Goal: Task Accomplishment & Management: Manage account settings

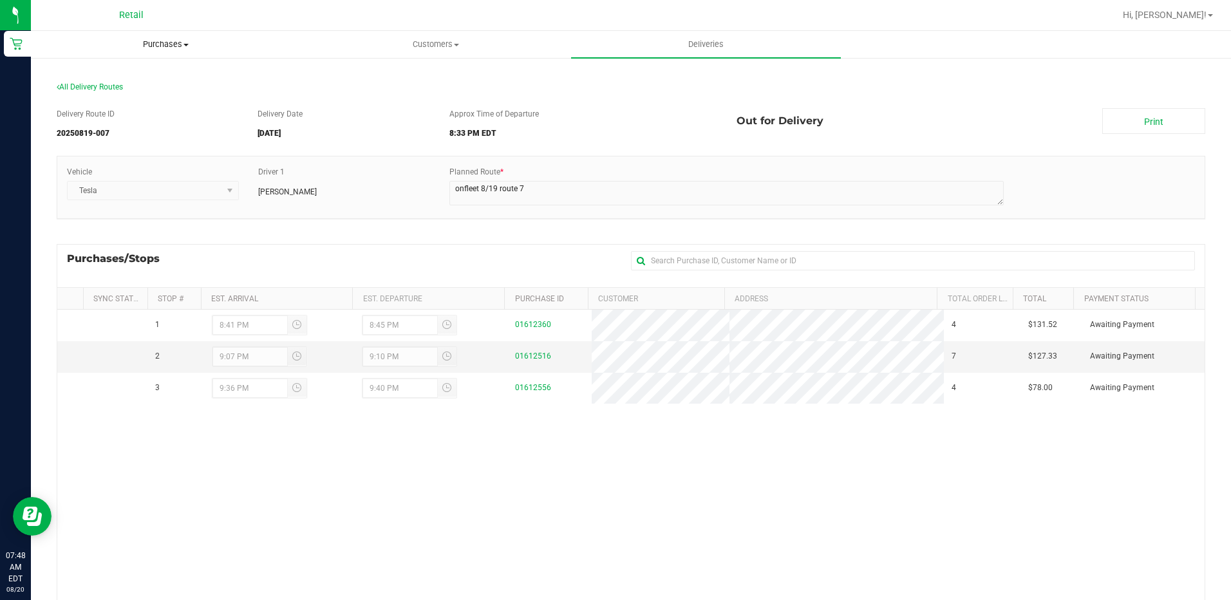
click at [174, 42] on span "Purchases" at bounding box center [166, 45] width 268 height 12
click at [103, 109] on span "All purchases" at bounding box center [76, 108] width 91 height 11
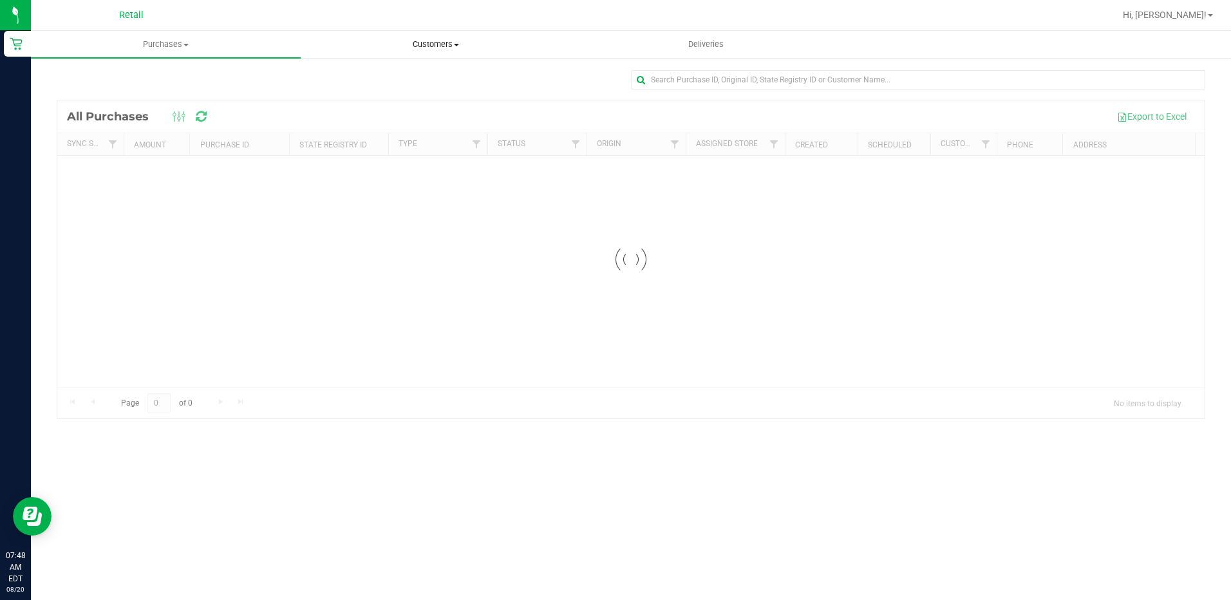
click at [438, 43] on span "Customers" at bounding box center [435, 45] width 268 height 12
click at [344, 78] on span "All customers" at bounding box center [347, 77] width 93 height 11
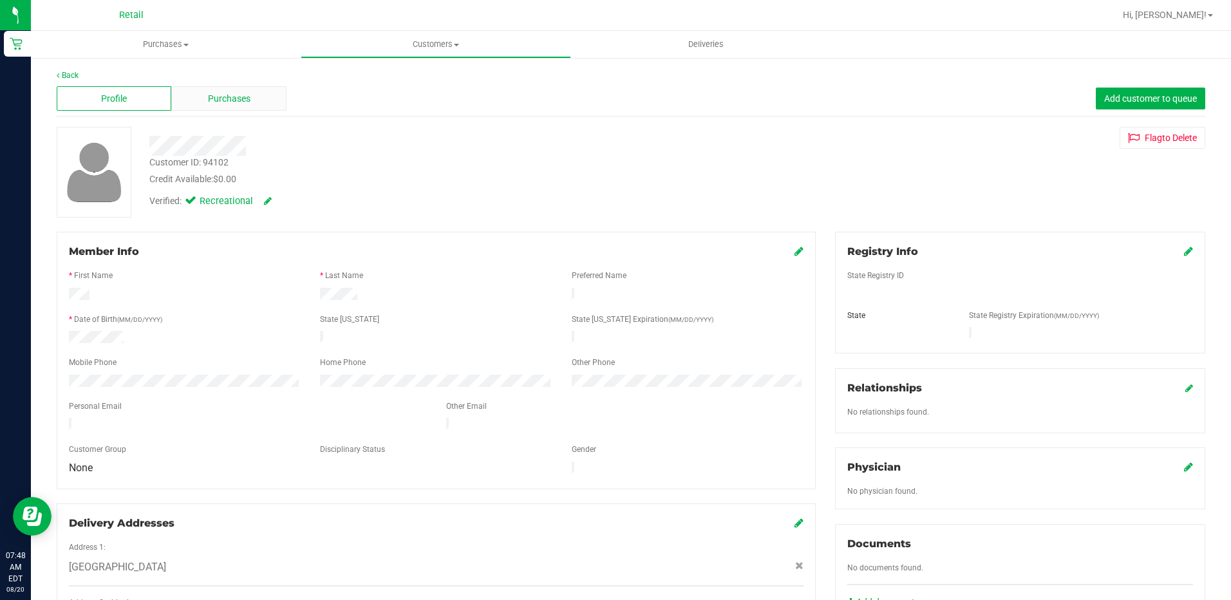
click at [228, 94] on span "Purchases" at bounding box center [229, 99] width 42 height 14
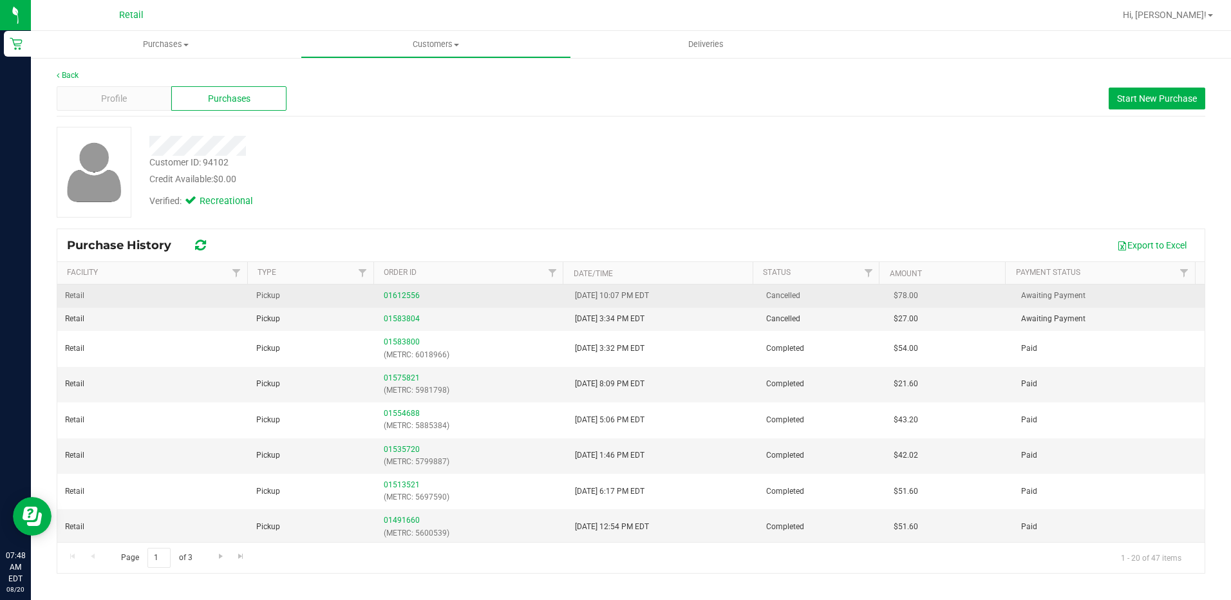
drag, startPoint x: 691, startPoint y: 295, endPoint x: 554, endPoint y: 284, distance: 137.5
click at [554, 284] on tr "Retail Pickup 01612556 8/19/2025 10:07 PM EDT Cancelled $78.00 Awaiting Payment" at bounding box center [630, 295] width 1147 height 23
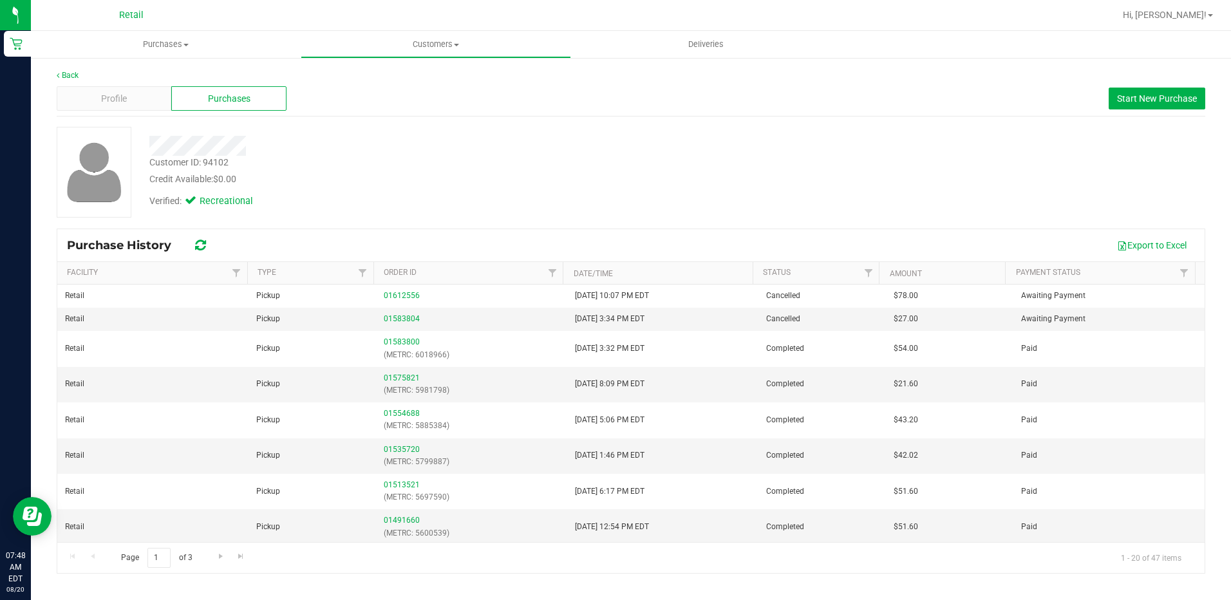
drag, startPoint x: 554, startPoint y: 284, endPoint x: 698, endPoint y: 181, distance: 177.6
click at [698, 181] on div "Credit Available: $0.00" at bounding box center [431, 179] width 564 height 14
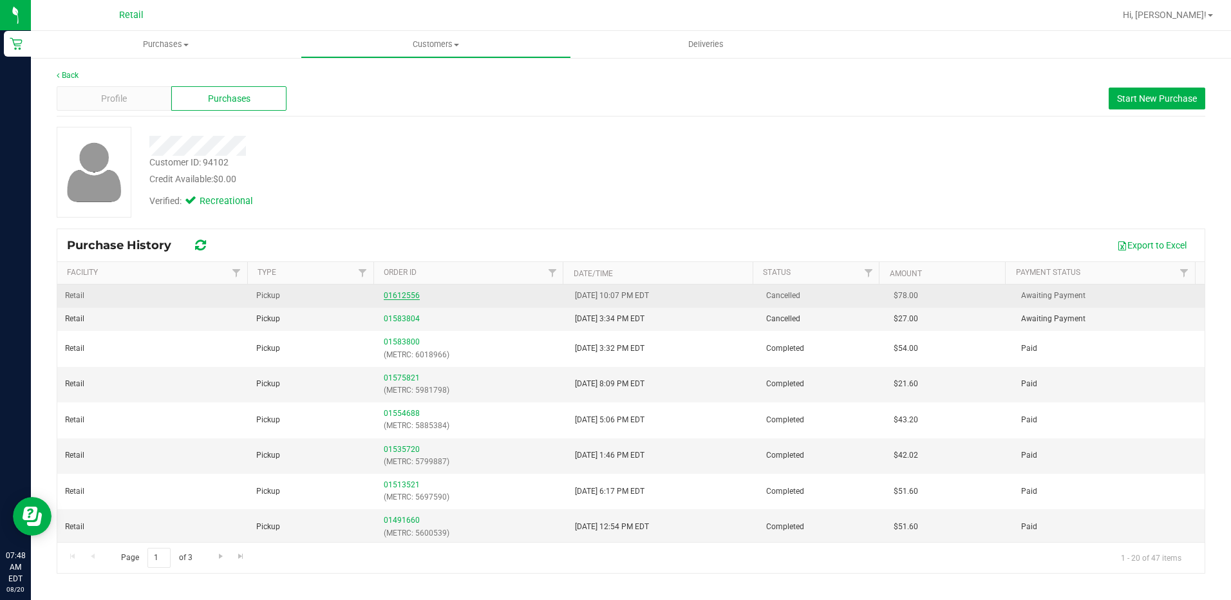
click at [398, 294] on link "01612556" at bounding box center [402, 295] width 36 height 9
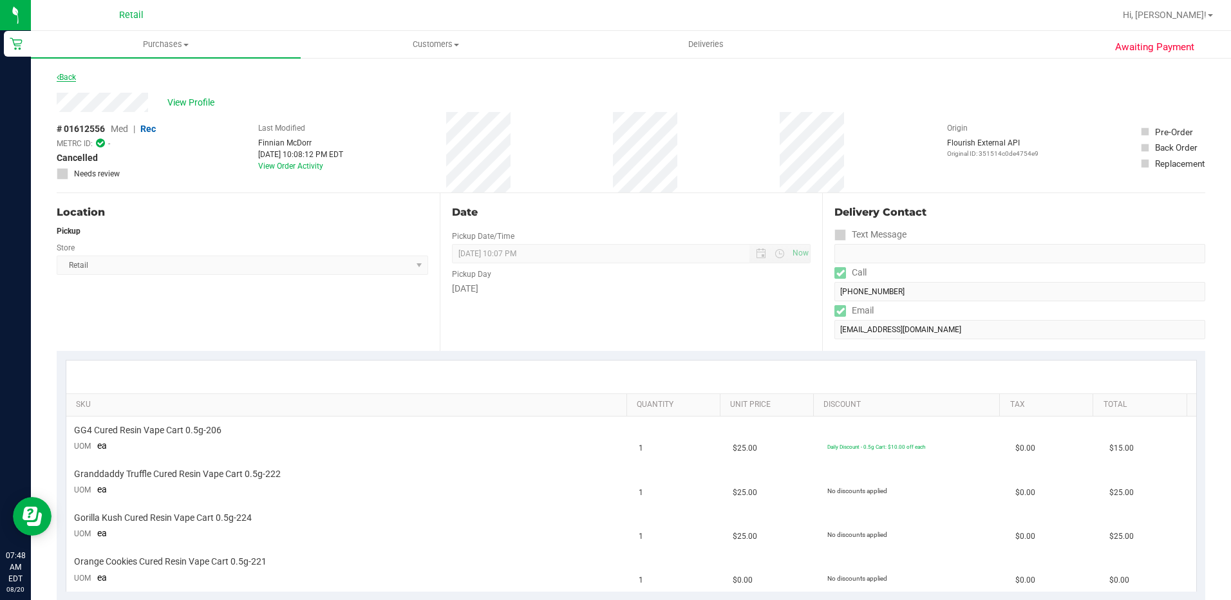
click at [73, 79] on link "Back" at bounding box center [66, 77] width 19 height 9
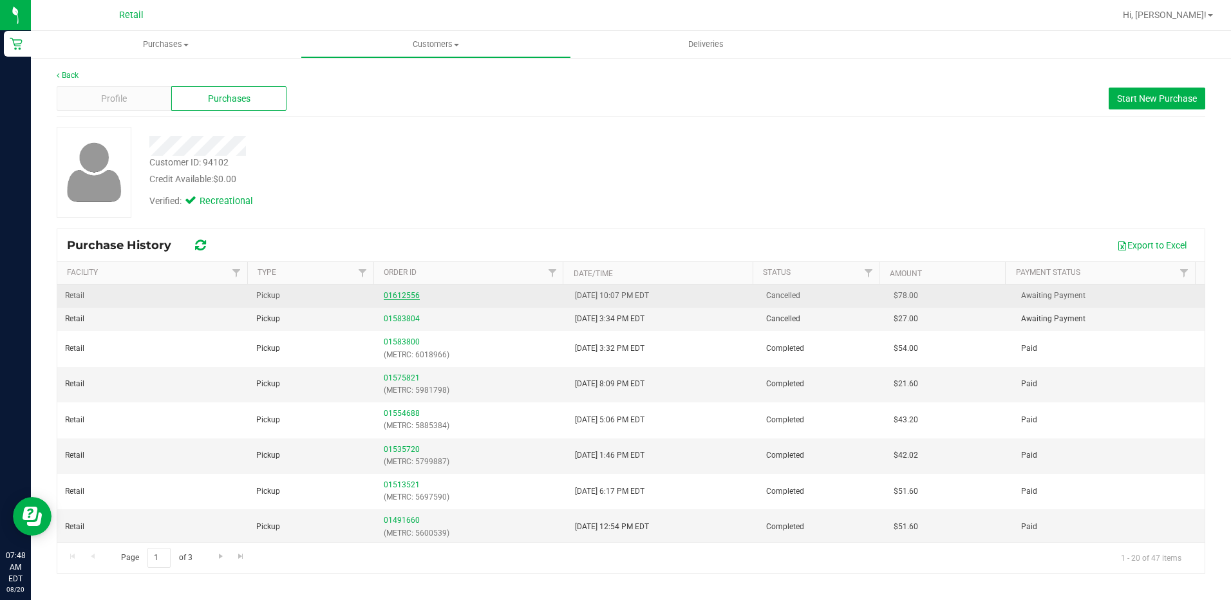
click at [398, 297] on link "01612556" at bounding box center [402, 295] width 36 height 9
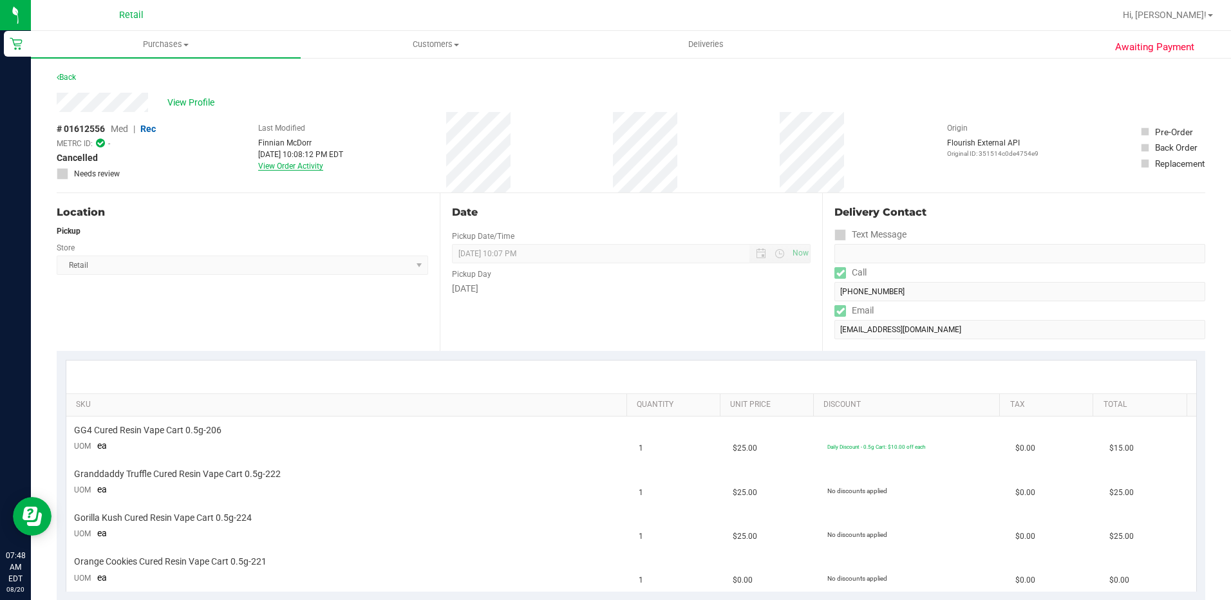
click at [290, 166] on link "View Order Activity" at bounding box center [290, 166] width 65 height 9
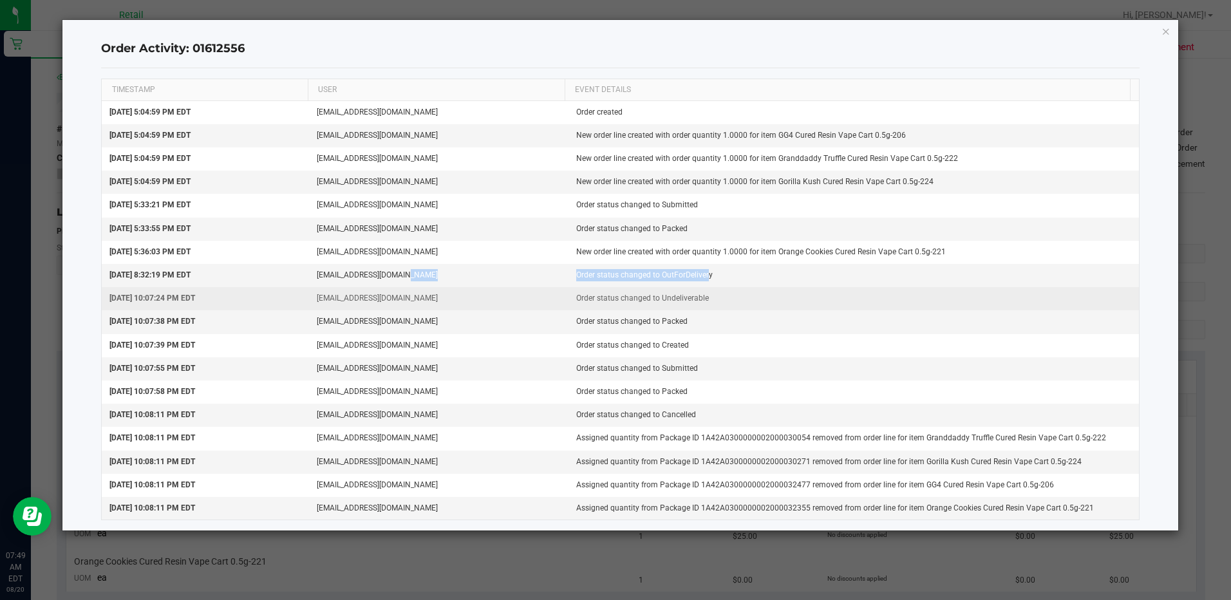
drag, startPoint x: 431, startPoint y: 280, endPoint x: 743, endPoint y: 289, distance: 312.3
click at [737, 286] on tr "Aug 19, 2025 8:32:19 PM EDT alopes4224@gmail.com Order status changed to OutFor…" at bounding box center [620, 275] width 1036 height 23
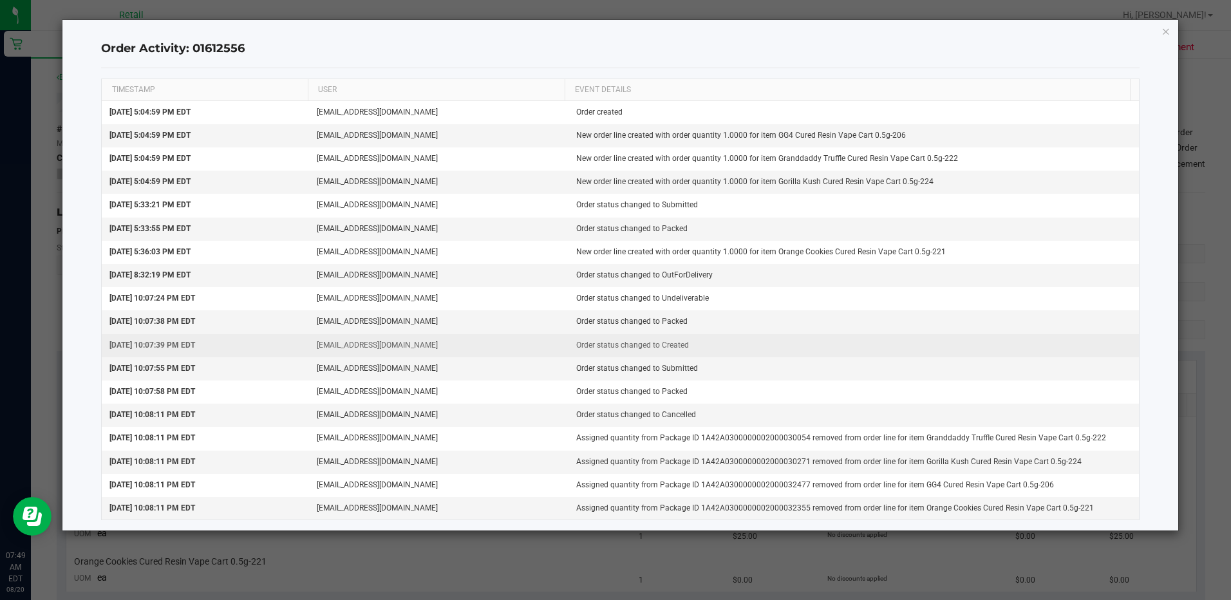
drag, startPoint x: 743, startPoint y: 289, endPoint x: 801, endPoint y: 348, distance: 82.8
click at [801, 348] on td "Order status changed to Created" at bounding box center [853, 345] width 570 height 23
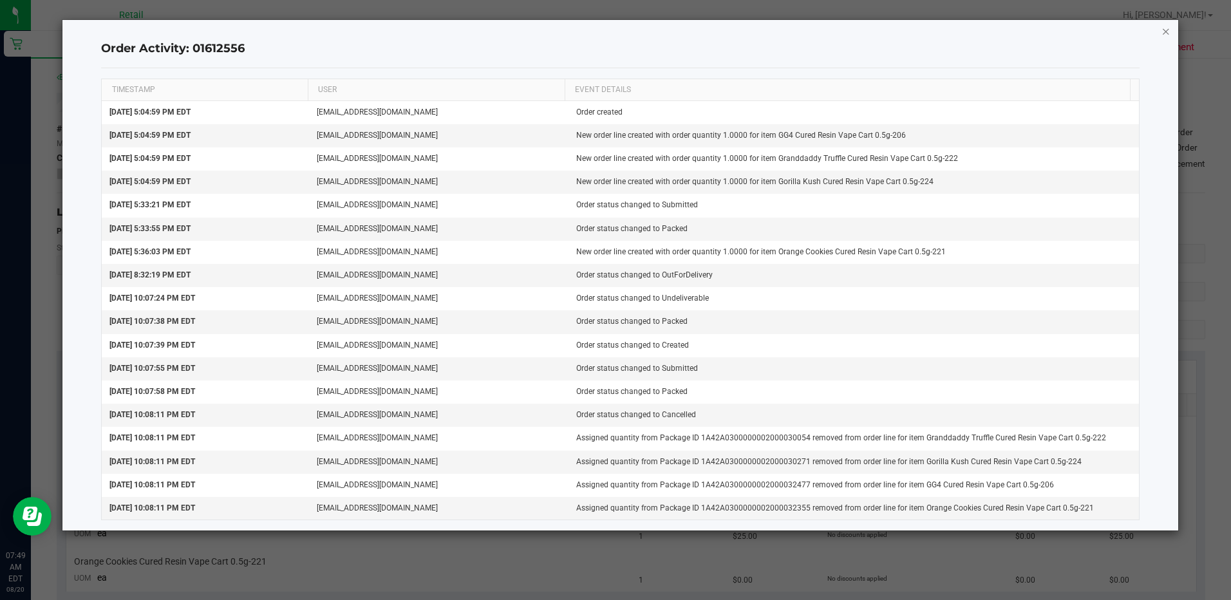
click at [1161, 33] on icon "button" at bounding box center [1165, 30] width 9 height 15
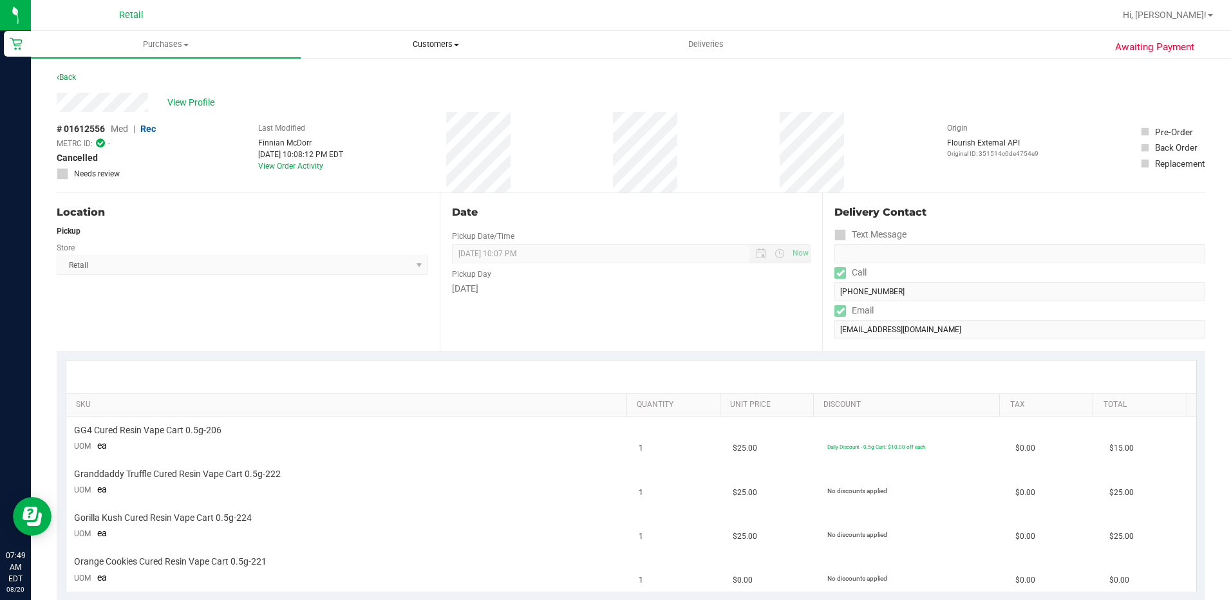
click at [401, 40] on span "Customers" at bounding box center [435, 45] width 268 height 12
click at [332, 77] on span "All customers" at bounding box center [347, 77] width 93 height 11
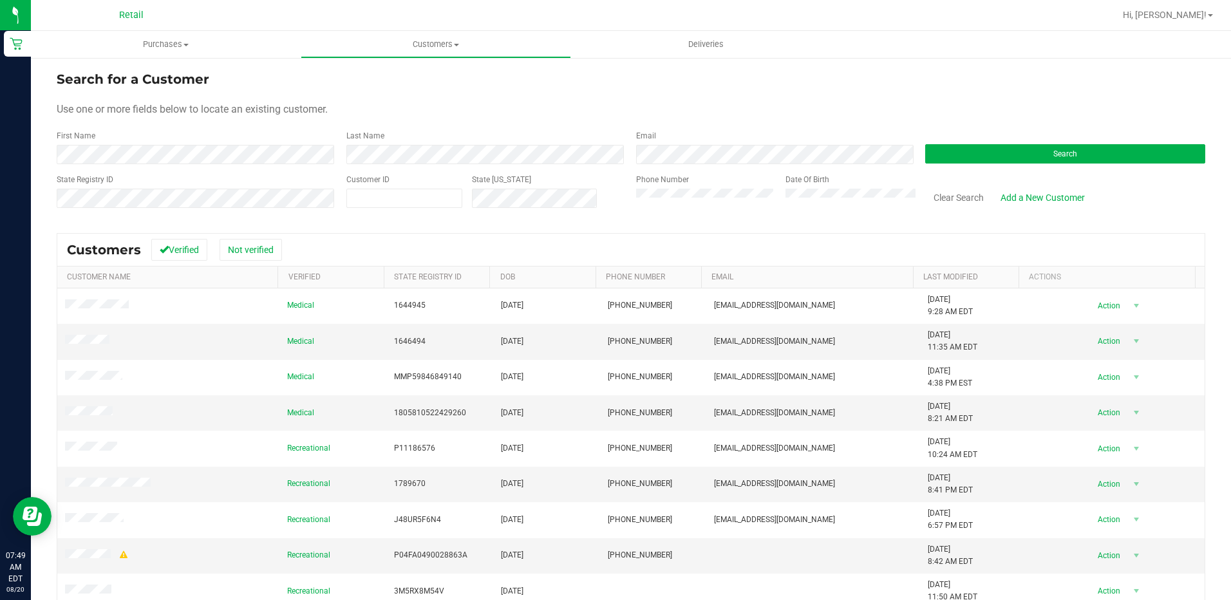
click at [712, 214] on div "Phone Number" at bounding box center [706, 197] width 140 height 46
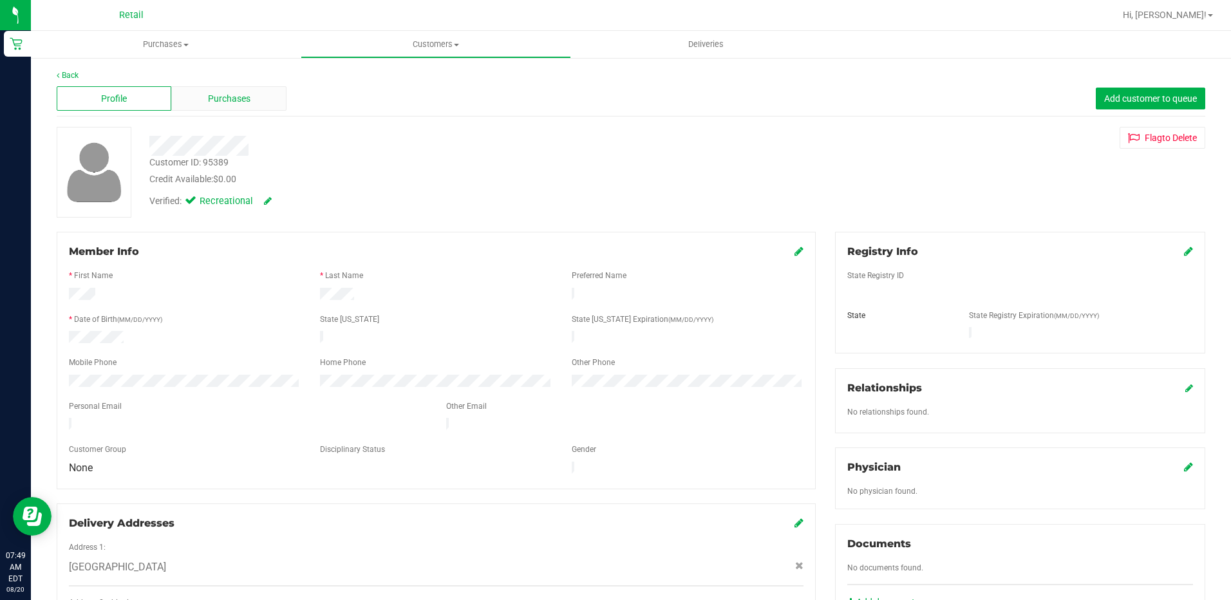
click at [231, 97] on span "Purchases" at bounding box center [229, 99] width 42 height 14
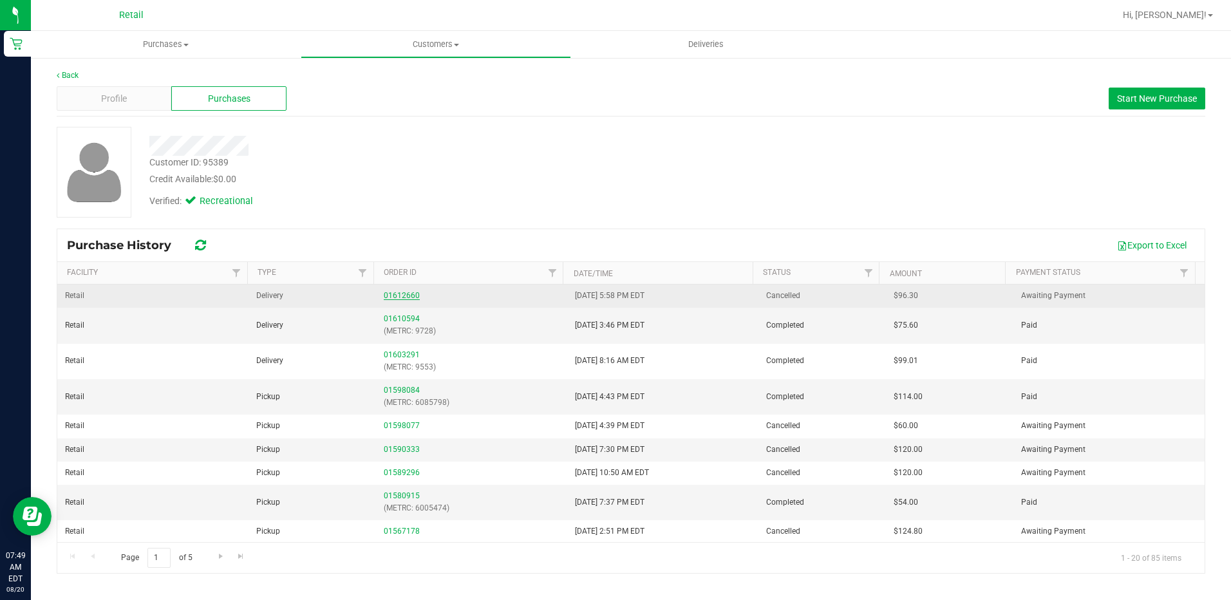
click at [405, 293] on link "01612660" at bounding box center [402, 295] width 36 height 9
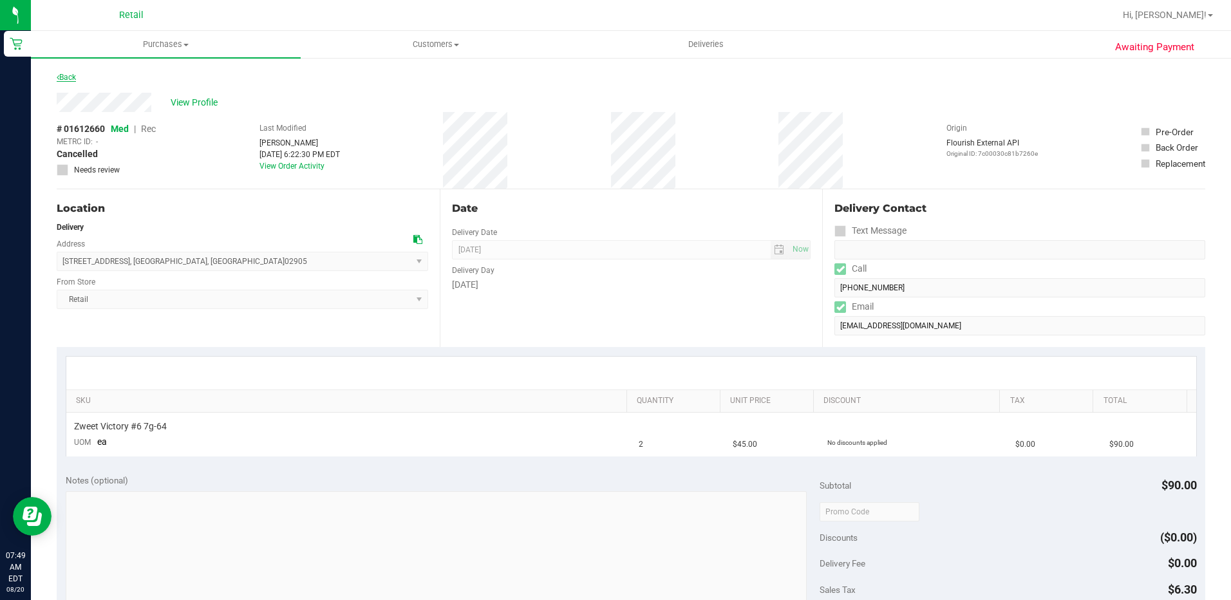
click at [76, 77] on link "Back" at bounding box center [66, 77] width 19 height 9
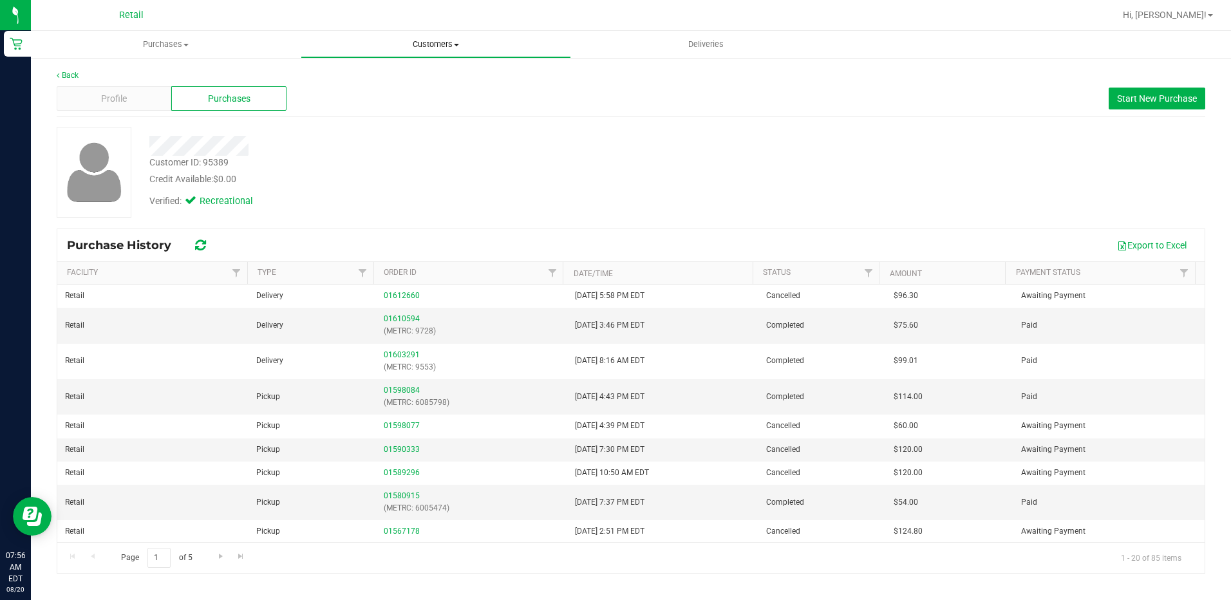
click at [443, 53] on uib-tab-heading "Customers All customers Add a new customer All physicians" at bounding box center [435, 45] width 268 height 26
click at [369, 81] on span "All customers" at bounding box center [347, 77] width 93 height 11
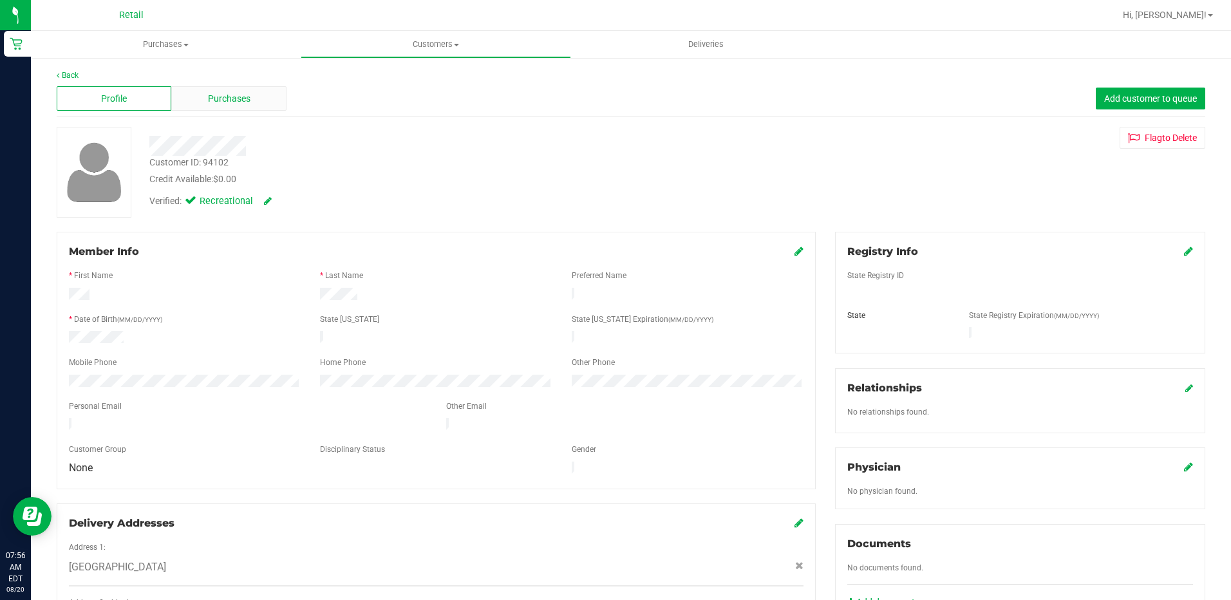
click at [243, 93] on span "Purchases" at bounding box center [229, 99] width 42 height 14
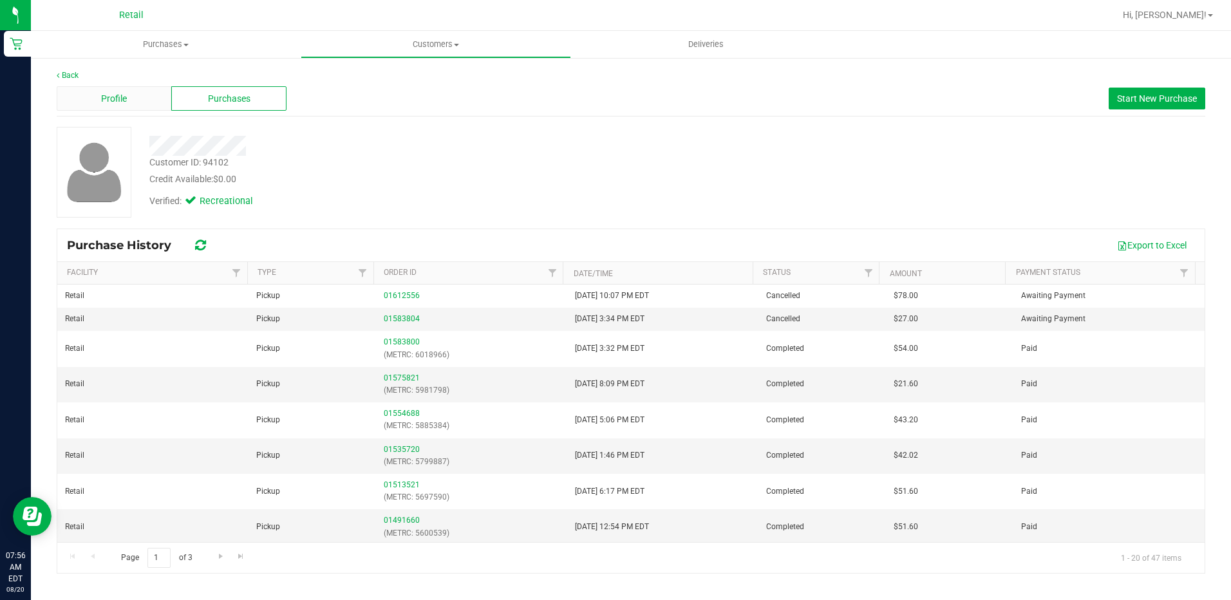
click at [121, 95] on span "Profile" at bounding box center [114, 99] width 26 height 14
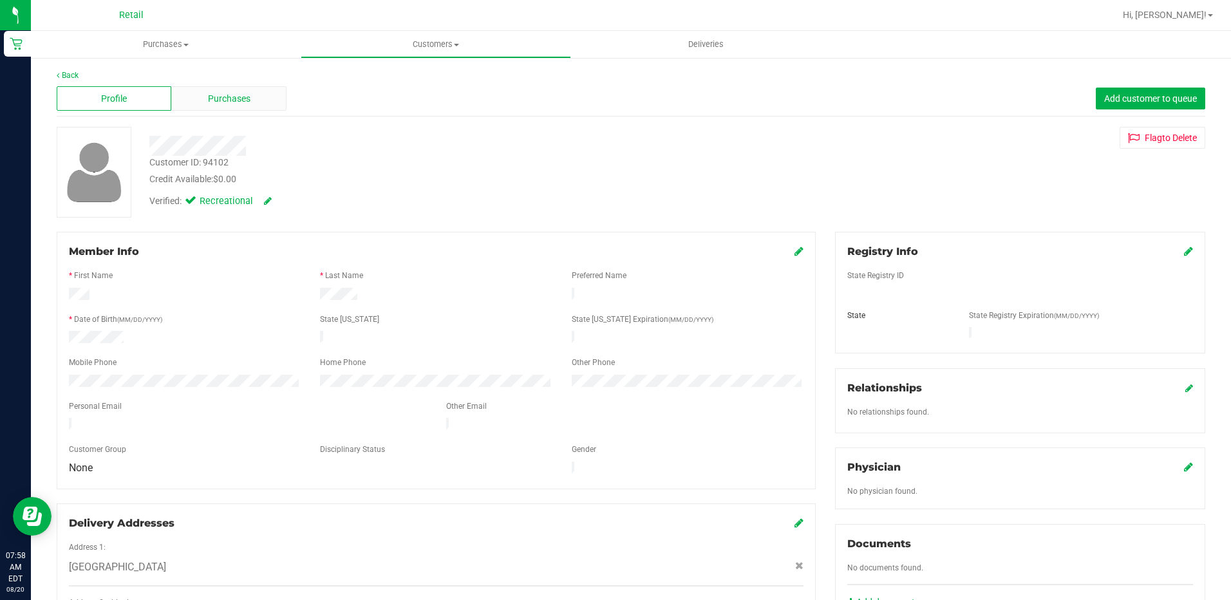
click at [230, 104] on span "Purchases" at bounding box center [229, 99] width 42 height 14
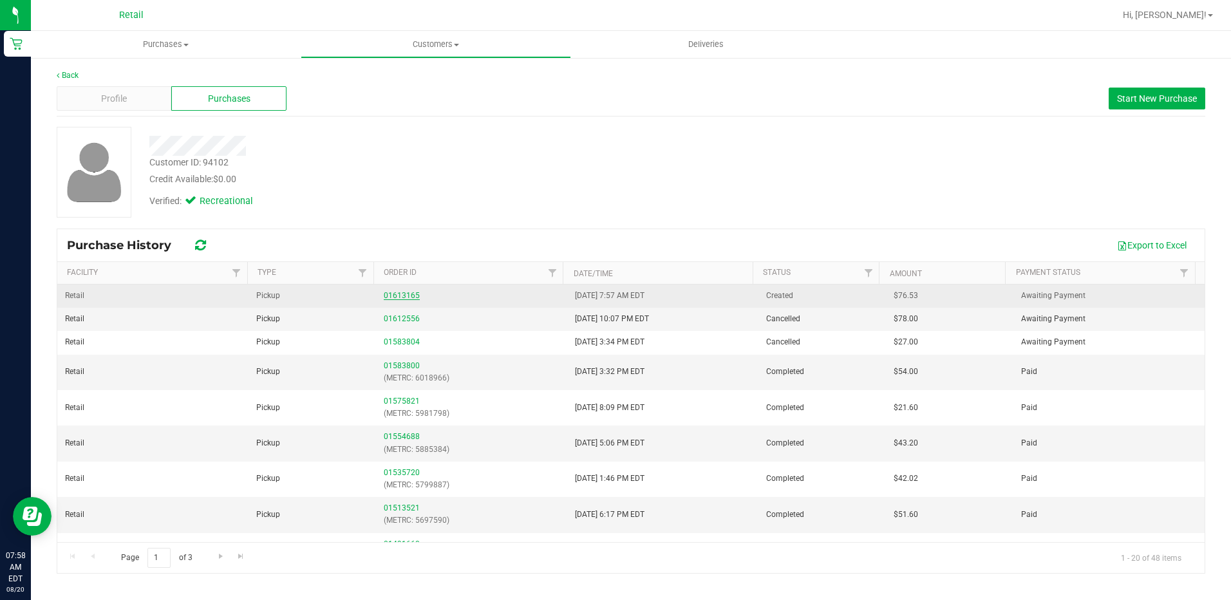
click at [405, 293] on link "01613165" at bounding box center [402, 295] width 36 height 9
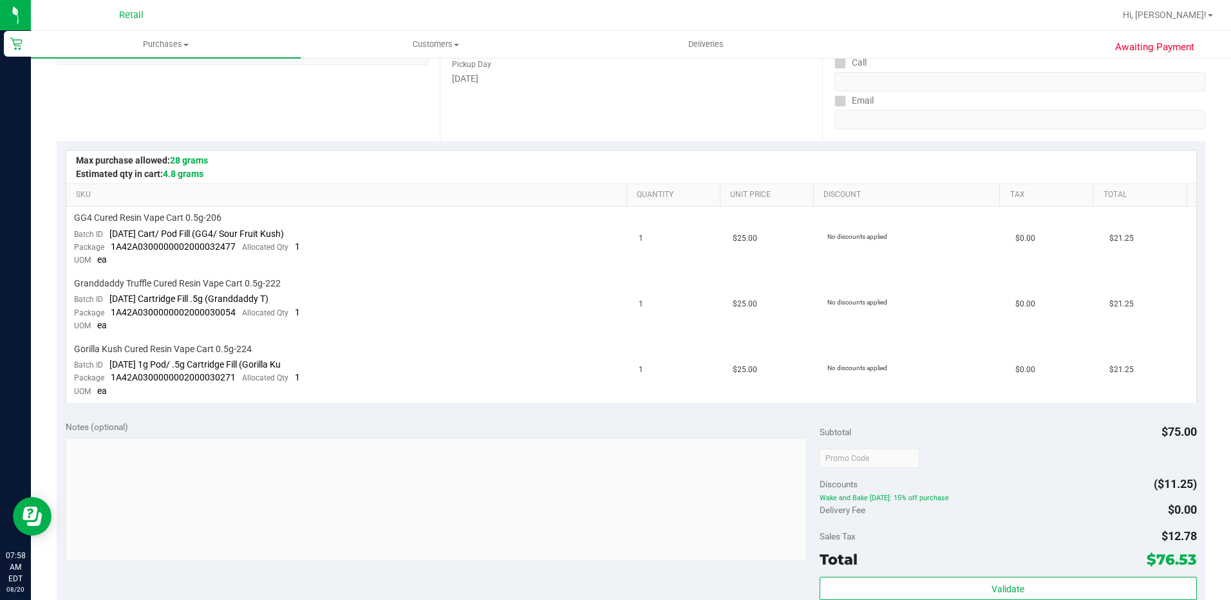
scroll to position [322, 0]
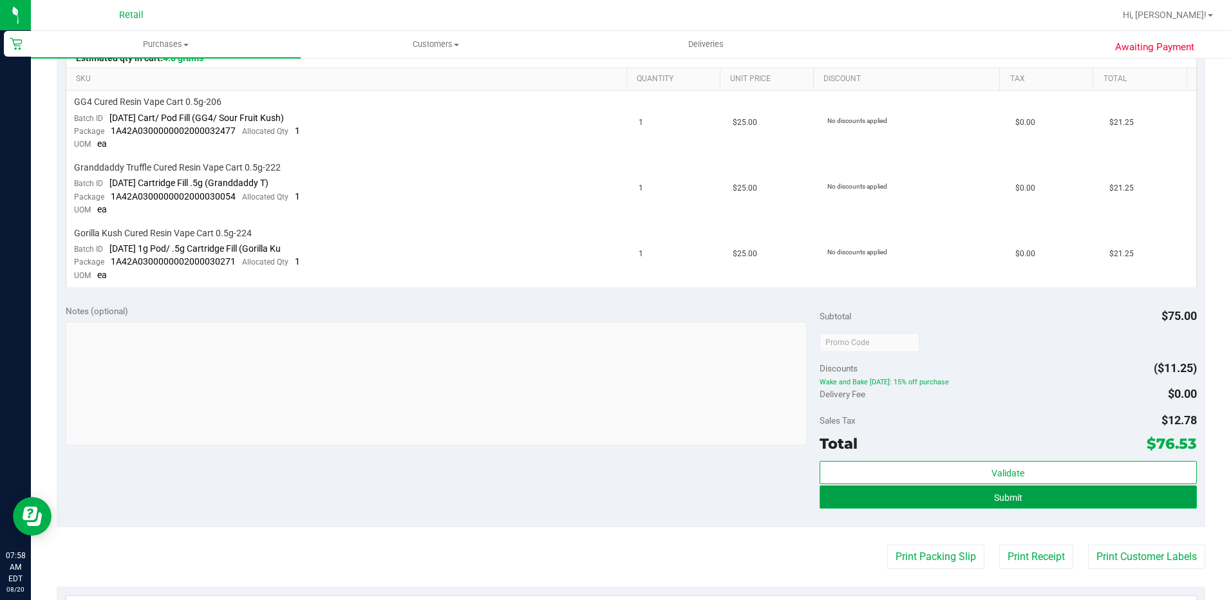
click at [1031, 506] on button "Submit" at bounding box center [1007, 496] width 377 height 23
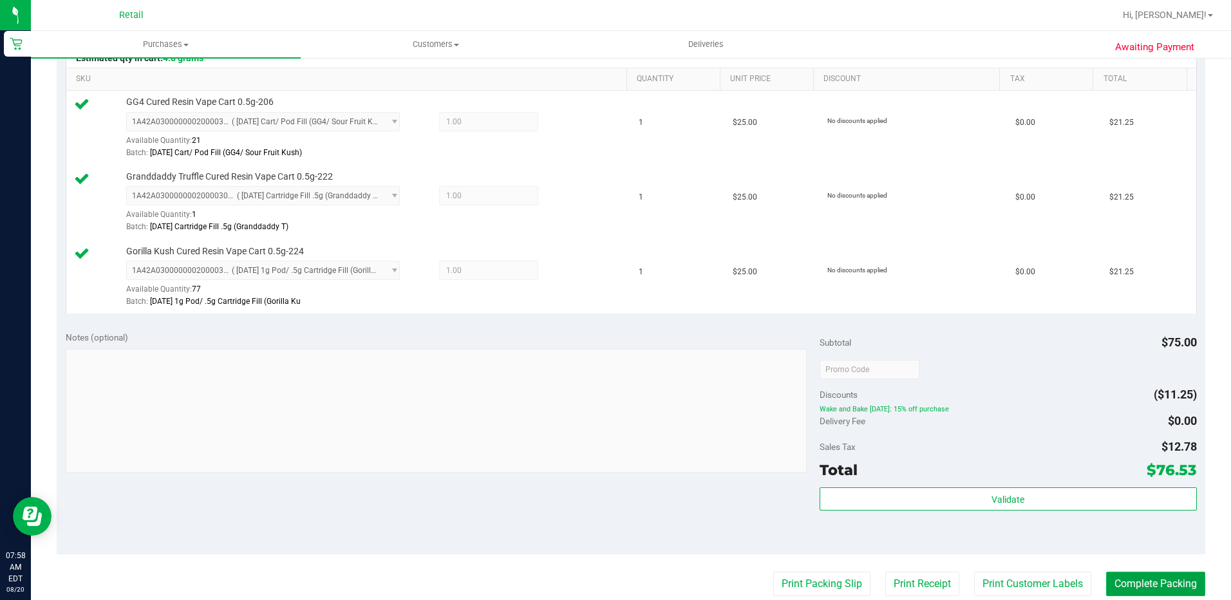
click at [1126, 589] on button "Complete Packing" at bounding box center [1155, 584] width 99 height 24
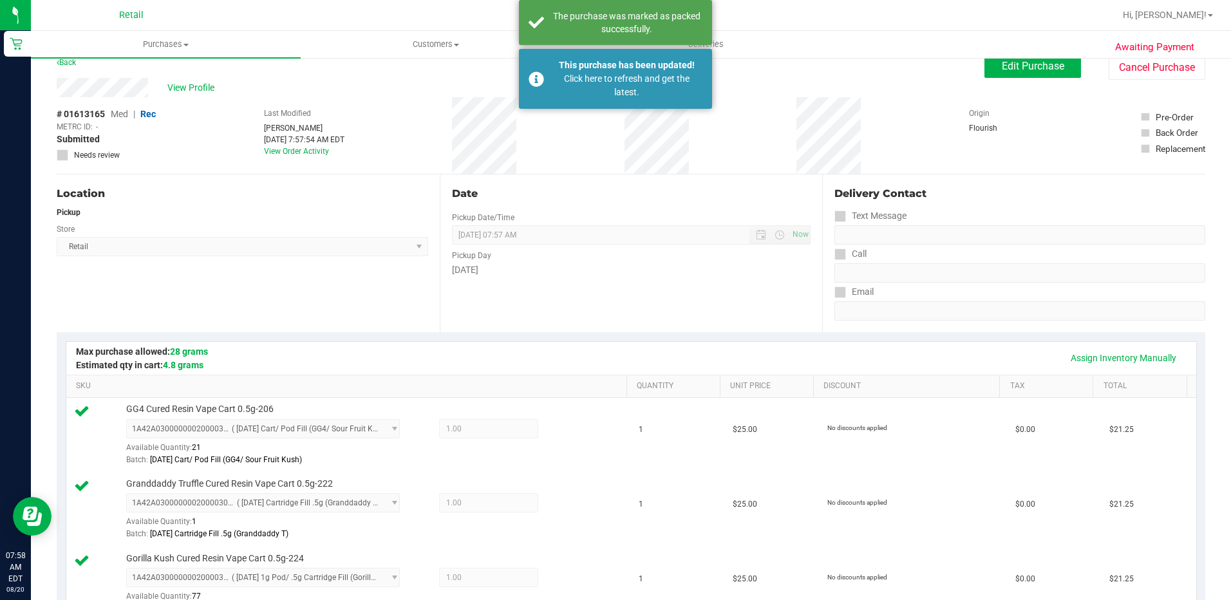
scroll to position [0, 0]
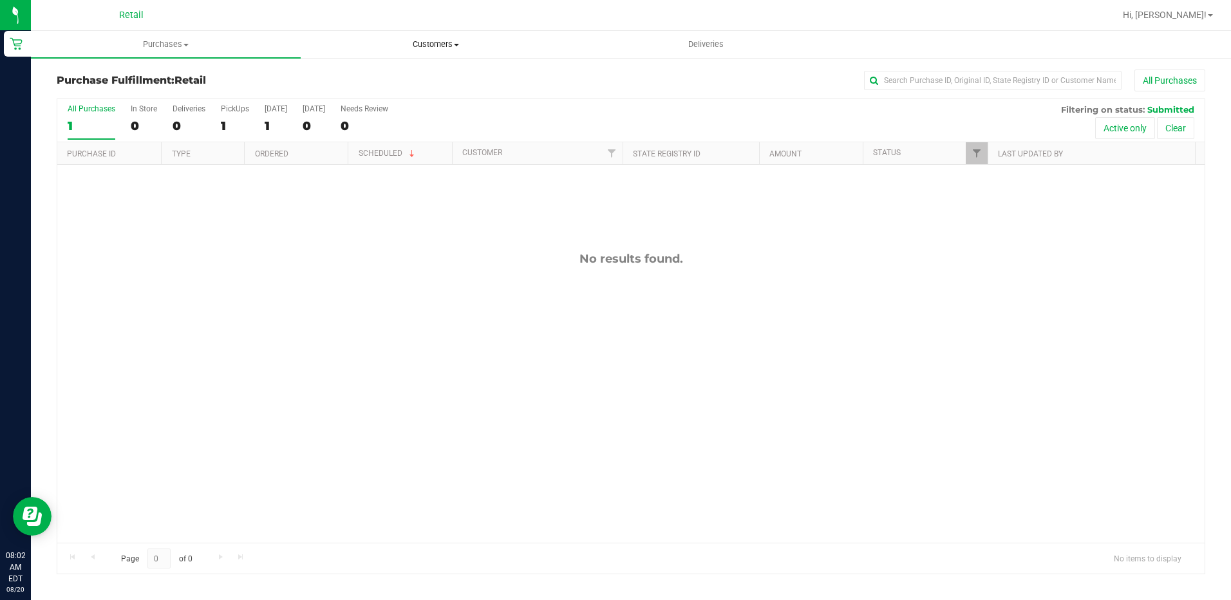
click at [438, 44] on span "Customers" at bounding box center [435, 45] width 268 height 12
click at [373, 80] on span "All customers" at bounding box center [347, 77] width 93 height 11
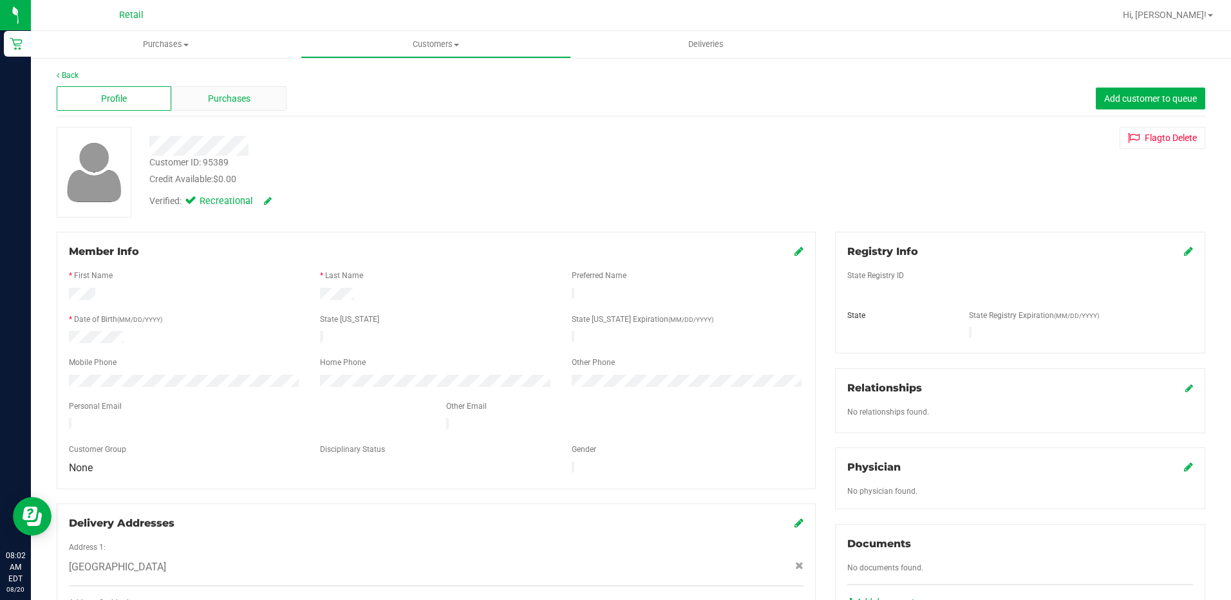
click at [265, 101] on div "Purchases" at bounding box center [228, 98] width 115 height 24
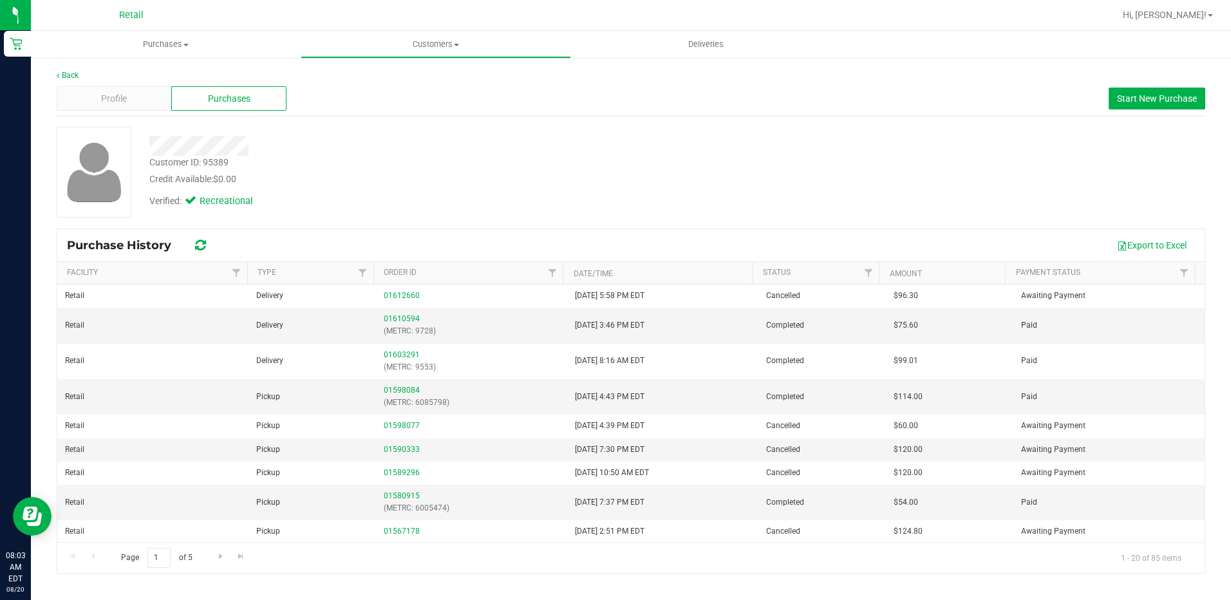
click at [864, 124] on div "Back Profile Purchases Start New Purchase Customer ID: 95389 Credit Available: …" at bounding box center [631, 322] width 1148 height 504
click at [666, 161] on div "Customer ID: 95389 Credit Available: $0.00" at bounding box center [432, 171] width 584 height 30
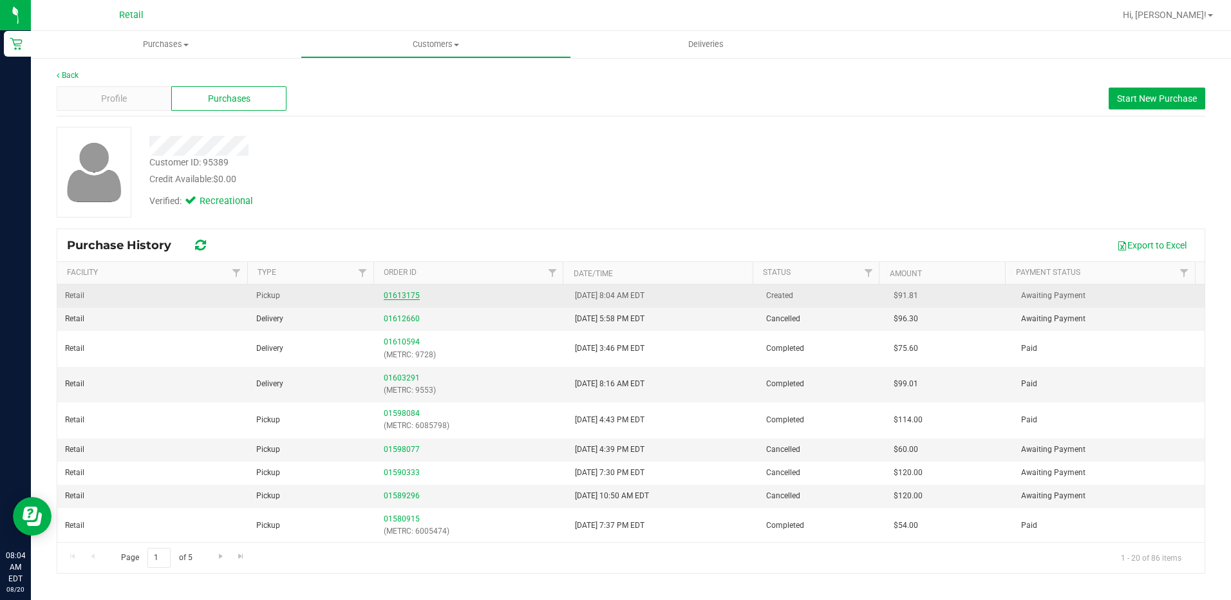
click at [407, 295] on link "01613175" at bounding box center [402, 295] width 36 height 9
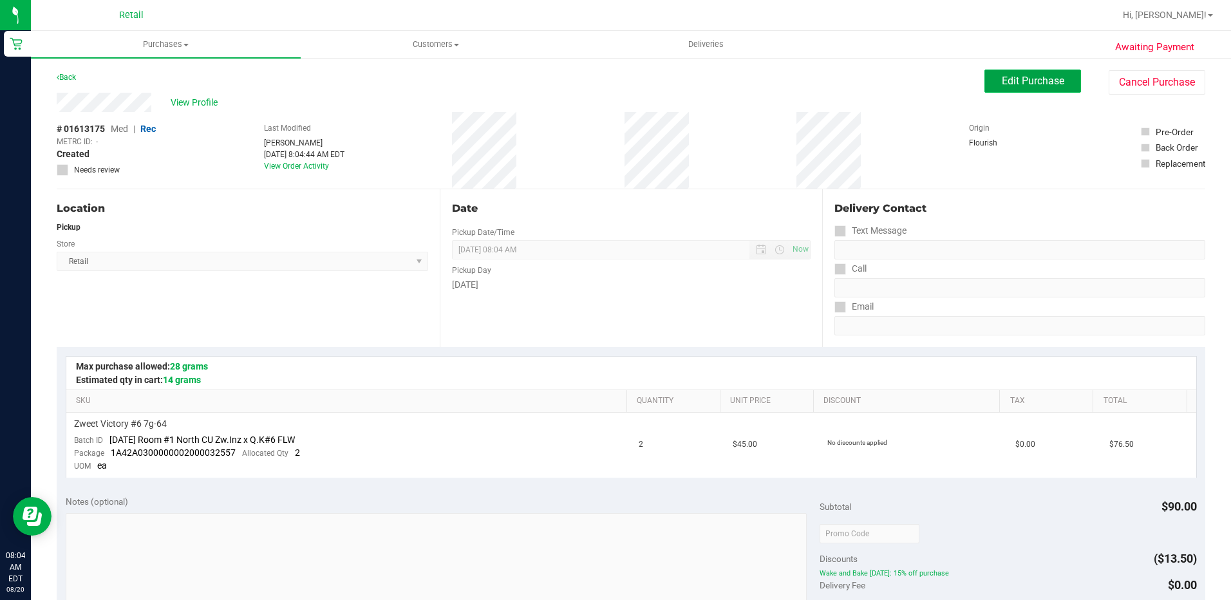
click at [1035, 72] on button "Edit Purchase" at bounding box center [1032, 81] width 97 height 23
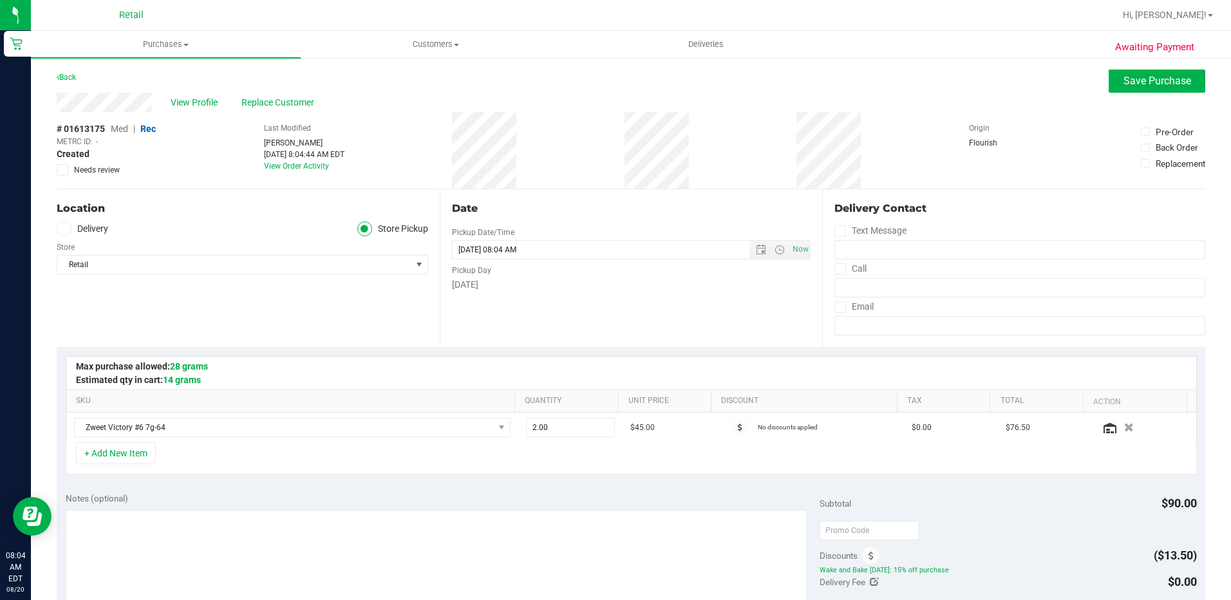
click at [79, 227] on label "Delivery" at bounding box center [82, 228] width 51 height 15
click at [0, 0] on input "Delivery" at bounding box center [0, 0] width 0 height 0
drag, startPoint x: 835, startPoint y: 265, endPoint x: 863, endPoint y: 286, distance: 35.0
click at [841, 265] on label "Call" at bounding box center [850, 268] width 32 height 19
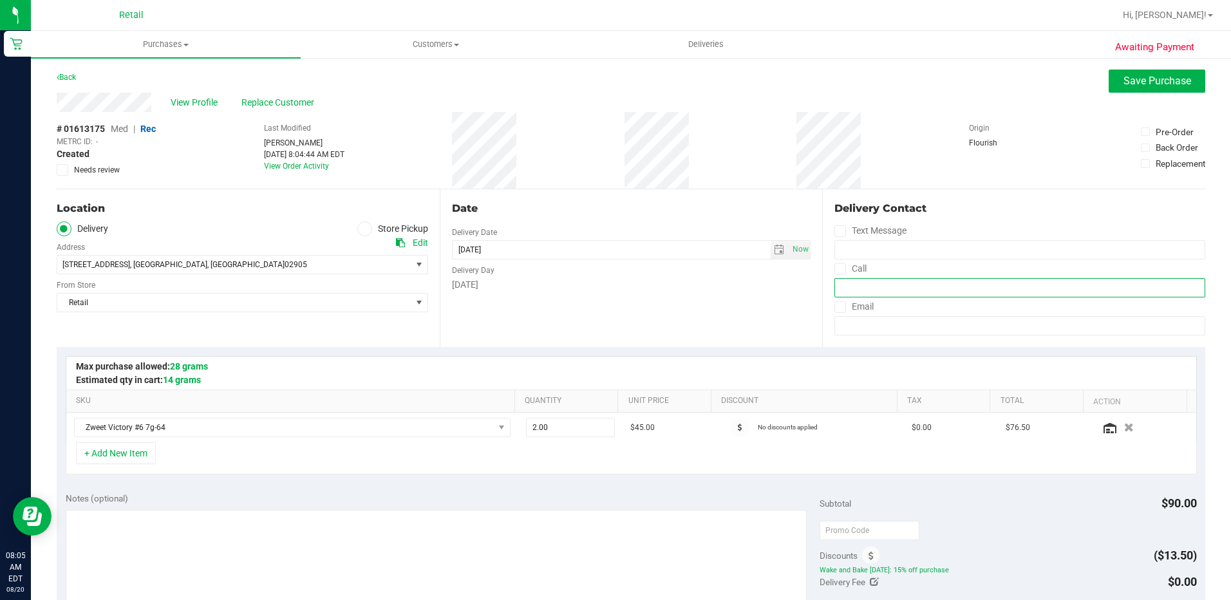
click at [870, 281] on input "tel" at bounding box center [1019, 287] width 371 height 19
click at [838, 271] on span at bounding box center [840, 269] width 12 height 12
click at [0, 0] on input "Call" at bounding box center [0, 0] width 0 height 0
click at [848, 283] on input "tel" at bounding box center [1019, 287] width 371 height 19
type input "(401) 369-0713"
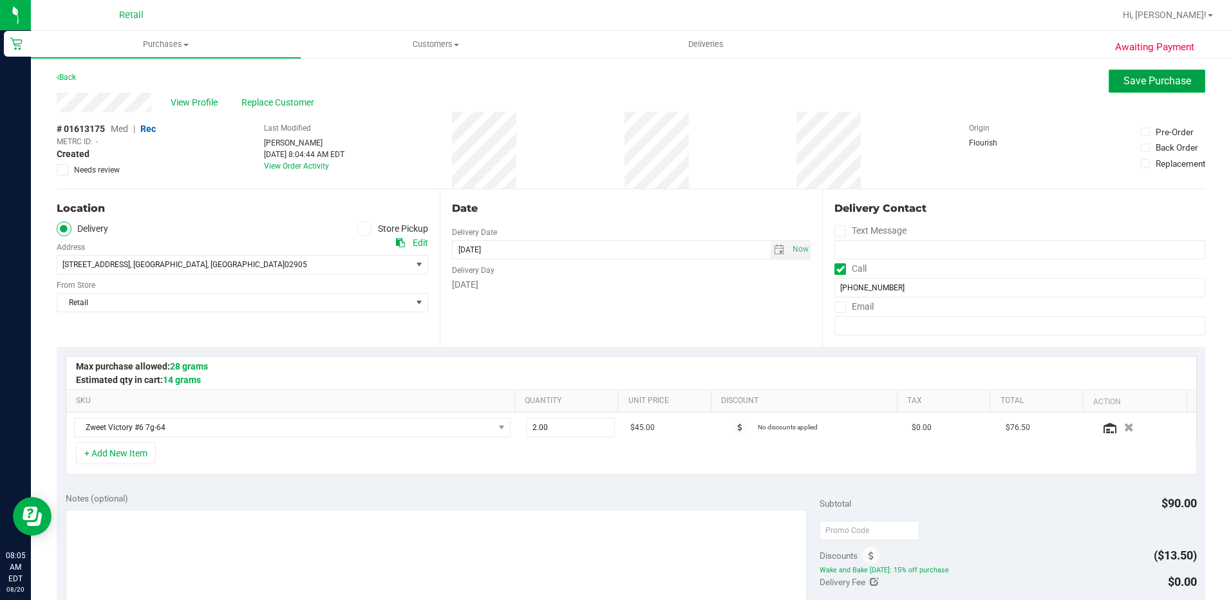
click at [1148, 77] on span "Save Purchase" at bounding box center [1157, 81] width 68 height 12
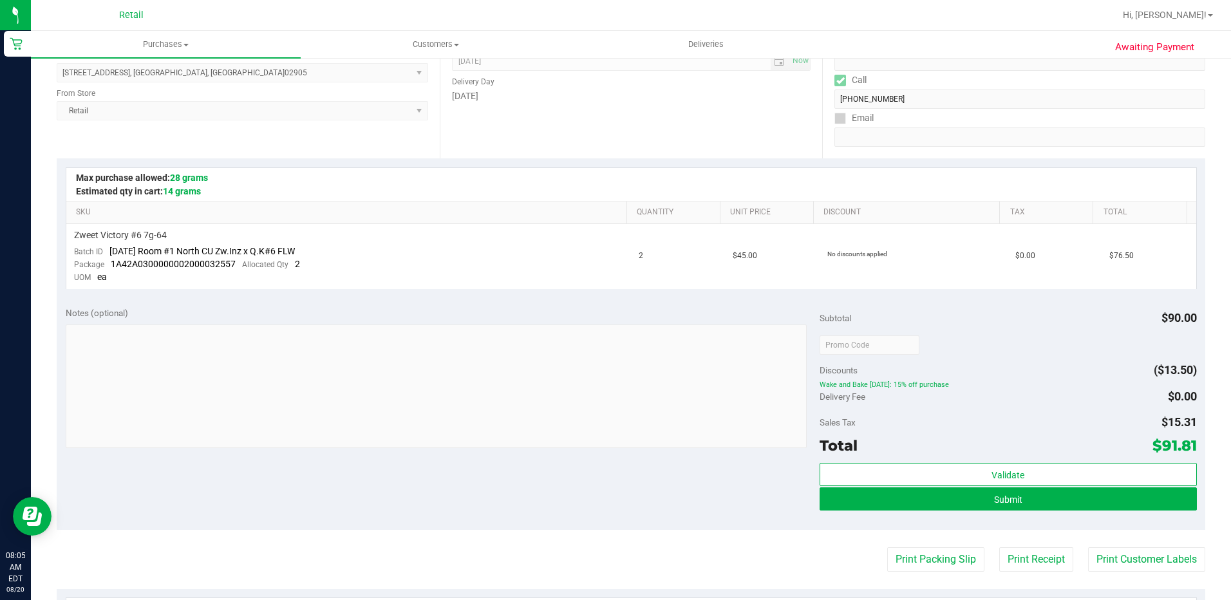
scroll to position [193, 0]
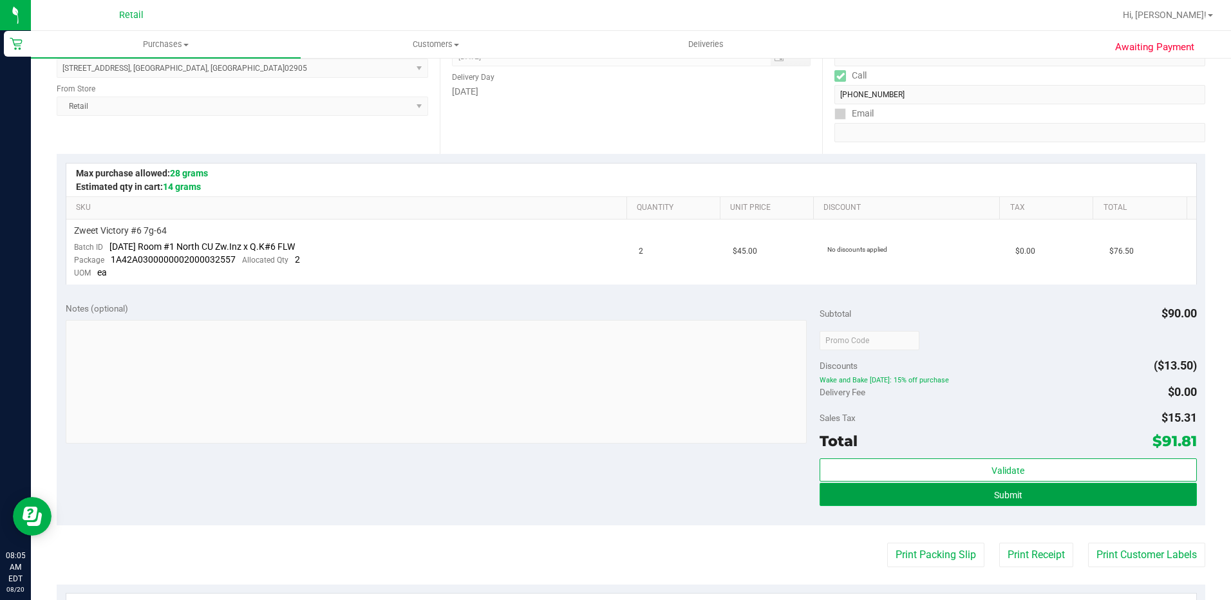
click at [968, 494] on button "Submit" at bounding box center [1007, 494] width 377 height 23
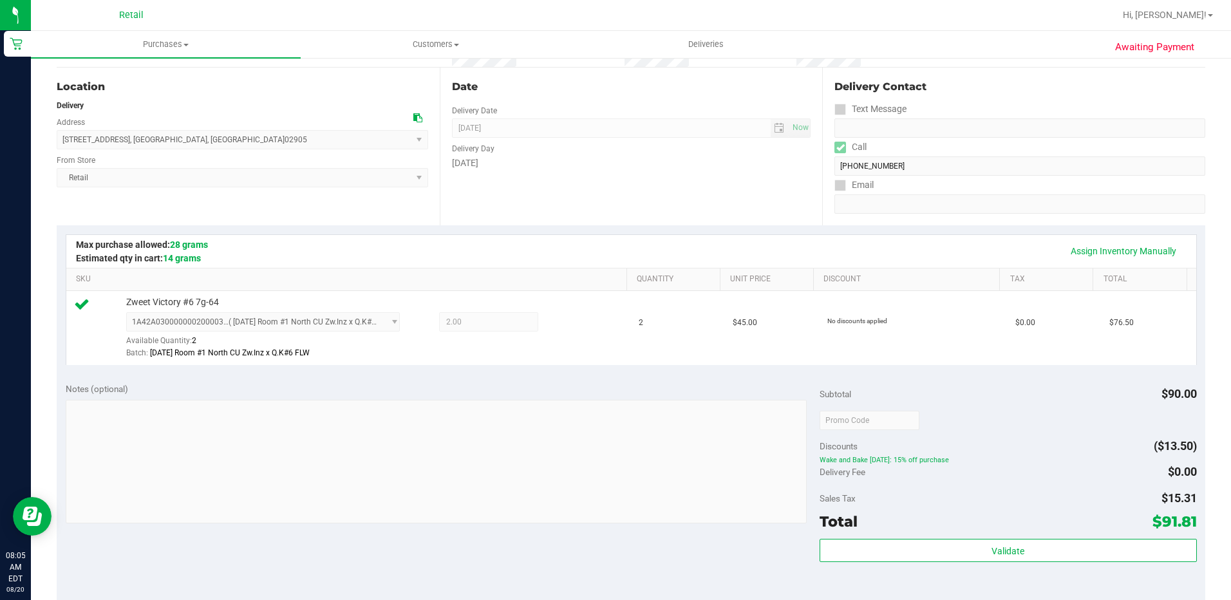
scroll to position [322, 0]
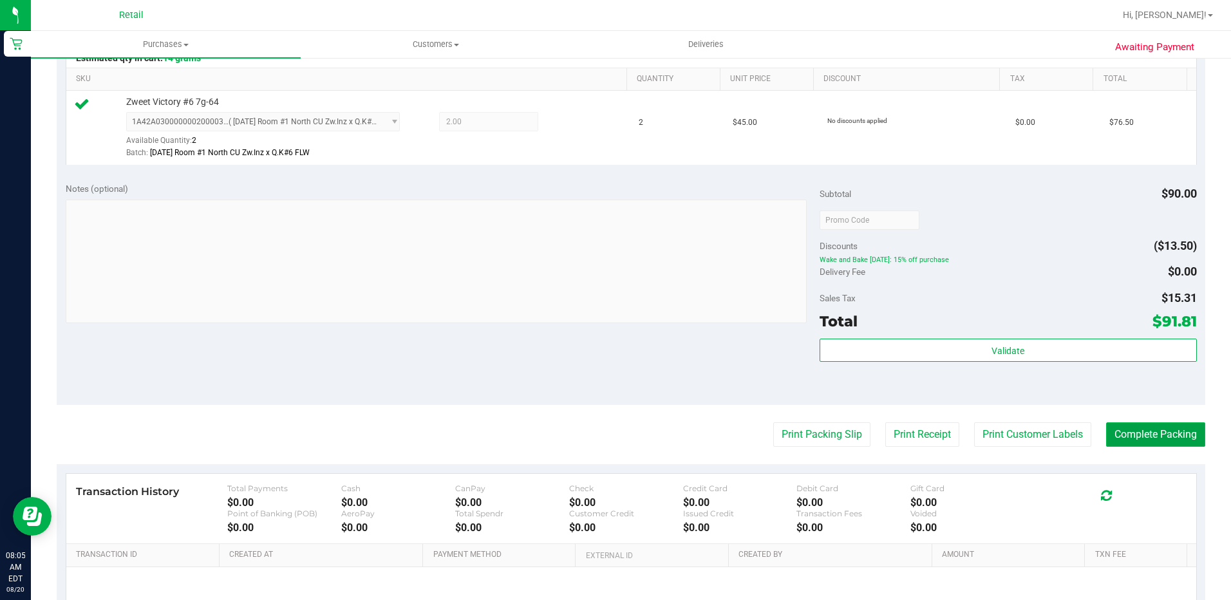
click at [1144, 439] on button "Complete Packing" at bounding box center [1155, 434] width 99 height 24
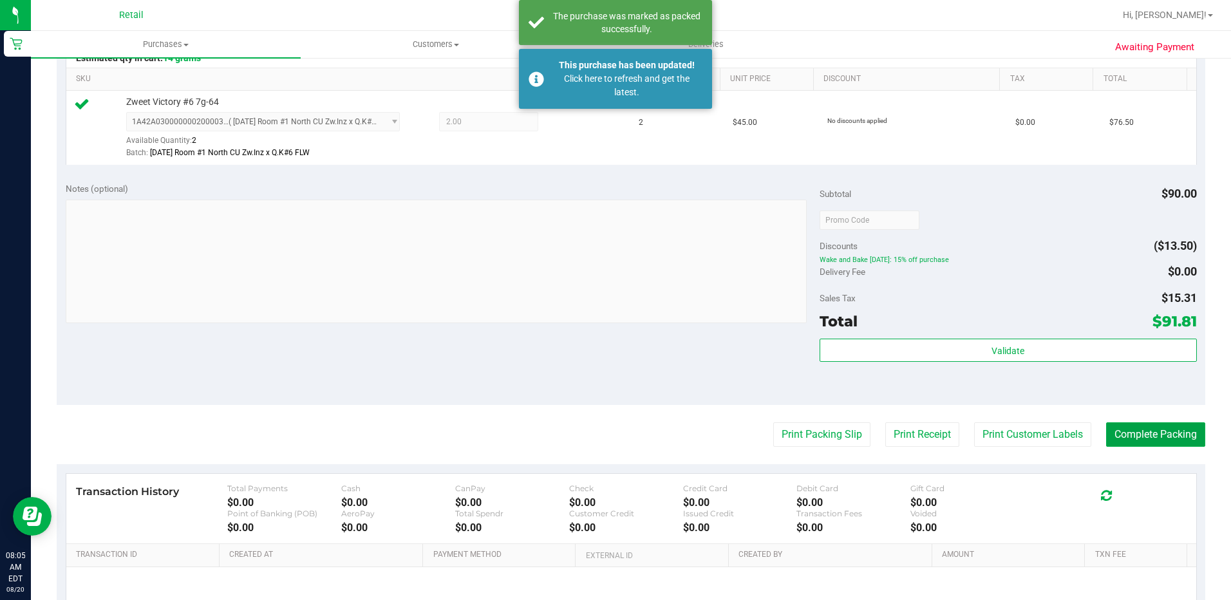
scroll to position [64, 0]
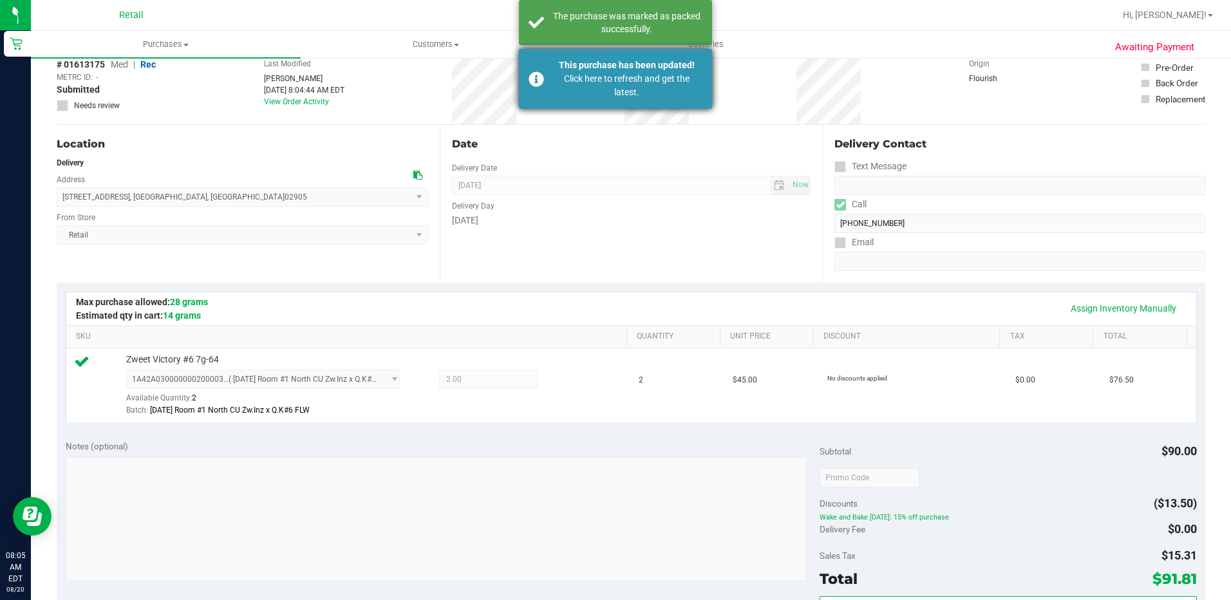
click at [657, 101] on div "This purchase has been updated! Click here to refresh and get the latest." at bounding box center [615, 79] width 193 height 60
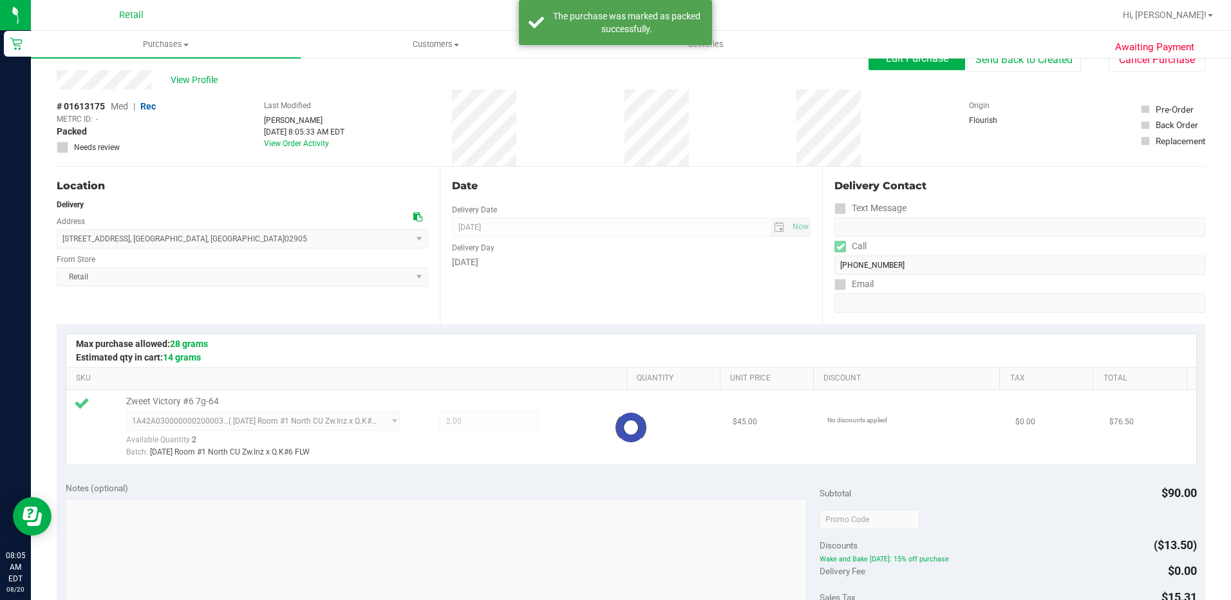
scroll to position [0, 0]
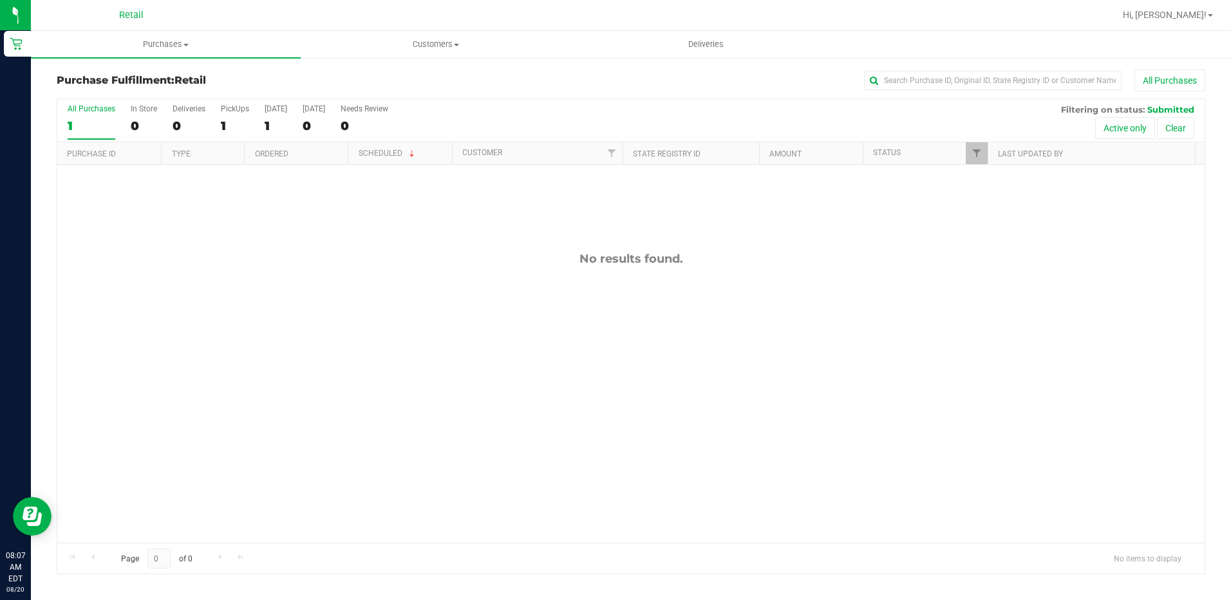
click at [538, 330] on div "No results found." at bounding box center [630, 397] width 1147 height 465
click at [720, 49] on span "Deliveries" at bounding box center [706, 45] width 70 height 12
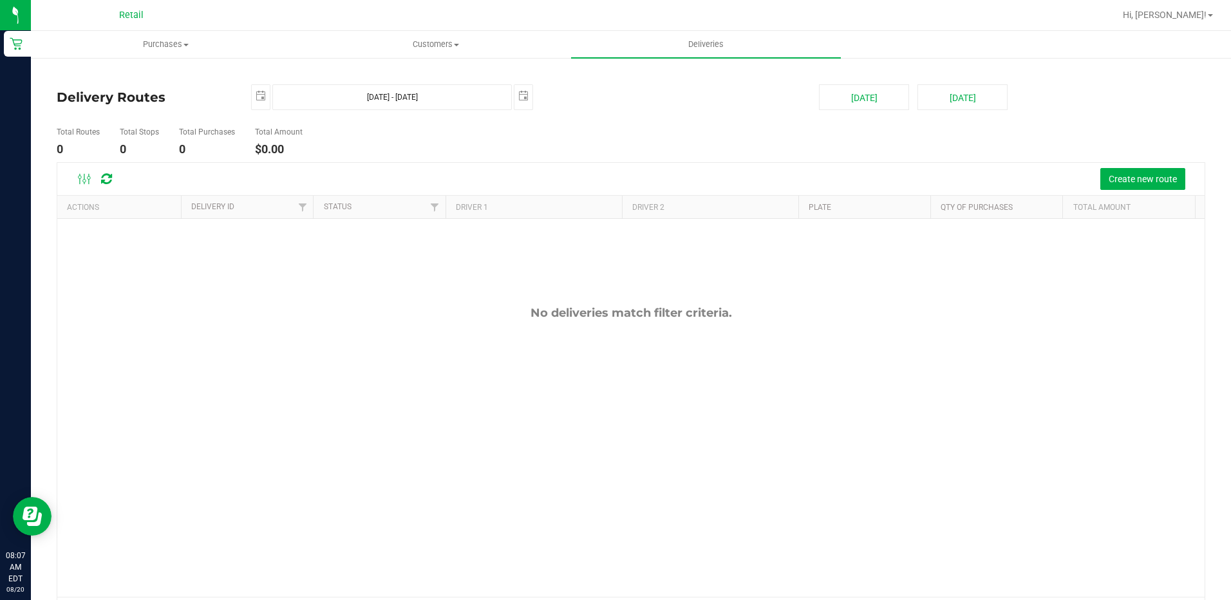
click at [758, 319] on div "No deliveries match filter criteria." at bounding box center [630, 313] width 1147 height 14
click at [173, 46] on span "Purchases" at bounding box center [166, 45] width 268 height 12
click at [113, 113] on span "All purchases" at bounding box center [76, 108] width 91 height 11
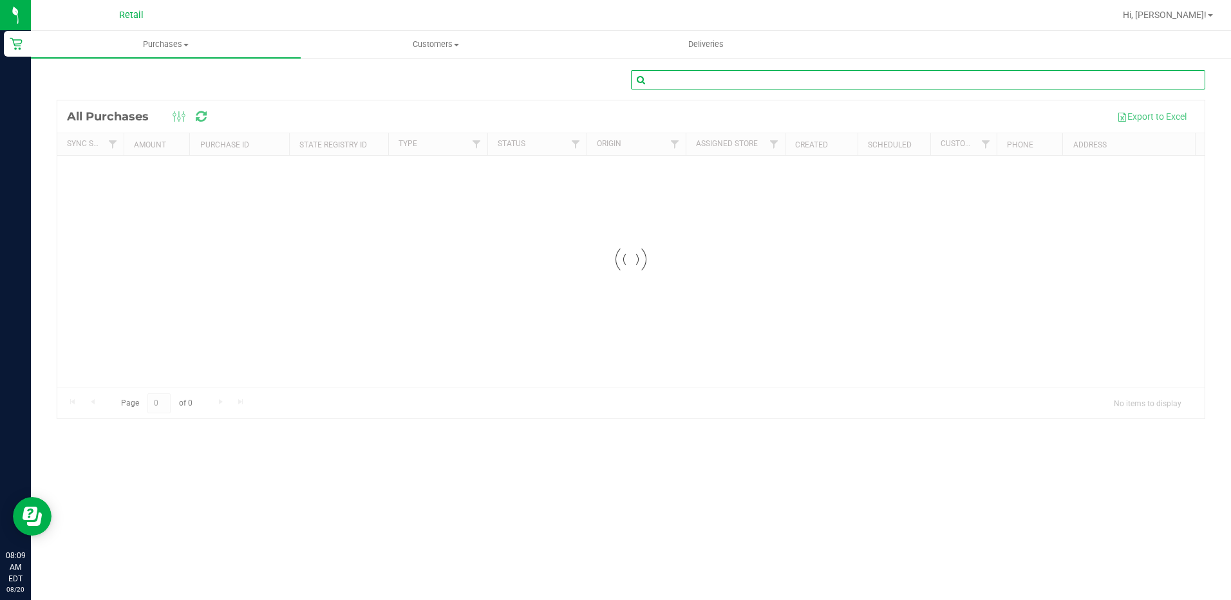
click at [778, 83] on input "text" at bounding box center [918, 79] width 574 height 19
type input "a"
type input "tanaja pemberton"
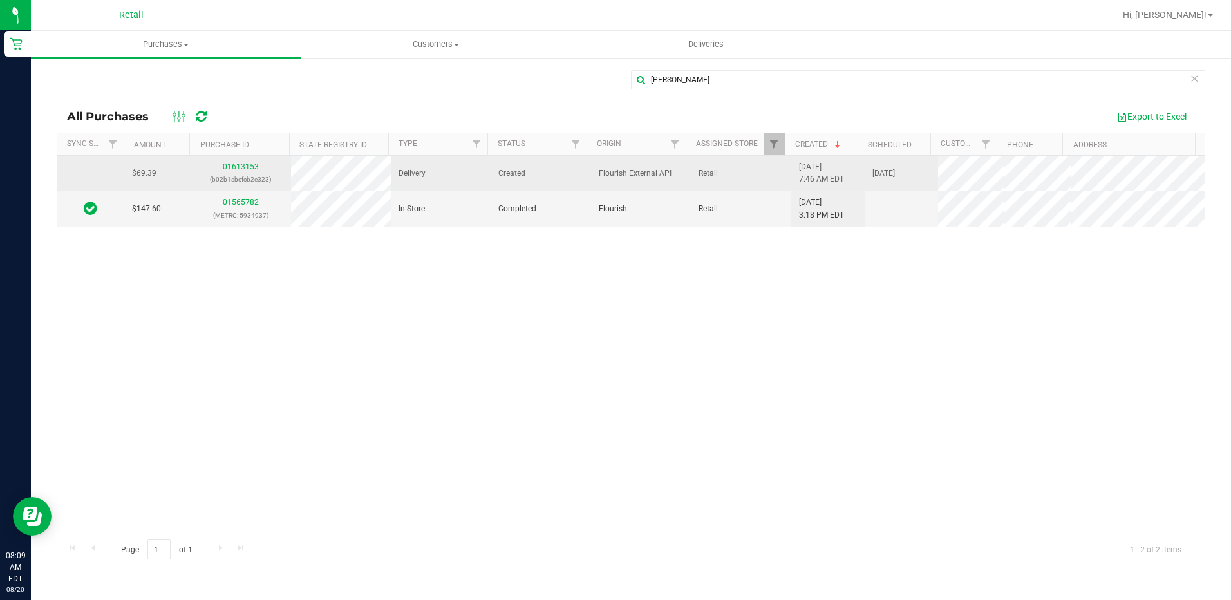
click at [239, 164] on link "01613153" at bounding box center [241, 166] width 36 height 9
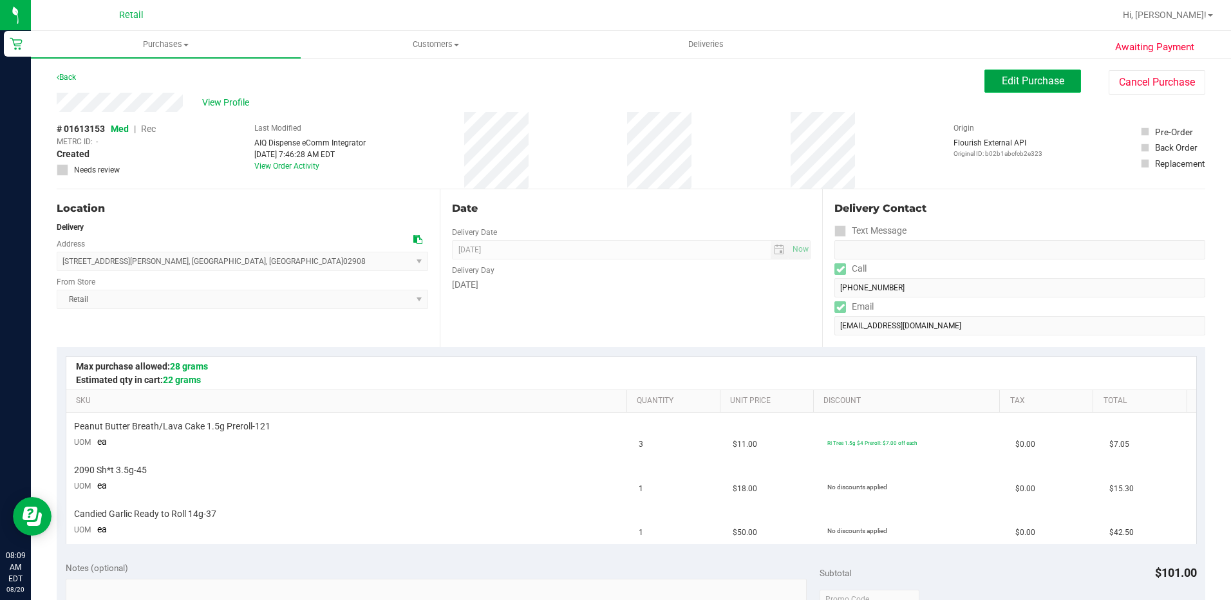
click at [1004, 88] on button "Edit Purchase" at bounding box center [1032, 81] width 97 height 23
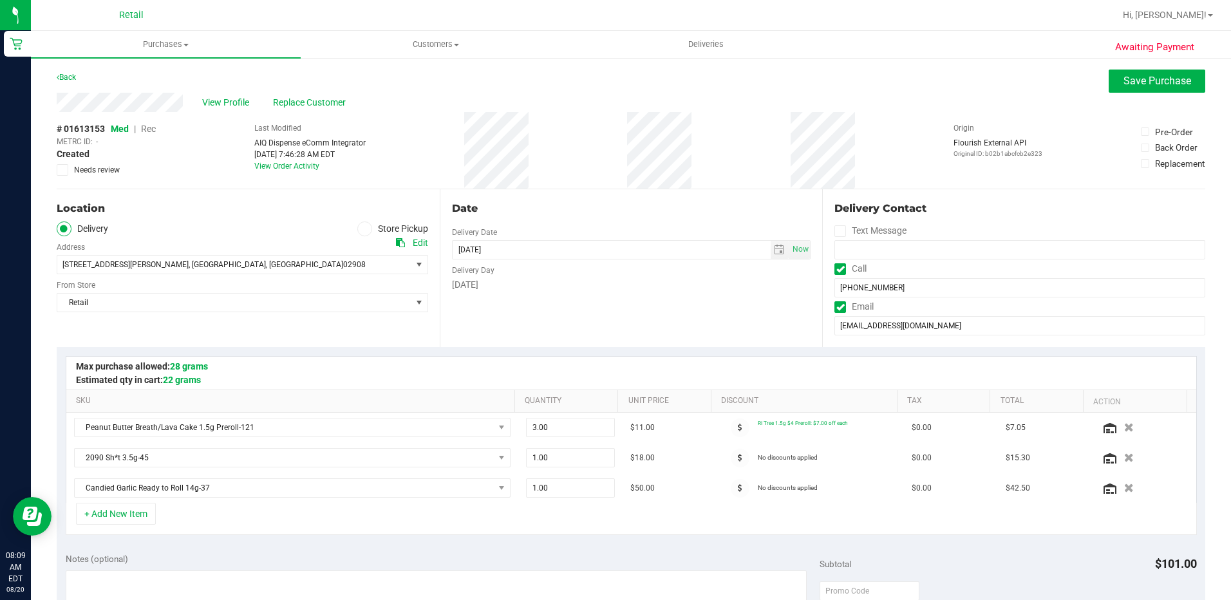
click at [149, 128] on span "Rec" at bounding box center [148, 129] width 15 height 10
click at [1108, 86] on button "Save Purchase" at bounding box center [1156, 81] width 97 height 23
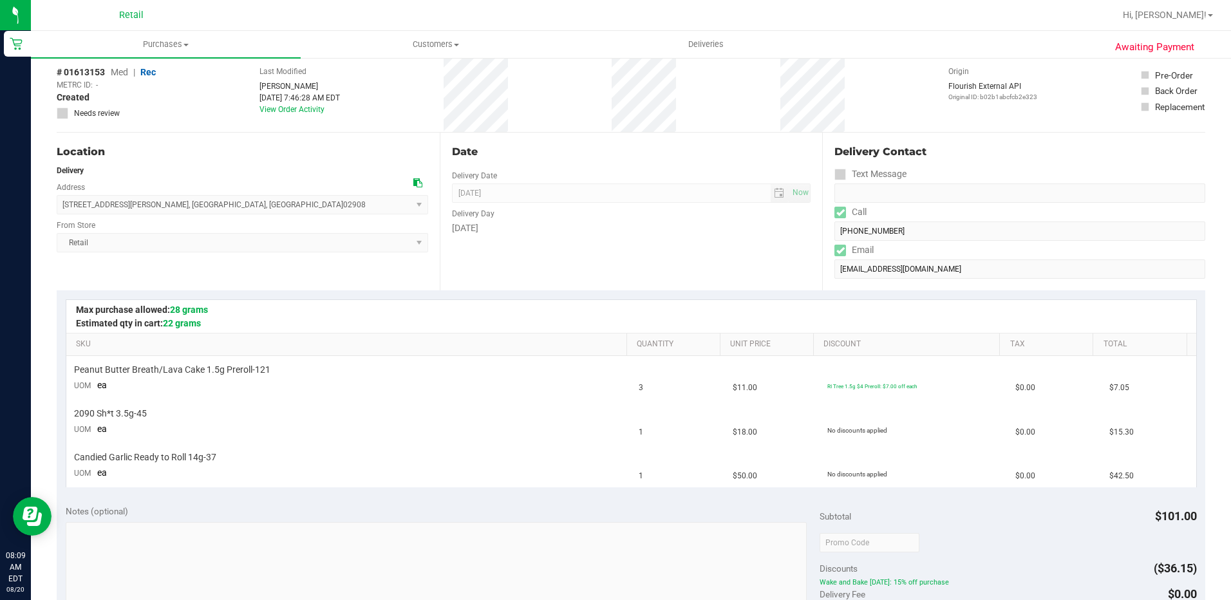
scroll to position [193, 0]
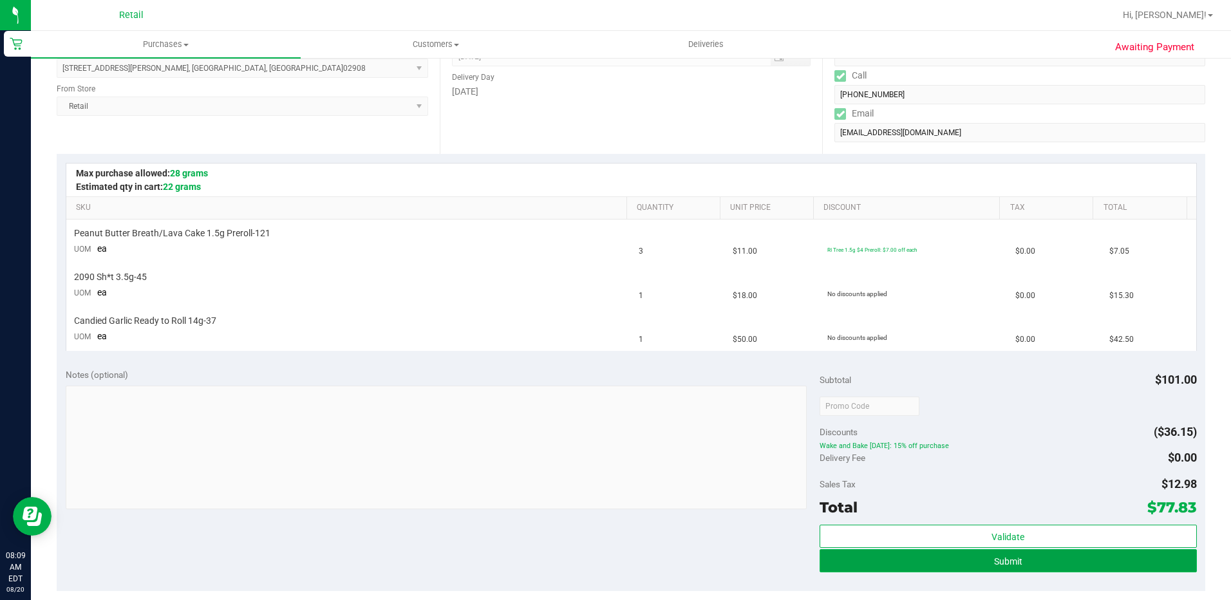
click at [915, 567] on button "Submit" at bounding box center [1007, 560] width 377 height 23
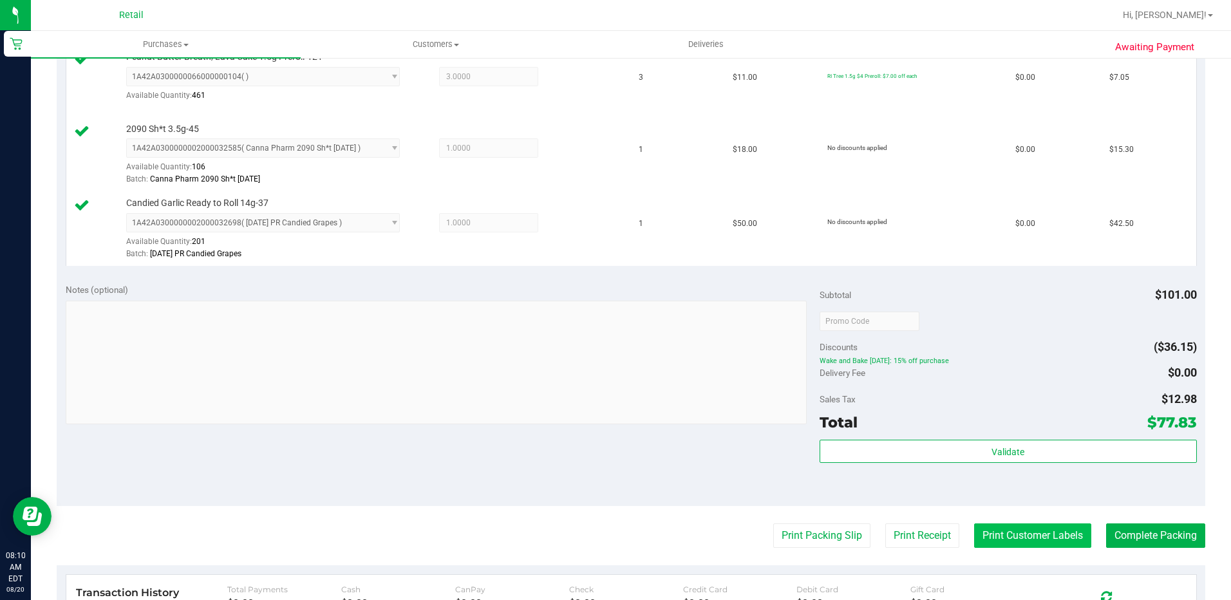
scroll to position [386, 0]
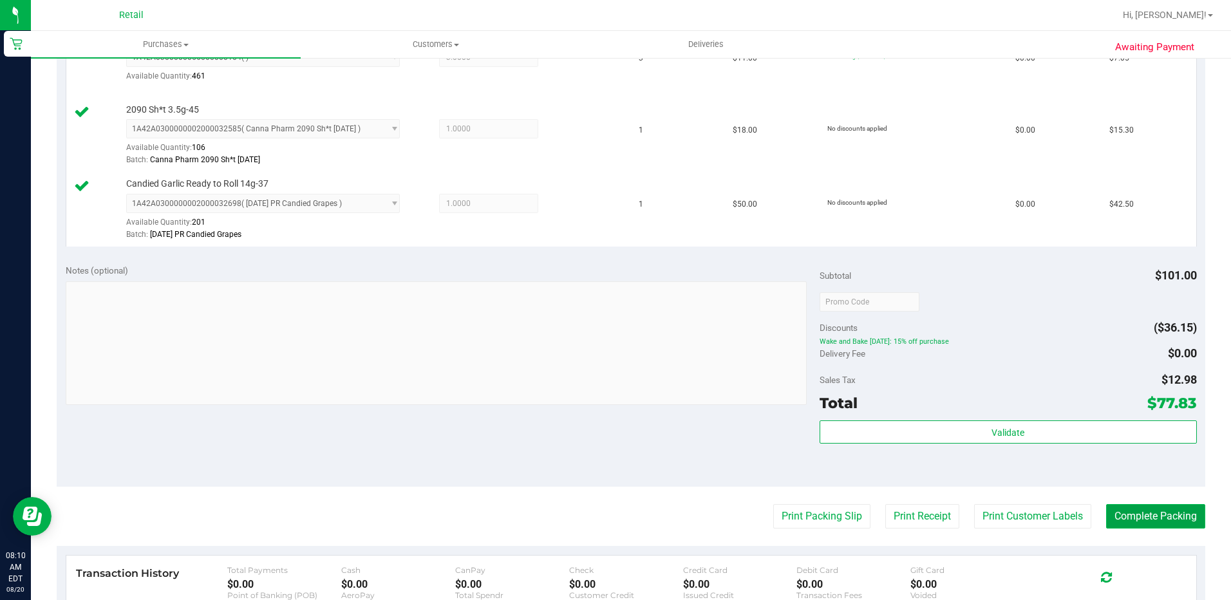
click at [1140, 519] on button "Complete Packing" at bounding box center [1155, 516] width 99 height 24
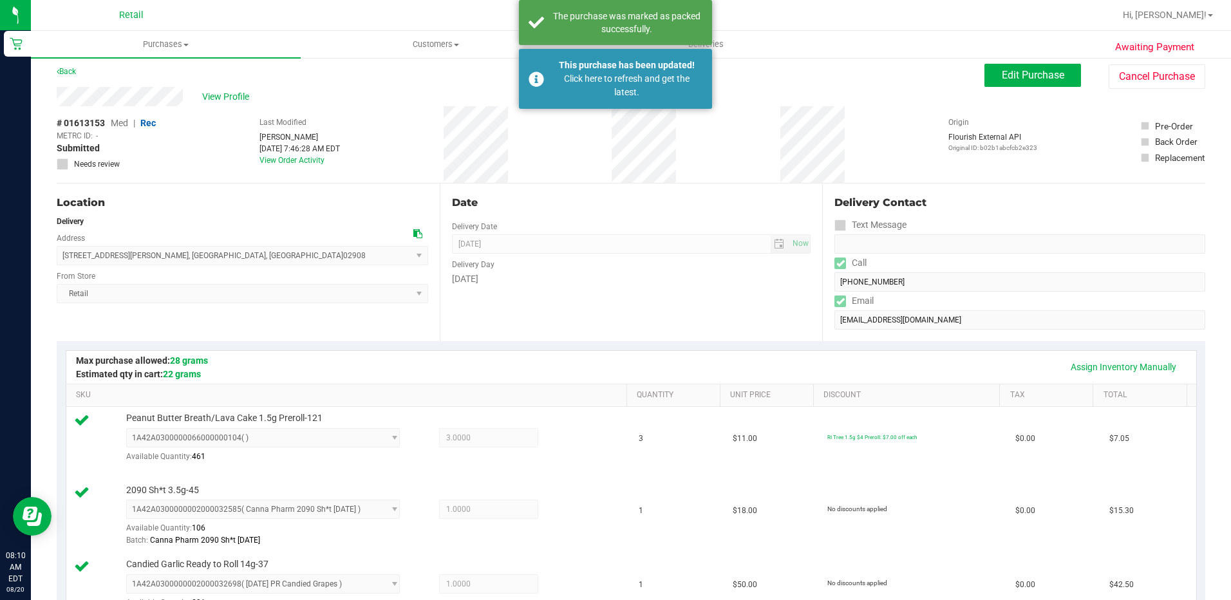
scroll to position [0, 0]
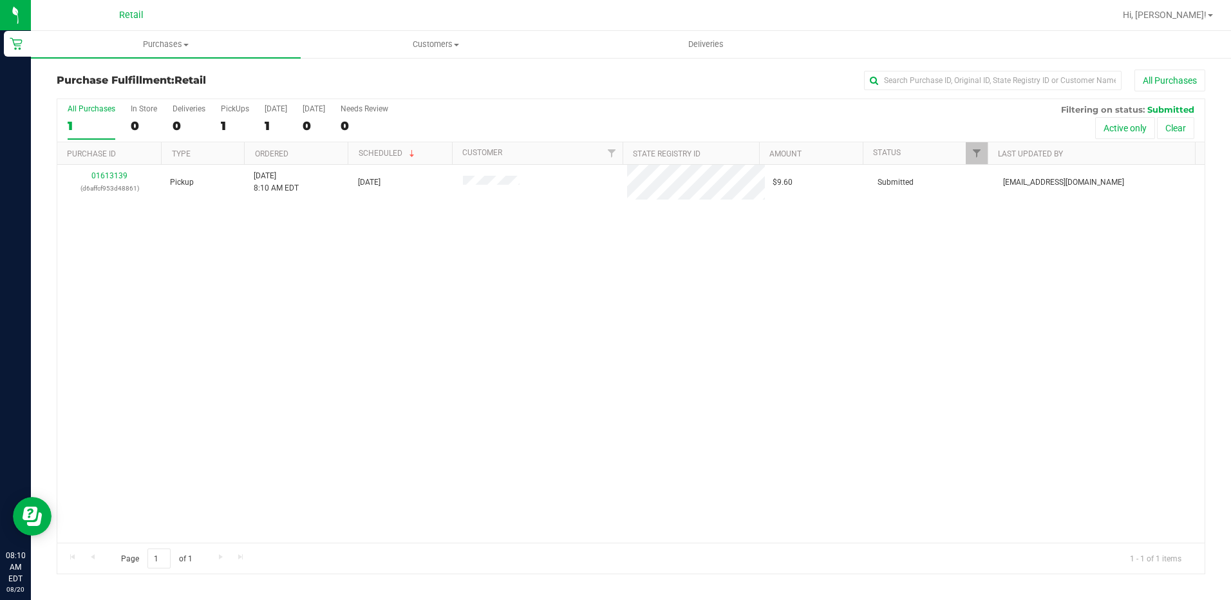
click at [835, 424] on div "01613139 (d6affcf953d48861) Pickup 8/20/2025 8:10 AM EDT 8/20/2025 $9.60 Submit…" at bounding box center [630, 354] width 1147 height 378
click at [658, 303] on div "01613139 (d6affcf953d48861) Pickup 8/20/2025 8:10 AM EDT 8/20/2025 $9.60 Submit…" at bounding box center [630, 354] width 1147 height 378
click at [709, 45] on span "Deliveries" at bounding box center [706, 45] width 70 height 12
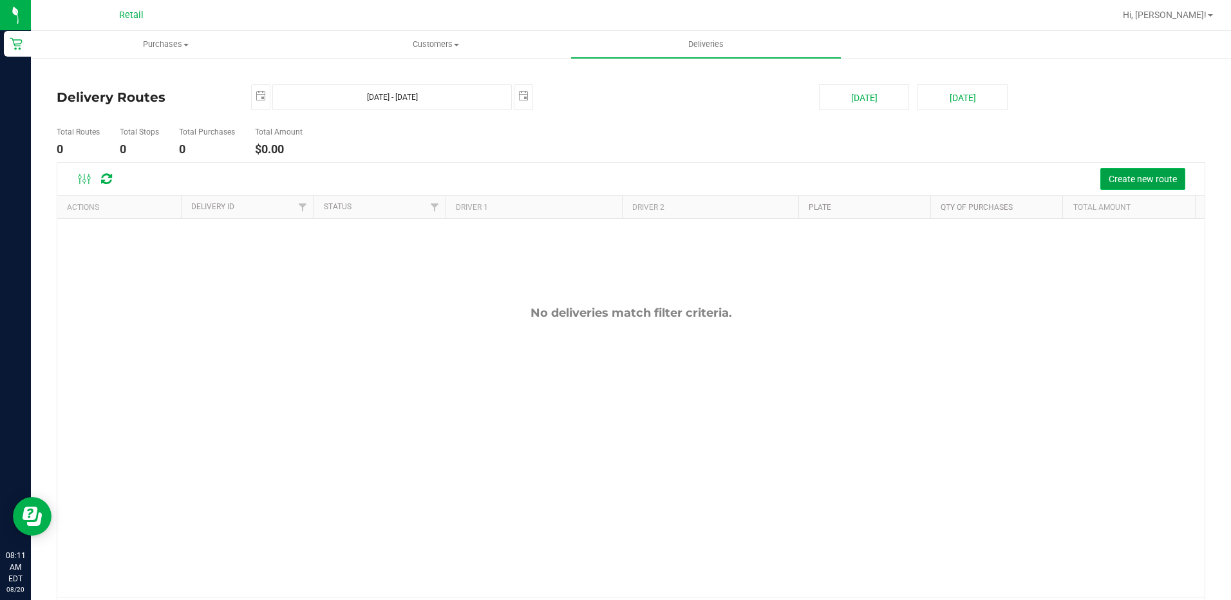
click at [1141, 176] on span "Create new route" at bounding box center [1142, 179] width 68 height 10
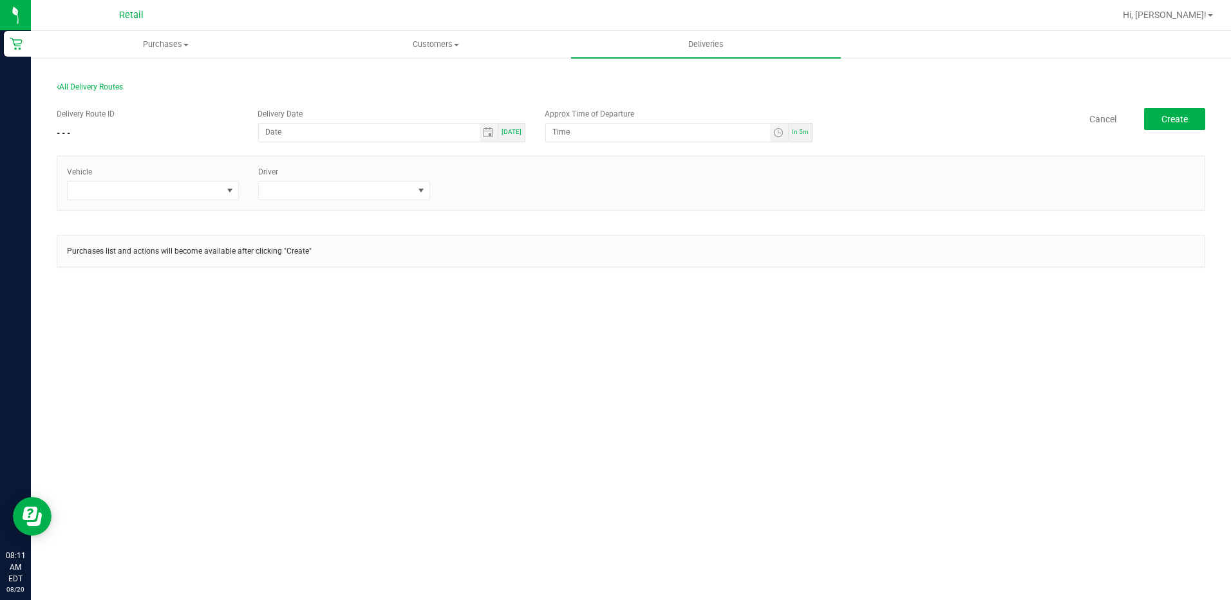
click at [513, 135] on span "Today" at bounding box center [511, 131] width 20 height 7
type input "[DATE]"
click at [772, 136] on span "Toggle time list" at bounding box center [779, 133] width 19 height 18
click at [610, 283] on li "20" at bounding box center [612, 276] width 31 height 17
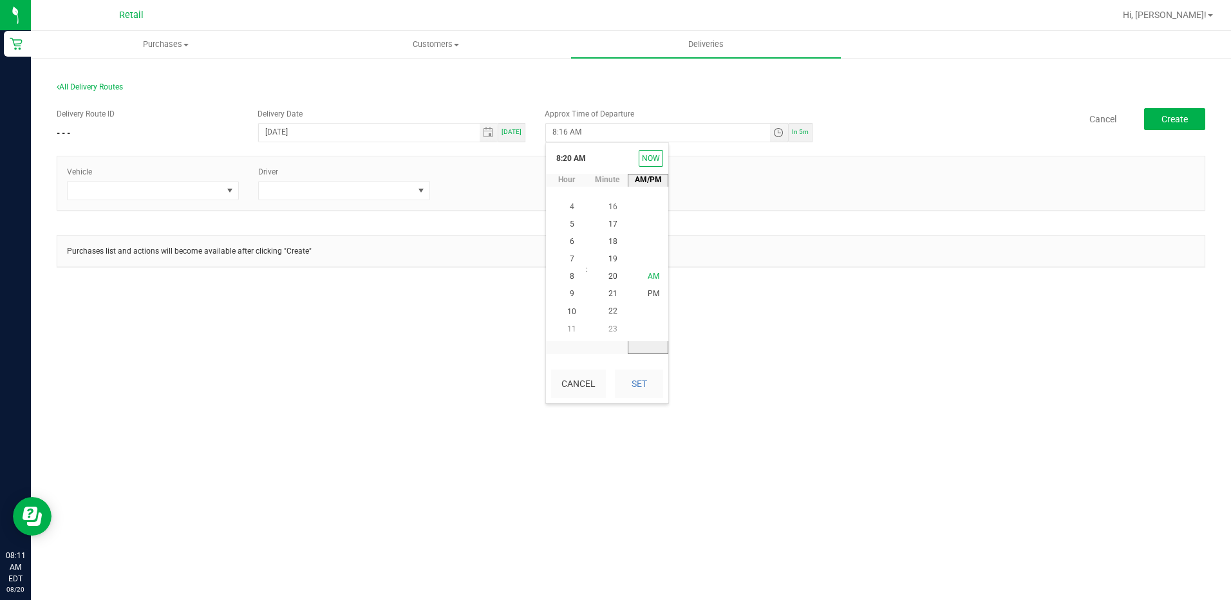
click at [650, 283] on li "AM" at bounding box center [653, 276] width 31 height 17
click at [634, 369] on div "Cancel Set" at bounding box center [607, 383] width 122 height 39
drag, startPoint x: 634, startPoint y: 378, endPoint x: 625, endPoint y: 371, distance: 11.5
click at [634, 378] on button "Set" at bounding box center [639, 383] width 48 height 28
type input "8:20 AM"
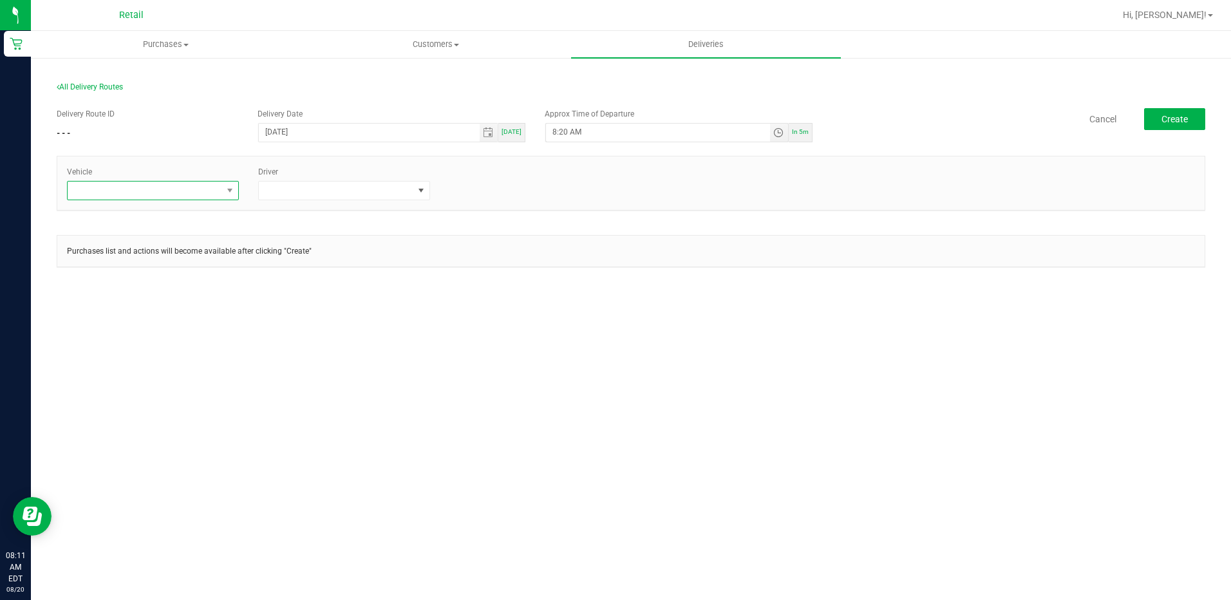
click at [207, 199] on span at bounding box center [145, 191] width 154 height 18
click at [119, 269] on li "Tesla" at bounding box center [153, 268] width 171 height 22
click at [411, 181] on span at bounding box center [344, 190] width 172 height 19
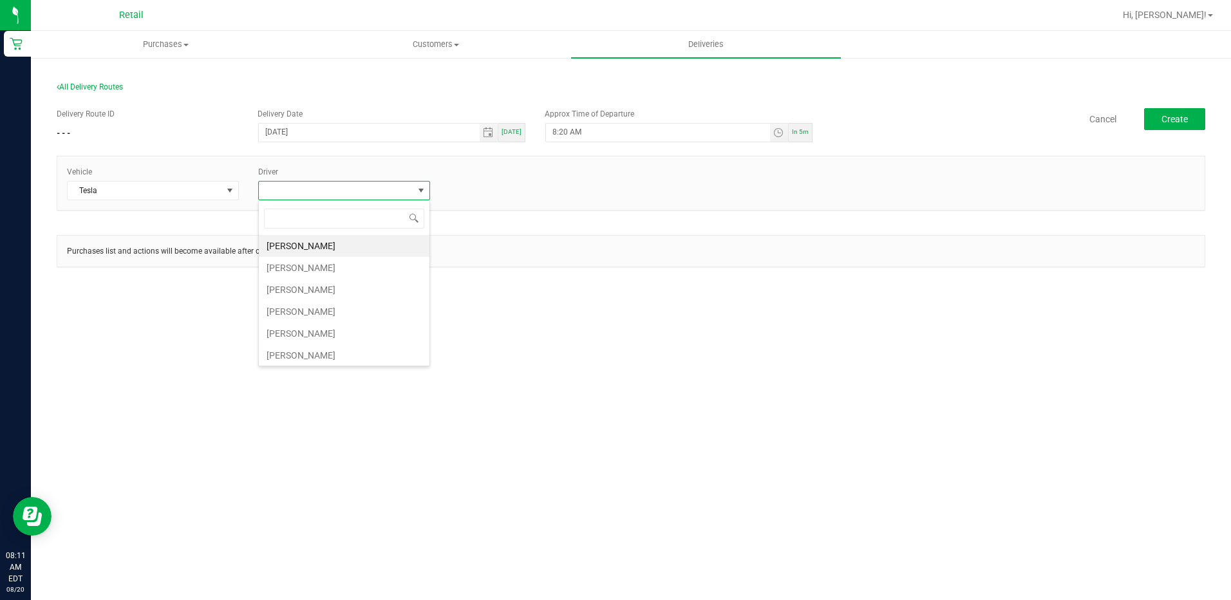
click at [390, 192] on span at bounding box center [336, 191] width 154 height 18
click at [368, 176] on div "Driver" at bounding box center [343, 183] width 191 height 34
click at [371, 191] on span at bounding box center [336, 191] width 154 height 18
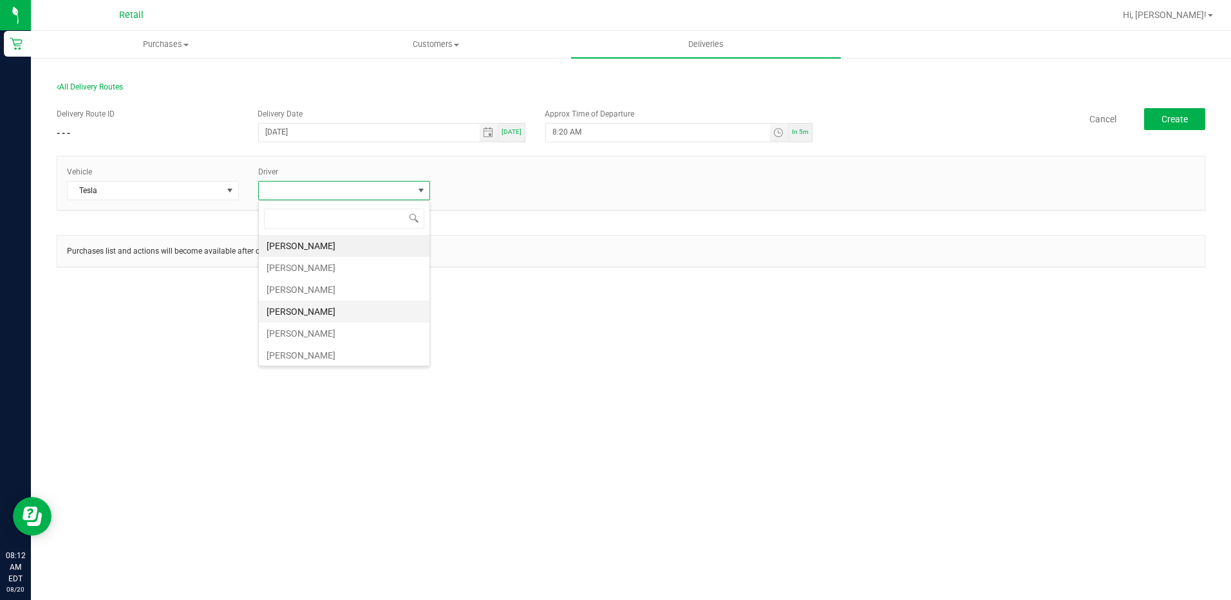
click at [315, 315] on li "Kevin Garcia" at bounding box center [344, 312] width 171 height 22
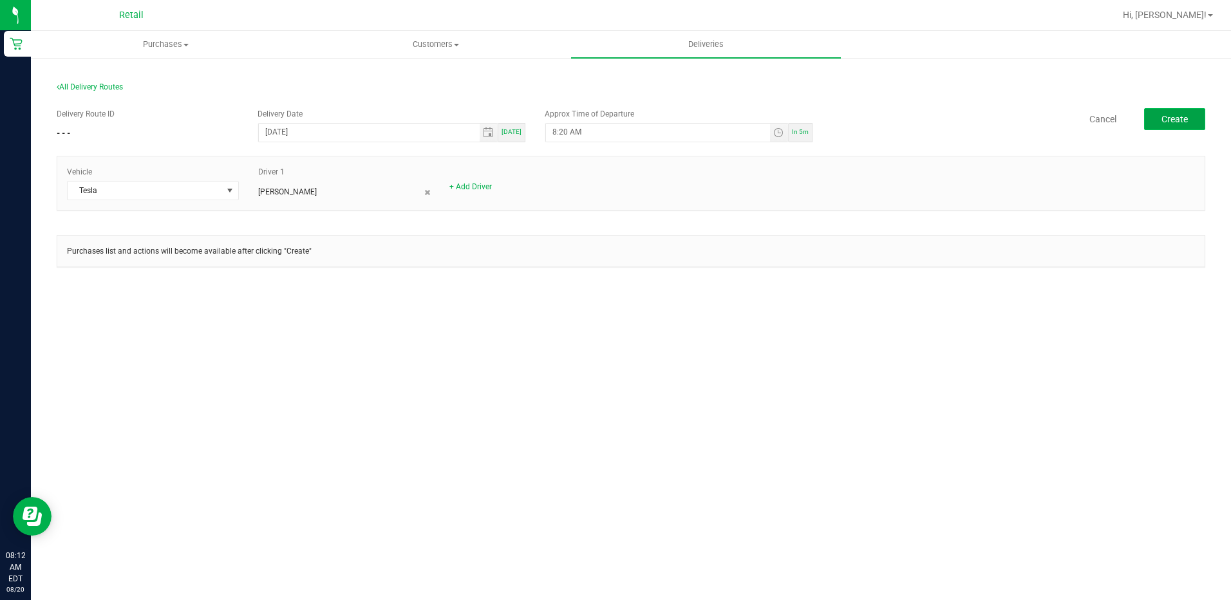
click at [1173, 124] on span "Create" at bounding box center [1174, 119] width 26 height 10
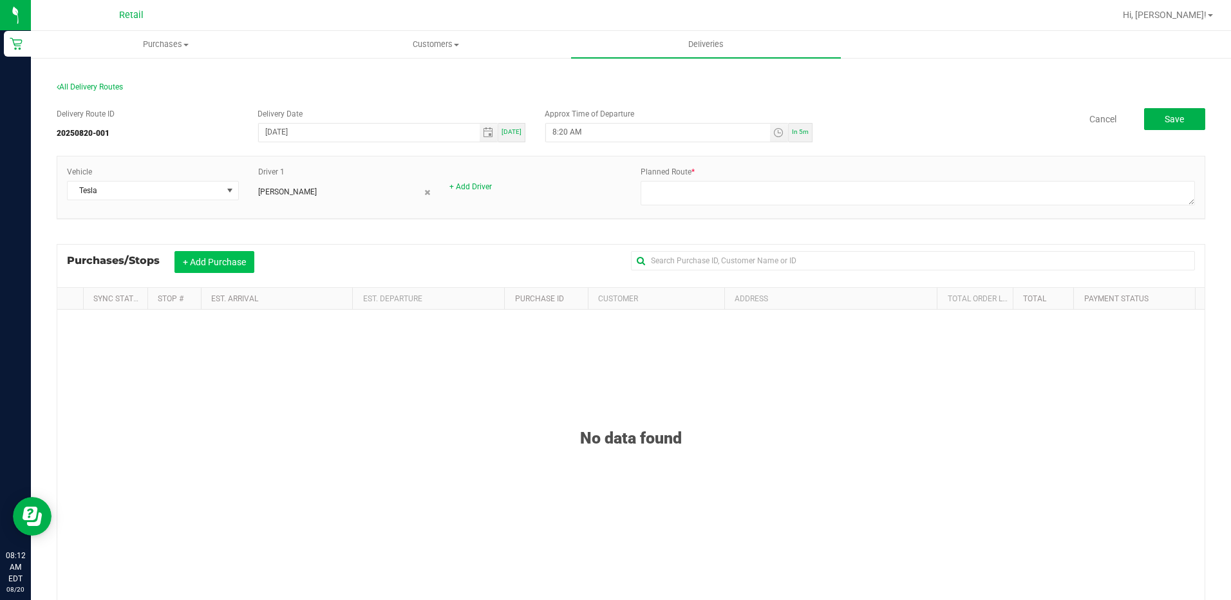
click at [190, 252] on button "+ Add Purchase" at bounding box center [214, 262] width 80 height 22
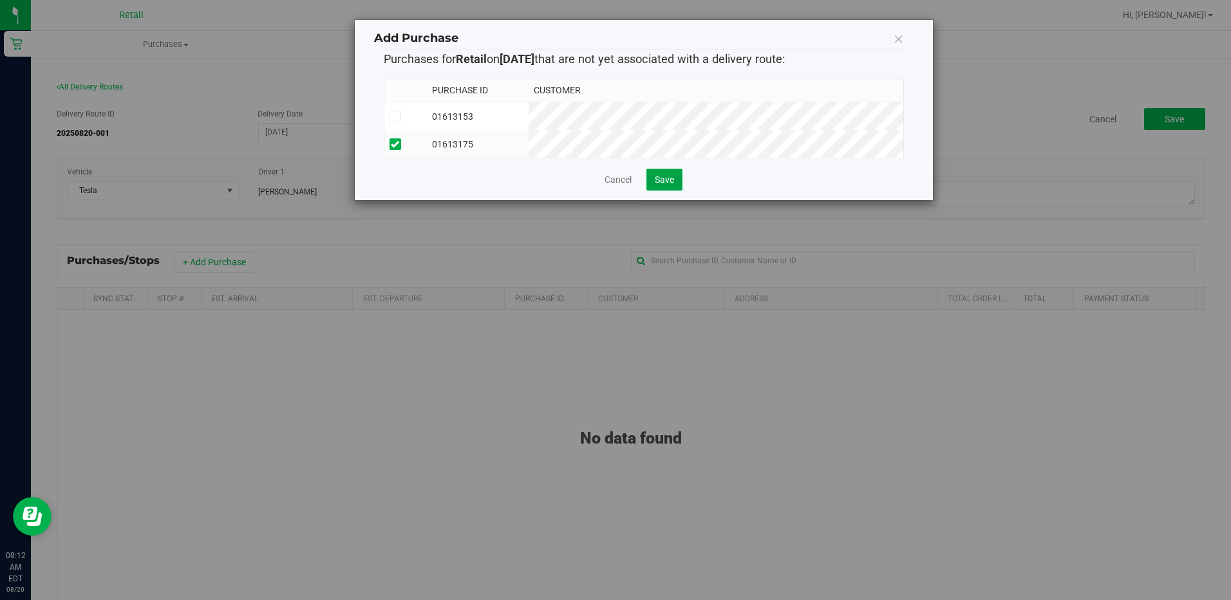
click at [672, 185] on span "Save" at bounding box center [664, 179] width 19 height 10
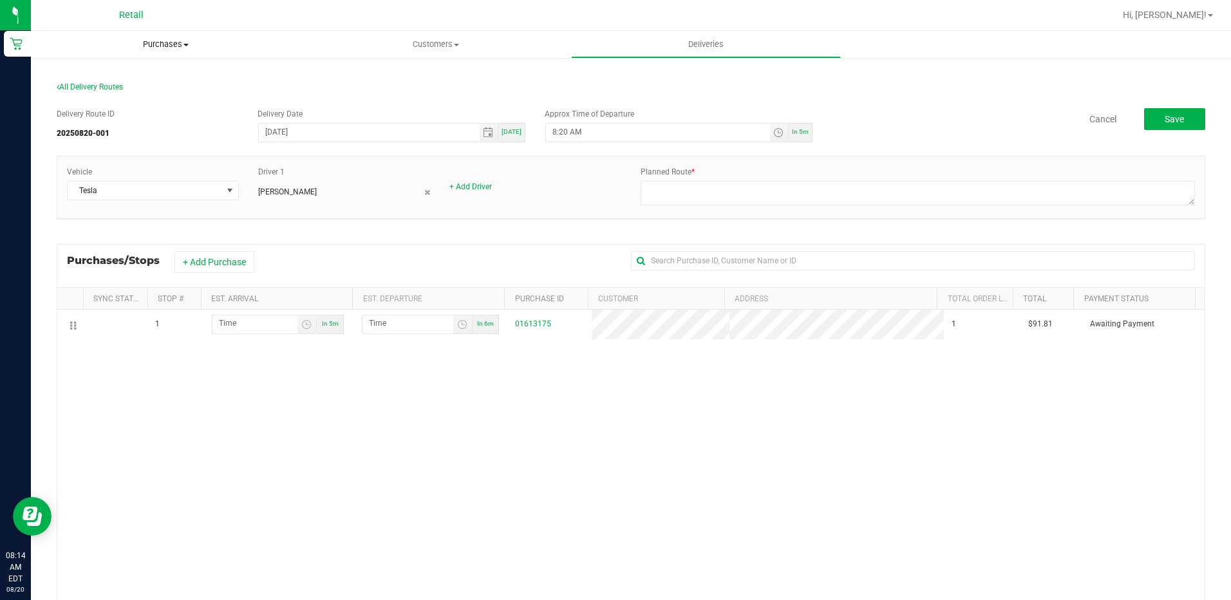
drag, startPoint x: 171, startPoint y: 39, endPoint x: 174, endPoint y: 51, distance: 13.3
click at [170, 39] on span "Purchases" at bounding box center [166, 45] width 270 height 12
click at [127, 108] on li "All purchases" at bounding box center [166, 108] width 270 height 15
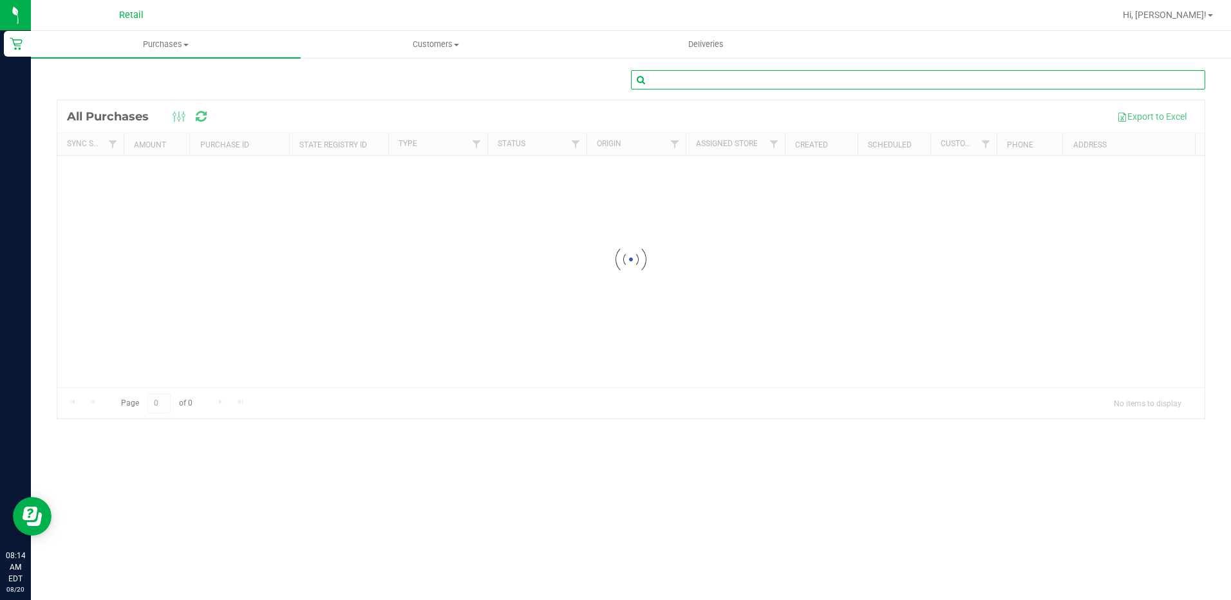
click at [704, 79] on input "text" at bounding box center [918, 79] width 574 height 19
type input "Jill Brady"
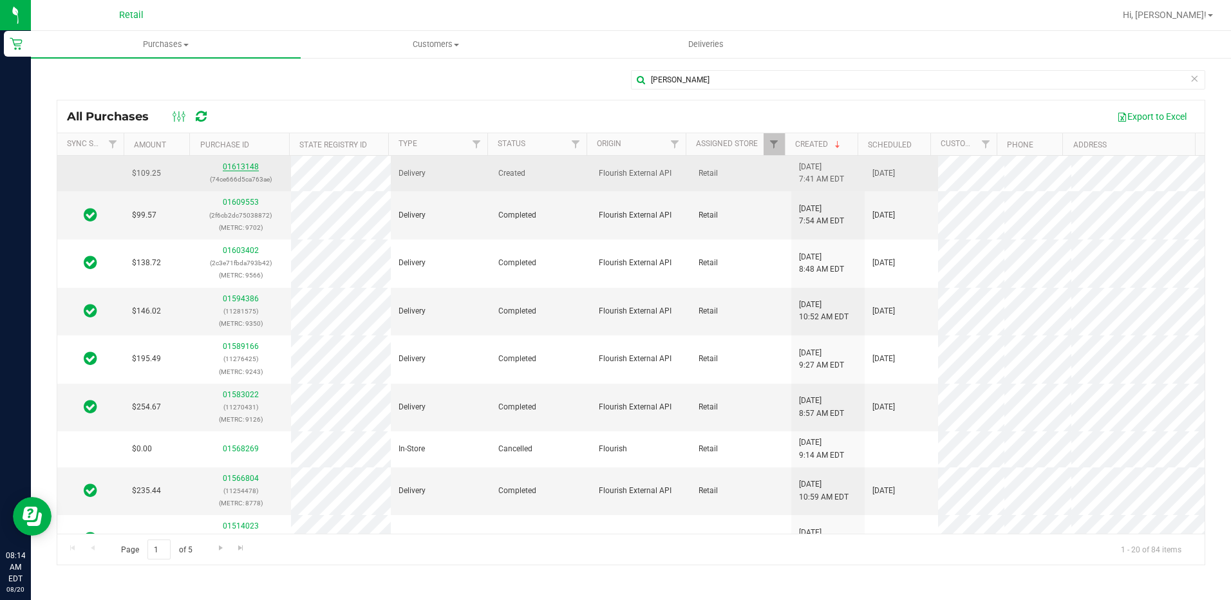
click at [228, 164] on link "01613148" at bounding box center [241, 166] width 36 height 9
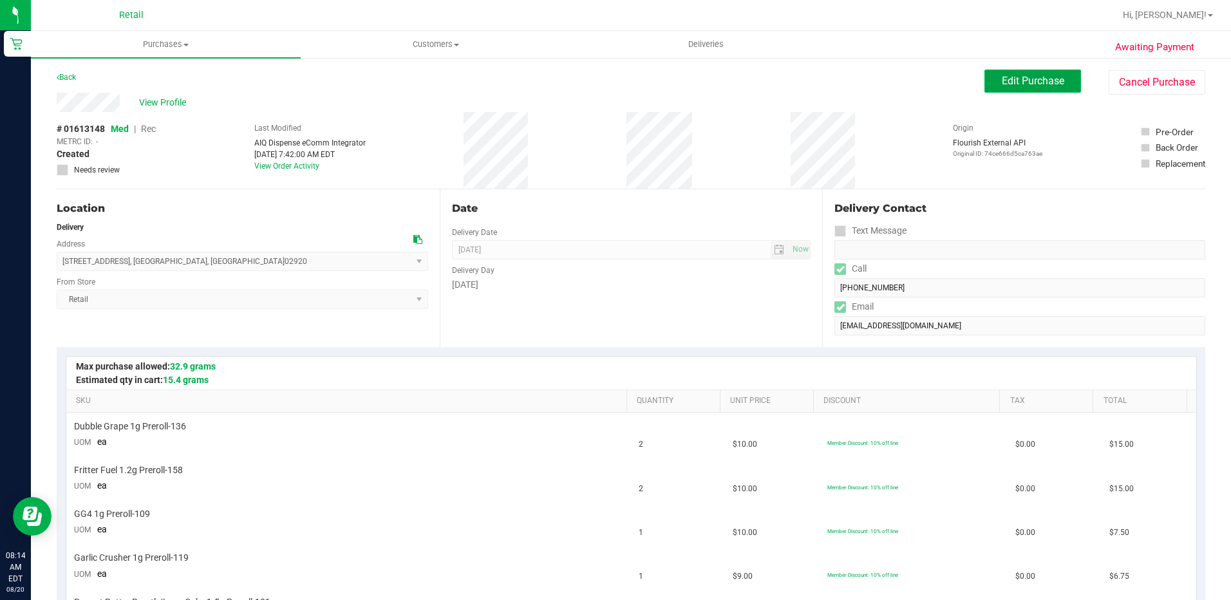
click at [987, 84] on button "Edit Purchase" at bounding box center [1032, 81] width 97 height 23
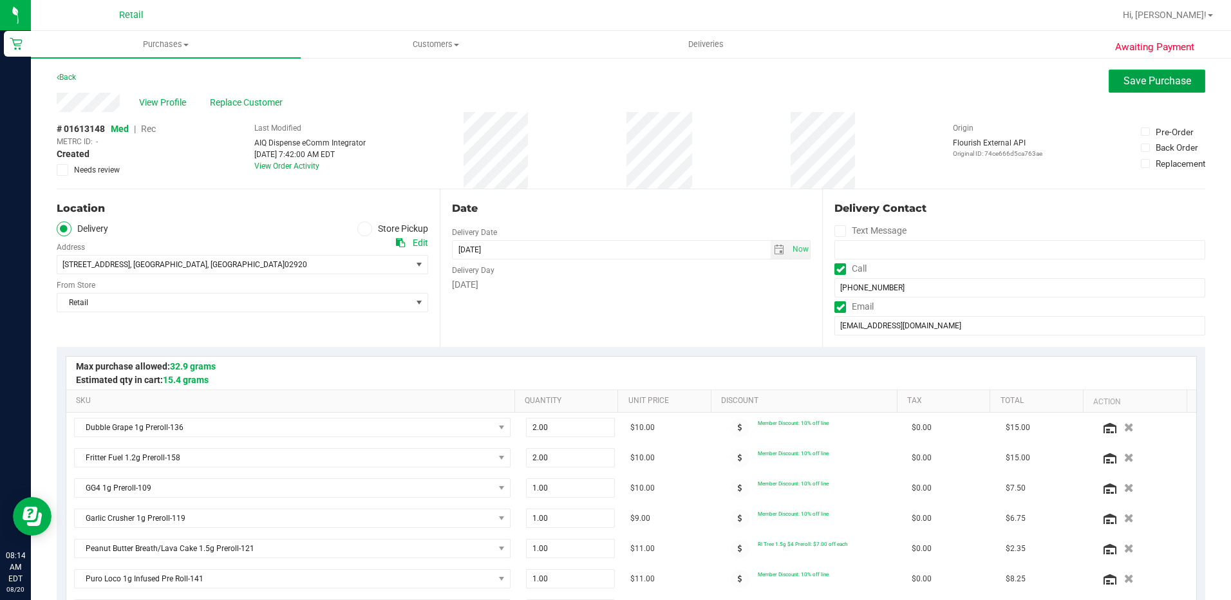
click at [1144, 92] on button "Save Purchase" at bounding box center [1156, 81] width 97 height 23
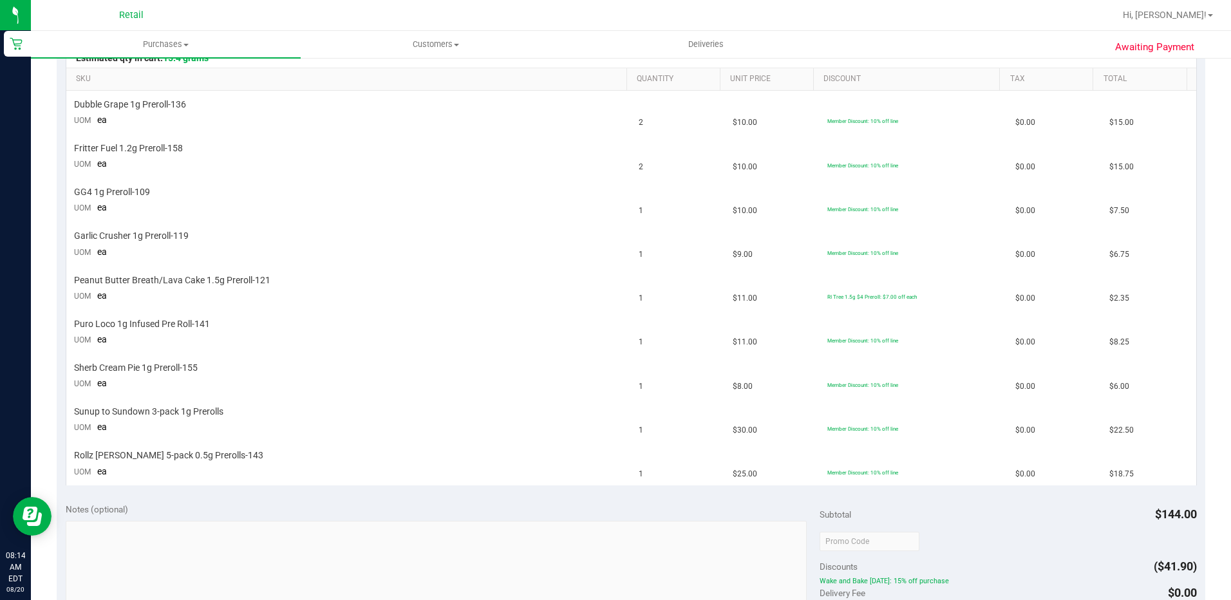
scroll to position [451, 0]
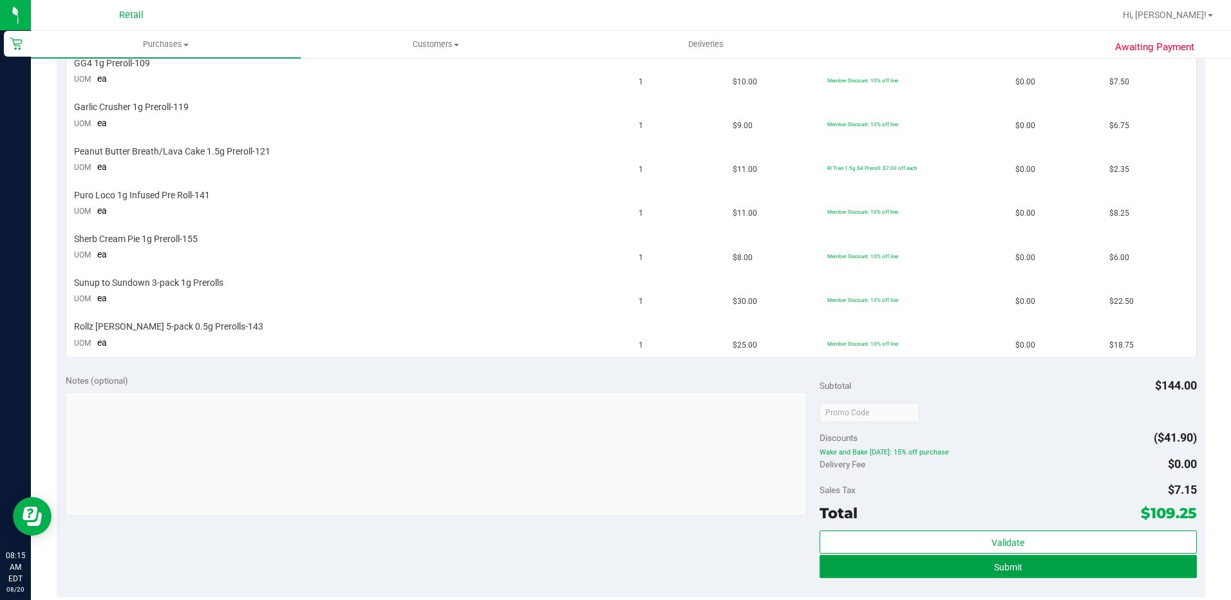
click at [1032, 559] on button "Submit" at bounding box center [1007, 566] width 377 height 23
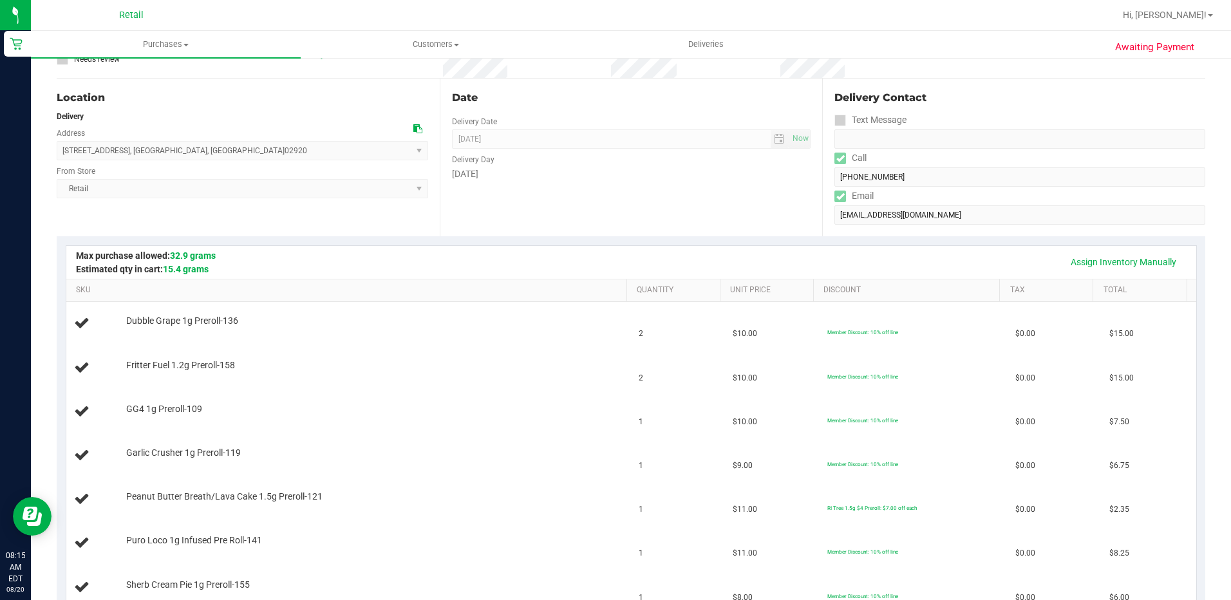
scroll to position [322, 0]
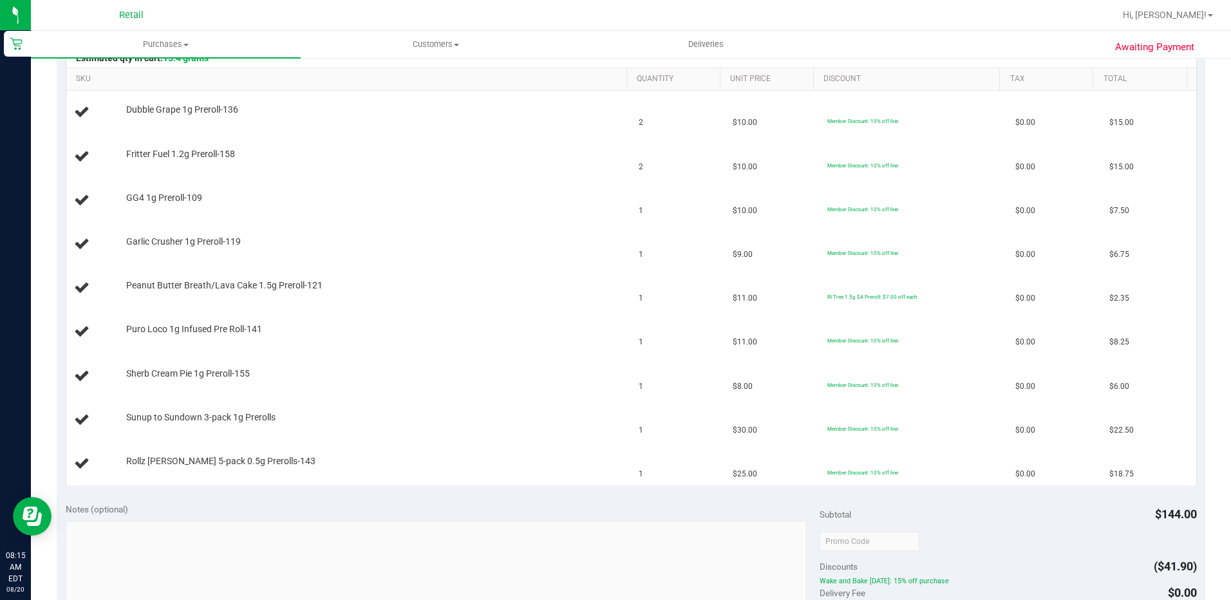
click at [449, 492] on div "Assign Inventory Manually SKU Quantity Unit Price Discount Tax Total Dubble Gra…" at bounding box center [631, 259] width 1148 height 469
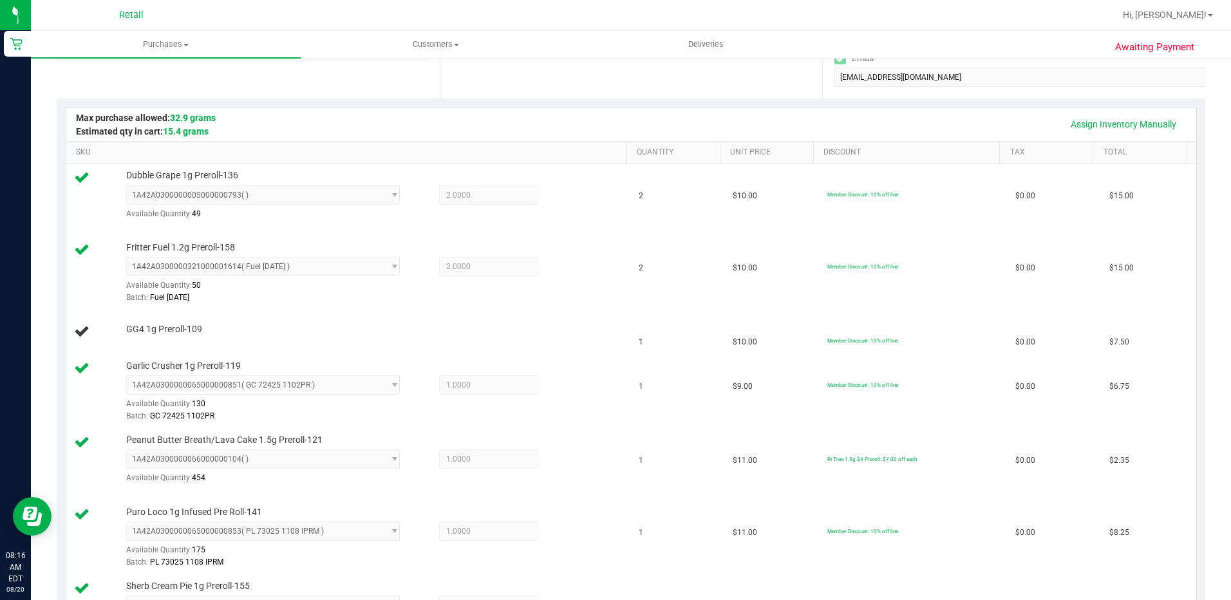
scroll to position [193, 0]
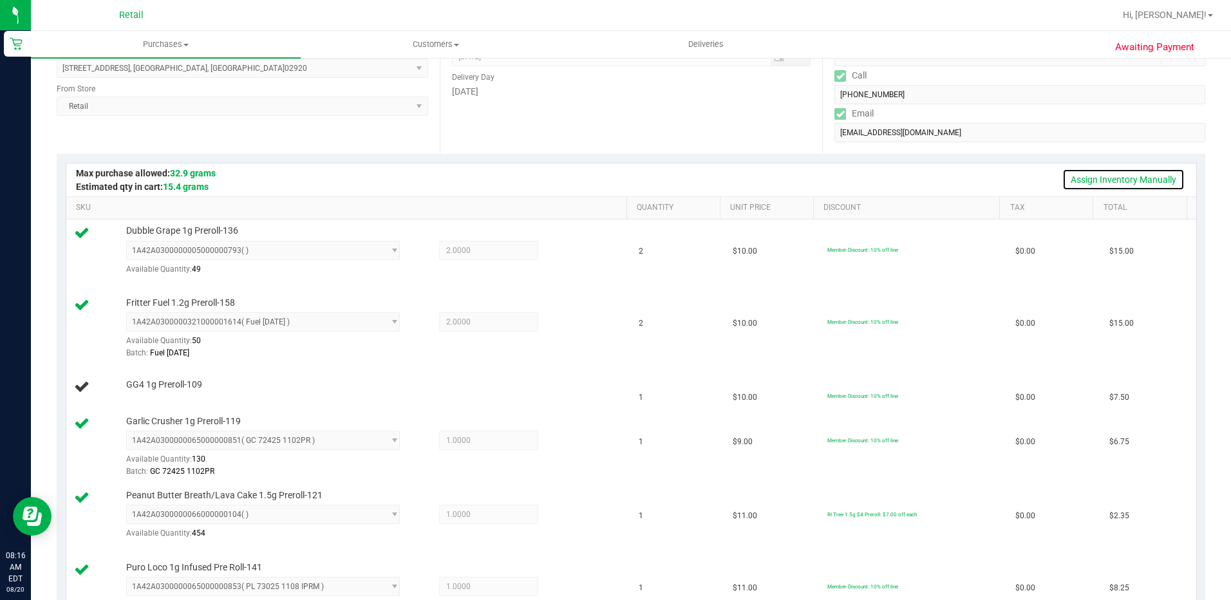
click at [1084, 174] on link "Assign Inventory Manually" at bounding box center [1123, 180] width 122 height 22
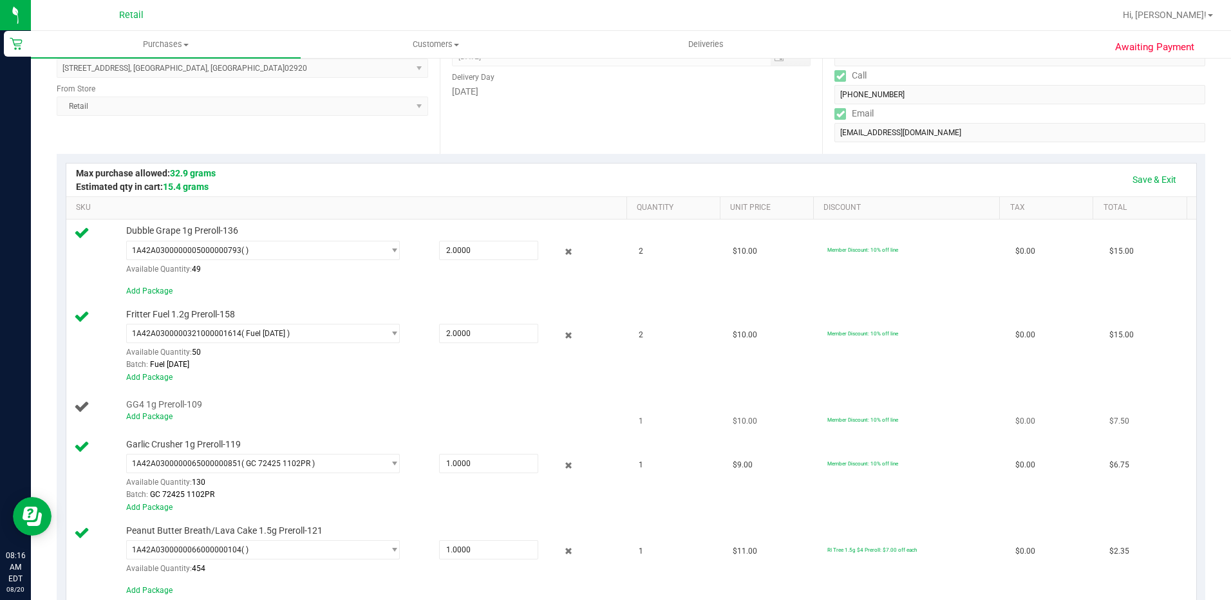
click at [149, 422] on div "Add Package" at bounding box center [373, 417] width 494 height 12
click at [157, 418] on link "Add Package" at bounding box center [149, 416] width 46 height 9
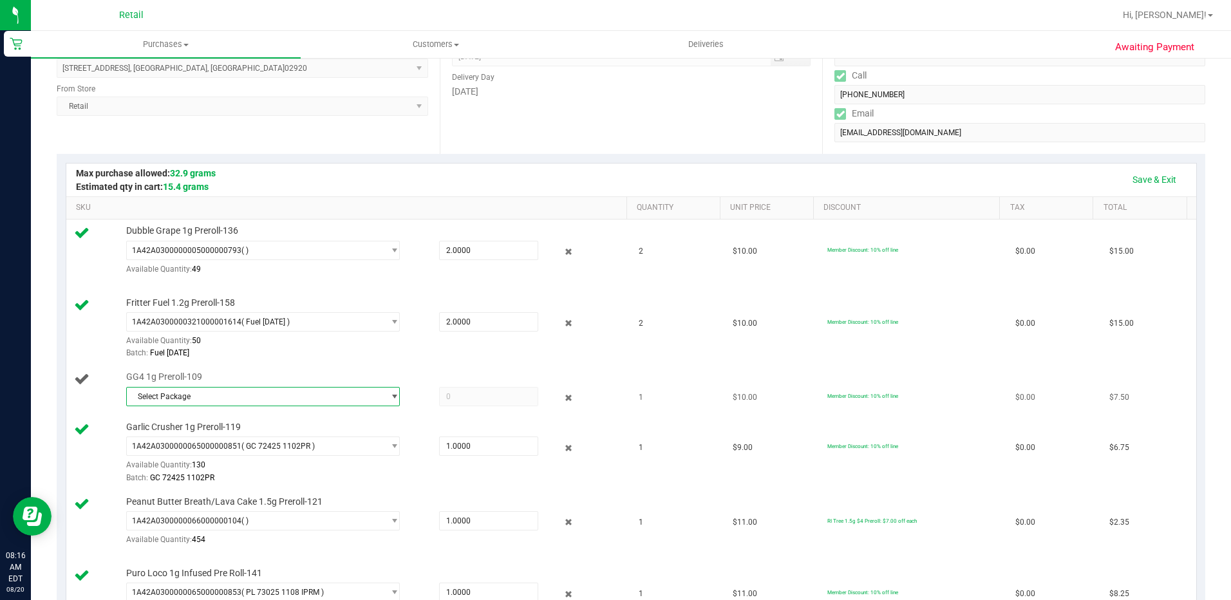
click at [389, 399] on span "select" at bounding box center [394, 396] width 10 height 10
click at [234, 454] on span "1A42A0300000002000032413" at bounding box center [187, 449] width 109 height 9
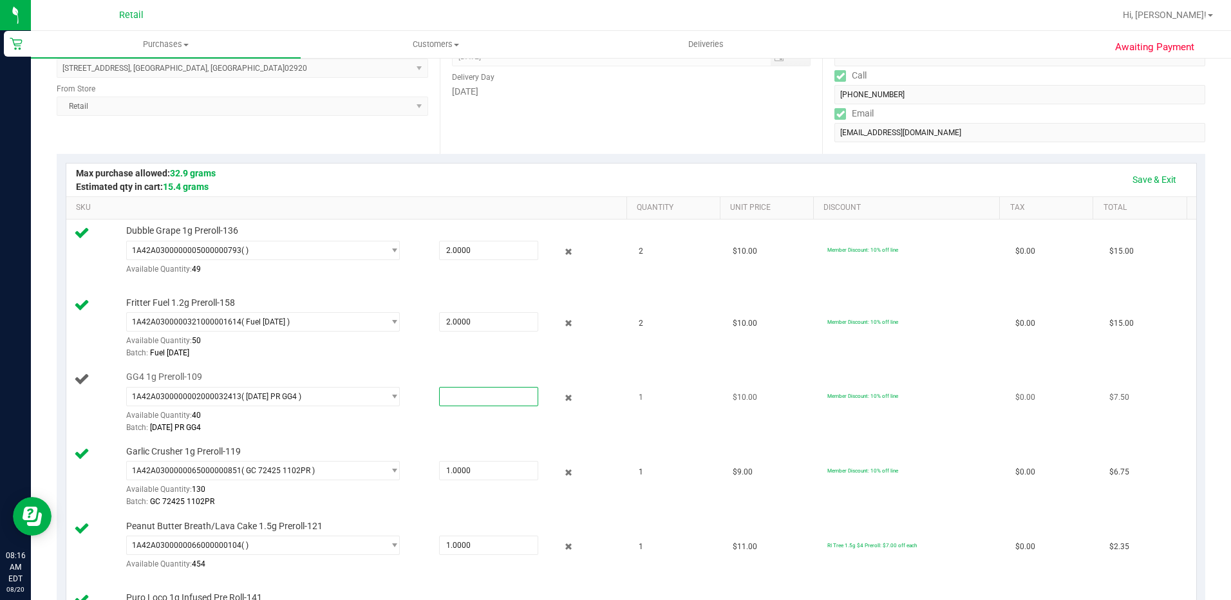
click at [456, 396] on span at bounding box center [488, 396] width 99 height 19
type input "1"
type input "1.0000"
click at [1140, 180] on link "Save & Exit" at bounding box center [1154, 180] width 61 height 22
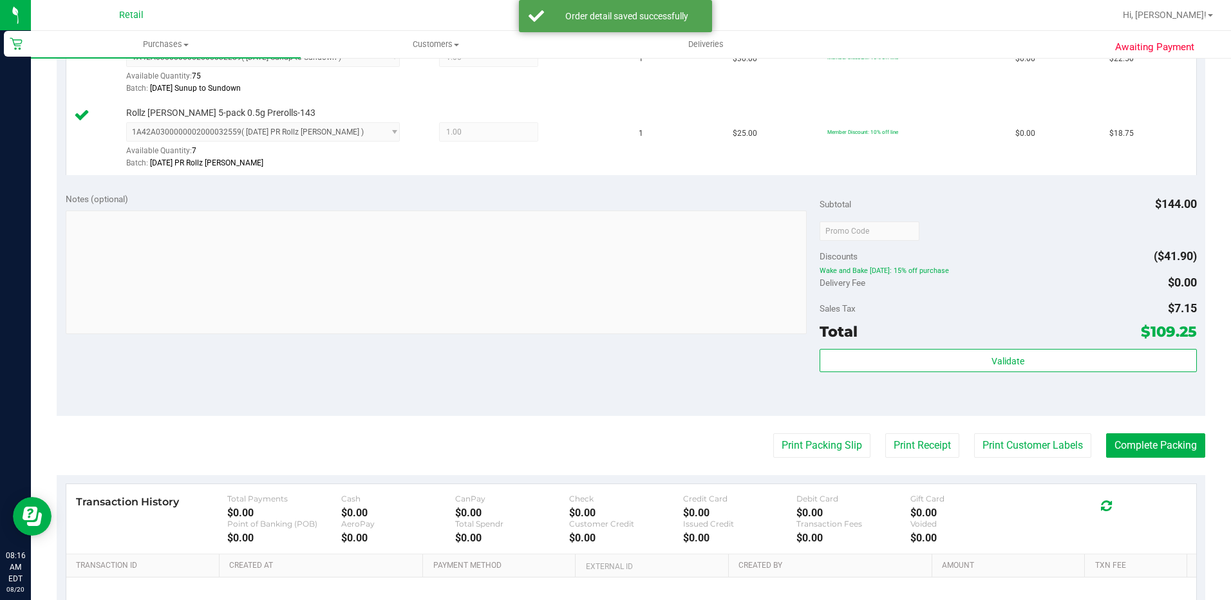
scroll to position [901, 0]
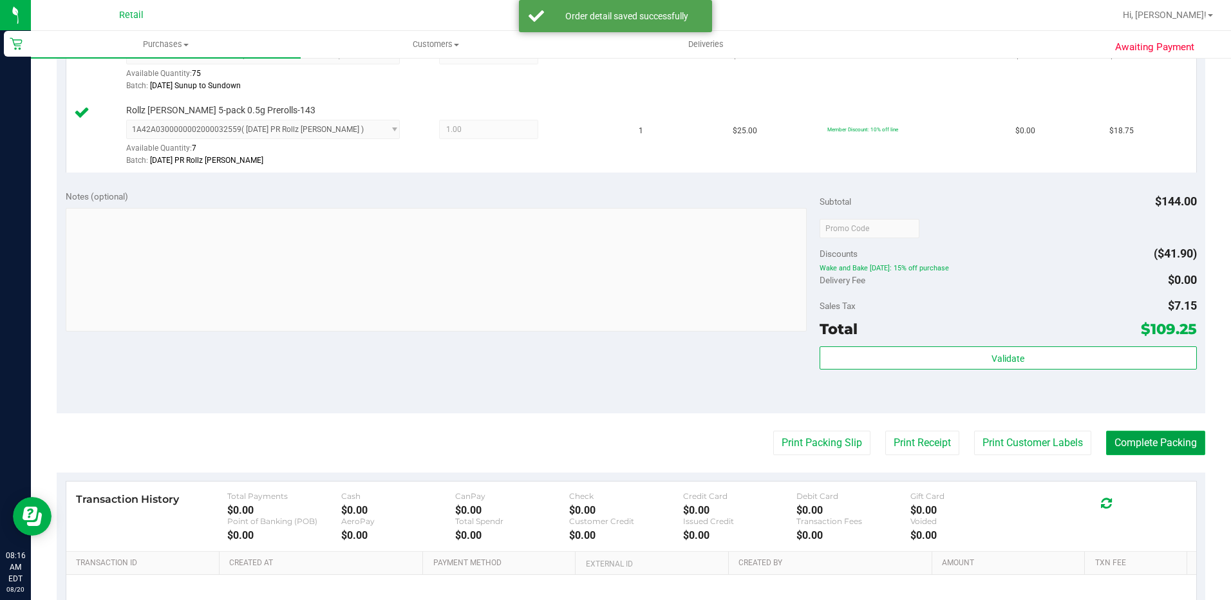
click at [1153, 446] on button "Complete Packing" at bounding box center [1155, 443] width 99 height 24
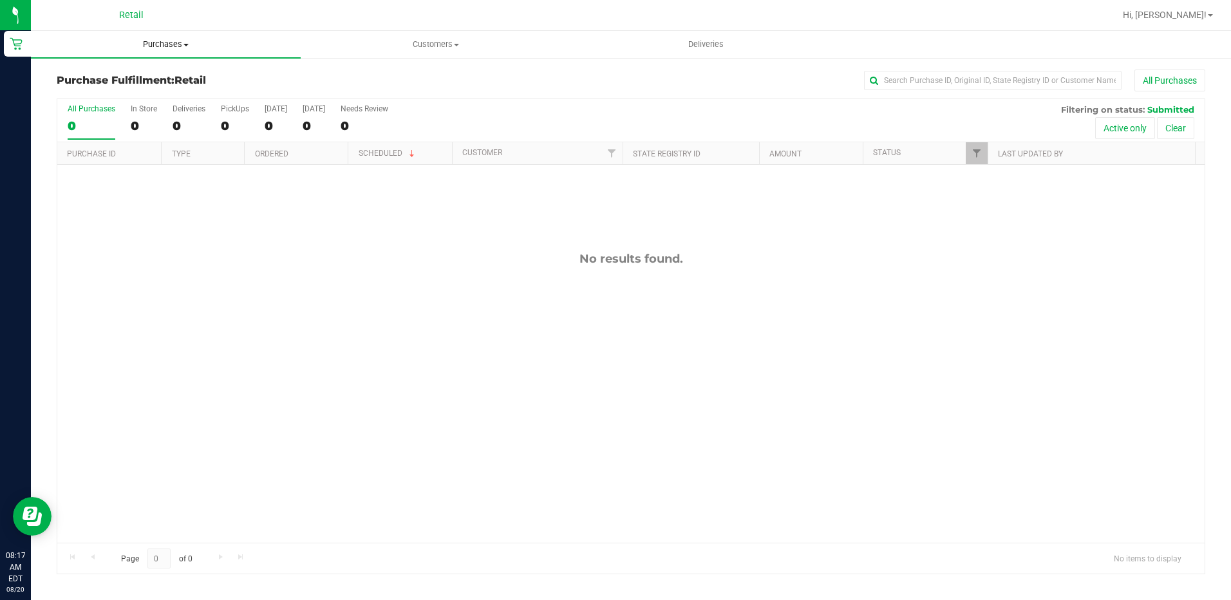
click at [180, 48] on span "Purchases" at bounding box center [166, 45] width 270 height 12
click at [94, 117] on ul "Summary of purchases Fulfillment All purchases" at bounding box center [166, 94] width 270 height 70
click at [157, 41] on span "Purchases" at bounding box center [166, 45] width 270 height 12
click at [93, 109] on span "All purchases" at bounding box center [76, 108] width 91 height 11
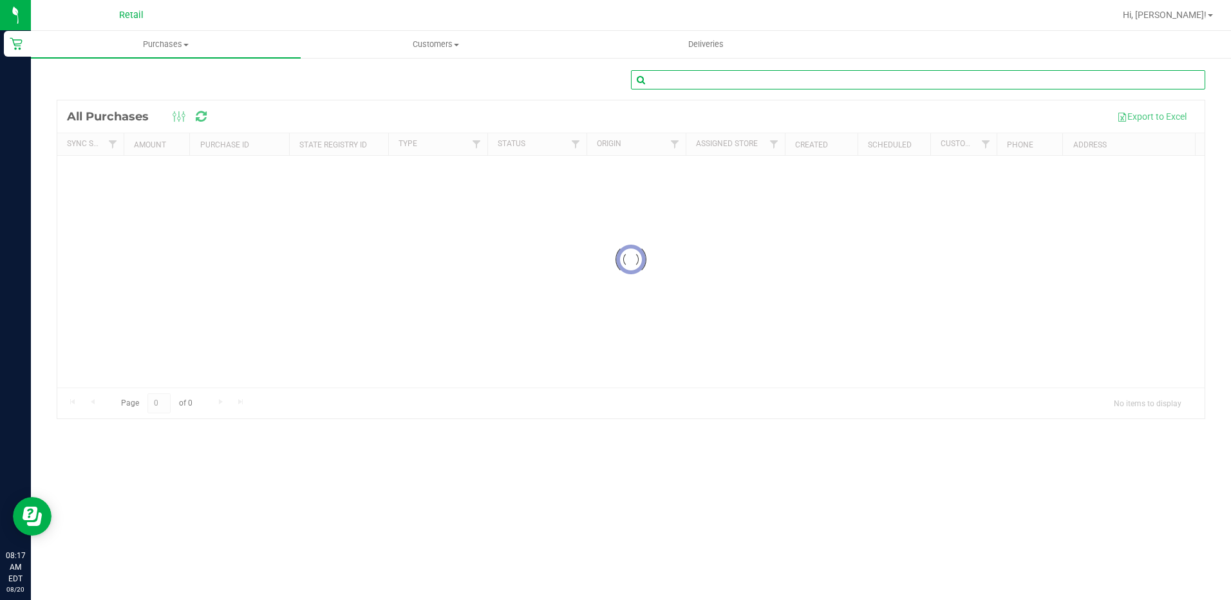
click at [701, 77] on input "text" at bounding box center [918, 79] width 574 height 19
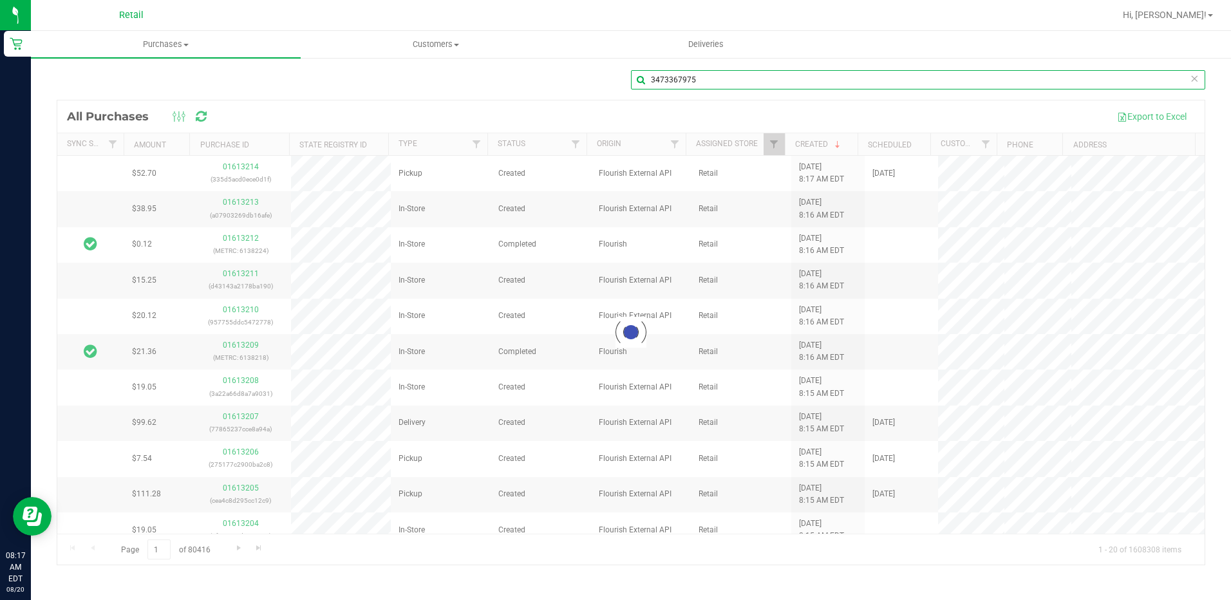
drag, startPoint x: 696, startPoint y: 78, endPoint x: 512, endPoint y: 66, distance: 184.4
click at [512, 66] on div "3473367975 Loading... All Purchases Export to Excel Sync Status Amount Purchase…" at bounding box center [631, 317] width 1200 height 521
type input "Joshua Fermin"
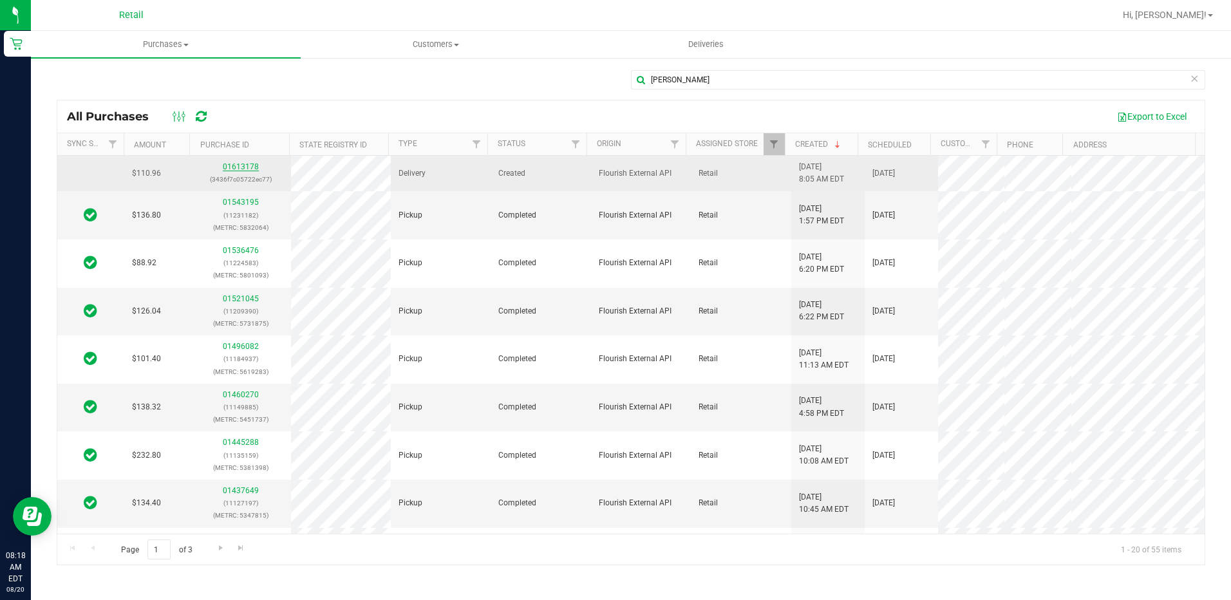
click at [237, 165] on link "01613178" at bounding box center [241, 166] width 36 height 9
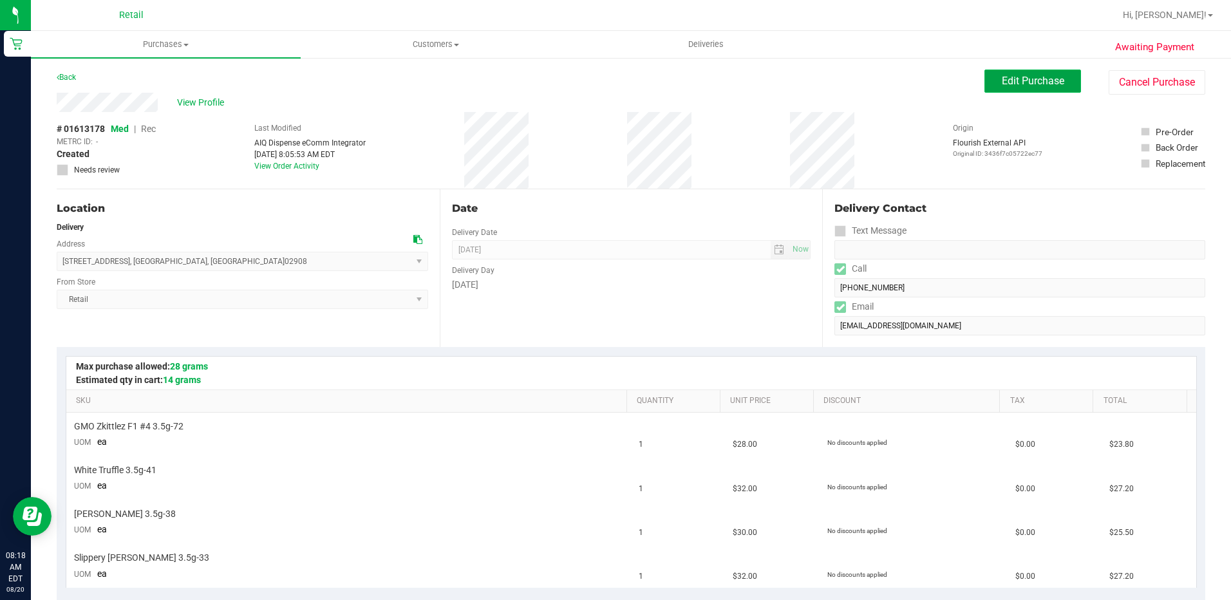
click at [1020, 91] on button "Edit Purchase" at bounding box center [1032, 81] width 97 height 23
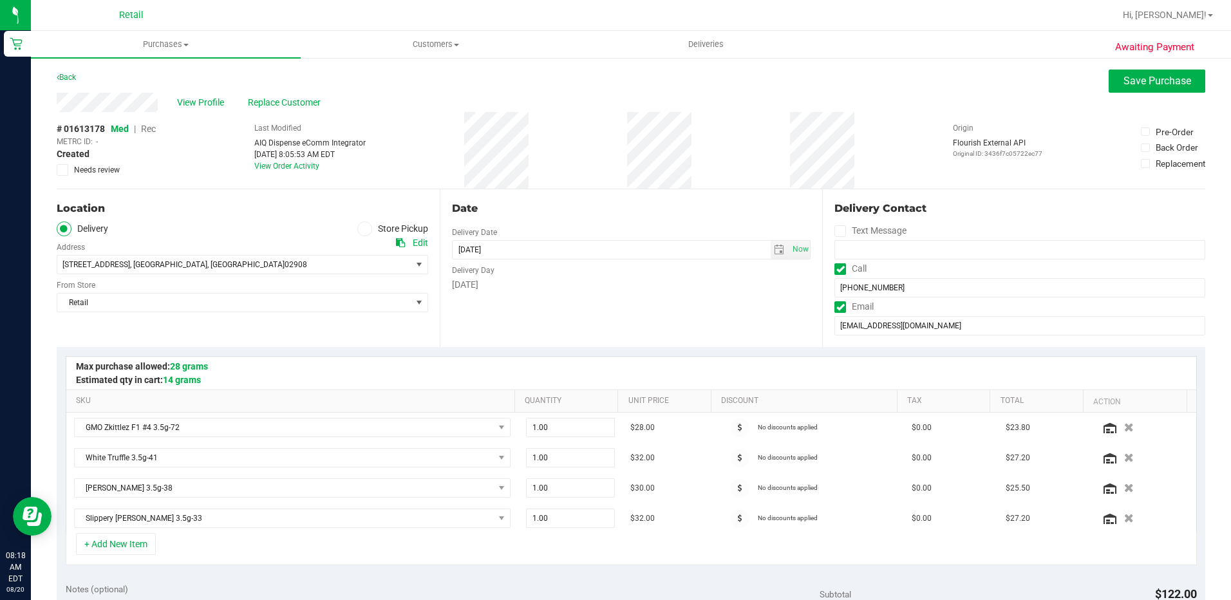
click at [149, 129] on span "Rec" at bounding box center [148, 129] width 15 height 10
click at [1123, 82] on span "Save Purchase" at bounding box center [1157, 81] width 68 height 12
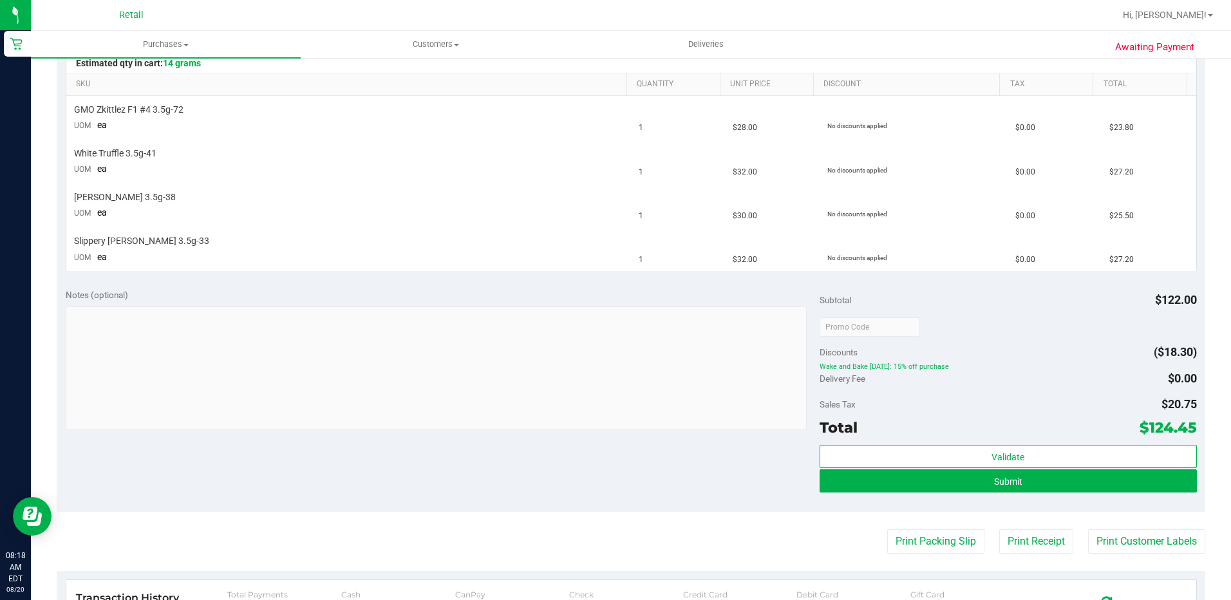
scroll to position [322, 0]
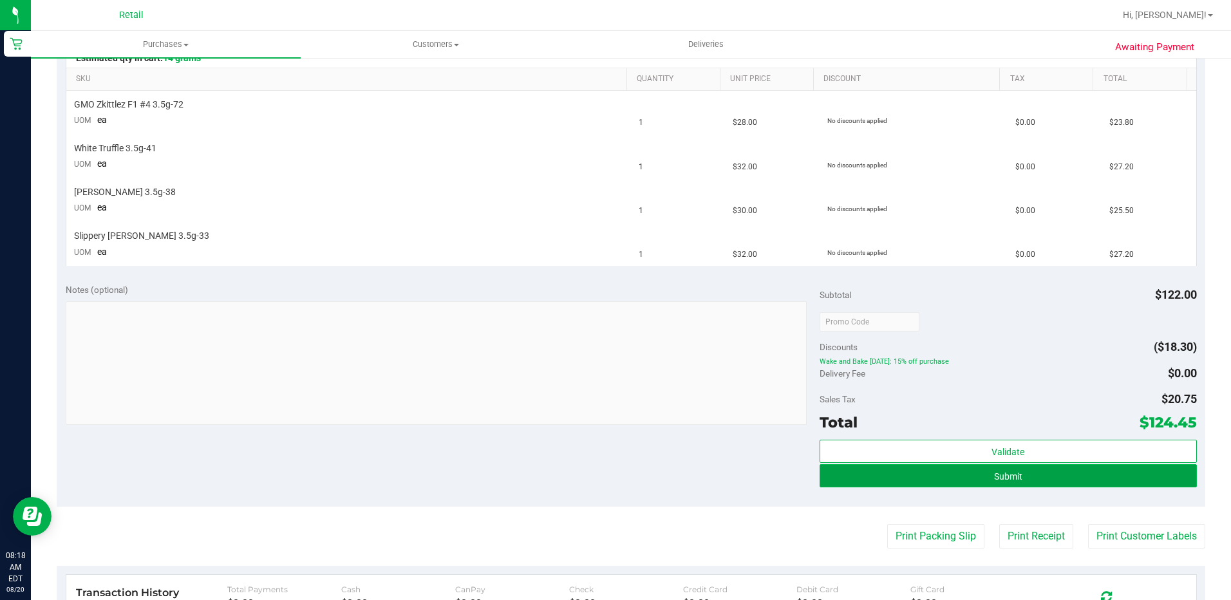
click at [874, 479] on button "Submit" at bounding box center [1007, 475] width 377 height 23
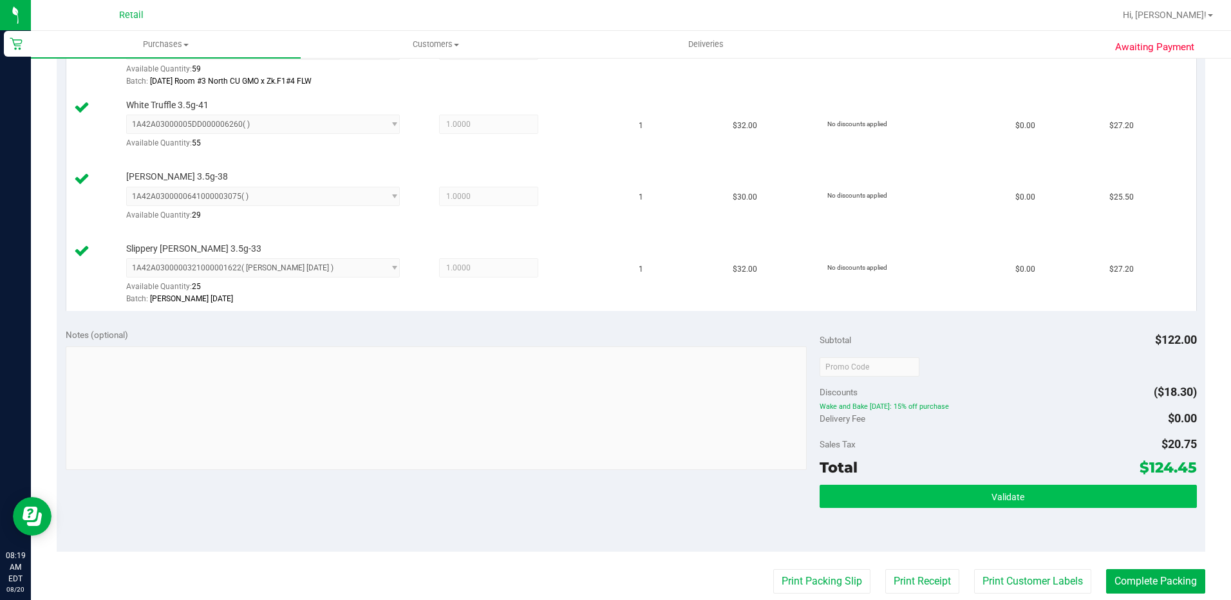
scroll to position [515, 0]
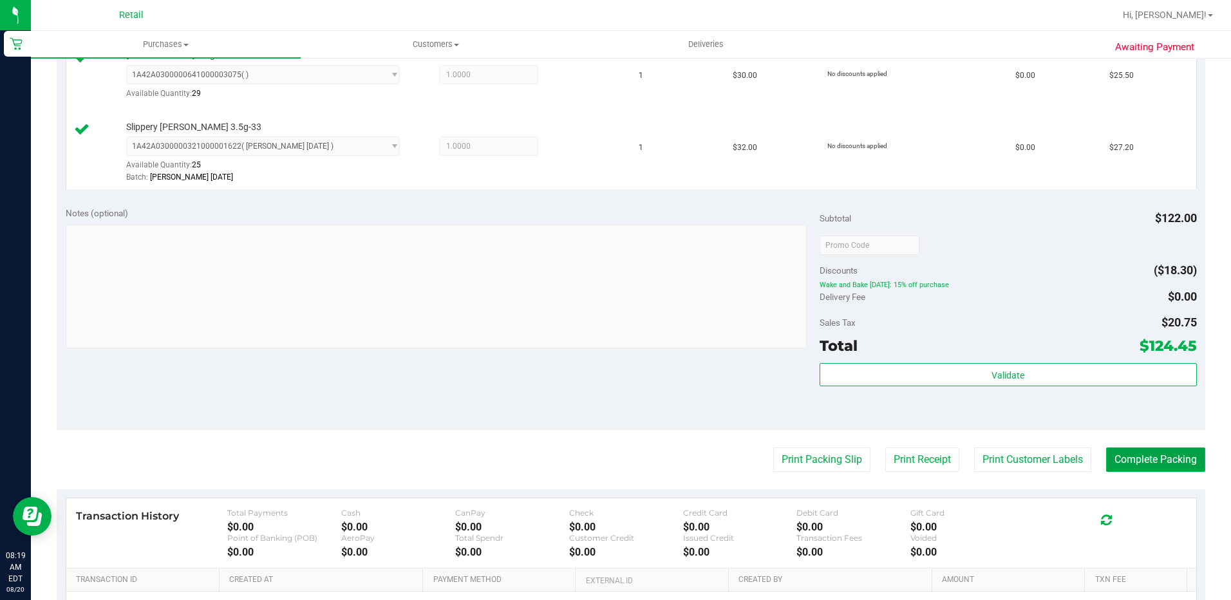
click at [1148, 453] on button "Complete Packing" at bounding box center [1155, 459] width 99 height 24
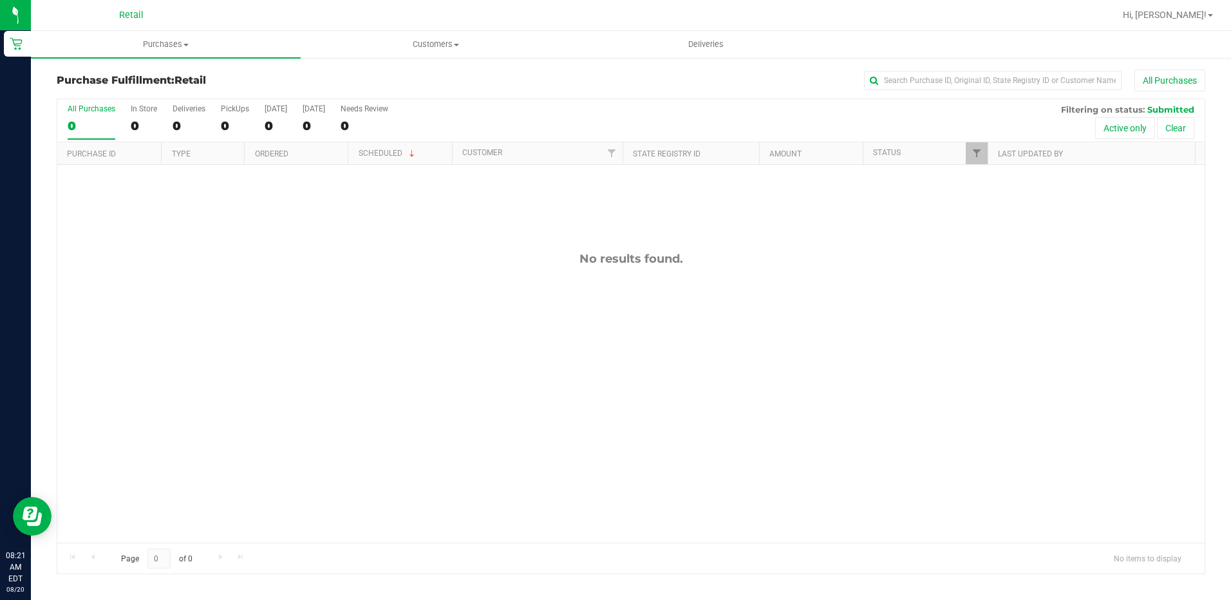
click at [636, 360] on div "No results found." at bounding box center [630, 397] width 1147 height 465
click at [712, 37] on uib-tab-heading "Deliveries" at bounding box center [706, 45] width 268 height 26
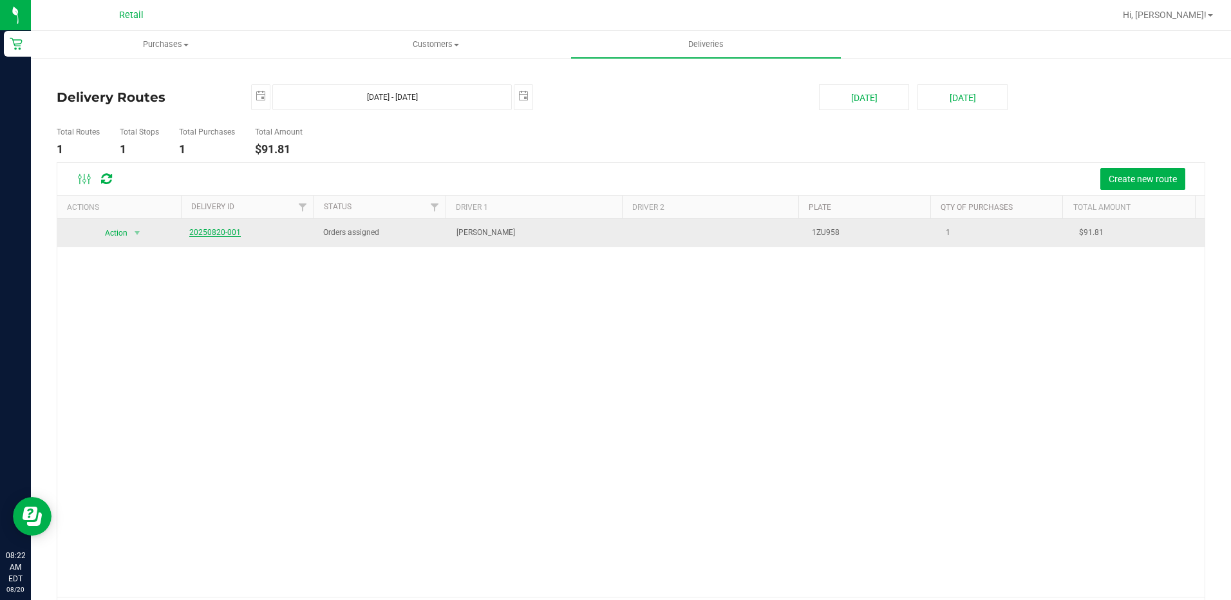
click at [221, 234] on link "20250820-001" at bounding box center [214, 232] width 51 height 9
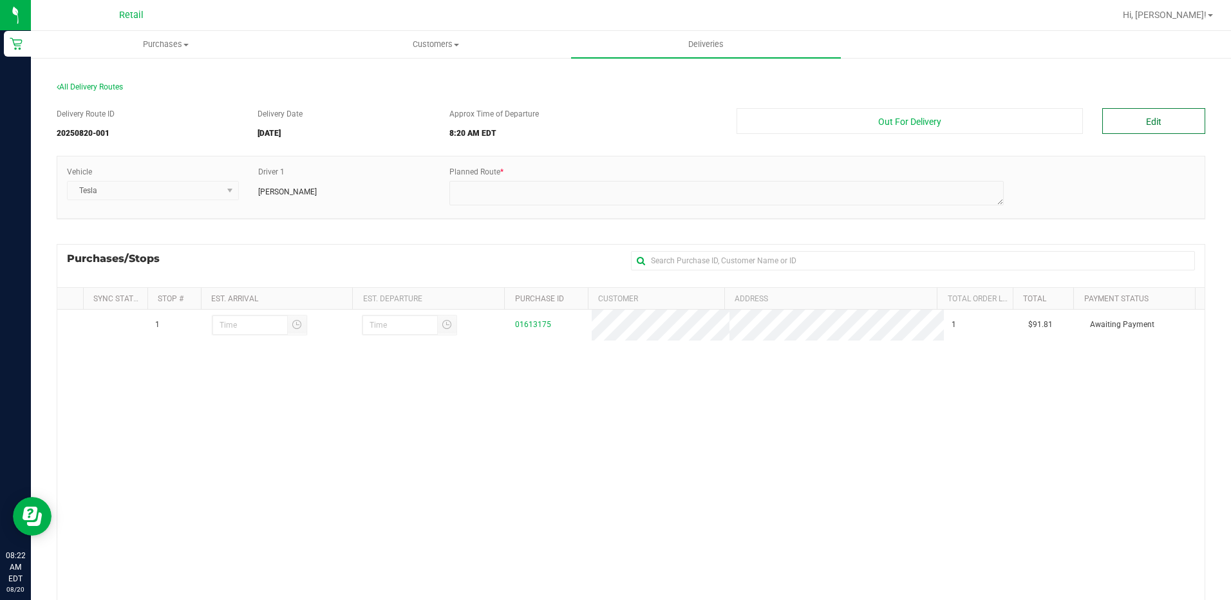
click at [1125, 131] on button "Edit" at bounding box center [1153, 121] width 103 height 26
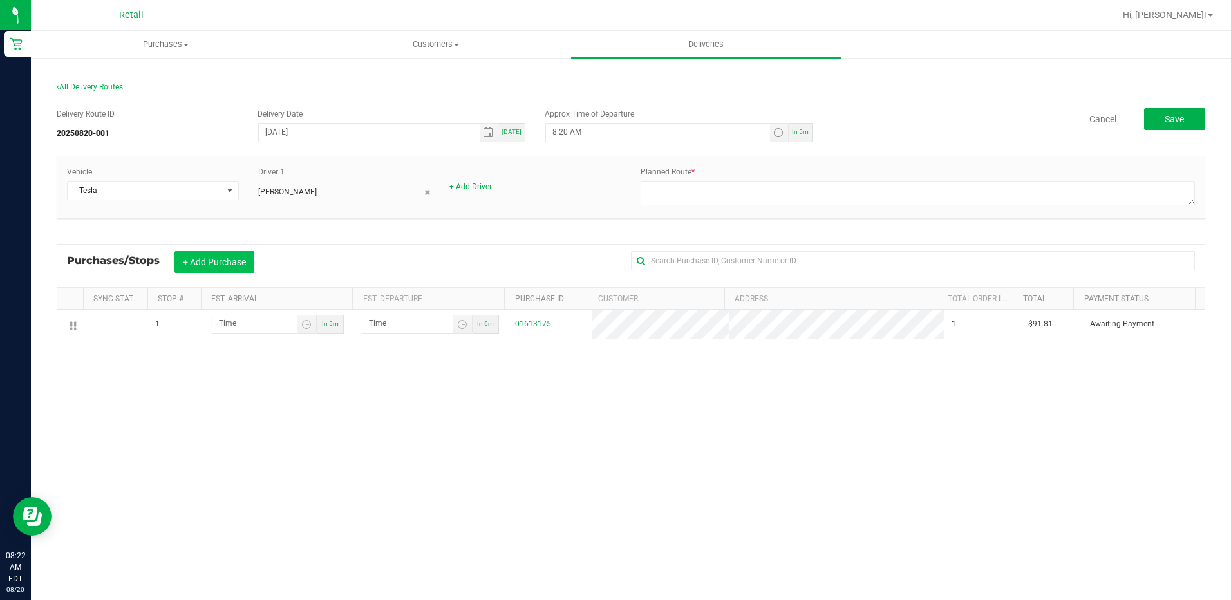
drag, startPoint x: 213, startPoint y: 261, endPoint x: 233, endPoint y: 257, distance: 20.3
click at [218, 261] on button "+ Add Purchase" at bounding box center [214, 262] width 80 height 22
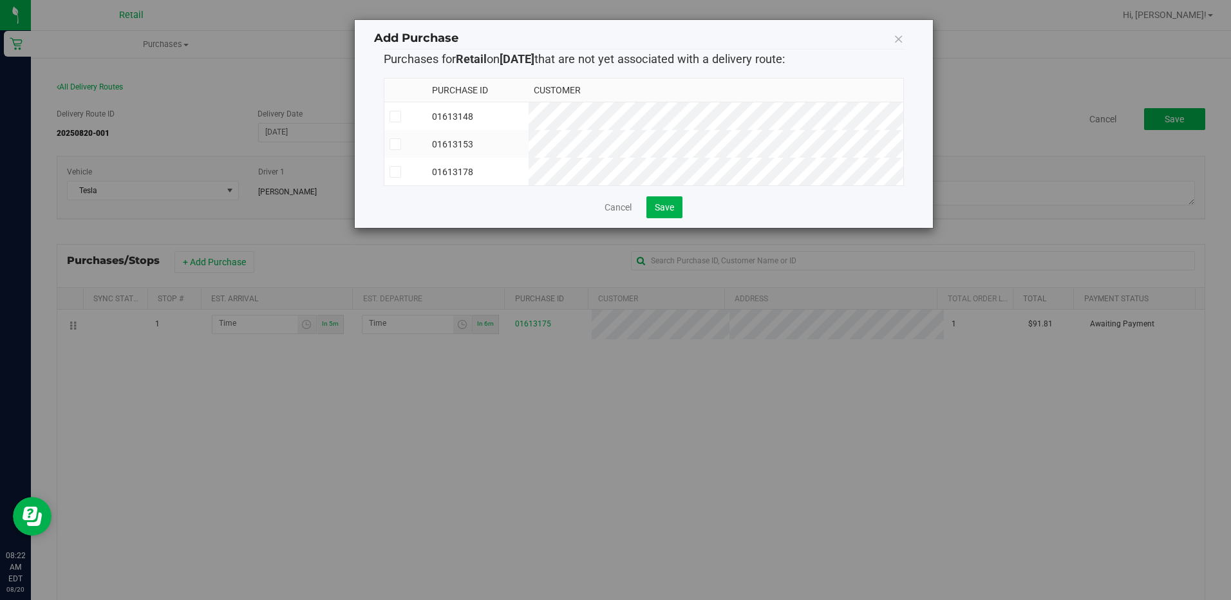
click at [528, 115] on td "01613148" at bounding box center [478, 116] width 102 height 28
click at [528, 172] on td "01613178" at bounding box center [478, 172] width 102 height 28
click at [669, 210] on button "Save" at bounding box center [664, 207] width 36 height 22
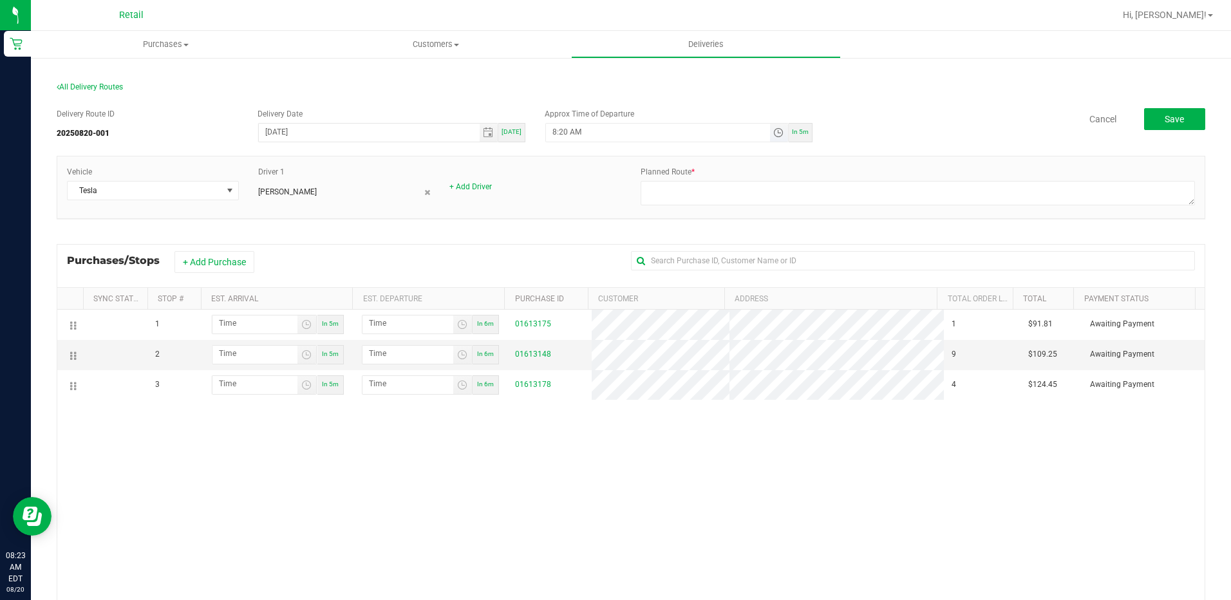
click at [773, 129] on span "Toggle time list" at bounding box center [778, 132] width 10 height 10
click at [566, 274] on span "8" at bounding box center [568, 276] width 5 height 9
click at [608, 262] on span "30" at bounding box center [608, 258] width 9 height 9
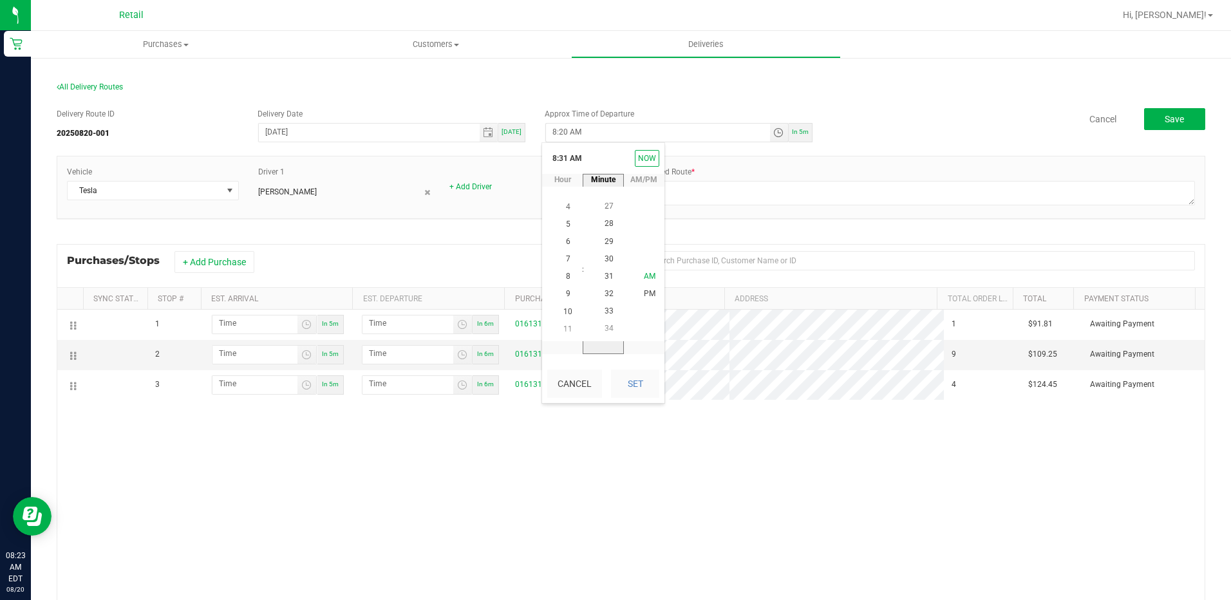
scroll to position [525, 0]
click at [644, 275] on span "AM" at bounding box center [650, 276] width 12 height 9
click at [641, 378] on button "Set" at bounding box center [635, 383] width 48 height 28
type input "8:30 AM"
click at [720, 522] on div "1 In 5m In 6m 01613175 1 $91.81 Awaiting Payment 2 In 5m In 6m 01613148 9 $109.…" at bounding box center [630, 499] width 1147 height 378
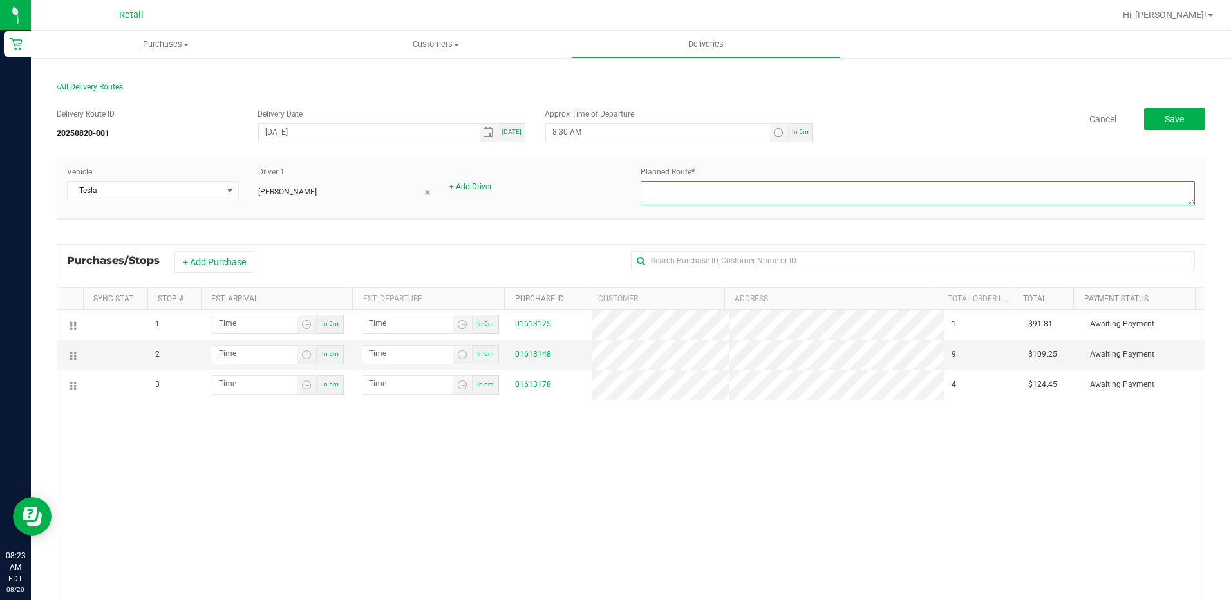
click at [720, 187] on textarea at bounding box center [917, 193] width 554 height 24
type textarea "ONFLEET - 001 - 08/20/25 - Kevin G."
click at [517, 265] on div "+ Add Purchase" at bounding box center [399, 262] width 451 height 22
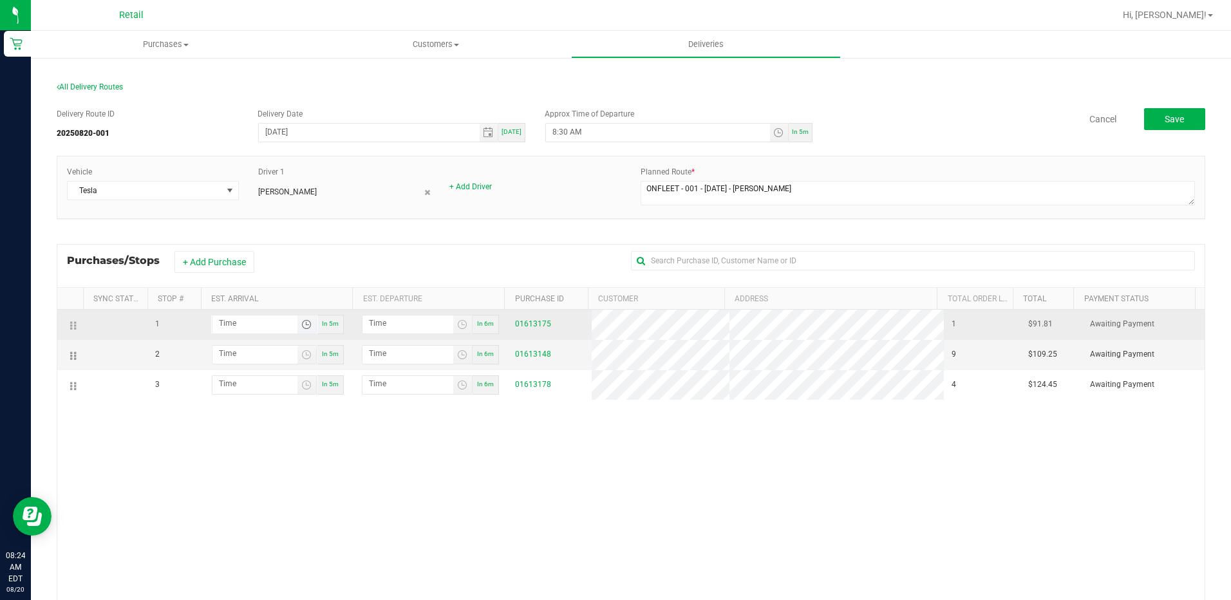
click at [304, 324] on span "Toggle time list" at bounding box center [306, 324] width 10 height 10
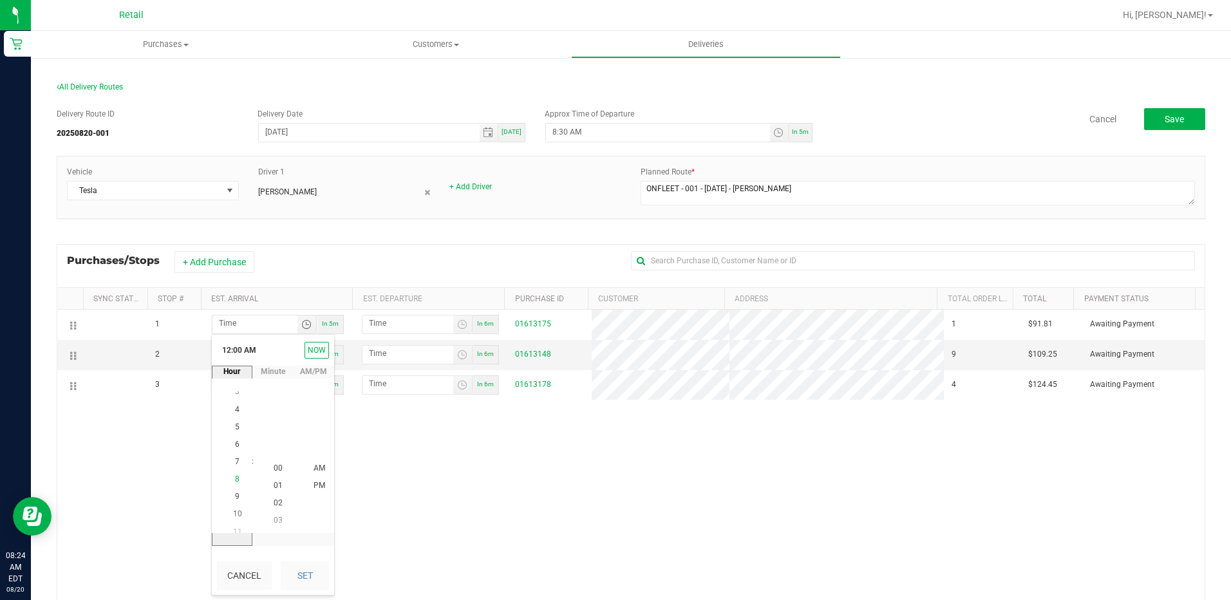
scroll to position [140, 0]
drag, startPoint x: 235, startPoint y: 465, endPoint x: 261, endPoint y: 476, distance: 28.8
click at [235, 465] on li "8" at bounding box center [237, 468] width 31 height 17
click at [274, 505] on span "45" at bounding box center [278, 502] width 9 height 9
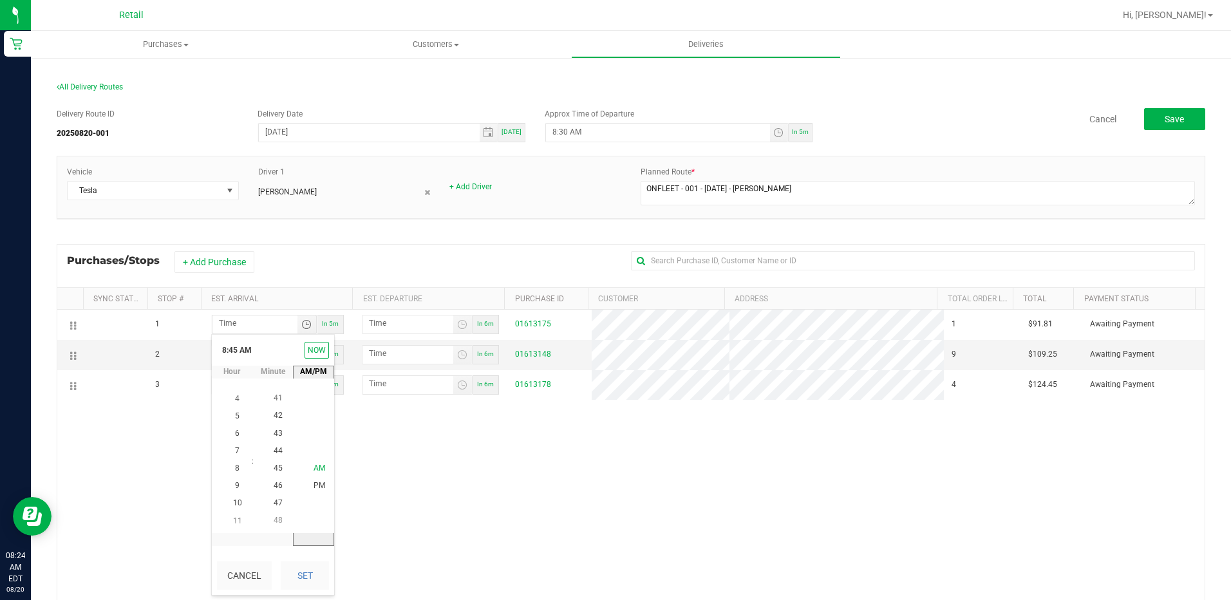
click at [317, 469] on span "AM" at bounding box center [319, 467] width 12 height 9
click at [305, 585] on button "Set" at bounding box center [305, 575] width 48 height 28
type input "8:45 AM"
click at [434, 527] on div "1 8:45 AM In 5m 8:46 AM In 6m 01613175 1 $91.81 Awaiting Payment 2 In 5m In 6m …" at bounding box center [630, 499] width 1147 height 378
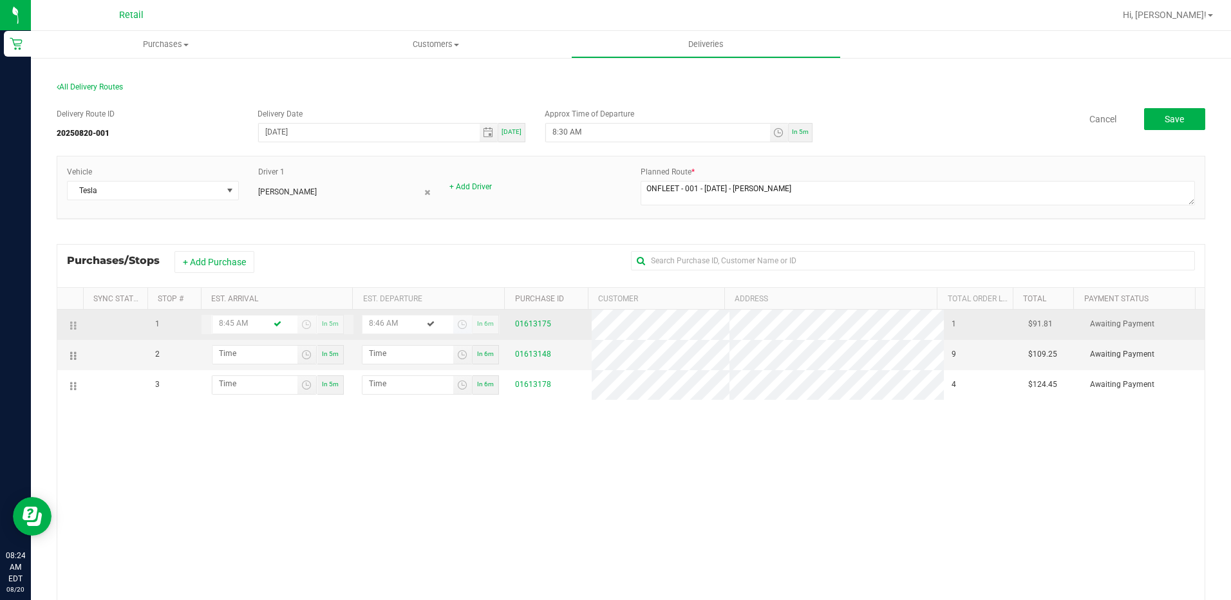
click at [453, 318] on span "Toggle time list" at bounding box center [462, 324] width 19 height 18
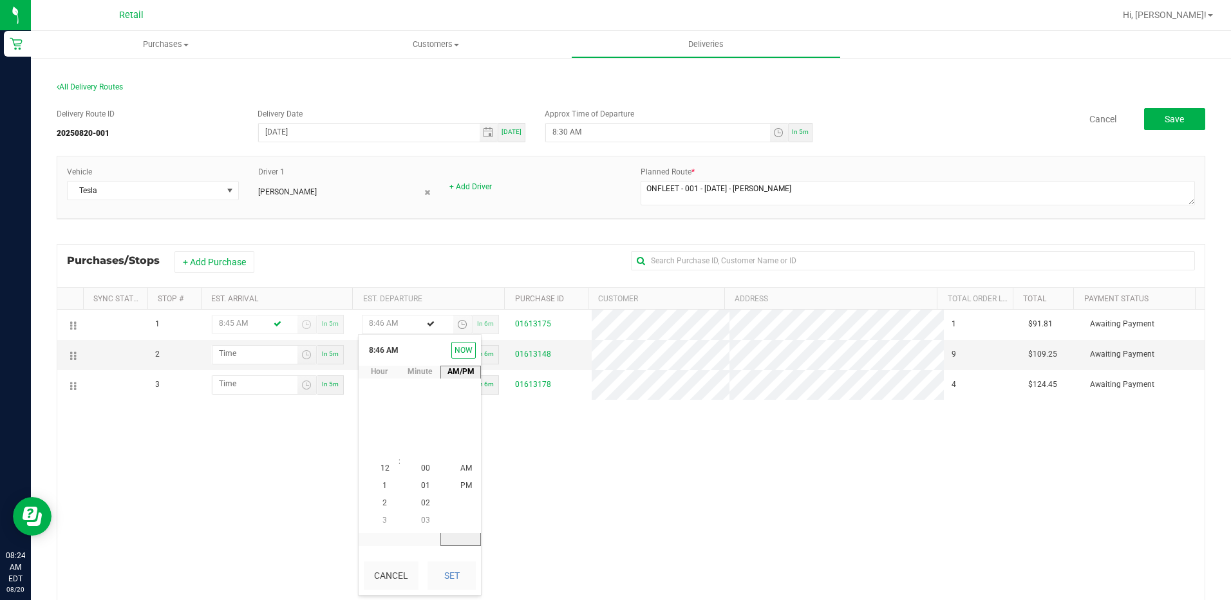
scroll to position [140, 0]
click at [425, 524] on span "49" at bounding box center [425, 520] width 9 height 9
click at [461, 469] on span "AM" at bounding box center [466, 467] width 12 height 9
click at [454, 578] on button "Set" at bounding box center [451, 575] width 48 height 28
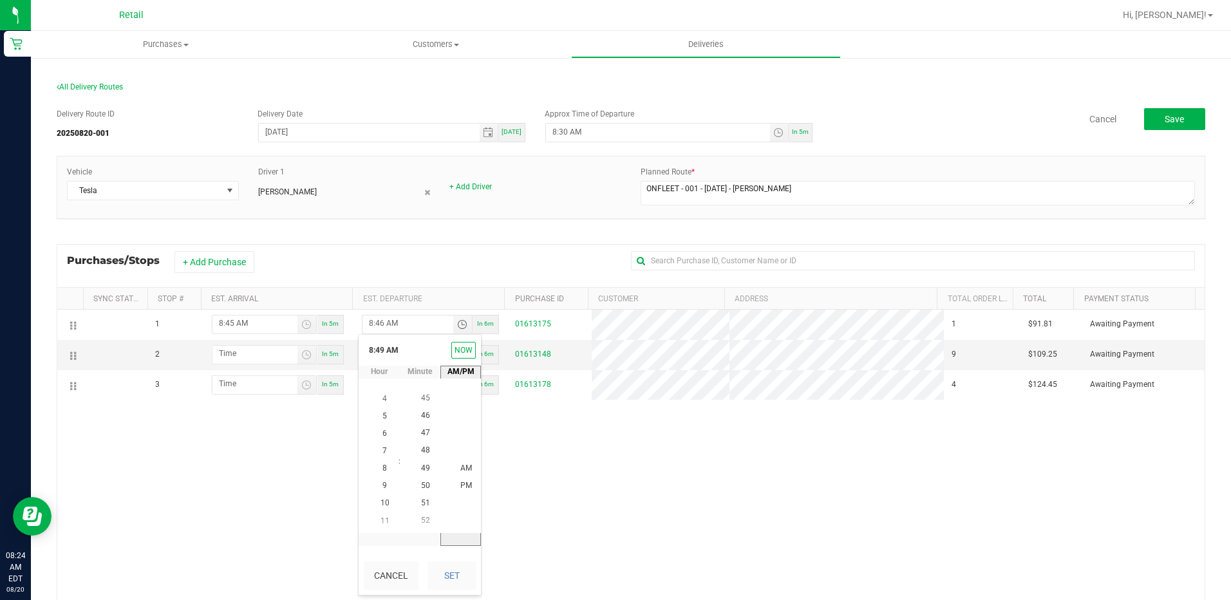
type input "8:49 AM"
click at [611, 463] on div "1 8:45 AM In 5m 8:49 AM In 6m 01613175 1 $91.81 Awaiting Payment 2 In 5m In 6m …" at bounding box center [630, 499] width 1147 height 378
click at [306, 350] on span "Toggle time list" at bounding box center [306, 355] width 10 height 10
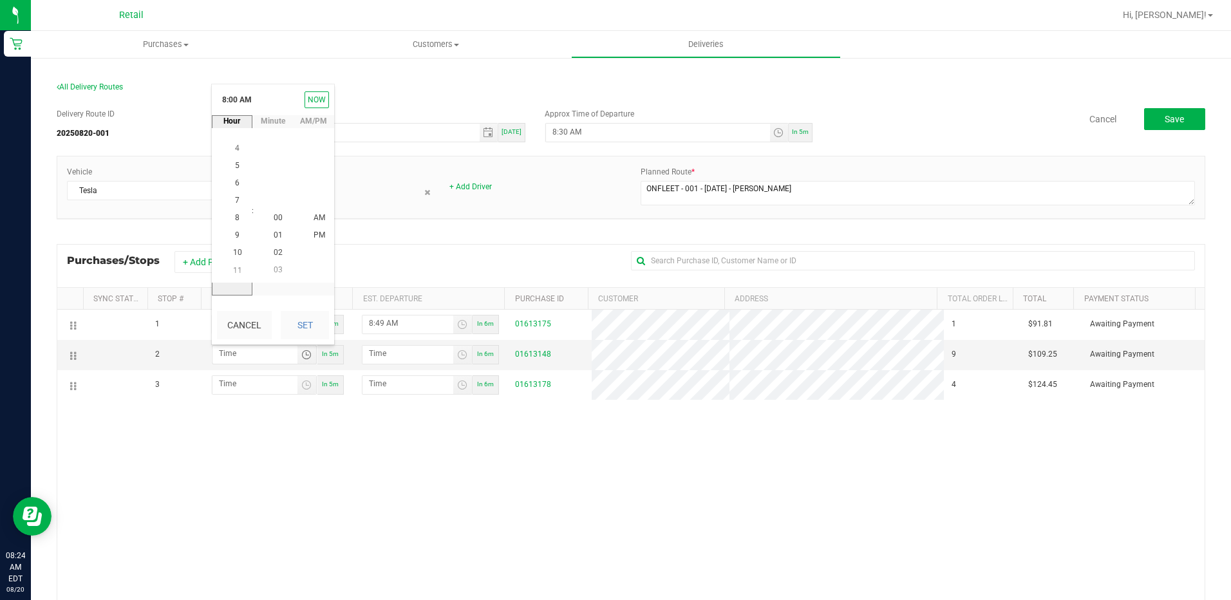
drag, startPoint x: 233, startPoint y: 230, endPoint x: 254, endPoint y: 240, distance: 23.3
click at [235, 231] on span "9" at bounding box center [237, 235] width 5 height 9
click at [275, 204] on span "06" at bounding box center [278, 200] width 9 height 9
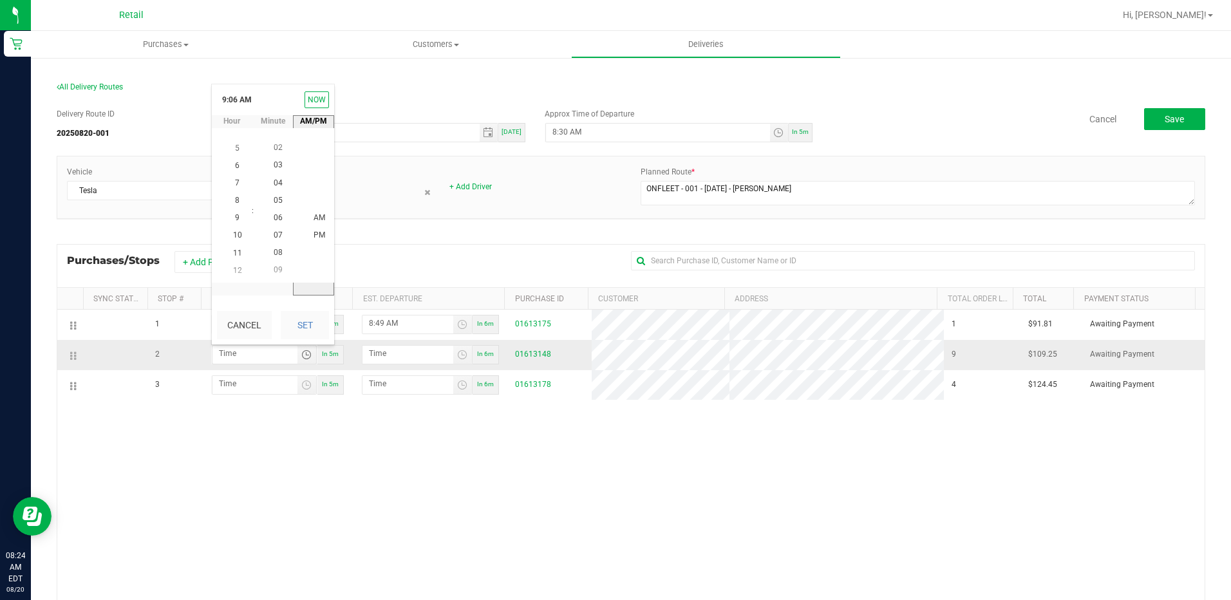
drag, startPoint x: 310, startPoint y: 215, endPoint x: 304, endPoint y: 367, distance: 152.0
click at [313, 216] on span "AM" at bounding box center [319, 217] width 12 height 9
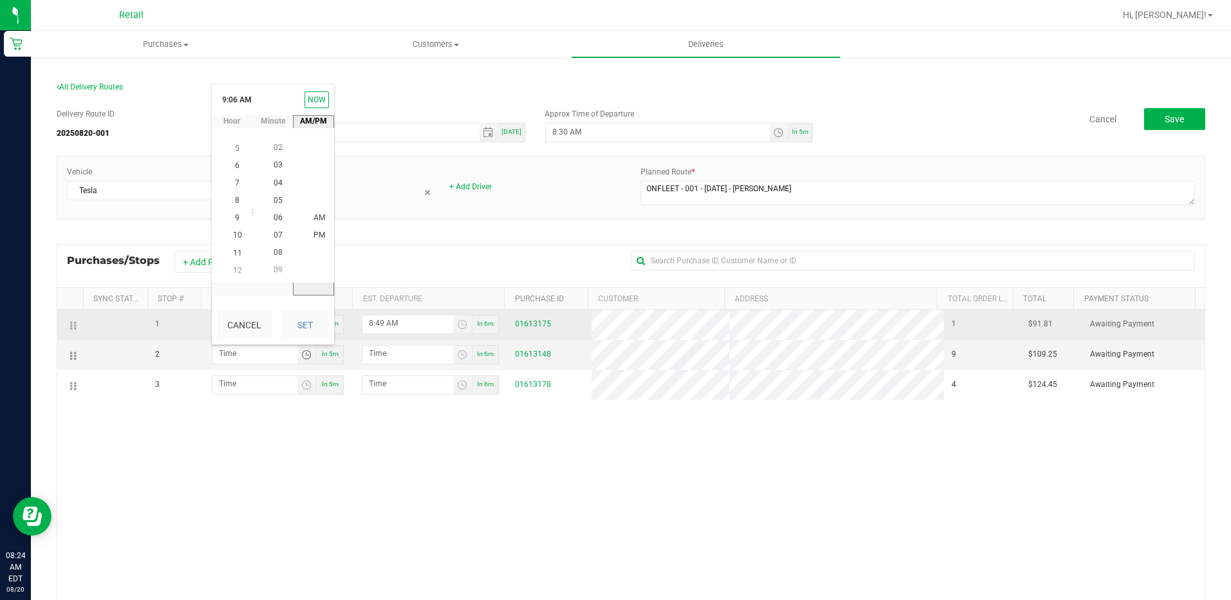
click at [312, 331] on button "Set" at bounding box center [305, 325] width 48 height 28
type input "9:06 AM"
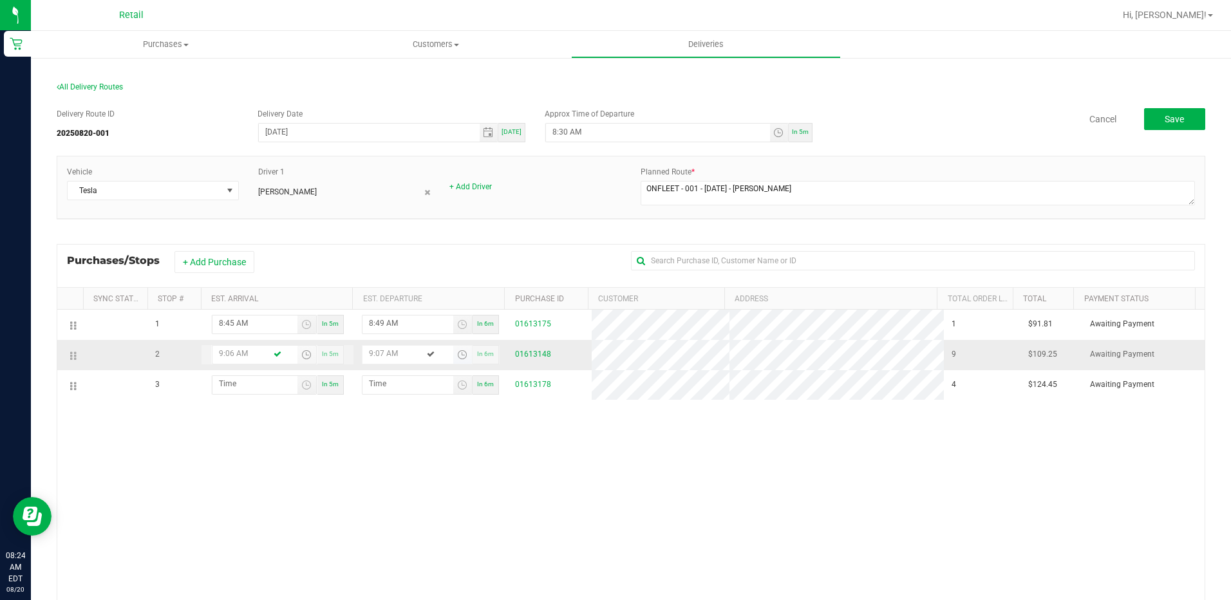
click at [457, 352] on span "Toggle time list" at bounding box center [462, 355] width 10 height 10
click at [424, 272] on span "10" at bounding box center [425, 270] width 9 height 9
click at [465, 221] on span "AM" at bounding box center [466, 217] width 12 height 9
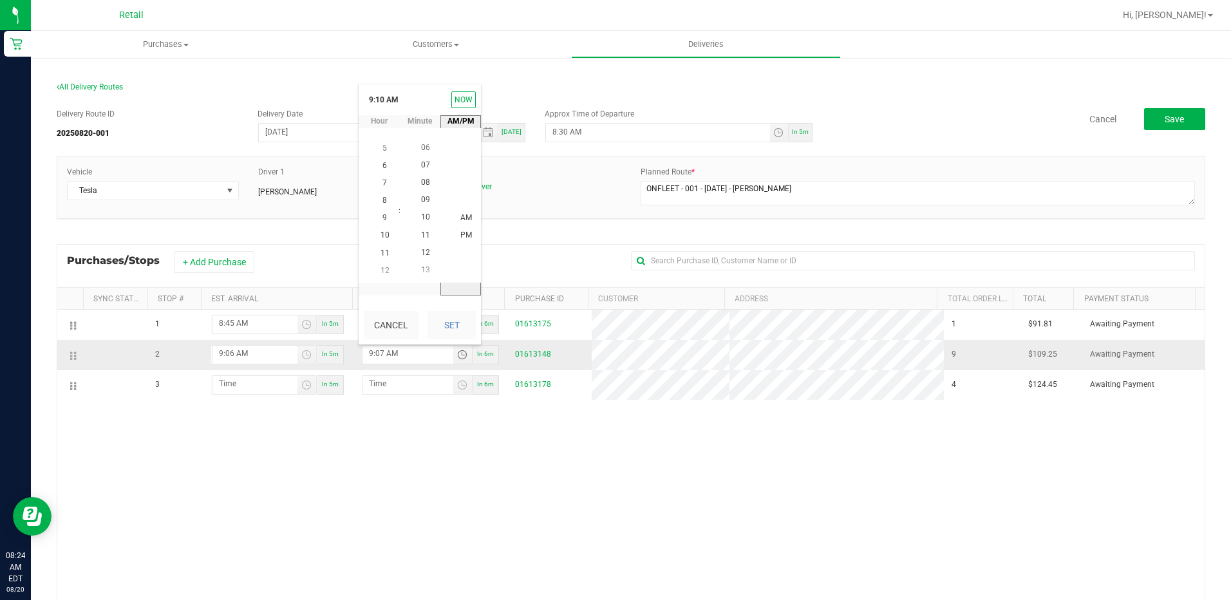
drag, startPoint x: 456, startPoint y: 317, endPoint x: 470, endPoint y: 344, distance: 30.2
click at [456, 318] on button "Set" at bounding box center [451, 325] width 48 height 28
type input "9:10 AM"
click at [566, 487] on div "1 8:45 AM In 5m 8:49 AM In 6m 01613175 1 $91.81 Awaiting Payment 2 9:06 AM In 5…" at bounding box center [630, 499] width 1147 height 378
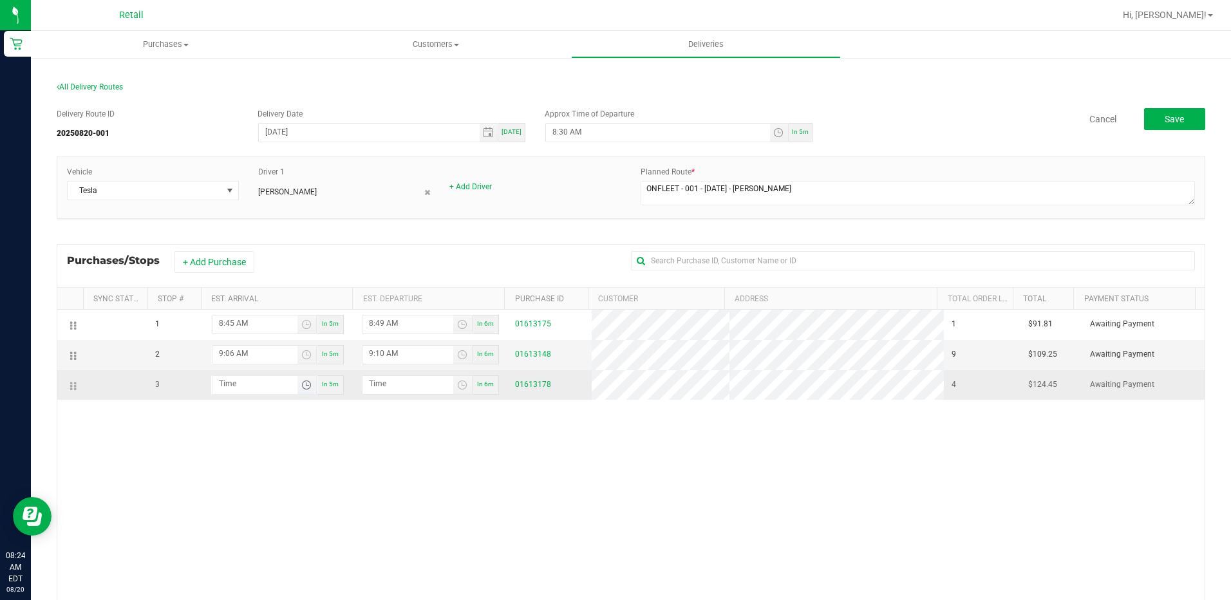
click at [303, 387] on span "Toggle time list" at bounding box center [306, 385] width 10 height 10
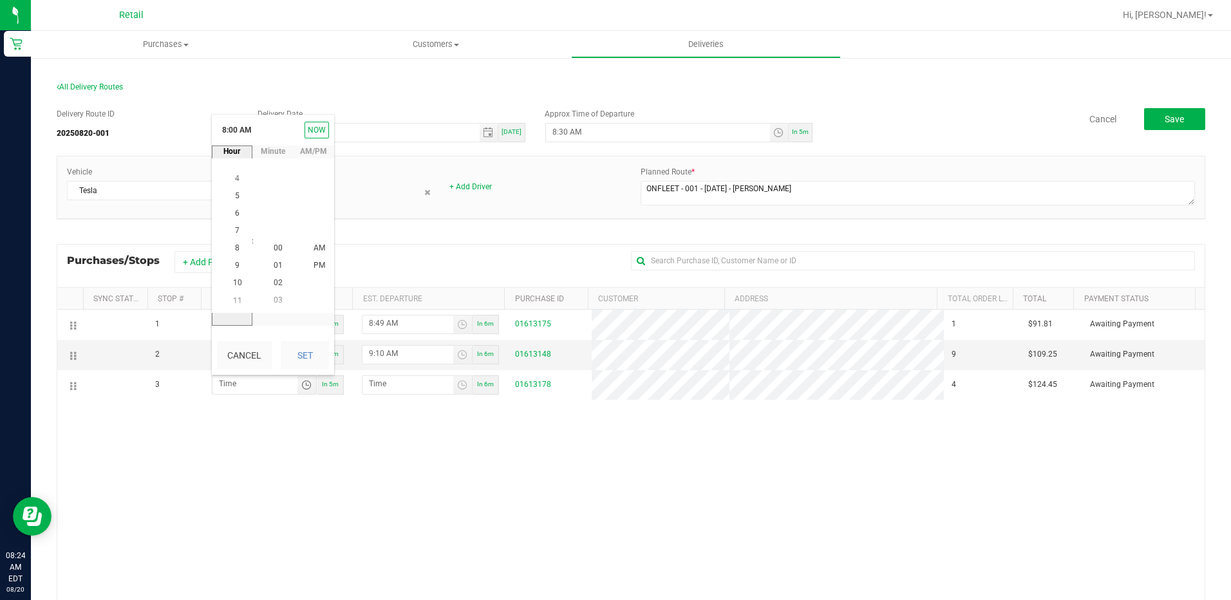
drag, startPoint x: 235, startPoint y: 259, endPoint x: 256, endPoint y: 271, distance: 23.6
click at [235, 260] on li "9" at bounding box center [237, 265] width 31 height 17
click at [277, 264] on span "28" at bounding box center [278, 265] width 9 height 9
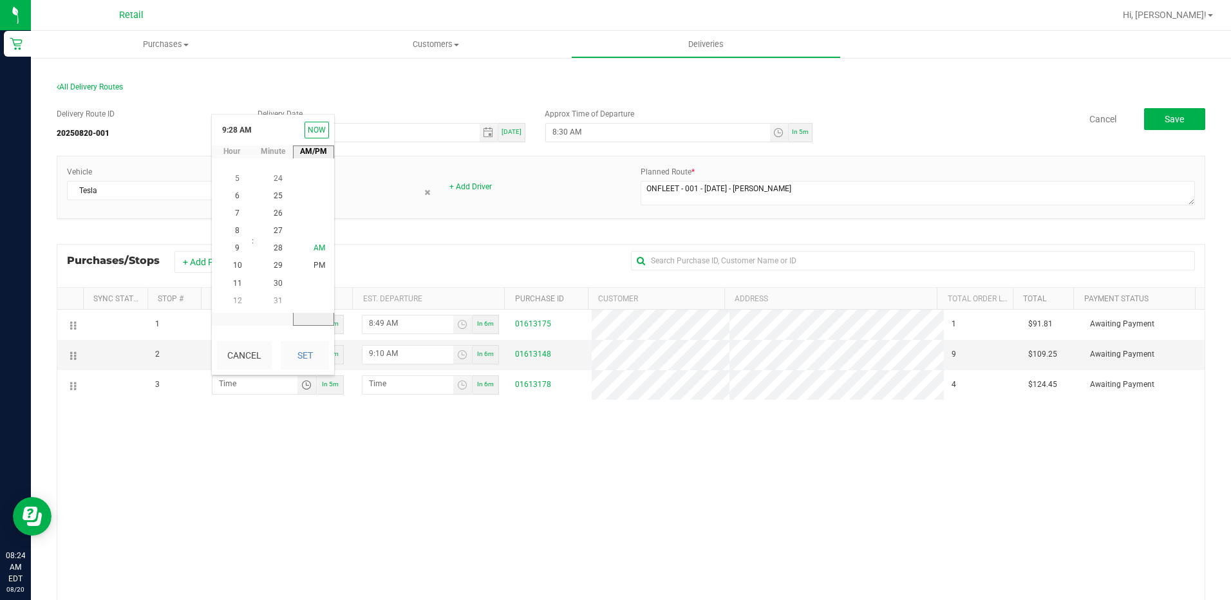
click at [319, 241] on li "AM" at bounding box center [319, 247] width 31 height 17
click at [309, 363] on button "Set" at bounding box center [305, 355] width 48 height 28
type input "9:28 AM"
click at [508, 465] on div "1 8:45 AM In 5m 8:49 AM In 6m 01613175 1 $91.81 Awaiting Payment 2 9:06 AM In 5…" at bounding box center [630, 499] width 1147 height 378
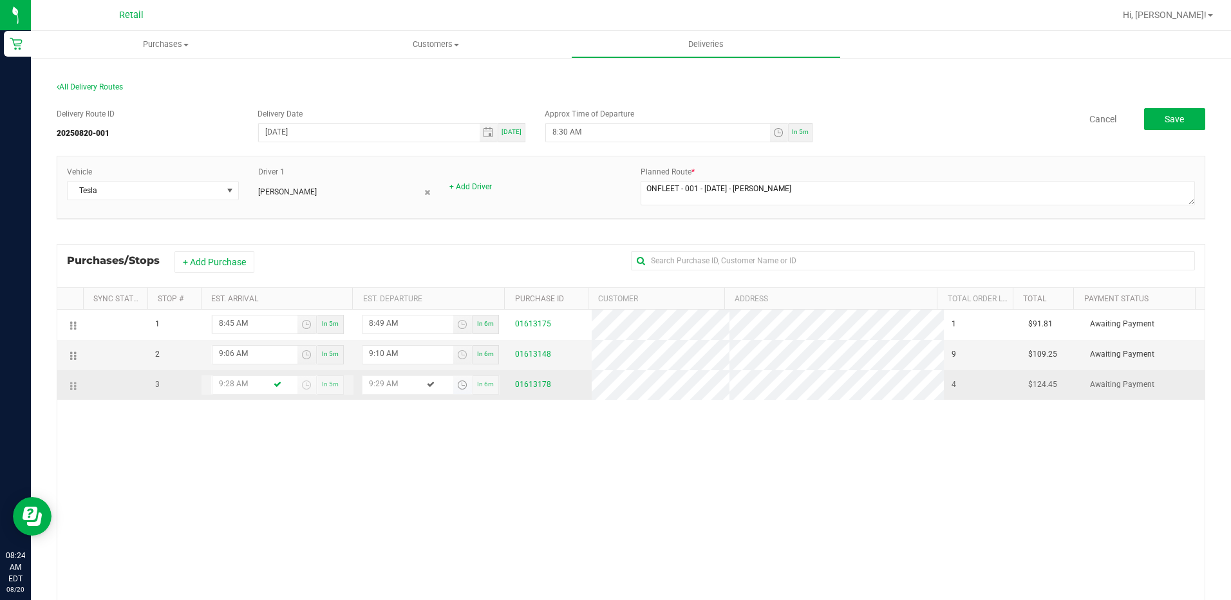
click at [460, 388] on span "Toggle time list" at bounding box center [462, 385] width 10 height 10
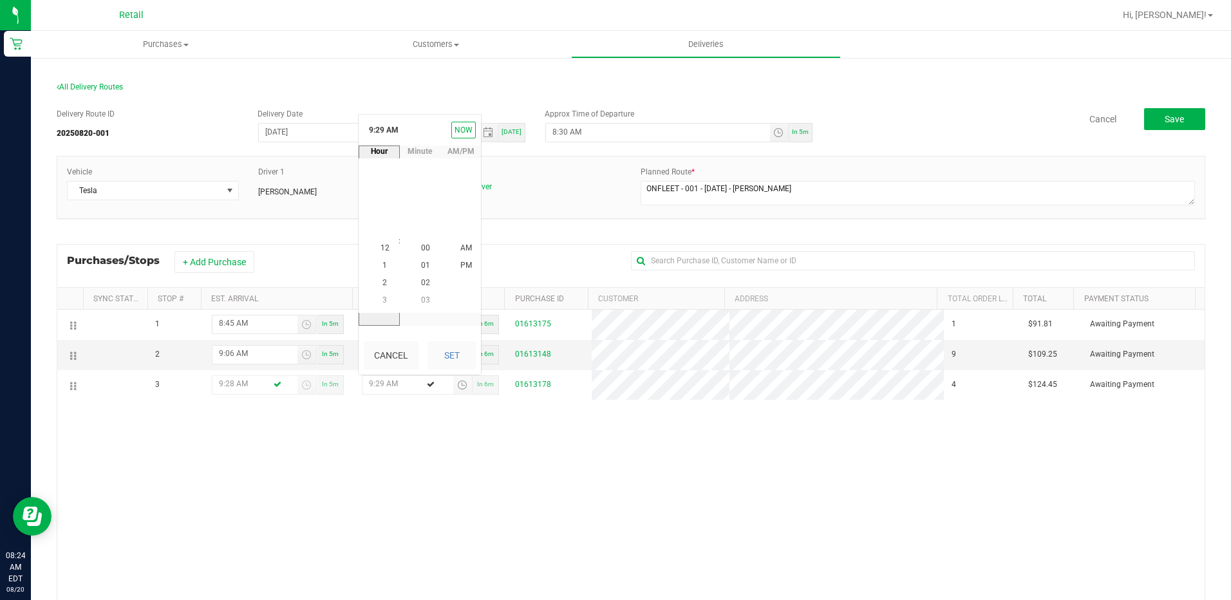
scroll to position [507, 0]
click at [420, 305] on li "32" at bounding box center [425, 300] width 31 height 17
click at [460, 247] on span "AM" at bounding box center [466, 247] width 12 height 9
drag, startPoint x: 454, startPoint y: 350, endPoint x: 601, endPoint y: 499, distance: 209.8
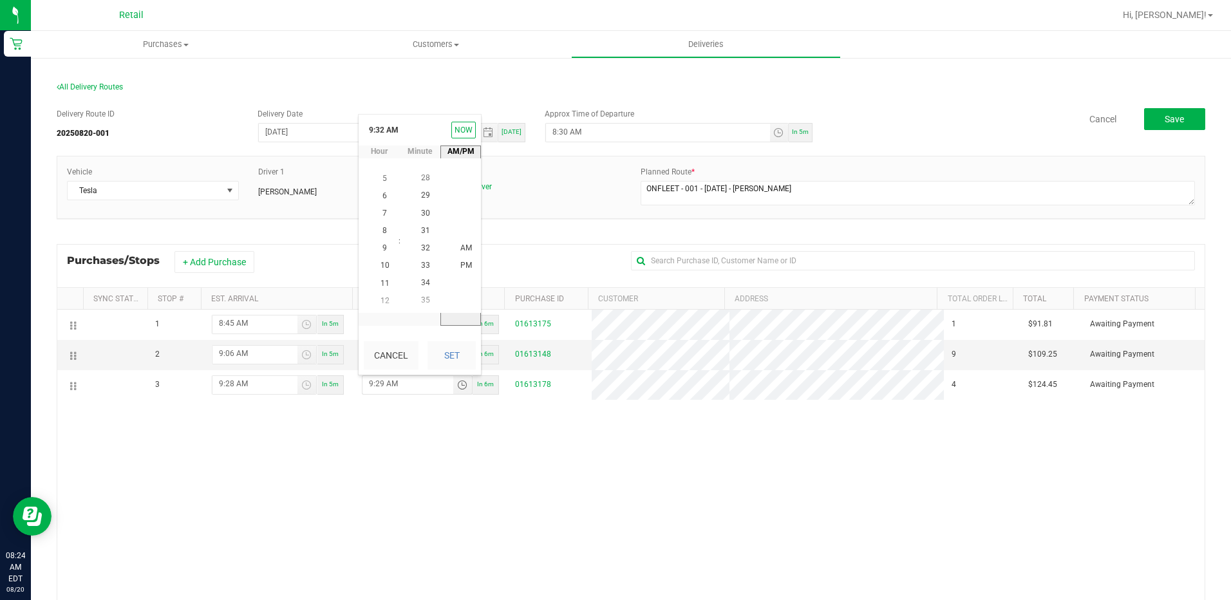
click at [454, 351] on button "Set" at bounding box center [451, 355] width 48 height 28
type input "9:32 AM"
click at [675, 530] on div "1 8:45 AM In 5m 8:49 AM In 6m 01613175 1 $91.81 Awaiting Payment 2 9:06 AM In 5…" at bounding box center [630, 499] width 1147 height 378
click at [723, 503] on div "1 8:45 AM In 5m 8:49 AM In 6m 01613175 1 $91.81 Awaiting Payment 2 9:06 AM In 5…" at bounding box center [630, 499] width 1147 height 378
click at [1167, 117] on span "Save" at bounding box center [1173, 119] width 19 height 10
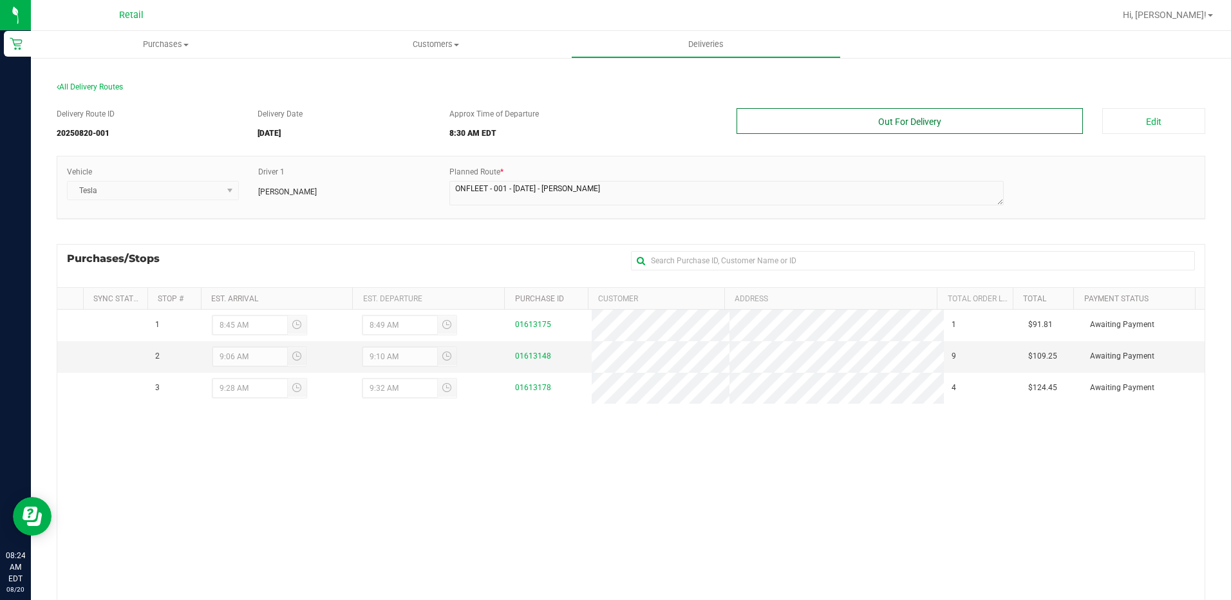
click at [889, 122] on button "Out For Delivery" at bounding box center [909, 121] width 347 height 26
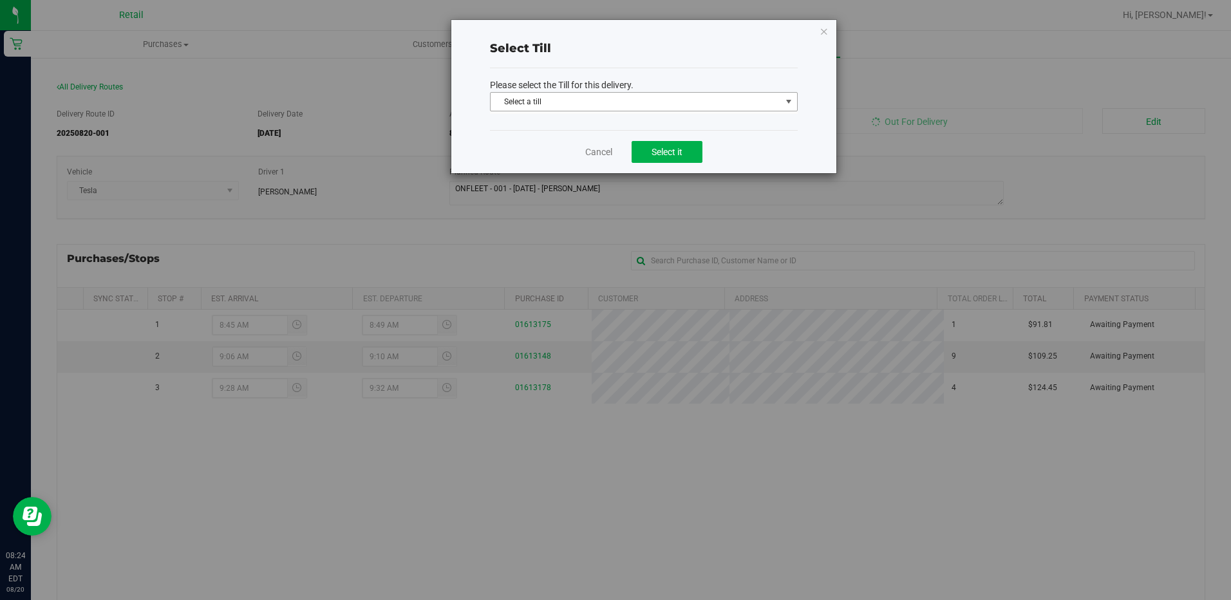
click at [629, 98] on span "Select a till" at bounding box center [635, 102] width 290 height 18
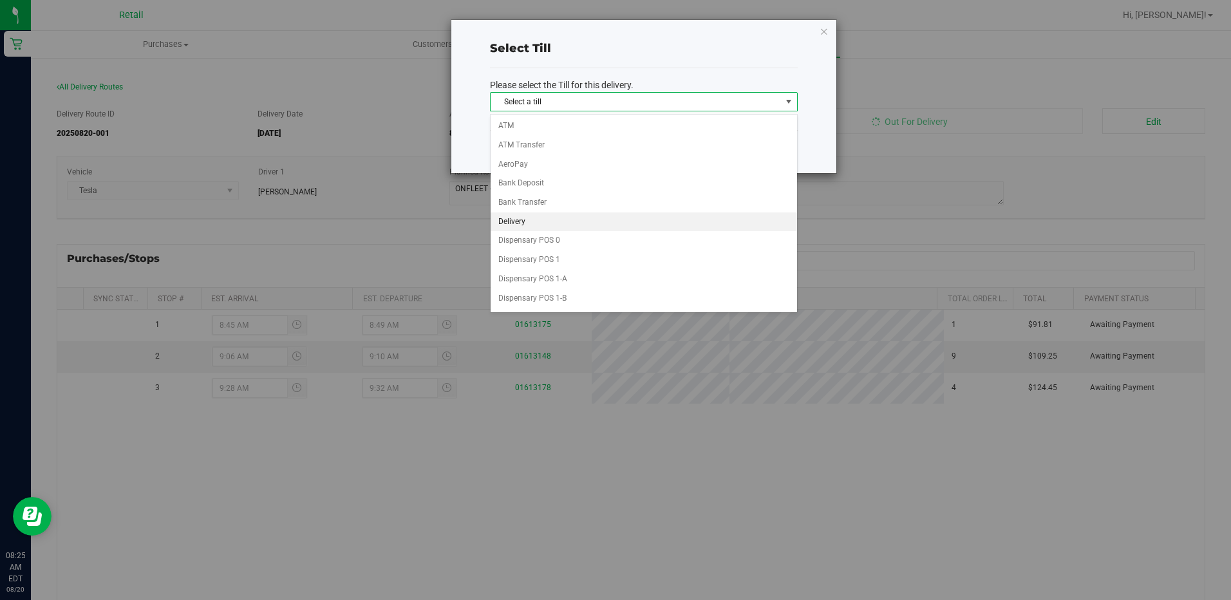
drag, startPoint x: 538, startPoint y: 217, endPoint x: 553, endPoint y: 222, distance: 15.7
click at [538, 219] on li "Delivery" at bounding box center [643, 221] width 306 height 19
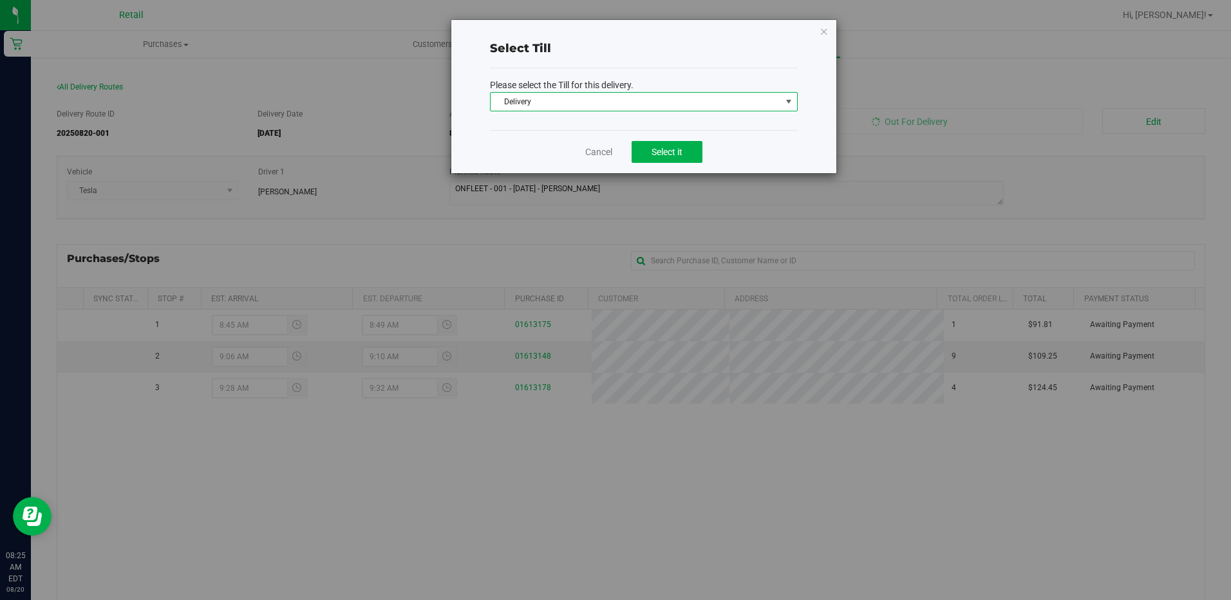
click at [704, 156] on div "Cancel Select it" at bounding box center [644, 151] width 308 height 43
click at [671, 154] on span "Select it" at bounding box center [666, 152] width 31 height 10
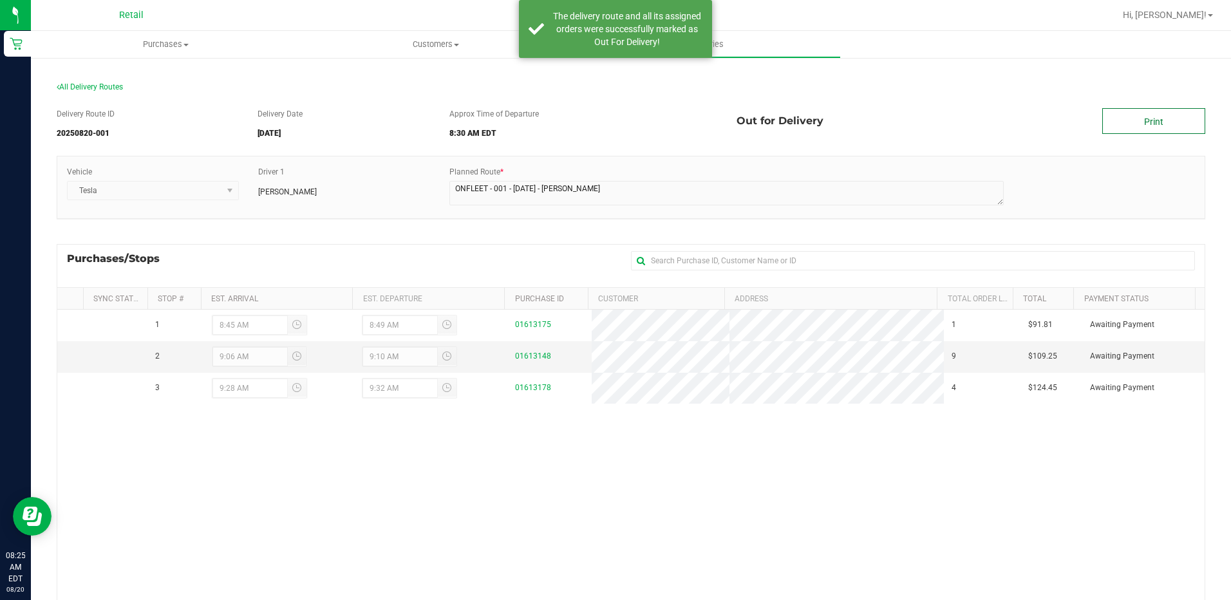
click at [1123, 125] on link "Print" at bounding box center [1153, 121] width 103 height 26
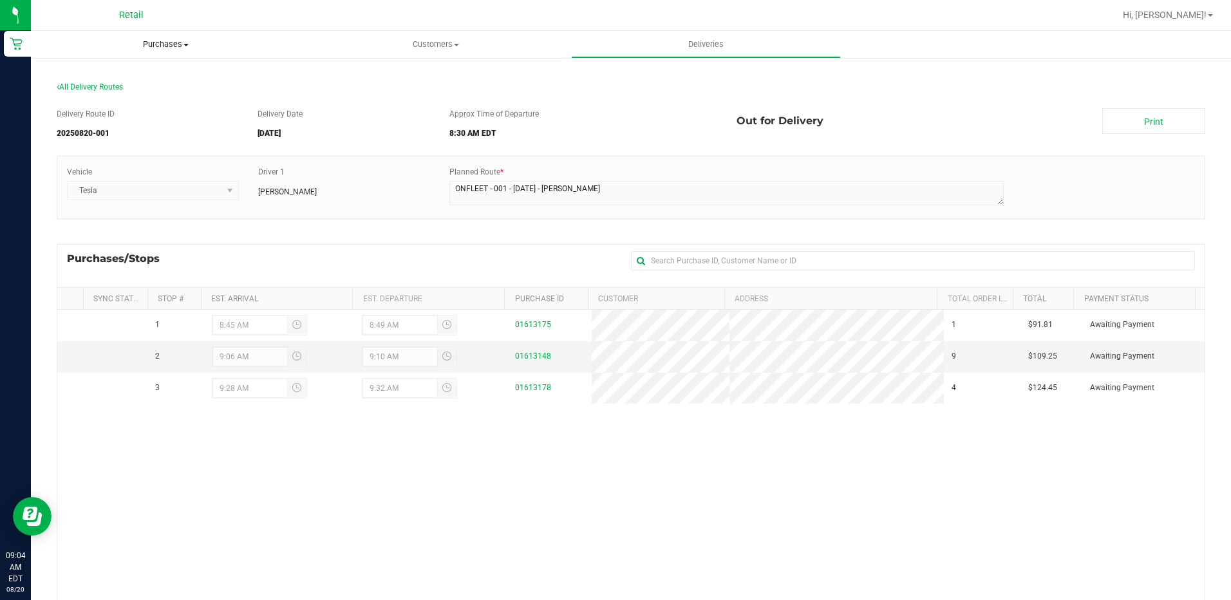
click at [157, 42] on span "Purchases" at bounding box center [166, 45] width 270 height 12
click at [126, 81] on span "Summary of purchases" at bounding box center [97, 77] width 132 height 11
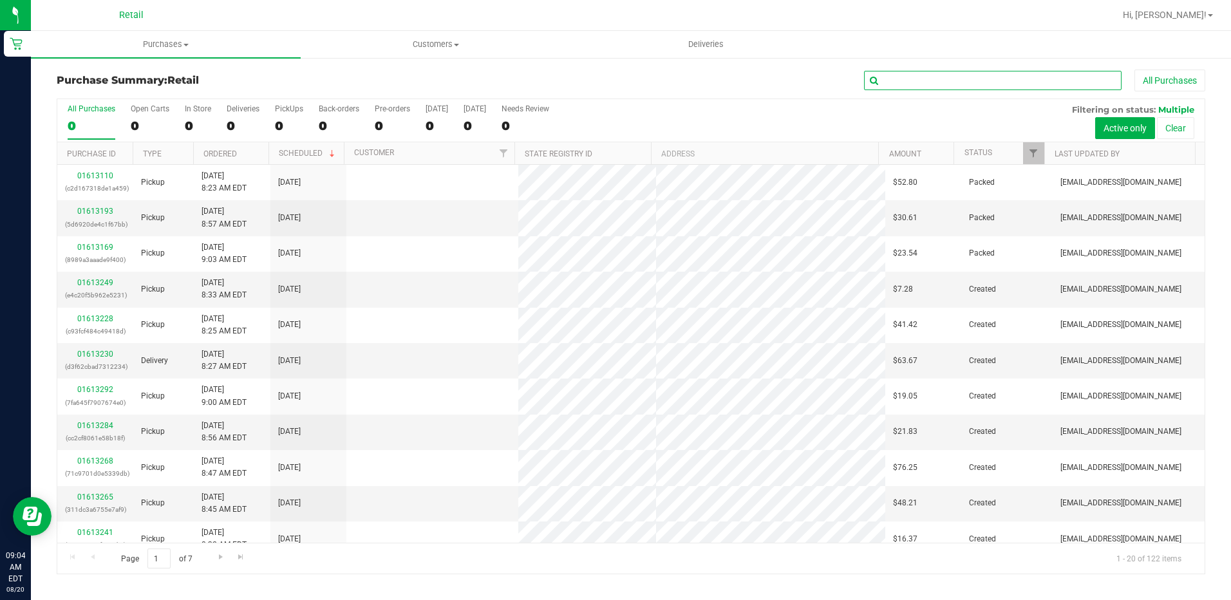
click at [927, 81] on input "text" at bounding box center [992, 80] width 257 height 19
click at [927, 83] on input "text" at bounding box center [992, 80] width 257 height 19
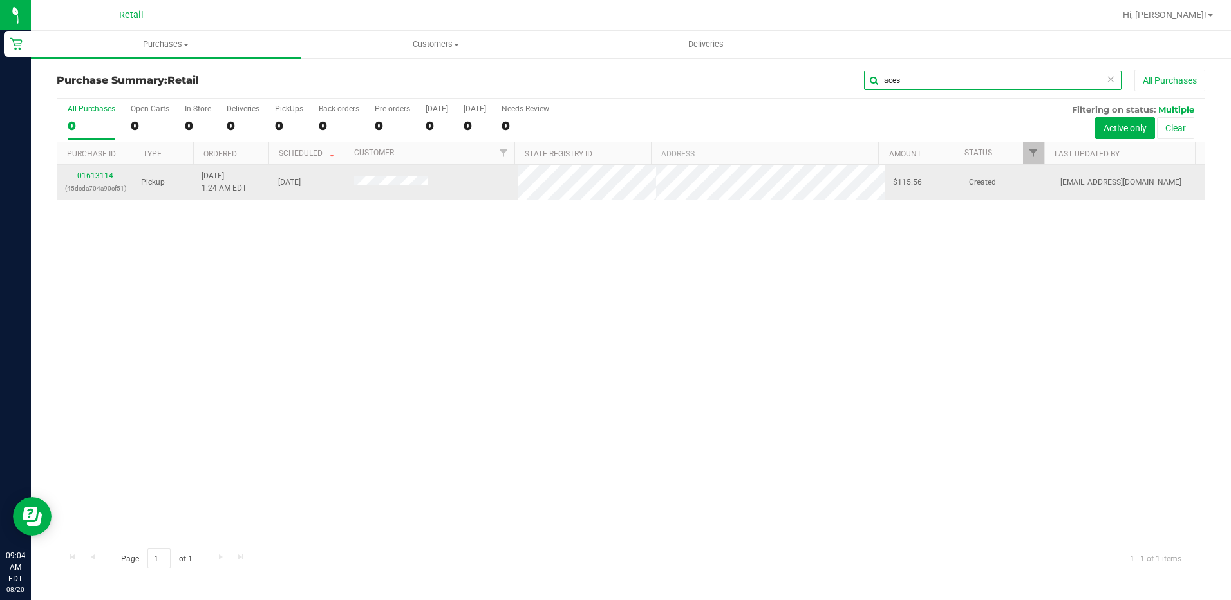
type input "aces"
click at [104, 179] on link "01613114" at bounding box center [95, 175] width 36 height 9
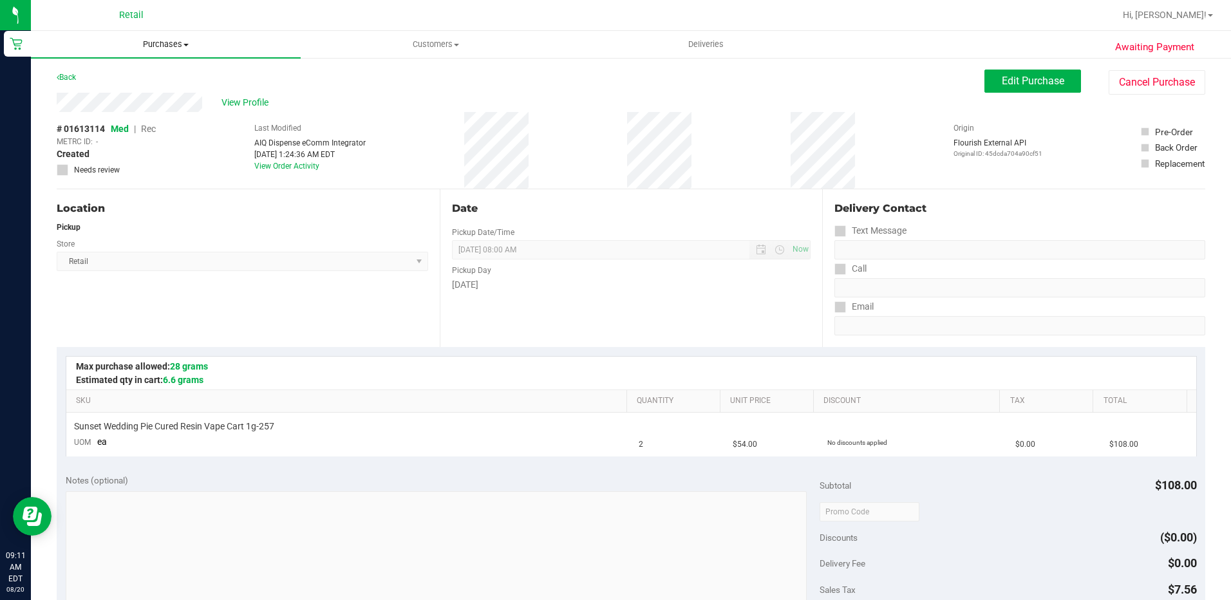
click at [152, 44] on span "Purchases" at bounding box center [166, 45] width 270 height 12
click at [111, 79] on span "Summary of purchases" at bounding box center [97, 77] width 132 height 11
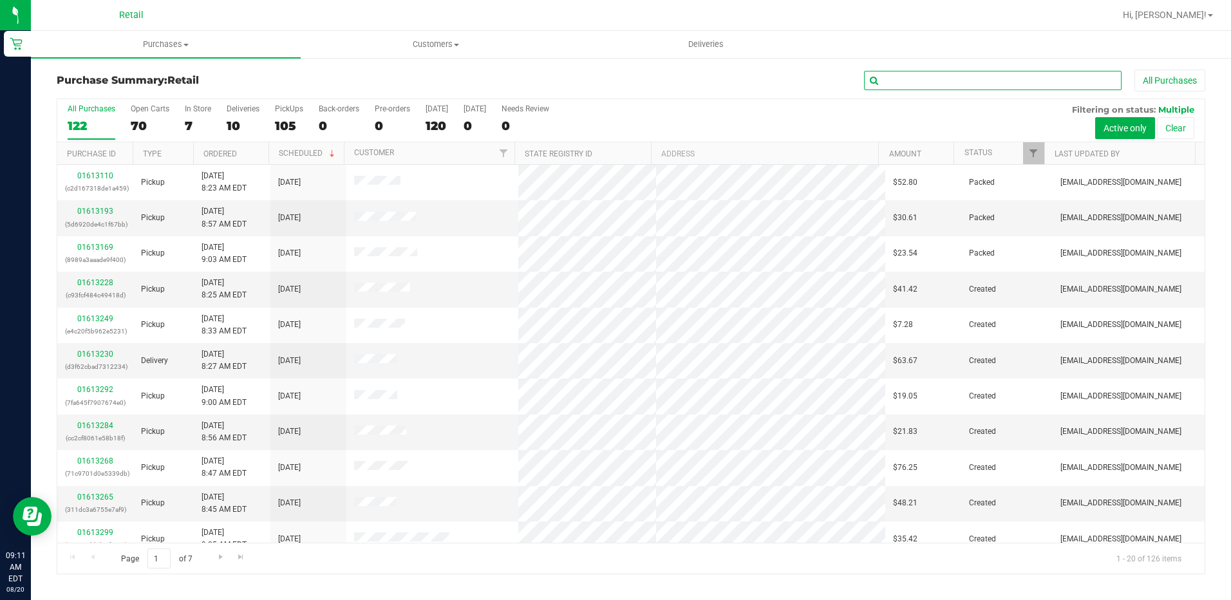
click at [996, 79] on input "text" at bounding box center [992, 80] width 257 height 19
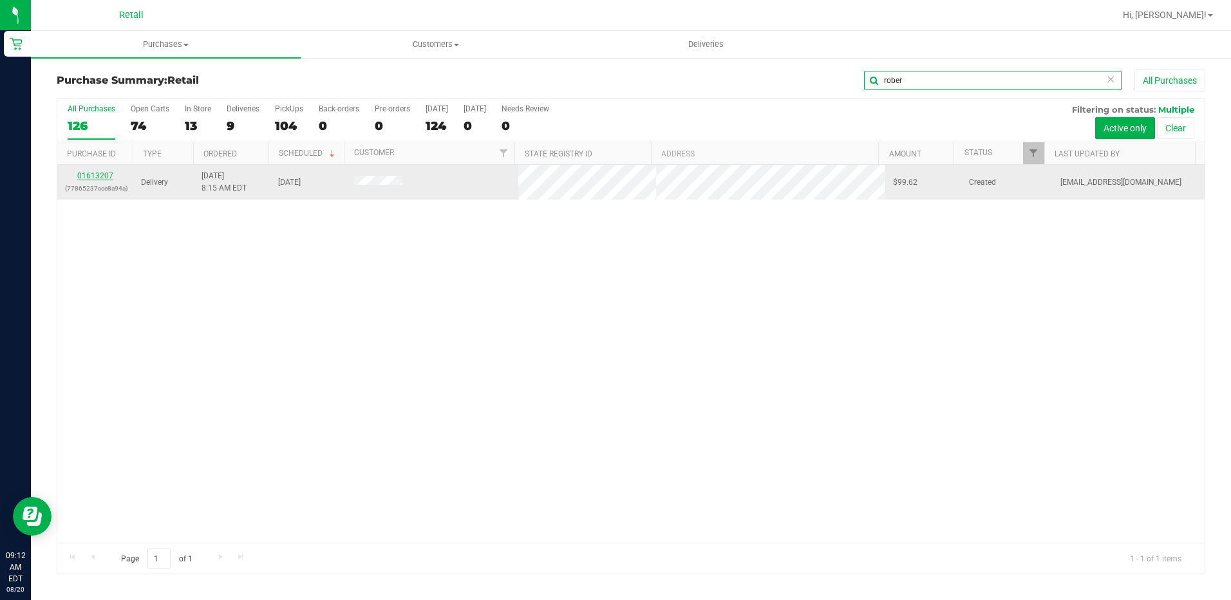
type input "rober"
click at [100, 177] on link "01613207" at bounding box center [95, 175] width 36 height 9
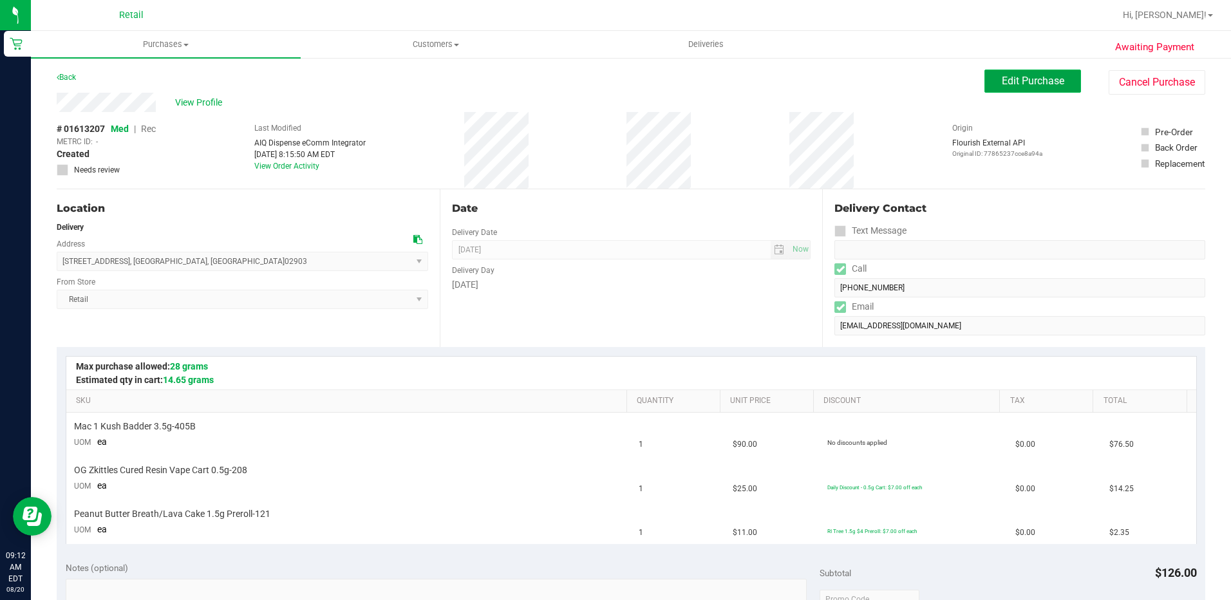
click at [1012, 79] on span "Edit Purchase" at bounding box center [1033, 81] width 62 height 12
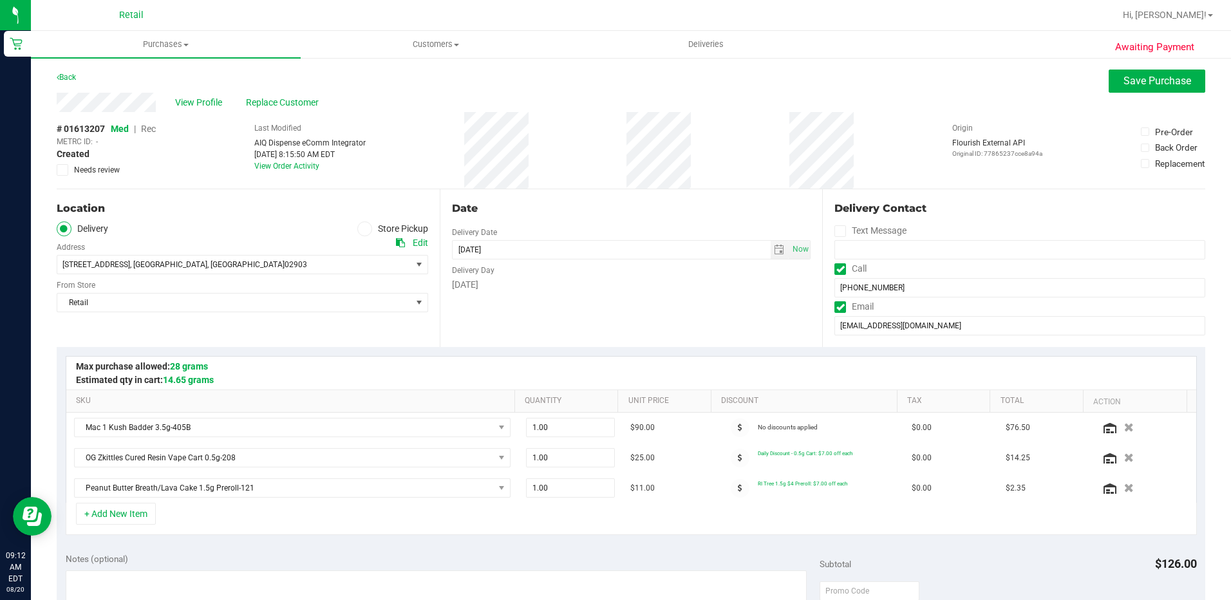
click at [149, 128] on span "Rec" at bounding box center [148, 129] width 15 height 10
click at [1125, 84] on span "Save Purchase" at bounding box center [1157, 81] width 68 height 12
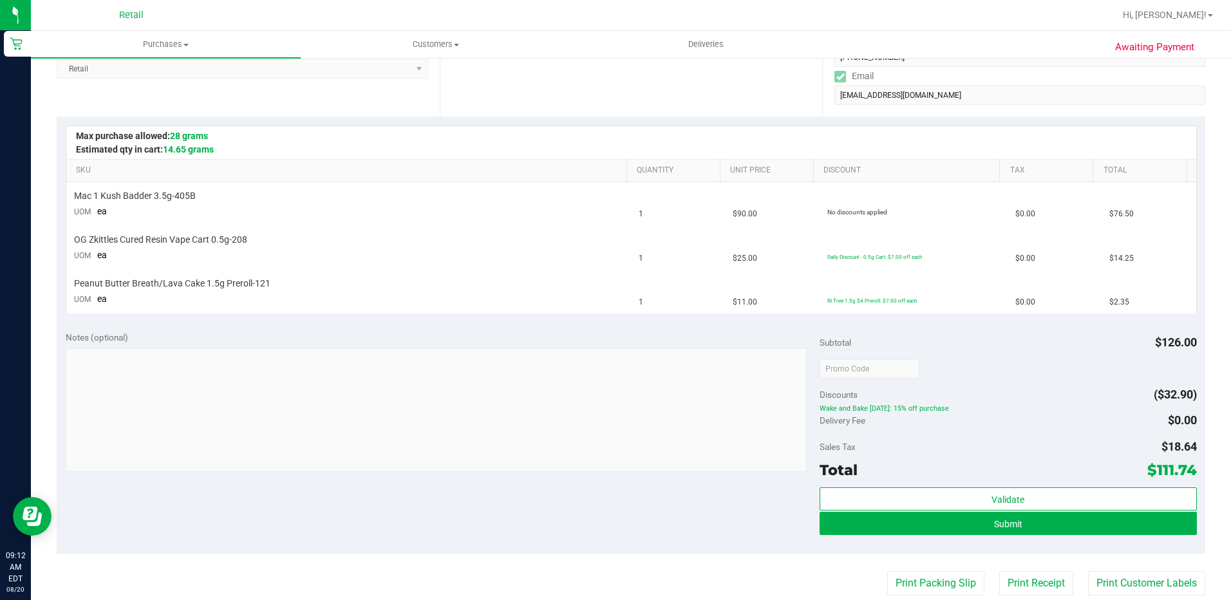
scroll to position [257, 0]
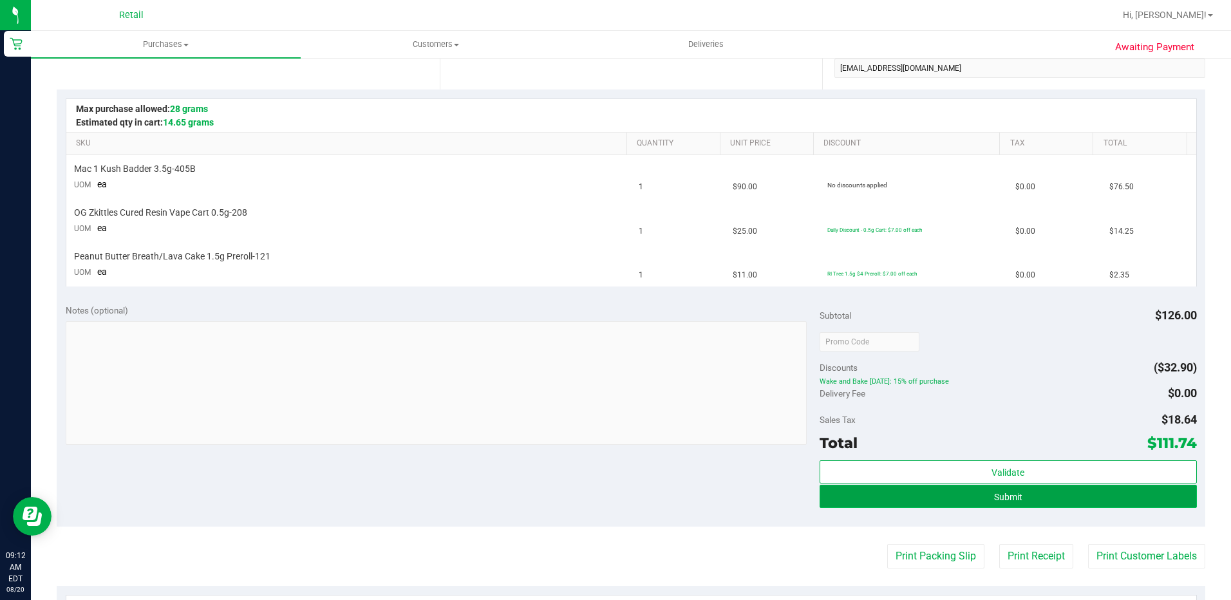
click at [922, 494] on button "Submit" at bounding box center [1007, 496] width 377 height 23
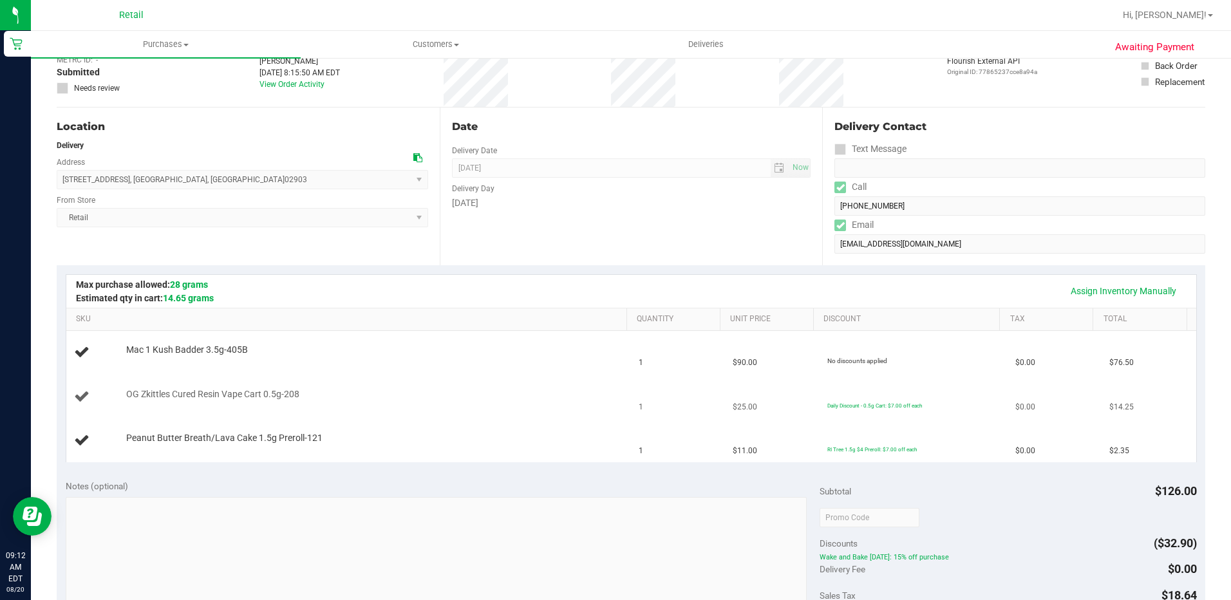
scroll to position [193, 0]
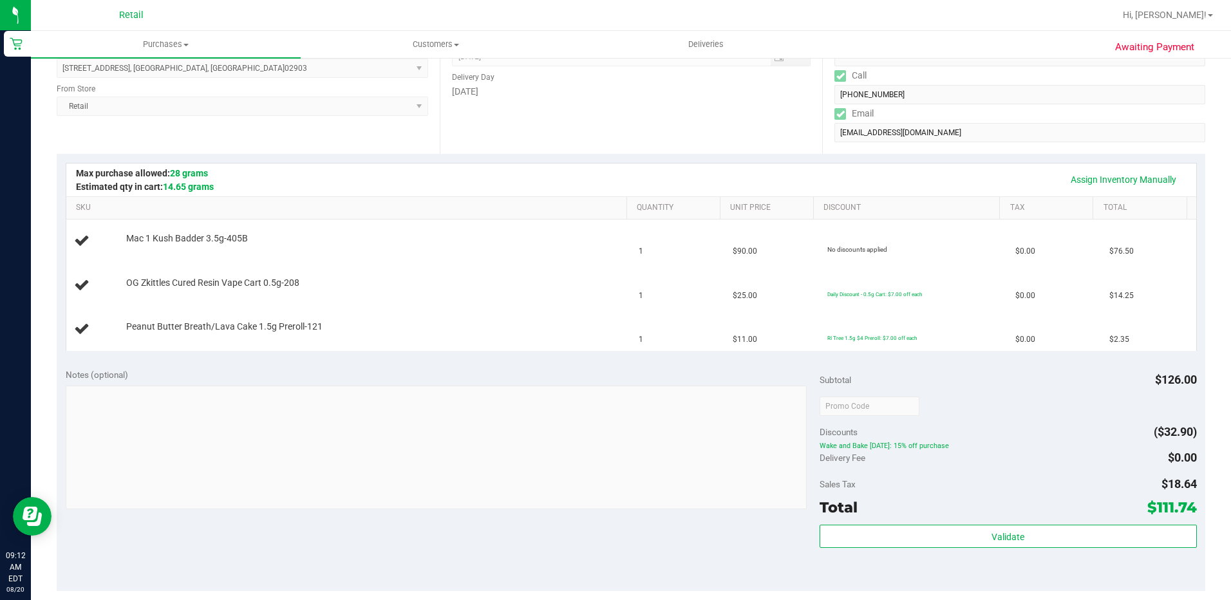
drag, startPoint x: 786, startPoint y: 73, endPoint x: 636, endPoint y: 23, distance: 158.4
drag, startPoint x: 636, startPoint y: 23, endPoint x: 447, endPoint y: 170, distance: 239.9
click at [443, 174] on div "Assign Inventory Manually" at bounding box center [631, 180] width 1106 height 22
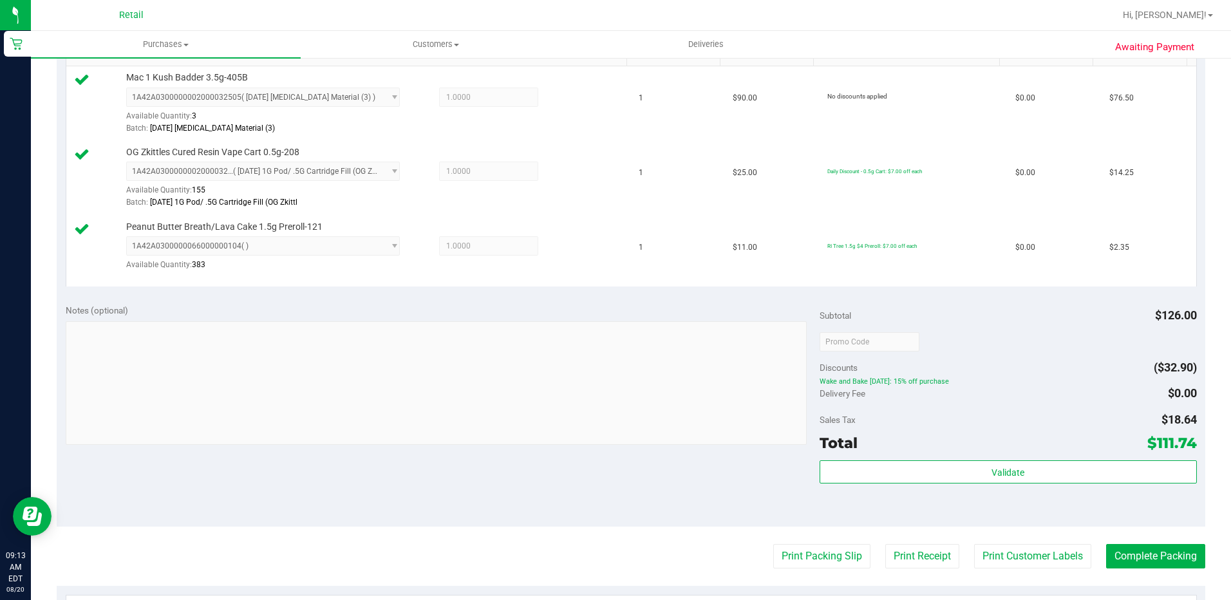
scroll to position [386, 0]
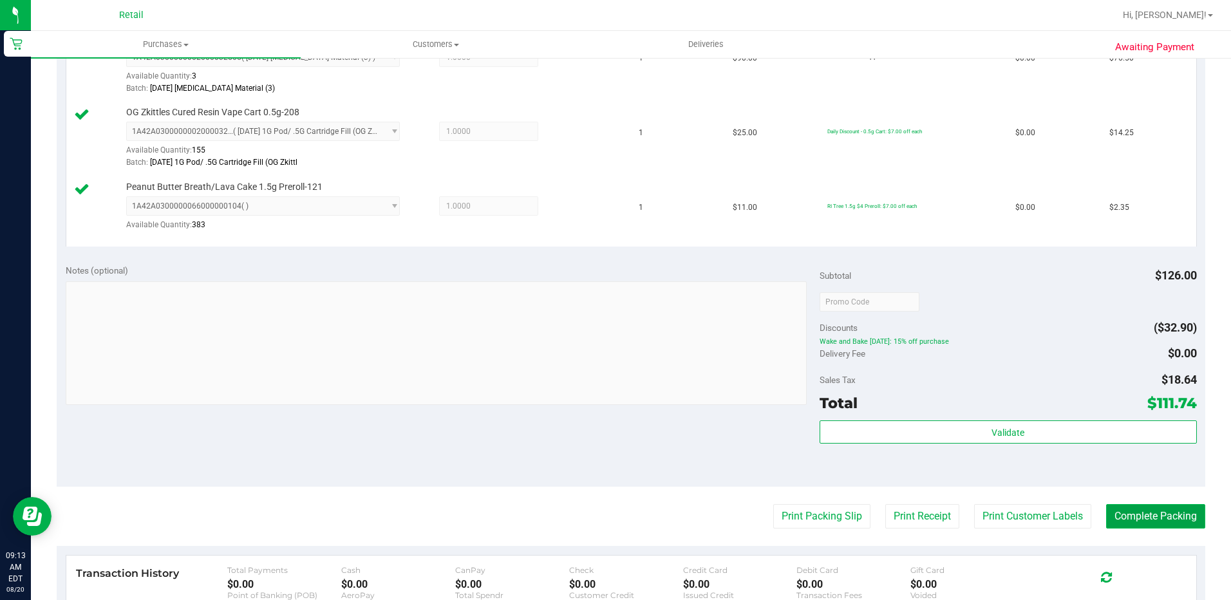
click at [1159, 522] on button "Complete Packing" at bounding box center [1155, 516] width 99 height 24
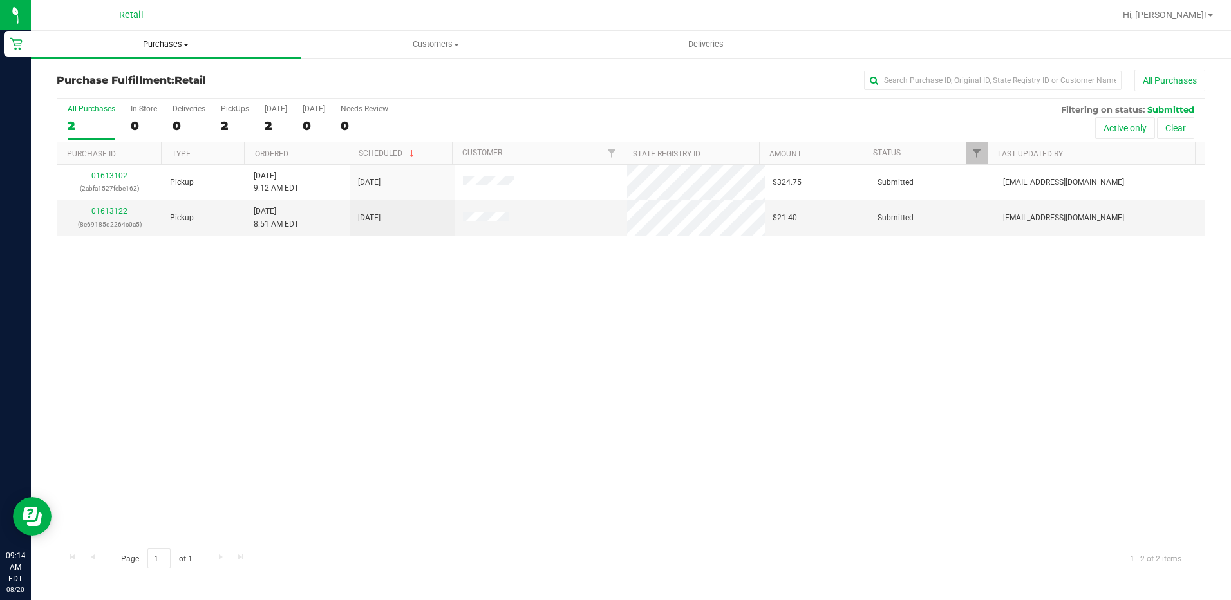
click at [156, 35] on uib-tab-heading "Purchases Summary of purchases Fulfillment All purchases" at bounding box center [166, 44] width 270 height 27
click at [99, 77] on span "Summary of purchases" at bounding box center [97, 77] width 132 height 11
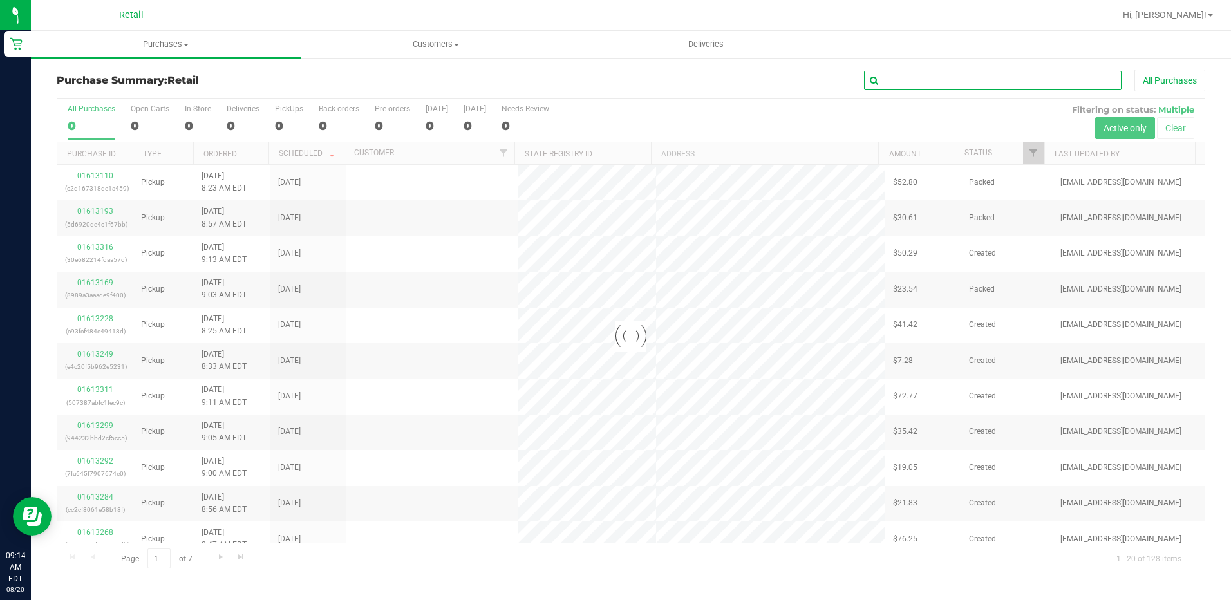
click at [900, 84] on input "text" at bounding box center [992, 80] width 257 height 19
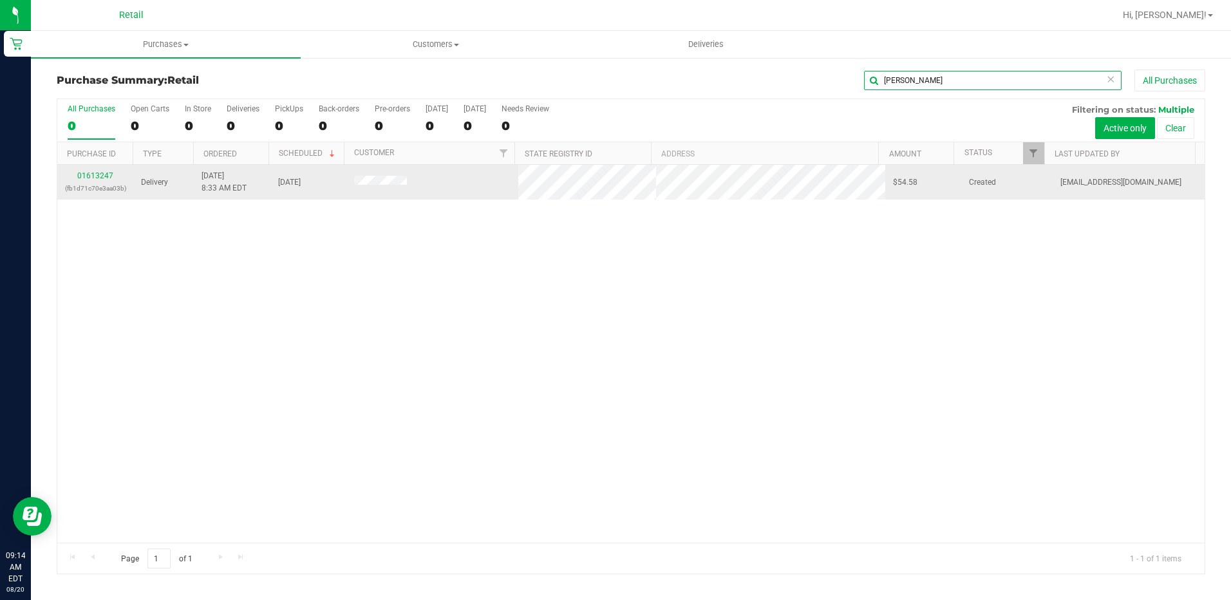
type input "zach"
click at [85, 169] on td "01613247 (fb1d71c70e3aa03b)" at bounding box center [95, 182] width 76 height 35
click at [85, 171] on link "01613247" at bounding box center [95, 175] width 36 height 9
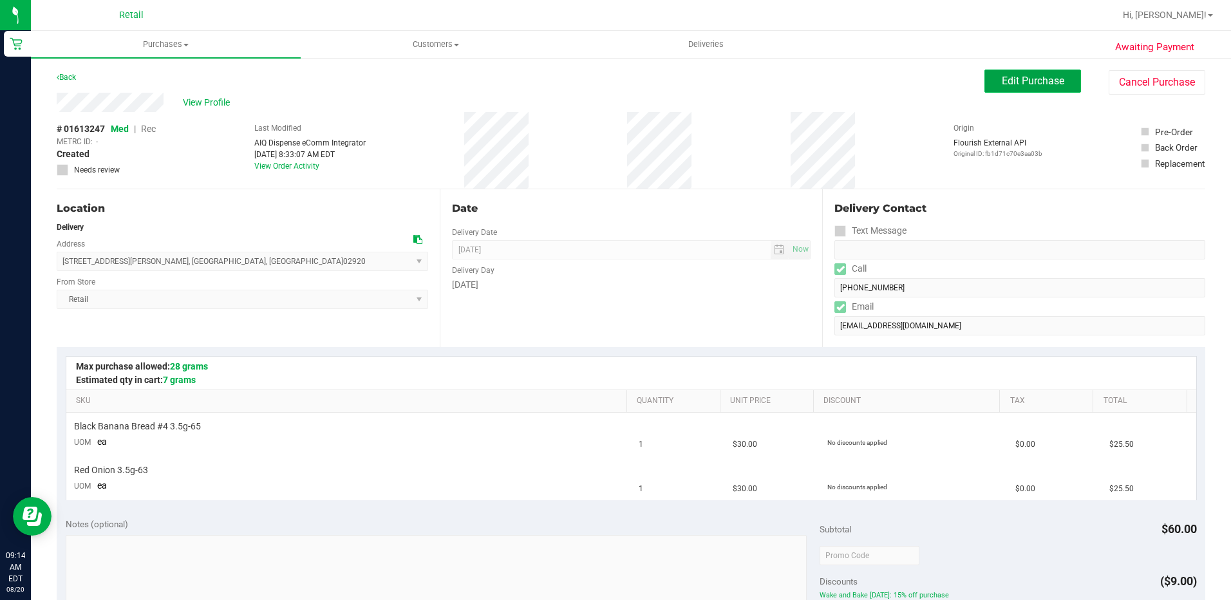
click at [1011, 71] on button "Edit Purchase" at bounding box center [1032, 81] width 97 height 23
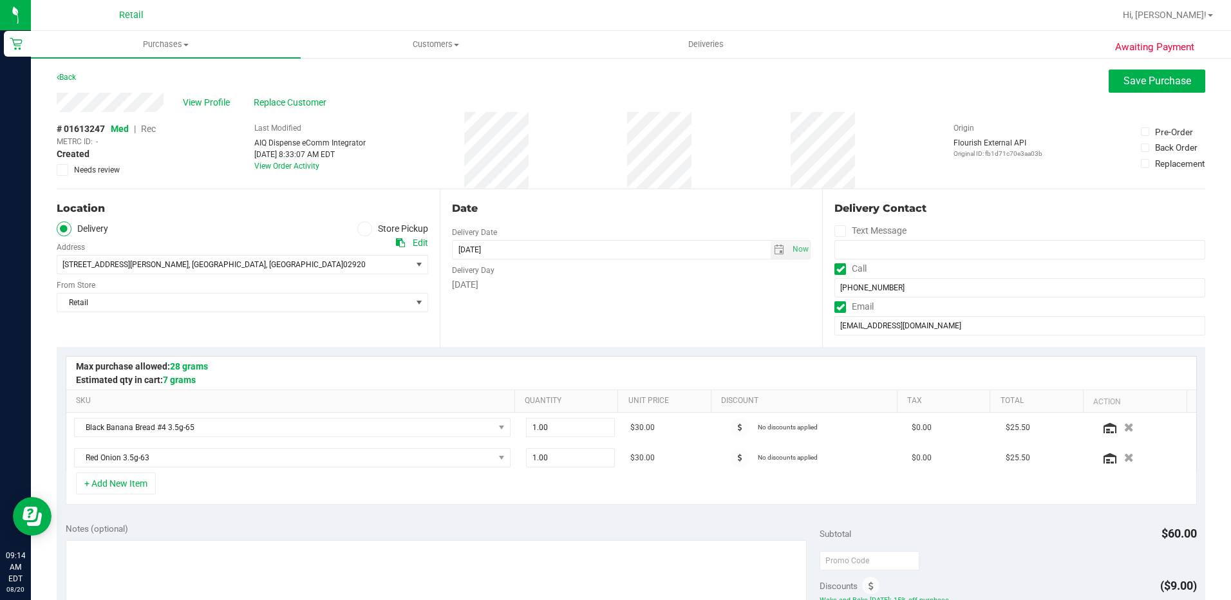
click at [149, 124] on span "Rec" at bounding box center [148, 129] width 15 height 10
click at [1142, 81] on span "Save Purchase" at bounding box center [1157, 81] width 68 height 12
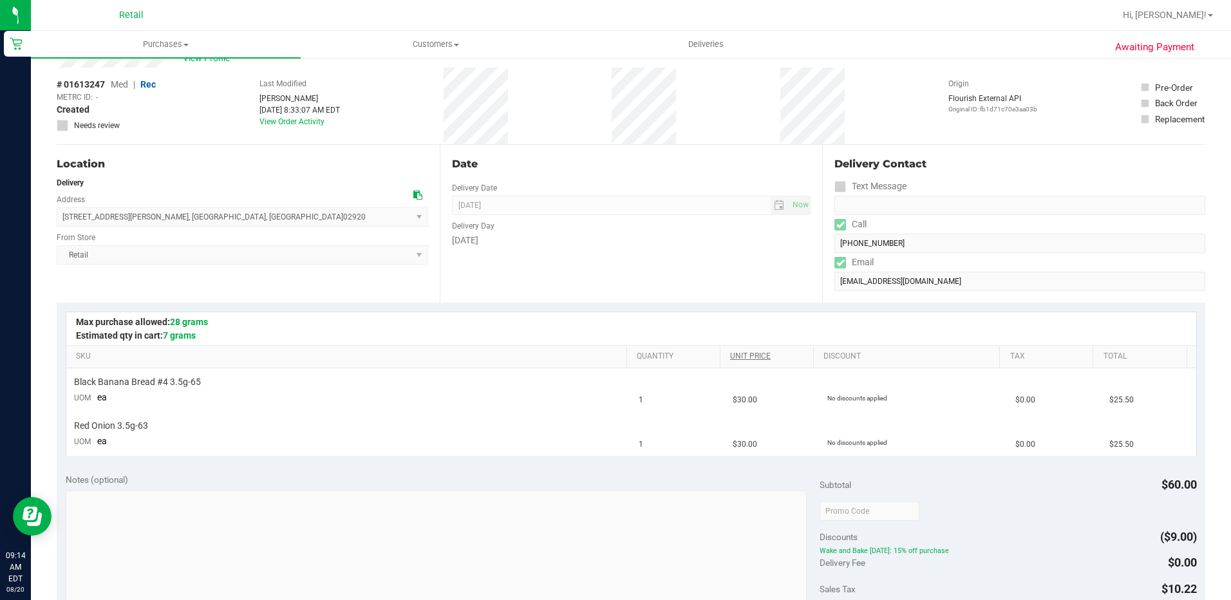
scroll to position [193, 0]
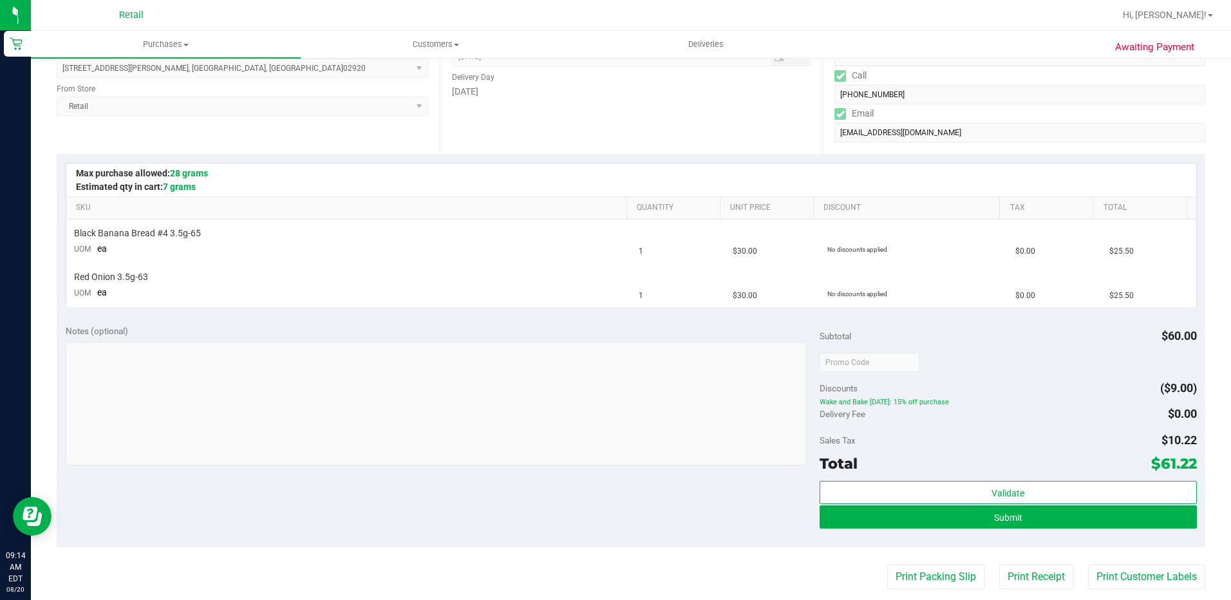
click at [944, 530] on div "Validate Submit" at bounding box center [1007, 510] width 377 height 58
click at [947, 525] on button "Submit" at bounding box center [1007, 516] width 377 height 23
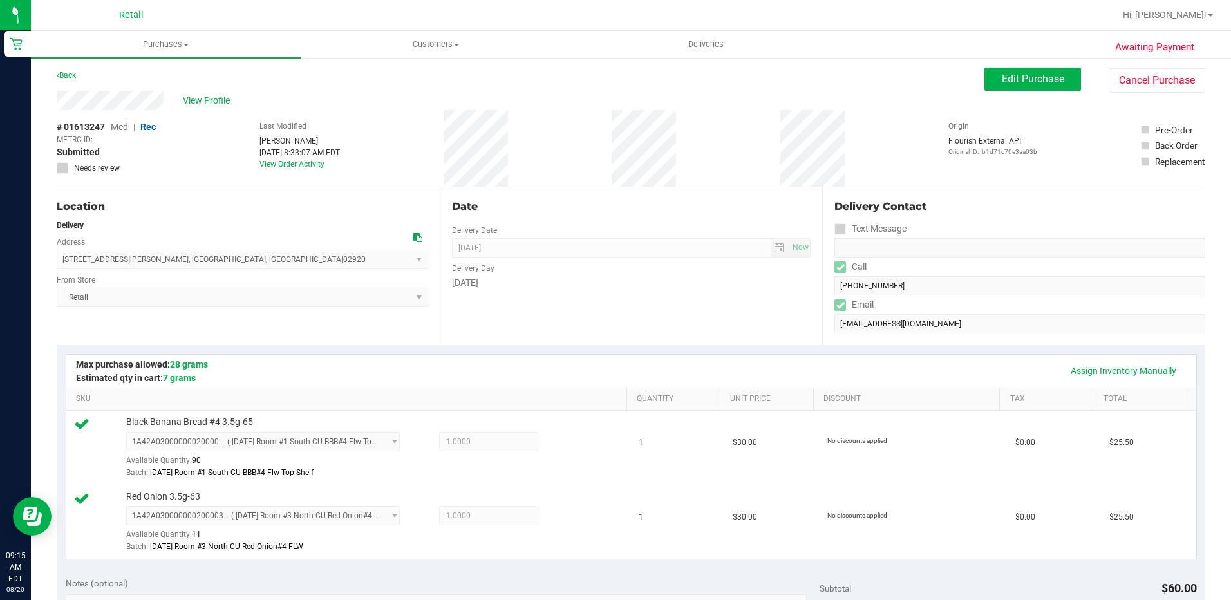
scroll to position [0, 0]
click at [984, 93] on div "Edit Purchase Cancel Purchase" at bounding box center [1094, 82] width 221 height 25
click at [987, 79] on button "Edit Purchase" at bounding box center [1032, 81] width 97 height 23
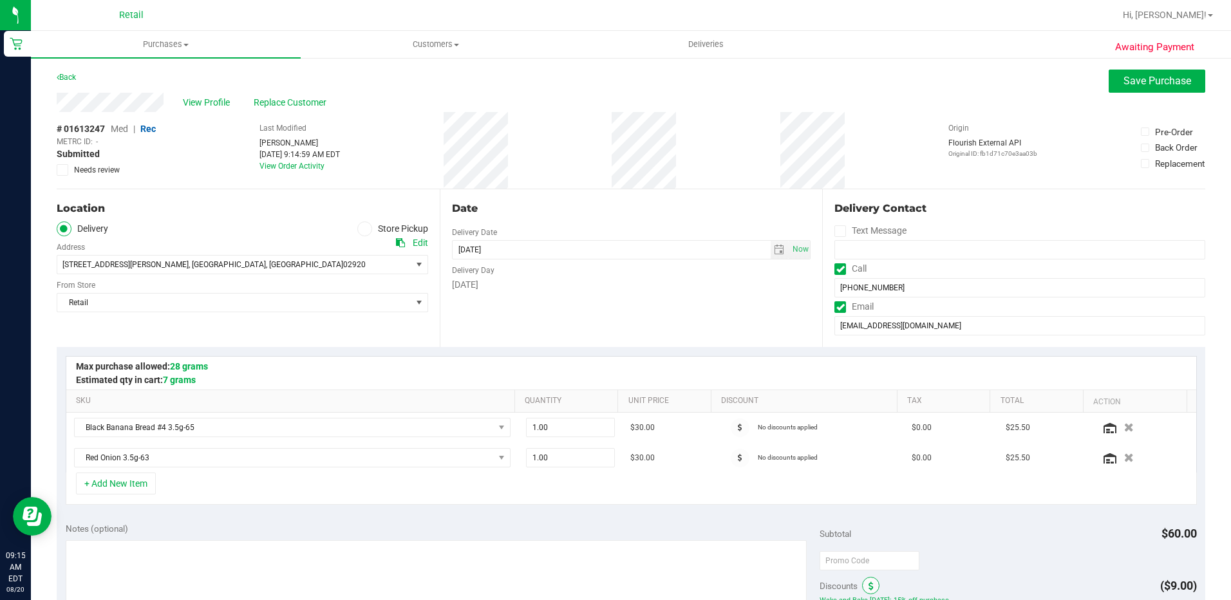
click at [862, 590] on span at bounding box center [870, 585] width 17 height 17
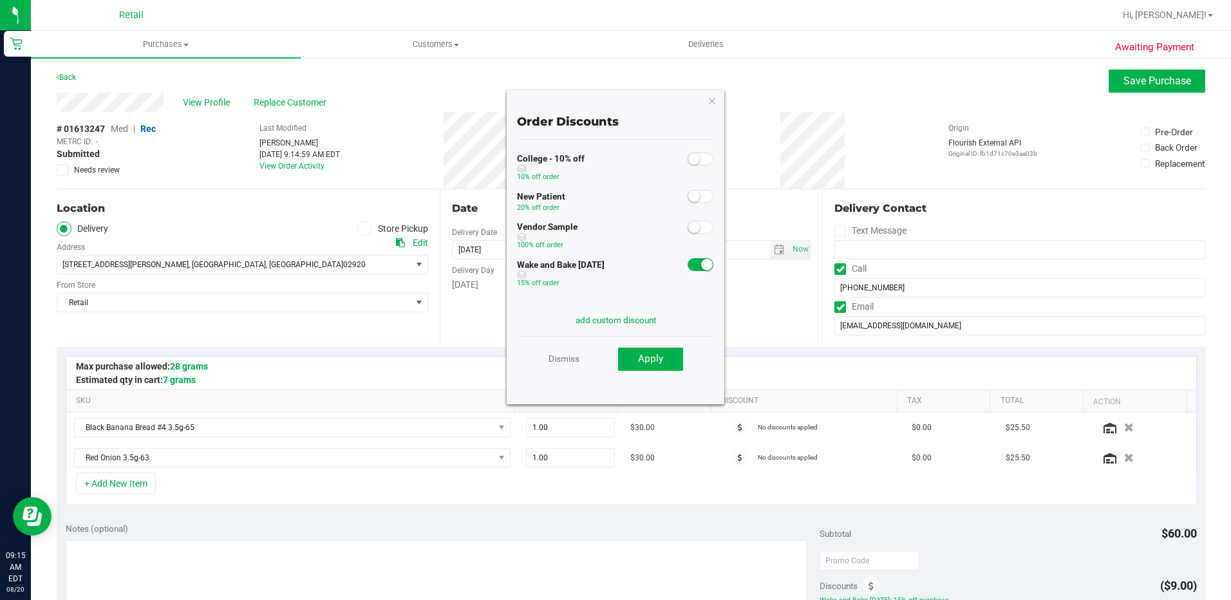
click at [689, 257] on div at bounding box center [700, 264] width 26 height 16
click at [687, 263] on span at bounding box center [700, 264] width 26 height 13
drag, startPoint x: 631, startPoint y: 372, endPoint x: 652, endPoint y: 347, distance: 32.5
click at [631, 369] on div "Dismiss Apply" at bounding box center [615, 358] width 197 height 45
click at [652, 347] on save-button "Apply" at bounding box center [641, 359] width 84 height 24
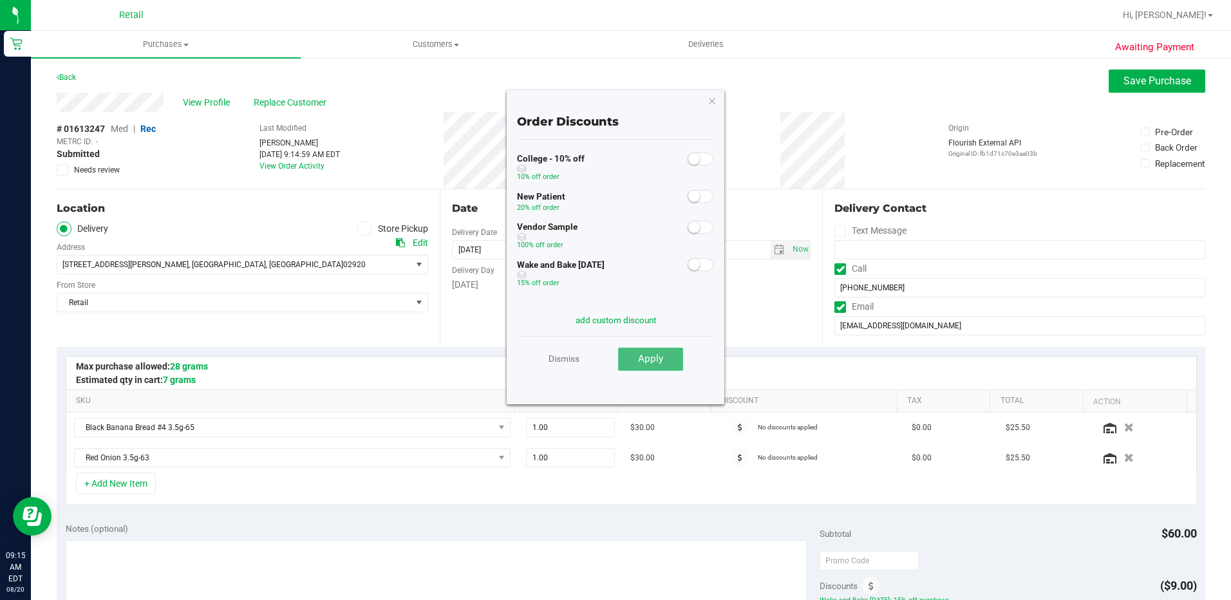
click at [637, 357] on button "Apply" at bounding box center [650, 359] width 65 height 23
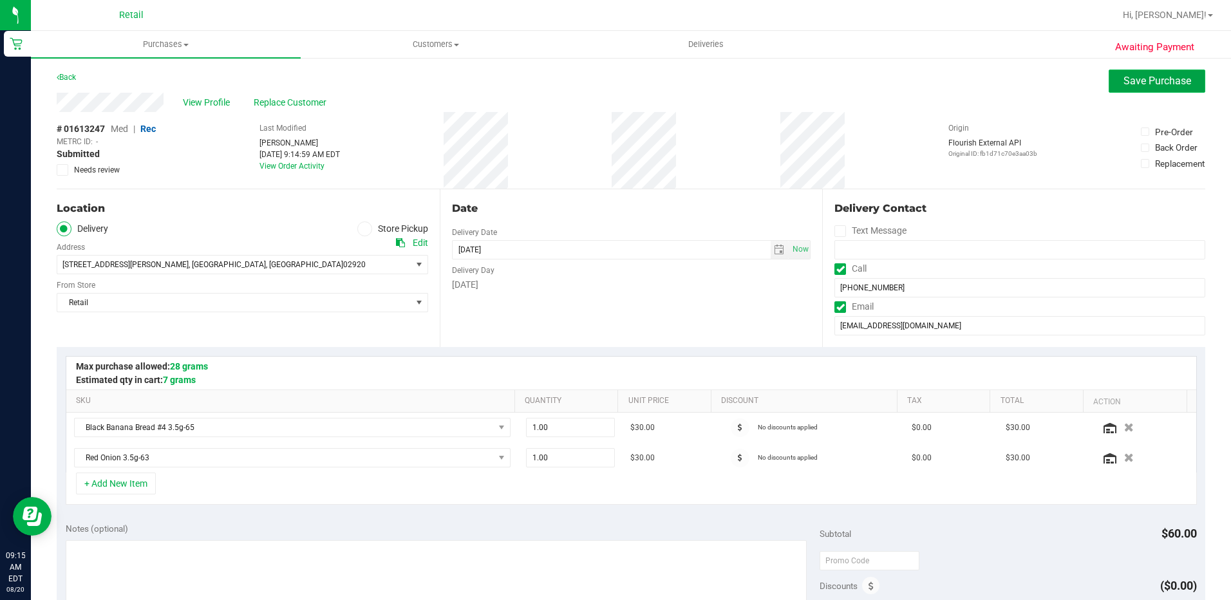
click at [1133, 90] on button "Save Purchase" at bounding box center [1156, 81] width 97 height 23
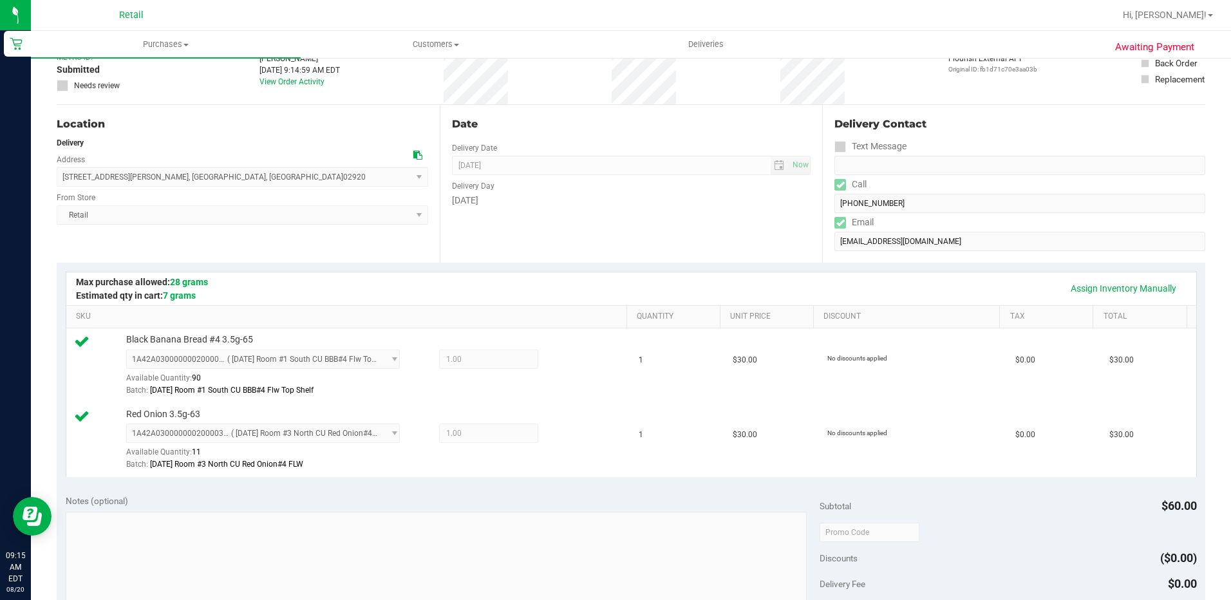
scroll to position [257, 0]
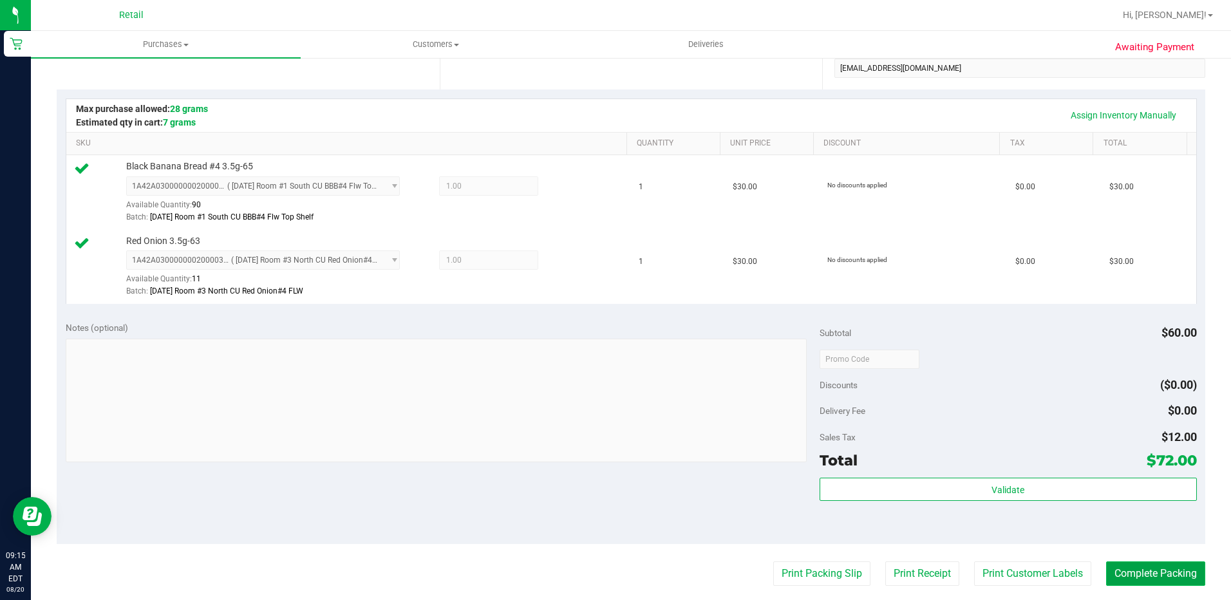
click at [1117, 575] on button "Complete Packing" at bounding box center [1155, 573] width 99 height 24
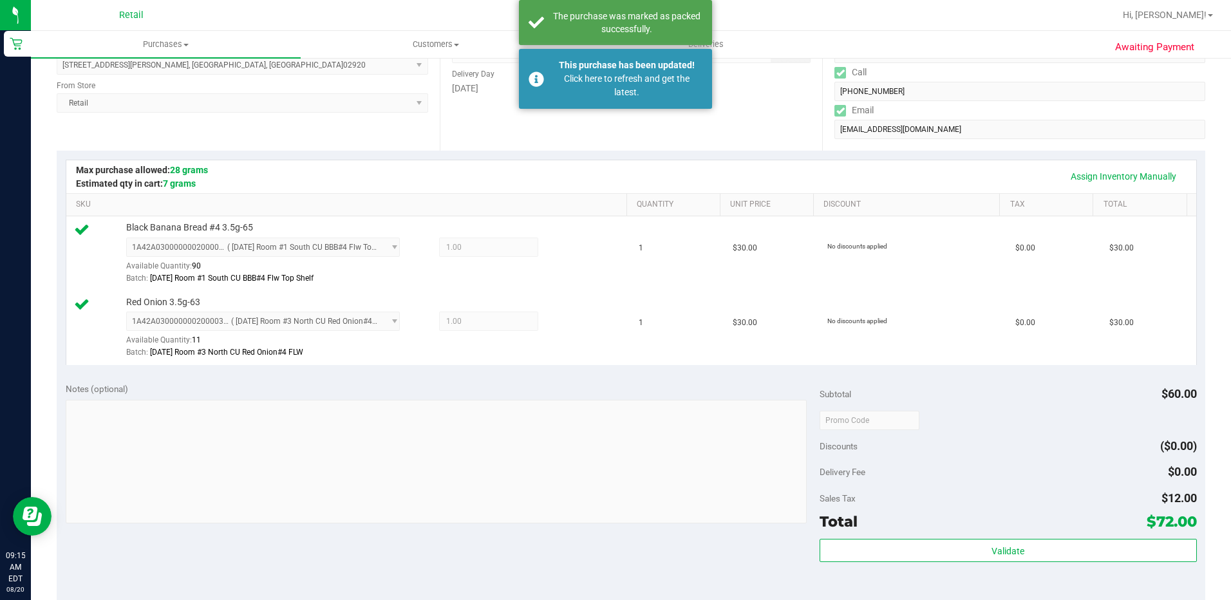
scroll to position [10, 0]
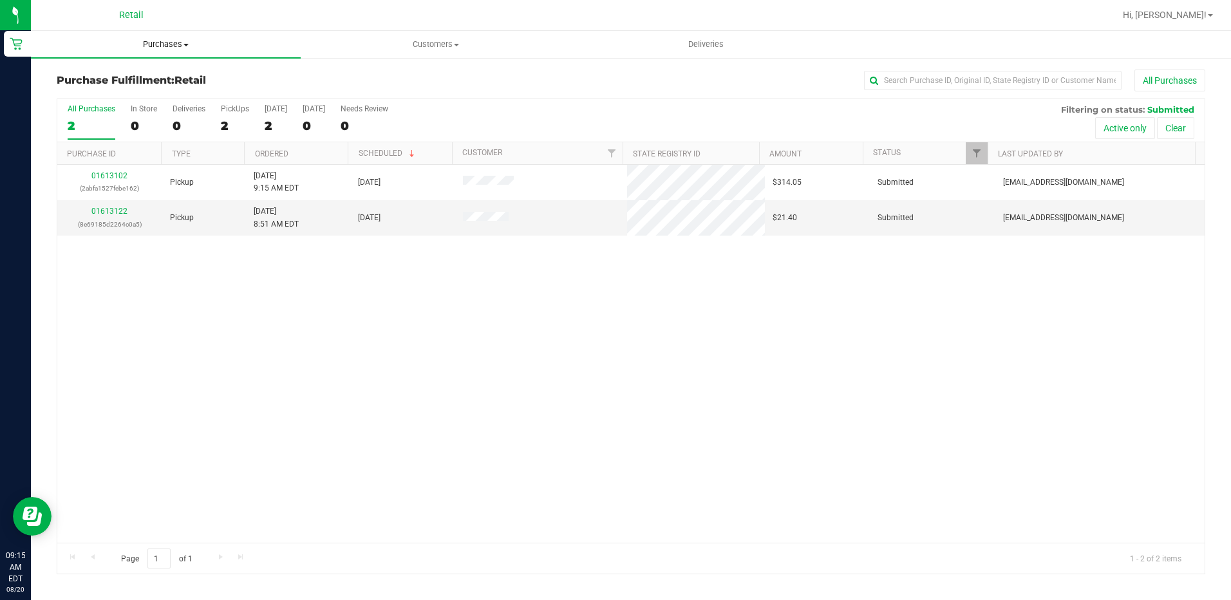
click at [176, 48] on span "Purchases" at bounding box center [166, 45] width 270 height 12
click at [105, 76] on span "Summary of purchases" at bounding box center [97, 77] width 132 height 11
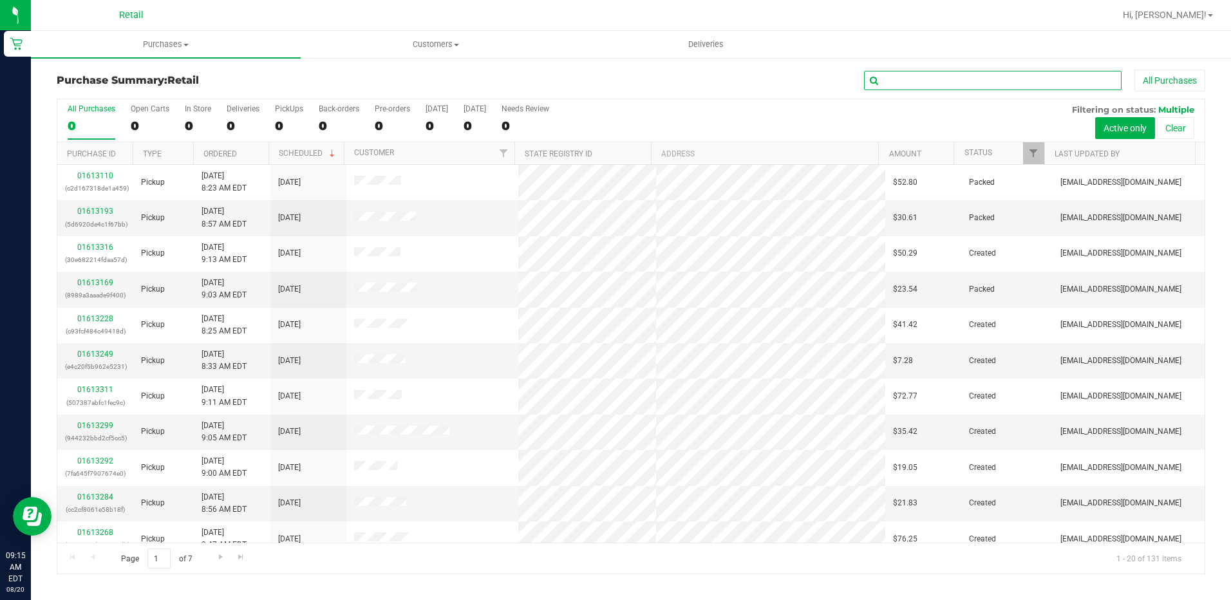
click at [904, 80] on input "text" at bounding box center [992, 80] width 257 height 19
type input "s"
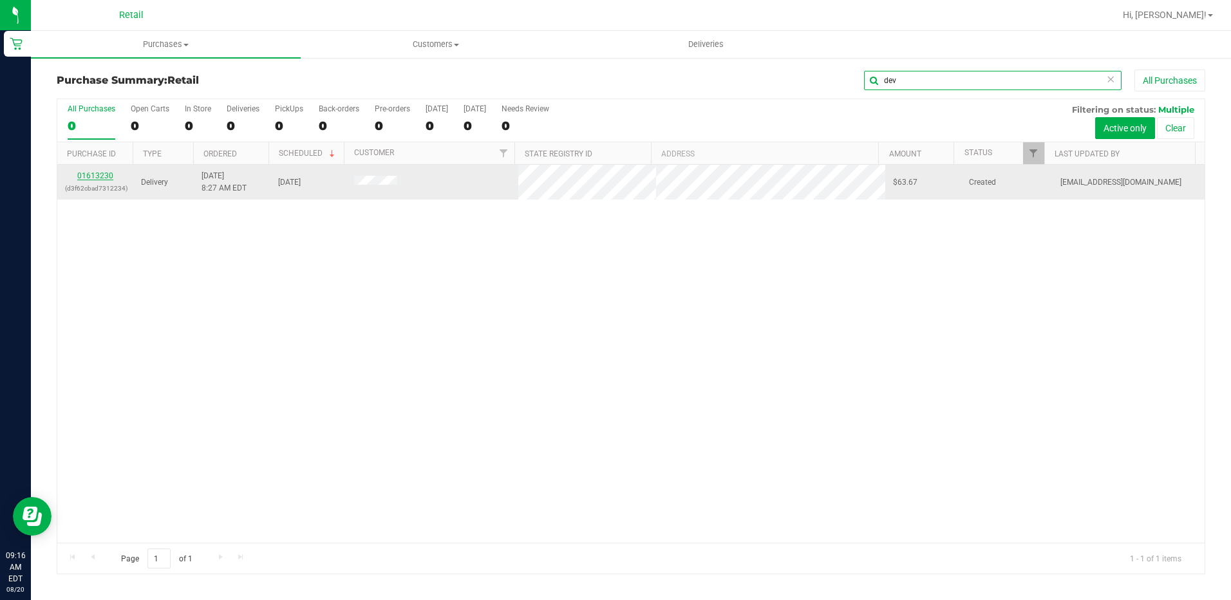
type input "dev"
click at [88, 176] on link "01613230" at bounding box center [95, 175] width 36 height 9
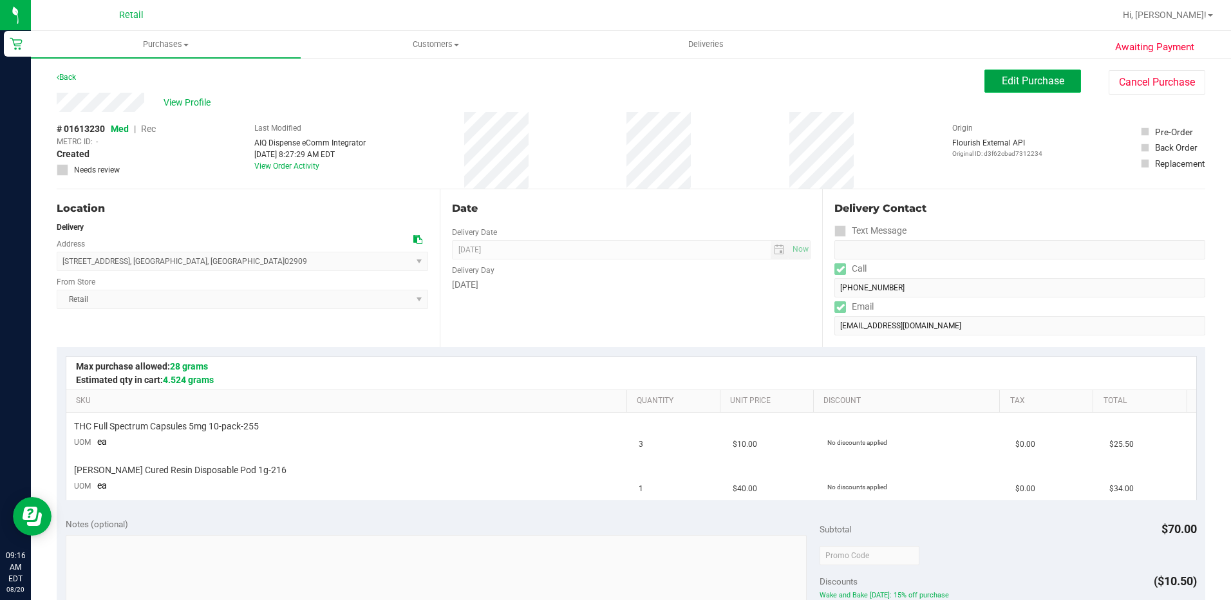
click at [1039, 76] on span "Edit Purchase" at bounding box center [1033, 81] width 62 height 12
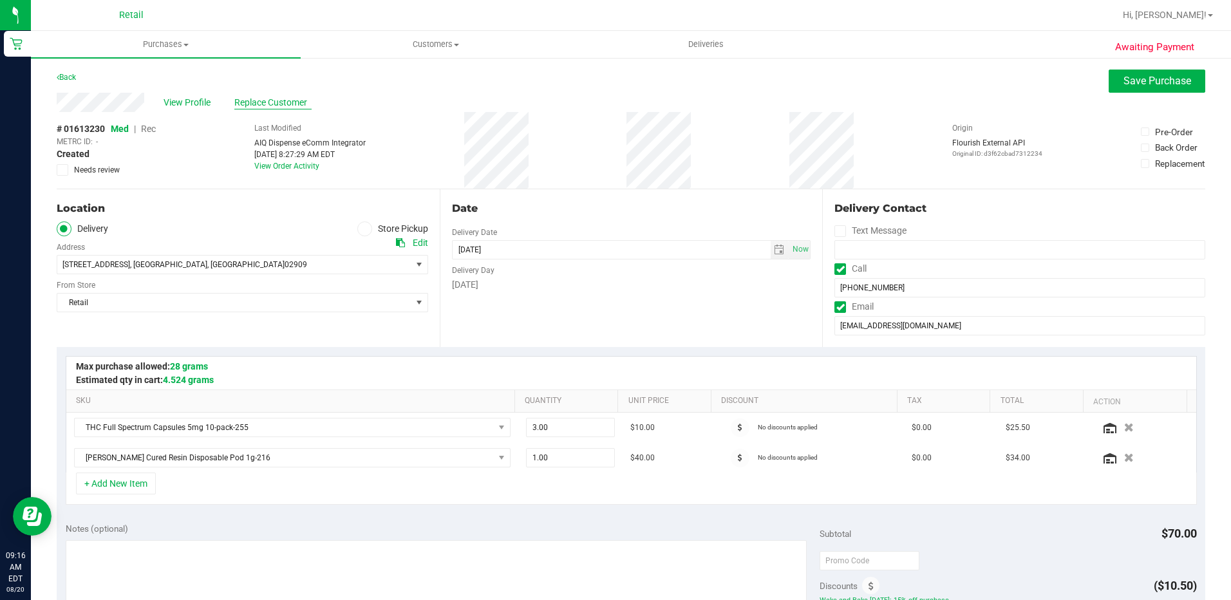
click at [279, 102] on span "Replace Customer" at bounding box center [272, 103] width 77 height 14
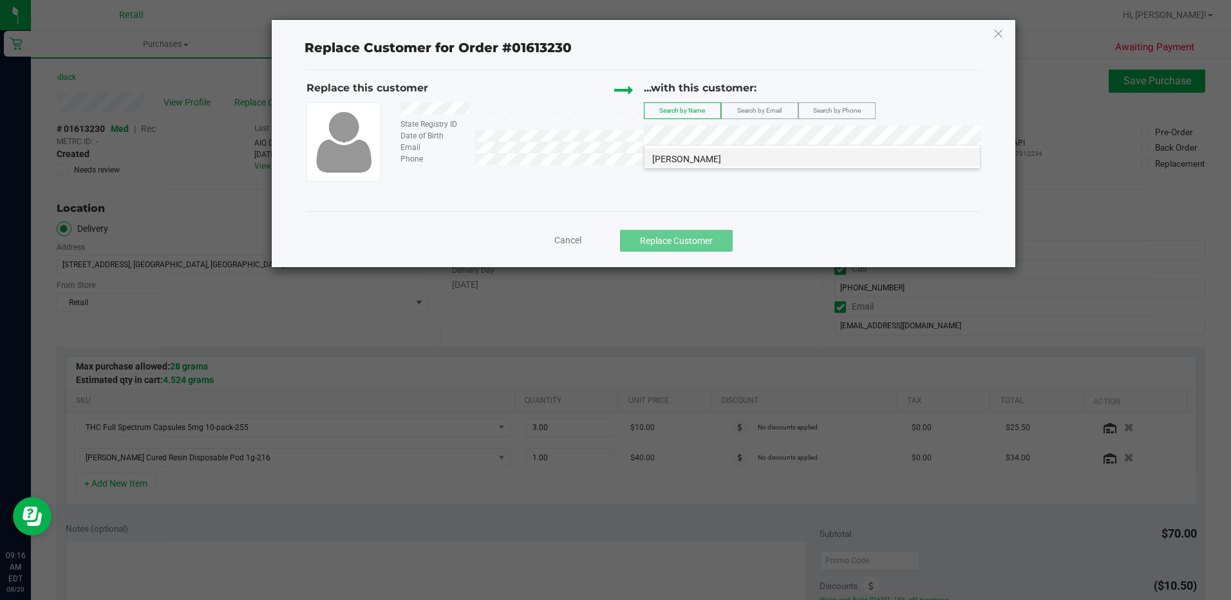
click at [684, 155] on span "Devon Lavall" at bounding box center [686, 159] width 69 height 10
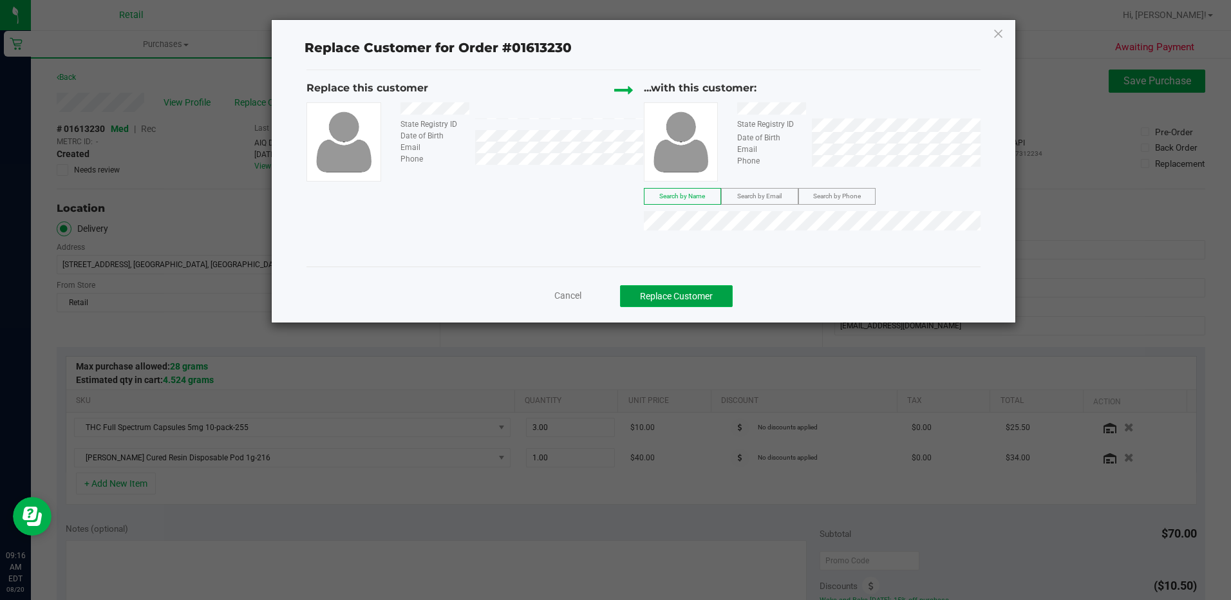
click at [673, 295] on button "Replace Customer" at bounding box center [676, 296] width 113 height 22
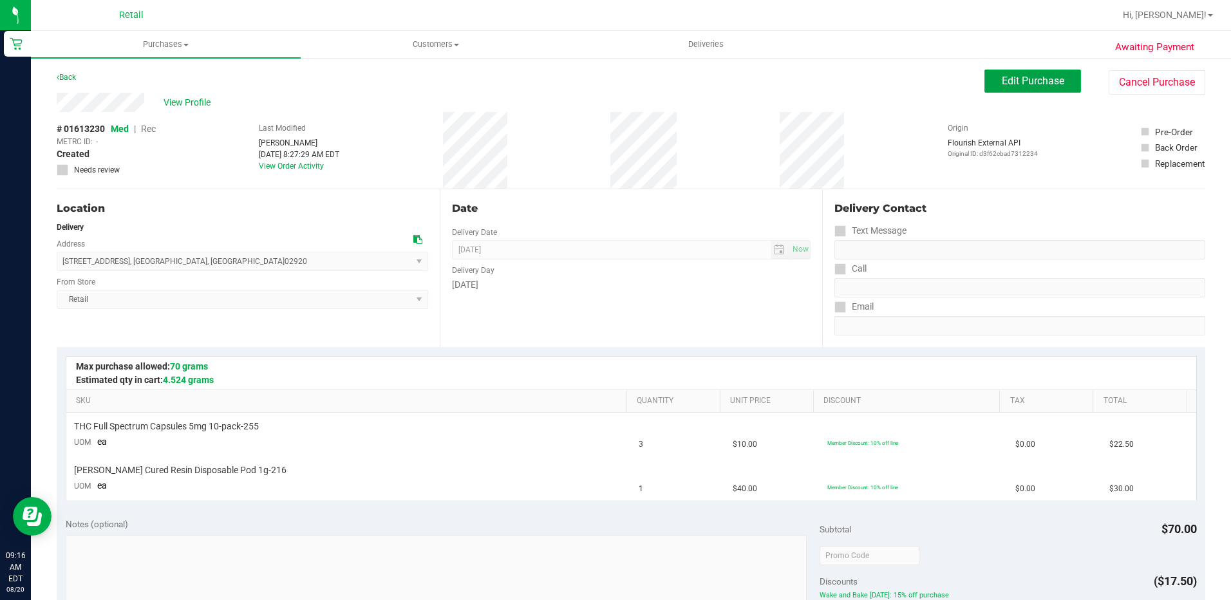
click at [1034, 86] on span "Edit Purchase" at bounding box center [1033, 81] width 62 height 12
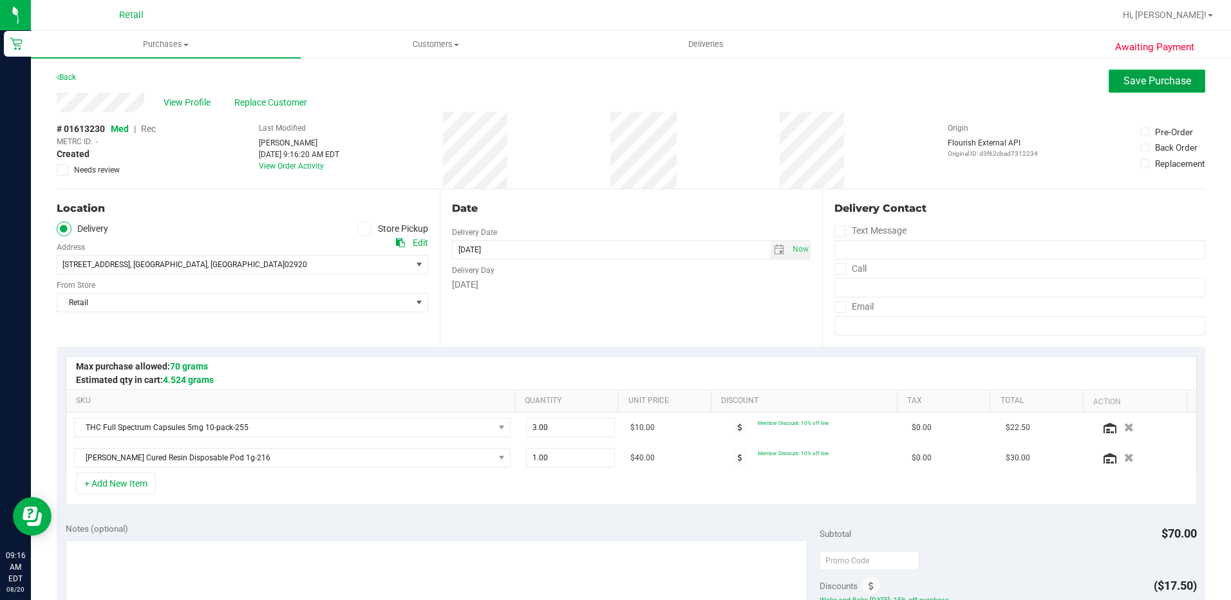
click at [1108, 82] on button "Save Purchase" at bounding box center [1156, 81] width 97 height 23
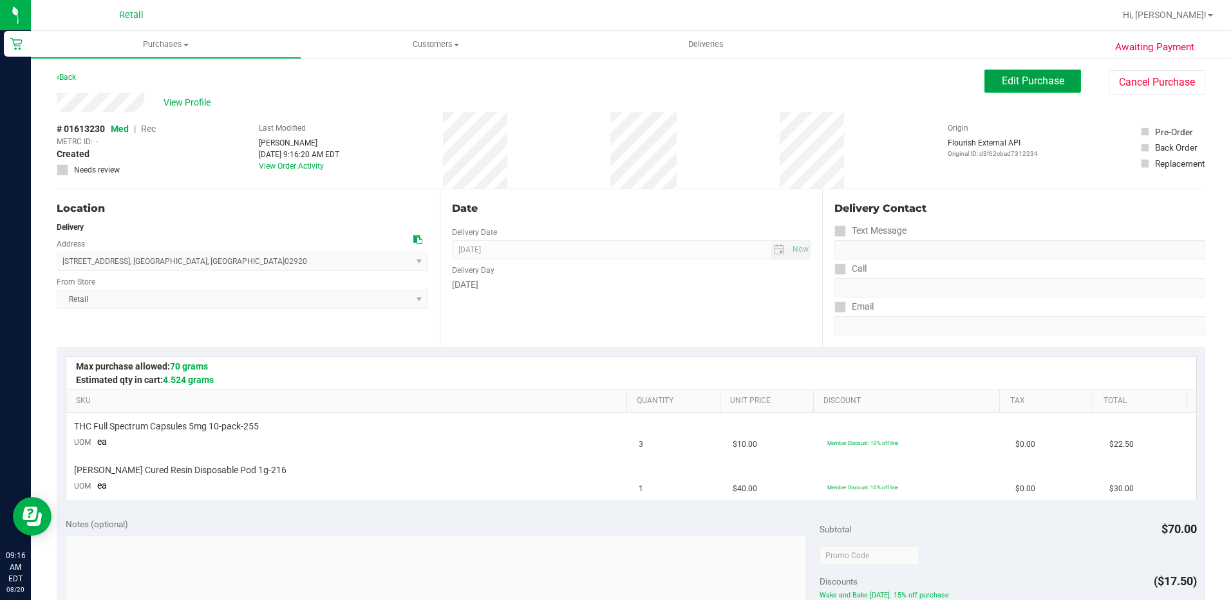
click at [1016, 77] on span "Edit Purchase" at bounding box center [1033, 81] width 62 height 12
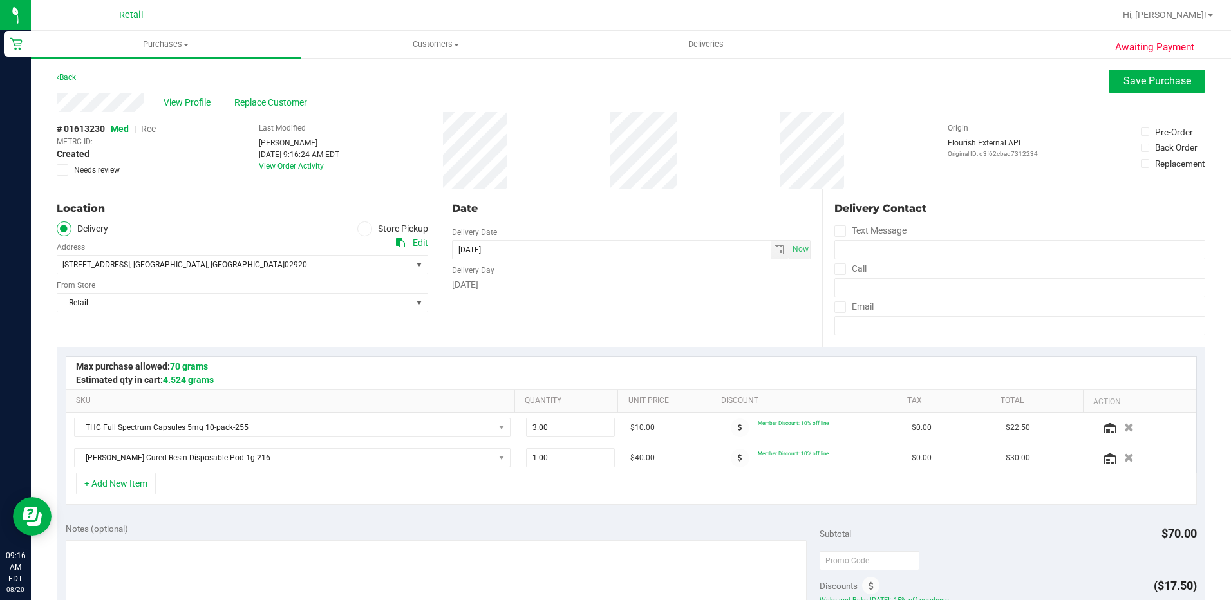
click at [836, 269] on icon at bounding box center [840, 269] width 8 height 0
click at [0, 0] on input "Call" at bounding box center [0, 0] width 0 height 0
click at [839, 294] on input "tel" at bounding box center [1019, 287] width 371 height 19
type input "(401) 829-2366"
click at [1140, 76] on span "Save Purchase" at bounding box center [1157, 81] width 68 height 12
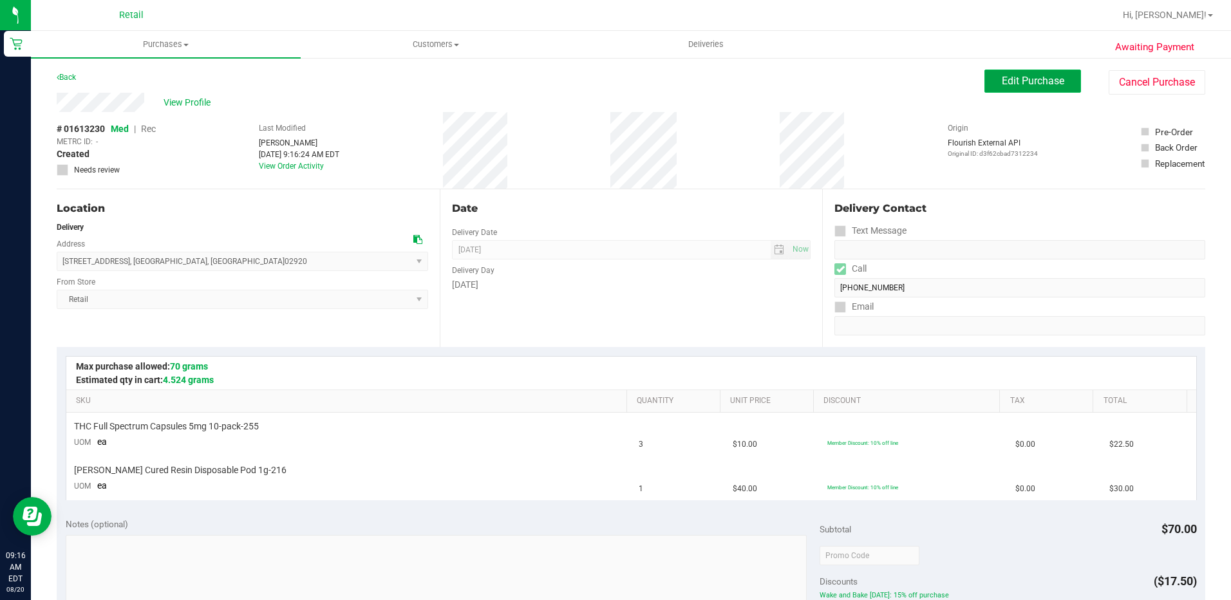
click at [1014, 86] on span "Edit Purchase" at bounding box center [1033, 81] width 62 height 12
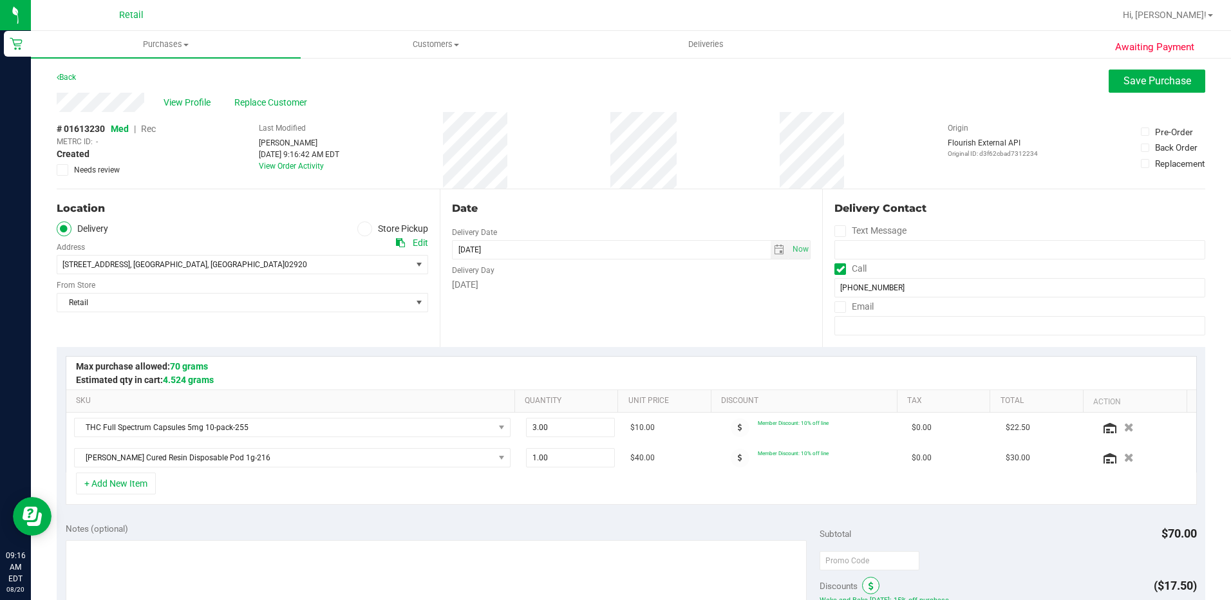
click at [862, 580] on span at bounding box center [870, 585] width 17 height 17
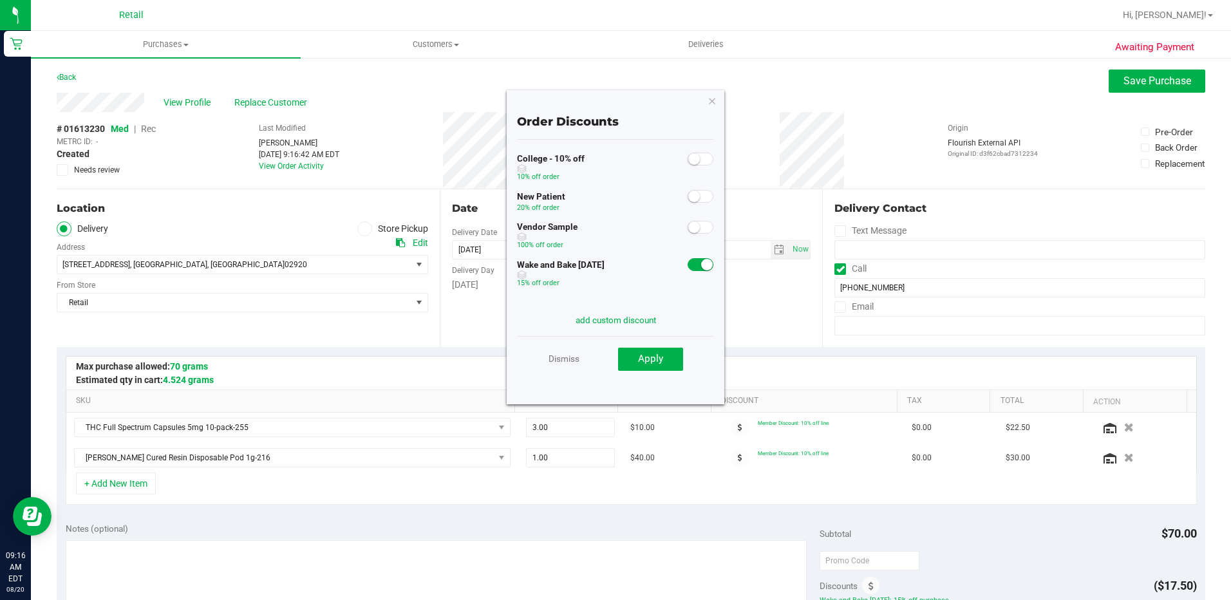
click at [703, 268] on flourish-toggle-switch at bounding box center [700, 264] width 26 height 10
click at [702, 268] on small at bounding box center [707, 265] width 12 height 12
click at [642, 360] on span "Apply" at bounding box center [650, 359] width 25 height 12
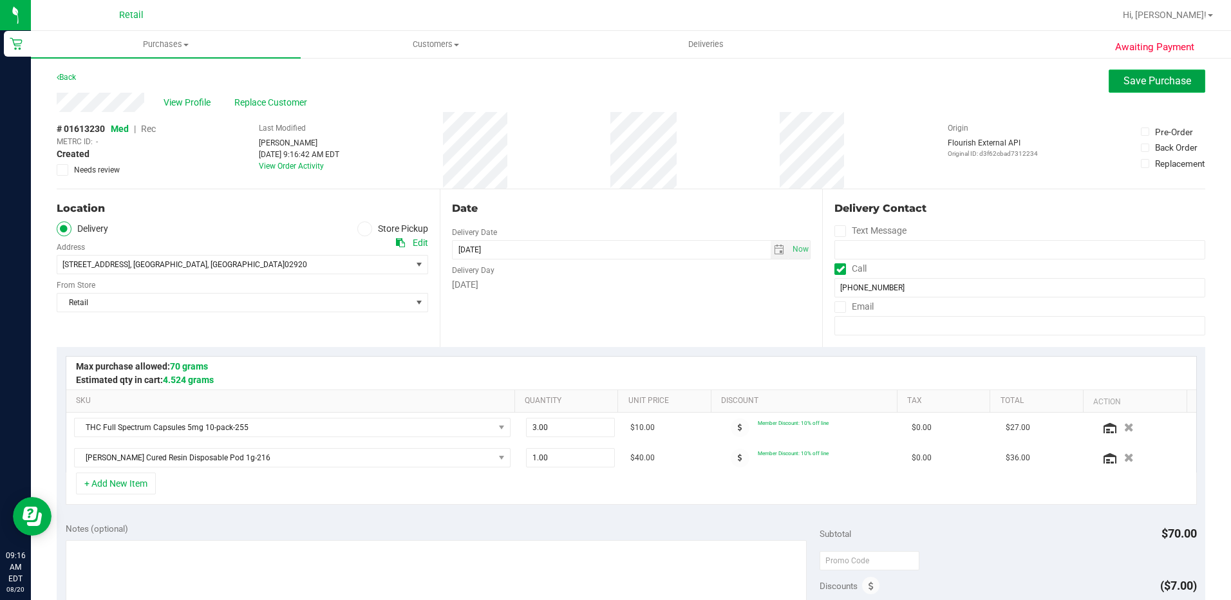
click at [1130, 87] on button "Save Purchase" at bounding box center [1156, 81] width 97 height 23
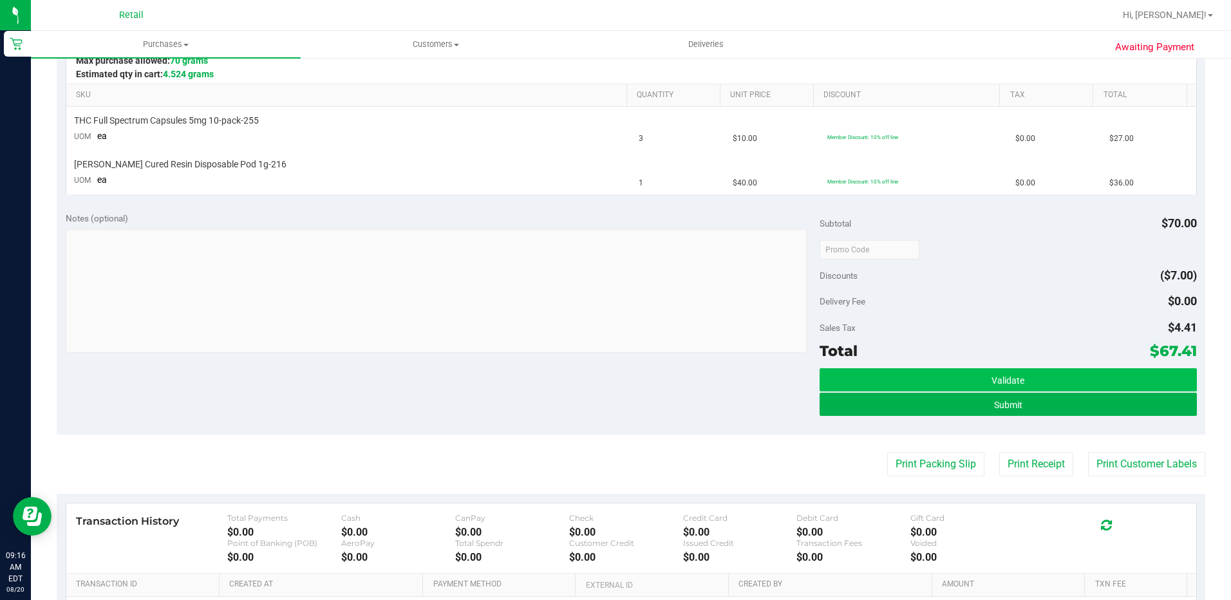
scroll to position [322, 0]
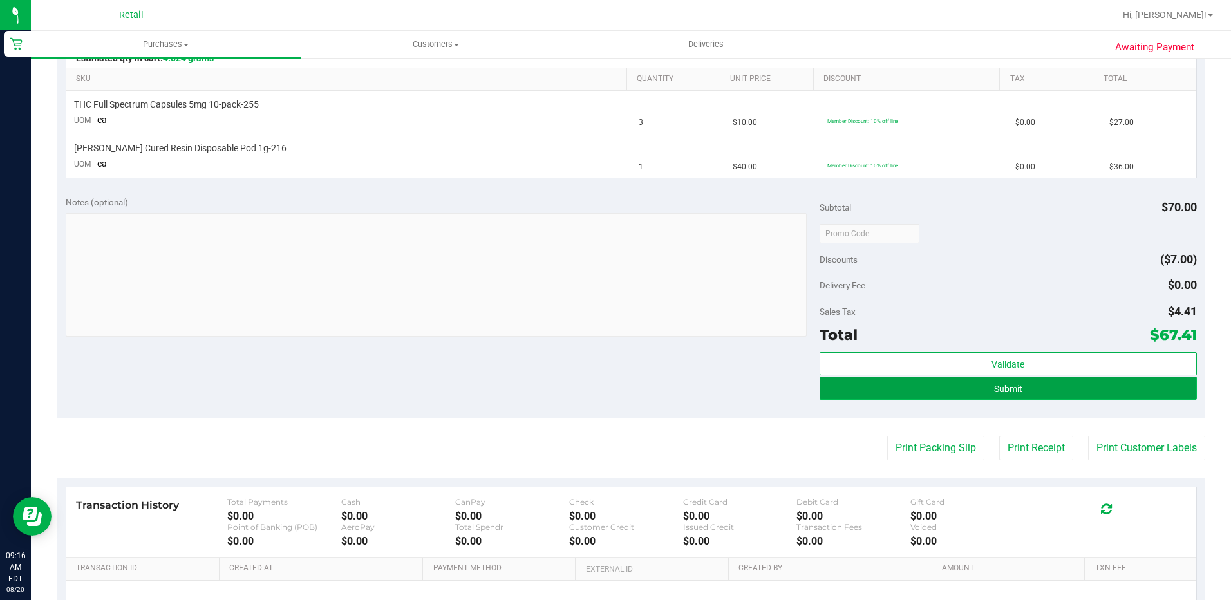
click at [1025, 386] on button "Submit" at bounding box center [1007, 388] width 377 height 23
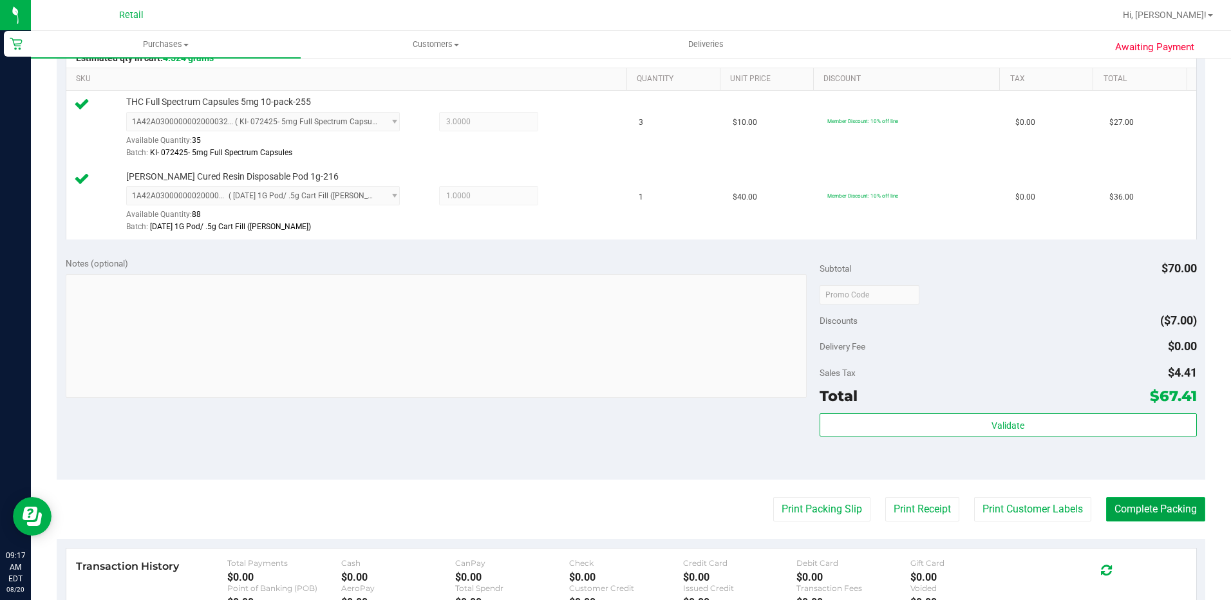
click at [1135, 507] on button "Complete Packing" at bounding box center [1155, 509] width 99 height 24
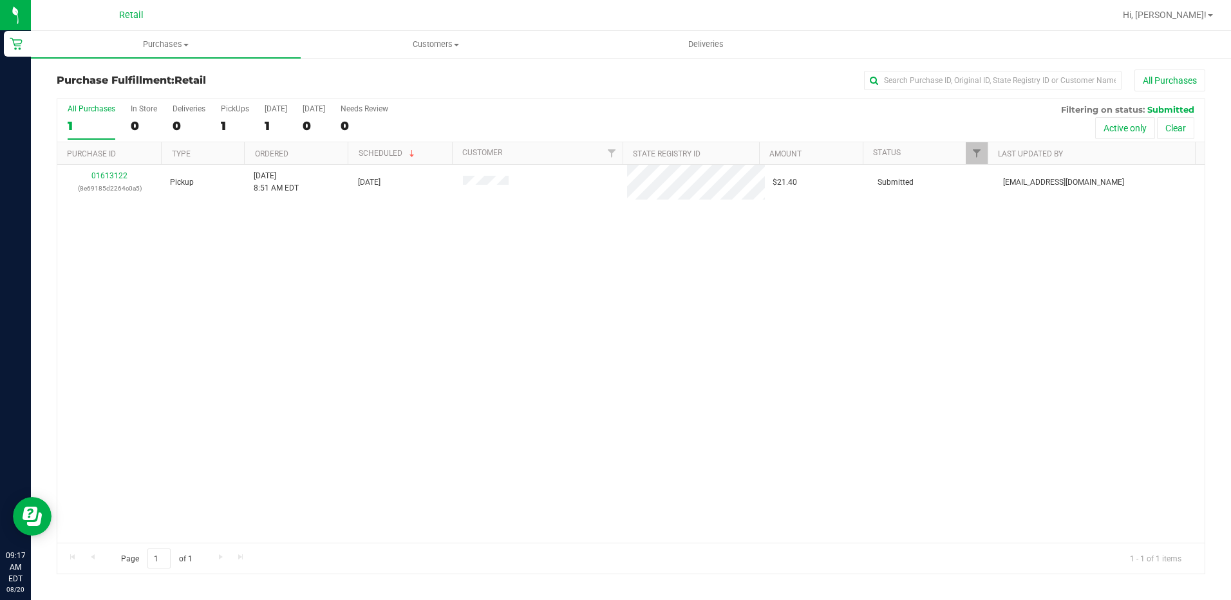
drag, startPoint x: 390, startPoint y: 170, endPoint x: 740, endPoint y: 259, distance: 361.2
click at [725, 289] on div "01613122 (8e69185d2264c0a5) Pickup 8/20/2025 8:51 AM EDT 8/20/2025 $21.40 Submi…" at bounding box center [630, 354] width 1147 height 378
click at [891, 79] on input "text" at bounding box center [992, 80] width 257 height 19
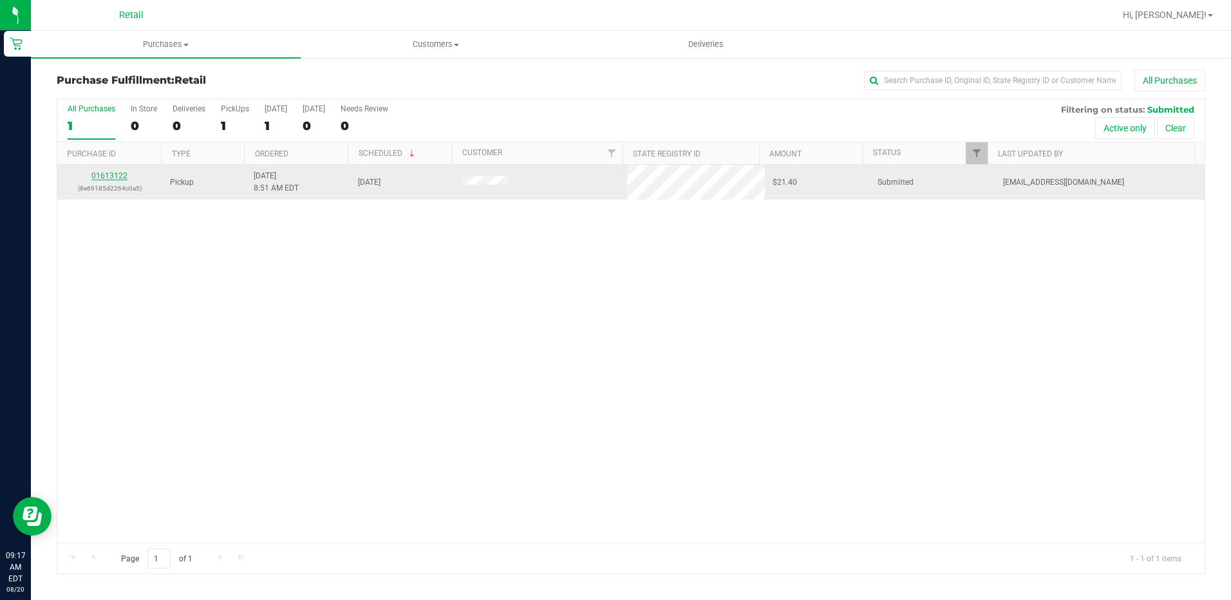
click at [107, 174] on link "01613122" at bounding box center [109, 175] width 36 height 9
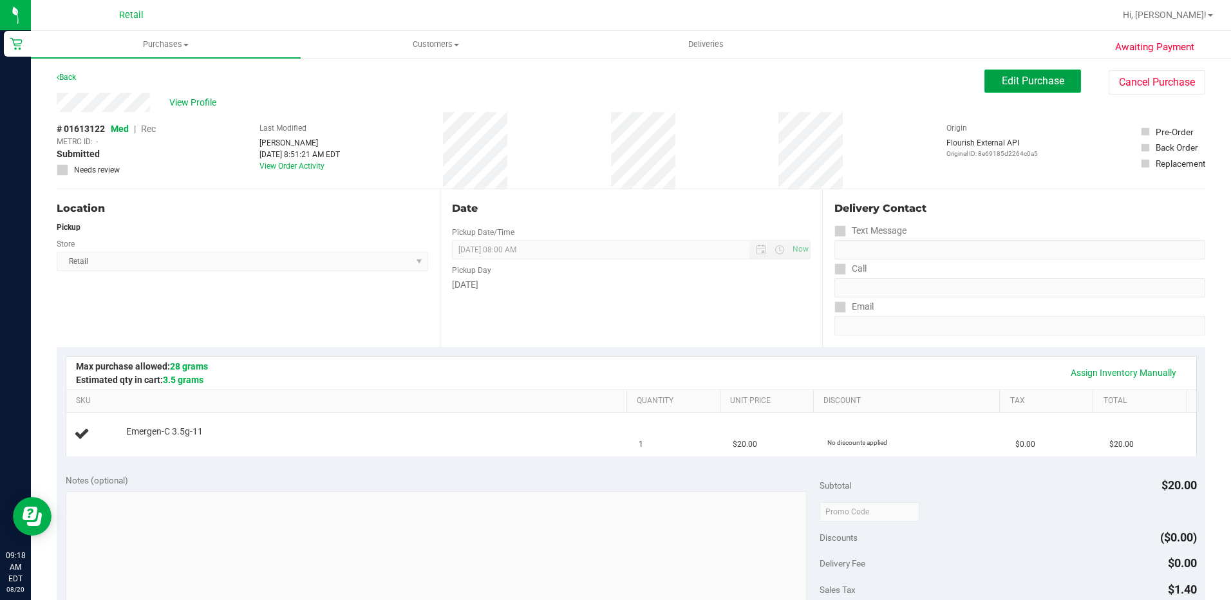
click at [1008, 87] on button "Edit Purchase" at bounding box center [1032, 81] width 97 height 23
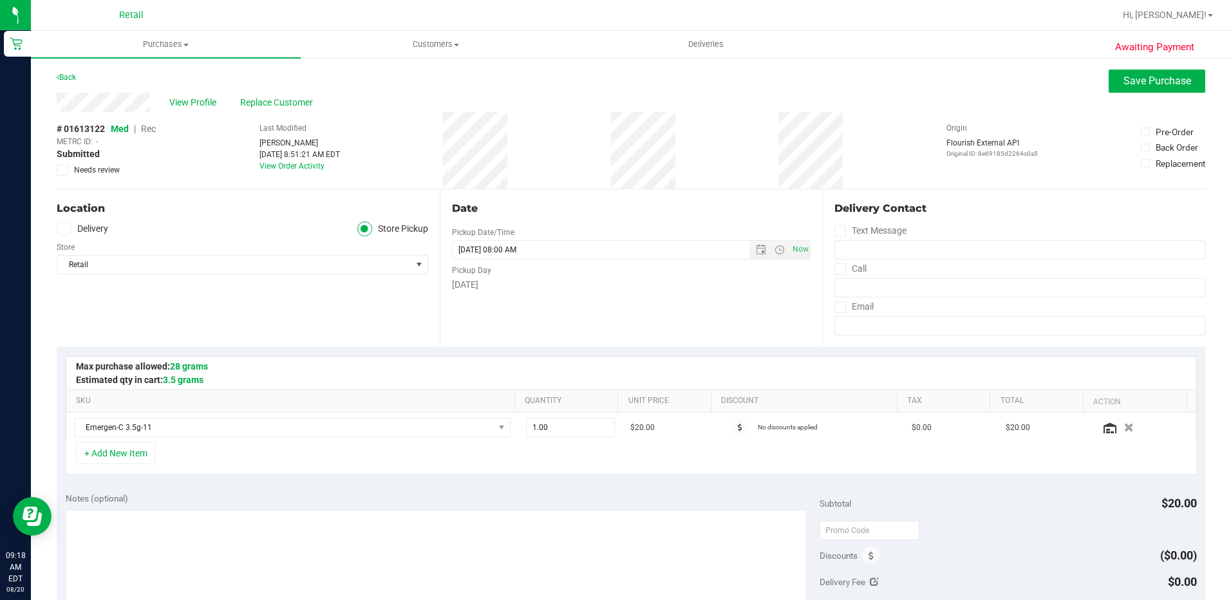
click at [153, 130] on span "Rec" at bounding box center [148, 129] width 15 height 10
click at [1108, 85] on button "Save Purchase" at bounding box center [1156, 81] width 97 height 23
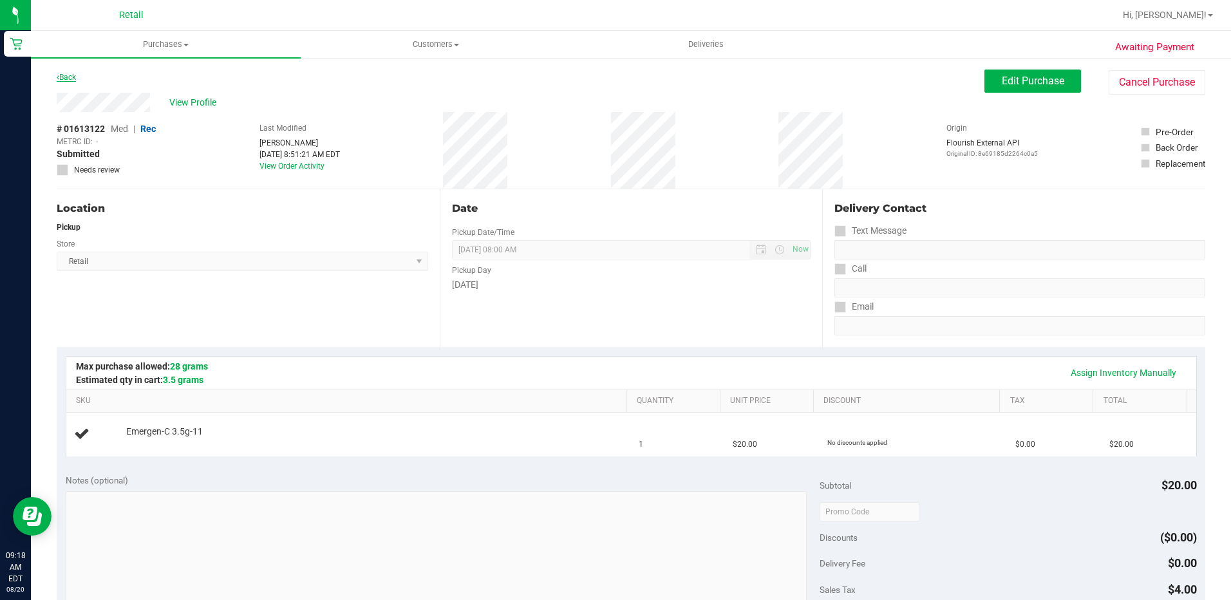
click at [73, 76] on link "Back" at bounding box center [66, 77] width 19 height 9
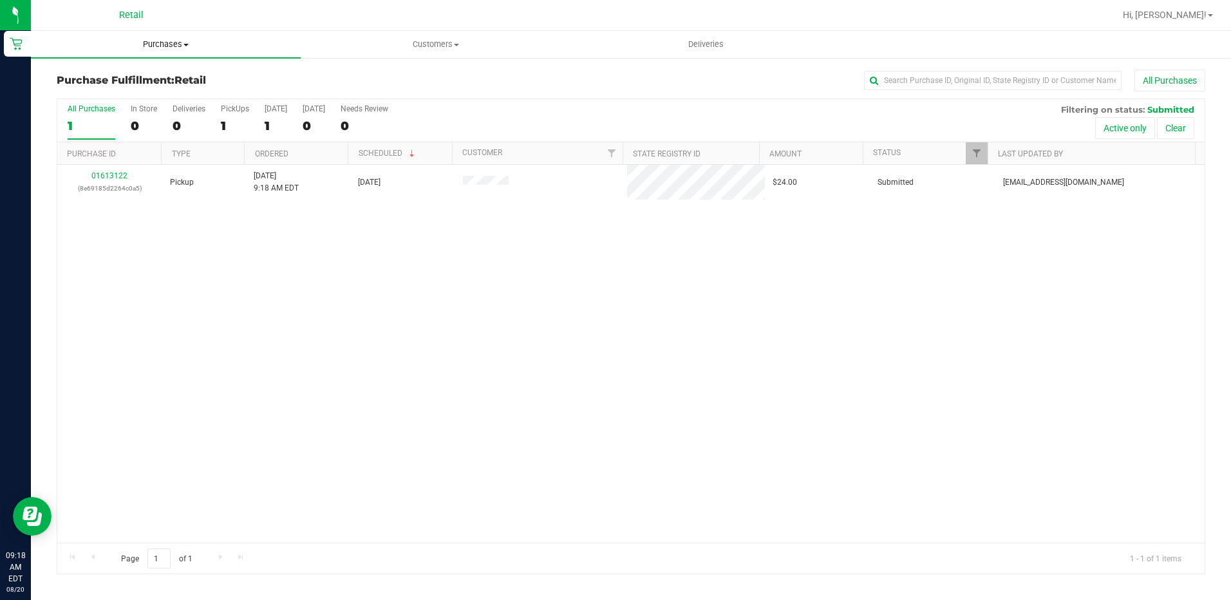
click at [159, 39] on span "Purchases" at bounding box center [166, 45] width 270 height 12
click at [120, 76] on span "Summary of purchases" at bounding box center [97, 77] width 132 height 11
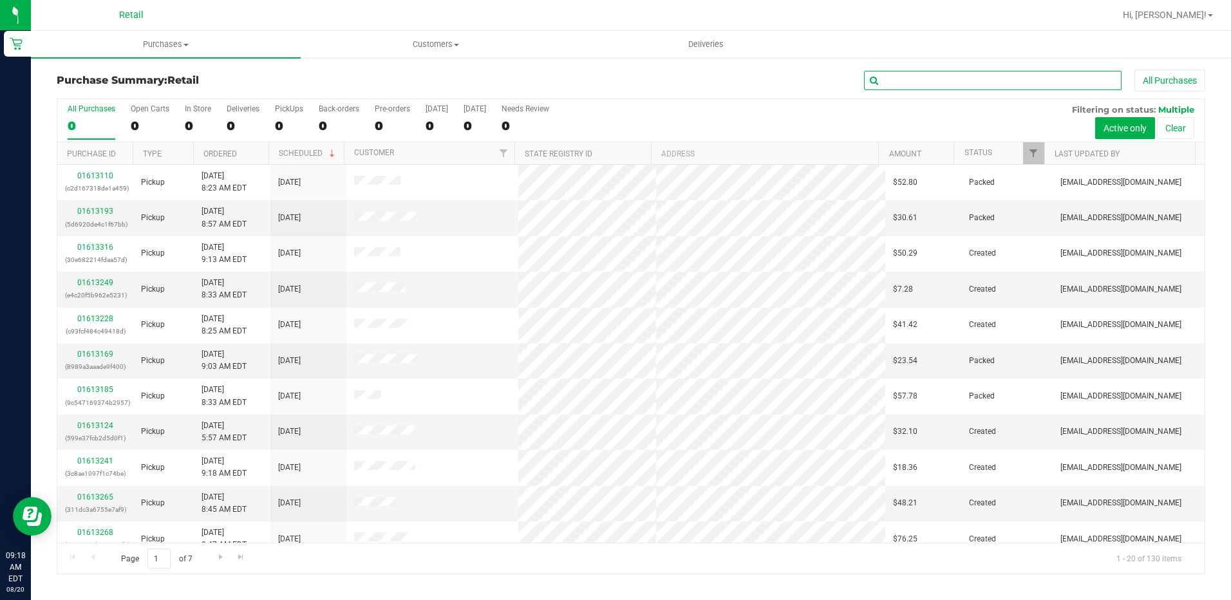
click at [914, 88] on input "text" at bounding box center [992, 80] width 257 height 19
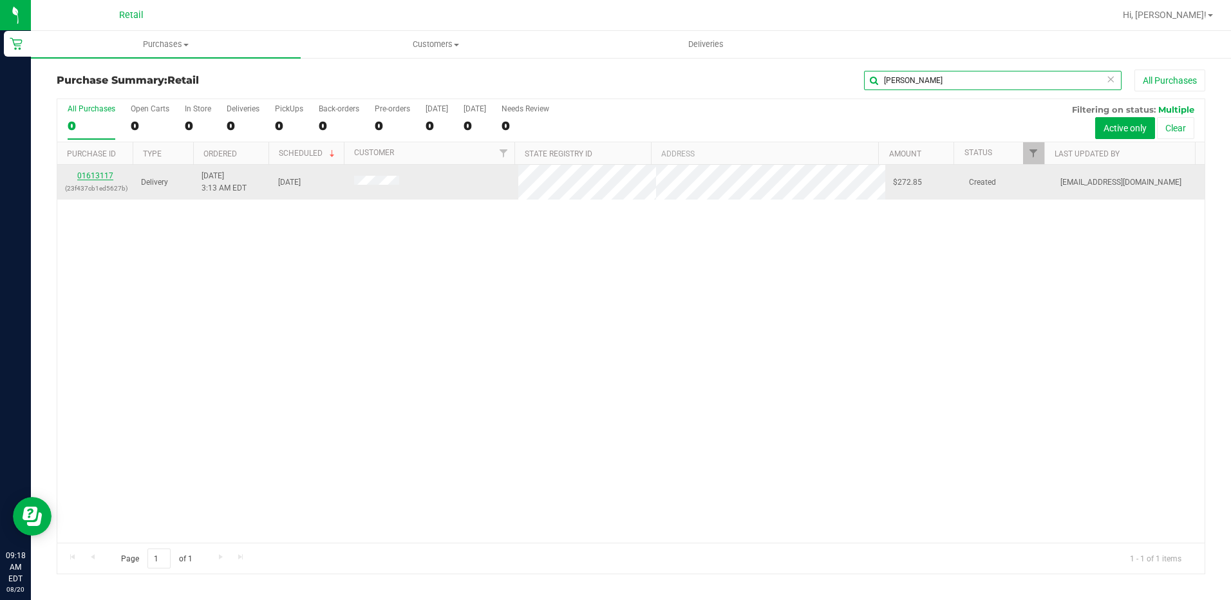
type input "tina"
click at [102, 177] on link "01613117" at bounding box center [95, 175] width 36 height 9
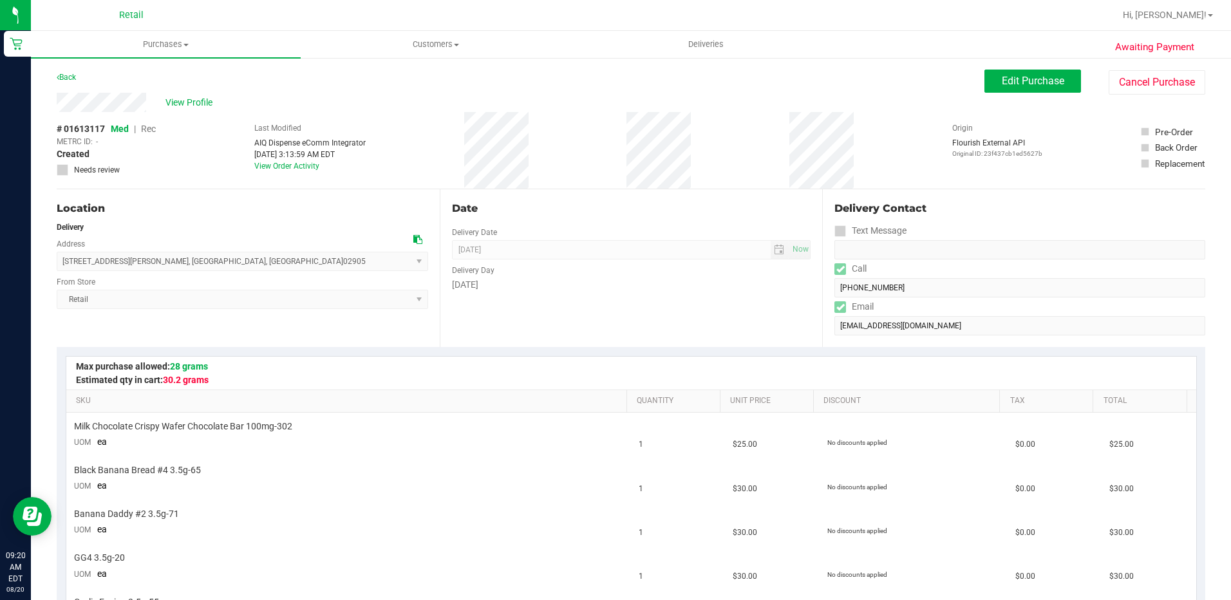
drag, startPoint x: 205, startPoint y: 261, endPoint x: 74, endPoint y: 257, distance: 131.3
click at [73, 258] on span "42 Reynolds Avenue , Providence , RI 02905 Select address Reynolds Avenue 42 Re…" at bounding box center [242, 261] width 371 height 19
click at [501, 357] on div at bounding box center [631, 373] width 1130 height 33
click at [692, 228] on div "Date Delivery Date 08/20/2025 Now 08/20/2025 12:00 PM Now Delivery Day Wednesday" at bounding box center [631, 268] width 383 height 158
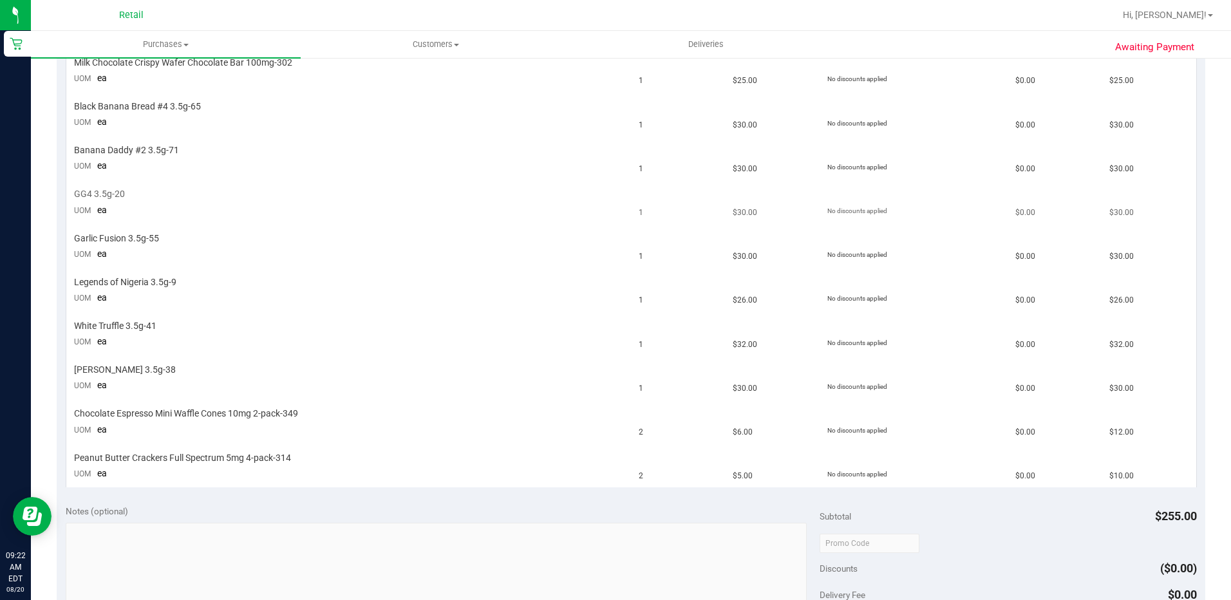
scroll to position [817, 0]
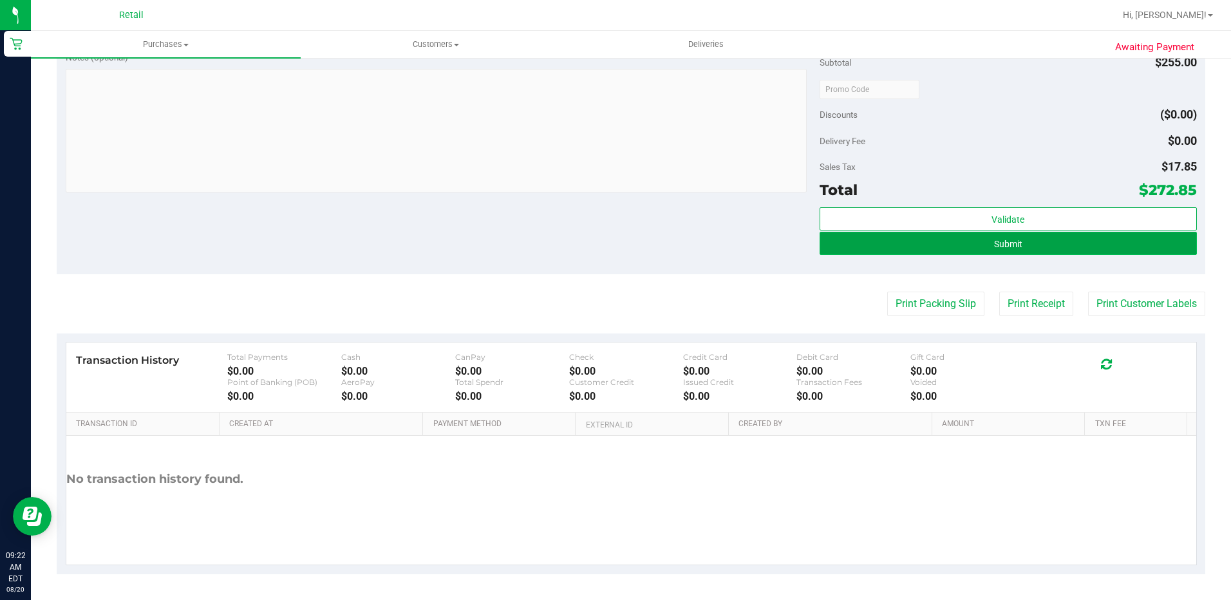
click at [1016, 247] on button "Submit" at bounding box center [1007, 243] width 377 height 23
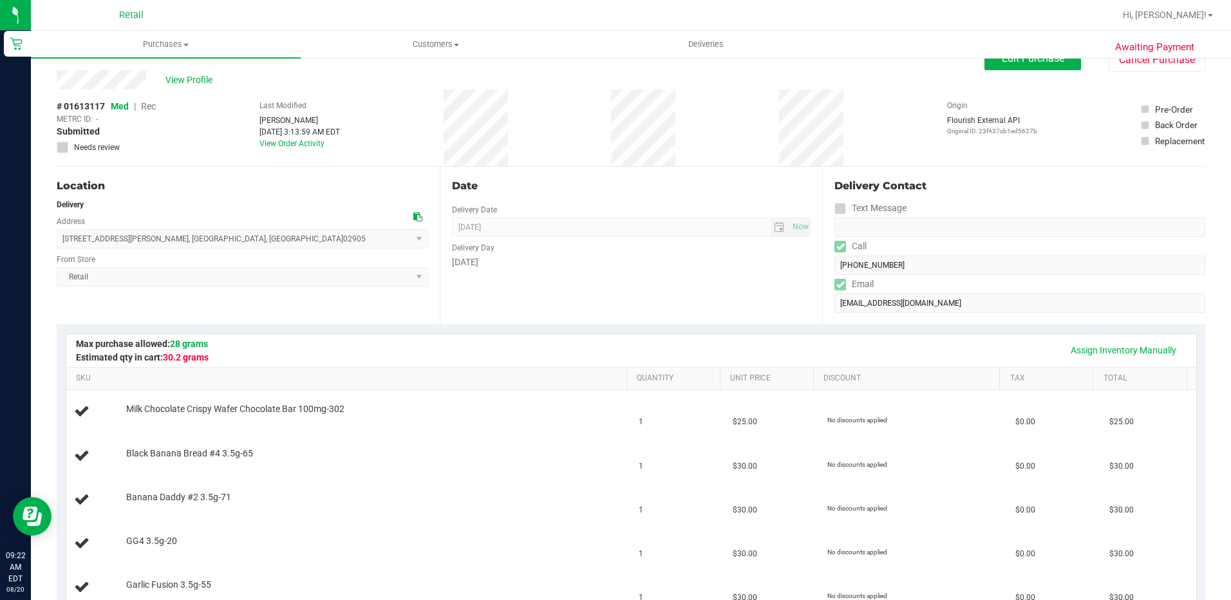
scroll to position [0, 0]
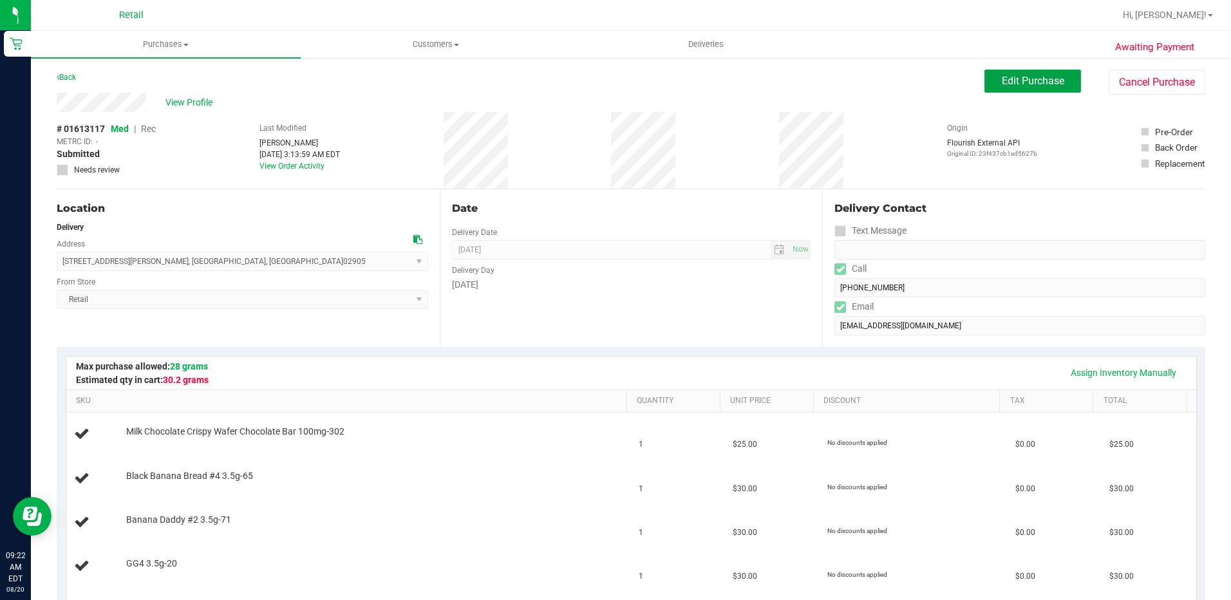
click at [1006, 88] on button "Edit Purchase" at bounding box center [1032, 81] width 97 height 23
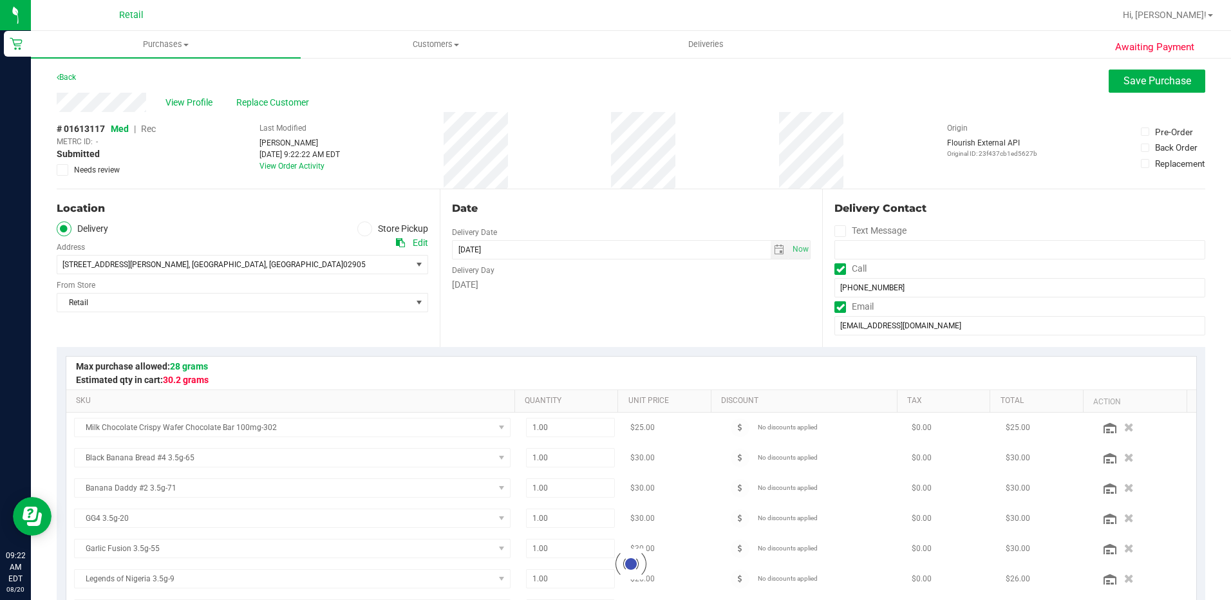
click at [144, 129] on span "Rec" at bounding box center [148, 129] width 15 height 10
click at [1123, 84] on span "Save Purchase" at bounding box center [1157, 81] width 68 height 12
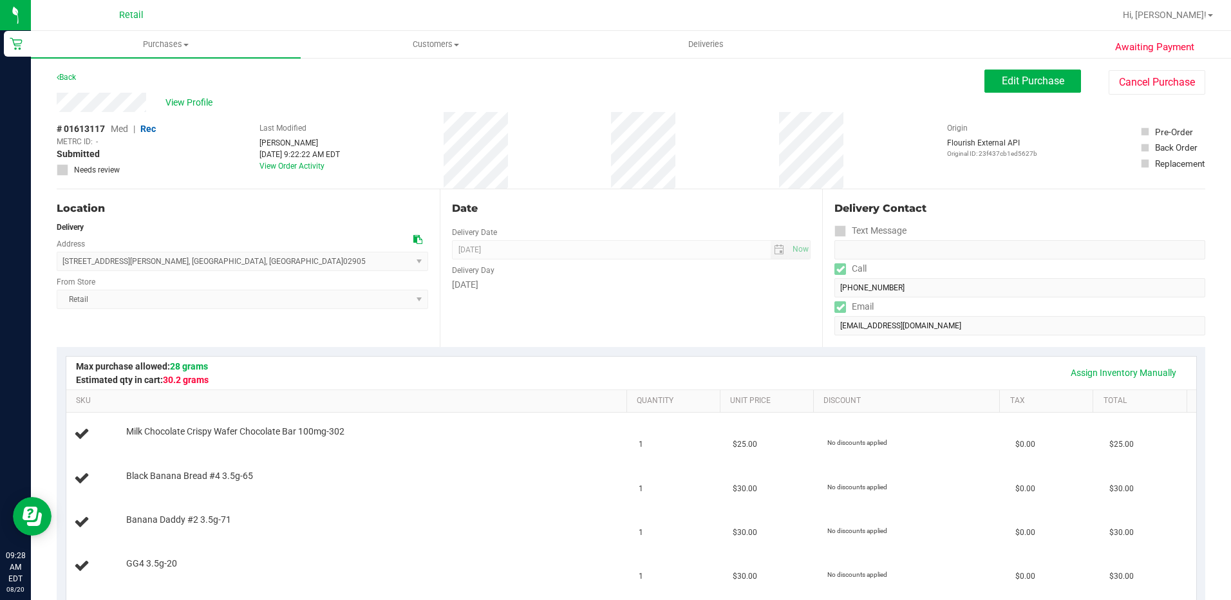
click at [633, 302] on div "Date Delivery Date 08/20/2025 Now 08/20/2025 08:00 AM Now Delivery Day Wednesday" at bounding box center [631, 268] width 383 height 158
click at [710, 49] on span "Deliveries" at bounding box center [706, 45] width 70 height 12
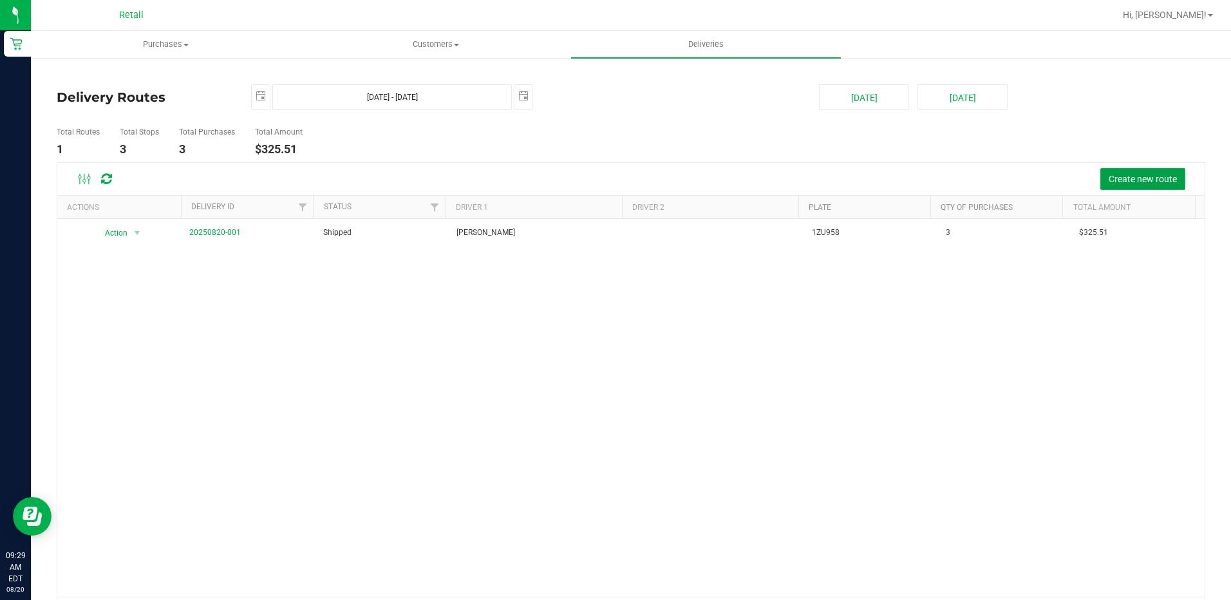
click at [1124, 183] on span "Create new route" at bounding box center [1142, 179] width 68 height 10
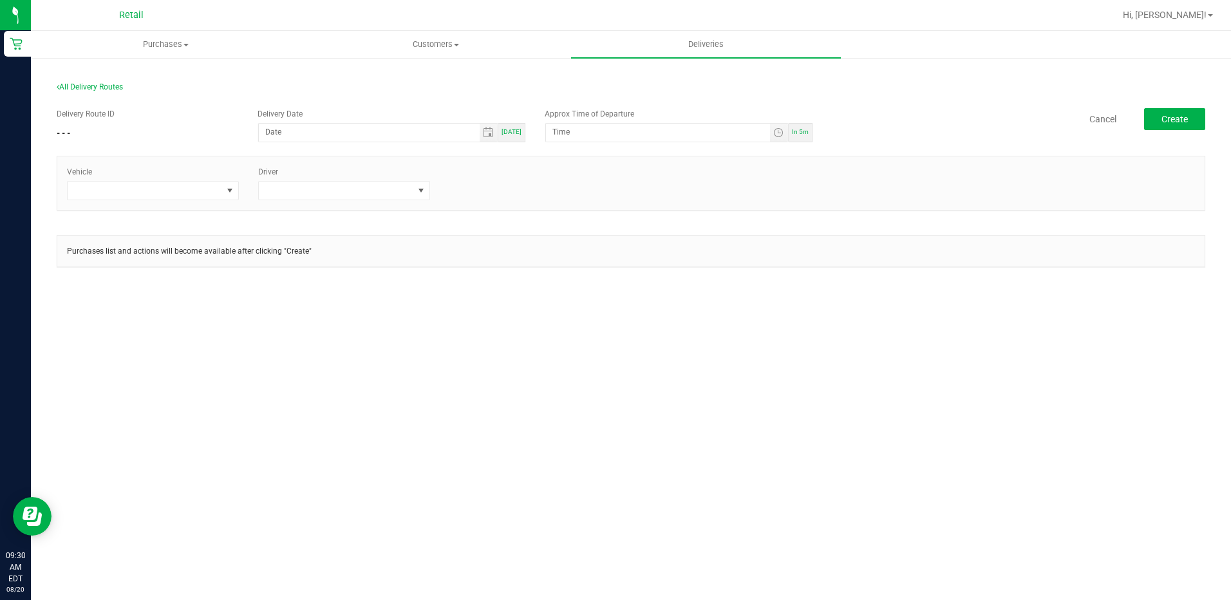
drag, startPoint x: 332, startPoint y: 2, endPoint x: 421, endPoint y: 380, distance: 388.1
click at [421, 380] on div "Purchases Summary of purchases Fulfillment All purchases Customers All customer…" at bounding box center [631, 315] width 1200 height 569
drag, startPoint x: 421, startPoint y: 380, endPoint x: 413, endPoint y: 380, distance: 7.7
click at [413, 380] on div "Purchases Summary of purchases Fulfillment All purchases Customers All customer…" at bounding box center [631, 315] width 1200 height 569
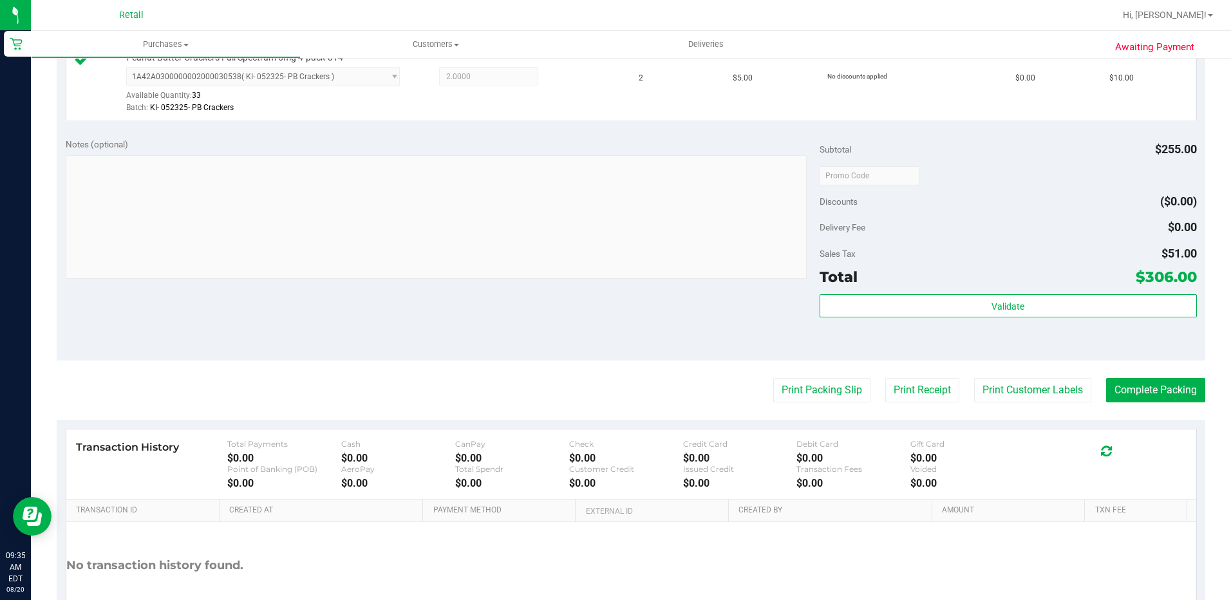
scroll to position [1030, 0]
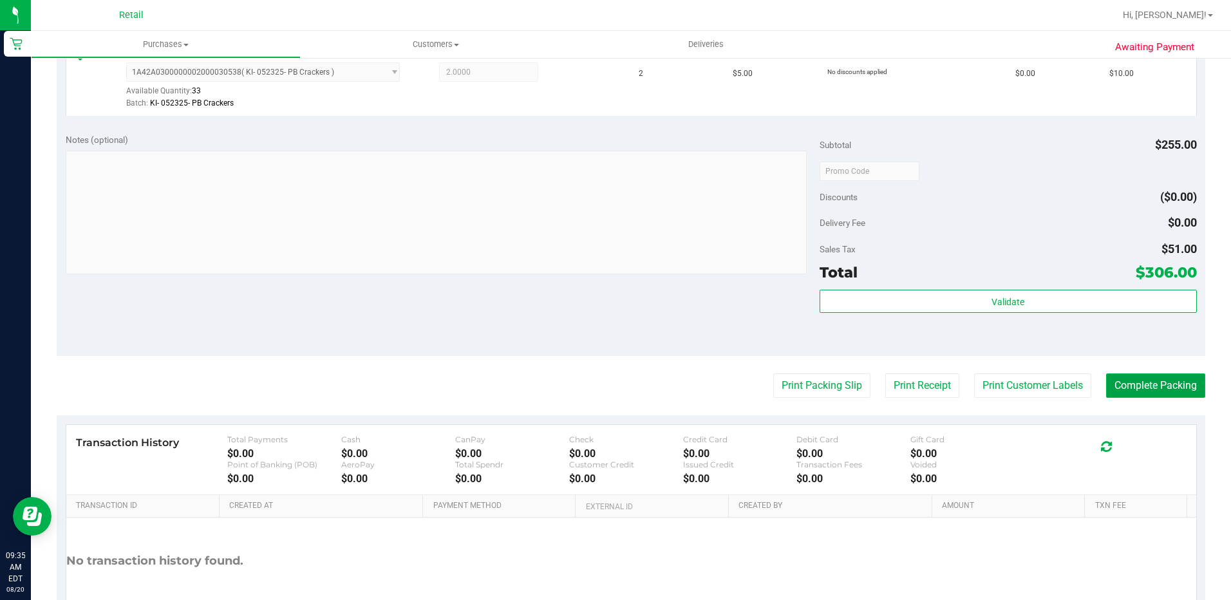
click at [1146, 396] on button "Complete Packing" at bounding box center [1155, 385] width 99 height 24
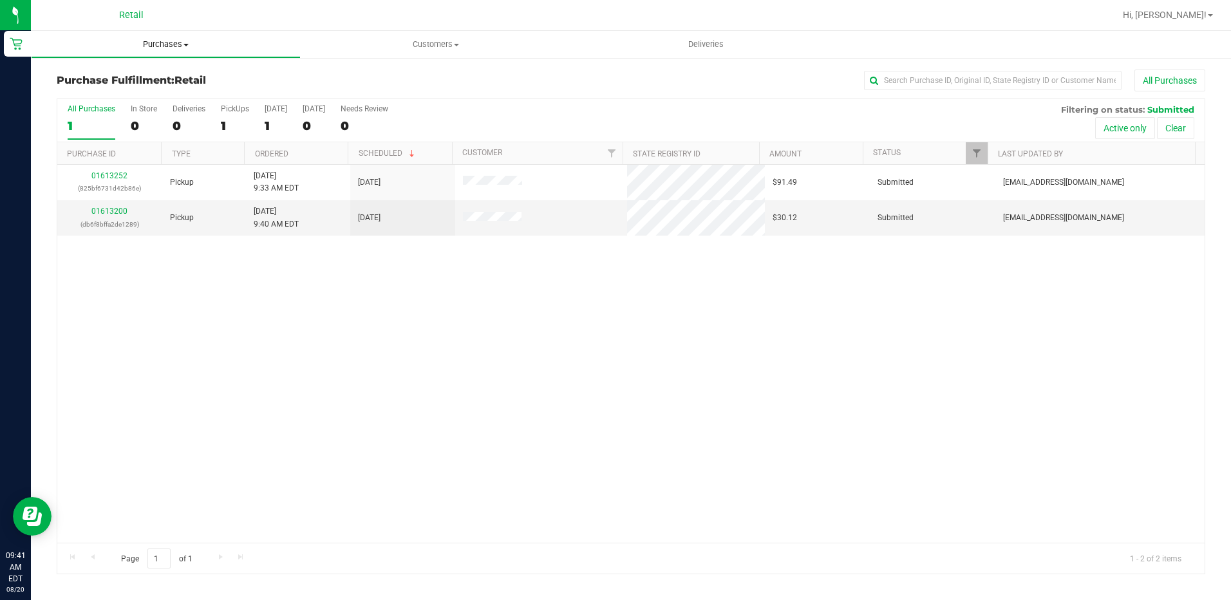
click at [159, 50] on uib-tab-heading "Purchases Summary of purchases Fulfillment All purchases" at bounding box center [166, 45] width 268 height 26
drag, startPoint x: 154, startPoint y: 42, endPoint x: 147, endPoint y: 44, distance: 7.2
click at [154, 42] on span "Purchases" at bounding box center [166, 45] width 270 height 12
click at [143, 50] on span "Purchases" at bounding box center [166, 45] width 270 height 12
click at [92, 76] on span "Summary of purchases" at bounding box center [97, 77] width 132 height 11
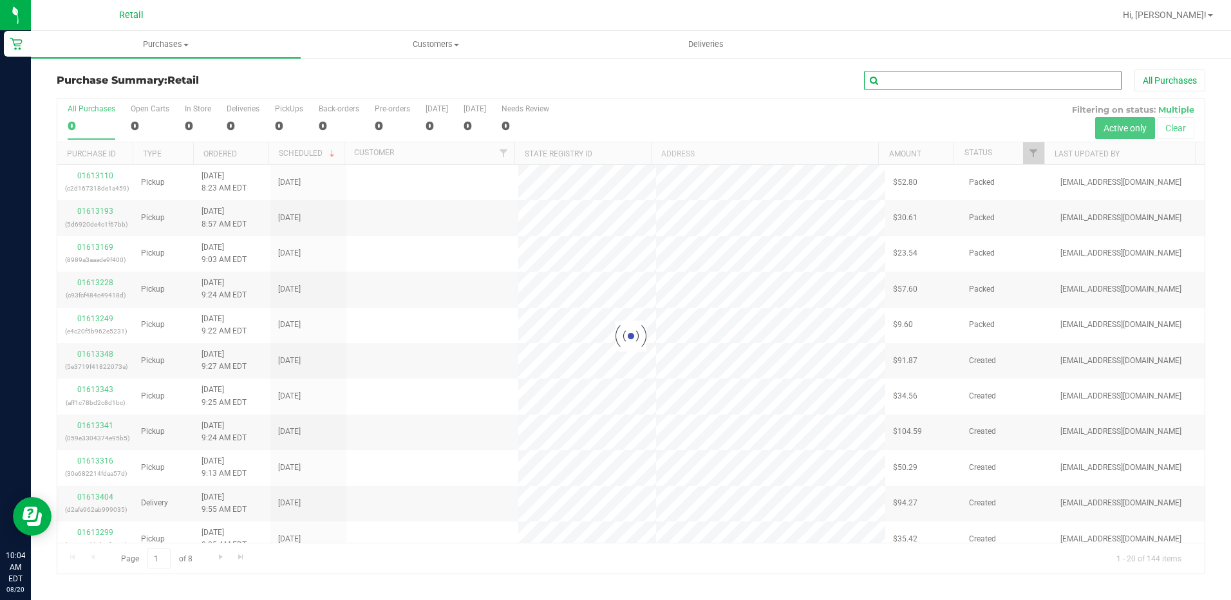
click at [904, 79] on input "text" at bounding box center [992, 80] width 257 height 19
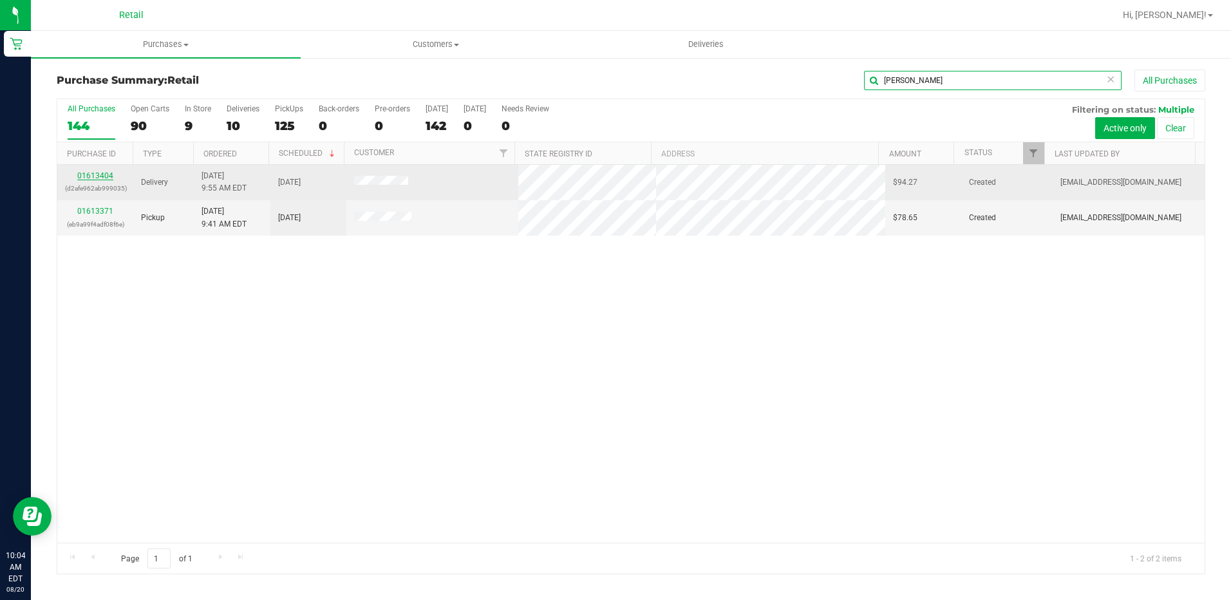
type input "richard"
click at [100, 178] on link "01613404" at bounding box center [95, 175] width 36 height 9
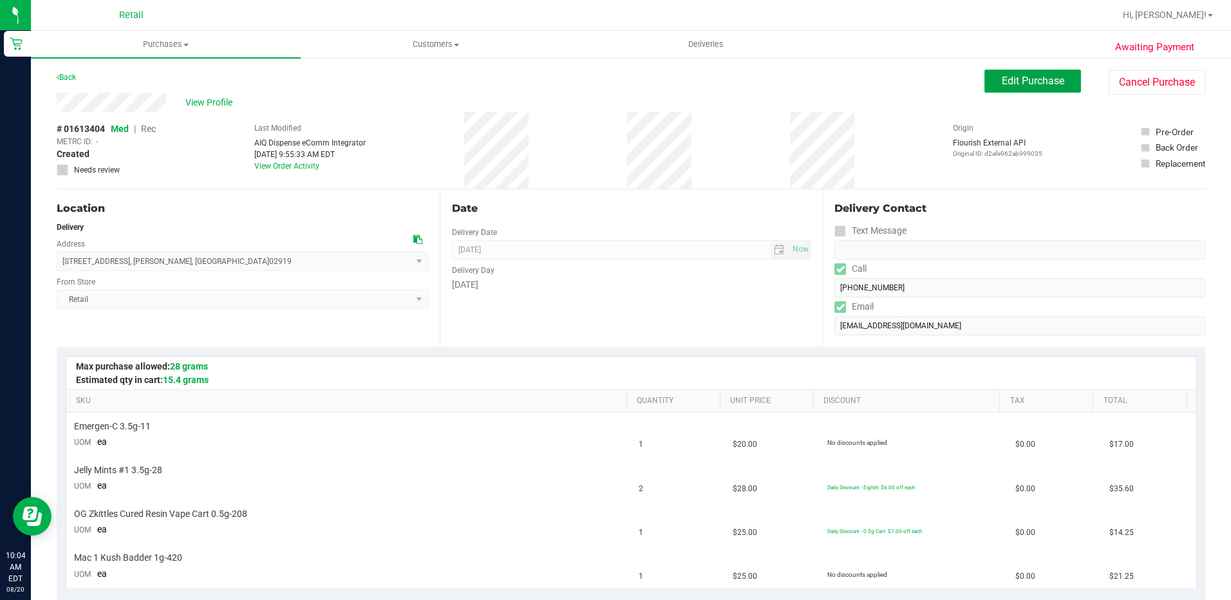
click at [1006, 87] on button "Edit Purchase" at bounding box center [1032, 81] width 97 height 23
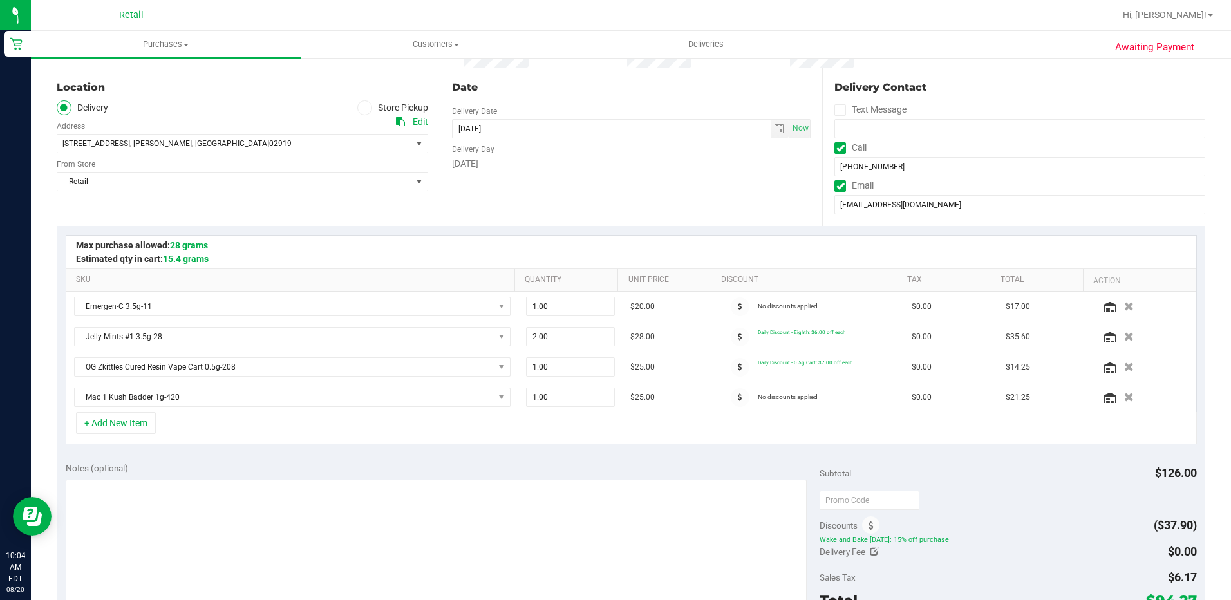
scroll to position [129, 0]
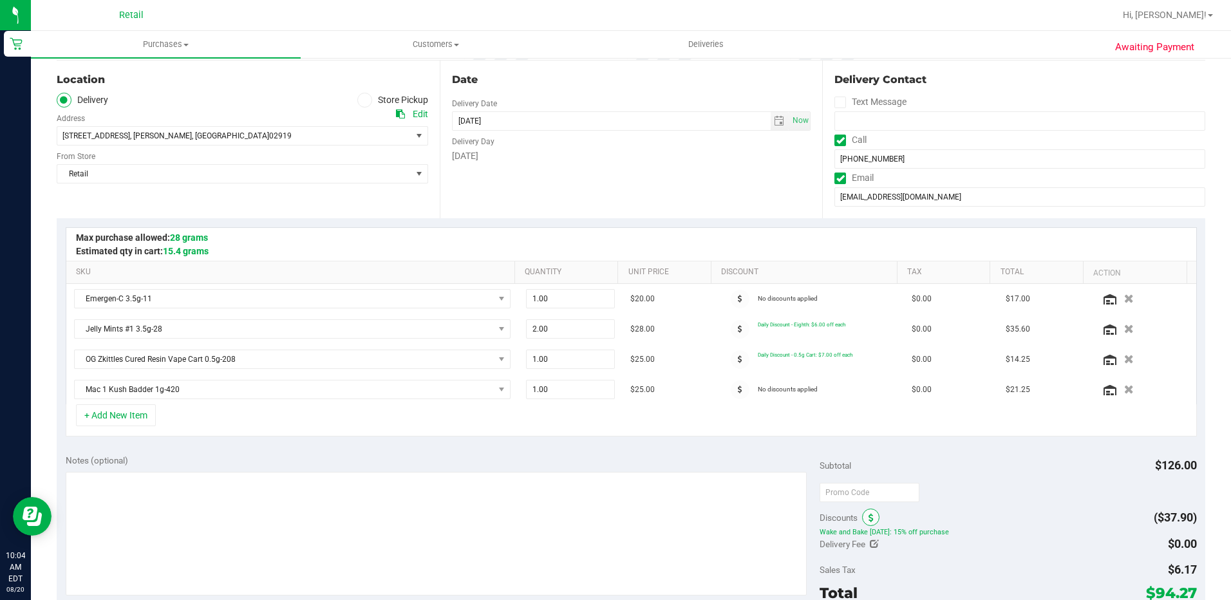
click at [862, 509] on span at bounding box center [870, 516] width 17 height 17
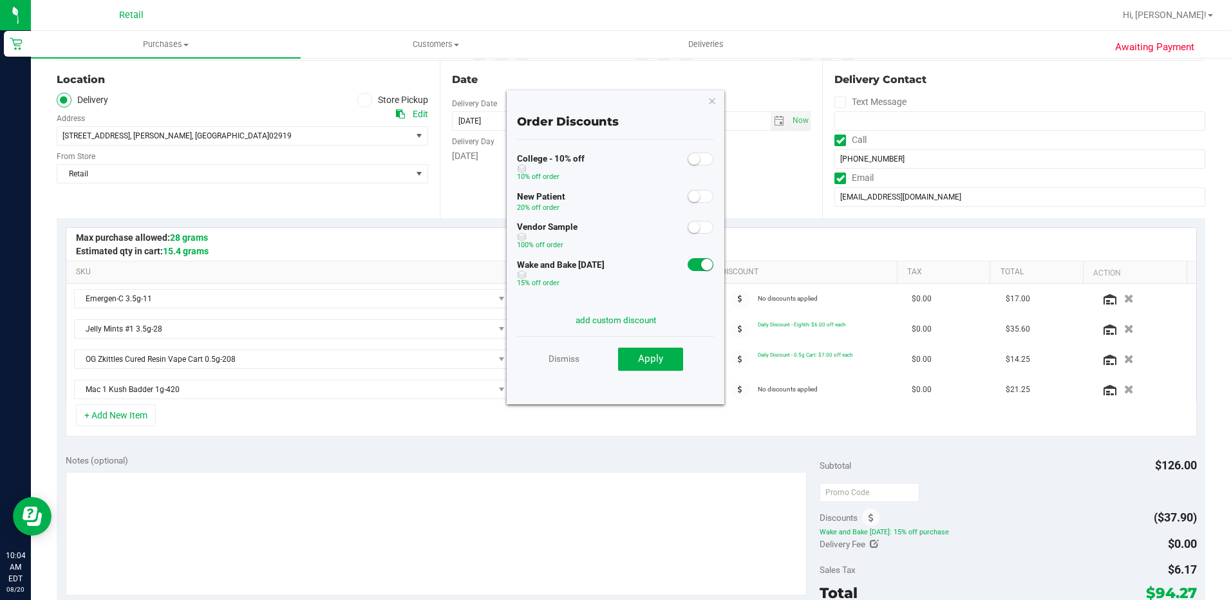
click at [687, 268] on span at bounding box center [700, 264] width 26 height 13
click at [657, 348] on button "Apply" at bounding box center [650, 359] width 65 height 23
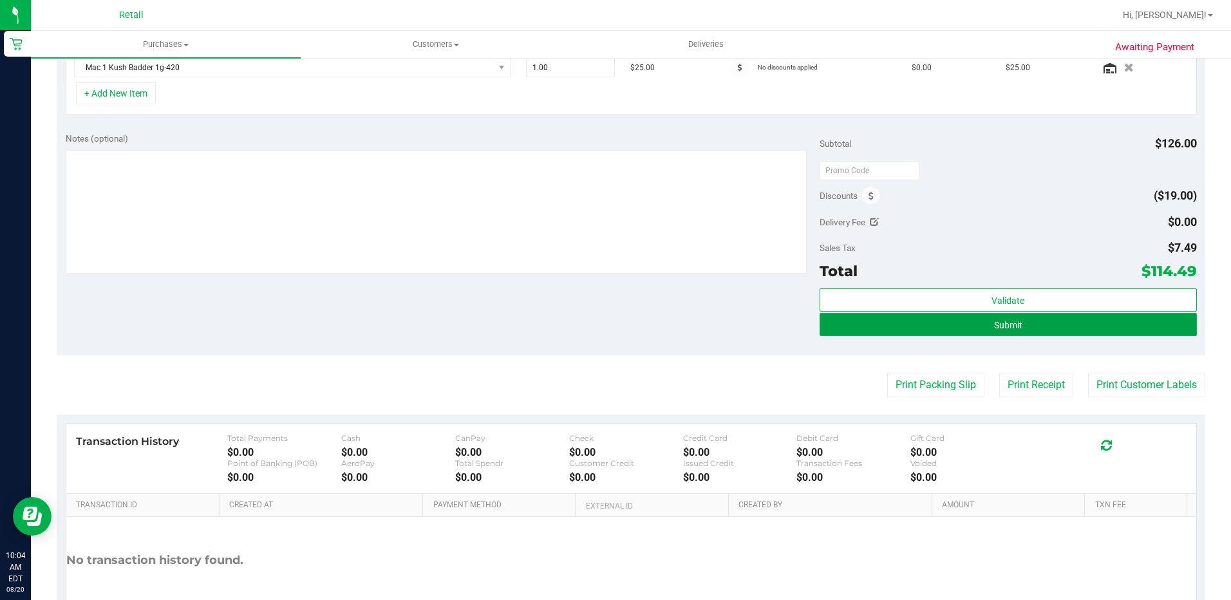
click at [954, 331] on button "Submit" at bounding box center [1007, 324] width 377 height 23
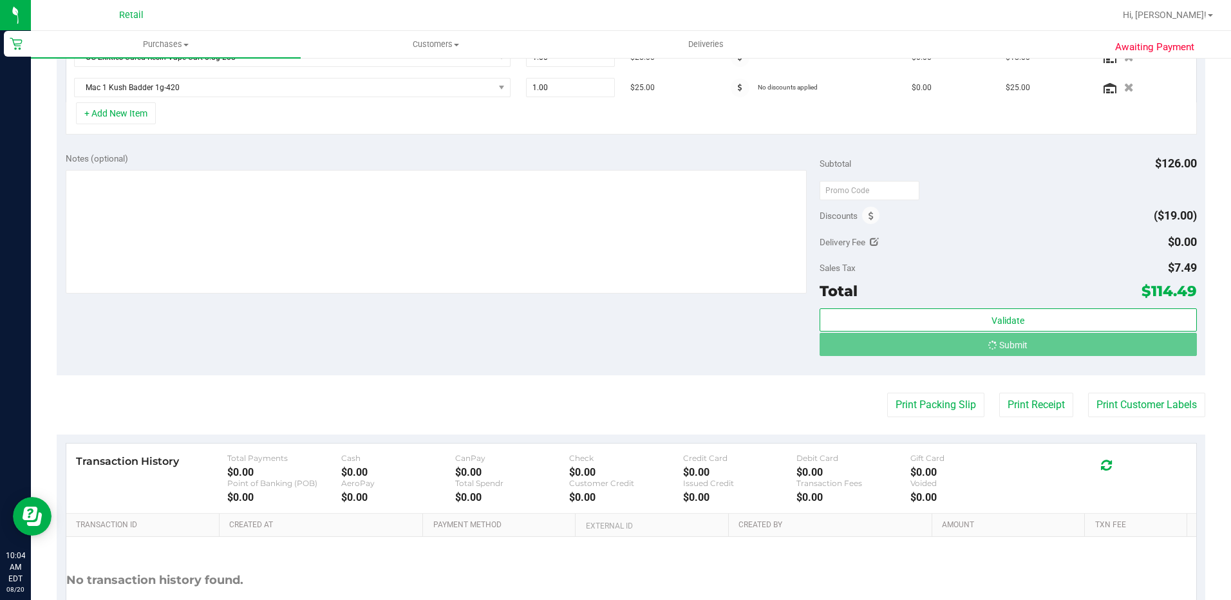
scroll to position [411, 0]
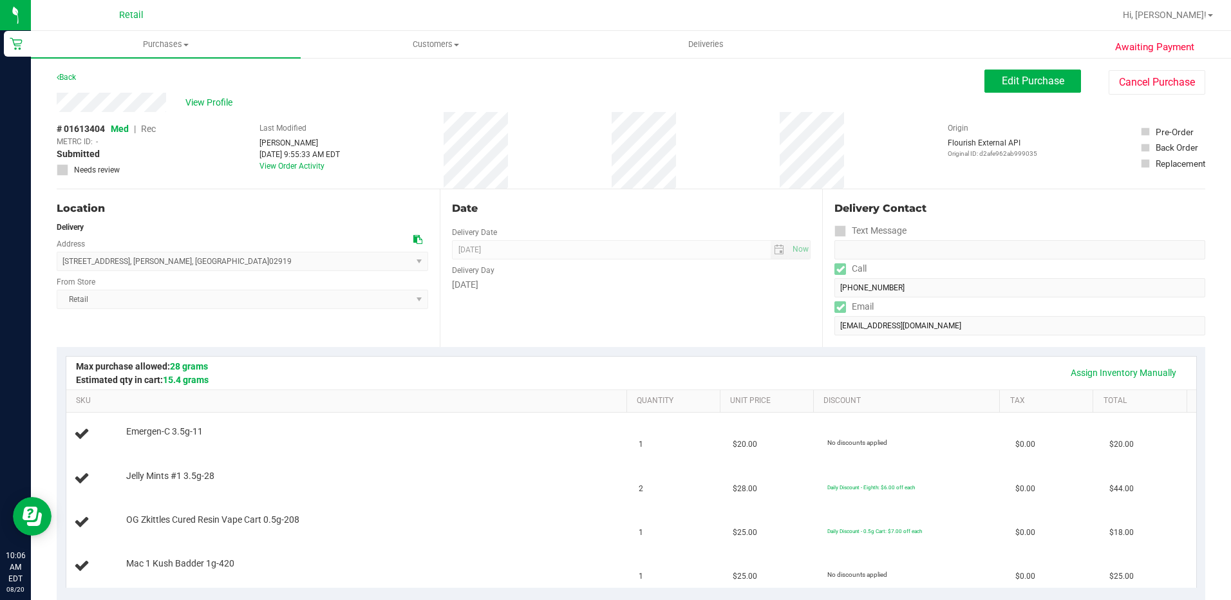
click at [452, 322] on div "Date Delivery Date 08/20/2025 Now 08/20/2025 08:00 AM Now Delivery Day Wednesday" at bounding box center [631, 268] width 383 height 158
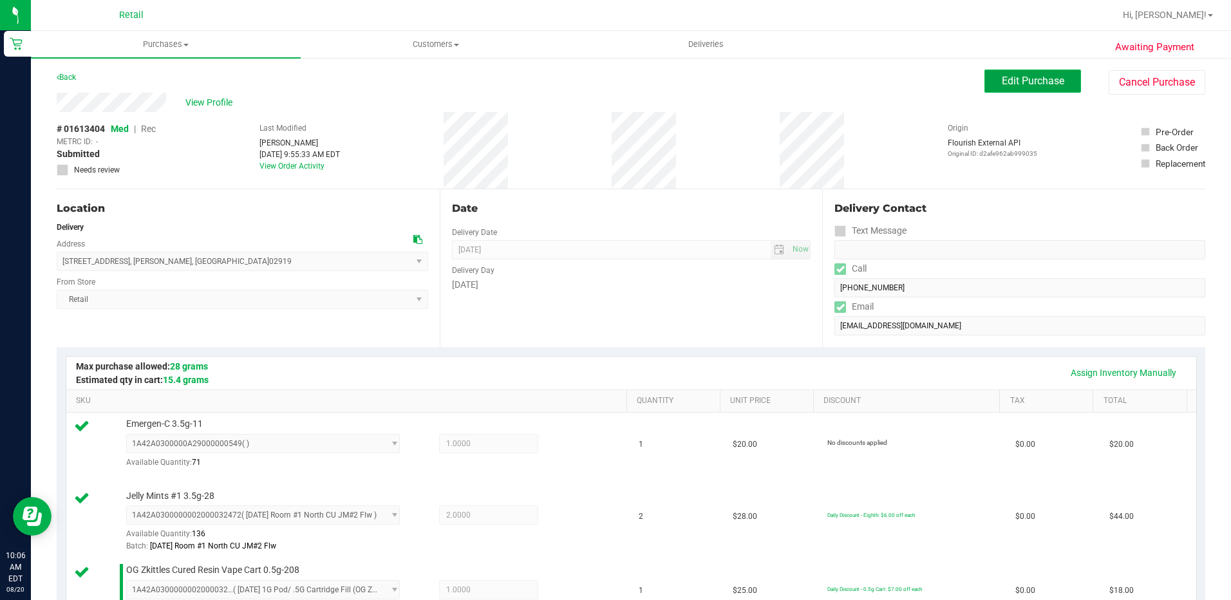
drag, startPoint x: 1018, startPoint y: 77, endPoint x: 1003, endPoint y: 77, distance: 14.8
click at [1018, 77] on span "Edit Purchase" at bounding box center [1033, 81] width 62 height 12
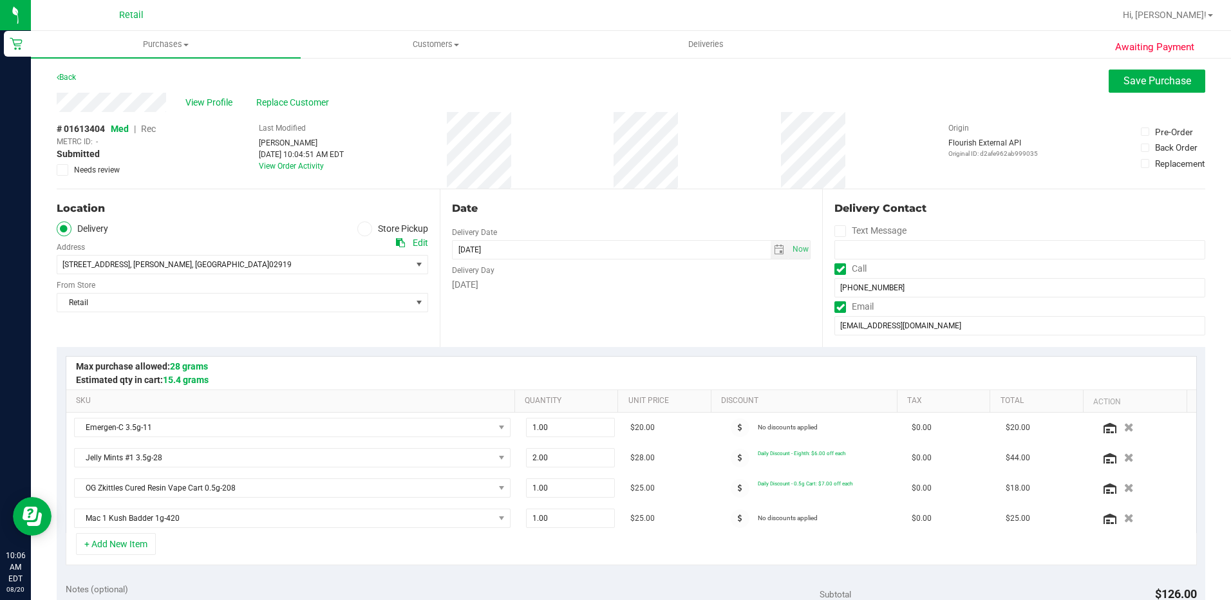
click at [148, 125] on span "Rec" at bounding box center [148, 129] width 15 height 10
click at [1163, 82] on span "Save Purchase" at bounding box center [1157, 81] width 68 height 12
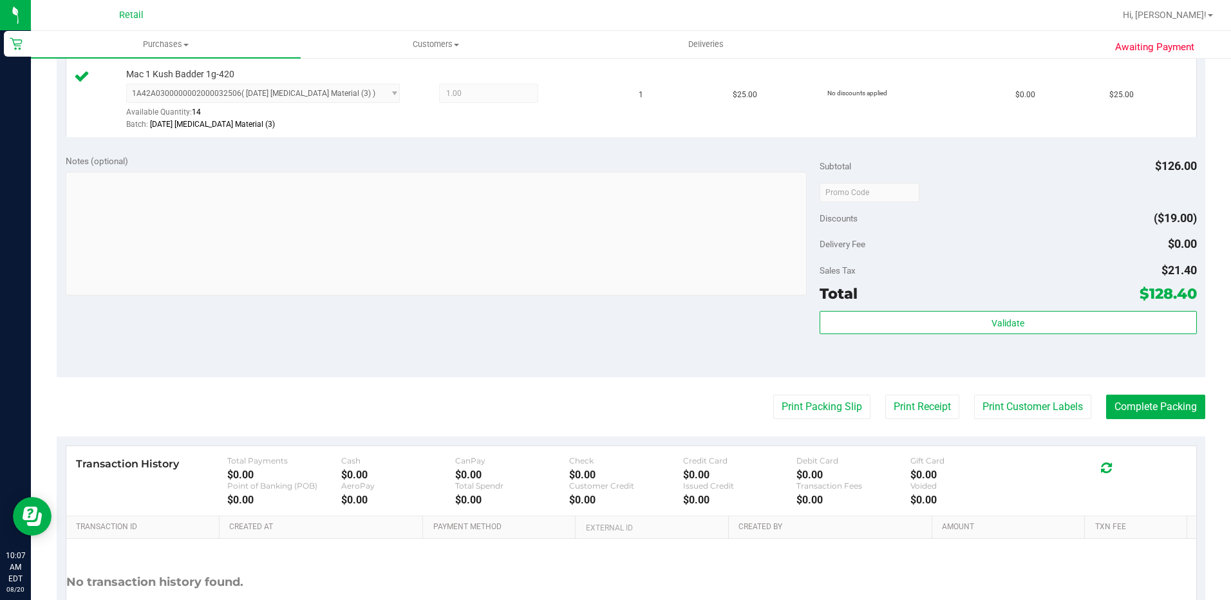
scroll to position [644, 0]
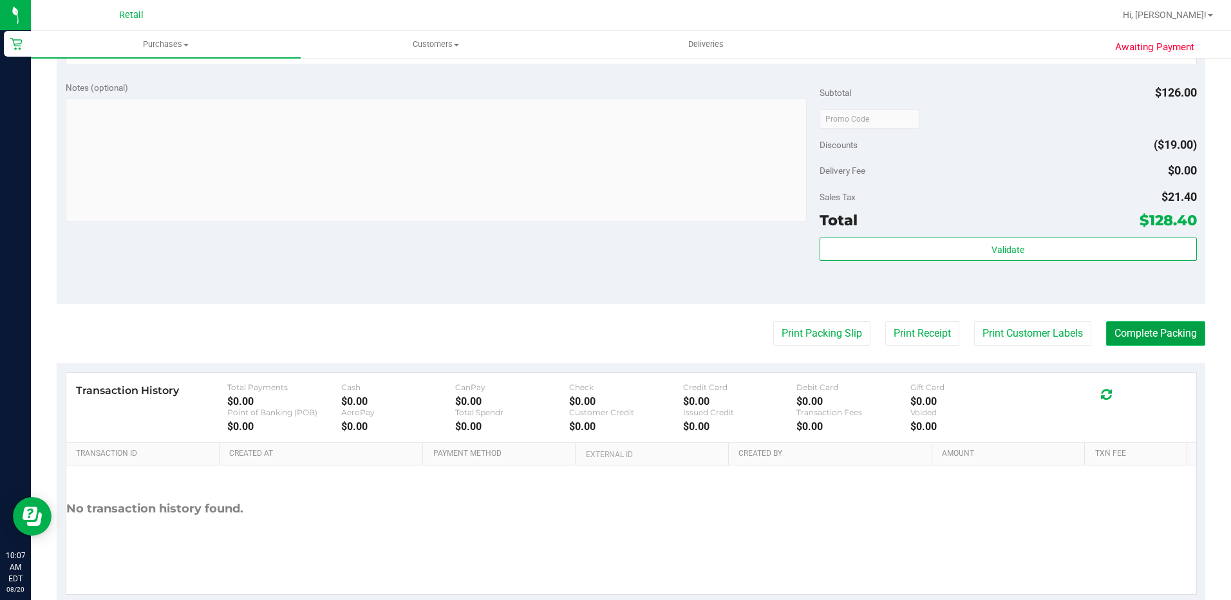
click at [1126, 334] on button "Complete Packing" at bounding box center [1155, 333] width 99 height 24
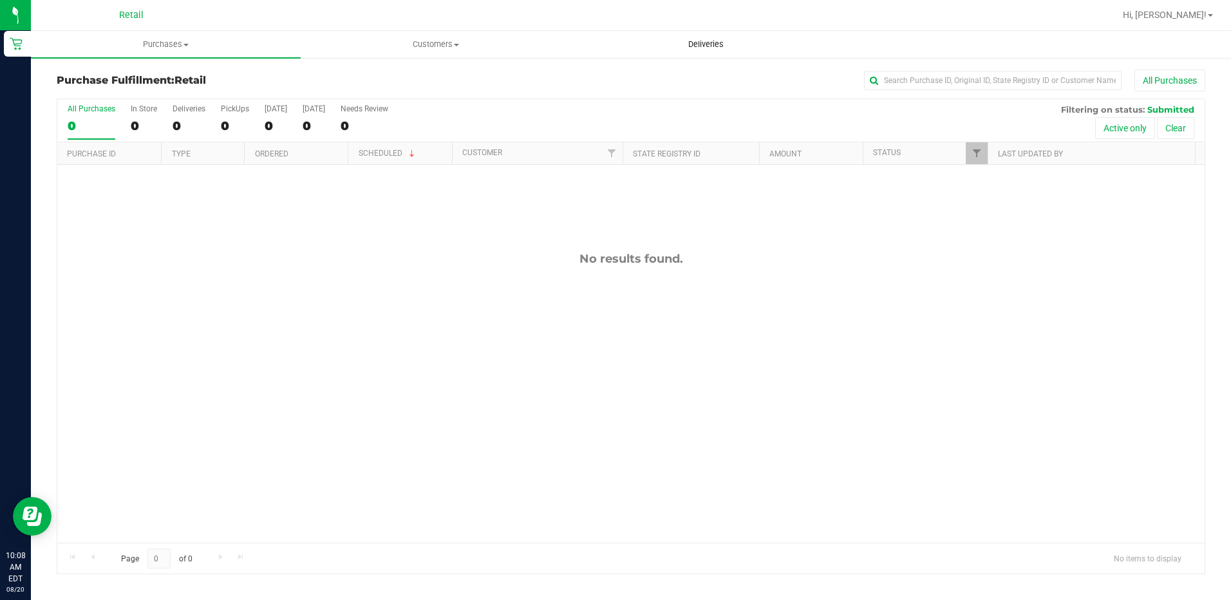
click at [707, 49] on span "Deliveries" at bounding box center [706, 45] width 70 height 12
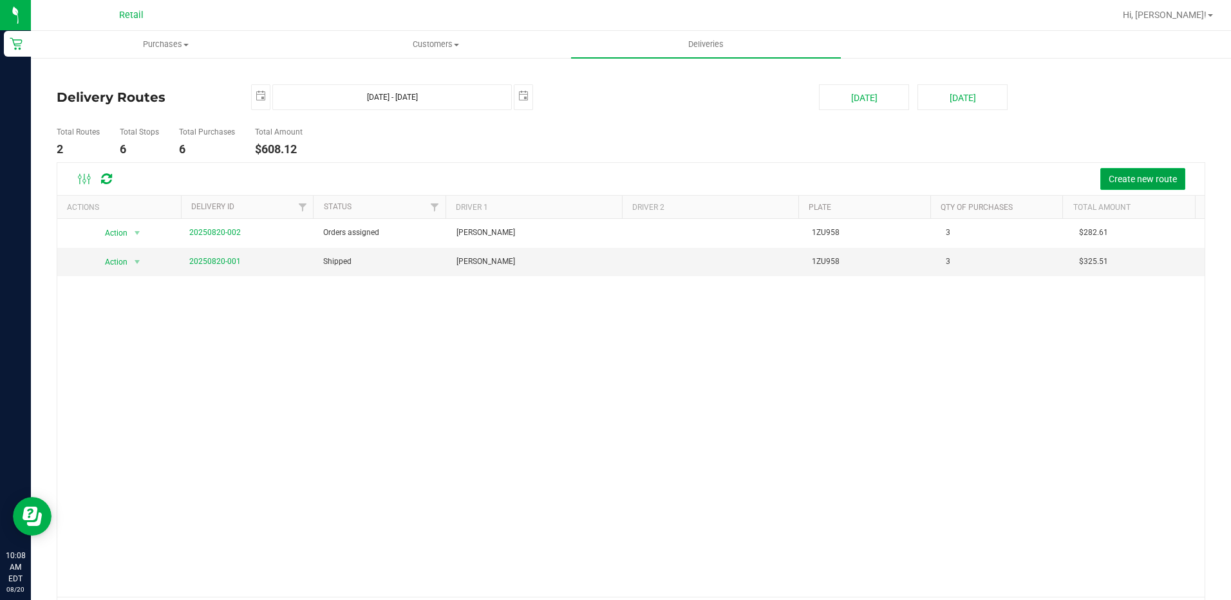
click at [1138, 176] on span "Create new route" at bounding box center [1142, 179] width 68 height 10
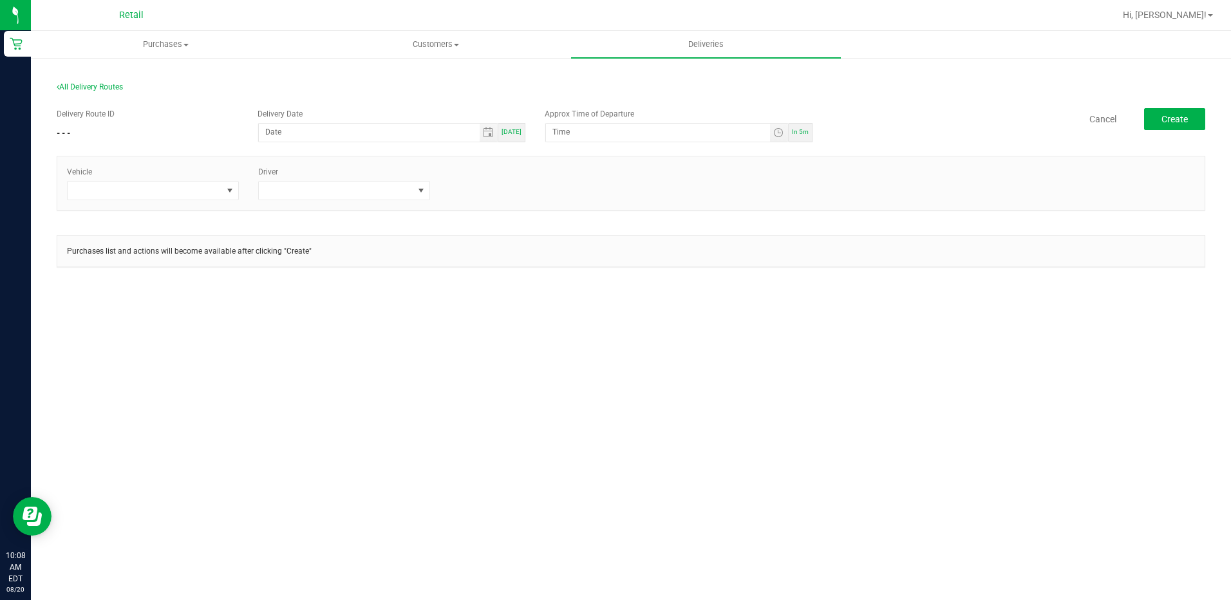
click at [508, 136] on div "Today" at bounding box center [511, 132] width 27 height 19
type input "[DATE]"
drag, startPoint x: 573, startPoint y: 133, endPoint x: 564, endPoint y: 135, distance: 9.2
click at [564, 135] on input "10:13 AM" at bounding box center [657, 132] width 223 height 16
type input "10:30 AM"
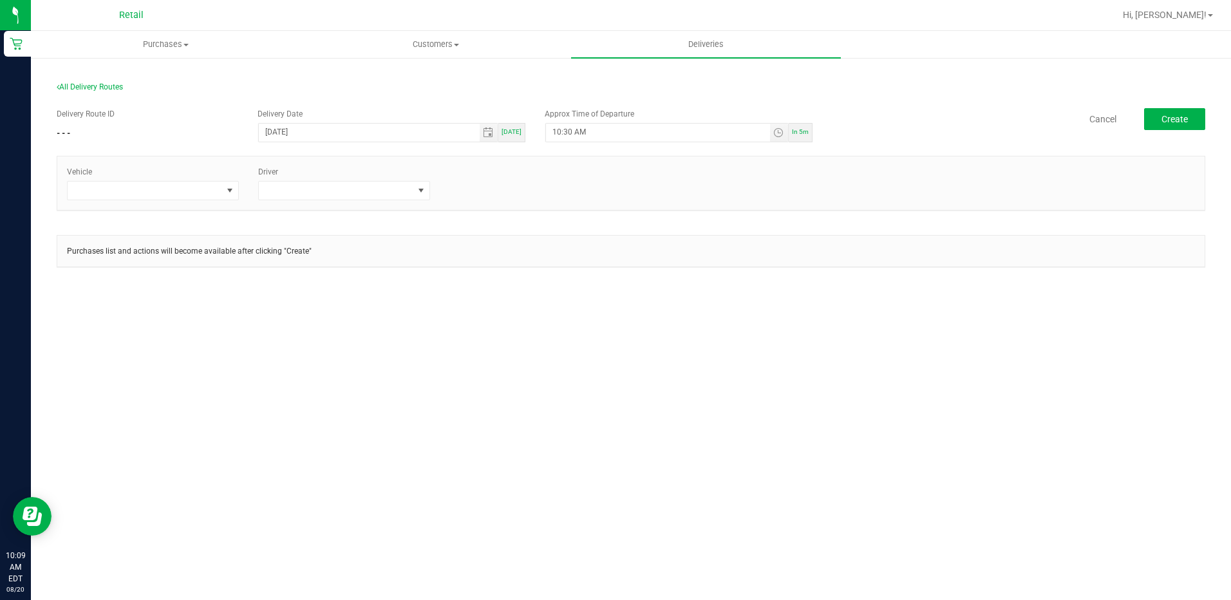
click at [711, 159] on div "Vehicle Driver" at bounding box center [630, 182] width 1147 height 53
click at [199, 200] on span at bounding box center [145, 191] width 154 height 18
click at [97, 270] on li "Tesla" at bounding box center [153, 268] width 171 height 22
click at [352, 190] on span at bounding box center [336, 191] width 154 height 18
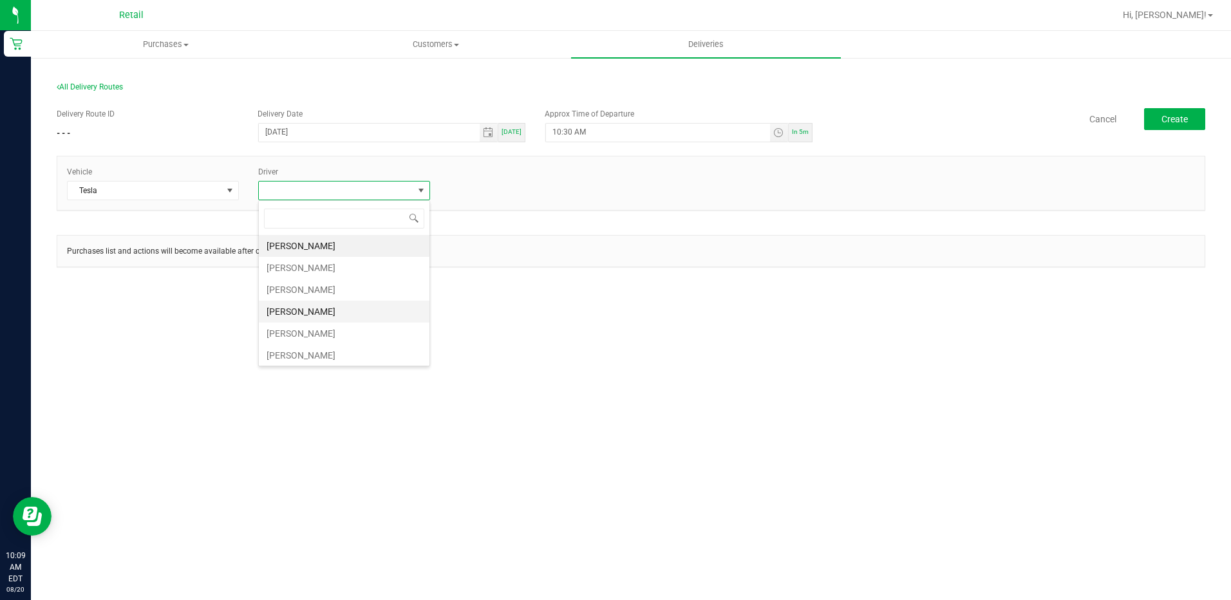
click at [294, 317] on li "Kevin Garcia" at bounding box center [344, 312] width 171 height 22
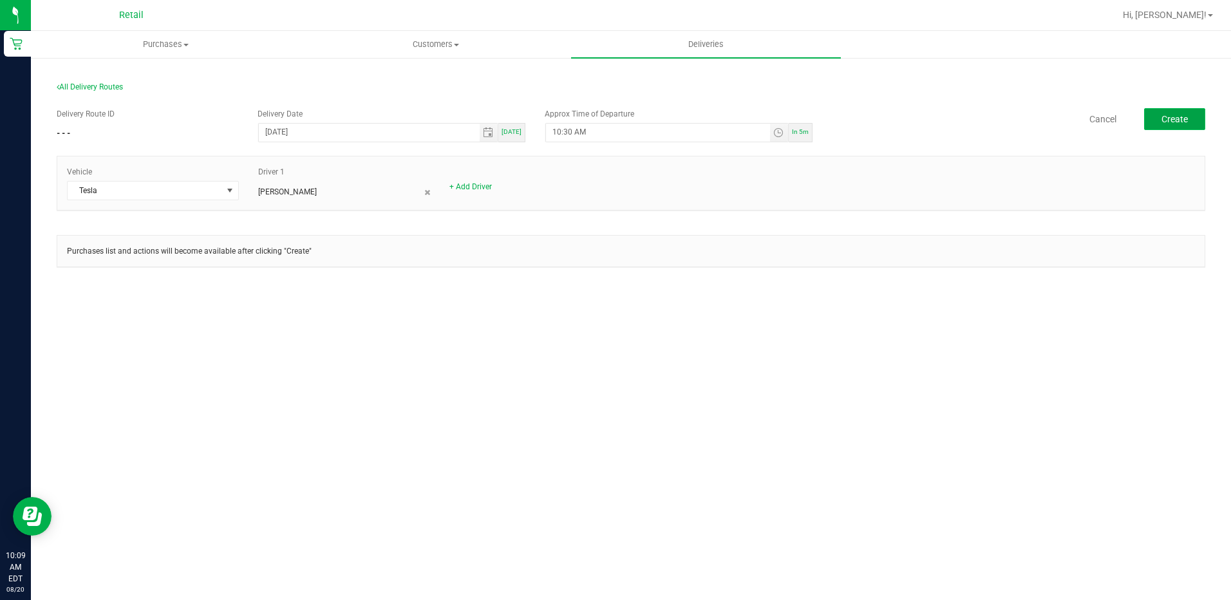
click at [1201, 122] on button "Create" at bounding box center [1174, 119] width 61 height 22
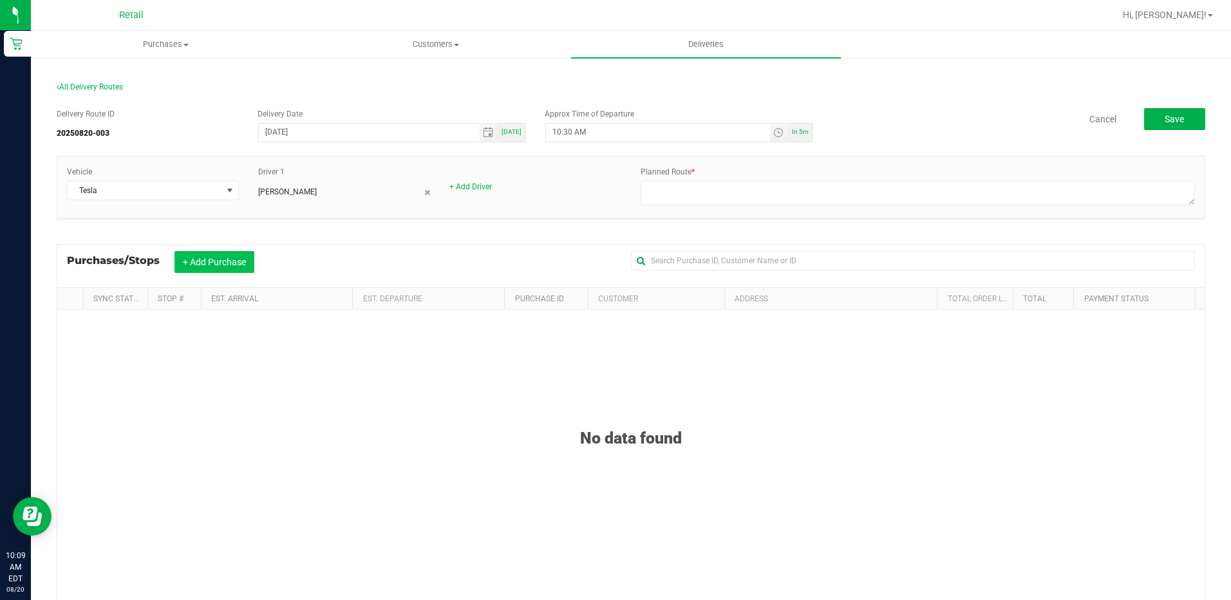
click at [204, 269] on button "+ Add Purchase" at bounding box center [214, 262] width 80 height 22
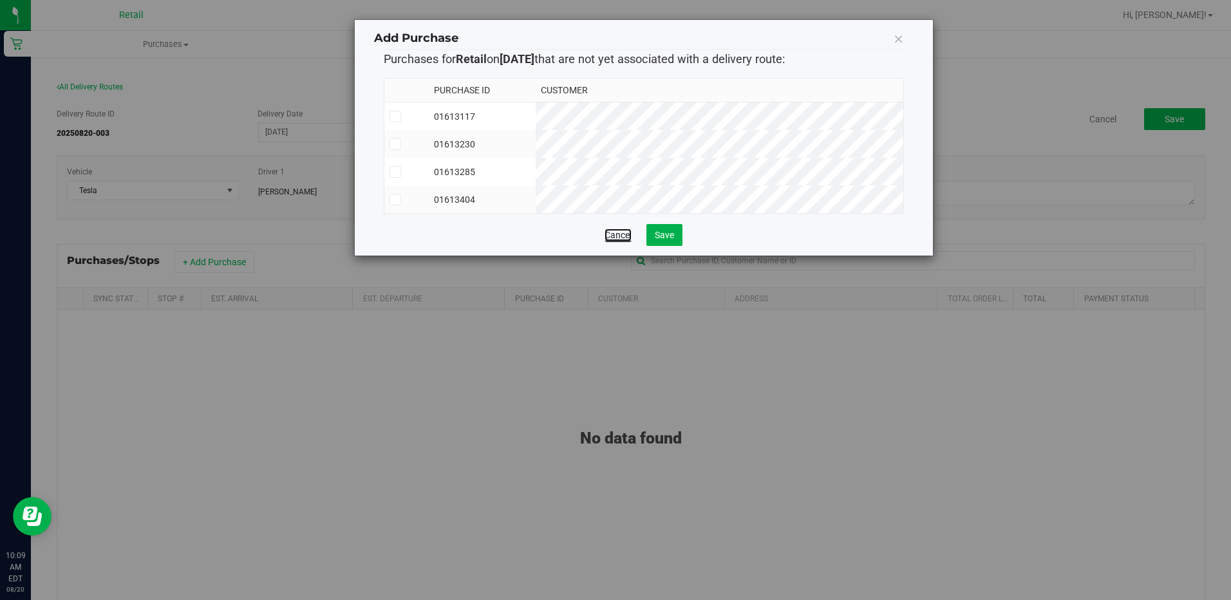
click at [621, 241] on link "Cancel" at bounding box center [617, 234] width 27 height 13
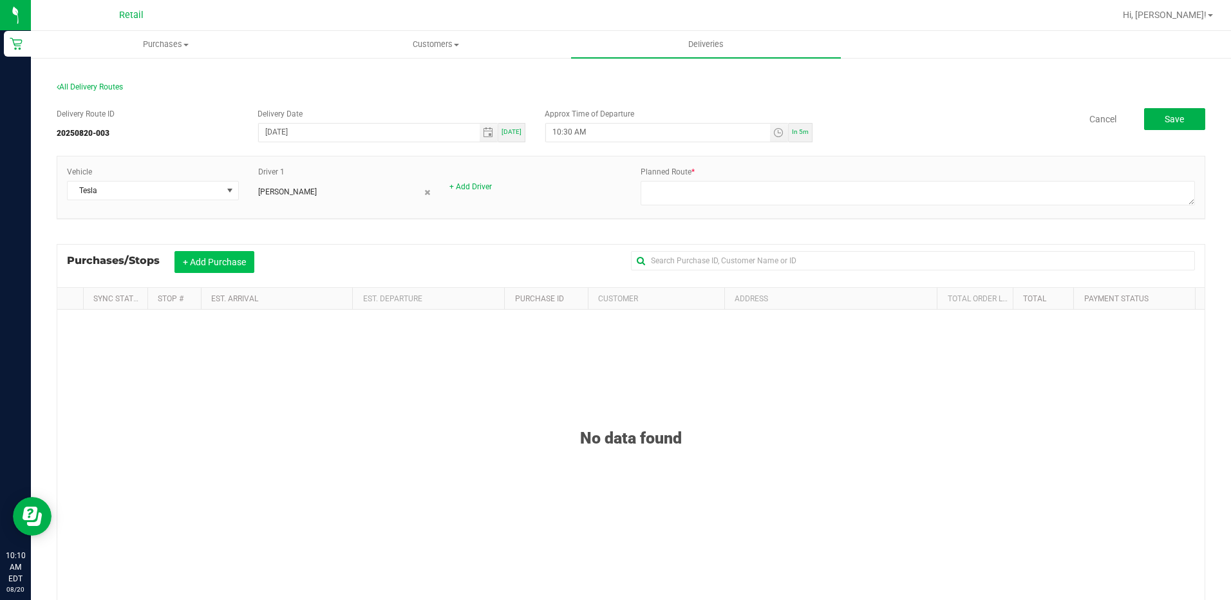
click at [190, 261] on button "+ Add Purchase" at bounding box center [214, 262] width 80 height 22
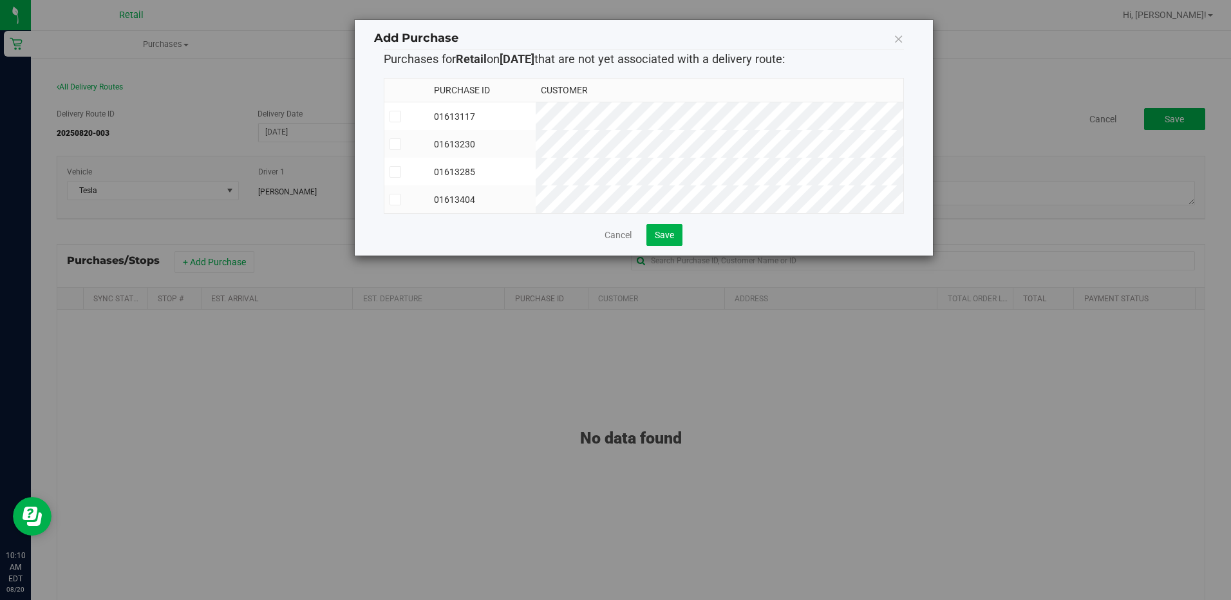
click at [240, 37] on div "Add Purchase Purchases for Retail on 8/20/2025 that are not yet associated with…" at bounding box center [620, 300] width 1240 height 600
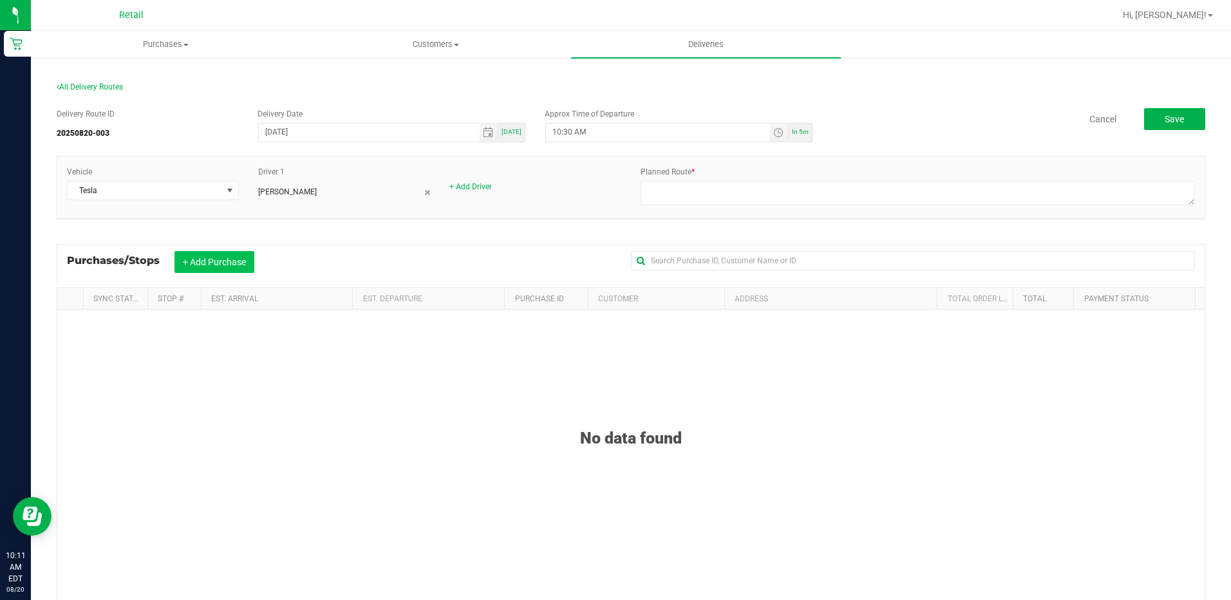
drag, startPoint x: 203, startPoint y: 257, endPoint x: 212, endPoint y: 256, distance: 9.1
click at [203, 258] on button "+ Add Purchase" at bounding box center [214, 262] width 80 height 22
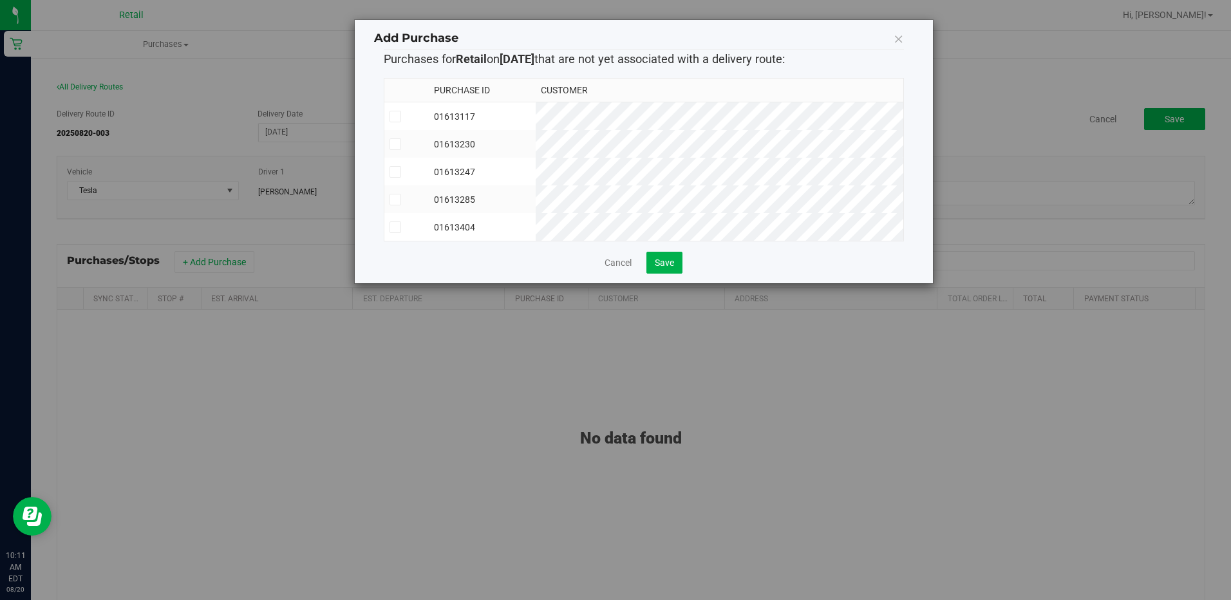
click at [403, 172] on label at bounding box center [406, 172] width 34 height 12
click at [0, 0] on input "checkbox" at bounding box center [0, 0] width 0 height 0
click at [400, 173] on span at bounding box center [395, 172] width 12 height 12
click at [0, 0] on input "checkbox" at bounding box center [0, 0] width 0 height 0
click at [897, 39] on icon at bounding box center [898, 39] width 10 height 18
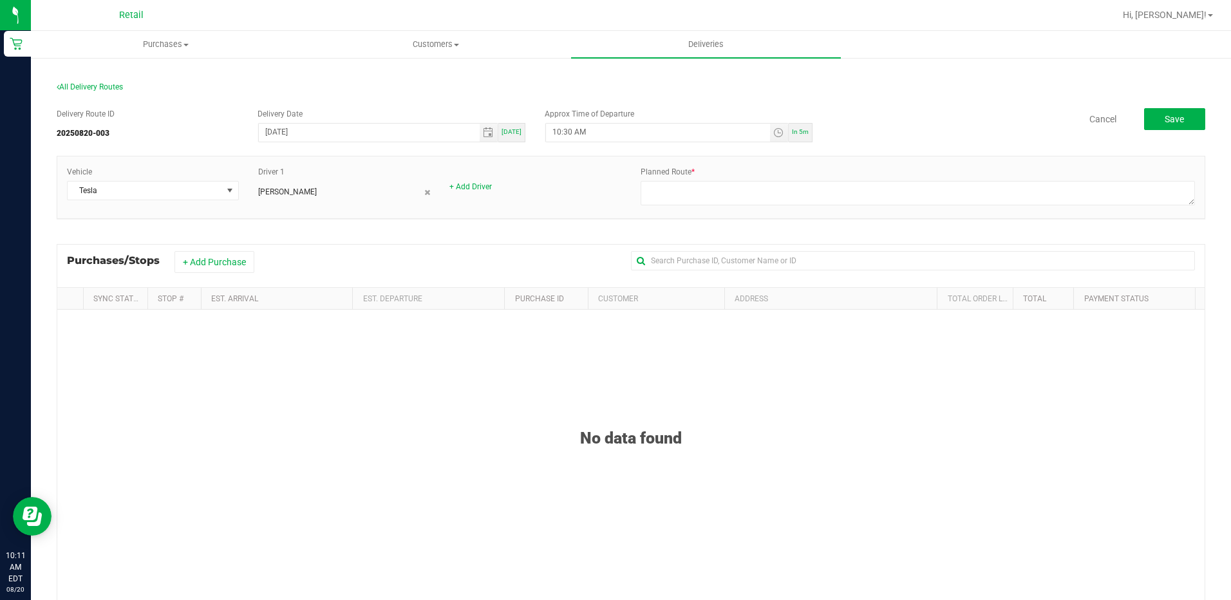
click at [90, 82] on div "All Delivery Routes" at bounding box center [631, 89] width 1148 height 17
click at [98, 84] on span "All Delivery Routes" at bounding box center [90, 86] width 66 height 9
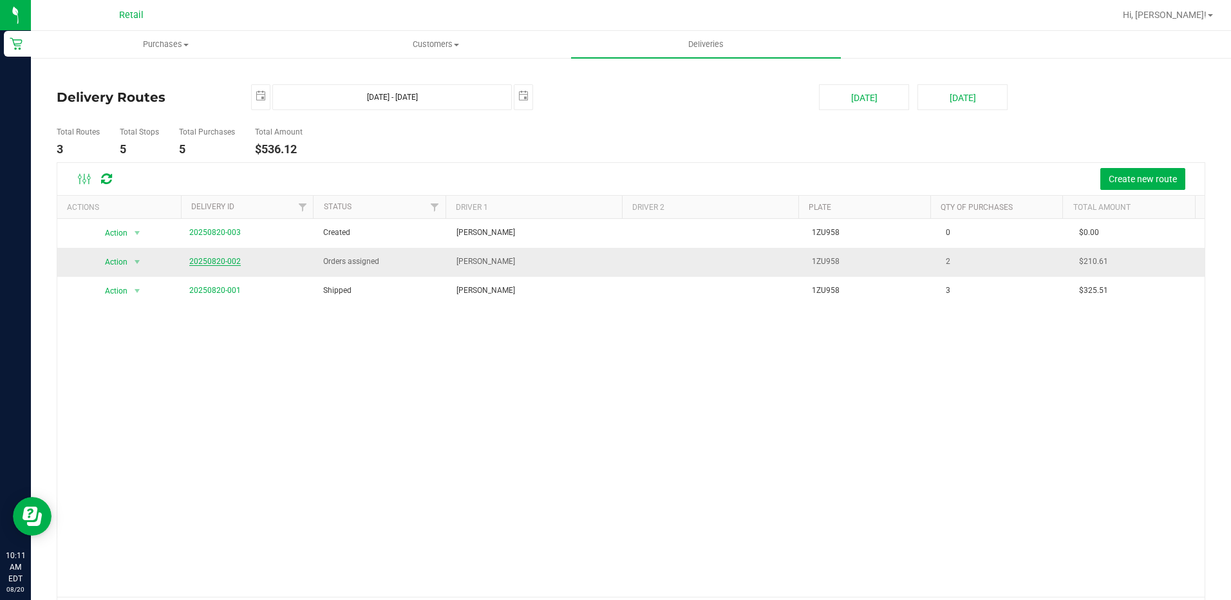
click at [216, 261] on link "20250820-002" at bounding box center [214, 261] width 51 height 9
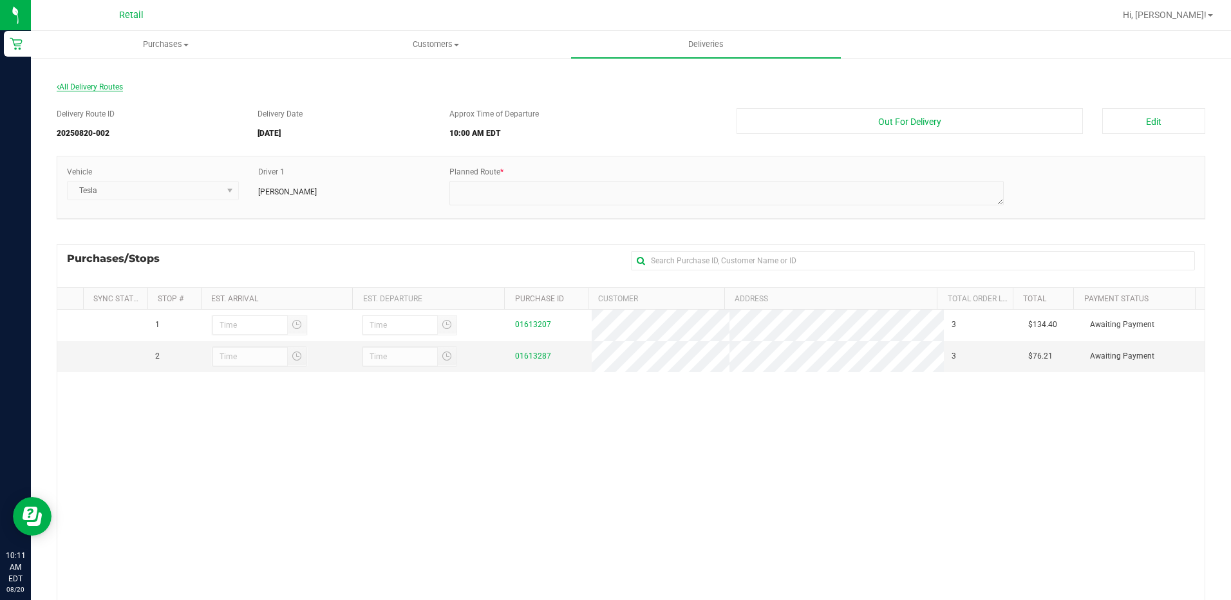
click at [103, 91] on span "All Delivery Routes" at bounding box center [90, 86] width 66 height 9
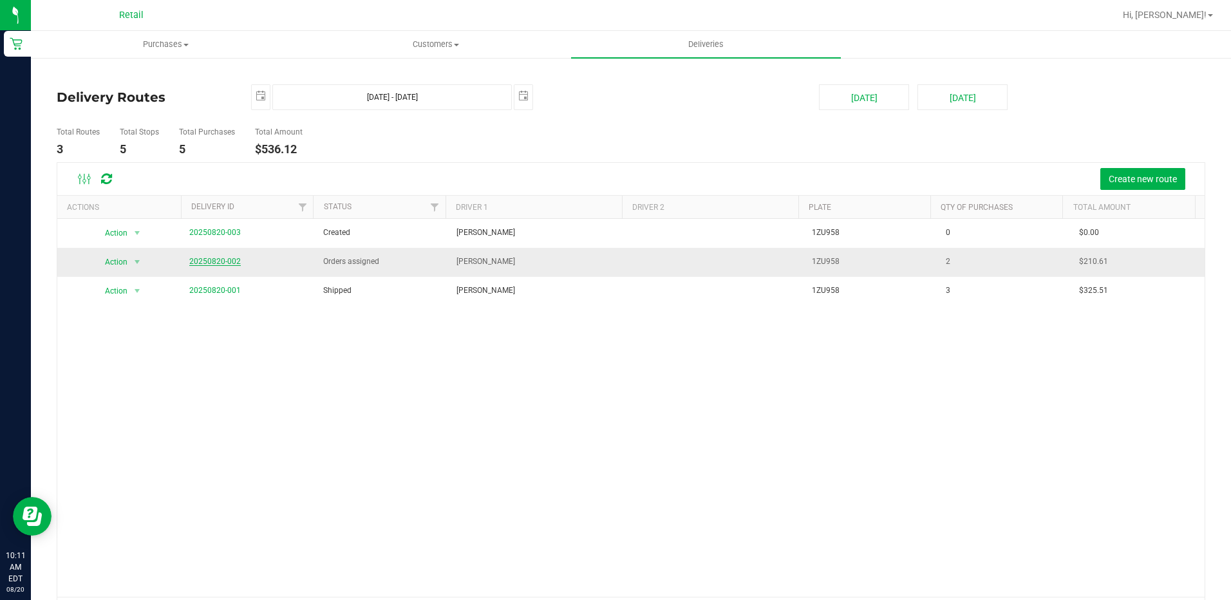
click at [200, 260] on link "20250820-002" at bounding box center [214, 261] width 51 height 9
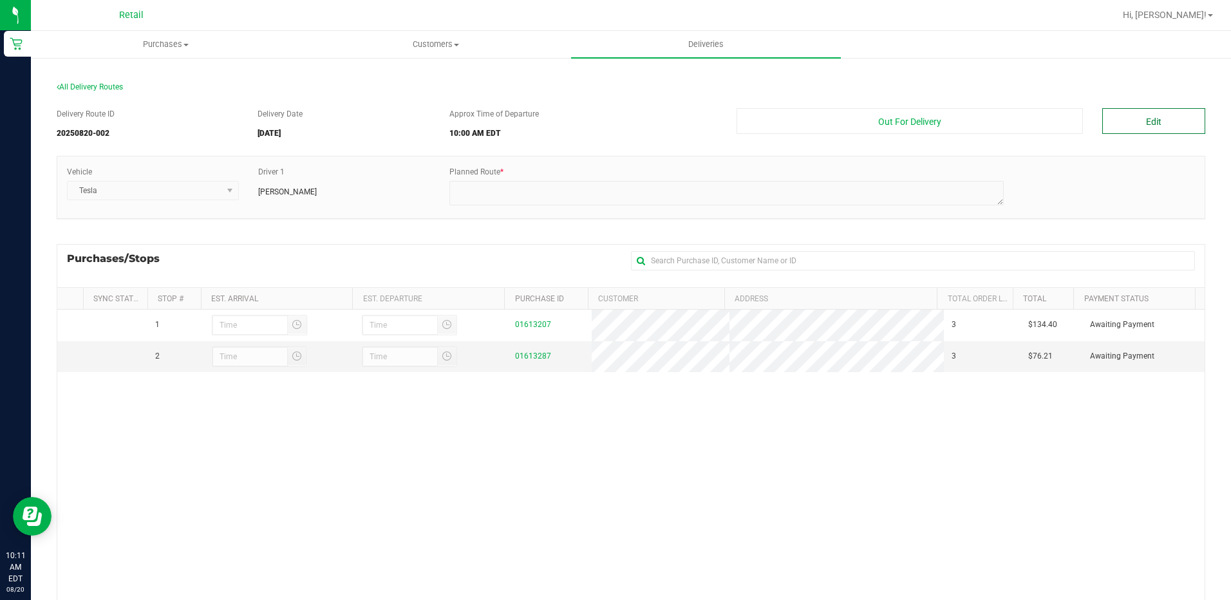
click at [1126, 117] on button "Edit" at bounding box center [1153, 121] width 103 height 26
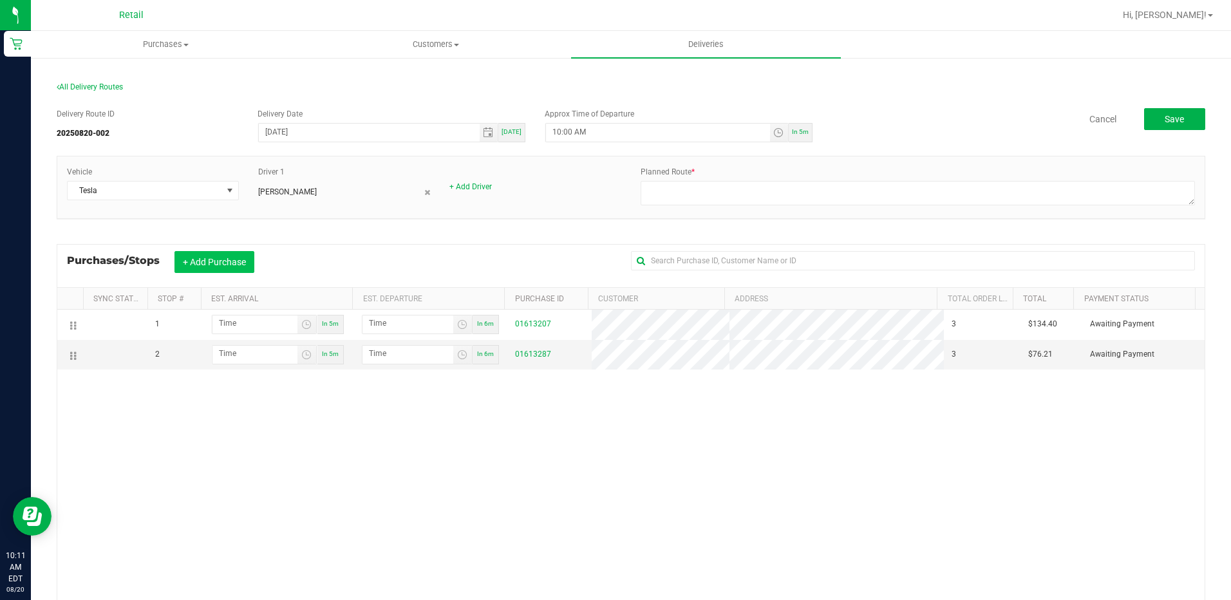
click at [226, 258] on button "+ Add Purchase" at bounding box center [214, 262] width 80 height 22
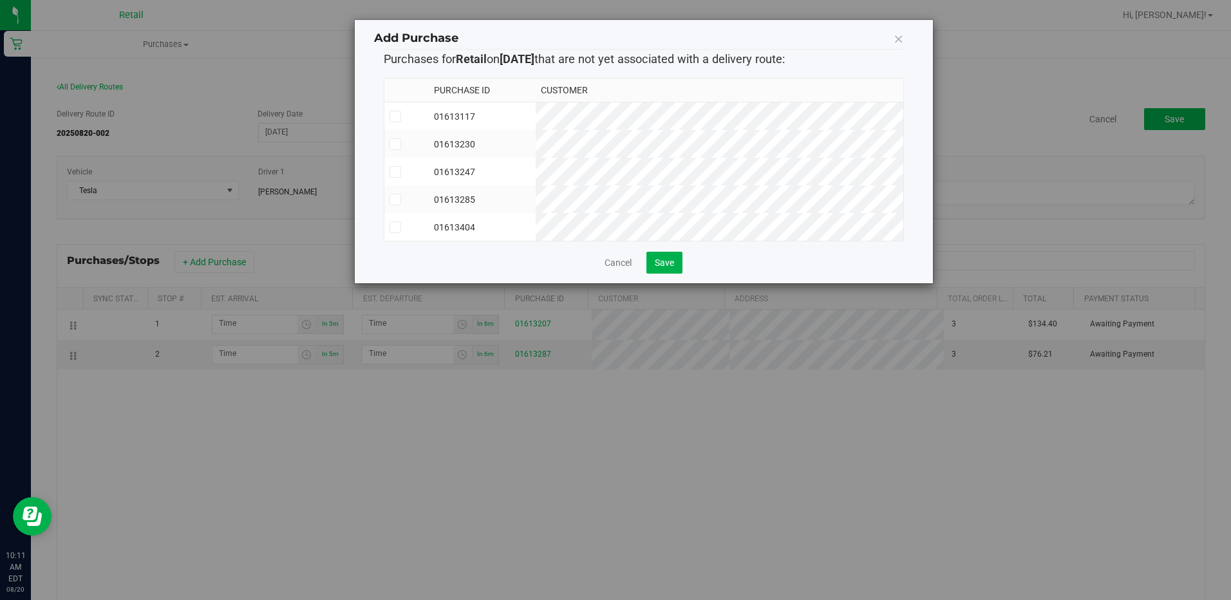
click at [399, 172] on span at bounding box center [395, 172] width 12 height 12
click at [0, 0] on input "checkbox" at bounding box center [0, 0] width 0 height 0
click at [675, 272] on button "Save" at bounding box center [664, 263] width 36 height 22
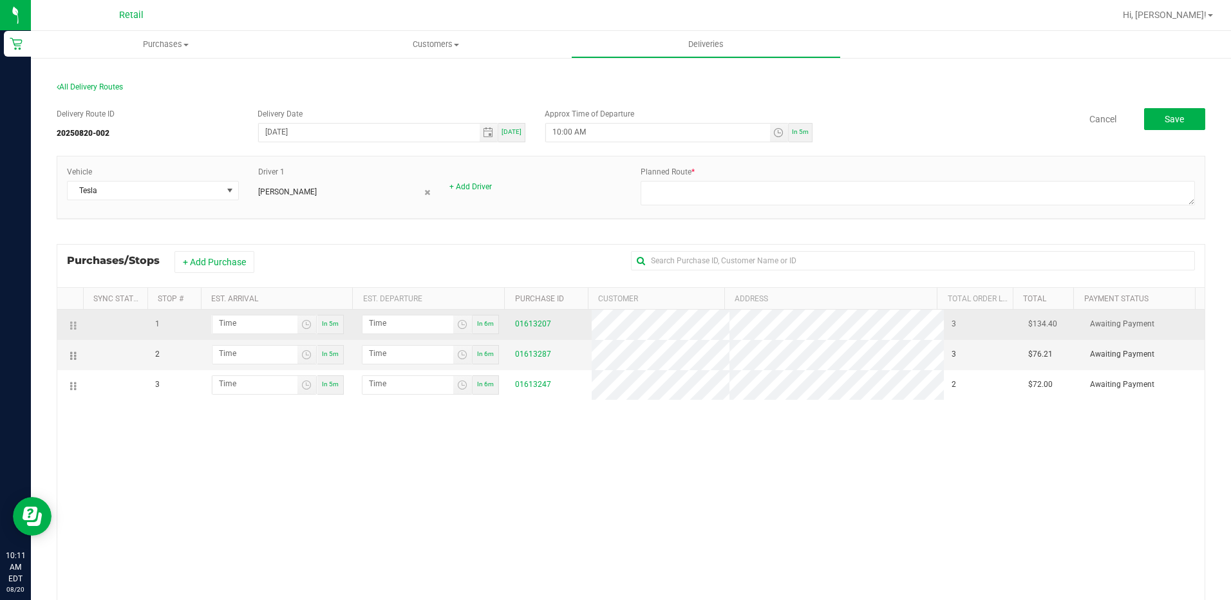
click at [75, 324] on icon at bounding box center [75, 326] width 2 height 10
click at [68, 324] on td at bounding box center [70, 325] width 26 height 30
click at [73, 323] on td at bounding box center [70, 325] width 26 height 30
drag, startPoint x: 72, startPoint y: 324, endPoint x: 72, endPoint y: 312, distance: 12.2
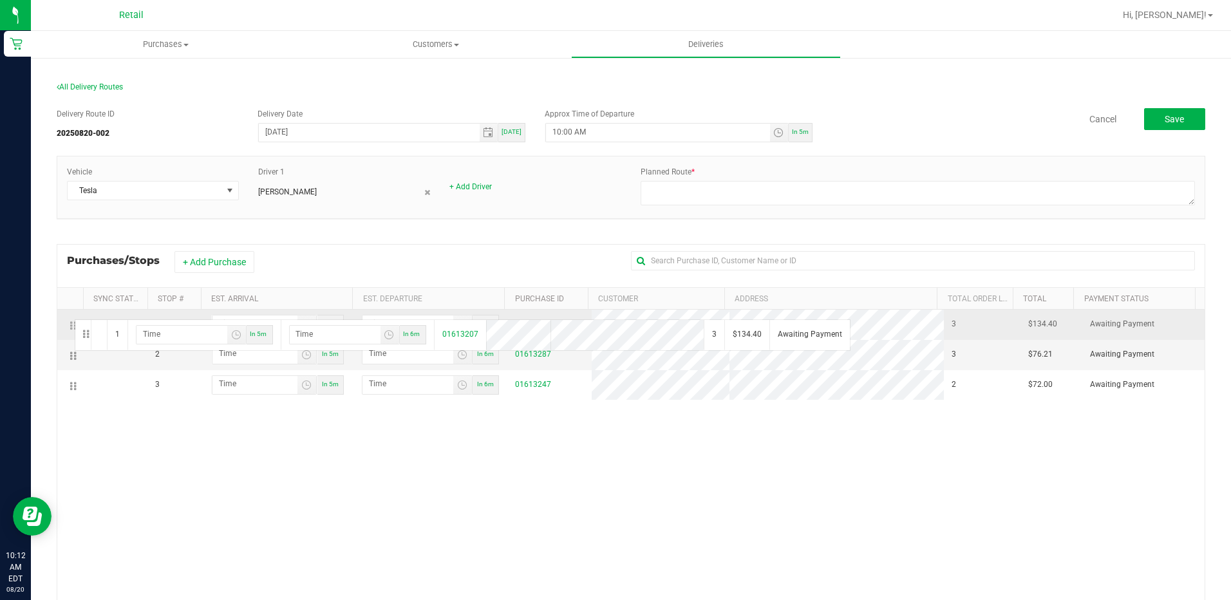
click at [73, 315] on td at bounding box center [70, 325] width 26 height 30
click at [543, 322] on link "01613207" at bounding box center [533, 323] width 36 height 9
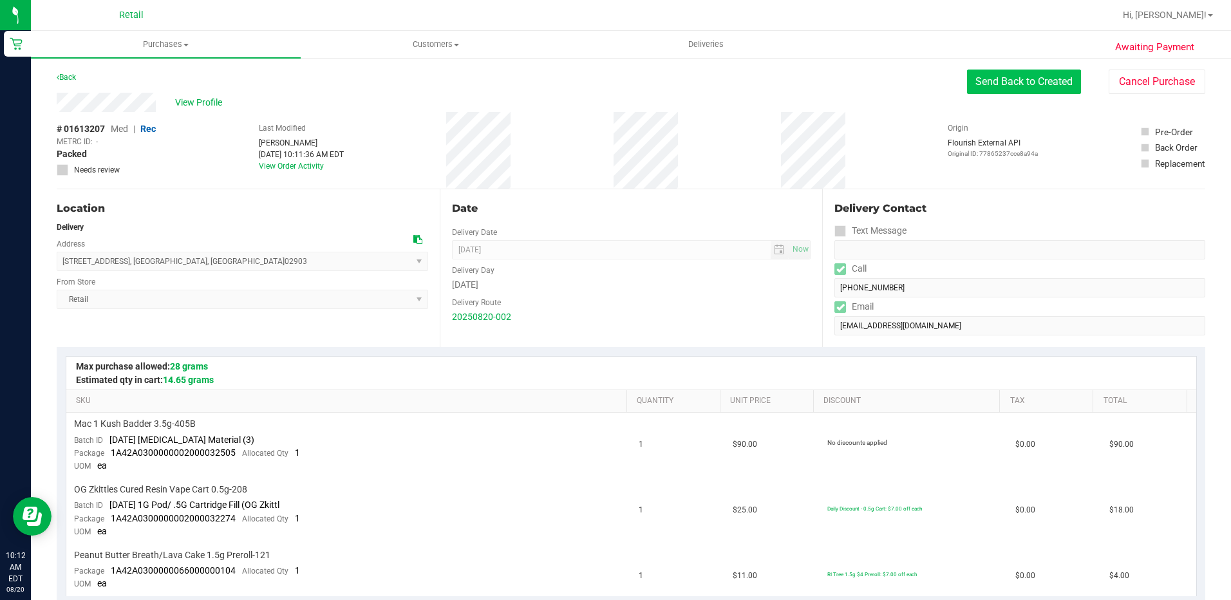
click at [1021, 80] on button "Send Back to Created" at bounding box center [1024, 82] width 114 height 24
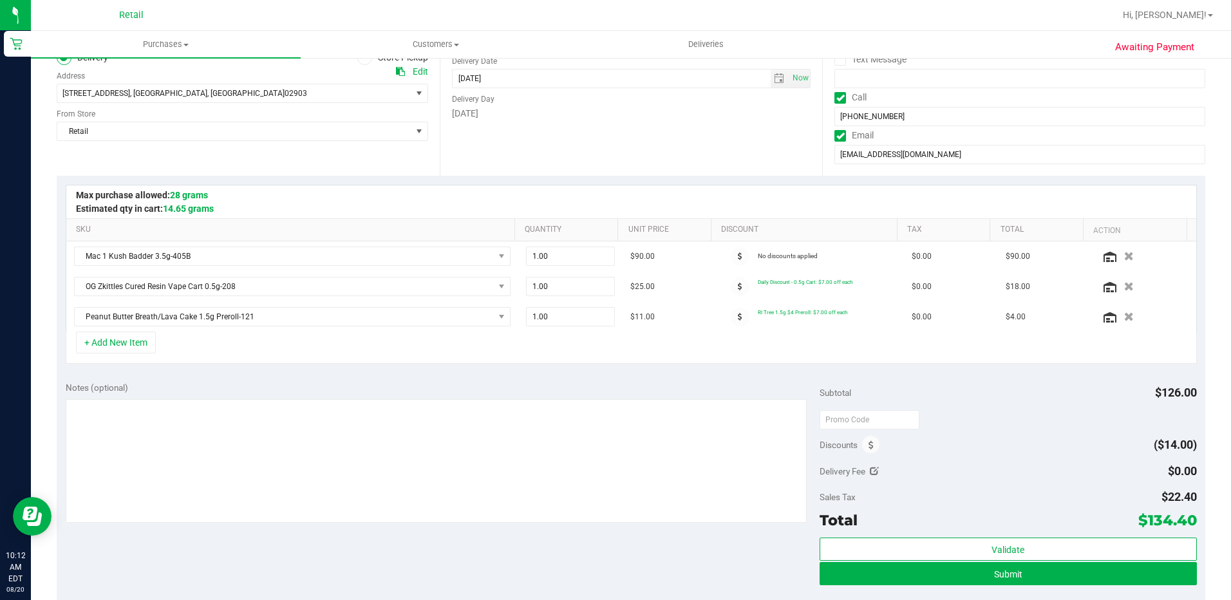
scroll to position [322, 0]
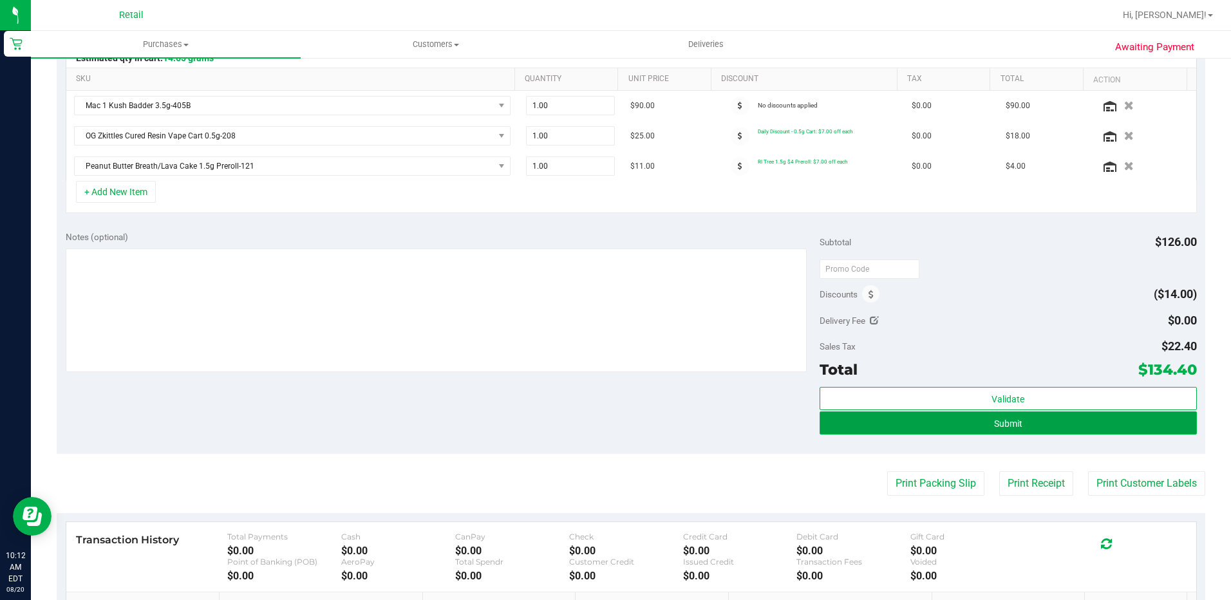
click at [965, 425] on button "Submit" at bounding box center [1007, 422] width 377 height 23
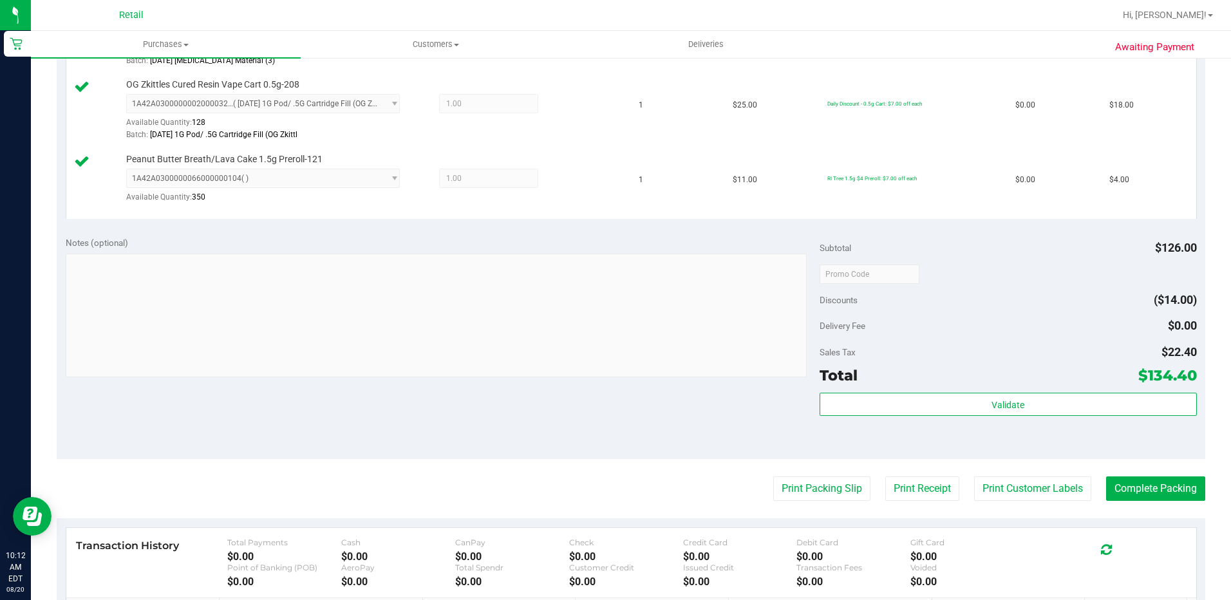
scroll to position [579, 0]
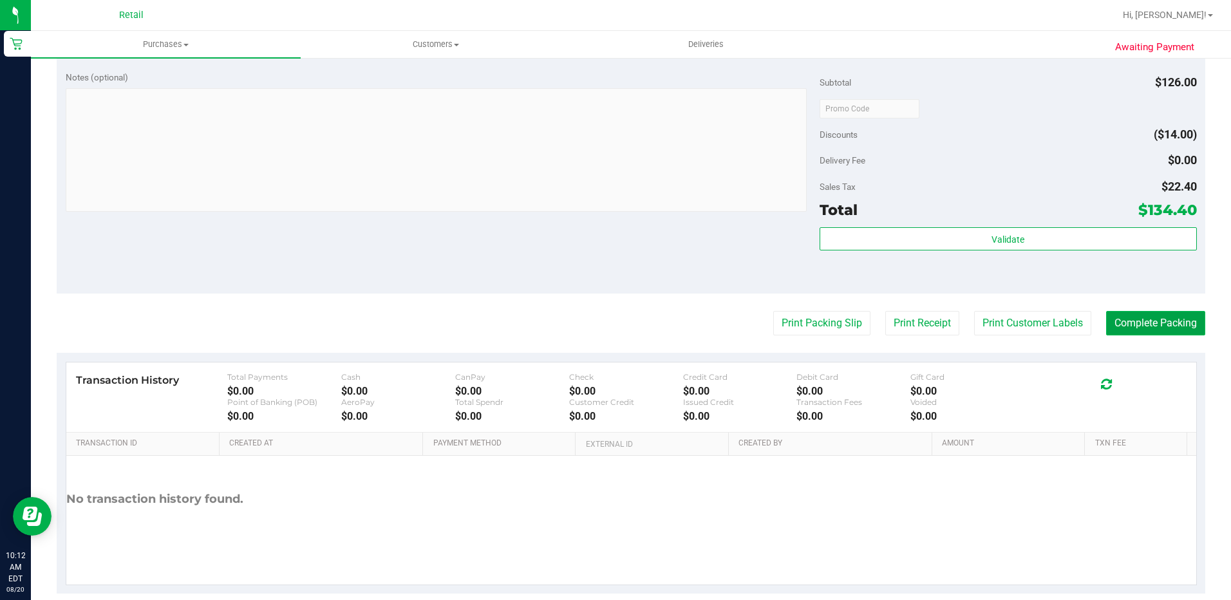
click at [1129, 319] on button "Complete Packing" at bounding box center [1155, 323] width 99 height 24
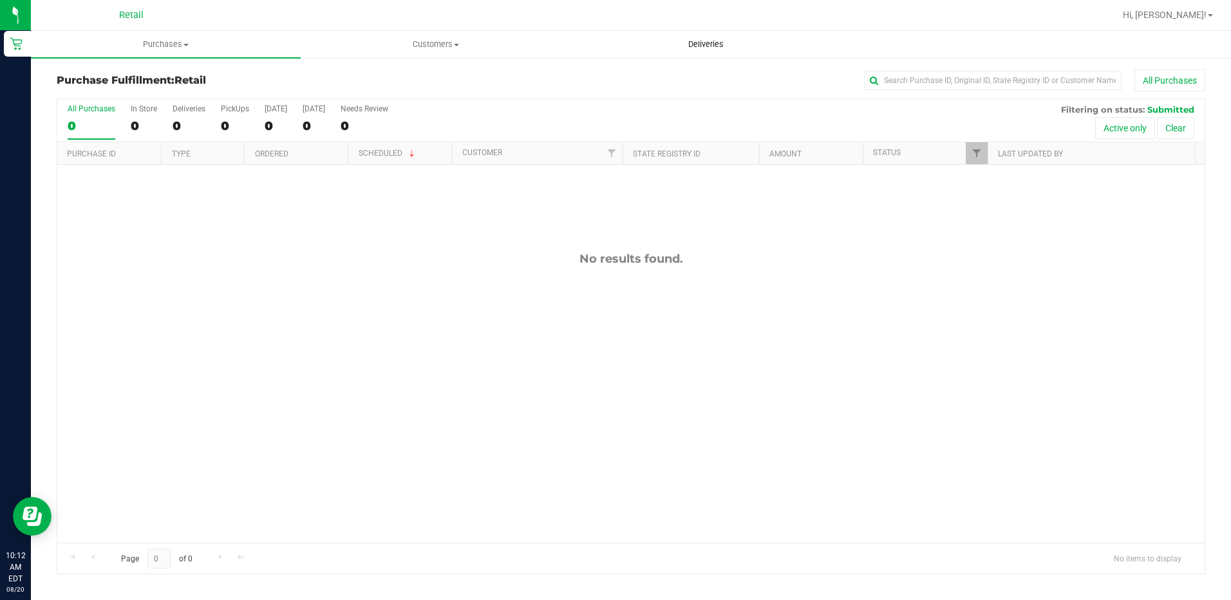
click at [702, 47] on span "Deliveries" at bounding box center [706, 45] width 70 height 12
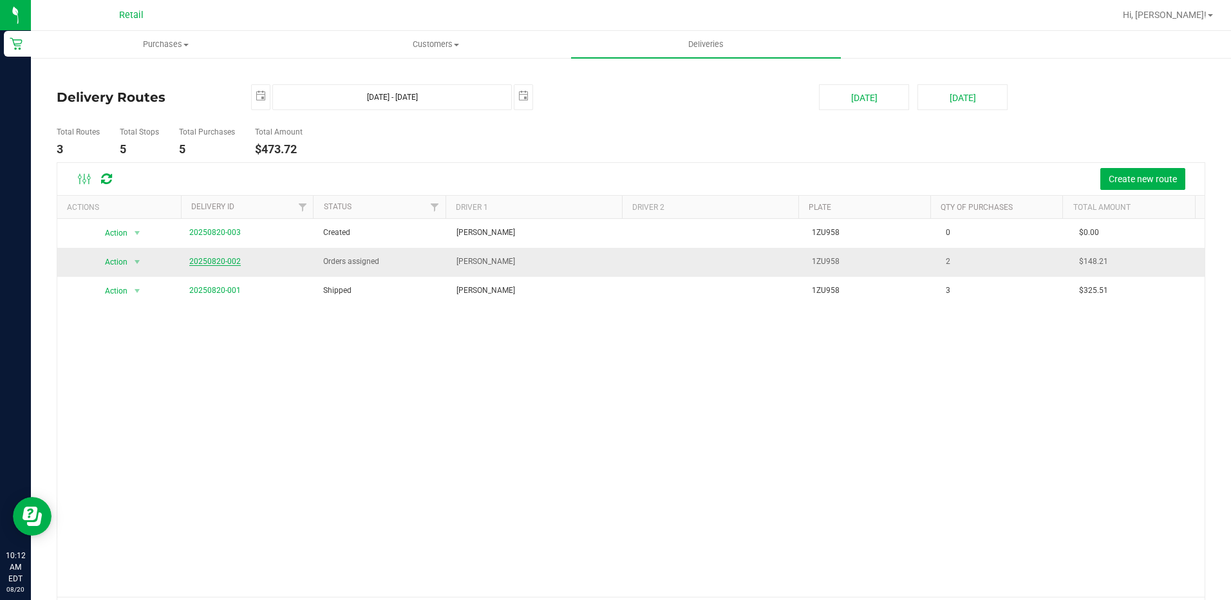
click at [212, 262] on link "20250820-002" at bounding box center [214, 261] width 51 height 9
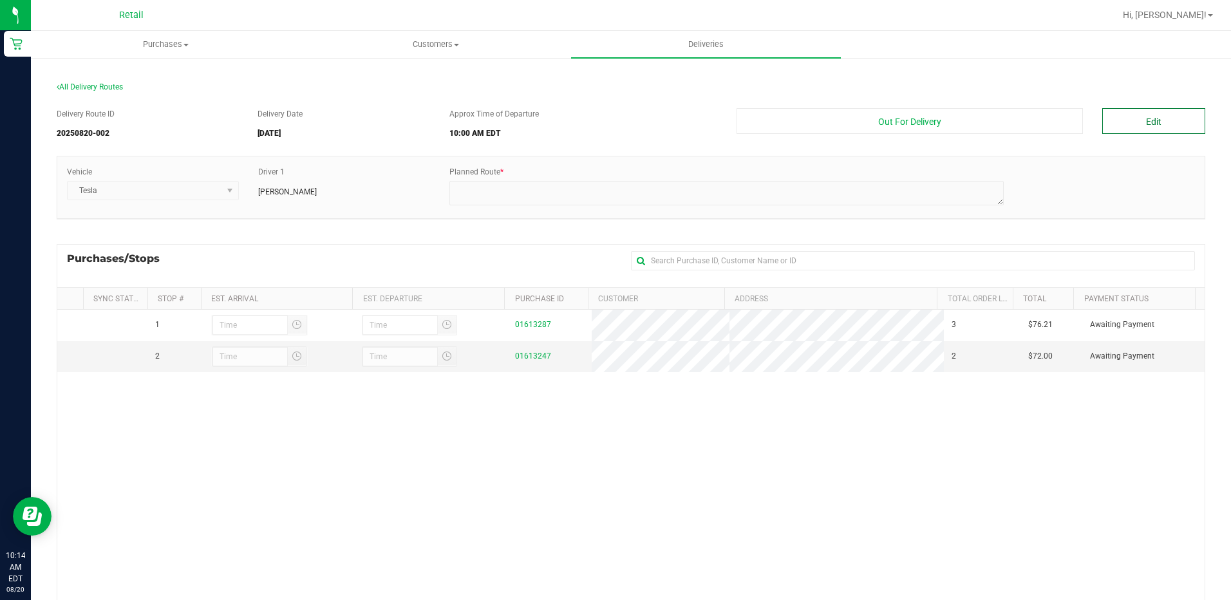
click at [1124, 121] on button "Edit" at bounding box center [1153, 121] width 103 height 26
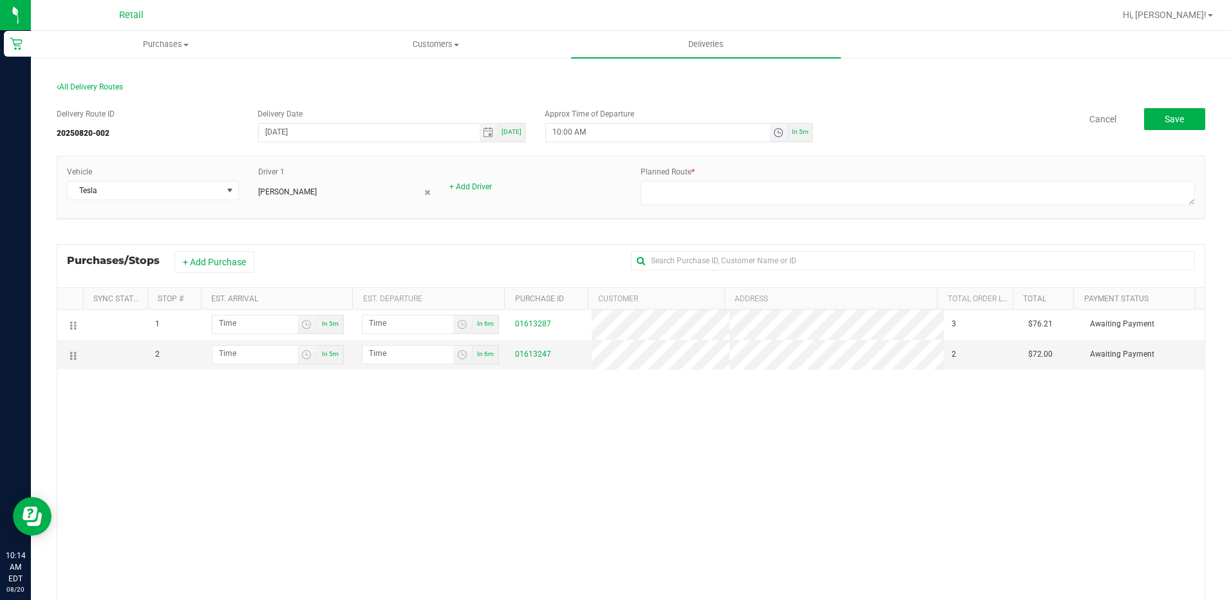
drag, startPoint x: 567, startPoint y: 132, endPoint x: 559, endPoint y: 133, distance: 7.8
click at [559, 133] on input "10:00 AM" at bounding box center [657, 132] width 223 height 16
type input "10:20 AM"
click at [896, 106] on div "Delivery Route ID 20250820-002 Delivery Date 08/20/2025 Today Approx Time of De…" at bounding box center [631, 413] width 1148 height 630
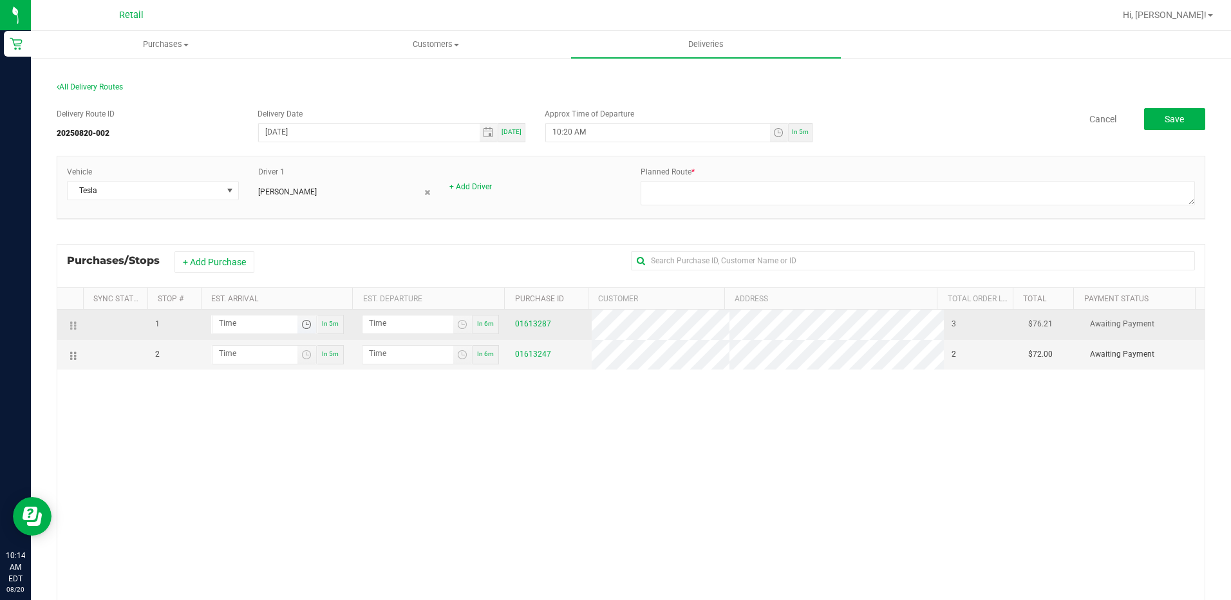
click at [302, 322] on span "Toggle time list" at bounding box center [306, 324] width 10 height 10
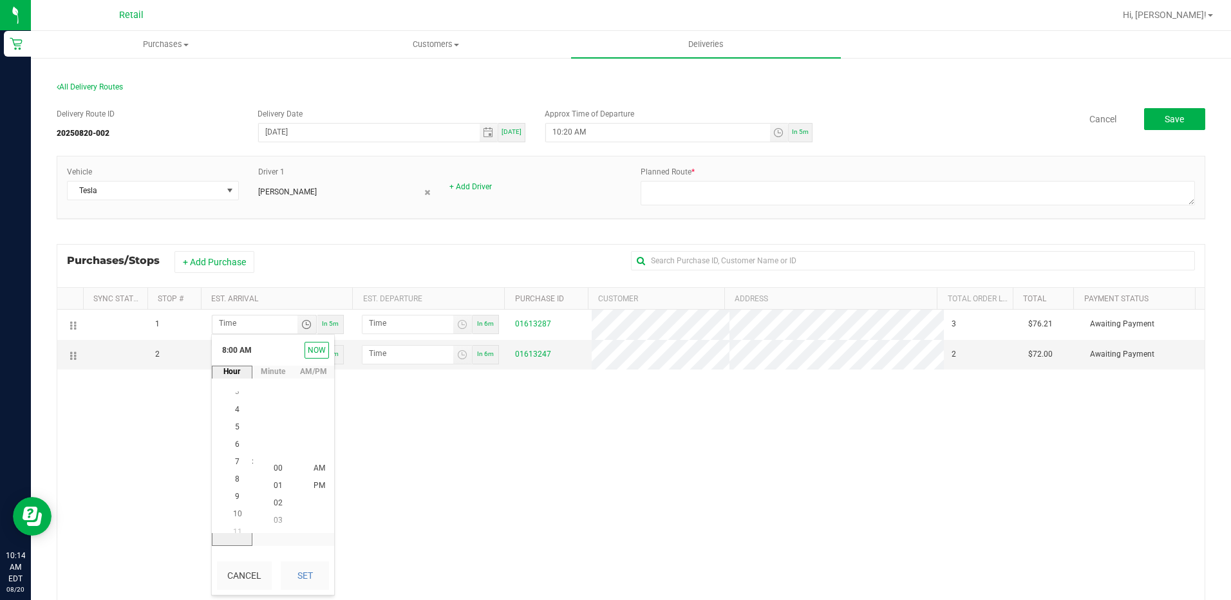
scroll to position [140, 0]
click at [233, 503] on span "10" at bounding box center [237, 503] width 9 height 9
click at [279, 447] on li "37" at bounding box center [278, 450] width 31 height 17
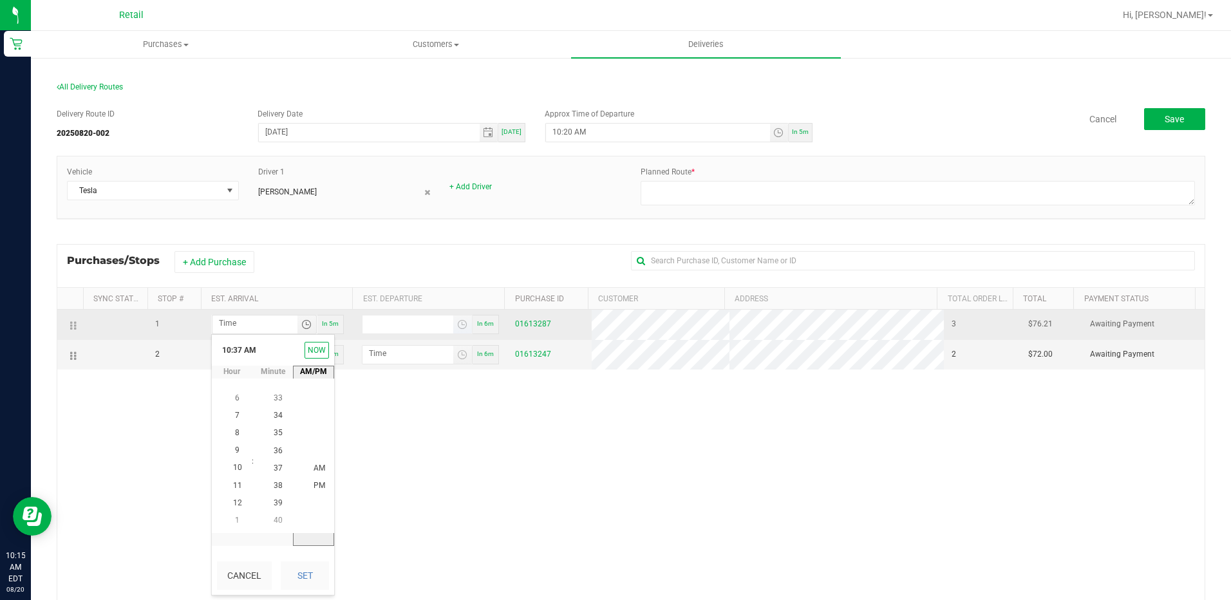
type input "hour:minute AM"
click at [392, 327] on input "hour:minute AM" at bounding box center [407, 323] width 91 height 16
click at [301, 322] on span "Toggle time list" at bounding box center [306, 324] width 10 height 10
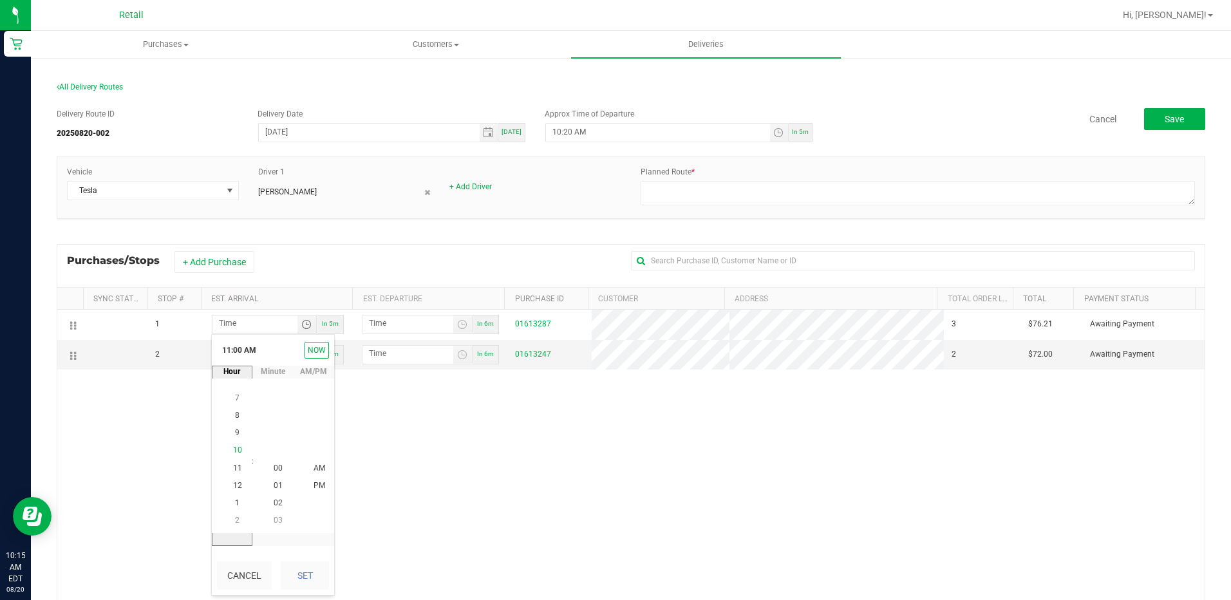
scroll to position [0, 0]
click at [233, 448] on span "10" at bounding box center [237, 450] width 9 height 9
click at [274, 516] on span "37" at bounding box center [278, 520] width 9 height 9
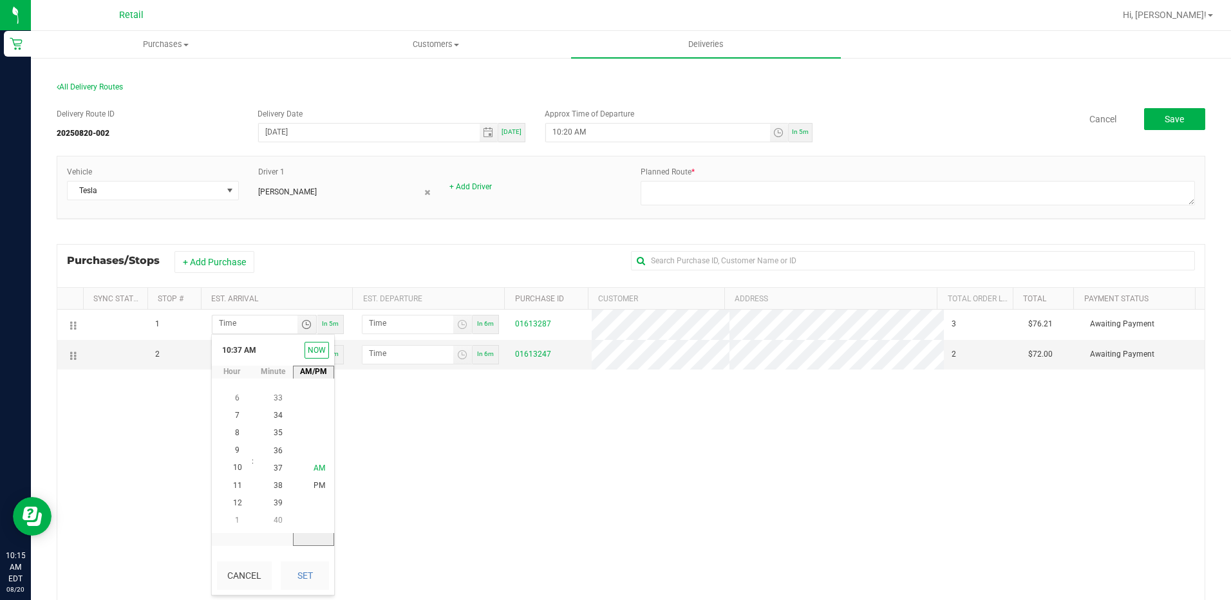
click at [313, 469] on span "AM" at bounding box center [319, 467] width 12 height 9
drag, startPoint x: 303, startPoint y: 575, endPoint x: 329, endPoint y: 551, distance: 36.0
click at [303, 575] on button "Set" at bounding box center [305, 575] width 48 height 28
type input "10:37 AM"
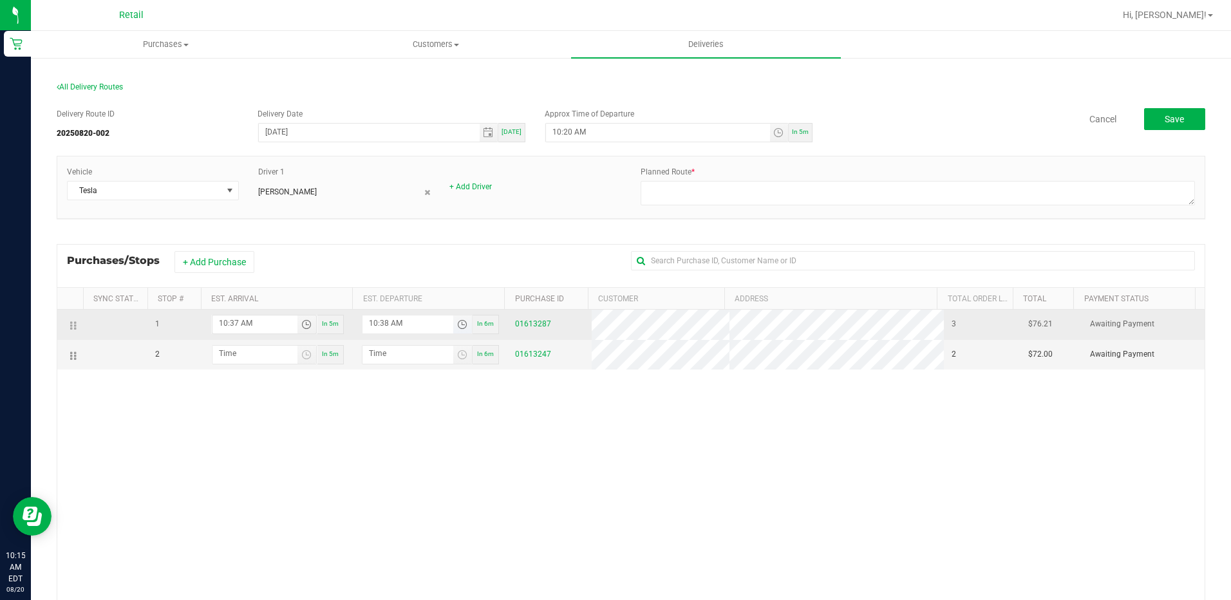
click at [457, 324] on span "Toggle time list" at bounding box center [462, 324] width 10 height 10
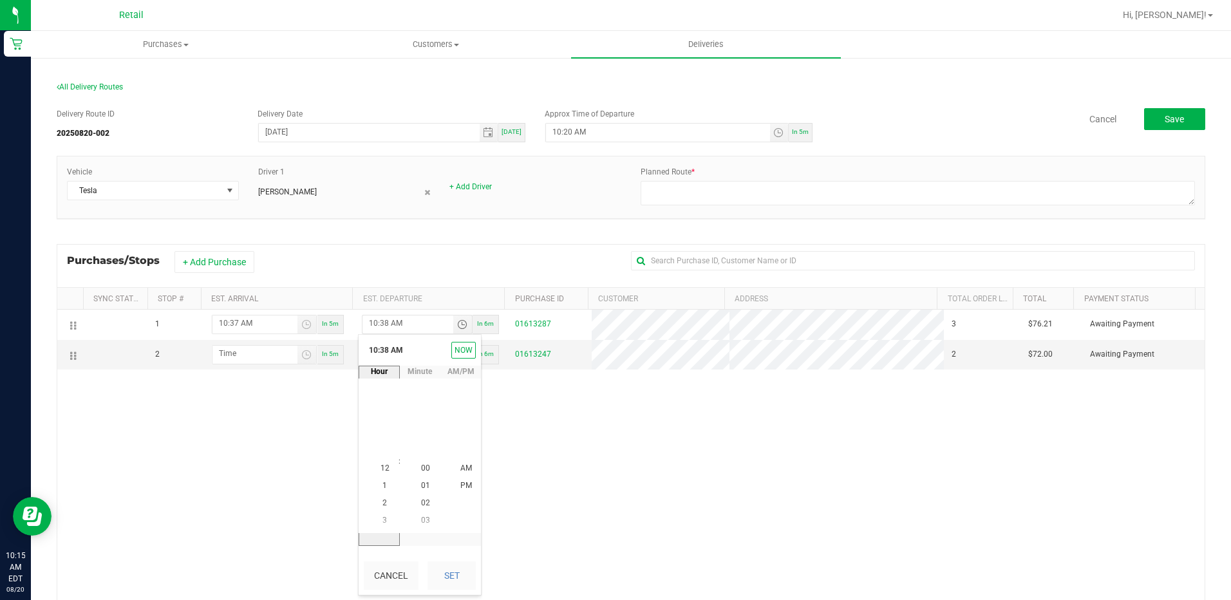
scroll to position [664, 0]
click at [375, 465] on li "10" at bounding box center [384, 468] width 31 height 17
click at [422, 398] on span "42" at bounding box center [425, 398] width 9 height 9
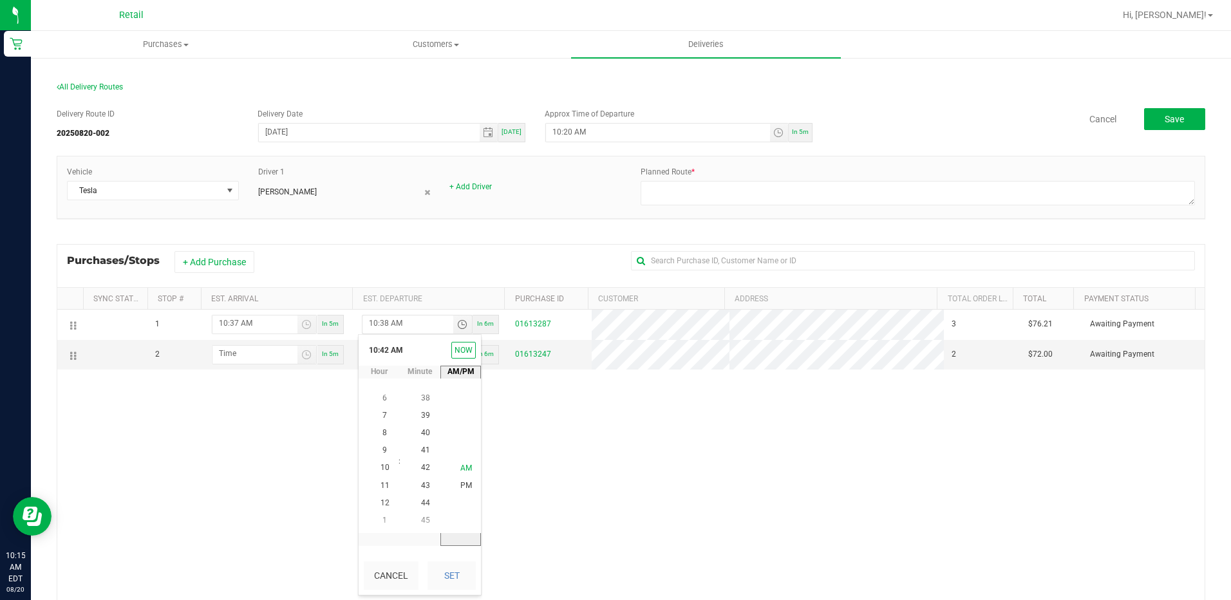
click at [461, 467] on span "AM" at bounding box center [466, 467] width 12 height 9
click at [461, 577] on button "Set" at bounding box center [451, 575] width 48 height 28
type input "10:42 AM"
click at [308, 355] on span "Toggle time list" at bounding box center [306, 355] width 19 height 18
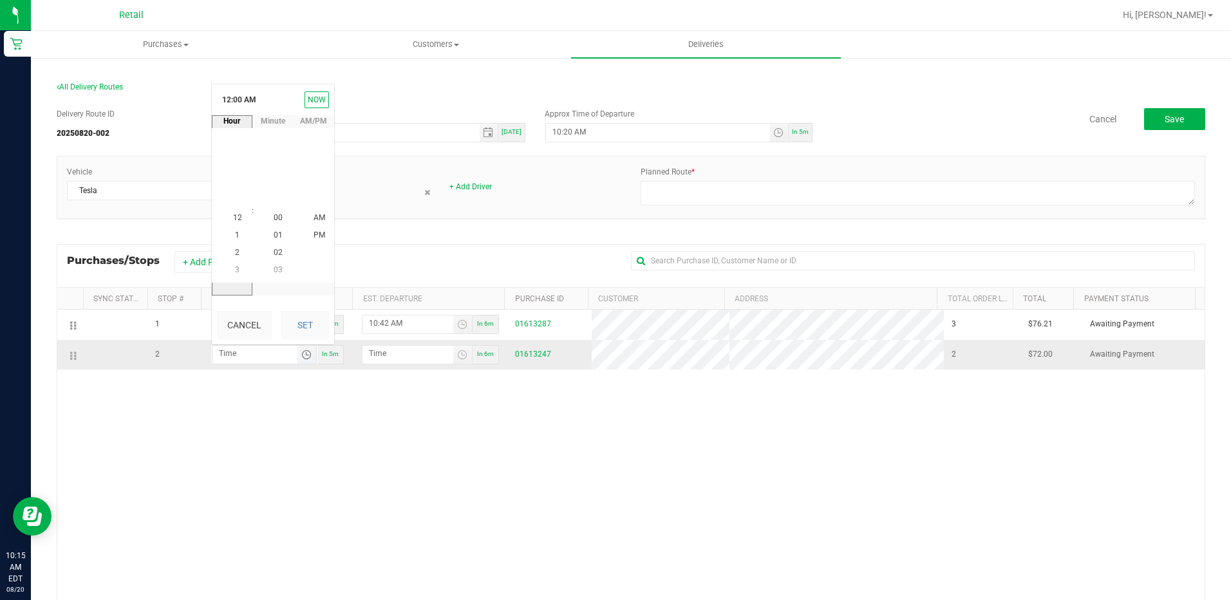
scroll to position [68, 0]
click at [238, 198] on li "10" at bounding box center [237, 200] width 31 height 17
click at [274, 198] on span "56" at bounding box center [278, 200] width 9 height 9
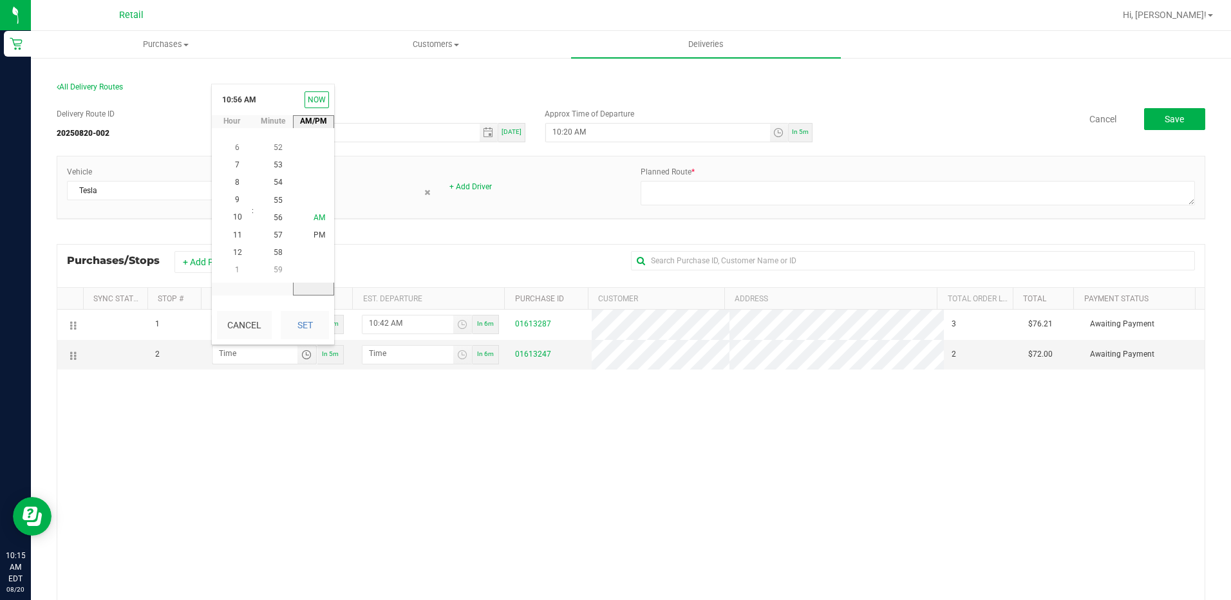
click at [317, 216] on span "AM" at bounding box center [319, 217] width 12 height 9
click at [317, 331] on button "Set" at bounding box center [305, 325] width 48 height 28
type input "10:56 AM"
click at [458, 357] on span "Toggle time list" at bounding box center [462, 355] width 10 height 10
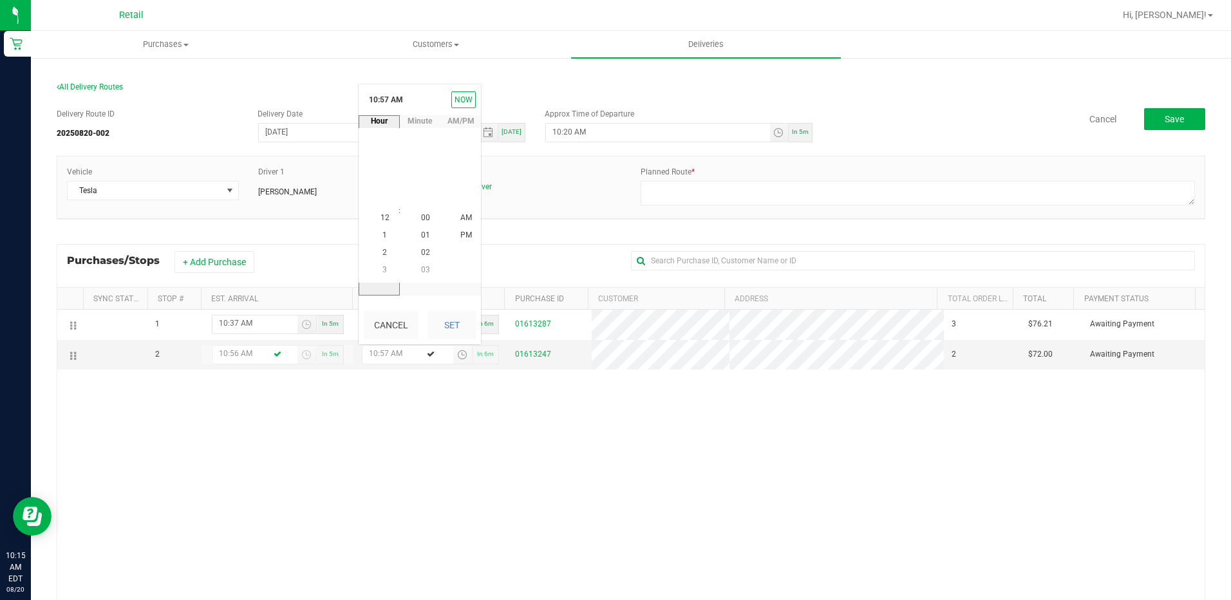
scroll to position [996, 0]
click at [380, 217] on span "10" at bounding box center [384, 217] width 9 height 9
click at [378, 241] on li "11" at bounding box center [384, 235] width 31 height 17
click at [380, 218] on span "11" at bounding box center [384, 217] width 9 height 9
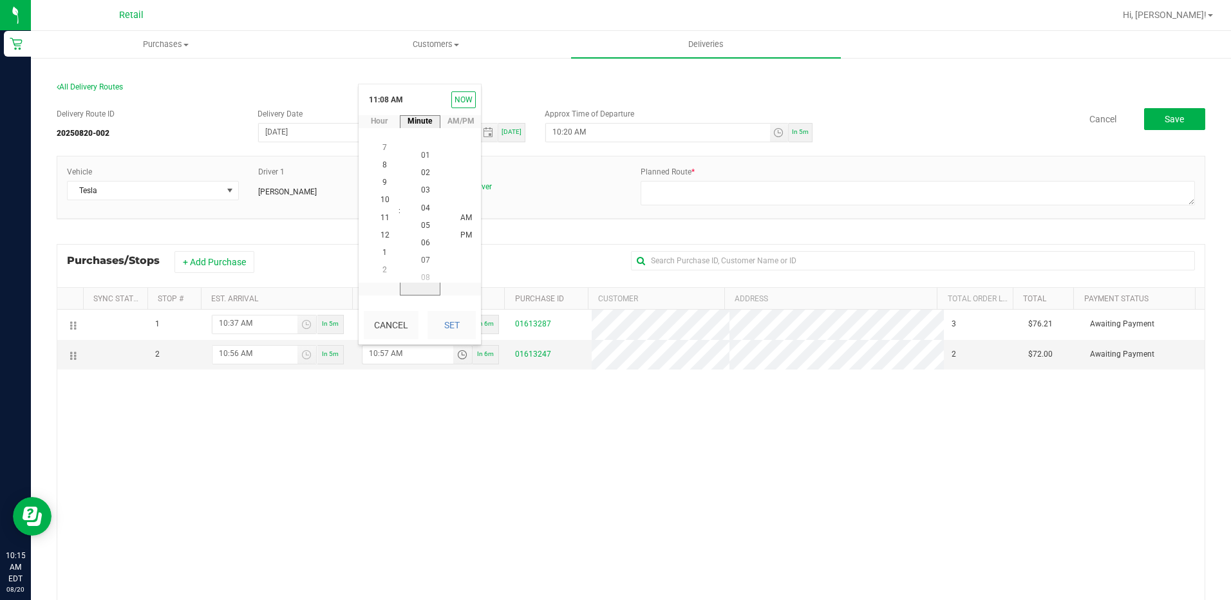
scroll to position [0, 0]
click at [421, 250] on span "02" at bounding box center [425, 252] width 9 height 9
click at [460, 214] on span "AM" at bounding box center [466, 217] width 12 height 9
click at [449, 321] on button "Set" at bounding box center [451, 325] width 48 height 28
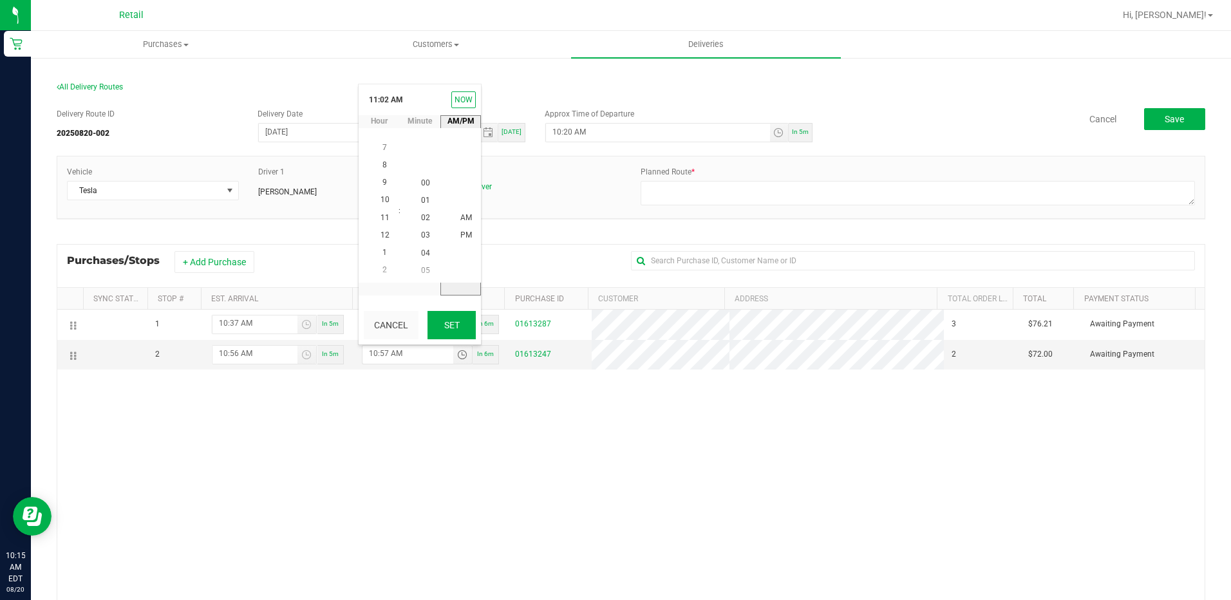
type input "11:02 AM"
click at [1168, 118] on span "Save" at bounding box center [1173, 119] width 19 height 10
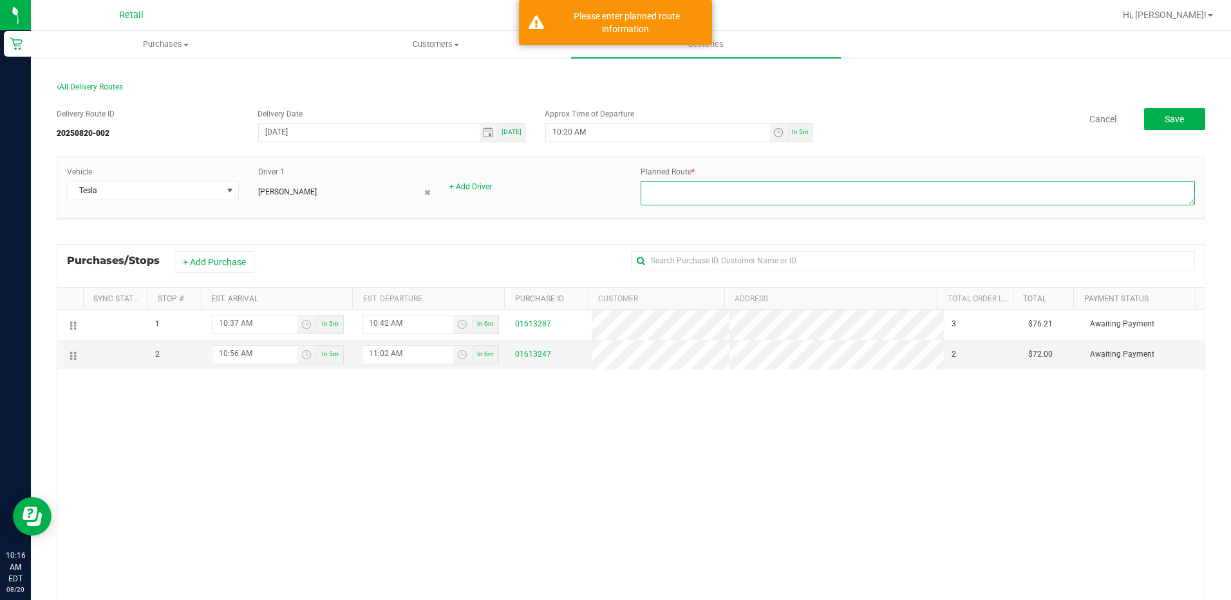
click at [714, 187] on textarea at bounding box center [917, 193] width 554 height 24
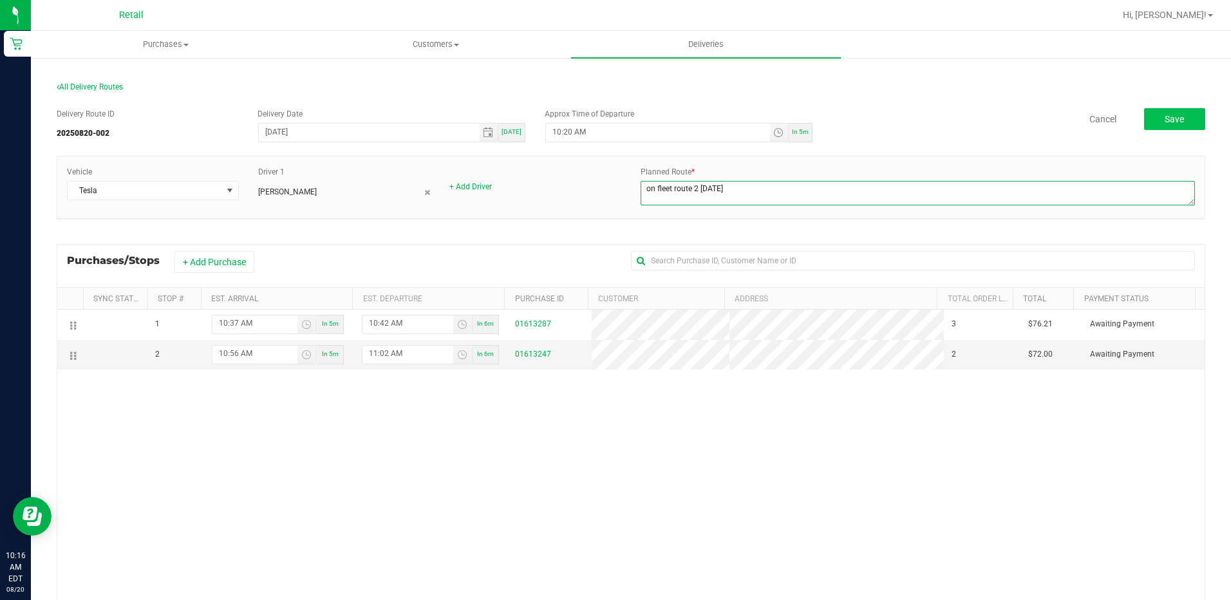
type textarea "on fleet route 2 8-20-25"
click at [1189, 121] on button "Save" at bounding box center [1174, 119] width 61 height 22
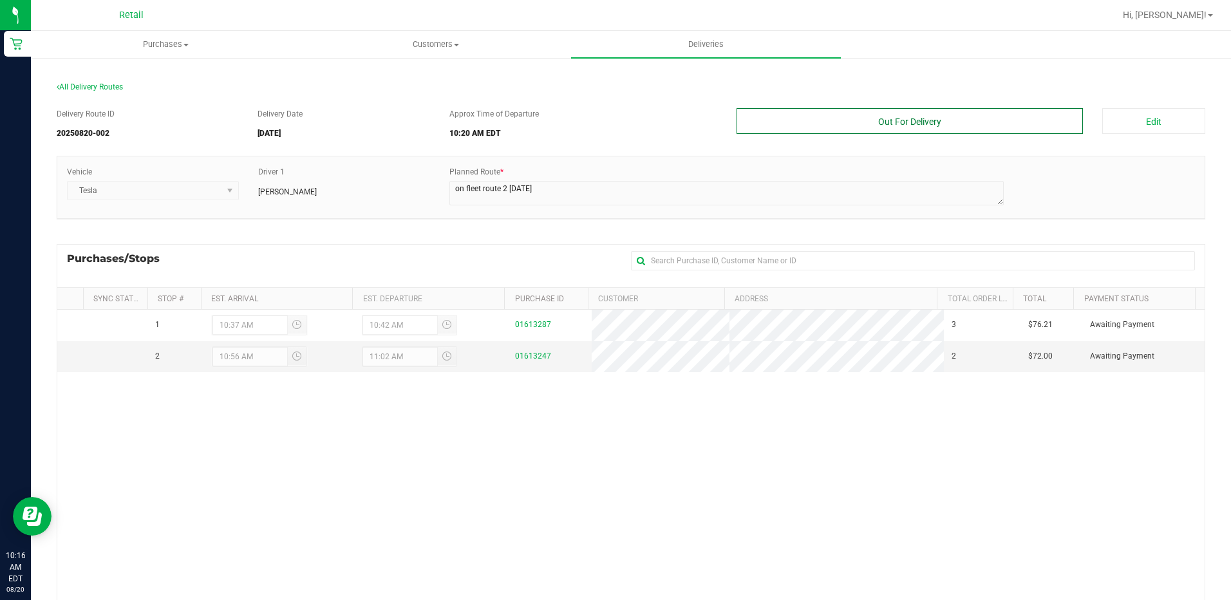
click at [913, 121] on button "Out For Delivery" at bounding box center [909, 121] width 347 height 26
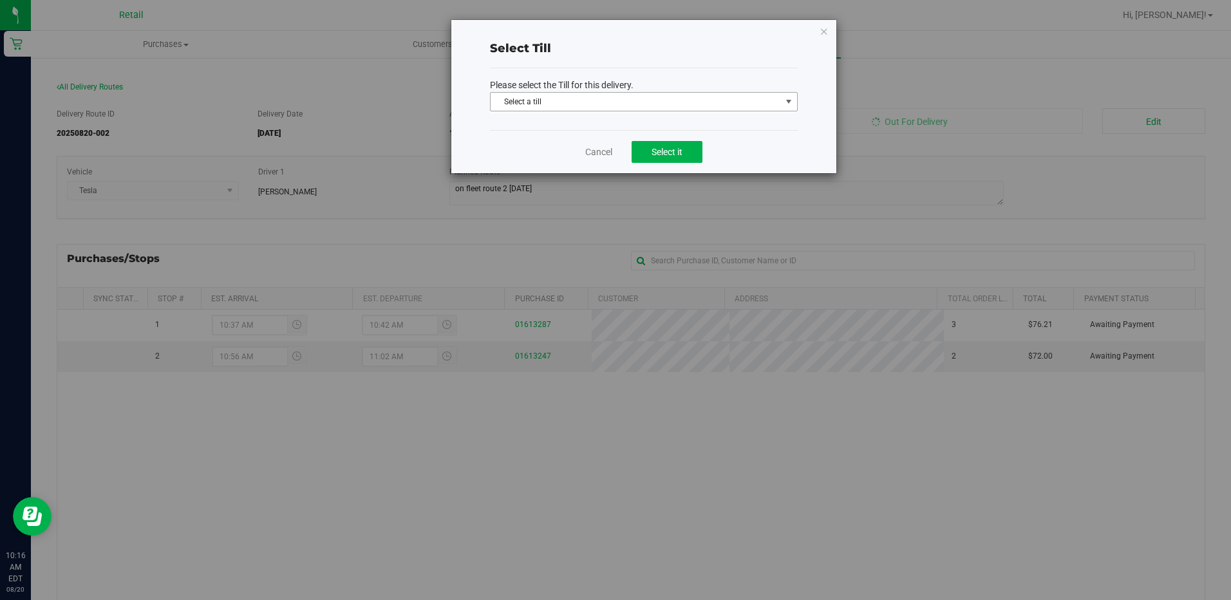
click at [573, 102] on span "Select a till" at bounding box center [635, 102] width 290 height 18
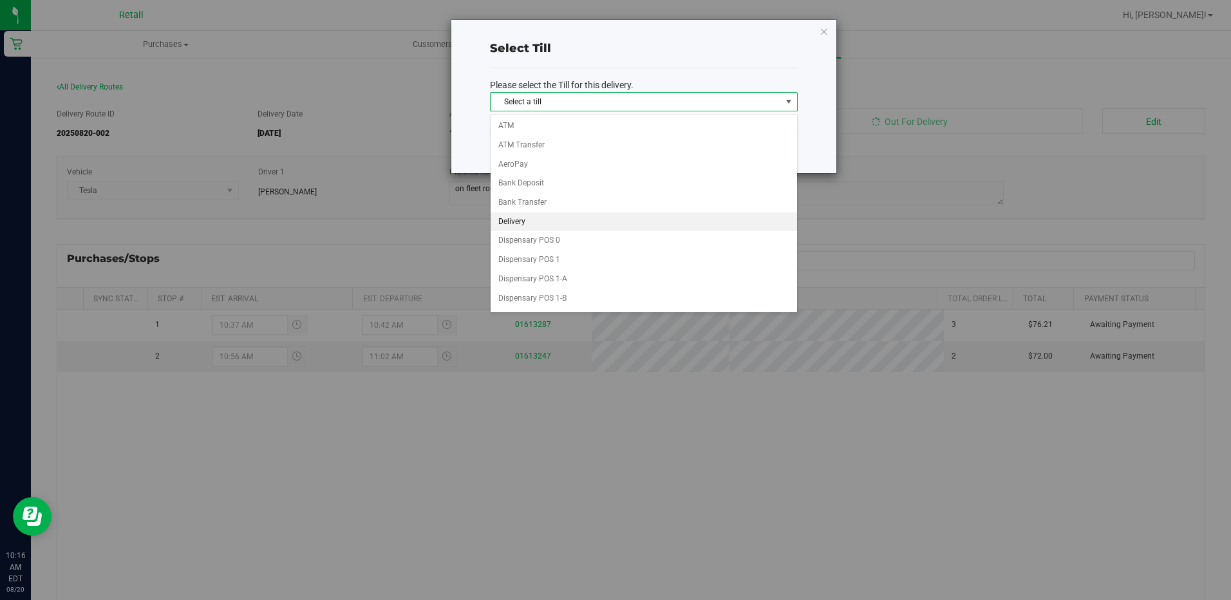
click at [533, 222] on li "Delivery" at bounding box center [643, 221] width 306 height 19
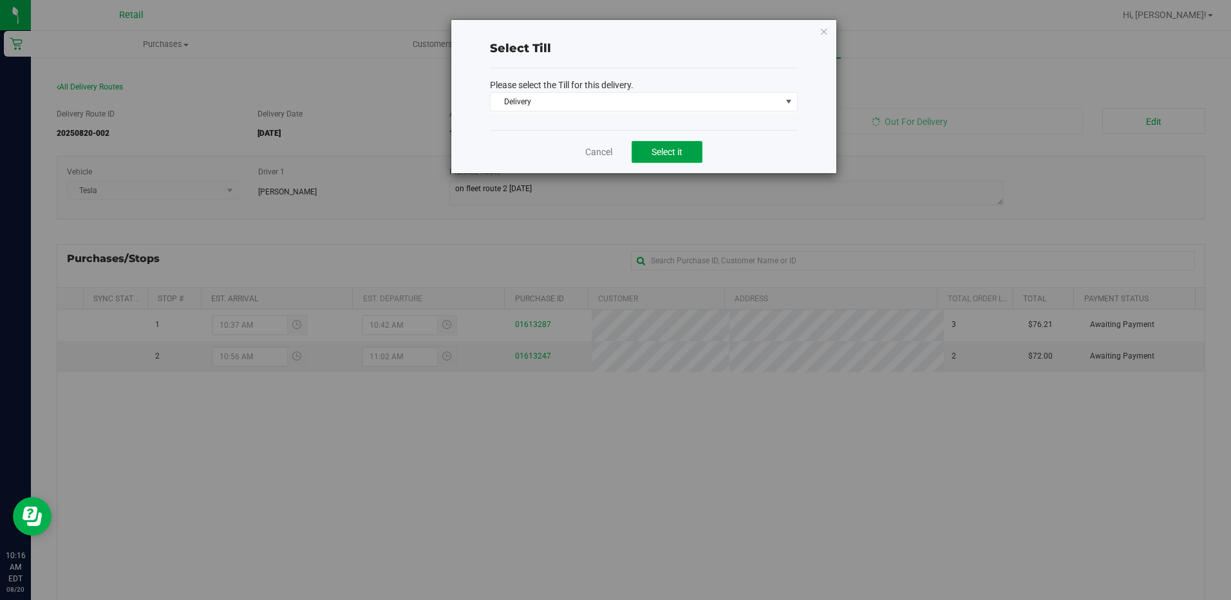
click at [658, 147] on span "Select it" at bounding box center [666, 152] width 31 height 10
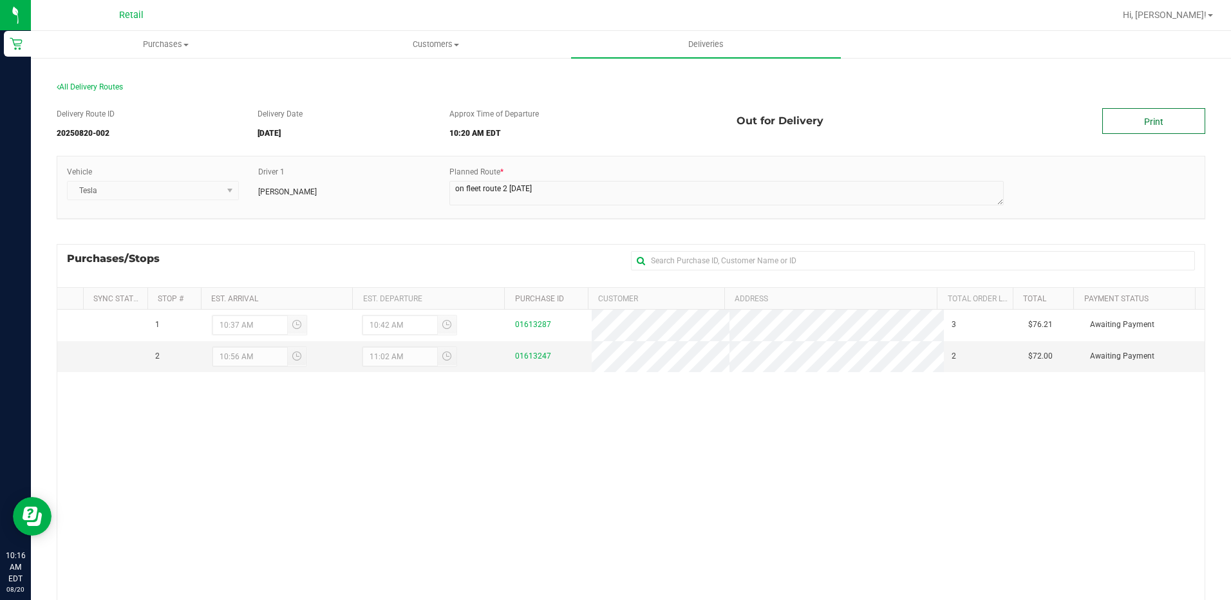
click at [1123, 124] on link "Print" at bounding box center [1153, 121] width 103 height 26
click at [163, 47] on span "Purchases" at bounding box center [166, 45] width 268 height 12
click at [113, 74] on span "Summary of purchases" at bounding box center [97, 77] width 132 height 11
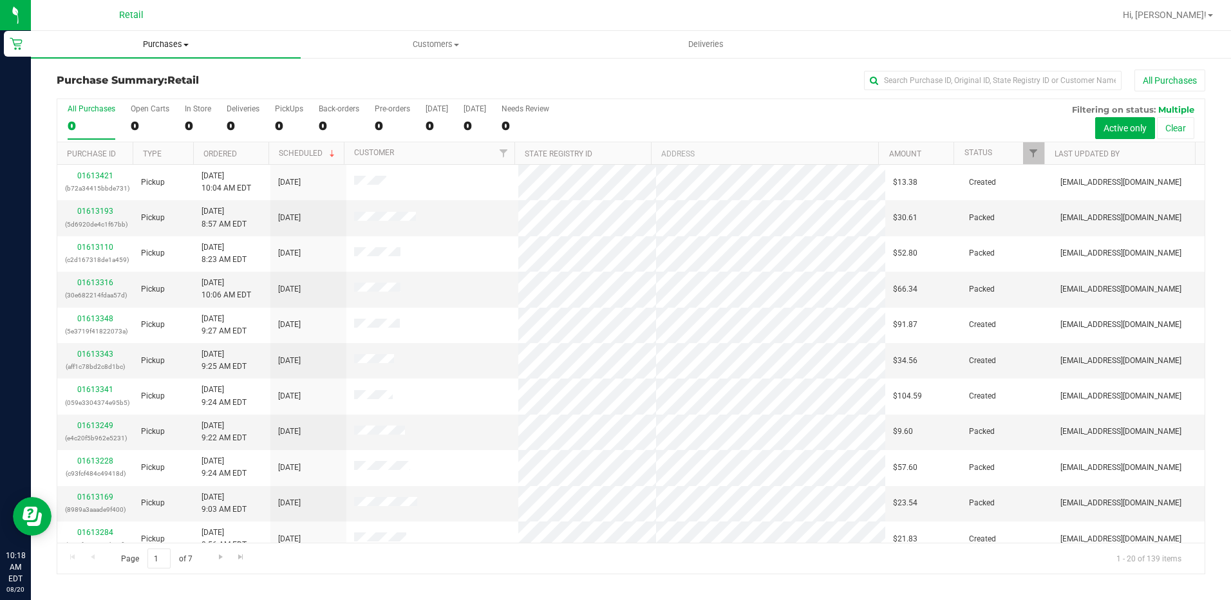
click at [176, 42] on span "Purchases" at bounding box center [166, 45] width 270 height 12
click at [109, 77] on span "Summary of purchases" at bounding box center [97, 77] width 132 height 11
click at [908, 86] on input "text" at bounding box center [992, 80] width 257 height 19
click at [893, 74] on input "text" at bounding box center [992, 80] width 257 height 19
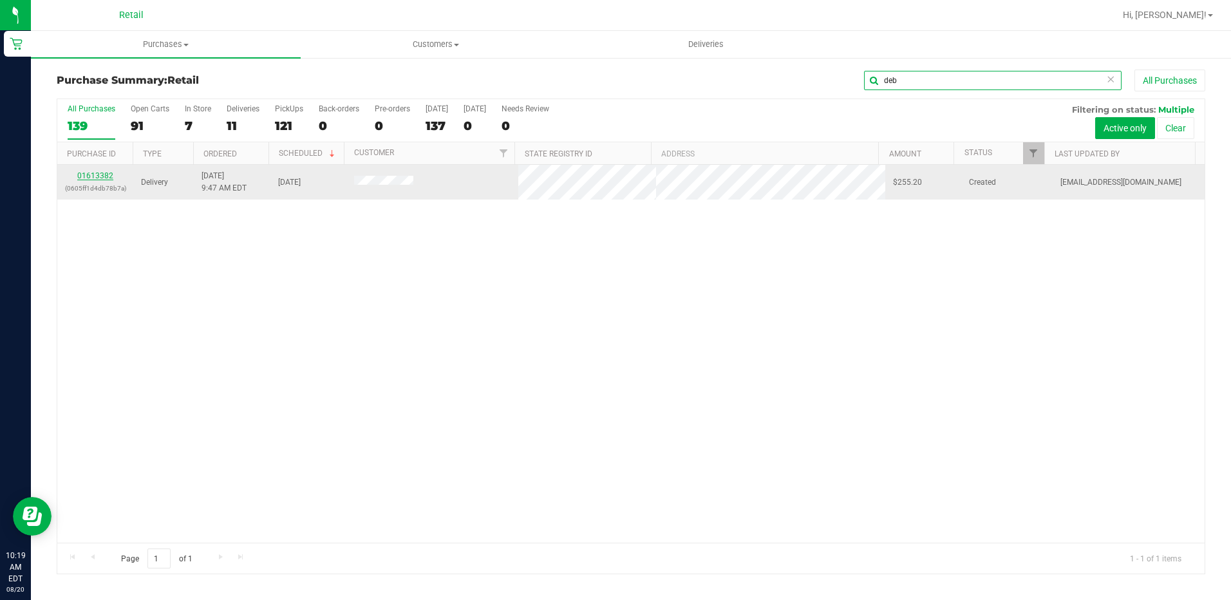
type input "deb"
click at [89, 174] on div "All Purchases 139 Open Carts 91 In Store 7 Deliveries 11 PickUps 121 Back-order…" at bounding box center [631, 336] width 1148 height 476
click at [93, 174] on link "01613382" at bounding box center [95, 175] width 36 height 9
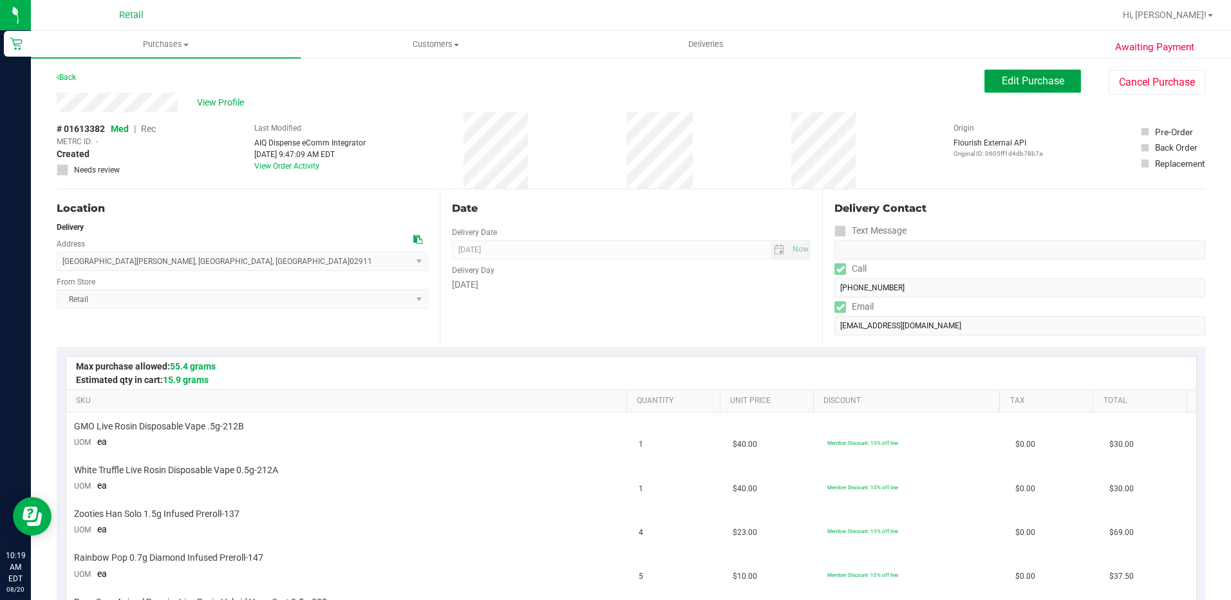
click at [1007, 85] on span "Edit Purchase" at bounding box center [1033, 81] width 62 height 12
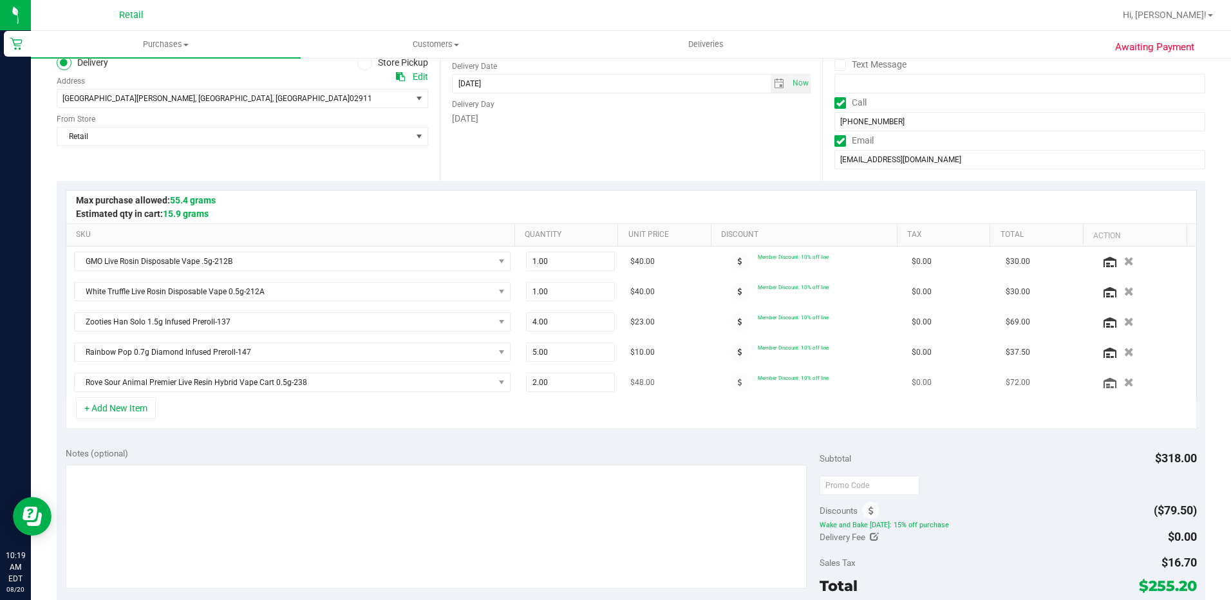
scroll to position [193, 0]
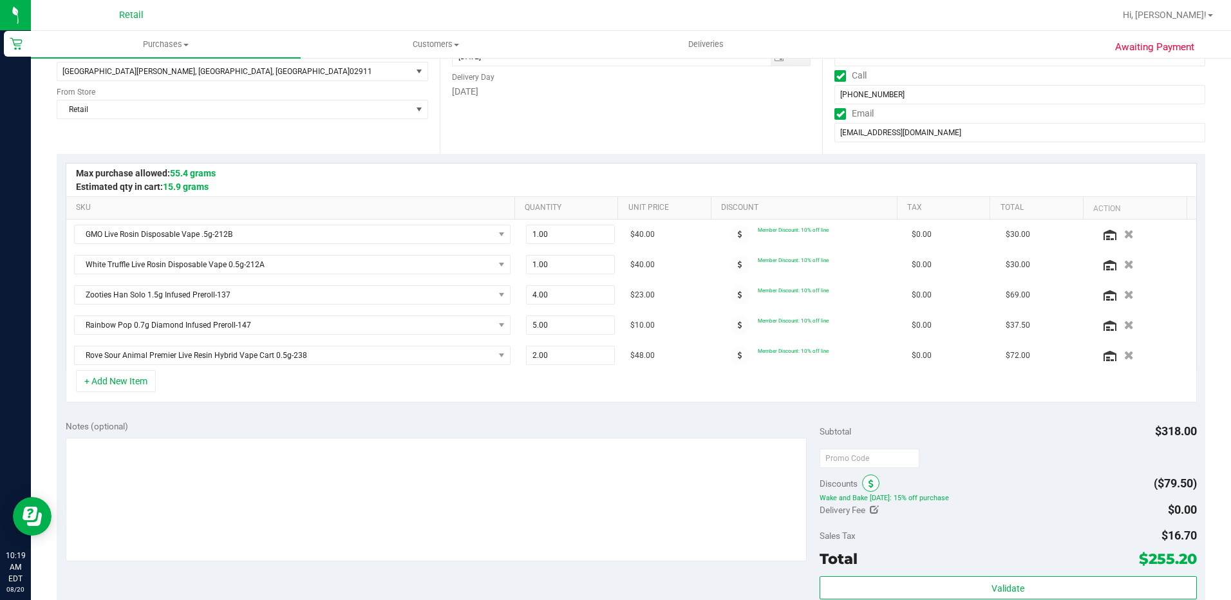
click at [868, 484] on icon at bounding box center [870, 484] width 5 height 9
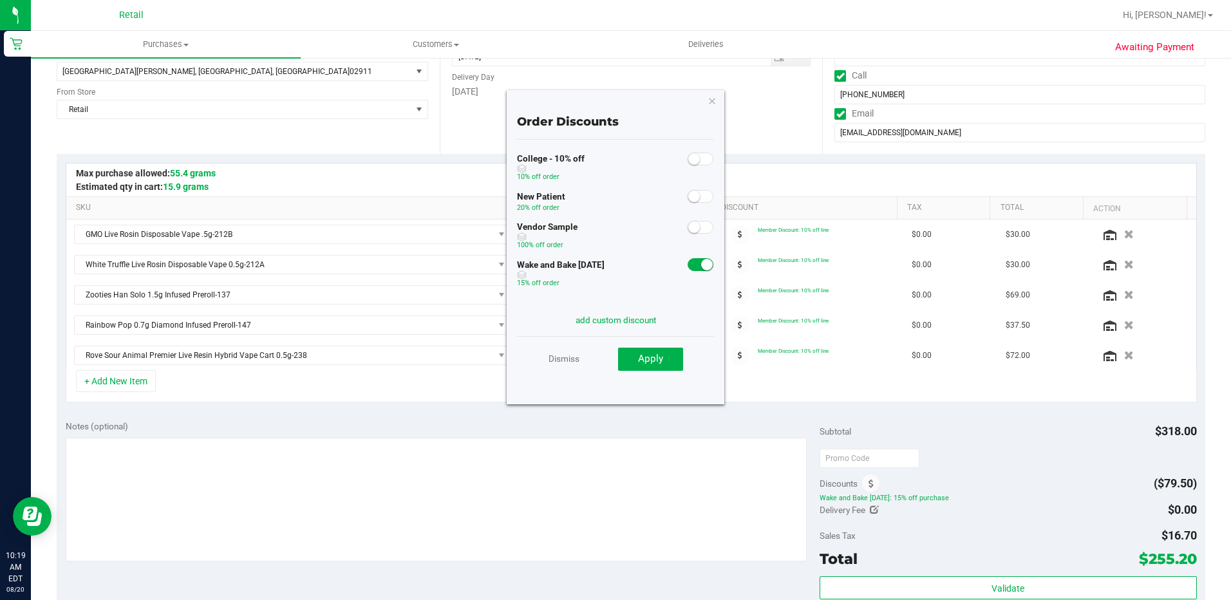
click at [701, 266] on small at bounding box center [707, 265] width 12 height 12
click at [648, 357] on span "Apply" at bounding box center [650, 359] width 25 height 12
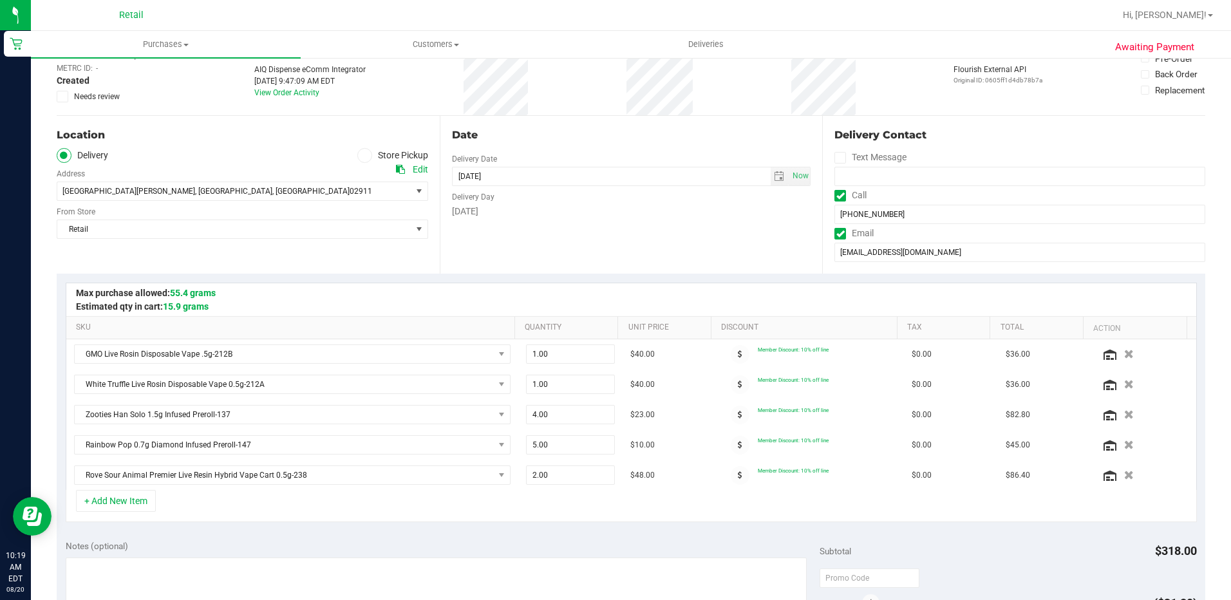
scroll to position [0, 0]
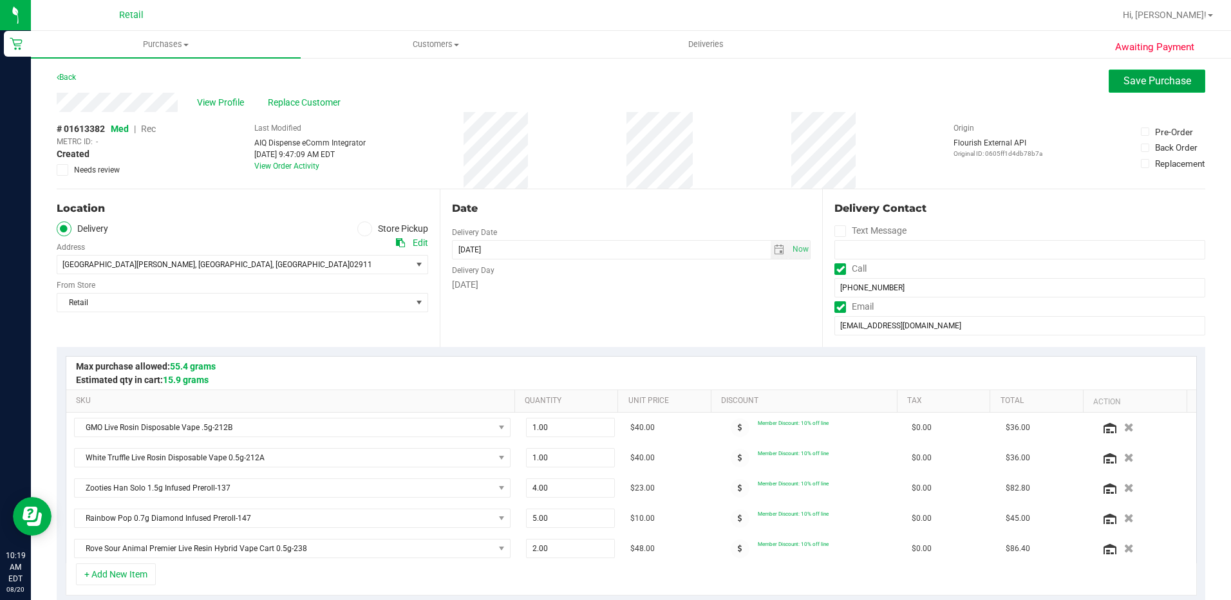
click at [1141, 78] on span "Save Purchase" at bounding box center [1157, 81] width 68 height 12
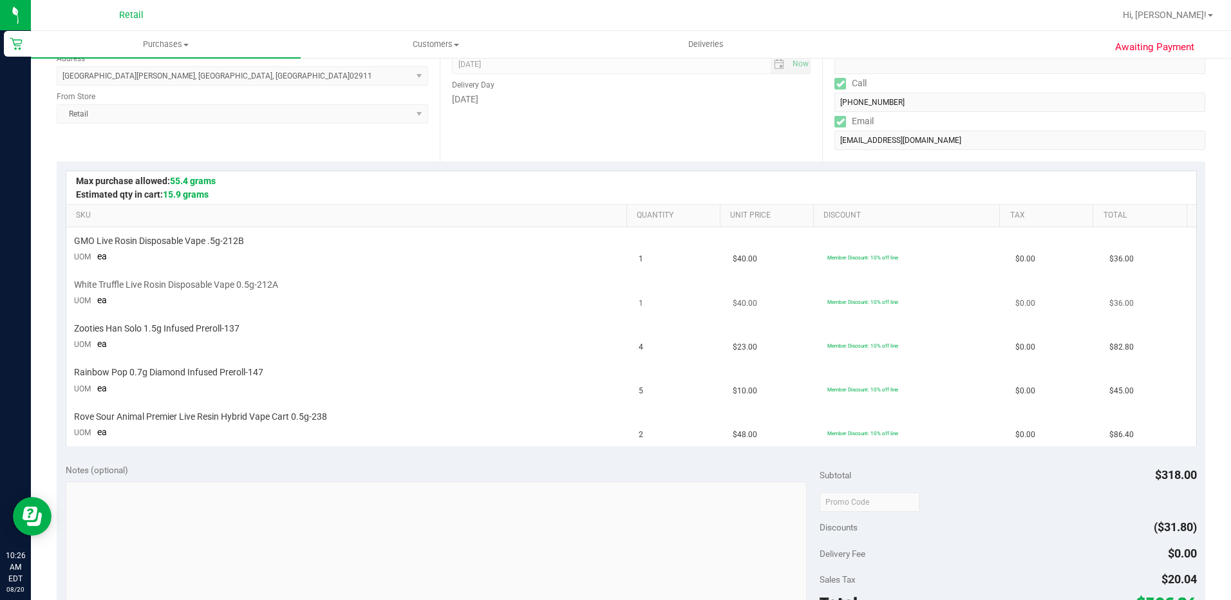
scroll to position [193, 0]
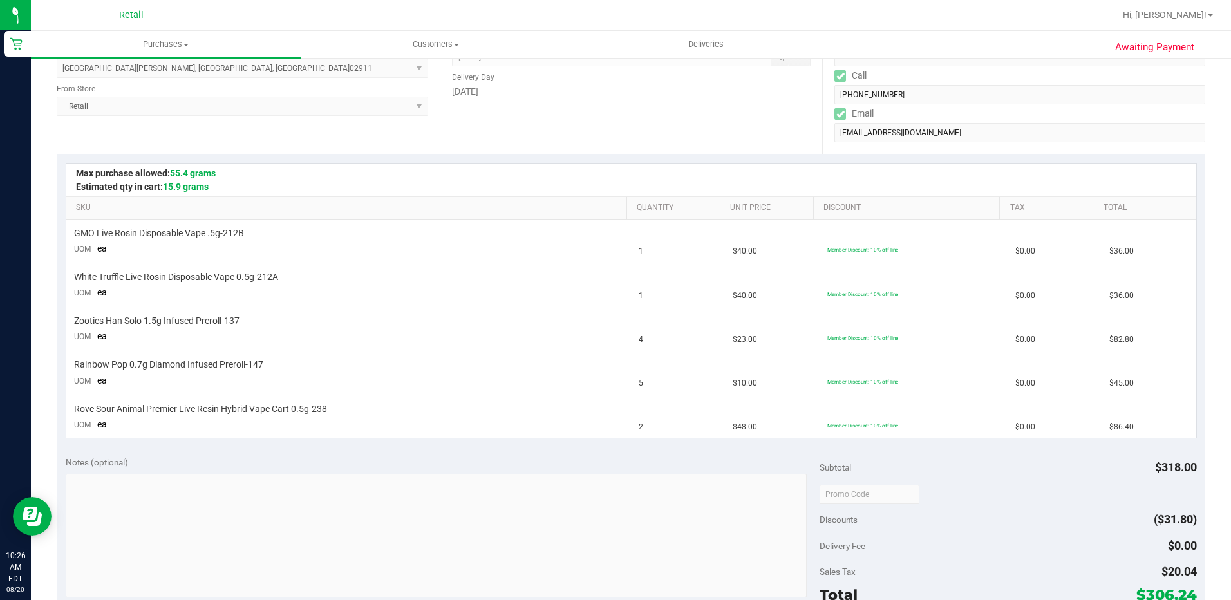
click at [514, 151] on div "Date Delivery Date 08/20/2025 Now 08/20/2025 08:00 AM Now Delivery Day Wednesday" at bounding box center [631, 75] width 383 height 158
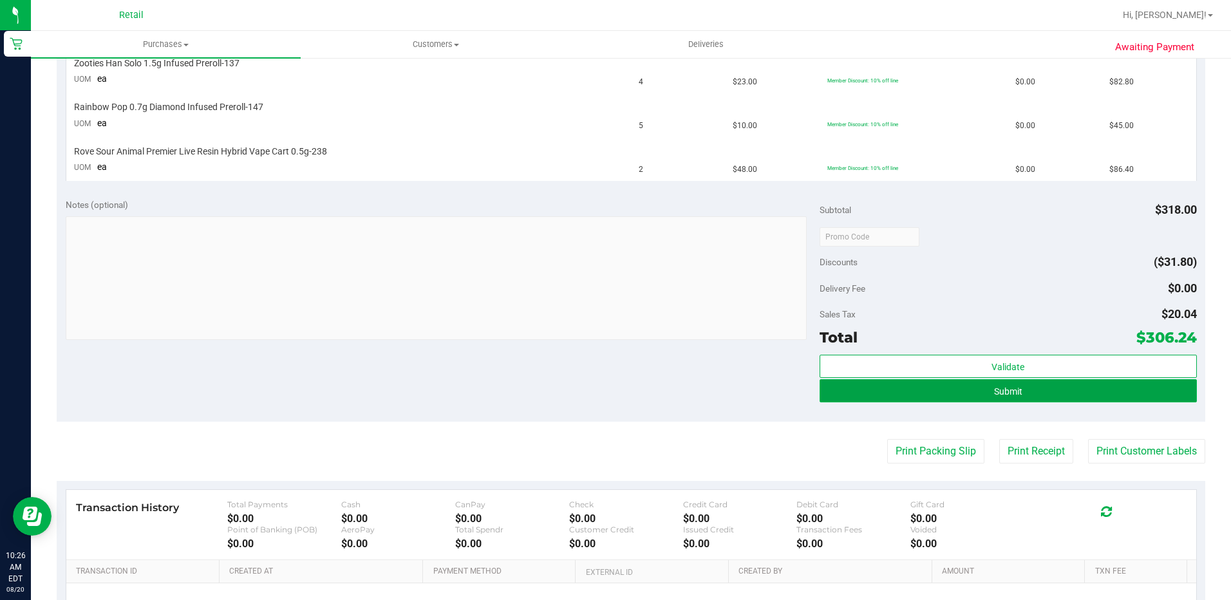
click at [947, 393] on button "Submit" at bounding box center [1007, 390] width 377 height 23
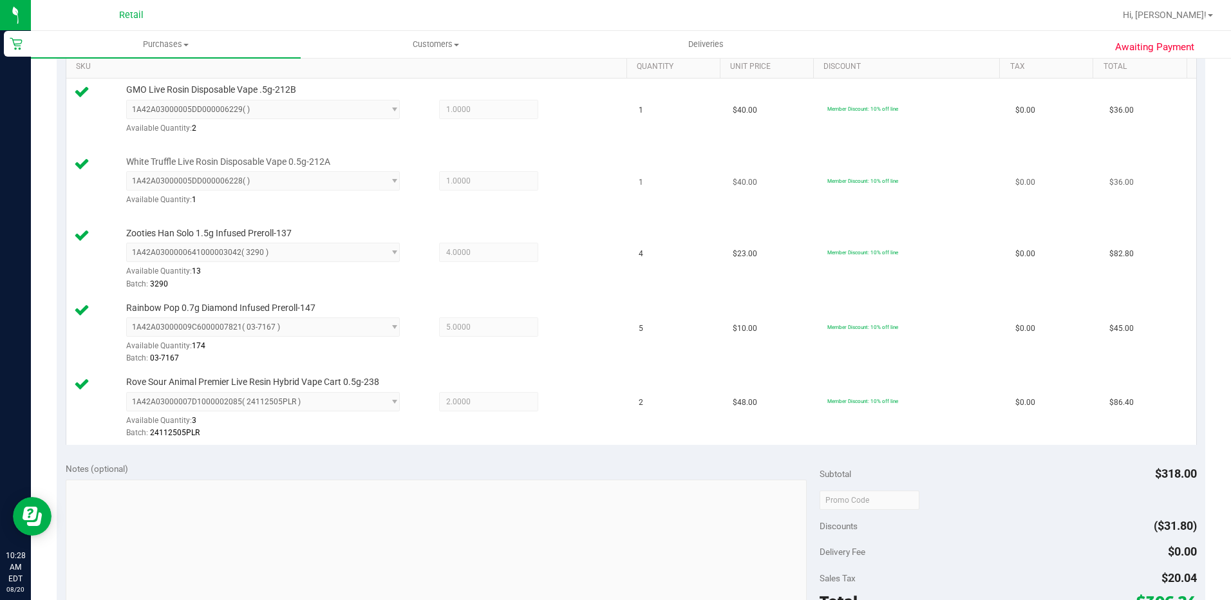
scroll to position [451, 0]
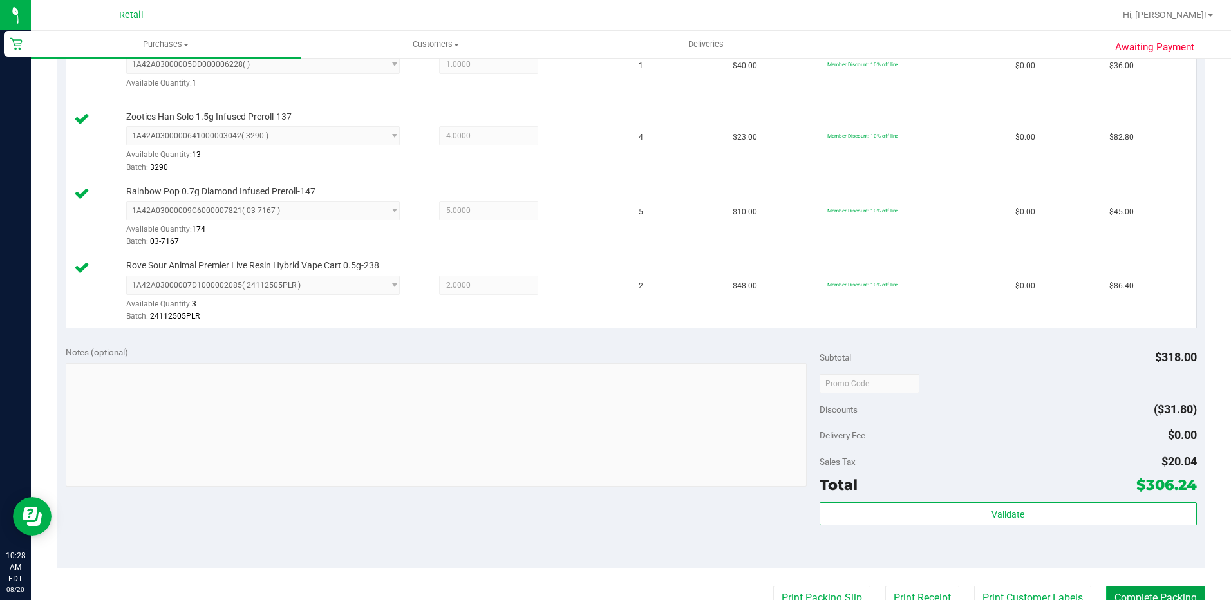
click at [1132, 587] on button "Complete Packing" at bounding box center [1155, 598] width 99 height 24
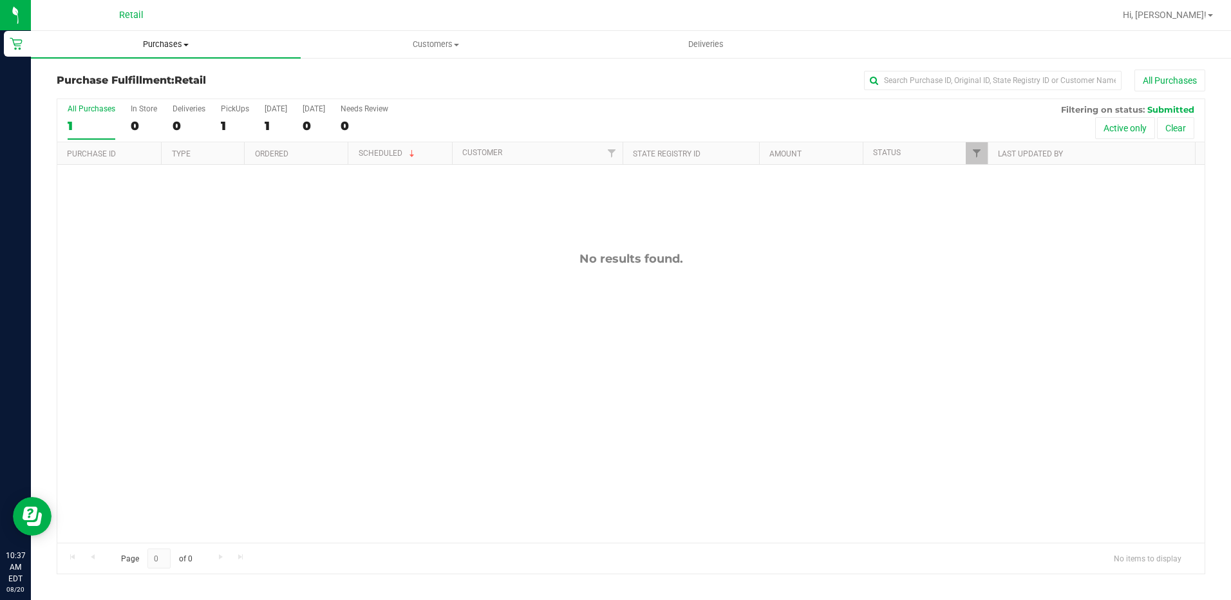
click at [168, 43] on span "Purchases" at bounding box center [166, 45] width 270 height 12
click at [113, 77] on span "Summary of purchases" at bounding box center [97, 77] width 132 height 11
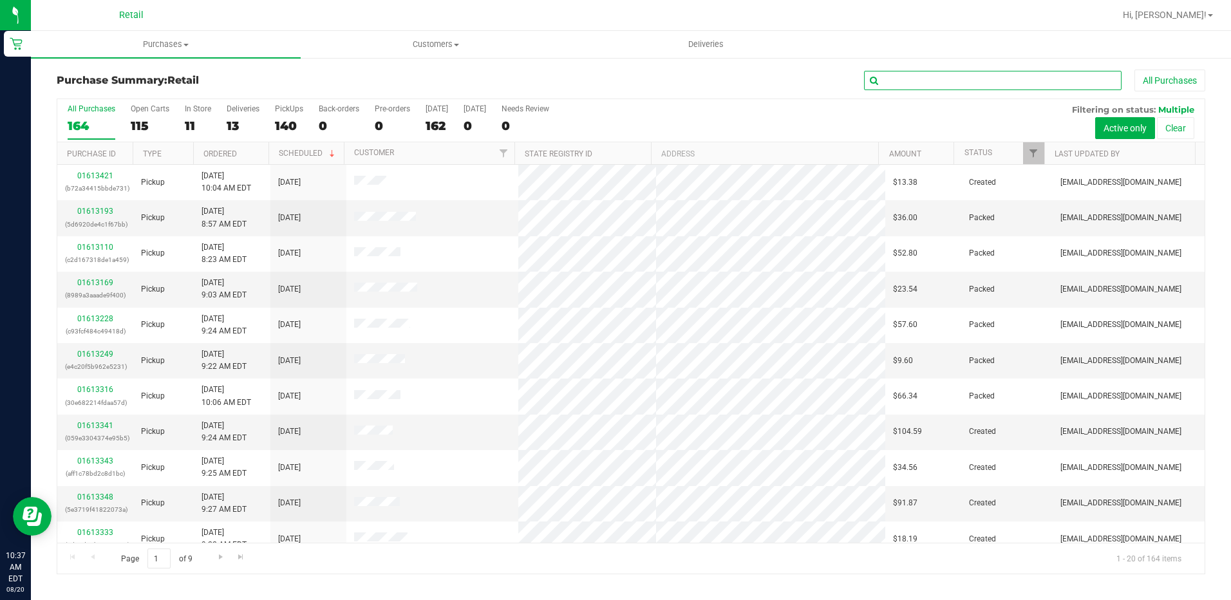
click at [916, 85] on input "text" at bounding box center [992, 80] width 257 height 19
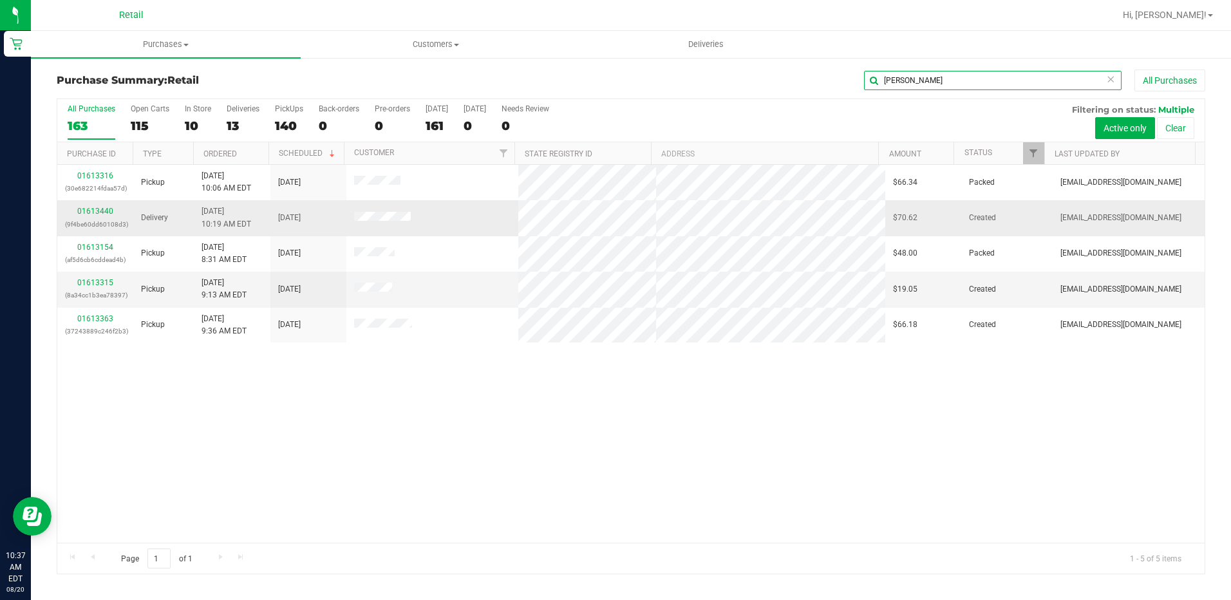
type input "ana"
click at [82, 206] on div "01613440 (9f4be60dd60108d3)" at bounding box center [95, 217] width 61 height 24
click at [84, 208] on link "01613440" at bounding box center [95, 211] width 36 height 9
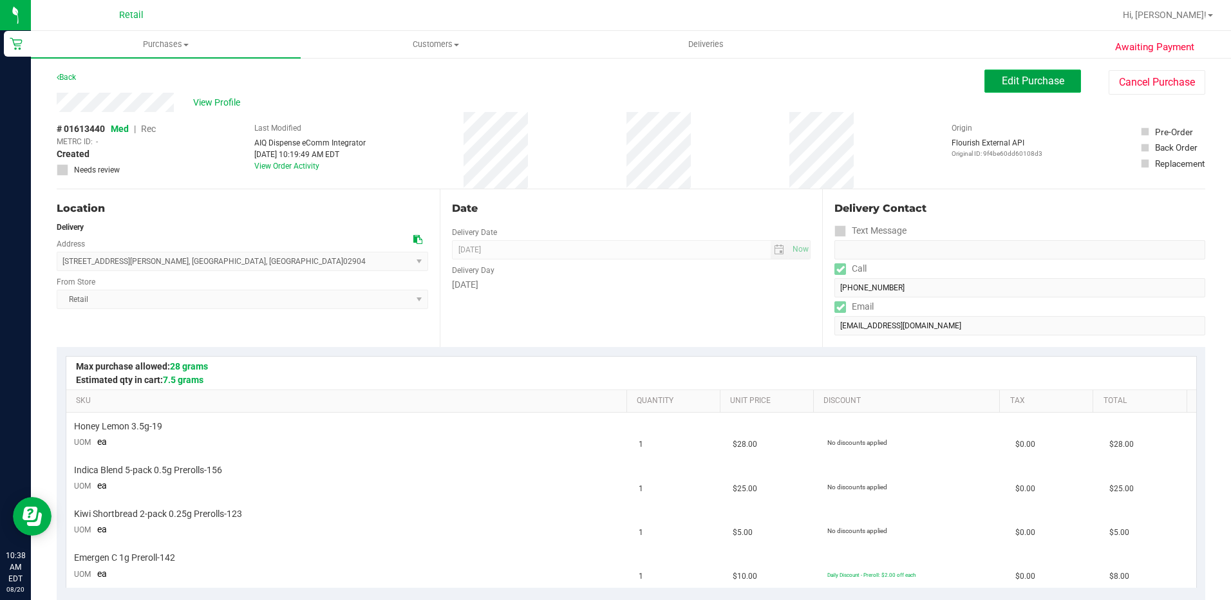
click at [1021, 78] on span "Edit Purchase" at bounding box center [1033, 81] width 62 height 12
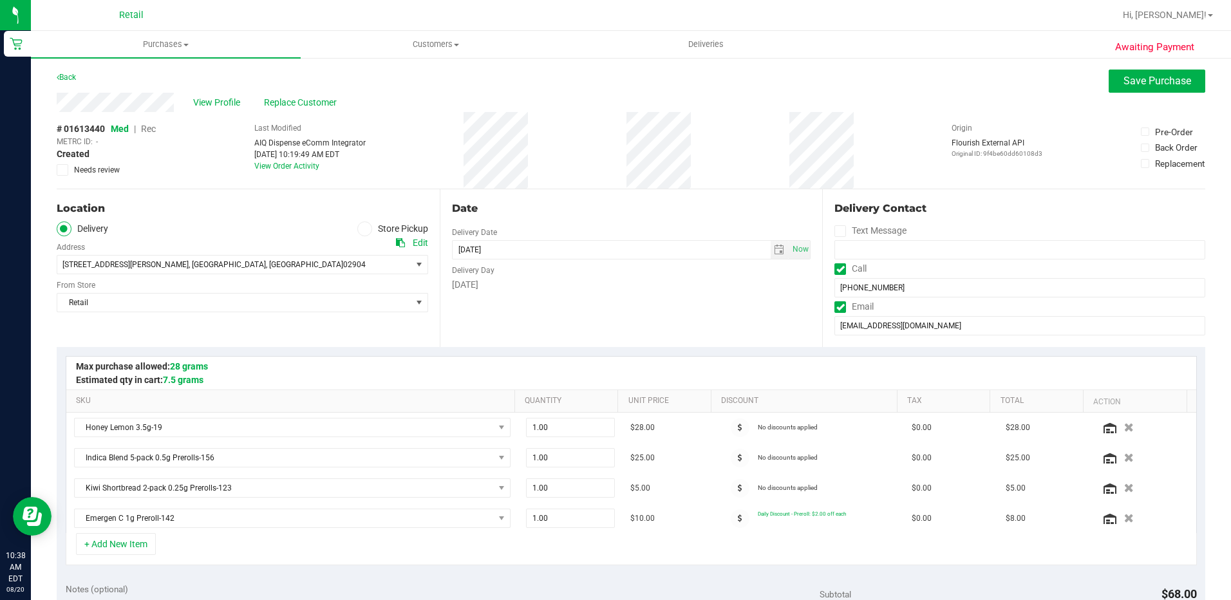
click at [155, 129] on span "Rec" at bounding box center [148, 129] width 15 height 10
click at [1115, 73] on button "Save Purchase" at bounding box center [1156, 81] width 97 height 23
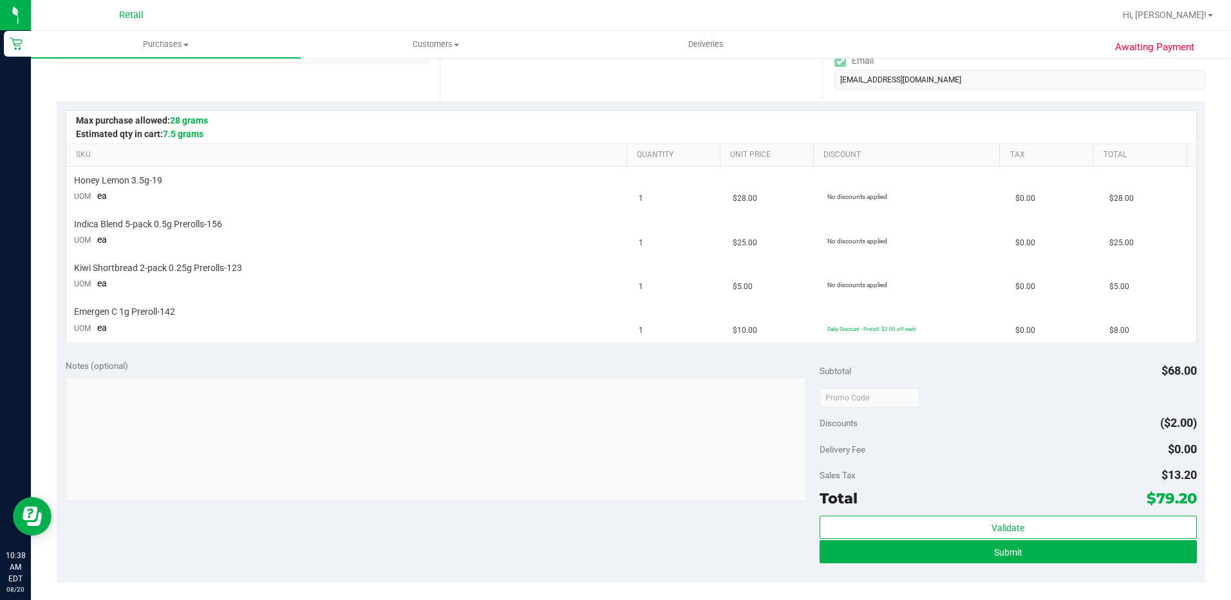
scroll to position [257, 0]
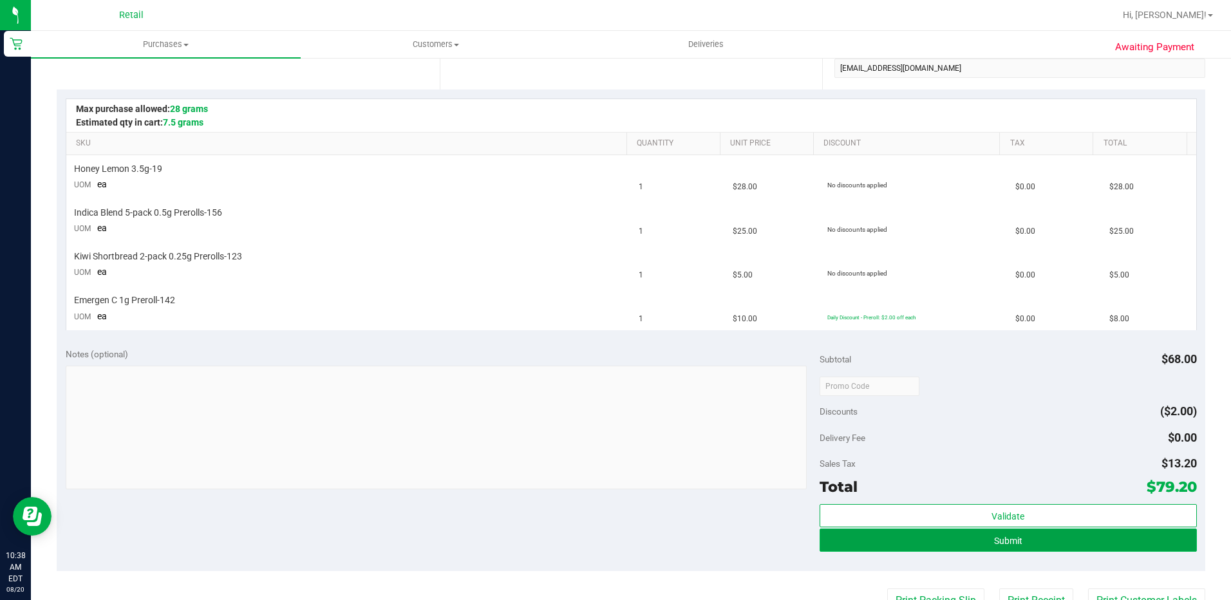
click at [909, 543] on button "Submit" at bounding box center [1007, 539] width 377 height 23
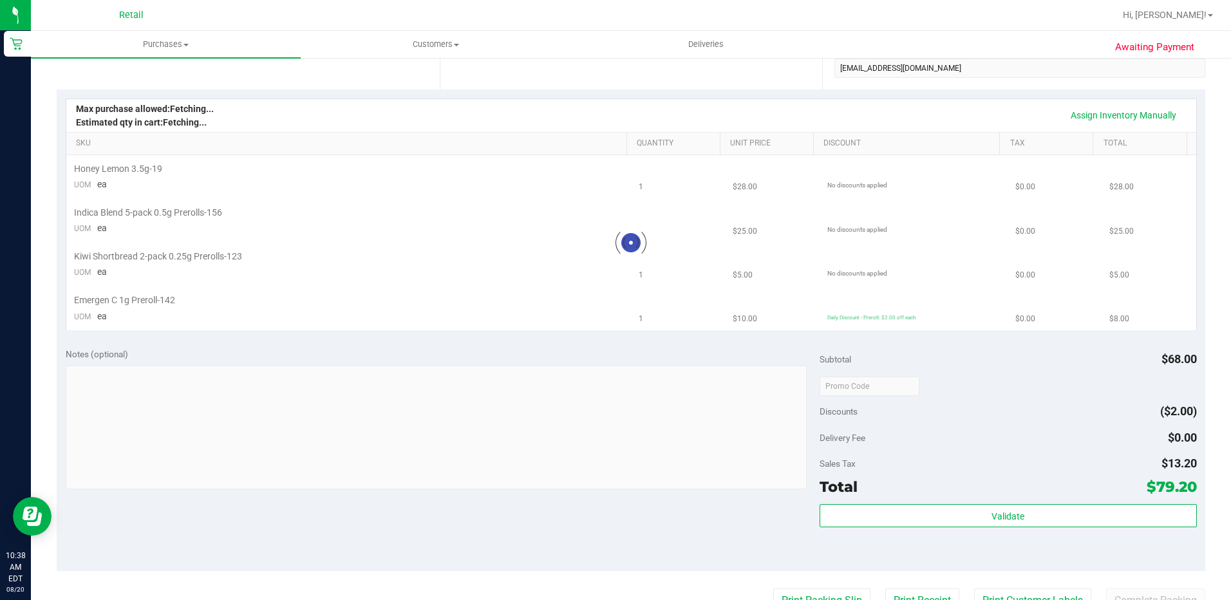
scroll to position [0, 0]
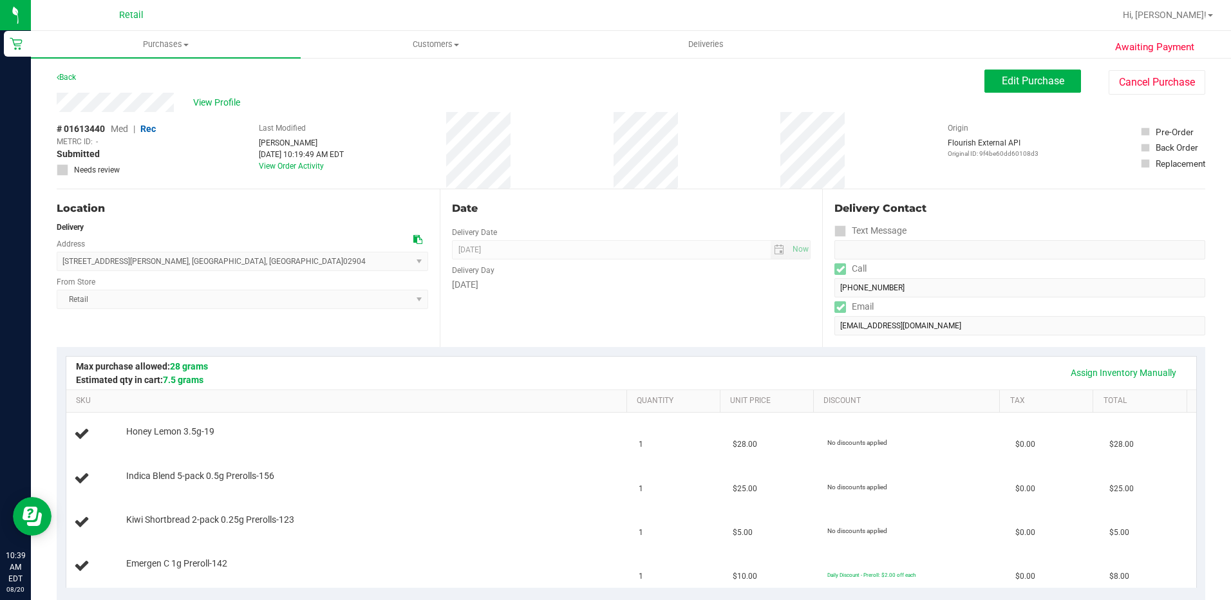
click at [658, 324] on div "Date Delivery Date 08/20/2025 Now 08/20/2025 08:00 AM Now Delivery Day Wednesday" at bounding box center [631, 268] width 383 height 158
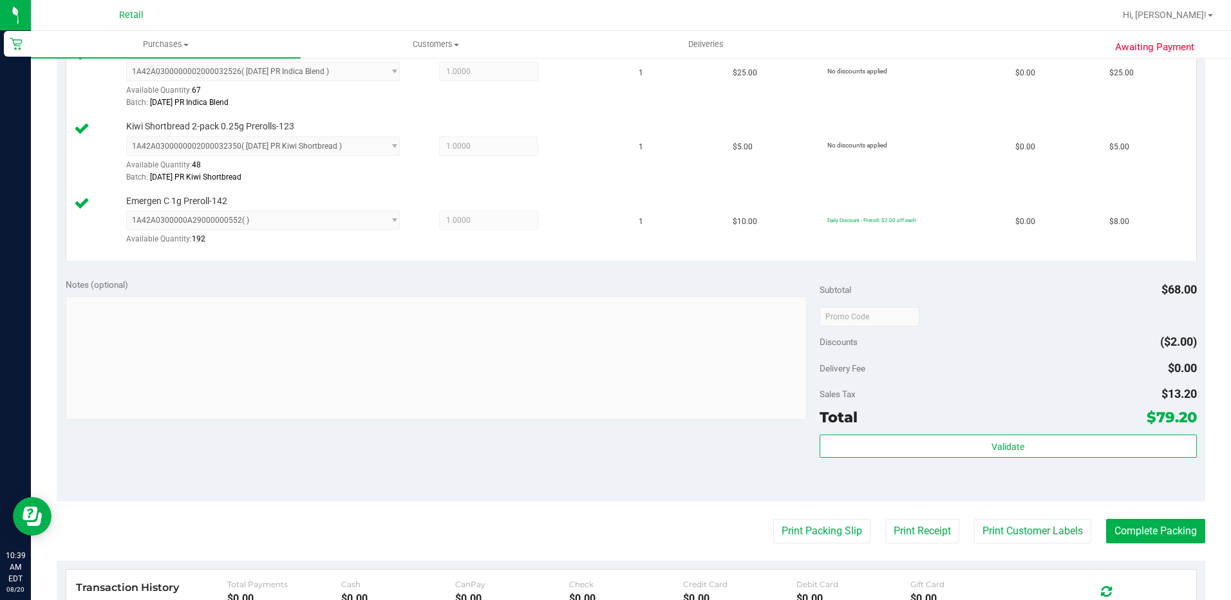
scroll to position [451, 0]
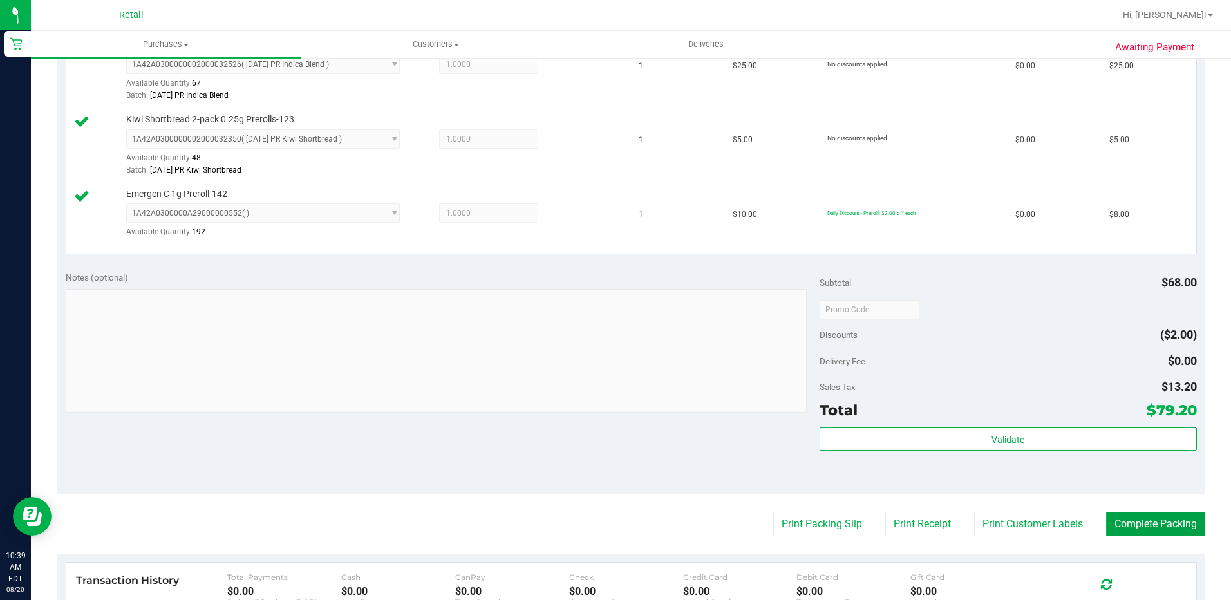
click at [1158, 518] on button "Complete Packing" at bounding box center [1155, 524] width 99 height 24
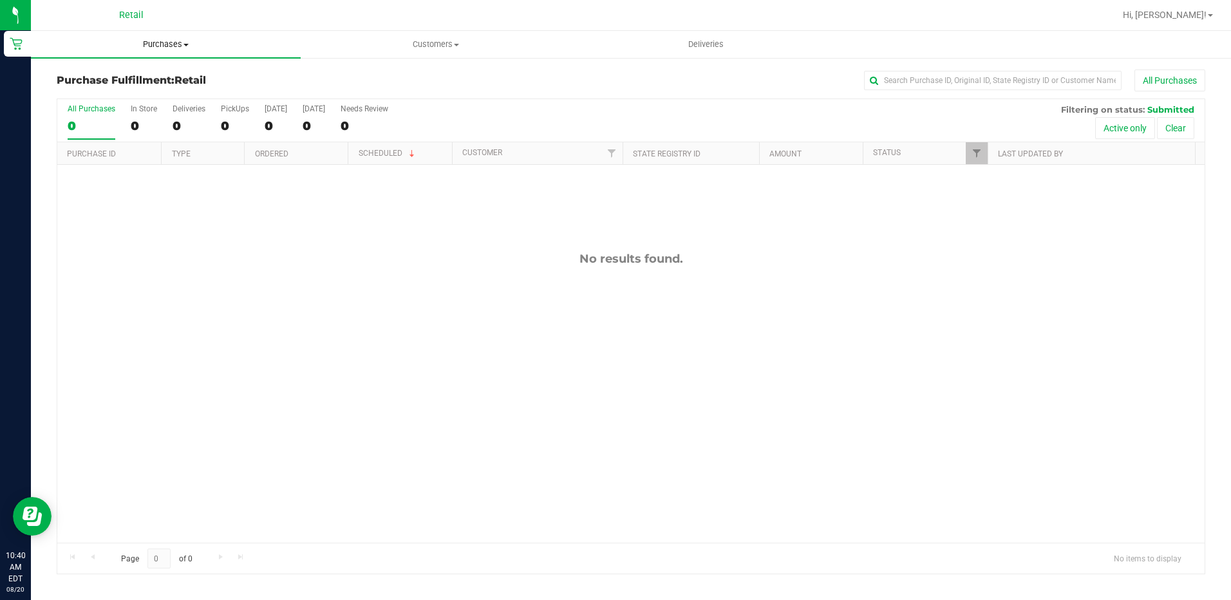
click at [160, 44] on span "Purchases" at bounding box center [166, 45] width 270 height 12
click at [147, 83] on span "Summary of purchases" at bounding box center [97, 77] width 132 height 11
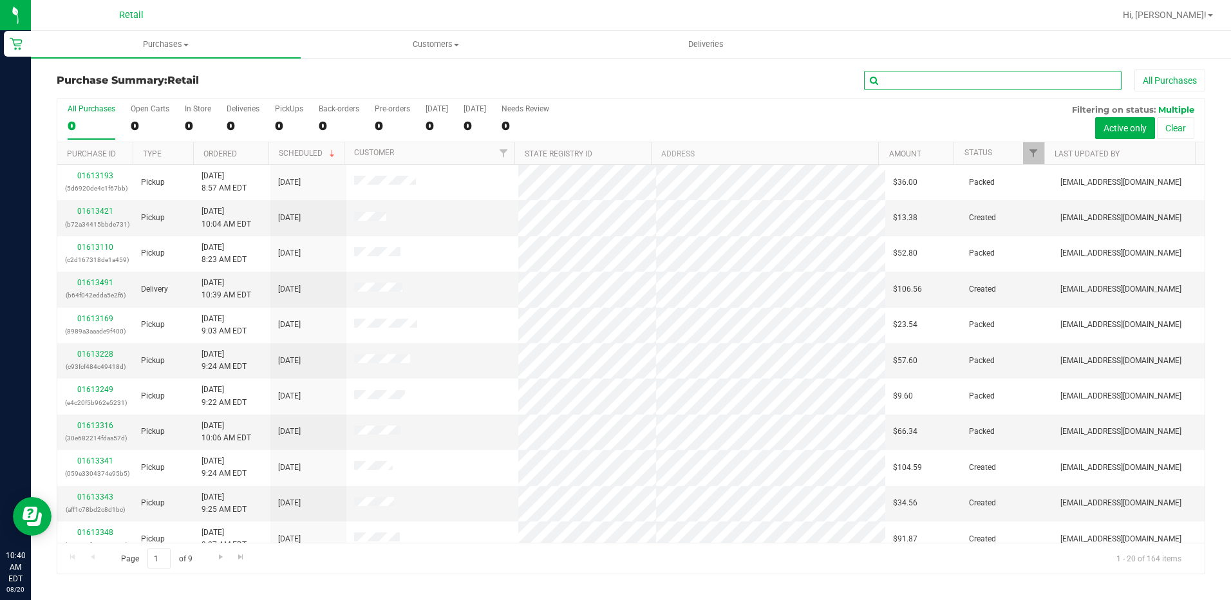
click at [884, 83] on input "text" at bounding box center [992, 80] width 257 height 19
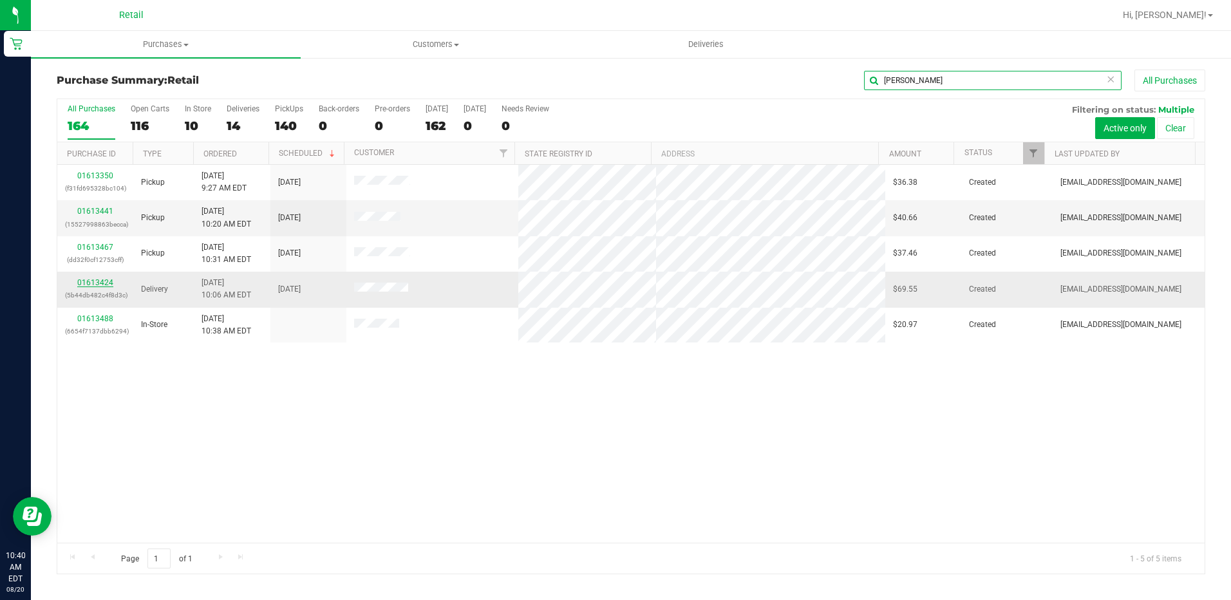
type input "jose"
click at [81, 283] on link "01613424" at bounding box center [95, 282] width 36 height 9
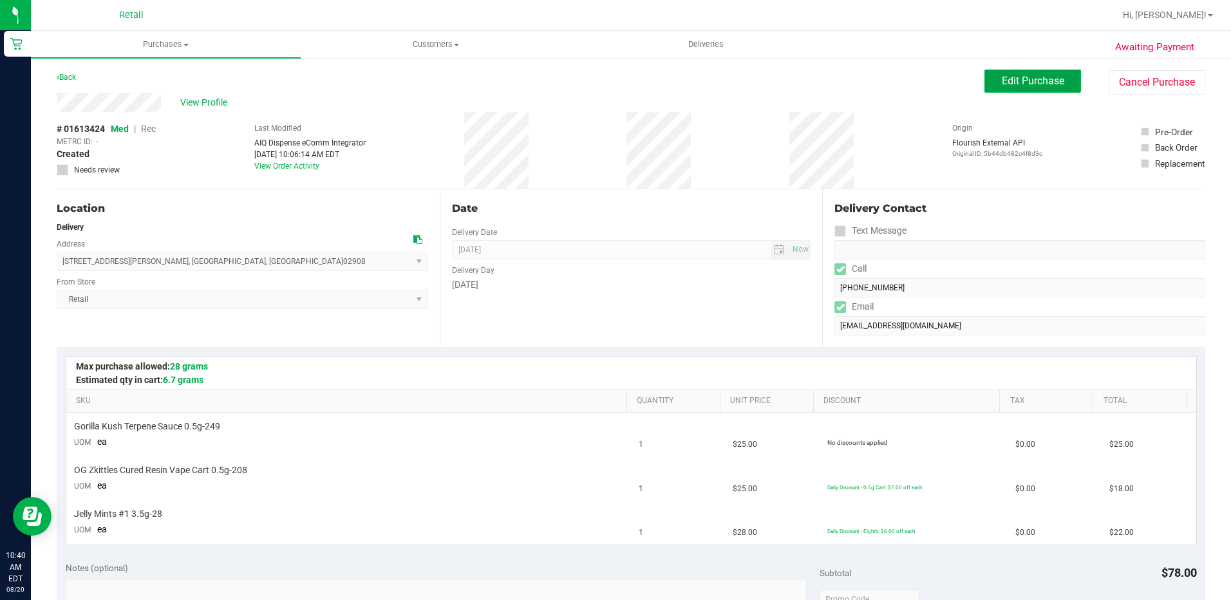
click at [1023, 78] on span "Edit Purchase" at bounding box center [1033, 81] width 62 height 12
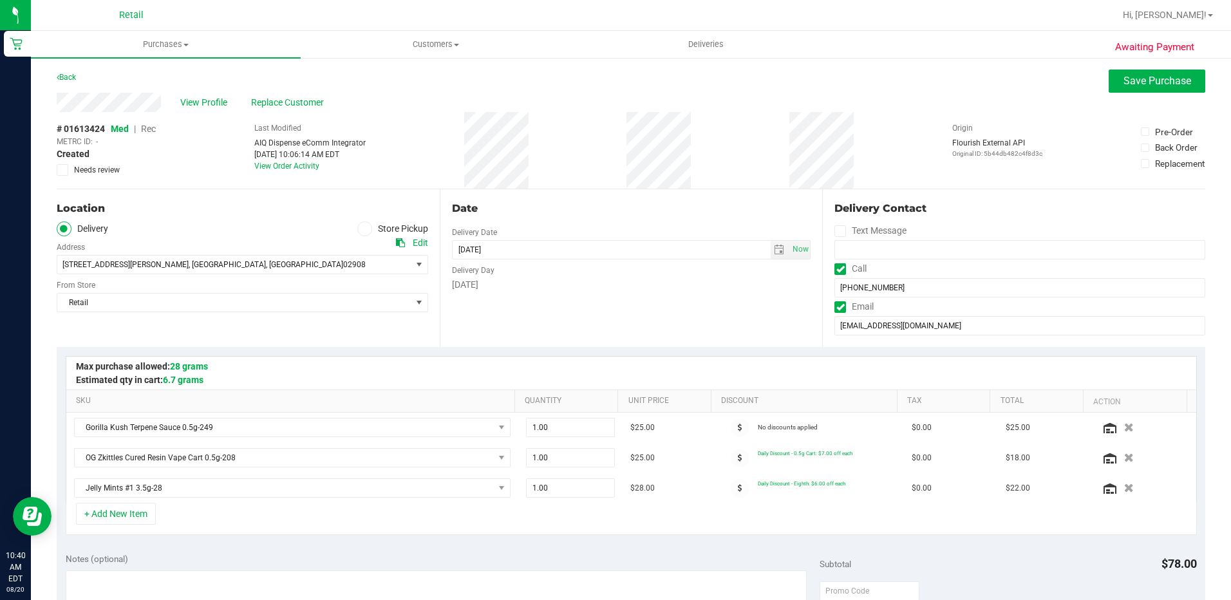
click at [145, 126] on span "Rec" at bounding box center [148, 129] width 15 height 10
click at [1159, 87] on button "Save Purchase" at bounding box center [1156, 81] width 97 height 23
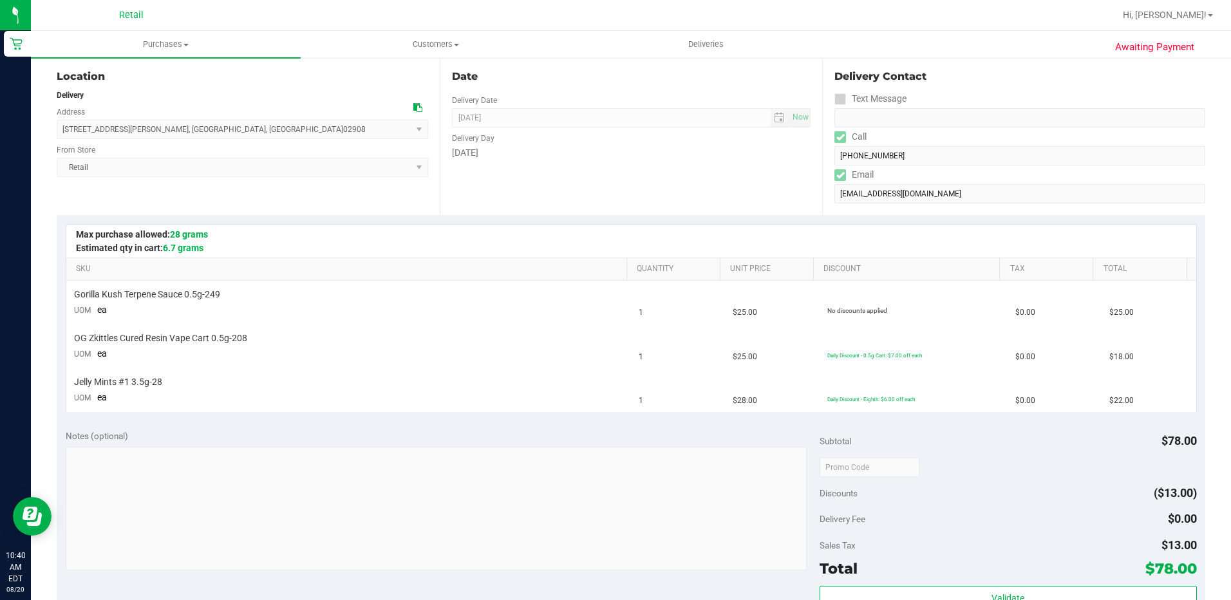
scroll to position [193, 0]
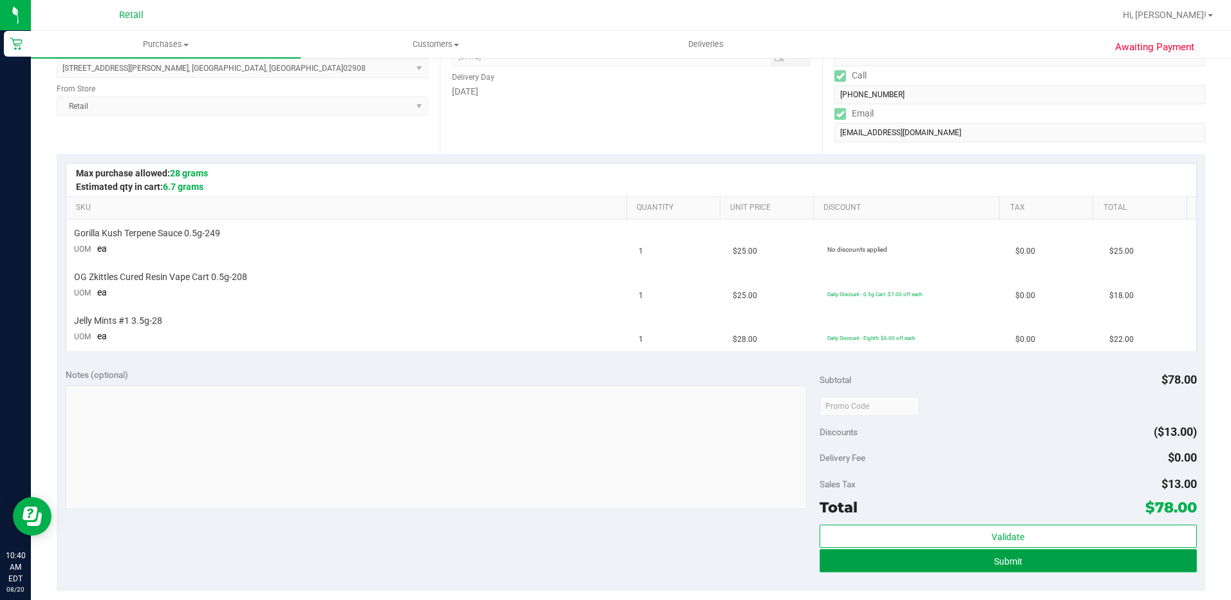
click at [890, 560] on button "Submit" at bounding box center [1007, 560] width 377 height 23
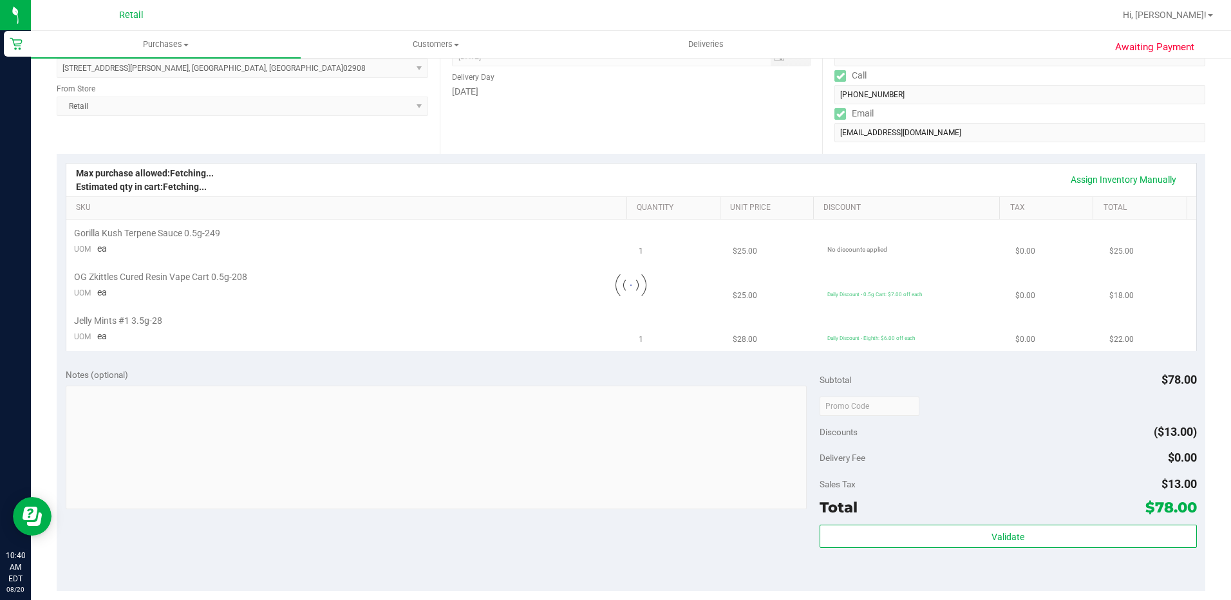
scroll to position [0, 0]
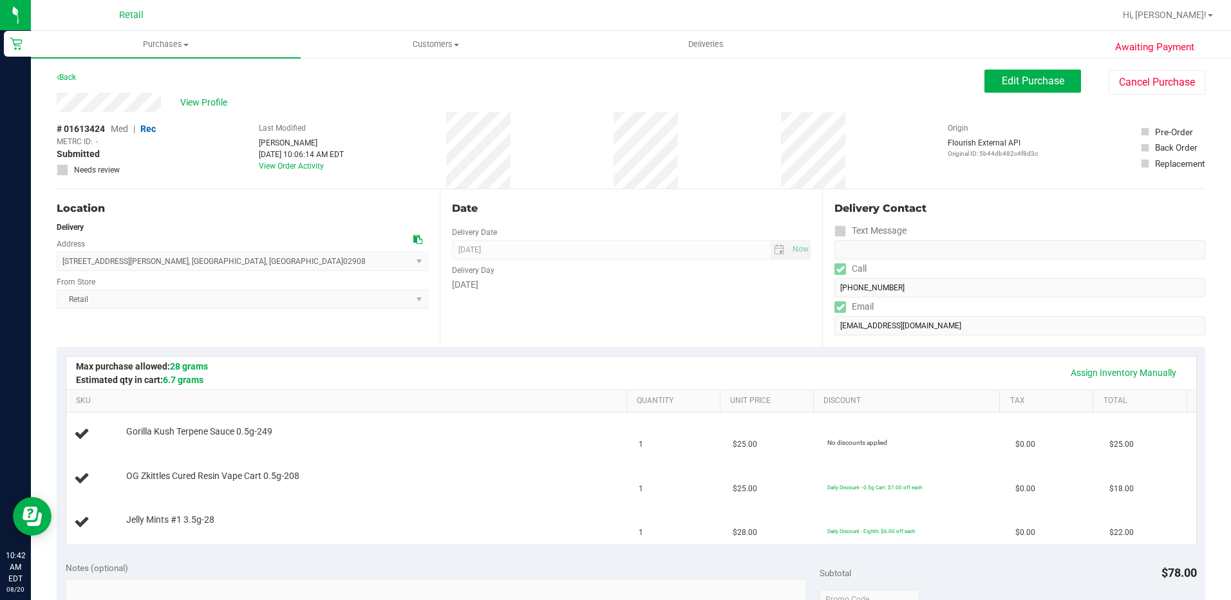
click at [521, 306] on div "Date Delivery Date 08/20/2025 Now 08/20/2025 08:00 AM Now Delivery Day Wednesday" at bounding box center [631, 268] width 383 height 158
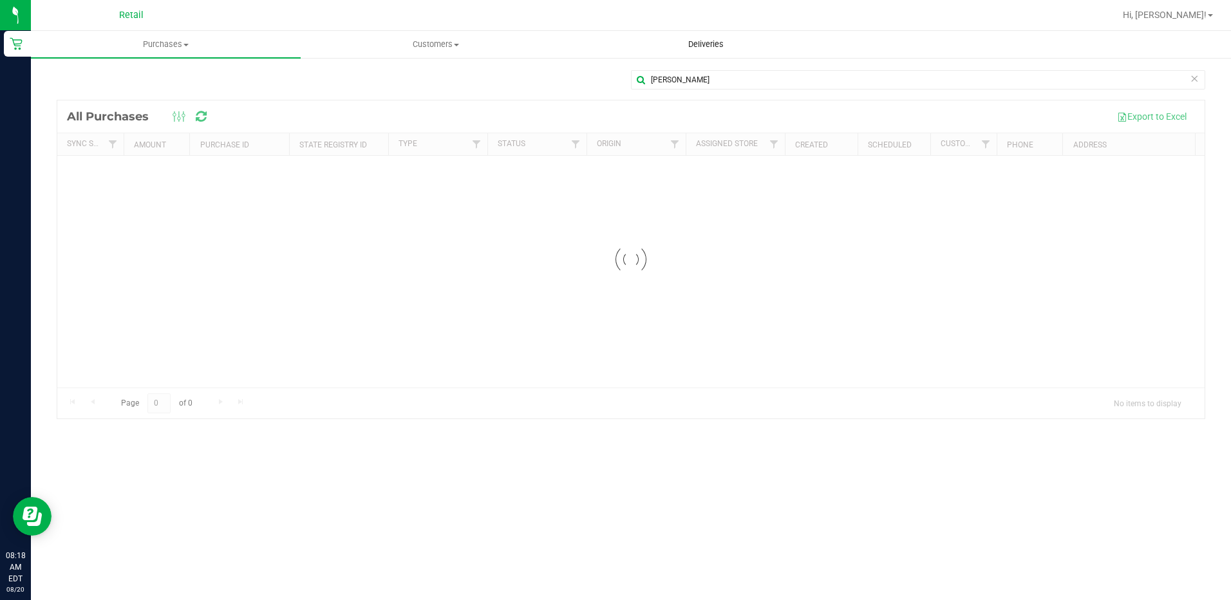
click at [713, 50] on span "Deliveries" at bounding box center [706, 45] width 70 height 12
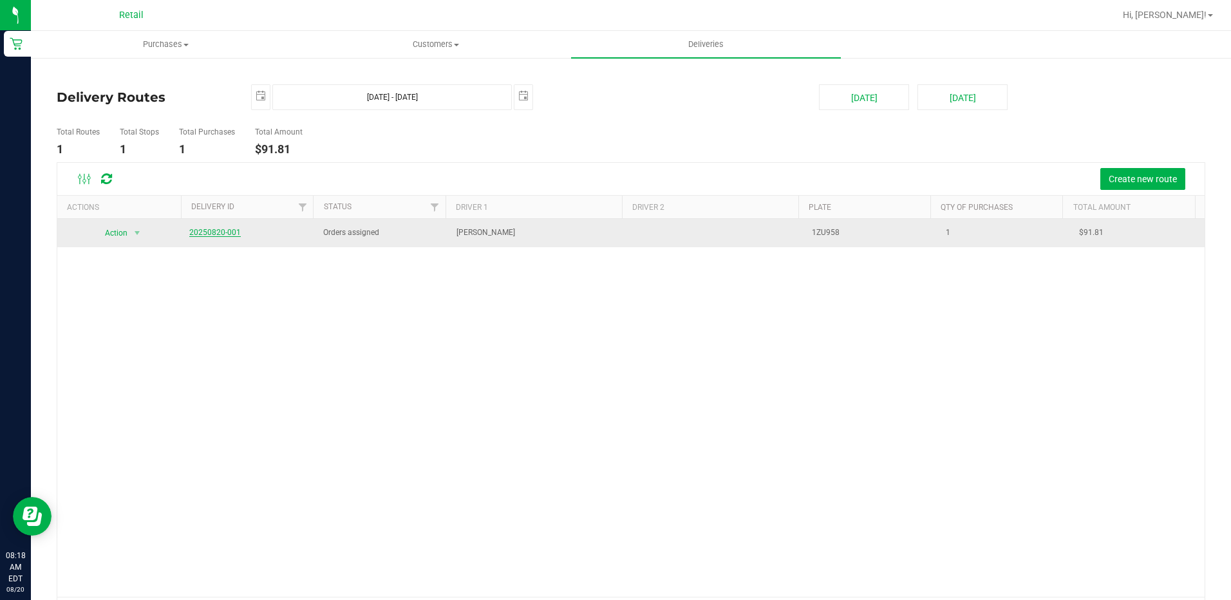
click at [230, 234] on link "20250820-001" at bounding box center [214, 232] width 51 height 9
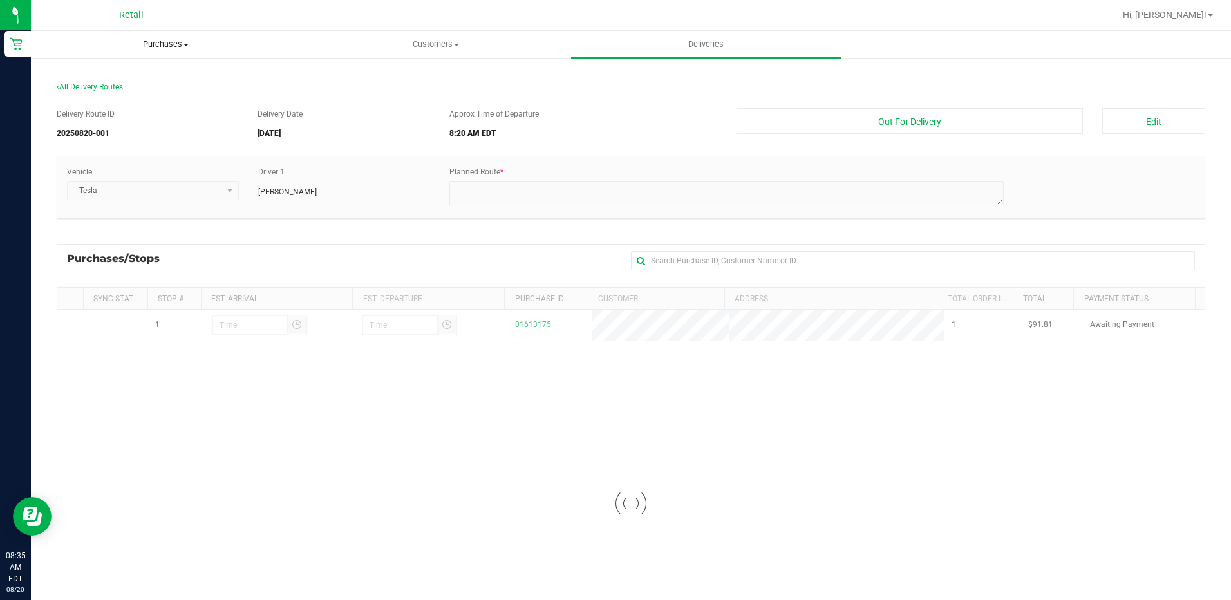
click at [152, 40] on span "Purchases" at bounding box center [166, 45] width 268 height 12
click at [104, 111] on span "All purchases" at bounding box center [76, 108] width 91 height 11
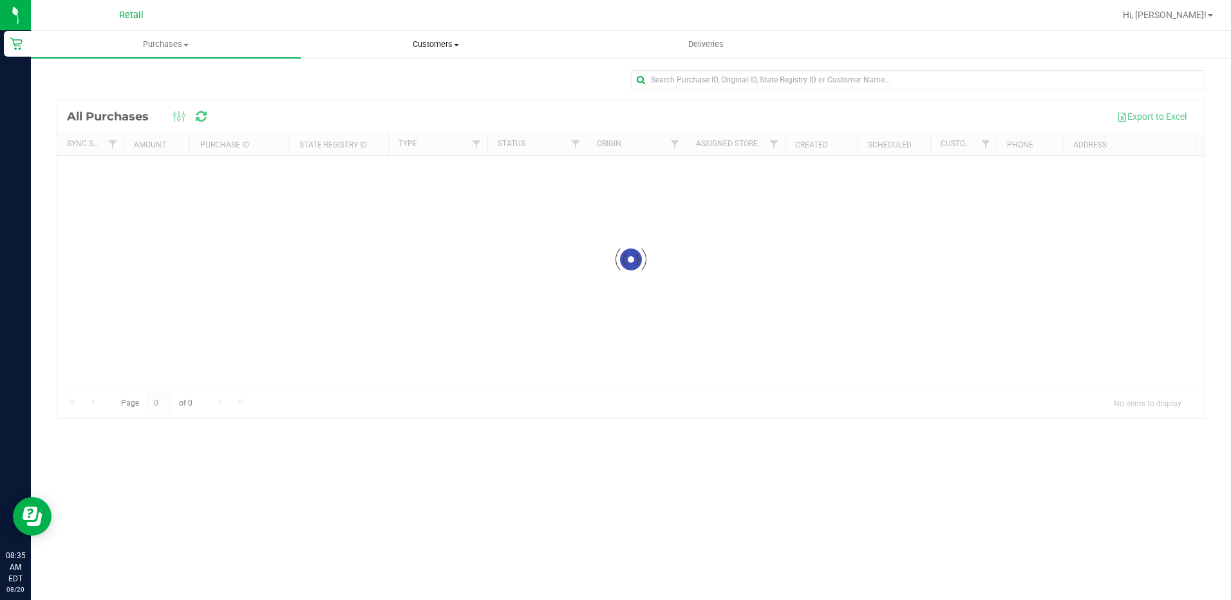
click at [425, 44] on span "Customers" at bounding box center [435, 45] width 268 height 12
click at [335, 74] on span "All customers" at bounding box center [347, 77] width 93 height 11
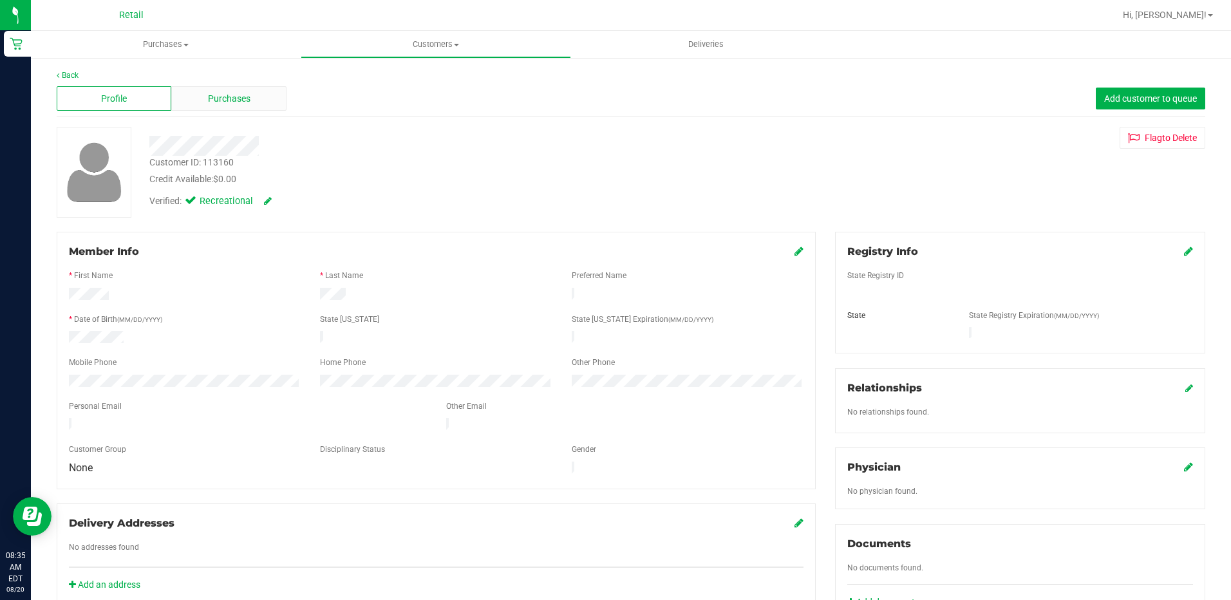
click at [234, 102] on span "Purchases" at bounding box center [229, 99] width 42 height 14
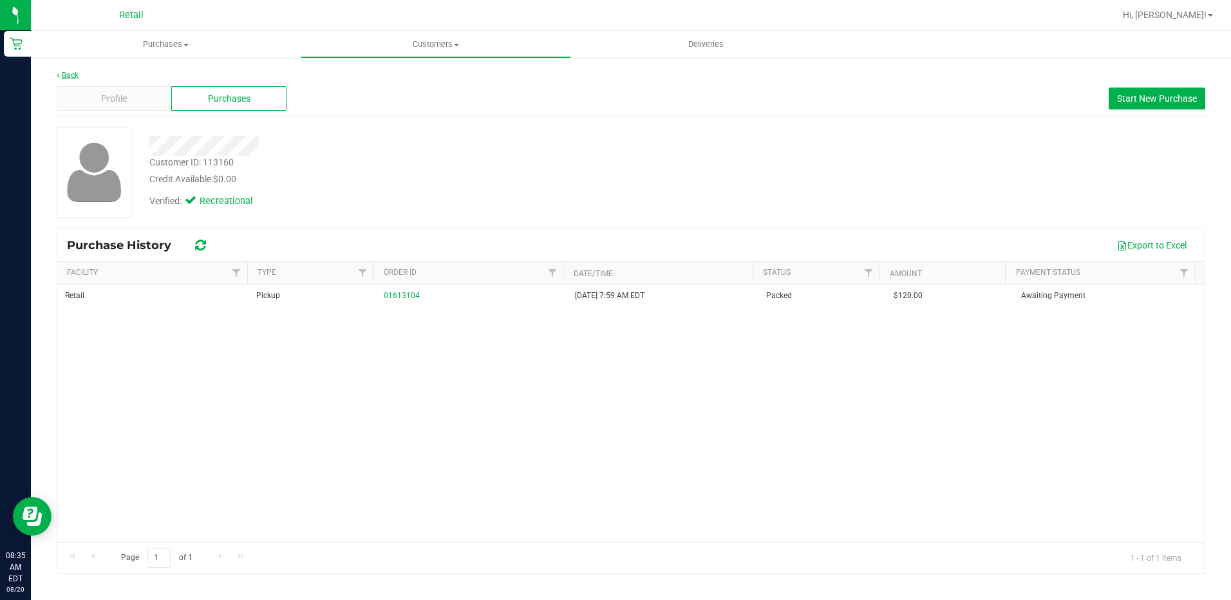
click at [62, 75] on link "Back" at bounding box center [68, 75] width 22 height 9
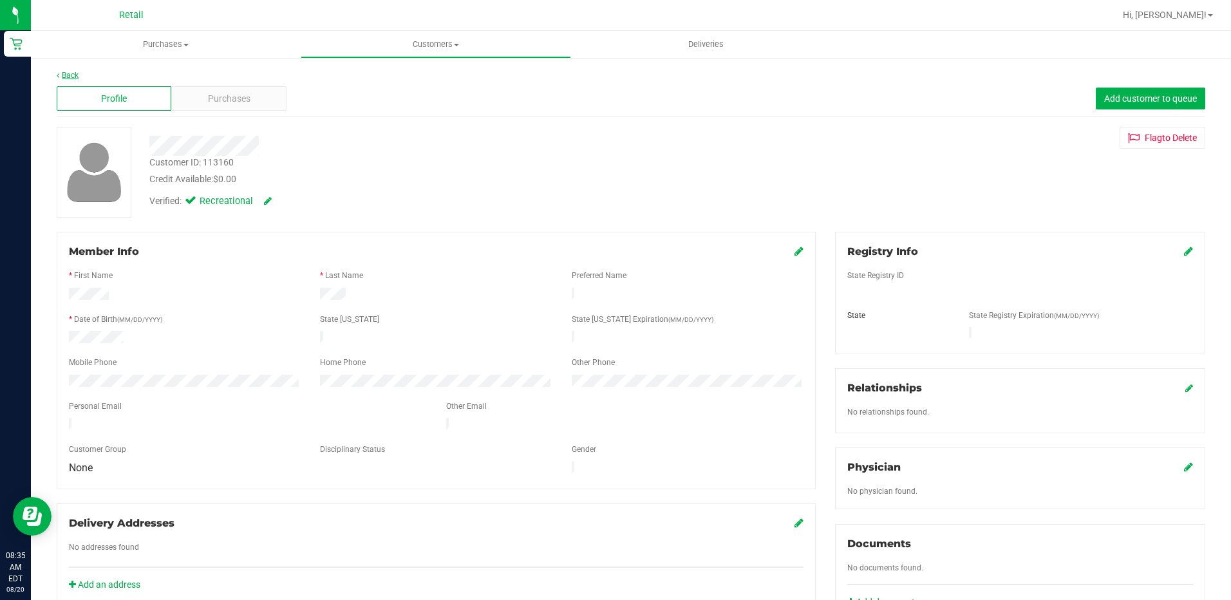
click at [63, 71] on link "Back" at bounding box center [68, 75] width 22 height 9
click at [241, 106] on div "Purchases" at bounding box center [228, 98] width 115 height 24
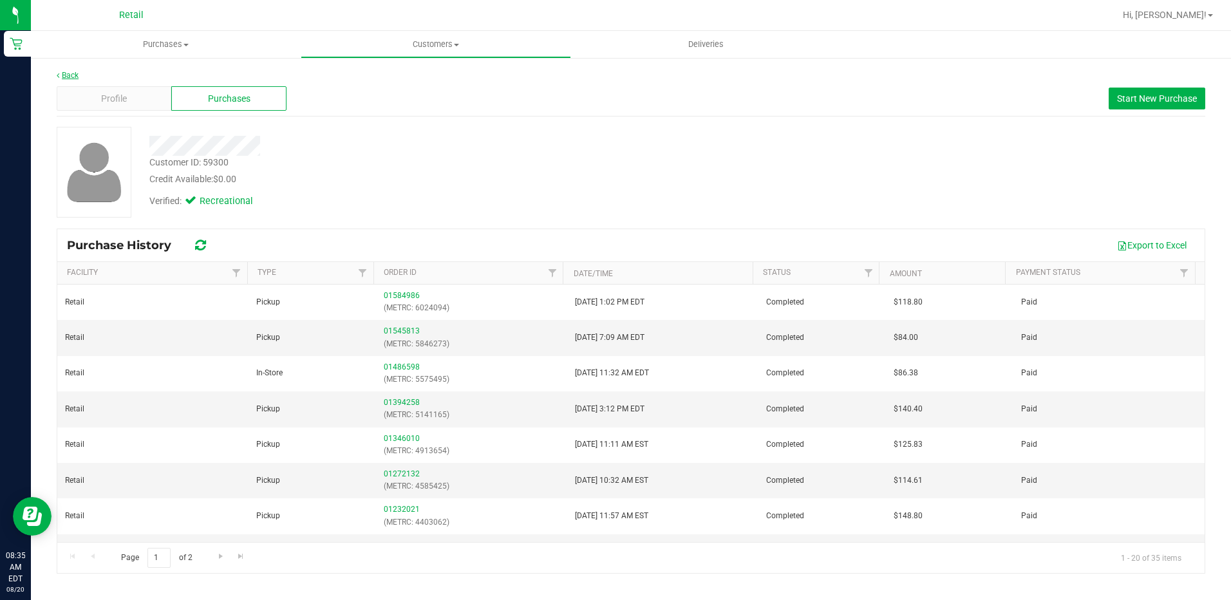
click at [63, 76] on link "Back" at bounding box center [68, 75] width 22 height 9
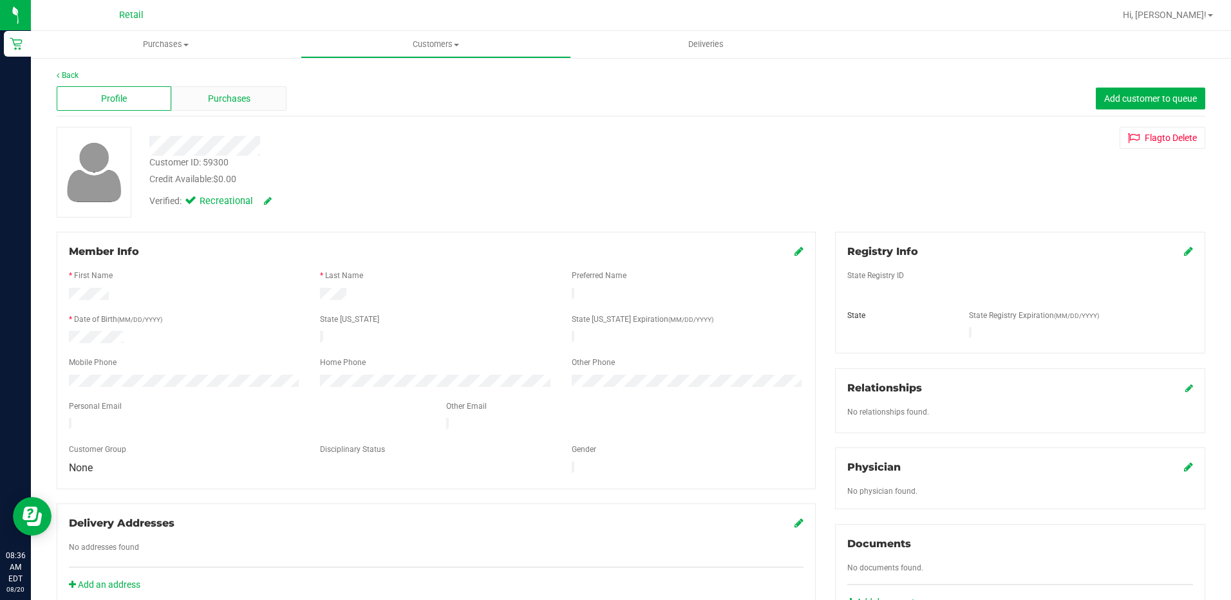
click at [220, 97] on span "Purchases" at bounding box center [229, 99] width 42 height 14
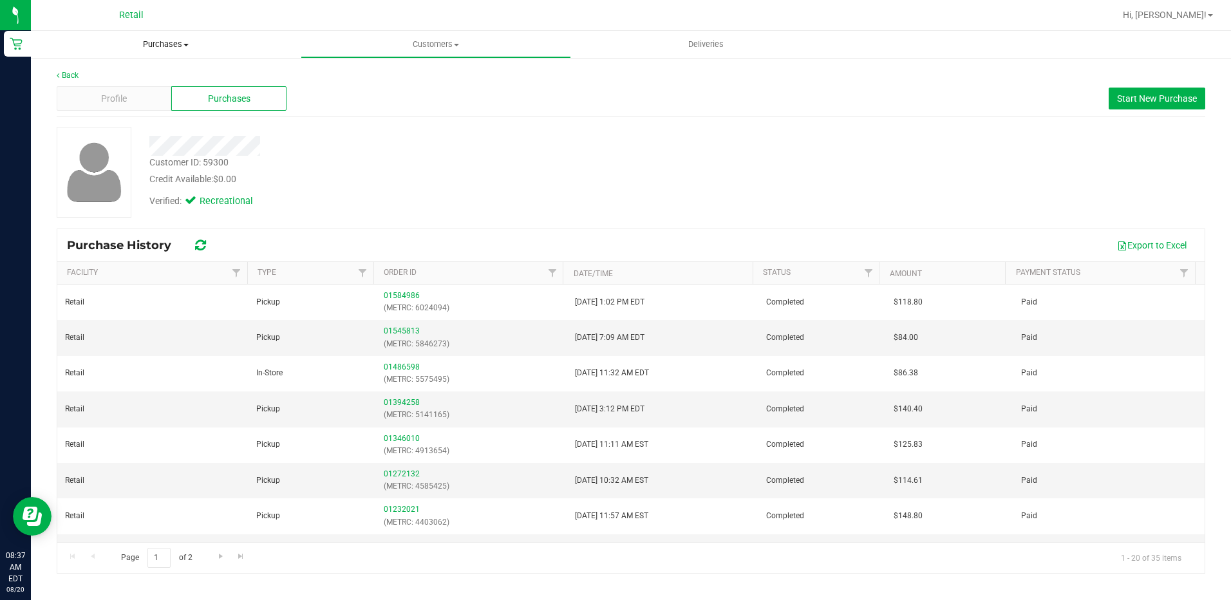
click at [167, 46] on span "Purchases" at bounding box center [166, 45] width 270 height 12
click at [79, 73] on span "Summary of purchases" at bounding box center [97, 77] width 132 height 11
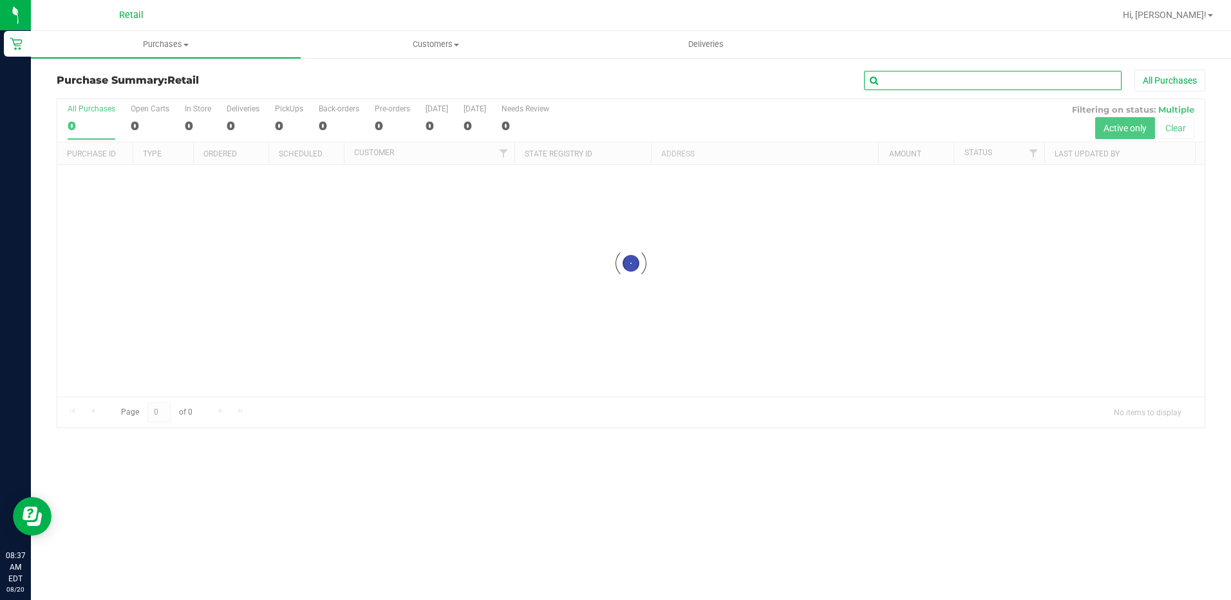
click at [972, 73] on input "text" at bounding box center [992, 80] width 257 height 19
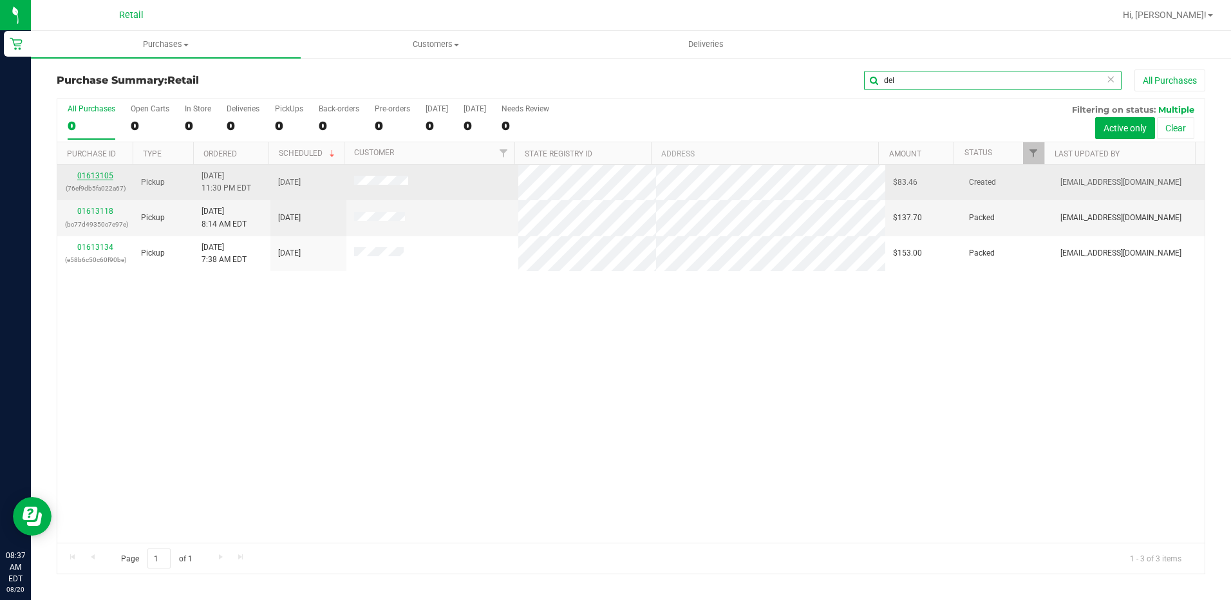
type input "del"
click at [106, 176] on link "01613105" at bounding box center [95, 175] width 36 height 9
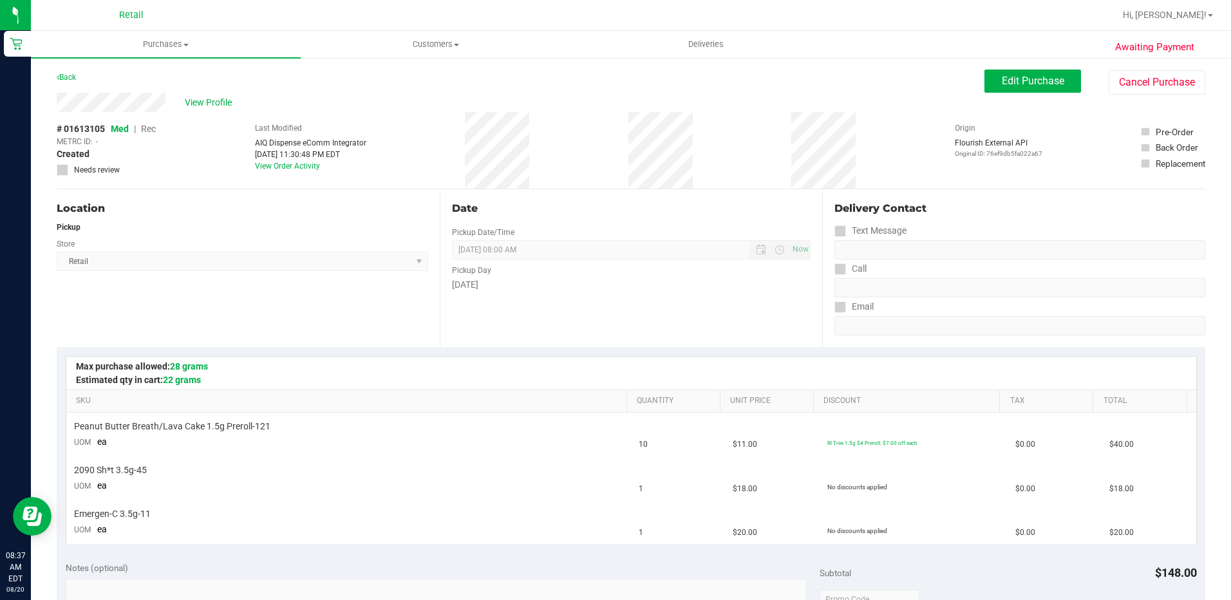
drag, startPoint x: 106, startPoint y: 176, endPoint x: 354, endPoint y: 74, distance: 268.1
click at [354, 74] on div "Back Edit Purchase Cancel Purchase" at bounding box center [631, 81] width 1148 height 23
click at [164, 44] on span "Purchases" at bounding box center [166, 45] width 270 height 12
drag, startPoint x: 437, startPoint y: 100, endPoint x: 555, endPoint y: 96, distance: 117.9
click at [437, 100] on div "View Profile" at bounding box center [520, 102] width 927 height 19
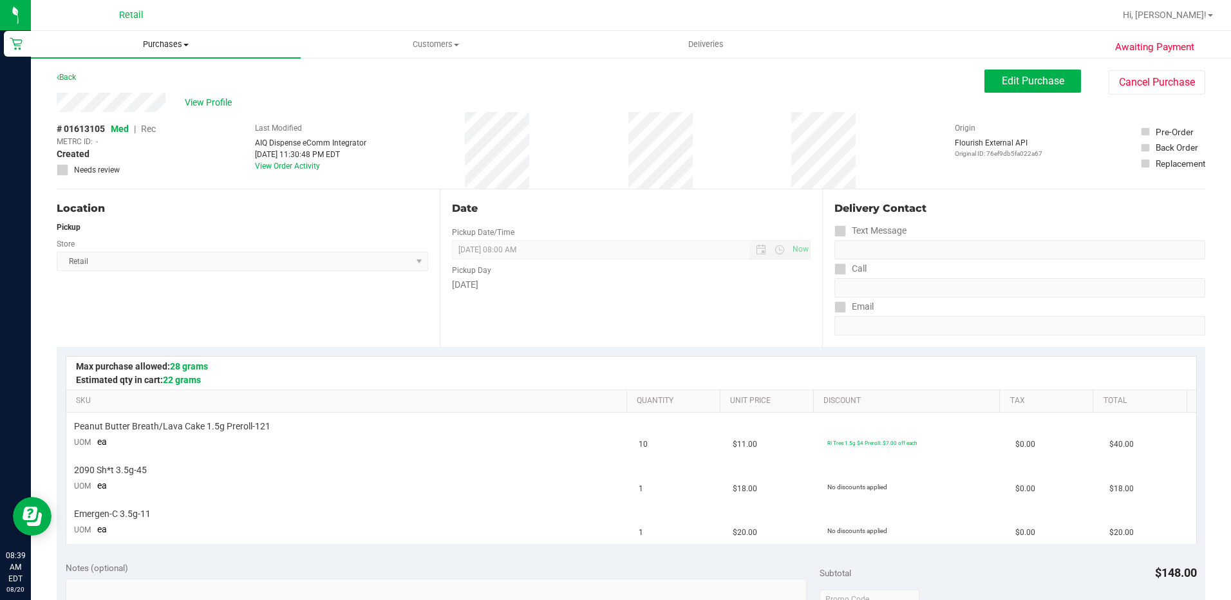
drag, startPoint x: 165, startPoint y: 45, endPoint x: 148, endPoint y: 53, distance: 18.4
click at [165, 45] on span "Purchases" at bounding box center [166, 45] width 270 height 12
click at [109, 79] on span "Summary of purchases" at bounding box center [97, 77] width 132 height 11
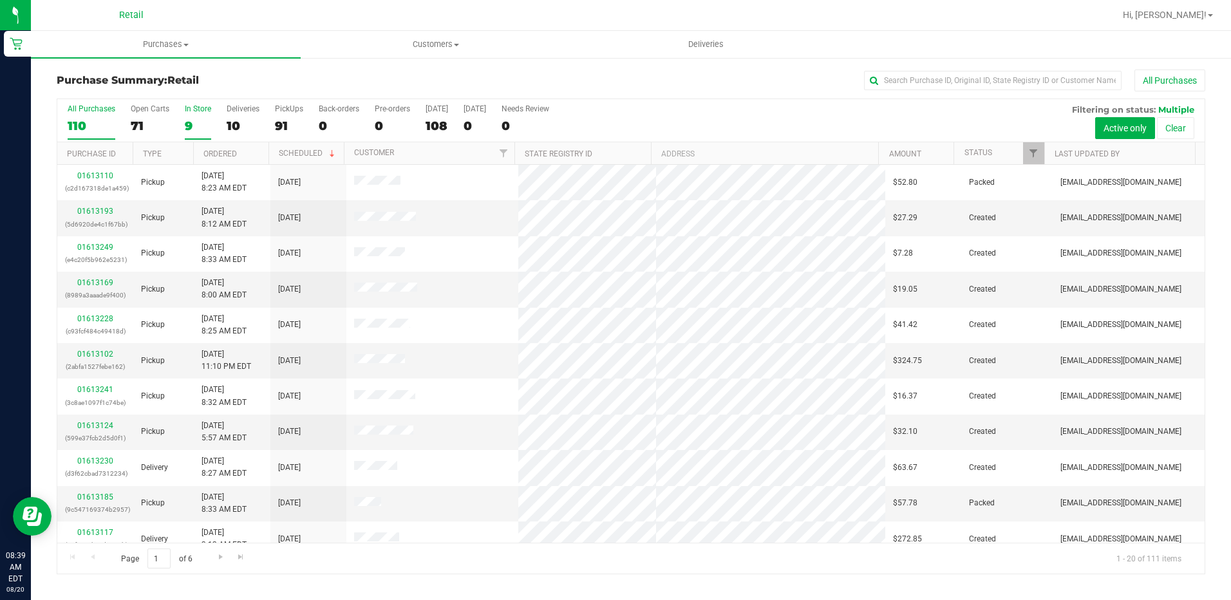
click at [188, 127] on div "9" at bounding box center [198, 125] width 26 height 15
click at [0, 0] on input "In Store 9" at bounding box center [0, 0] width 0 height 0
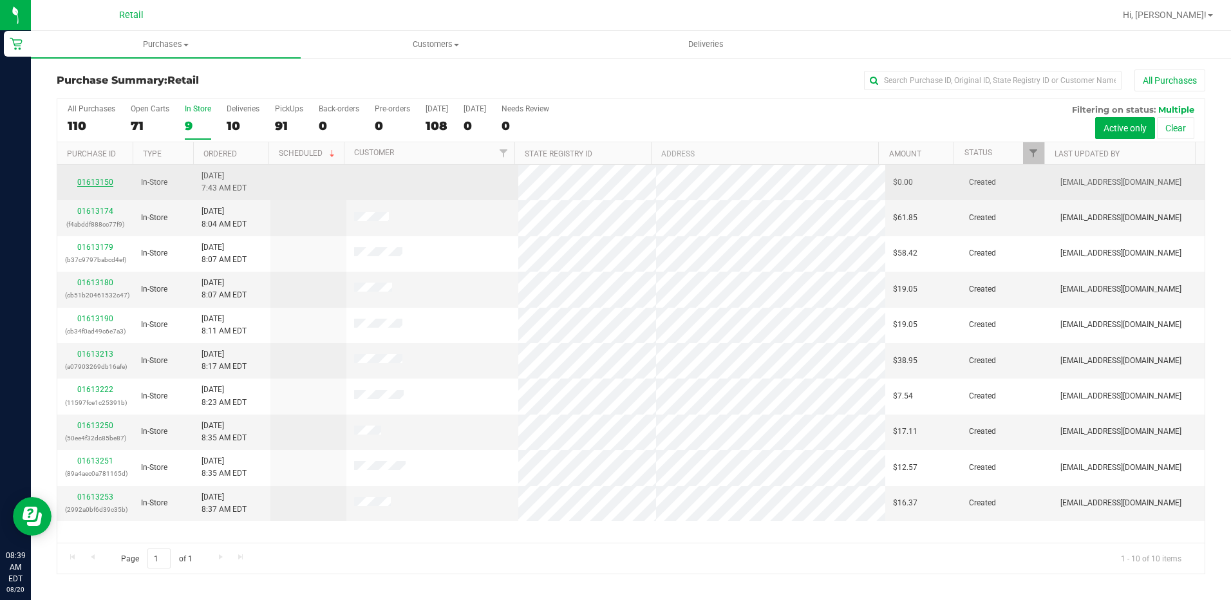
click at [82, 178] on link "01613150" at bounding box center [95, 182] width 36 height 9
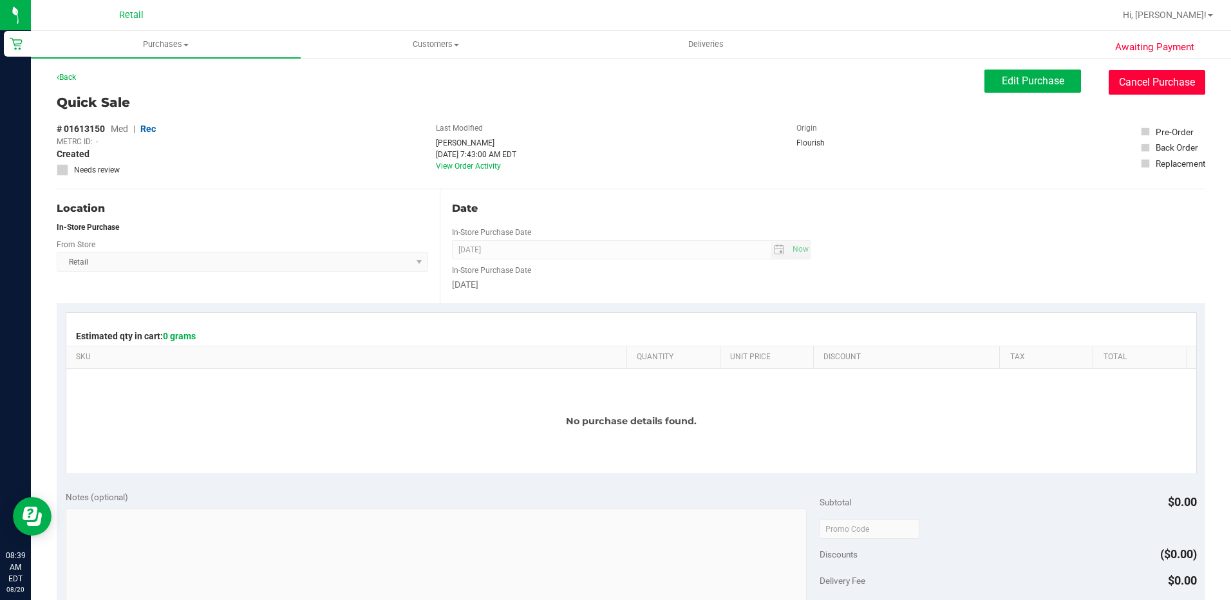
click at [1142, 74] on button "Cancel Purchase" at bounding box center [1156, 82] width 97 height 24
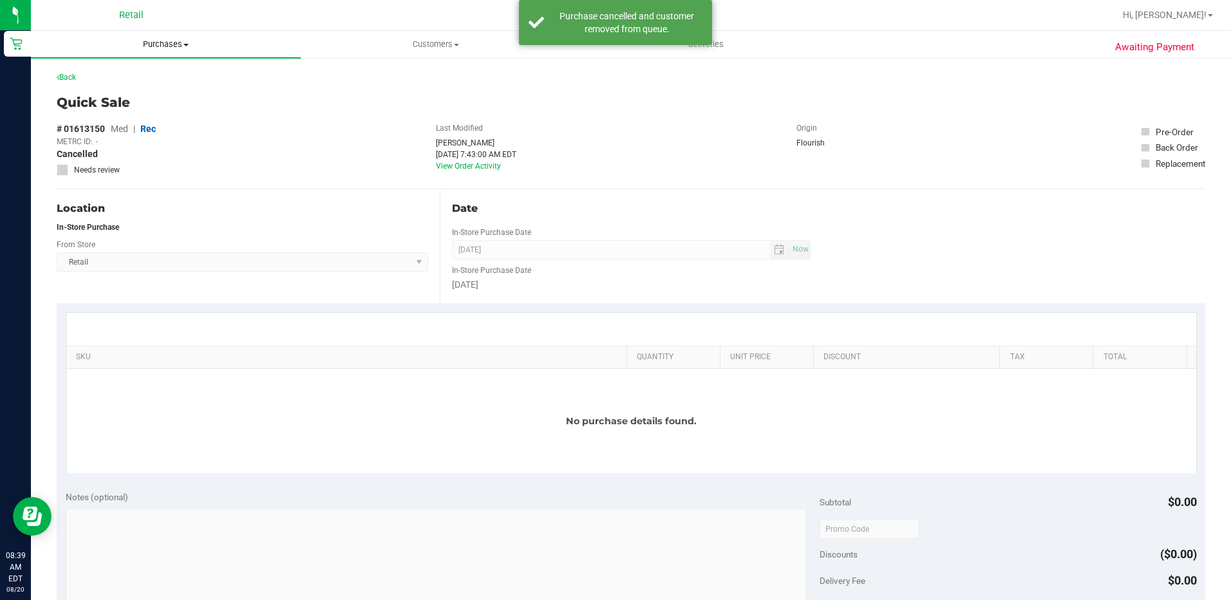
click at [162, 40] on span "Purchases" at bounding box center [166, 45] width 270 height 12
click at [171, 73] on li "Summary of purchases" at bounding box center [166, 77] width 270 height 15
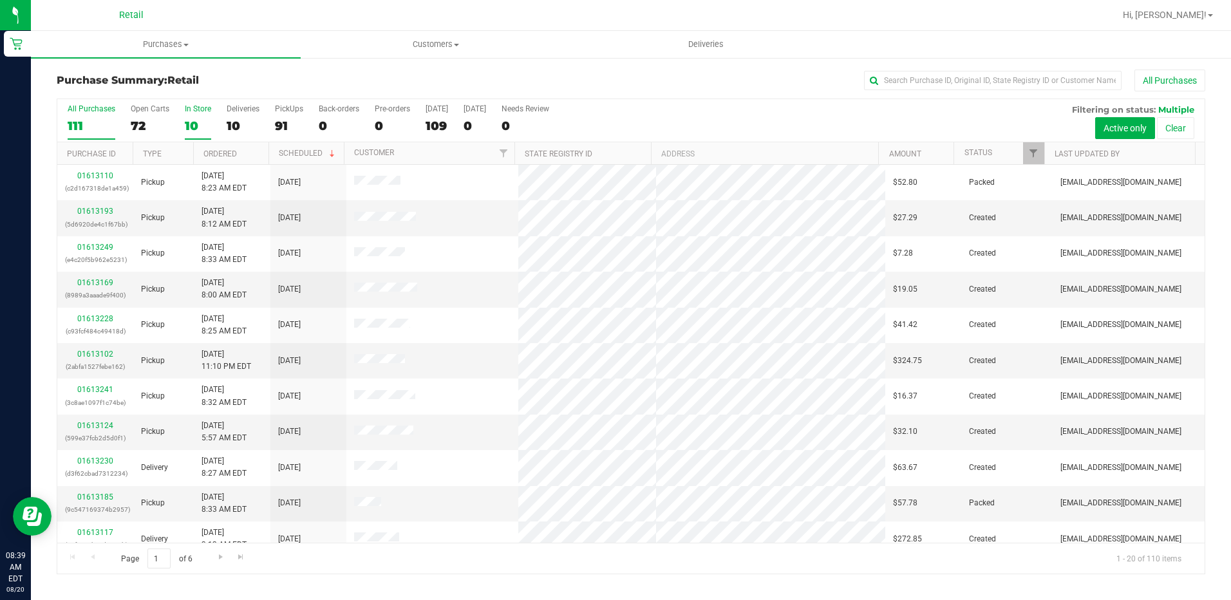
click at [203, 127] on div "10" at bounding box center [198, 125] width 26 height 15
click at [0, 0] on input "In Store 10" at bounding box center [0, 0] width 0 height 0
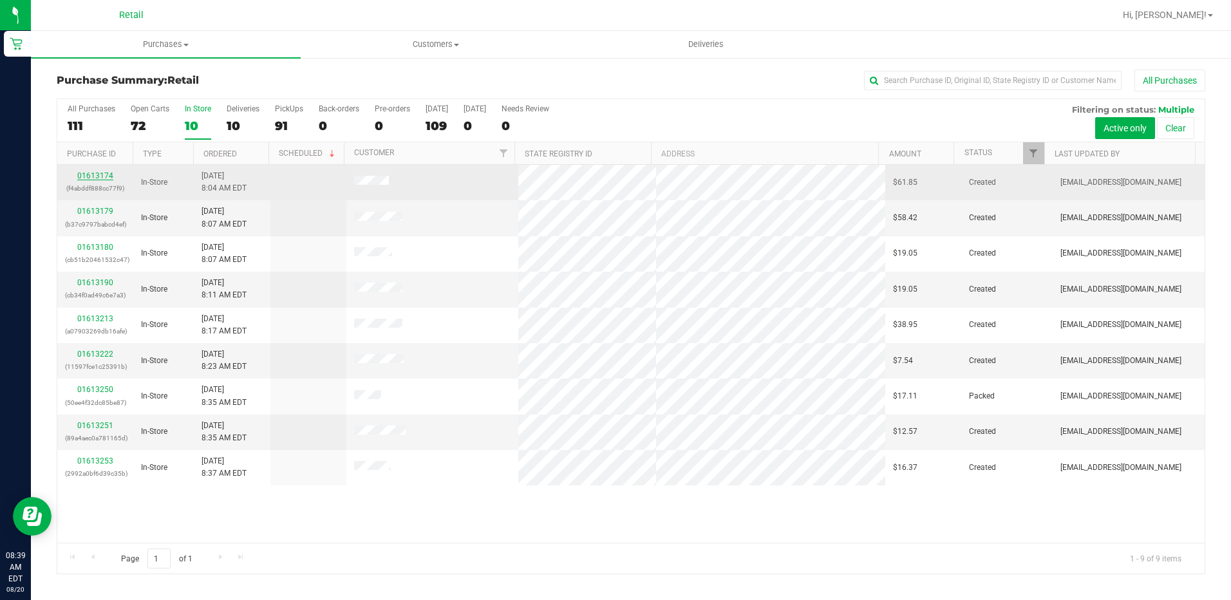
click at [104, 171] on link "01613174" at bounding box center [95, 175] width 36 height 9
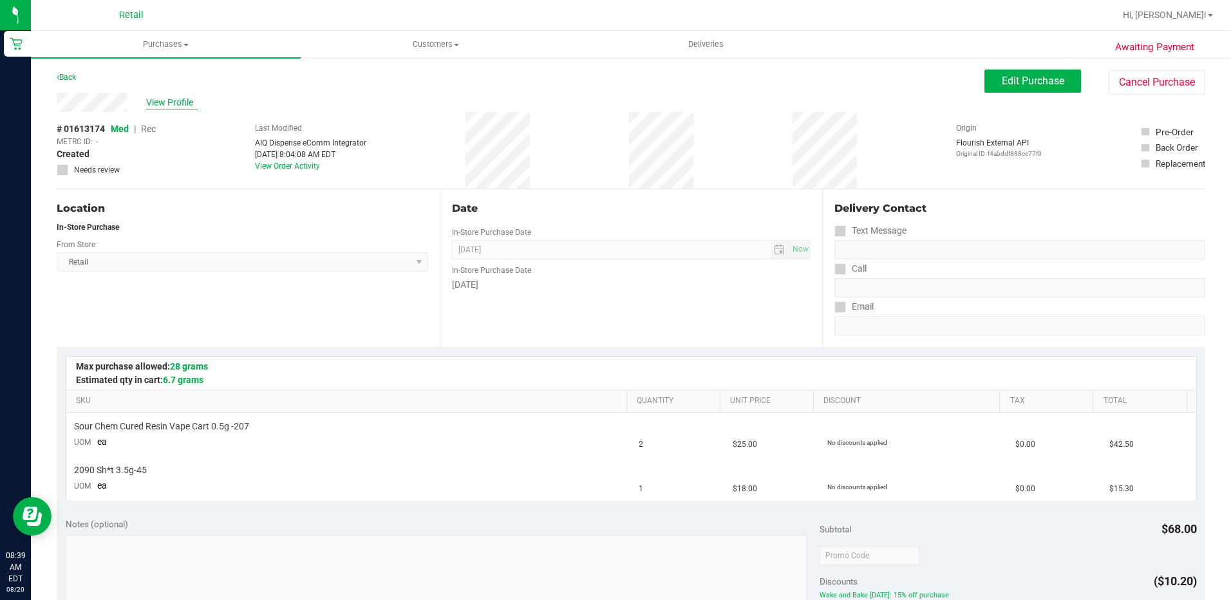
click at [172, 100] on span "View Profile" at bounding box center [171, 103] width 51 height 14
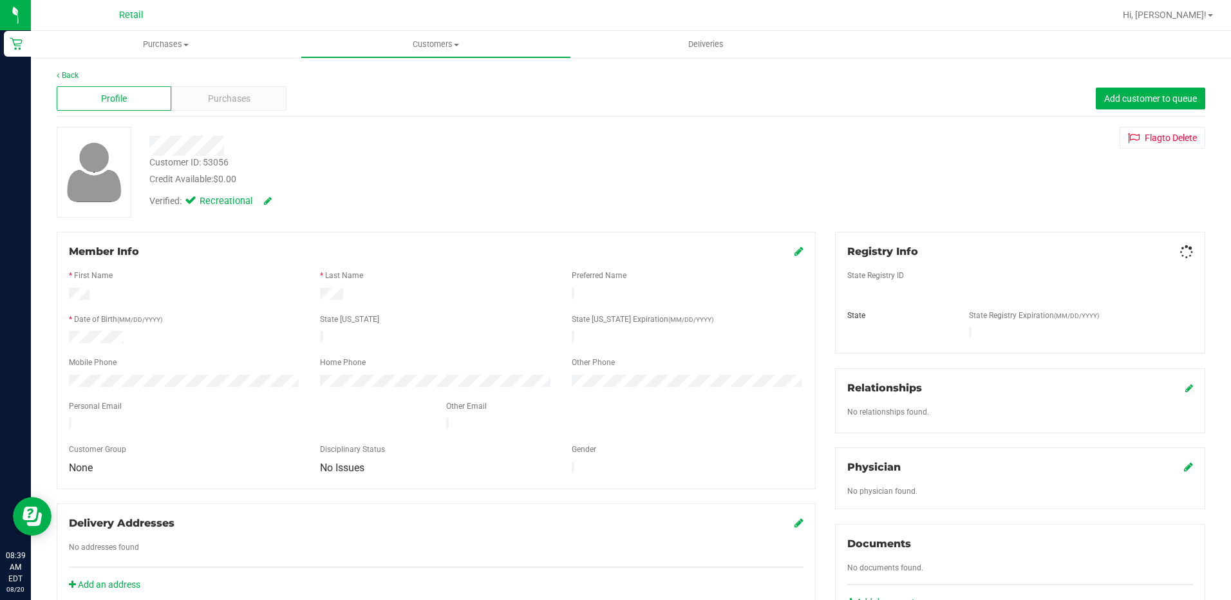
click at [218, 109] on div "Purchases" at bounding box center [228, 98] width 115 height 24
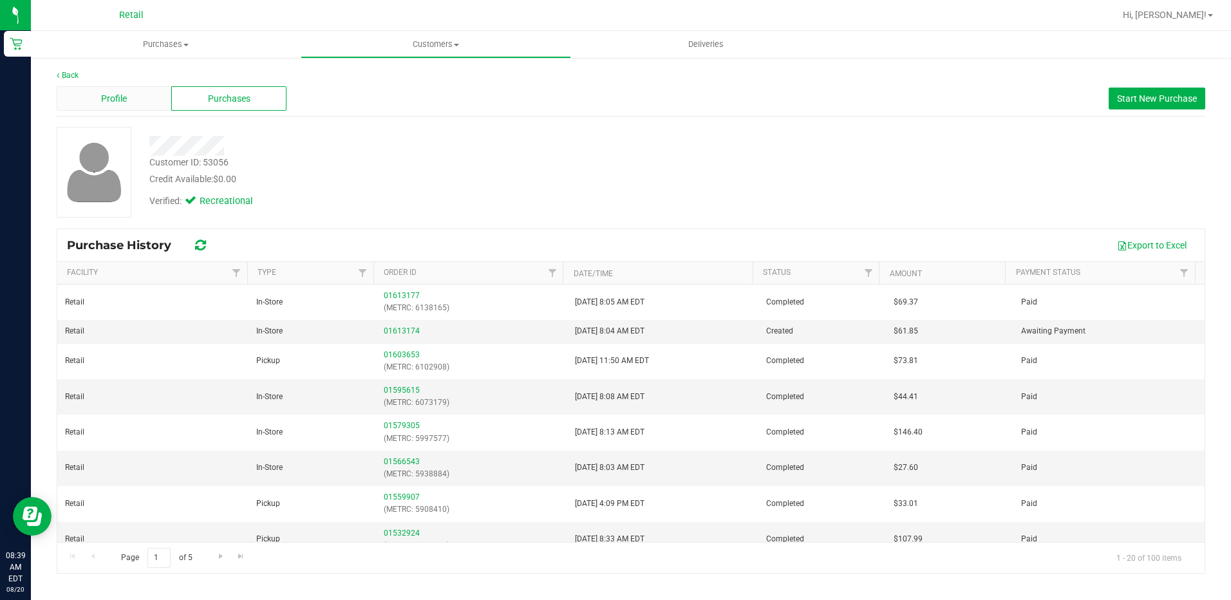
click at [126, 103] on span "Profile" at bounding box center [114, 99] width 26 height 14
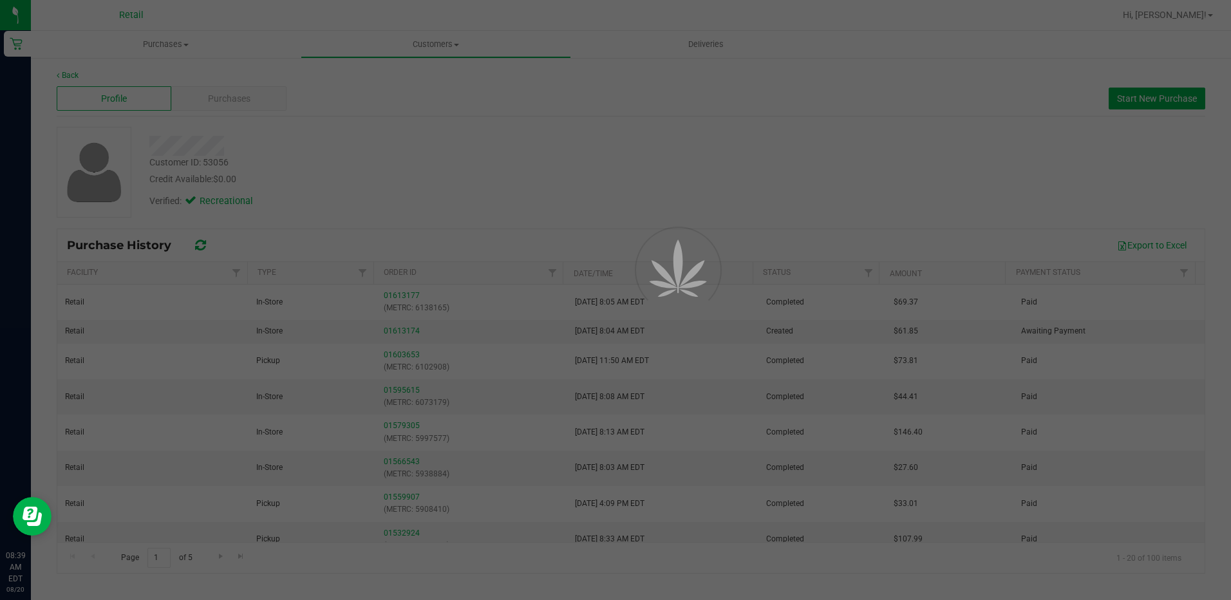
click at [223, 104] on div at bounding box center [615, 300] width 1231 height 600
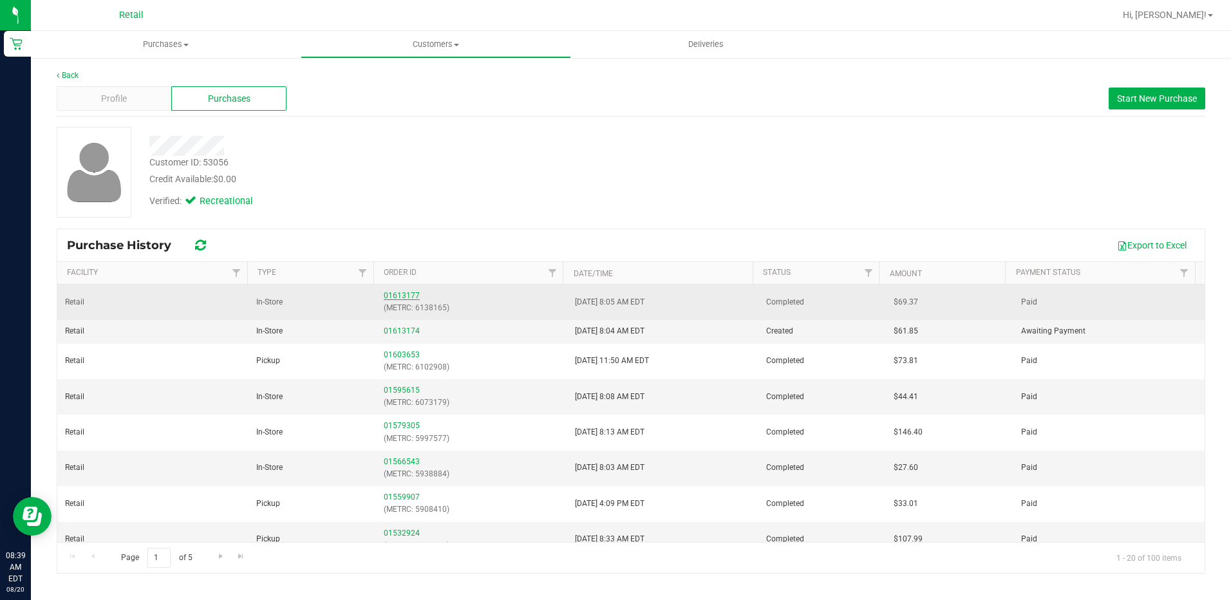
click at [404, 294] on link "01613177" at bounding box center [402, 295] width 36 height 9
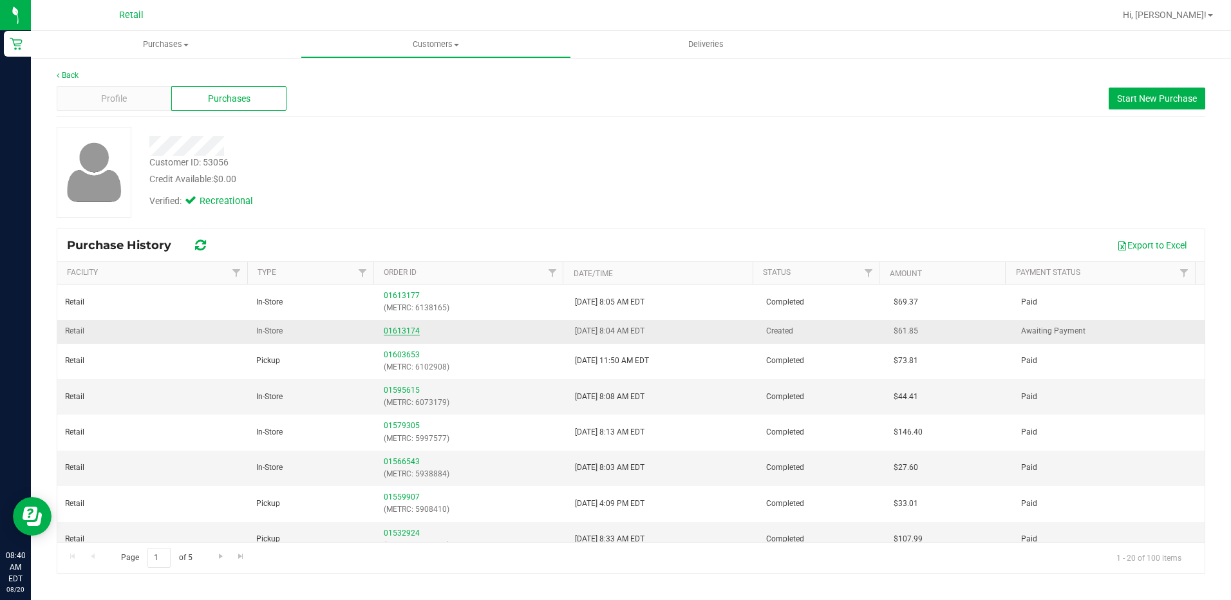
click at [387, 330] on link "01613174" at bounding box center [402, 330] width 36 height 9
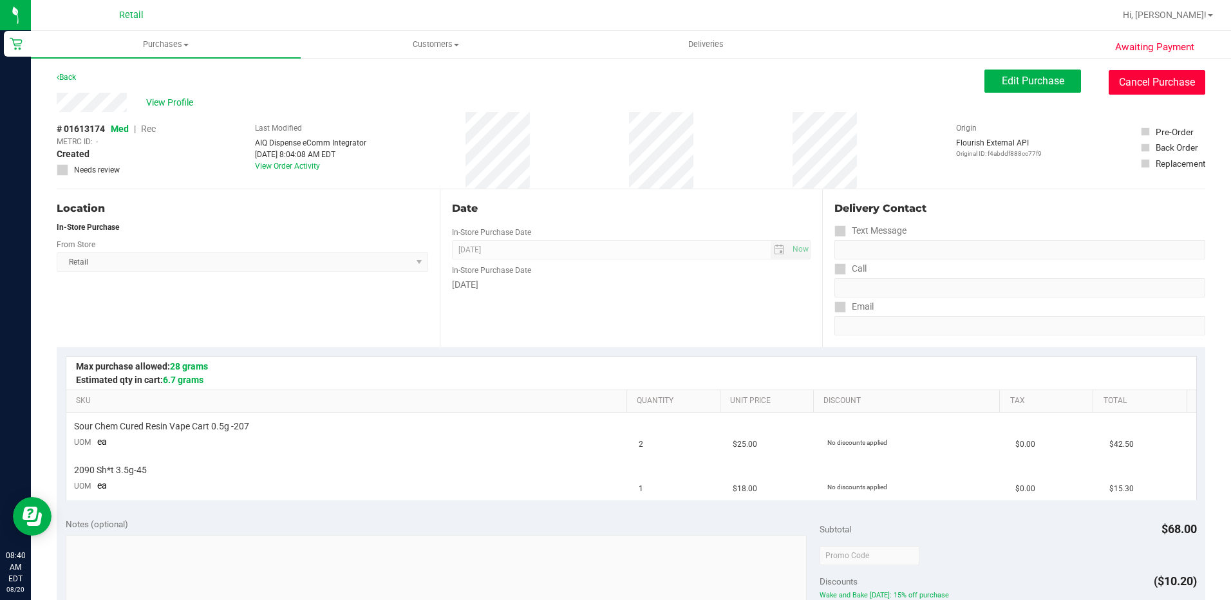
click at [1133, 73] on button "Cancel Purchase" at bounding box center [1156, 82] width 97 height 24
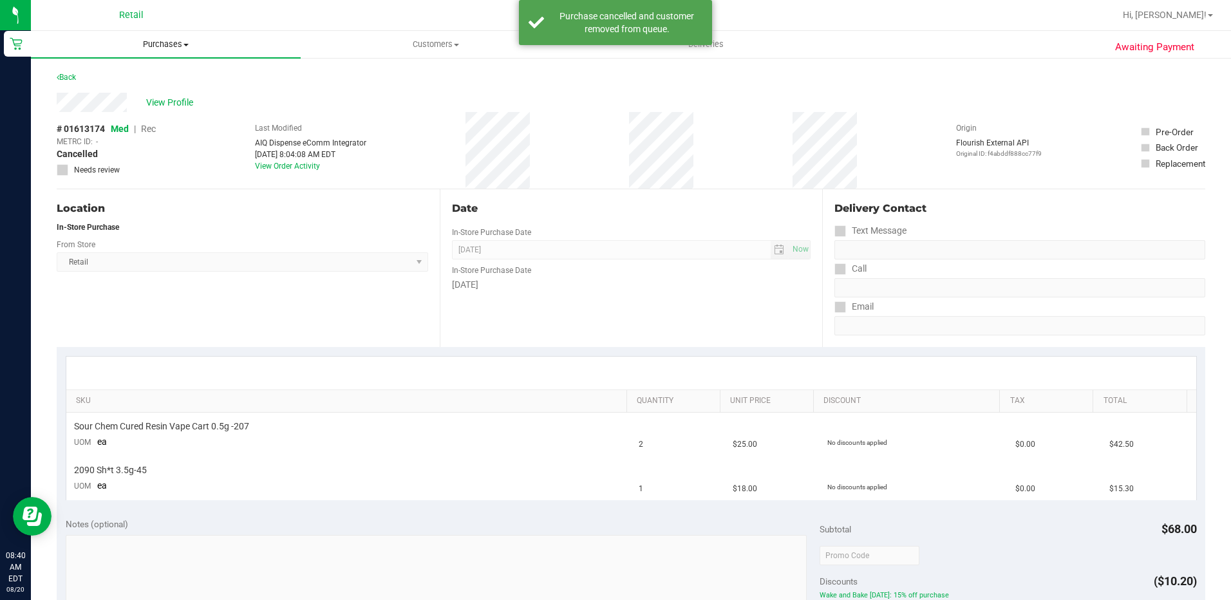
click at [163, 37] on uib-tab-heading "Purchases Summary of purchases Fulfillment All purchases" at bounding box center [166, 44] width 270 height 27
click at [97, 75] on span "Summary of purchases" at bounding box center [97, 77] width 132 height 11
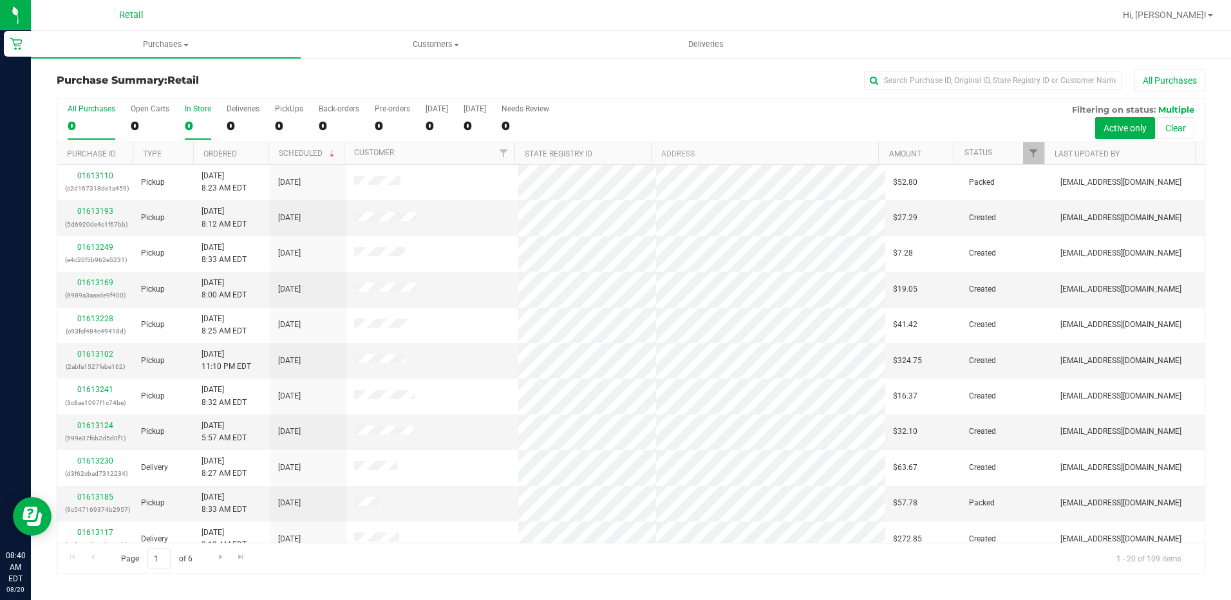
click at [185, 130] on div "0" at bounding box center [198, 125] width 26 height 15
click at [0, 0] on input "In Store 0" at bounding box center [0, 0] width 0 height 0
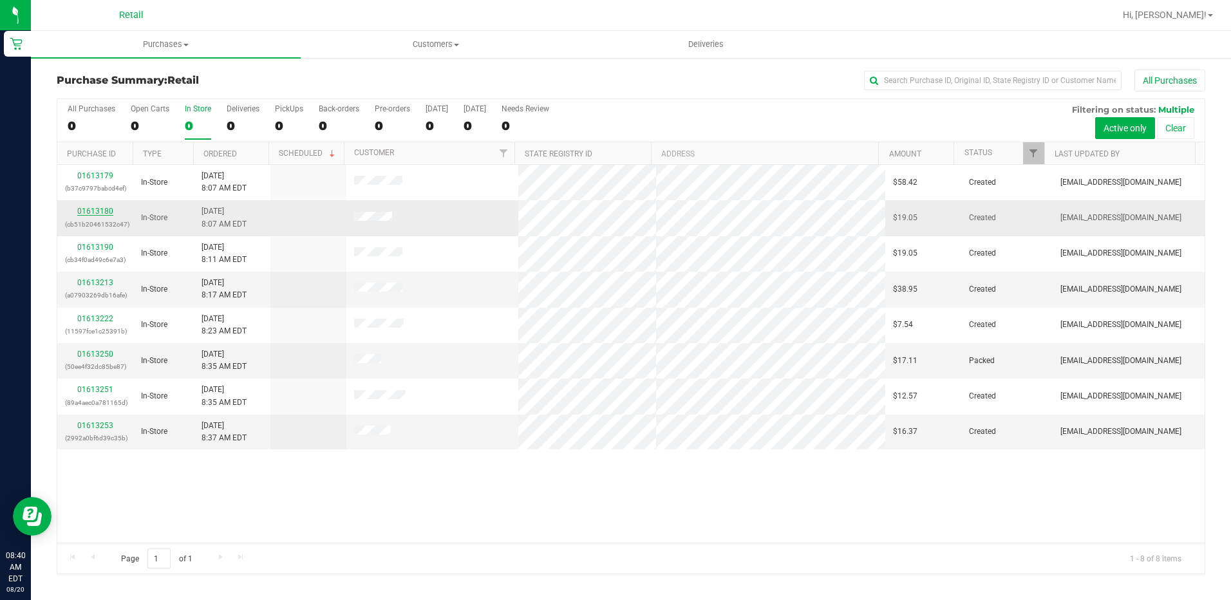
click at [91, 209] on link "01613180" at bounding box center [95, 211] width 36 height 9
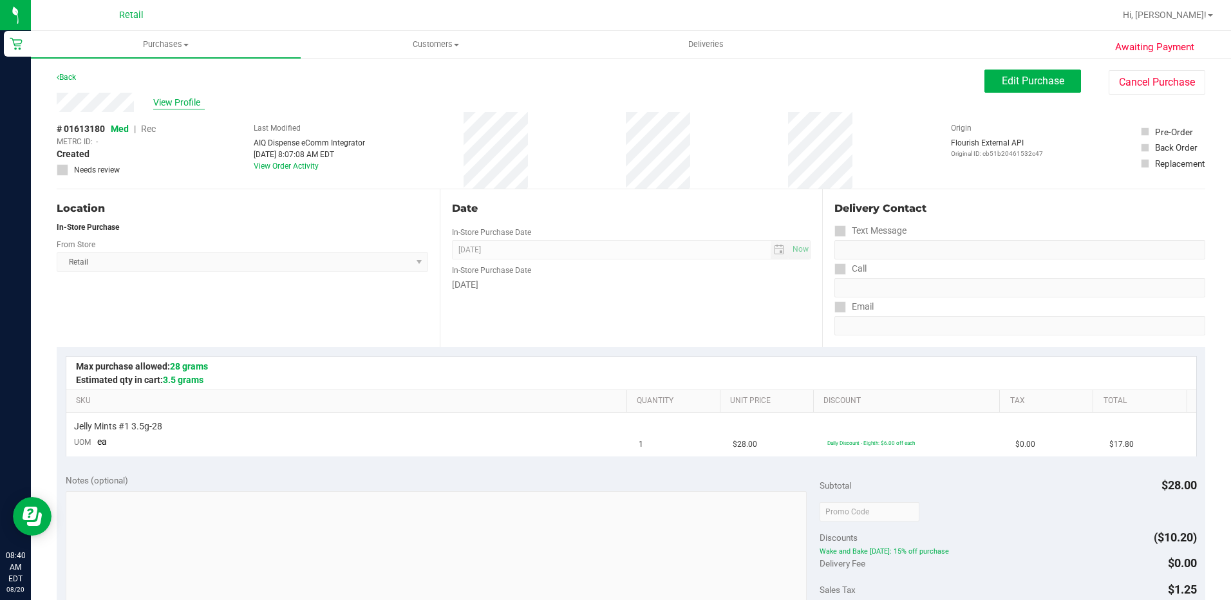
click at [172, 101] on span "View Profile" at bounding box center [178, 103] width 51 height 14
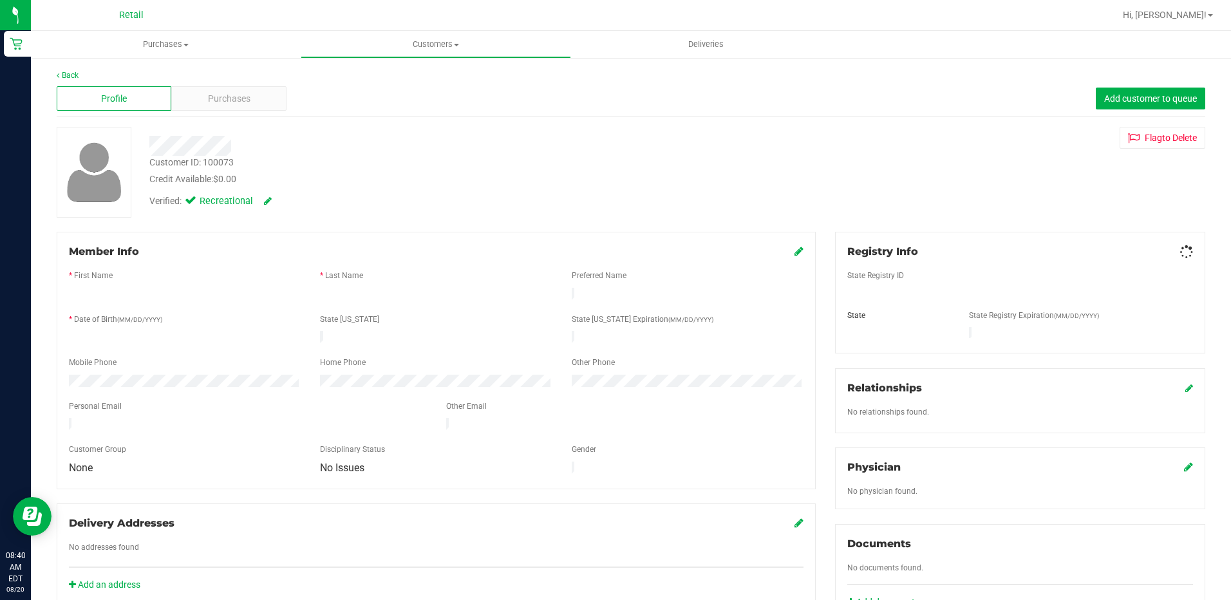
click at [212, 102] on span "Purchases" at bounding box center [229, 99] width 42 height 14
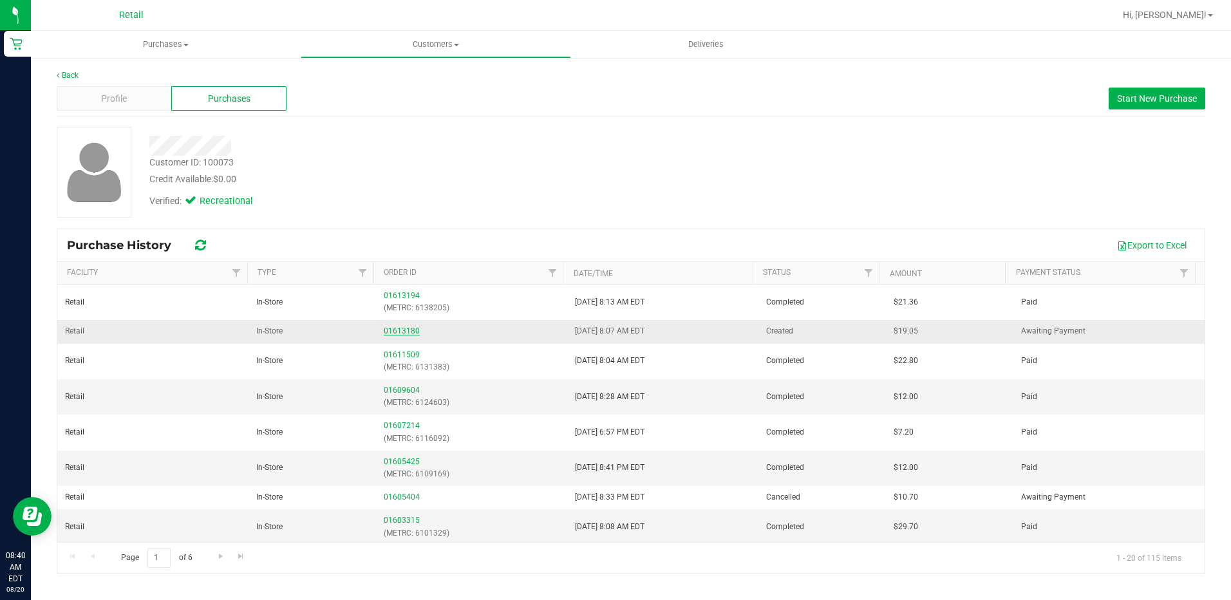
click at [391, 329] on link "01613180" at bounding box center [402, 330] width 36 height 9
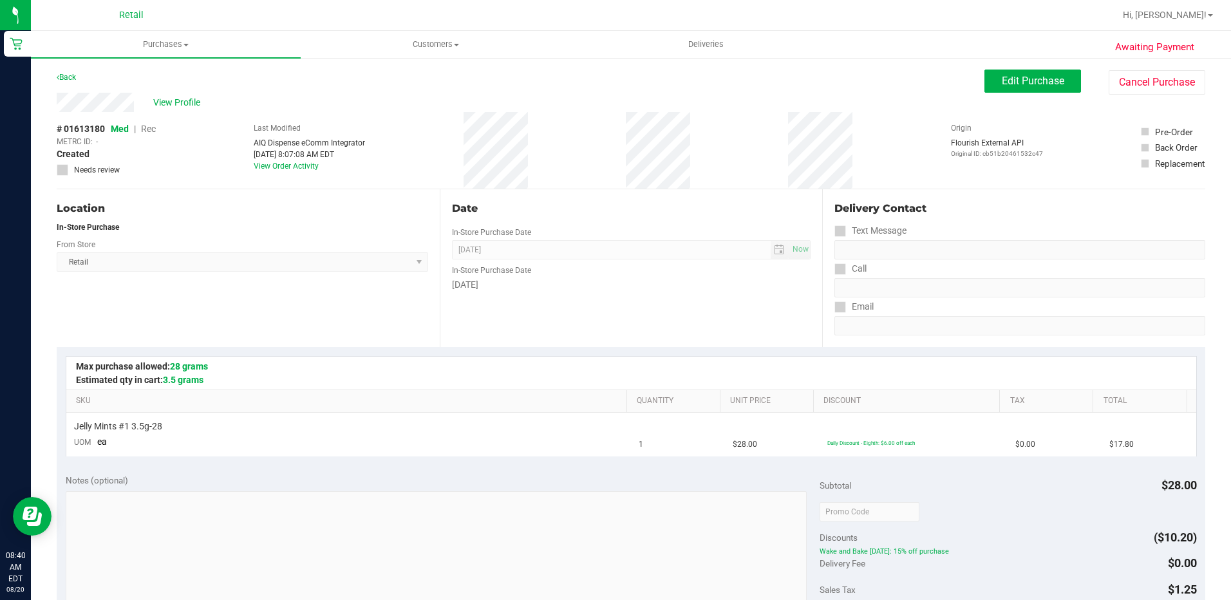
click at [1164, 69] on div "Awaiting Payment Back Edit Purchase Cancel Purchase View Profile # 01613180 Med…" at bounding box center [631, 539] width 1200 height 965
click at [1150, 74] on button "Cancel Purchase" at bounding box center [1156, 82] width 97 height 24
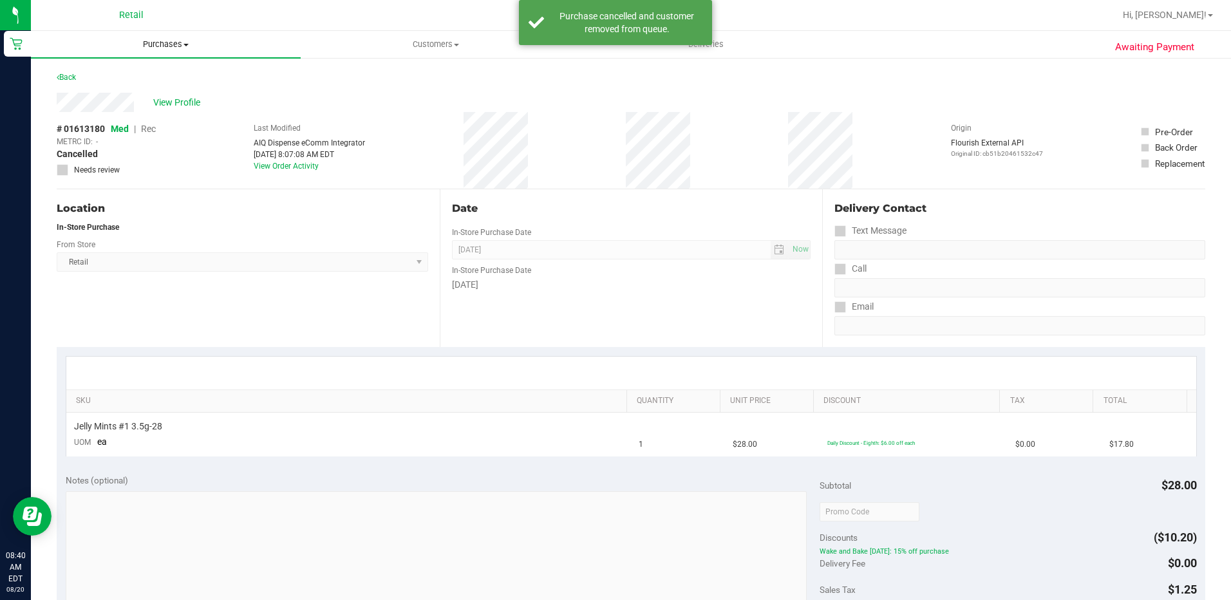
click at [148, 48] on span "Purchases" at bounding box center [166, 45] width 270 height 12
click at [120, 79] on span "Summary of purchases" at bounding box center [97, 77] width 132 height 11
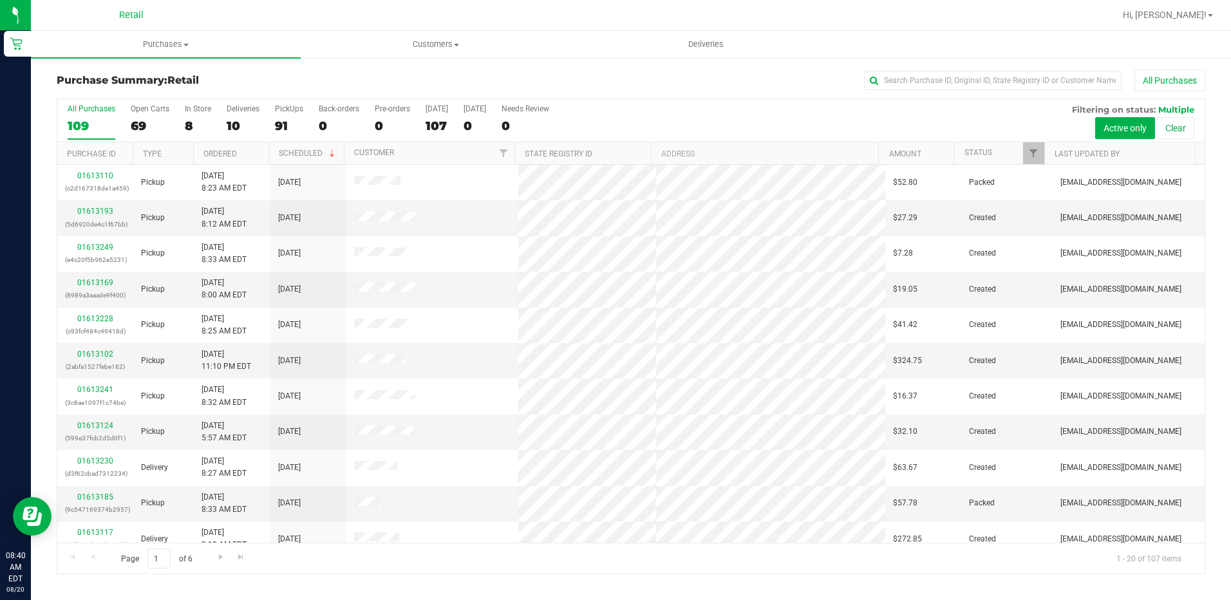
click at [179, 122] on div "All Purchases 109 Open Carts 69 In Store 8 Deliveries 10 PickUps 91 Back-orders…" at bounding box center [630, 120] width 1147 height 43
click at [186, 122] on div "8" at bounding box center [198, 125] width 26 height 15
click at [0, 0] on input "In Store 8" at bounding box center [0, 0] width 0 height 0
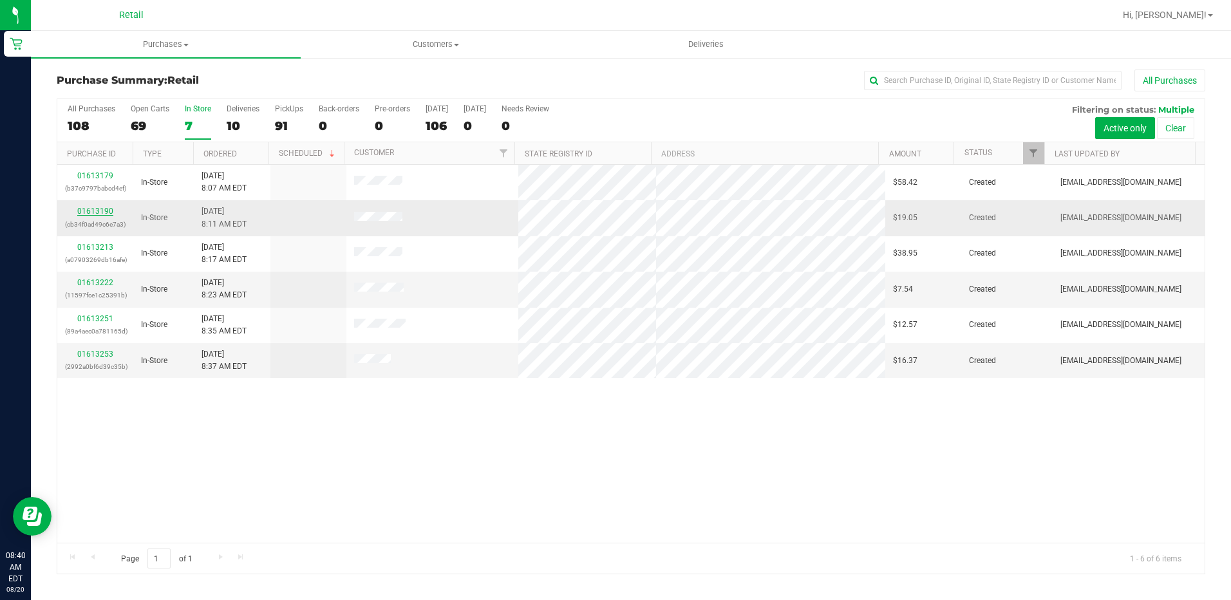
click at [80, 209] on link "01613190" at bounding box center [95, 211] width 36 height 9
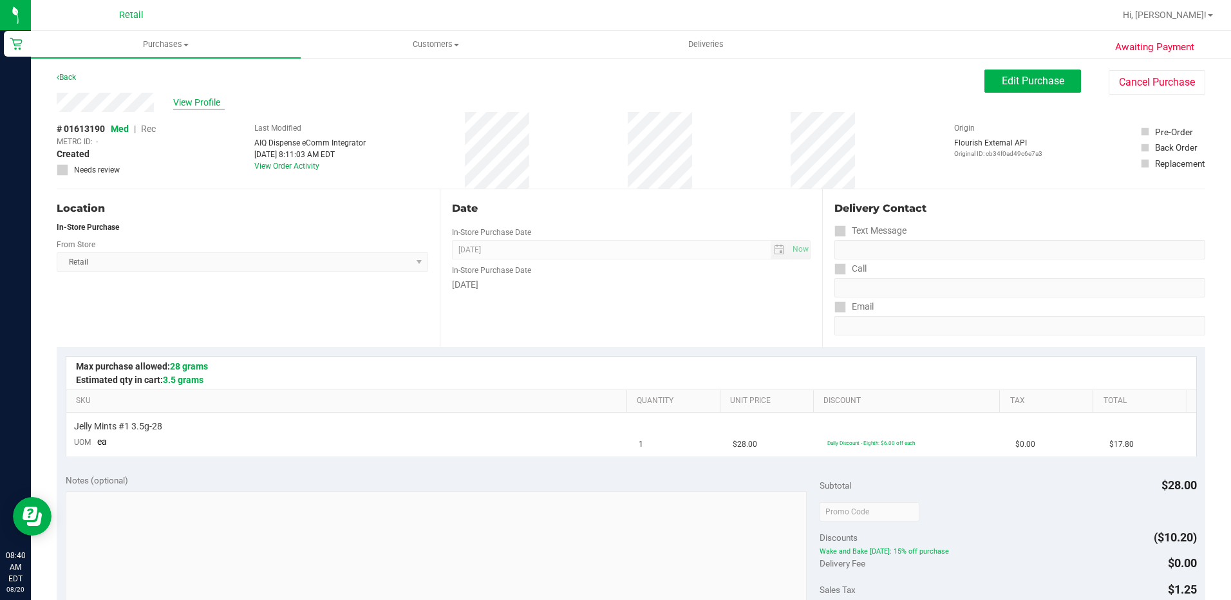
click at [200, 96] on span "View Profile" at bounding box center [198, 103] width 51 height 14
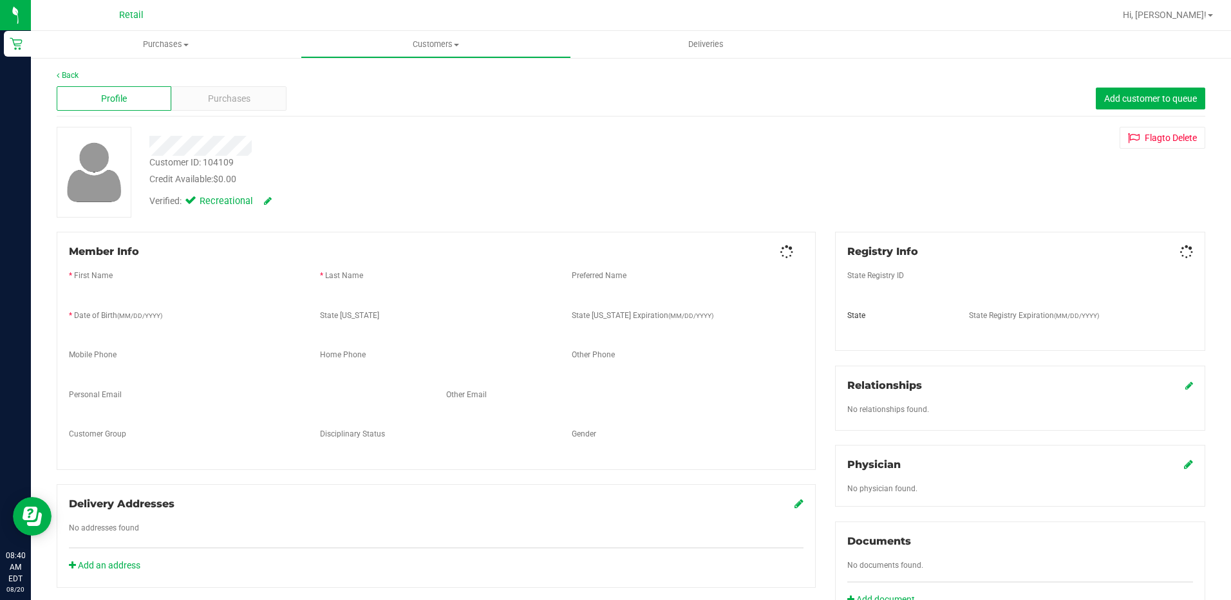
click at [241, 99] on span "Purchases" at bounding box center [229, 99] width 42 height 14
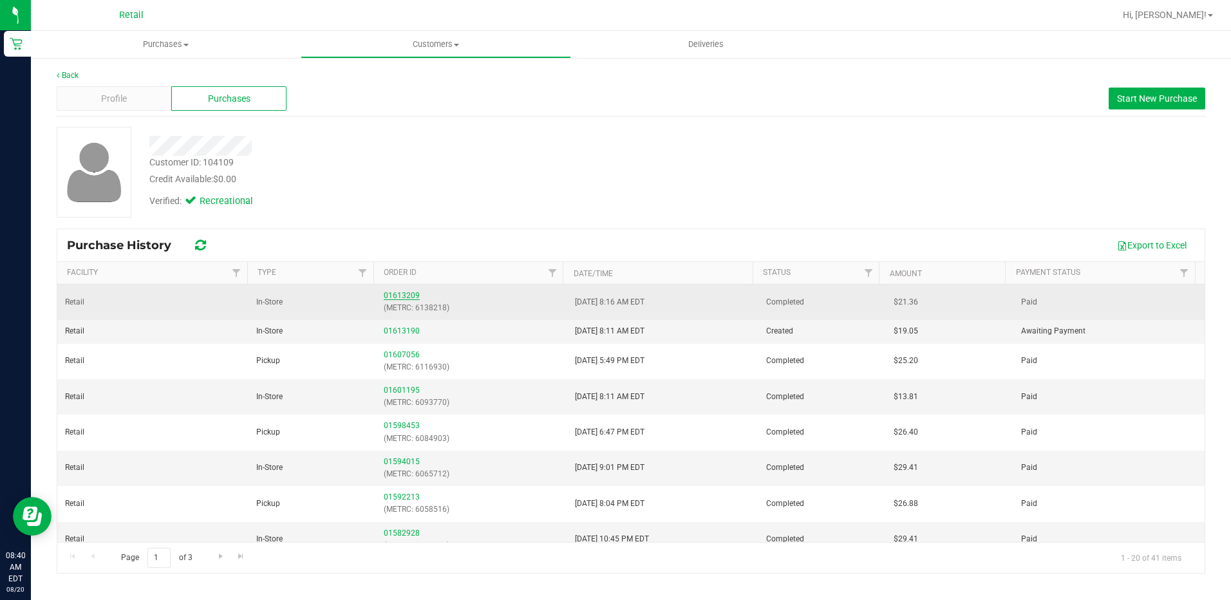
click at [410, 292] on link "01613209" at bounding box center [402, 295] width 36 height 9
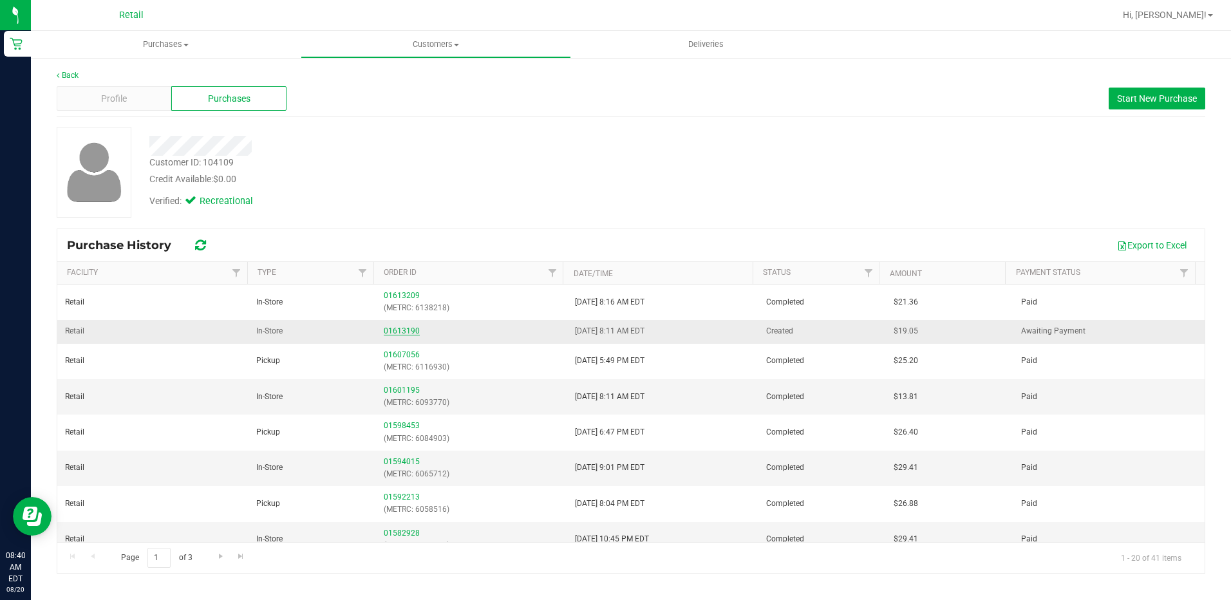
click at [391, 329] on link "01613190" at bounding box center [402, 330] width 36 height 9
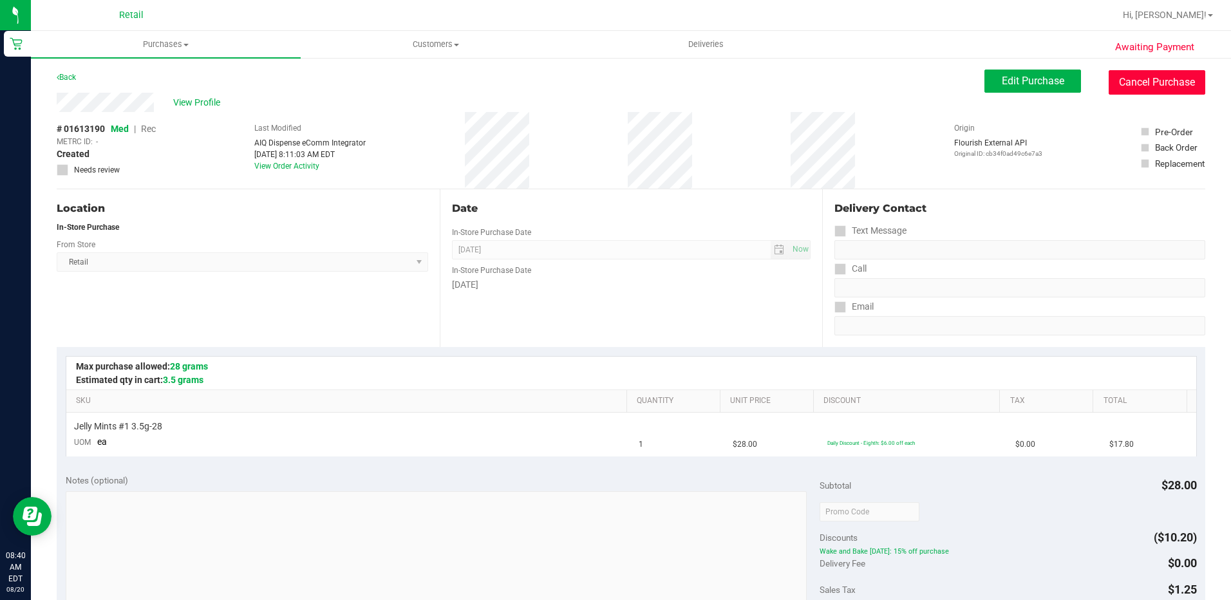
click at [1141, 76] on button "Cancel Purchase" at bounding box center [1156, 82] width 97 height 24
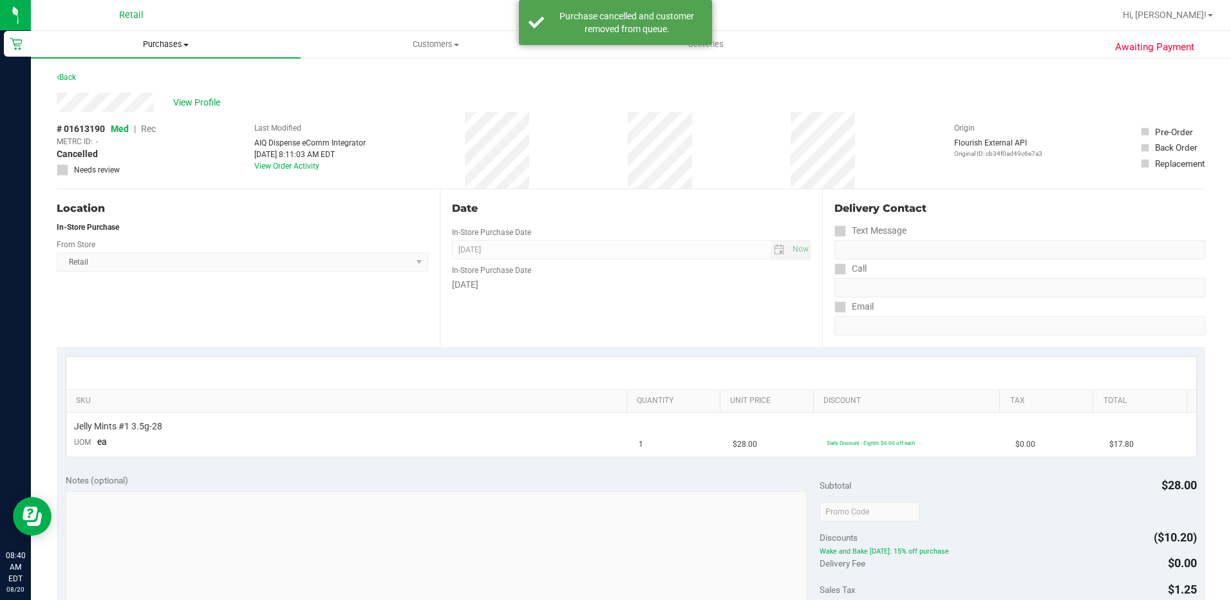
click at [166, 42] on span "Purchases" at bounding box center [166, 45] width 270 height 12
click at [125, 78] on span "Summary of purchases" at bounding box center [97, 77] width 132 height 11
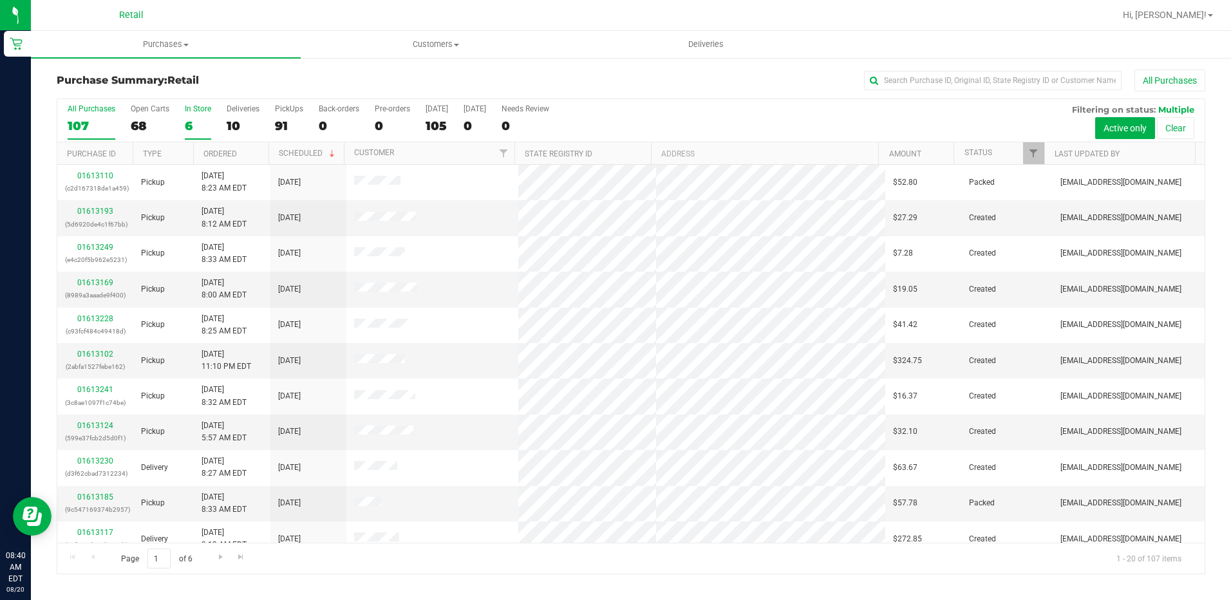
click at [190, 126] on div "6" at bounding box center [198, 125] width 26 height 15
click at [0, 0] on input "In Store 6" at bounding box center [0, 0] width 0 height 0
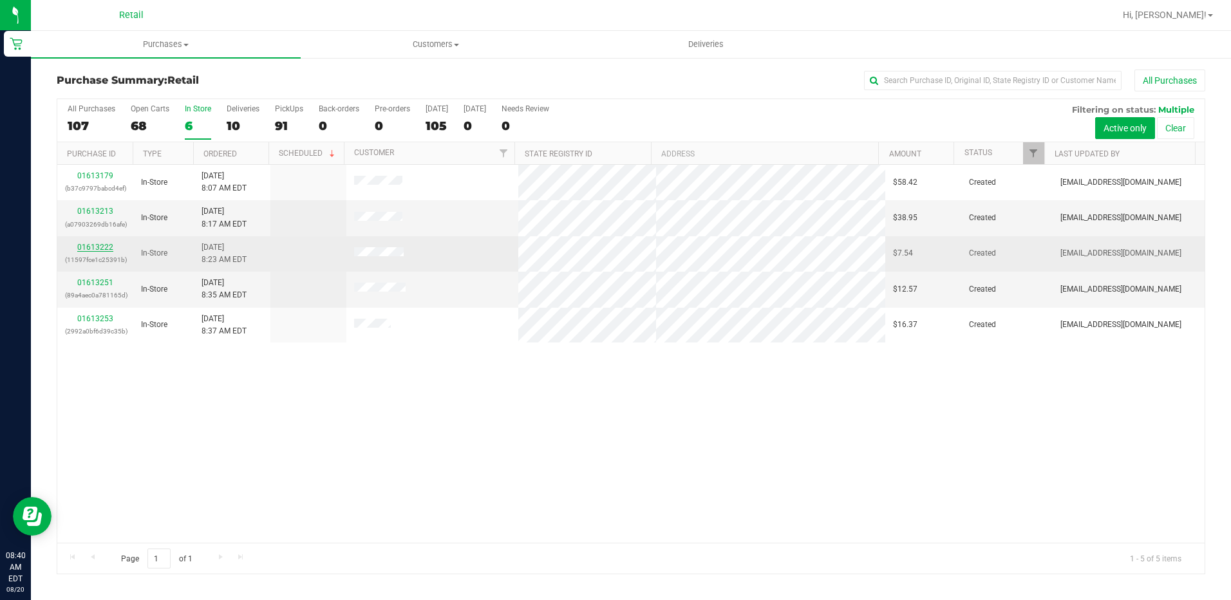
click at [93, 247] on link "01613222" at bounding box center [95, 247] width 36 height 9
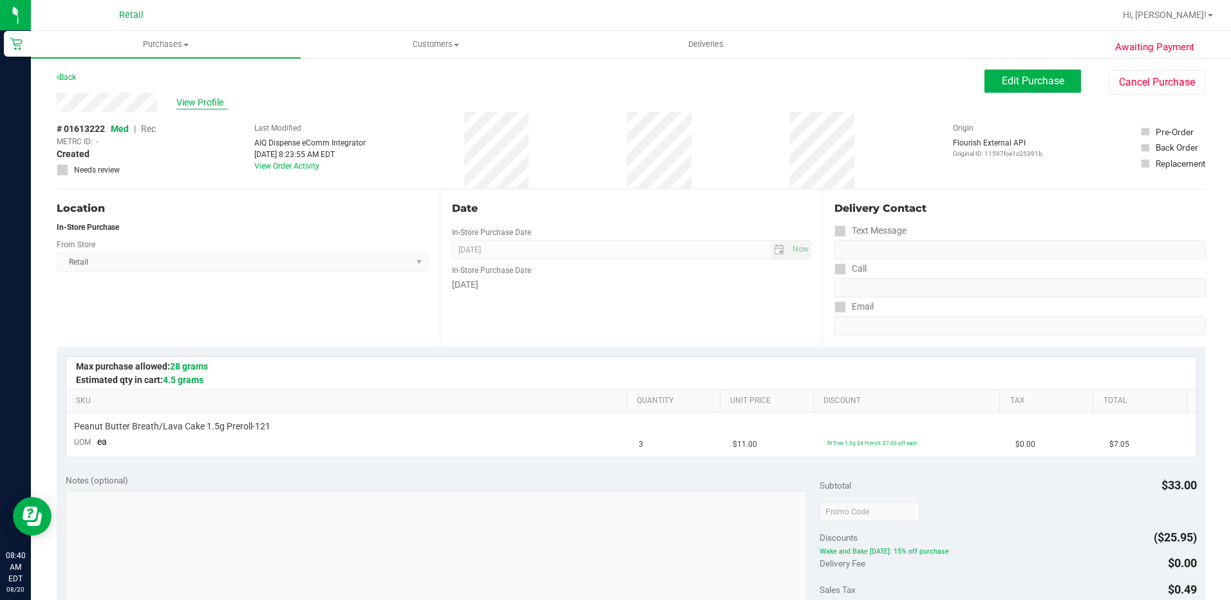
click at [197, 97] on span "View Profile" at bounding box center [201, 103] width 51 height 14
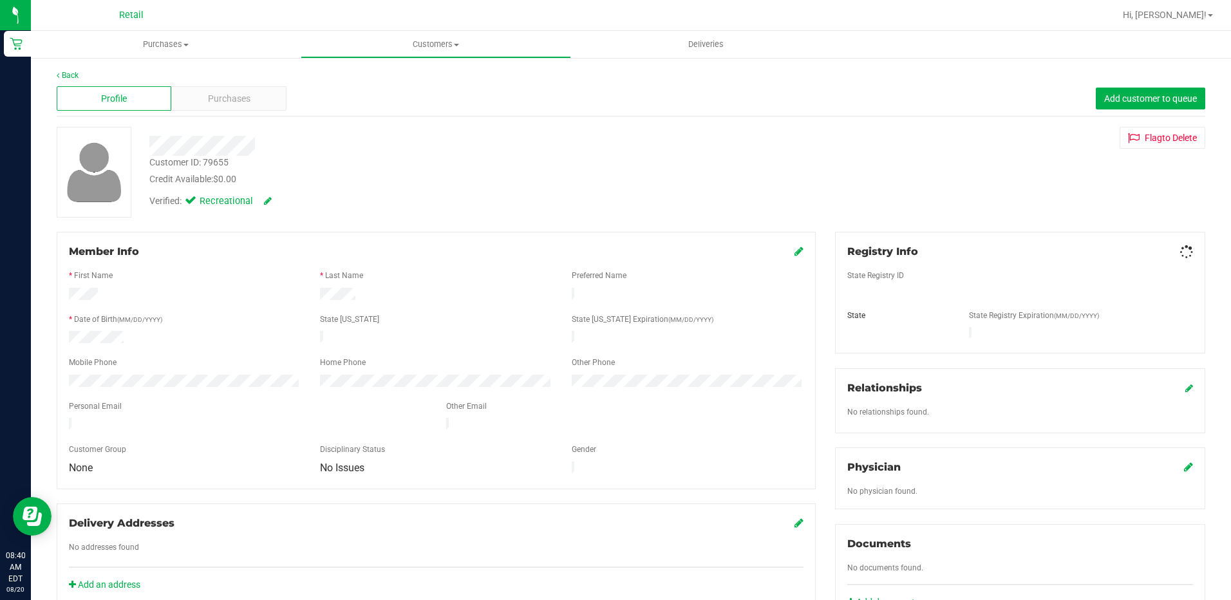
click at [232, 101] on span "Purchases" at bounding box center [229, 99] width 42 height 14
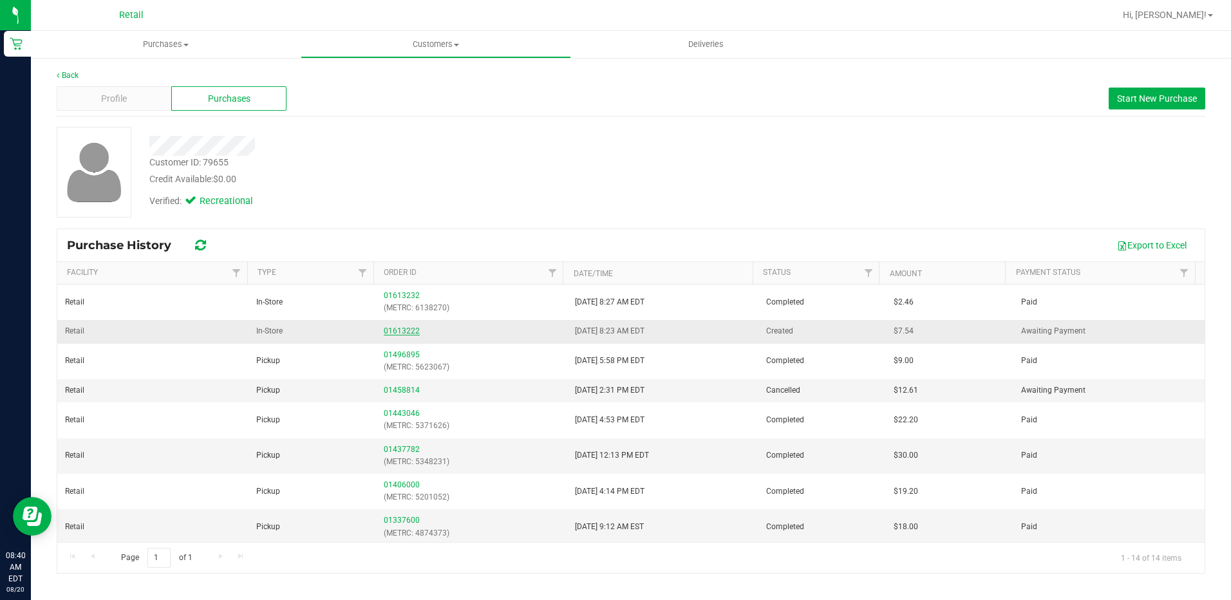
click at [389, 331] on link "01613222" at bounding box center [402, 330] width 36 height 9
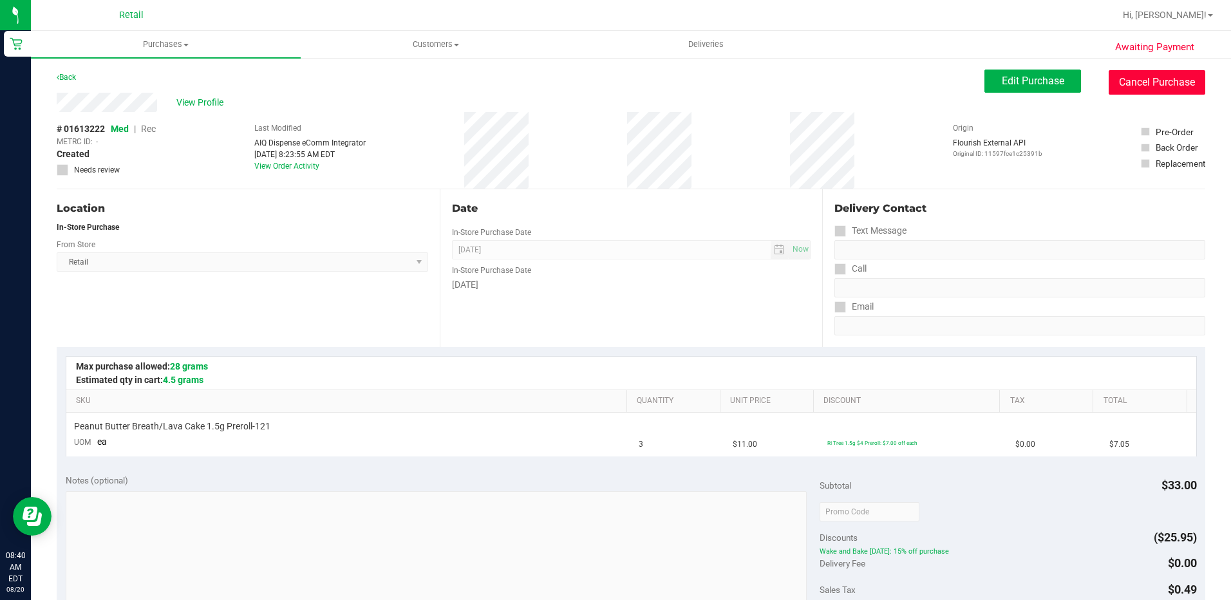
click at [1112, 78] on button "Cancel Purchase" at bounding box center [1156, 82] width 97 height 24
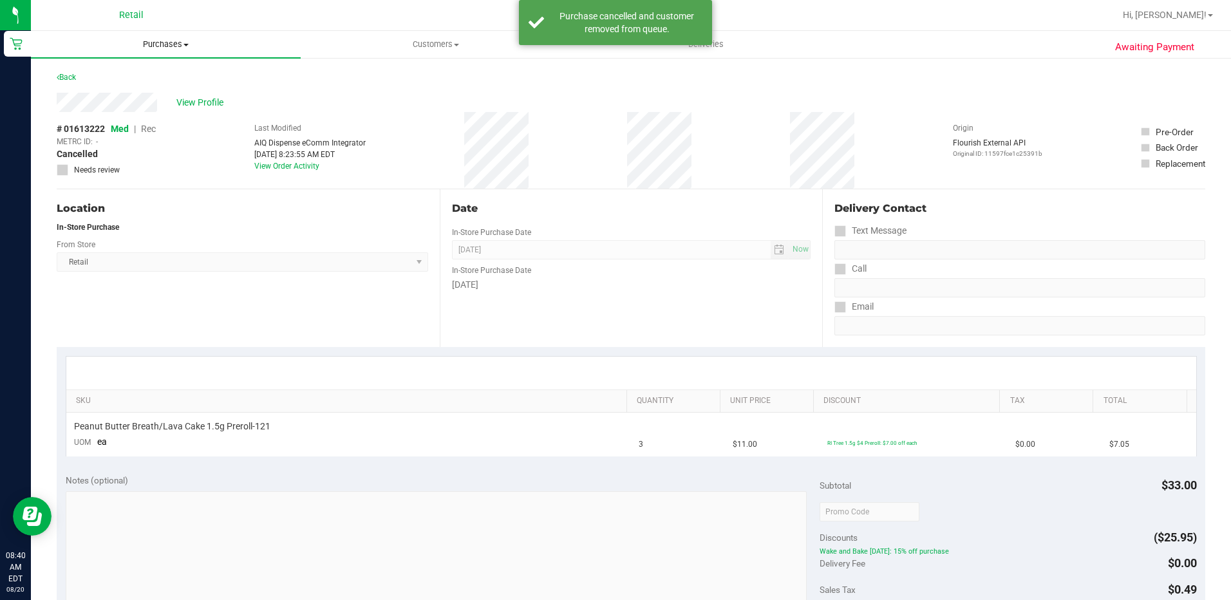
click at [148, 52] on uib-tab-heading "Purchases Summary of purchases Fulfillment All purchases" at bounding box center [166, 44] width 270 height 27
click at [109, 75] on span "Summary of purchases" at bounding box center [97, 77] width 132 height 11
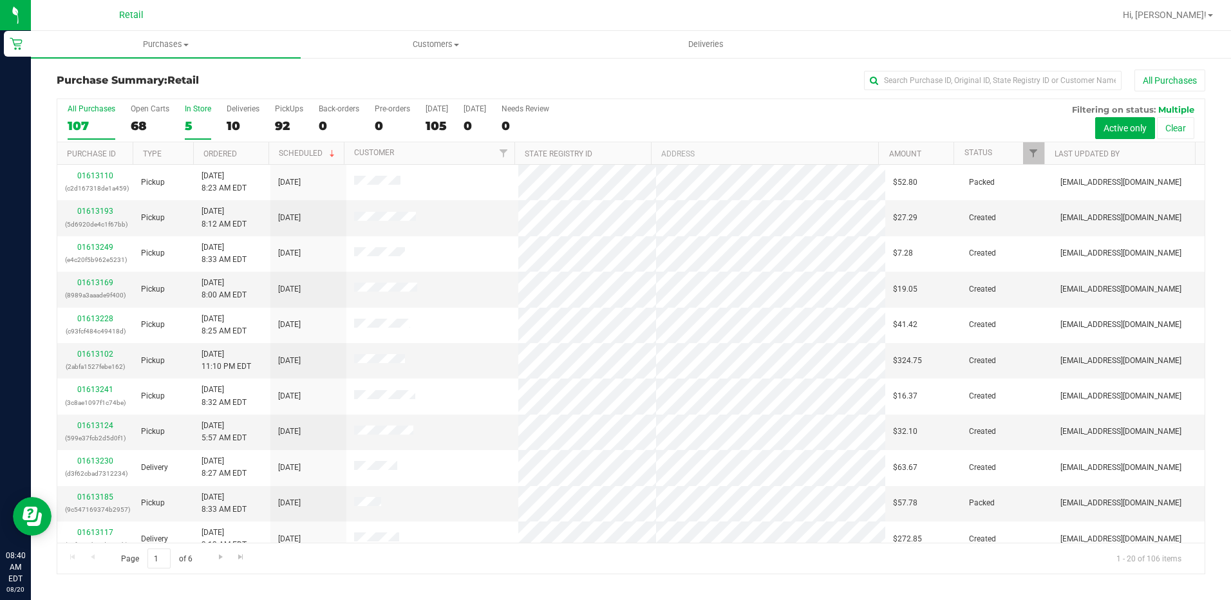
click at [191, 123] on div "5" at bounding box center [198, 125] width 26 height 15
click at [0, 0] on input "In Store 5" at bounding box center [0, 0] width 0 height 0
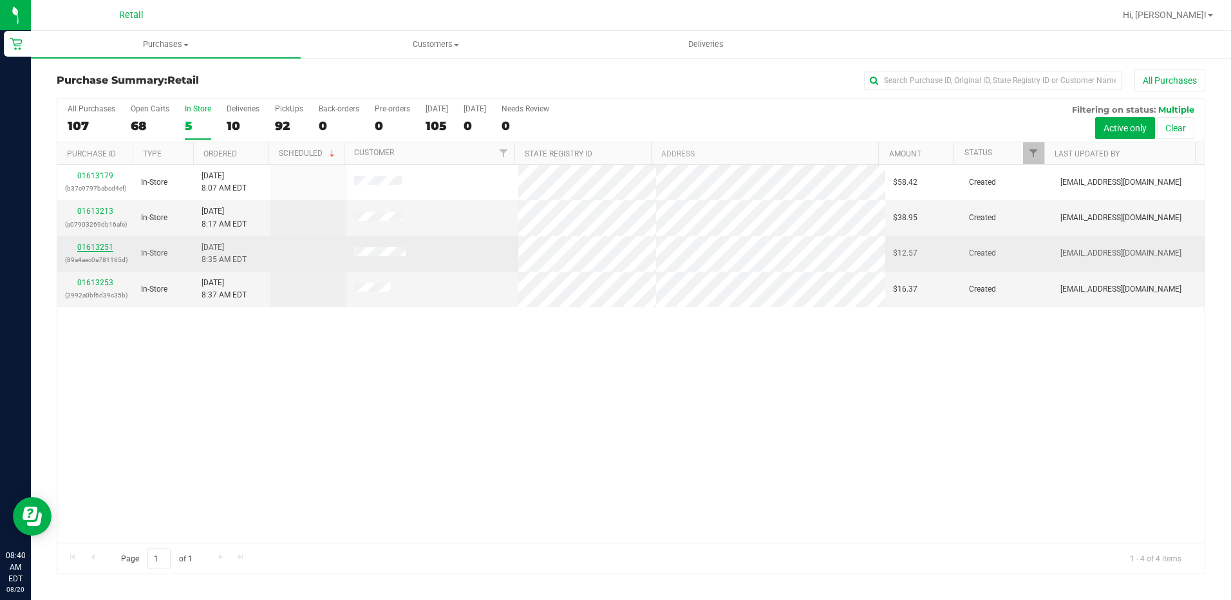
click at [90, 245] on link "01613251" at bounding box center [95, 247] width 36 height 9
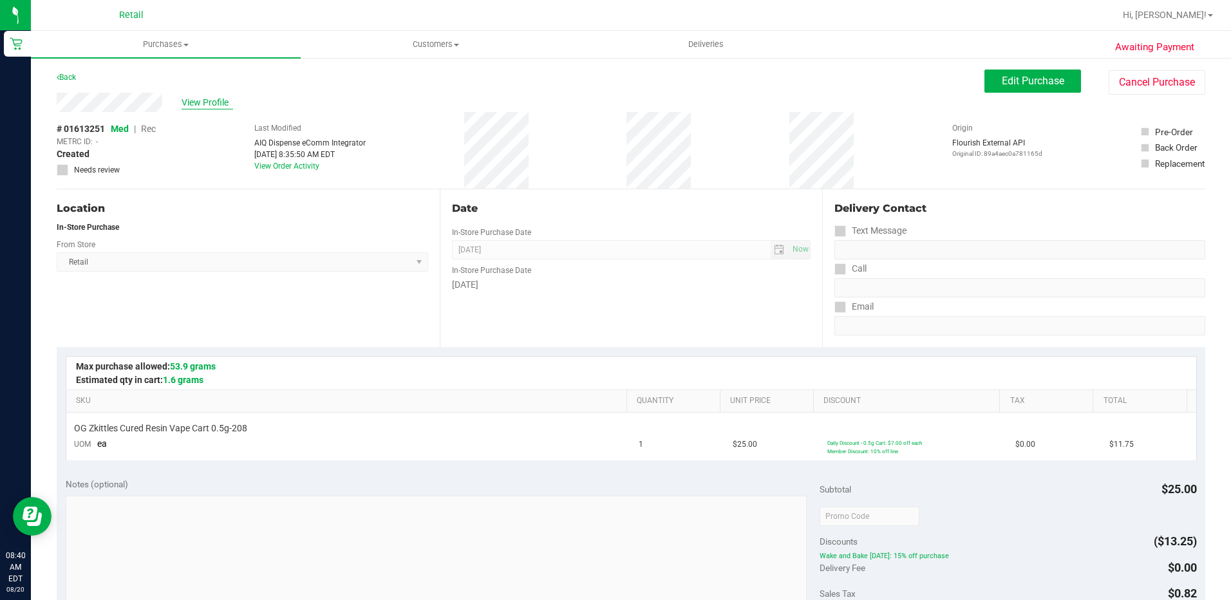
click at [212, 102] on span "View Profile" at bounding box center [207, 103] width 51 height 14
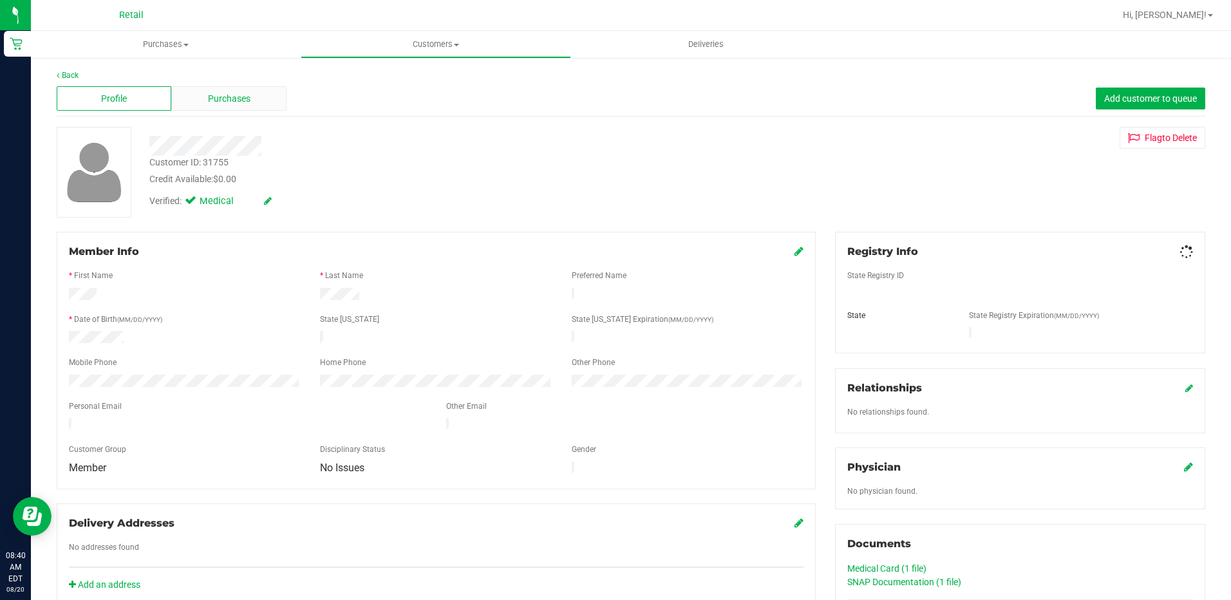
click at [265, 103] on div "Purchases" at bounding box center [228, 98] width 115 height 24
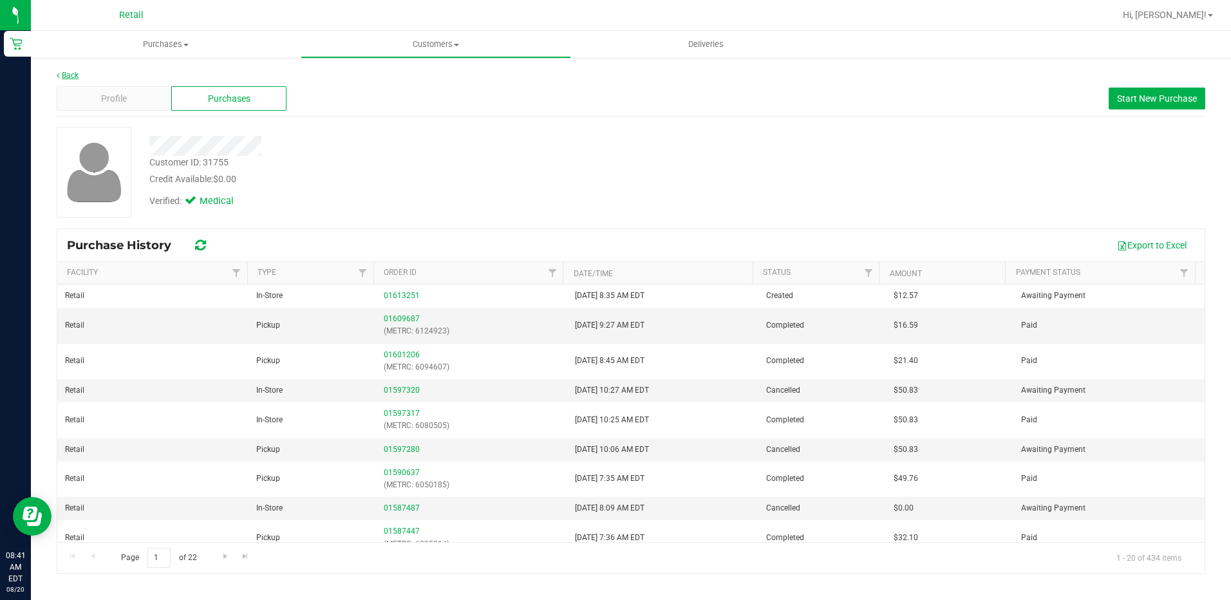
click at [68, 74] on link "Back" at bounding box center [68, 75] width 22 height 9
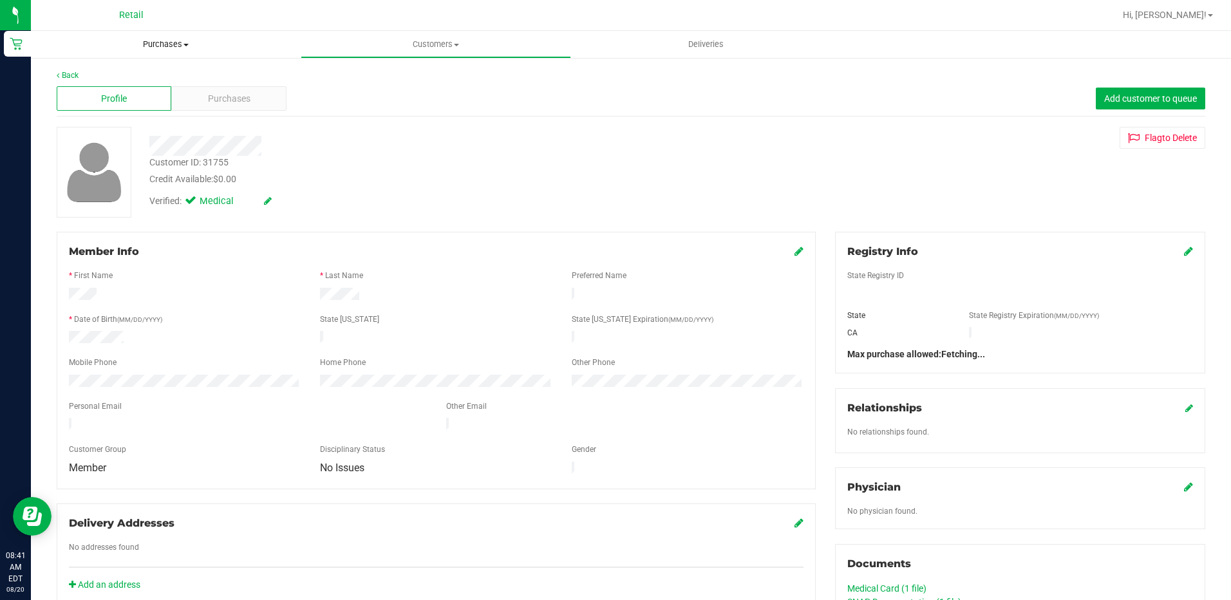
click at [162, 39] on span "Purchases" at bounding box center [166, 45] width 270 height 12
click at [118, 74] on span "Summary of purchases" at bounding box center [97, 77] width 132 height 11
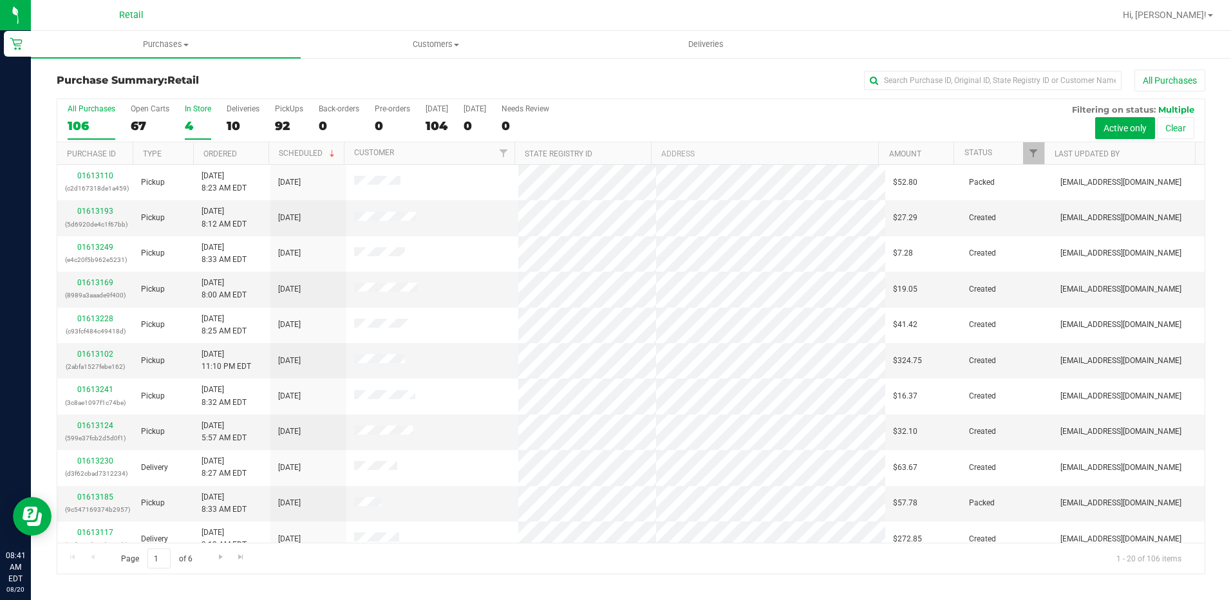
click at [193, 125] on div "4" at bounding box center [198, 125] width 26 height 15
click at [0, 0] on input "In Store 4" at bounding box center [0, 0] width 0 height 0
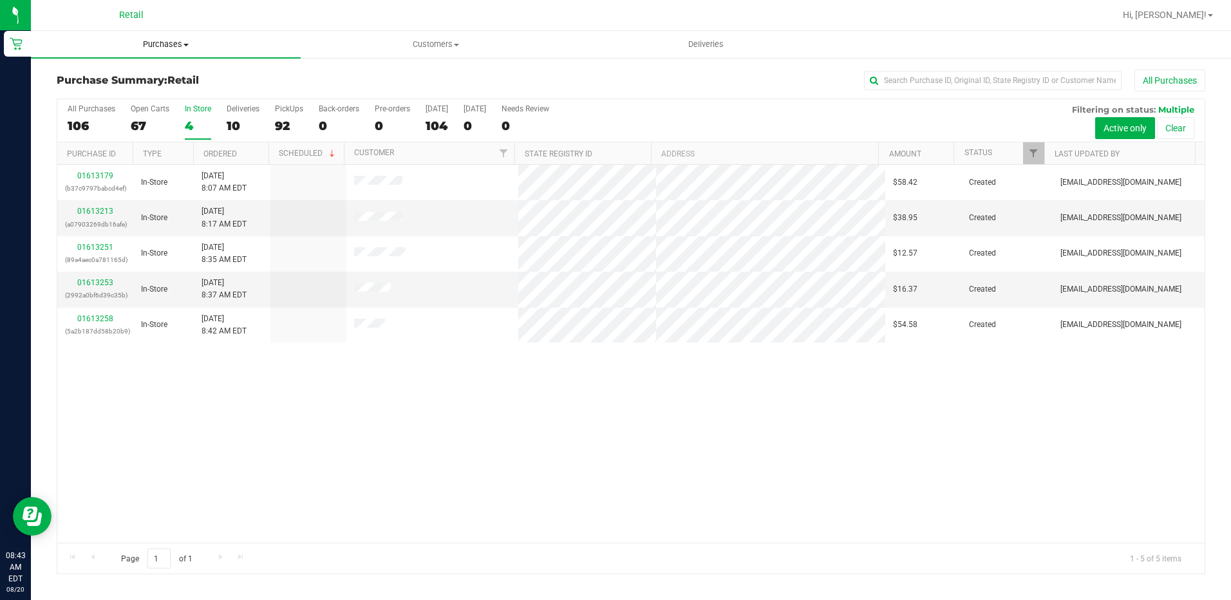
click at [156, 41] on span "Purchases" at bounding box center [166, 45] width 270 height 12
click at [140, 78] on span "Summary of purchases" at bounding box center [97, 77] width 132 height 11
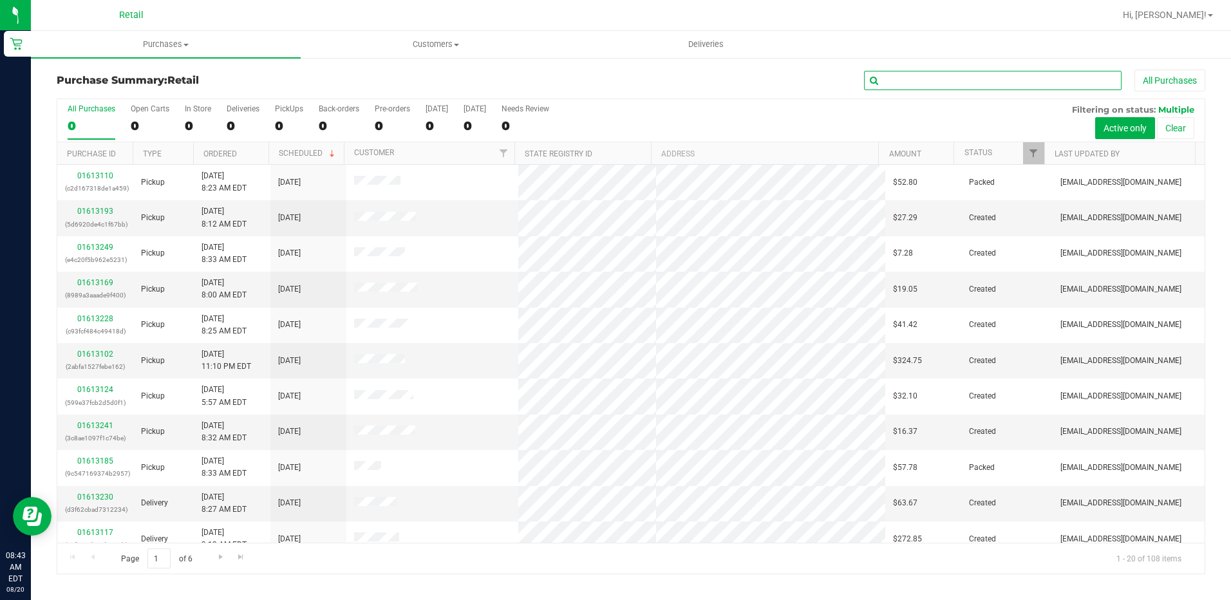
click at [994, 85] on input "text" at bounding box center [992, 80] width 257 height 19
type input "3"
type input "a"
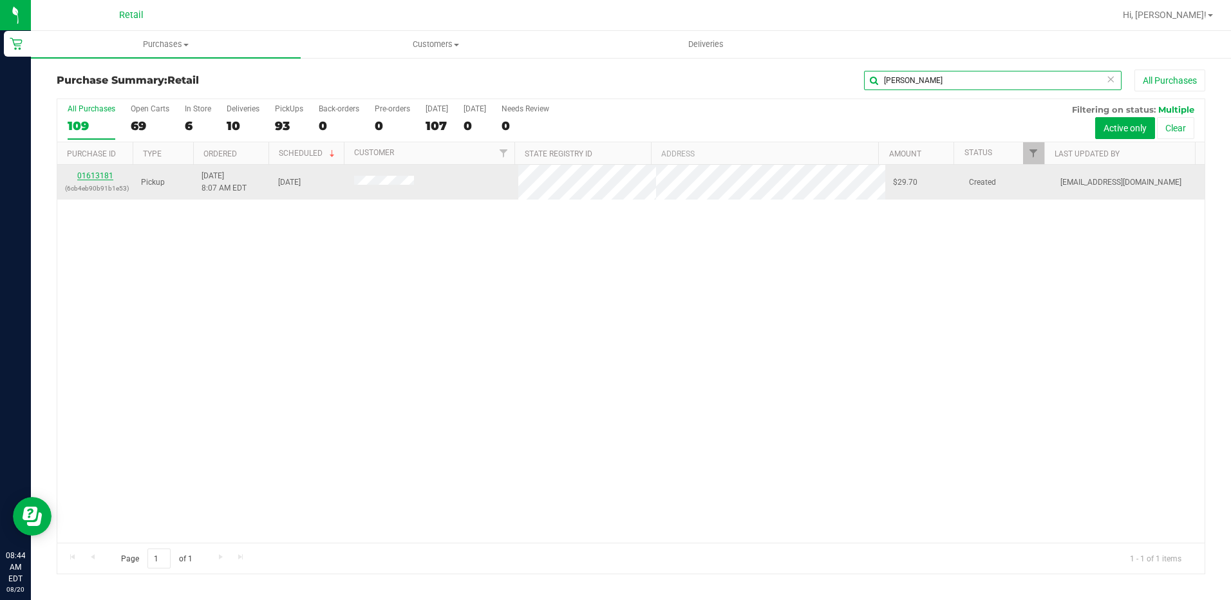
type input "SHANNON"
click at [105, 174] on link "01613181" at bounding box center [95, 175] width 36 height 9
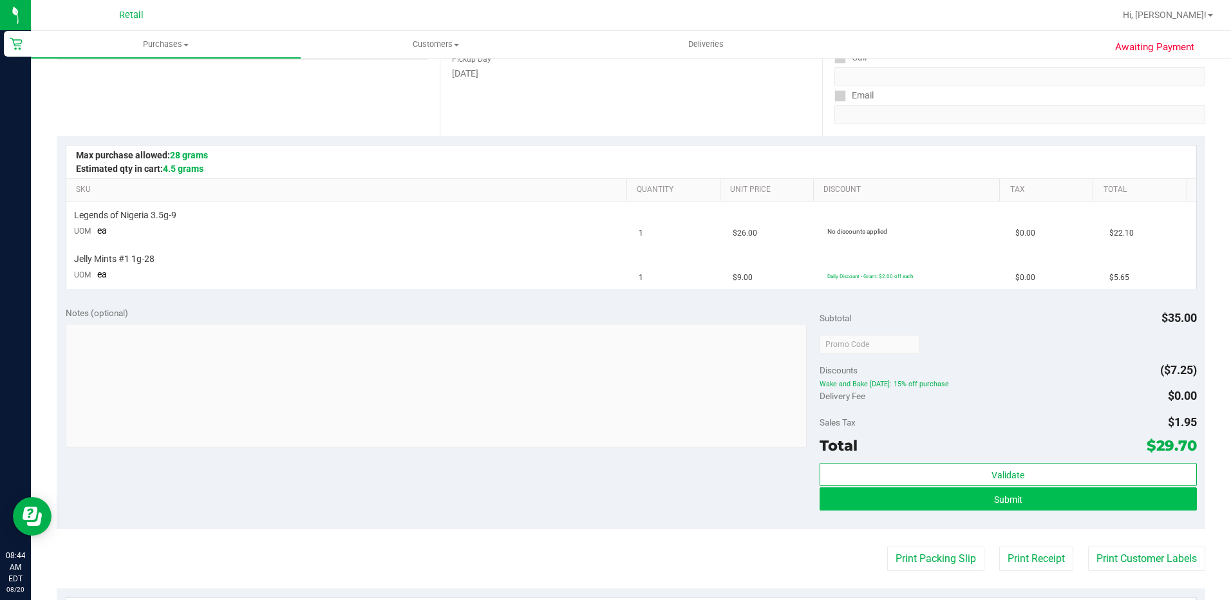
scroll to position [322, 0]
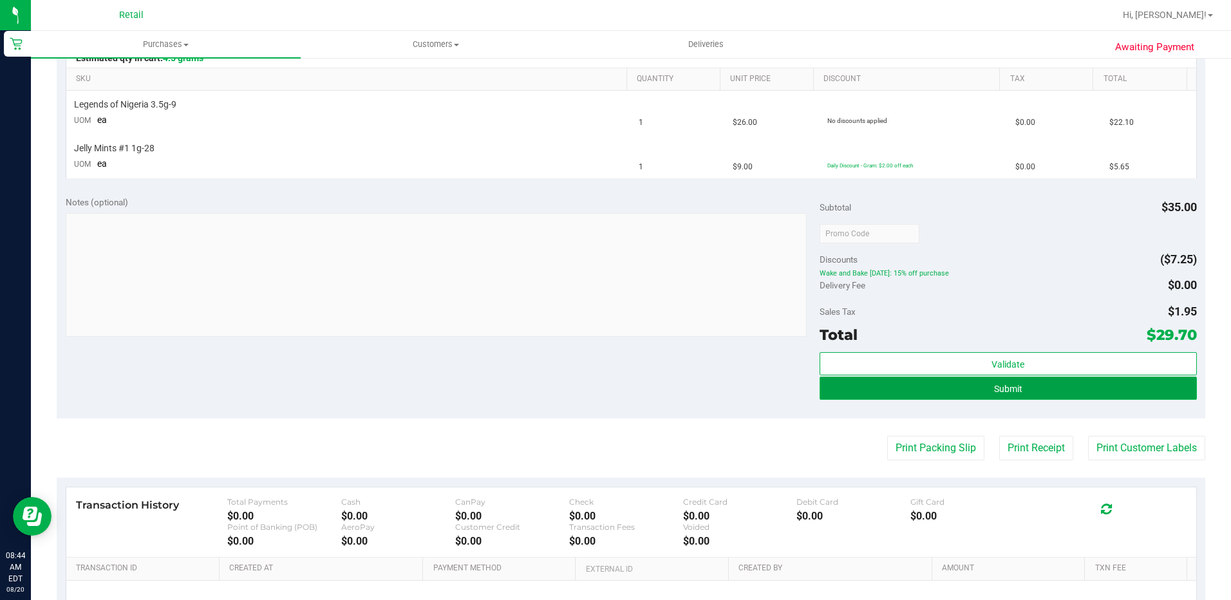
click at [1036, 386] on button "Submit" at bounding box center [1007, 388] width 377 height 23
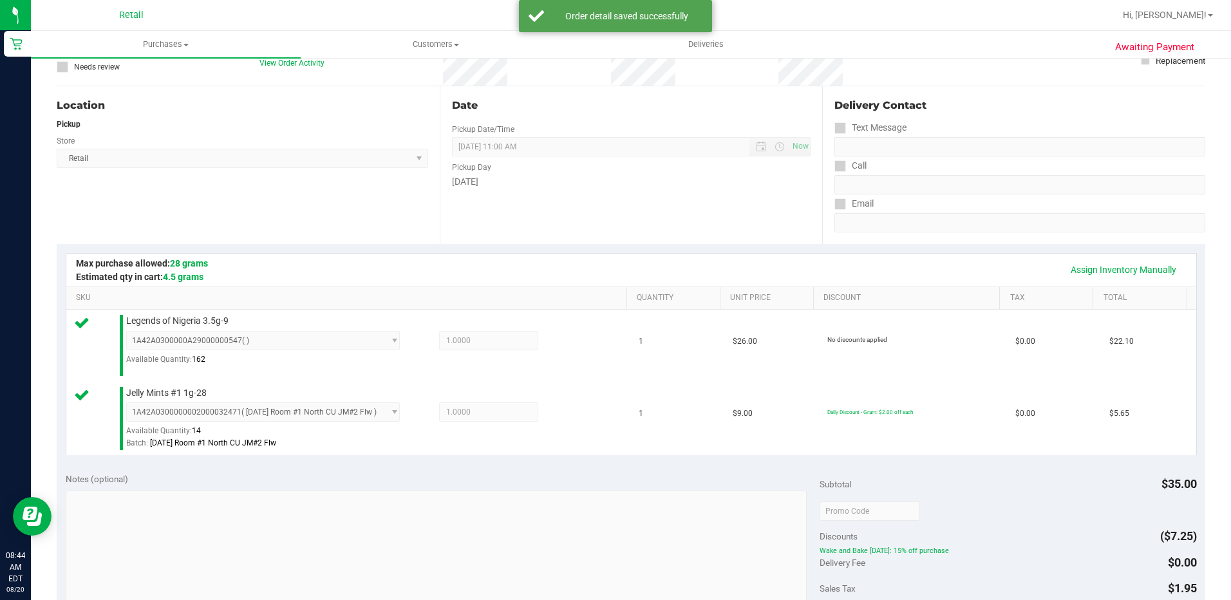
scroll to position [0, 0]
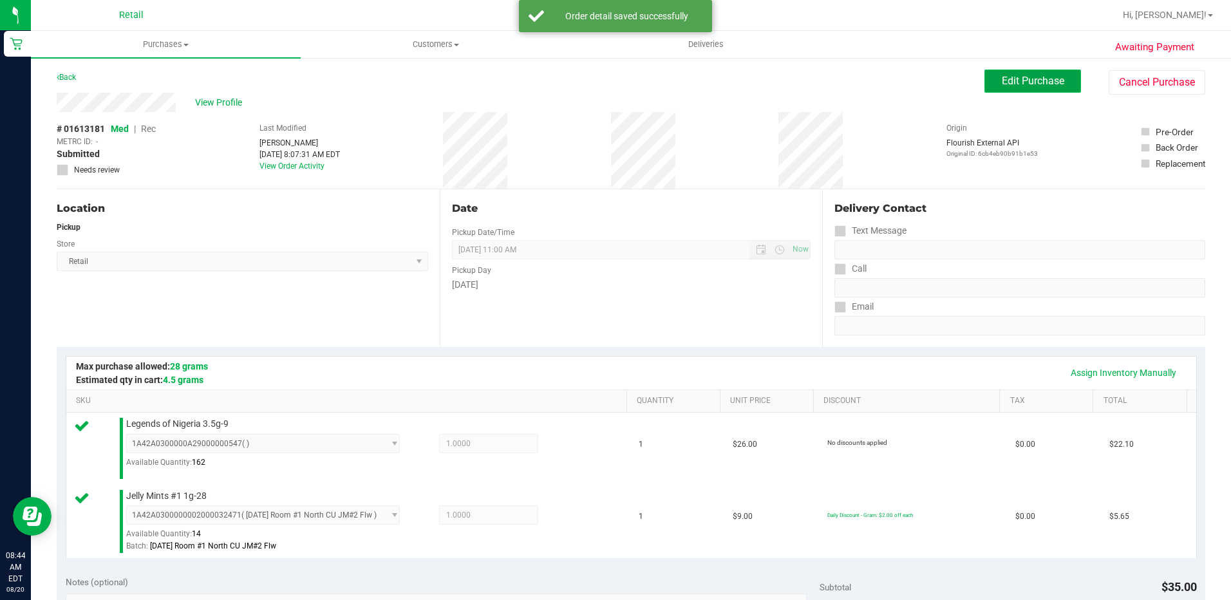
click at [1006, 78] on span "Edit Purchase" at bounding box center [1033, 81] width 62 height 12
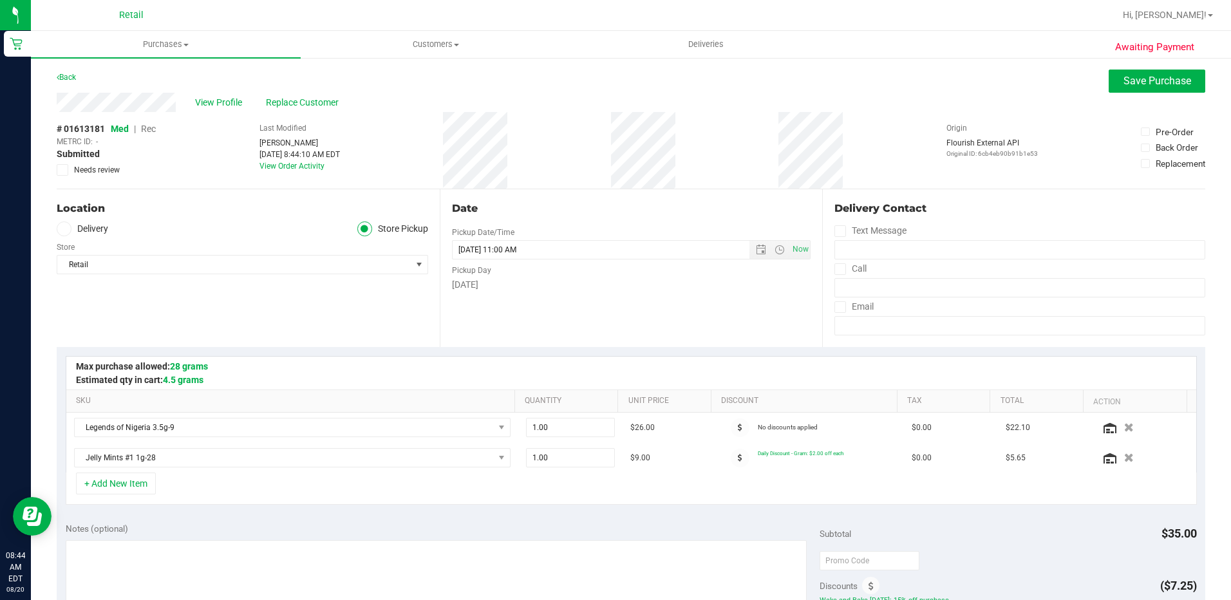
click at [147, 126] on span "Rec" at bounding box center [148, 129] width 15 height 10
click at [1123, 79] on span "Save Purchase" at bounding box center [1157, 81] width 68 height 12
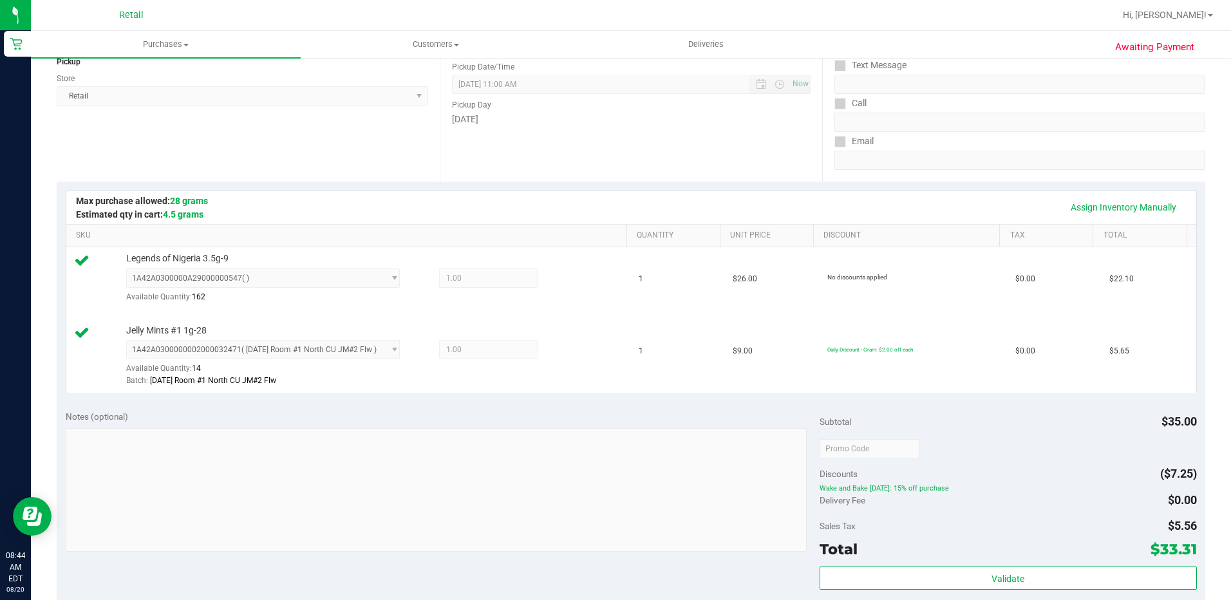
scroll to position [451, 0]
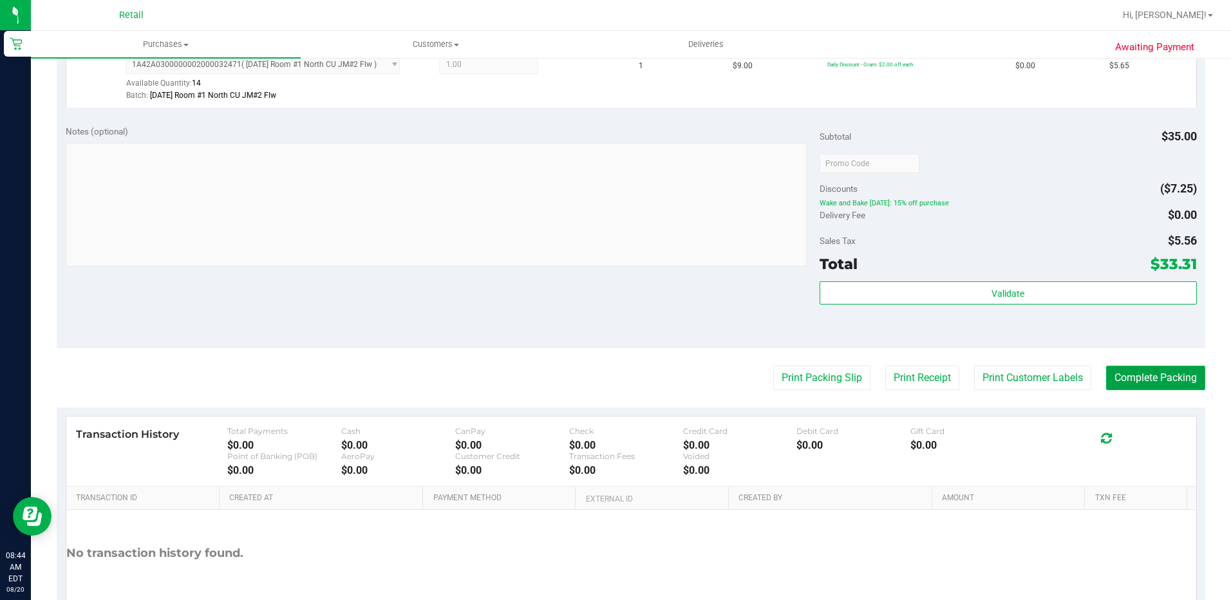
click at [1180, 371] on button "Complete Packing" at bounding box center [1155, 378] width 99 height 24
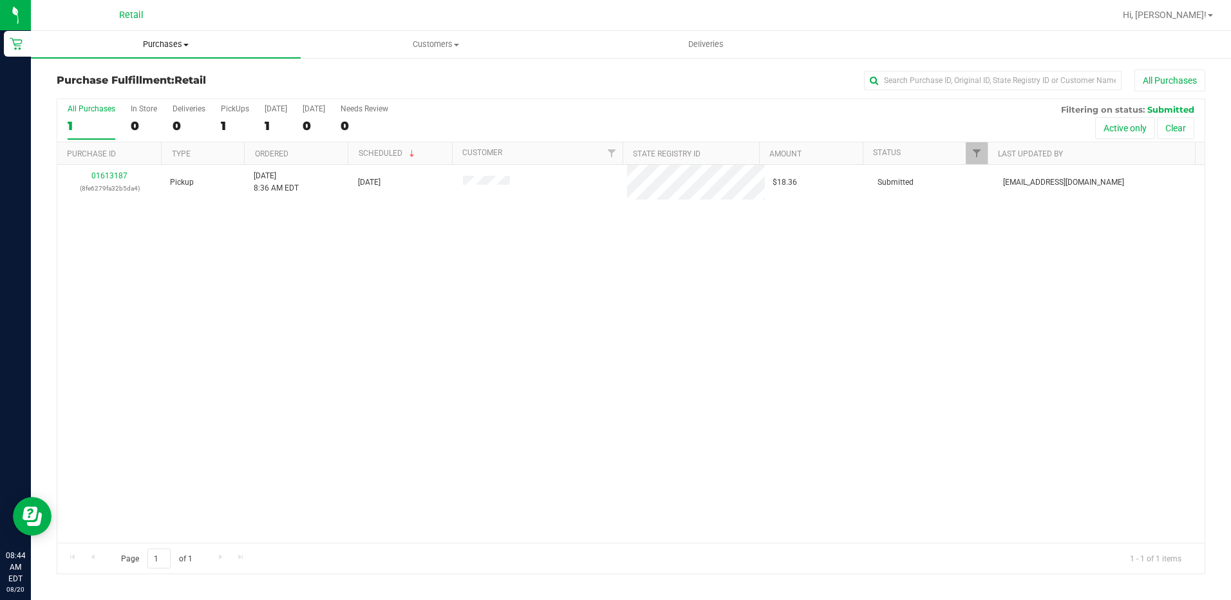
drag, startPoint x: 178, startPoint y: 42, endPoint x: 132, endPoint y: 78, distance: 58.3
click at [178, 42] on span "Purchases" at bounding box center [166, 45] width 270 height 12
click at [107, 82] on span "Summary of purchases" at bounding box center [97, 77] width 132 height 11
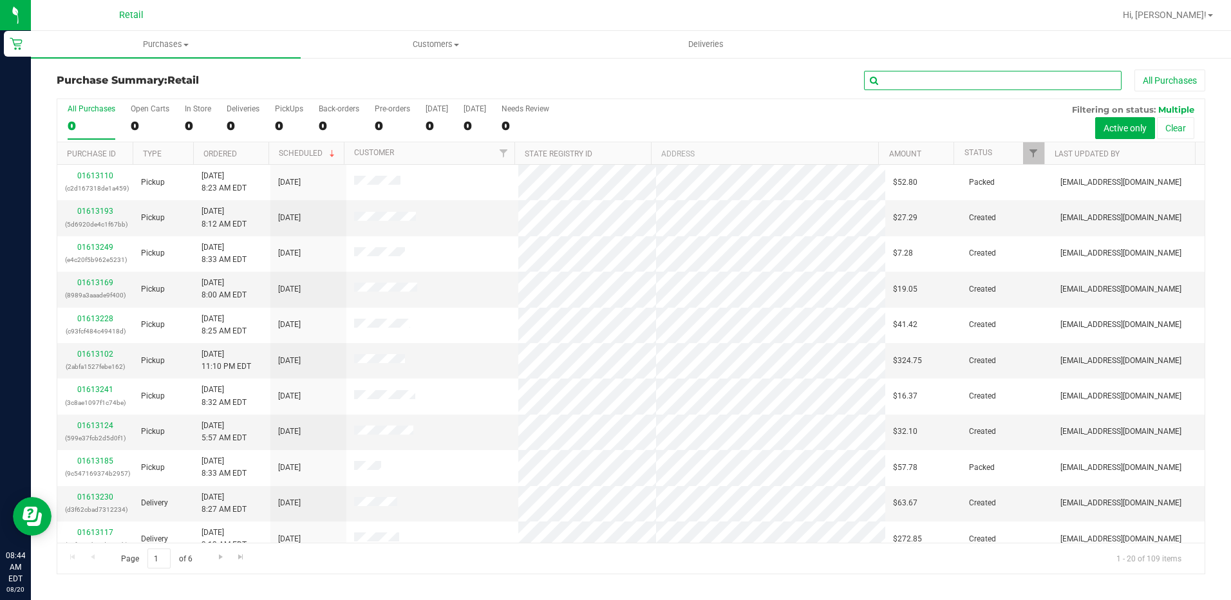
click at [928, 89] on input "text" at bounding box center [992, 80] width 257 height 19
type input "hellen"
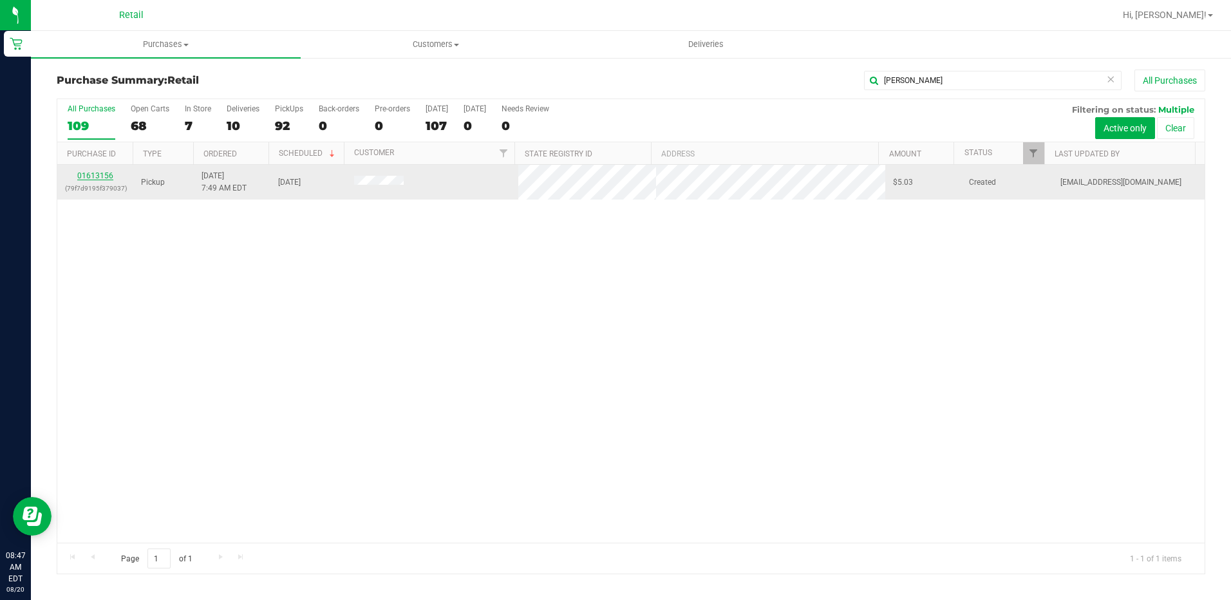
click at [102, 174] on link "01613156" at bounding box center [95, 175] width 36 height 9
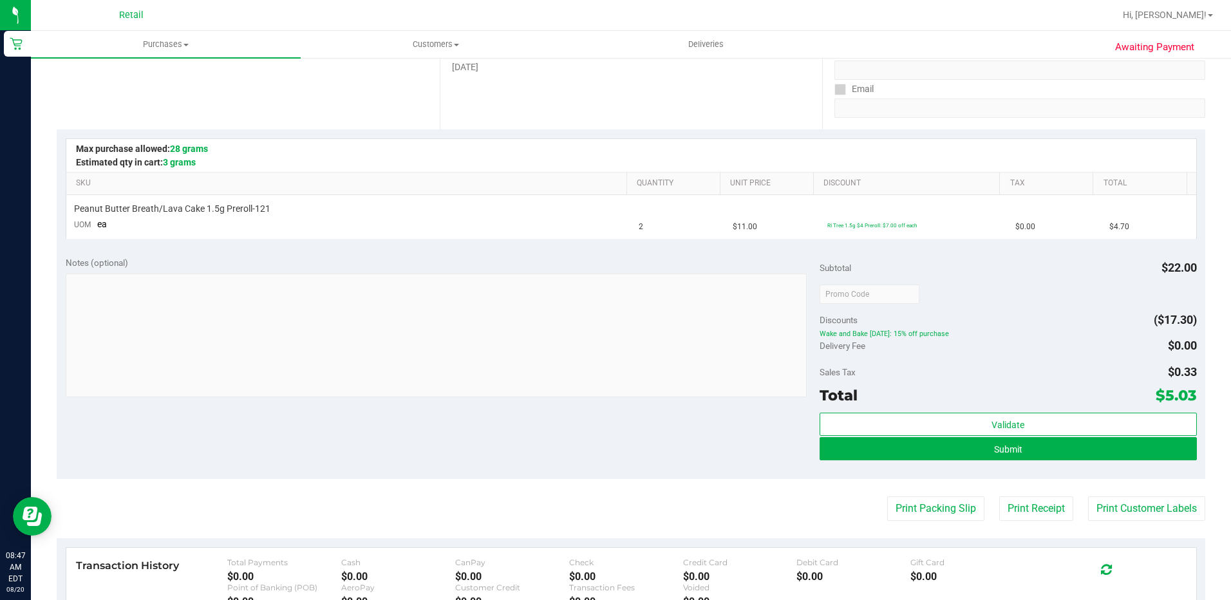
scroll to position [322, 0]
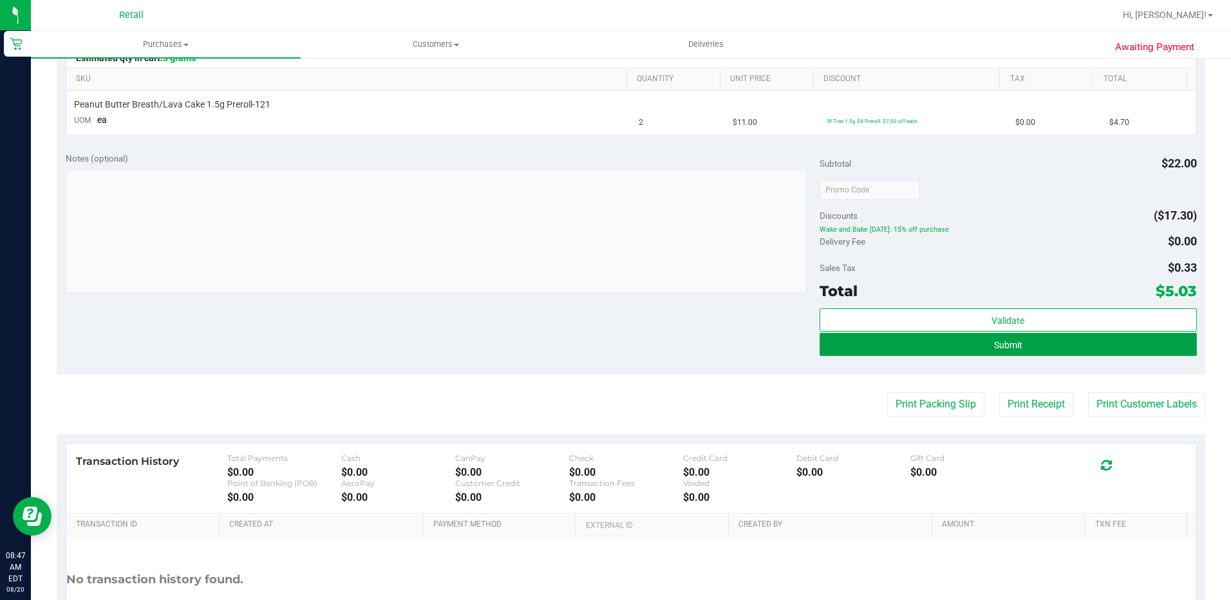
click at [873, 351] on button "Submit" at bounding box center [1007, 344] width 377 height 23
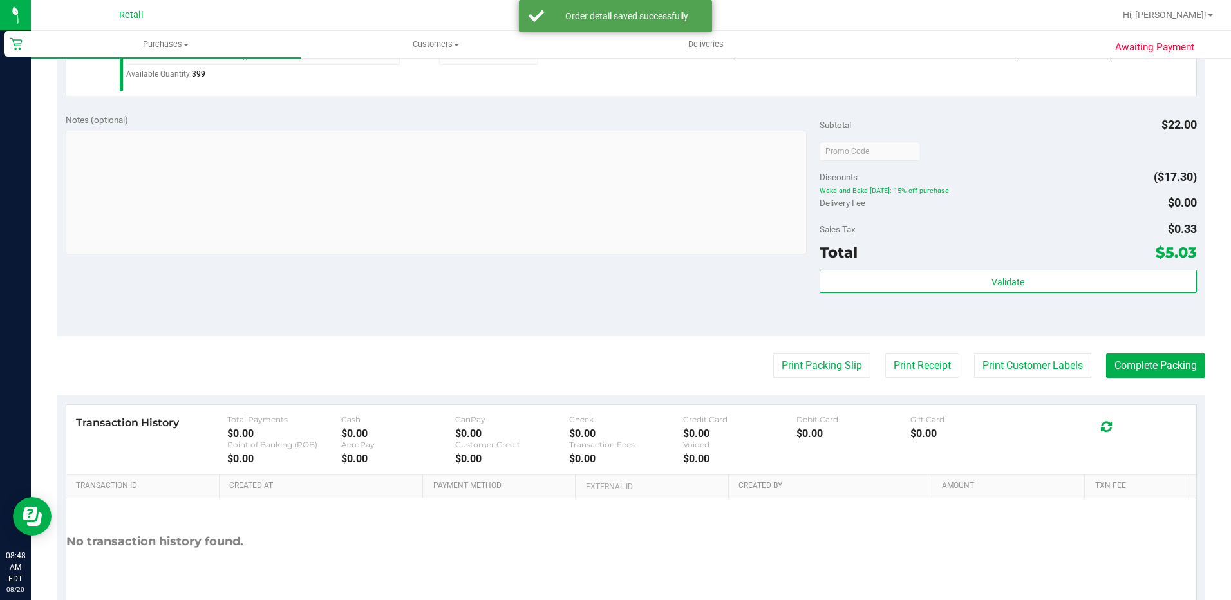
scroll to position [450, 0]
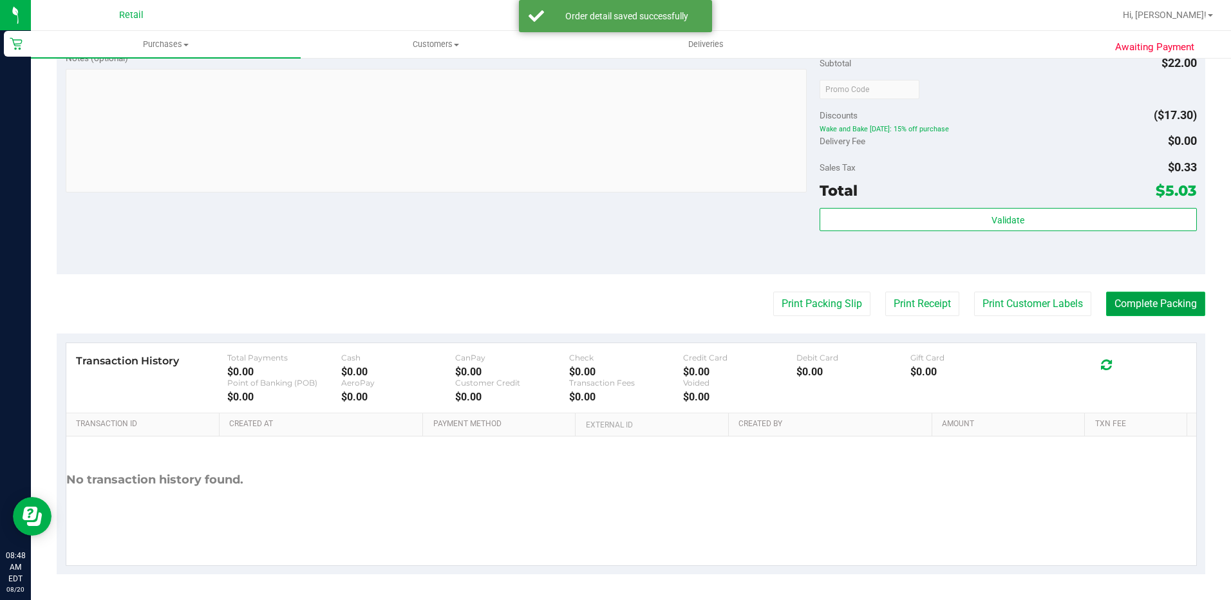
click at [1133, 300] on button "Complete Packing" at bounding box center [1155, 304] width 99 height 24
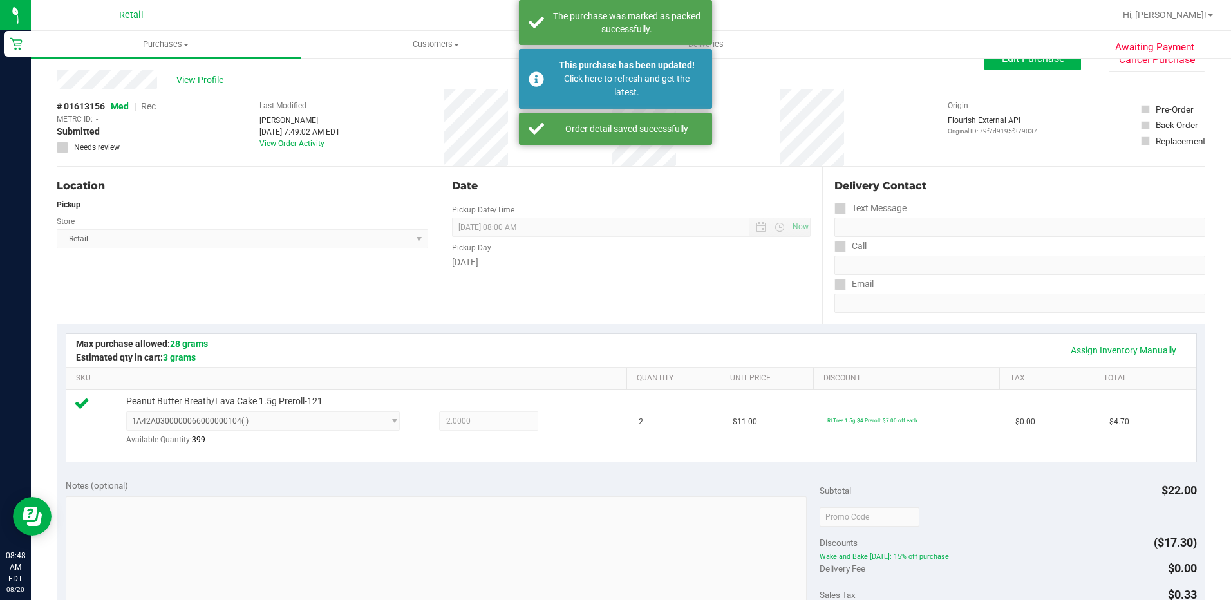
scroll to position [0, 0]
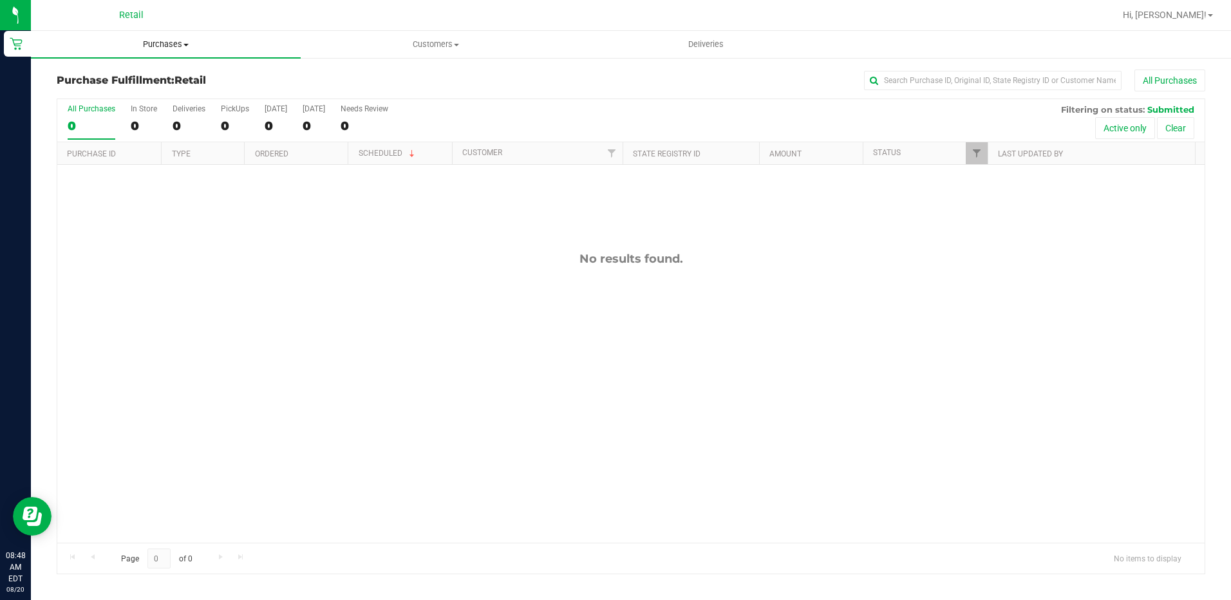
click at [153, 51] on uib-tab-heading "Purchases Summary of purchases Fulfillment All purchases" at bounding box center [166, 44] width 270 height 27
click at [125, 80] on span "Summary of purchases" at bounding box center [97, 77] width 132 height 11
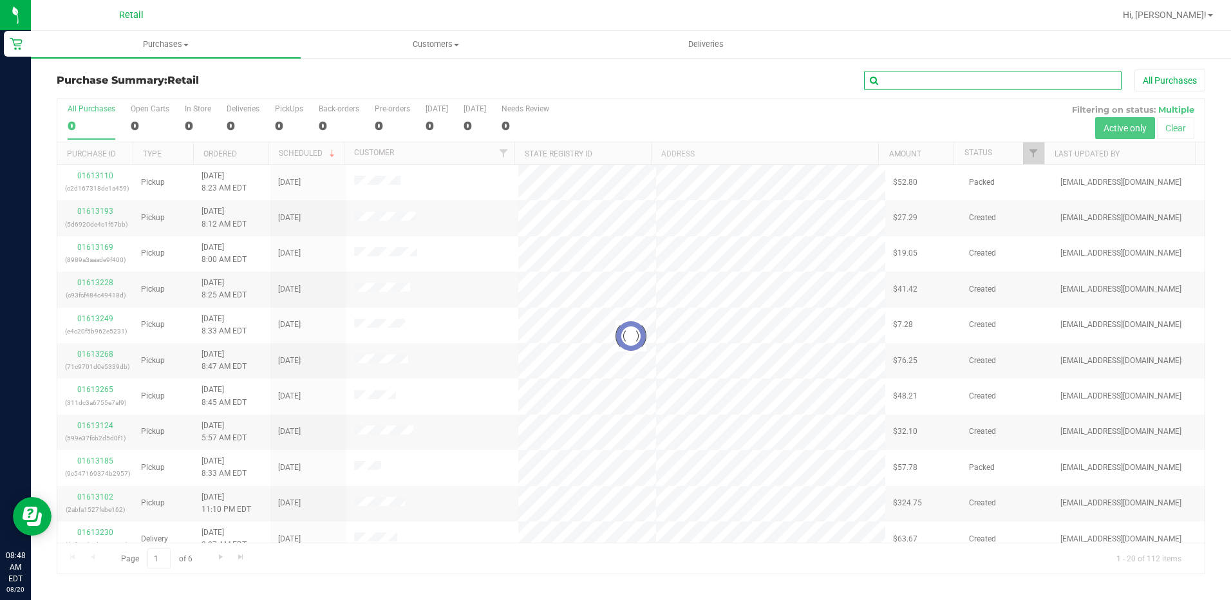
click at [892, 83] on input "text" at bounding box center [992, 80] width 257 height 19
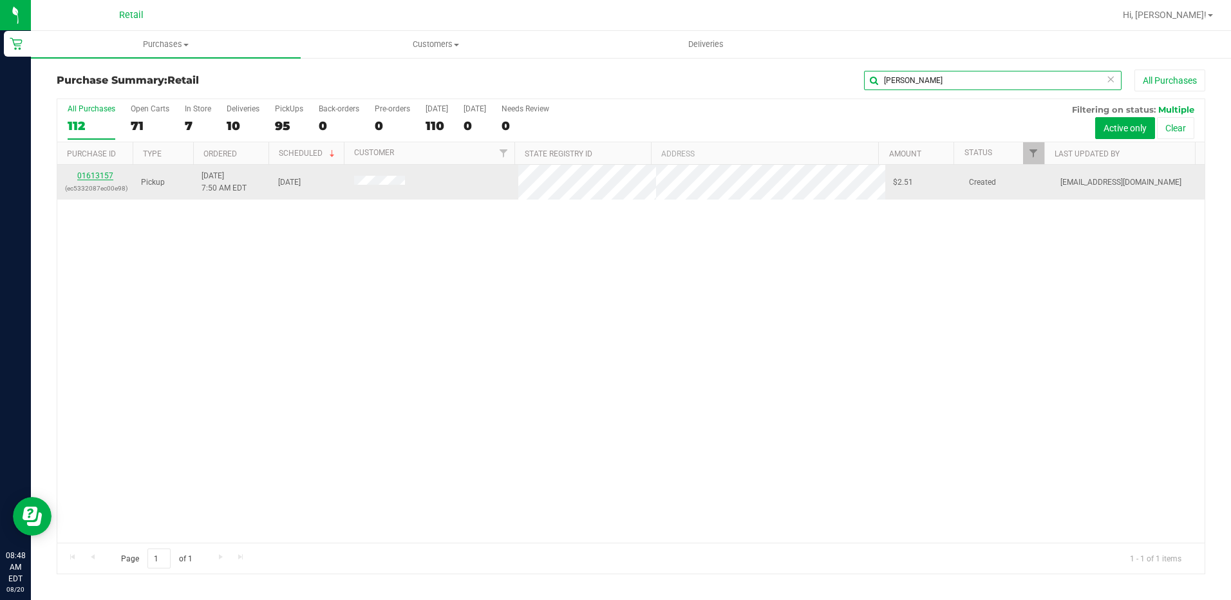
type input "michael brown"
click at [84, 172] on link "01613157" at bounding box center [95, 175] width 36 height 9
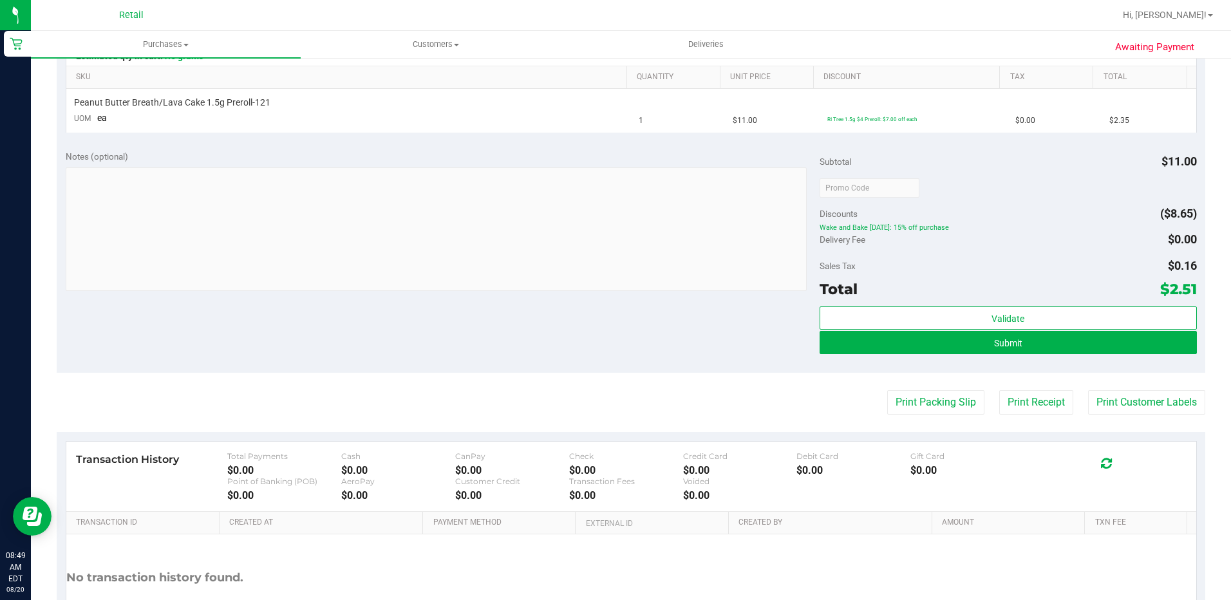
scroll to position [386, 0]
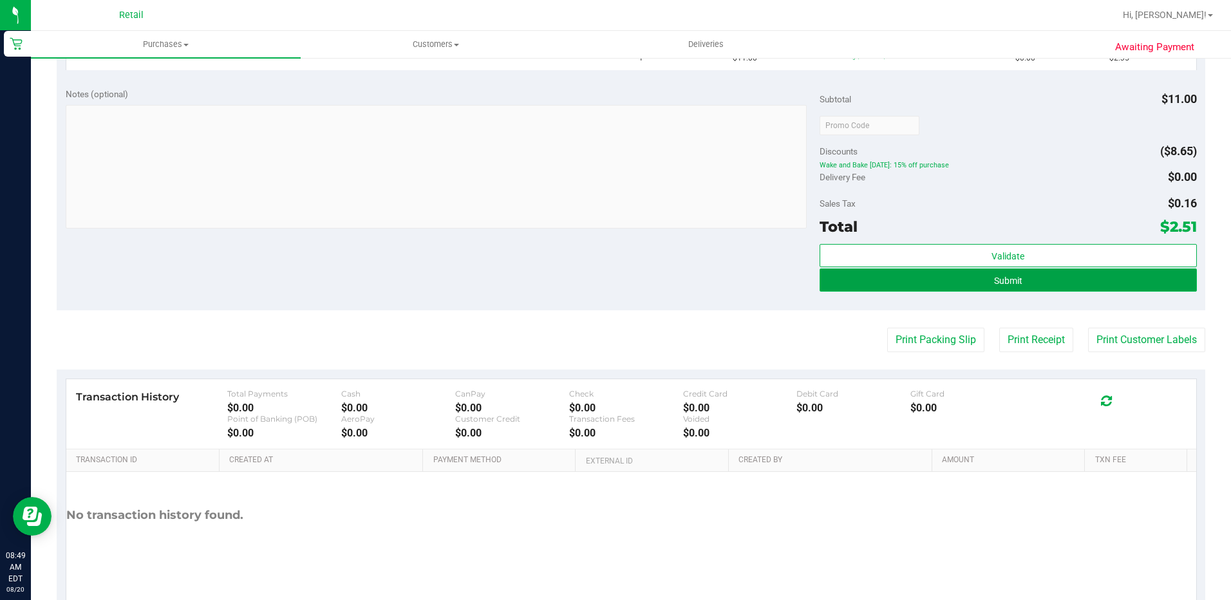
click at [1052, 275] on button "Submit" at bounding box center [1007, 279] width 377 height 23
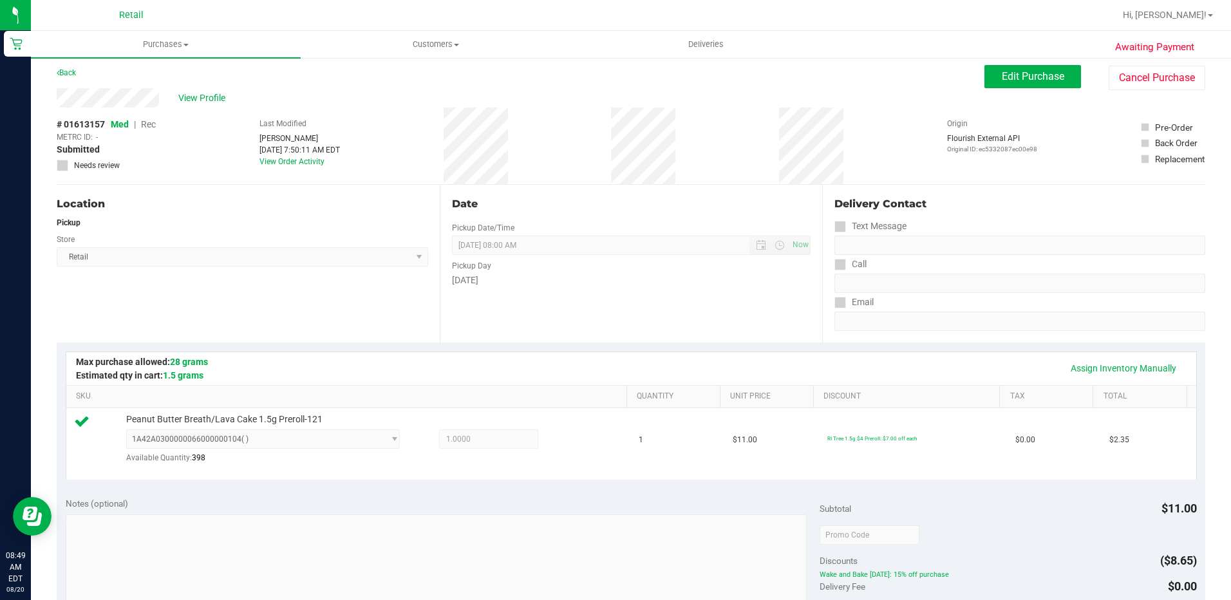
scroll to position [0, 0]
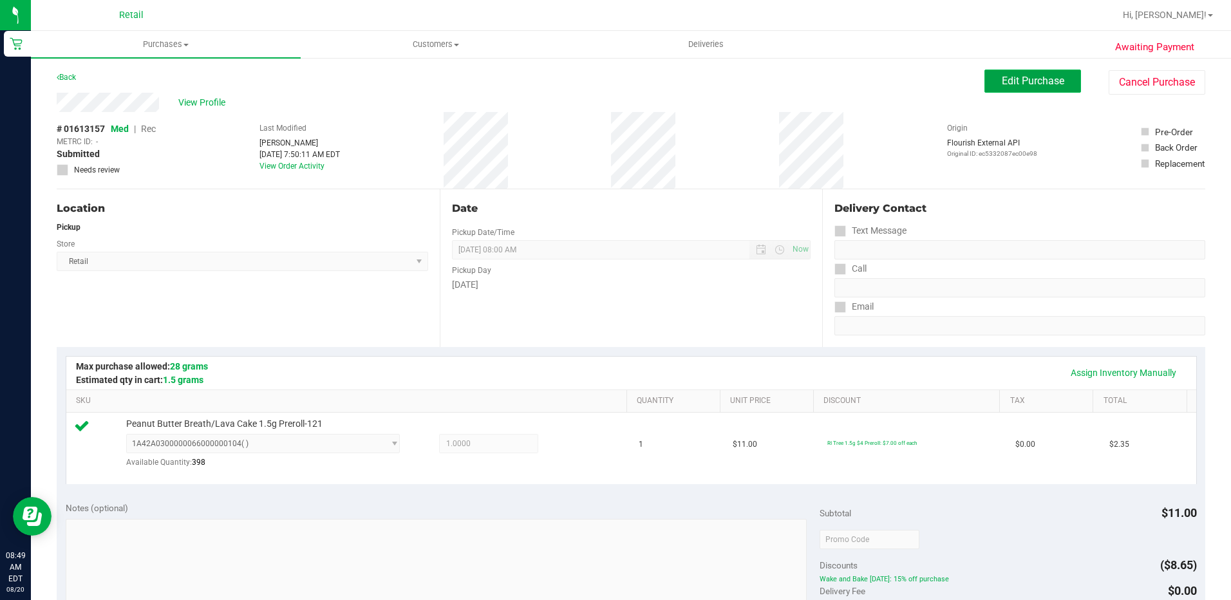
click at [1012, 82] on span "Edit Purchase" at bounding box center [1033, 81] width 62 height 12
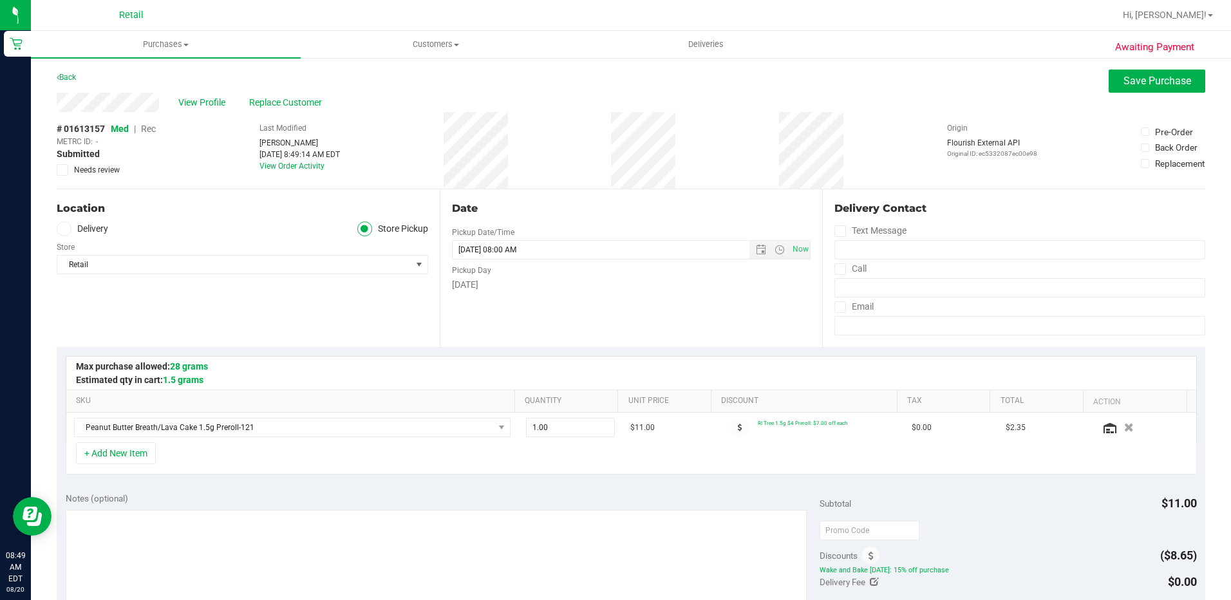
click at [149, 121] on div "# 01613157 Med | Rec METRC ID: - Submitted Needs review" at bounding box center [106, 150] width 99 height 77
click at [150, 122] on div "# 01613157 Med | Rec METRC ID: - Submitted Needs review" at bounding box center [106, 148] width 99 height 53
drag, startPoint x: 150, startPoint y: 122, endPoint x: 149, endPoint y: 129, distance: 6.6
click at [149, 129] on span "Rec" at bounding box center [148, 129] width 15 height 10
click at [1155, 91] on button "Save Purchase" at bounding box center [1156, 81] width 97 height 23
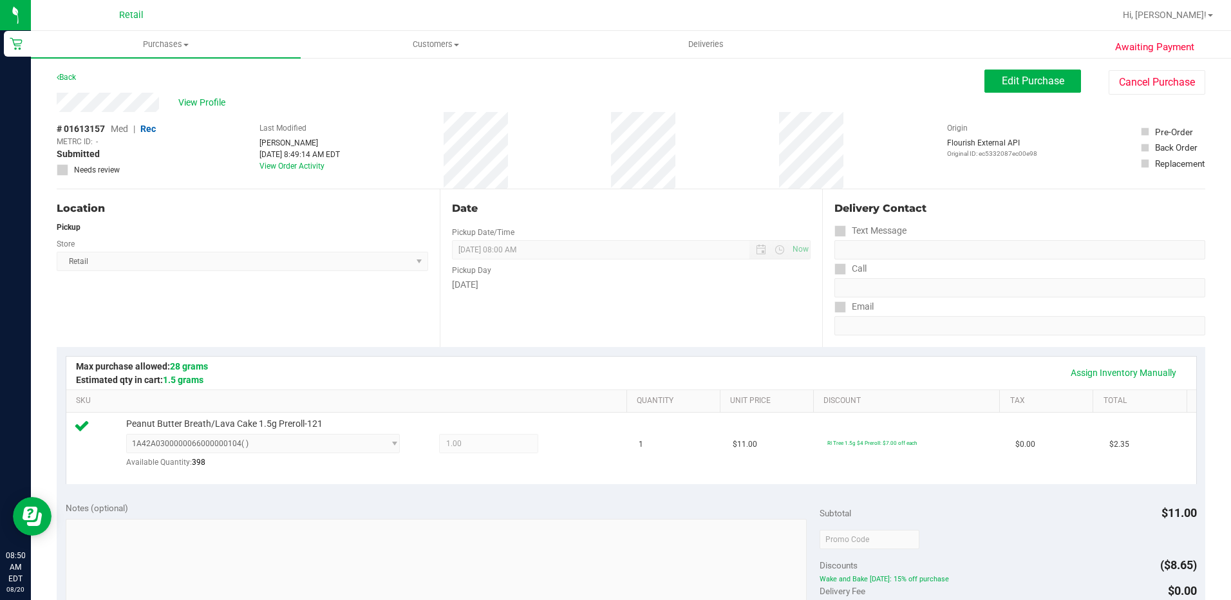
scroll to position [257, 0]
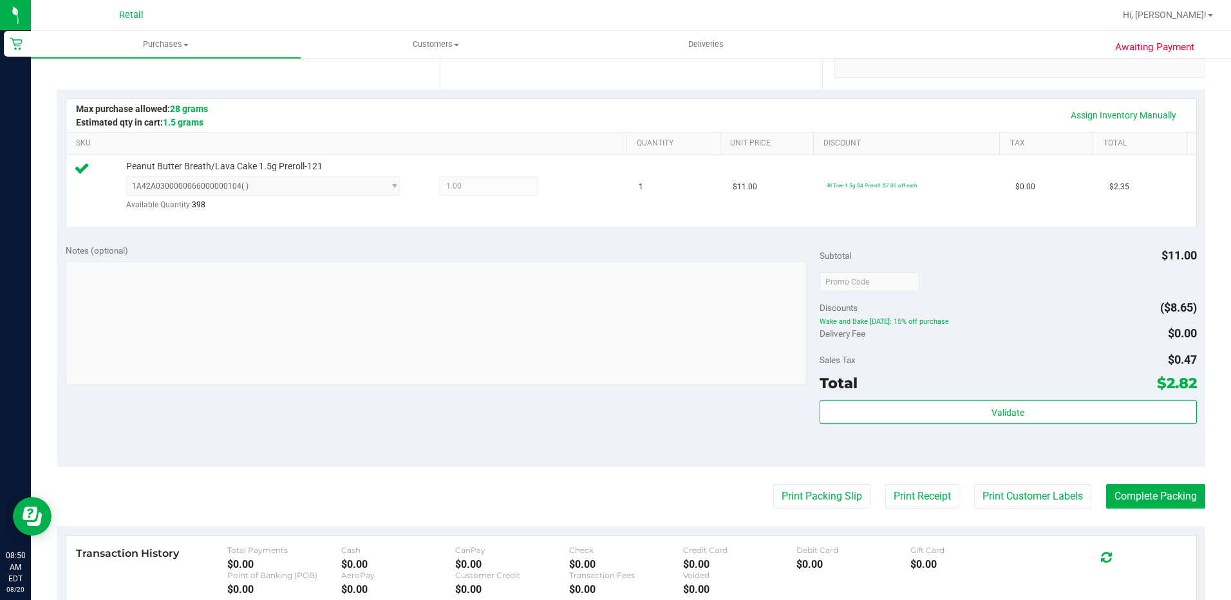
click at [1123, 482] on purchase-details "Back Edit Purchase Cancel Purchase View Profile # 01613157 Med | Rec METRC ID: …" at bounding box center [631, 289] width 1148 height 955
click at [1126, 489] on button "Complete Packing" at bounding box center [1155, 496] width 99 height 24
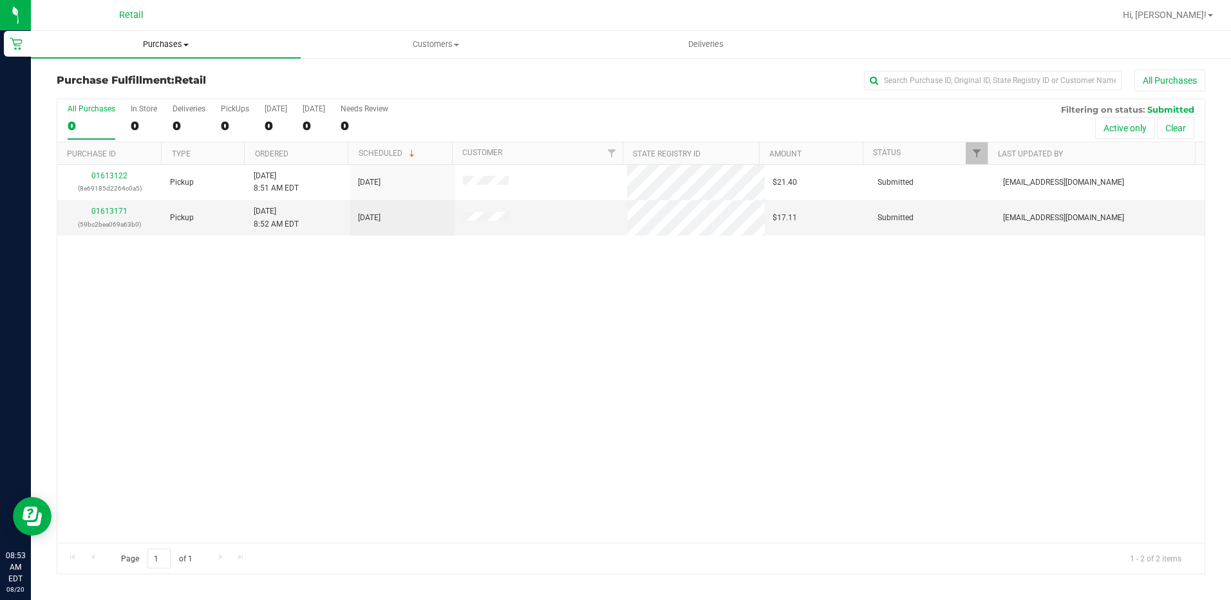
click at [163, 30] on nav "Retail Hi, Alexander!" at bounding box center [631, 15] width 1200 height 31
click at [160, 41] on span "Purchases" at bounding box center [166, 45] width 270 height 12
click at [136, 79] on span "Summary of purchases" at bounding box center [97, 77] width 132 height 11
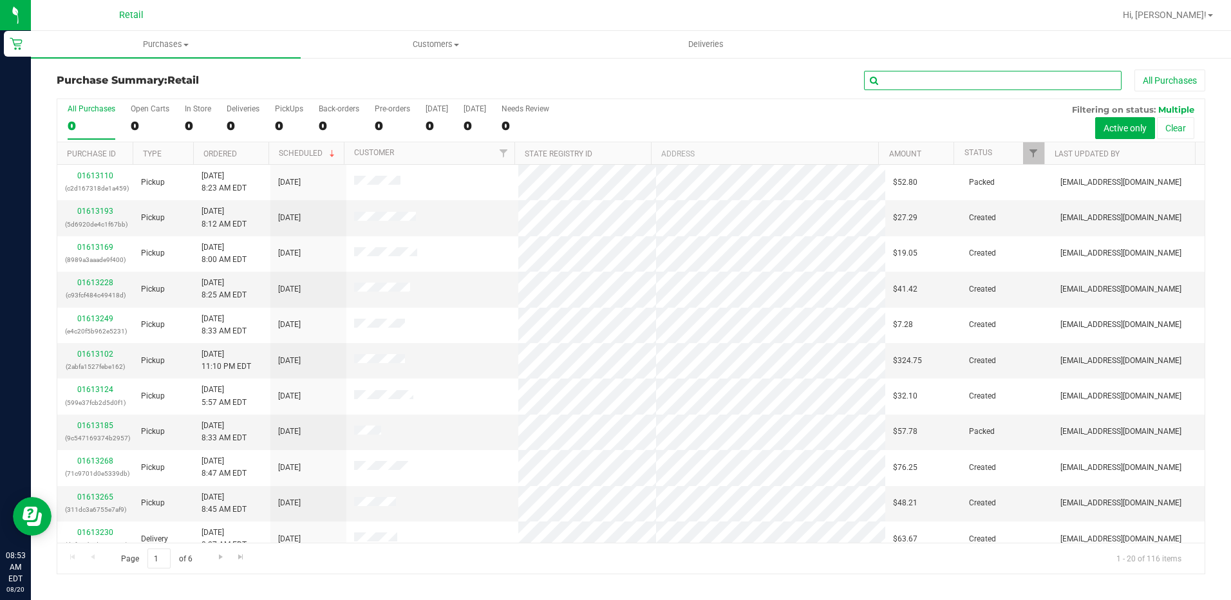
click at [926, 79] on input "text" at bounding box center [992, 80] width 257 height 19
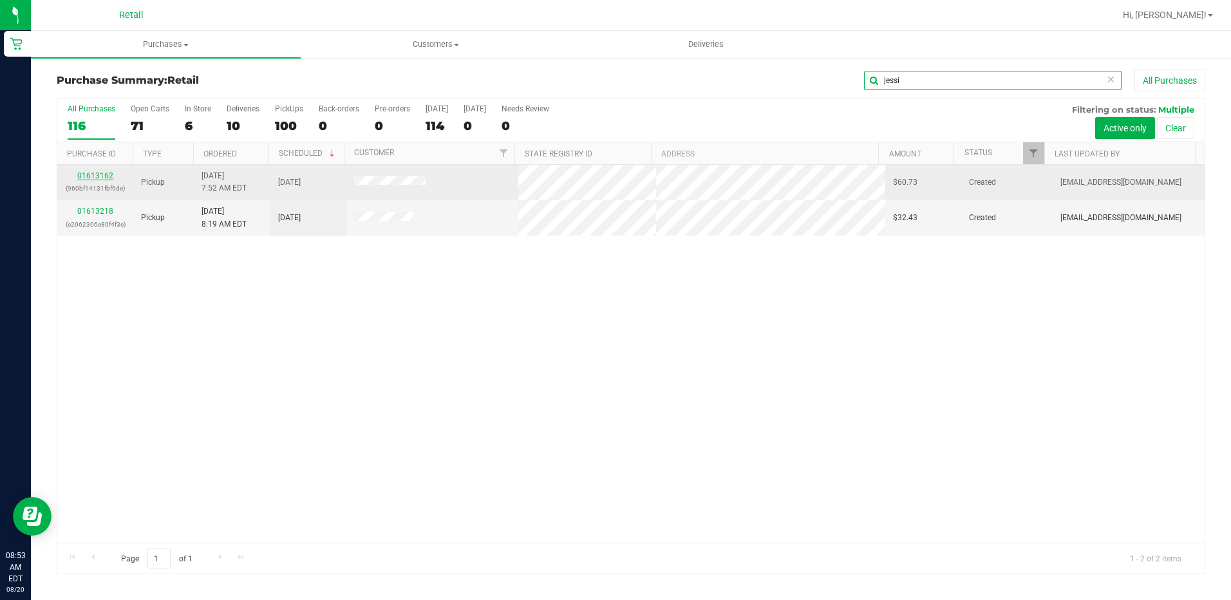
type input "jessi"
click at [88, 172] on link "01613162" at bounding box center [95, 175] width 36 height 9
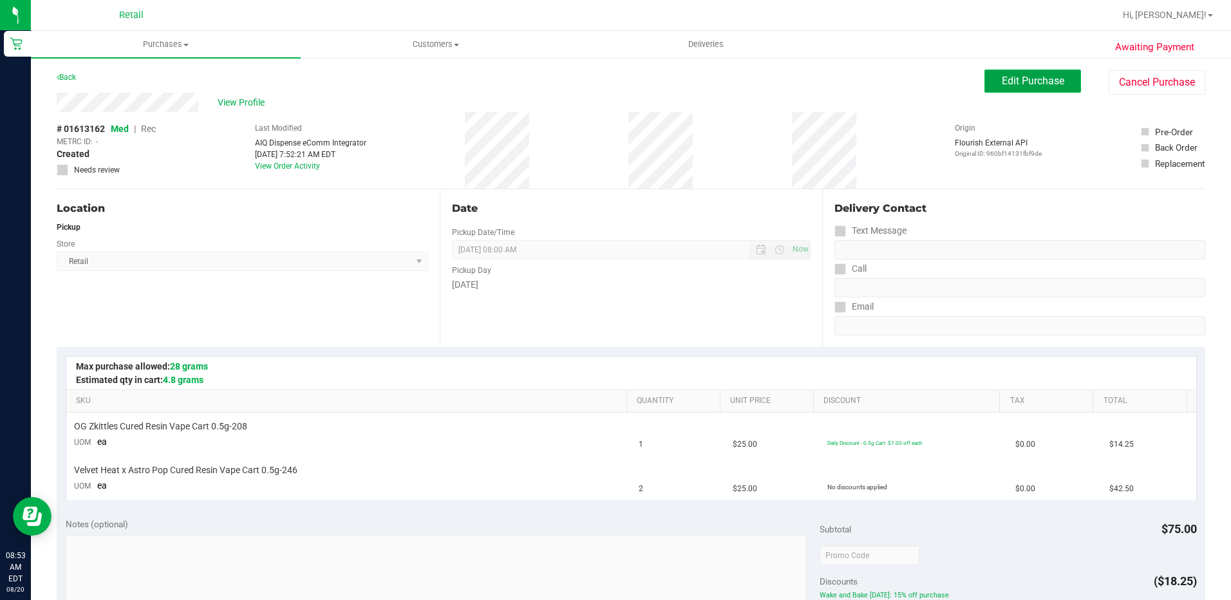
click at [1051, 74] on button "Edit Purchase" at bounding box center [1032, 81] width 97 height 23
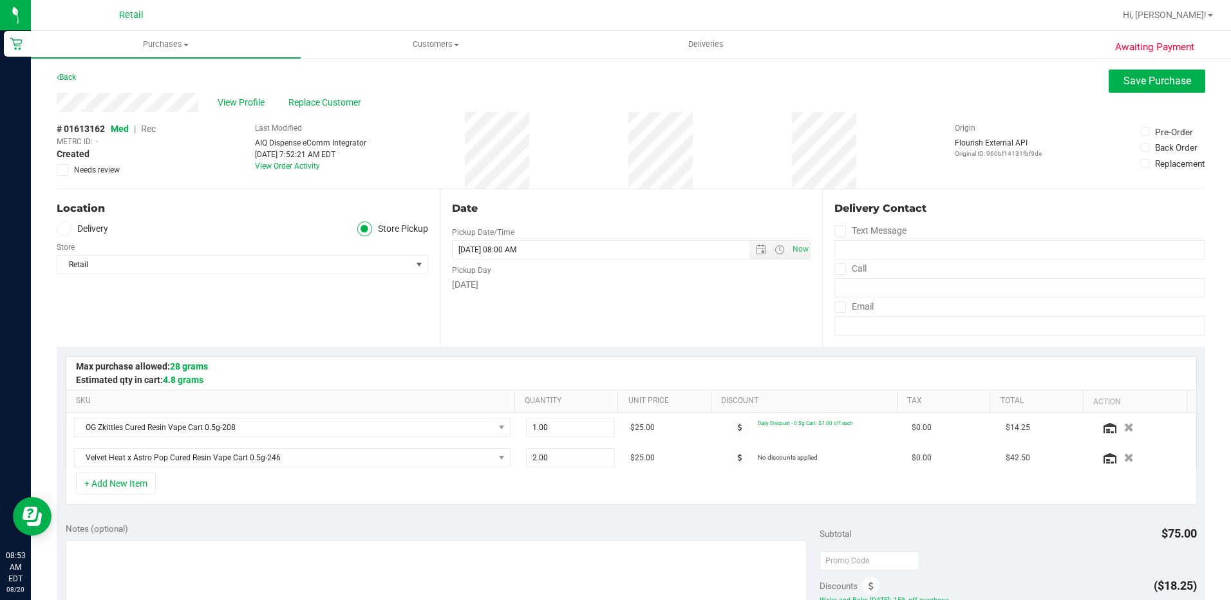
click at [156, 129] on span "Rec" at bounding box center [148, 129] width 15 height 10
click at [1125, 80] on span "Save Purchase" at bounding box center [1157, 81] width 68 height 12
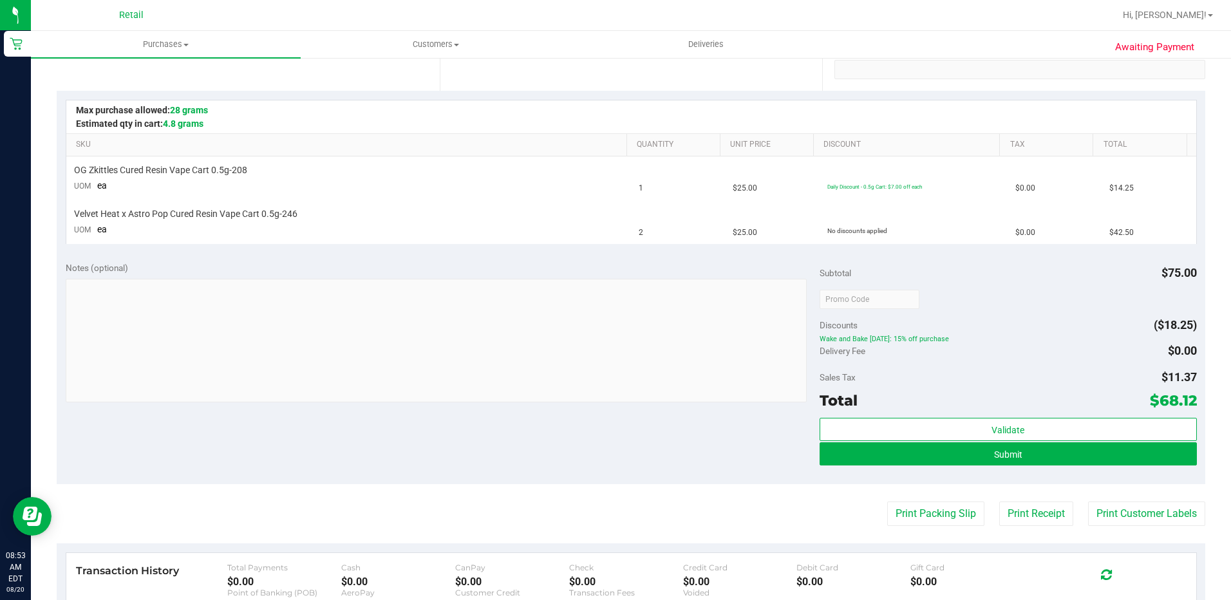
scroll to position [257, 0]
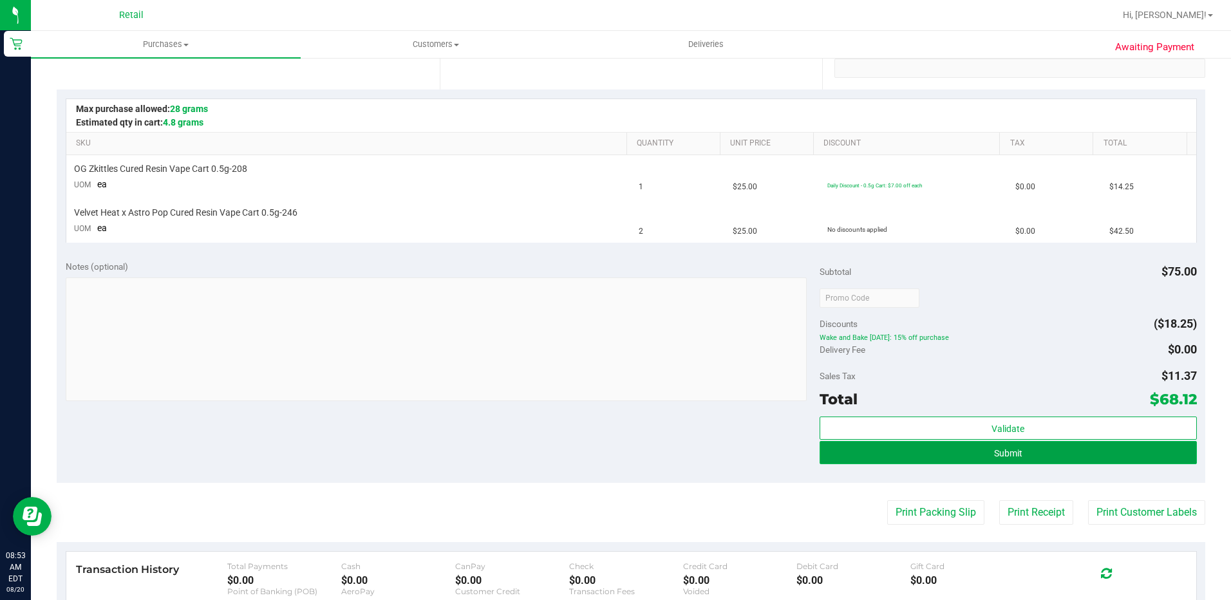
click at [1101, 453] on button "Submit" at bounding box center [1007, 452] width 377 height 23
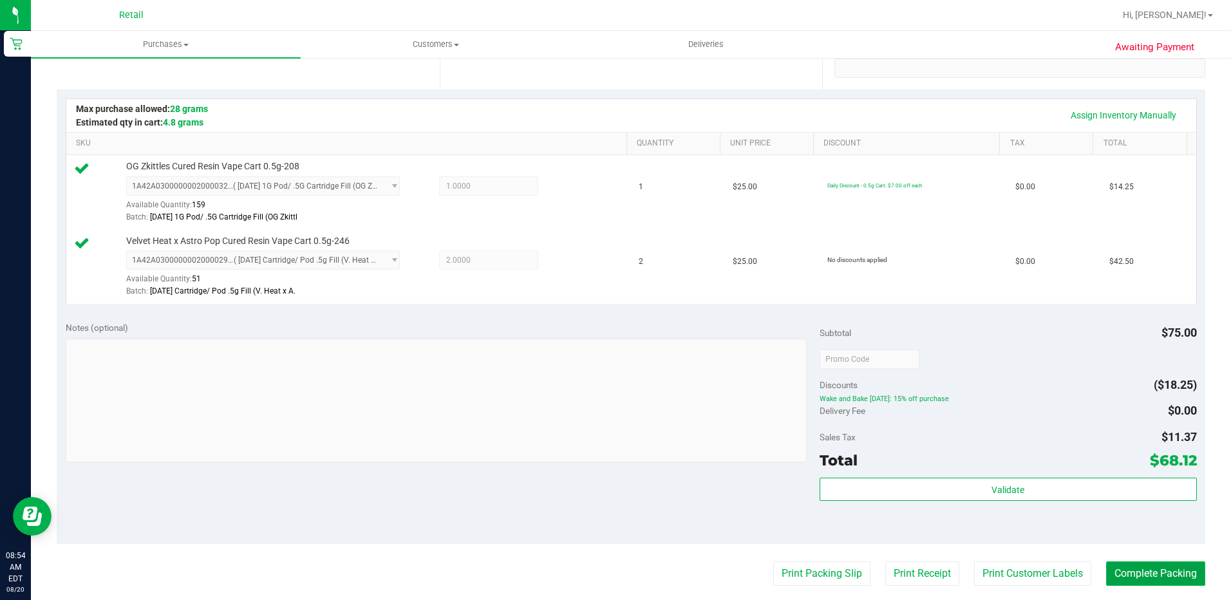
click at [1133, 578] on button "Complete Packing" at bounding box center [1155, 573] width 99 height 24
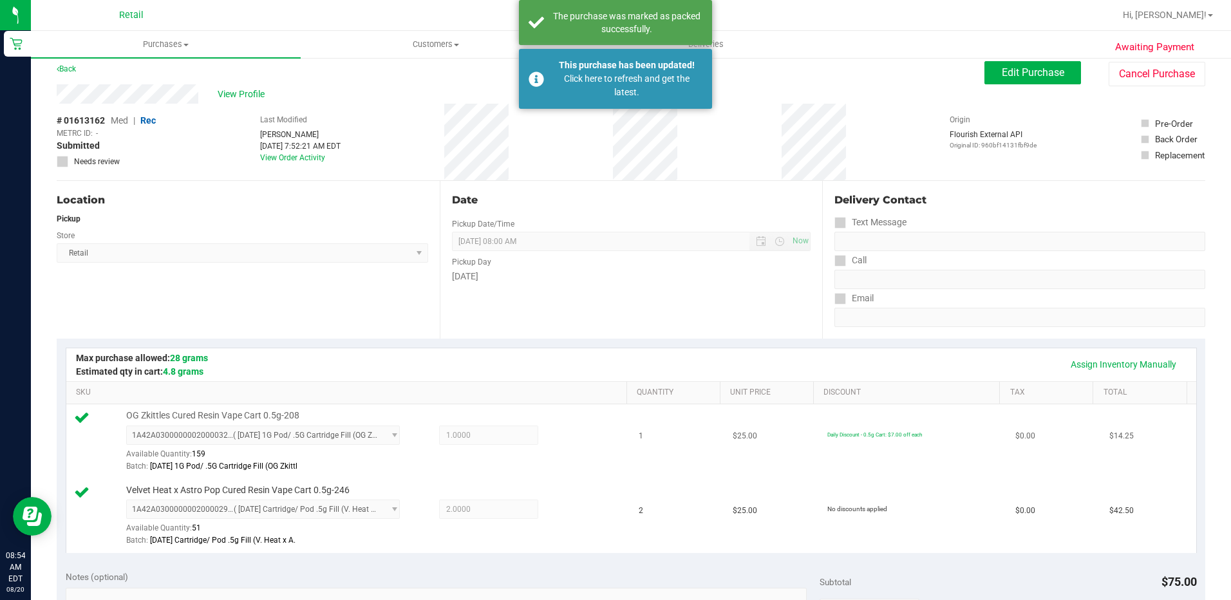
scroll to position [0, 0]
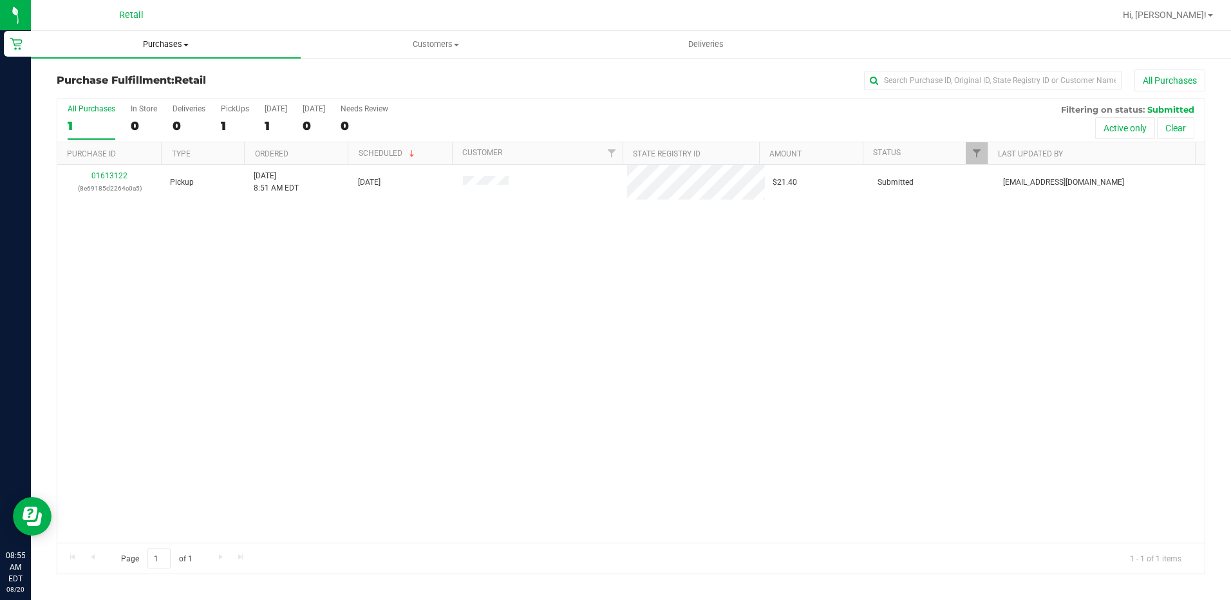
click at [162, 43] on span "Purchases" at bounding box center [166, 45] width 270 height 12
click at [129, 82] on span "Summary of purchases" at bounding box center [97, 77] width 132 height 11
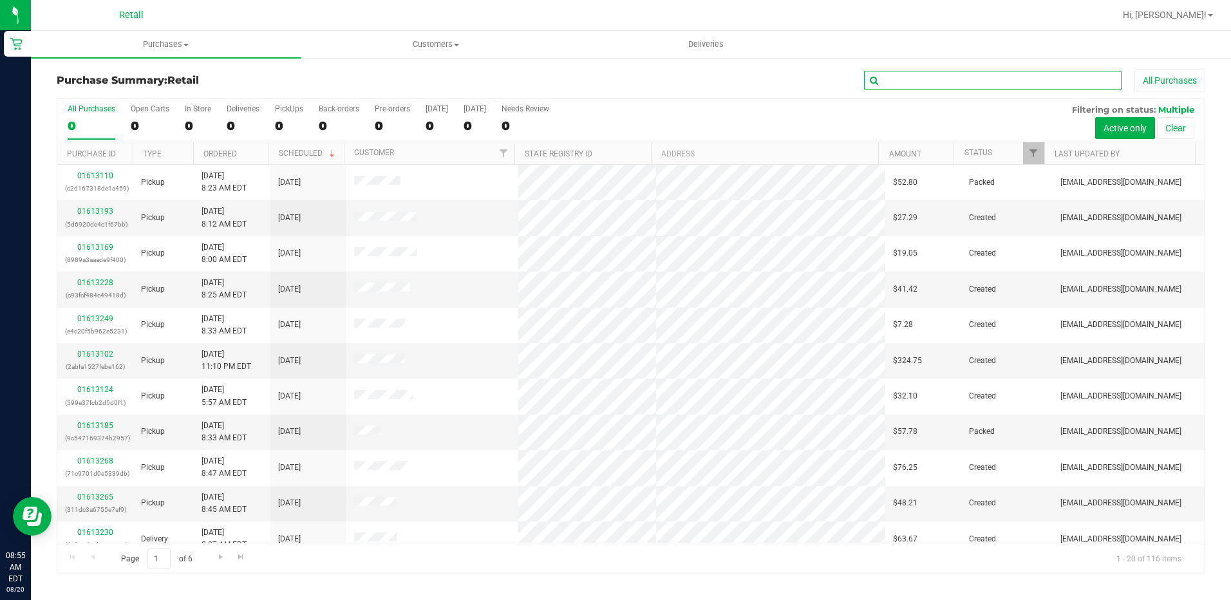
click at [904, 78] on input "text" at bounding box center [992, 80] width 257 height 19
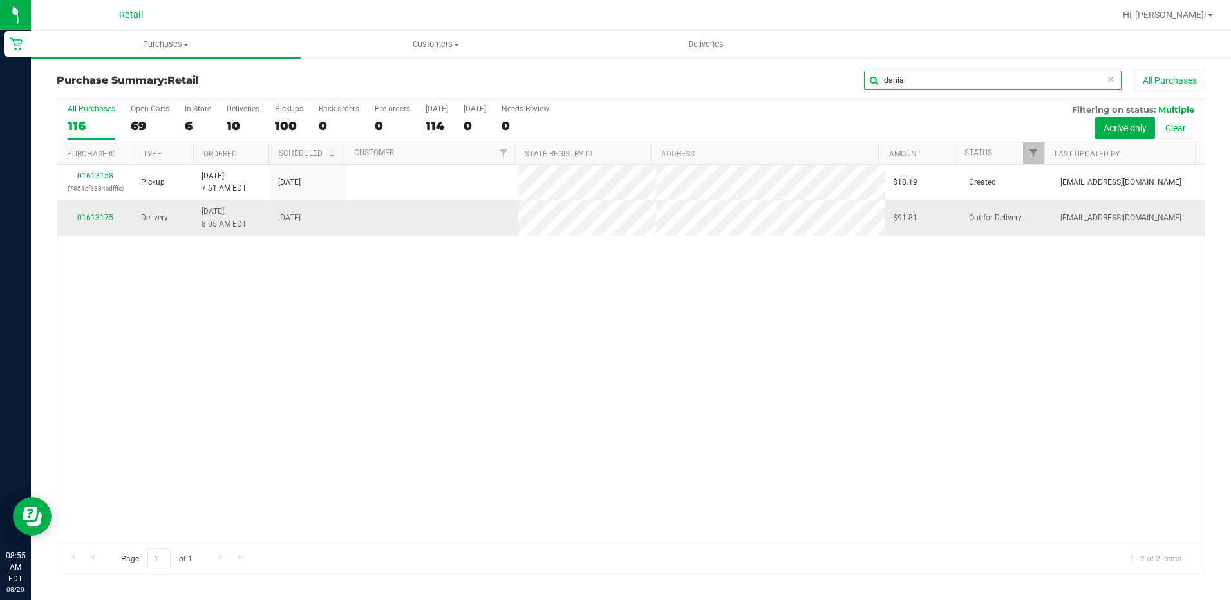
type input "dania"
drag, startPoint x: 214, startPoint y: 219, endPoint x: 170, endPoint y: 228, distance: 45.3
drag, startPoint x: 170, startPoint y: 228, endPoint x: 510, endPoint y: 353, distance: 362.1
click at [642, 386] on div "01613158 (7851ef1334cdfffe) Pickup 8/20/2025 7:51 AM EDT 8/20/2025 $18.19 Creat…" at bounding box center [630, 354] width 1147 height 378
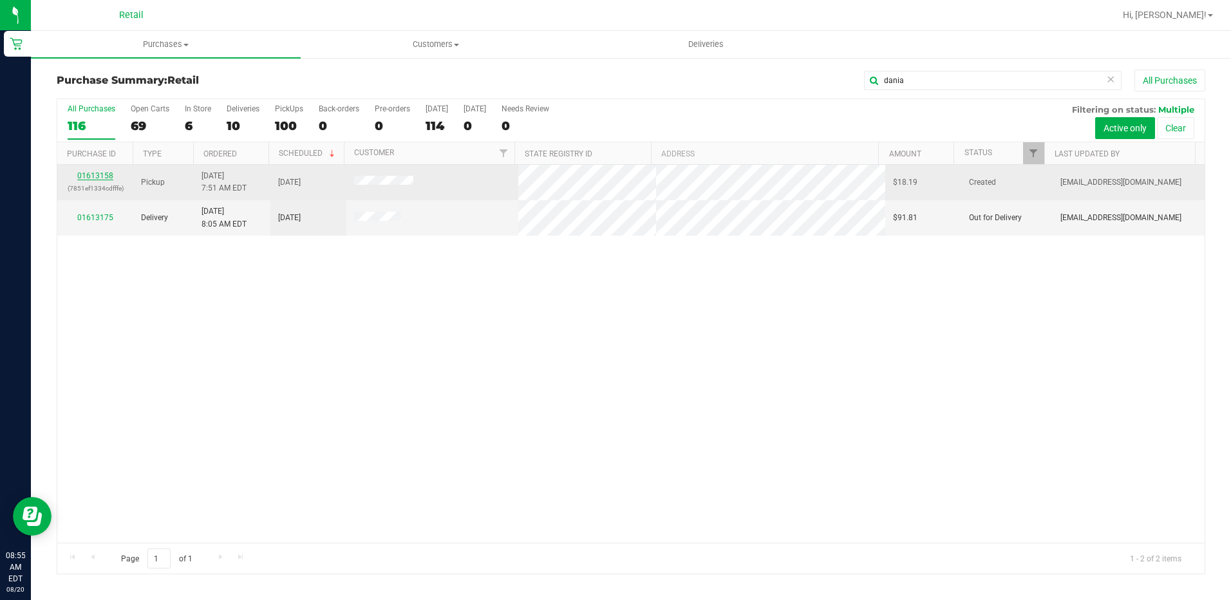
click at [110, 177] on link "01613158" at bounding box center [95, 175] width 36 height 9
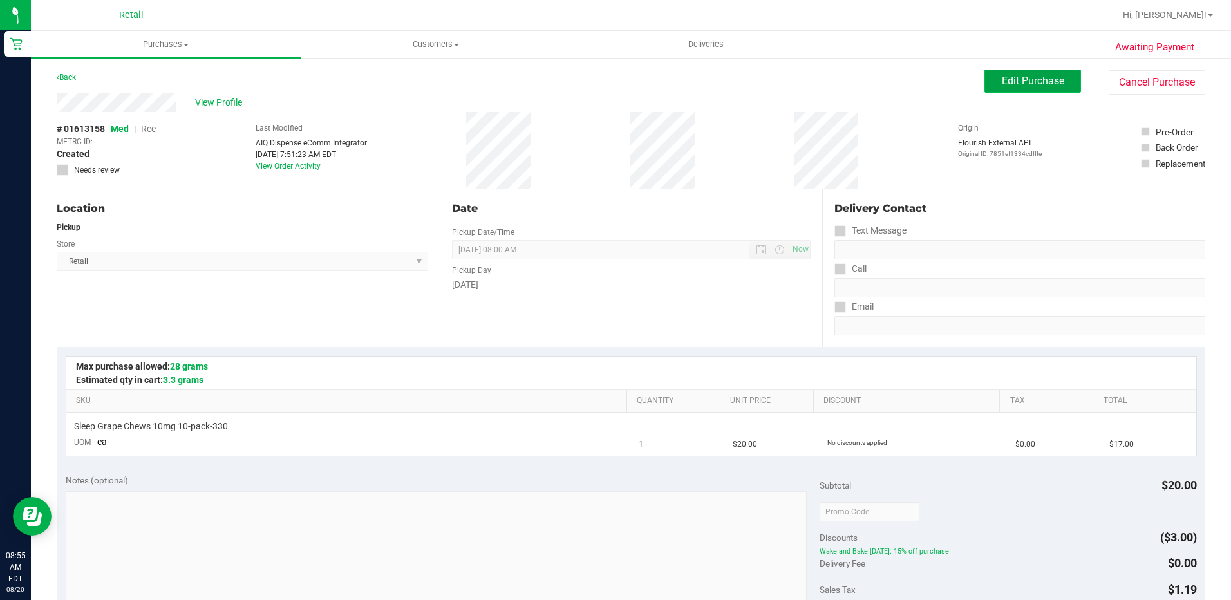
click at [1002, 84] on span "Edit Purchase" at bounding box center [1033, 81] width 62 height 12
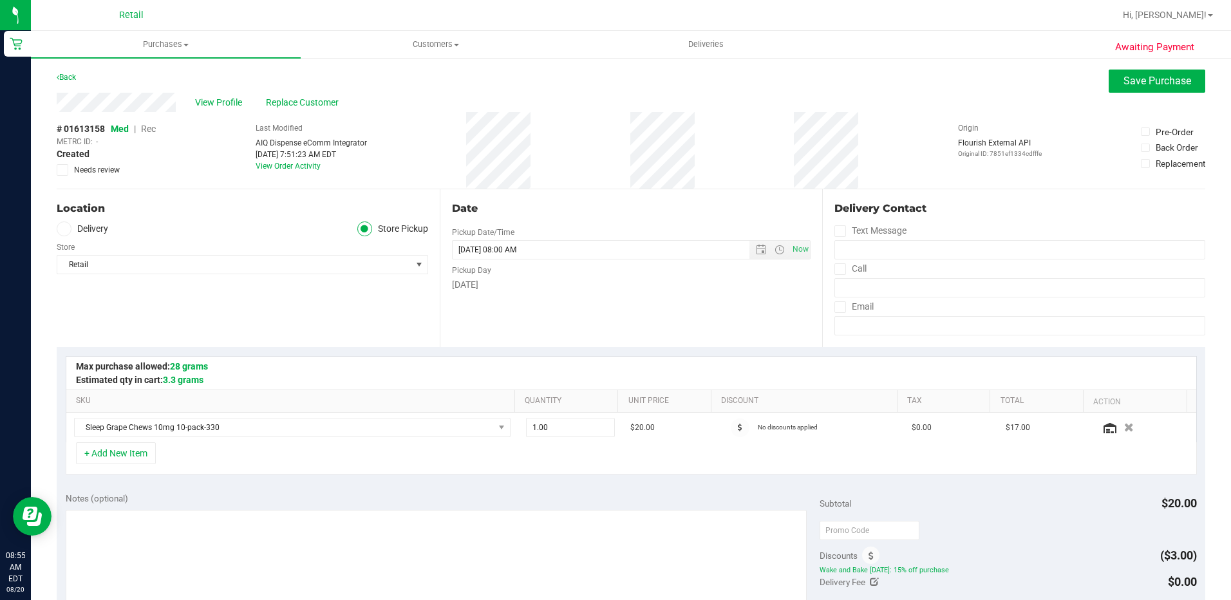
click at [150, 125] on span "Rec" at bounding box center [148, 129] width 15 height 10
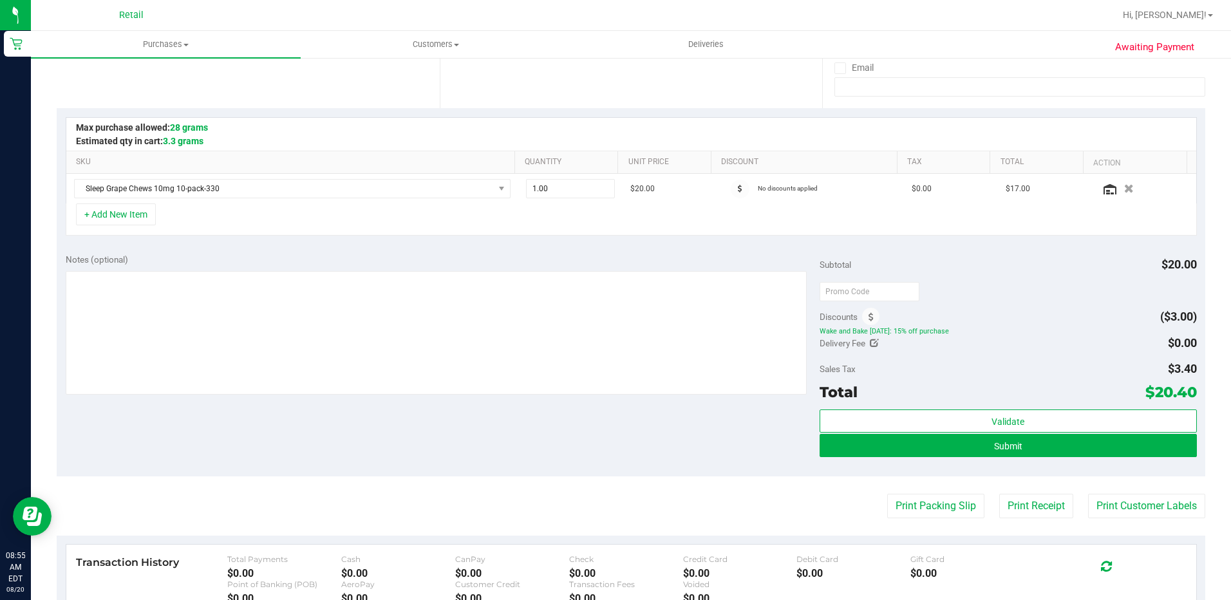
scroll to position [257, 0]
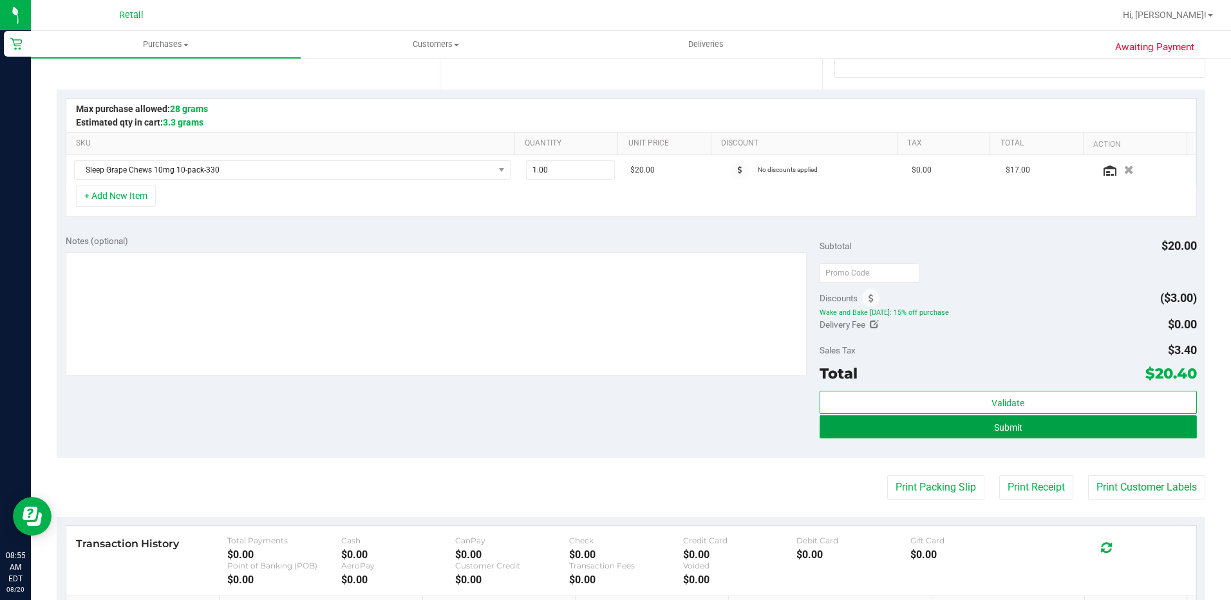
click at [980, 423] on button "Submit" at bounding box center [1007, 426] width 377 height 23
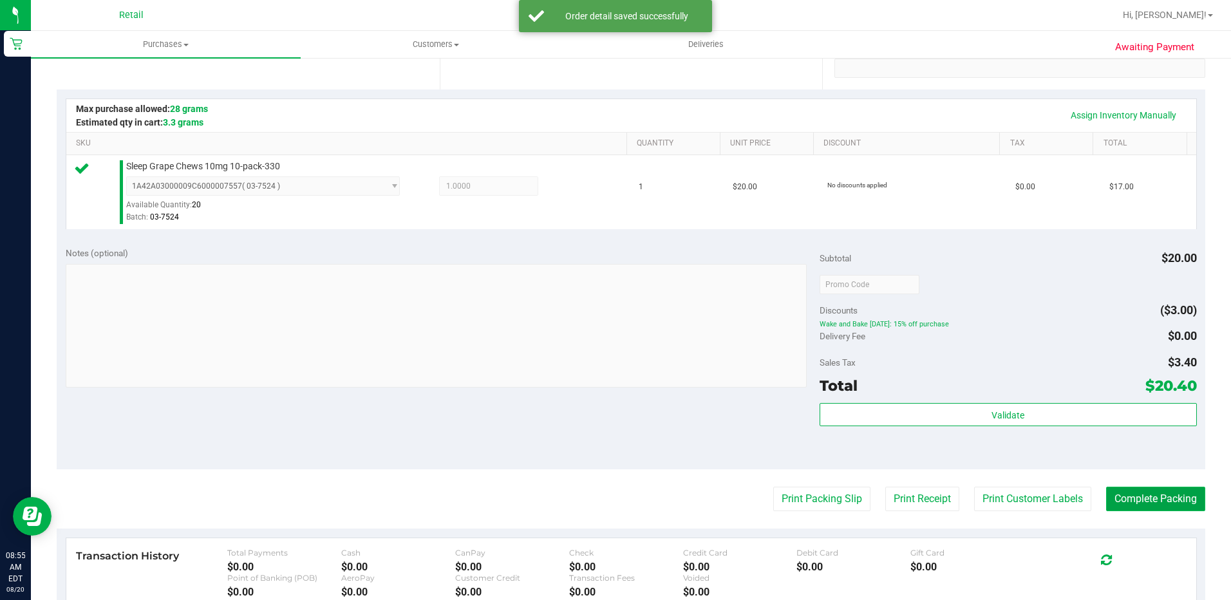
click at [1160, 494] on button "Complete Packing" at bounding box center [1155, 499] width 99 height 24
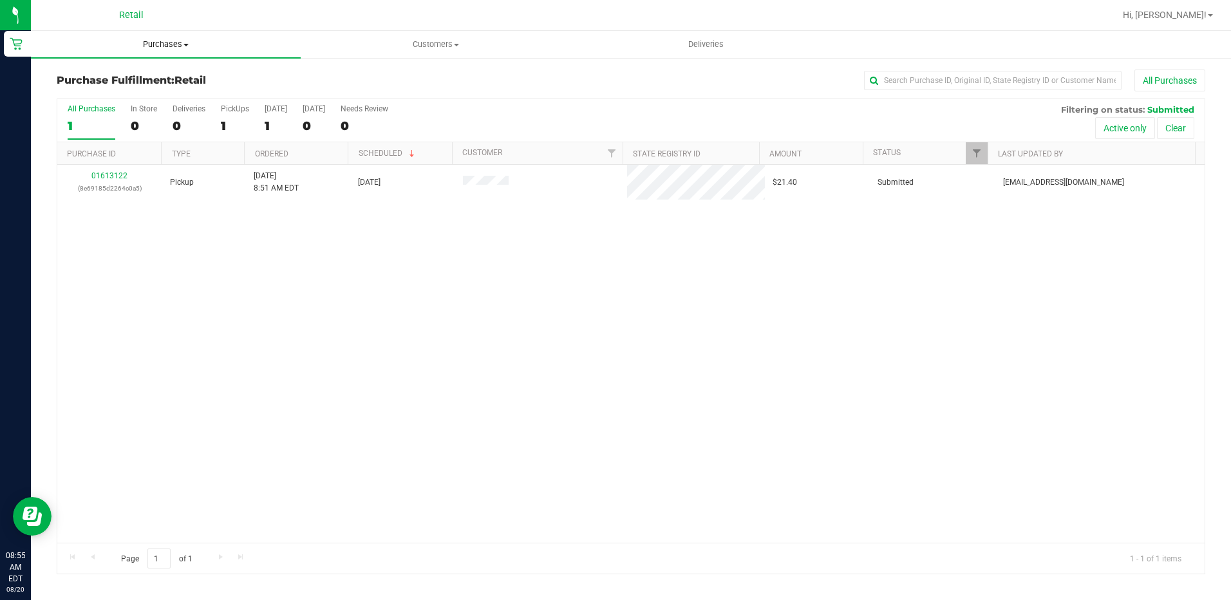
click at [161, 46] on span "Purchases" at bounding box center [166, 45] width 270 height 12
click at [148, 78] on span "Summary of purchases" at bounding box center [97, 77] width 132 height 11
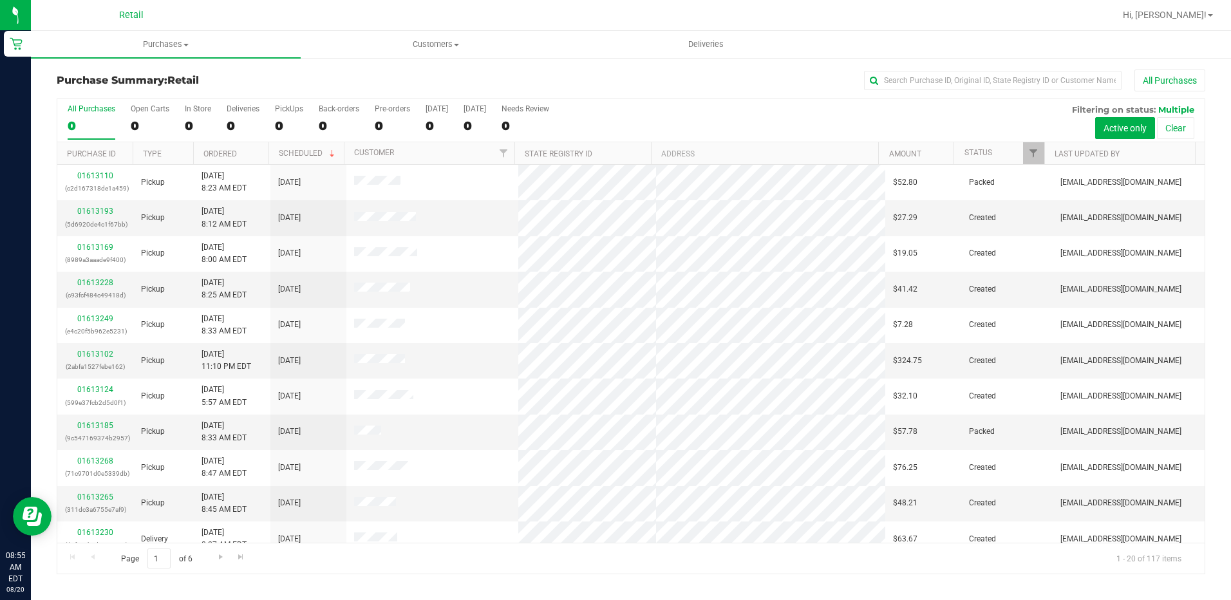
click at [183, 133] on div "All Purchases 0 Open Carts 0 In Store 0 Deliveries 0 PickUps 0 Back-orders 0 Pr…" at bounding box center [630, 120] width 1147 height 43
click at [185, 132] on div "0" at bounding box center [198, 125] width 26 height 15
click at [0, 0] on input "In Store 0" at bounding box center [0, 0] width 0 height 0
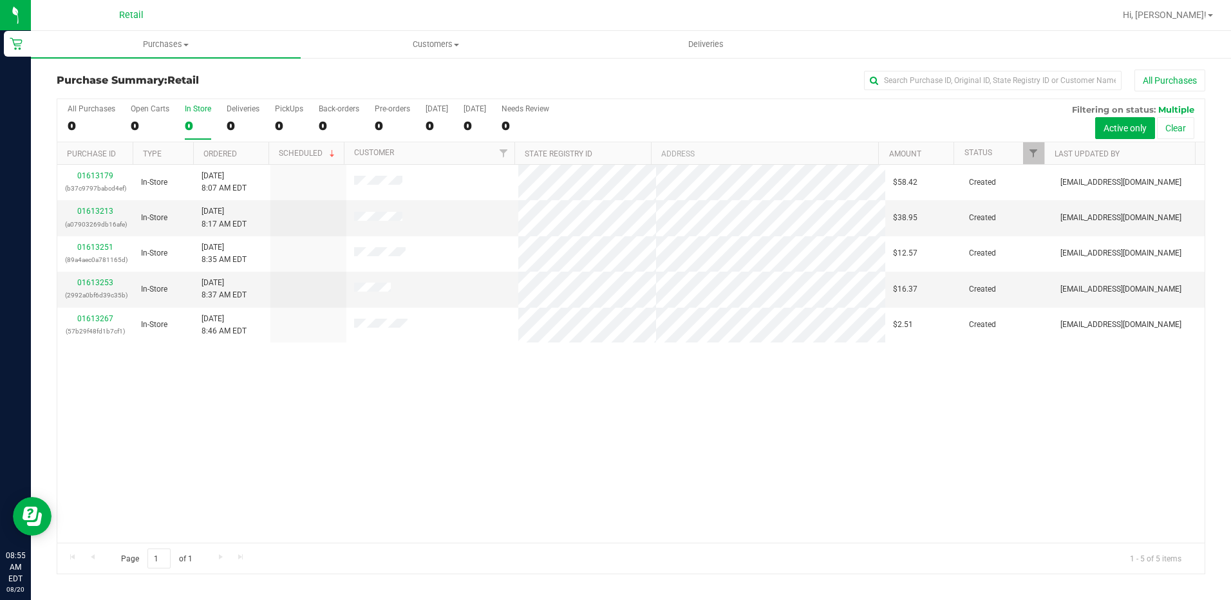
click at [67, 125] on div "All Purchases 0 Open Carts 0 In Store 0 Deliveries 0 PickUps 0 Back-orders 0 Pr…" at bounding box center [630, 120] width 1147 height 43
click at [71, 125] on div "0" at bounding box center [92, 125] width 48 height 15
click at [0, 0] on input "All Purchases 0" at bounding box center [0, 0] width 0 height 0
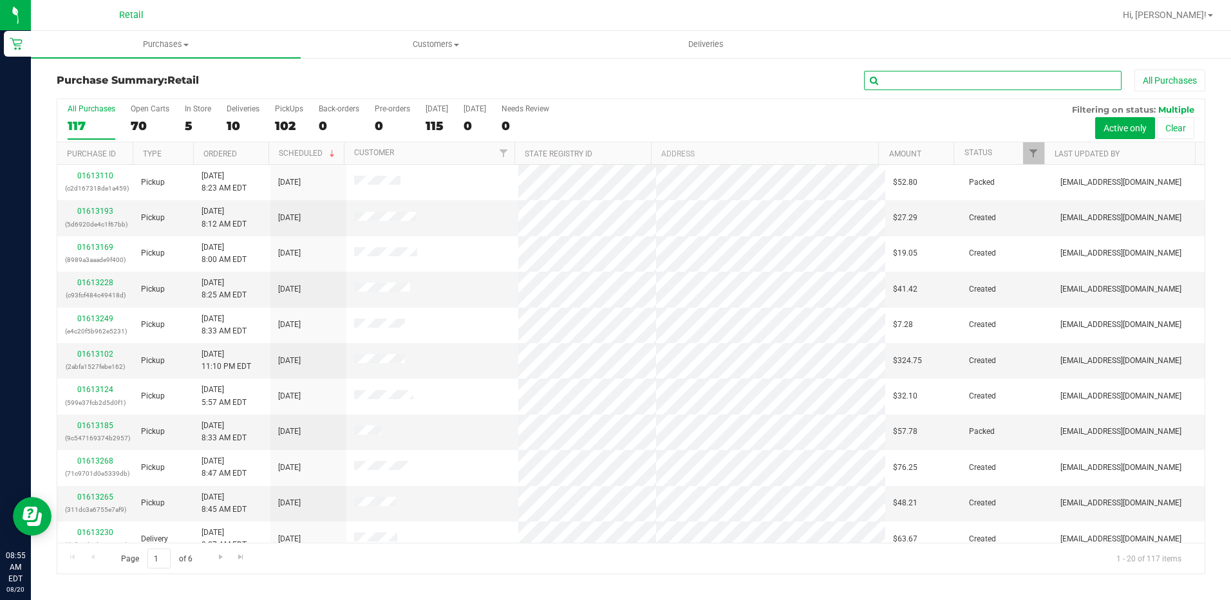
click at [946, 79] on input "text" at bounding box center [992, 80] width 257 height 19
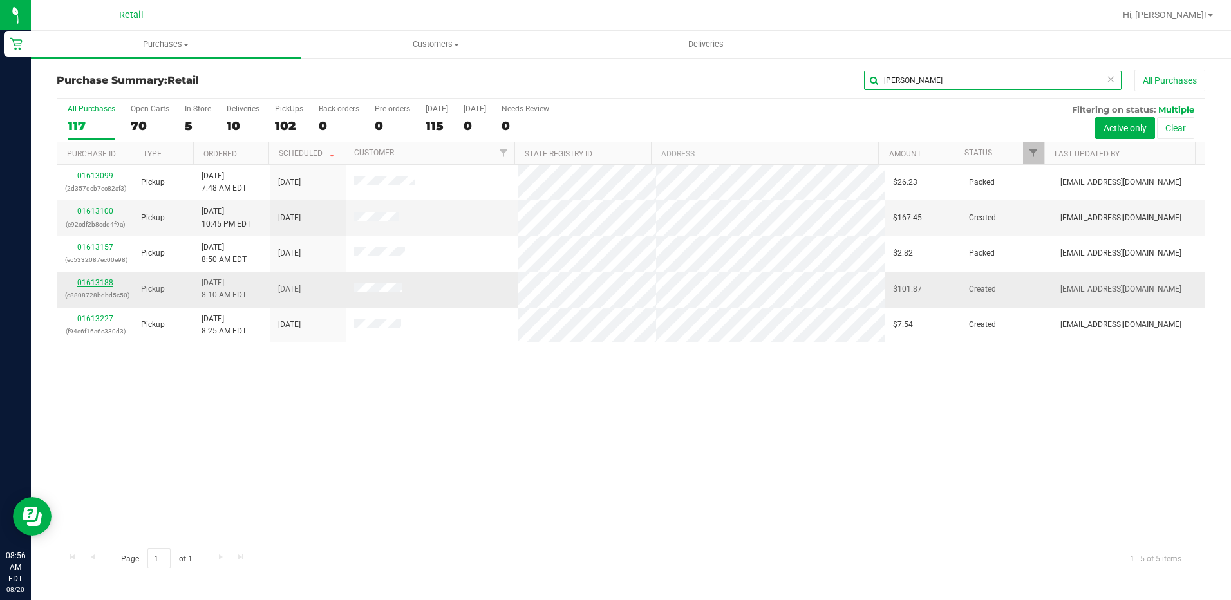
type input "michael"
click at [102, 284] on link "01613188" at bounding box center [95, 282] width 36 height 9
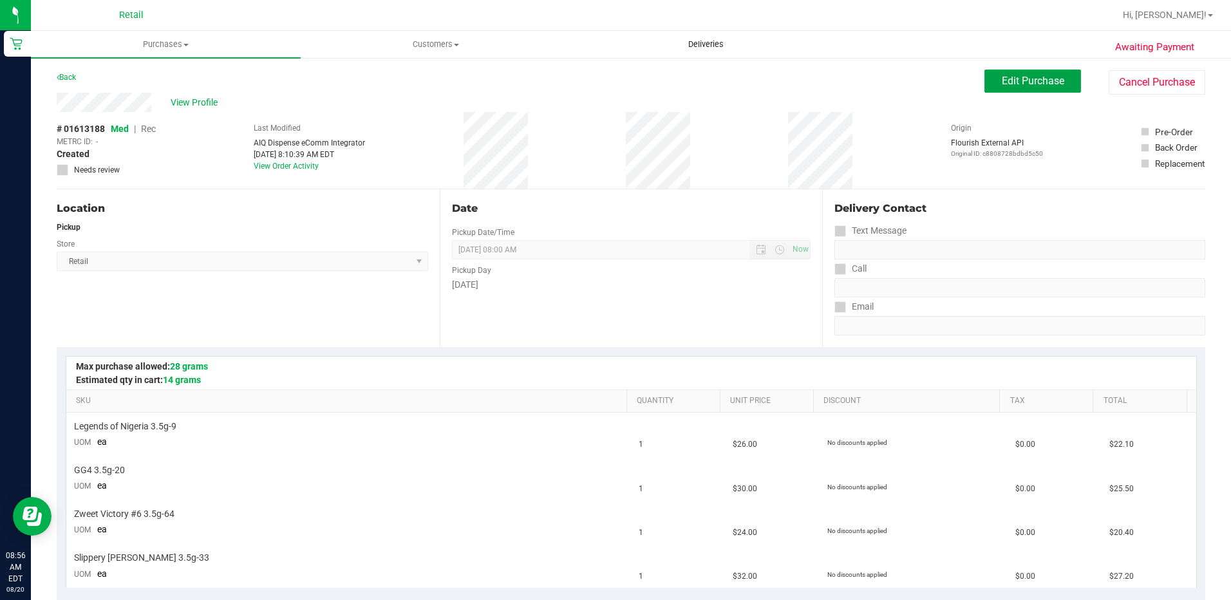
drag, startPoint x: 1008, startPoint y: 84, endPoint x: 643, endPoint y: 41, distance: 367.5
click at [1008, 84] on span "Edit Purchase" at bounding box center [1033, 81] width 62 height 12
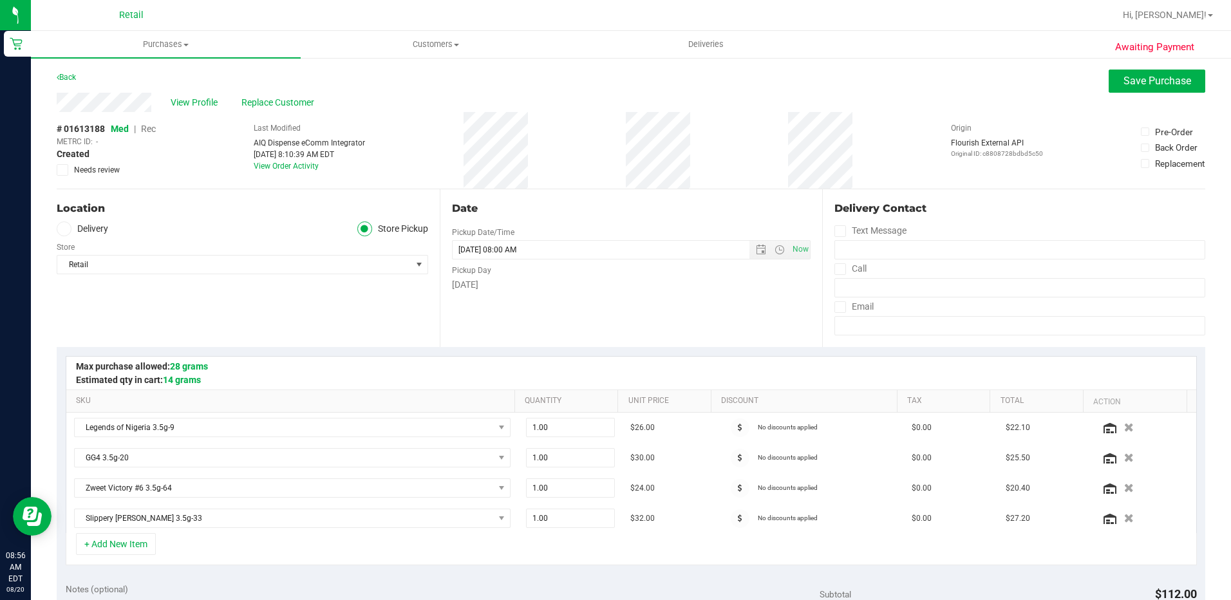
click at [152, 127] on span "Rec" at bounding box center [148, 129] width 15 height 10
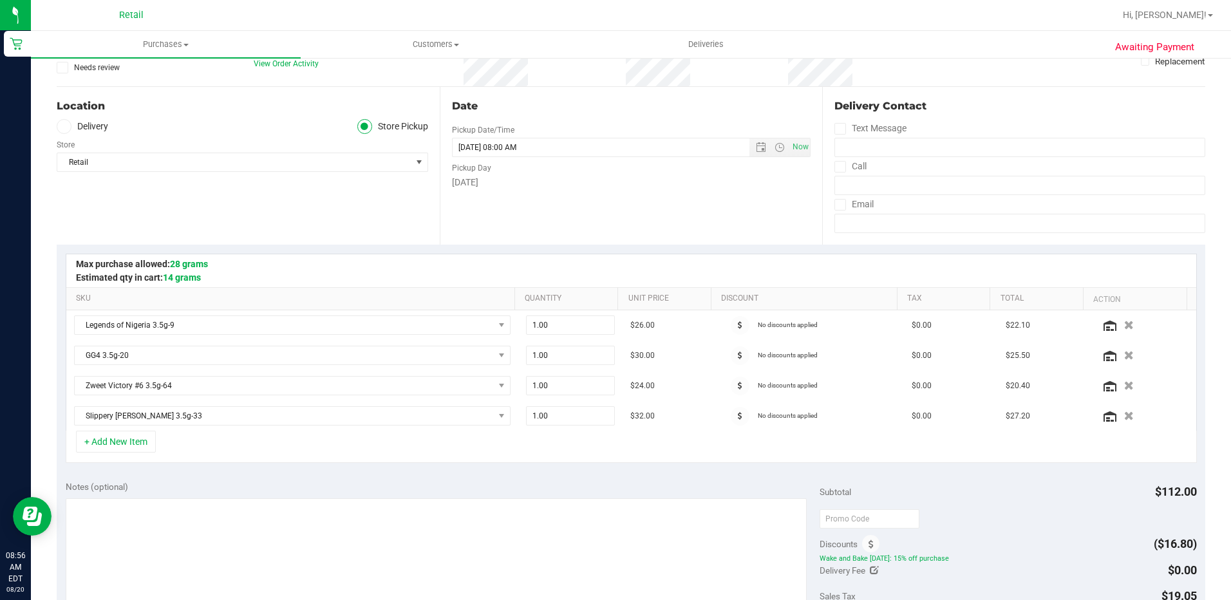
scroll to position [257, 0]
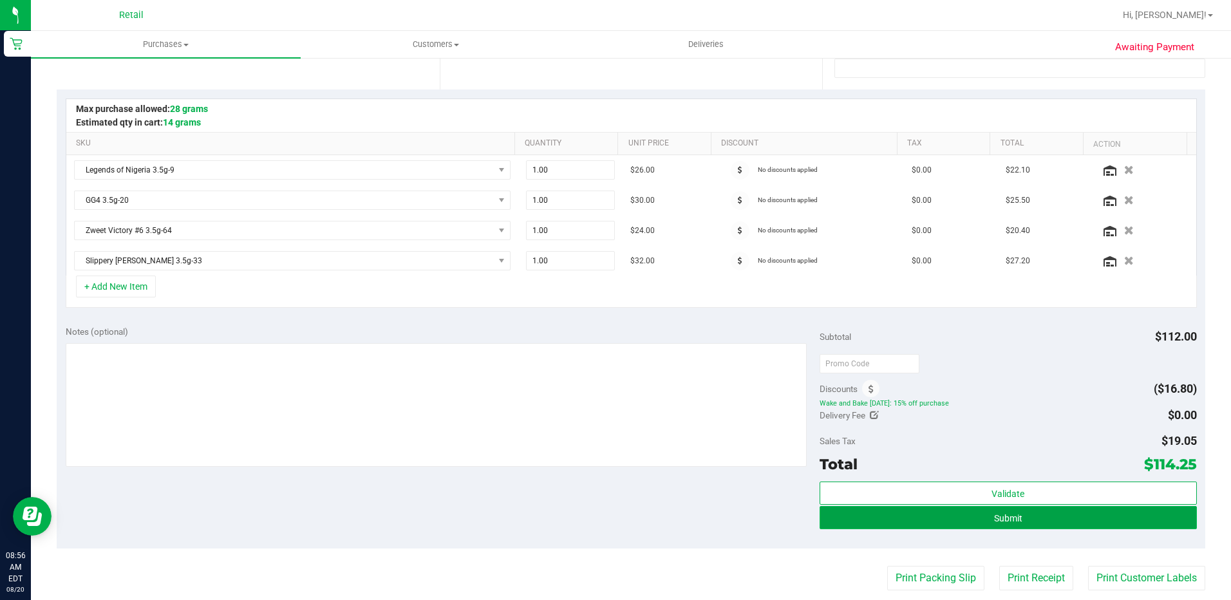
click at [935, 512] on button "Submit" at bounding box center [1007, 517] width 377 height 23
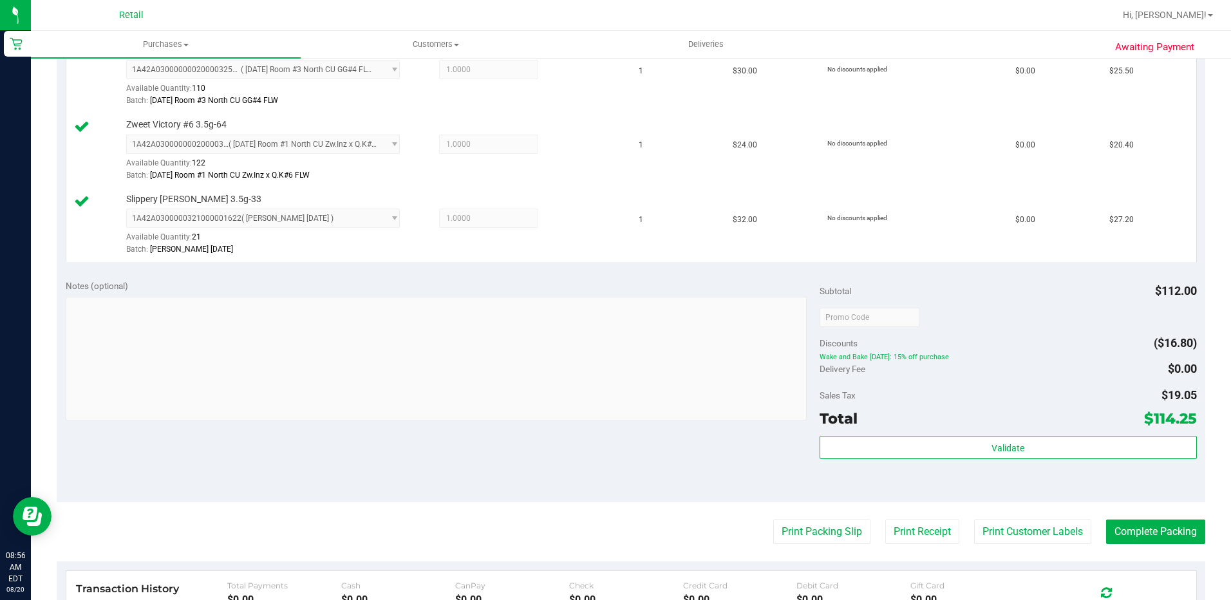
scroll to position [451, 0]
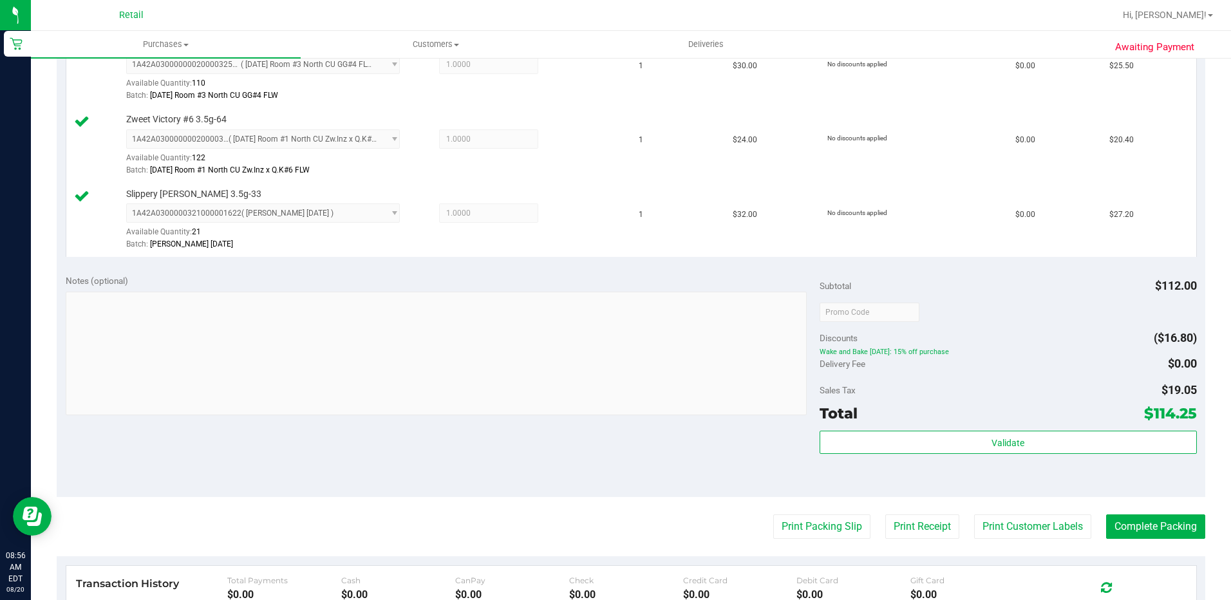
click at [1135, 512] on purchase-details "Back Edit Purchase Cancel Purchase View Profile # 01613188 Med | Rec METRC ID: …" at bounding box center [631, 208] width 1148 height 1178
drag, startPoint x: 1135, startPoint y: 512, endPoint x: 1135, endPoint y: 523, distance: 10.9
click at [1135, 523] on button "Complete Packing" at bounding box center [1155, 526] width 99 height 24
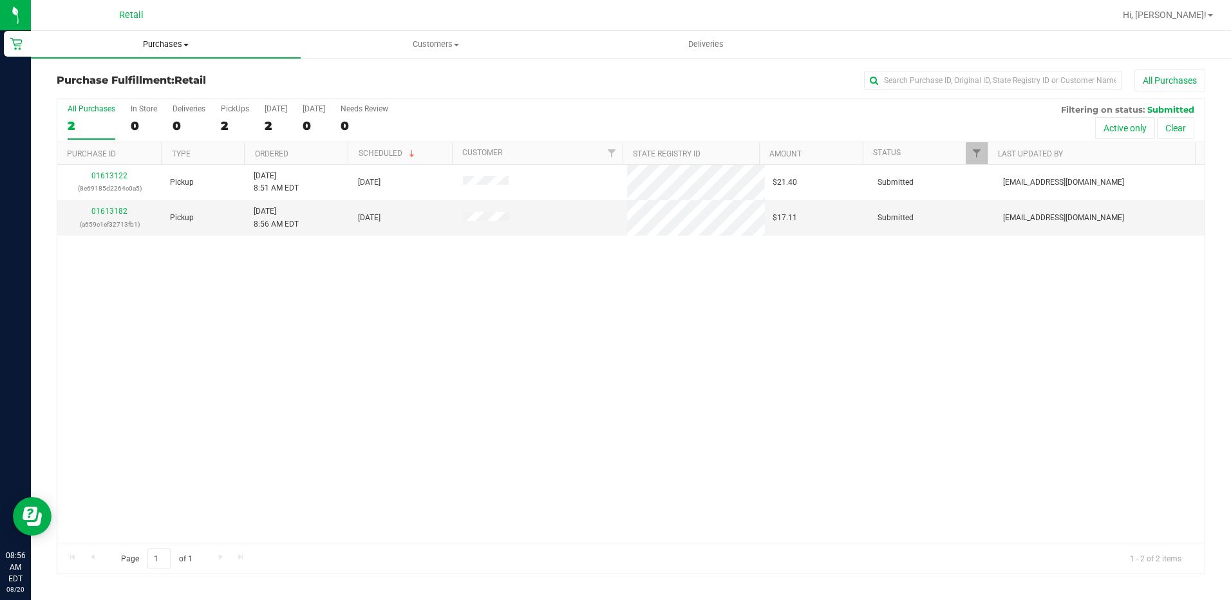
click at [161, 50] on span "Purchases" at bounding box center [166, 45] width 270 height 12
click at [143, 75] on span "Summary of purchases" at bounding box center [97, 77] width 132 height 11
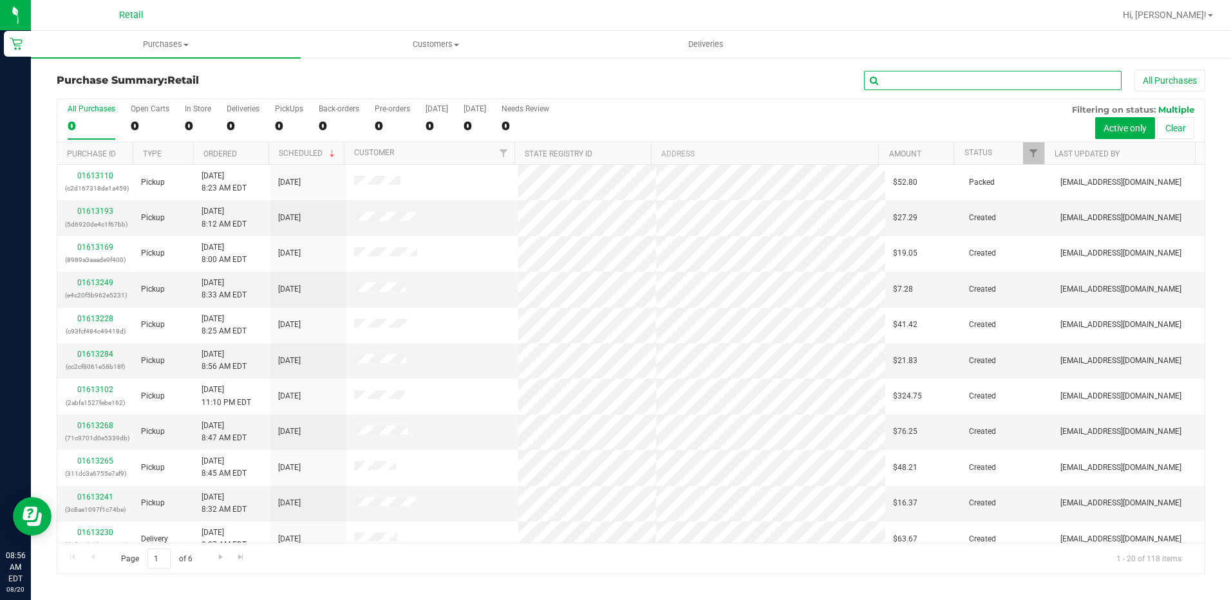
click at [975, 73] on input "text" at bounding box center [992, 80] width 257 height 19
click at [976, 72] on input "text" at bounding box center [992, 80] width 257 height 19
type input "victor"
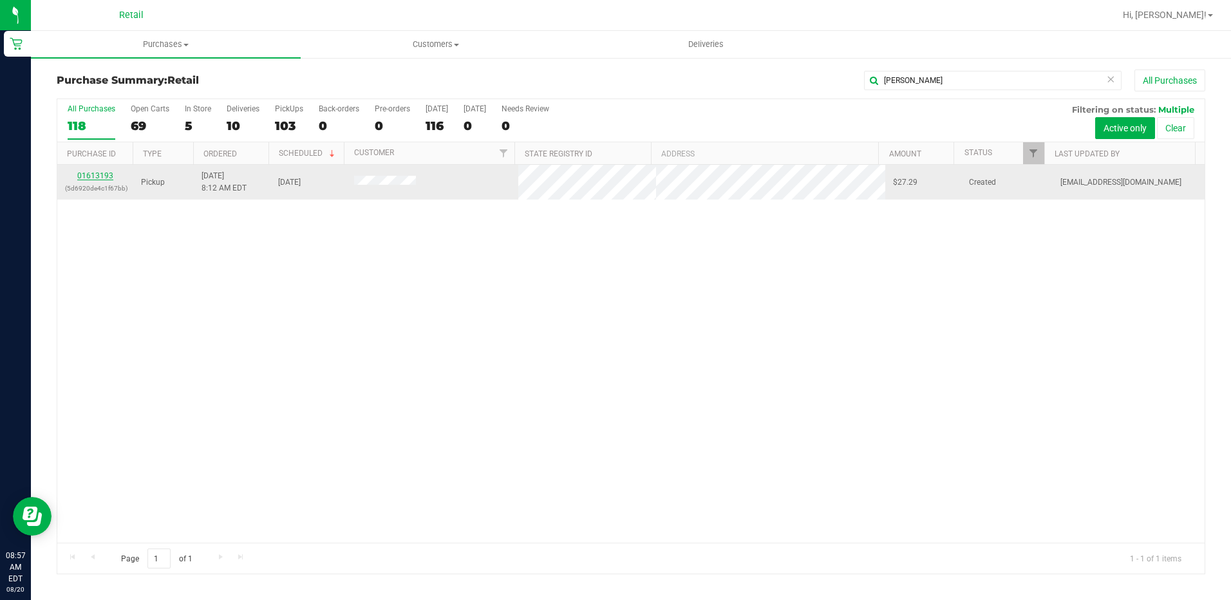
click at [80, 174] on link "01613193" at bounding box center [95, 175] width 36 height 9
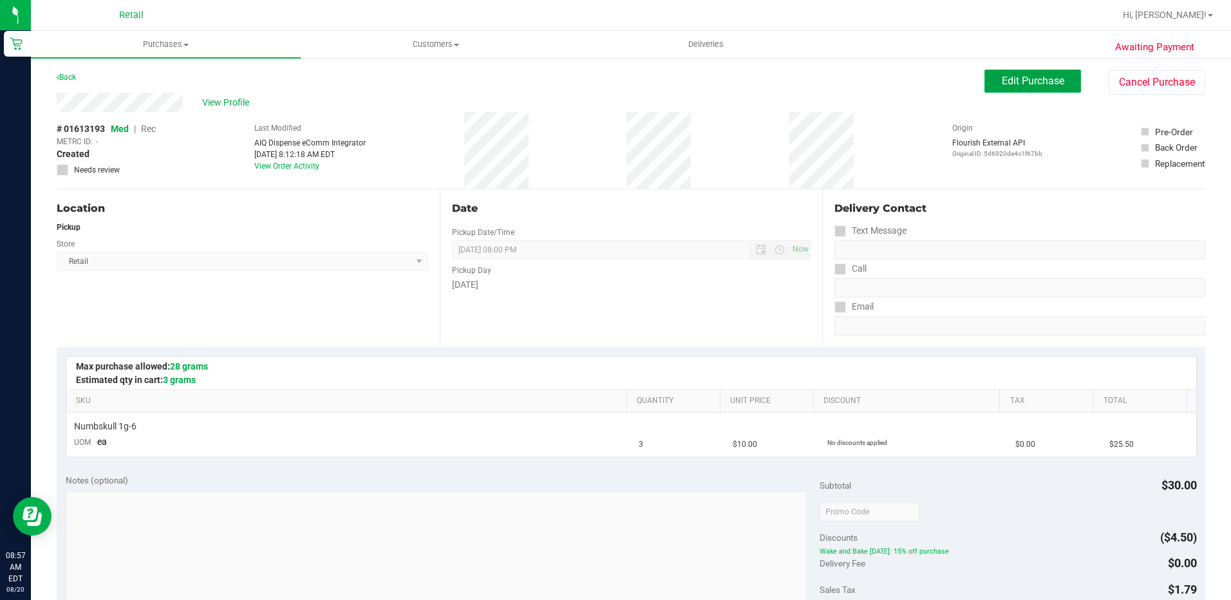
click at [1023, 78] on span "Edit Purchase" at bounding box center [1033, 81] width 62 height 12
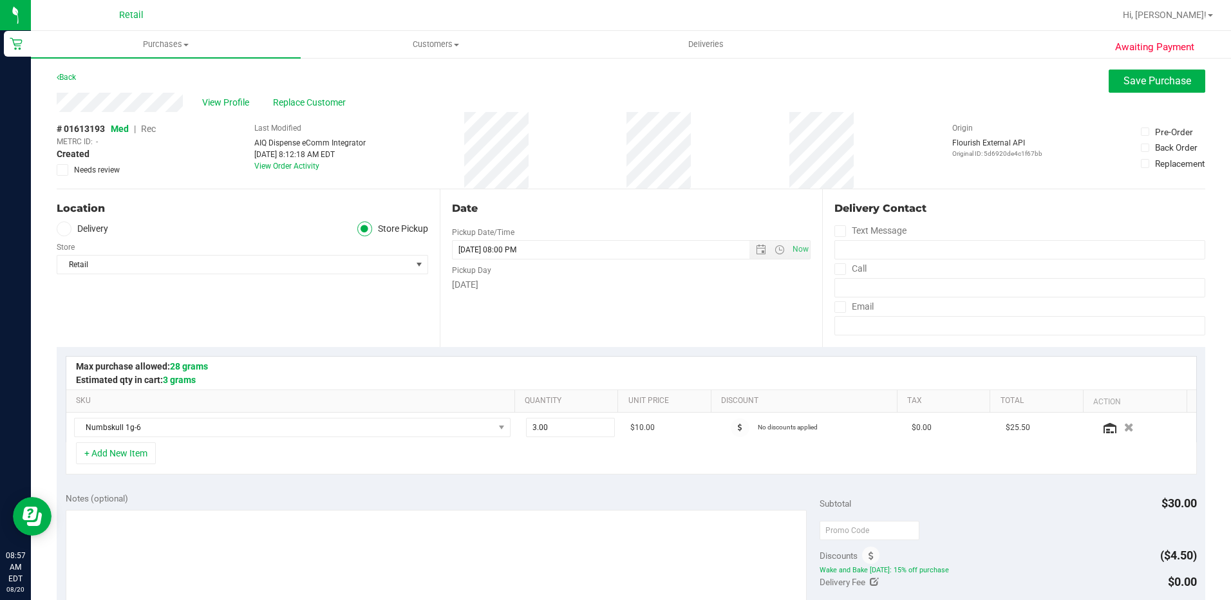
click at [152, 126] on span "Rec" at bounding box center [148, 129] width 15 height 10
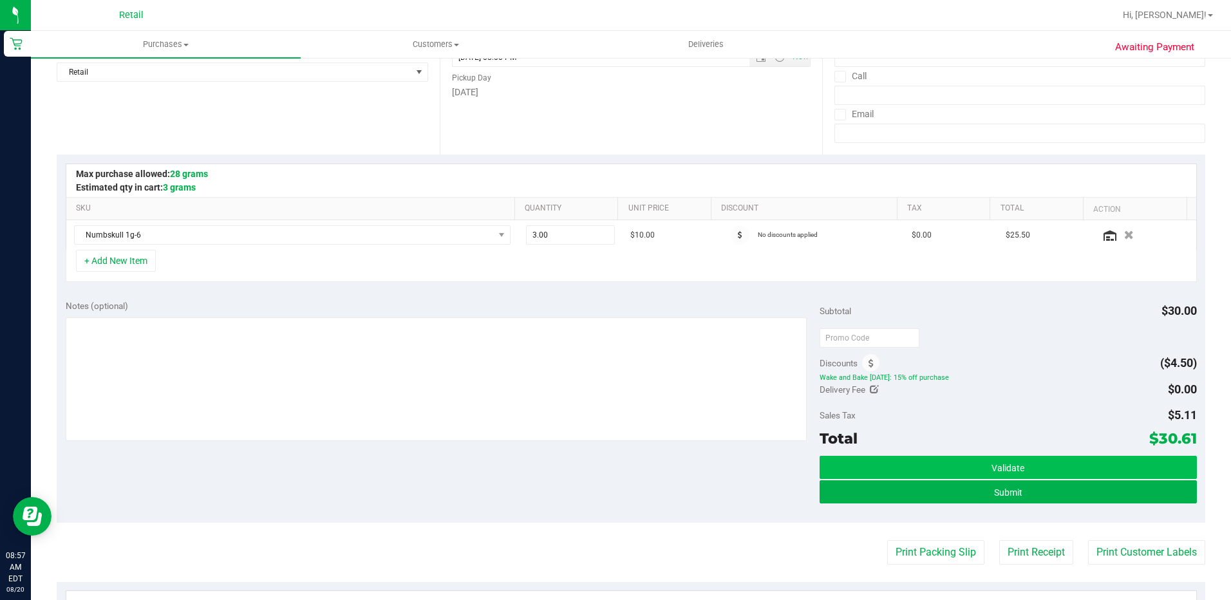
scroll to position [193, 0]
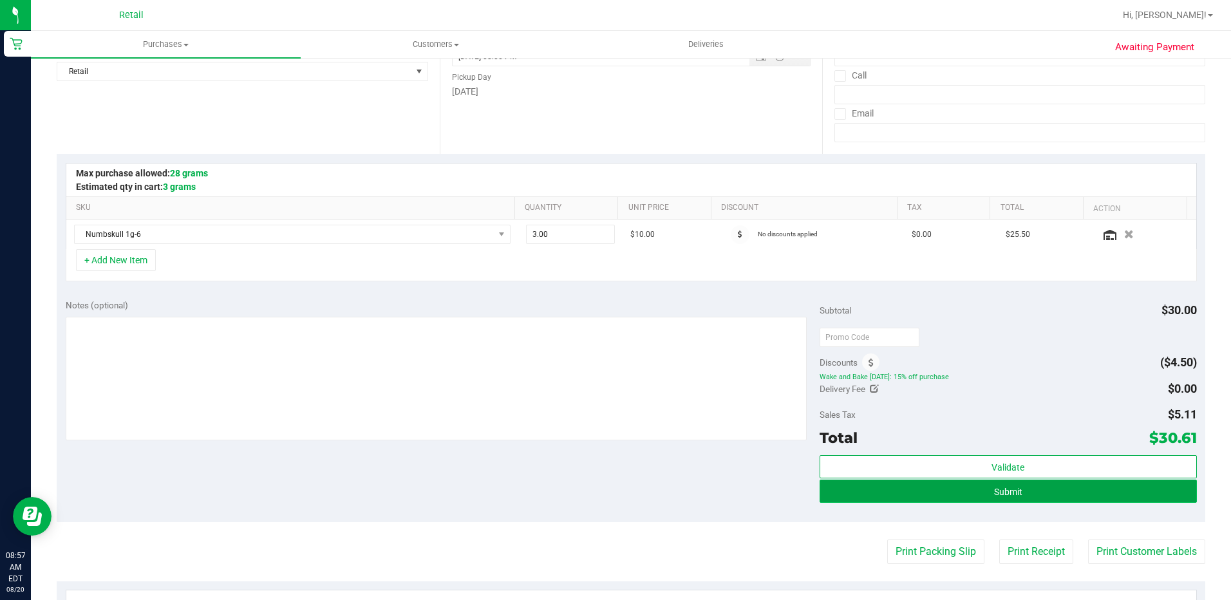
click at [1143, 495] on button "Submit" at bounding box center [1007, 491] width 377 height 23
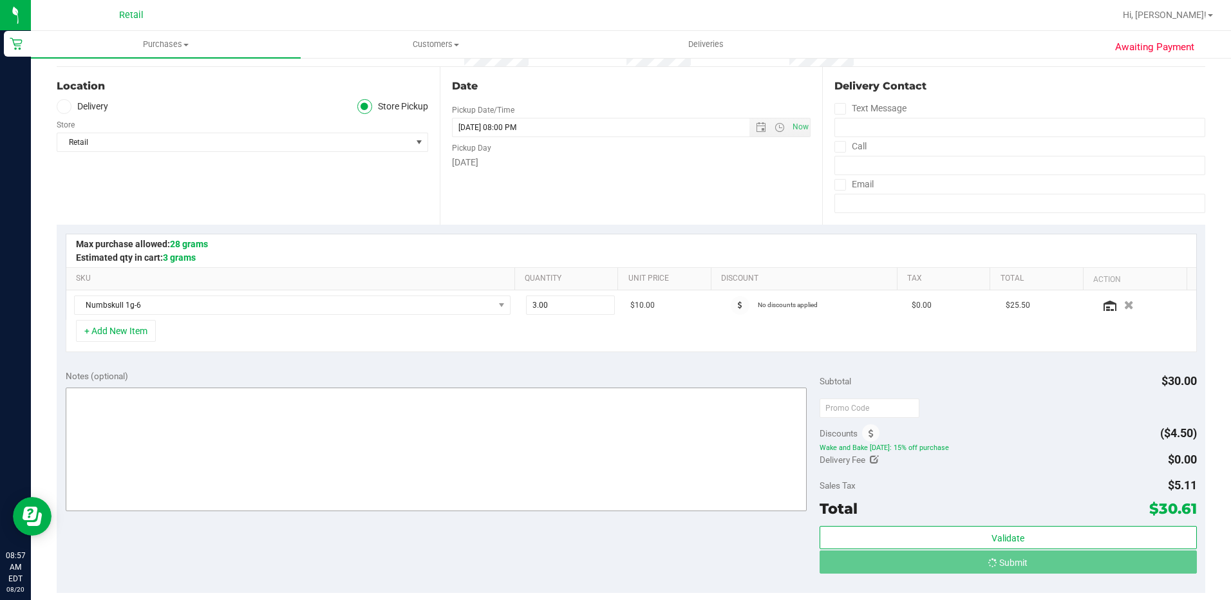
scroll to position [0, 0]
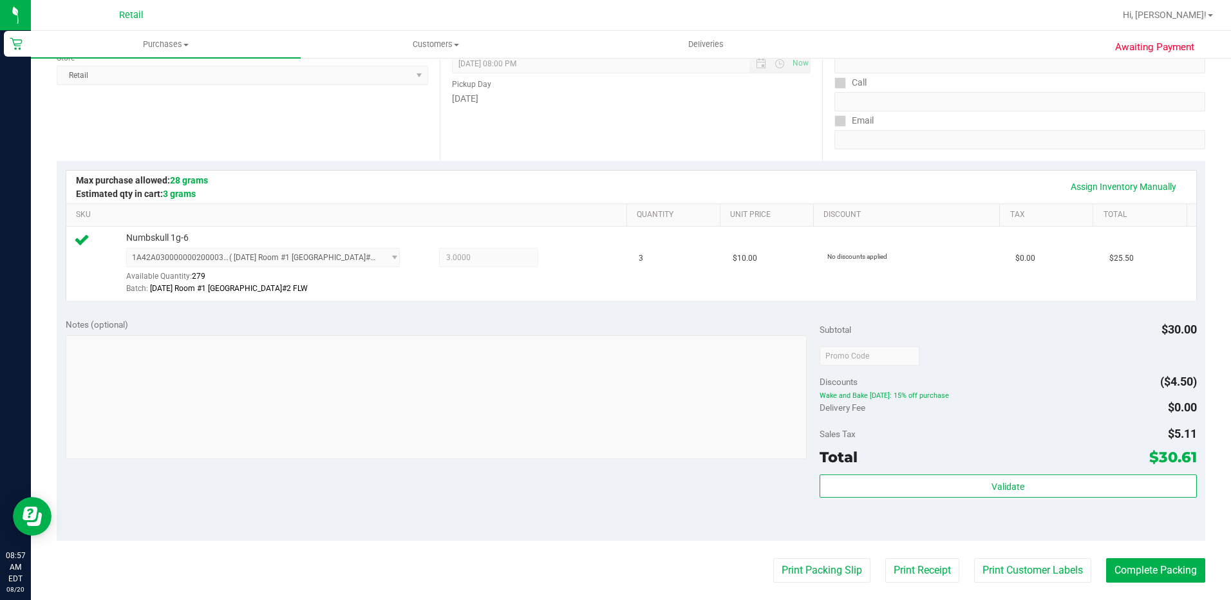
scroll to position [193, 0]
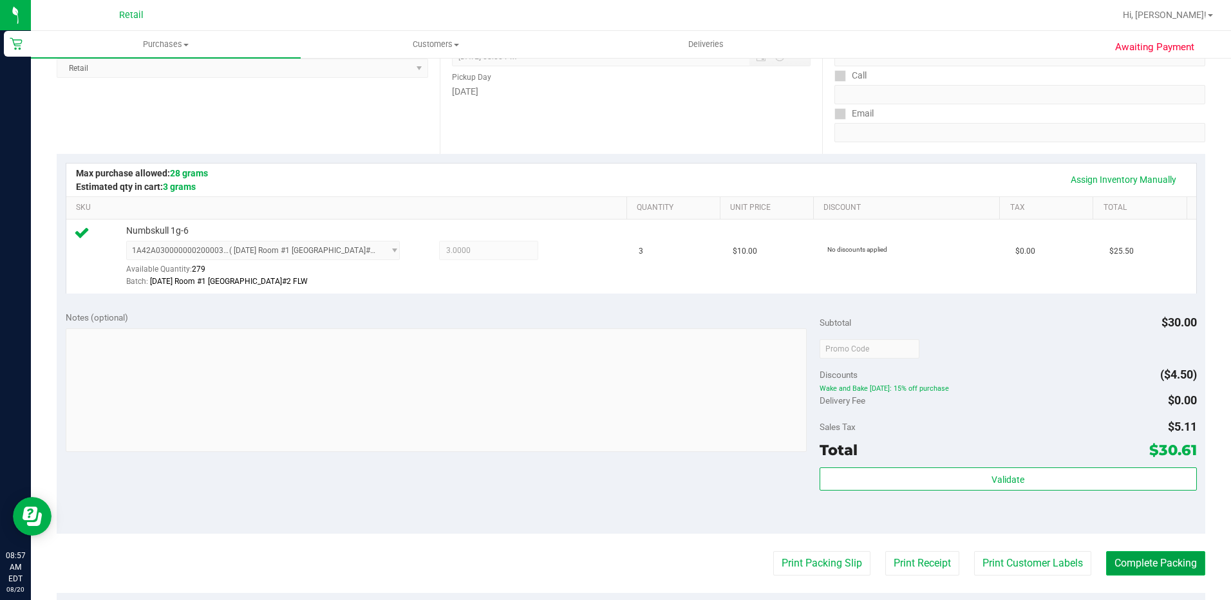
click at [1119, 564] on button "Complete Packing" at bounding box center [1155, 563] width 99 height 24
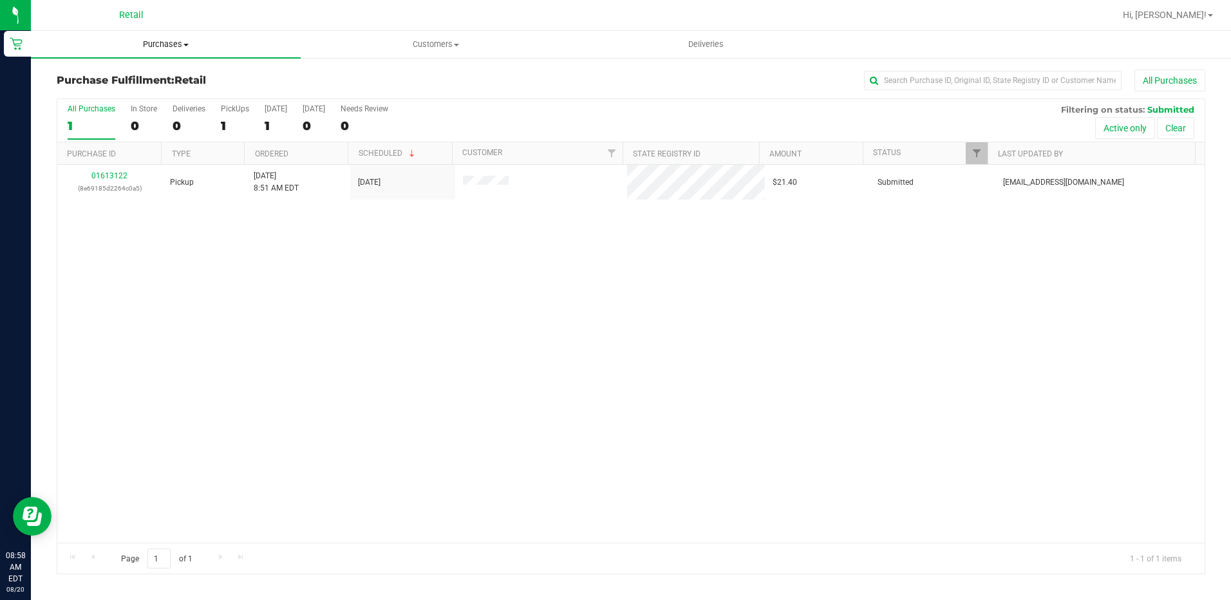
drag, startPoint x: 172, startPoint y: 53, endPoint x: 159, endPoint y: 59, distance: 14.7
click at [172, 52] on uib-tab-heading "Purchases Summary of purchases Fulfillment All purchases" at bounding box center [166, 44] width 270 height 27
click at [131, 79] on span "Summary of purchases" at bounding box center [97, 77] width 132 height 11
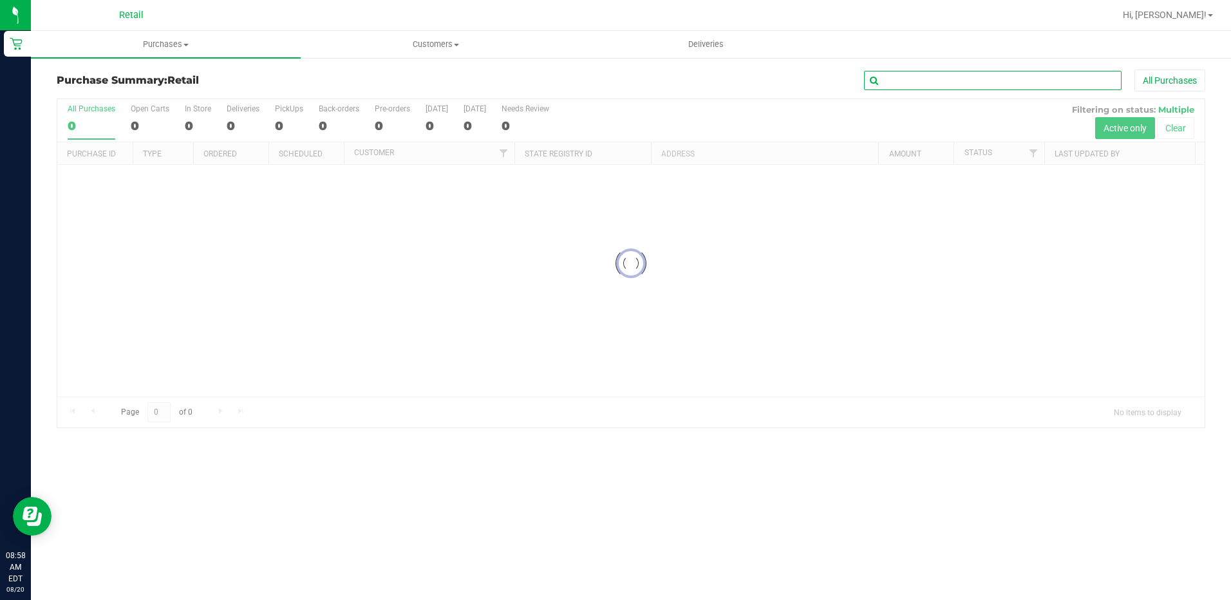
click at [920, 78] on input "text" at bounding box center [992, 80] width 257 height 19
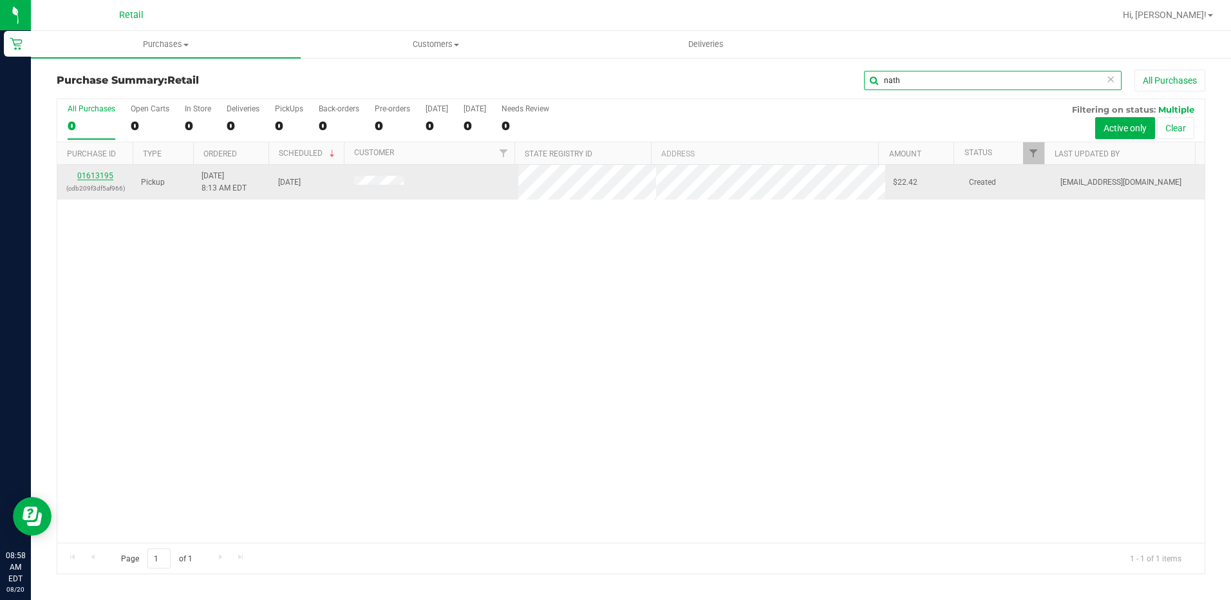
type input "nath"
click at [106, 178] on link "01613195" at bounding box center [95, 175] width 36 height 9
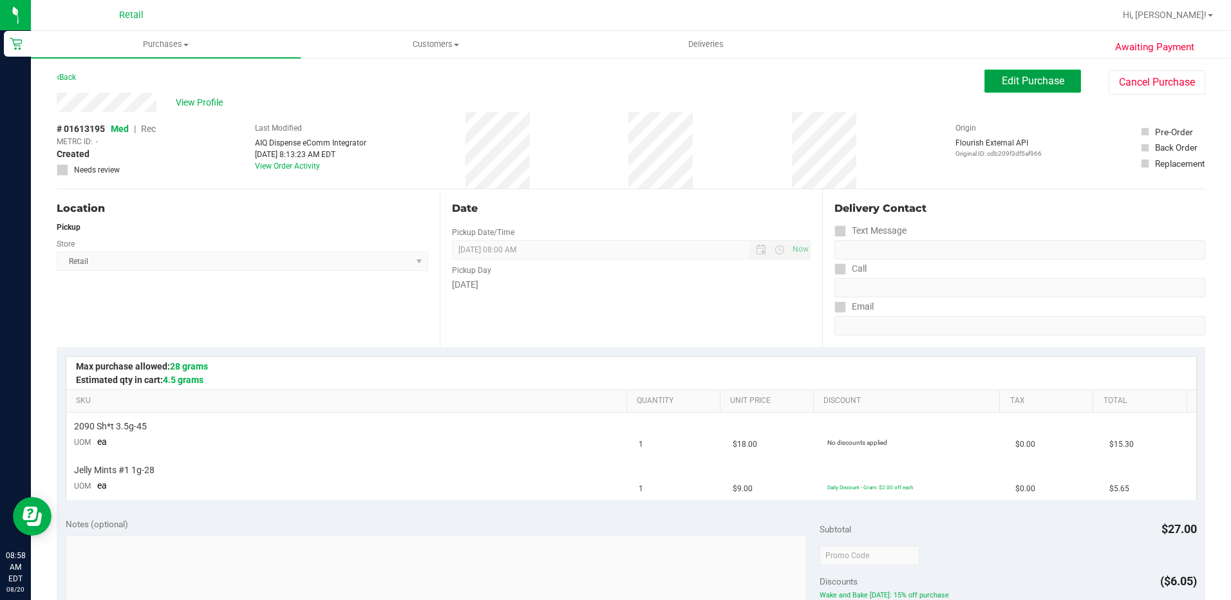
click at [1020, 80] on span "Edit Purchase" at bounding box center [1033, 81] width 62 height 12
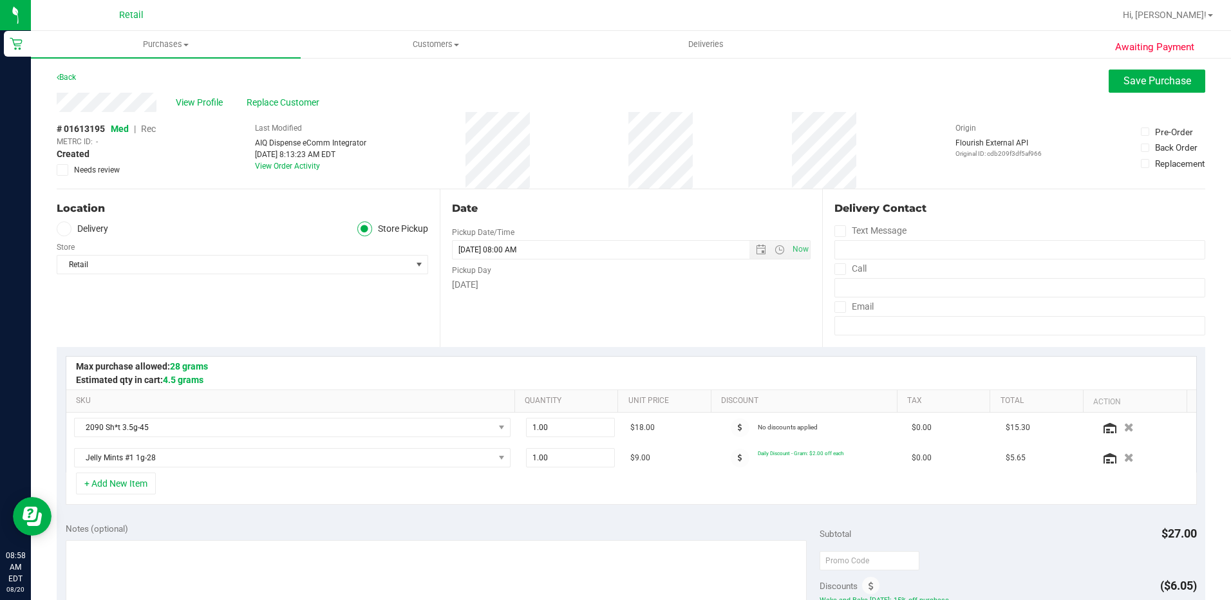
click at [140, 126] on span "Med | Rec" at bounding box center [133, 129] width 45 height 10
click at [146, 127] on span "Rec" at bounding box center [148, 129] width 15 height 10
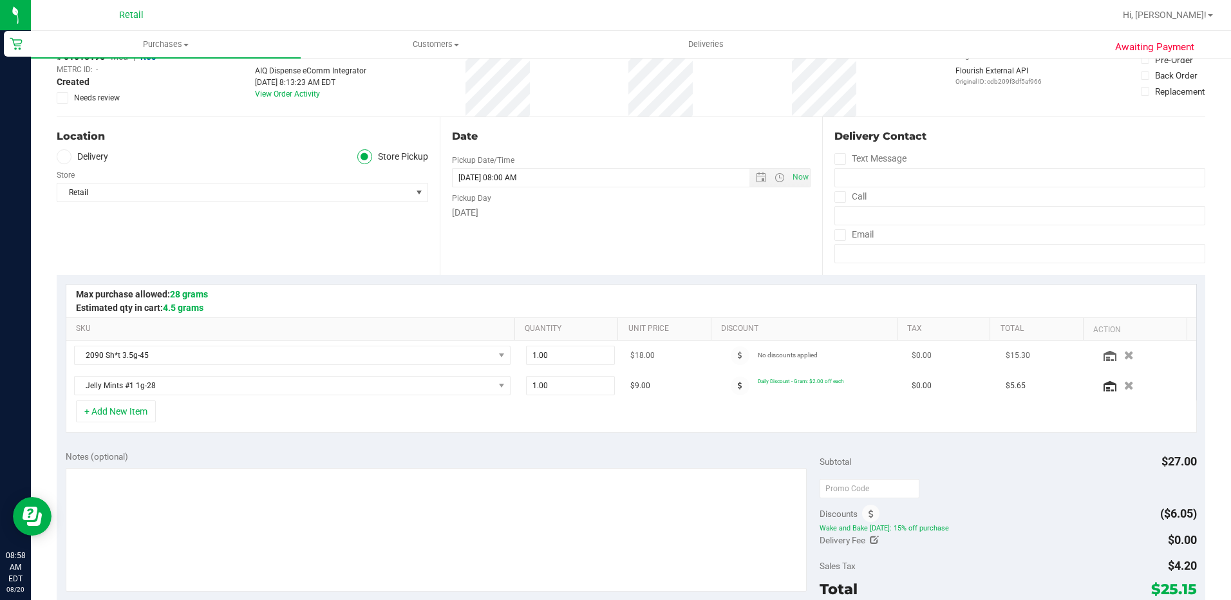
scroll to position [129, 0]
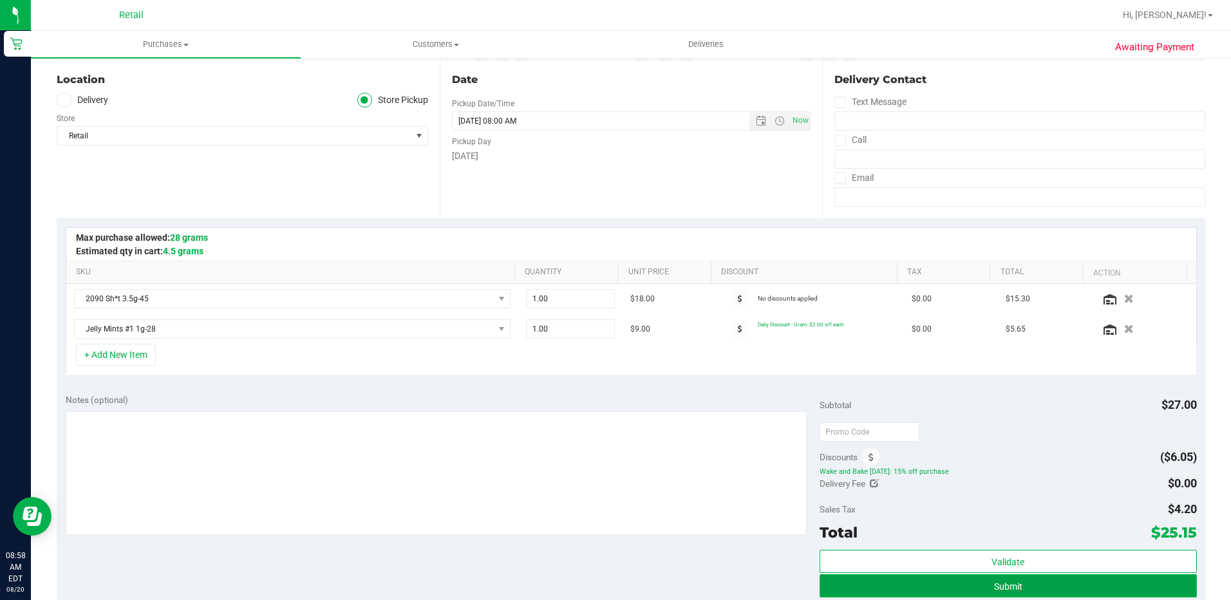
click at [1112, 592] on button "Submit" at bounding box center [1007, 585] width 377 height 23
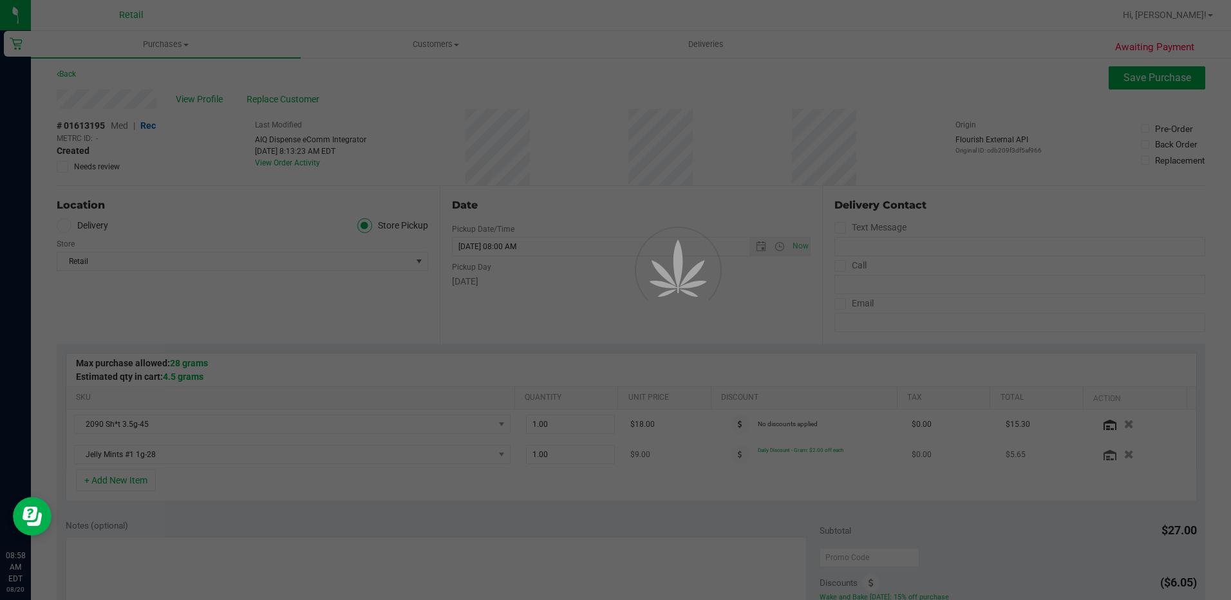
scroll to position [0, 0]
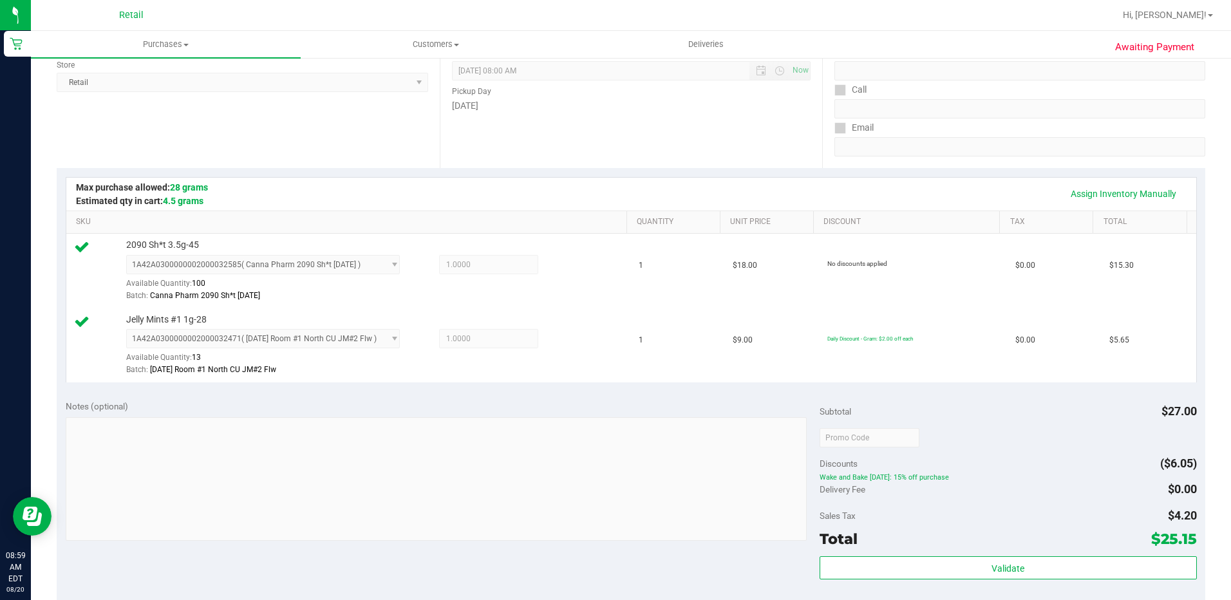
scroll to position [322, 0]
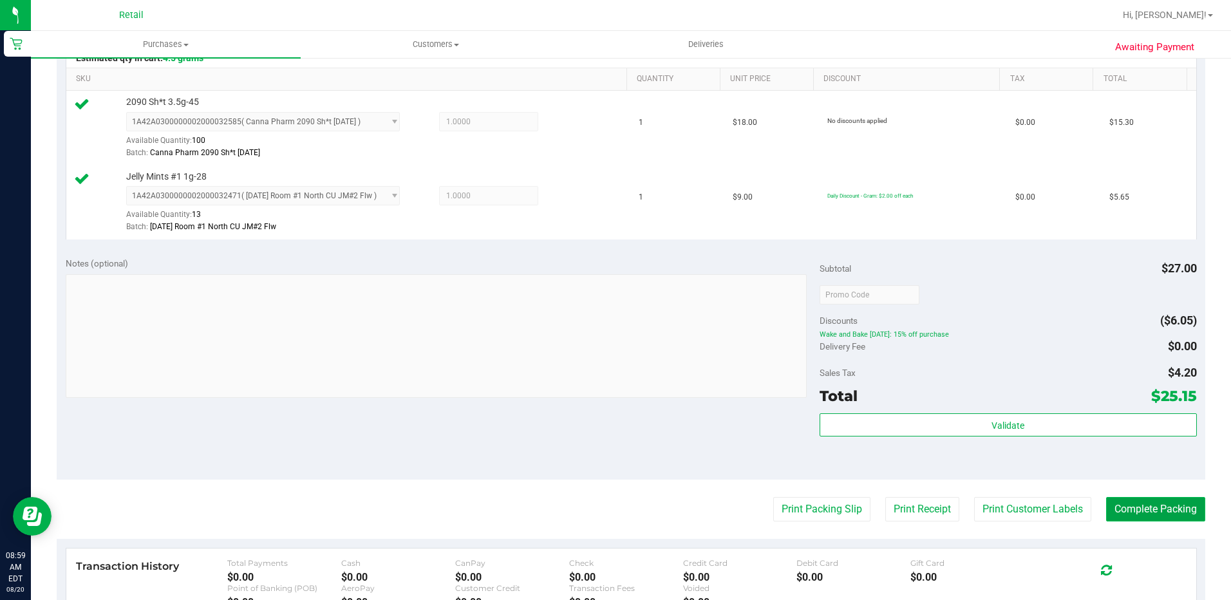
click at [1155, 514] on button "Complete Packing" at bounding box center [1155, 509] width 99 height 24
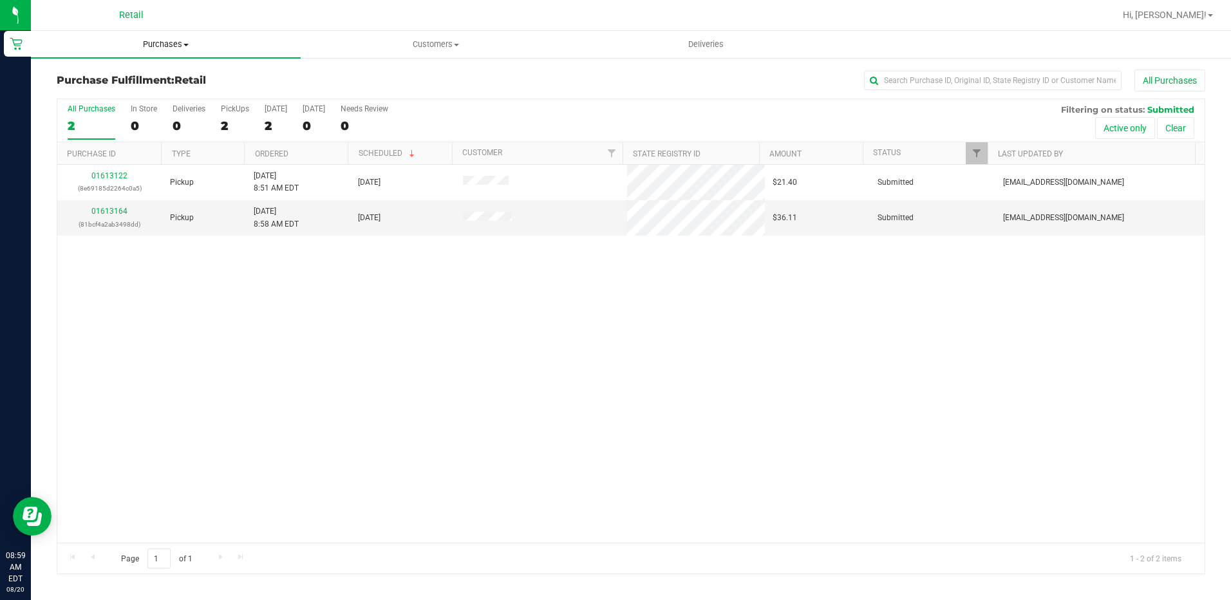
click at [160, 44] on span "Purchases" at bounding box center [166, 45] width 270 height 12
click at [135, 79] on span "Summary of purchases" at bounding box center [97, 77] width 132 height 11
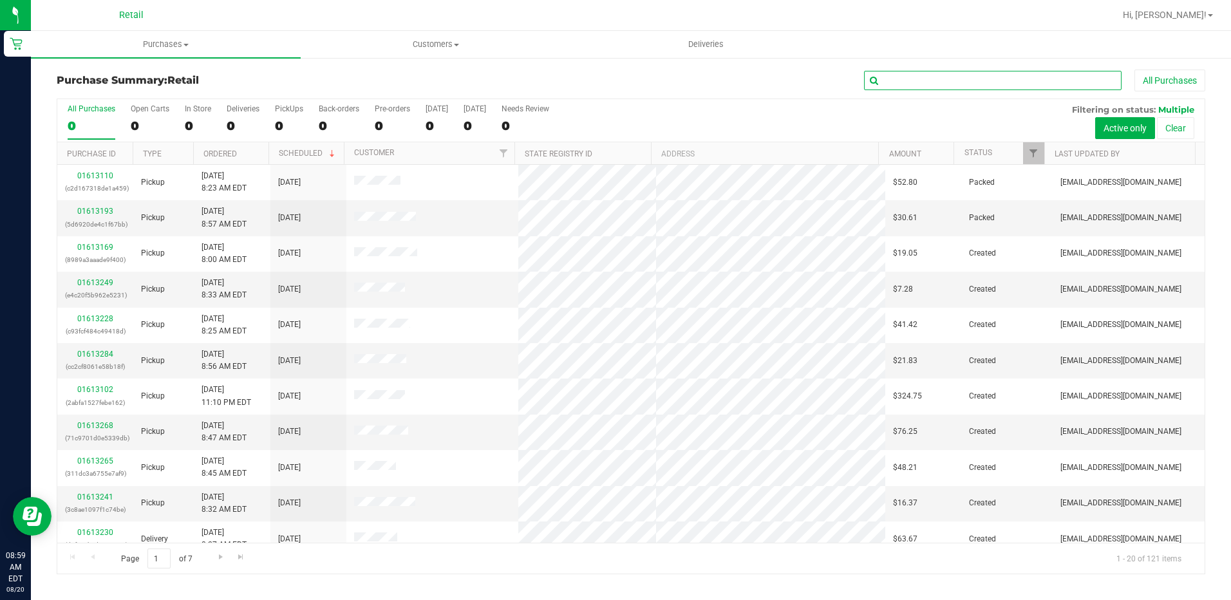
click at [926, 79] on input "text" at bounding box center [992, 80] width 257 height 19
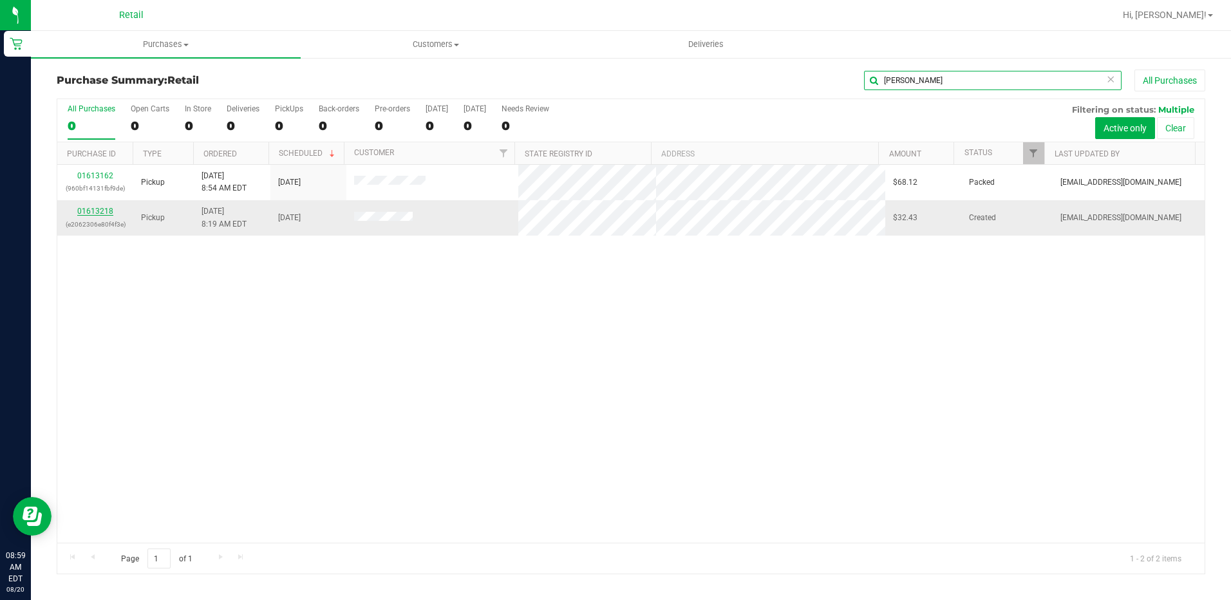
type input "jess"
click at [91, 212] on link "01613218" at bounding box center [95, 211] width 36 height 9
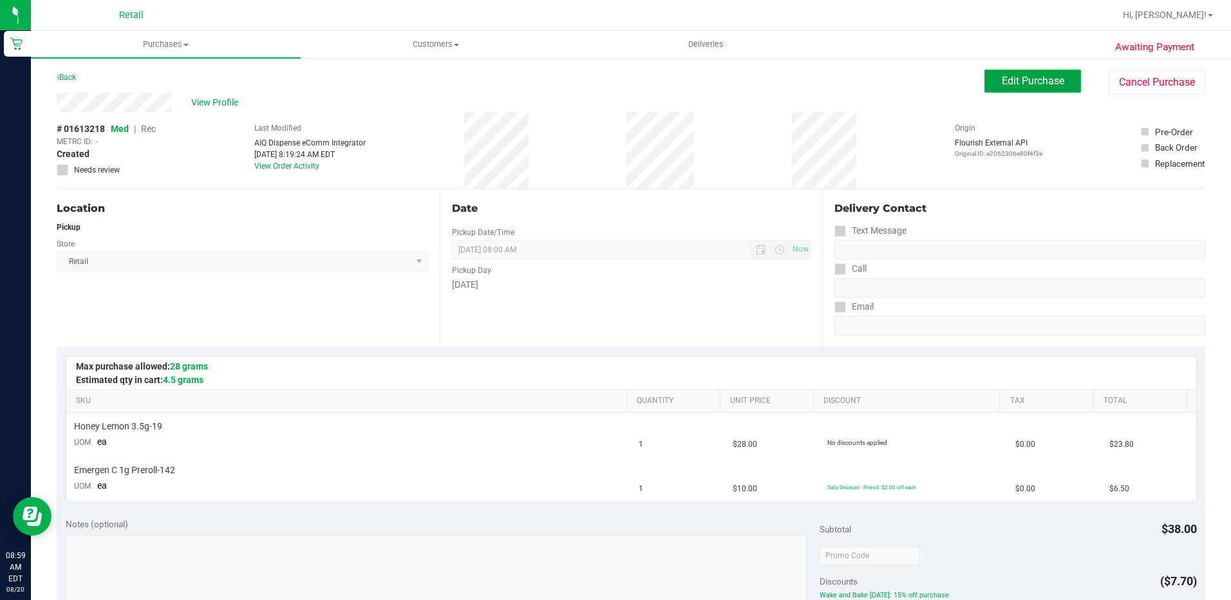
click at [1040, 82] on span "Edit Purchase" at bounding box center [1033, 81] width 62 height 12
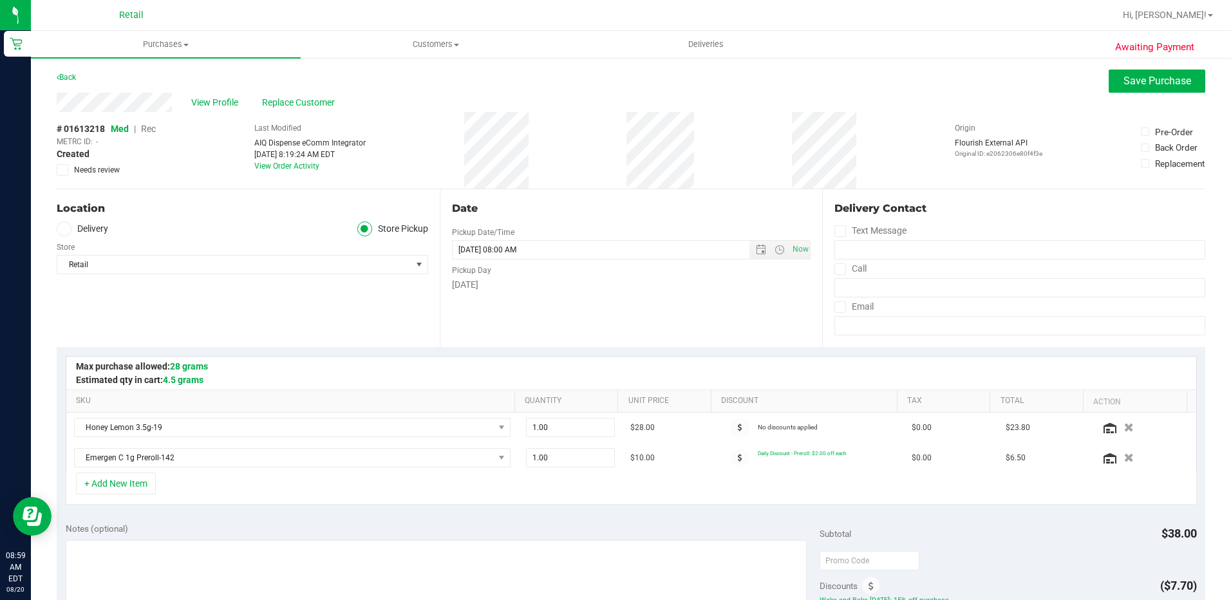
click at [150, 127] on span "Rec" at bounding box center [148, 129] width 15 height 10
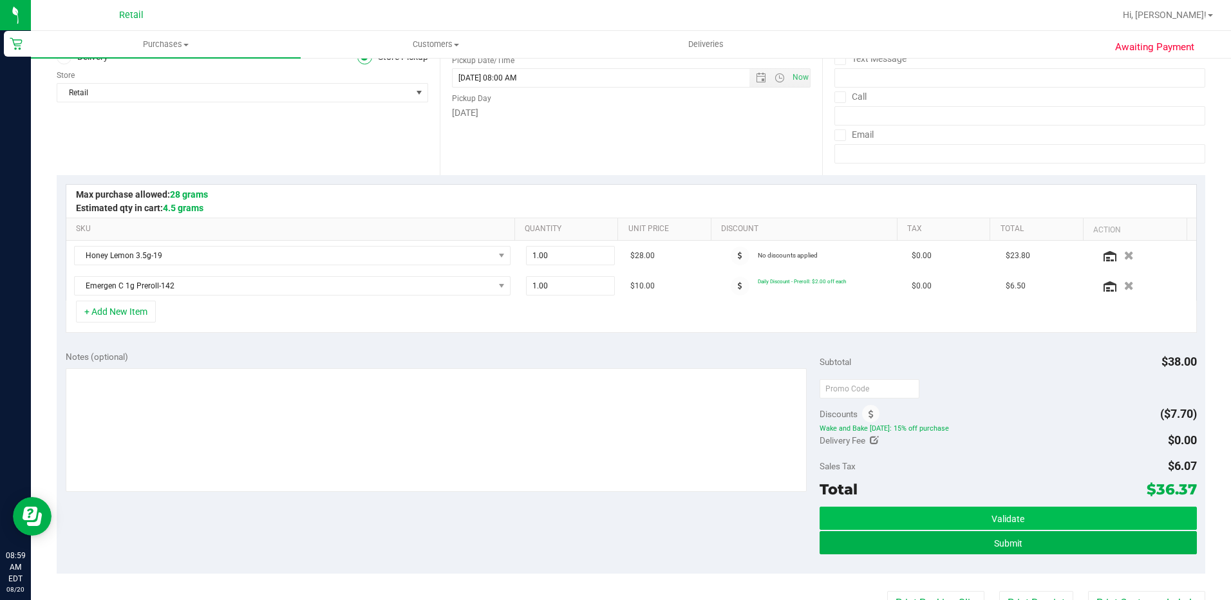
scroll to position [193, 0]
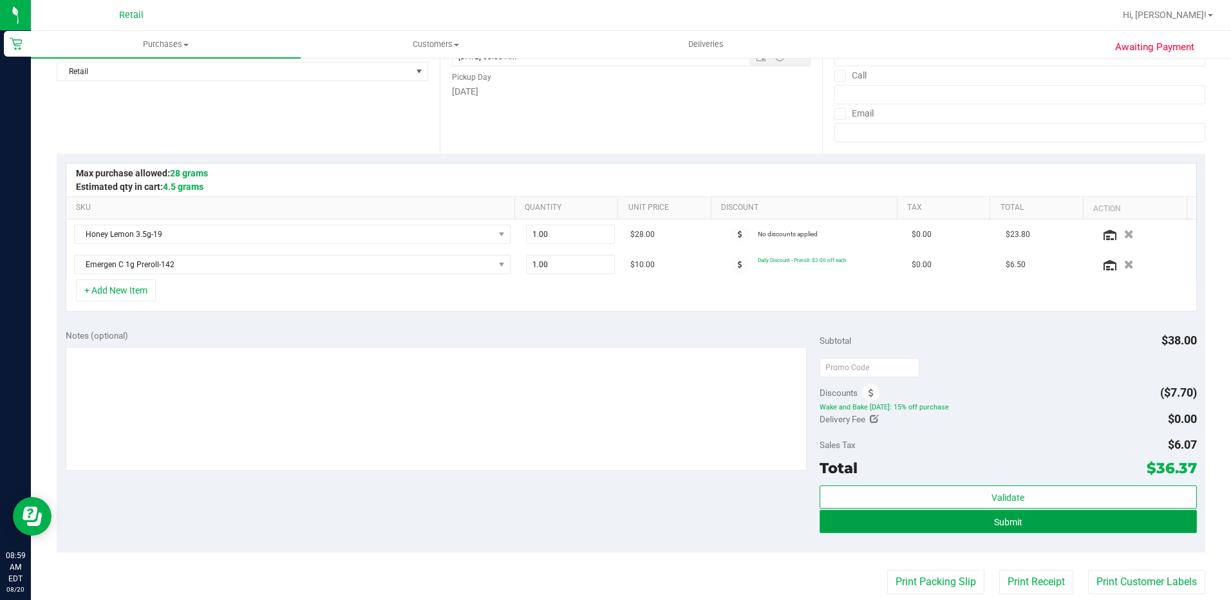
click at [1041, 520] on button "Submit" at bounding box center [1007, 521] width 377 height 23
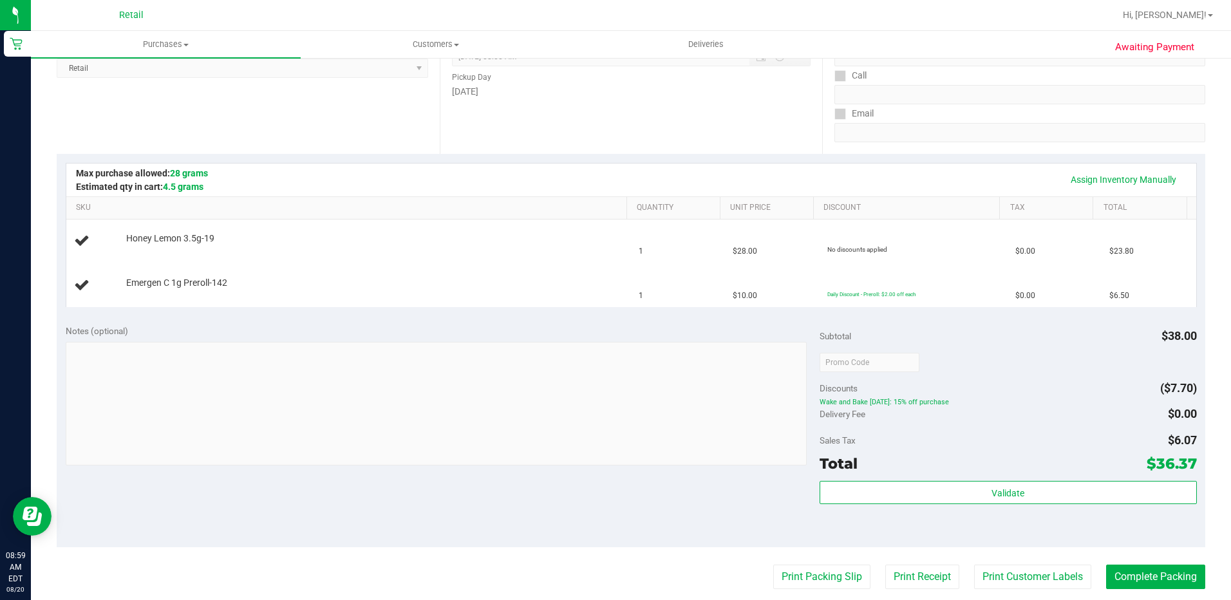
scroll to position [129, 0]
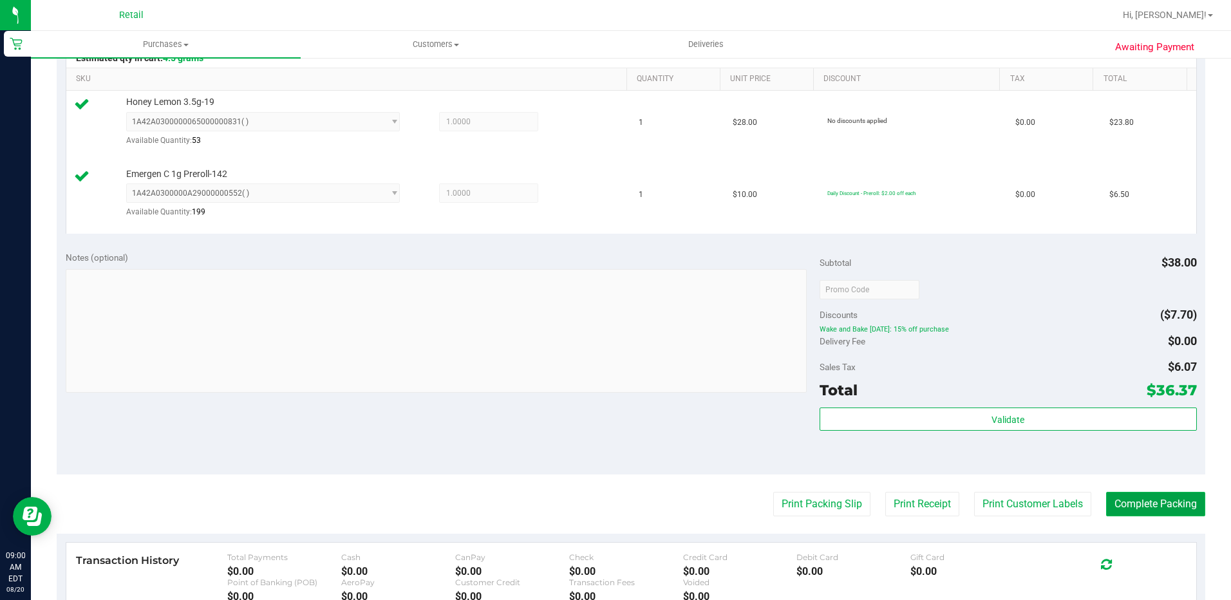
click at [1148, 505] on button "Complete Packing" at bounding box center [1155, 504] width 99 height 24
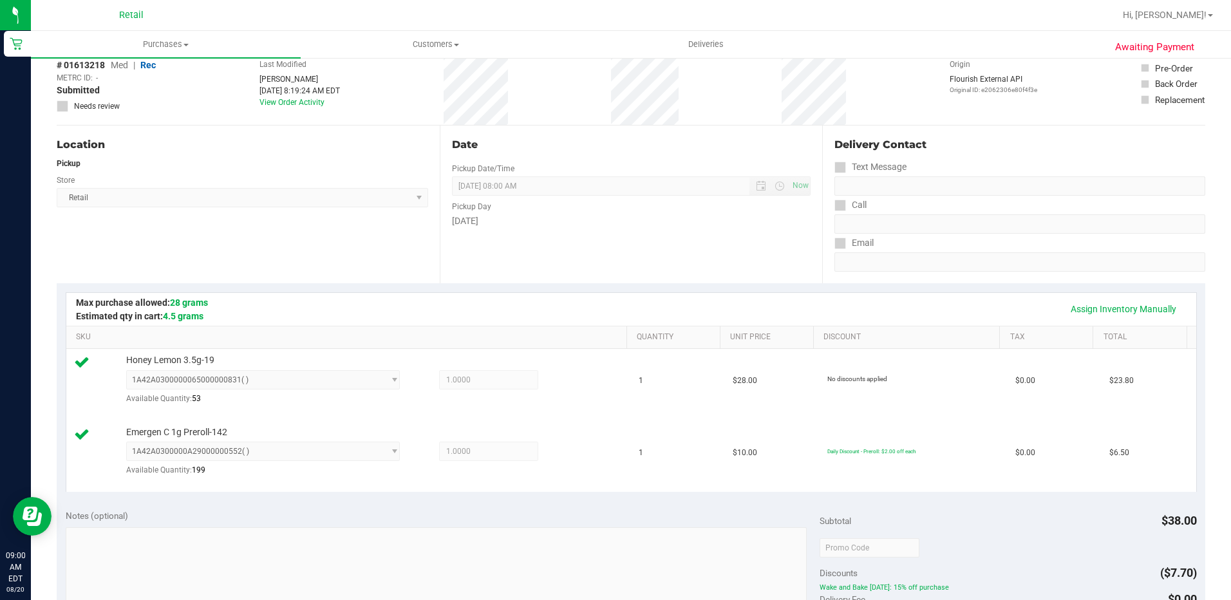
scroll to position [0, 0]
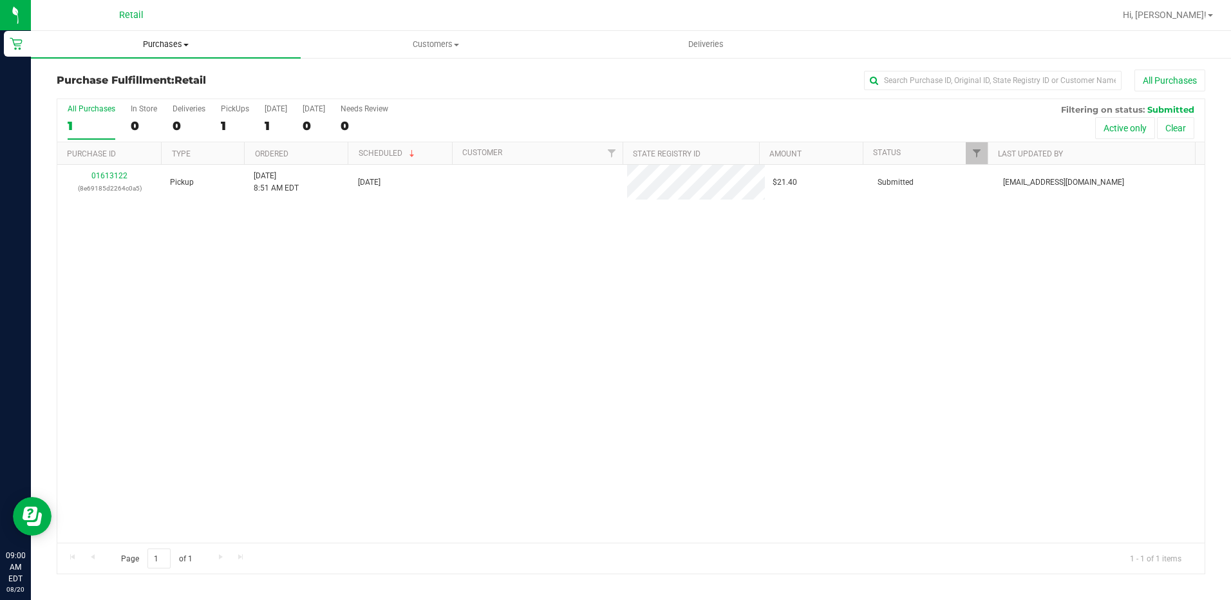
click at [162, 44] on span "Purchases" at bounding box center [166, 45] width 270 height 12
click at [145, 80] on span "Summary of purchases" at bounding box center [97, 77] width 132 height 11
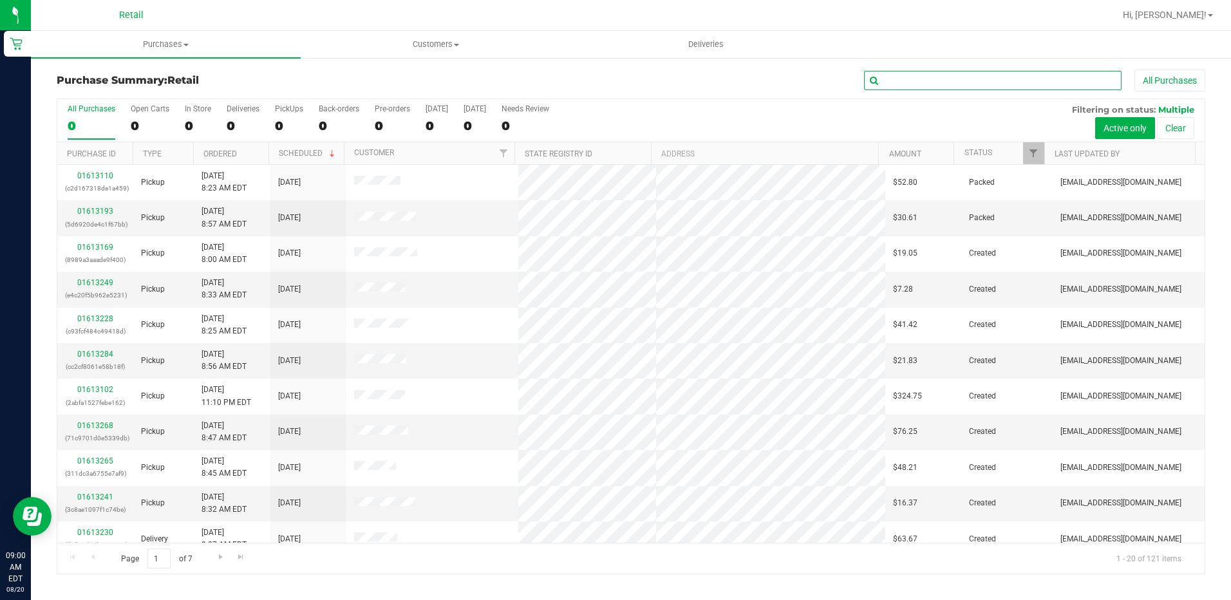
click at [927, 82] on input "text" at bounding box center [992, 80] width 257 height 19
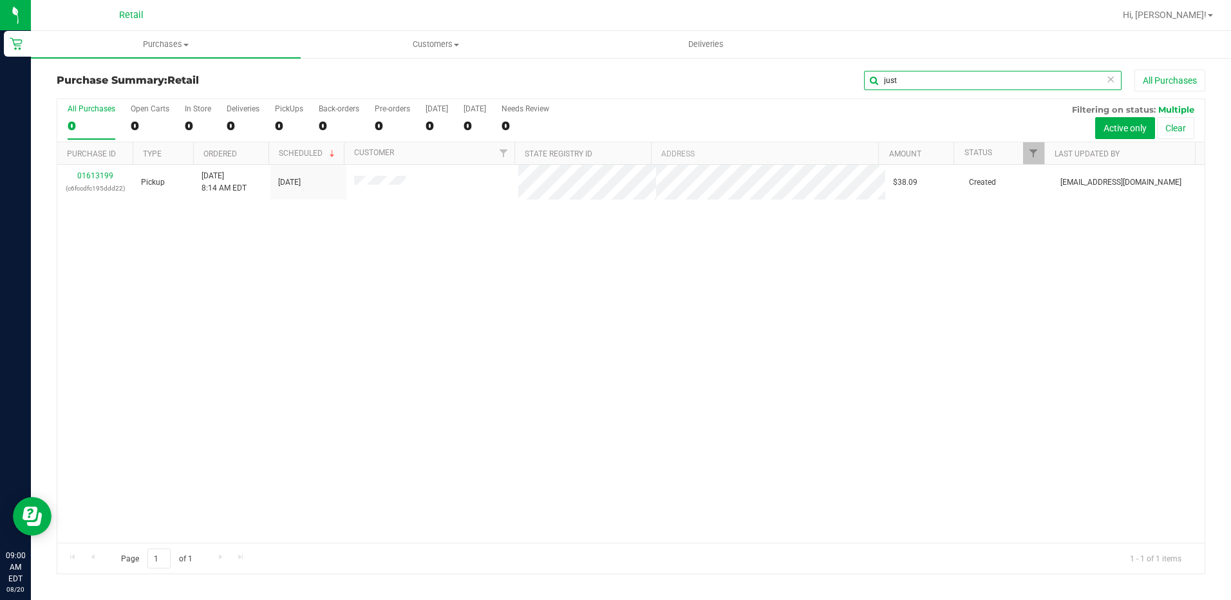
type input "just"
click at [82, 175] on link "01613199" at bounding box center [95, 175] width 36 height 9
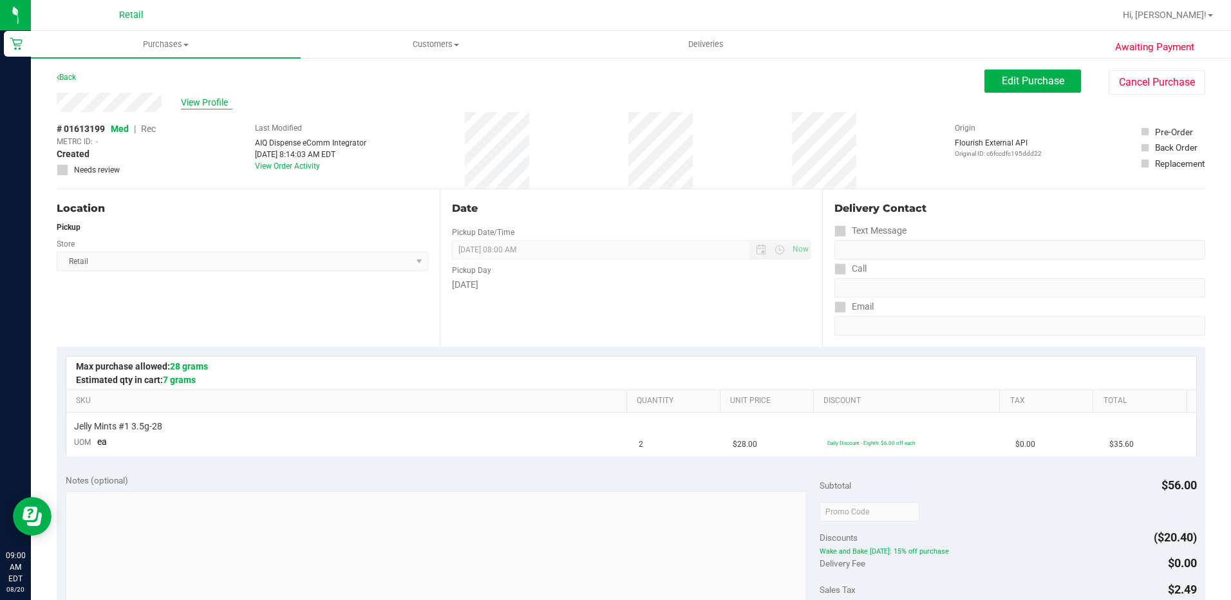
click at [210, 101] on span "View Profile" at bounding box center [206, 103] width 51 height 14
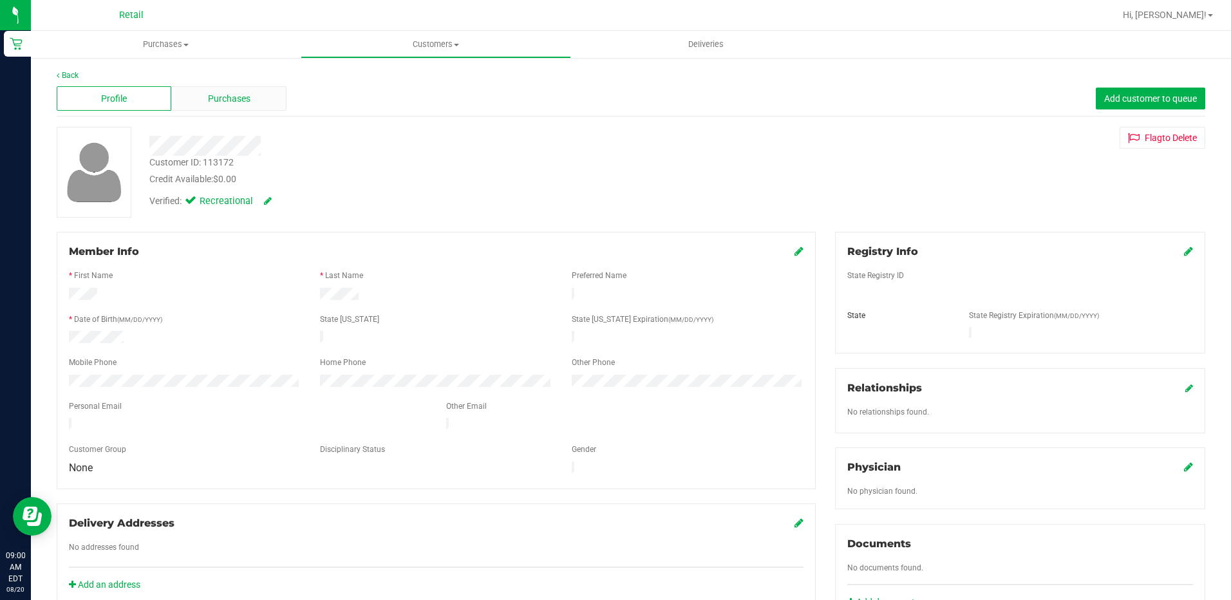
click at [218, 104] on span "Purchases" at bounding box center [229, 99] width 42 height 14
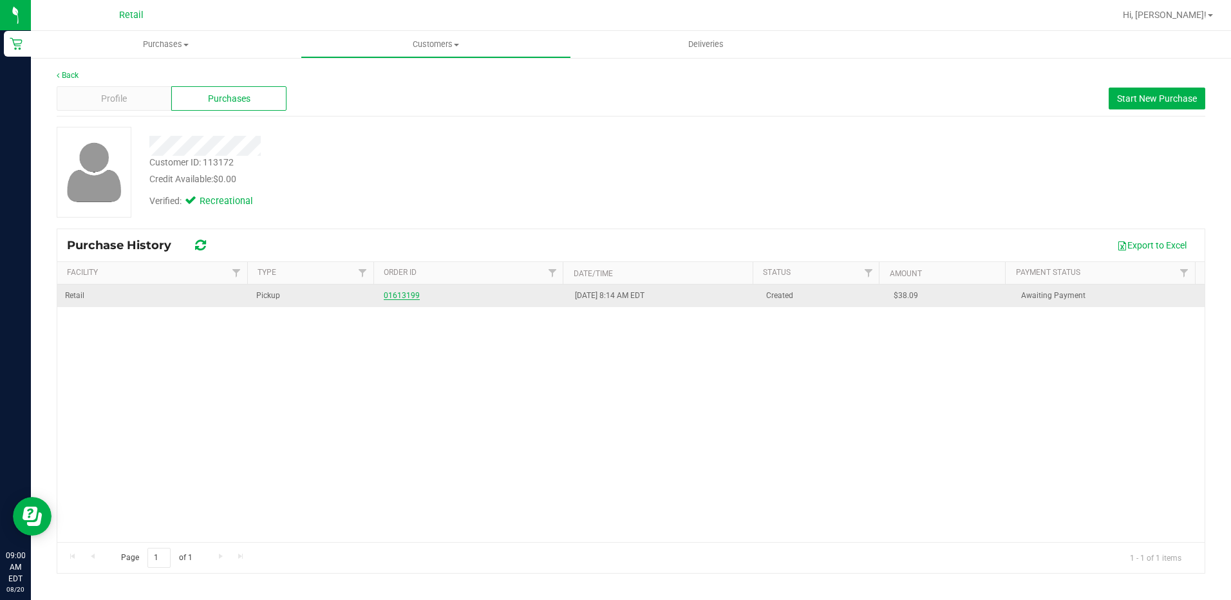
click at [406, 295] on link "01613199" at bounding box center [402, 295] width 36 height 9
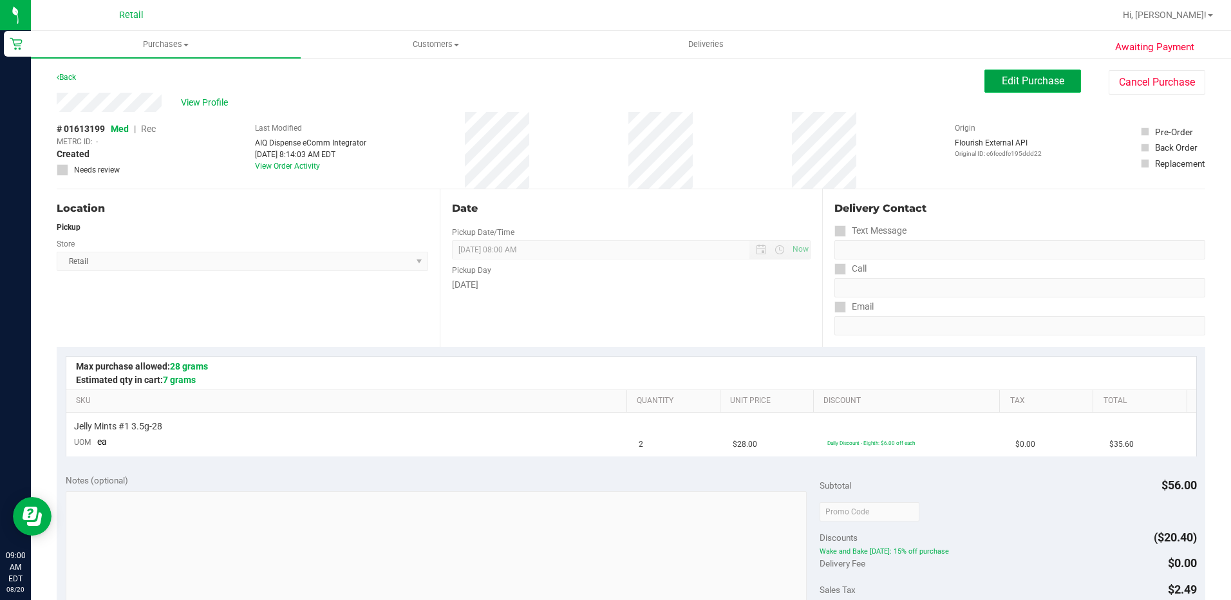
click at [1007, 86] on span "Edit Purchase" at bounding box center [1033, 81] width 62 height 12
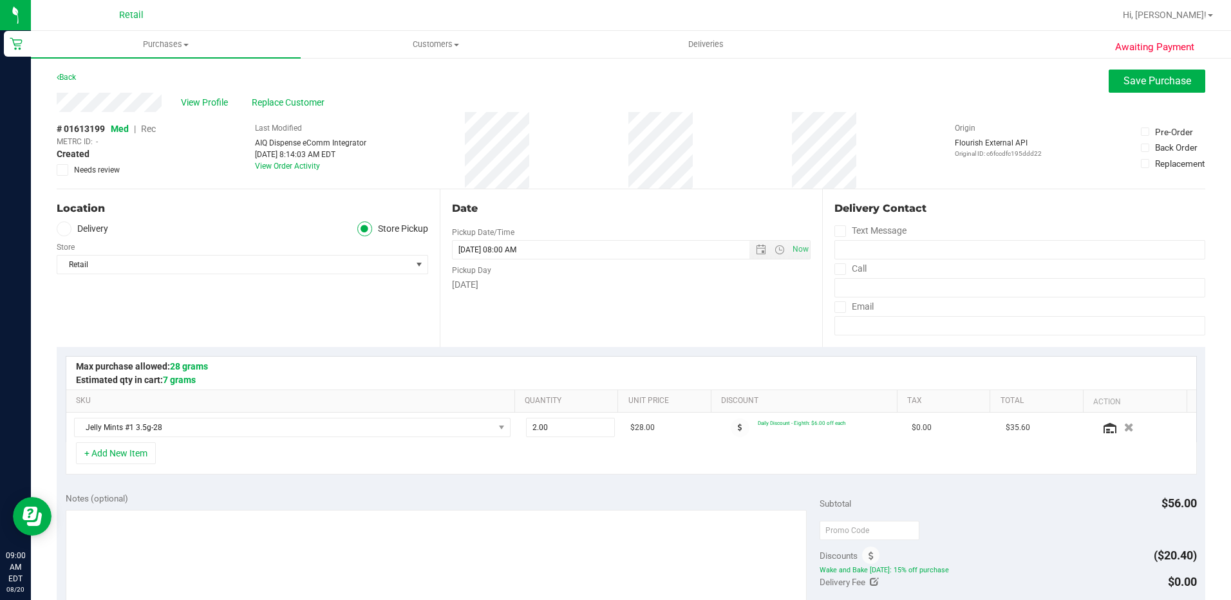
click at [144, 127] on span "Rec" at bounding box center [148, 129] width 15 height 10
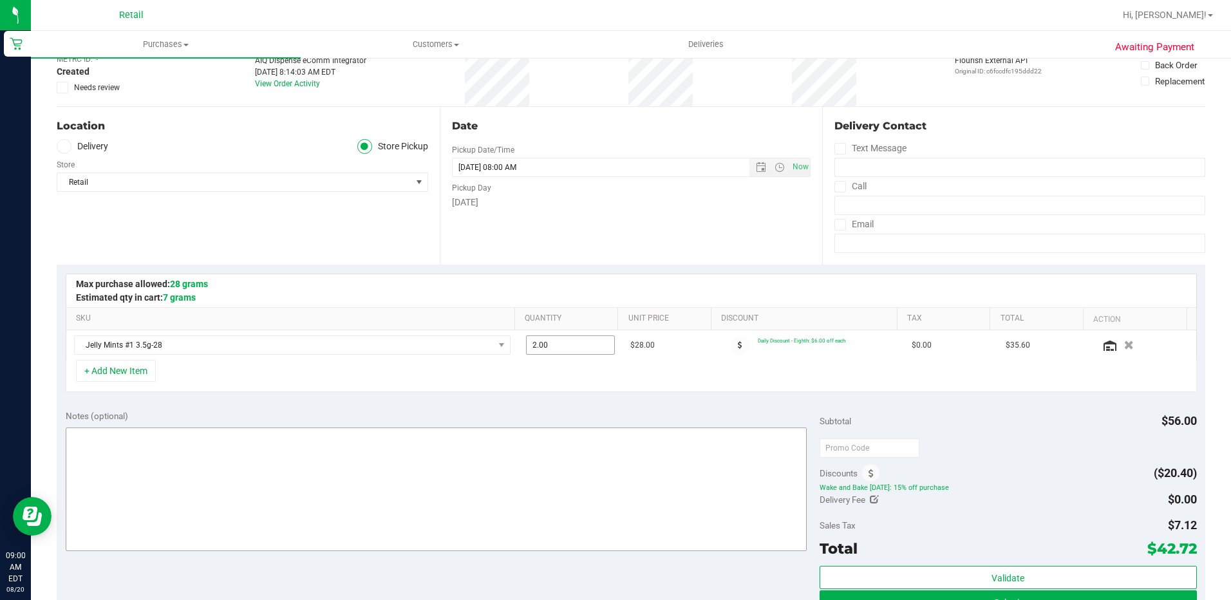
scroll to position [257, 0]
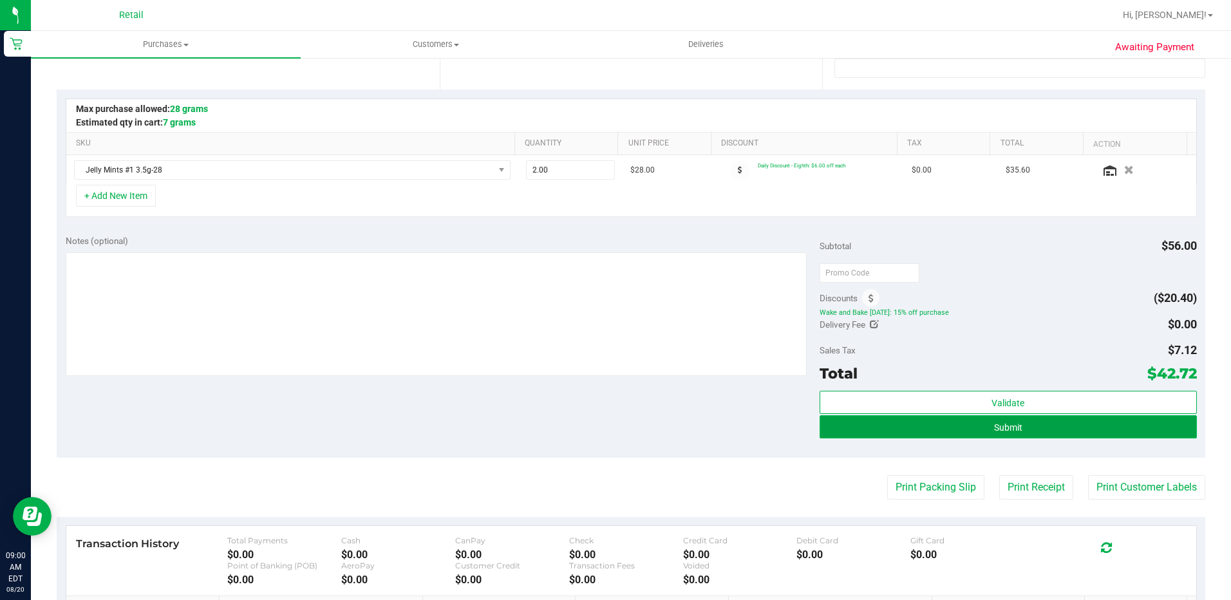
click at [974, 424] on button "Submit" at bounding box center [1007, 426] width 377 height 23
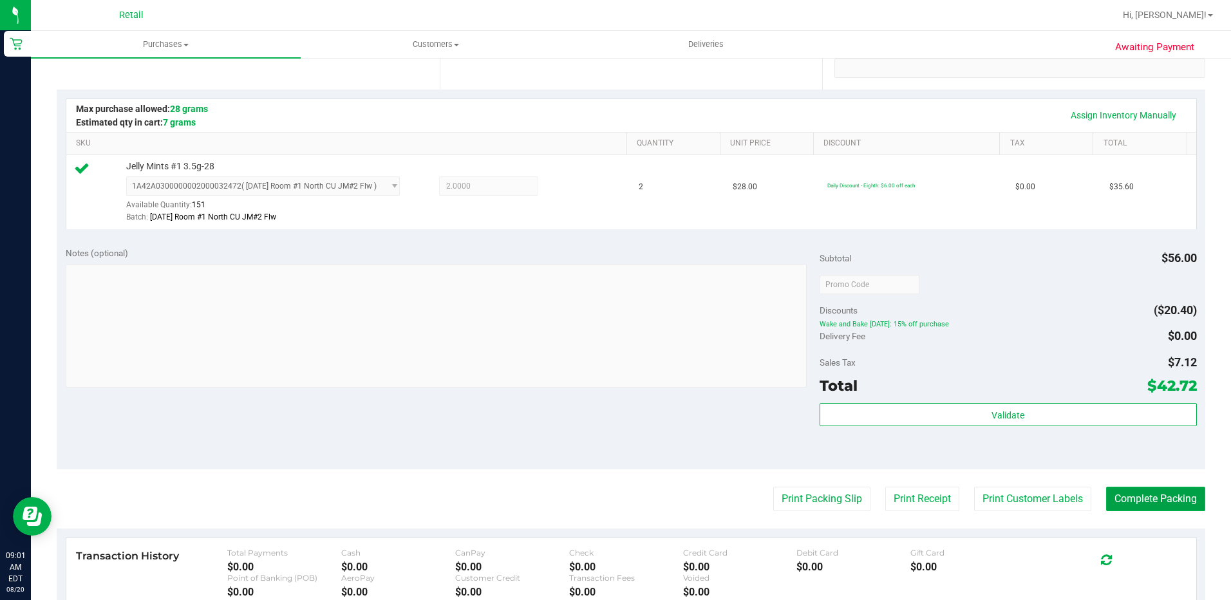
click at [1141, 498] on button "Complete Packing" at bounding box center [1155, 499] width 99 height 24
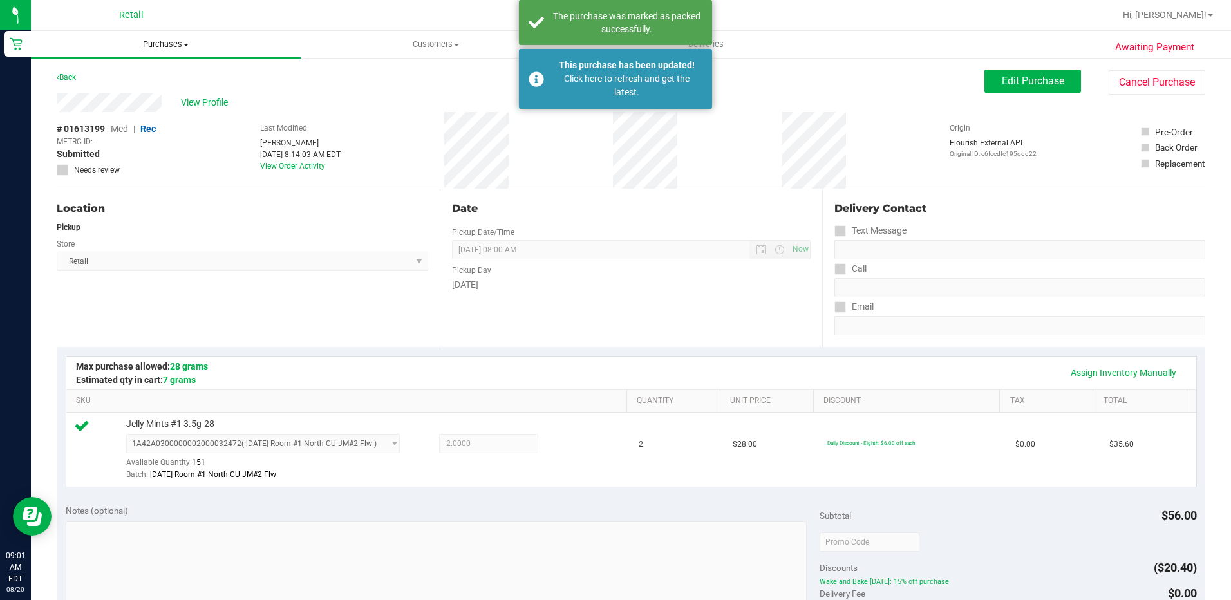
click at [158, 44] on span "Purchases" at bounding box center [166, 45] width 270 height 12
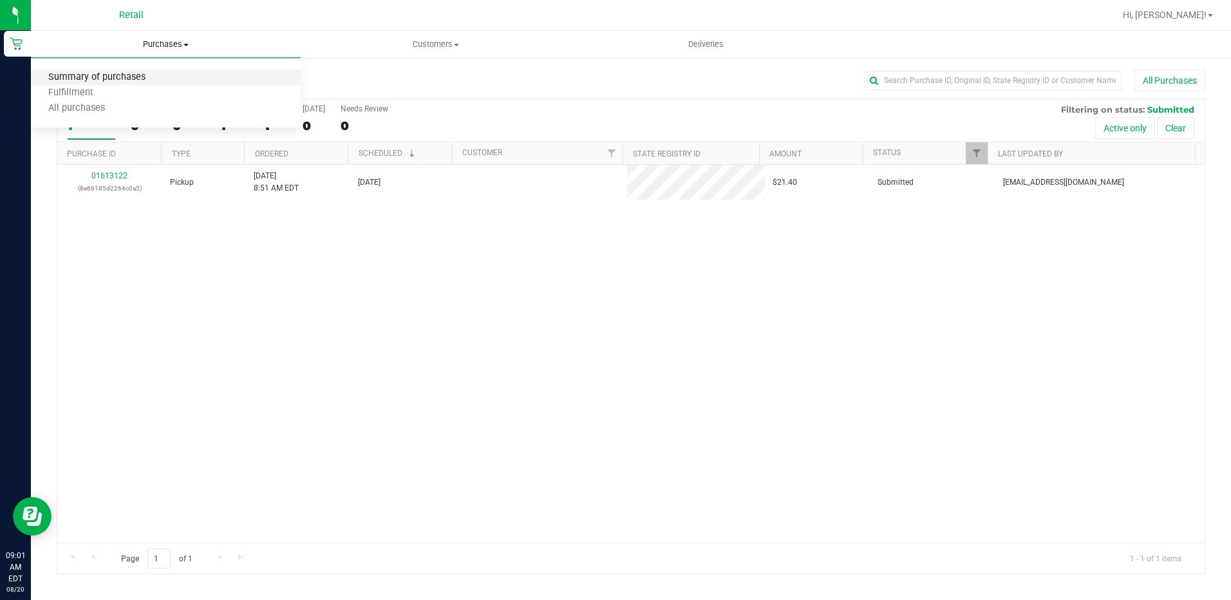
click at [142, 74] on span "Summary of purchases" at bounding box center [97, 77] width 132 height 11
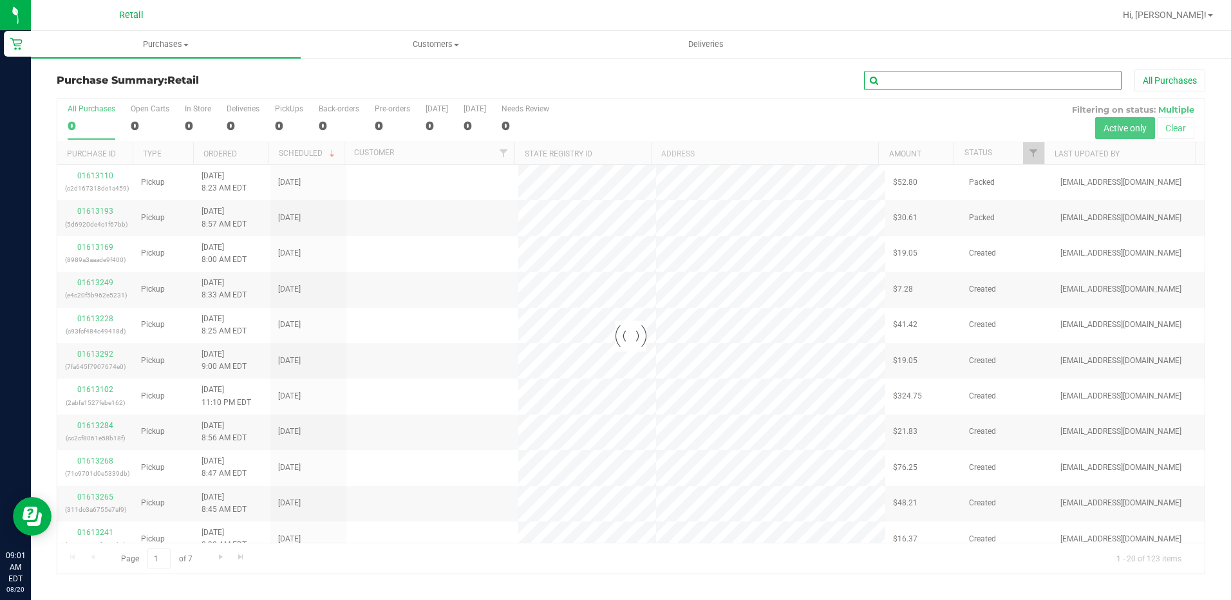
click at [922, 81] on input "text" at bounding box center [992, 80] width 257 height 19
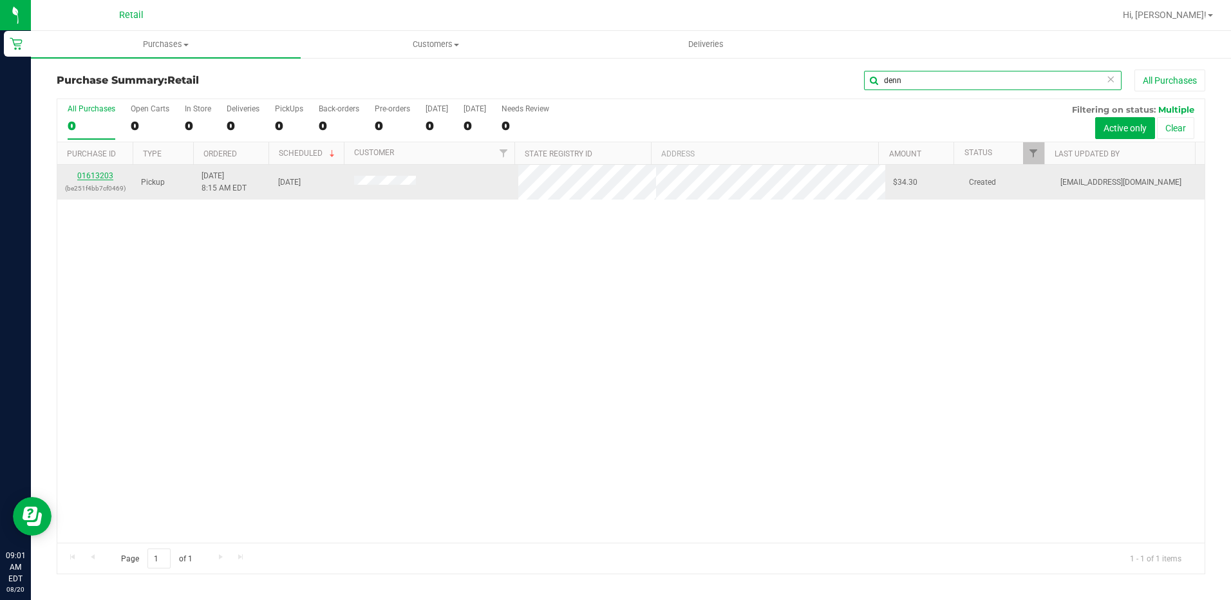
type input "denn"
click at [86, 172] on link "01613203" at bounding box center [95, 175] width 36 height 9
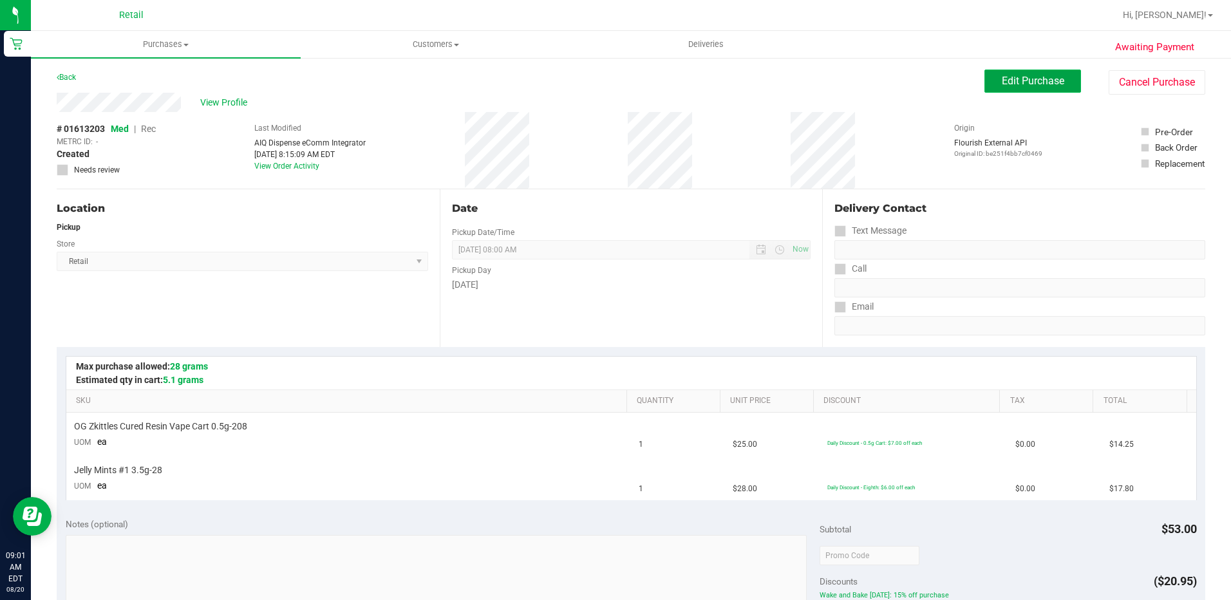
click at [1012, 79] on span "Edit Purchase" at bounding box center [1033, 81] width 62 height 12
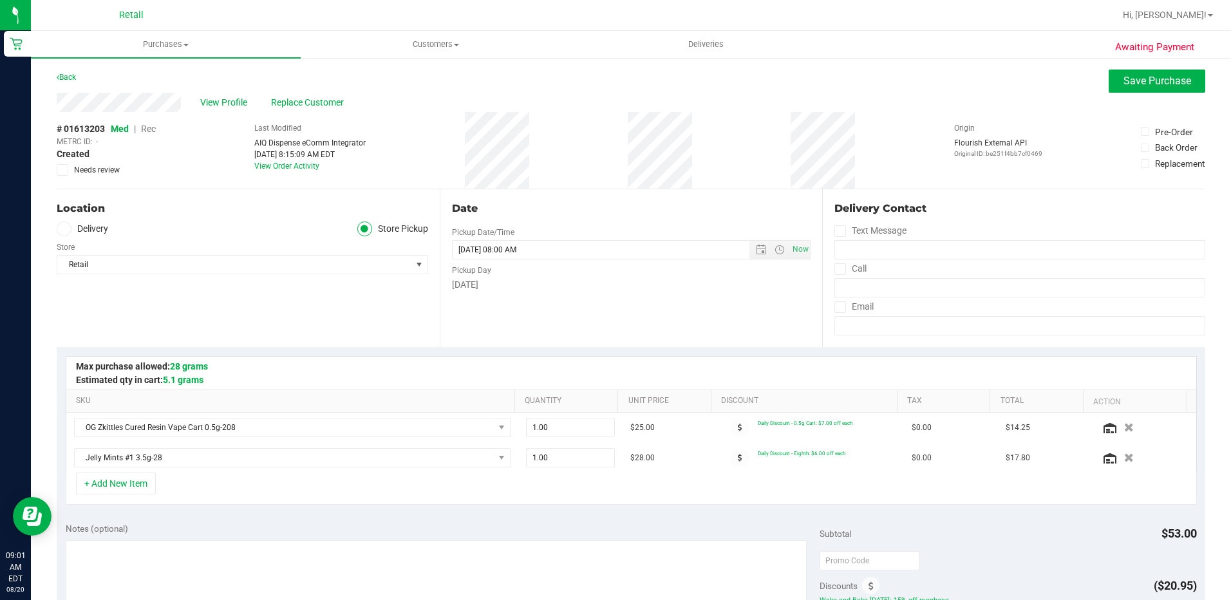
click at [150, 131] on span "Rec" at bounding box center [148, 129] width 15 height 10
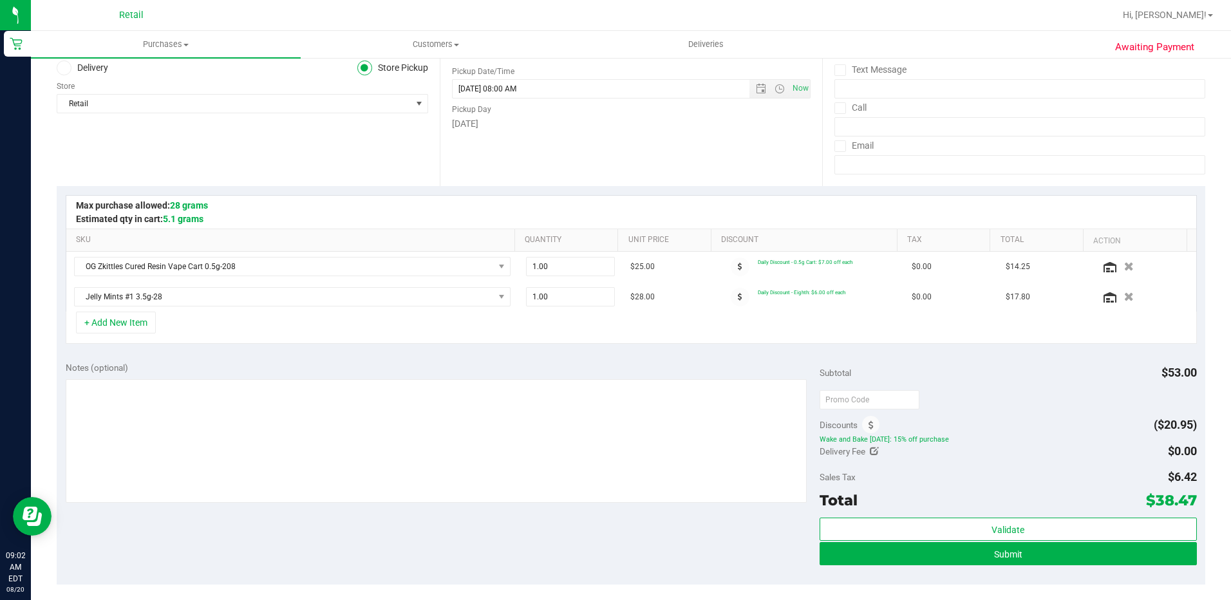
scroll to position [193, 0]
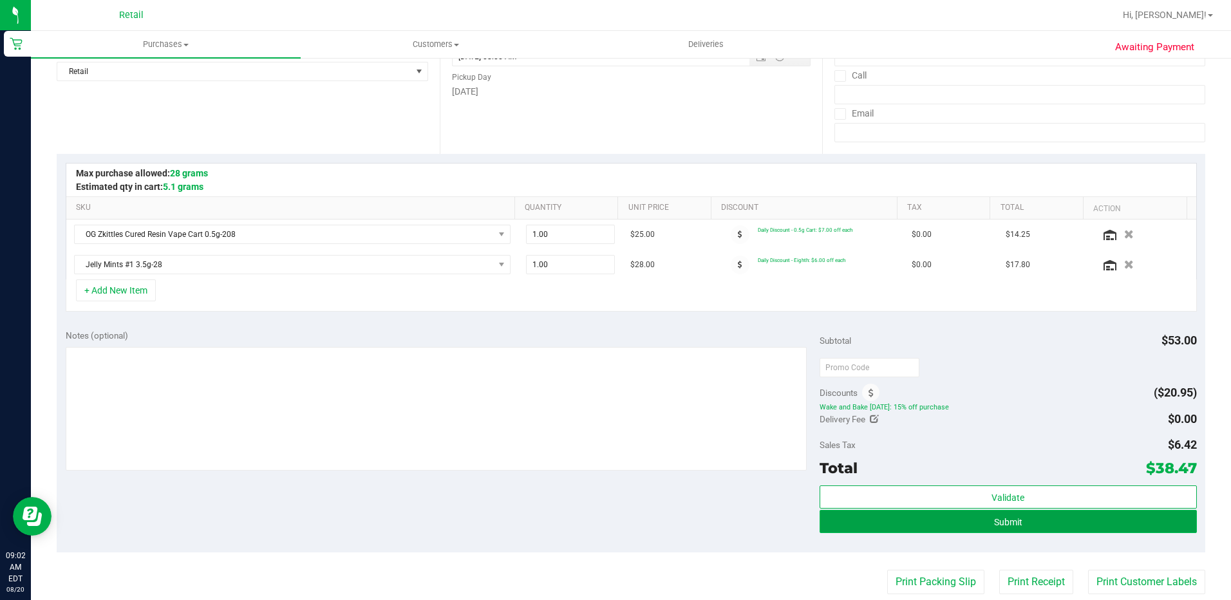
click at [1029, 523] on button "Submit" at bounding box center [1007, 521] width 377 height 23
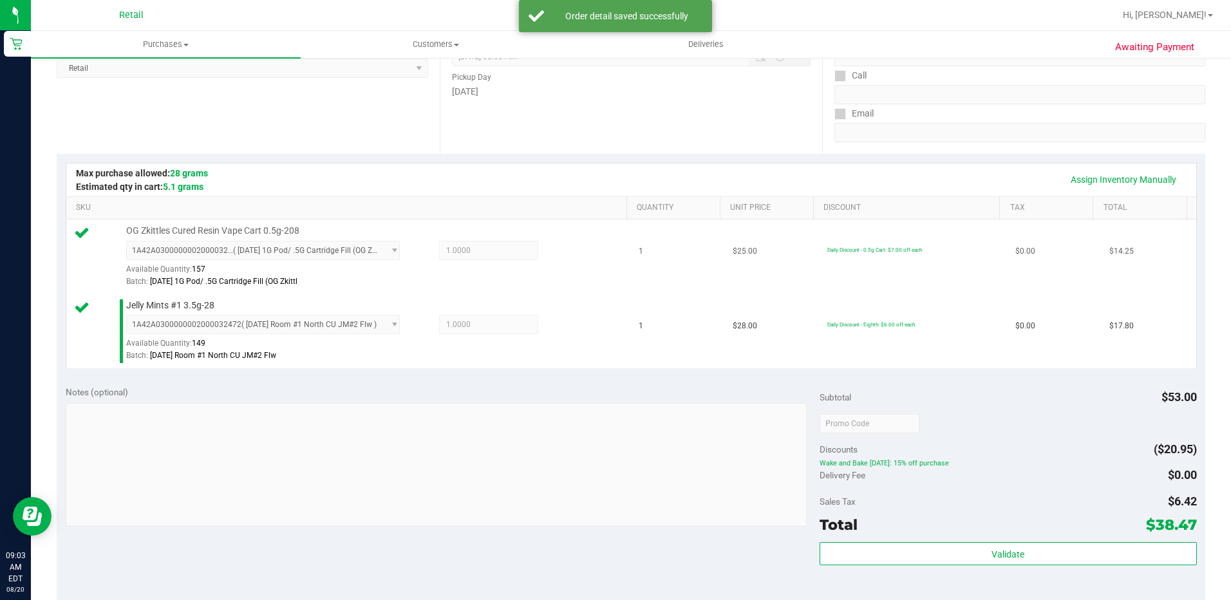
scroll to position [515, 0]
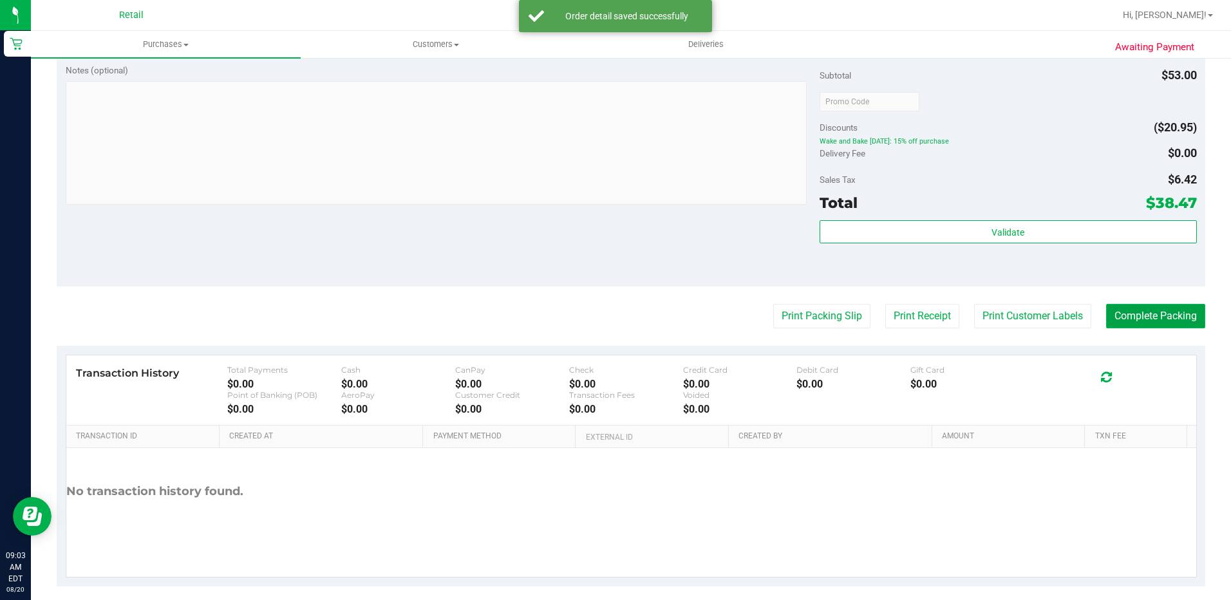
click at [1151, 310] on button "Complete Packing" at bounding box center [1155, 316] width 99 height 24
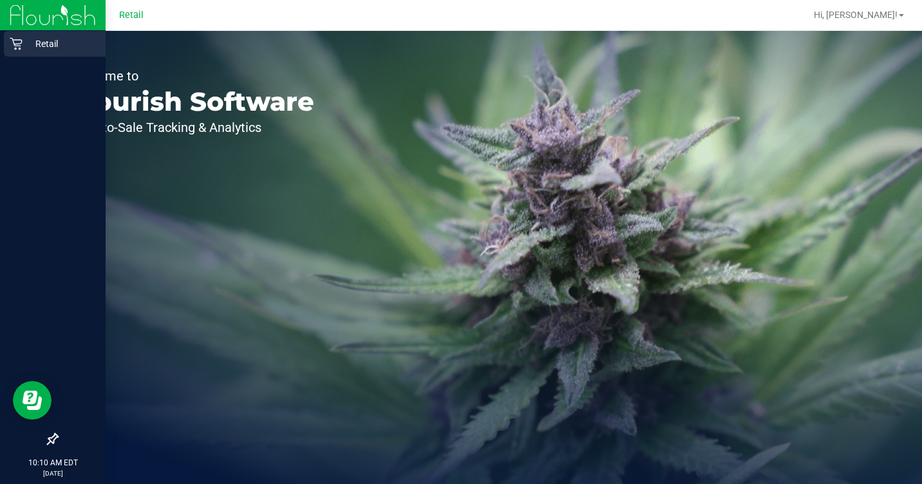
click at [28, 44] on p "Retail" at bounding box center [61, 43] width 77 height 15
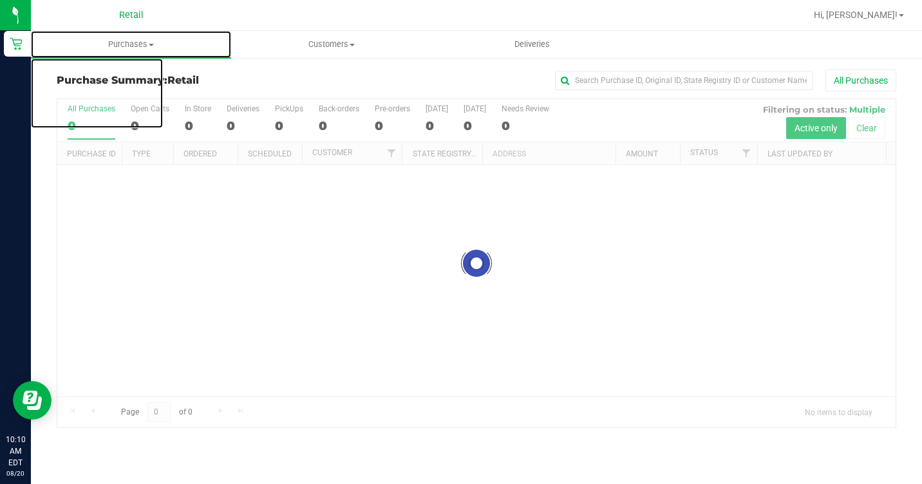
click at [137, 41] on span "Purchases" at bounding box center [131, 45] width 200 height 12
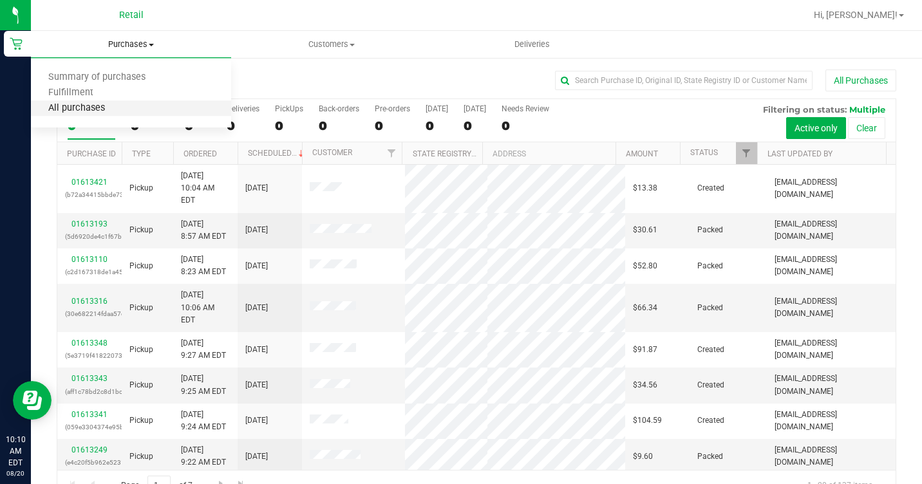
click at [90, 106] on span "All purchases" at bounding box center [76, 108] width 91 height 11
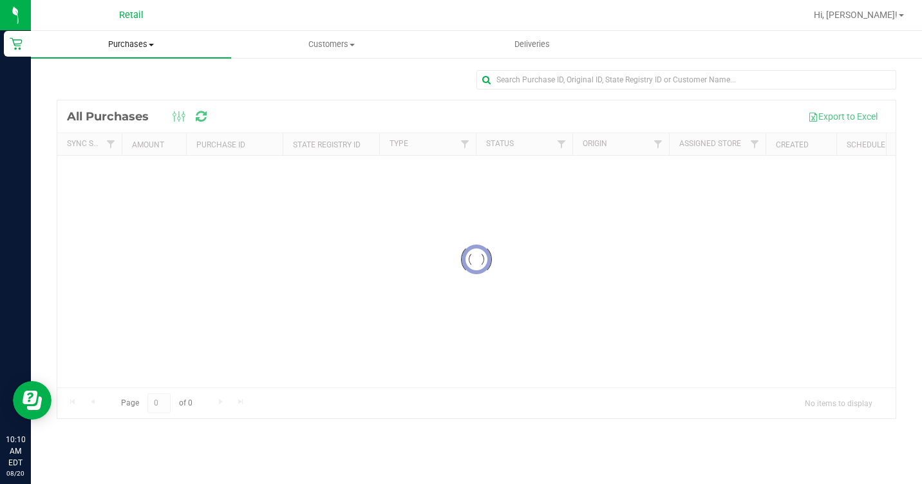
click at [132, 44] on span "Purchases" at bounding box center [131, 45] width 200 height 12
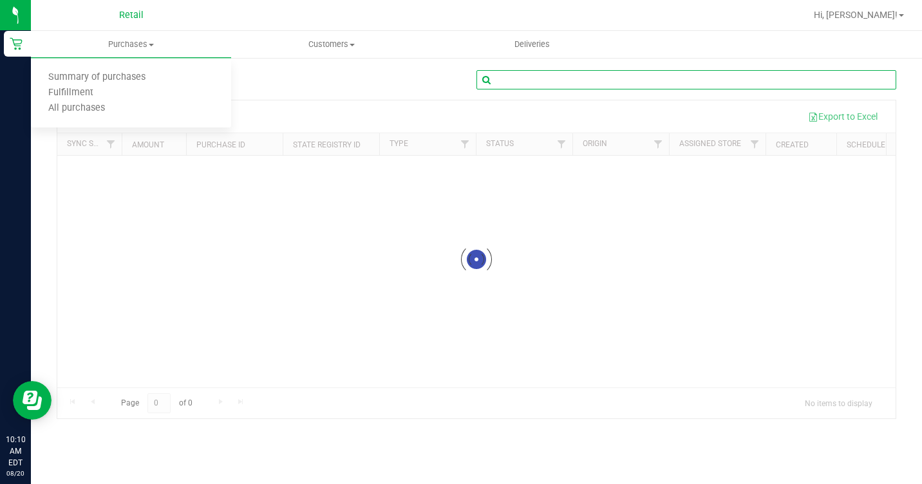
click at [620, 88] on input "text" at bounding box center [686, 79] width 420 height 19
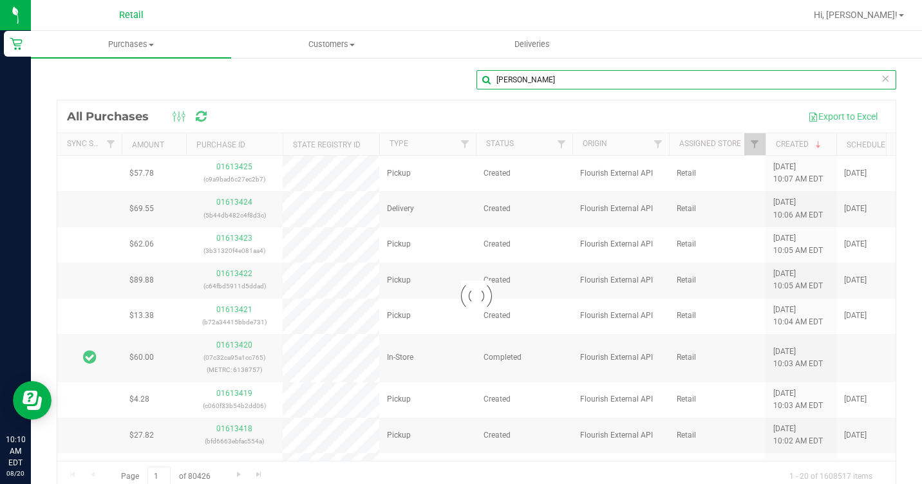
type input "[PERSON_NAME]"
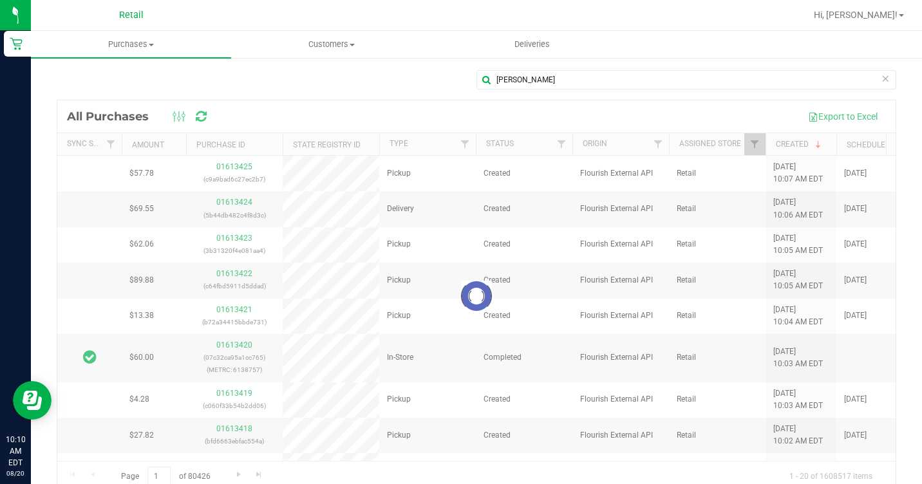
drag, startPoint x: 483, startPoint y: 453, endPoint x: 574, endPoint y: 453, distance: 90.8
click at [574, 453] on div at bounding box center [476, 295] width 838 height 391
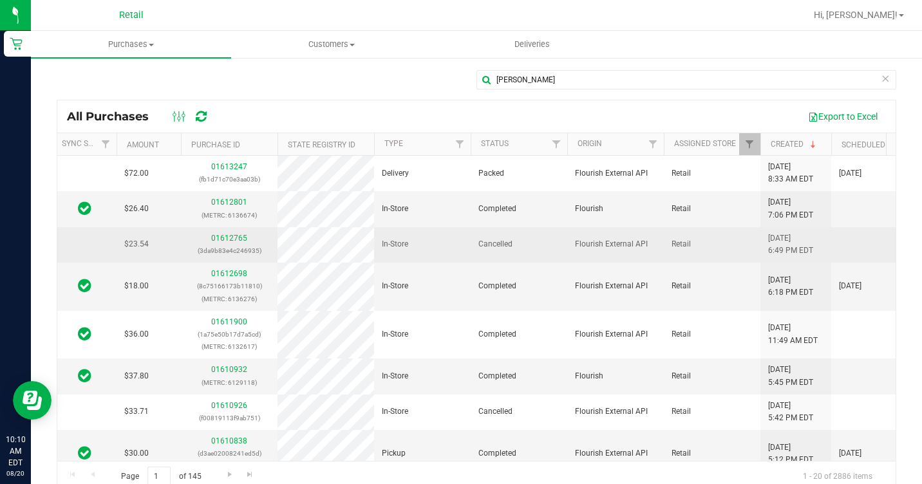
scroll to position [0, 3]
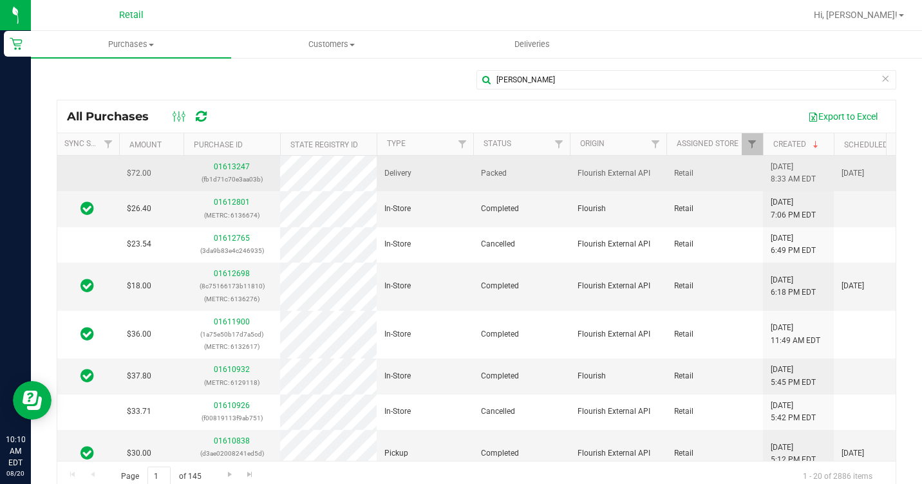
click at [242, 161] on div "01613247 (fb1d71c70e3aa03b)" at bounding box center [231, 173] width 81 height 24
click at [238, 163] on link "01613247" at bounding box center [232, 166] width 36 height 9
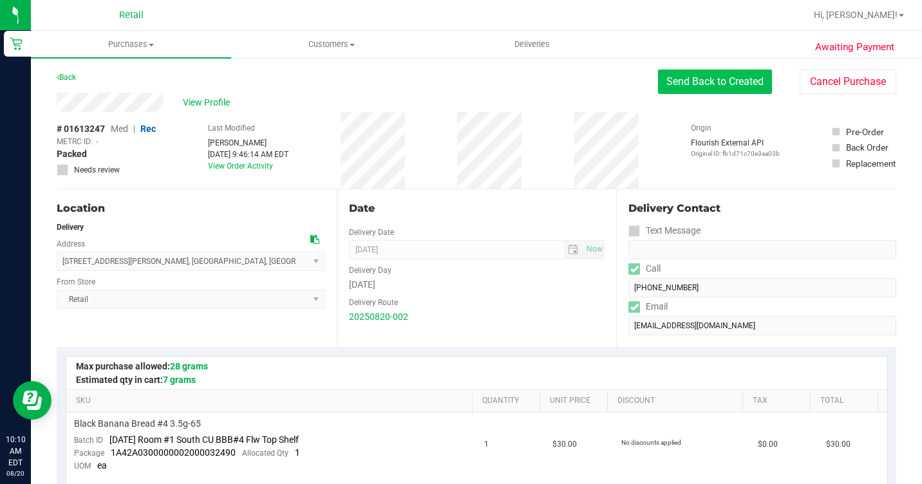
click at [680, 73] on button "Send Back to Created" at bounding box center [715, 82] width 114 height 24
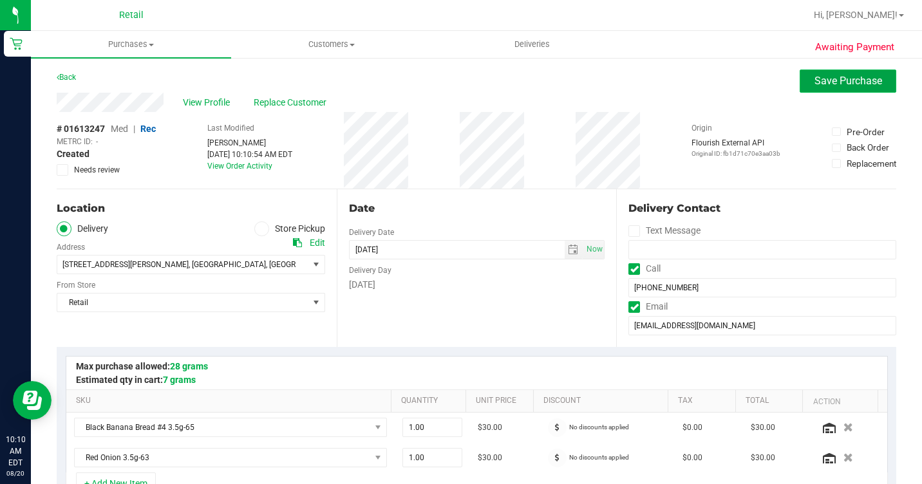
click at [832, 79] on span "Save Purchase" at bounding box center [848, 81] width 68 height 12
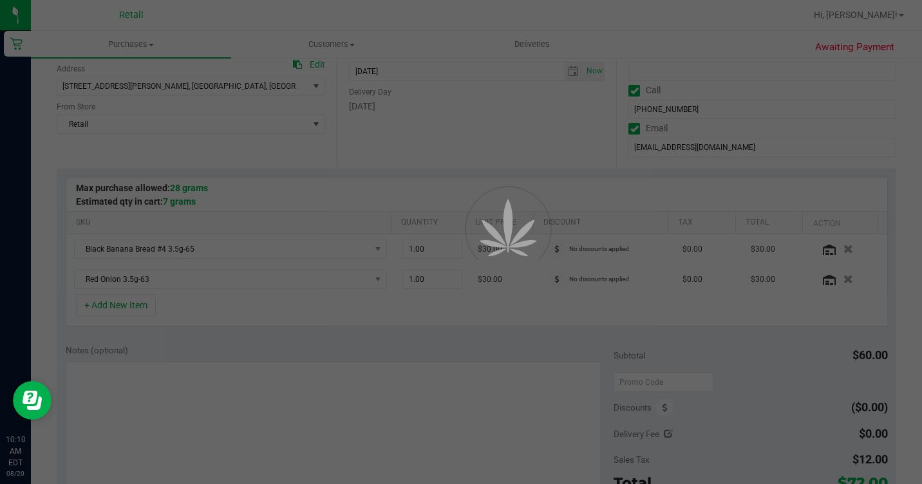
scroll to position [193, 0]
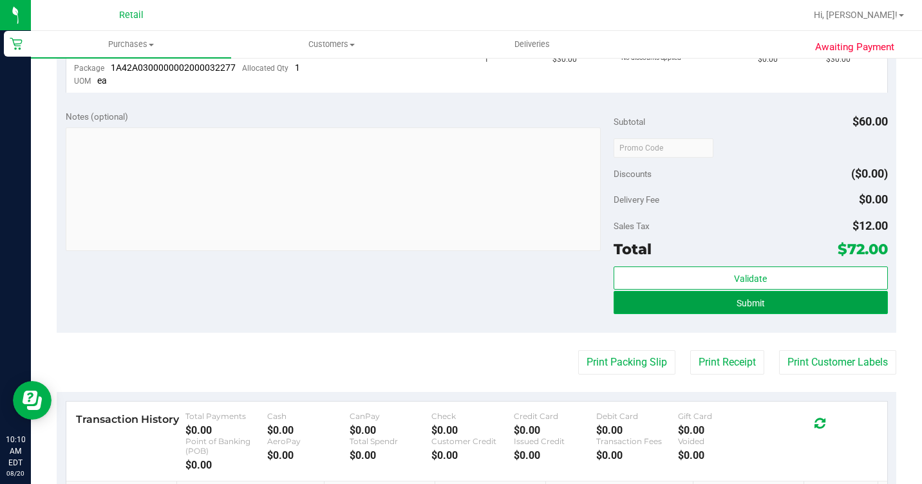
click at [691, 306] on button "Submit" at bounding box center [750, 302] width 274 height 23
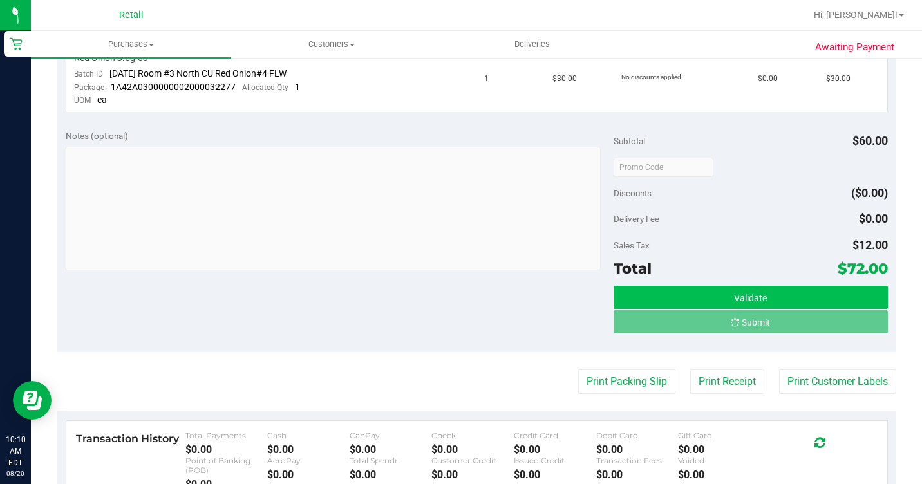
scroll to position [412, 0]
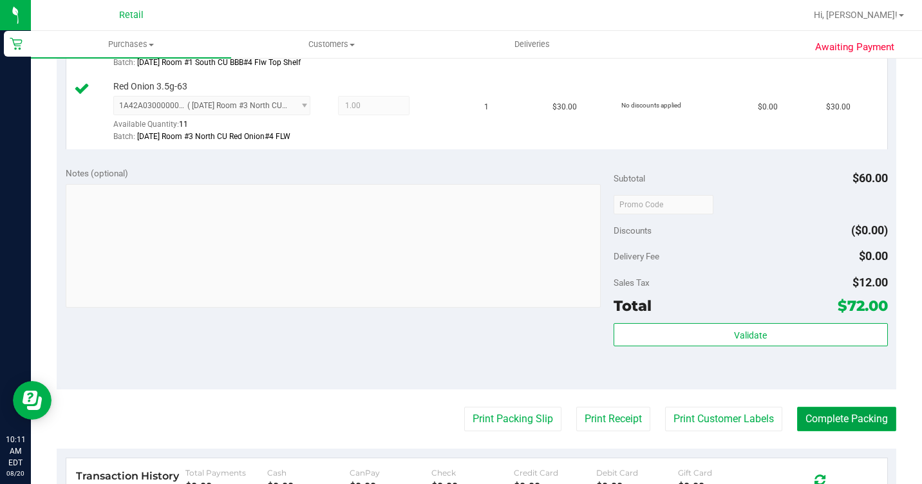
click at [826, 431] on button "Complete Packing" at bounding box center [846, 419] width 99 height 24
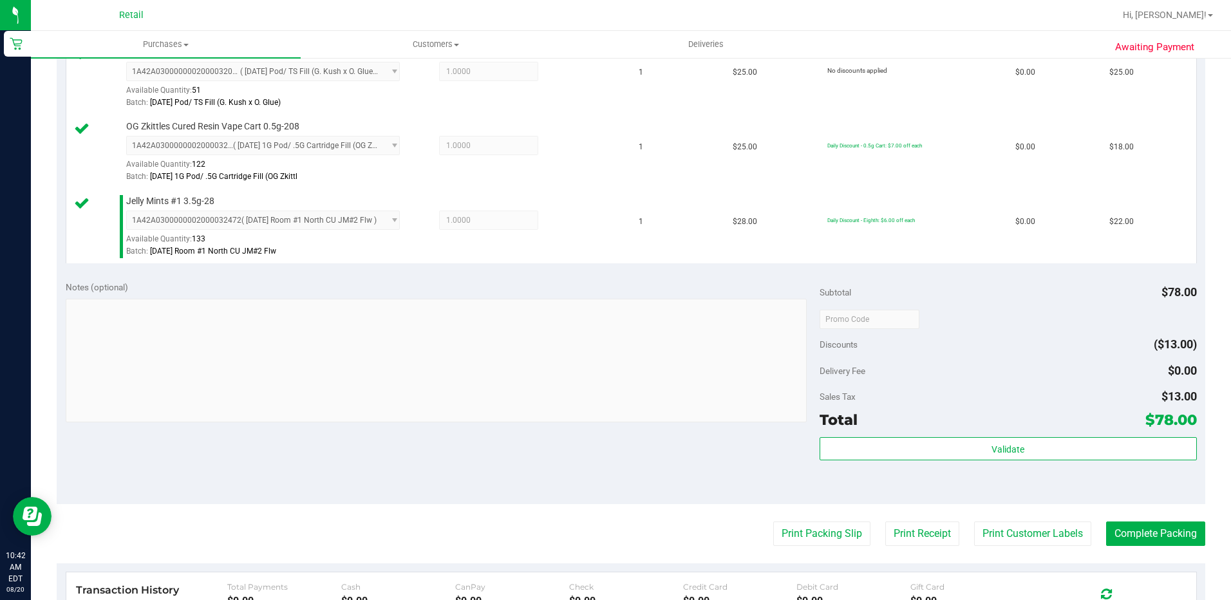
scroll to position [386, 0]
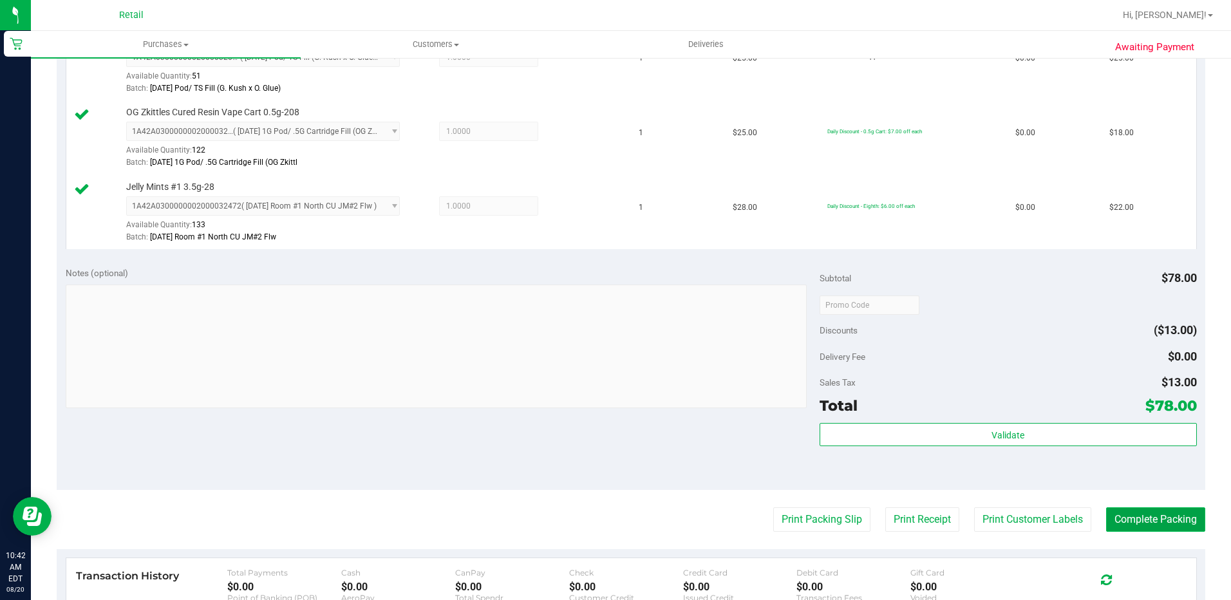
click at [1144, 514] on button "Complete Packing" at bounding box center [1155, 519] width 99 height 24
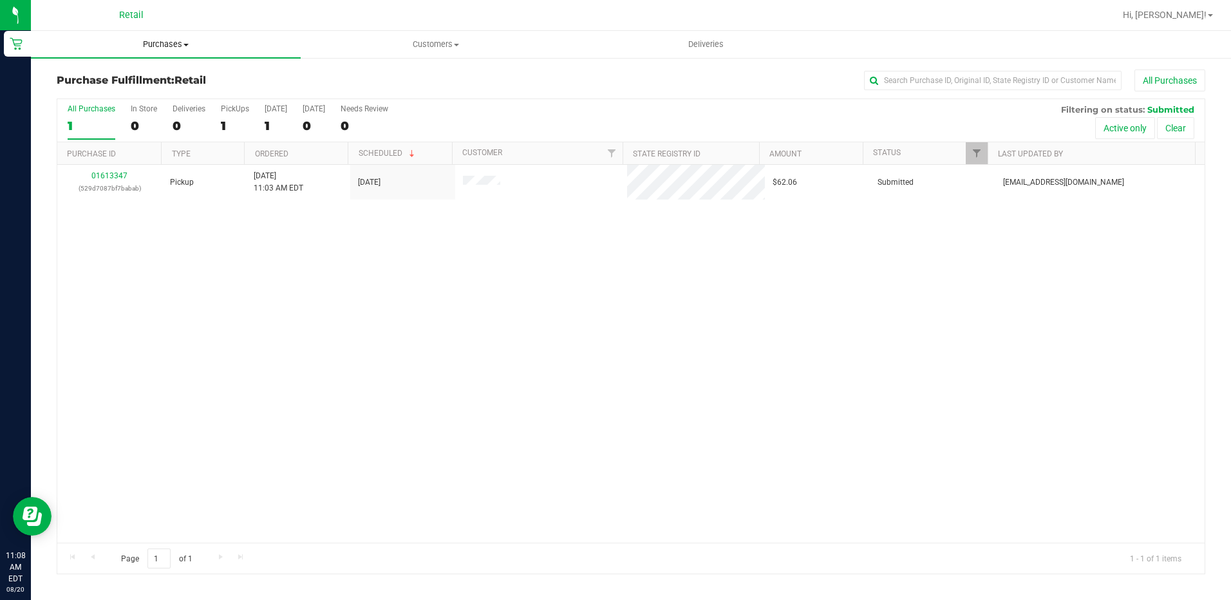
click at [170, 46] on span "Purchases" at bounding box center [166, 45] width 270 height 12
click at [104, 76] on span "Summary of purchases" at bounding box center [97, 77] width 132 height 11
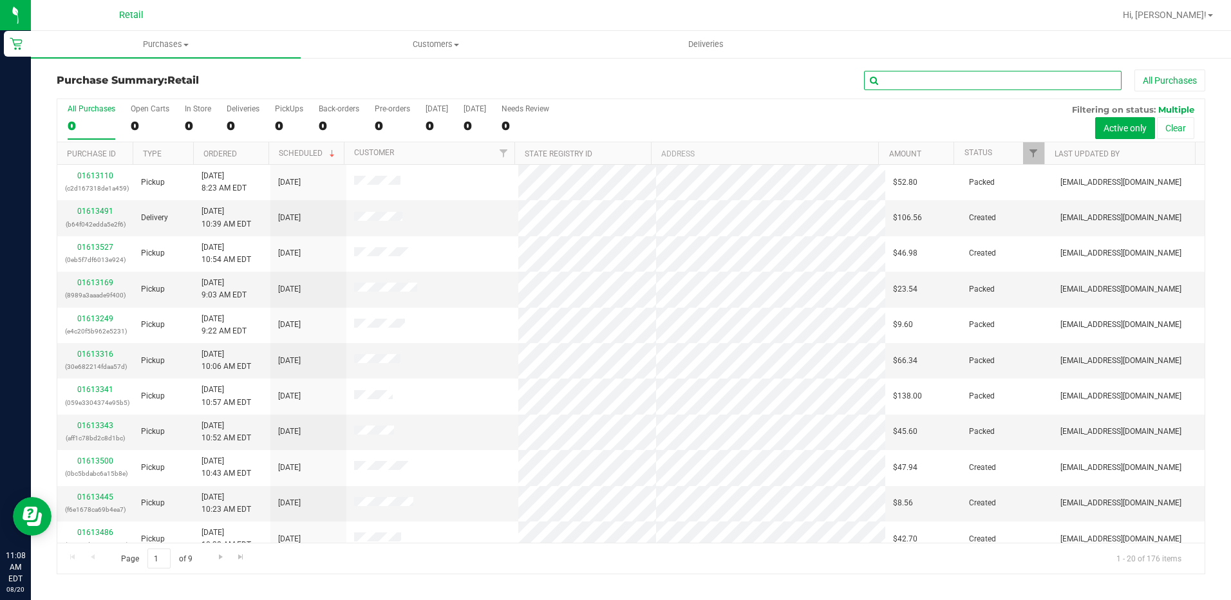
click at [900, 84] on input "text" at bounding box center [992, 80] width 257 height 19
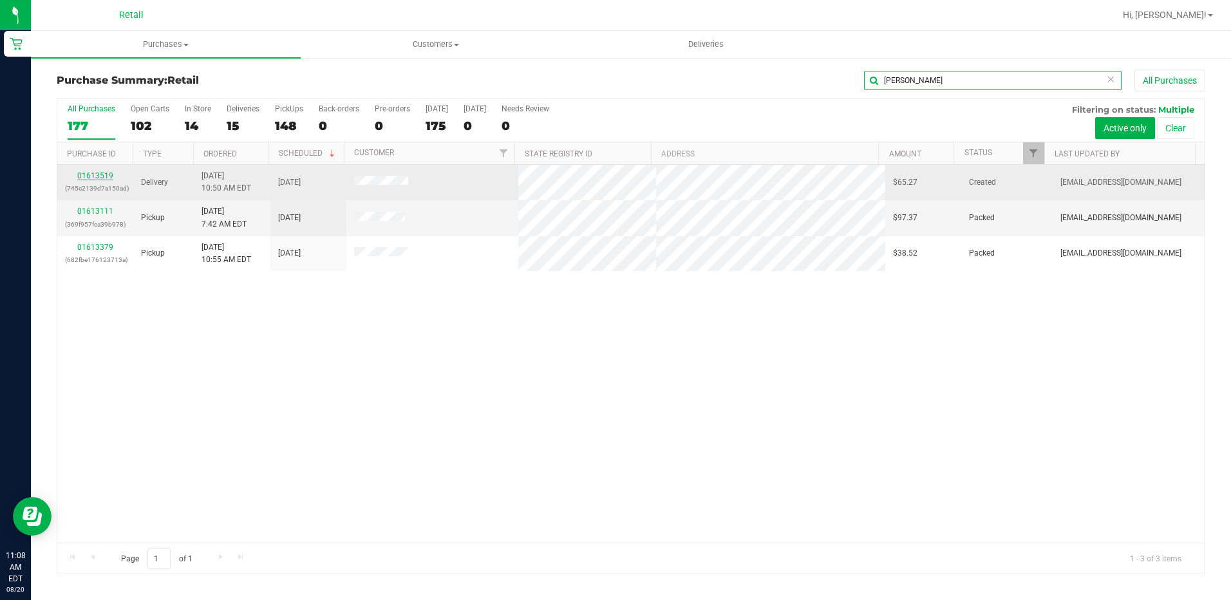
type input "derek"
click at [89, 172] on link "01613519" at bounding box center [95, 175] width 36 height 9
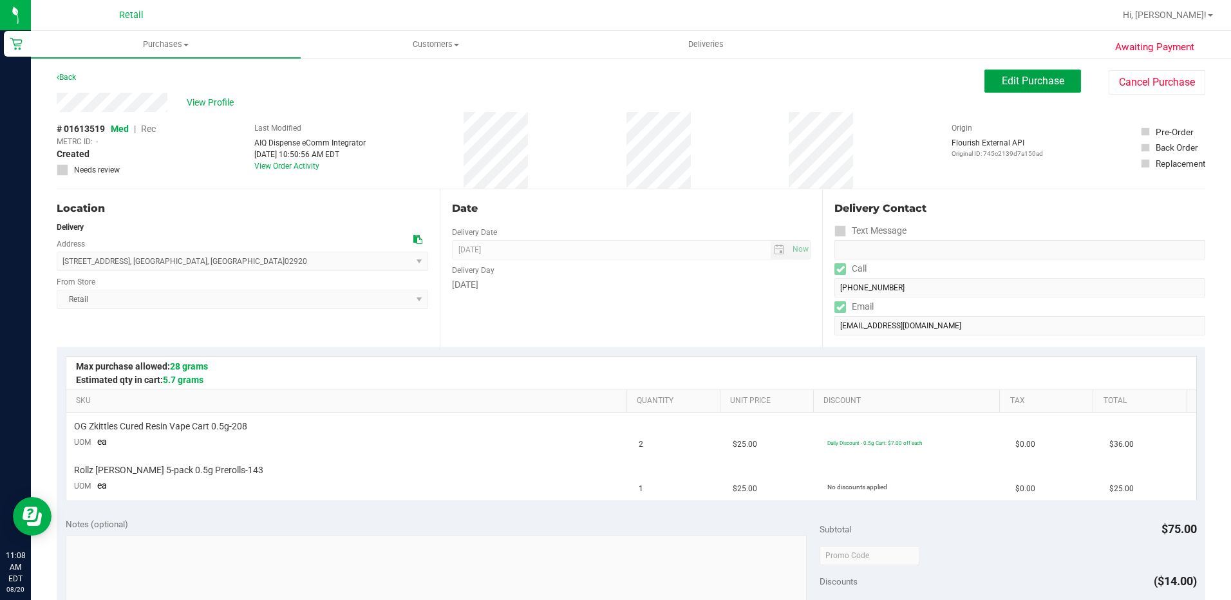
click at [1016, 84] on span "Edit Purchase" at bounding box center [1033, 81] width 62 height 12
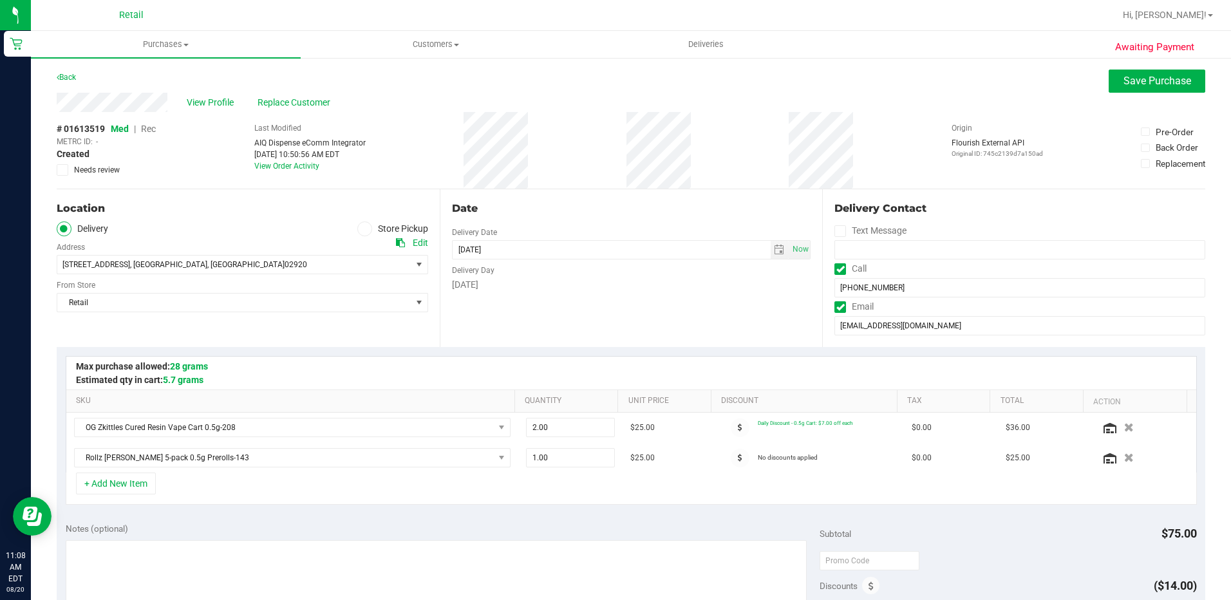
click at [151, 132] on span "Rec" at bounding box center [148, 129] width 15 height 10
click at [1129, 82] on span "Save Purchase" at bounding box center [1157, 81] width 68 height 12
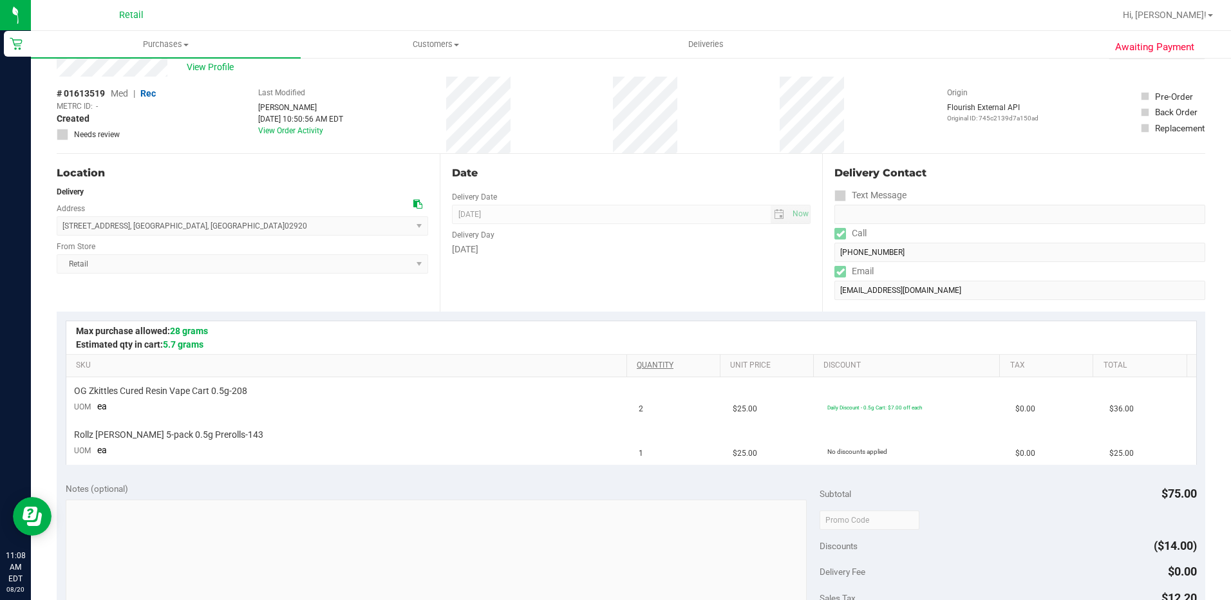
scroll to position [193, 0]
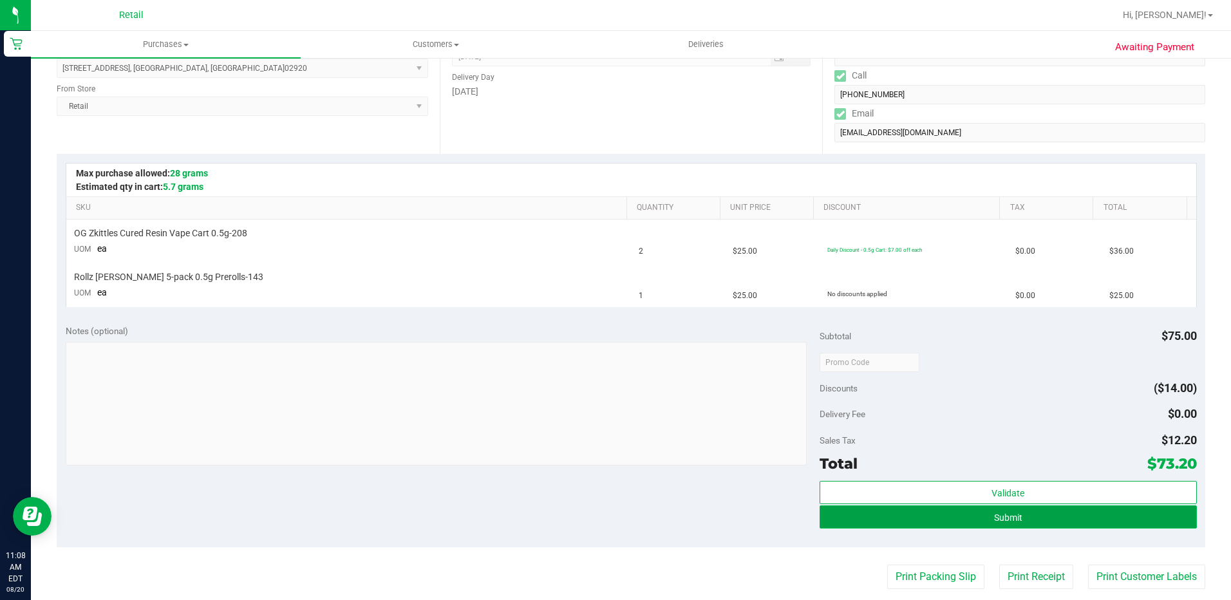
click at [902, 510] on button "Submit" at bounding box center [1007, 516] width 377 height 23
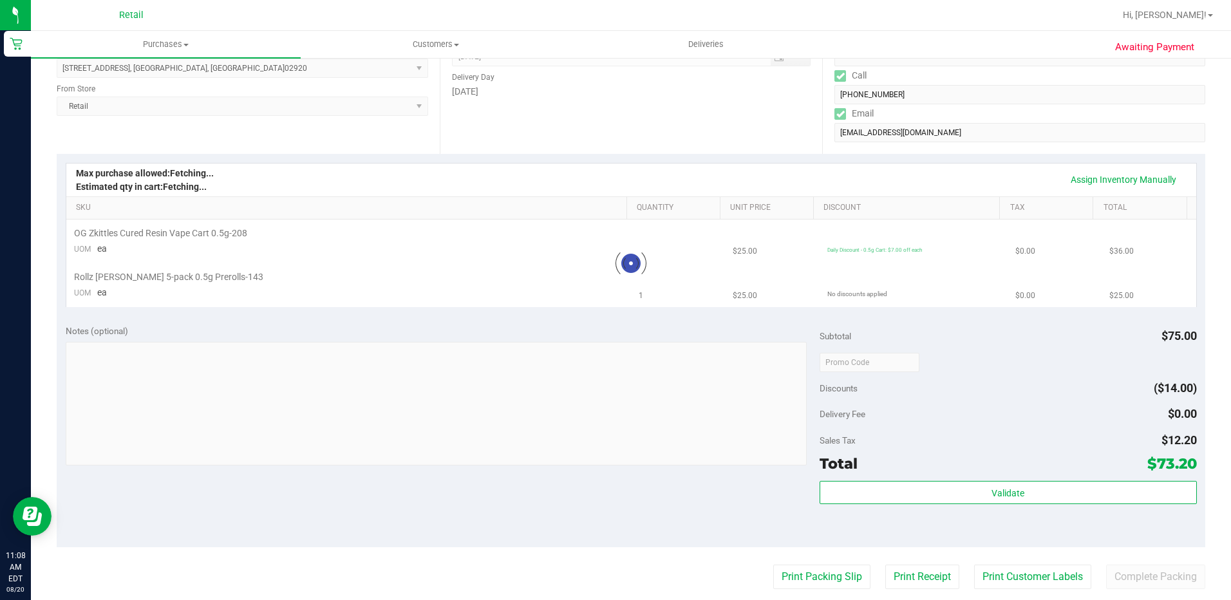
scroll to position [0, 0]
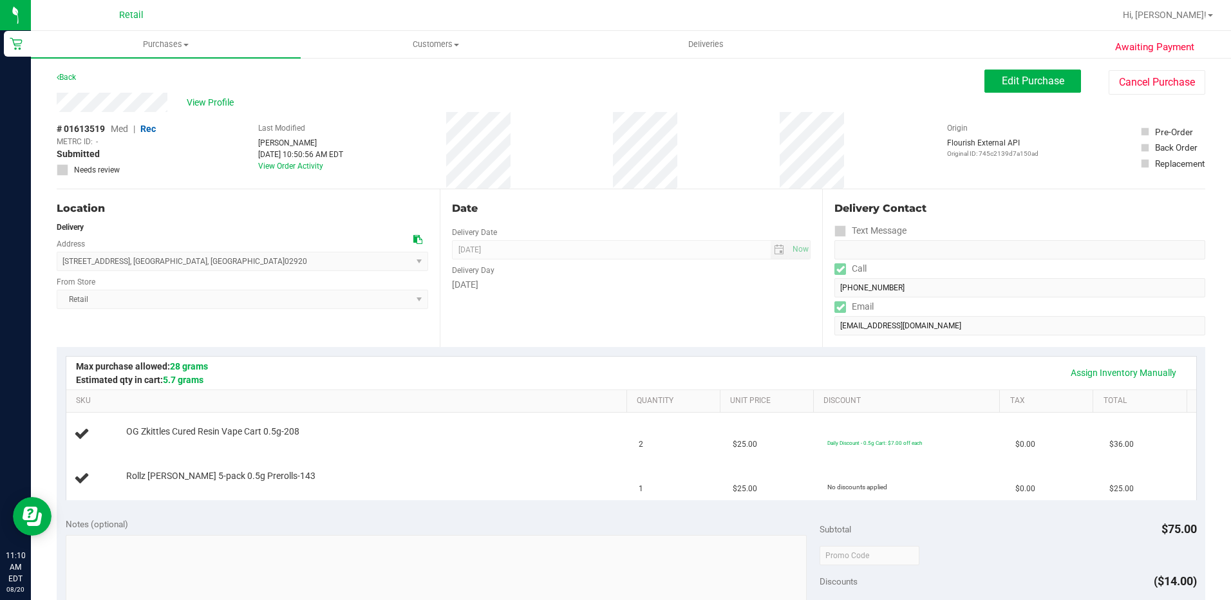
click at [613, 279] on div "[DATE]" at bounding box center [631, 285] width 359 height 14
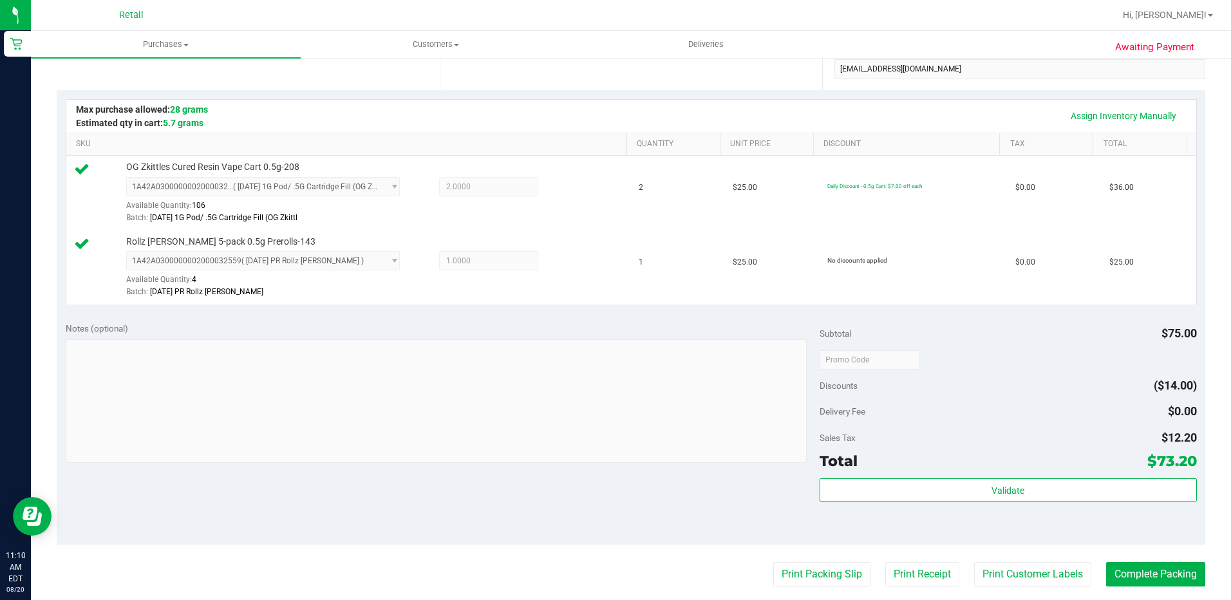
scroll to position [257, 0]
click at [1128, 572] on button "Complete Packing" at bounding box center [1155, 573] width 99 height 24
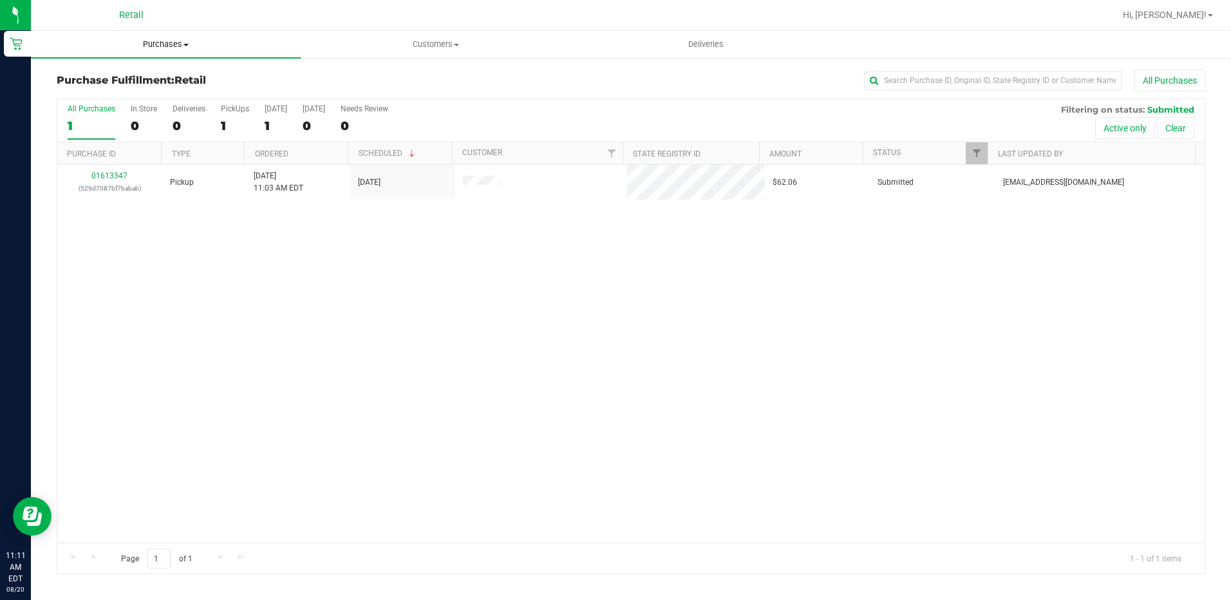
click at [172, 44] on span "Purchases" at bounding box center [166, 45] width 270 height 12
click at [75, 80] on span "Summary of purchases" at bounding box center [97, 77] width 132 height 11
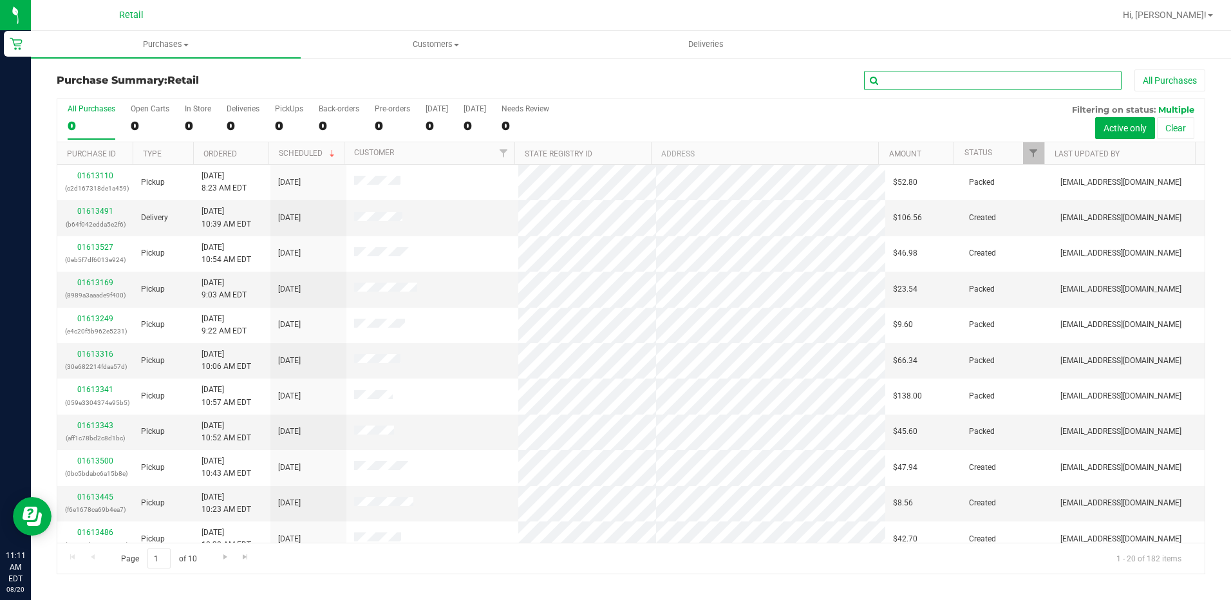
click at [914, 79] on input "text" at bounding box center [992, 80] width 257 height 19
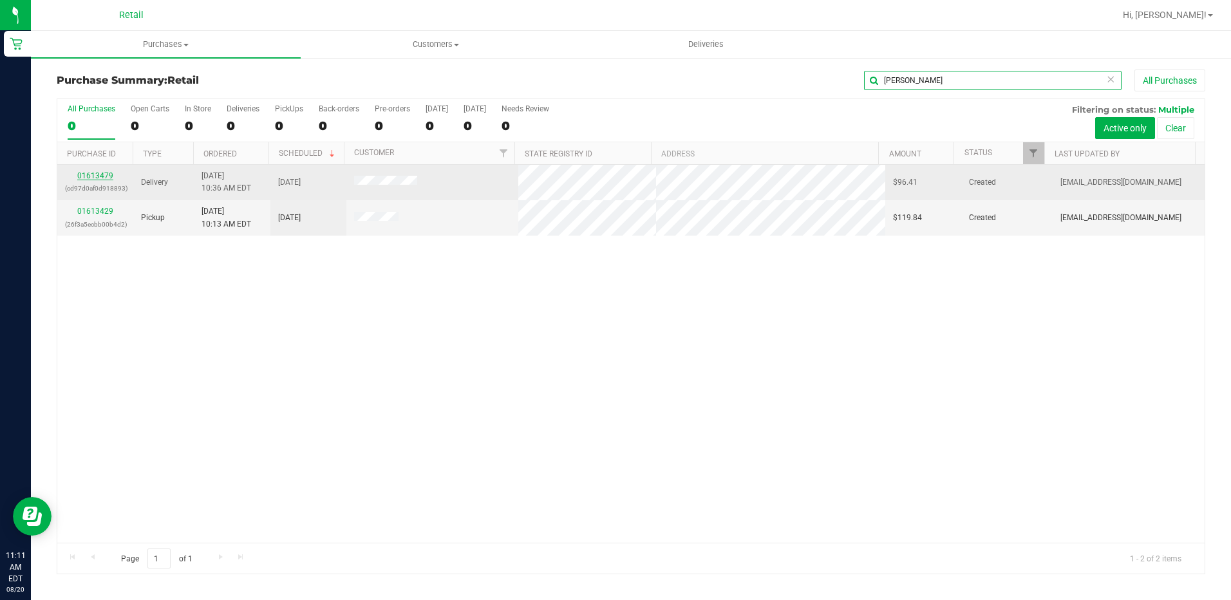
type input "antonio"
click at [102, 175] on link "01613479" at bounding box center [95, 175] width 36 height 9
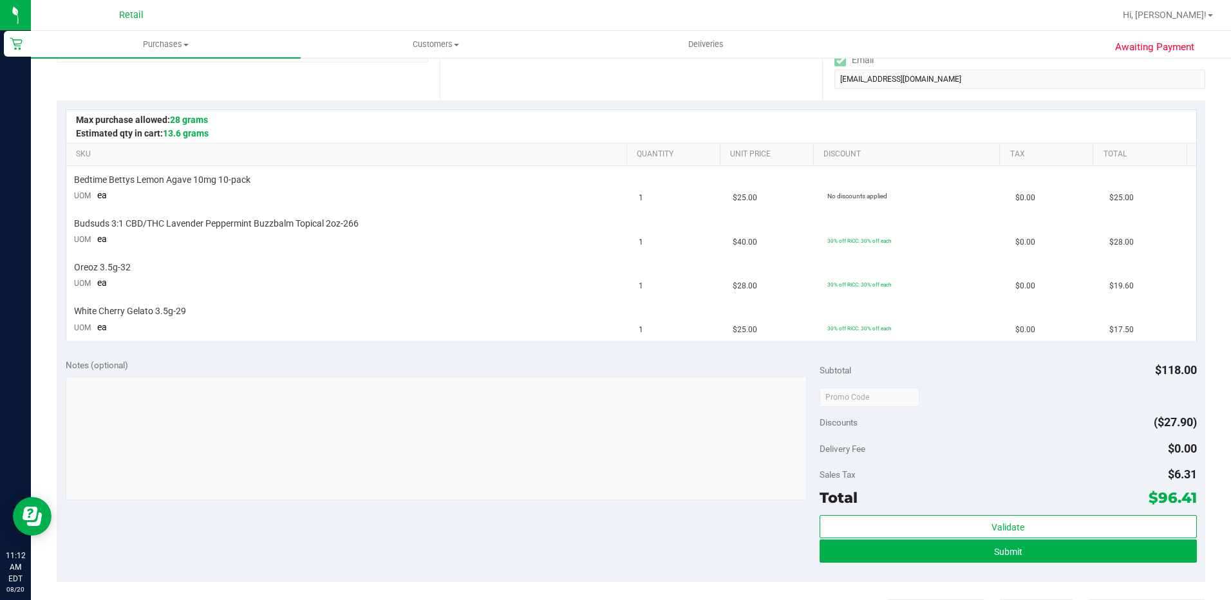
scroll to position [257, 0]
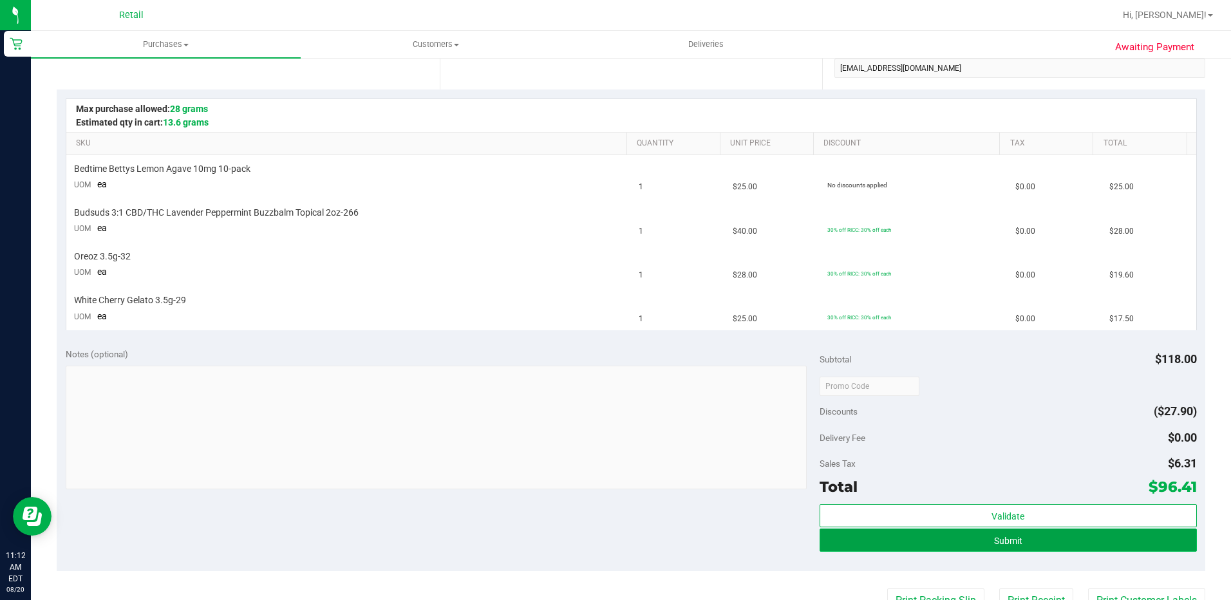
click at [981, 536] on button "Submit" at bounding box center [1007, 539] width 377 height 23
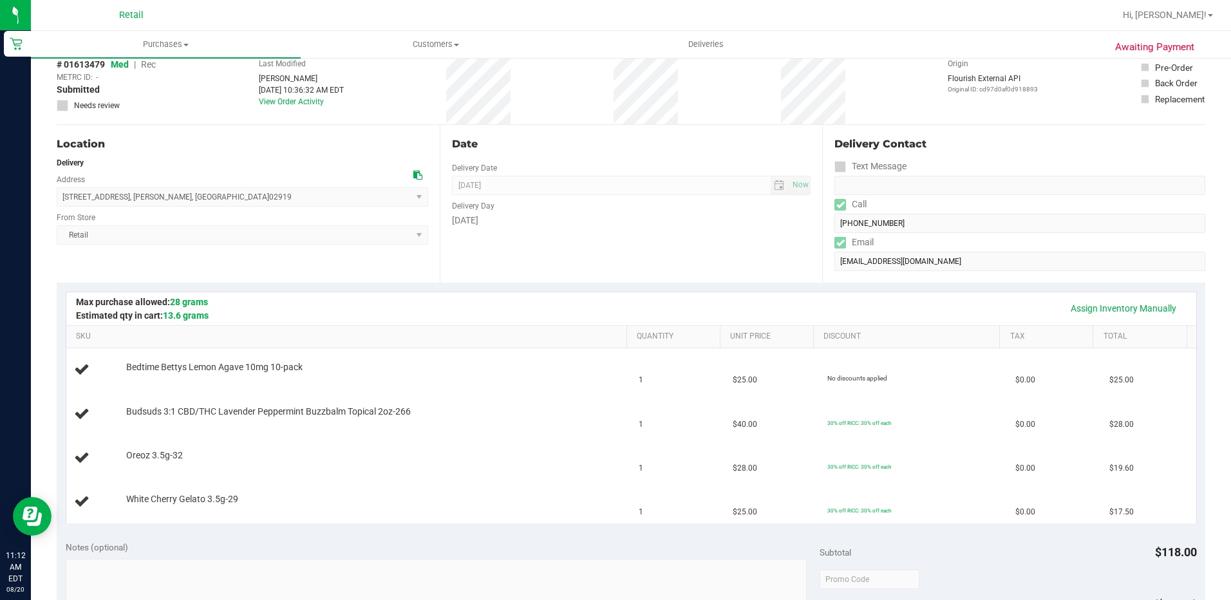
scroll to position [0, 0]
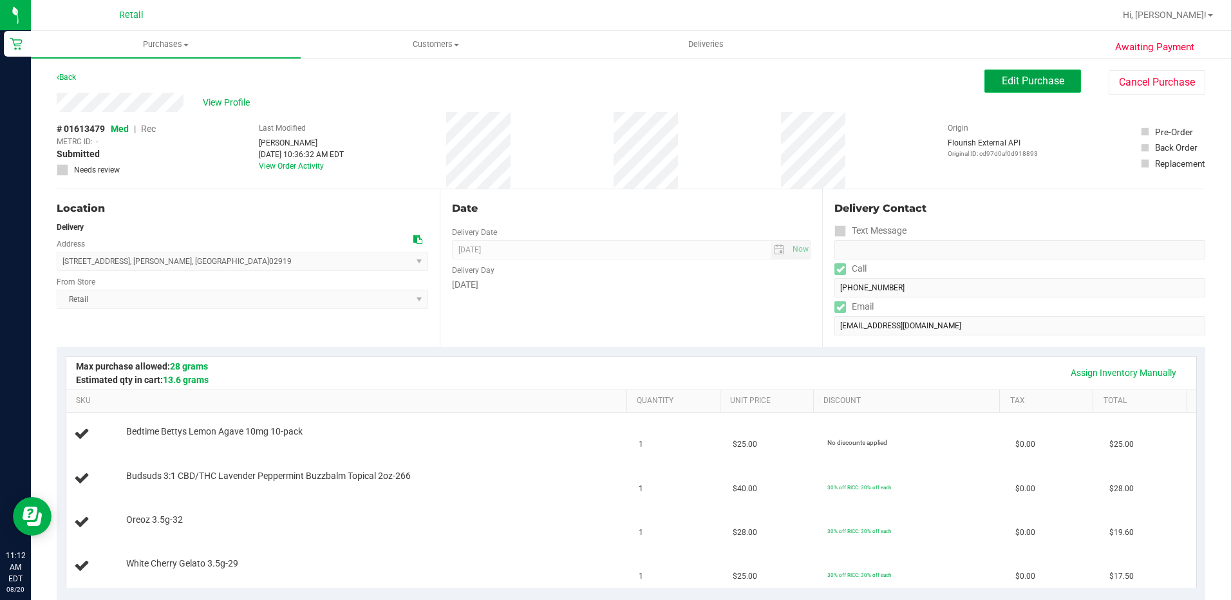
click at [1002, 75] on span "Edit Purchase" at bounding box center [1033, 81] width 62 height 12
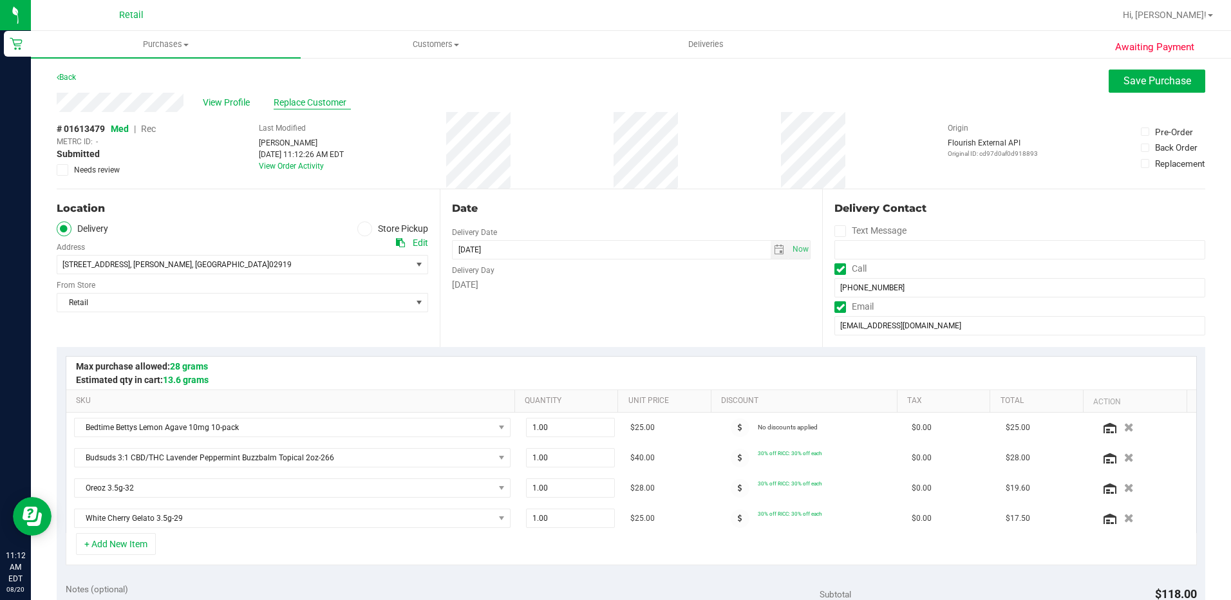
click at [281, 96] on span "Replace Customer" at bounding box center [312, 103] width 77 height 14
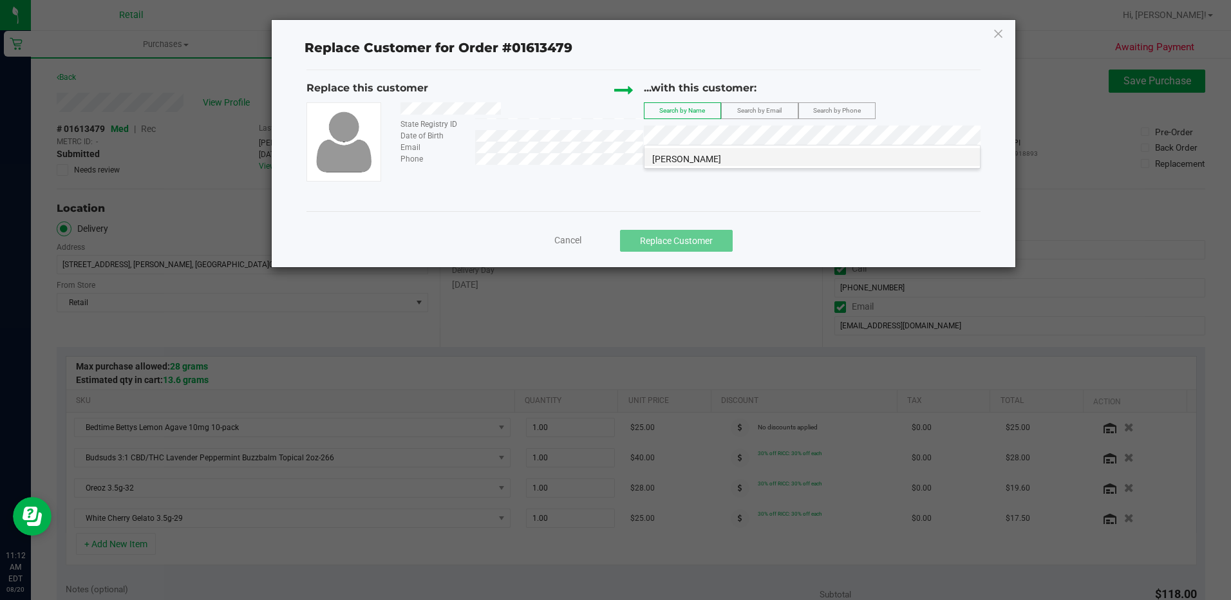
click at [696, 157] on span "Antonio Simoneau Jr" at bounding box center [686, 159] width 69 height 10
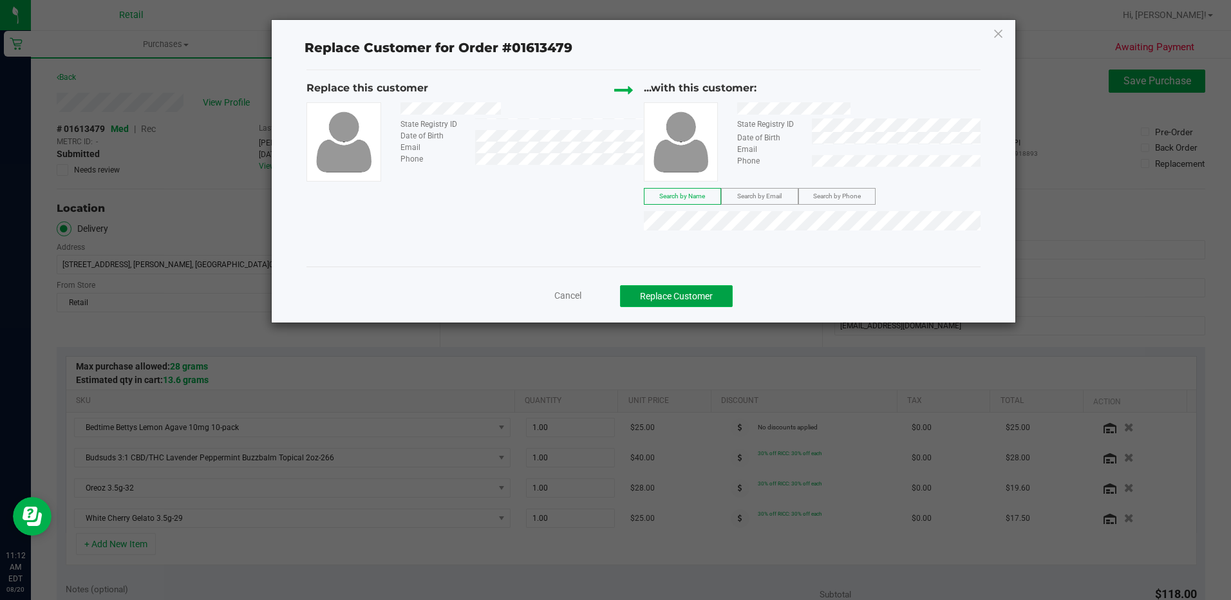
click at [687, 295] on button "Replace Customer" at bounding box center [676, 296] width 113 height 22
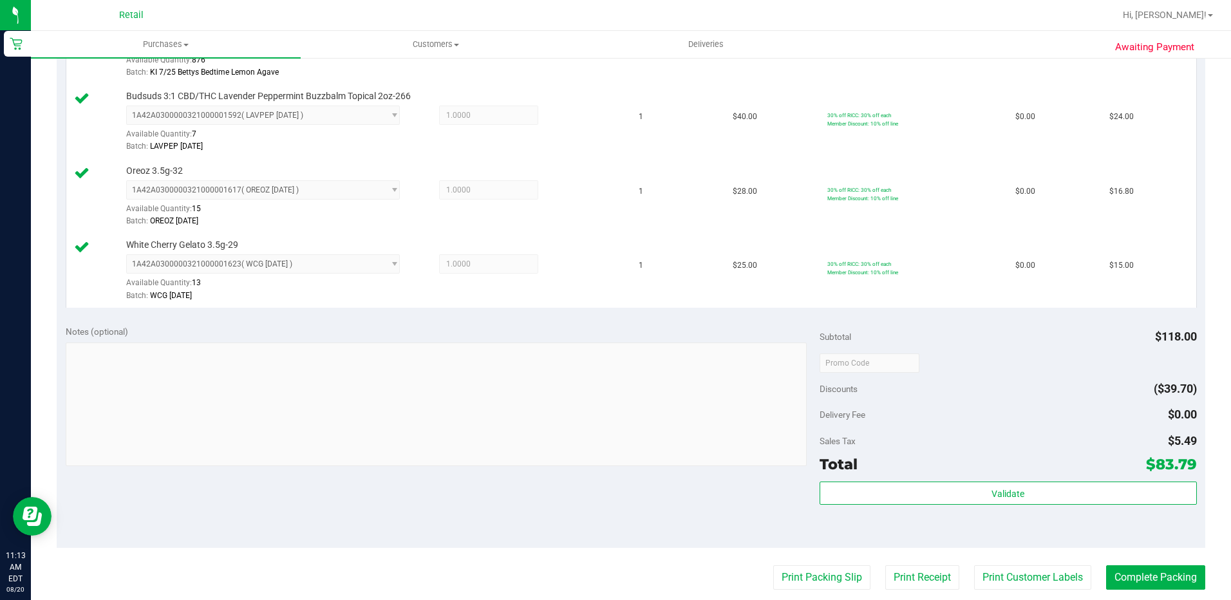
scroll to position [515, 0]
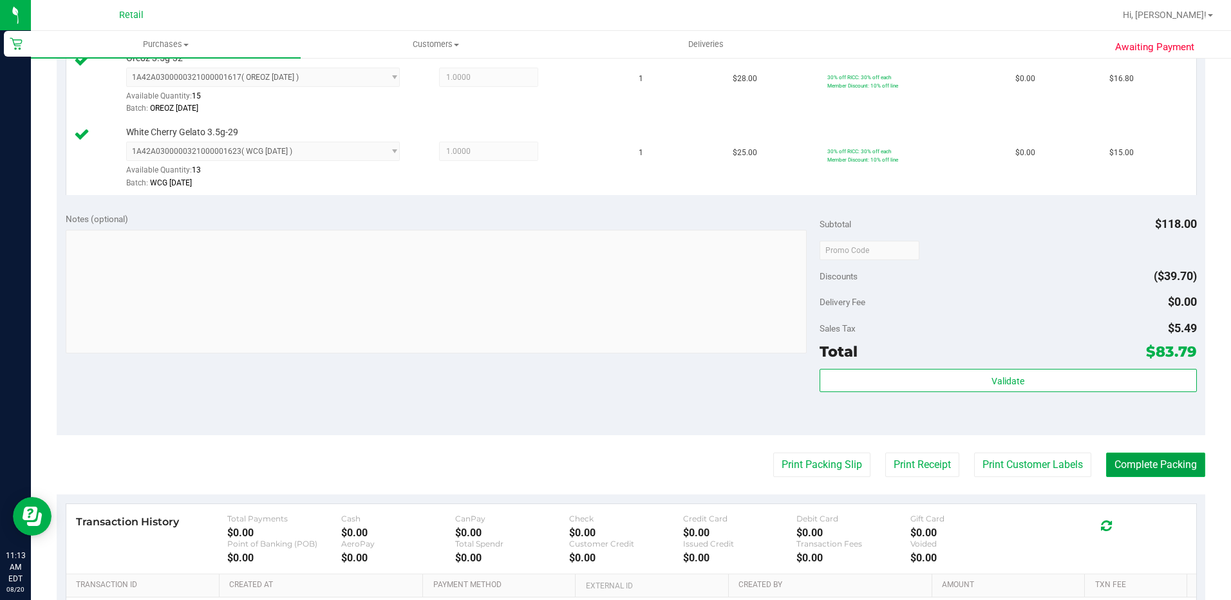
click at [1134, 464] on button "Complete Packing" at bounding box center [1155, 464] width 99 height 24
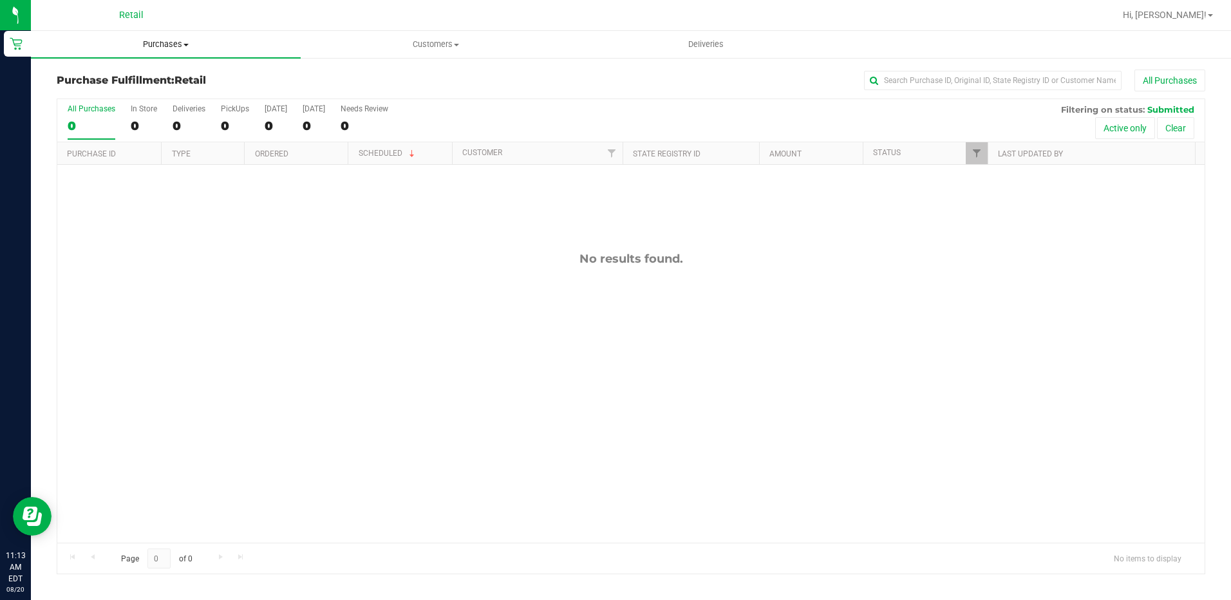
click at [178, 48] on span "Purchases" at bounding box center [166, 45] width 270 height 12
click at [104, 73] on span "Summary of purchases" at bounding box center [97, 77] width 132 height 11
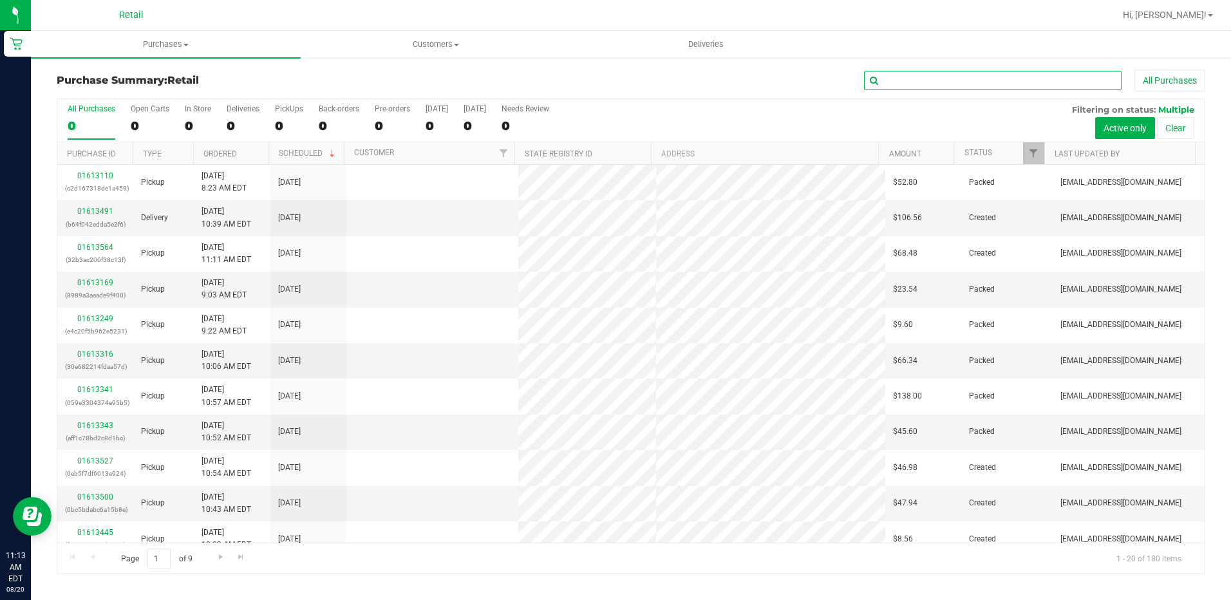
click at [895, 77] on input "text" at bounding box center [992, 80] width 257 height 19
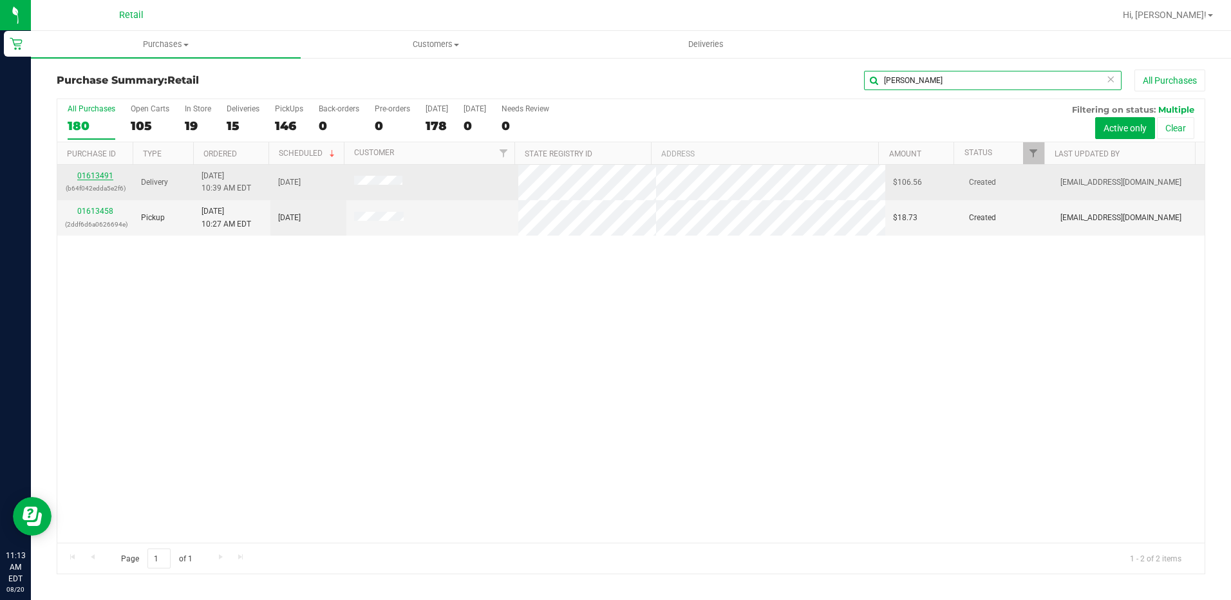
type input "[PERSON_NAME]"
click at [89, 174] on link "01613491" at bounding box center [95, 175] width 36 height 9
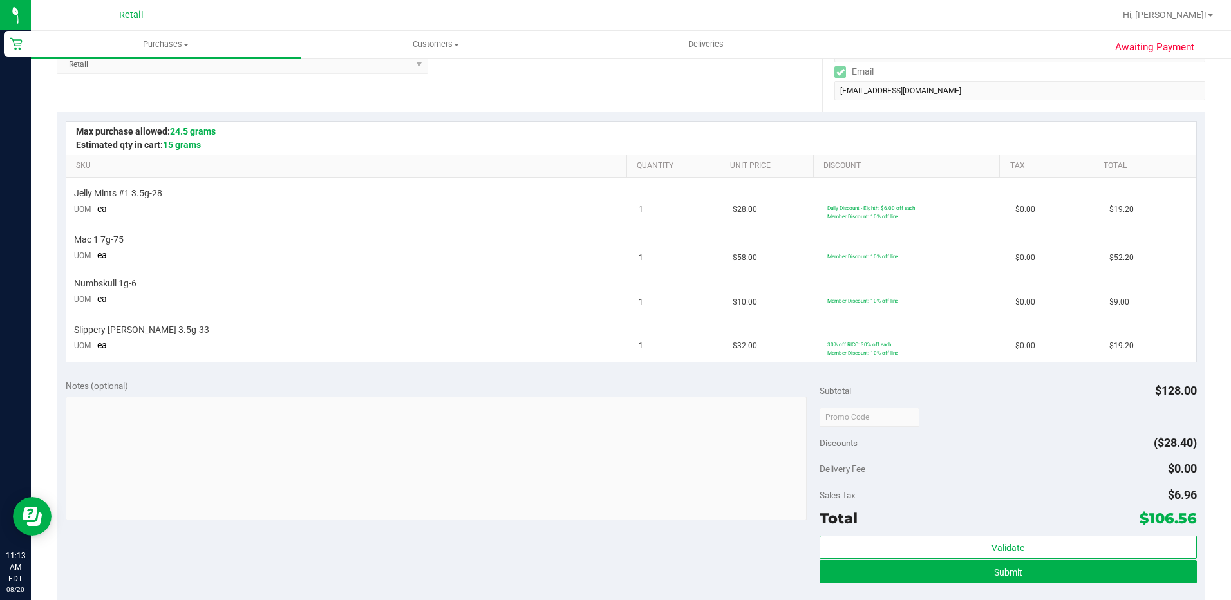
scroll to position [257, 0]
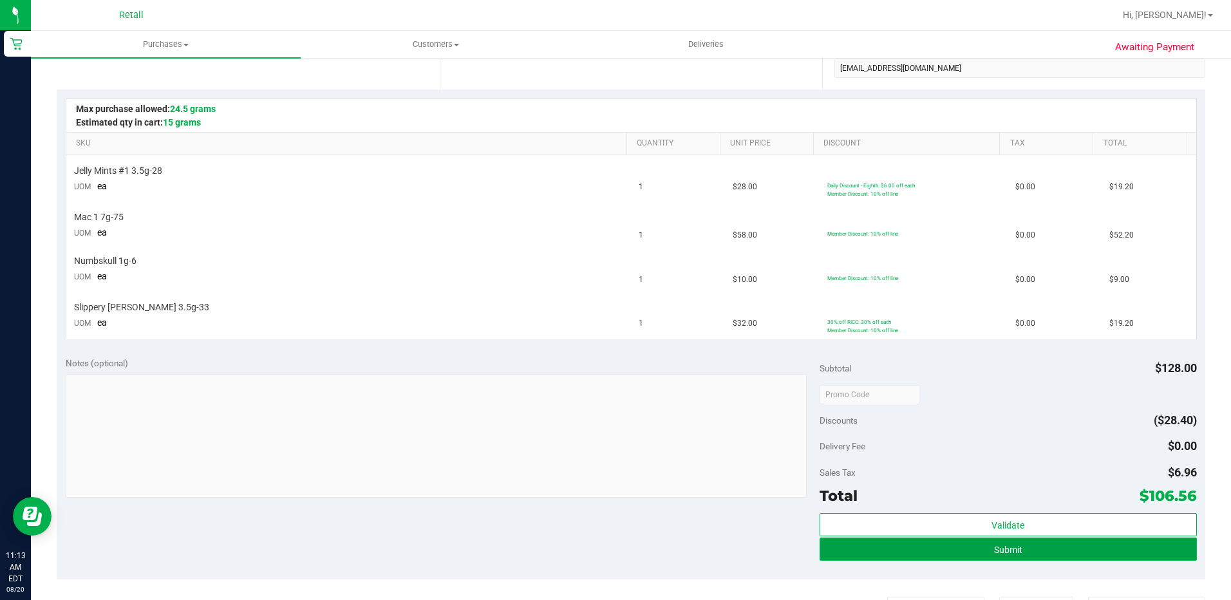
click at [994, 545] on span "Submit" at bounding box center [1008, 550] width 28 height 10
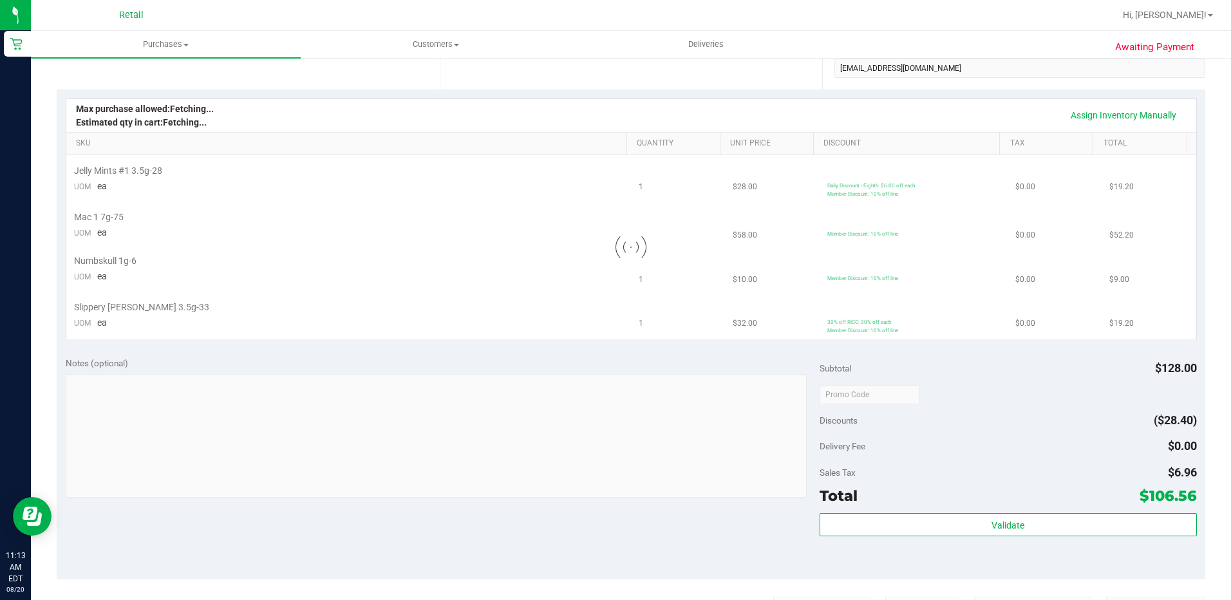
scroll to position [0, 0]
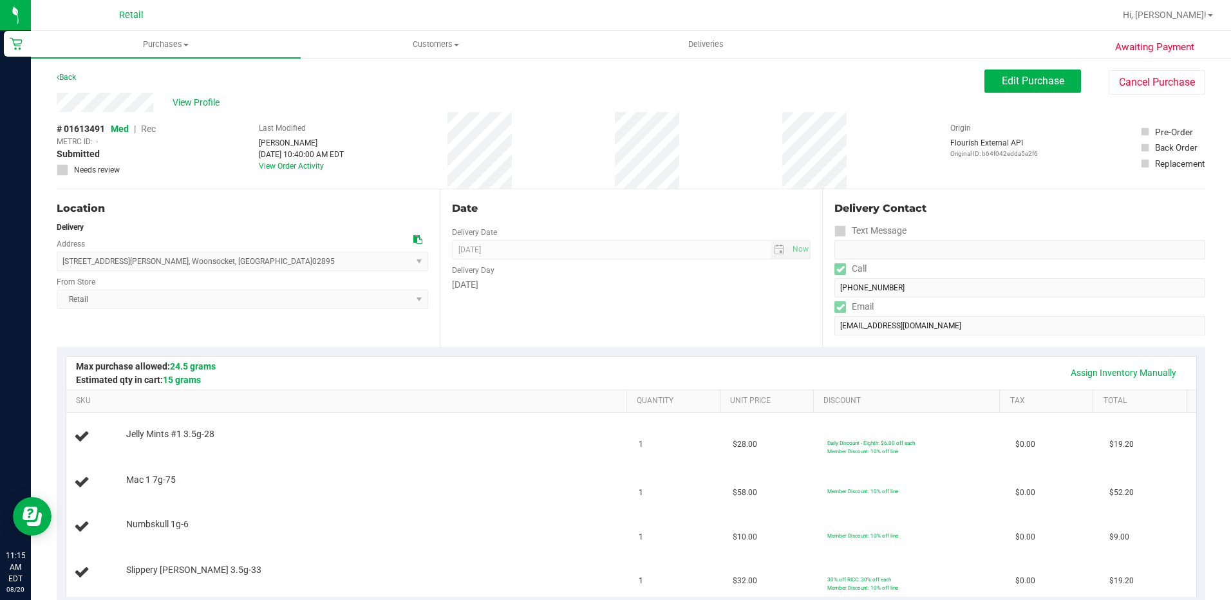
click at [580, 300] on div "Date Delivery Date 08/20/2025 Now 08/20/2025 08:00 AM Now Delivery Day Wednesday" at bounding box center [631, 268] width 383 height 158
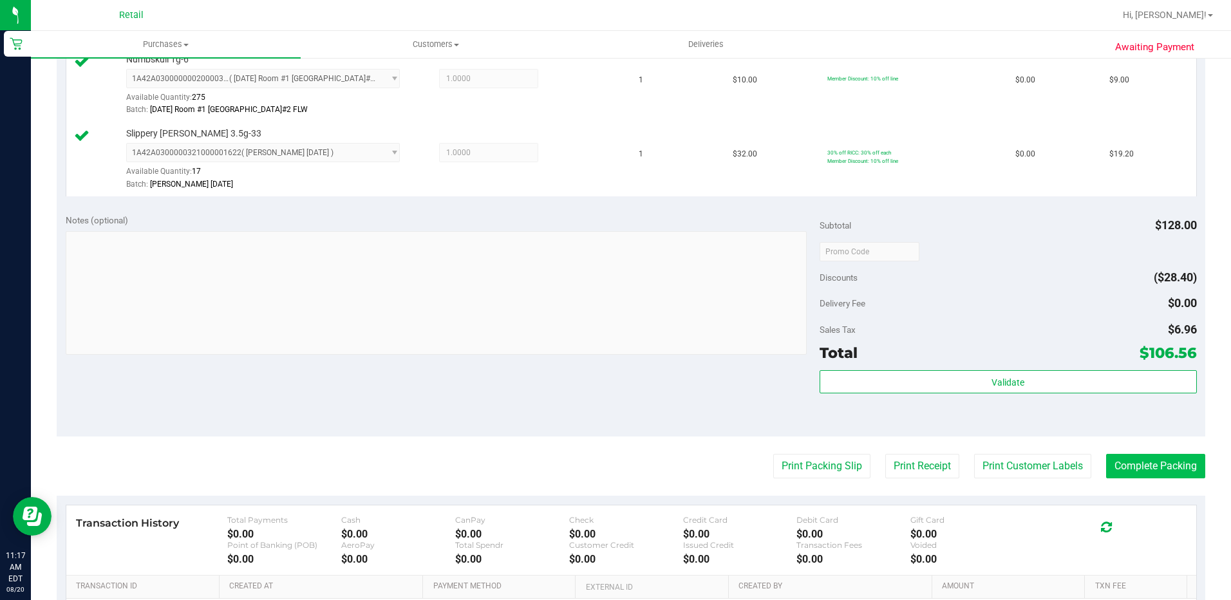
scroll to position [515, 0]
click at [1141, 471] on button "Complete Packing" at bounding box center [1155, 464] width 99 height 24
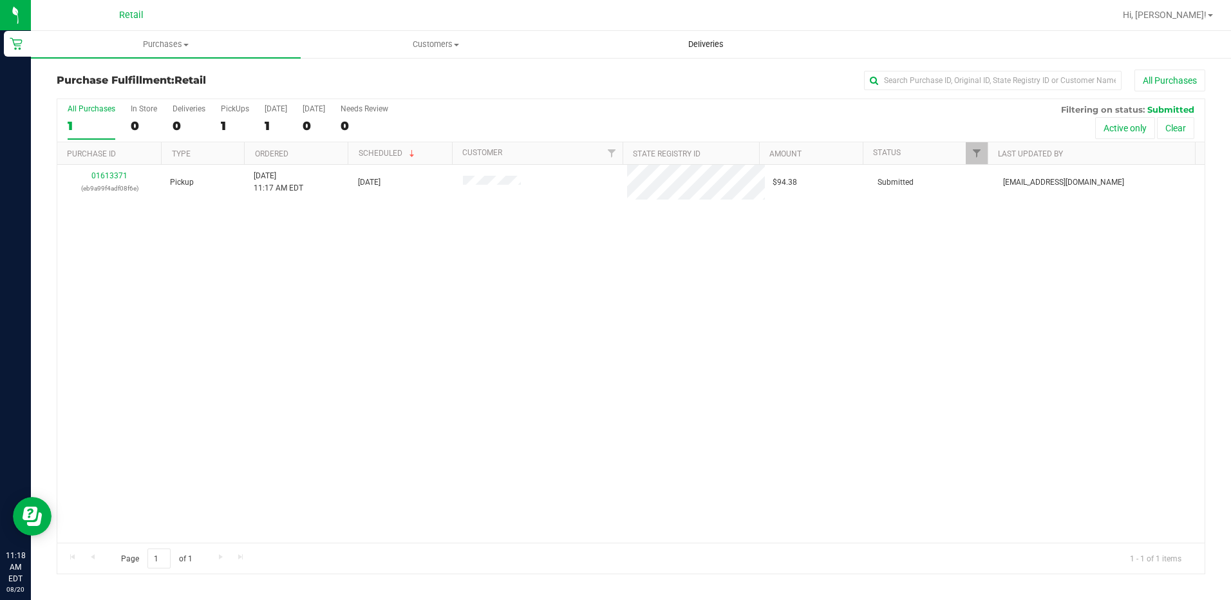
click at [704, 44] on span "Deliveries" at bounding box center [706, 45] width 70 height 12
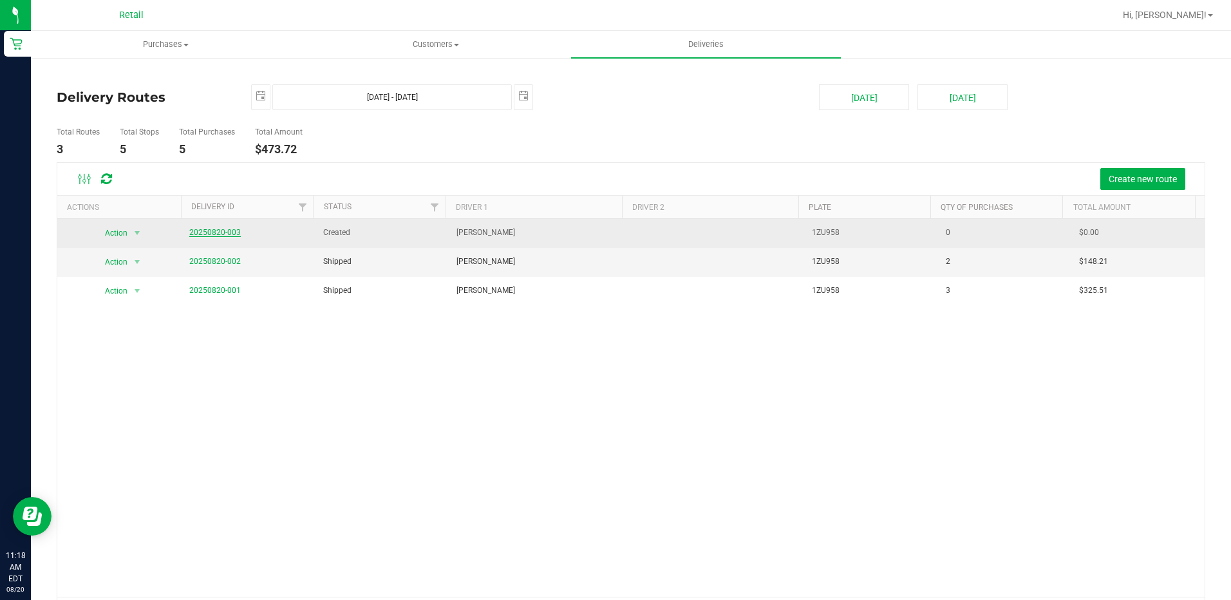
click at [210, 234] on link "20250820-003" at bounding box center [214, 232] width 51 height 9
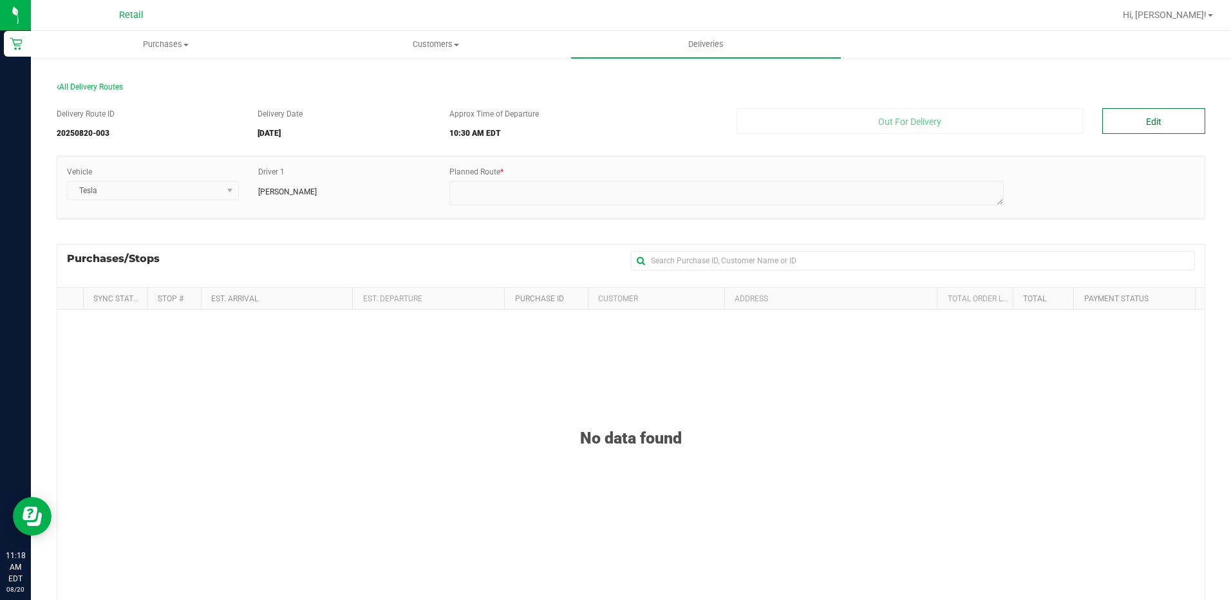
click at [1121, 126] on button "Edit" at bounding box center [1153, 121] width 103 height 26
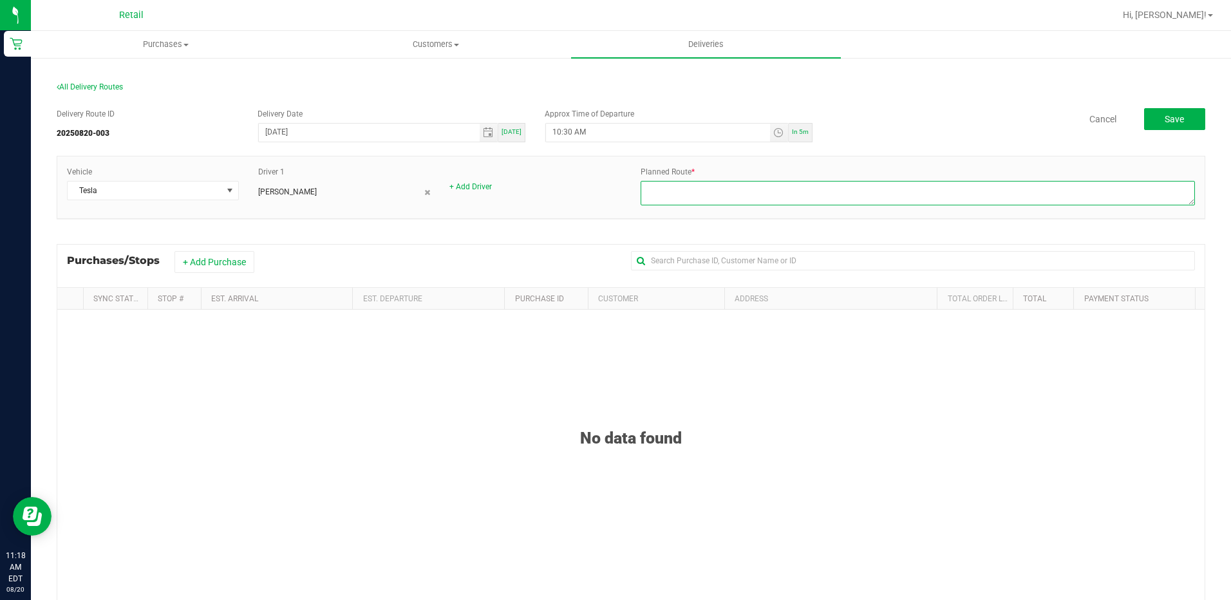
click at [703, 189] on textarea at bounding box center [917, 193] width 554 height 24
click at [773, 132] on span "Toggle time list" at bounding box center [778, 132] width 10 height 10
type textarea "slatercenter route 3 8-20-25"
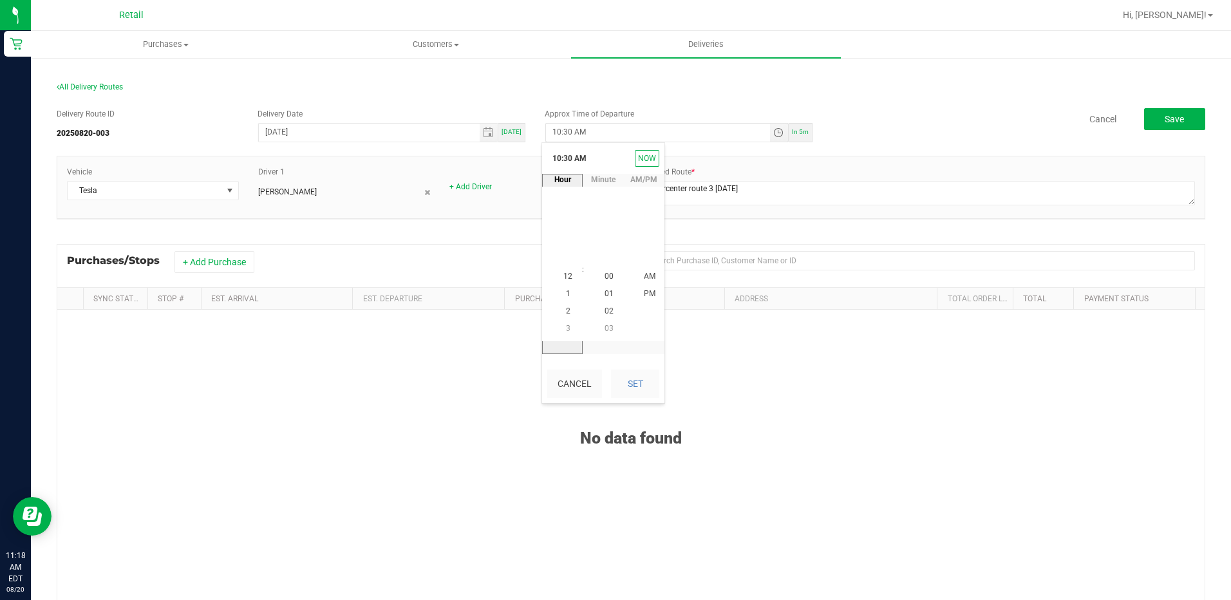
scroll to position [525, 0]
click at [564, 294] on span "11" at bounding box center [567, 293] width 9 height 9
click at [599, 258] on li "45" at bounding box center [608, 258] width 31 height 17
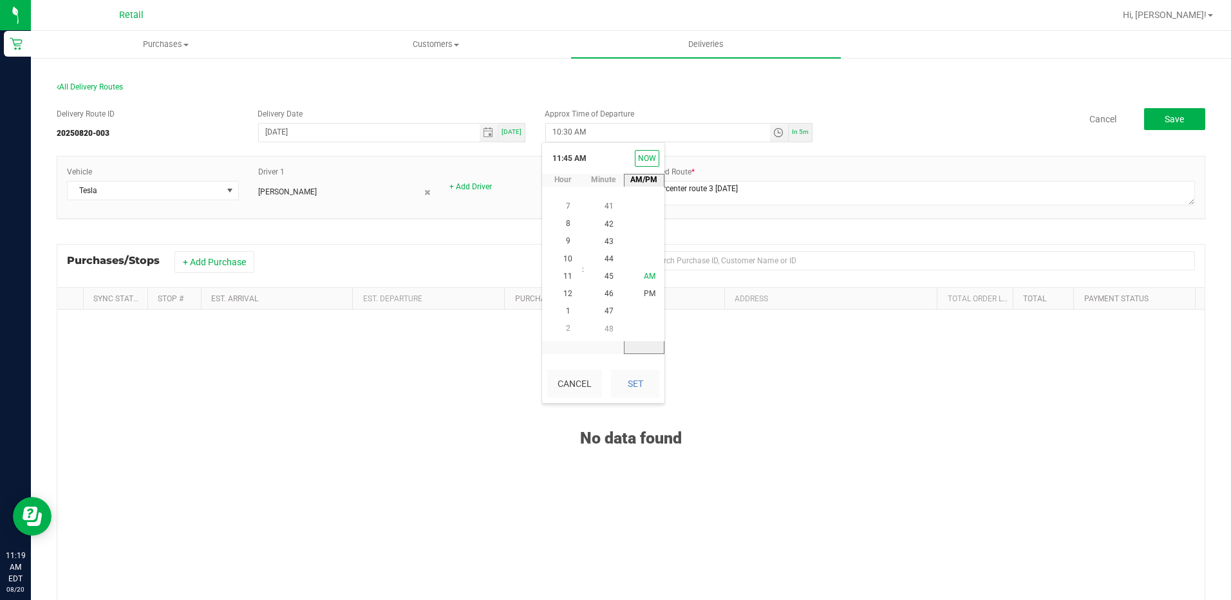
click at [644, 275] on span "AM" at bounding box center [650, 276] width 12 height 9
click at [633, 380] on button "Set" at bounding box center [635, 383] width 48 height 28
type input "11:45 AM"
click at [219, 266] on button "+ Add Purchase" at bounding box center [214, 262] width 80 height 22
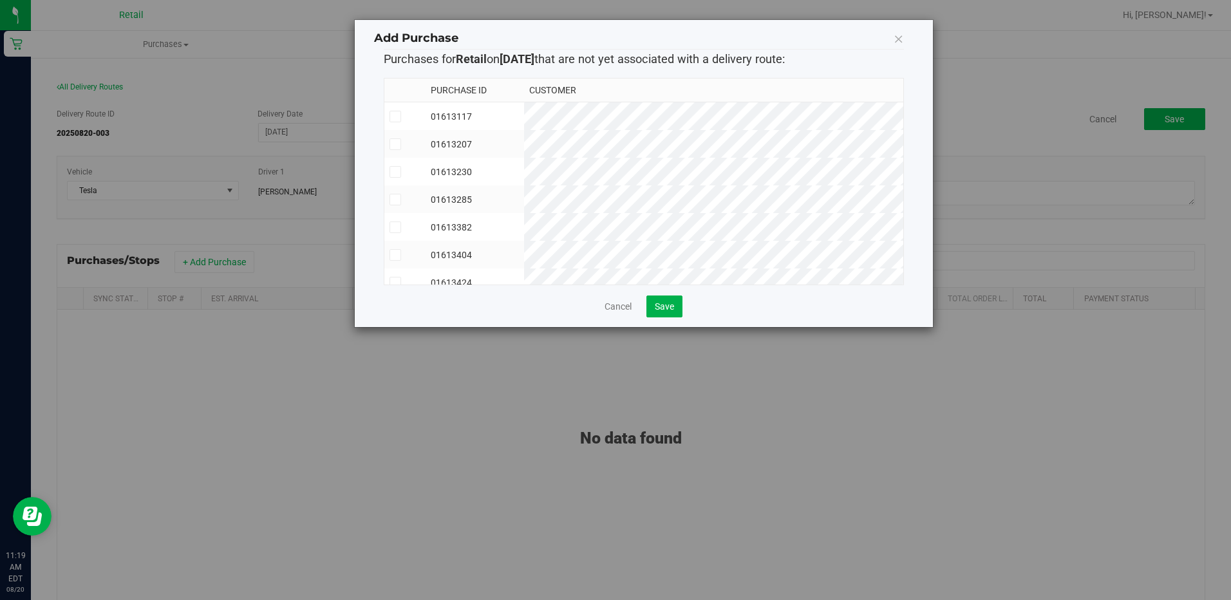
click at [395, 117] on icon at bounding box center [395, 117] width 8 height 0
click at [0, 0] on input "checkbox" at bounding box center [0, 0] width 0 height 0
click at [398, 168] on span at bounding box center [395, 163] width 12 height 12
click at [0, 0] on input "checkbox" at bounding box center [0, 0] width 0 height 0
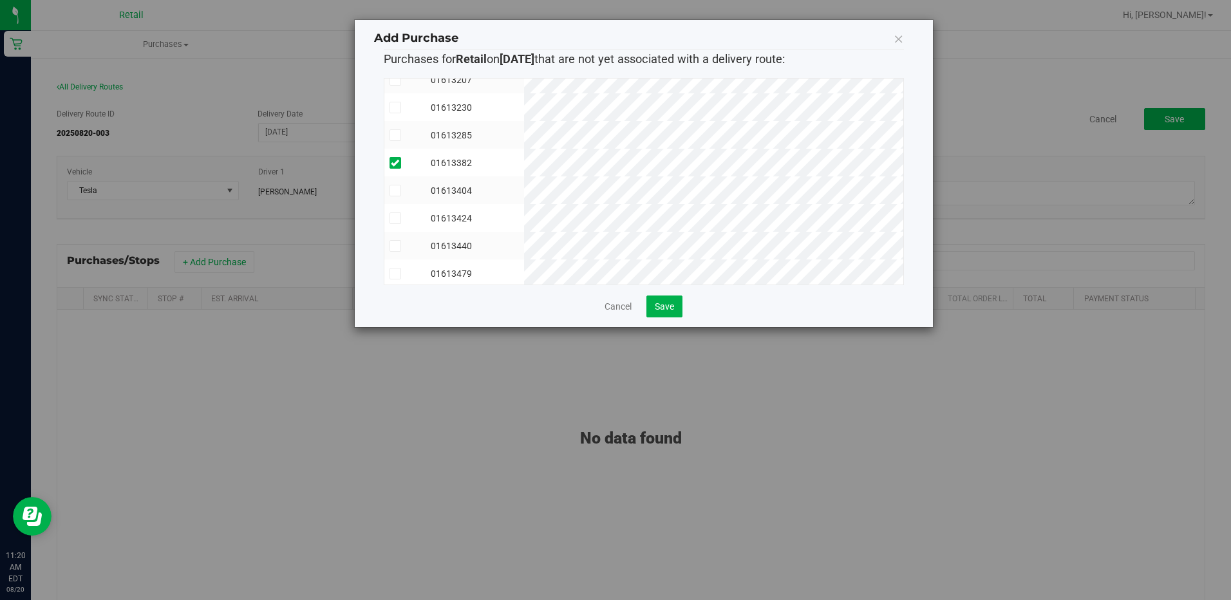
click at [398, 246] on icon at bounding box center [395, 246] width 8 height 0
click at [0, 0] on input "checkbox" at bounding box center [0, 0] width 0 height 0
click at [388, 137] on td at bounding box center [404, 135] width 41 height 28
click at [389, 143] on span at bounding box center [395, 144] width 12 height 12
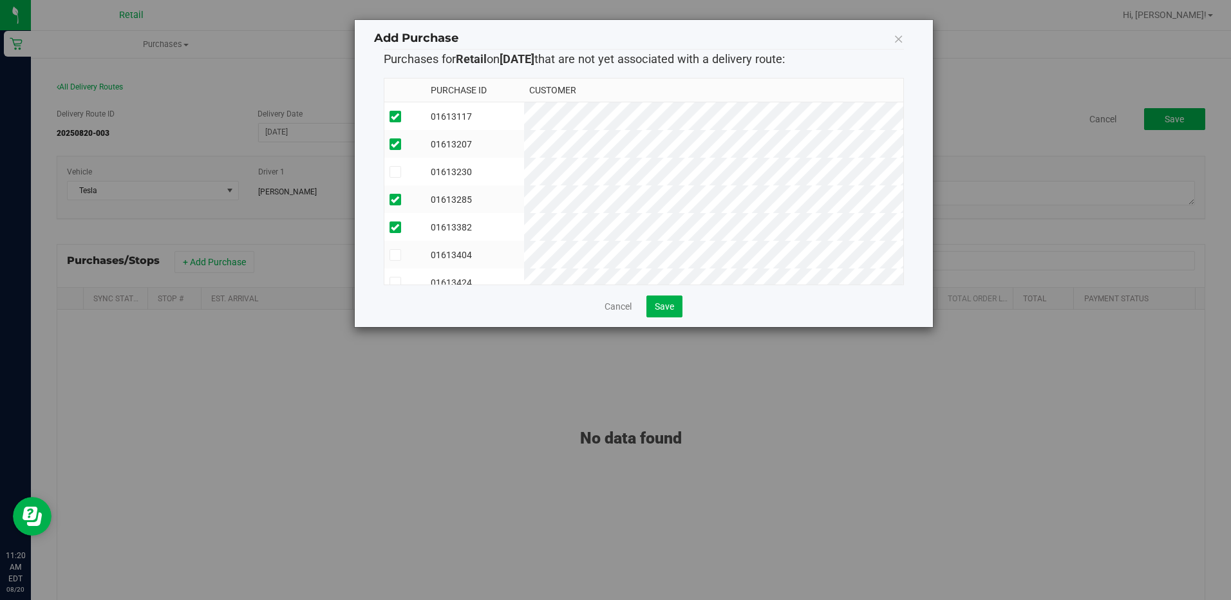
click at [0, 0] on input "checkbox" at bounding box center [0, 0] width 0 height 0
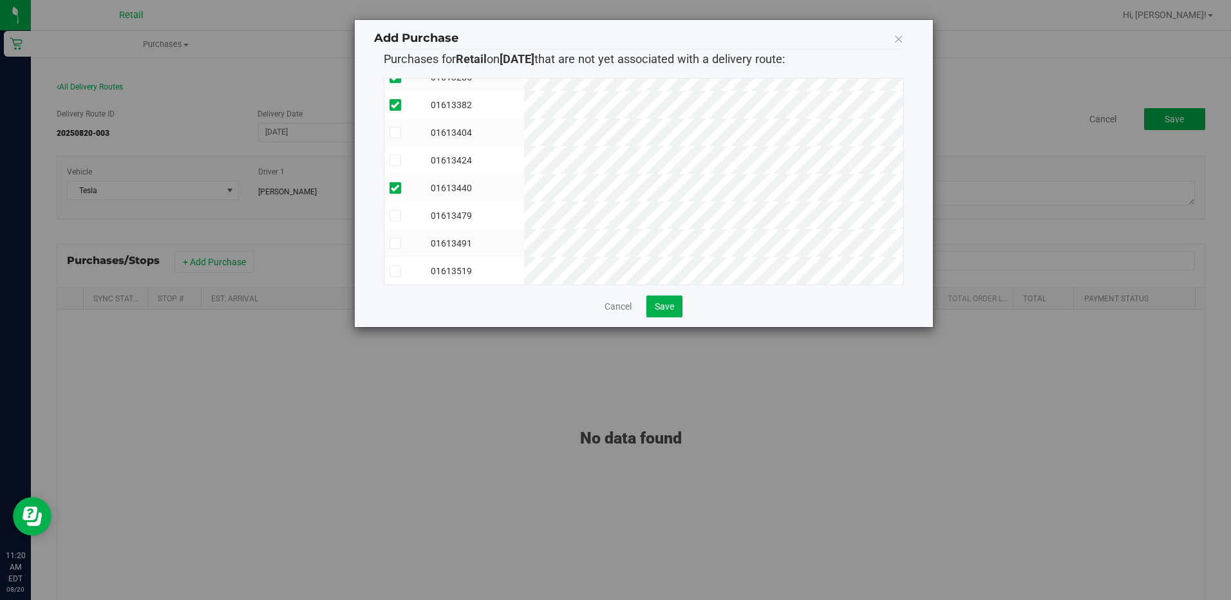
scroll to position [132, 0]
click at [398, 271] on icon at bounding box center [395, 271] width 8 height 0
click at [0, 0] on input "checkbox" at bounding box center [0, 0] width 0 height 0
click at [395, 216] on icon at bounding box center [395, 216] width 8 height 0
click at [0, 0] on input "checkbox" at bounding box center [0, 0] width 0 height 0
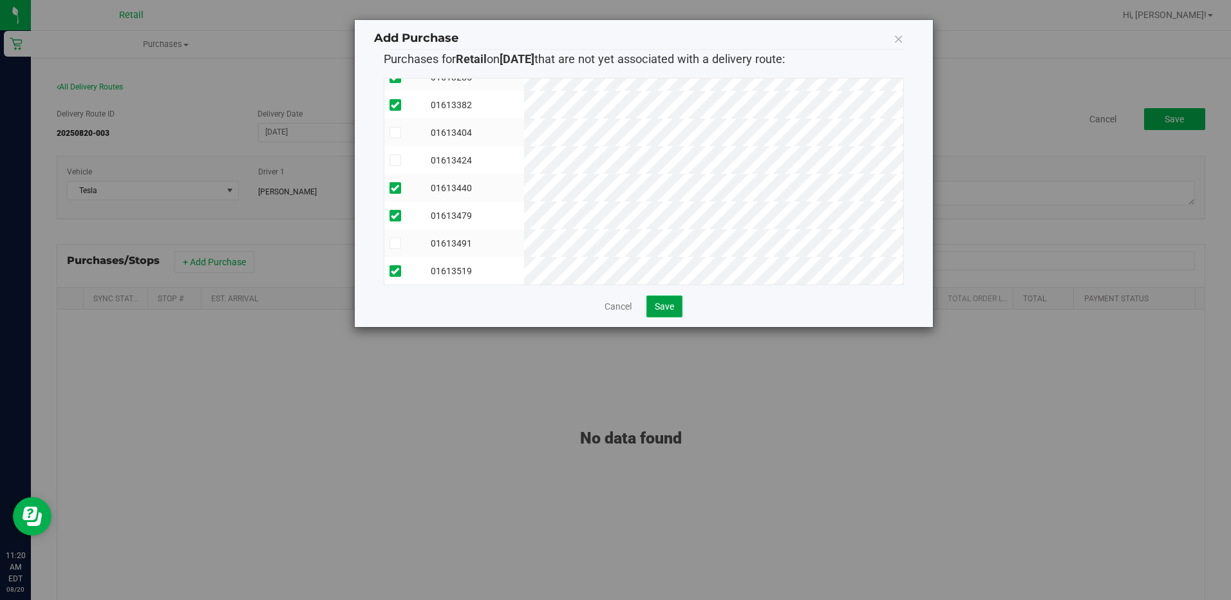
click at [666, 310] on span "Save" at bounding box center [664, 306] width 19 height 10
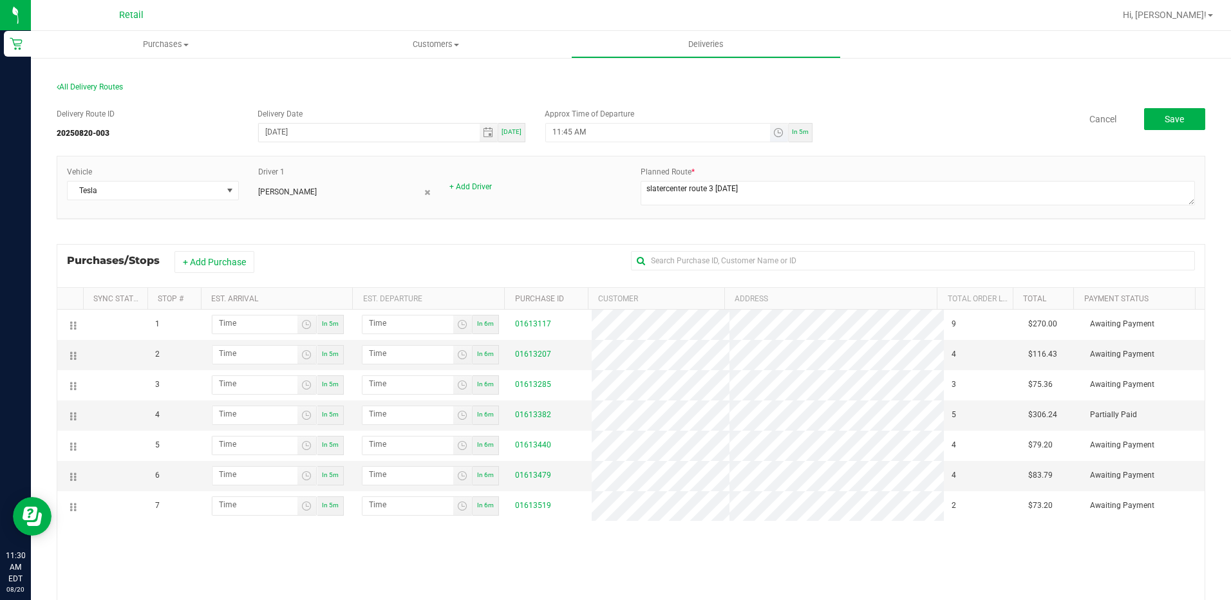
click at [569, 129] on input "11:45 AM" at bounding box center [657, 132] width 223 height 16
click at [566, 129] on input "11:45 AM" at bounding box center [657, 132] width 223 height 16
type input "11:40 AM"
click at [969, 156] on div "Vehicle Tesla Driver 1 Kevin Garcia + Add Driver Planned Route *" at bounding box center [631, 187] width 1148 height 63
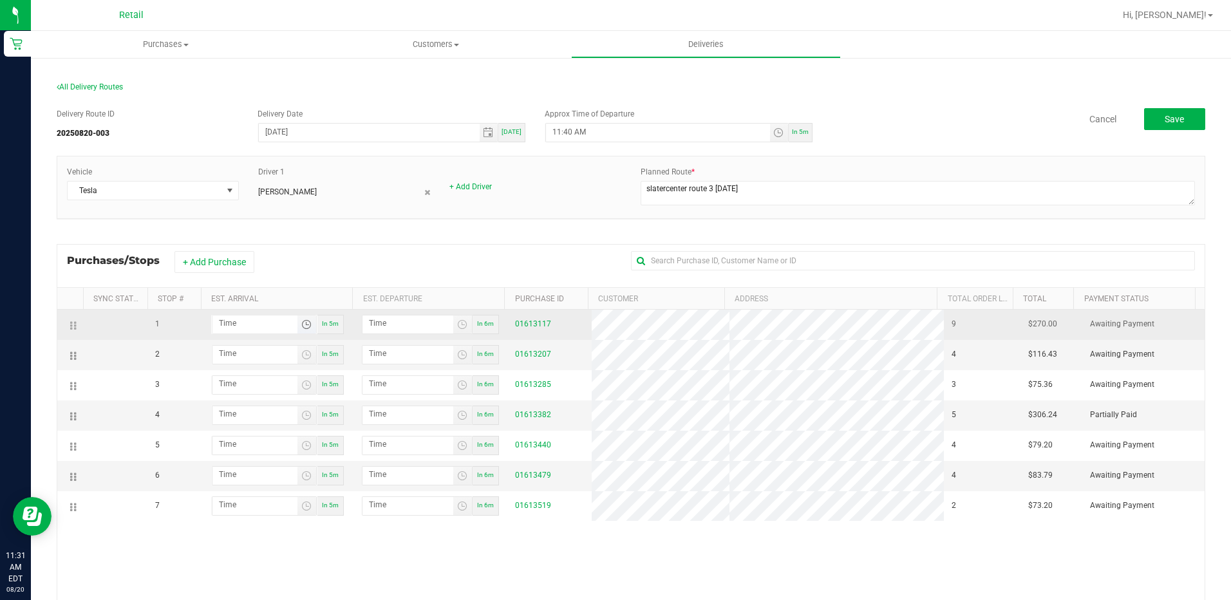
click at [308, 324] on span "Toggle time list" at bounding box center [306, 324] width 10 height 10
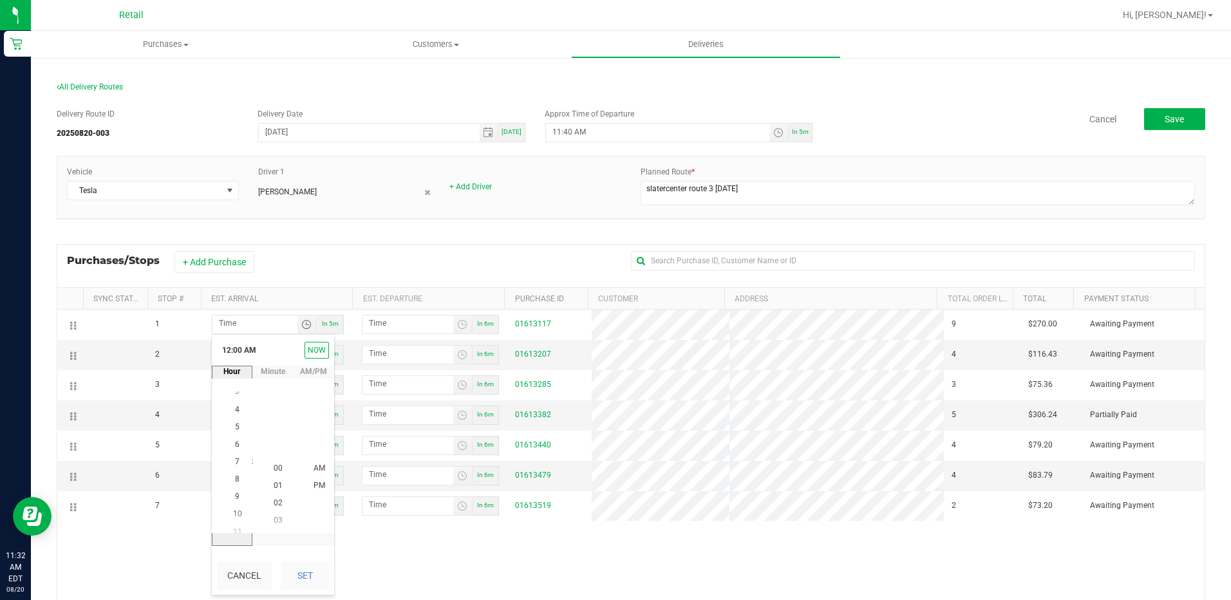
scroll to position [140, 0]
click at [233, 519] on span "11" at bounding box center [237, 520] width 9 height 9
click at [274, 460] on li "42" at bounding box center [278, 468] width 31 height 17
click at [315, 469] on span "AM" at bounding box center [319, 467] width 12 height 9
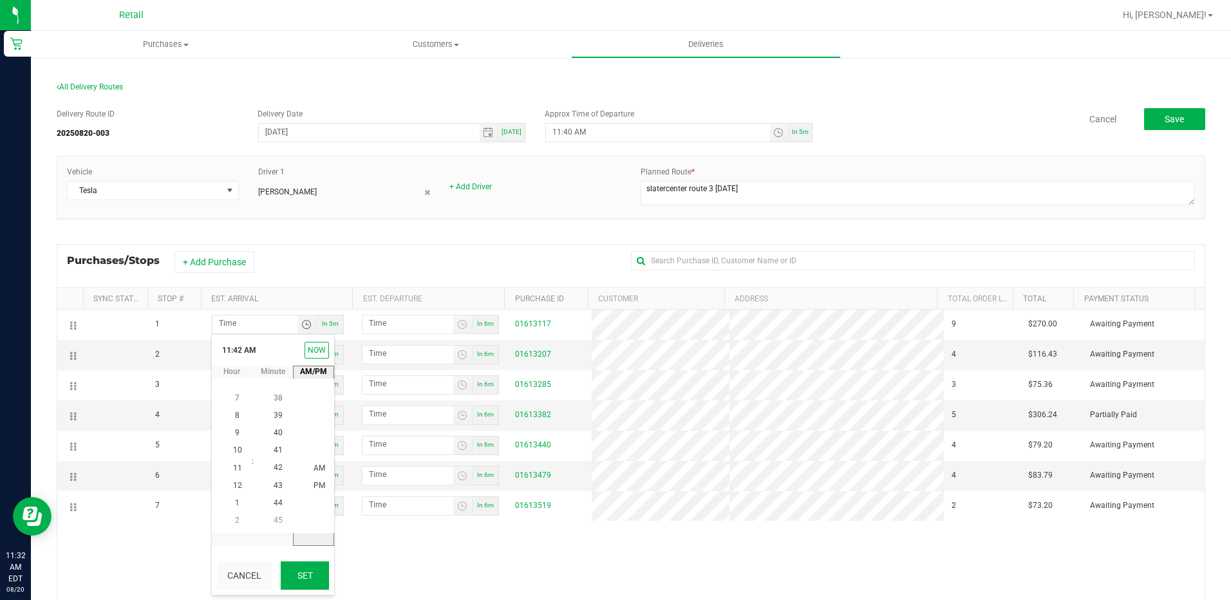
click at [301, 579] on button "Set" at bounding box center [305, 575] width 48 height 28
type input "11:42 AM"
type input "11:43 AM"
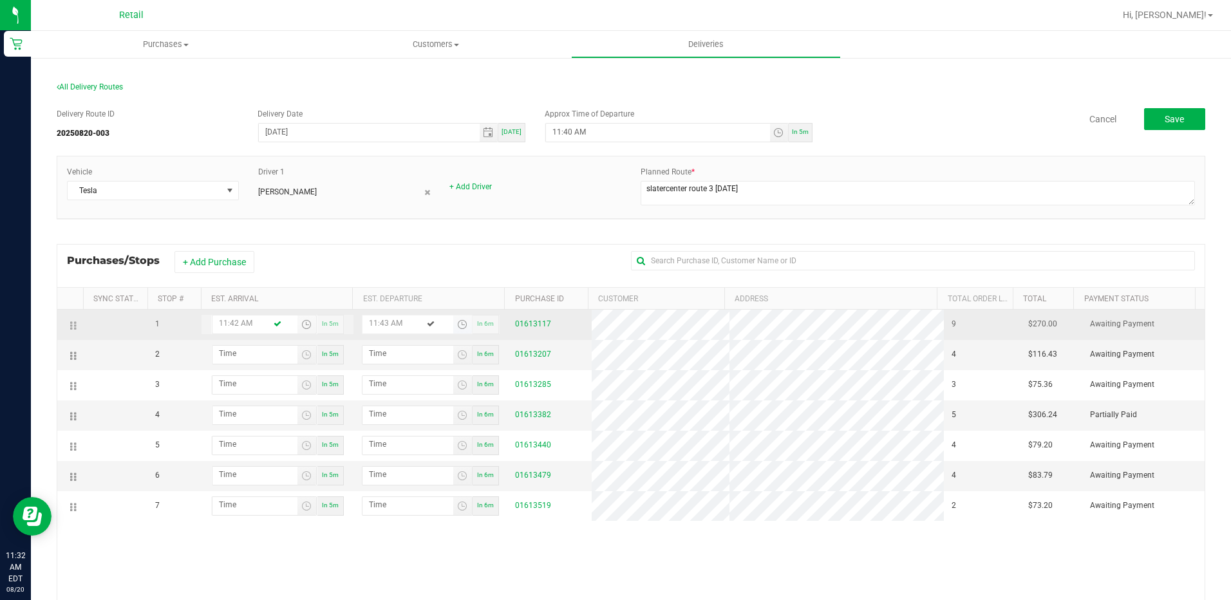
click at [457, 321] on span "Toggle time list" at bounding box center [462, 324] width 10 height 10
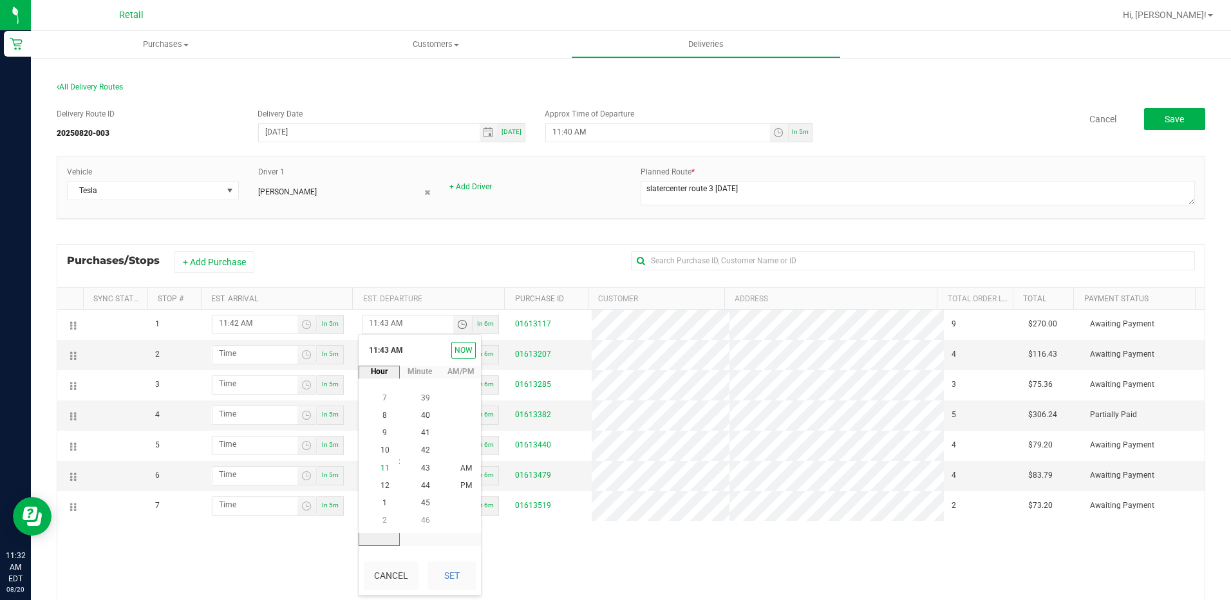
click at [384, 469] on li "11" at bounding box center [384, 468] width 31 height 17
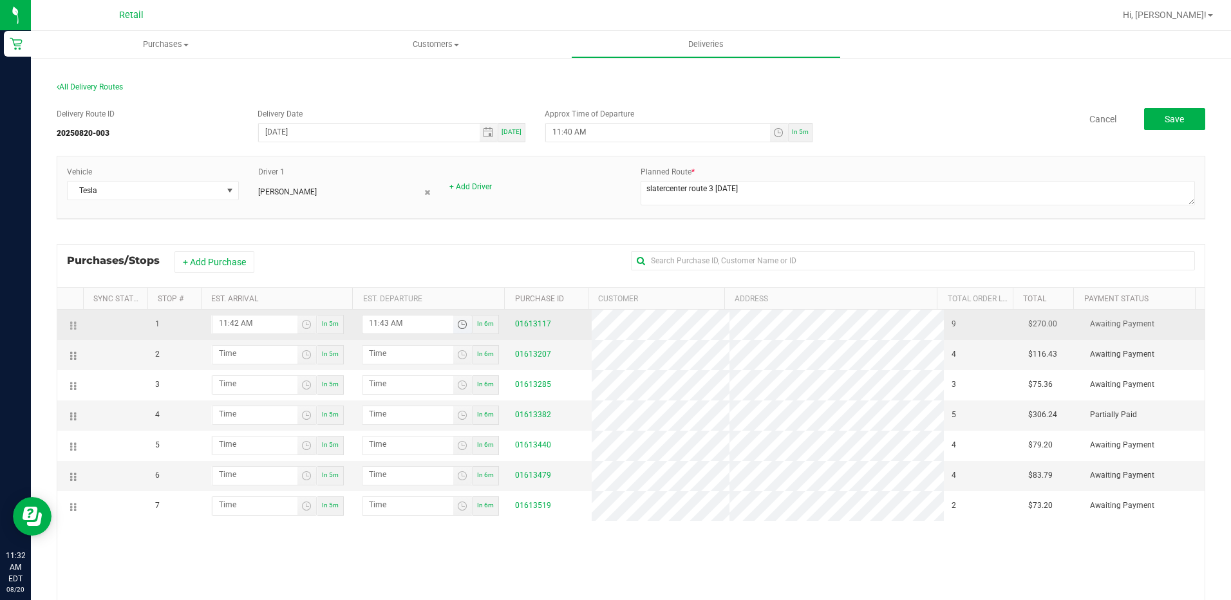
drag, startPoint x: 384, startPoint y: 321, endPoint x: 377, endPoint y: 326, distance: 8.4
click at [377, 326] on input "11:43 AM" at bounding box center [407, 323] width 91 height 16
type input "11:03 AM"
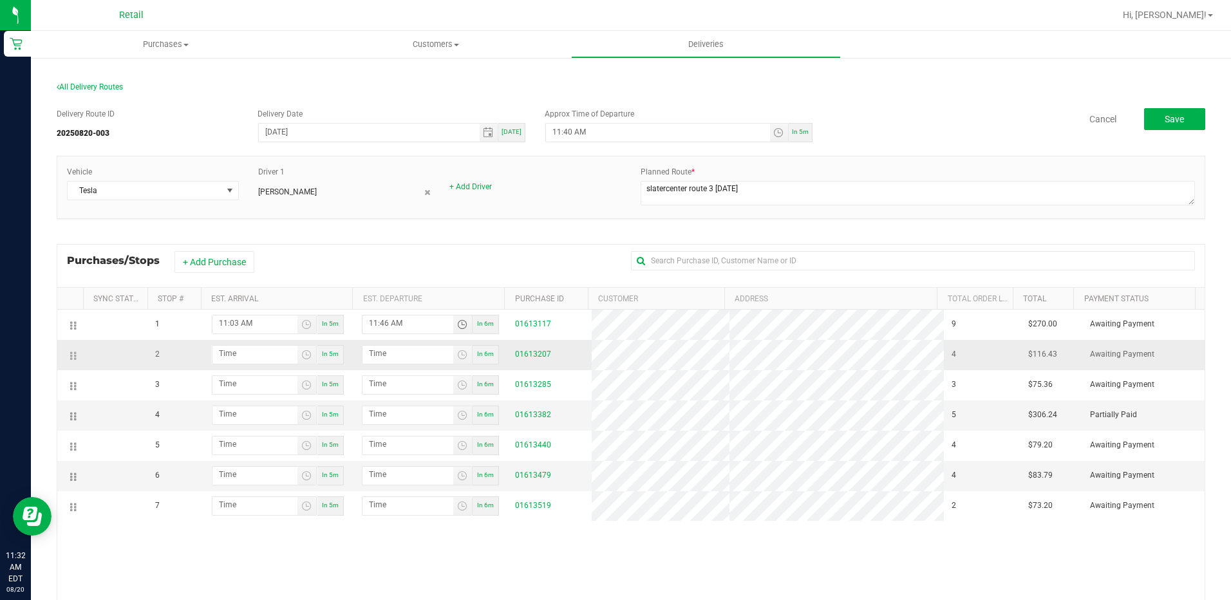
type input "11:46 AM"
click at [354, 344] on td "In 6m" at bounding box center [430, 355] width 153 height 30
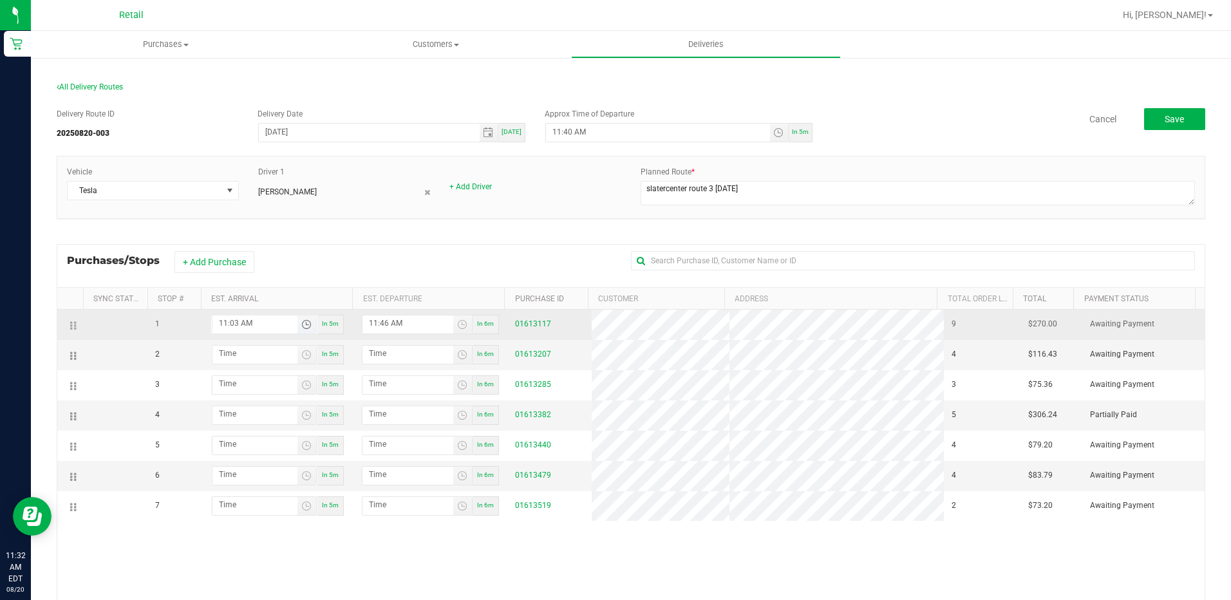
click at [306, 322] on span "Toggle time list" at bounding box center [306, 324] width 10 height 10
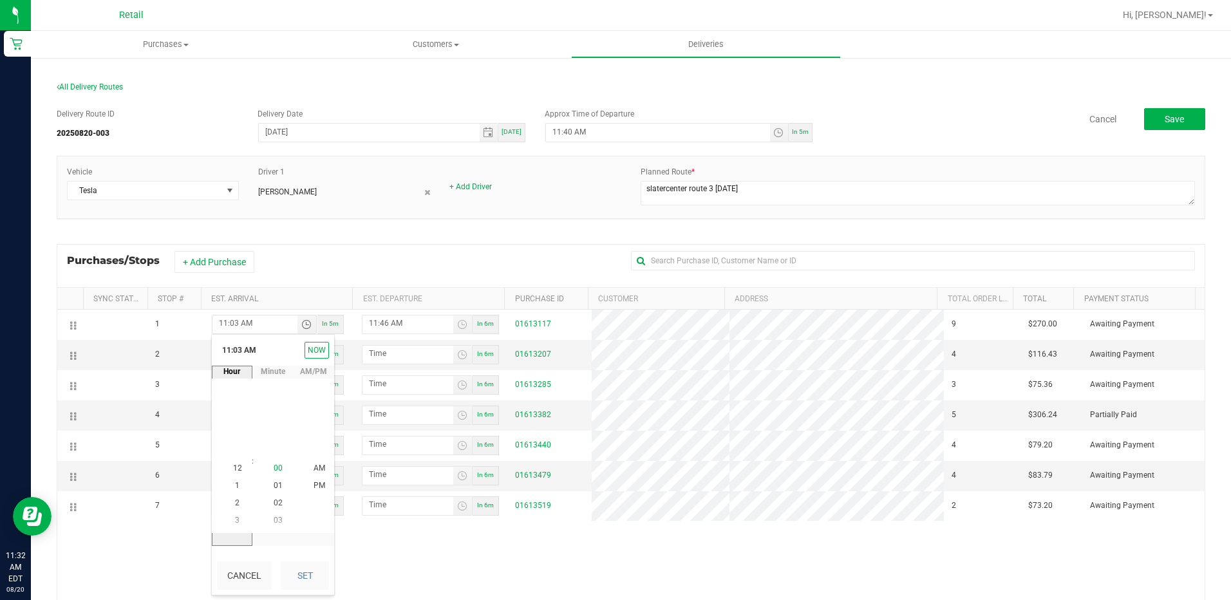
scroll to position [52, 0]
click at [232, 463] on li "11" at bounding box center [237, 468] width 31 height 17
click at [274, 414] on span "42" at bounding box center [278, 415] width 9 height 9
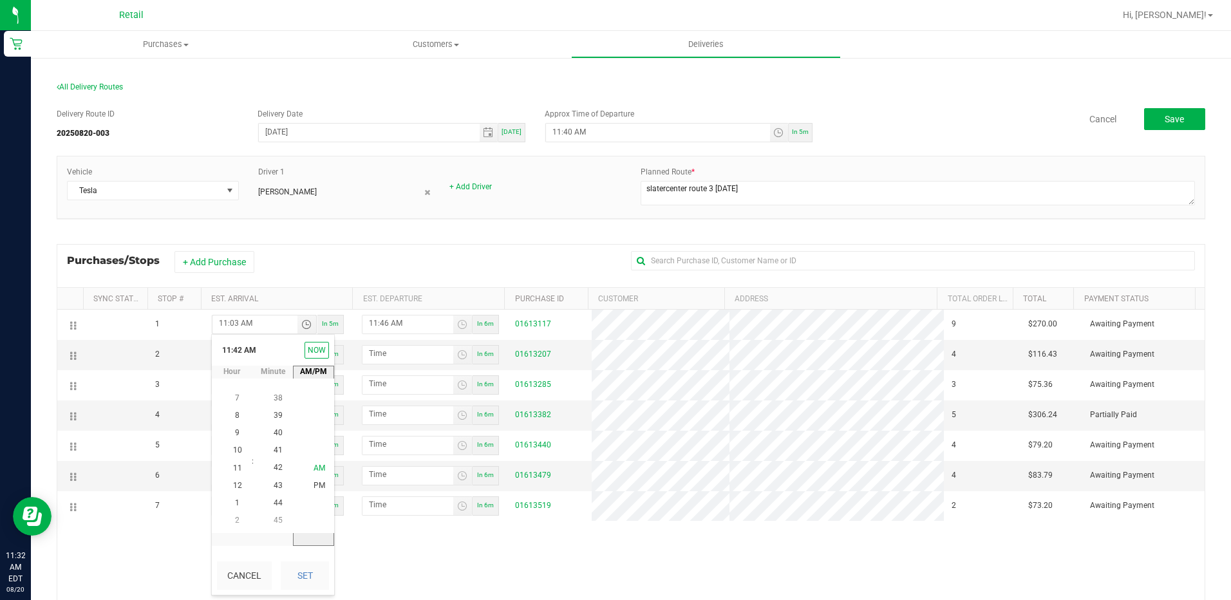
click at [313, 465] on span "AM" at bounding box center [319, 467] width 12 height 9
click at [345, 292] on th "Est. Arrival" at bounding box center [277, 299] width 152 height 22
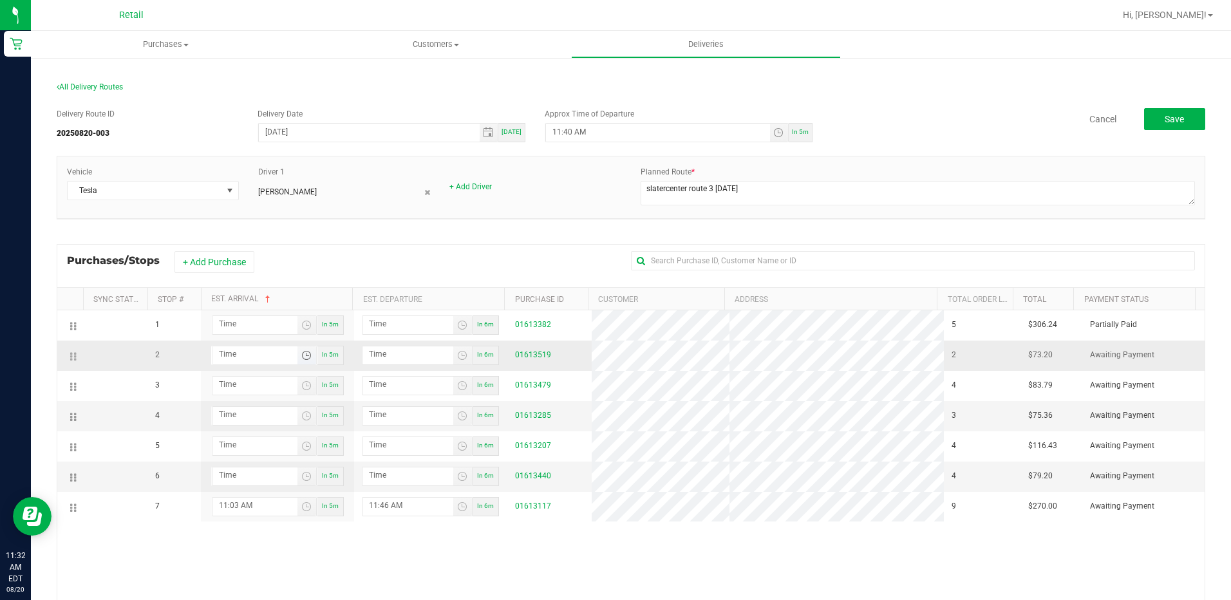
click at [301, 357] on span "Toggle time list" at bounding box center [306, 355] width 10 height 10
click at [393, 274] on div "Purchases/Stops + Add Purchase" at bounding box center [631, 265] width 1148 height 43
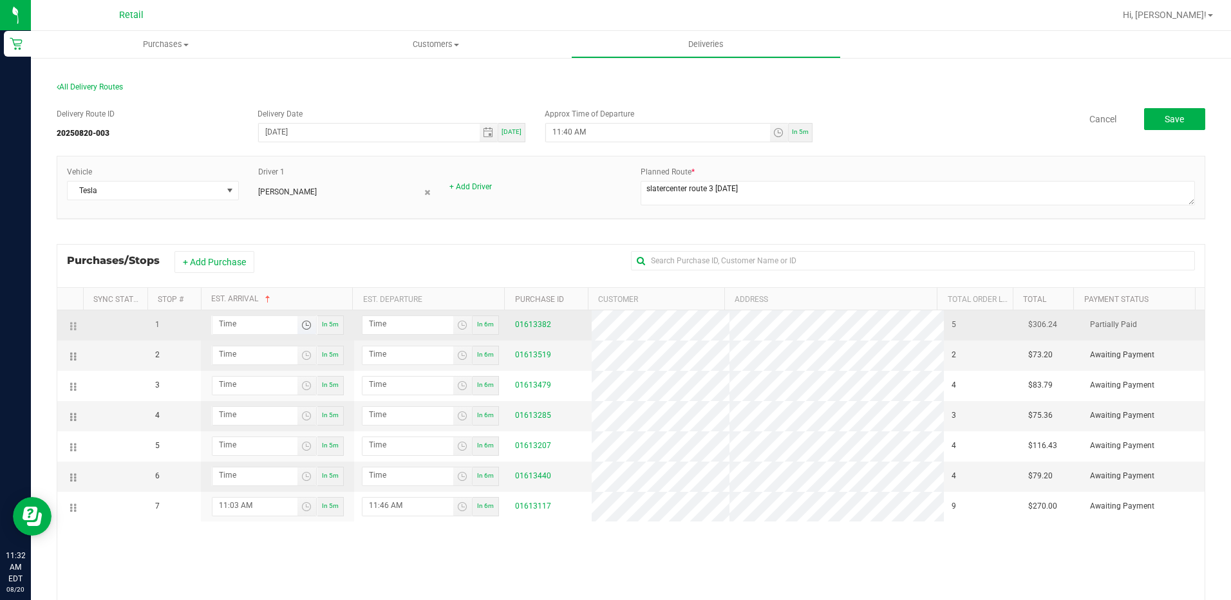
click at [308, 328] on span "Toggle time list" at bounding box center [306, 325] width 10 height 10
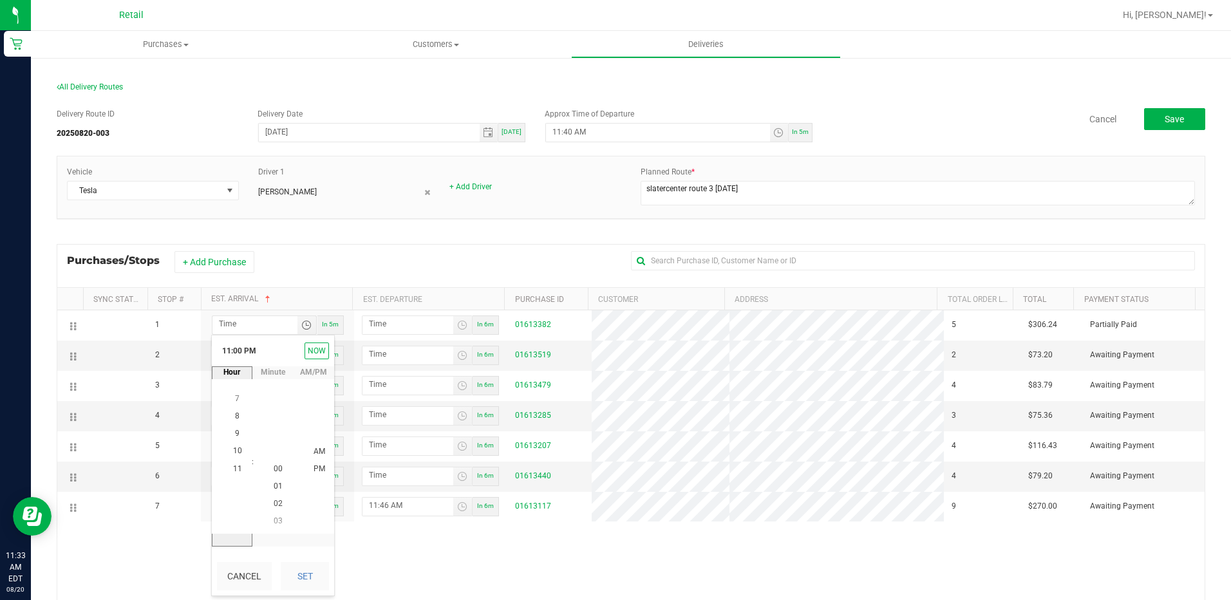
scroll to position [17, 0]
click at [233, 469] on span "11" at bounding box center [237, 468] width 9 height 9
click at [274, 465] on span "42" at bounding box center [278, 468] width 9 height 9
click at [313, 446] on li "AM" at bounding box center [319, 451] width 31 height 17
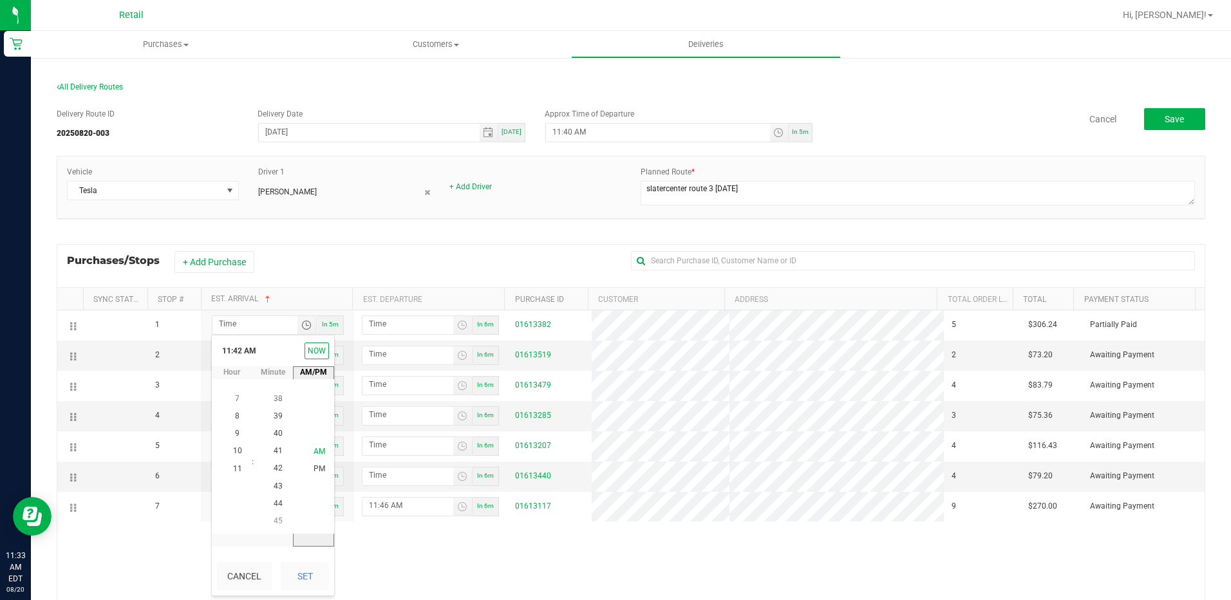
scroll to position [0, 0]
click at [306, 575] on button "Set" at bounding box center [305, 576] width 48 height 28
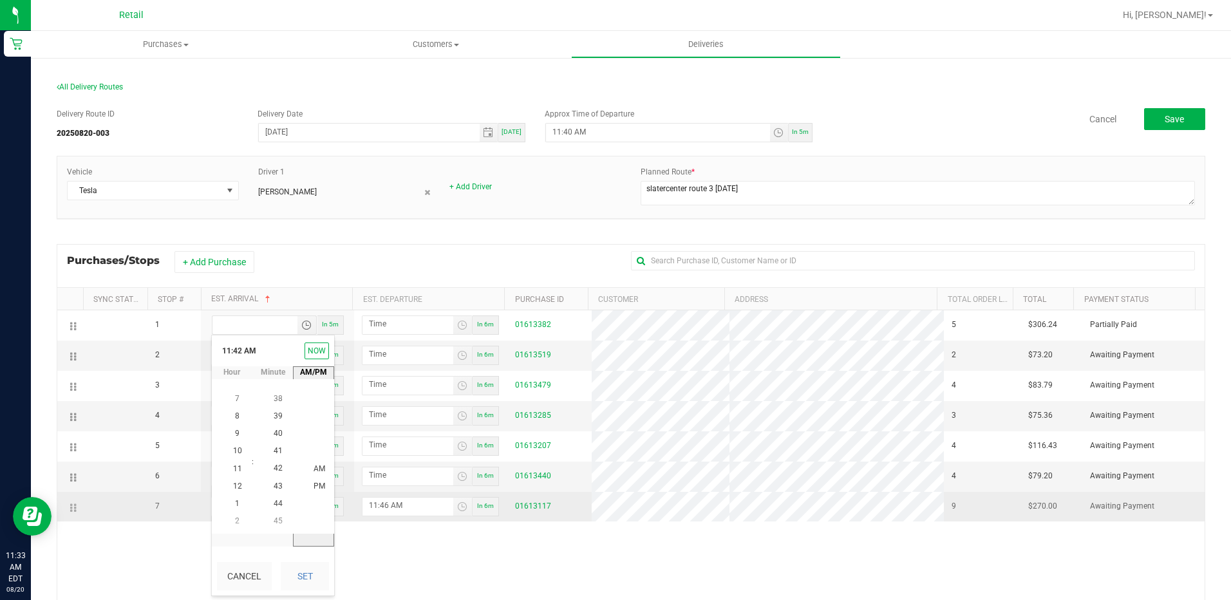
type input "11:42 AM"
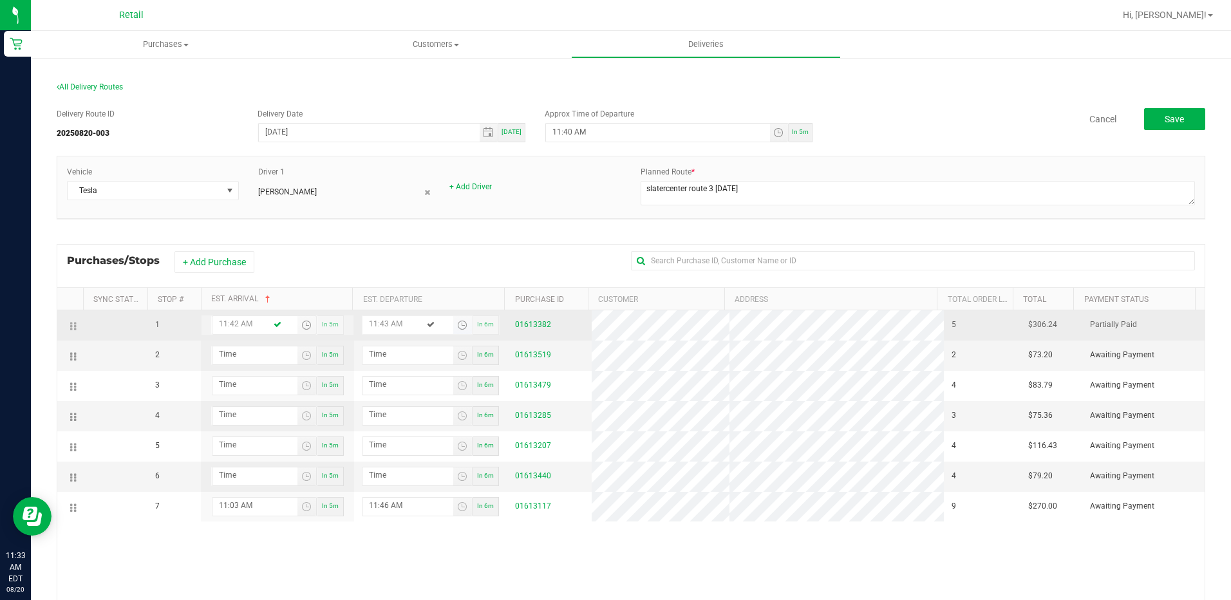
click at [457, 323] on span "Toggle time list" at bounding box center [462, 325] width 10 height 10
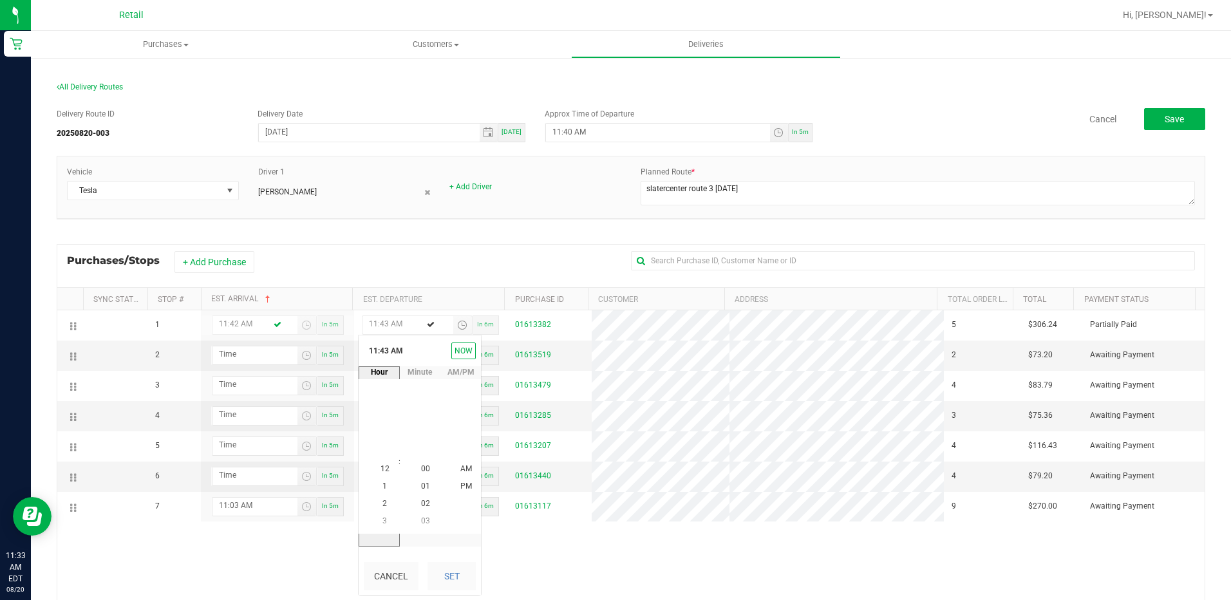
scroll to position [752, 0]
click at [381, 466] on span "11" at bounding box center [384, 468] width 9 height 9
click at [424, 517] on span "46" at bounding box center [425, 521] width 9 height 9
click at [460, 469] on span "AM" at bounding box center [466, 468] width 12 height 9
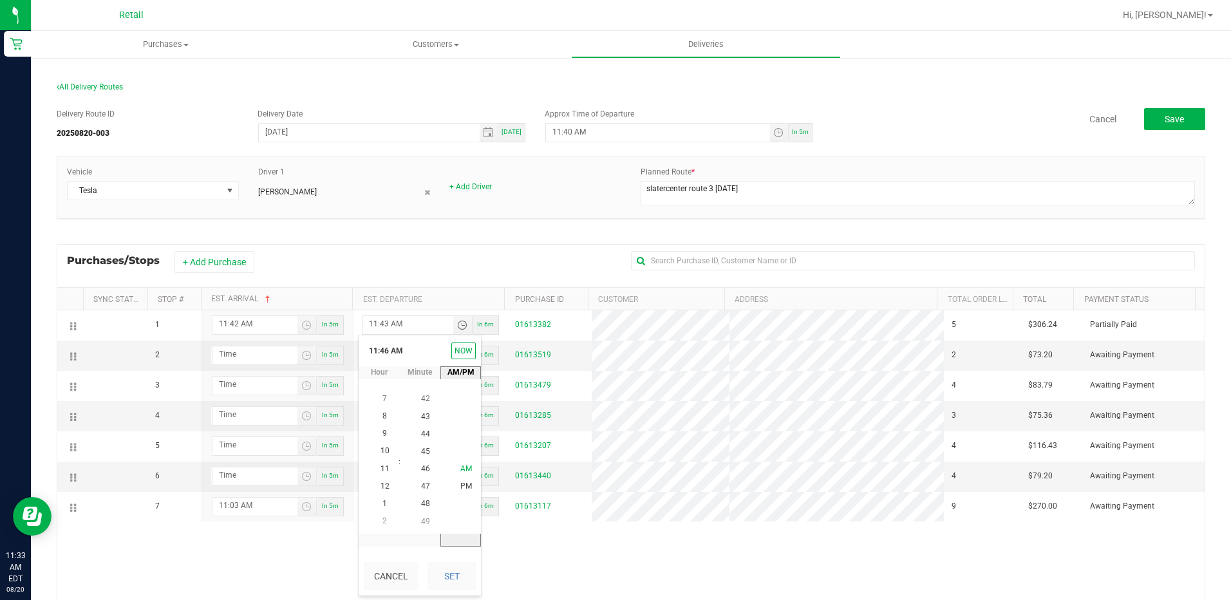
click at [463, 471] on span "AM" at bounding box center [466, 468] width 12 height 9
click at [462, 575] on button "Set" at bounding box center [451, 576] width 48 height 28
type input "11:46 AM"
click at [301, 353] on span "Toggle time list" at bounding box center [306, 355] width 10 height 10
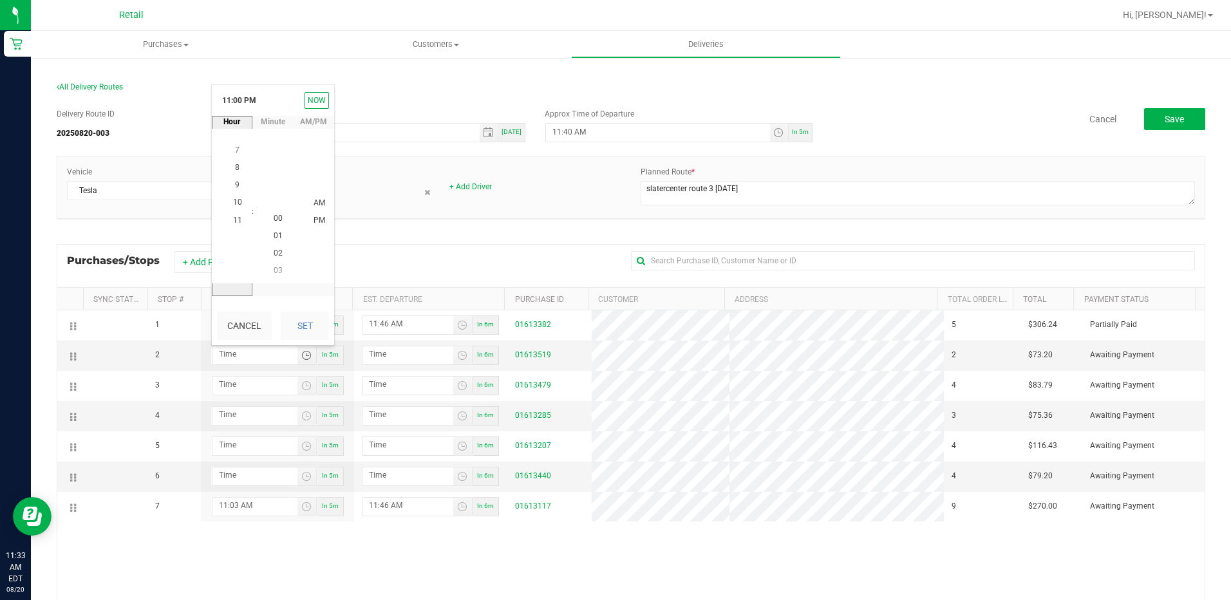
scroll to position [402, 0]
click at [233, 219] on span "11" at bounding box center [237, 218] width 9 height 9
click at [268, 198] on li "58" at bounding box center [278, 200] width 31 height 17
click at [275, 218] on span "58" at bounding box center [278, 218] width 9 height 9
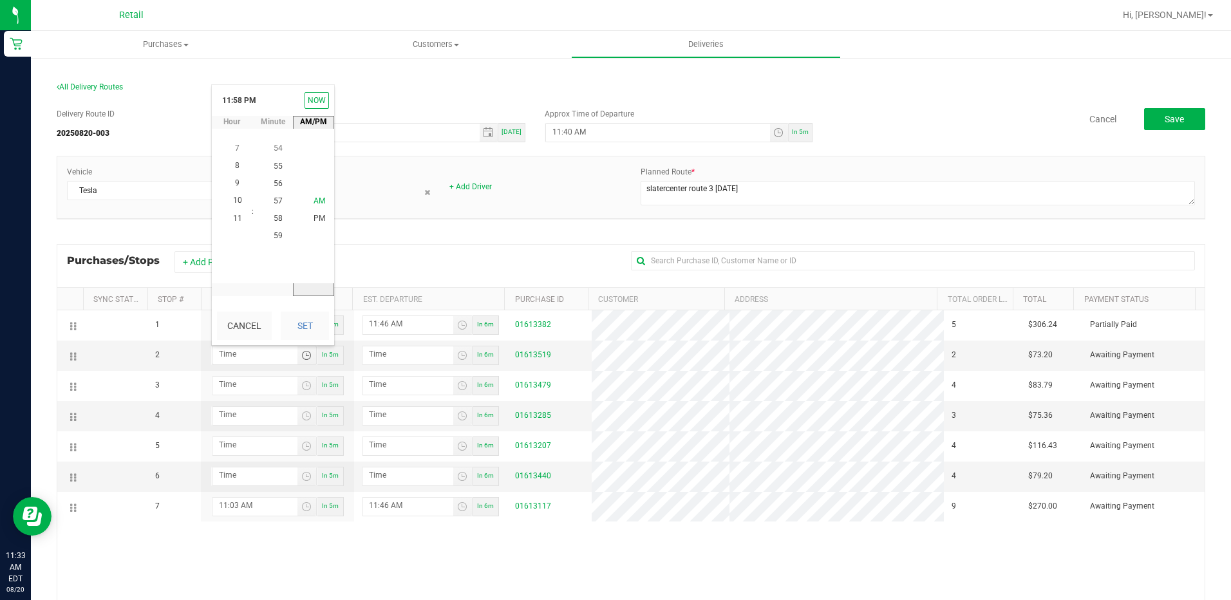
click at [313, 201] on span "AM" at bounding box center [319, 200] width 12 height 9
click at [294, 331] on button "Set" at bounding box center [305, 326] width 48 height 28
type input "11:58 AM"
click at [457, 357] on span "Toggle time list" at bounding box center [462, 355] width 10 height 10
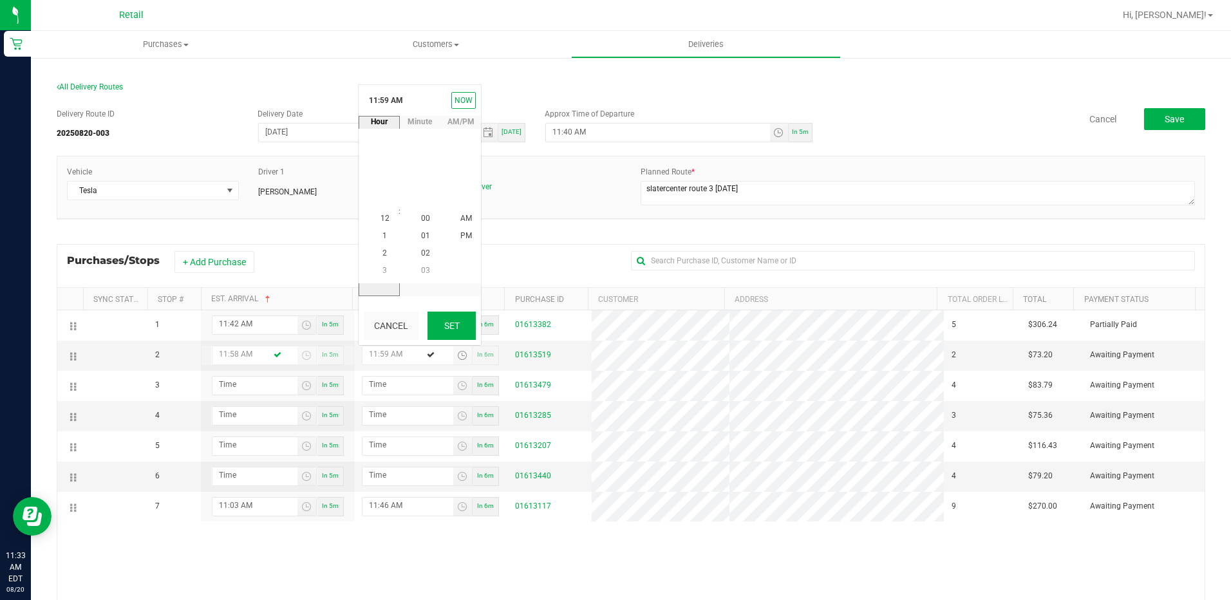
scroll to position [1031, 0]
click at [374, 231] on li "12" at bounding box center [384, 235] width 31 height 17
click at [421, 274] on span "03" at bounding box center [425, 270] width 9 height 9
click at [460, 212] on li "PM" at bounding box center [466, 218] width 31 height 17
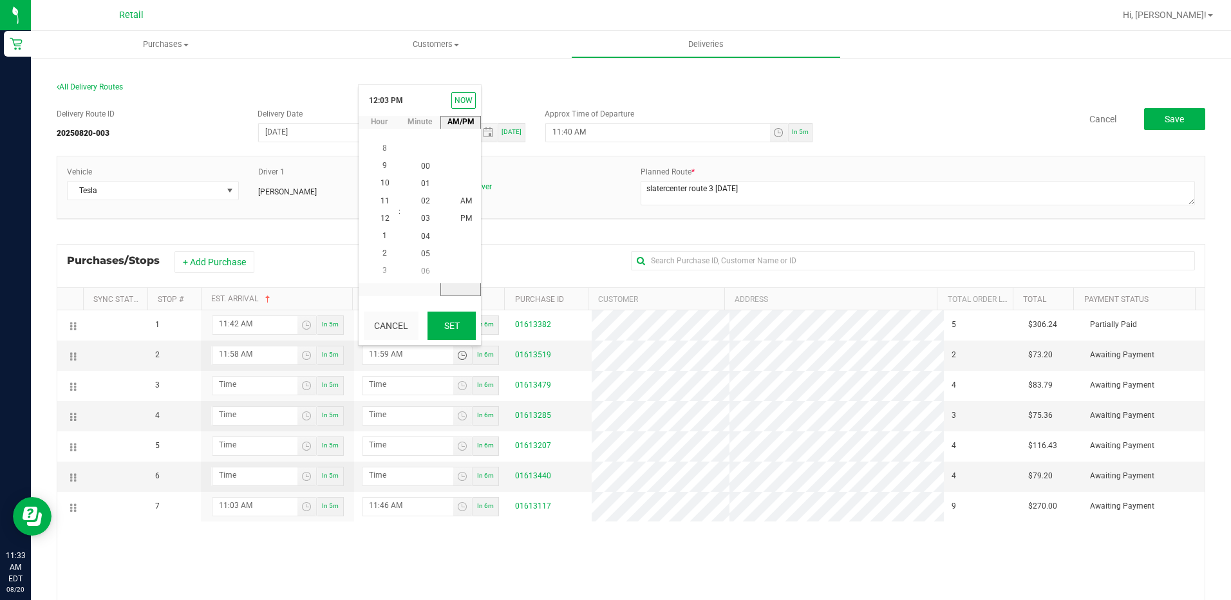
click at [461, 335] on button "Set" at bounding box center [451, 326] width 48 height 28
type input "12:03 PM"
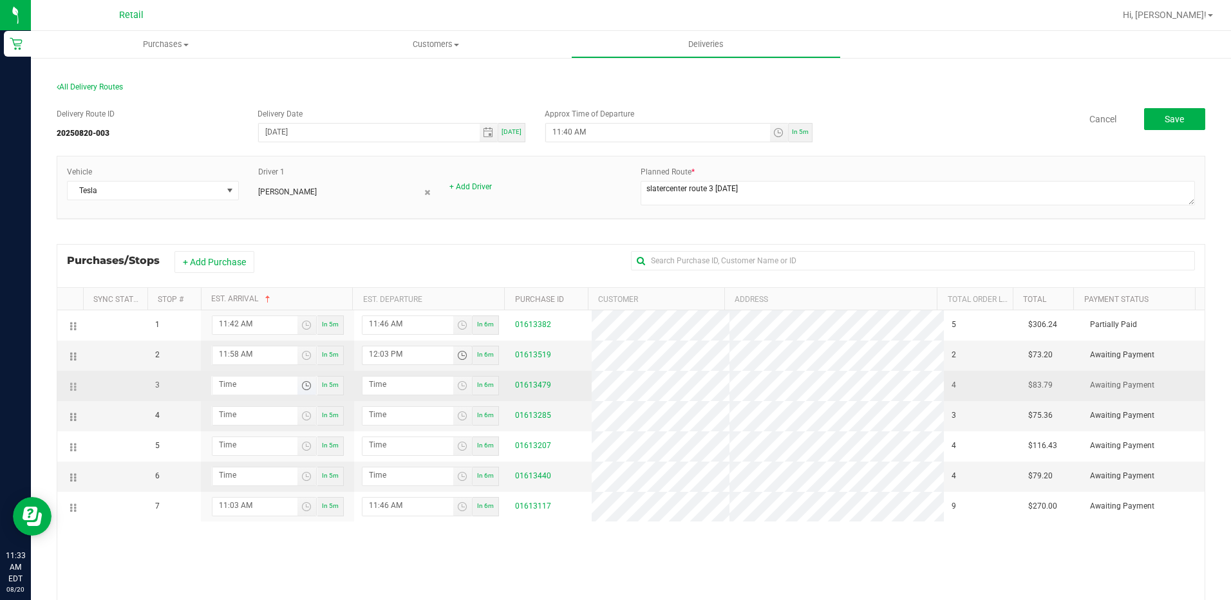
click at [301, 385] on span "Toggle time list" at bounding box center [306, 385] width 10 height 10
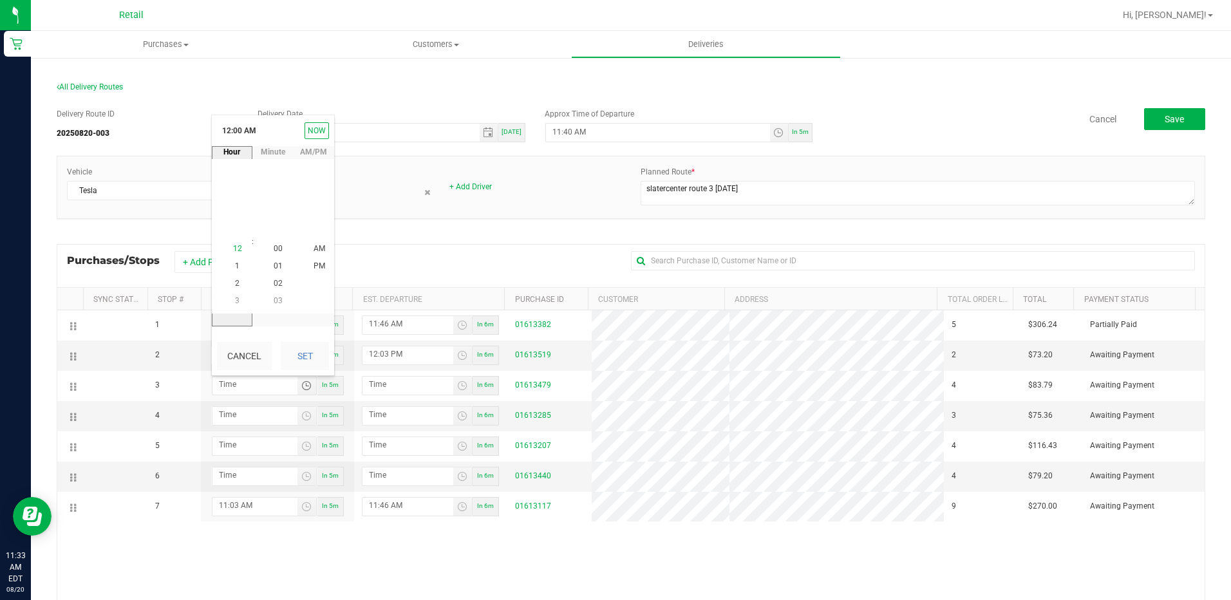
click at [227, 247] on li "12" at bounding box center [237, 248] width 31 height 17
click at [272, 208] on li "17" at bounding box center [278, 213] width 31 height 17
click at [313, 262] on span "PM" at bounding box center [319, 266] width 12 height 9
click at [310, 354] on button "Set" at bounding box center [305, 356] width 48 height 28
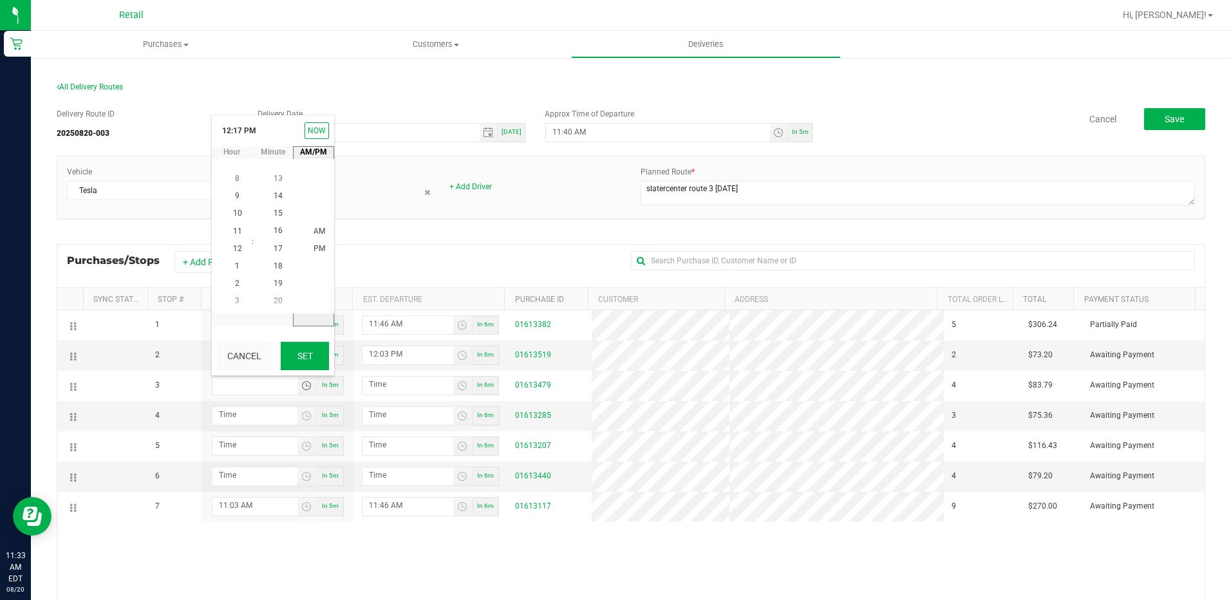
type input "12:17 PM"
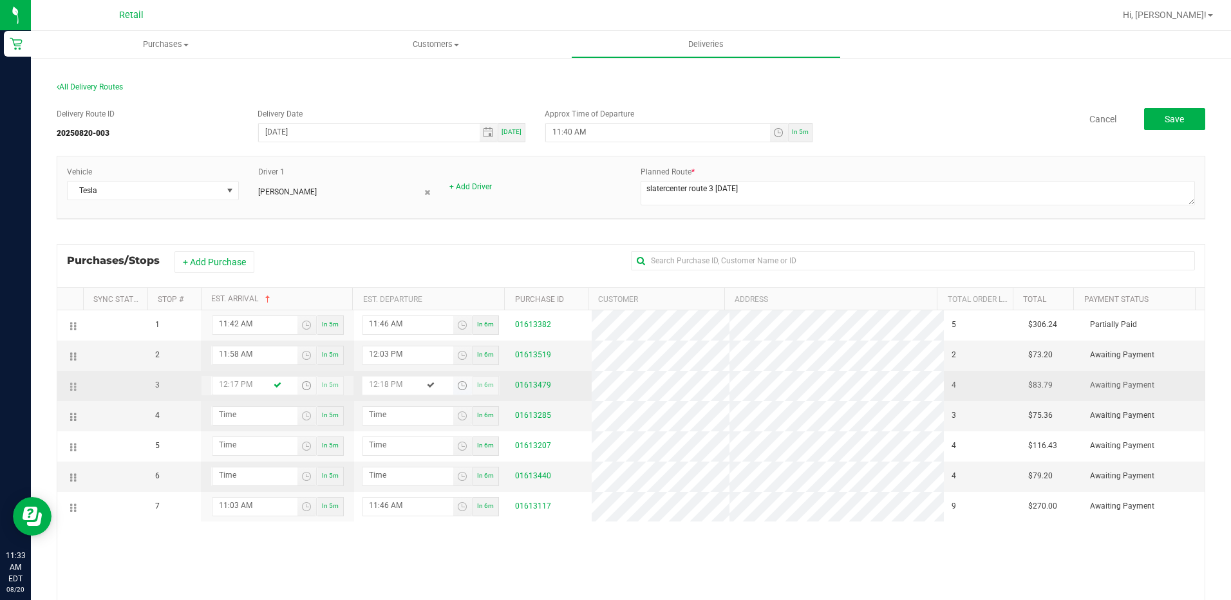
click at [457, 389] on span "Toggle time list" at bounding box center [462, 385] width 10 height 10
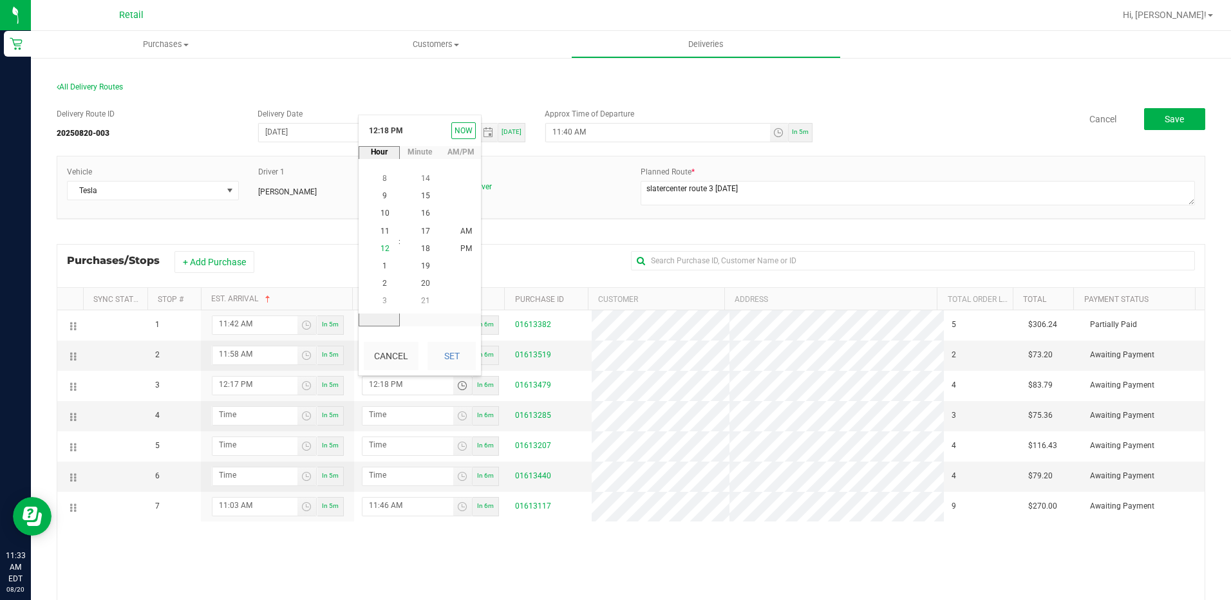
click at [380, 250] on span "12" at bounding box center [384, 248] width 9 height 9
click at [422, 280] on span "20" at bounding box center [425, 283] width 9 height 9
click at [460, 245] on span "PM" at bounding box center [466, 249] width 12 height 9
click at [443, 356] on button "Set" at bounding box center [451, 356] width 48 height 28
type input "12:20 PM"
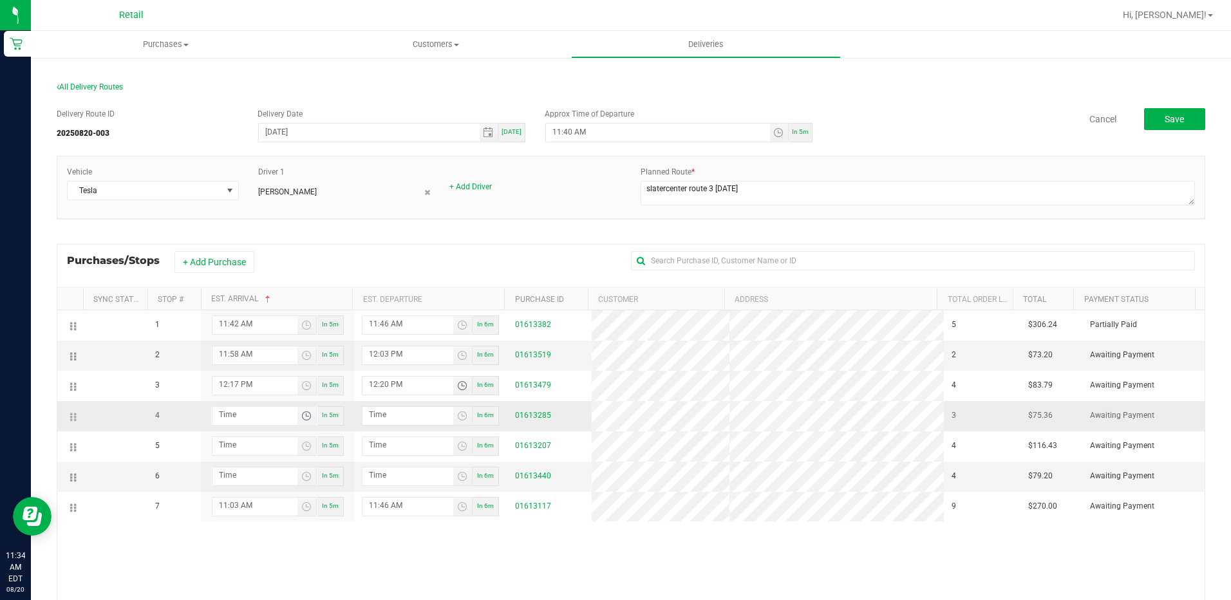
click at [306, 418] on span "Toggle time list" at bounding box center [306, 416] width 10 height 10
click at [236, 275] on span "12" at bounding box center [237, 278] width 9 height 9
click at [275, 277] on span "40" at bounding box center [278, 279] width 9 height 9
click at [312, 302] on li "PM" at bounding box center [319, 296] width 31 height 17
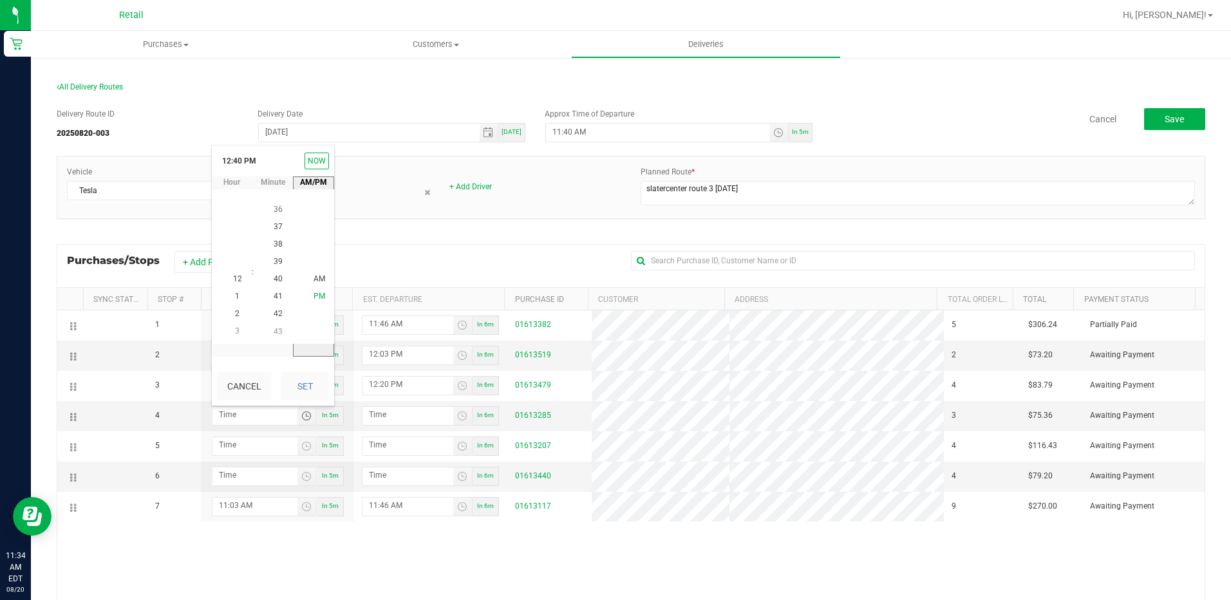
scroll to position [17, 0]
click at [312, 383] on button "Set" at bounding box center [305, 386] width 48 height 28
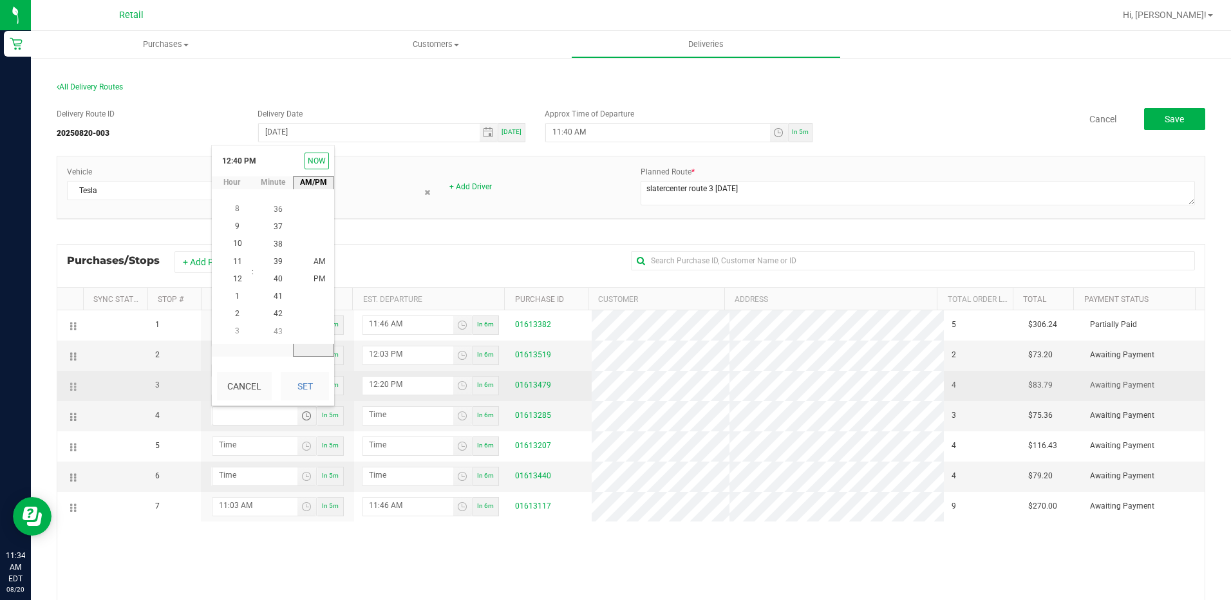
type input "12:40 PM"
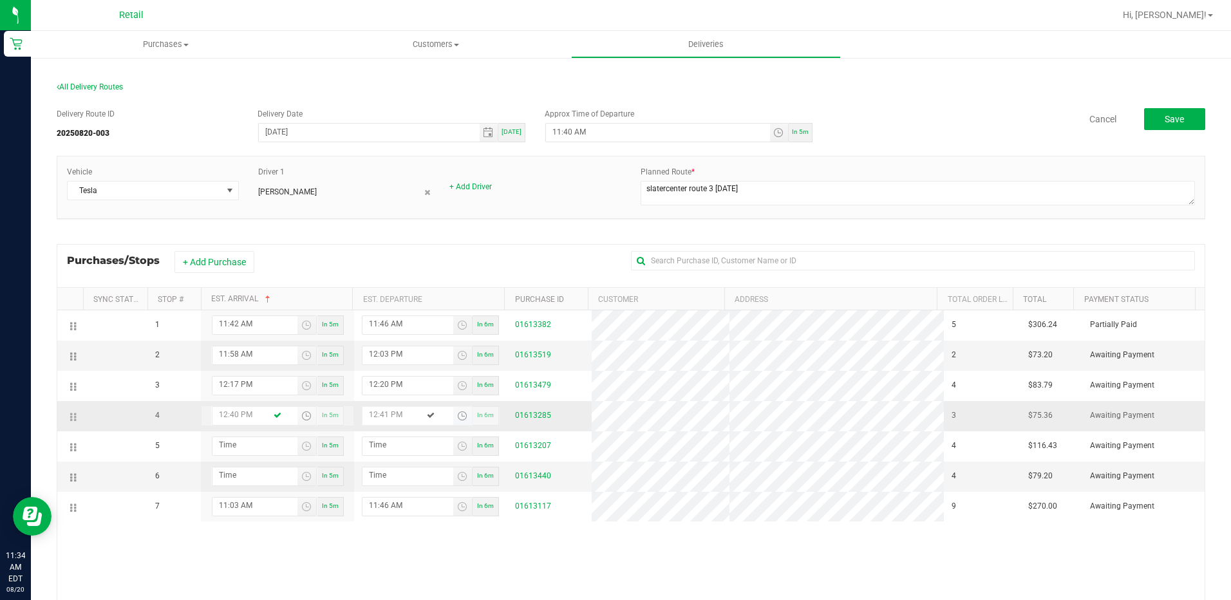
click at [457, 416] on span "Toggle time list" at bounding box center [462, 416] width 10 height 10
click at [381, 281] on span "12" at bounding box center [384, 278] width 9 height 9
click at [421, 293] on span "42" at bounding box center [425, 296] width 9 height 9
click at [421, 298] on span "43" at bounding box center [425, 296] width 9 height 9
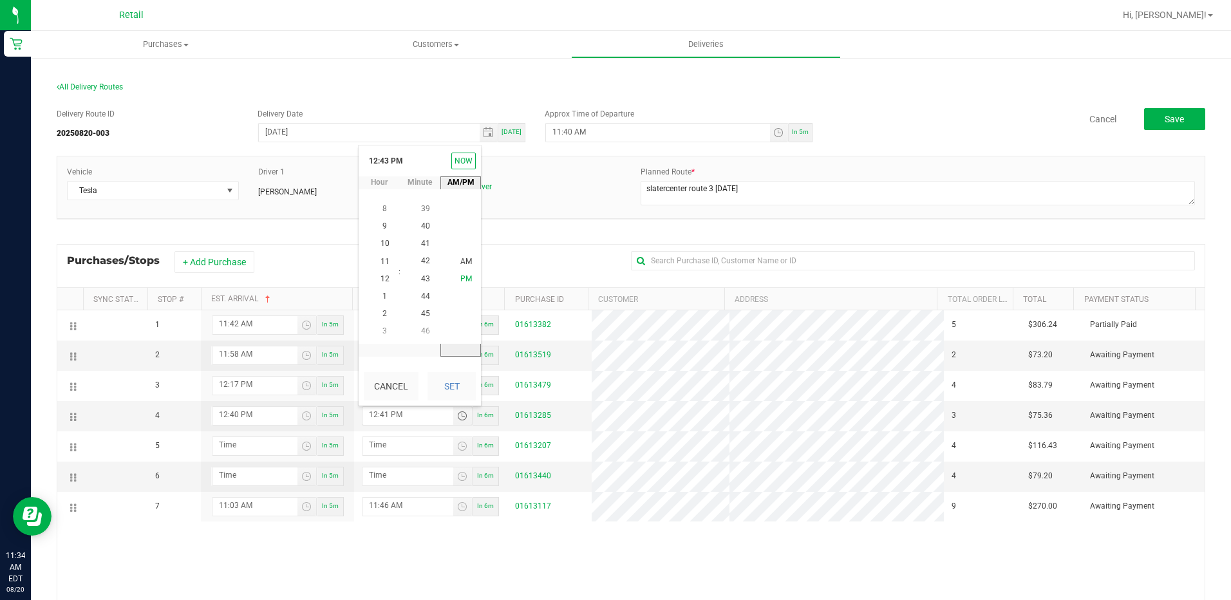
click at [460, 276] on span "PM" at bounding box center [466, 279] width 12 height 9
click at [441, 389] on button "Set" at bounding box center [451, 386] width 48 height 28
type input "12:43 PM"
drag, startPoint x: 76, startPoint y: 449, endPoint x: 77, endPoint y: 301, distance: 148.0
click at [77, 301] on div "Sync Status Stop # Est. Arrival Est. Departure Purchase ID Customer Address Tot…" at bounding box center [631, 503] width 1148 height 433
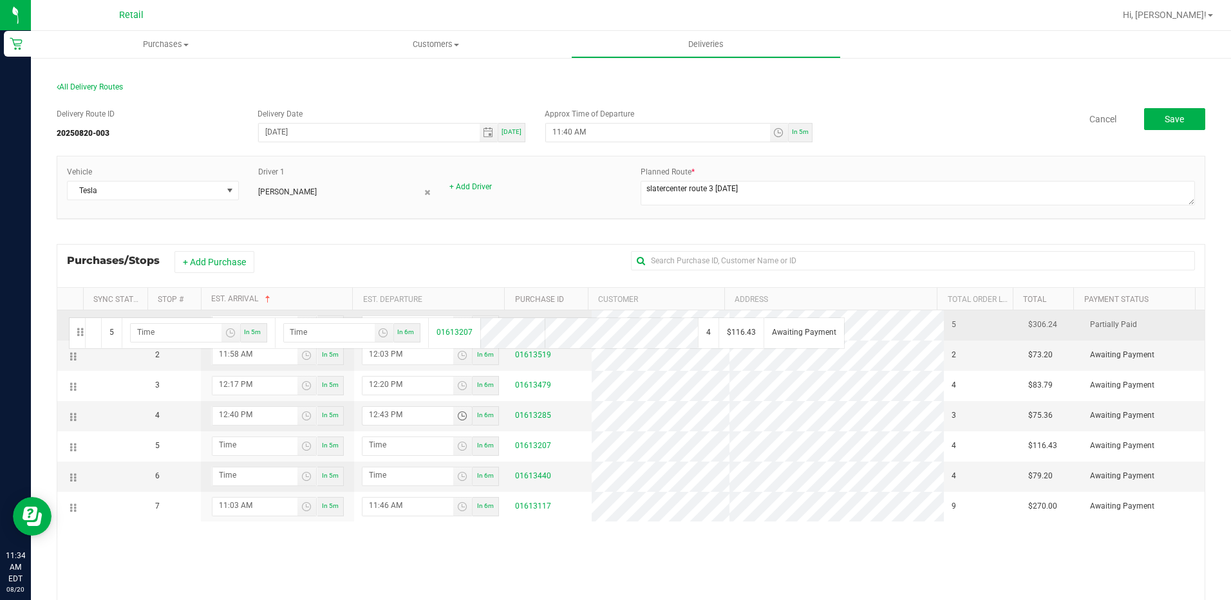
drag, startPoint x: 64, startPoint y: 445, endPoint x: 67, endPoint y: 316, distance: 129.4
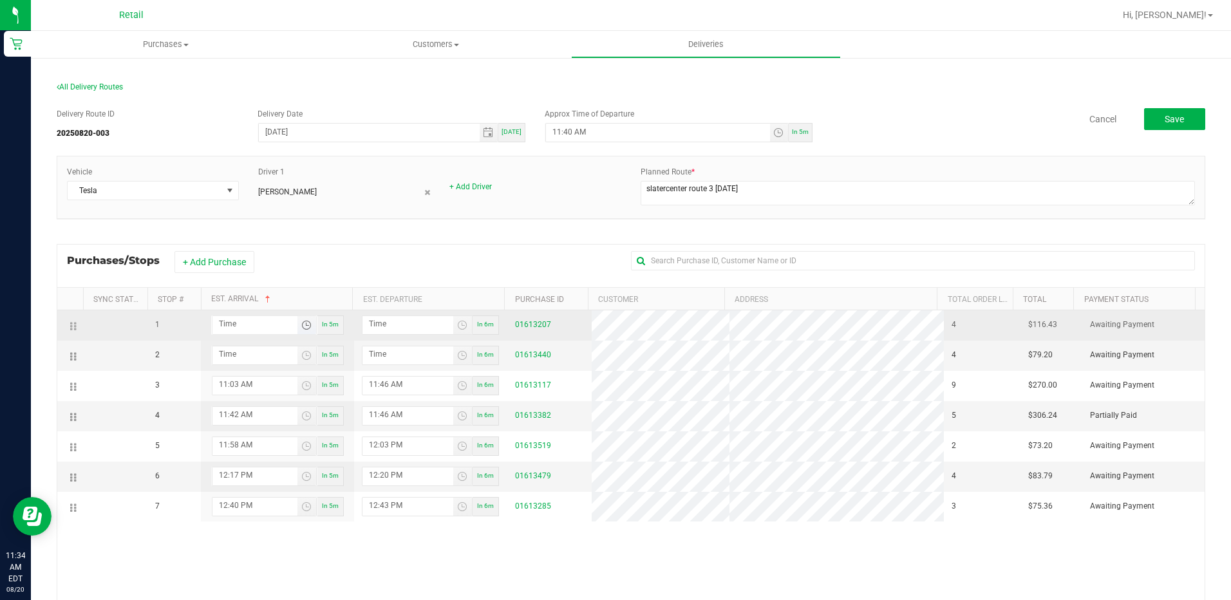
click at [302, 326] on span "Toggle time list" at bounding box center [306, 325] width 10 height 10
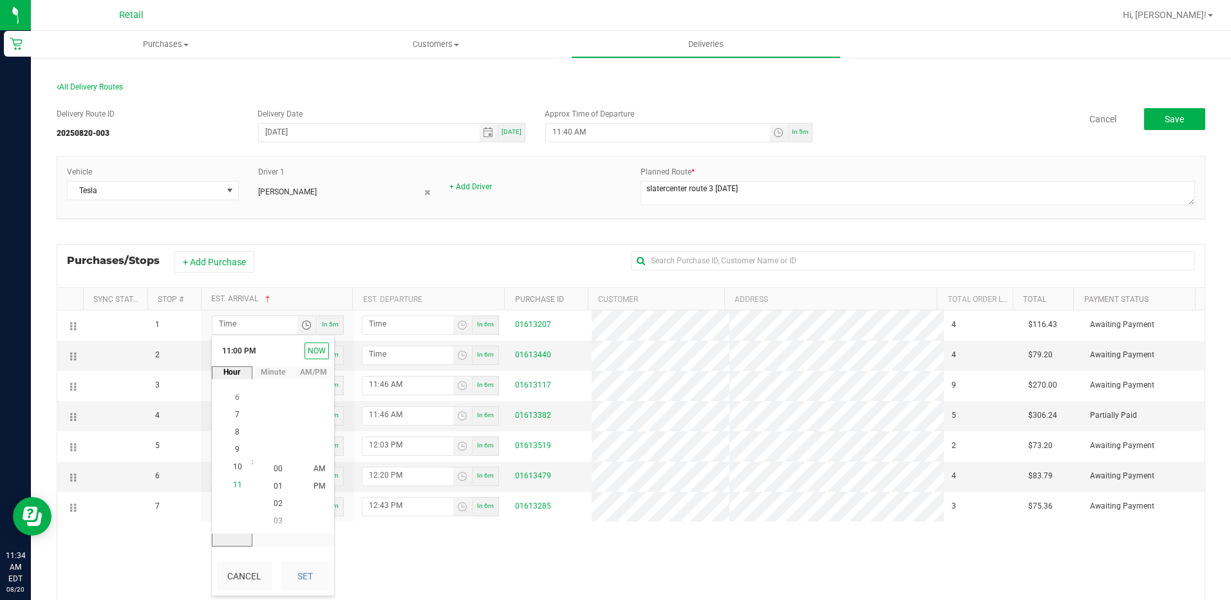
scroll to position [17, 0]
click at [234, 465] on span "11" at bounding box center [237, 468] width 9 height 9
click at [274, 519] on span "44" at bounding box center [278, 521] width 9 height 9
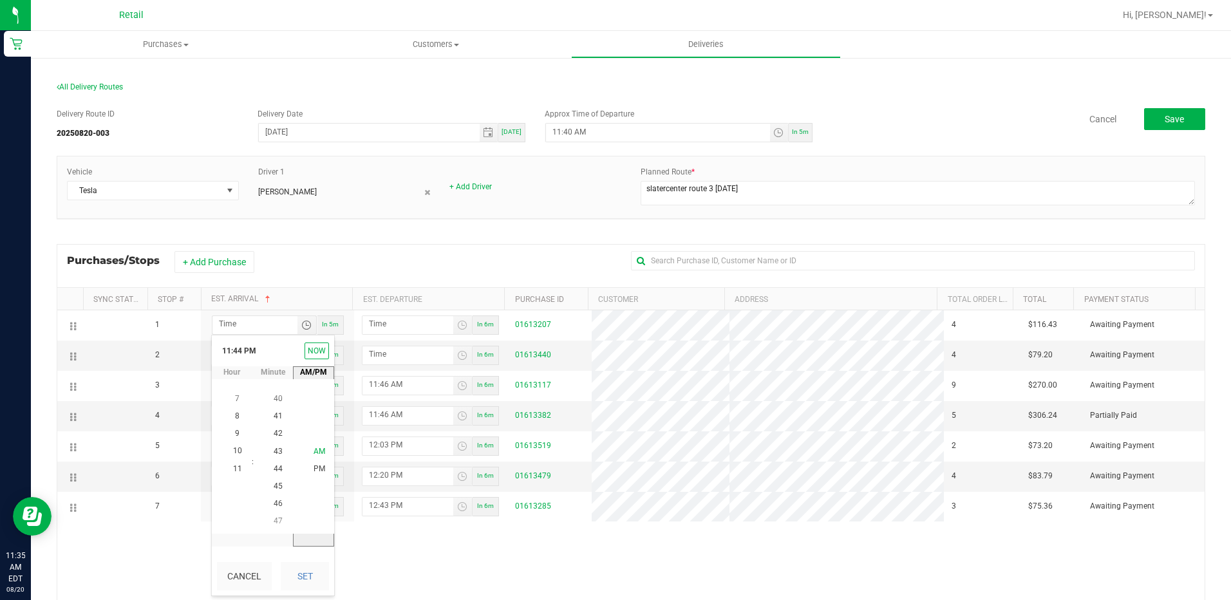
click at [313, 451] on span "AM" at bounding box center [319, 451] width 12 height 9
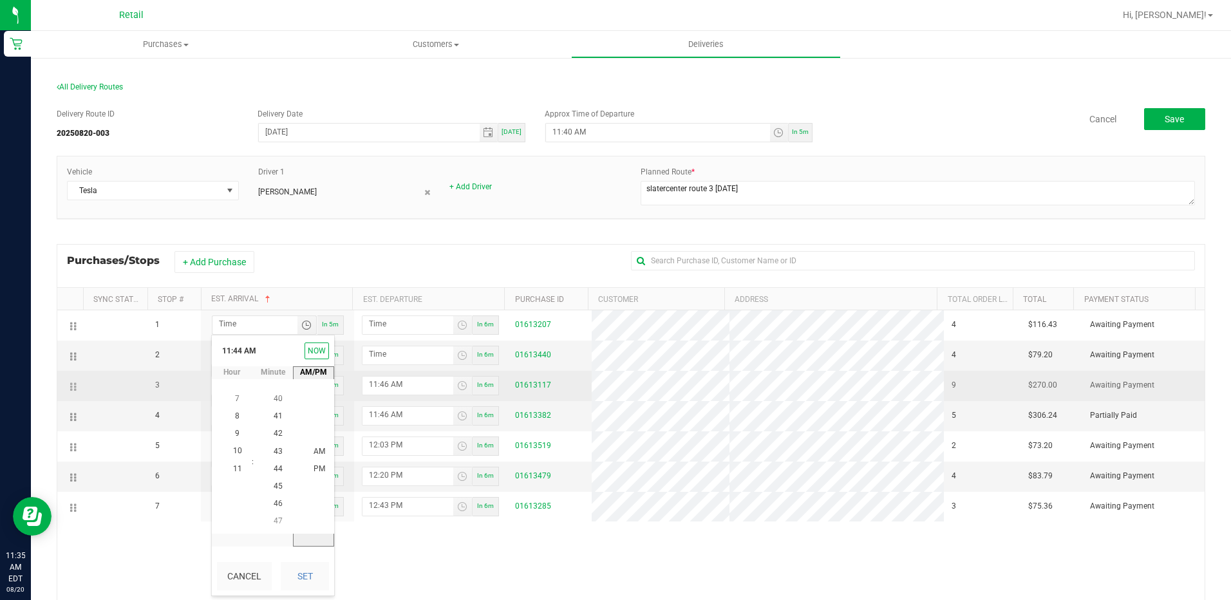
scroll to position [0, 0]
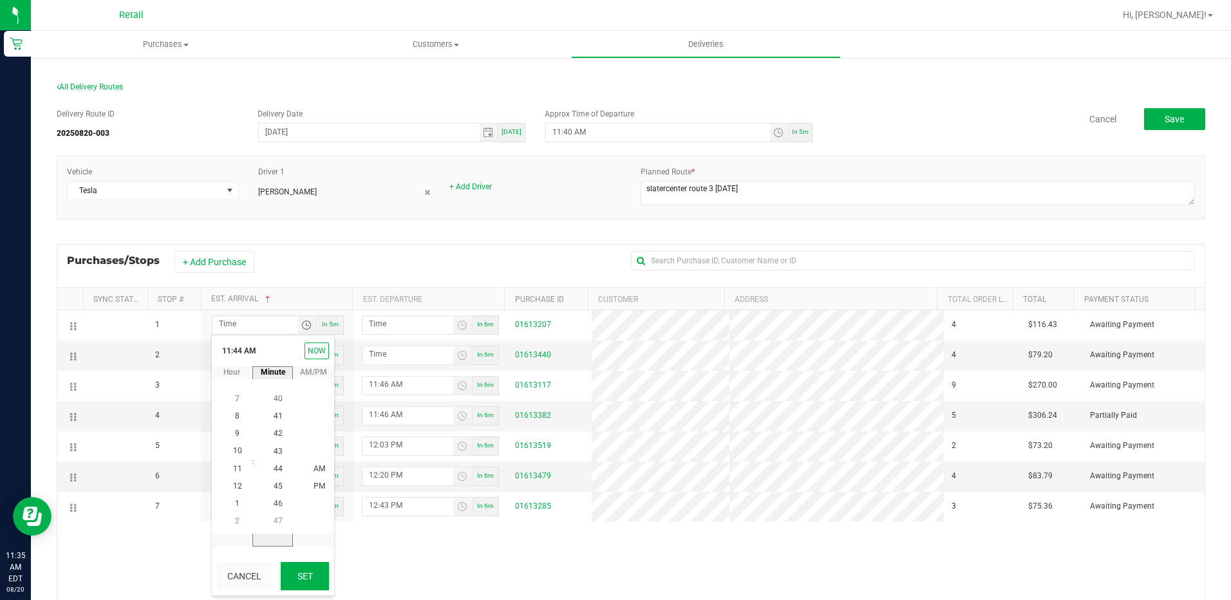
click at [305, 580] on button "Set" at bounding box center [305, 576] width 48 height 28
type input "11:44 AM"
type input "11:45 AM"
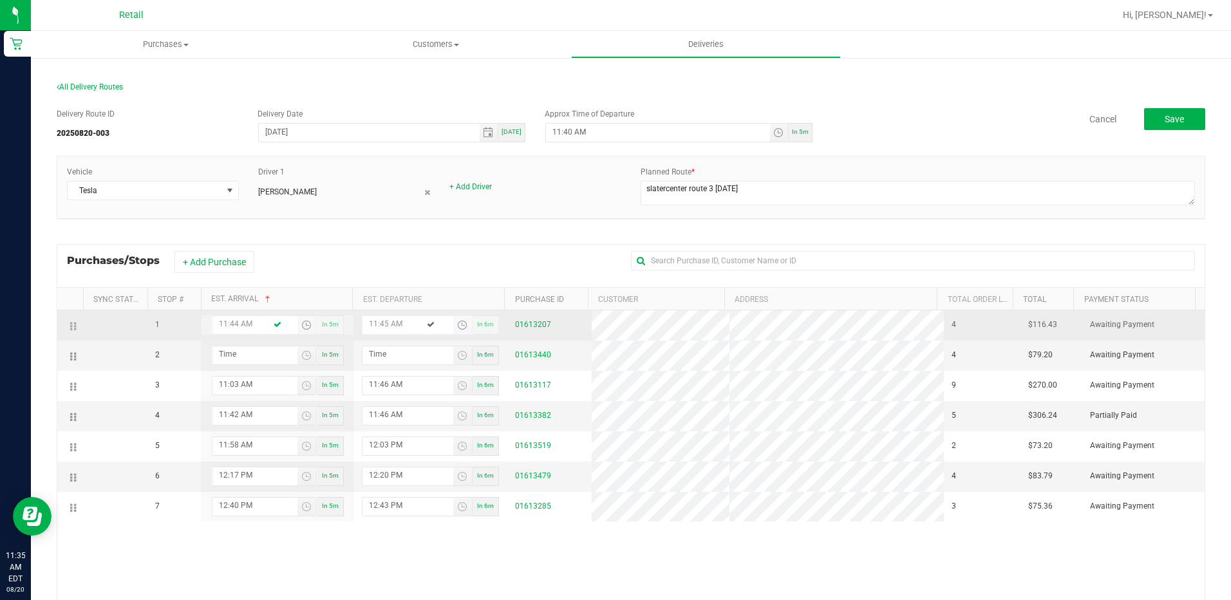
click at [457, 324] on span "Toggle time list" at bounding box center [462, 325] width 10 height 10
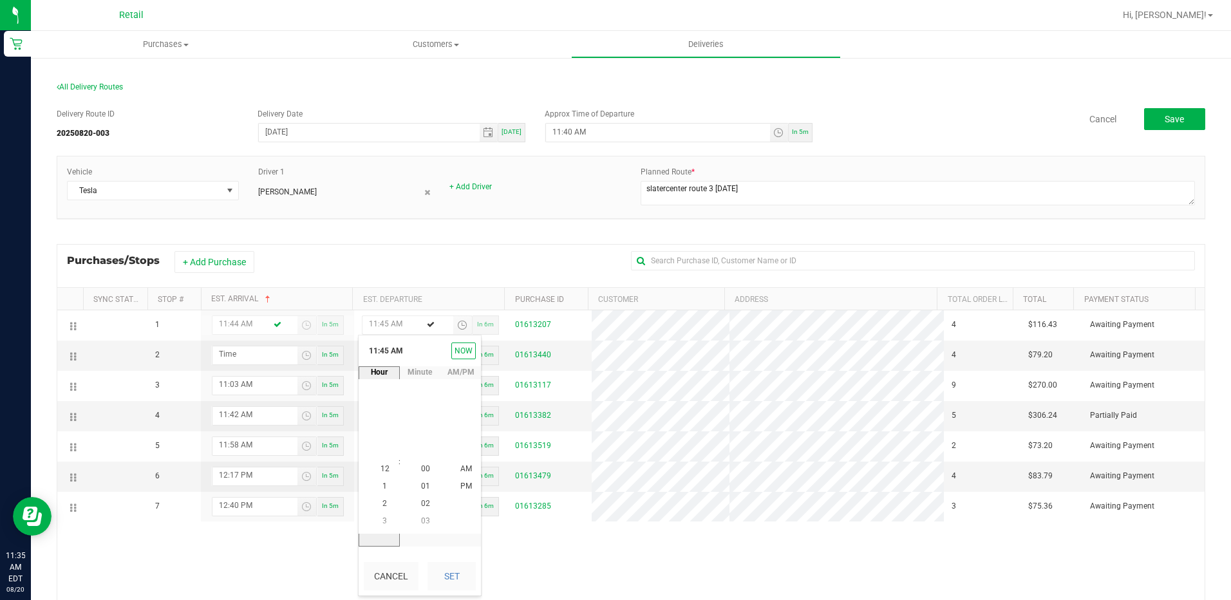
scroll to position [787, 0]
click at [382, 471] on span "11" at bounding box center [384, 468] width 9 height 9
click at [421, 471] on span "45" at bounding box center [425, 468] width 9 height 9
click at [460, 467] on span "AM" at bounding box center [466, 468] width 12 height 9
click at [449, 573] on button "Set" at bounding box center [451, 576] width 48 height 28
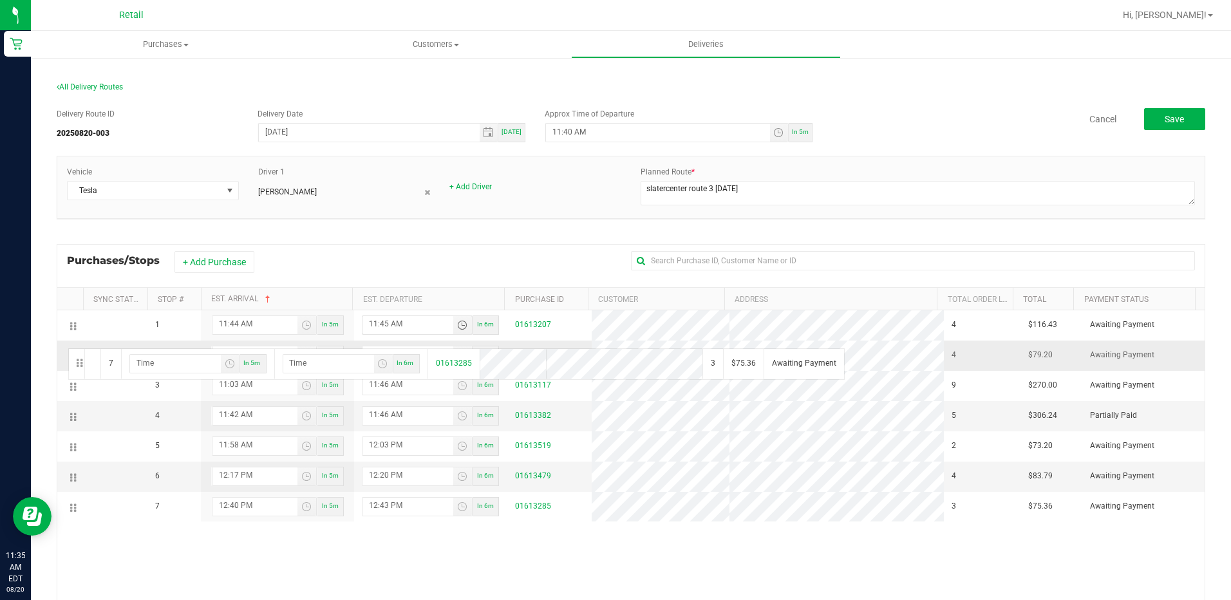
drag, startPoint x: 77, startPoint y: 510, endPoint x: 66, endPoint y: 346, distance: 163.8
drag, startPoint x: 73, startPoint y: 505, endPoint x: 67, endPoint y: 343, distance: 162.3
drag, startPoint x: 73, startPoint y: 506, endPoint x: 56, endPoint y: 342, distance: 164.4
click at [56, 342] on div "All Delivery Routes Delivery Route ID 20250820-003 Delivery Date 08/20/2025 Tod…" at bounding box center [631, 405] width 1168 height 671
drag, startPoint x: 74, startPoint y: 510, endPoint x: 70, endPoint y: 344, distance: 166.1
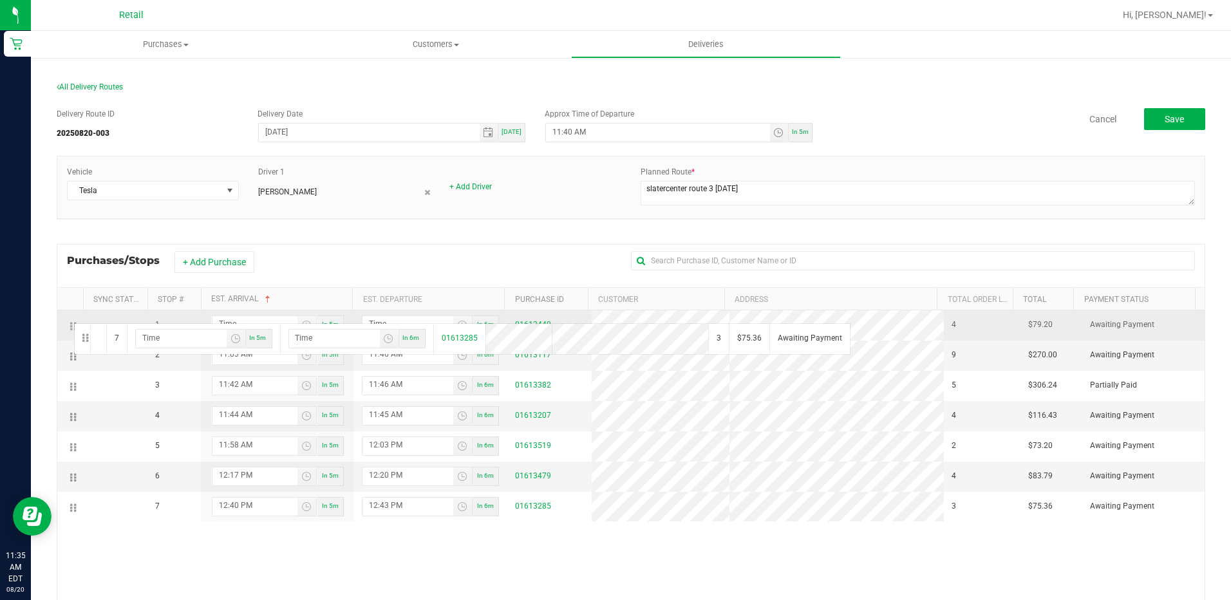
drag, startPoint x: 75, startPoint y: 505, endPoint x: 72, endPoint y: 322, distance: 182.8
drag, startPoint x: 73, startPoint y: 507, endPoint x: 59, endPoint y: 317, distance: 190.4
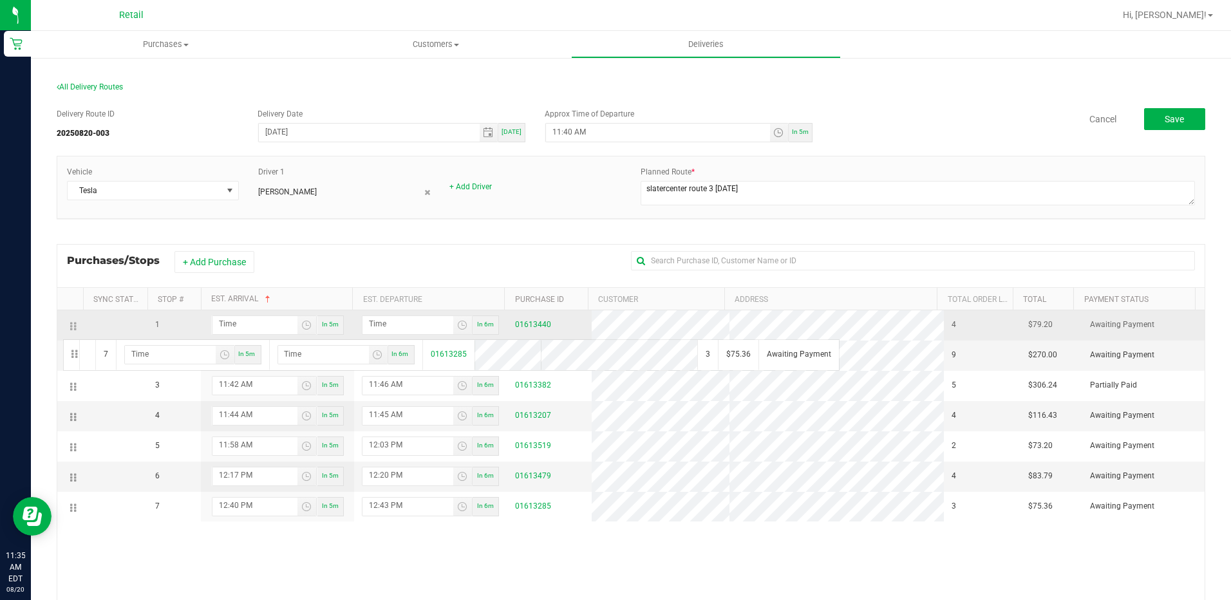
drag, startPoint x: 71, startPoint y: 504, endPoint x: 61, endPoint y: 338, distance: 166.3
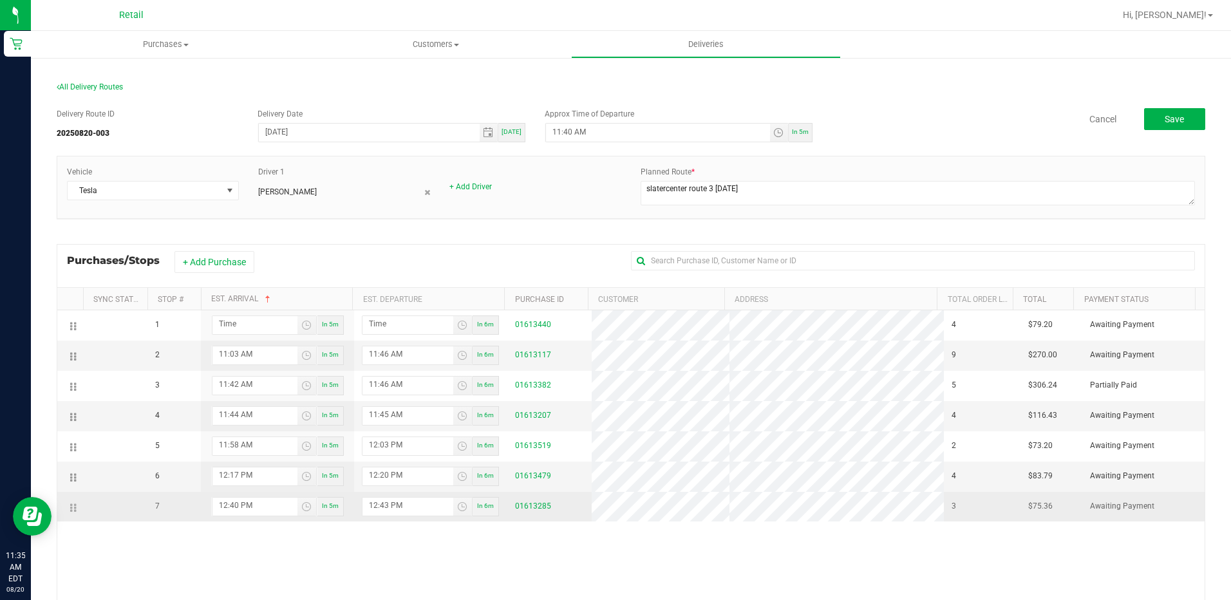
click at [153, 507] on td "7" at bounding box center [173, 507] width 53 height 30
click at [158, 506] on span "7" at bounding box center [157, 506] width 5 height 12
drag, startPoint x: 158, startPoint y: 506, endPoint x: 140, endPoint y: 507, distance: 18.0
click at [140, 507] on tr "7 12:40 PM In 5m 12:43 PM In 6m 01613285 3 $75.36 Awaiting Payment" at bounding box center [630, 507] width 1147 height 30
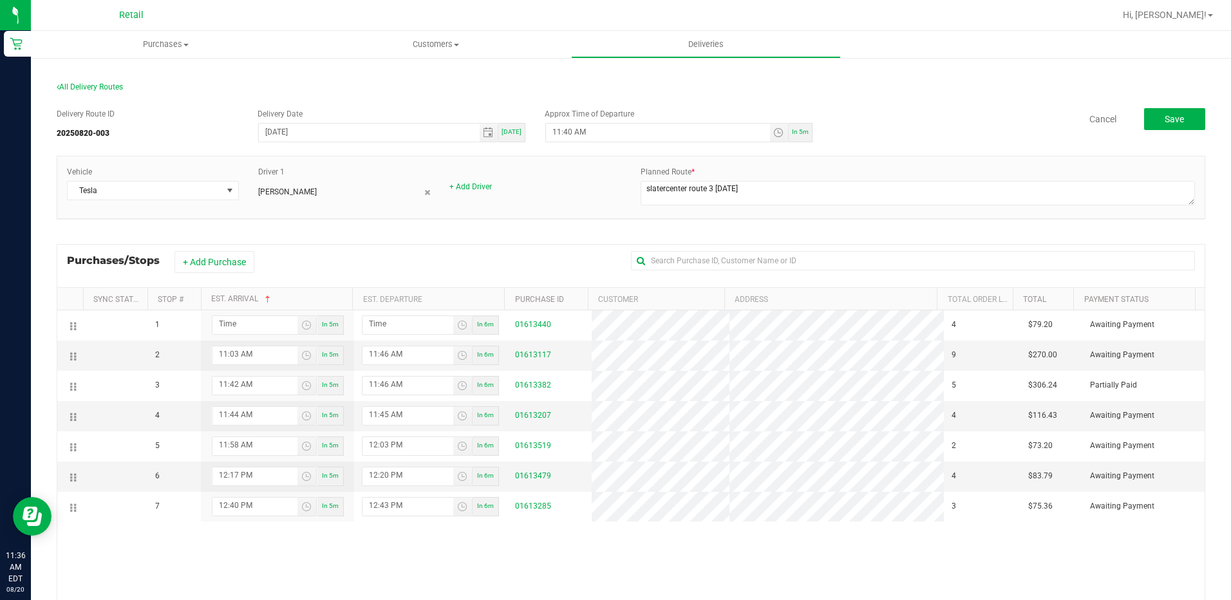
drag, startPoint x: 140, startPoint y: 507, endPoint x: 161, endPoint y: 527, distance: 29.1
click at [161, 527] on div "1 In 5m In 6m 01613440 4 $79.20 Awaiting Payment 2 11:03 AM In 5m 11:46 AM In 6…" at bounding box center [630, 499] width 1147 height 378
drag, startPoint x: 77, startPoint y: 506, endPoint x: 61, endPoint y: 303, distance: 203.4
click at [61, 303] on div "Sync Status Stop # Est. Arrival Est. Departure Purchase ID Customer Address Tot…" at bounding box center [631, 503] width 1148 height 433
drag, startPoint x: 72, startPoint y: 505, endPoint x: 48, endPoint y: 338, distance: 169.1
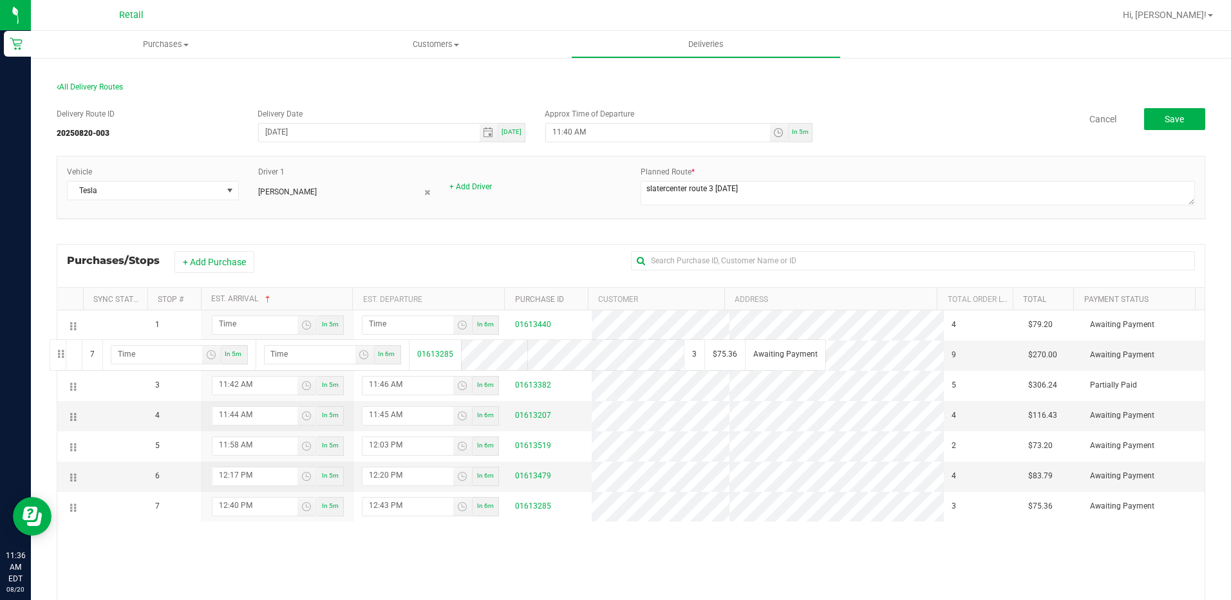
click at [48, 338] on div "All Delivery Routes Delivery Route ID 20250820-003 Delivery Date 08/20/2025 Tod…" at bounding box center [631, 405] width 1168 height 671
drag, startPoint x: 70, startPoint y: 356, endPoint x: 68, endPoint y: 474, distance: 118.4
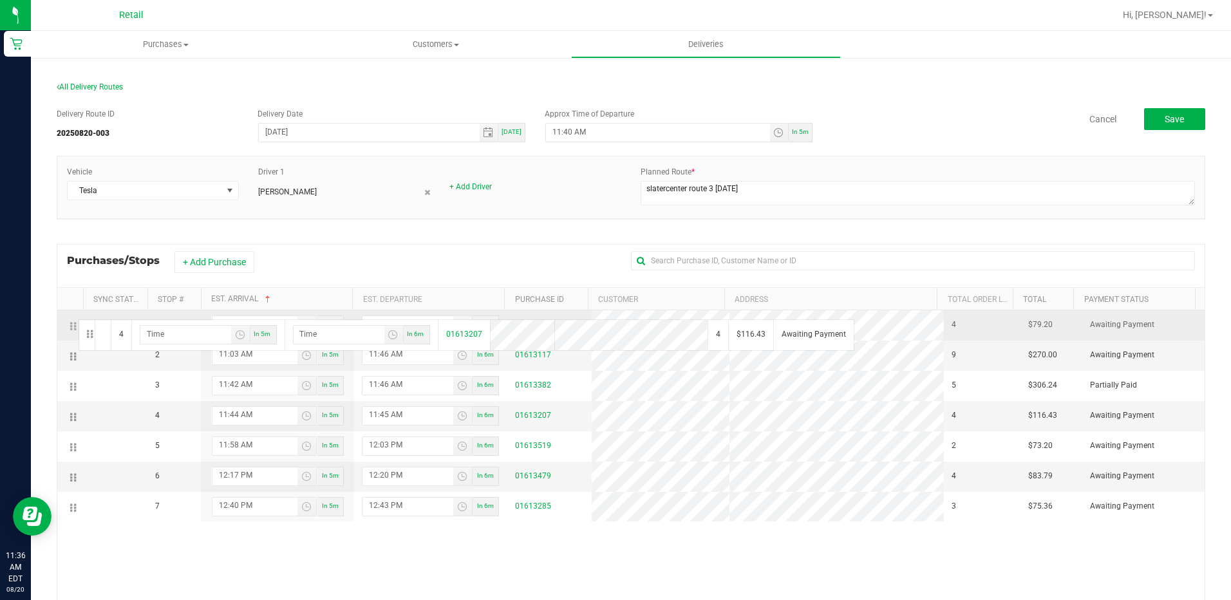
drag, startPoint x: 80, startPoint y: 418, endPoint x: 77, endPoint y: 318, distance: 99.8
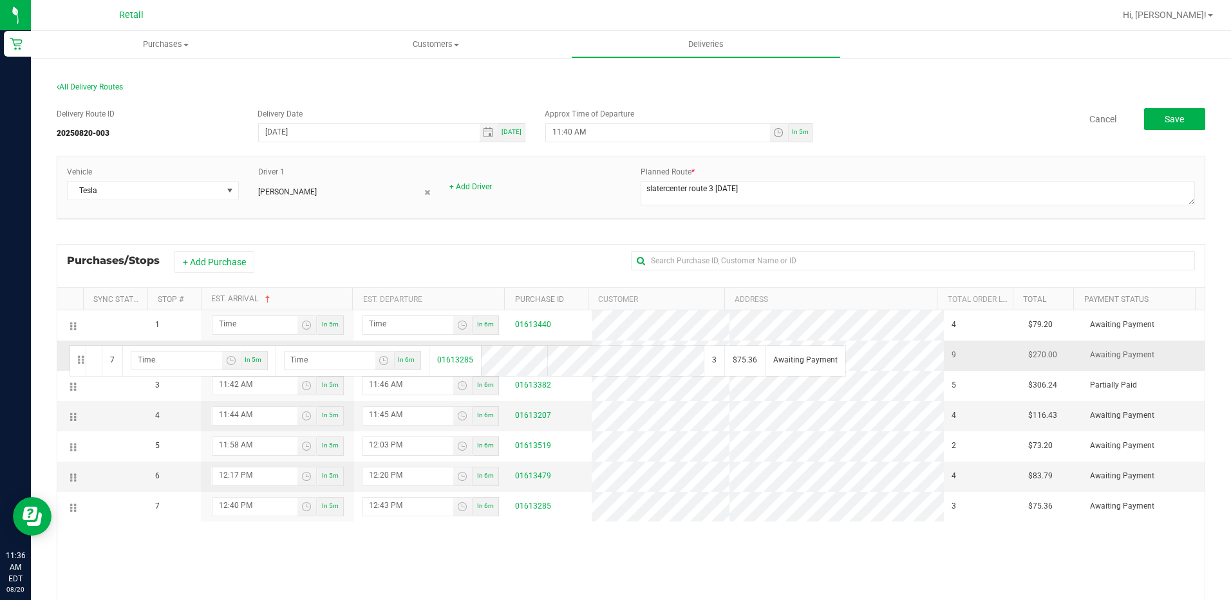
drag, startPoint x: 77, startPoint y: 508, endPoint x: 68, endPoint y: 344, distance: 165.1
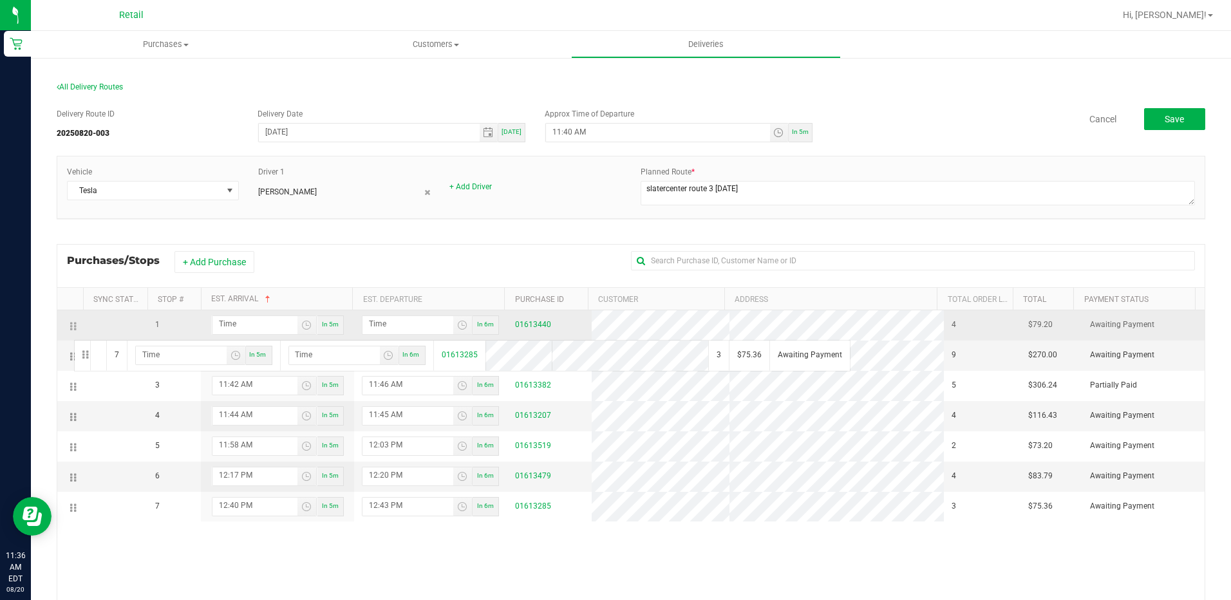
drag, startPoint x: 76, startPoint y: 505, endPoint x: 72, endPoint y: 339, distance: 166.7
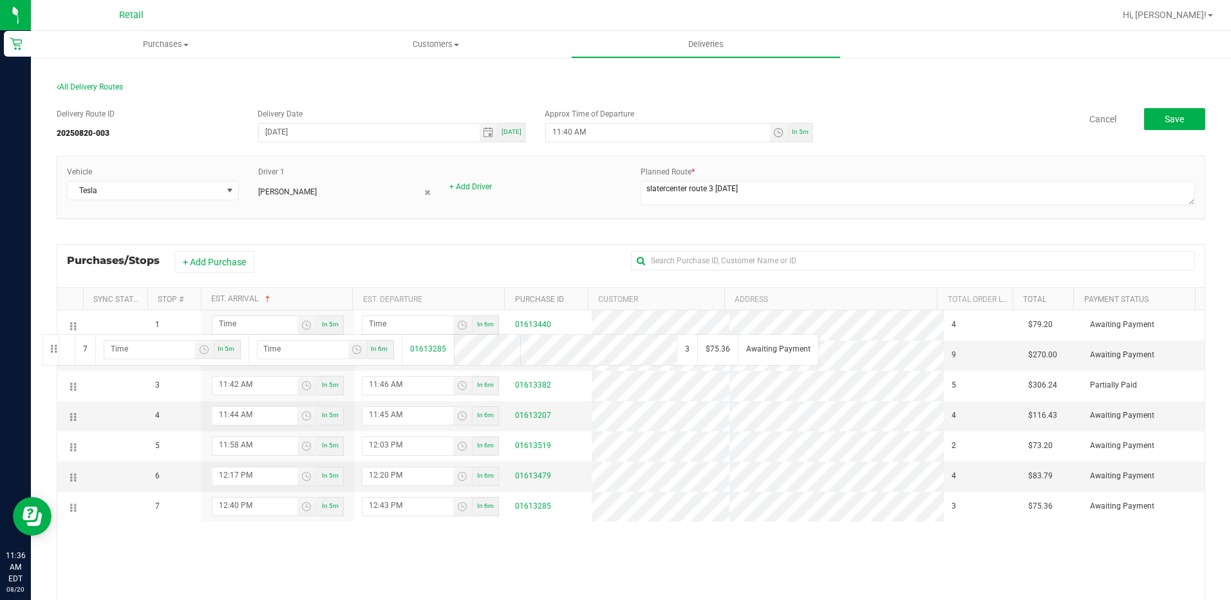
drag, startPoint x: 73, startPoint y: 510, endPoint x: 41, endPoint y: 333, distance: 180.7
click at [41, 333] on div "All Delivery Routes Delivery Route ID 20250820-003 Delivery Date 08/20/2025 Tod…" at bounding box center [631, 405] width 1200 height 697
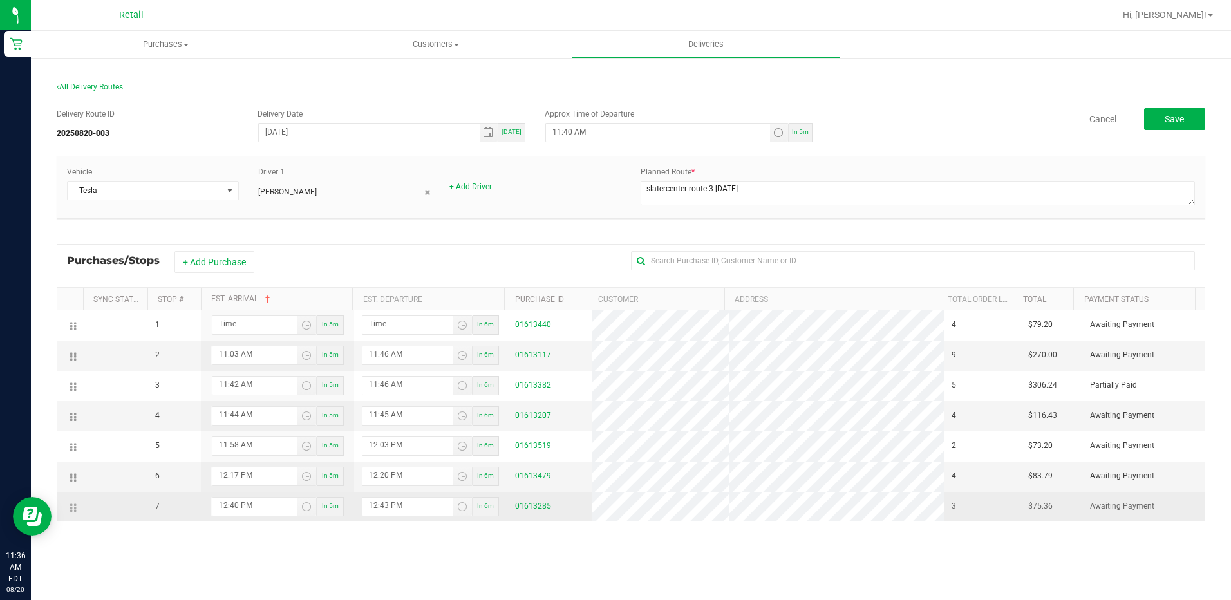
click at [69, 510] on td at bounding box center [70, 507] width 26 height 30
click at [75, 510] on icon at bounding box center [75, 508] width 2 height 10
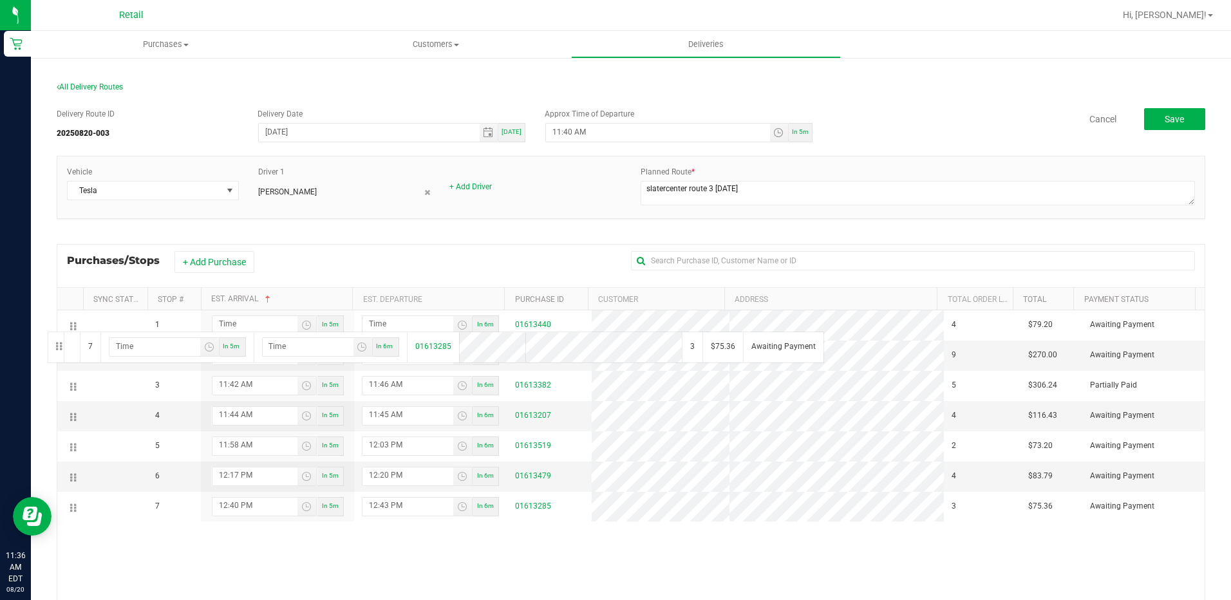
drag, startPoint x: 67, startPoint y: 510, endPoint x: 46, endPoint y: 330, distance: 181.5
click at [46, 330] on div "All Delivery Routes Delivery Route ID 20250820-003 Delivery Date 08/20/2025 Tod…" at bounding box center [631, 405] width 1200 height 697
drag, startPoint x: 66, startPoint y: 508, endPoint x: 74, endPoint y: 352, distance: 156.0
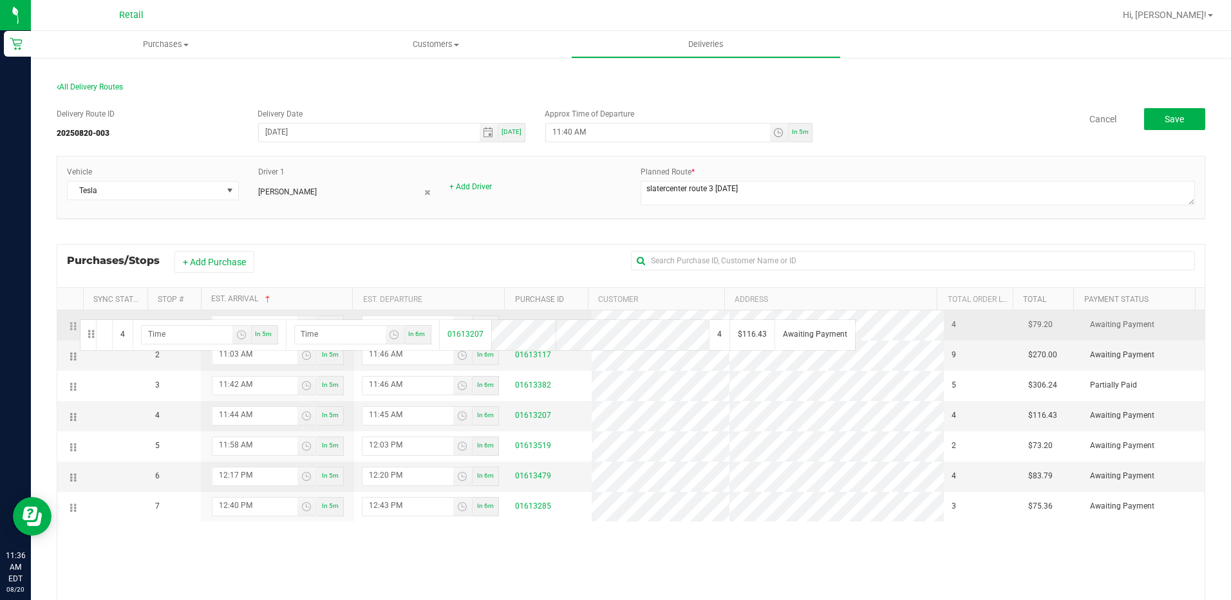
drag, startPoint x: 72, startPoint y: 416, endPoint x: 78, endPoint y: 318, distance: 98.6
drag, startPoint x: 70, startPoint y: 418, endPoint x: 118, endPoint y: 320, distance: 109.4
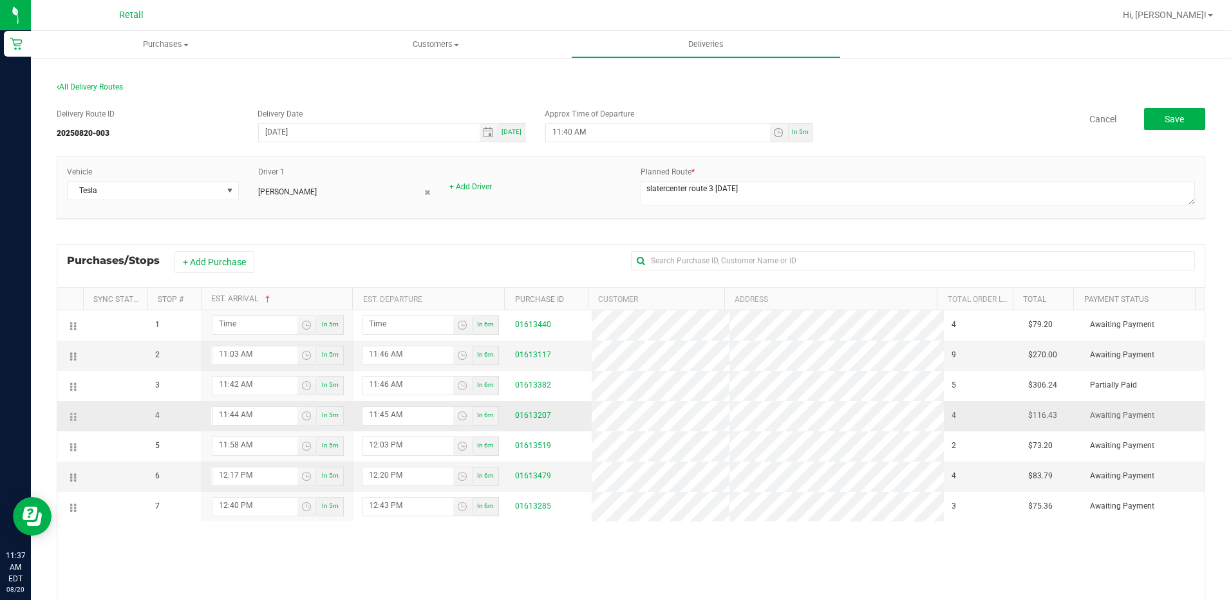
click at [156, 416] on span "4" at bounding box center [157, 415] width 5 height 12
click at [161, 415] on td "4" at bounding box center [173, 416] width 53 height 30
drag, startPoint x: 161, startPoint y: 415, endPoint x: 147, endPoint y: 415, distance: 14.2
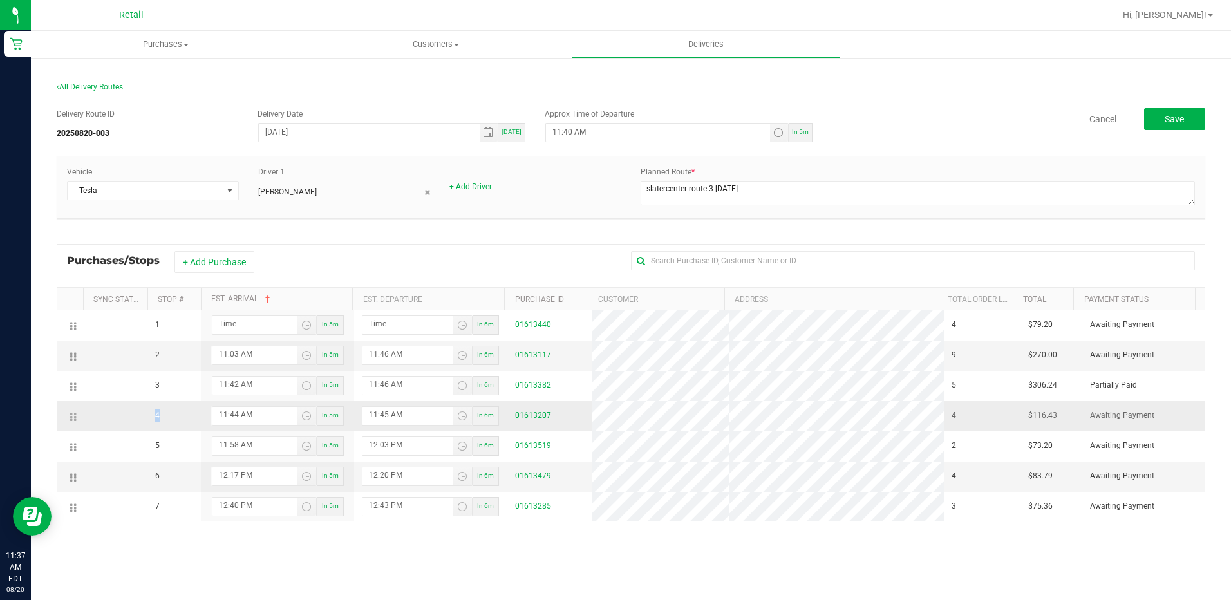
click at [151, 415] on td "4" at bounding box center [173, 416] width 53 height 30
click at [147, 415] on td at bounding box center [115, 416] width 64 height 30
click at [76, 416] on icon at bounding box center [75, 417] width 2 height 10
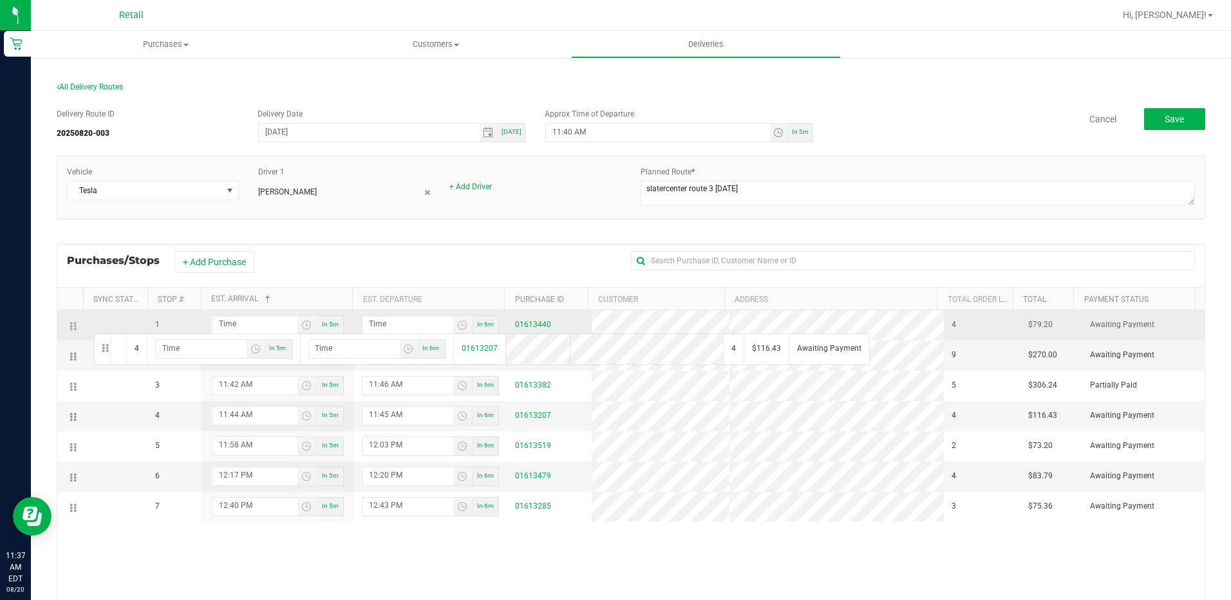
drag, startPoint x: 76, startPoint y: 416, endPoint x: 92, endPoint y: 332, distance: 85.2
drag, startPoint x: 72, startPoint y: 421, endPoint x: 88, endPoint y: 338, distance: 84.6
drag, startPoint x: 78, startPoint y: 415, endPoint x: 97, endPoint y: 328, distance: 88.9
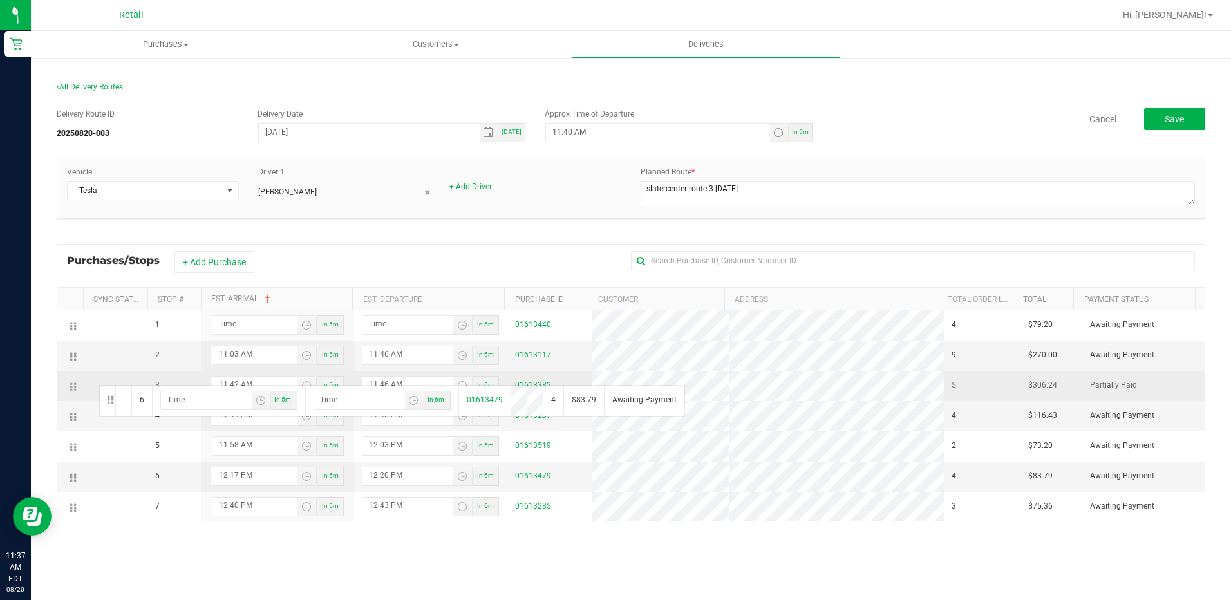
drag, startPoint x: 74, startPoint y: 489, endPoint x: 97, endPoint y: 384, distance: 107.4
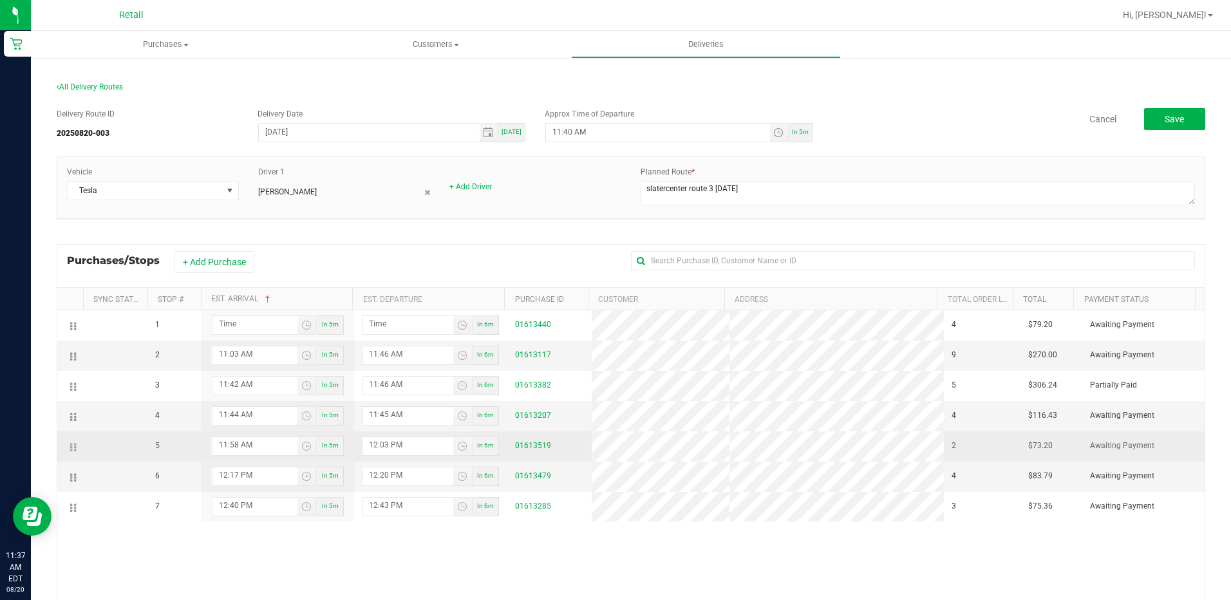
drag, startPoint x: 148, startPoint y: 444, endPoint x: 160, endPoint y: 448, distance: 12.8
drag, startPoint x: 160, startPoint y: 448, endPoint x: 164, endPoint y: 457, distance: 9.8
drag, startPoint x: 164, startPoint y: 457, endPoint x: 158, endPoint y: 452, distance: 8.2
click at [158, 452] on span "5" at bounding box center [157, 446] width 5 height 12
click at [156, 446] on span "5" at bounding box center [157, 446] width 5 height 12
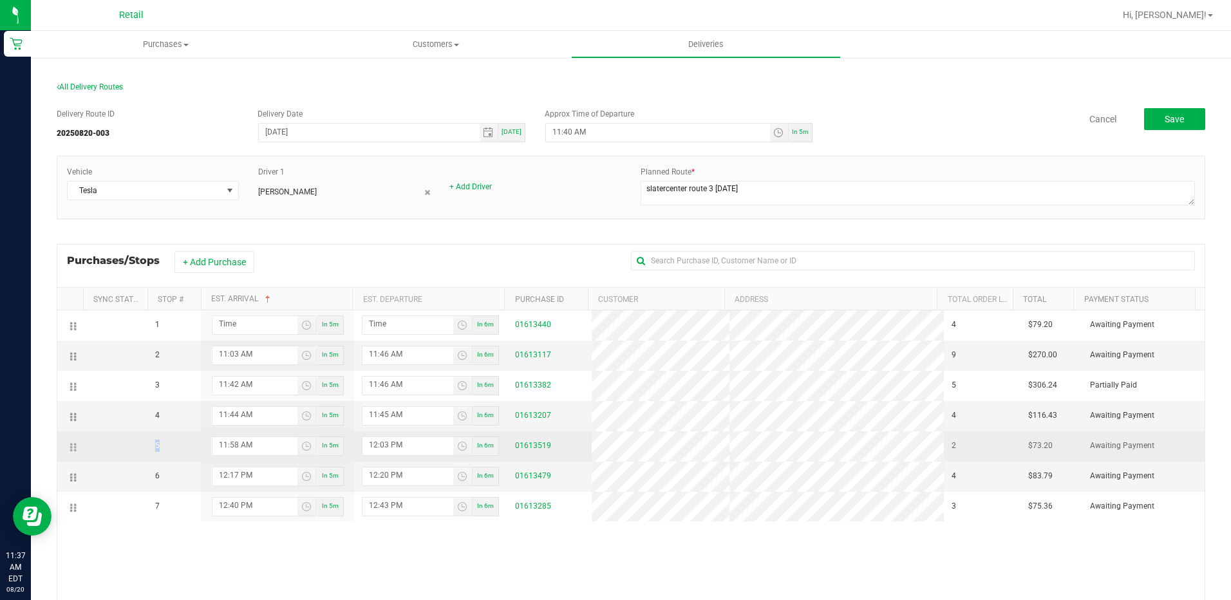
click at [156, 446] on span "5" at bounding box center [157, 446] width 5 height 12
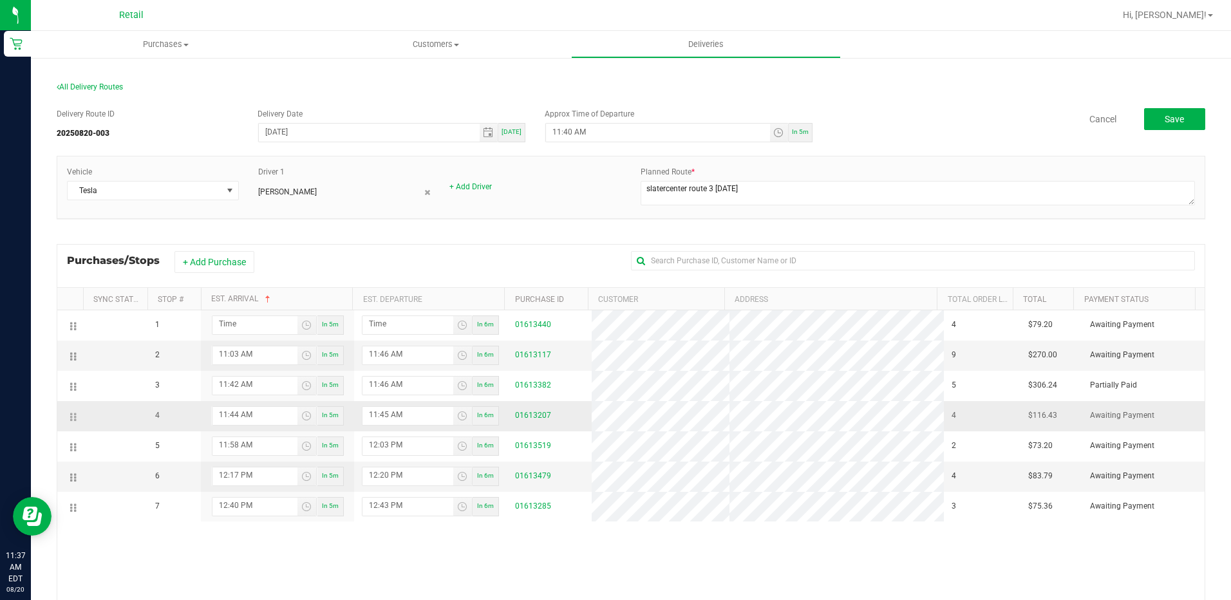
drag, startPoint x: 156, startPoint y: 446, endPoint x: 133, endPoint y: 406, distance: 46.1
click at [133, 406] on td at bounding box center [115, 416] width 64 height 30
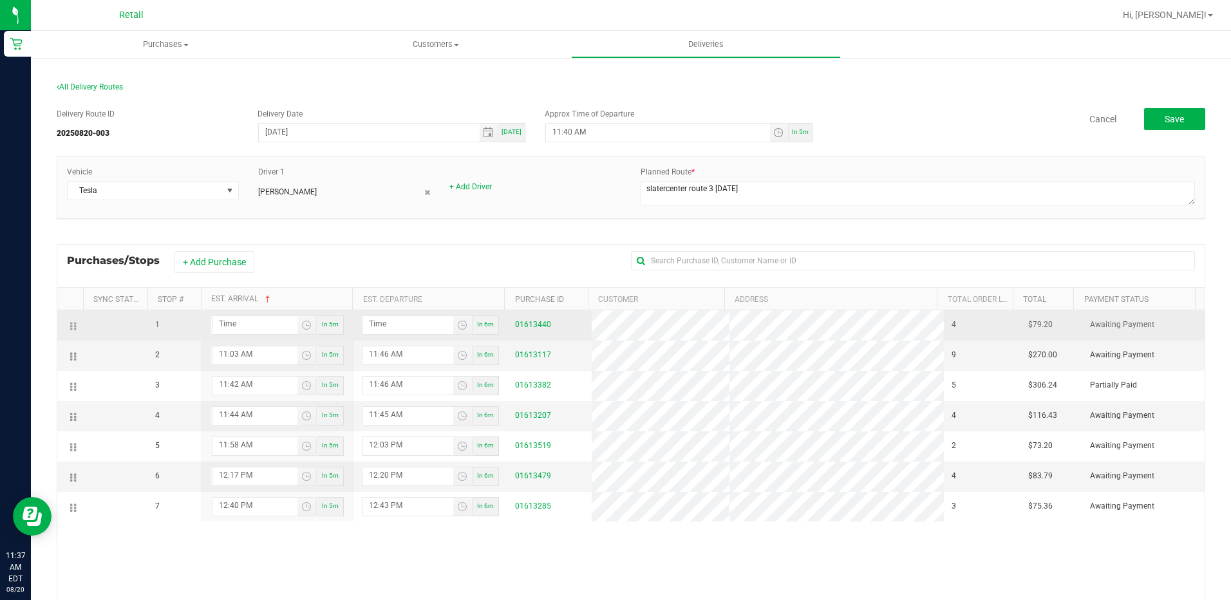
drag, startPoint x: 157, startPoint y: 328, endPoint x: 157, endPoint y: 337, distance: 9.0
click at [157, 337] on td "1" at bounding box center [173, 325] width 53 height 30
click at [151, 331] on td "1" at bounding box center [173, 325] width 53 height 30
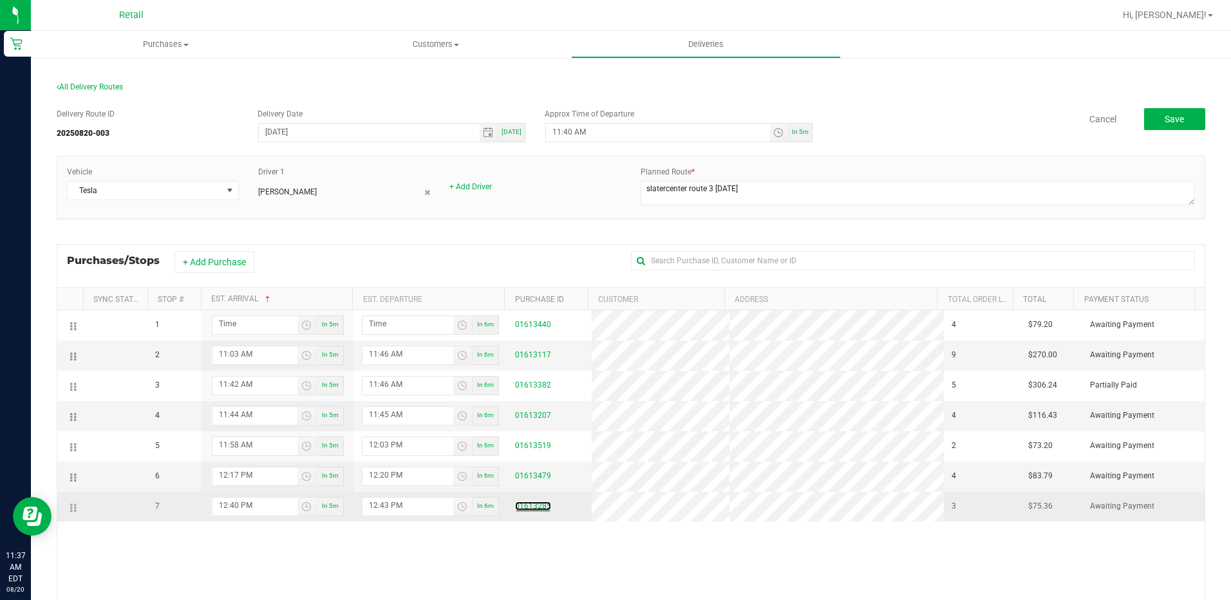
click at [70, 510] on td at bounding box center [70, 507] width 26 height 30
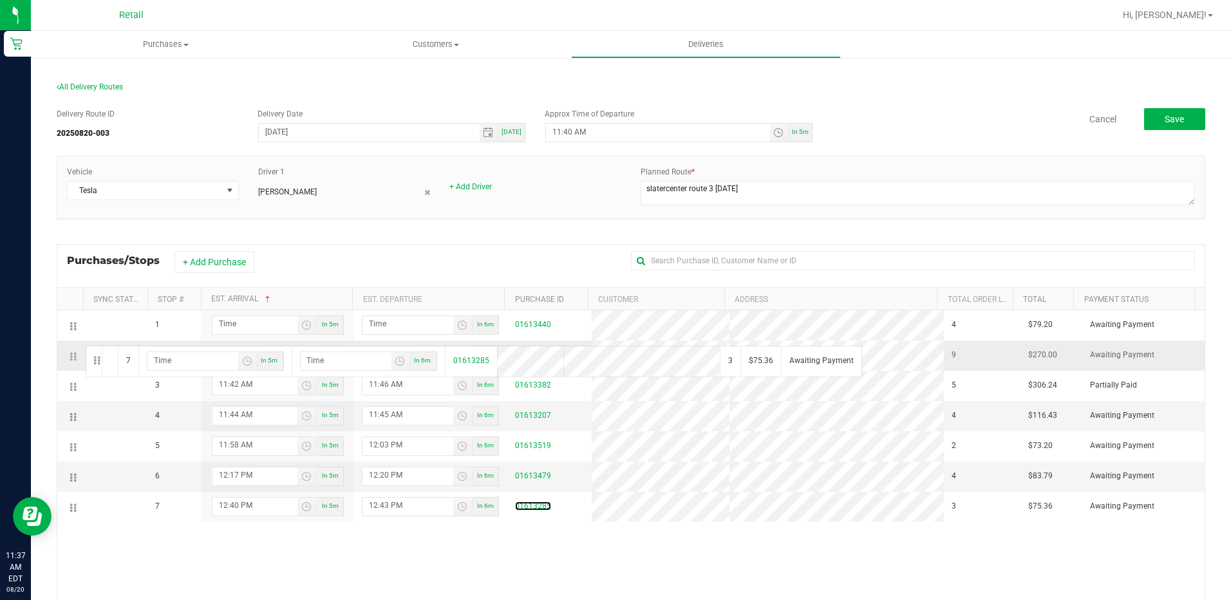
drag, startPoint x: 71, startPoint y: 506, endPoint x: 84, endPoint y: 344, distance: 162.1
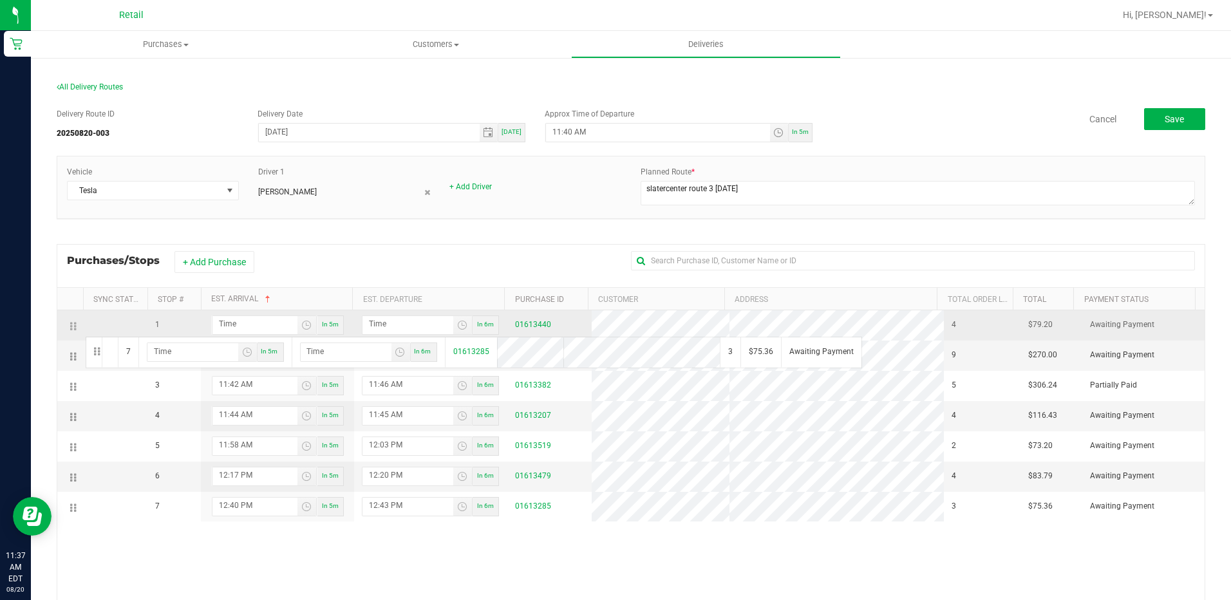
drag, startPoint x: 73, startPoint y: 511, endPoint x: 84, endPoint y: 335, distance: 176.0
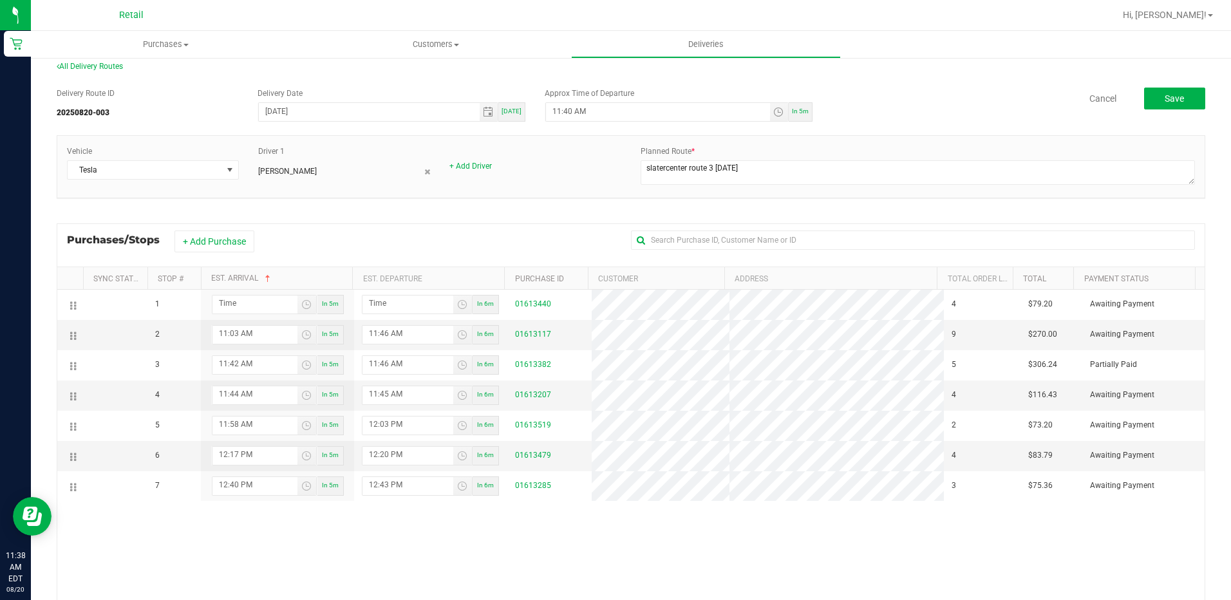
scroll to position [0, 0]
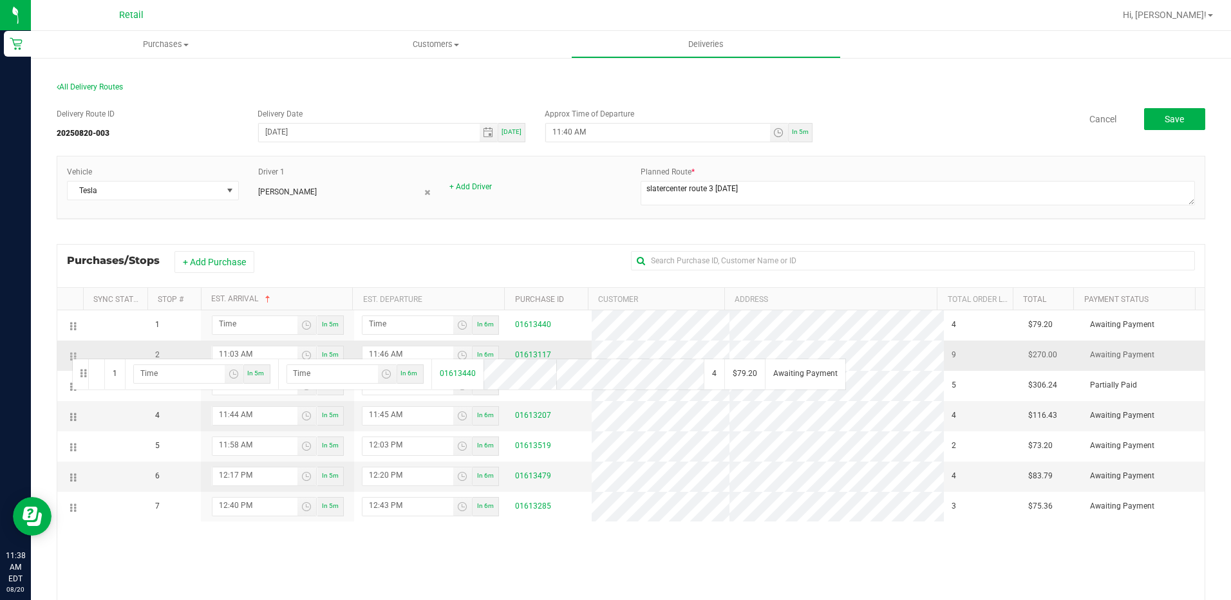
drag, startPoint x: 72, startPoint y: 324, endPoint x: 70, endPoint y: 357, distance: 33.5
drag, startPoint x: 71, startPoint y: 358, endPoint x: 71, endPoint y: 401, distance: 43.1
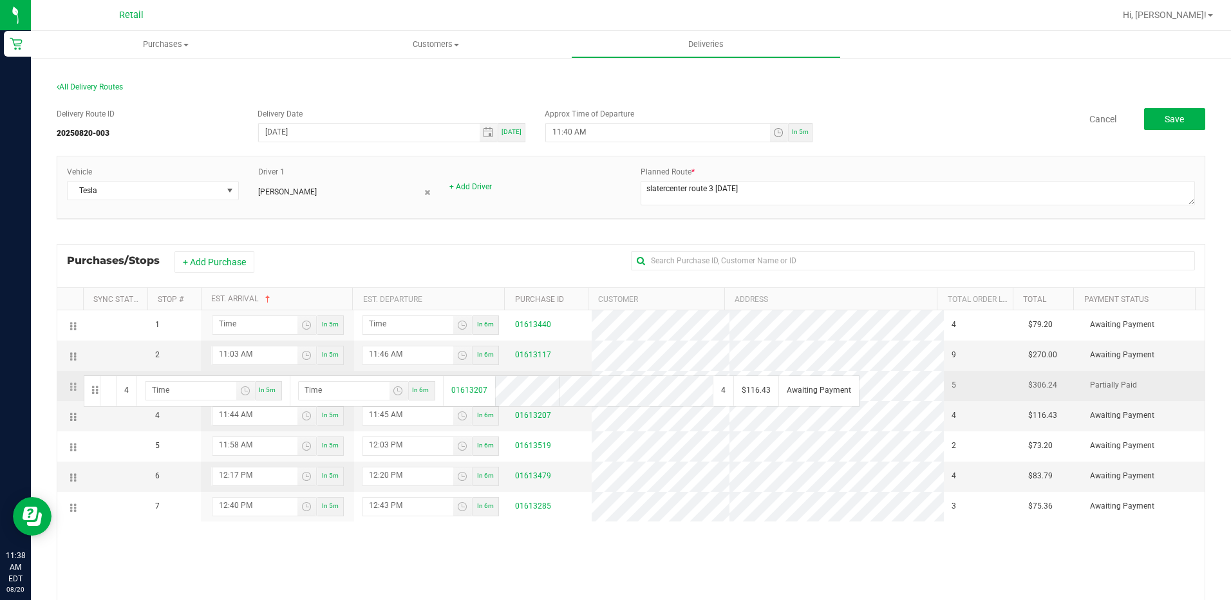
drag, startPoint x: 71, startPoint y: 401, endPoint x: 82, endPoint y: 371, distance: 32.2
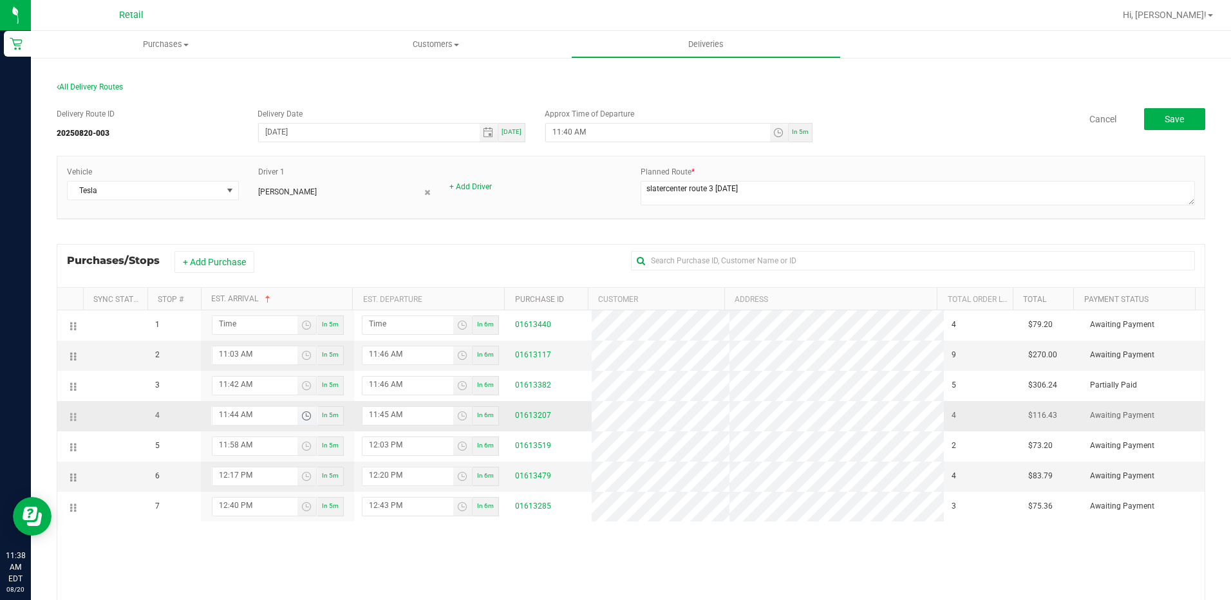
click at [305, 415] on span "Toggle time list" at bounding box center [306, 416] width 10 height 10
click at [507, 248] on div "Purchases/Stops + Add Purchase" at bounding box center [631, 265] width 1148 height 43
click at [207, 266] on button "+ Add Purchase" at bounding box center [214, 262] width 80 height 22
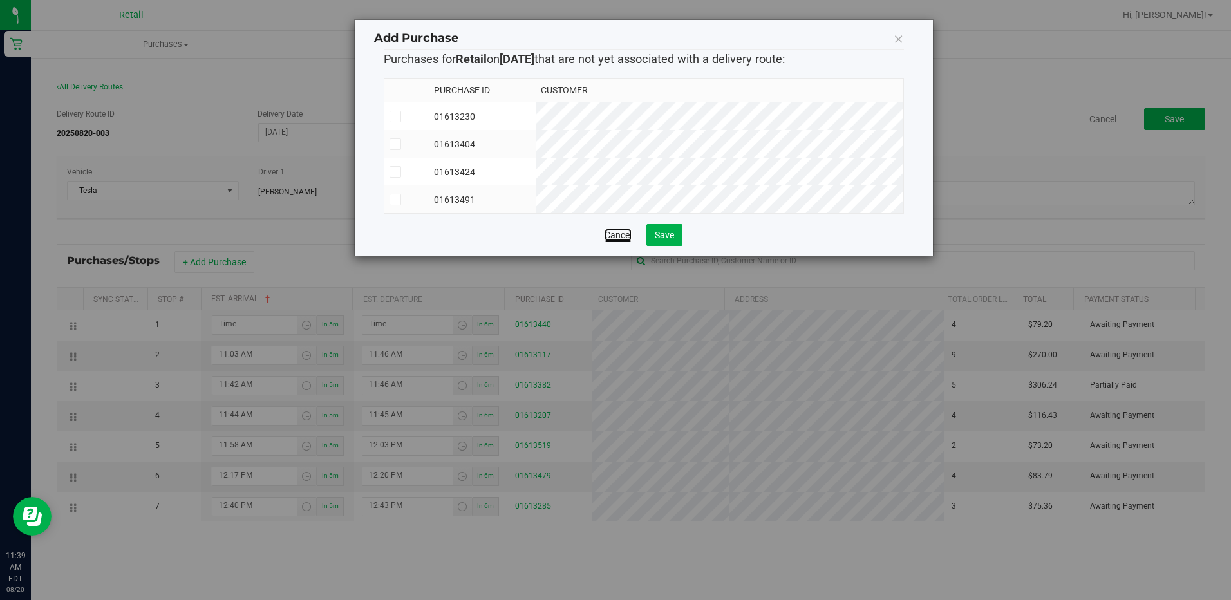
click at [628, 241] on link "Cancel" at bounding box center [617, 234] width 27 height 13
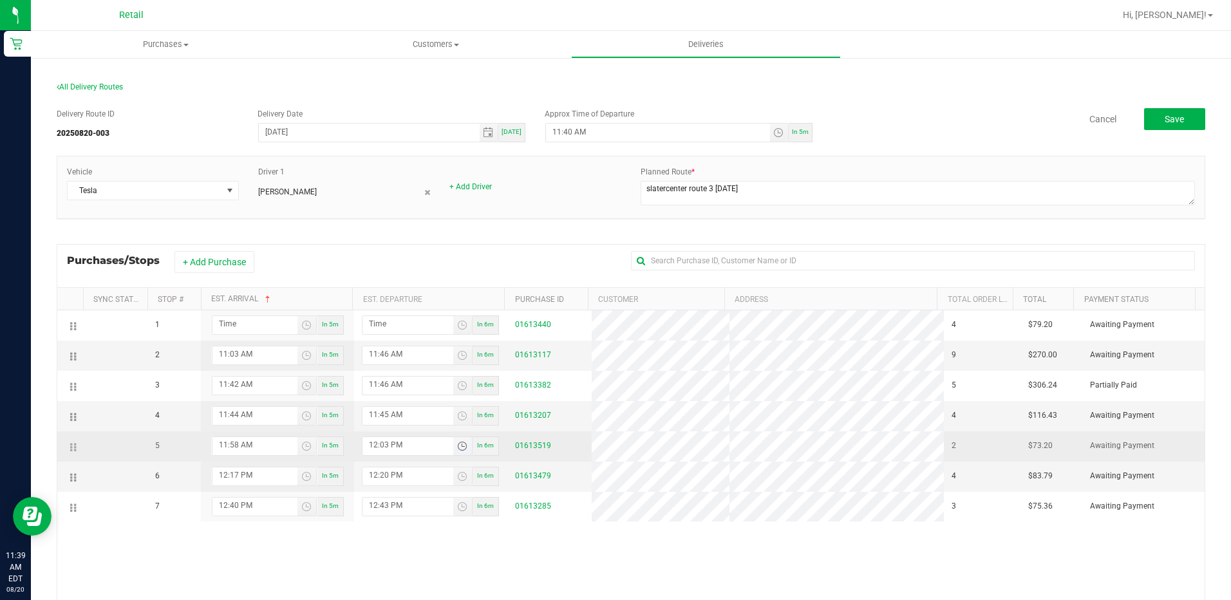
click at [415, 443] on input "12:03 PM" at bounding box center [407, 445] width 91 height 16
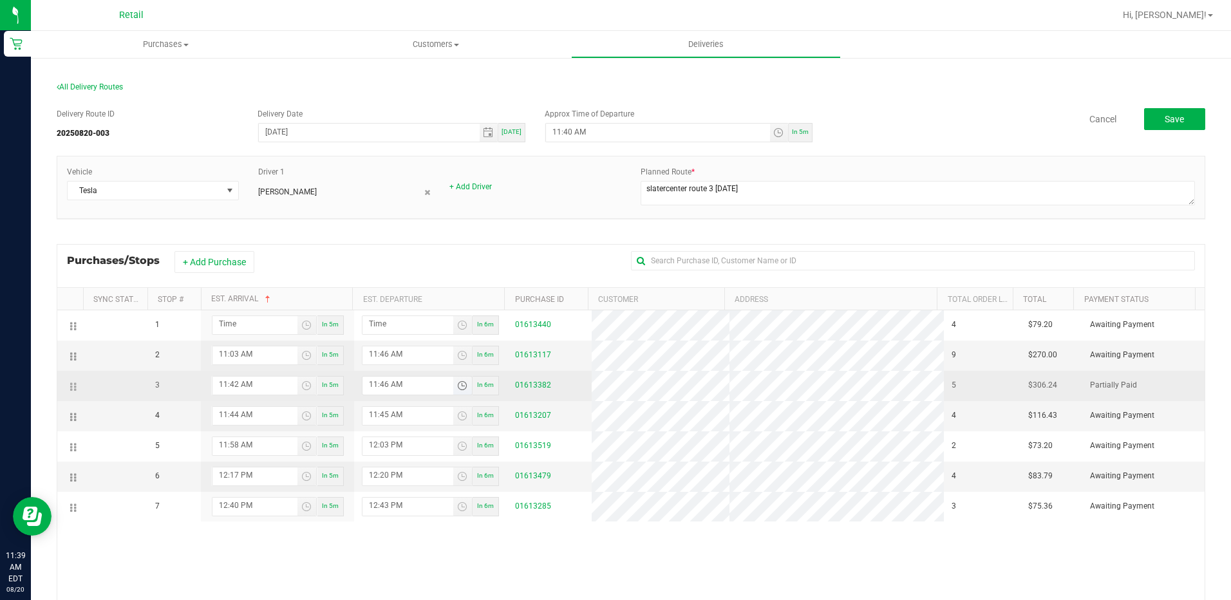
drag, startPoint x: 375, startPoint y: 382, endPoint x: 443, endPoint y: 390, distance: 69.3
click at [375, 382] on input "11:46 AM" at bounding box center [407, 385] width 91 height 16
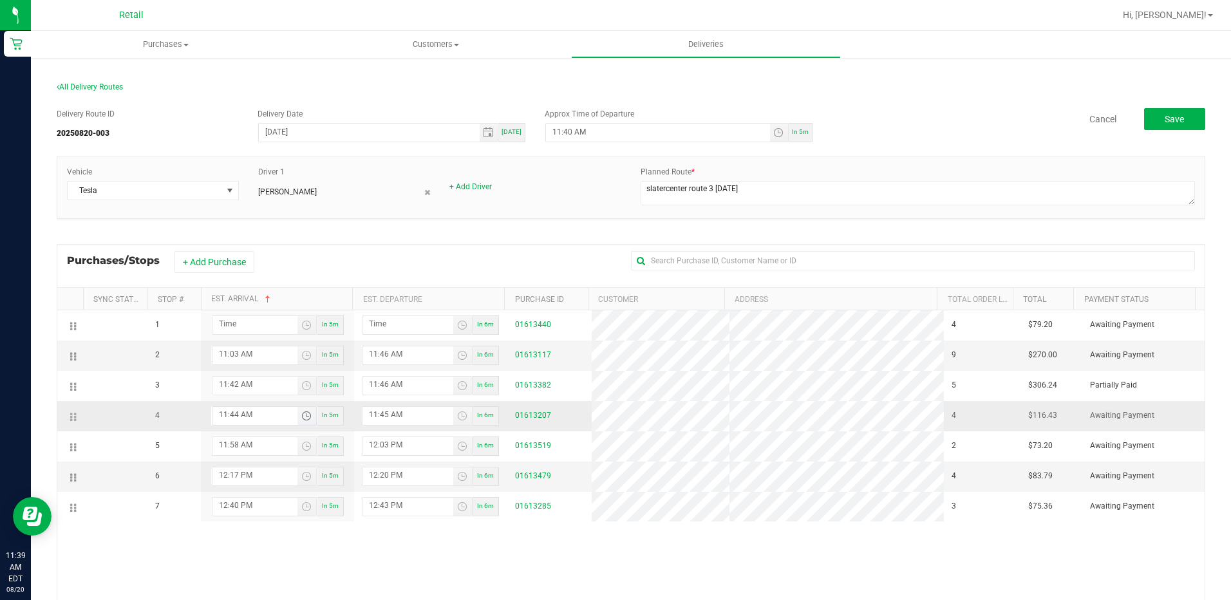
click at [259, 415] on input "11:44 AM" at bounding box center [254, 415] width 85 height 16
click at [265, 350] on input "11:03 AM" at bounding box center [254, 354] width 85 height 16
click at [219, 353] on input "11:03 AM" at bounding box center [254, 354] width 85 height 16
click at [228, 350] on input "11:03 AM" at bounding box center [254, 354] width 85 height 16
click at [232, 351] on input "11:03 AM" at bounding box center [254, 354] width 85 height 16
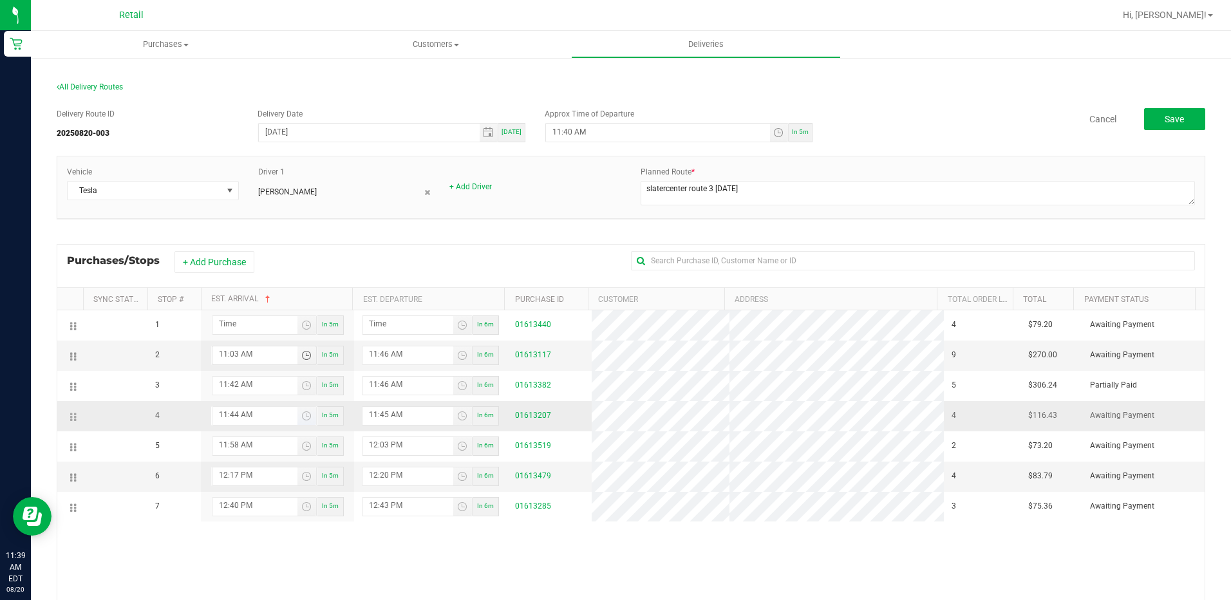
click at [235, 415] on input "11:44 AM" at bounding box center [254, 415] width 85 height 16
click at [238, 354] on input "11:03 AM" at bounding box center [254, 354] width 85 height 16
click at [229, 355] on input "11:03 AM" at bounding box center [254, 354] width 85 height 16
click at [301, 354] on span "Toggle time list" at bounding box center [306, 355] width 10 height 10
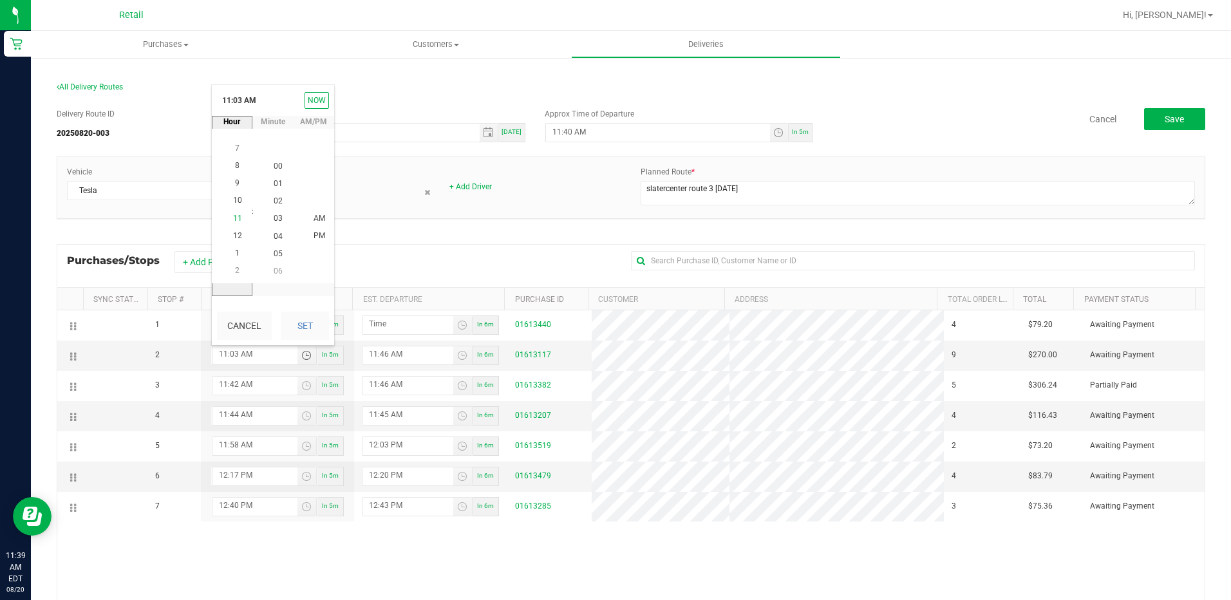
click at [236, 219] on span "11" at bounding box center [237, 218] width 9 height 9
click at [236, 237] on span "12" at bounding box center [237, 235] width 9 height 9
click at [275, 201] on span "22" at bounding box center [278, 200] width 9 height 9
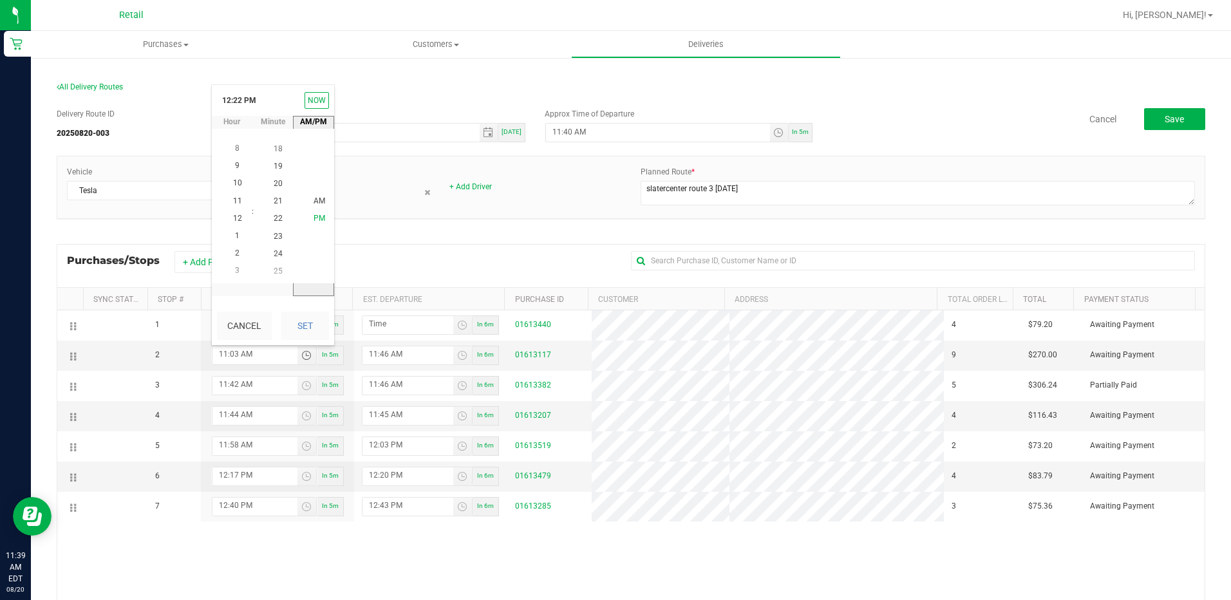
click at [318, 218] on span "PM" at bounding box center [319, 218] width 12 height 9
click at [315, 219] on span "PM" at bounding box center [319, 218] width 12 height 9
click at [308, 331] on button "Set" at bounding box center [305, 326] width 48 height 28
type input "12:22 PM"
click at [372, 355] on input "11:46 AM" at bounding box center [407, 354] width 91 height 16
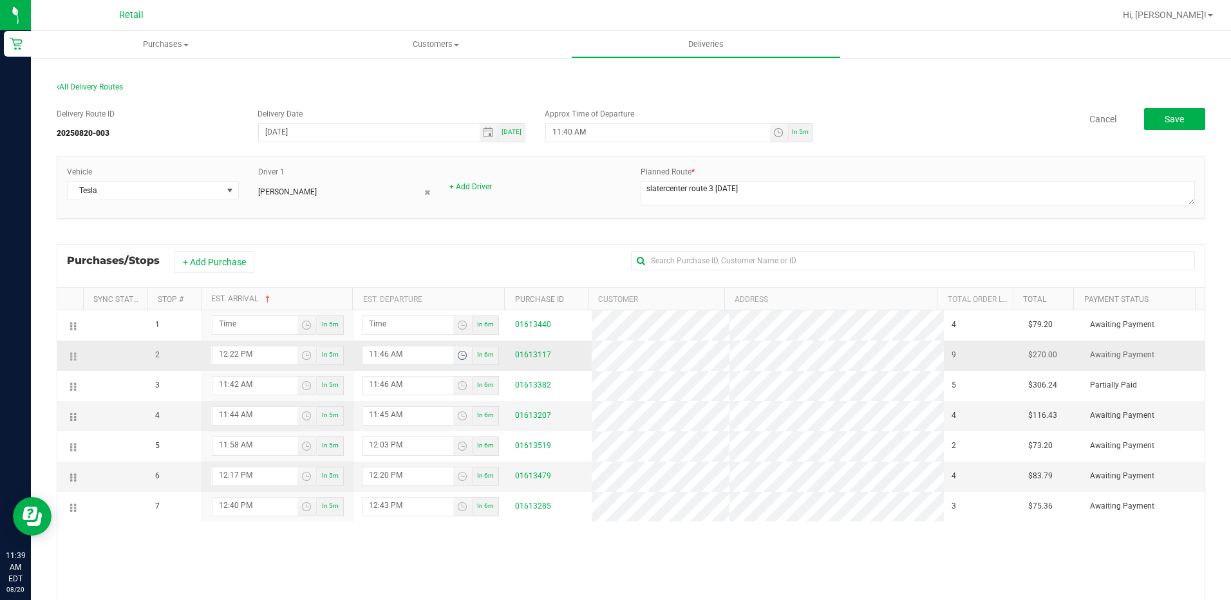
click at [374, 350] on input "11:46 AM" at bounding box center [407, 354] width 91 height 16
click at [457, 354] on span "Toggle time list" at bounding box center [462, 355] width 10 height 10
click at [380, 234] on span "12" at bounding box center [384, 235] width 9 height 9
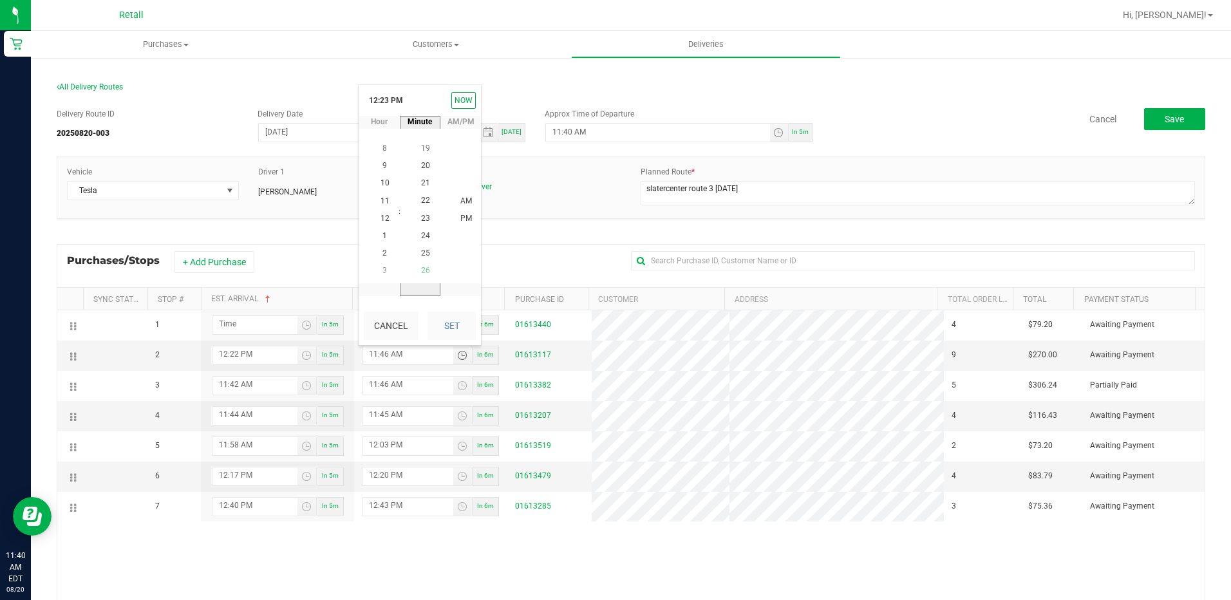
click at [422, 270] on span "26" at bounding box center [425, 270] width 9 height 9
click at [463, 221] on span "PM" at bounding box center [466, 218] width 12 height 9
click at [453, 323] on button "Set" at bounding box center [451, 326] width 48 height 28
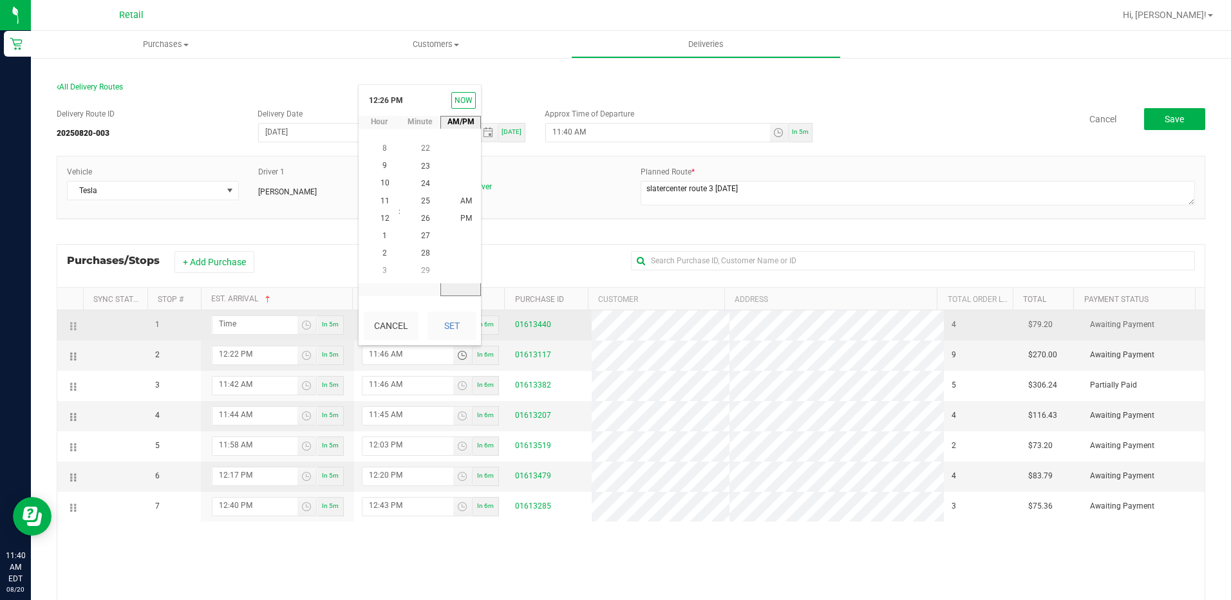
type input "12:26 PM"
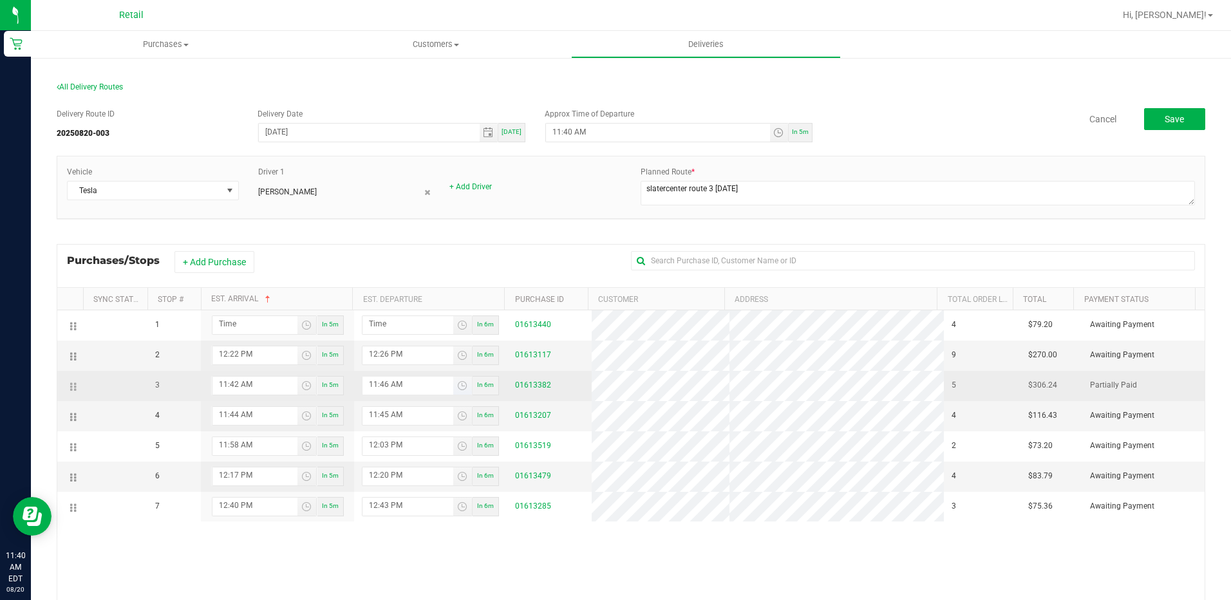
click at [409, 395] on span "11:46 AM" at bounding box center [417, 385] width 111 height 19
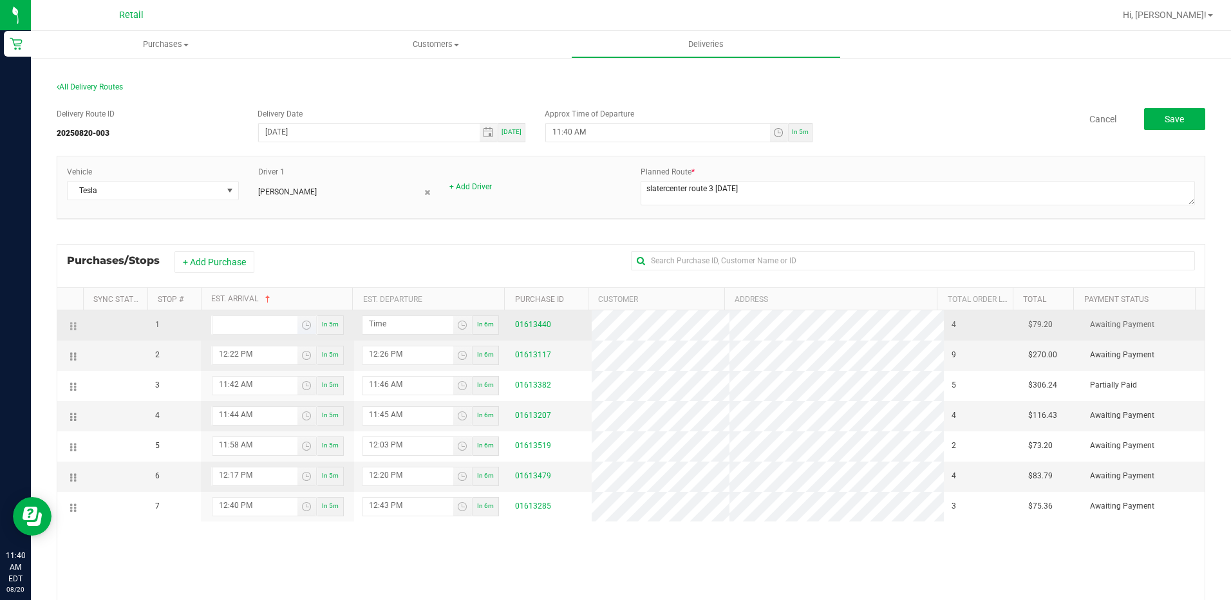
type input "hour:minute AM"
click at [254, 325] on input "hour:minute AM" at bounding box center [254, 324] width 85 height 16
drag, startPoint x: 70, startPoint y: 418, endPoint x: 71, endPoint y: 331, distance: 87.5
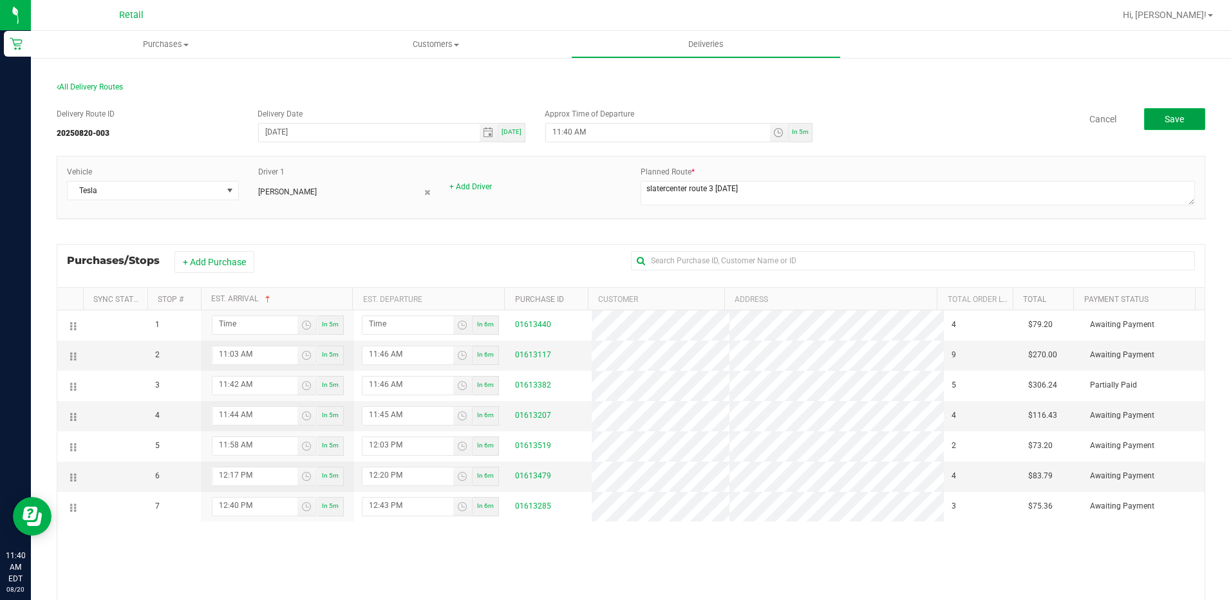
click at [1164, 123] on span "Save" at bounding box center [1173, 119] width 19 height 10
drag, startPoint x: 771, startPoint y: 128, endPoint x: 773, endPoint y: 143, distance: 14.9
click at [773, 136] on span "Toggle time list" at bounding box center [778, 132] width 10 height 10
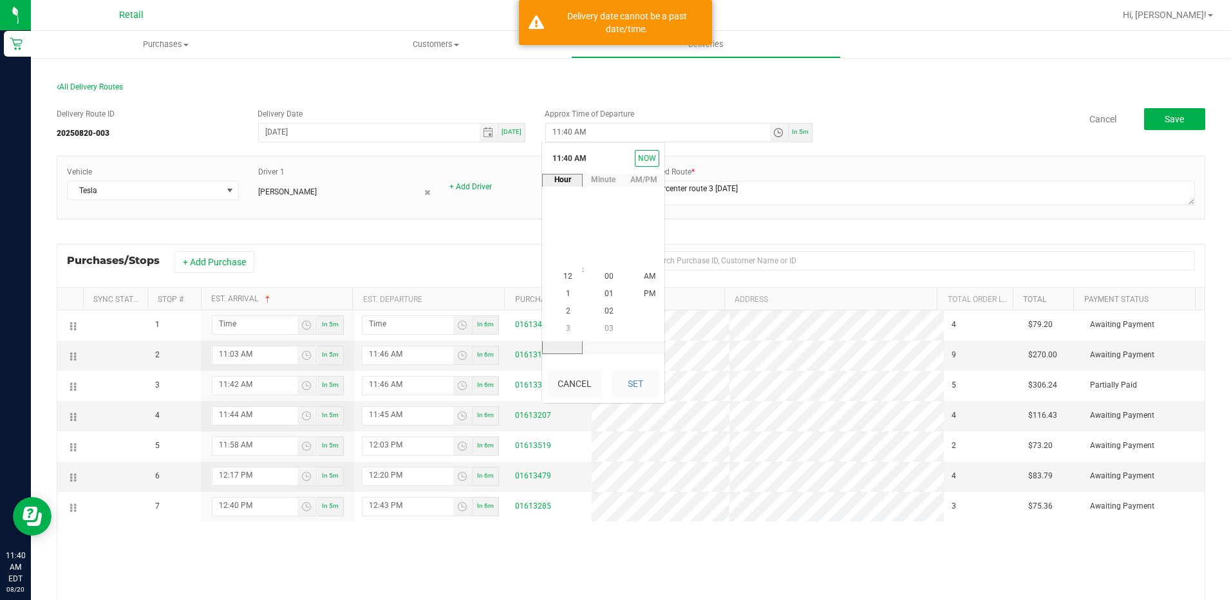
scroll to position [192, 0]
click at [607, 292] on span "45" at bounding box center [608, 293] width 9 height 9
click at [641, 289] on li "PM" at bounding box center [649, 294] width 31 height 17
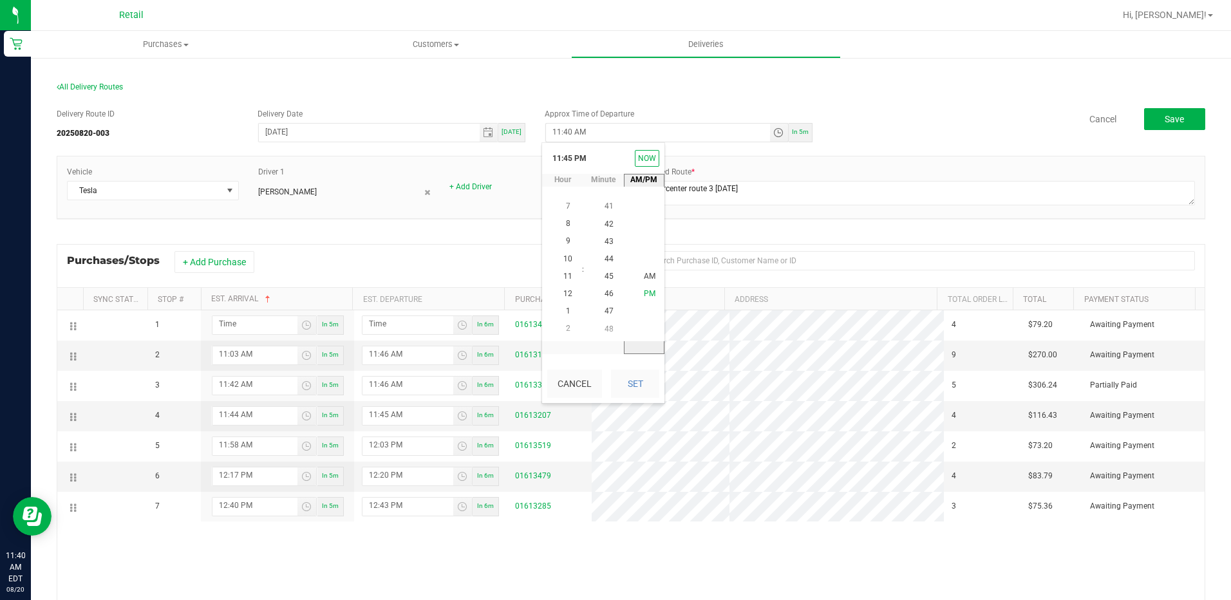
scroll to position [17, 0]
click at [644, 255] on span "AM" at bounding box center [650, 258] width 12 height 9
click at [636, 387] on button "Set" at bounding box center [635, 383] width 48 height 28
type input "11:45 AM"
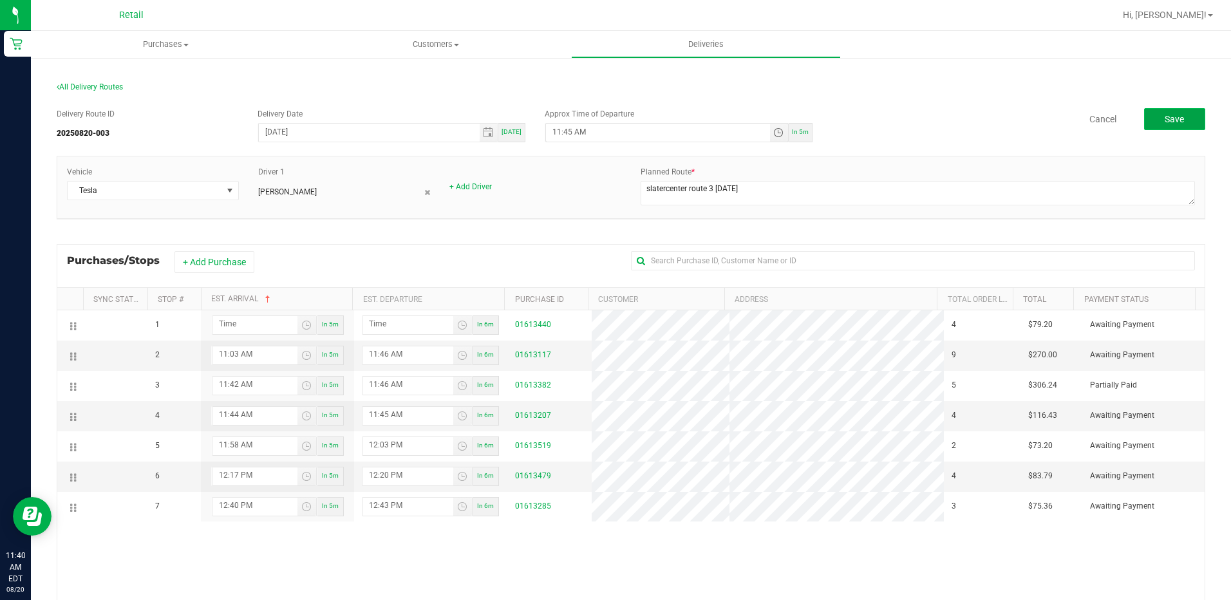
click at [1149, 111] on button "Save" at bounding box center [1174, 119] width 61 height 22
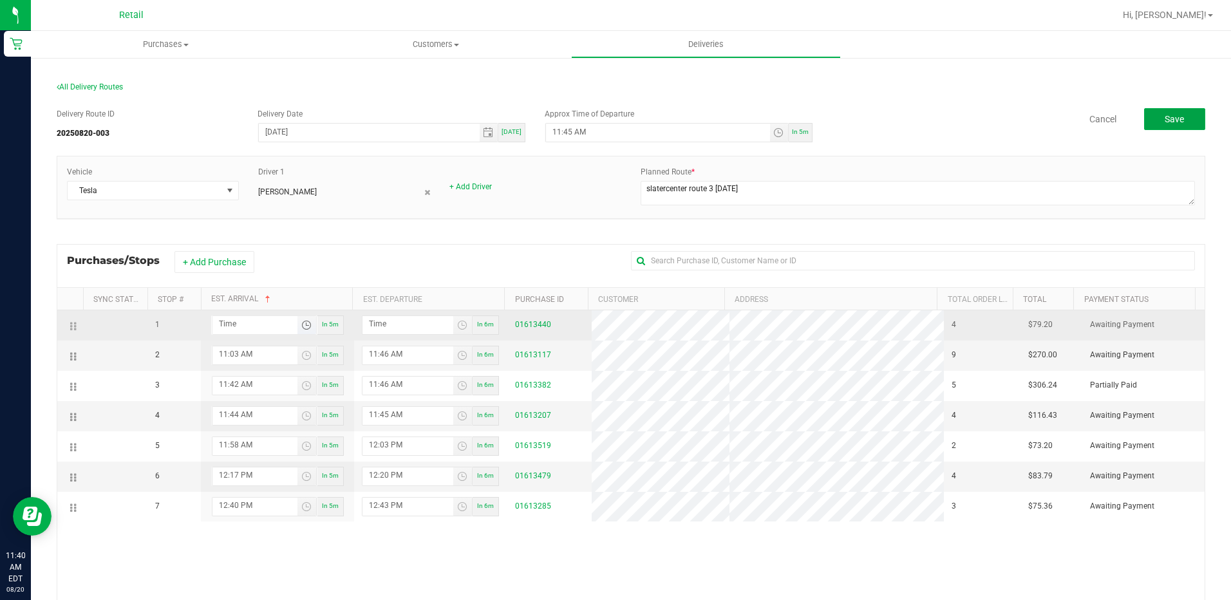
click at [301, 326] on span "Toggle time list" at bounding box center [306, 325] width 10 height 10
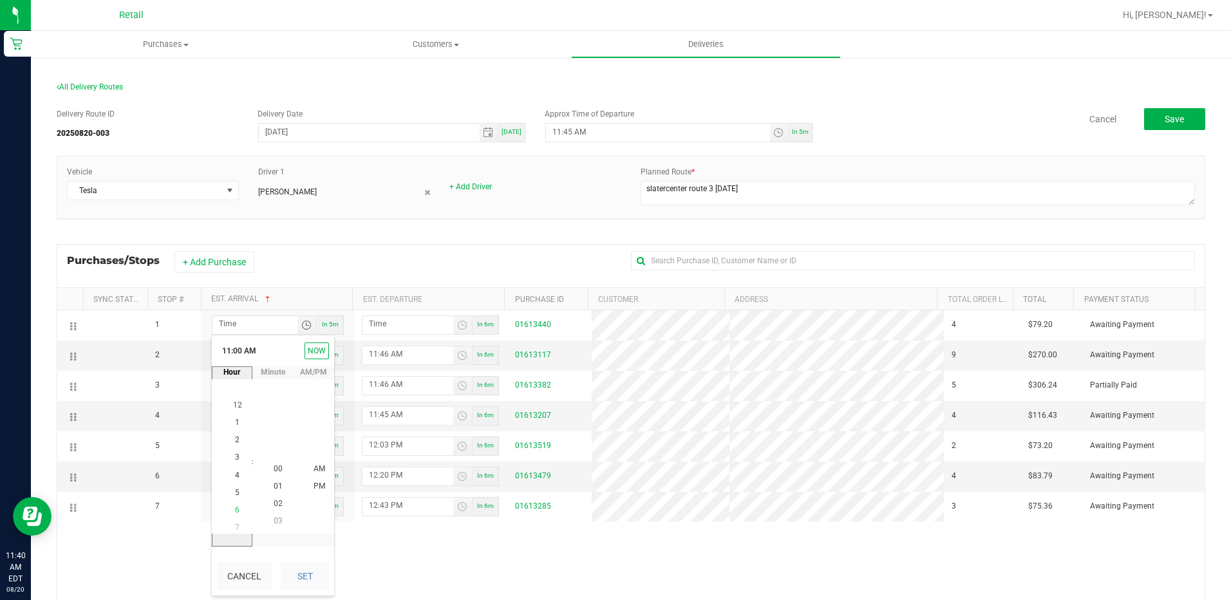
scroll to position [52, 0]
click at [235, 434] on span "1" at bounding box center [237, 434] width 5 height 9
click at [278, 505] on li "02" at bounding box center [278, 504] width 31 height 17
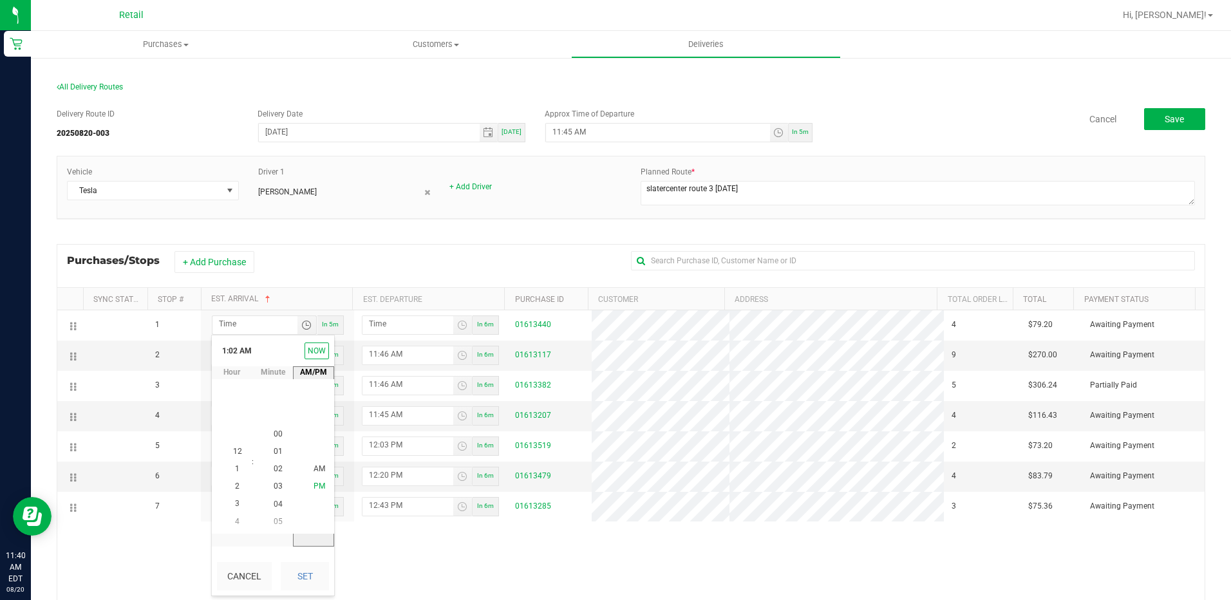
click at [307, 481] on li "PM" at bounding box center [319, 486] width 31 height 17
click at [315, 567] on button "Set" at bounding box center [305, 576] width 48 height 28
type input "1:02 PM"
type input "1:03 PM"
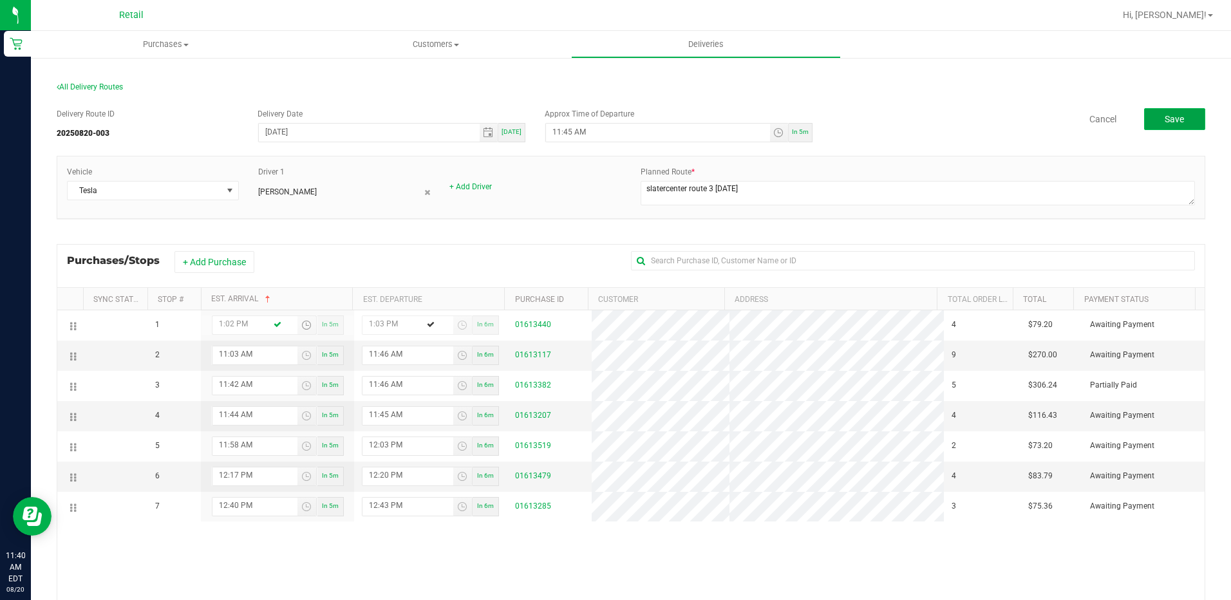
click at [1144, 128] on button "Save" at bounding box center [1174, 119] width 61 height 22
click at [1150, 126] on div "Purchases Summary of purchases Fulfillment All purchases Customers All customer…" at bounding box center [631, 315] width 1200 height 569
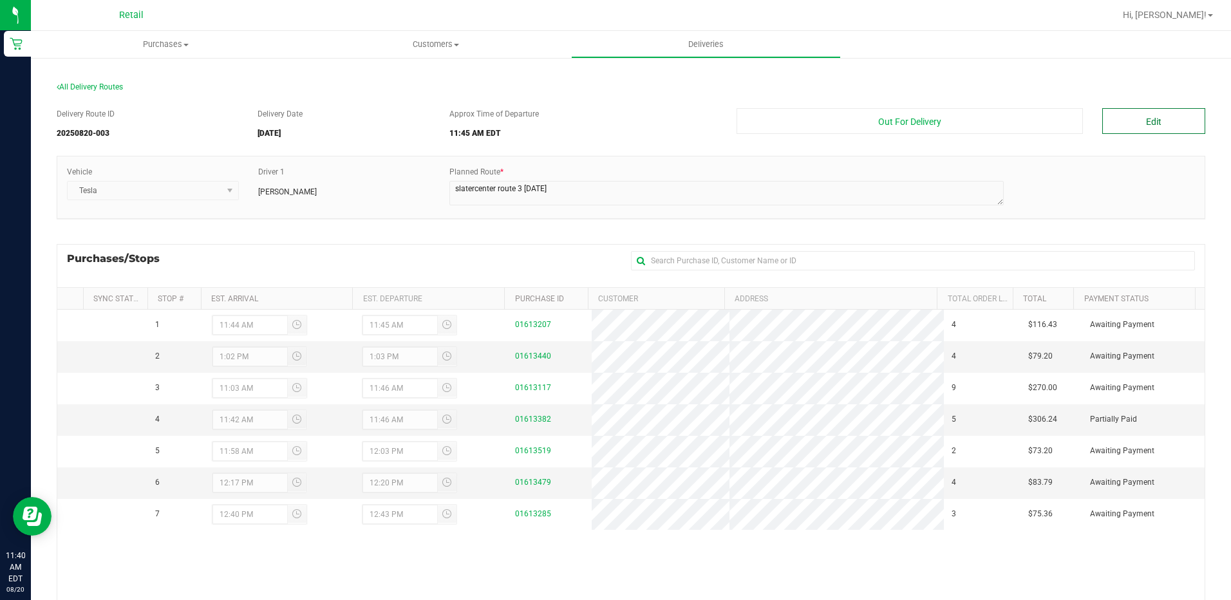
click at [1164, 127] on button "Edit" at bounding box center [1153, 121] width 103 height 26
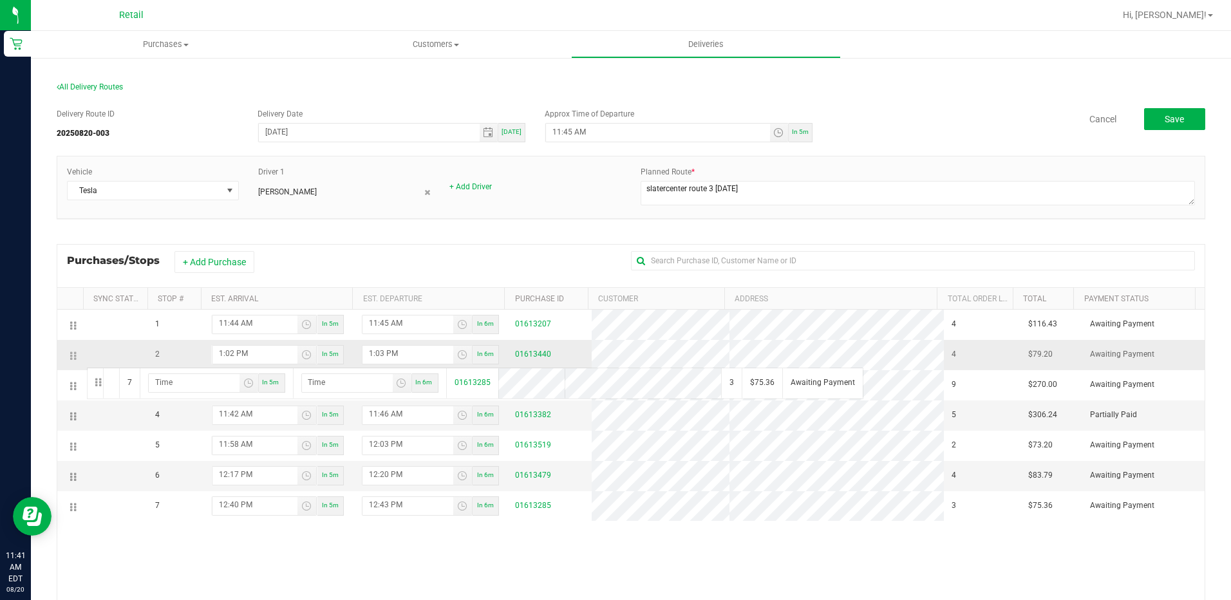
drag, startPoint x: 73, startPoint y: 507, endPoint x: 84, endPoint y: 359, distance: 149.0
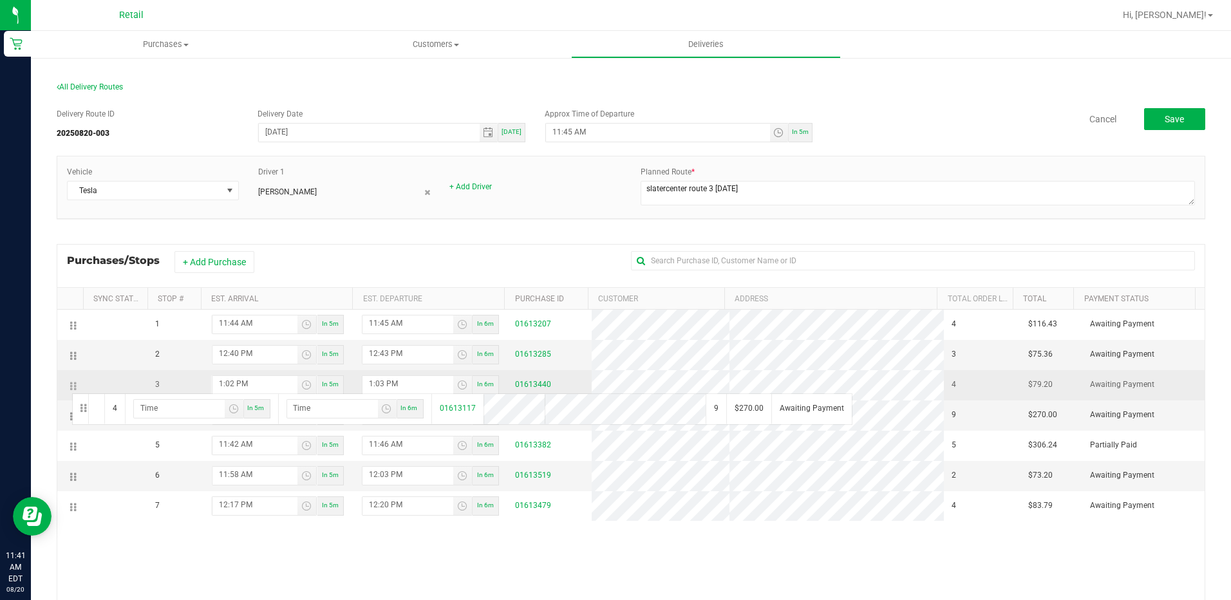
drag, startPoint x: 73, startPoint y: 420, endPoint x: 70, endPoint y: 389, distance: 31.0
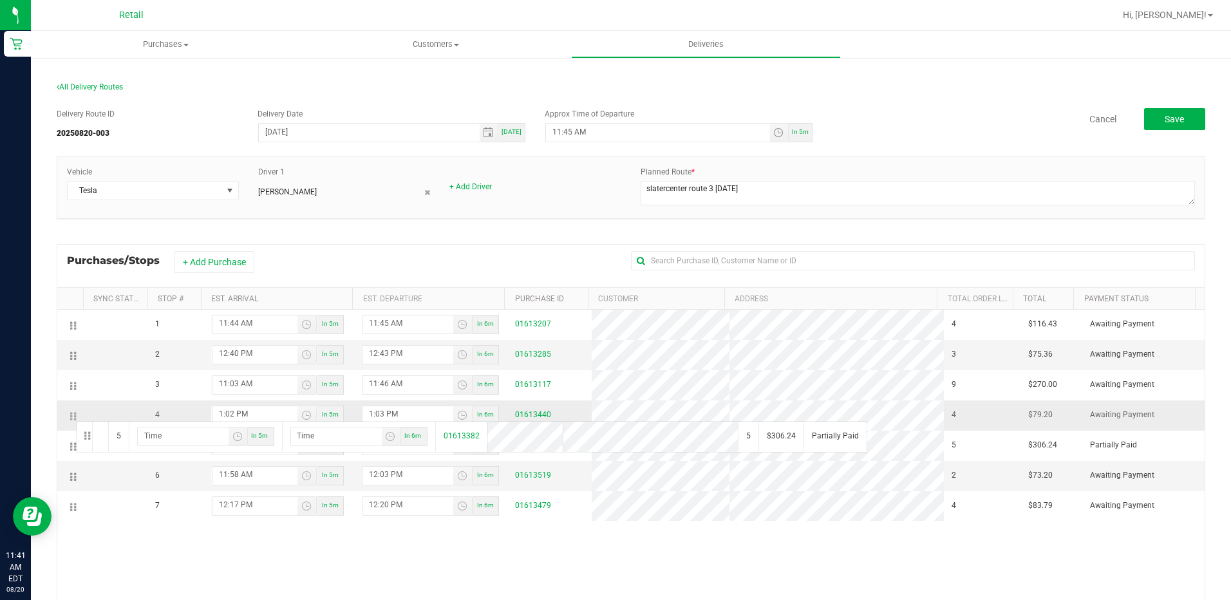
drag, startPoint x: 71, startPoint y: 451, endPoint x: 74, endPoint y: 415, distance: 35.5
click at [1166, 118] on span "Save" at bounding box center [1173, 119] width 19 height 10
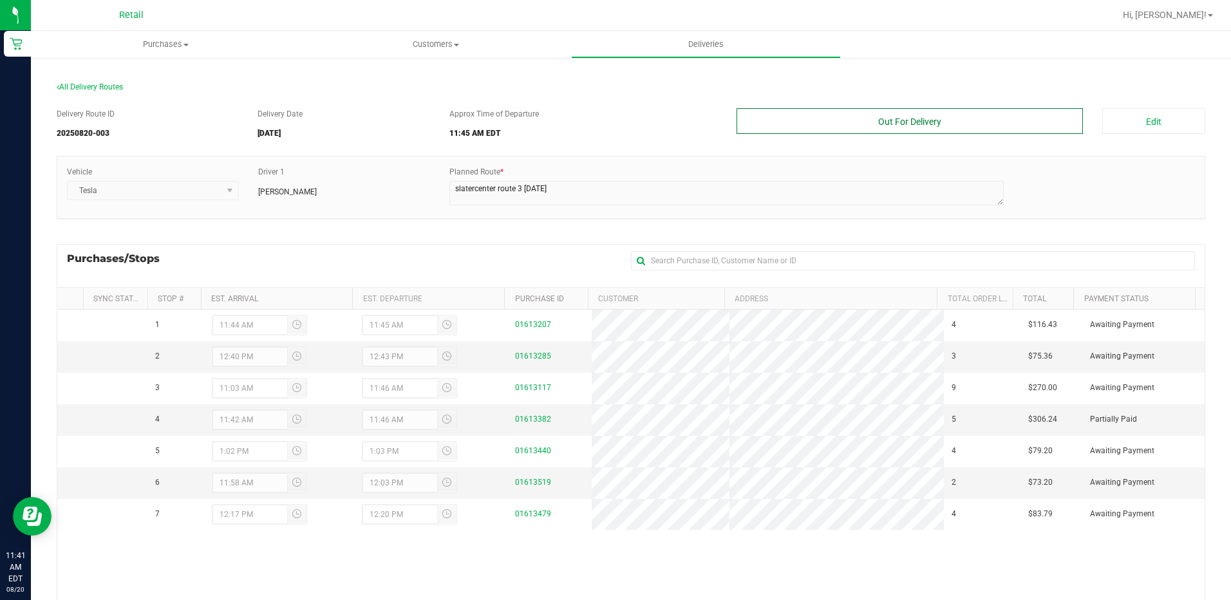
click at [985, 124] on button "Out For Delivery" at bounding box center [909, 121] width 347 height 26
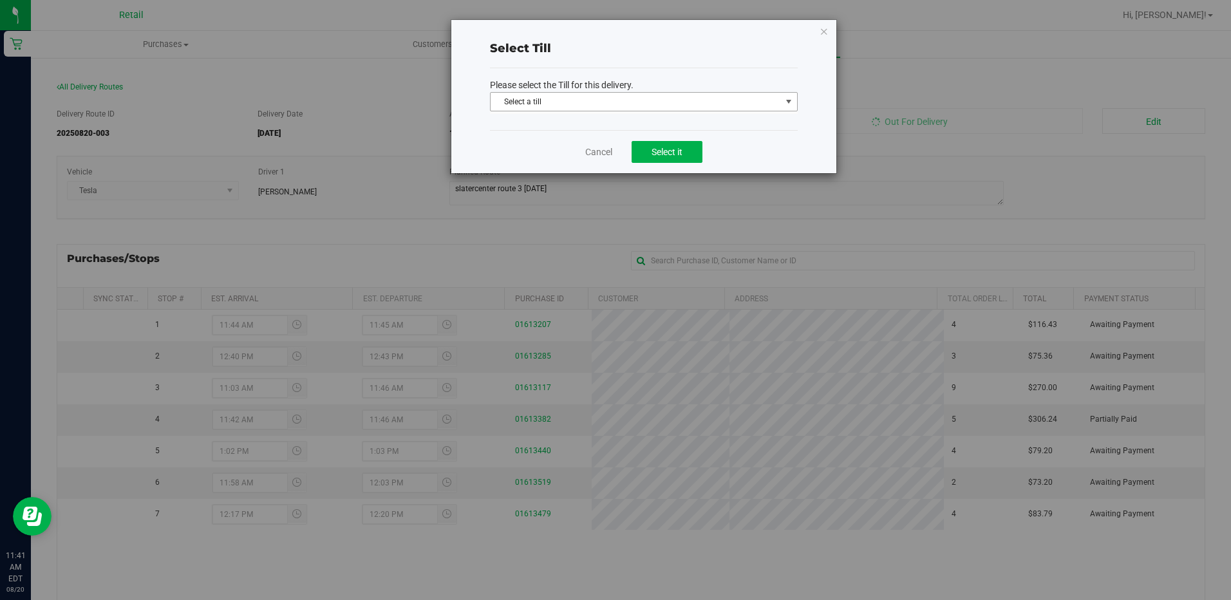
click at [610, 97] on span "Select a till" at bounding box center [635, 102] width 290 height 18
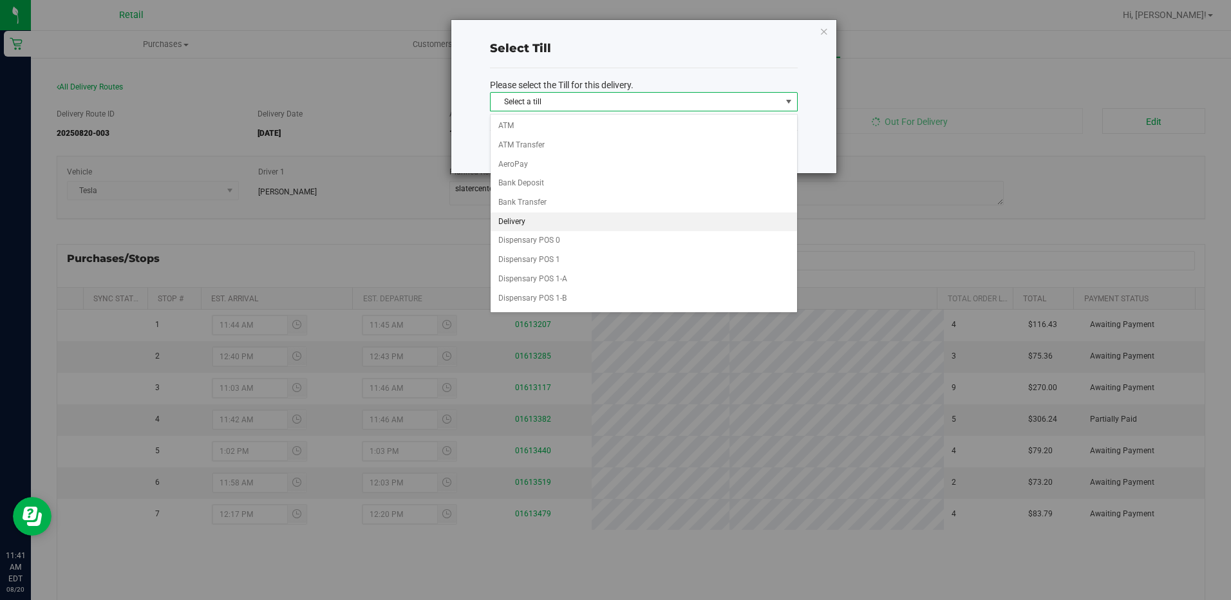
click at [525, 214] on li "Delivery" at bounding box center [643, 221] width 306 height 19
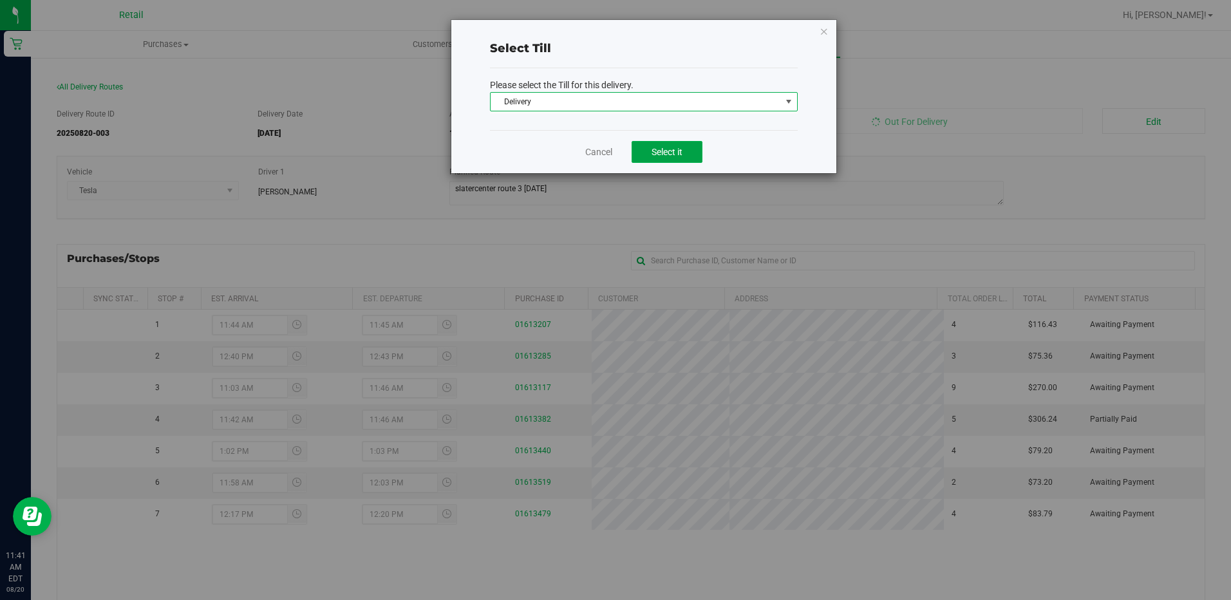
drag, startPoint x: 686, startPoint y: 160, endPoint x: 720, endPoint y: 148, distance: 36.0
click at [685, 160] on button "Select it" at bounding box center [666, 152] width 71 height 22
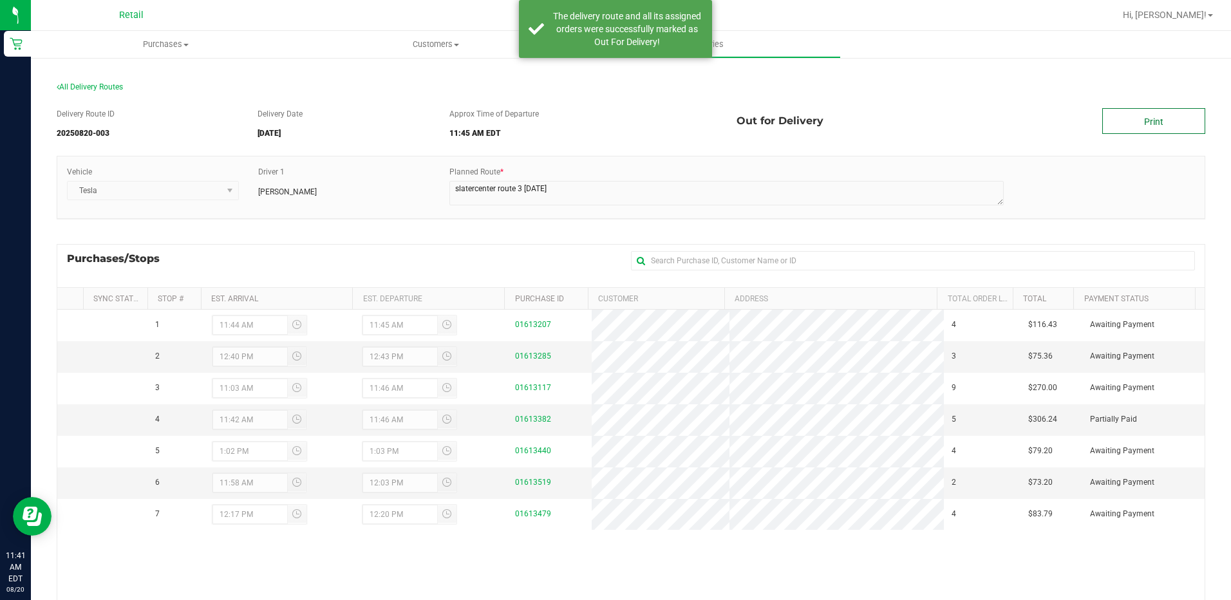
click at [1128, 130] on link "Print" at bounding box center [1153, 121] width 103 height 26
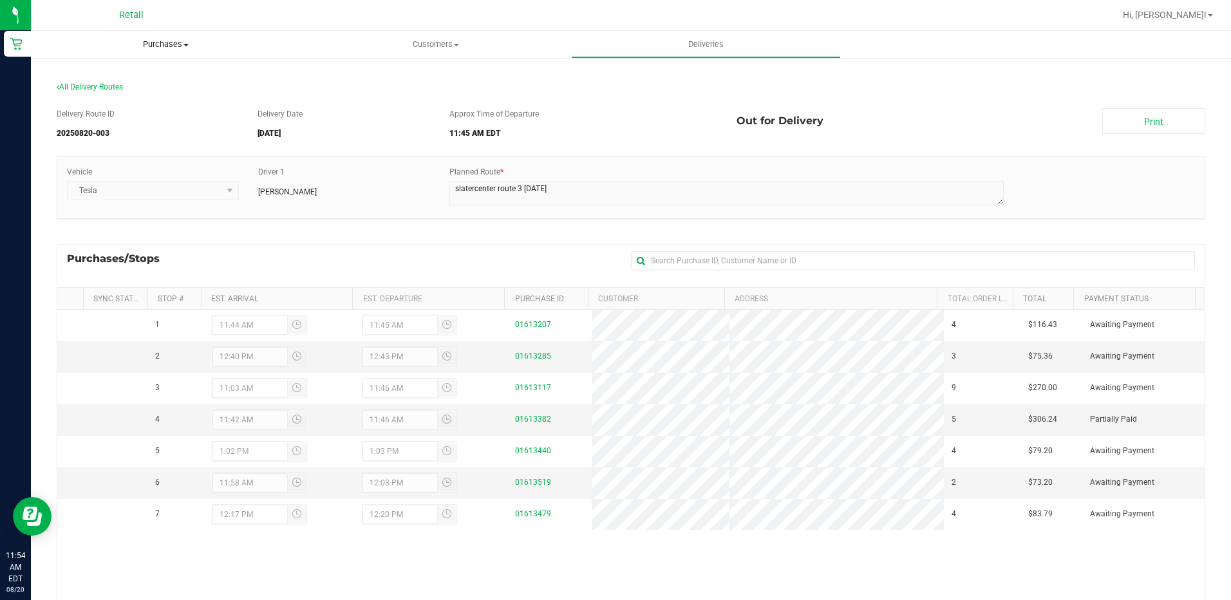
click at [160, 43] on span "Purchases" at bounding box center [166, 45] width 270 height 12
click at [135, 82] on span "Summary of purchases" at bounding box center [97, 77] width 132 height 11
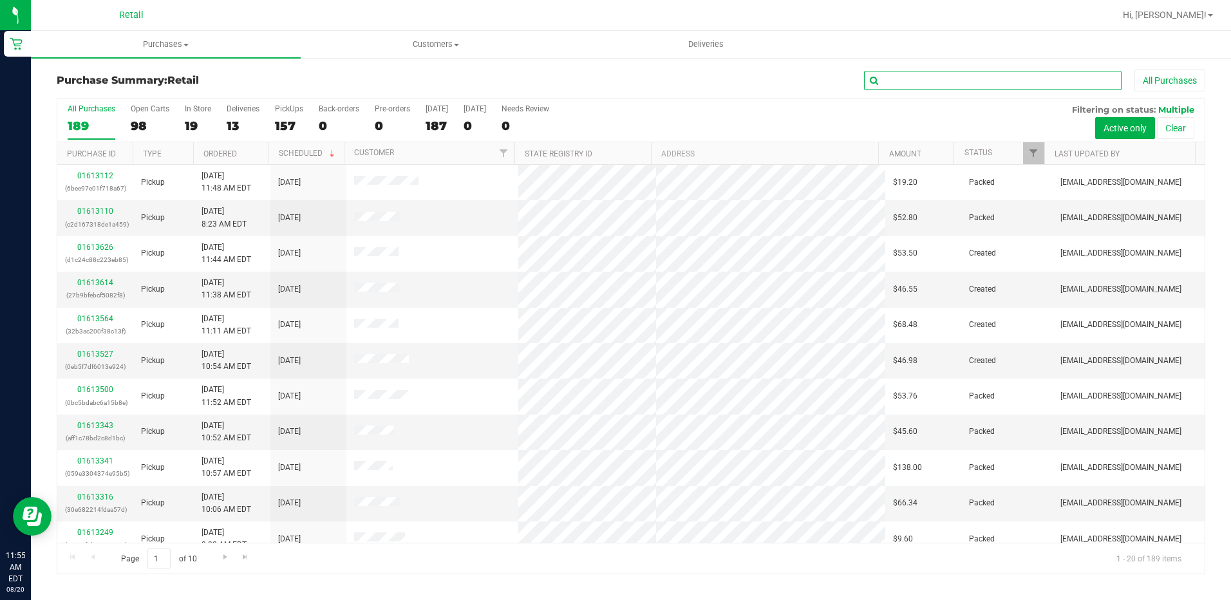
click at [964, 80] on input "text" at bounding box center [992, 80] width 257 height 19
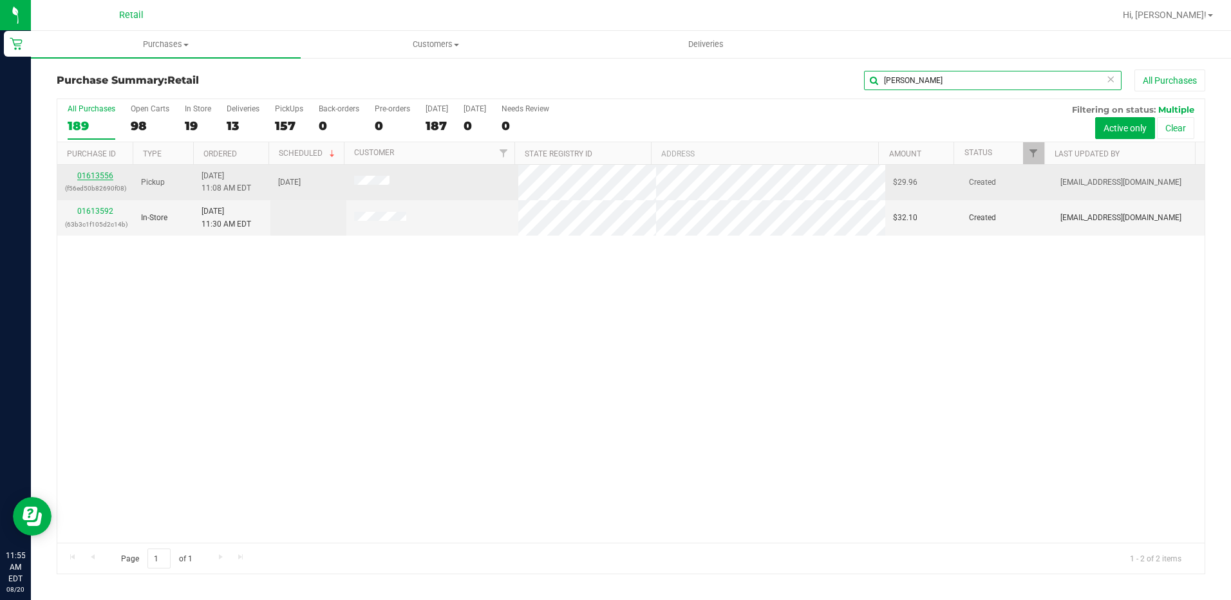
type input "jeff"
click at [108, 174] on link "01613556" at bounding box center [95, 175] width 36 height 9
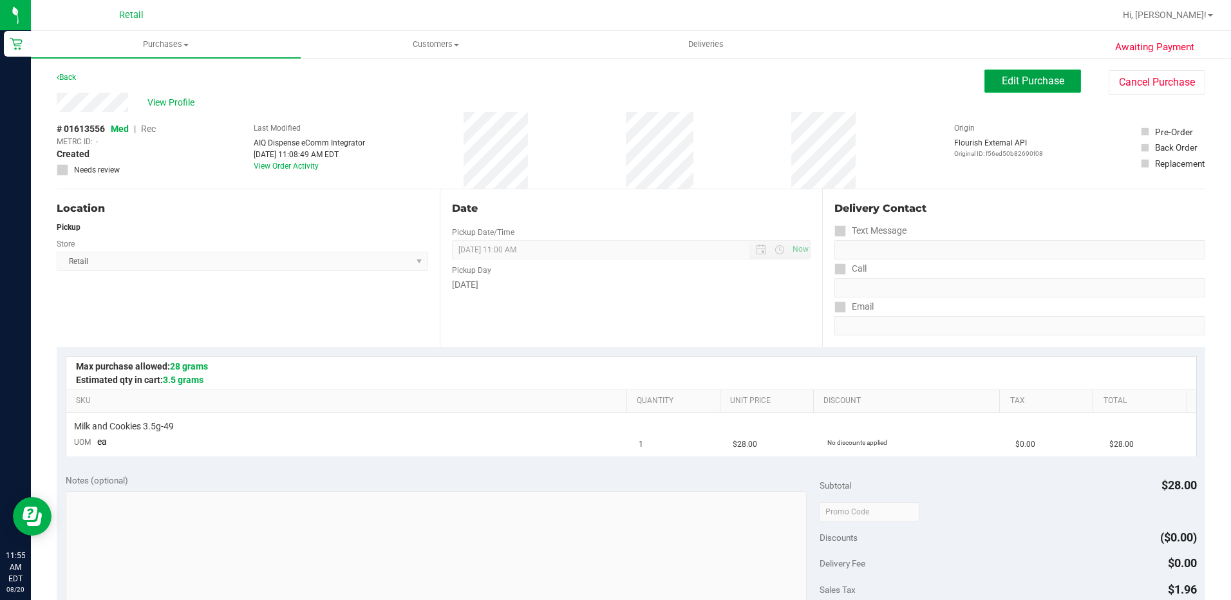
click at [1040, 71] on button "Edit Purchase" at bounding box center [1032, 81] width 97 height 23
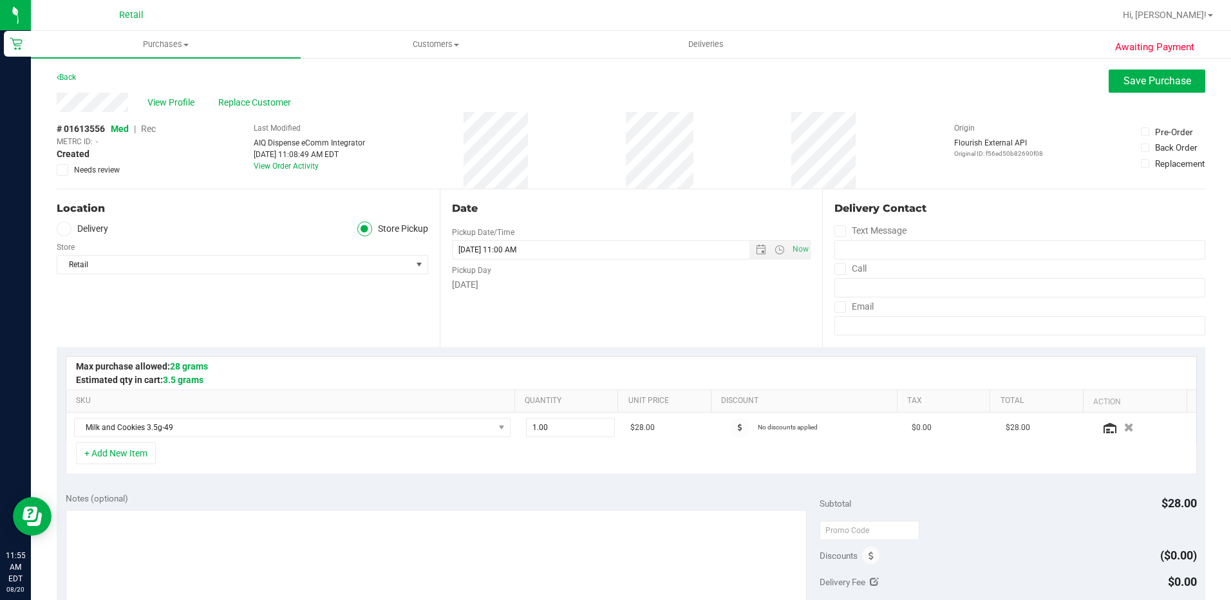
click at [155, 131] on span "Rec" at bounding box center [148, 129] width 15 height 10
click at [1172, 83] on span "Save Purchase" at bounding box center [1157, 81] width 68 height 12
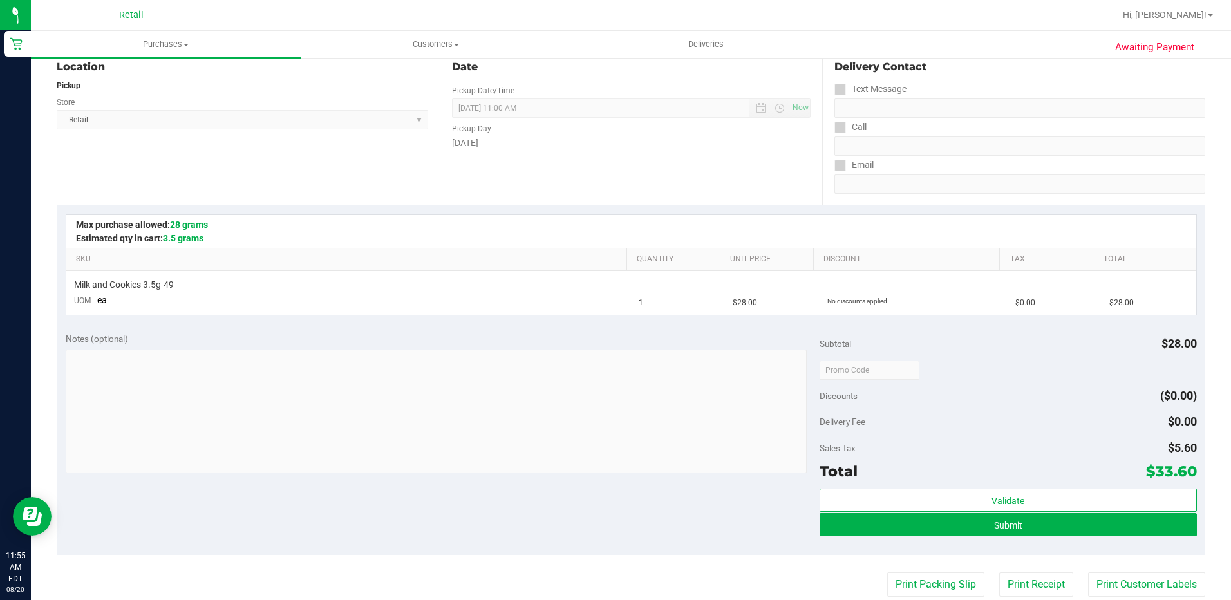
scroll to position [193, 0]
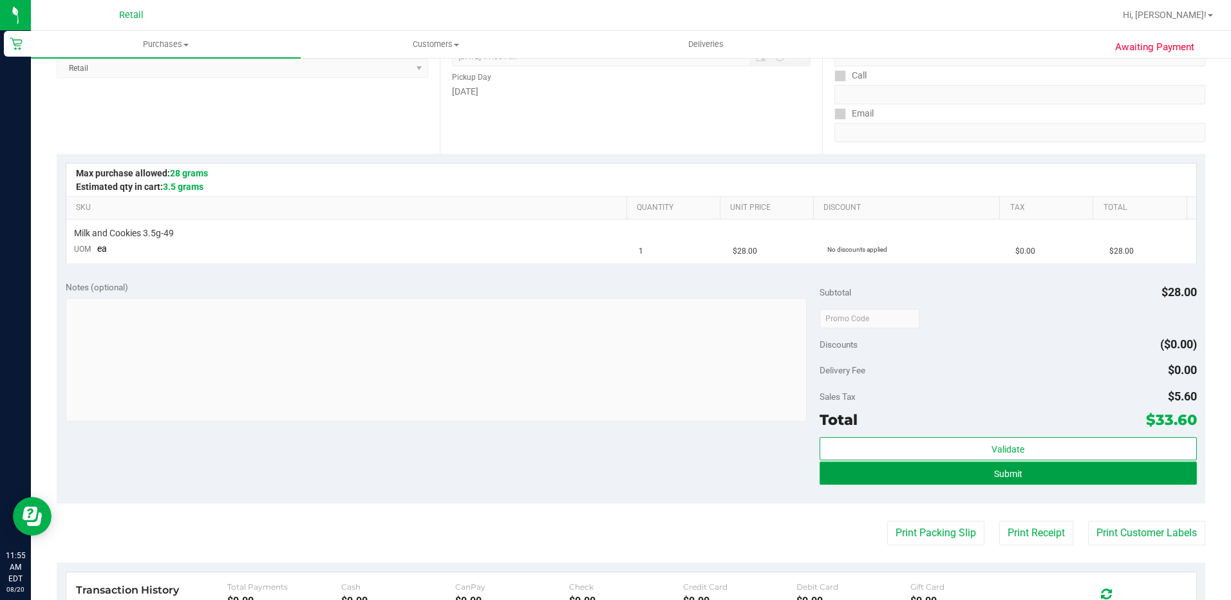
click at [1073, 463] on button "Submit" at bounding box center [1007, 472] width 377 height 23
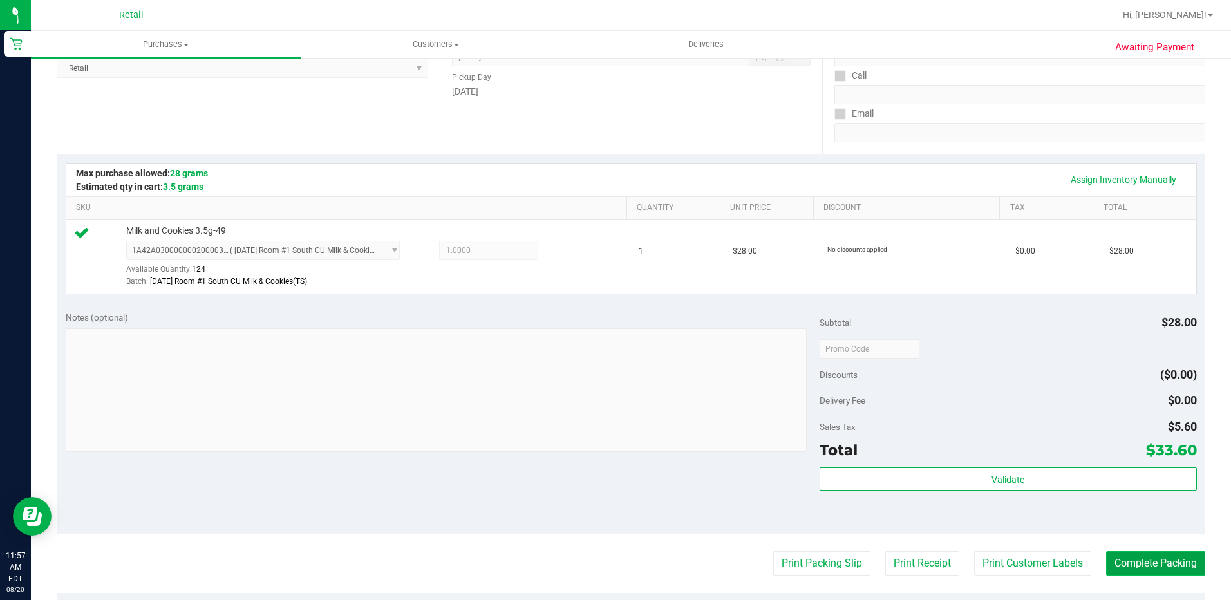
click at [1114, 568] on button "Complete Packing" at bounding box center [1155, 563] width 99 height 24
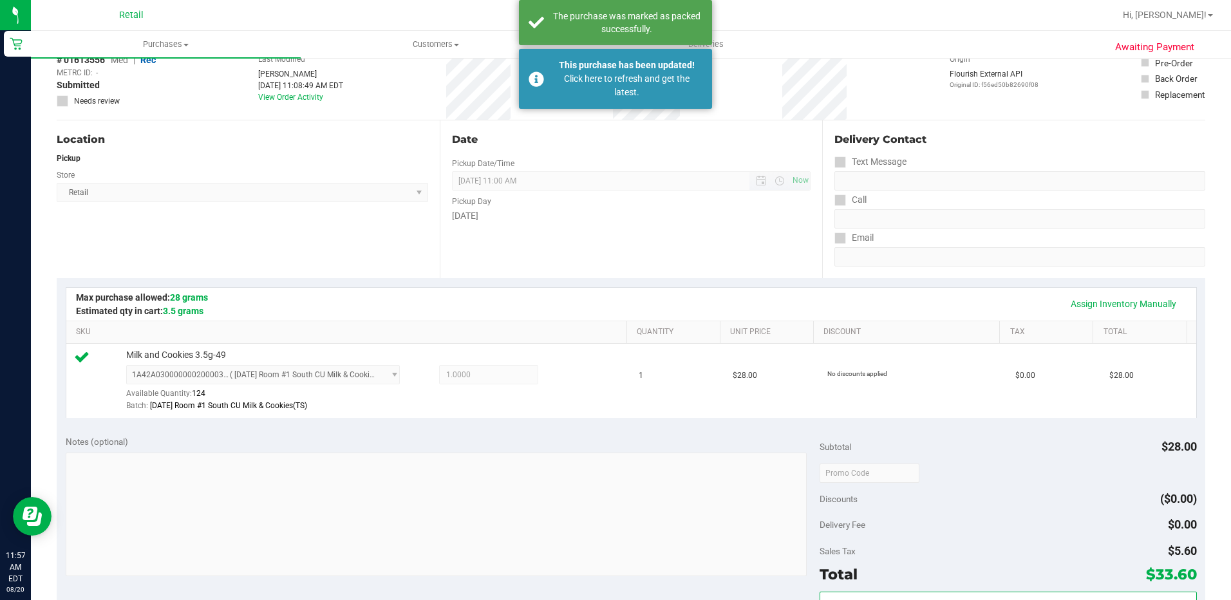
scroll to position [0, 0]
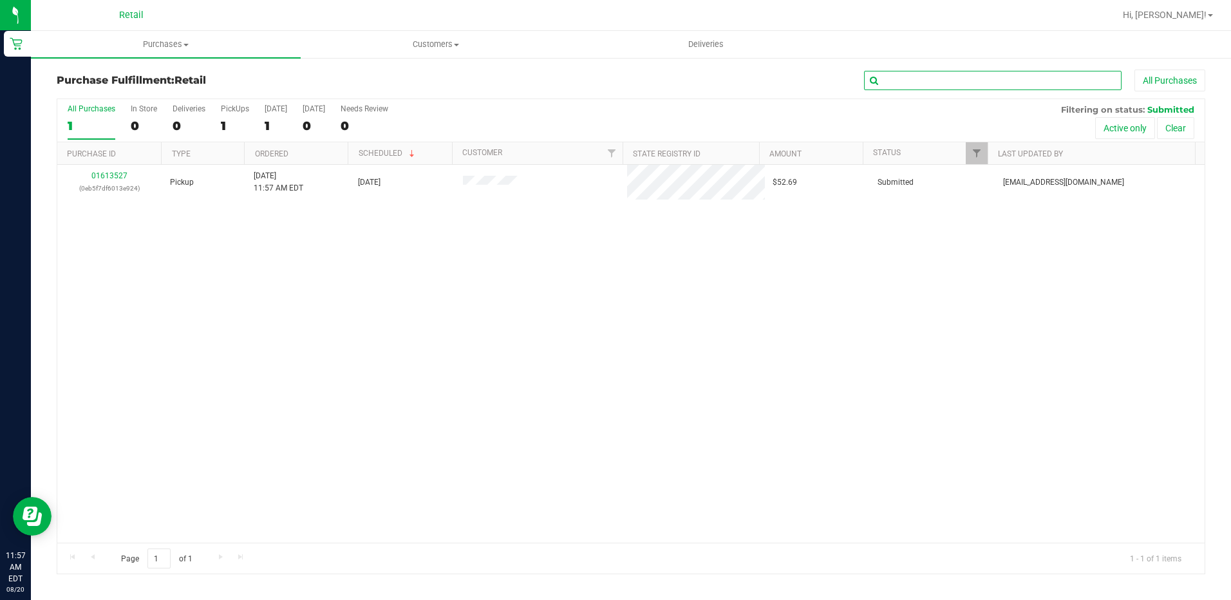
click at [959, 79] on input "text" at bounding box center [992, 80] width 257 height 19
click at [904, 79] on input "text" at bounding box center [992, 80] width 257 height 19
type input "jared"
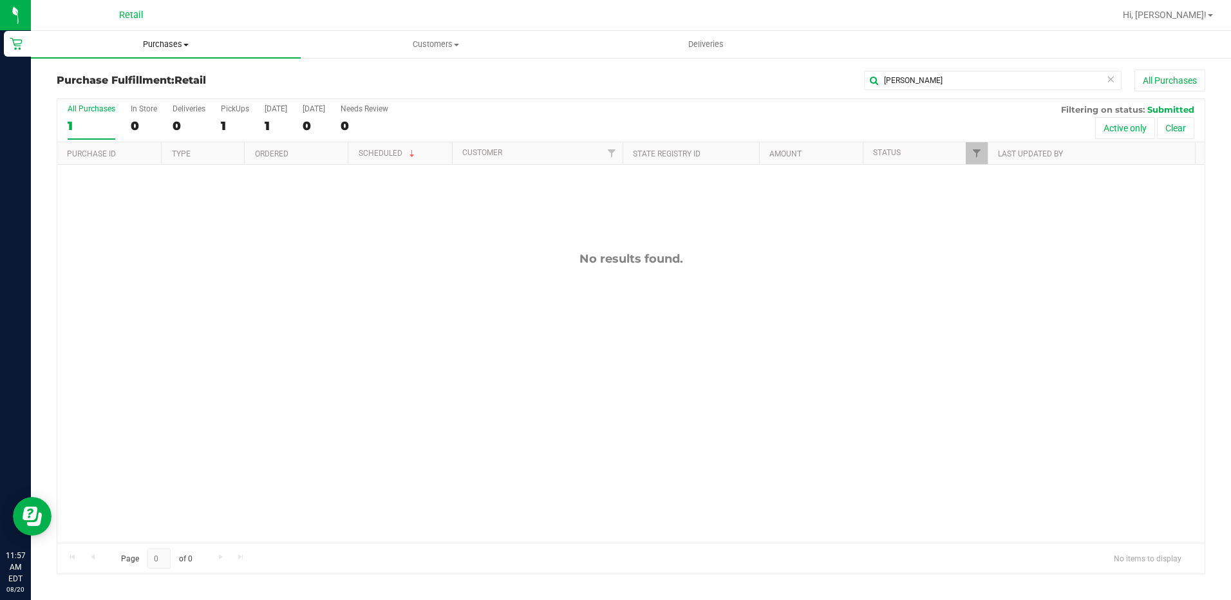
click at [158, 44] on span "Purchases" at bounding box center [166, 45] width 270 height 12
click at [94, 80] on span "Summary of purchases" at bounding box center [97, 77] width 132 height 11
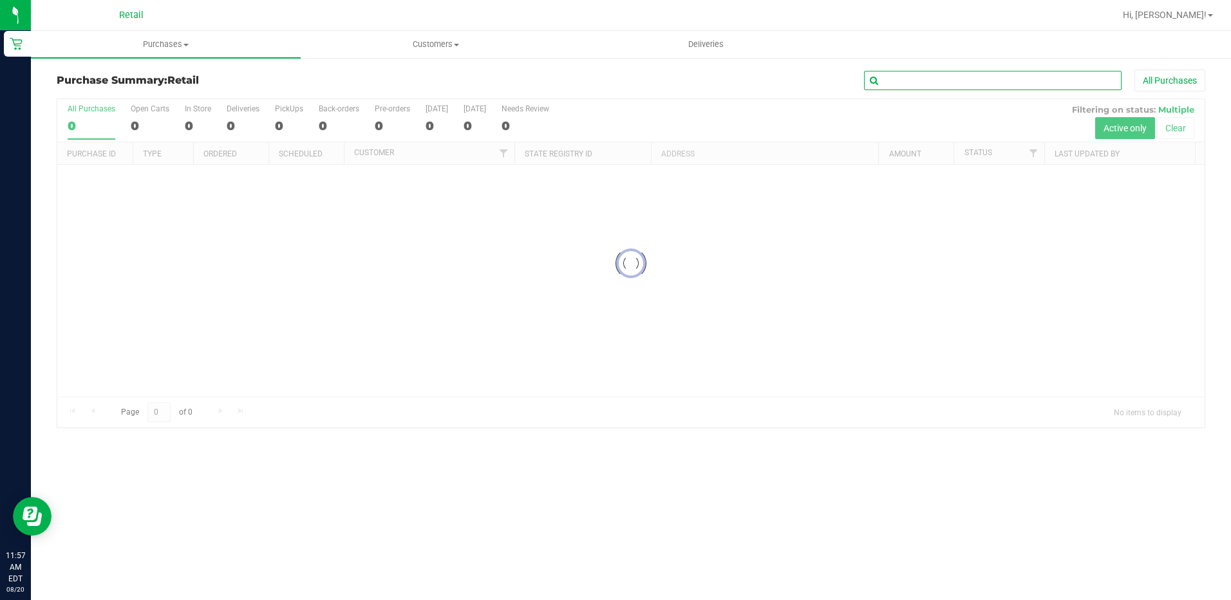
click at [906, 82] on input "text" at bounding box center [992, 80] width 257 height 19
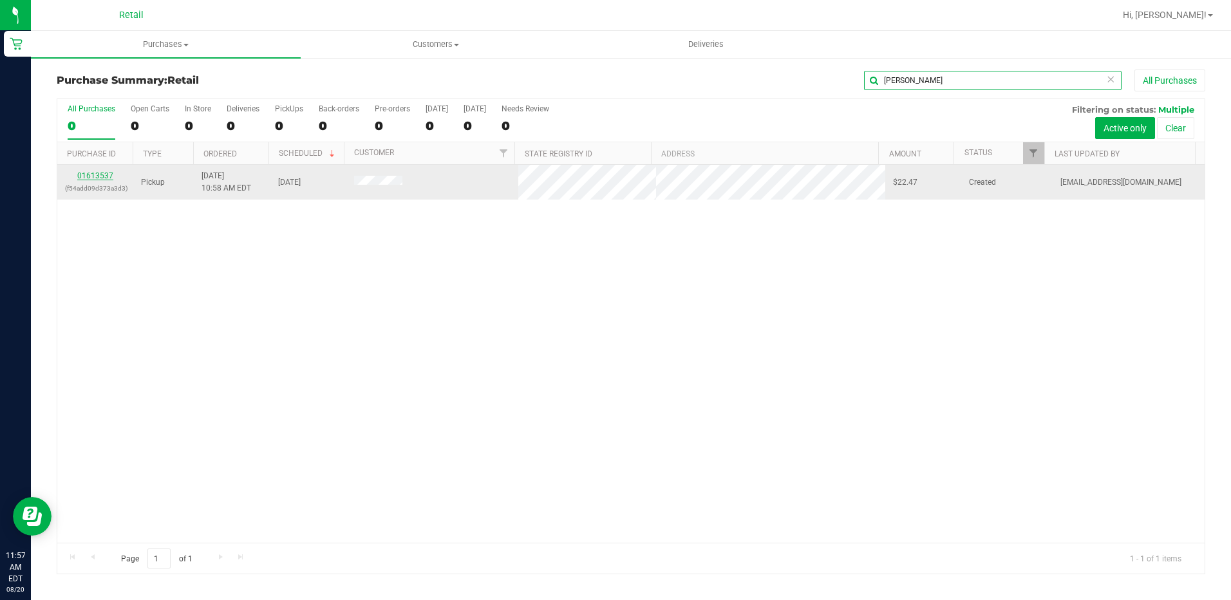
type input "jared"
click at [98, 177] on link "01613537" at bounding box center [95, 175] width 36 height 9
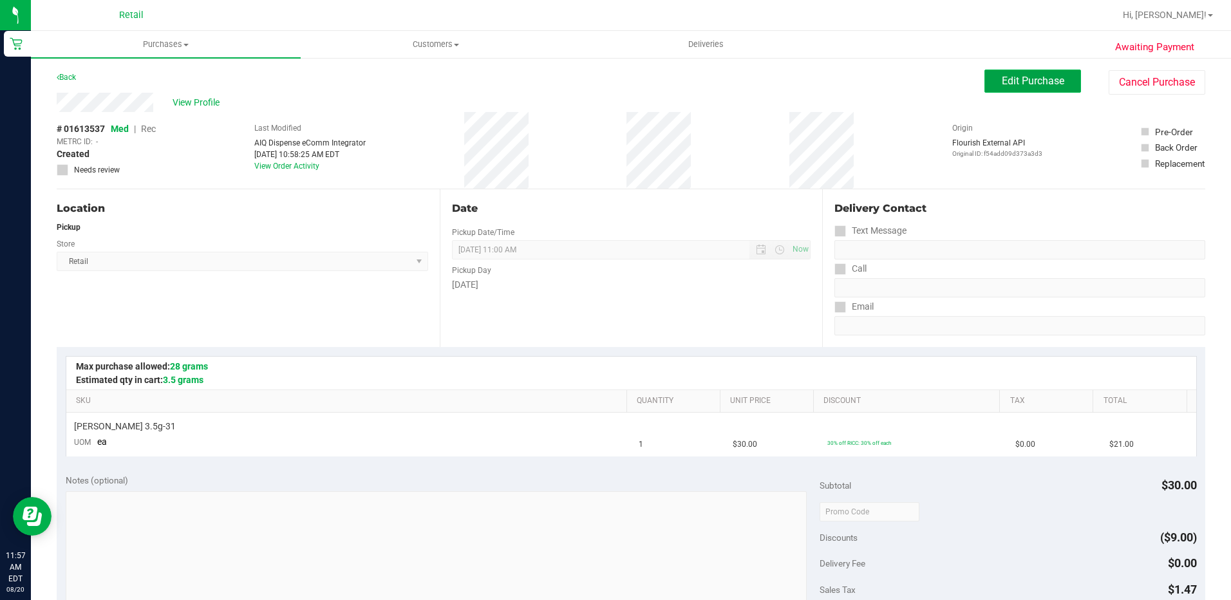
click at [1005, 81] on span "Edit Purchase" at bounding box center [1033, 81] width 62 height 12
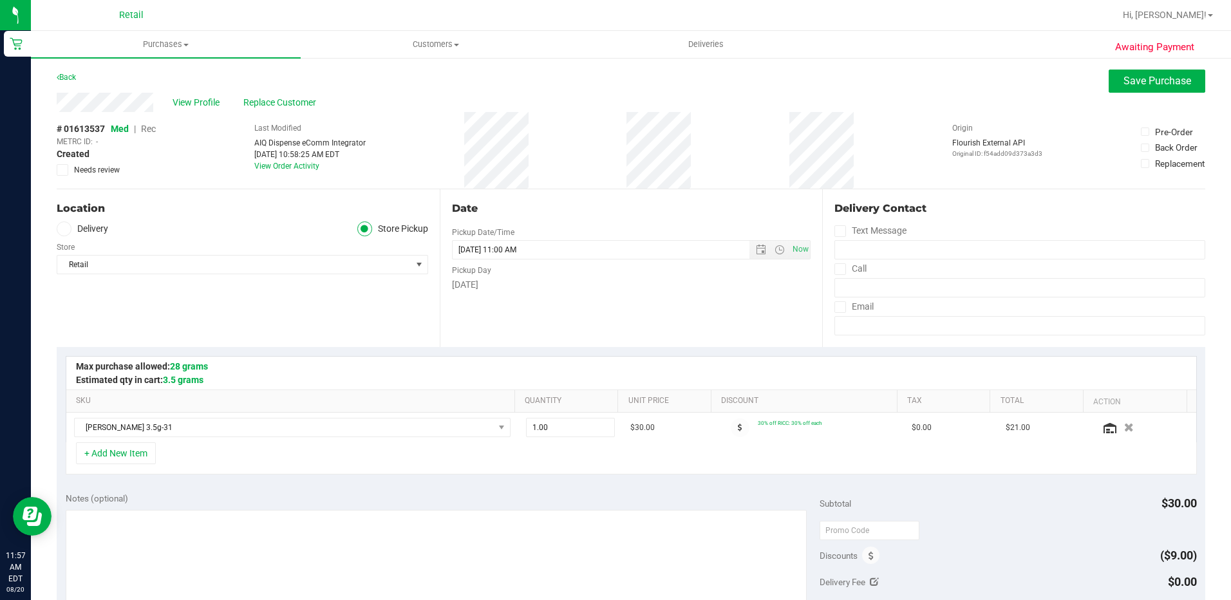
click at [147, 132] on span "Rec" at bounding box center [148, 129] width 15 height 10
click at [1123, 82] on span "Save Purchase" at bounding box center [1157, 81] width 68 height 12
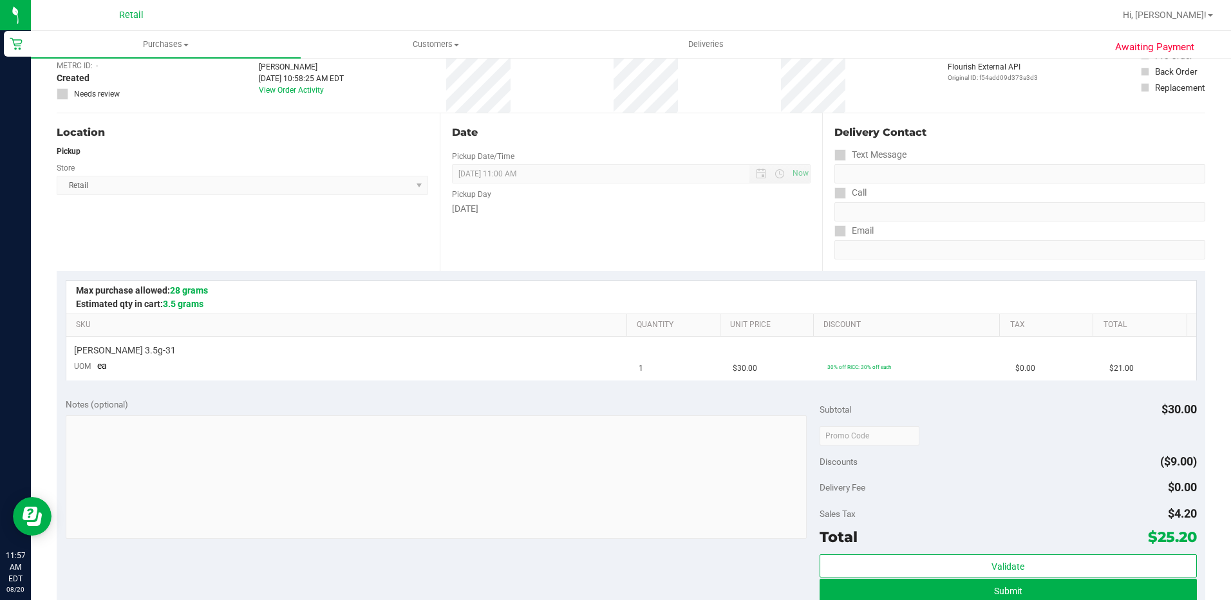
scroll to position [193, 0]
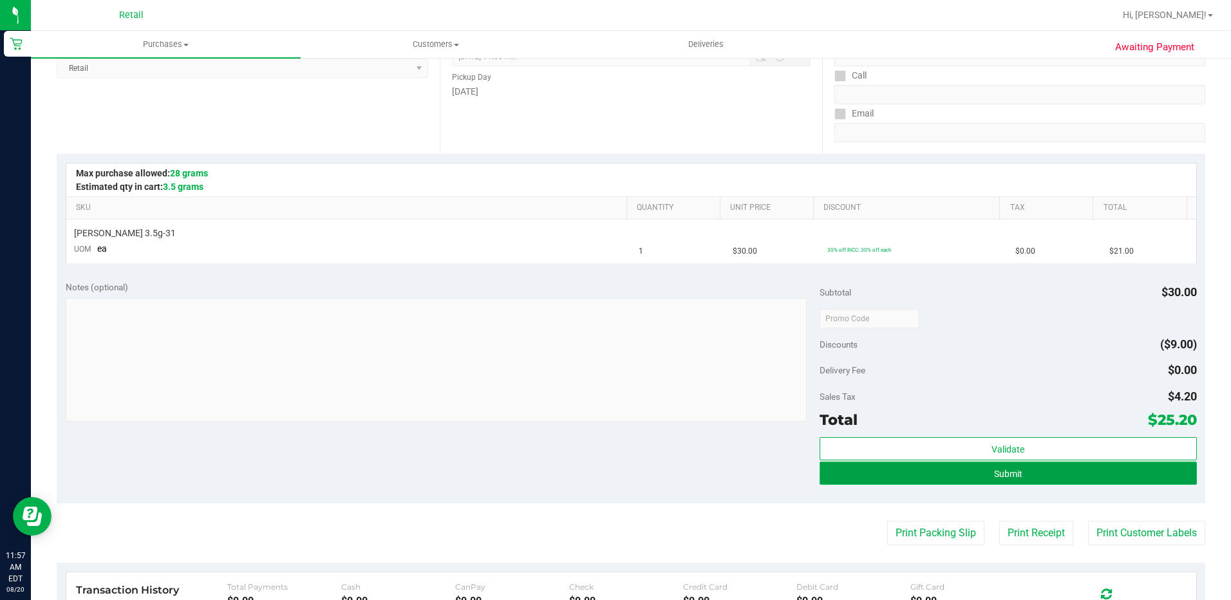
click at [998, 469] on span "Submit" at bounding box center [1008, 474] width 28 height 10
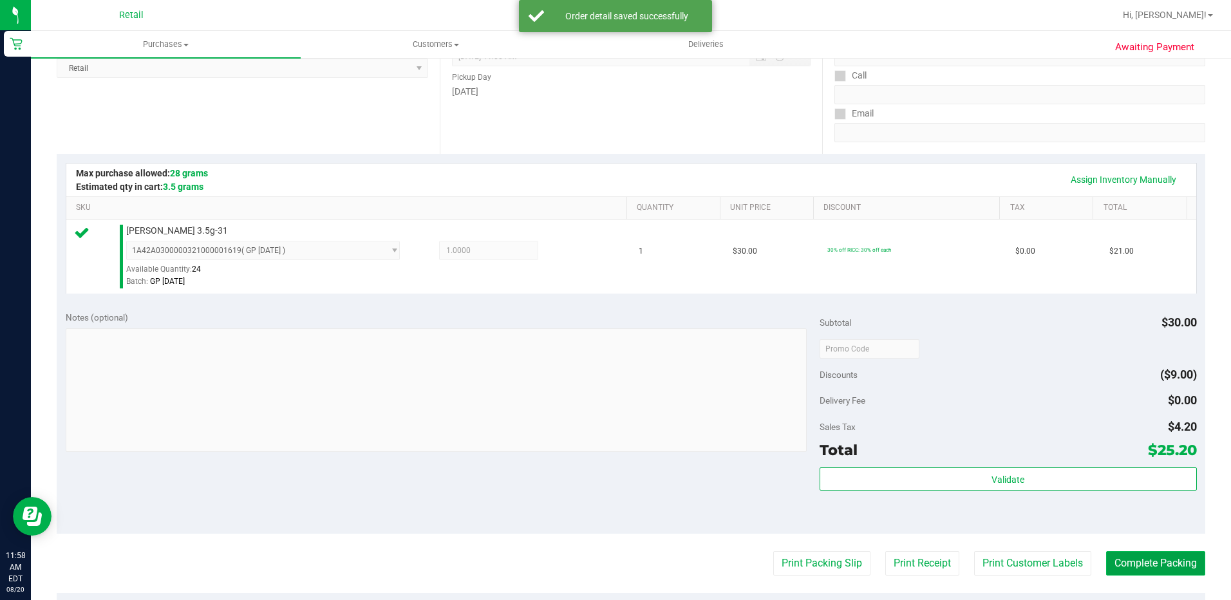
click at [1146, 559] on button "Complete Packing" at bounding box center [1155, 563] width 99 height 24
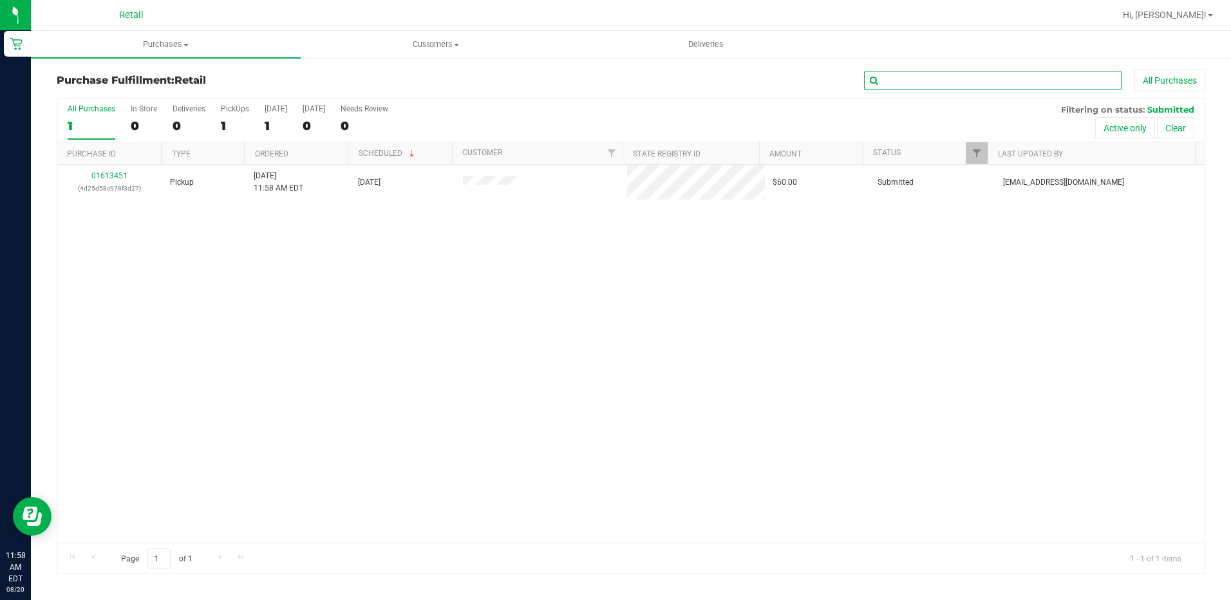
click at [887, 87] on input "text" at bounding box center [992, 80] width 257 height 19
click at [931, 82] on input "text" at bounding box center [992, 80] width 257 height 19
click at [163, 41] on span "Purchases" at bounding box center [166, 45] width 270 height 12
click at [135, 79] on span "Summary of purchases" at bounding box center [97, 77] width 132 height 11
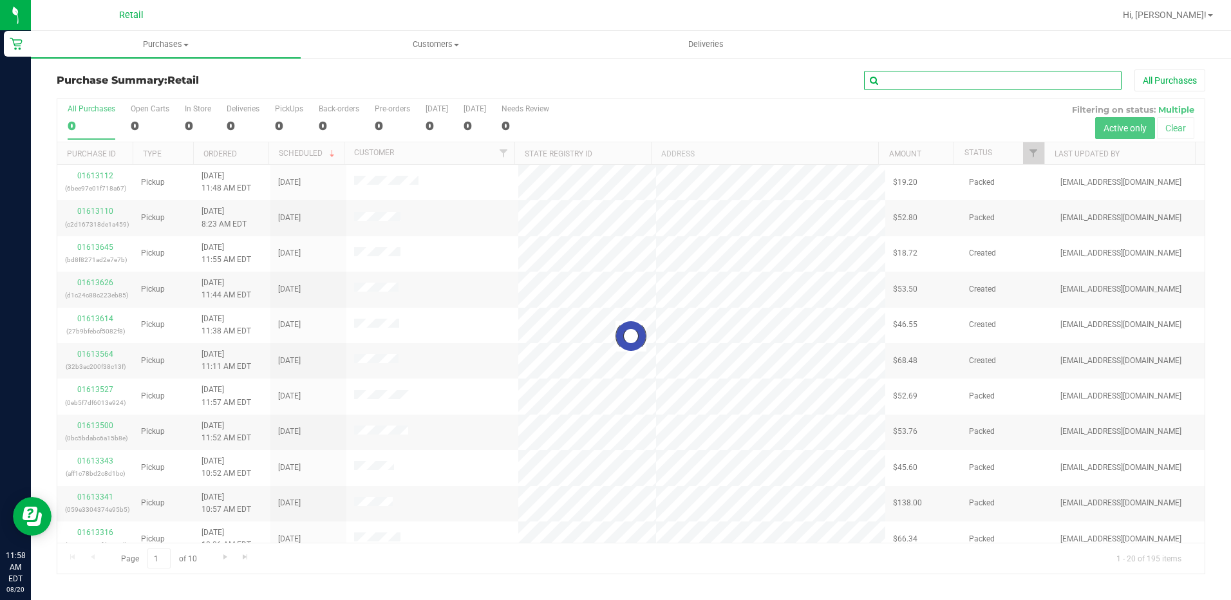
click at [922, 71] on input "text" at bounding box center [992, 80] width 257 height 19
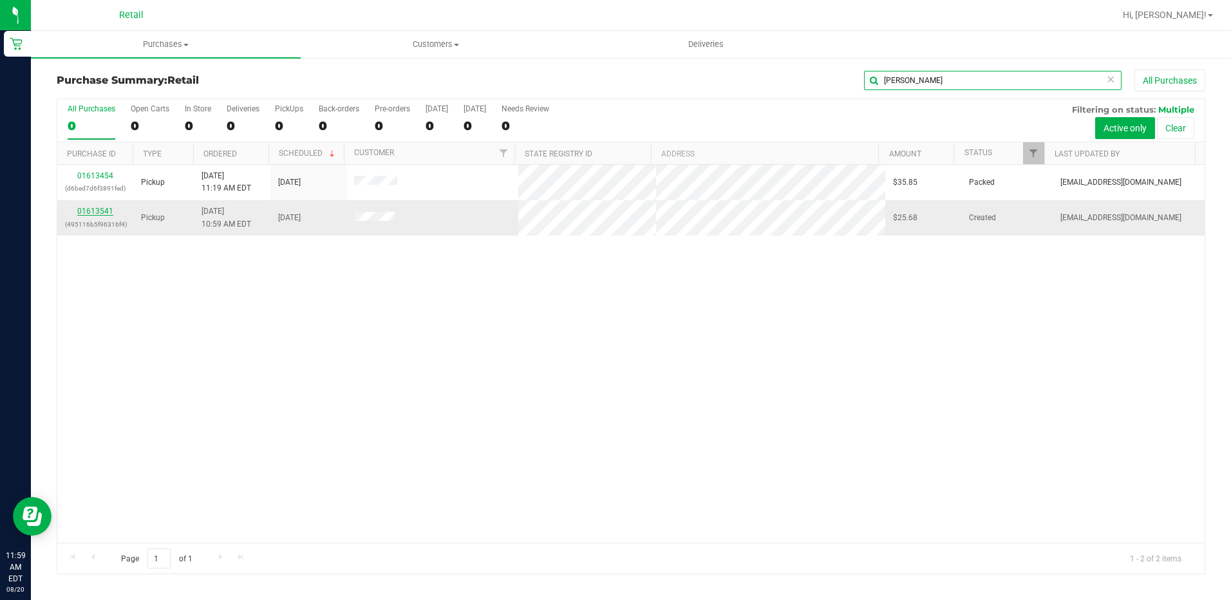
type input "steven"
click at [90, 214] on link "01613541" at bounding box center [95, 211] width 36 height 9
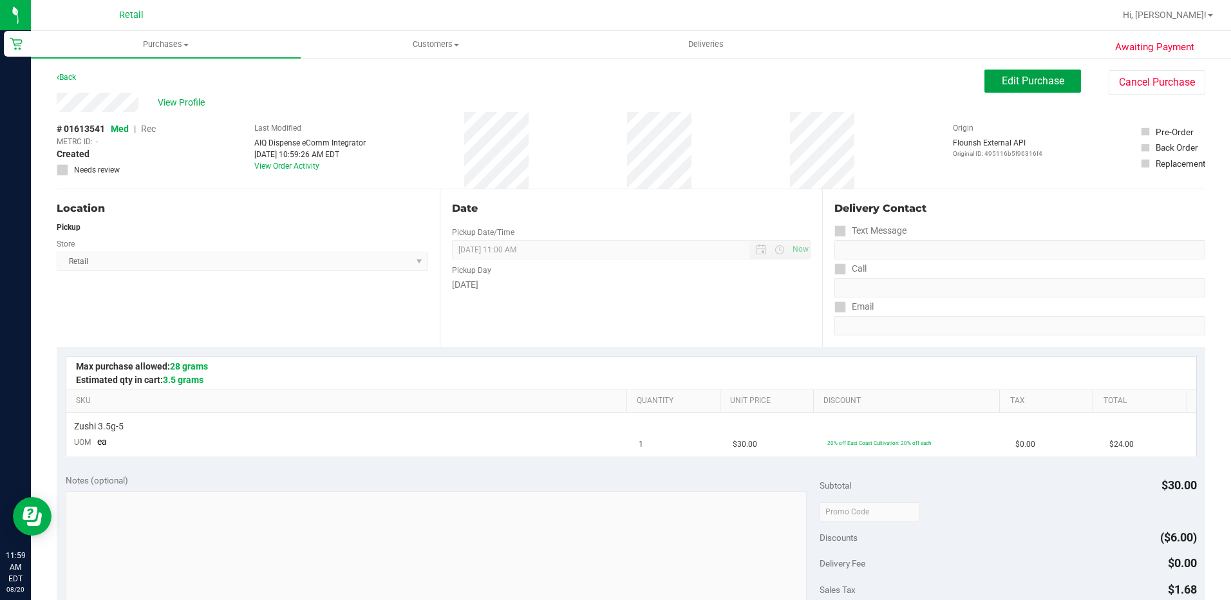
drag, startPoint x: 1023, startPoint y: 78, endPoint x: 946, endPoint y: 86, distance: 78.3
click at [1023, 78] on span "Edit Purchase" at bounding box center [1033, 81] width 62 height 12
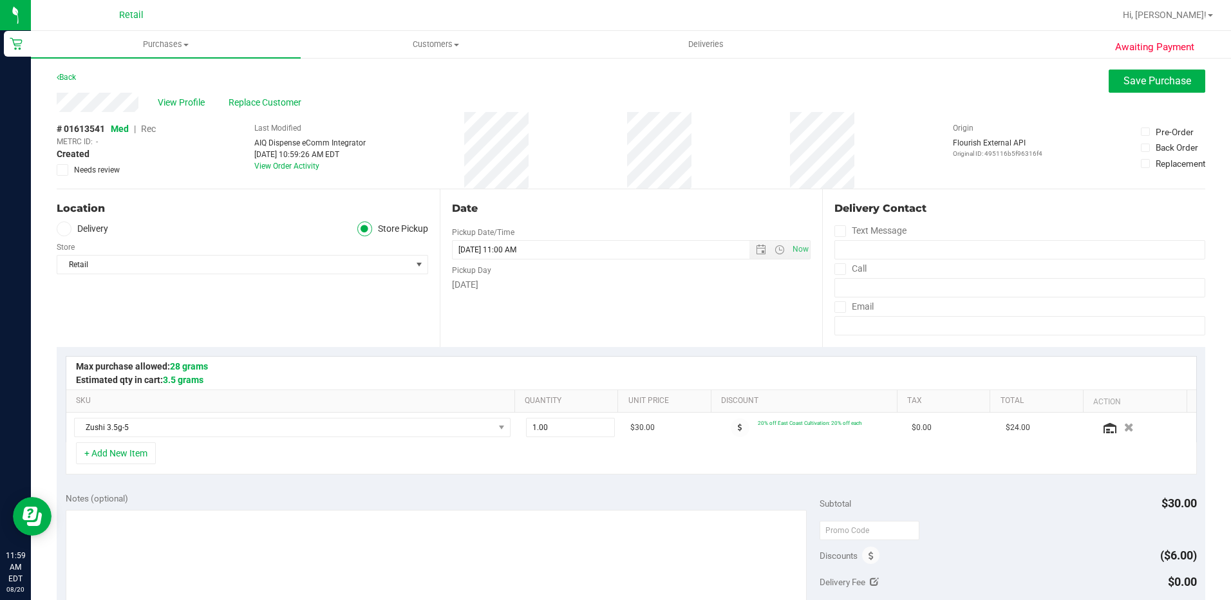
click at [145, 129] on span "Rec" at bounding box center [148, 129] width 15 height 10
click at [1116, 73] on button "Save Purchase" at bounding box center [1156, 81] width 97 height 23
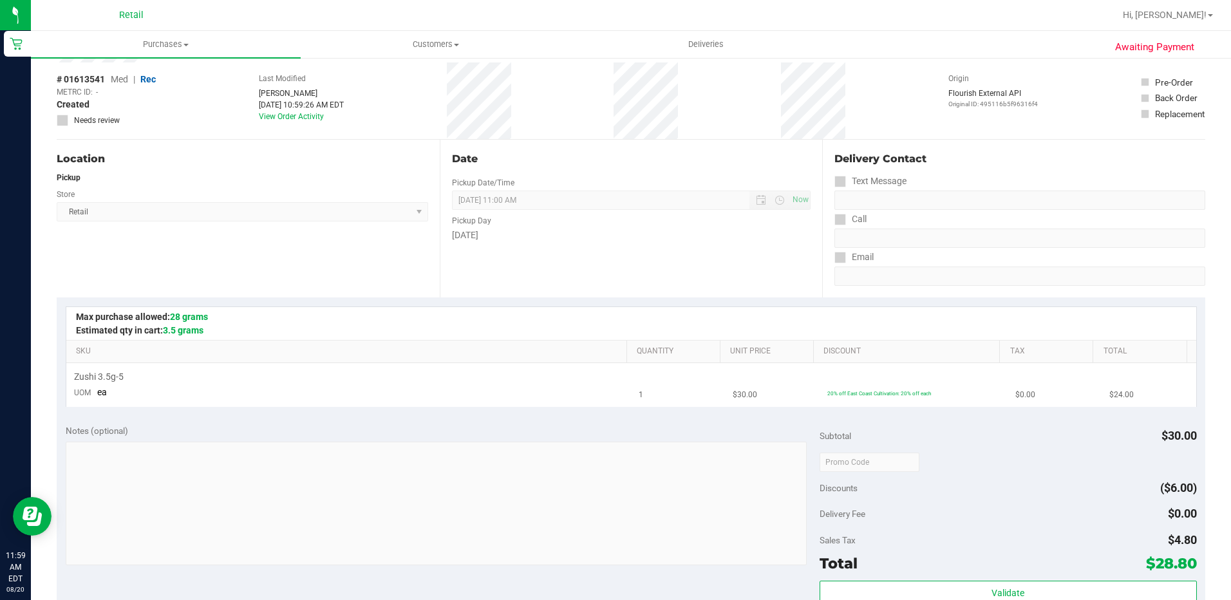
scroll to position [64, 0]
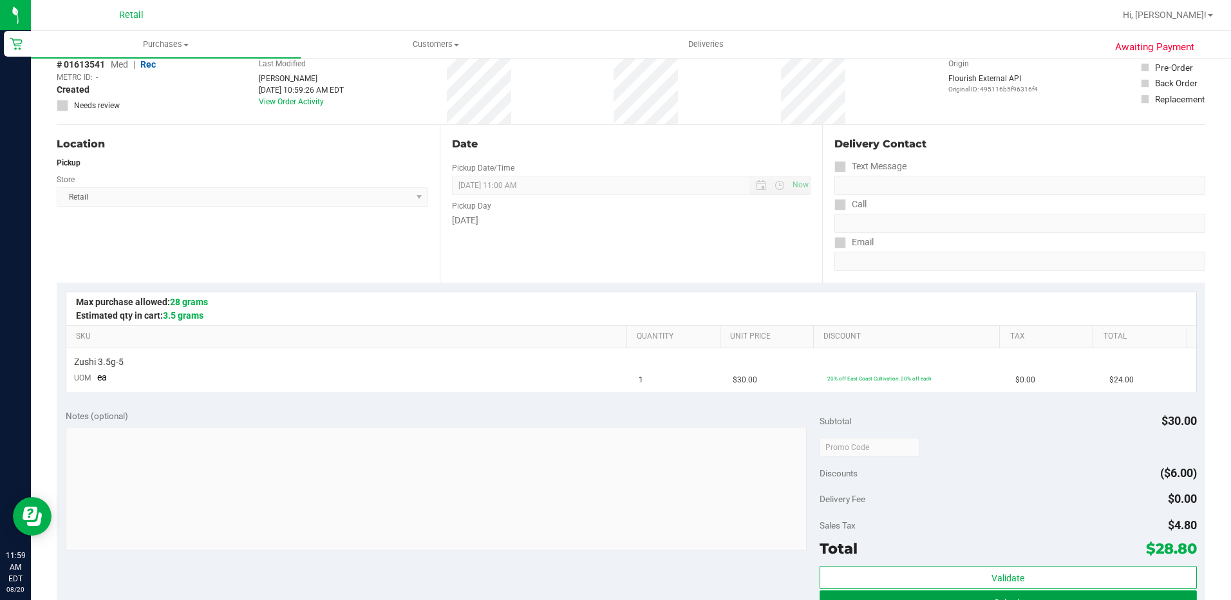
click at [890, 590] on button "Submit" at bounding box center [1007, 601] width 377 height 23
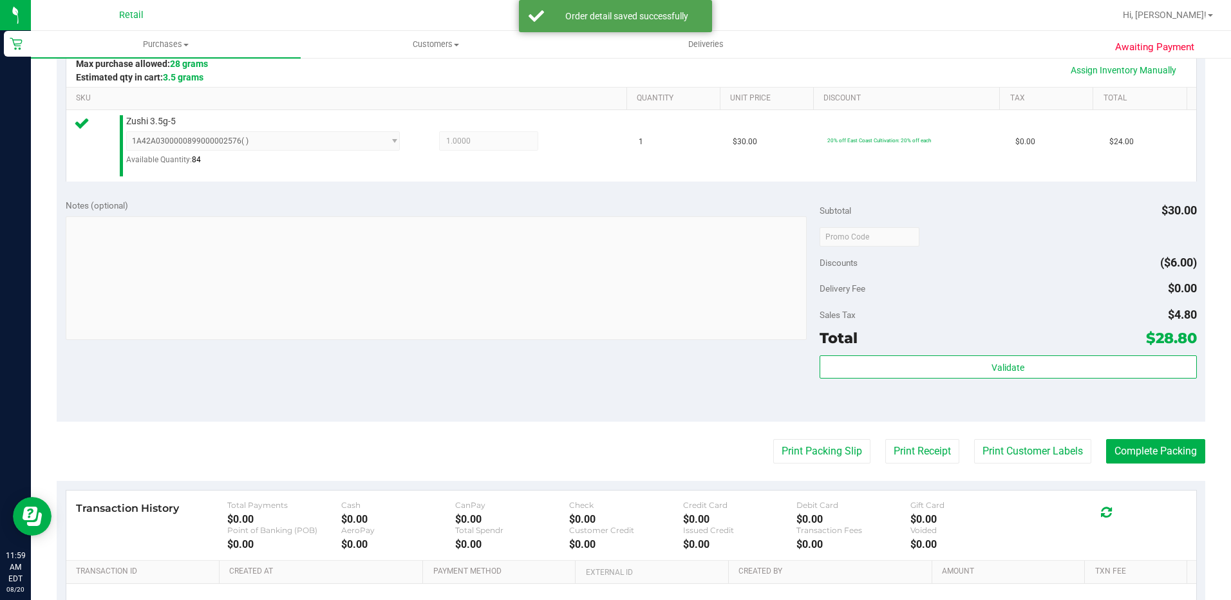
scroll to position [386, 0]
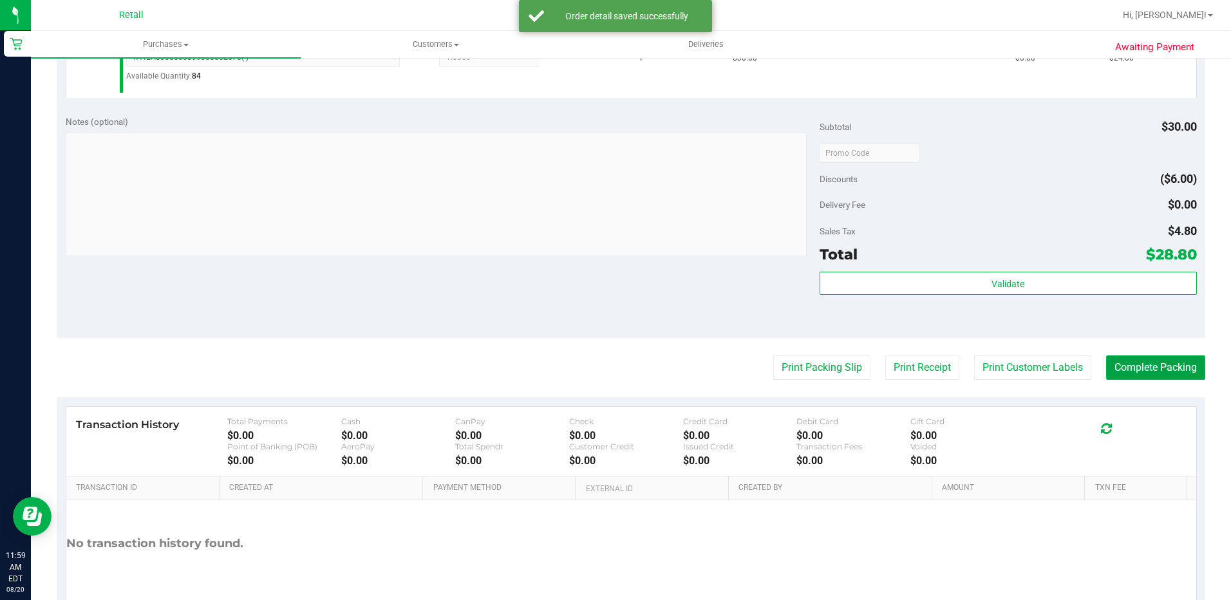
click at [1142, 368] on button "Complete Packing" at bounding box center [1155, 367] width 99 height 24
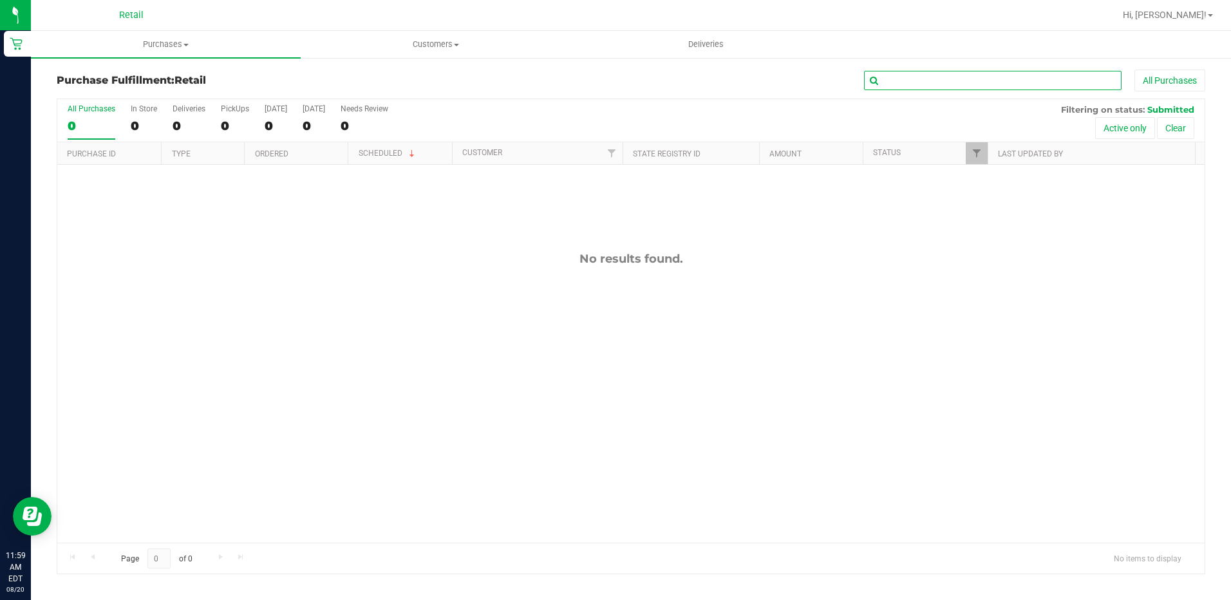
click at [960, 74] on input "text" at bounding box center [992, 80] width 257 height 19
type input "steph"
click at [154, 44] on span "Purchases" at bounding box center [166, 45] width 270 height 12
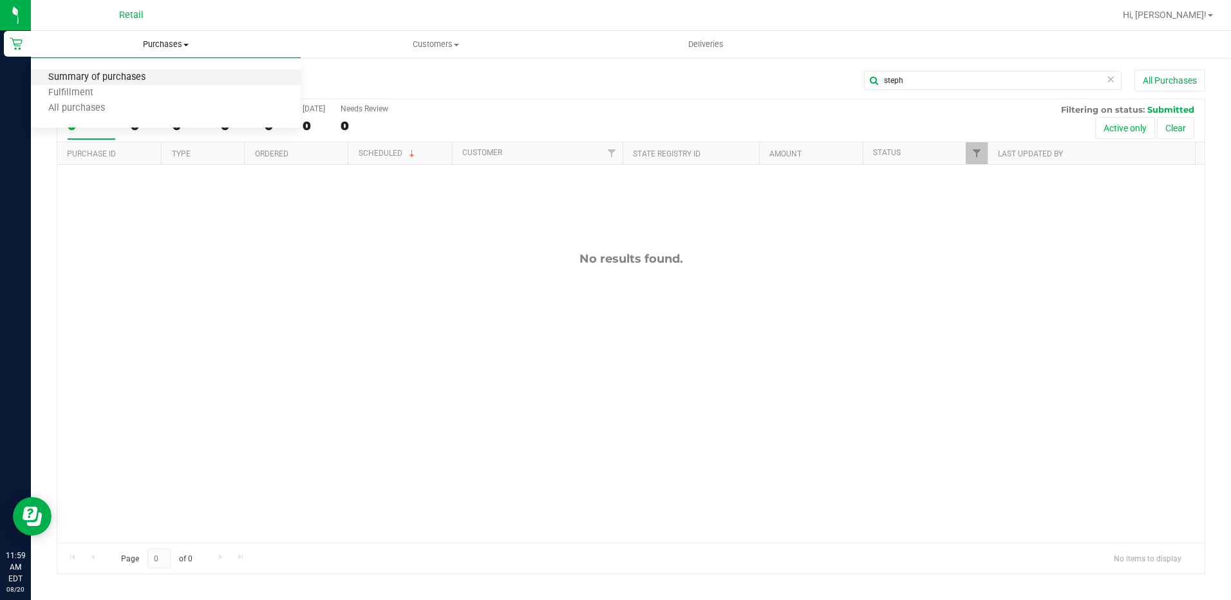
click at [107, 81] on span "Summary of purchases" at bounding box center [97, 77] width 132 height 11
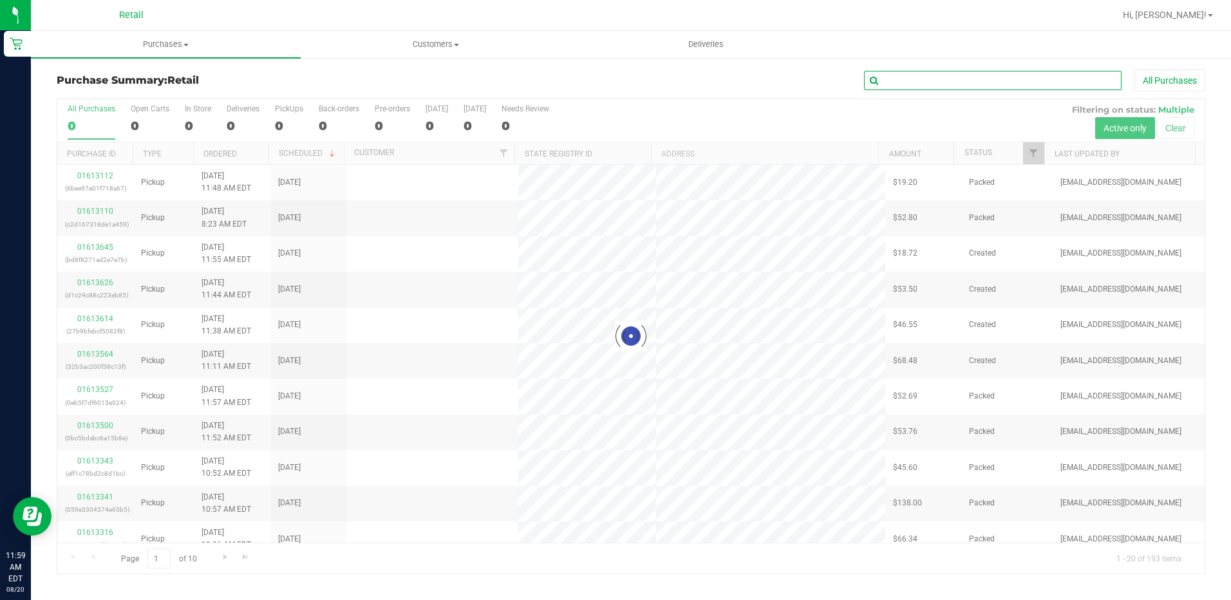
click at [879, 79] on input "text" at bounding box center [992, 80] width 257 height 19
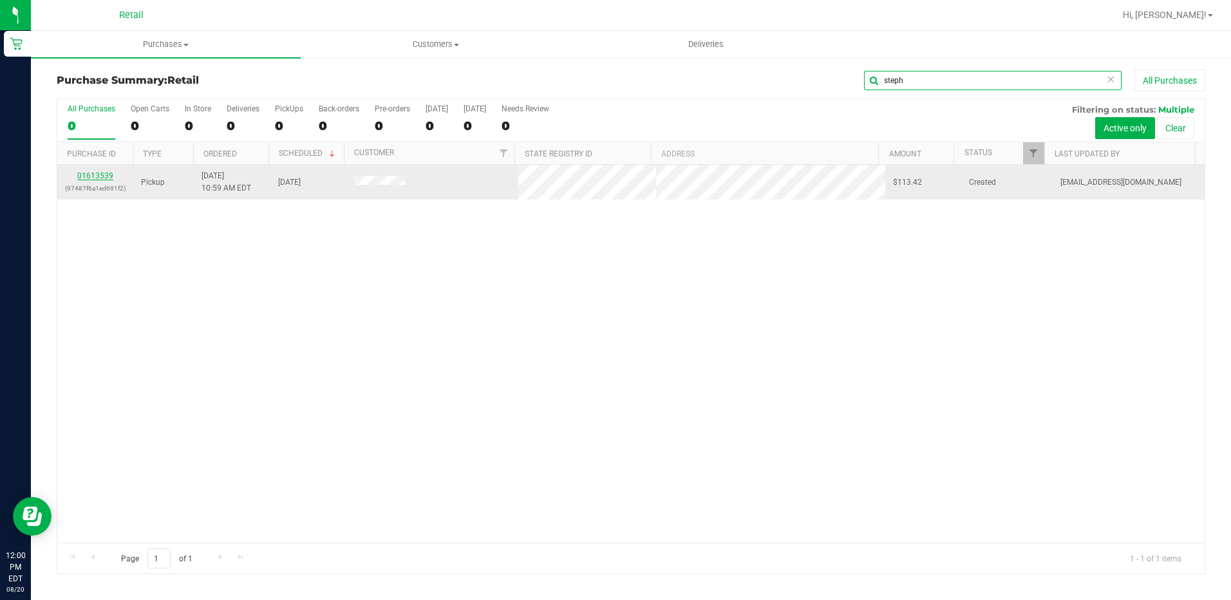
type input "steph"
click at [84, 173] on link "01613539" at bounding box center [95, 175] width 36 height 9
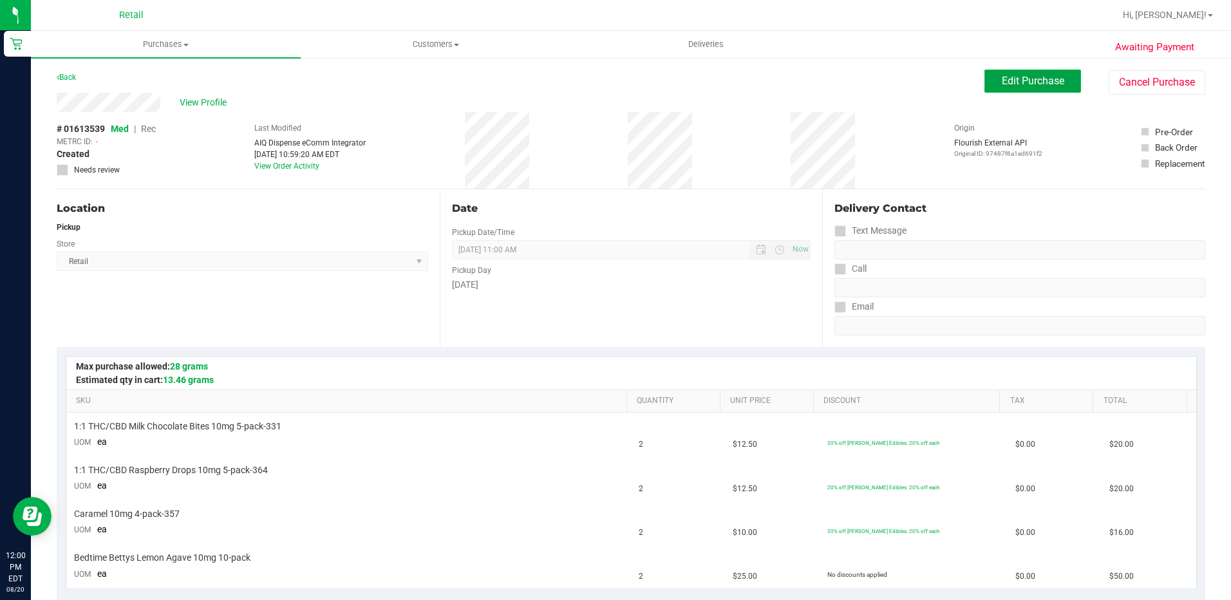
click at [1002, 84] on span "Edit Purchase" at bounding box center [1033, 81] width 62 height 12
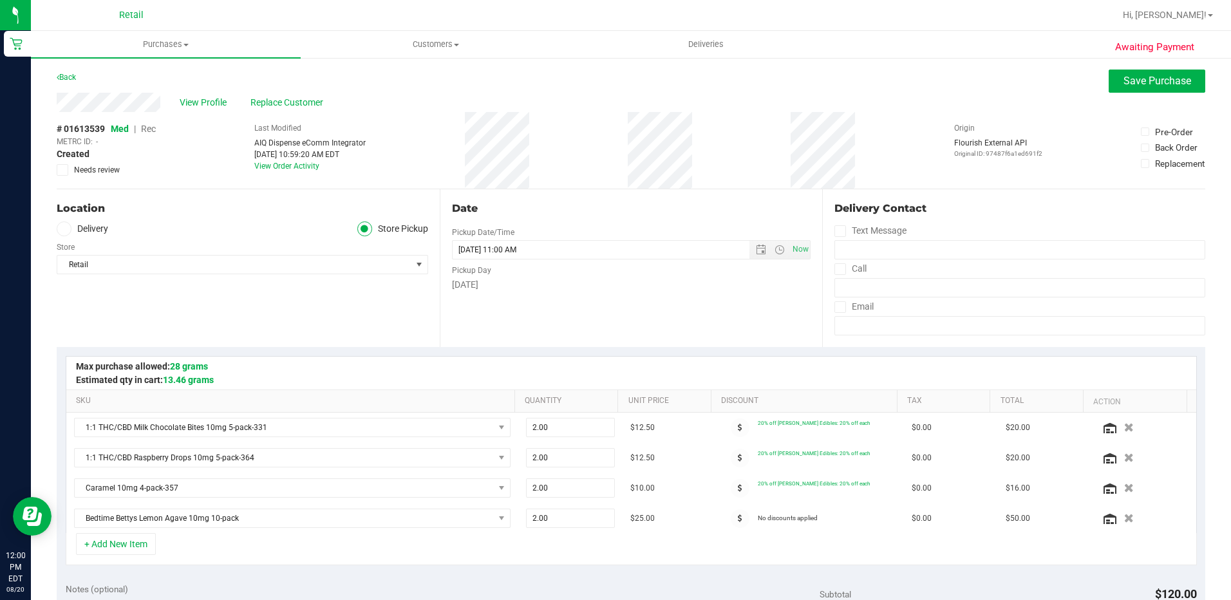
click at [154, 133] on span "Rec" at bounding box center [148, 129] width 15 height 10
click at [1129, 90] on button "Save Purchase" at bounding box center [1156, 81] width 97 height 23
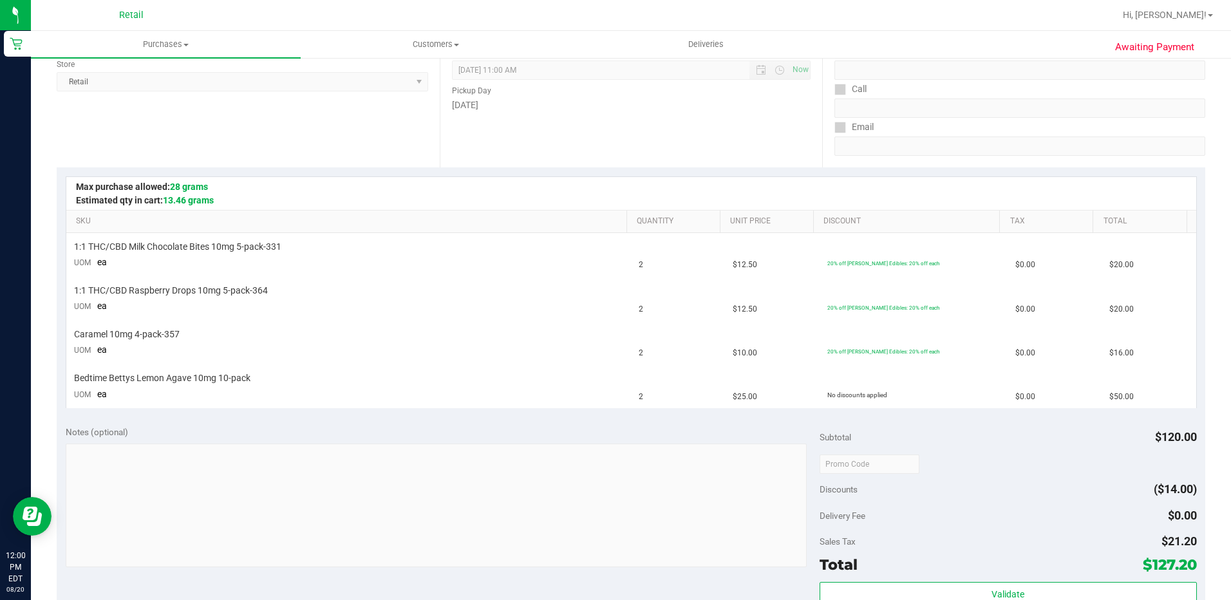
scroll to position [257, 0]
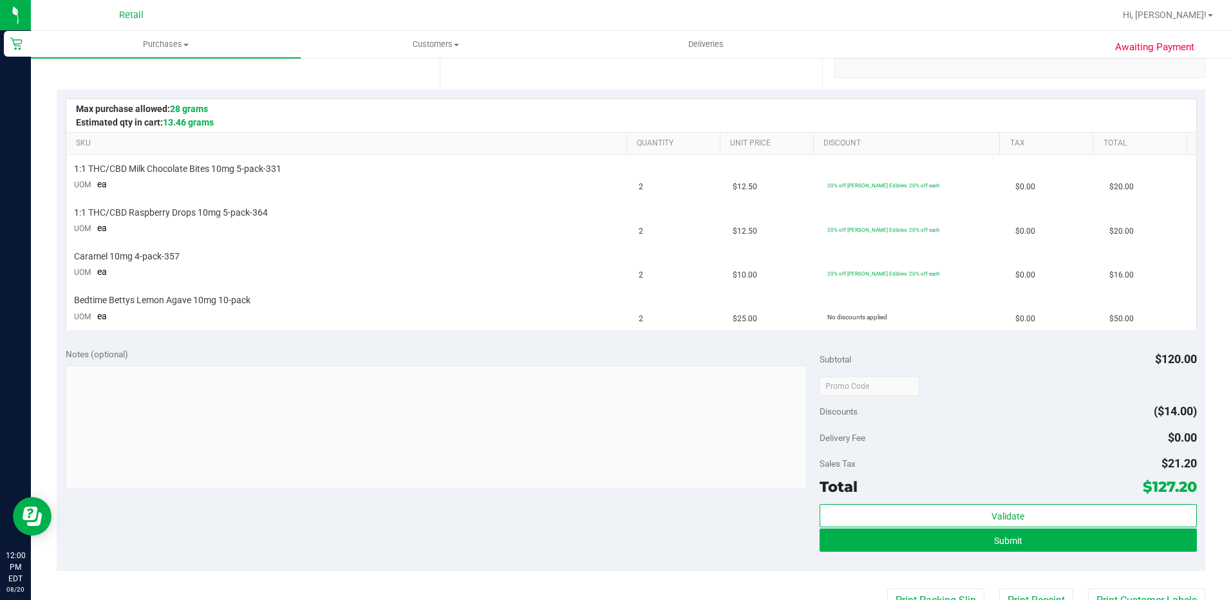
click at [971, 553] on div "Validate Submit" at bounding box center [1007, 533] width 377 height 58
click at [976, 548] on button "Submit" at bounding box center [1007, 539] width 377 height 23
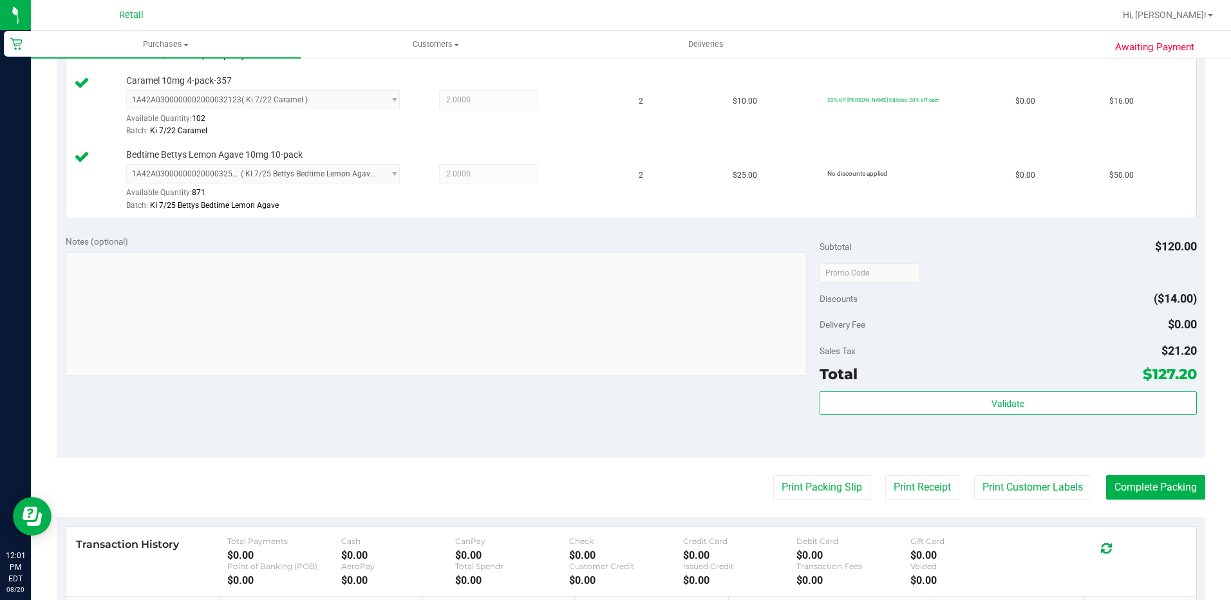
scroll to position [515, 0]
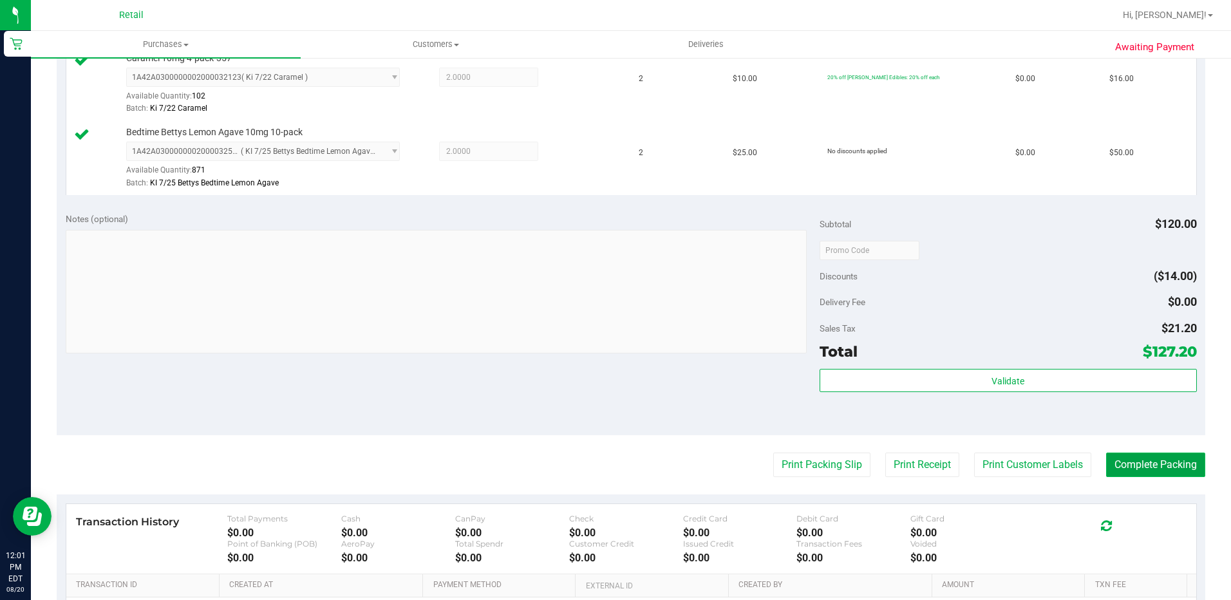
click at [1163, 474] on button "Complete Packing" at bounding box center [1155, 464] width 99 height 24
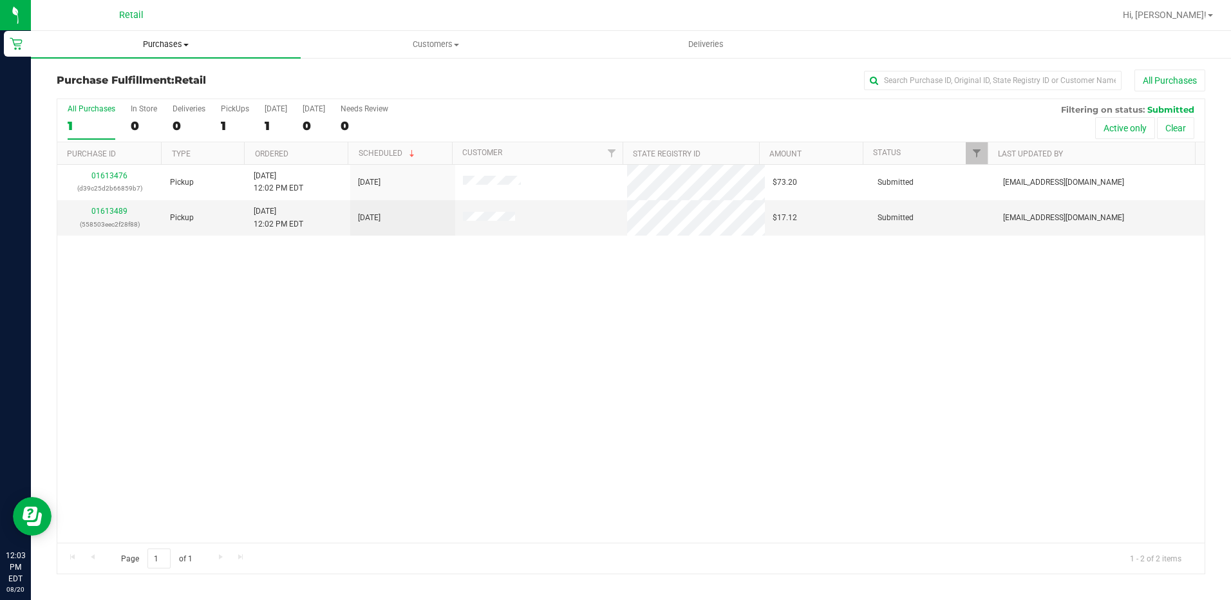
click at [161, 42] on span "Purchases" at bounding box center [166, 45] width 270 height 12
click at [131, 75] on span "Summary of purchases" at bounding box center [97, 77] width 132 height 11
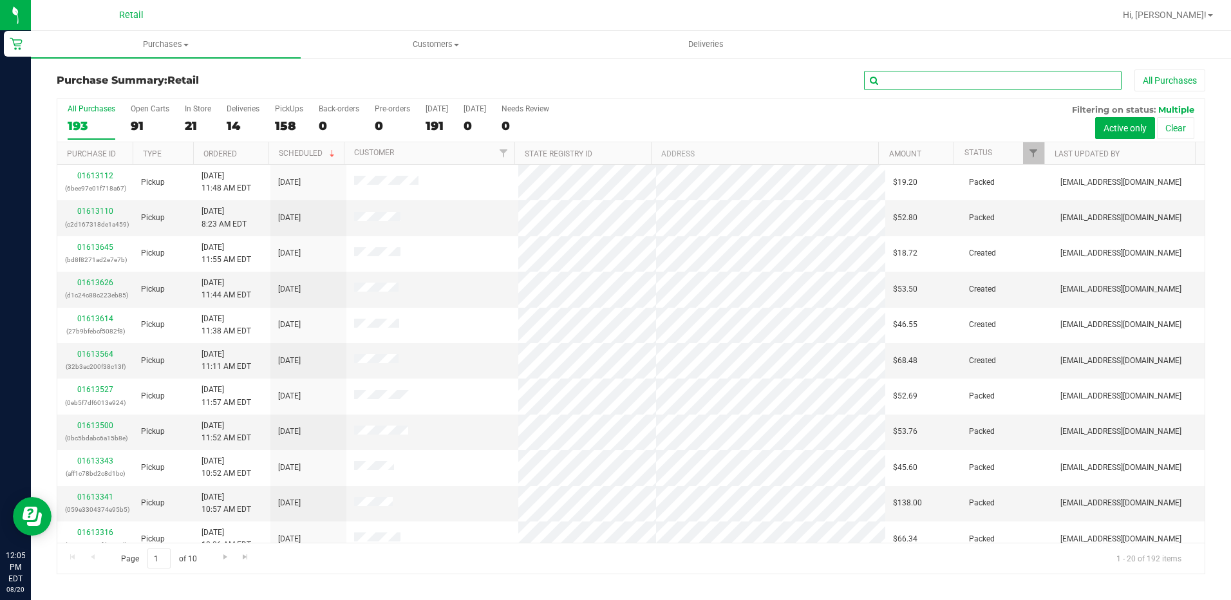
click at [892, 87] on input "text" at bounding box center [992, 80] width 257 height 19
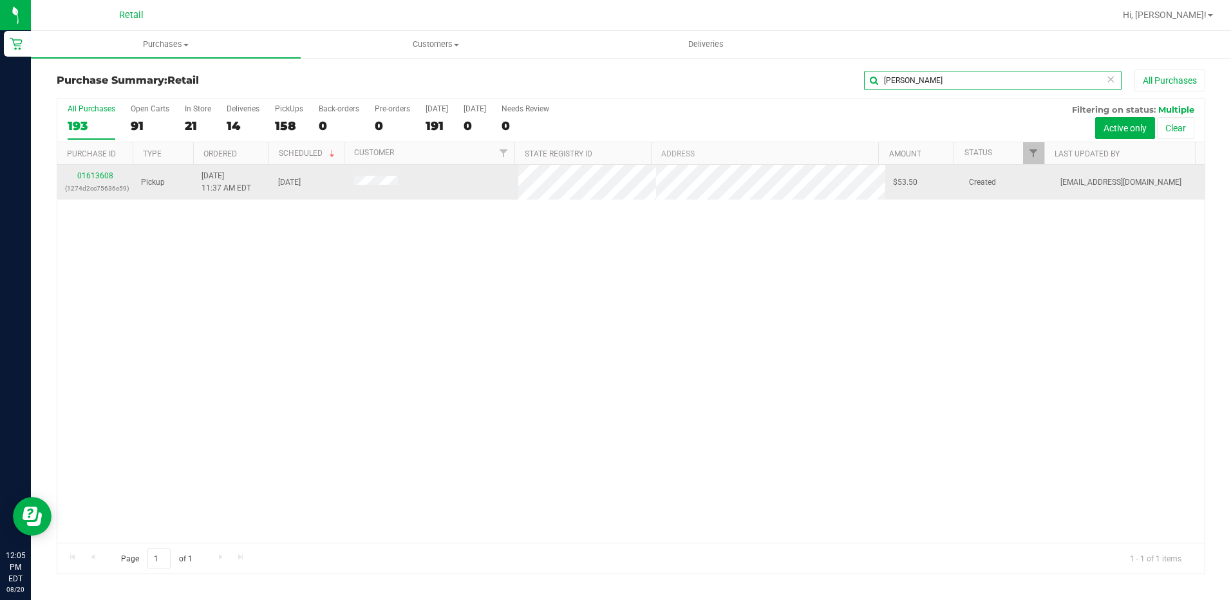
type input "samiy"
click at [115, 173] on div "01613608 (1274d2cc75636e59)" at bounding box center [95, 182] width 61 height 24
click at [102, 173] on link "01613608" at bounding box center [95, 175] width 36 height 9
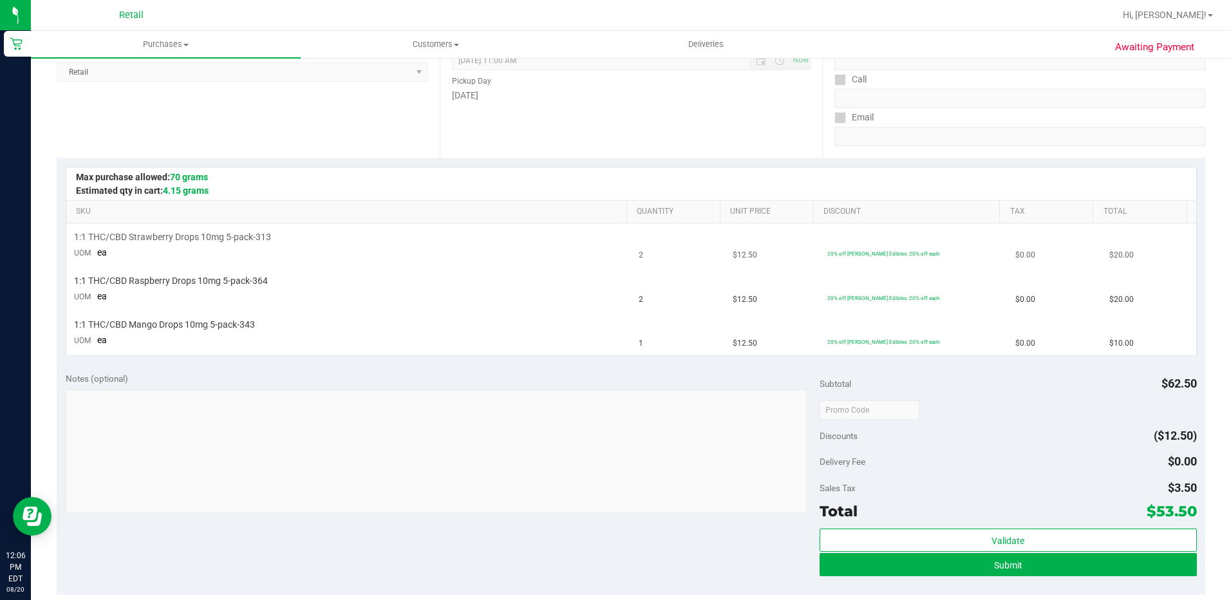
scroll to position [193, 0]
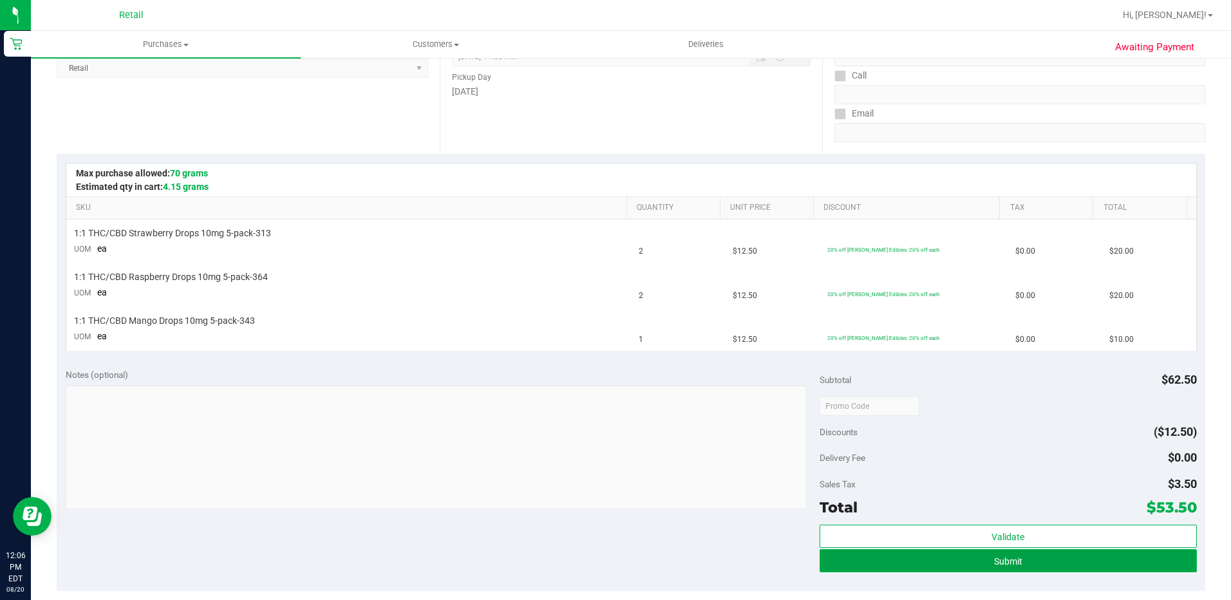
click at [996, 556] on span "Submit" at bounding box center [1008, 561] width 28 height 10
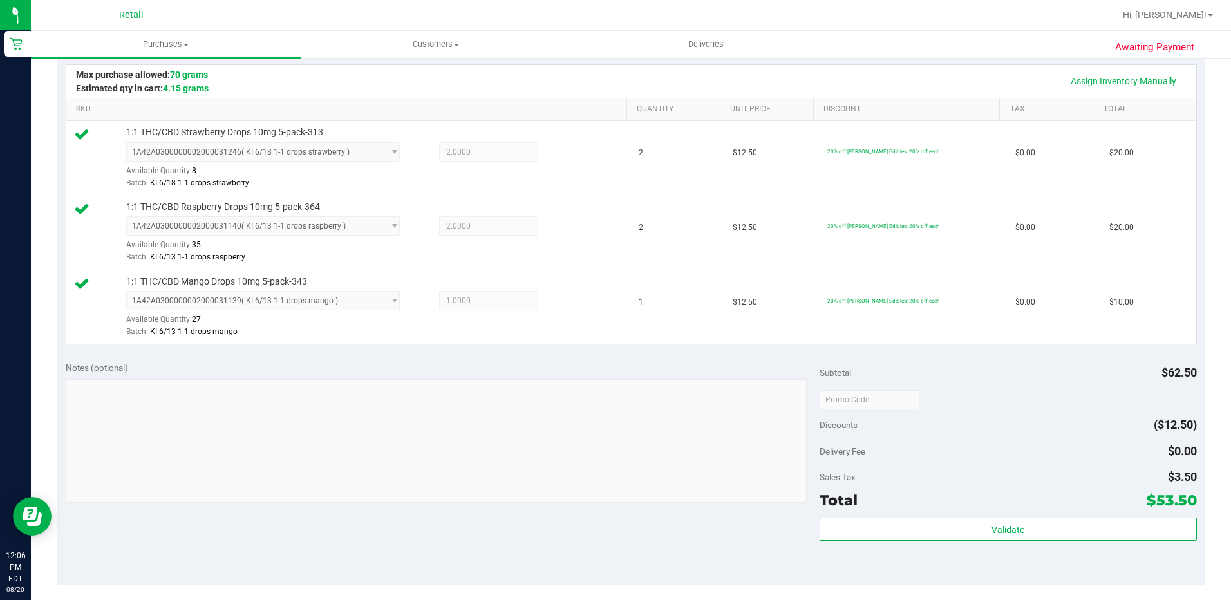
scroll to position [386, 0]
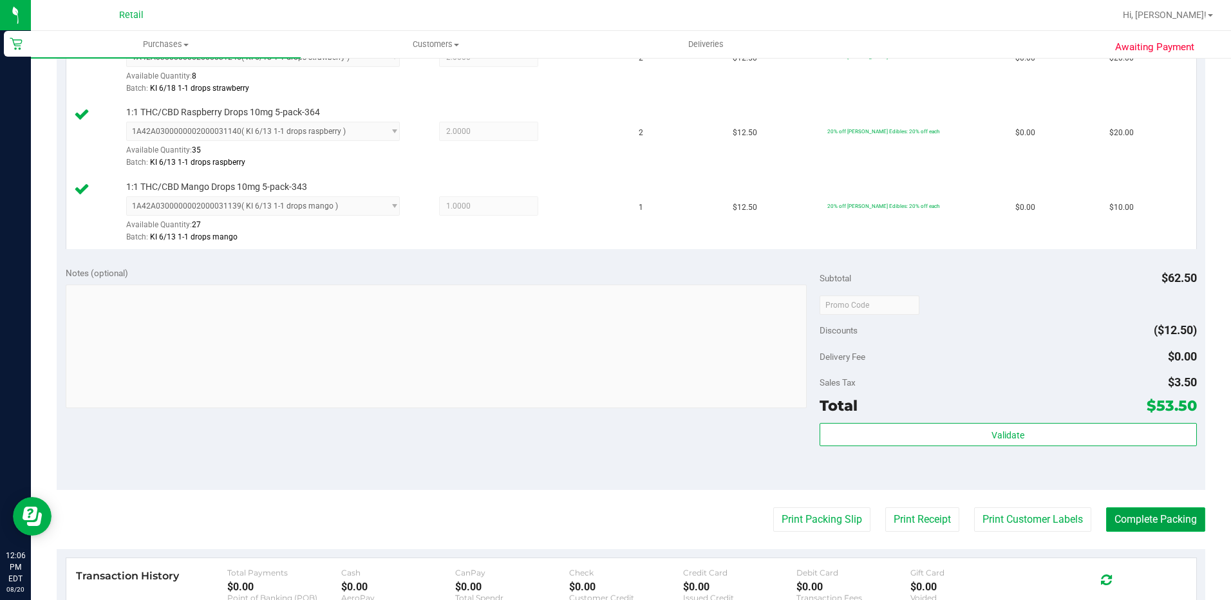
click at [1106, 520] on button "Complete Packing" at bounding box center [1155, 519] width 99 height 24
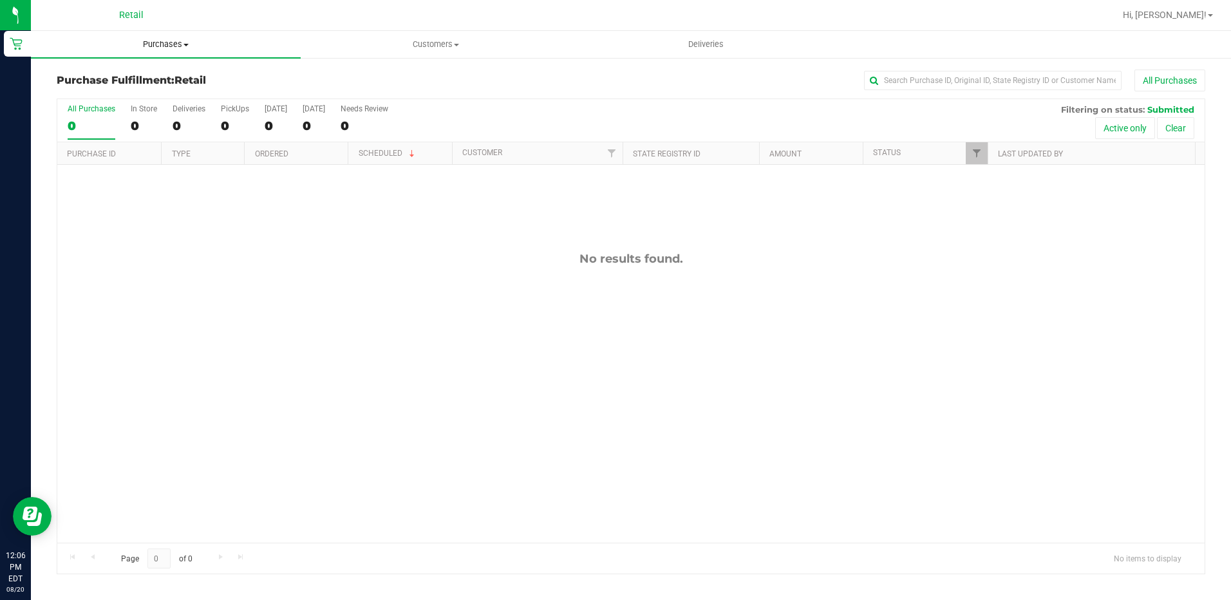
click at [146, 46] on span "Purchases" at bounding box center [166, 45] width 270 height 12
click at [109, 81] on span "Summary of purchases" at bounding box center [97, 77] width 132 height 11
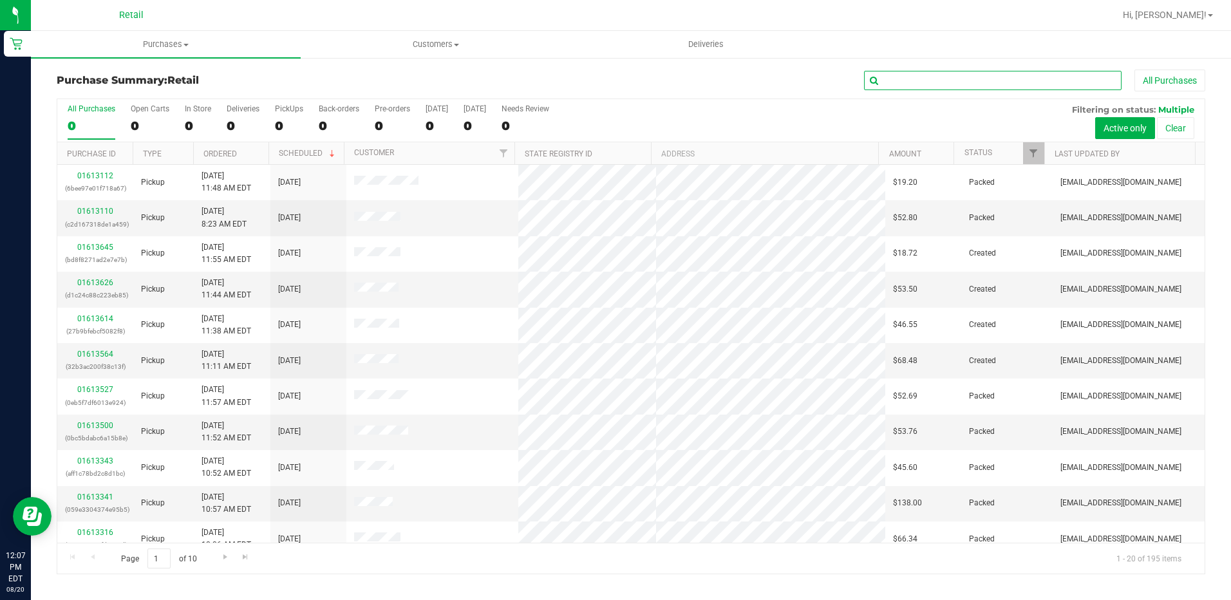
click at [922, 80] on input "text" at bounding box center [992, 80] width 257 height 19
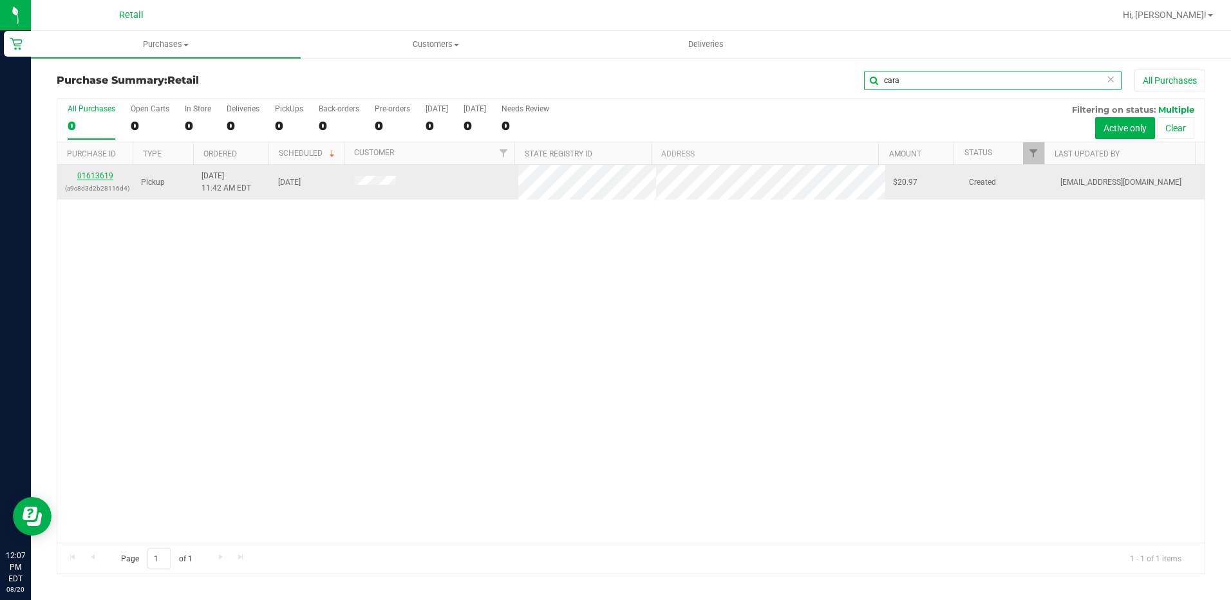
type input "cara"
click at [96, 172] on link "01613619" at bounding box center [95, 175] width 36 height 9
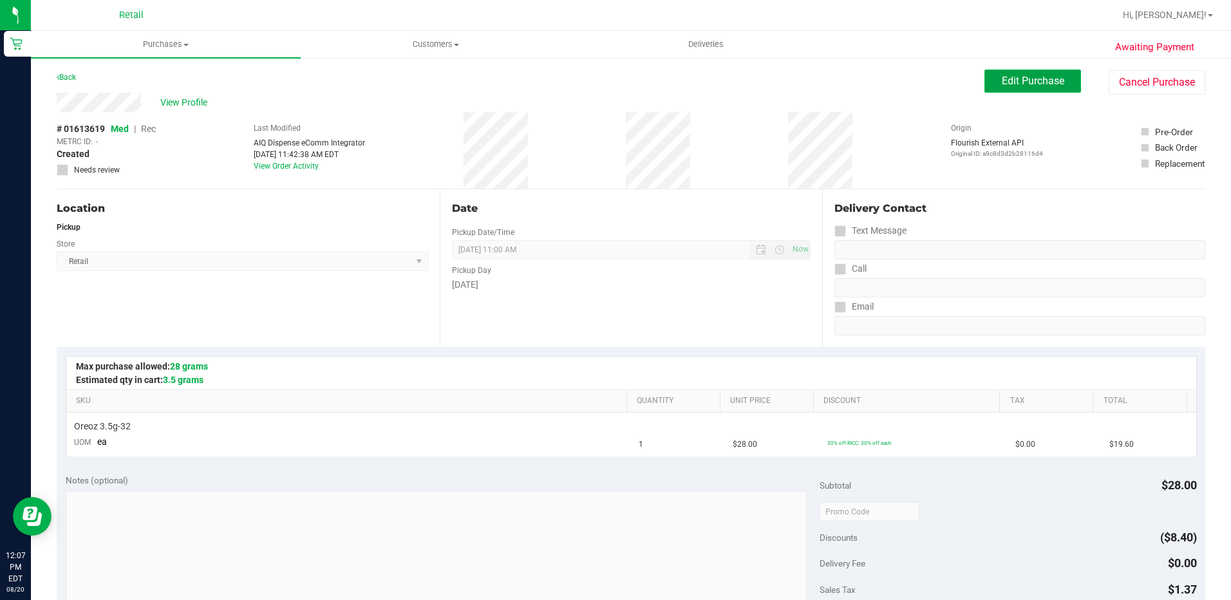
click at [1011, 82] on span "Edit Purchase" at bounding box center [1033, 81] width 62 height 12
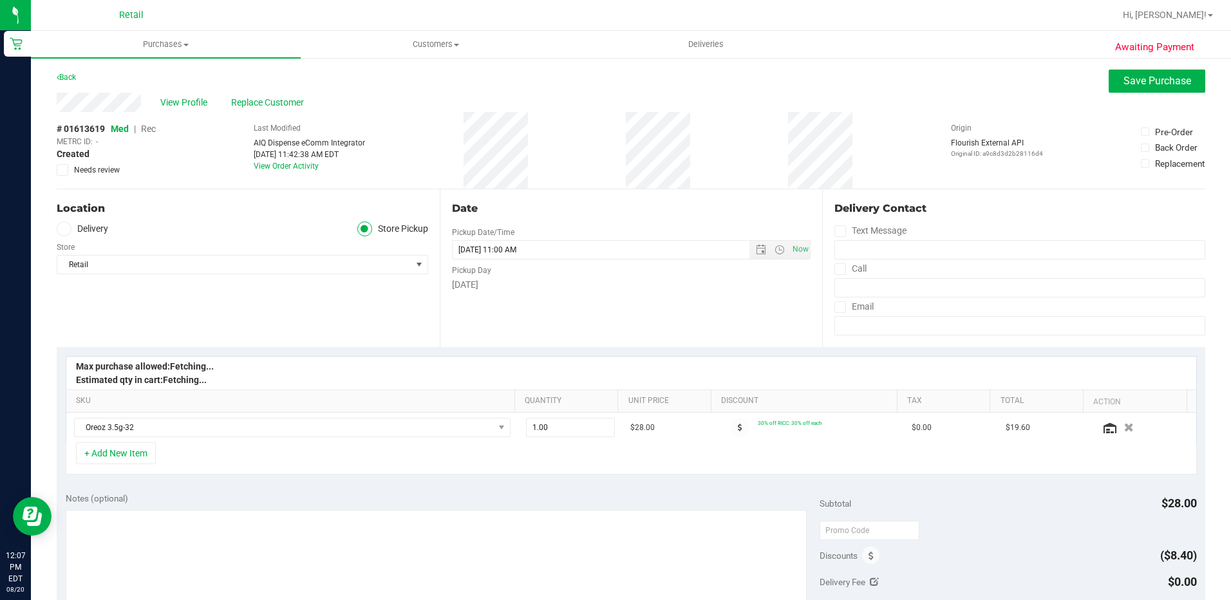
click at [147, 128] on span "Rec" at bounding box center [148, 129] width 15 height 10
click at [1162, 73] on button "Save Purchase" at bounding box center [1156, 81] width 97 height 23
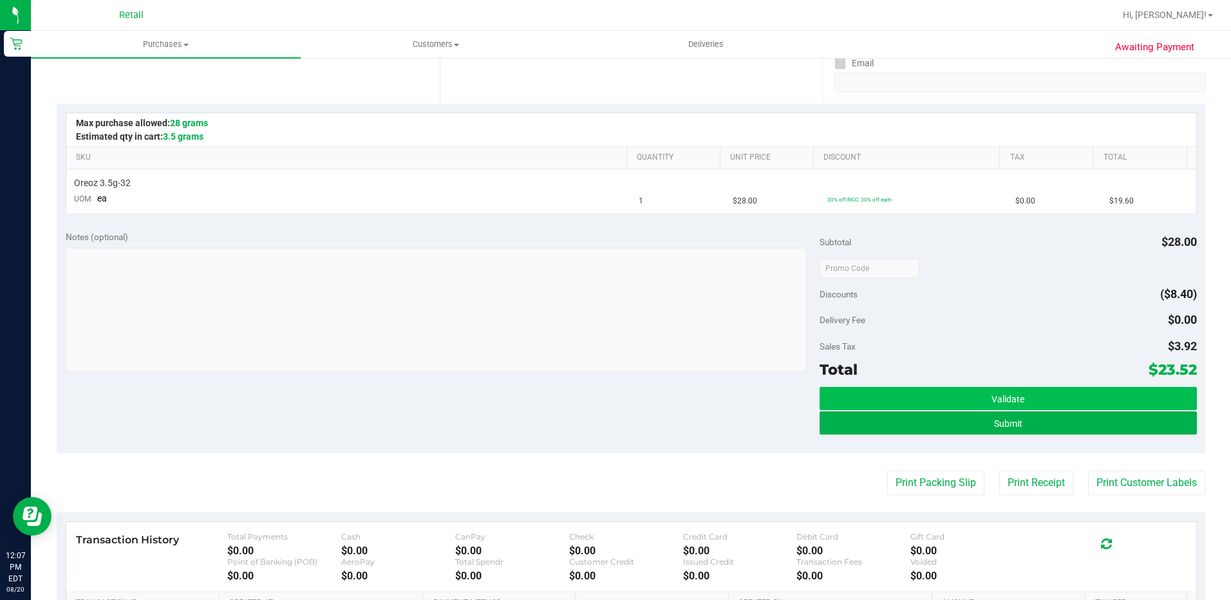
scroll to position [257, 0]
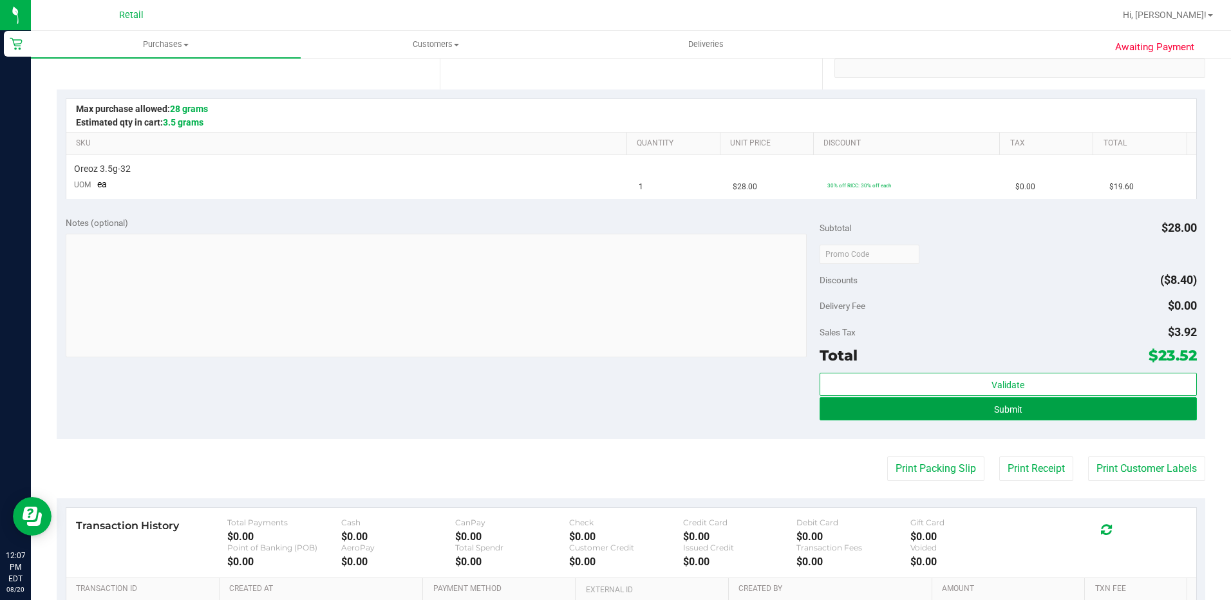
click at [976, 415] on button "Submit" at bounding box center [1007, 408] width 377 height 23
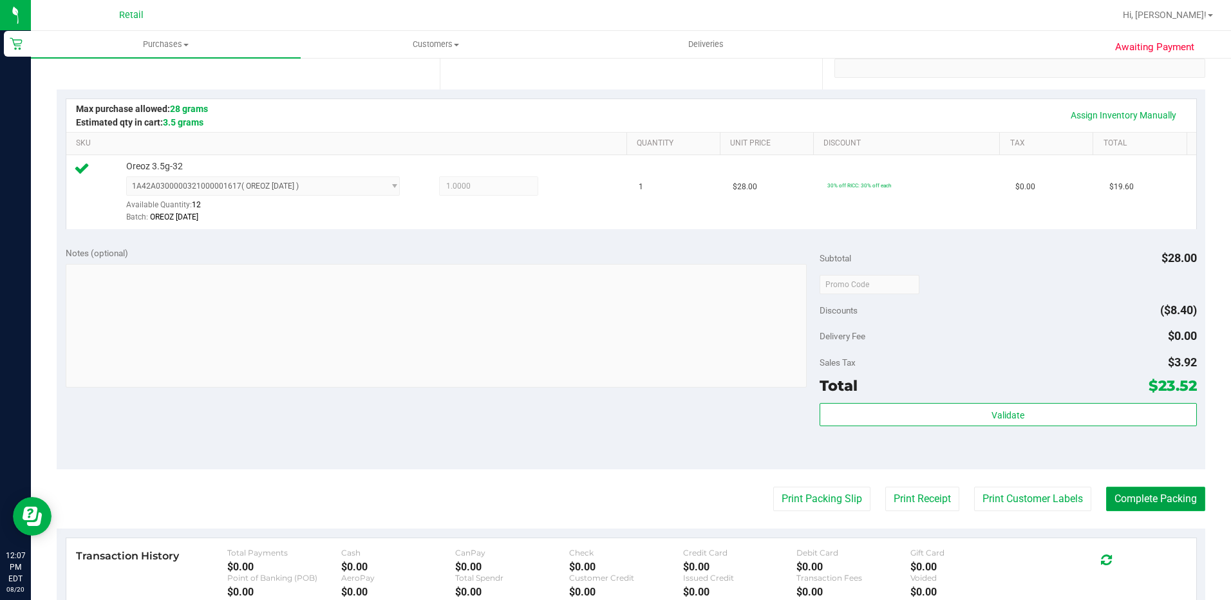
click at [1132, 487] on button "Complete Packing" at bounding box center [1155, 499] width 99 height 24
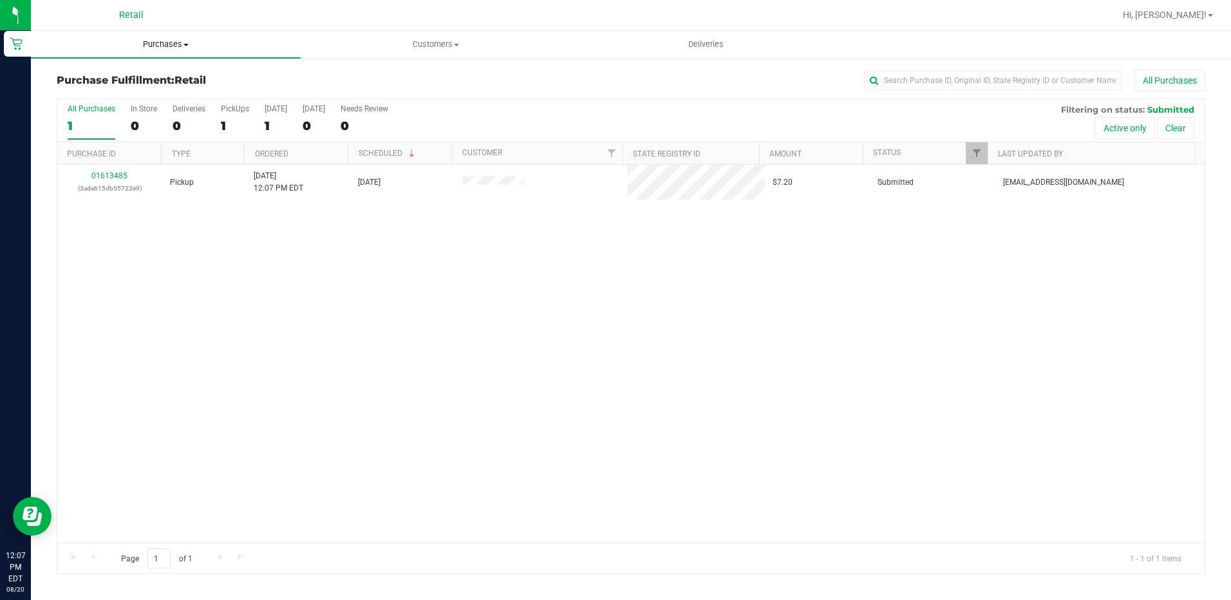
click at [169, 48] on span "Purchases" at bounding box center [166, 45] width 270 height 12
click at [132, 75] on span "Summary of purchases" at bounding box center [97, 77] width 132 height 11
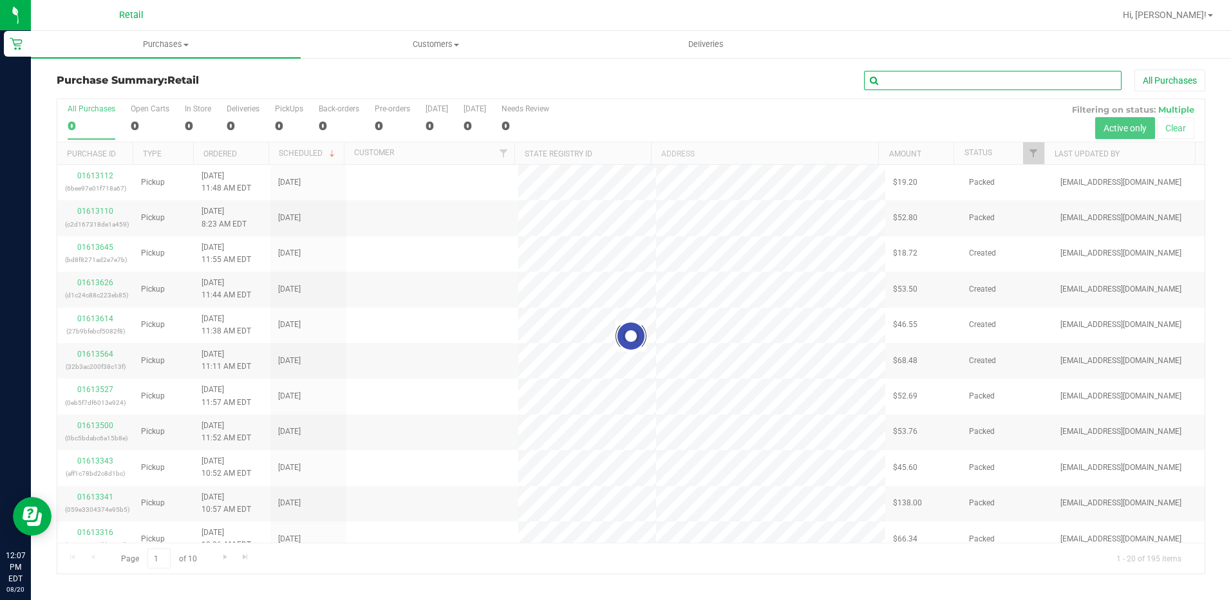
click at [935, 82] on input "text" at bounding box center [992, 80] width 257 height 19
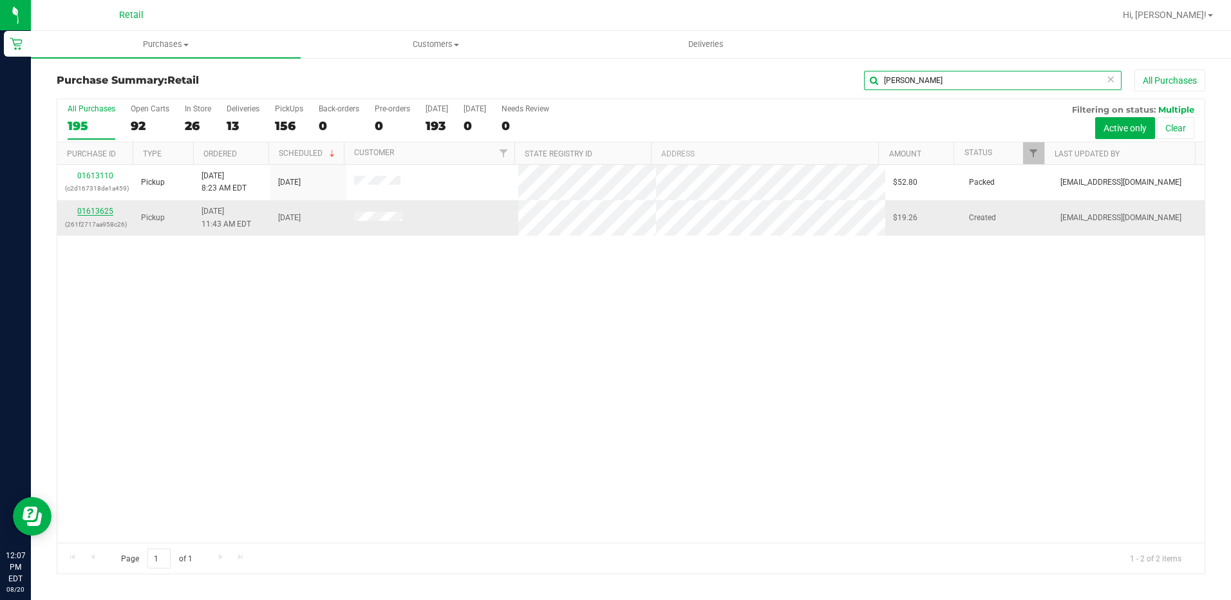
type input "luis"
click at [86, 207] on link "01613625" at bounding box center [95, 211] width 36 height 9
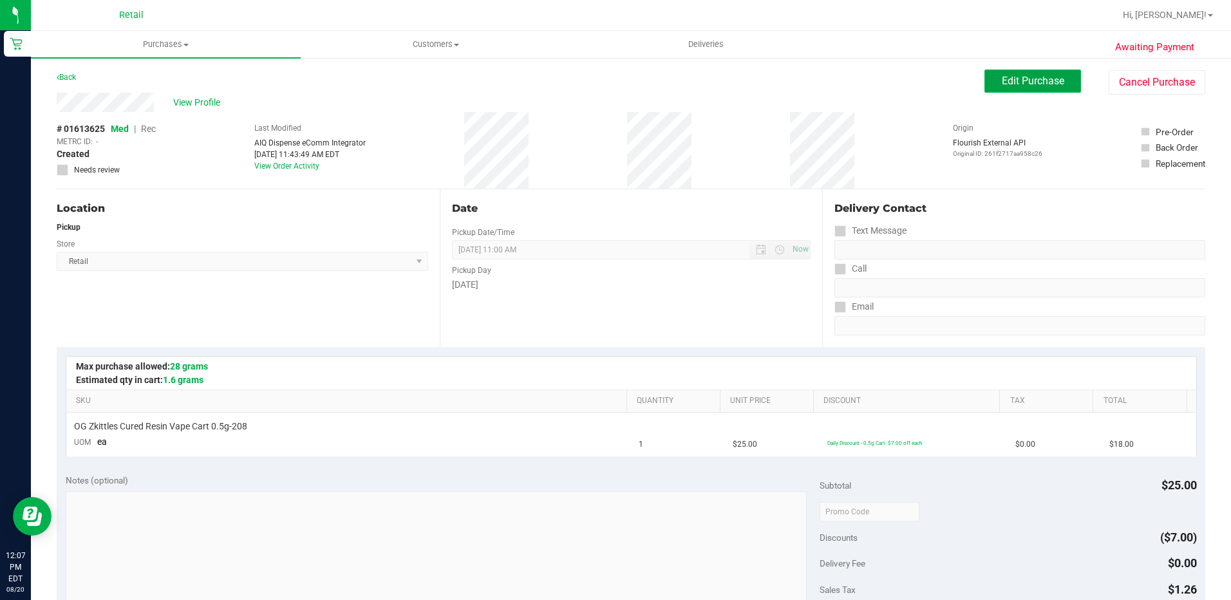
click at [1012, 91] on button "Edit Purchase" at bounding box center [1032, 81] width 97 height 23
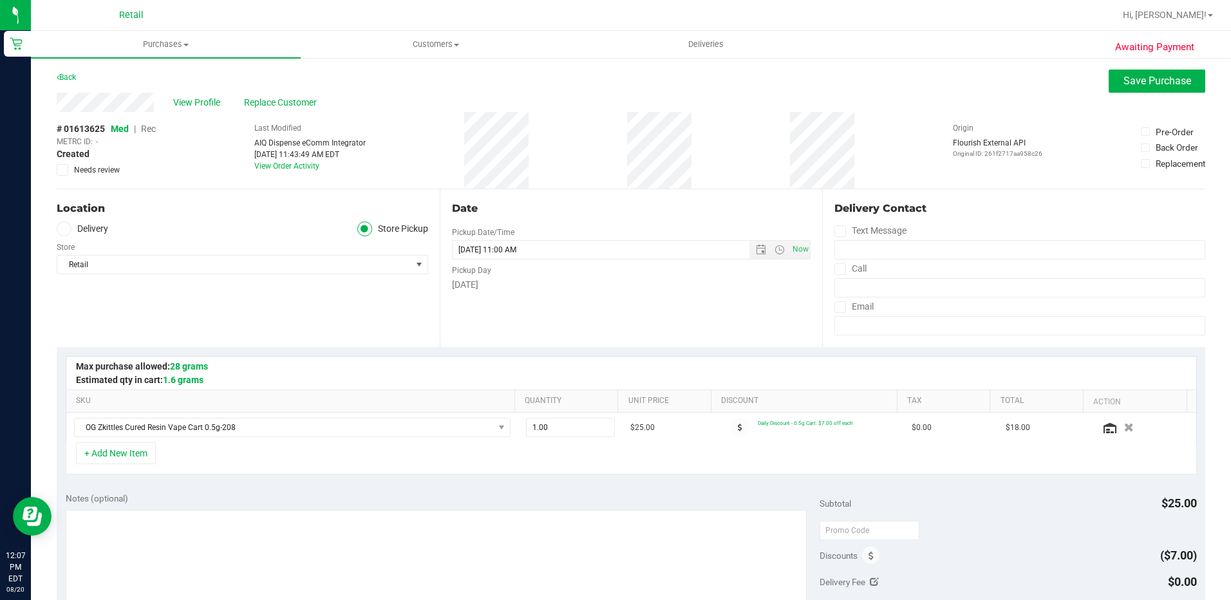
click at [150, 130] on span "Rec" at bounding box center [148, 129] width 15 height 10
click at [1205, 98] on div "Awaiting Payment Back Save Purchase View Profile Replace Customer # 01613625 Me…" at bounding box center [631, 549] width 1200 height 984
click at [1167, 84] on span "Save Purchase" at bounding box center [1157, 81] width 68 height 12
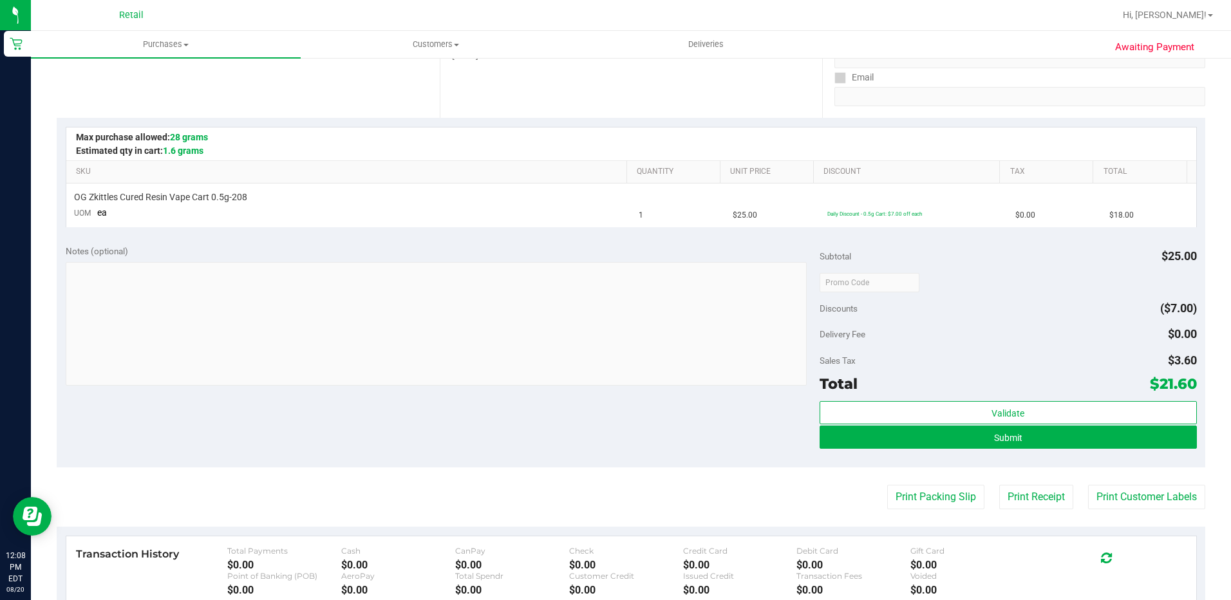
scroll to position [257, 0]
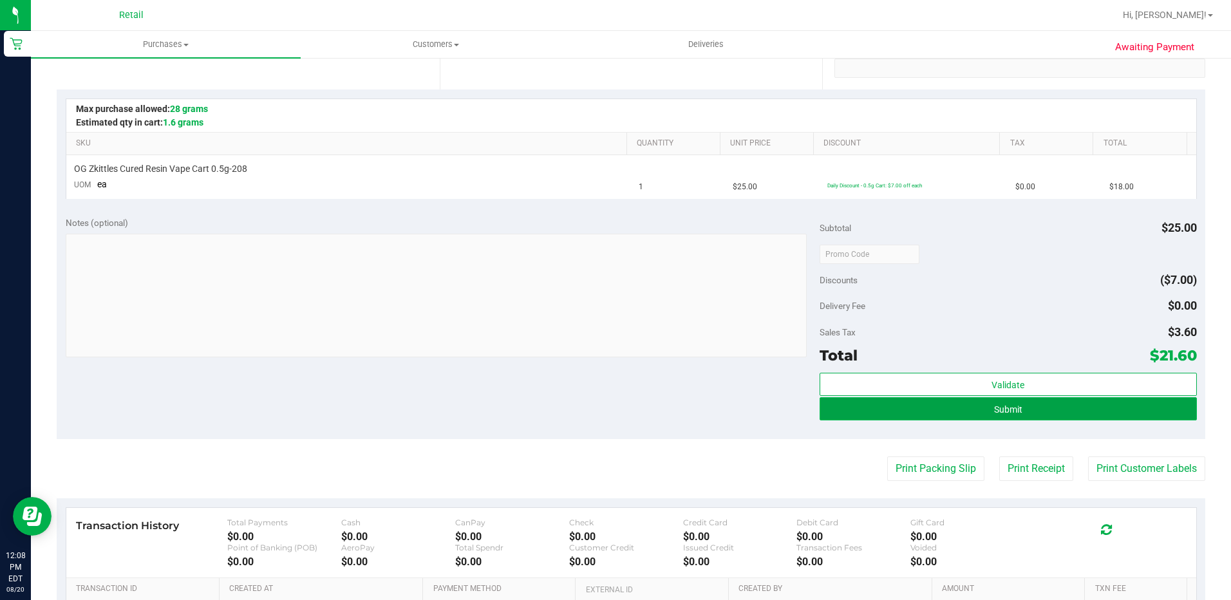
click at [994, 404] on span "Submit" at bounding box center [1008, 409] width 28 height 10
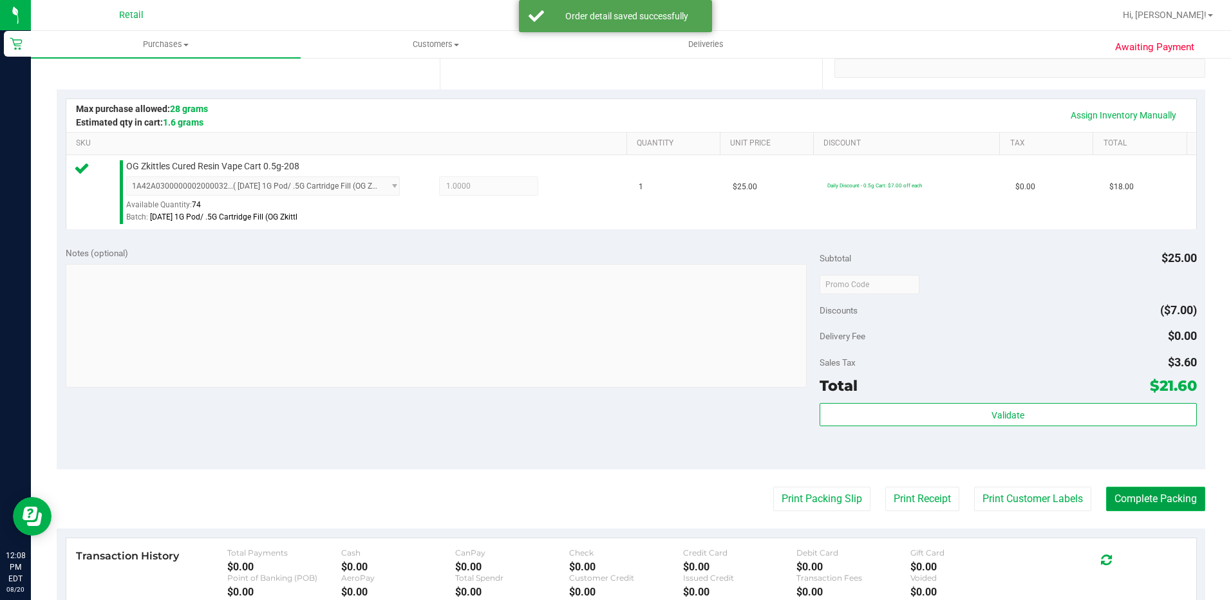
click at [1135, 490] on button "Complete Packing" at bounding box center [1155, 499] width 99 height 24
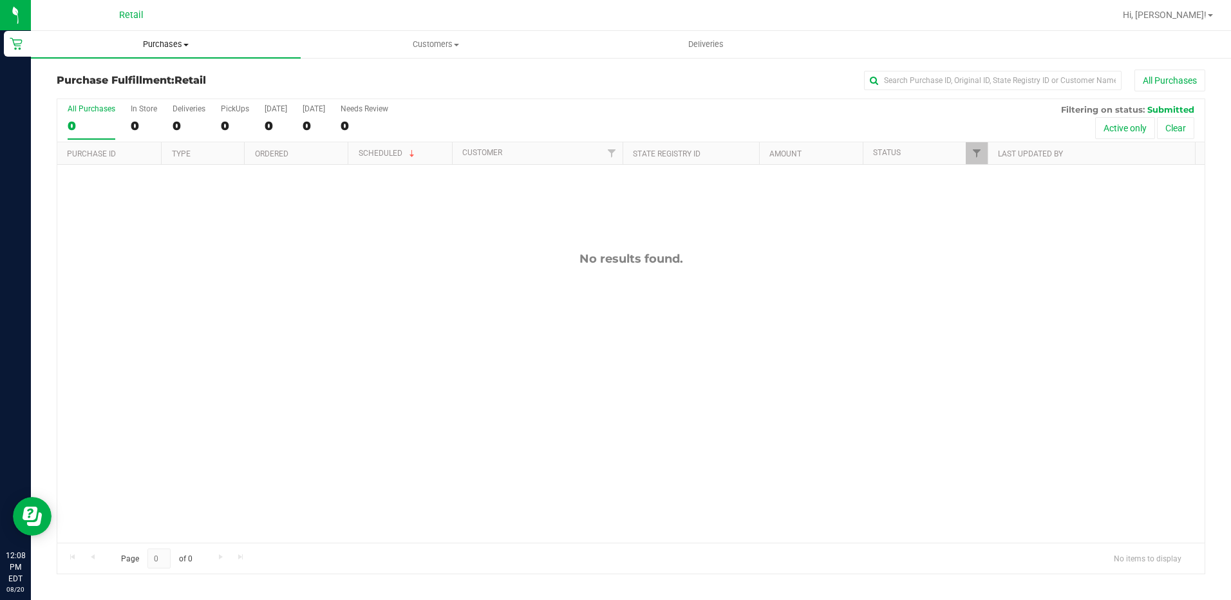
click at [152, 40] on span "Purchases" at bounding box center [166, 45] width 270 height 12
click at [124, 73] on span "Summary of purchases" at bounding box center [97, 77] width 132 height 11
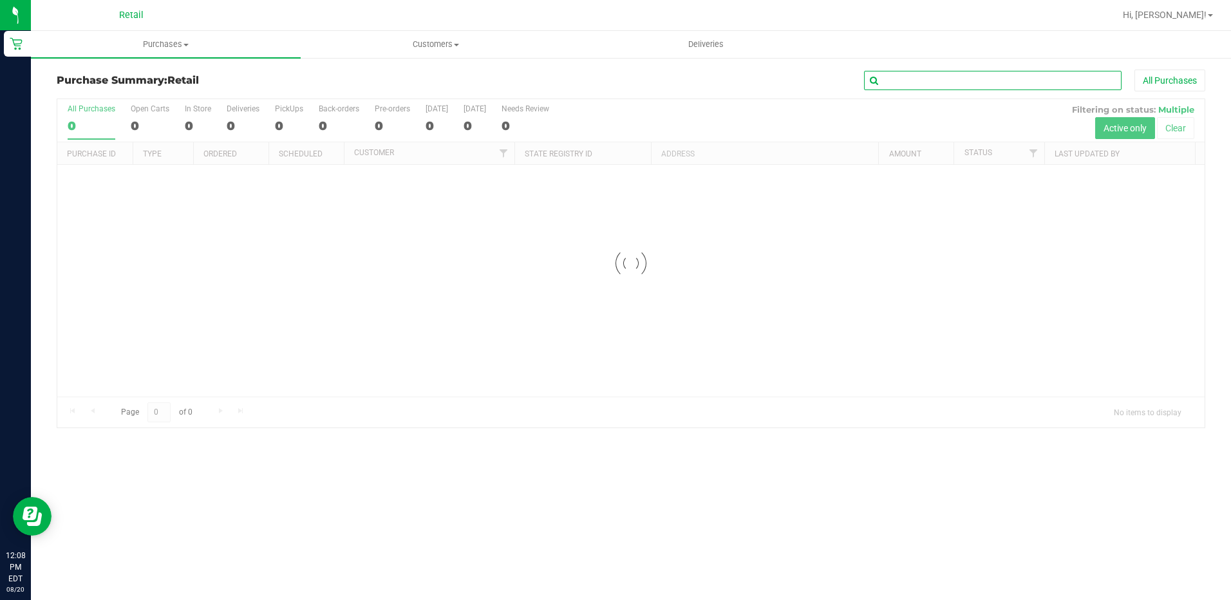
click at [892, 85] on input "text" at bounding box center [992, 80] width 257 height 19
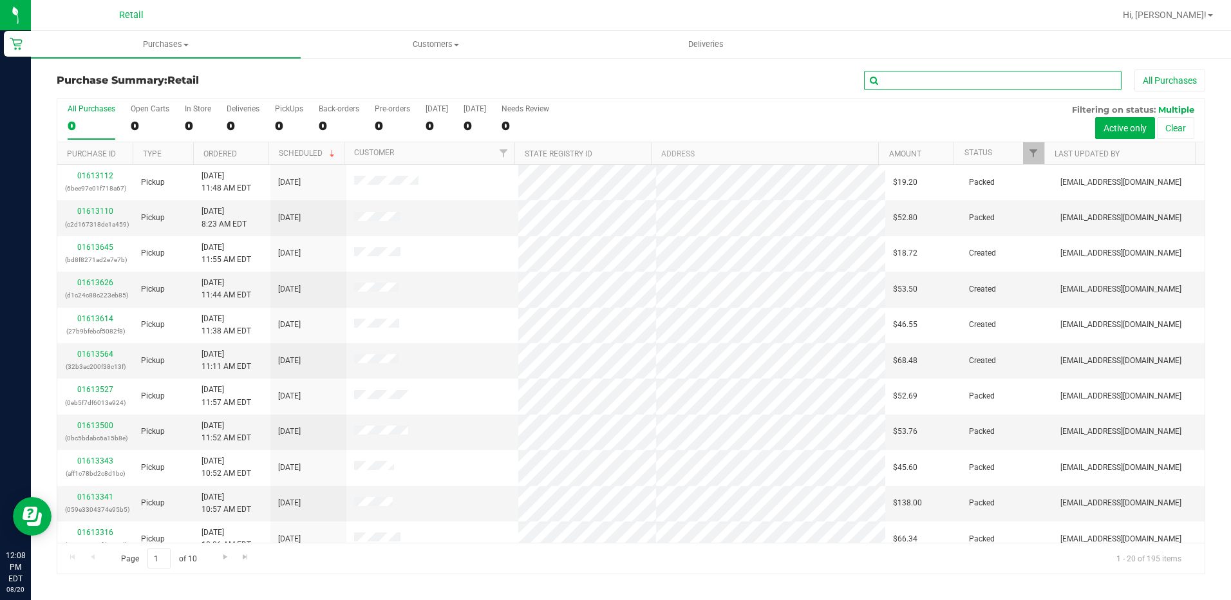
type input "a"
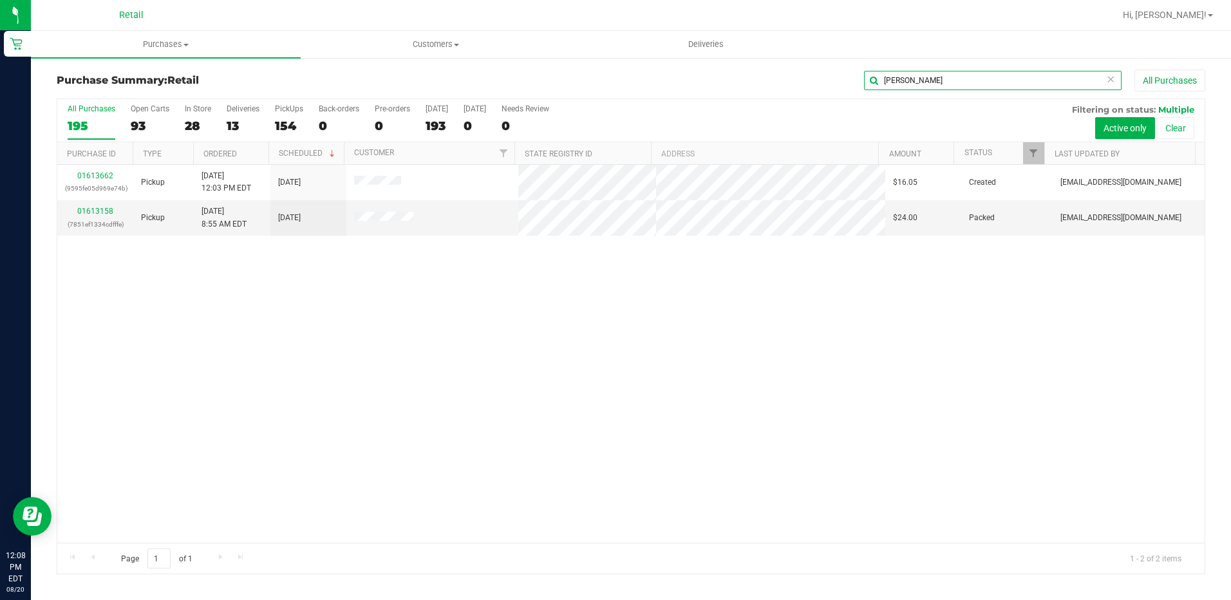
drag, startPoint x: 917, startPoint y: 84, endPoint x: 865, endPoint y: 84, distance: 51.5
click at [865, 84] on input "dan" at bounding box center [992, 80] width 257 height 19
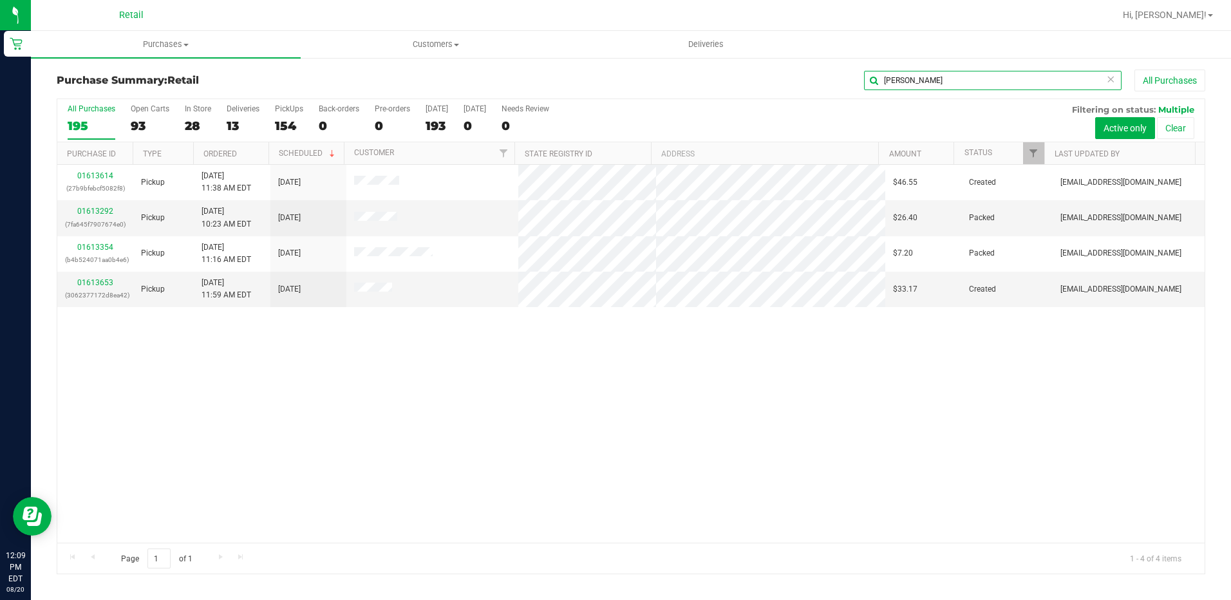
drag, startPoint x: 902, startPoint y: 85, endPoint x: 838, endPoint y: 87, distance: 63.8
click at [838, 87] on div "john All Purchases" at bounding box center [822, 81] width 765 height 22
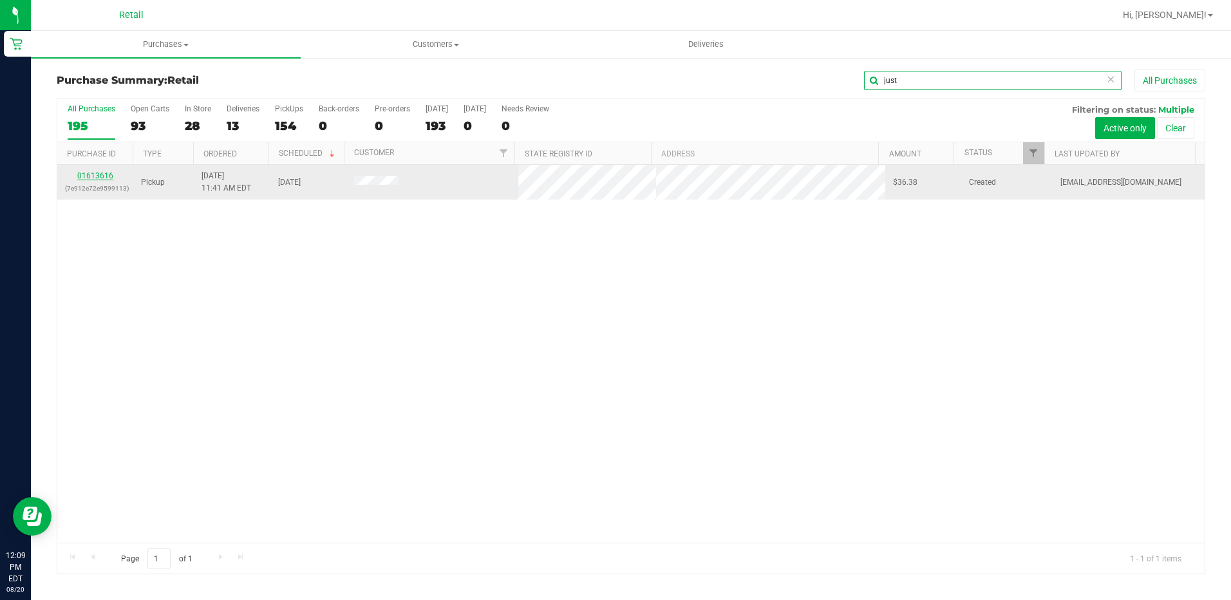
type input "just"
click at [92, 176] on link "01613616" at bounding box center [95, 175] width 36 height 9
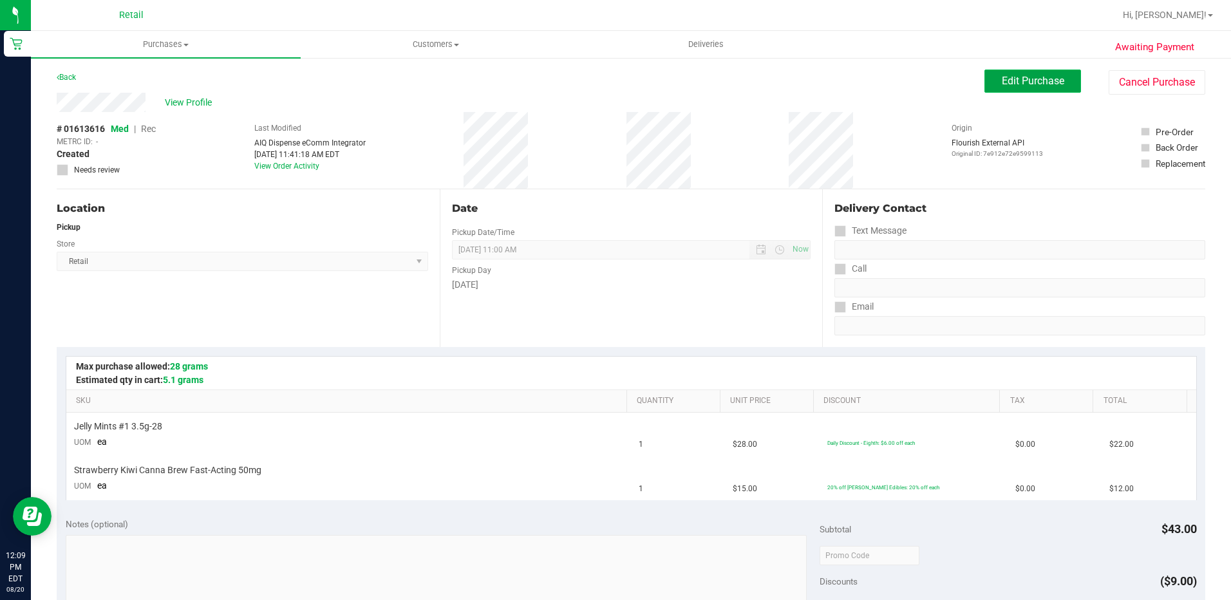
click at [1004, 77] on span "Edit Purchase" at bounding box center [1033, 81] width 62 height 12
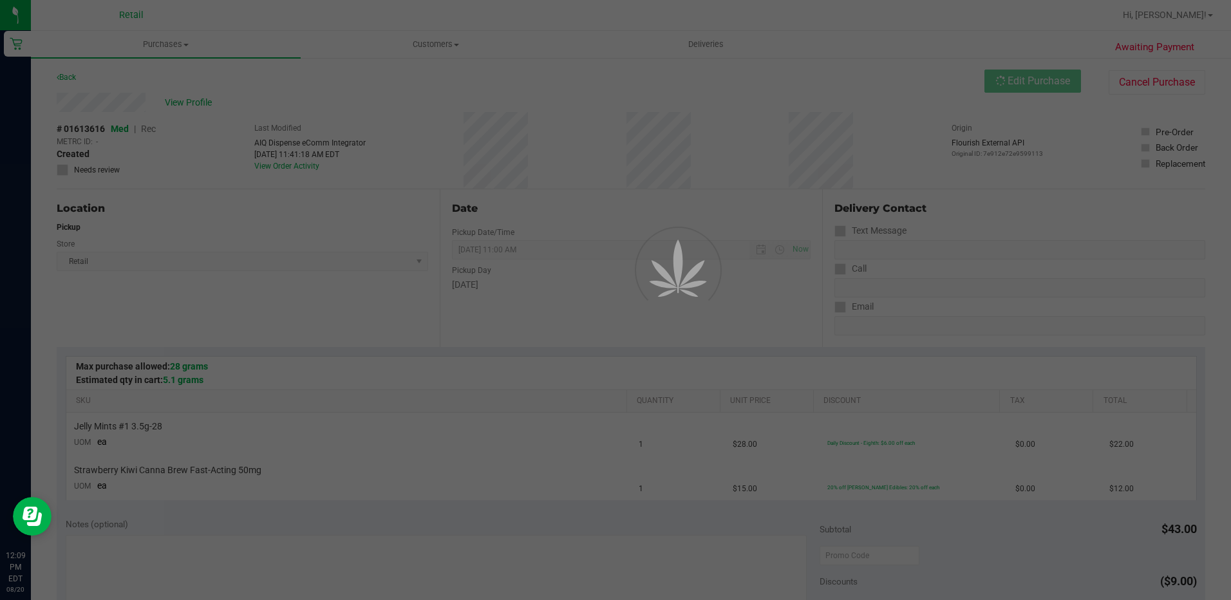
click at [153, 133] on div at bounding box center [615, 300] width 1231 height 600
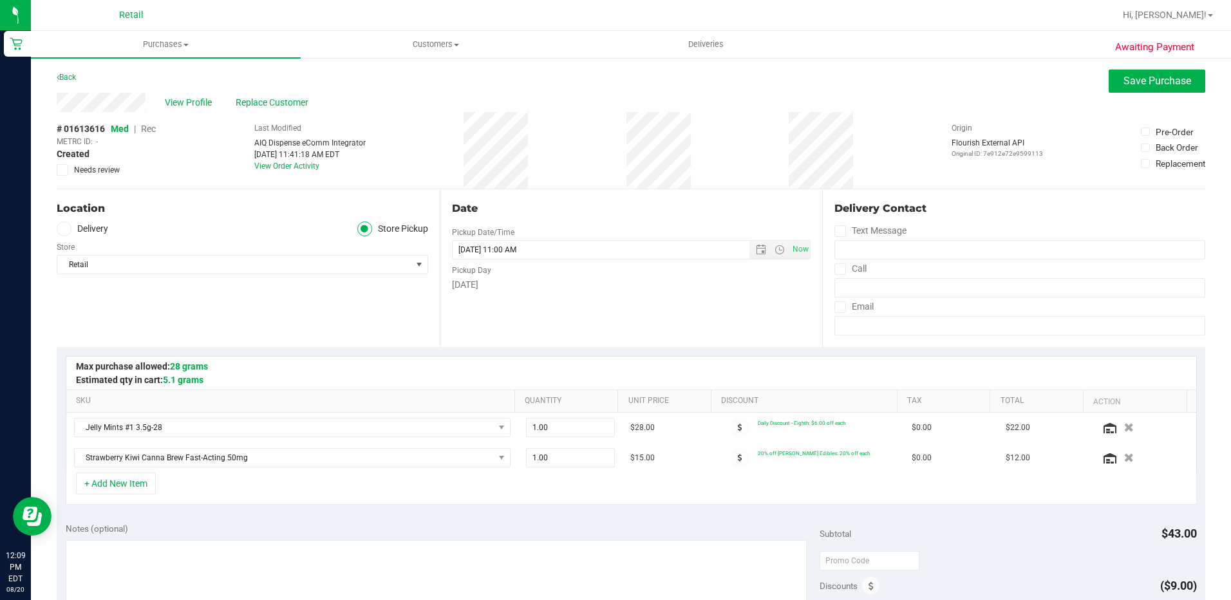
click at [153, 131] on span "Rec" at bounding box center [148, 129] width 15 height 10
click at [1130, 82] on span "Save Purchase" at bounding box center [1157, 81] width 68 height 12
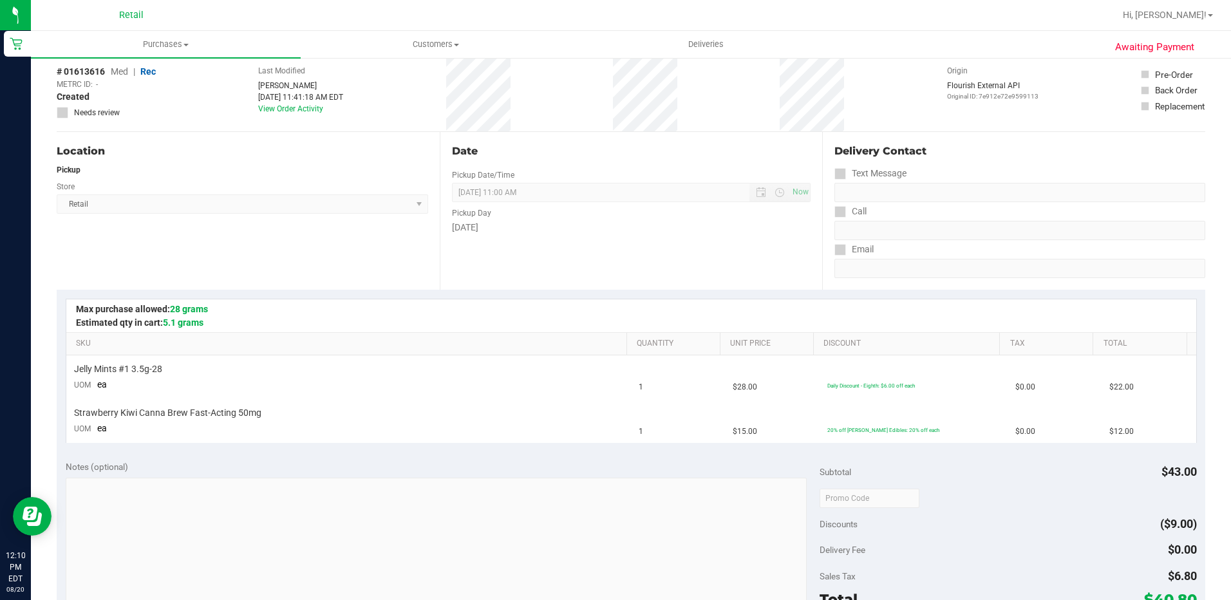
scroll to position [257, 0]
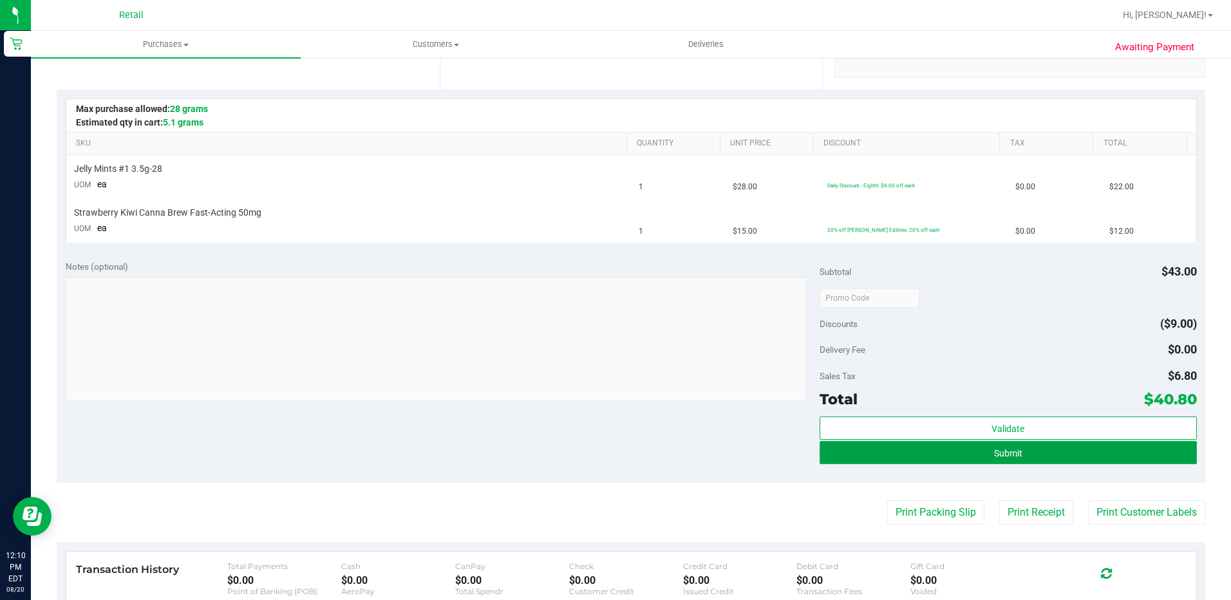
click at [937, 443] on button "Submit" at bounding box center [1007, 452] width 377 height 23
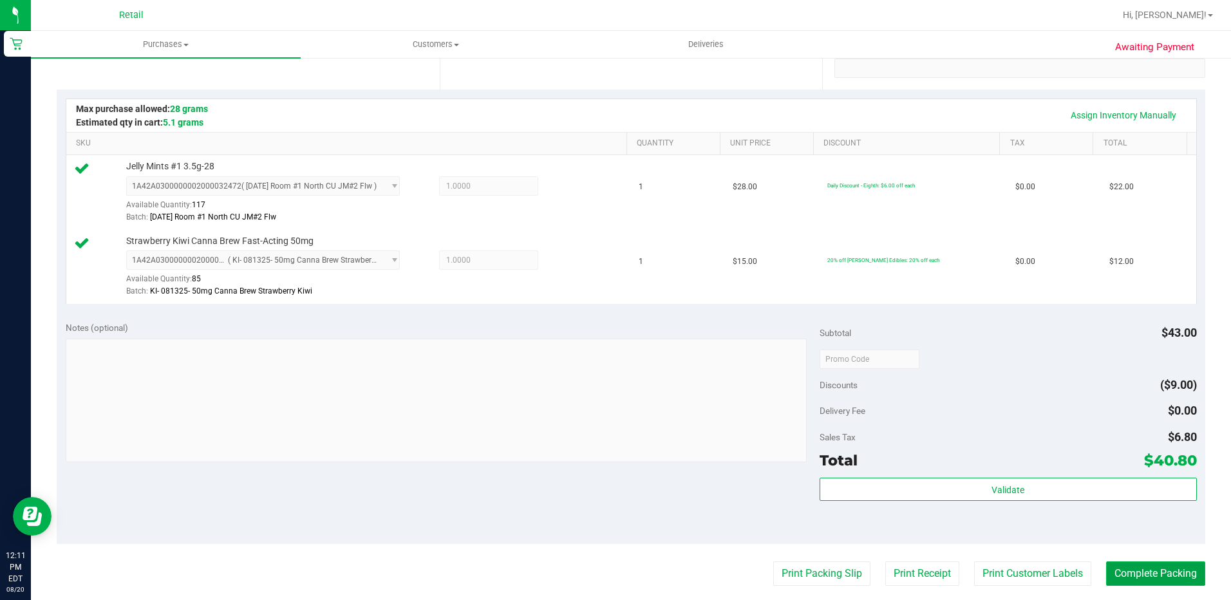
drag, startPoint x: 1163, startPoint y: 579, endPoint x: 1173, endPoint y: 576, distance: 10.8
click at [1170, 579] on button "Complete Packing" at bounding box center [1155, 573] width 99 height 24
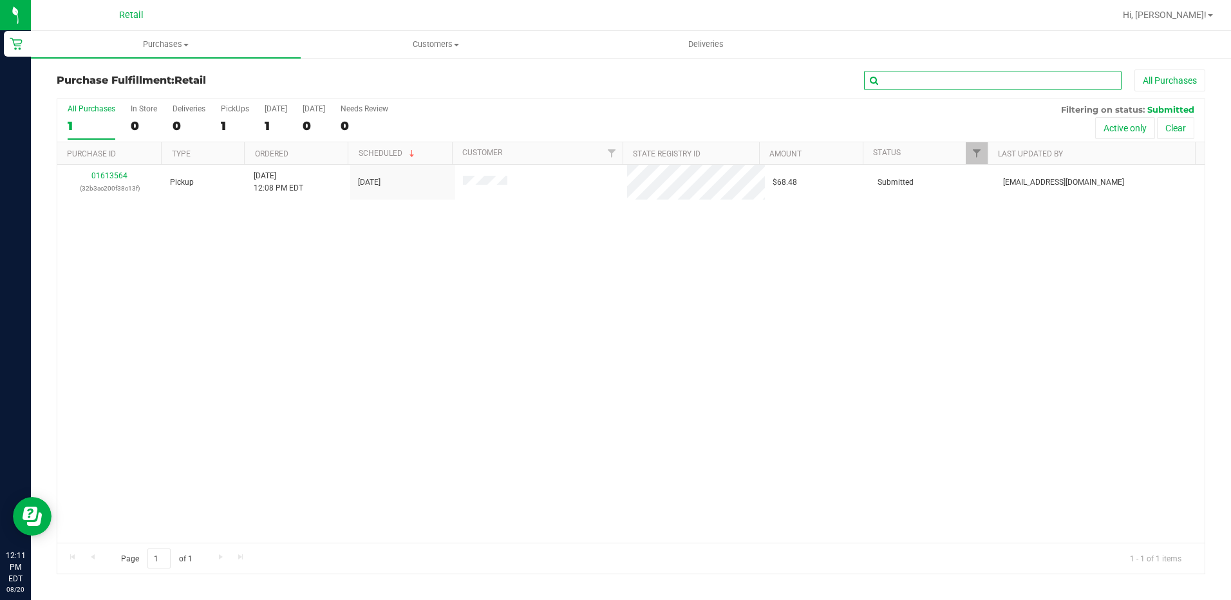
click at [902, 77] on input "text" at bounding box center [992, 80] width 257 height 19
click at [153, 51] on uib-tab-heading "Purchases Summary of purchases Fulfillment All purchases" at bounding box center [166, 44] width 270 height 27
click at [160, 44] on span "Purchases" at bounding box center [166, 45] width 270 height 12
click at [154, 48] on span "Purchases" at bounding box center [166, 45] width 270 height 12
click at [93, 75] on span "Summary of purchases" at bounding box center [97, 77] width 132 height 11
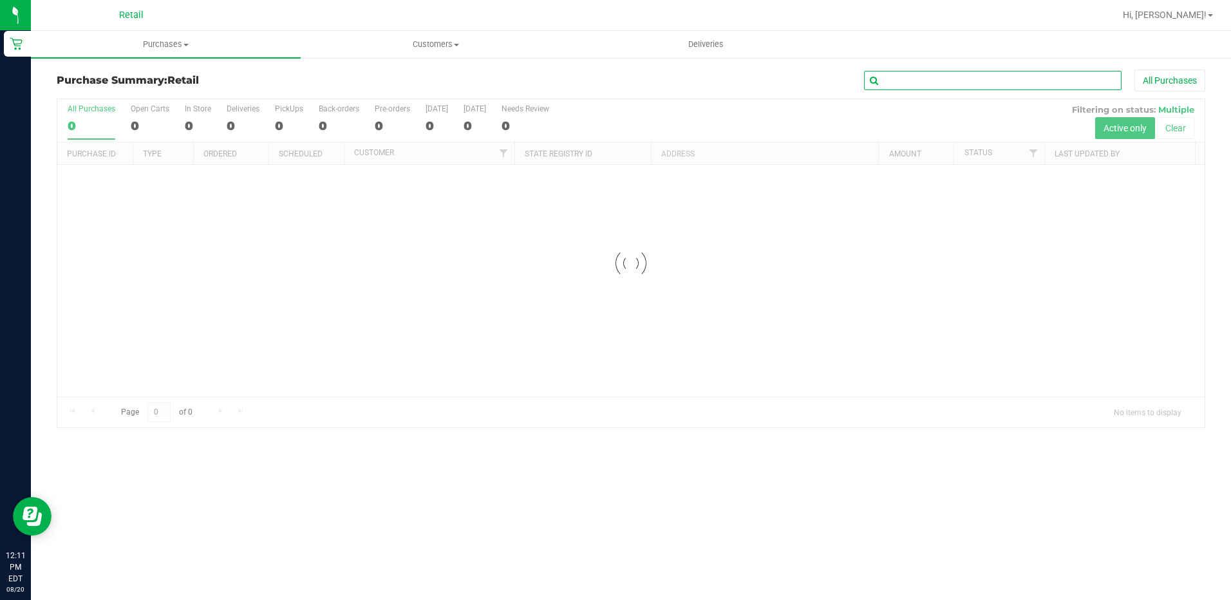
drag, startPoint x: 927, startPoint y: 73, endPoint x: 929, endPoint y: 66, distance: 6.7
click at [929, 71] on input "text" at bounding box center [992, 80] width 257 height 19
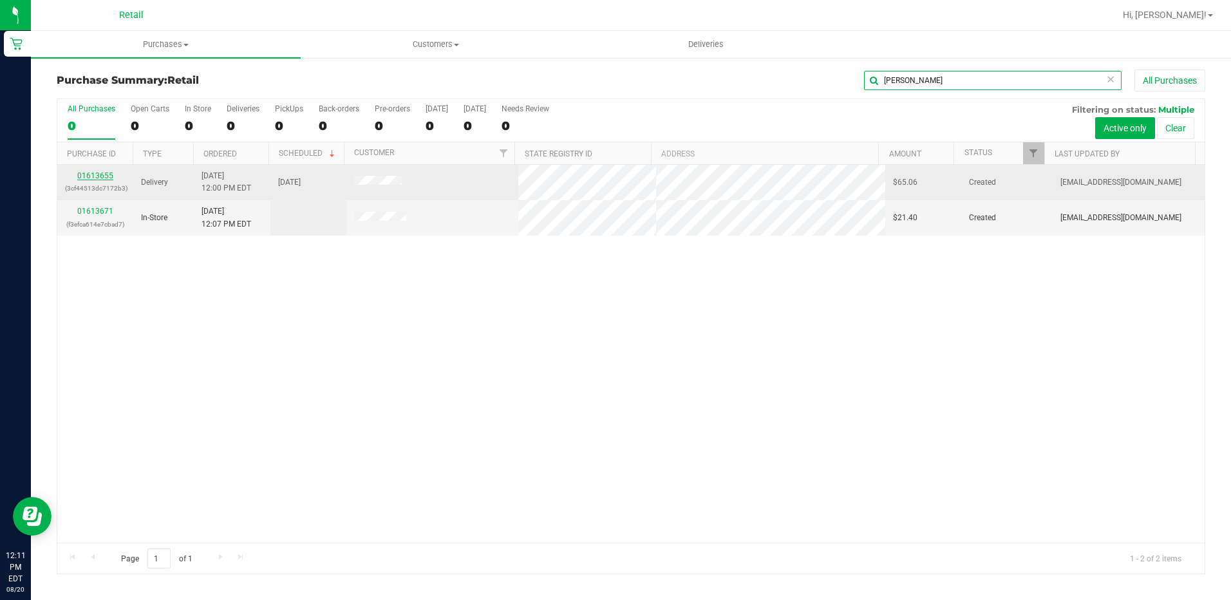
type input "frank"
click at [88, 174] on link "01613655" at bounding box center [95, 175] width 36 height 9
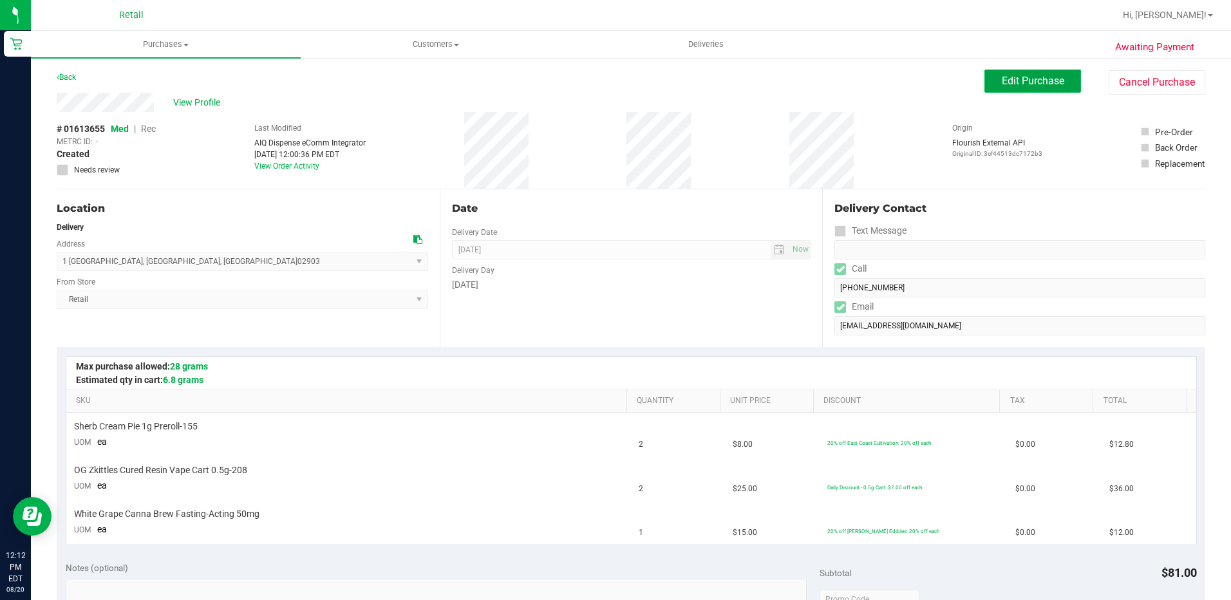
click at [1012, 80] on span "Edit Purchase" at bounding box center [1033, 81] width 62 height 12
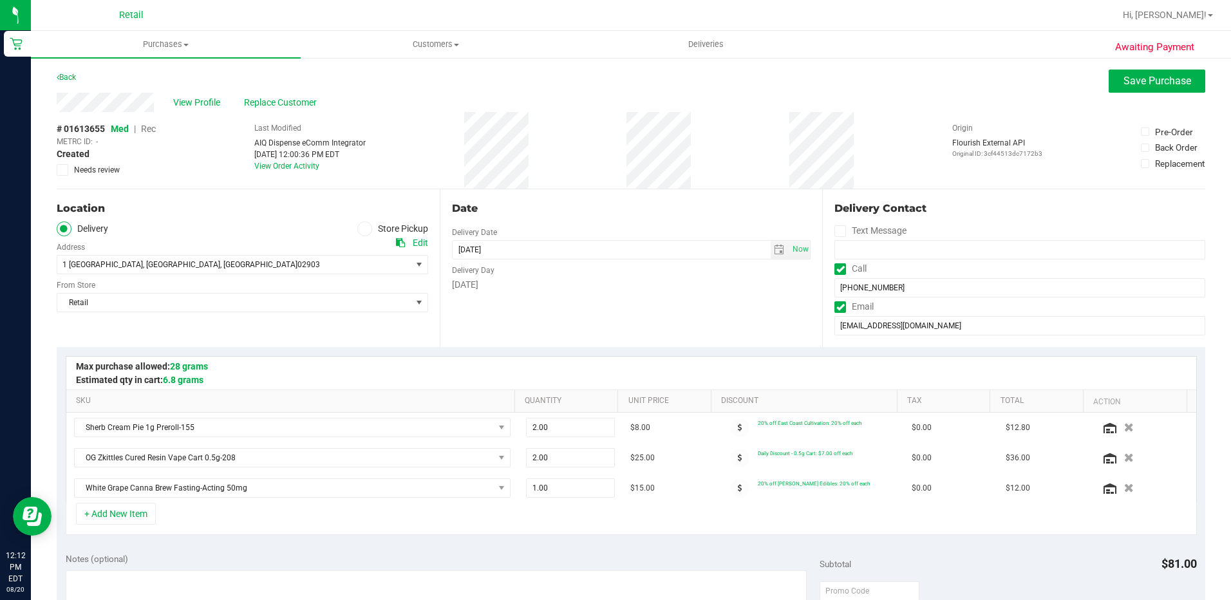
click at [146, 130] on span "Rec" at bounding box center [148, 129] width 15 height 10
click at [1174, 75] on span "Save Purchase" at bounding box center [1157, 81] width 68 height 12
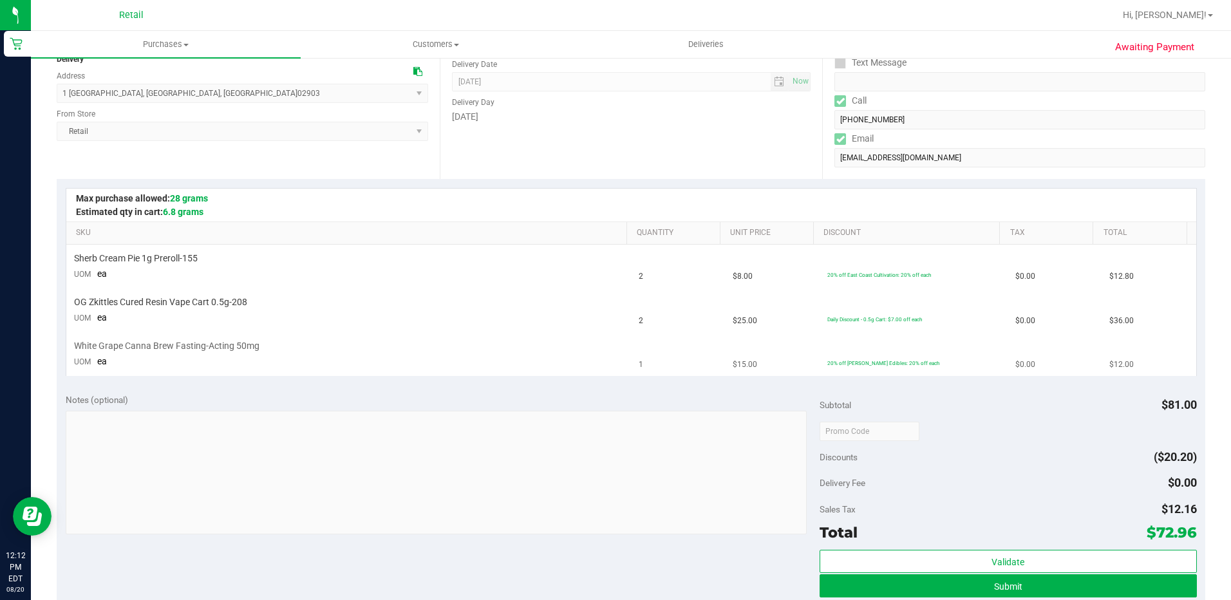
scroll to position [193, 0]
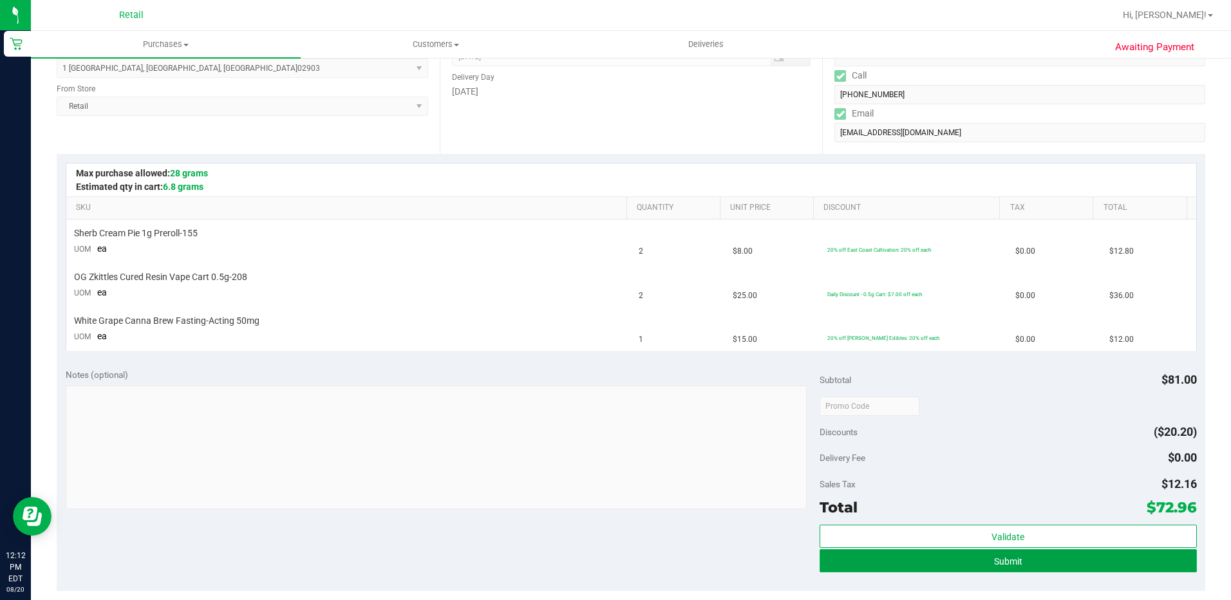
click at [1002, 561] on span "Submit" at bounding box center [1008, 561] width 28 height 10
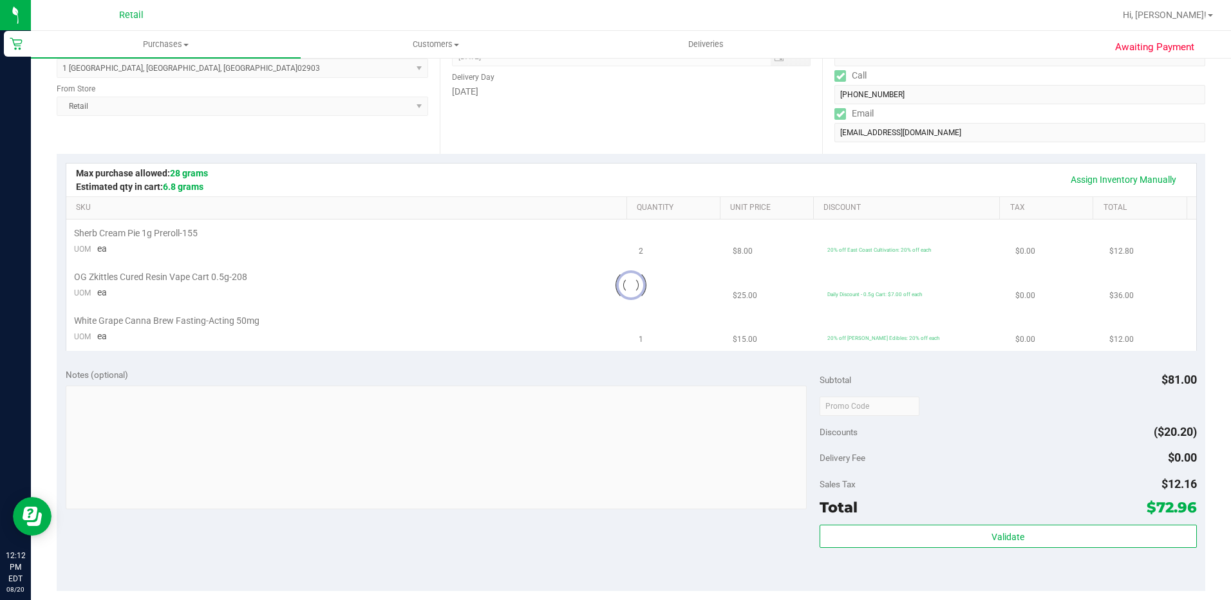
scroll to position [0, 0]
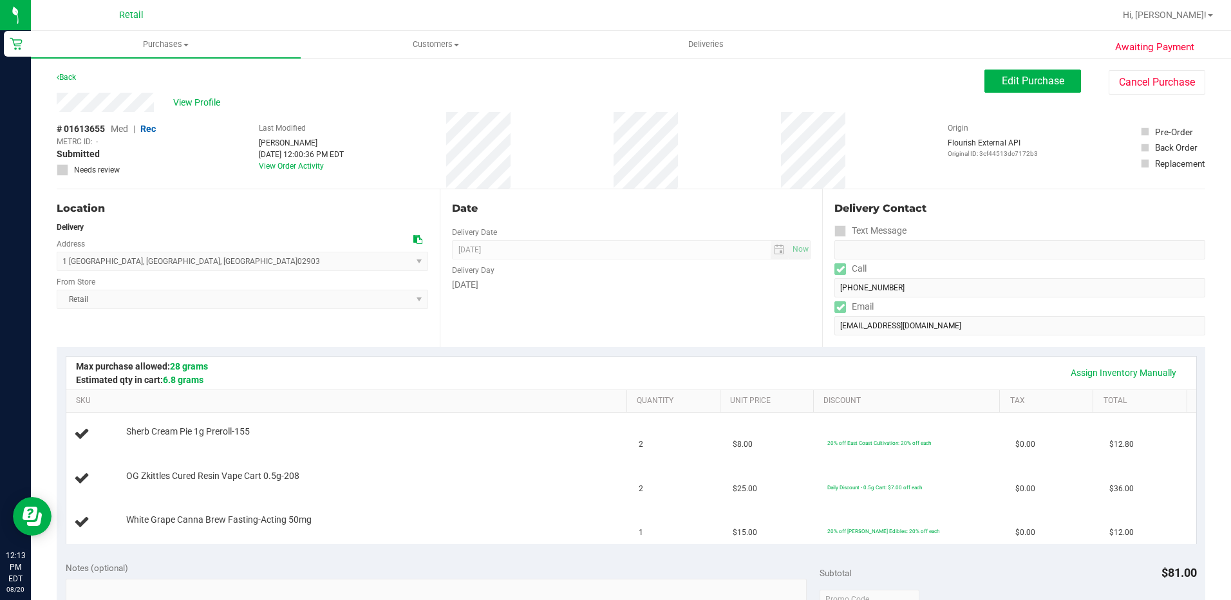
click at [418, 340] on div "Location Delivery Address 1 Regency Plaza , Providence , RI 02903 Select addres…" at bounding box center [248, 268] width 383 height 158
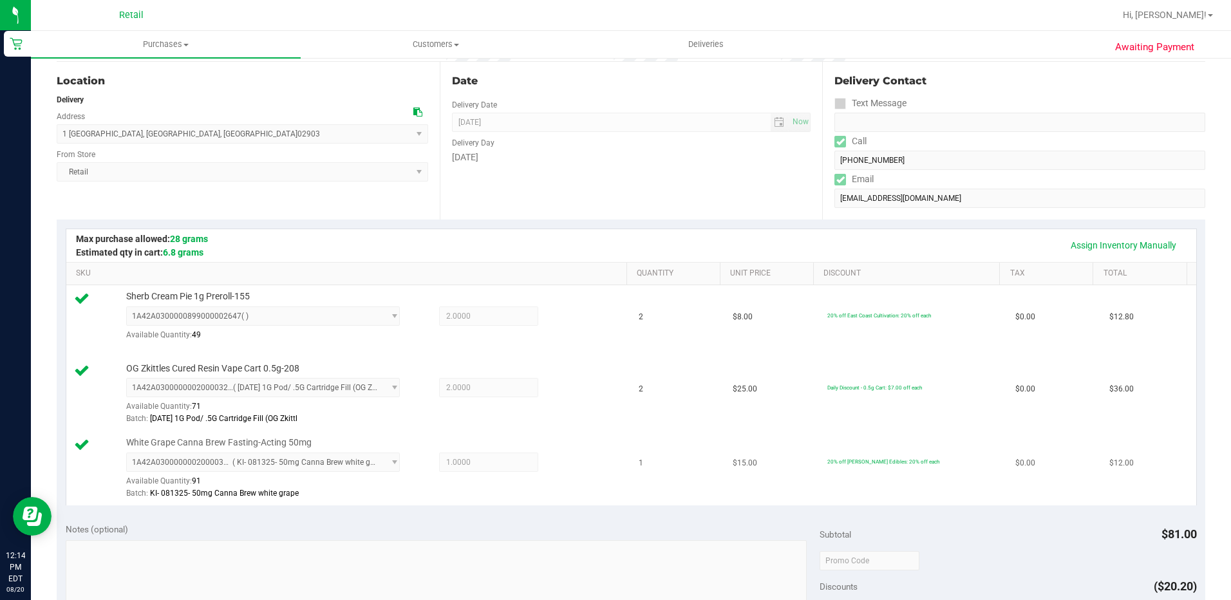
scroll to position [451, 0]
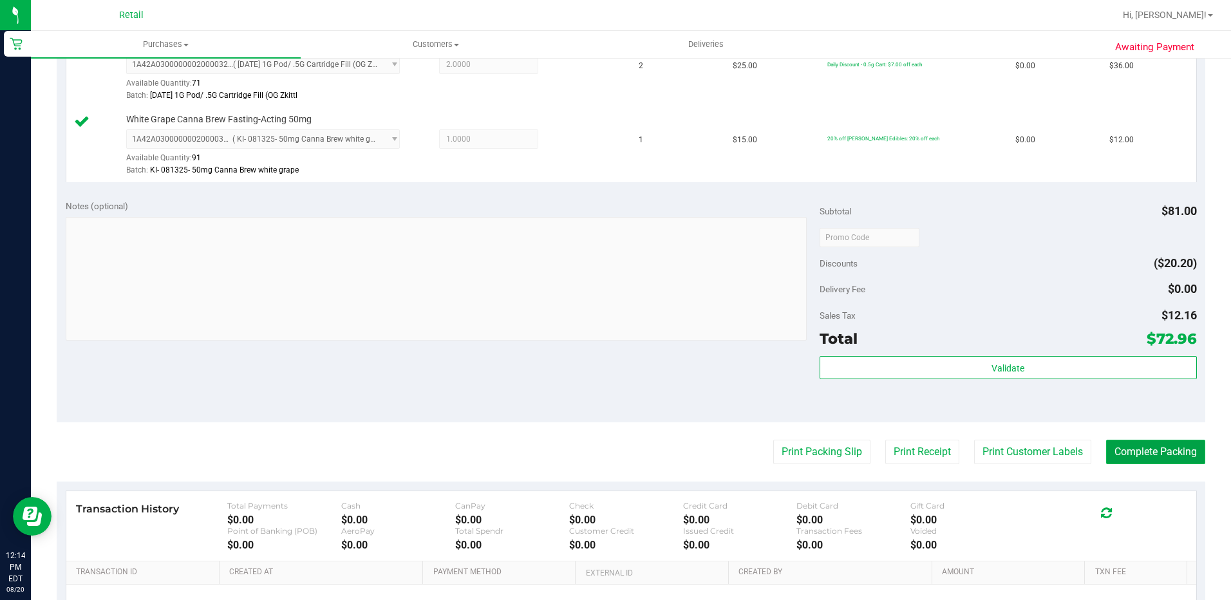
click at [1140, 456] on button "Complete Packing" at bounding box center [1155, 452] width 99 height 24
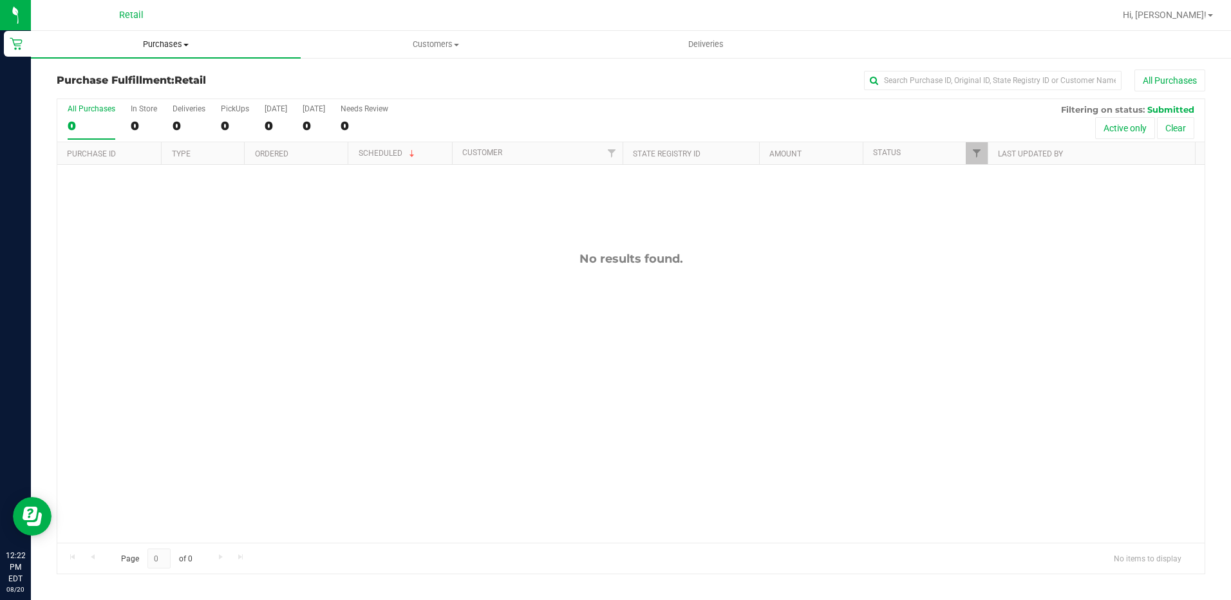
click at [151, 42] on span "Purchases" at bounding box center [166, 45] width 270 height 12
click at [95, 86] on li "Fulfillment" at bounding box center [166, 93] width 270 height 15
click at [153, 50] on uib-tab-heading "Purchases Summary of purchases Fulfillment All purchases" at bounding box center [166, 44] width 270 height 27
click at [117, 75] on span "Summary of purchases" at bounding box center [97, 77] width 132 height 11
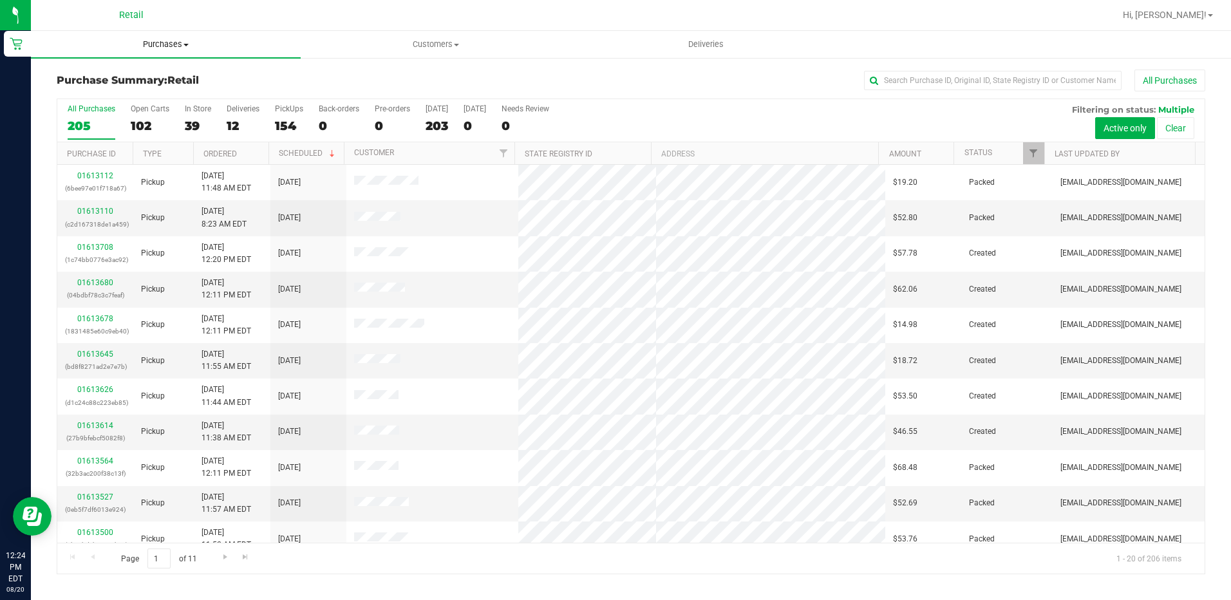
click at [146, 48] on span "Purchases" at bounding box center [166, 45] width 270 height 12
click at [887, 85] on input "text" at bounding box center [992, 80] width 257 height 19
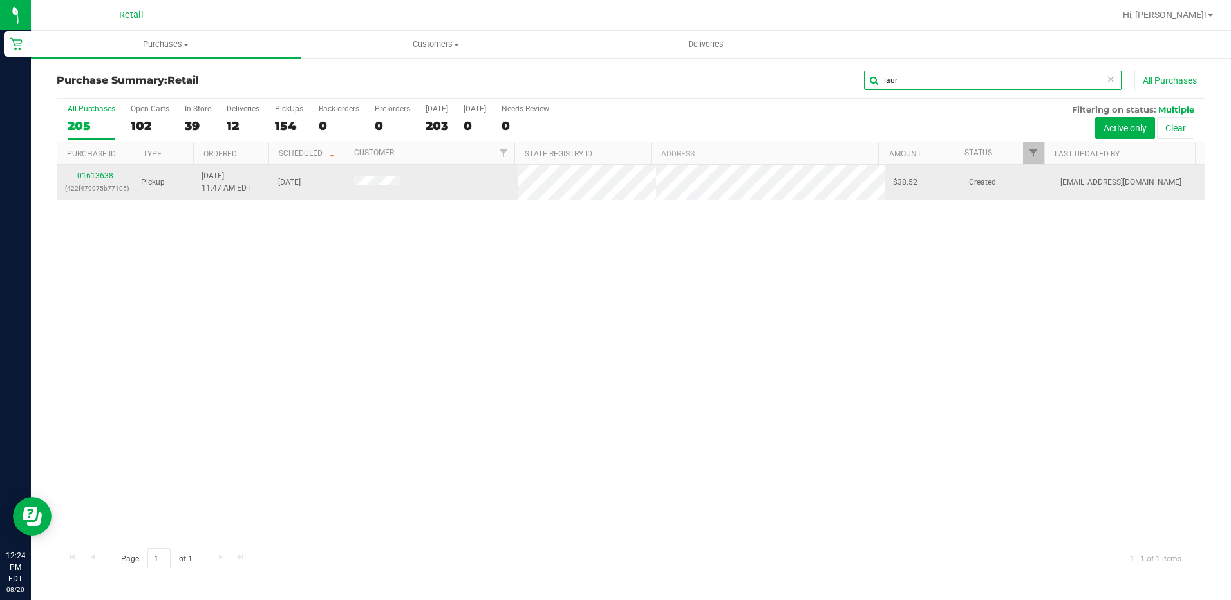
type input "laur"
click at [84, 176] on link "01613638" at bounding box center [95, 175] width 36 height 9
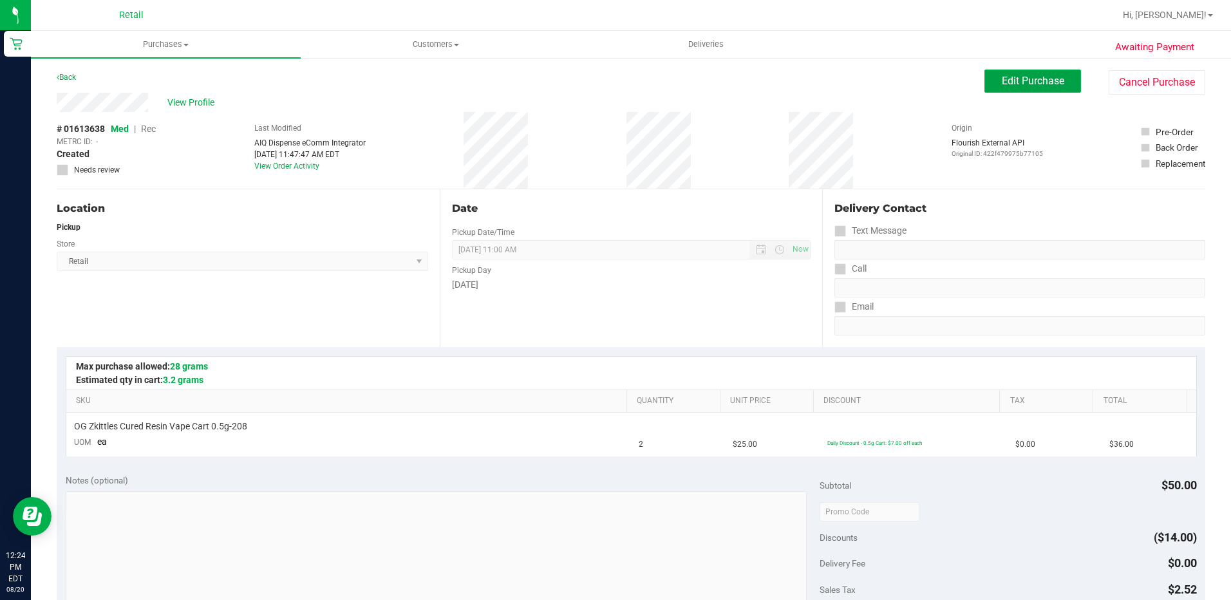
click at [1002, 84] on span "Edit Purchase" at bounding box center [1033, 81] width 62 height 12
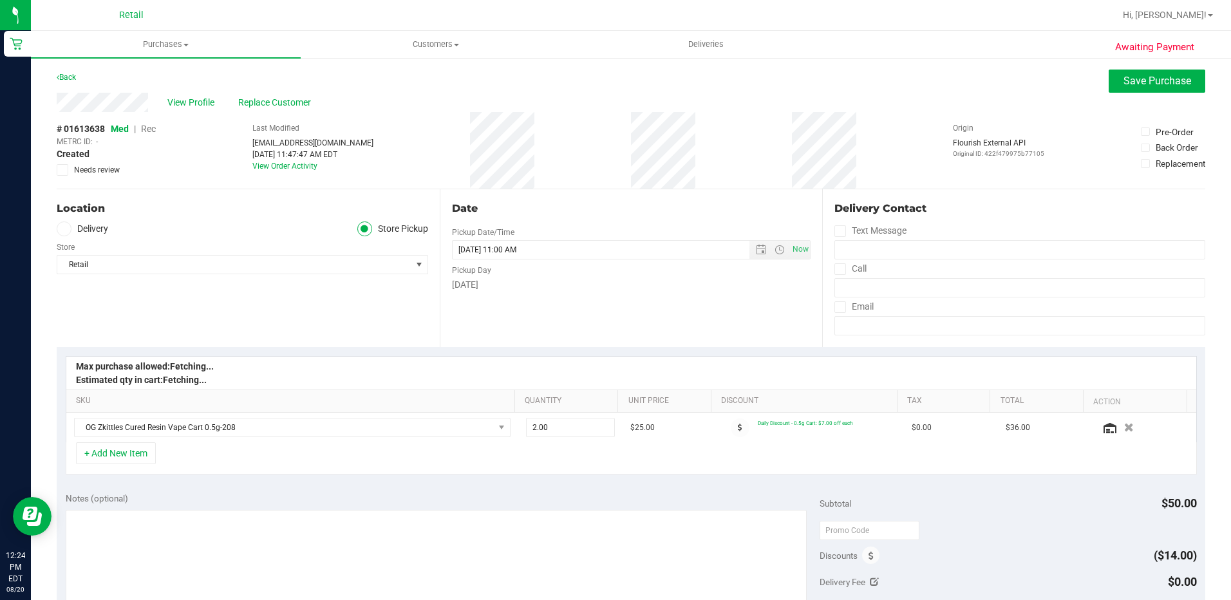
click at [147, 130] on span "Rec" at bounding box center [148, 129] width 15 height 10
click at [1170, 89] on button "Save Purchase" at bounding box center [1156, 81] width 97 height 23
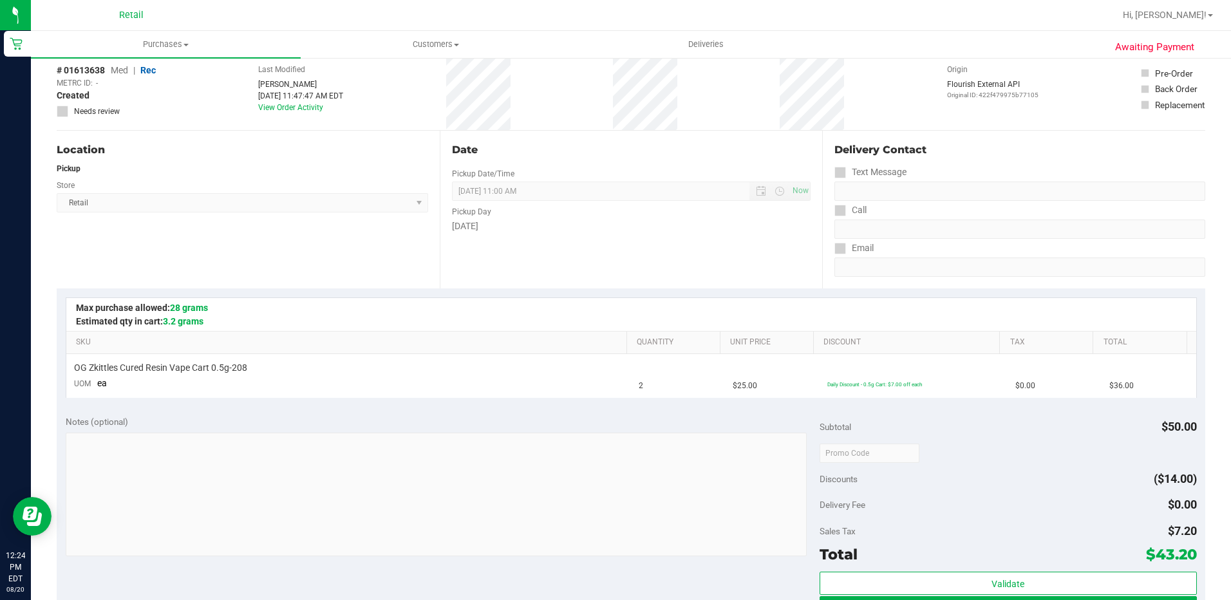
scroll to position [193, 0]
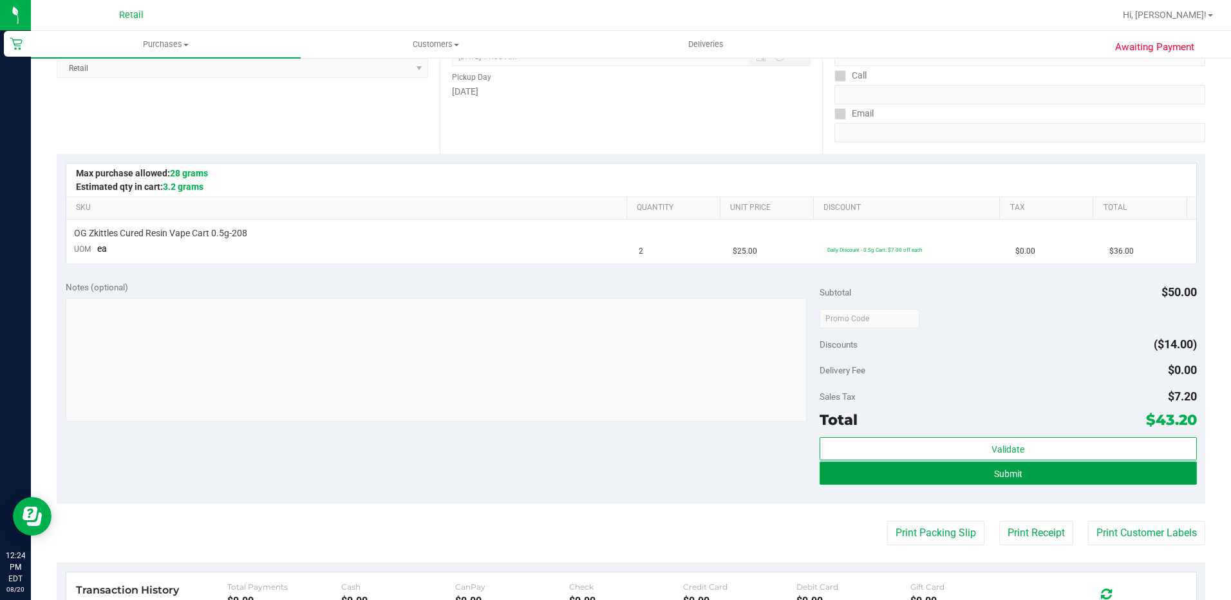
click at [985, 478] on button "Submit" at bounding box center [1007, 472] width 377 height 23
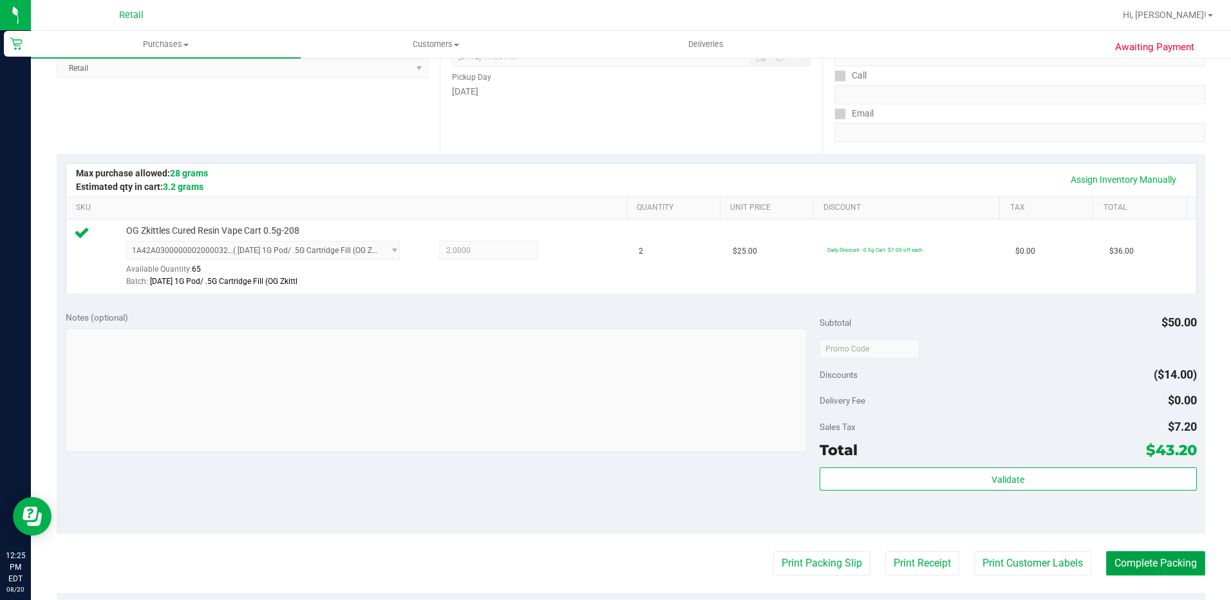
click at [1173, 561] on button "Complete Packing" at bounding box center [1155, 563] width 99 height 24
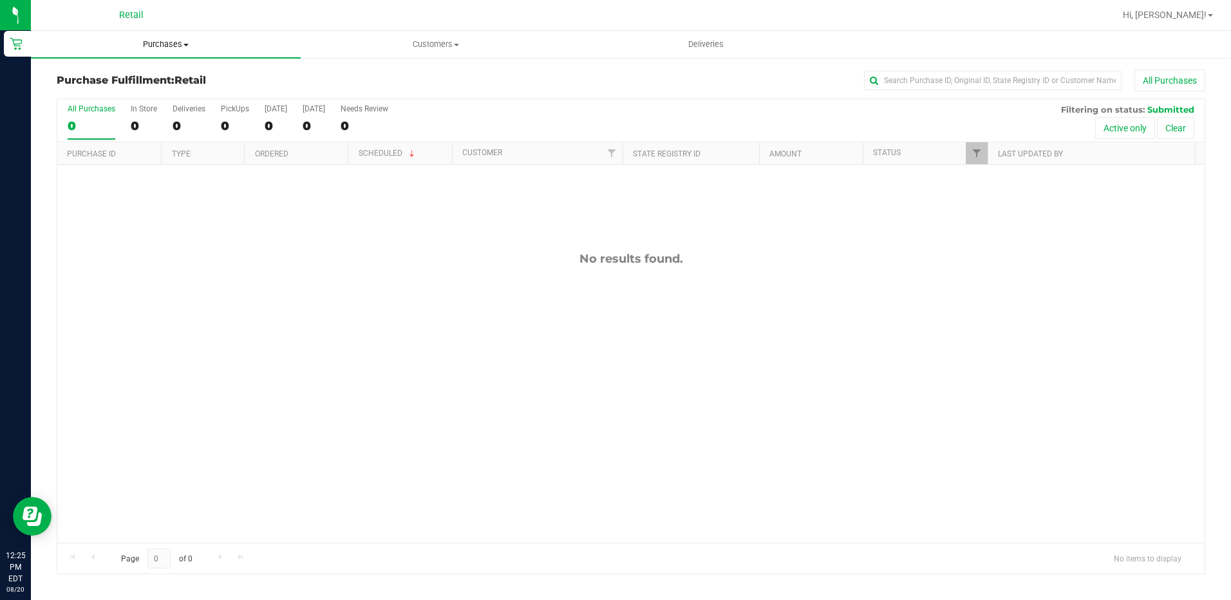
click at [162, 35] on uib-tab-heading "Purchases Summary of purchases Fulfillment All purchases" at bounding box center [166, 44] width 270 height 27
click at [113, 75] on span "Summary of purchases" at bounding box center [97, 77] width 132 height 11
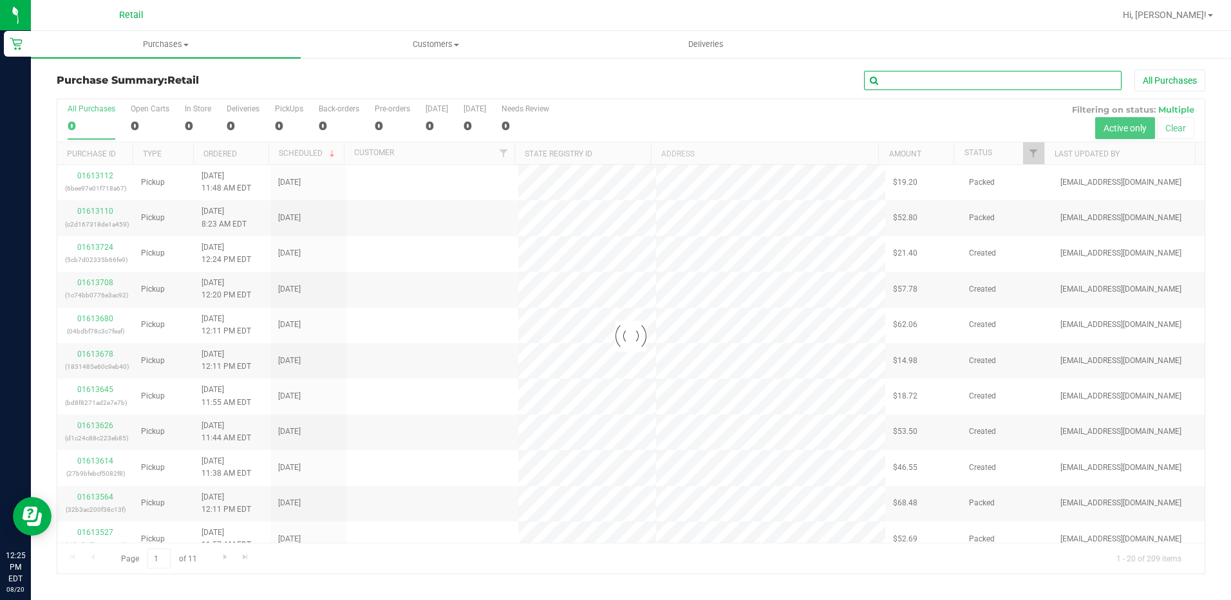
click at [885, 82] on input "text" at bounding box center [992, 80] width 257 height 19
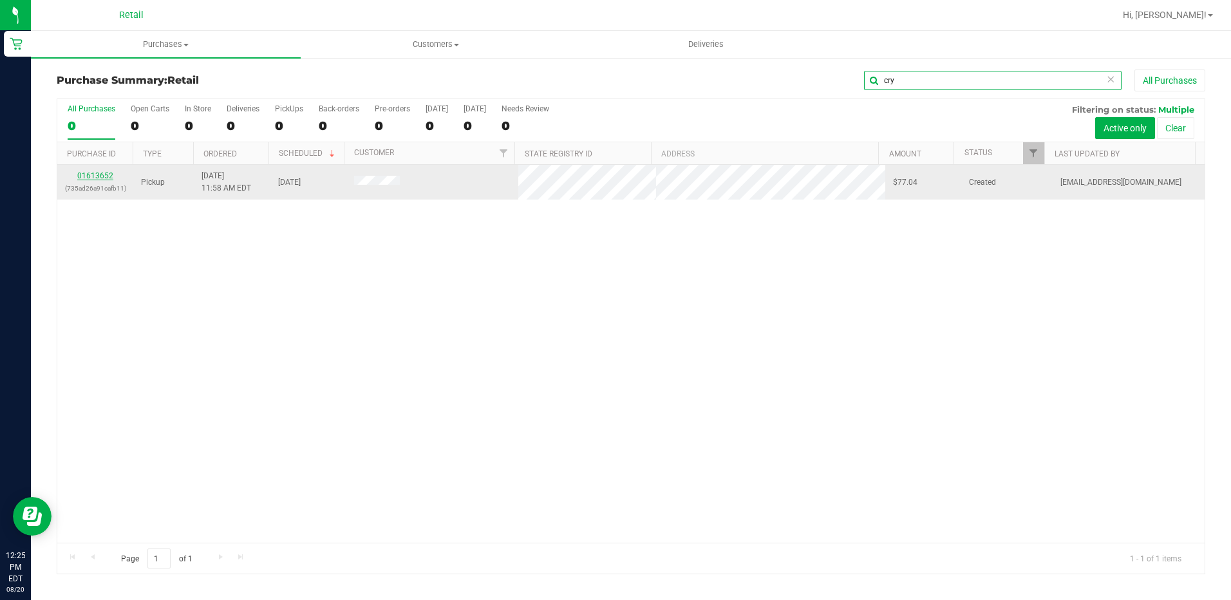
type input "cry"
click at [102, 176] on link "01613652" at bounding box center [95, 175] width 36 height 9
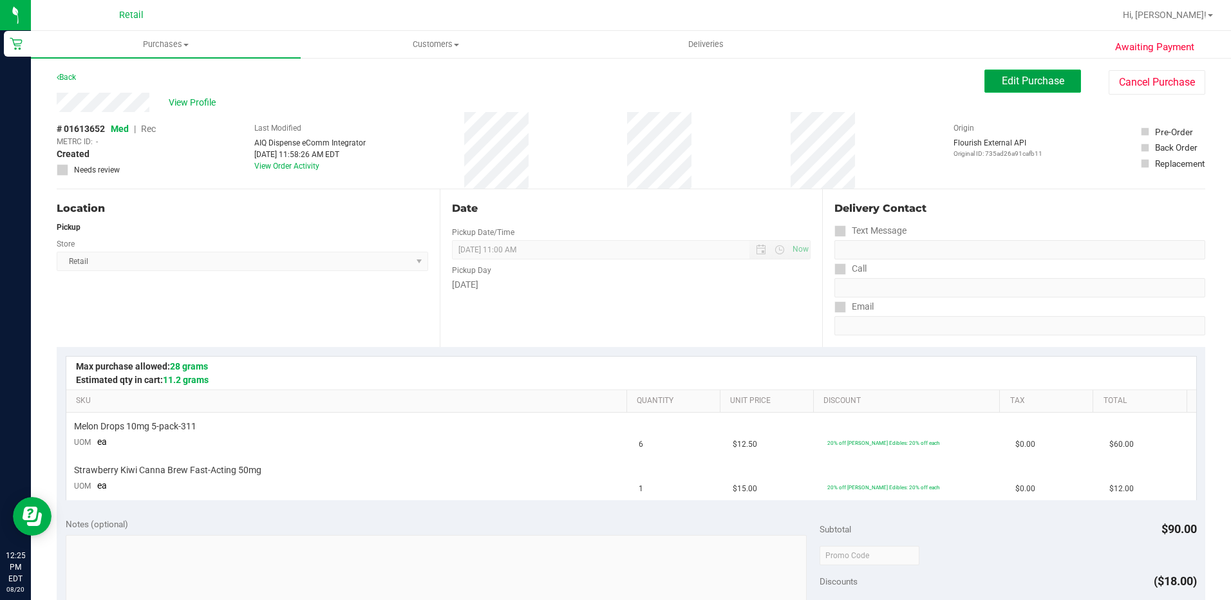
click at [1020, 86] on span "Edit Purchase" at bounding box center [1033, 81] width 62 height 12
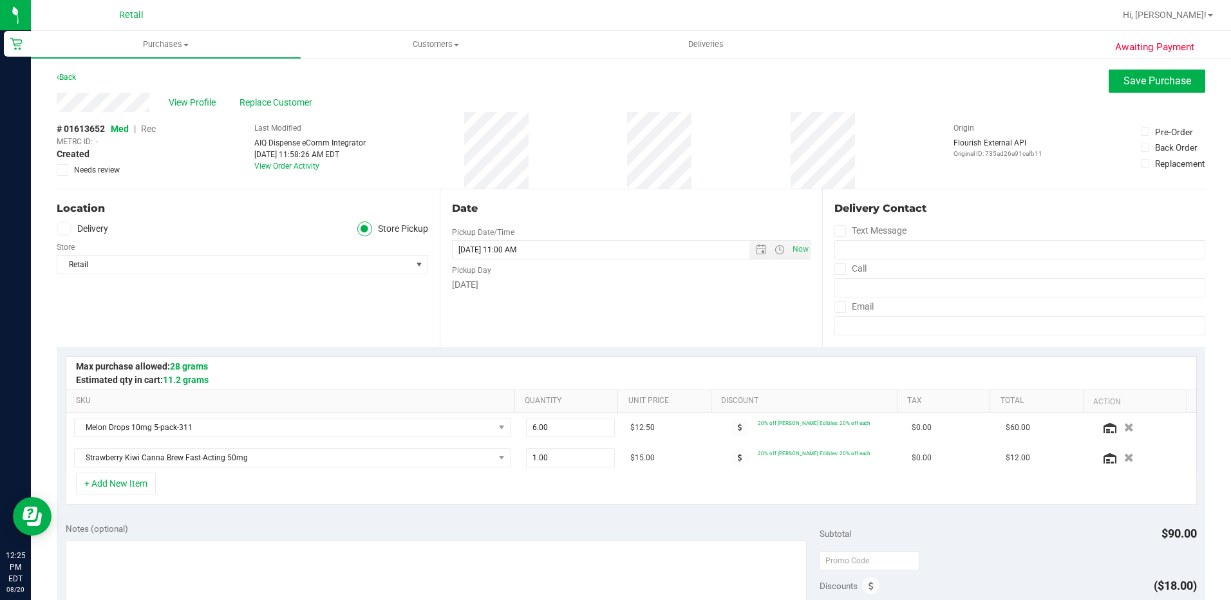
click at [148, 127] on span "Rec" at bounding box center [148, 129] width 15 height 10
click at [1126, 82] on span "Save Purchase" at bounding box center [1157, 81] width 68 height 12
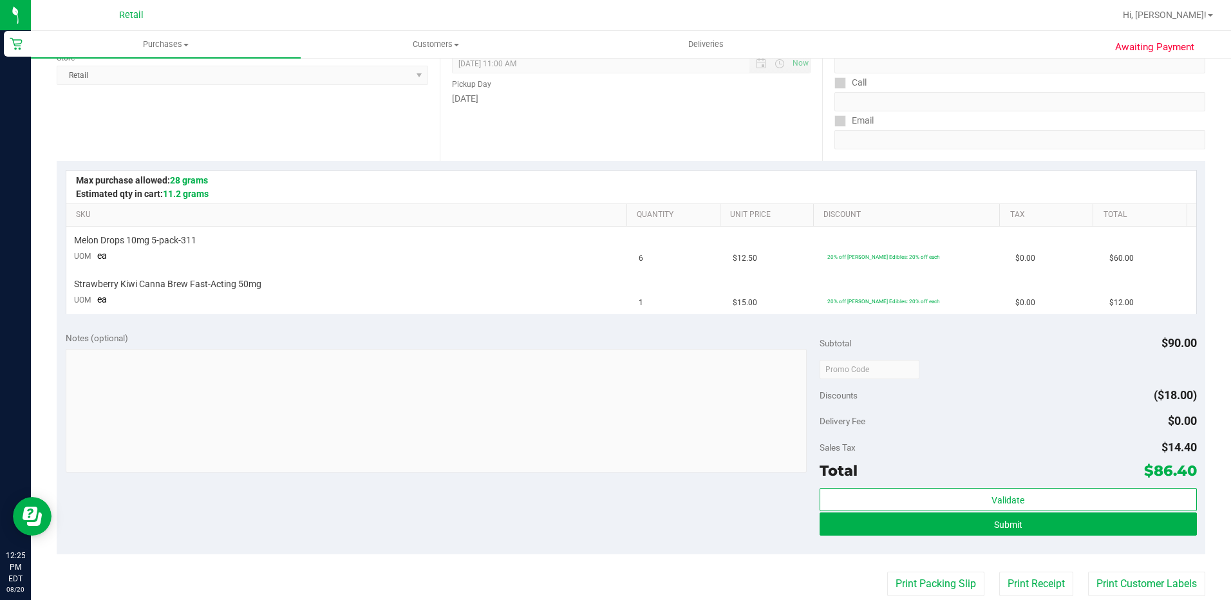
scroll to position [193, 0]
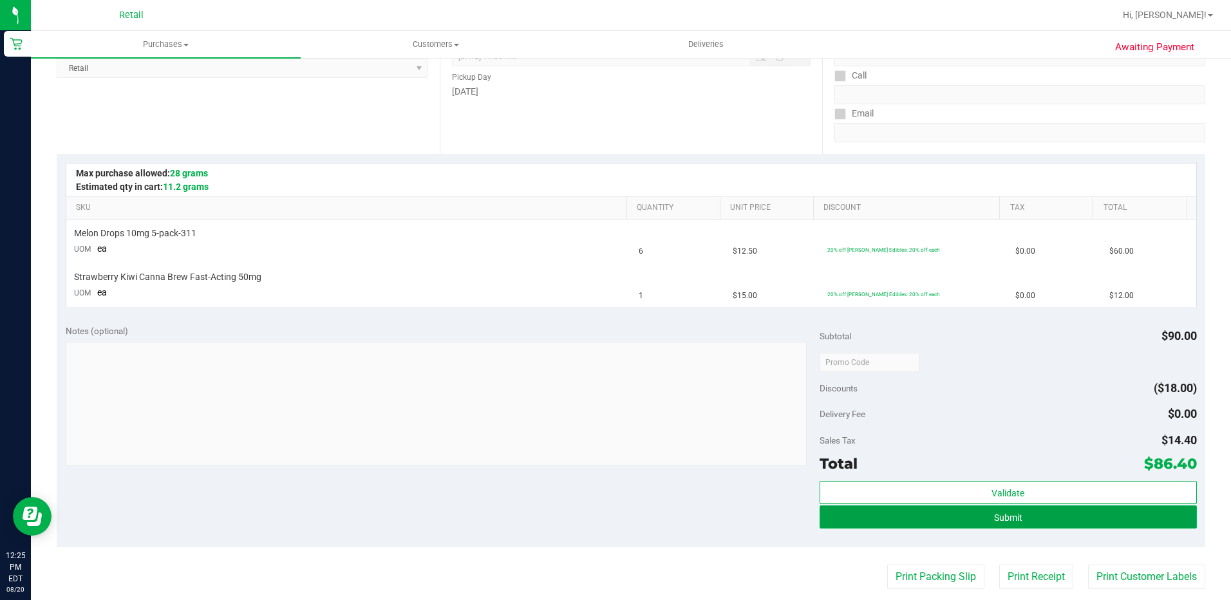
click at [986, 526] on button "Submit" at bounding box center [1007, 516] width 377 height 23
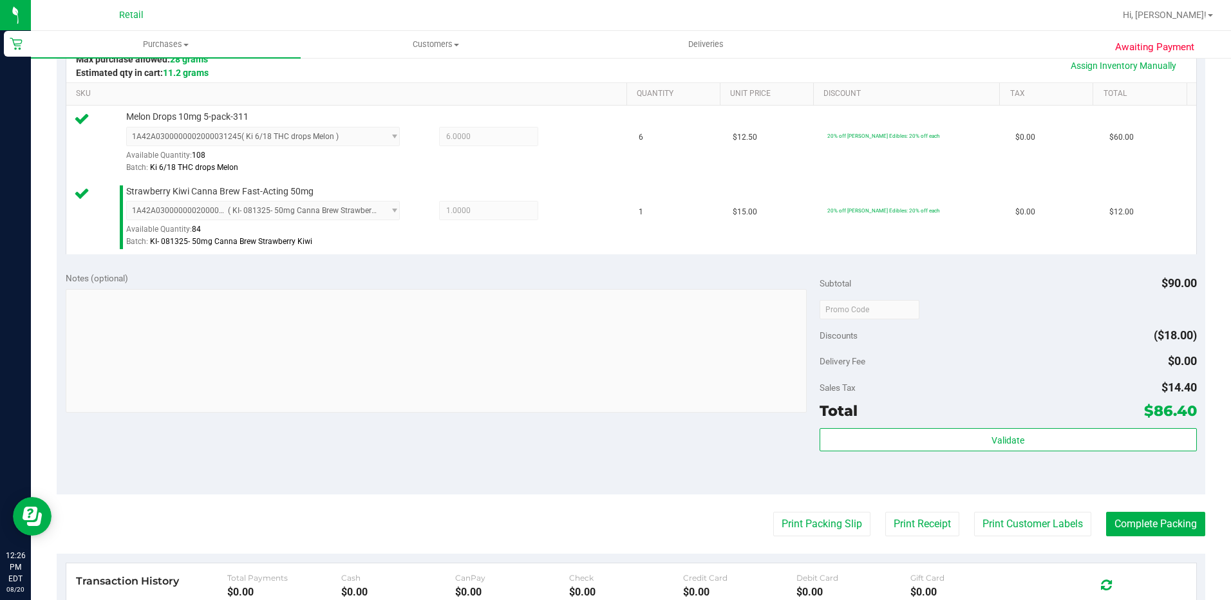
scroll to position [322, 0]
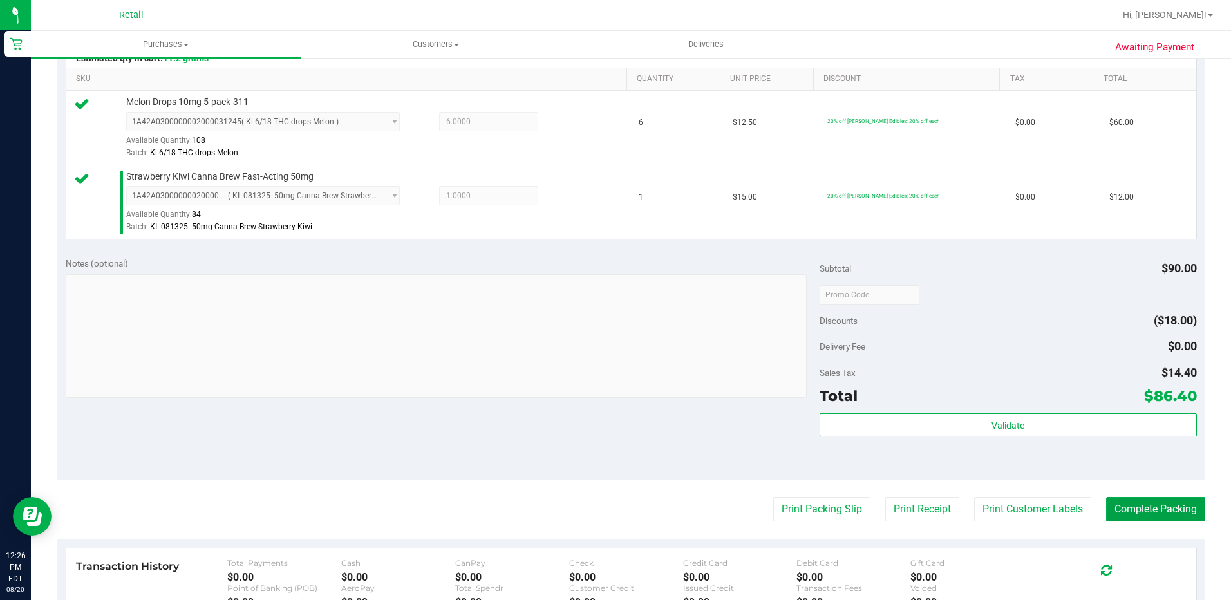
drag, startPoint x: 1129, startPoint y: 519, endPoint x: 1215, endPoint y: 458, distance: 105.4
click at [1130, 519] on button "Complete Packing" at bounding box center [1155, 509] width 99 height 24
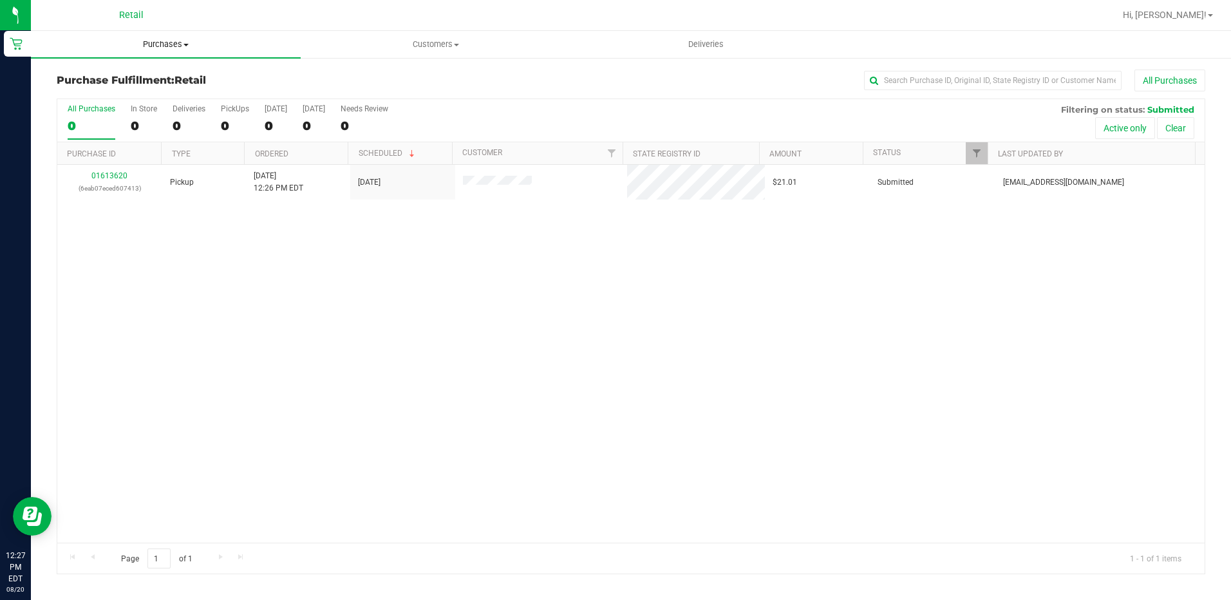
click at [159, 44] on span "Purchases" at bounding box center [166, 45] width 270 height 12
click at [120, 79] on span "Summary of purchases" at bounding box center [97, 77] width 132 height 11
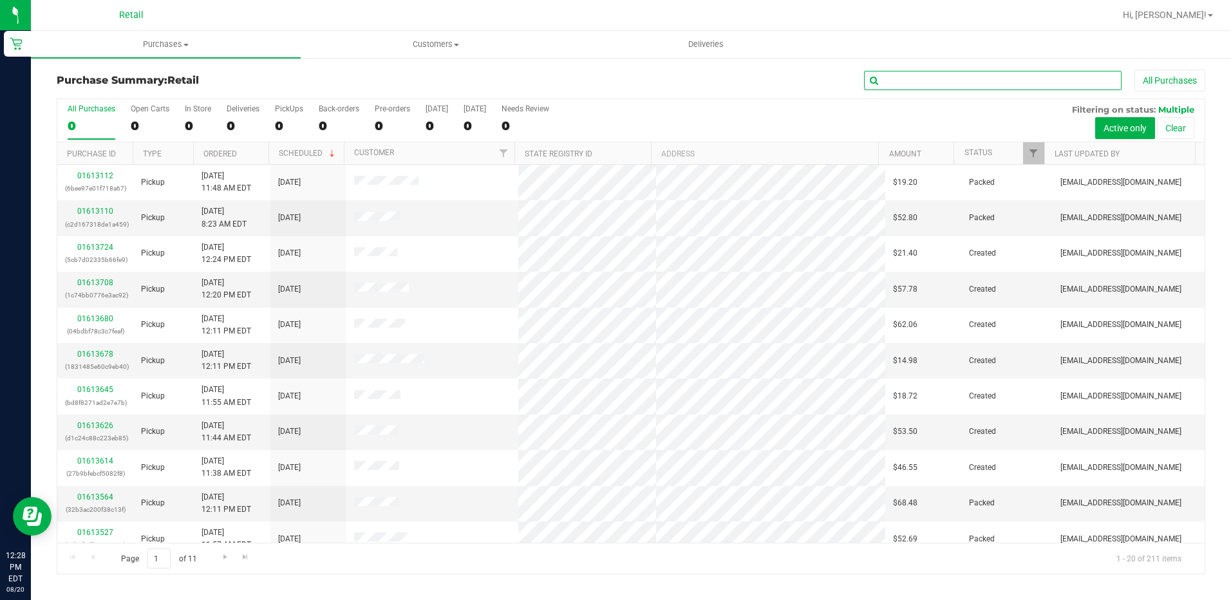
click at [937, 86] on input "text" at bounding box center [992, 80] width 257 height 19
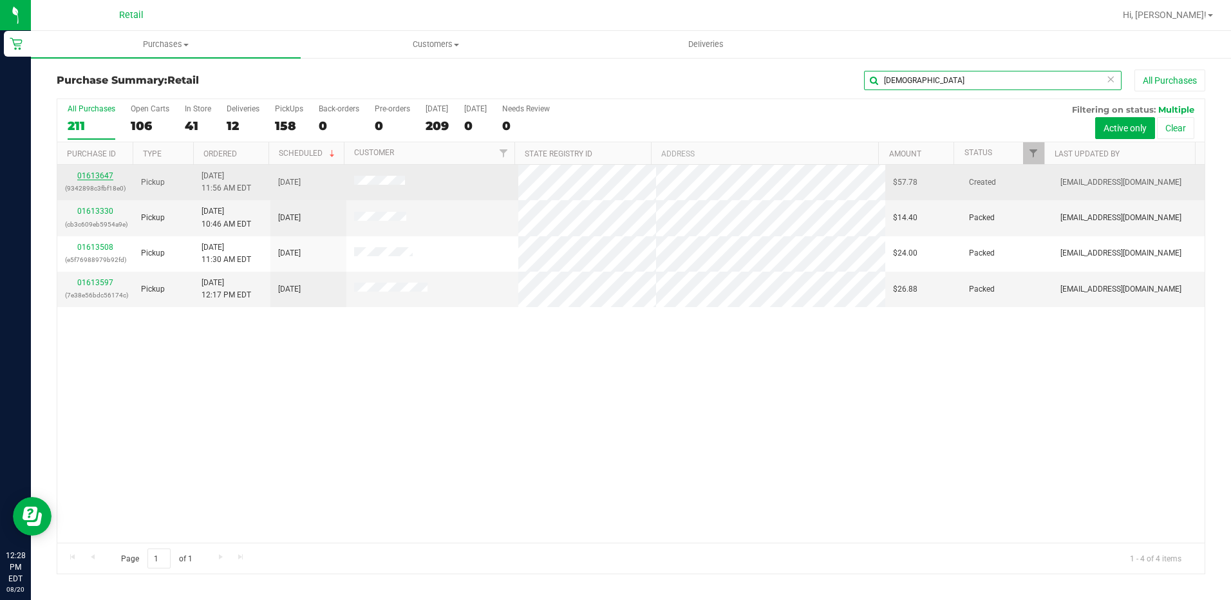
type input "christ"
click at [111, 179] on link "01613647" at bounding box center [95, 175] width 36 height 9
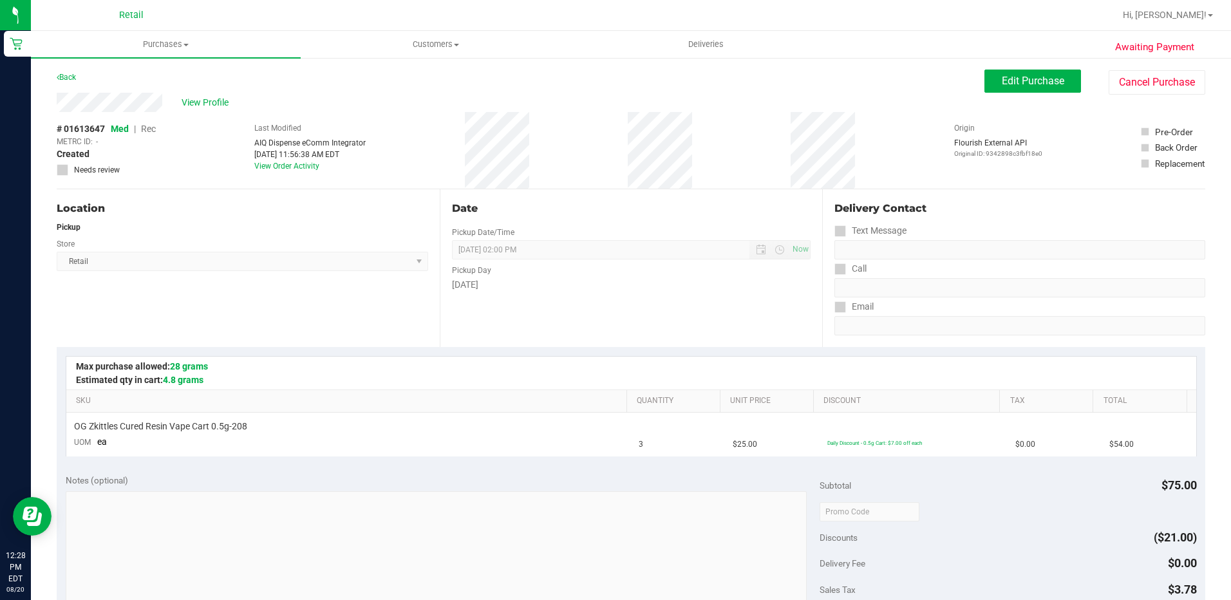
click at [1075, 68] on div "Awaiting Payment Back Edit Purchase Cancel Purchase View Profile # 01613647 Med…" at bounding box center [631, 539] width 1200 height 965
click at [1056, 78] on button "Edit Purchase" at bounding box center [1032, 81] width 97 height 23
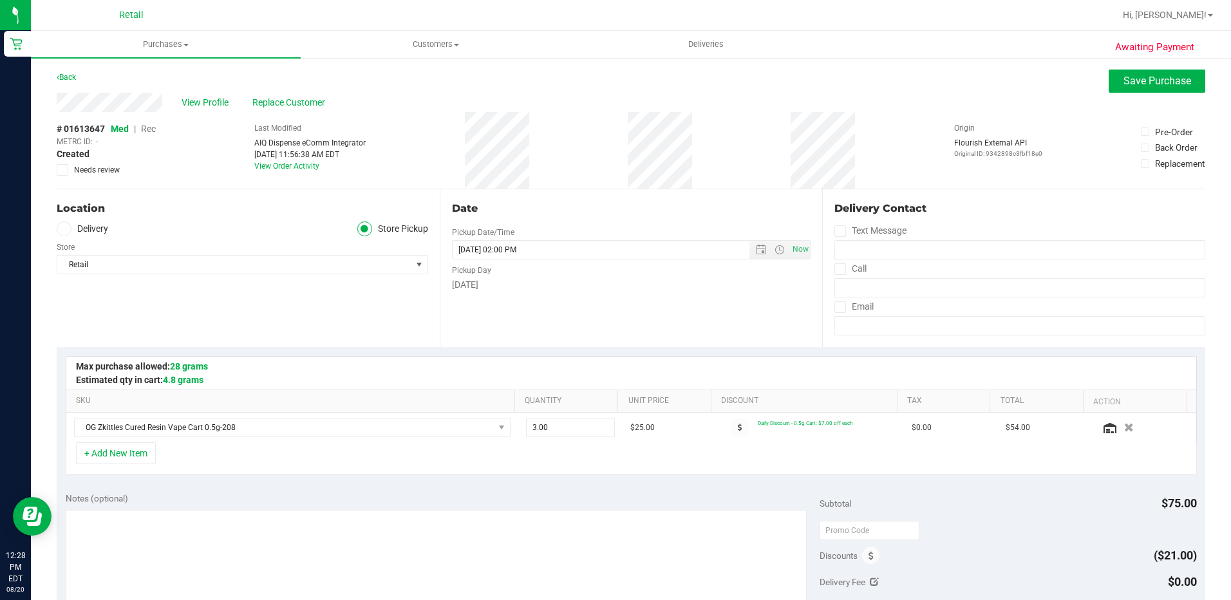
click at [145, 134] on span "Rec" at bounding box center [148, 129] width 15 height 10
click at [1123, 91] on button "Save Purchase" at bounding box center [1156, 81] width 97 height 23
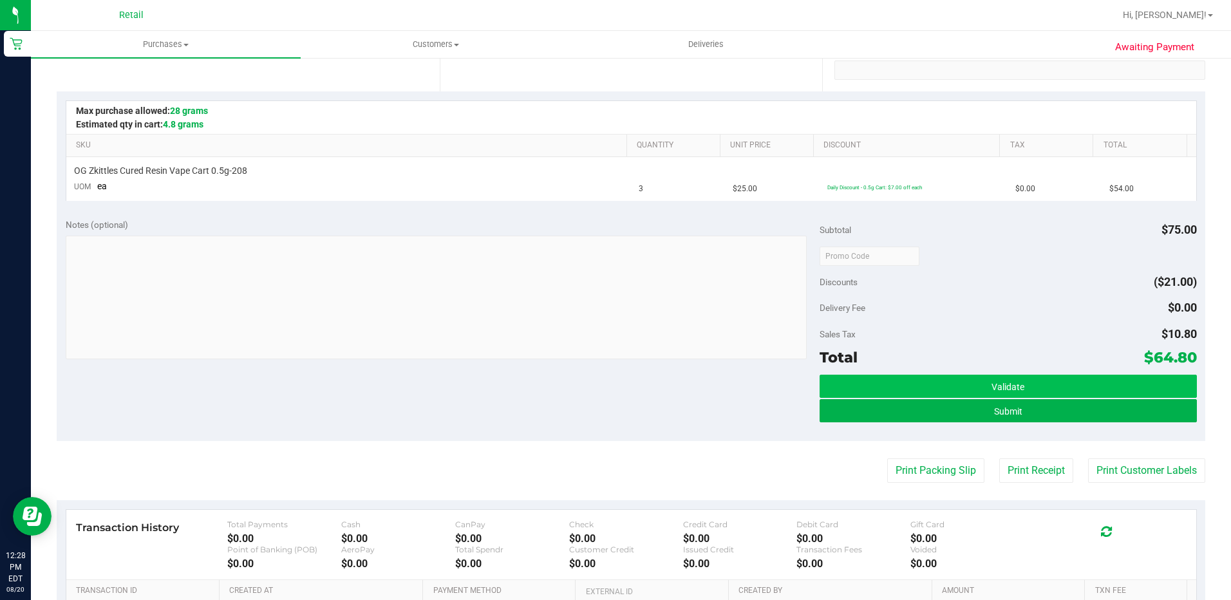
scroll to position [257, 0]
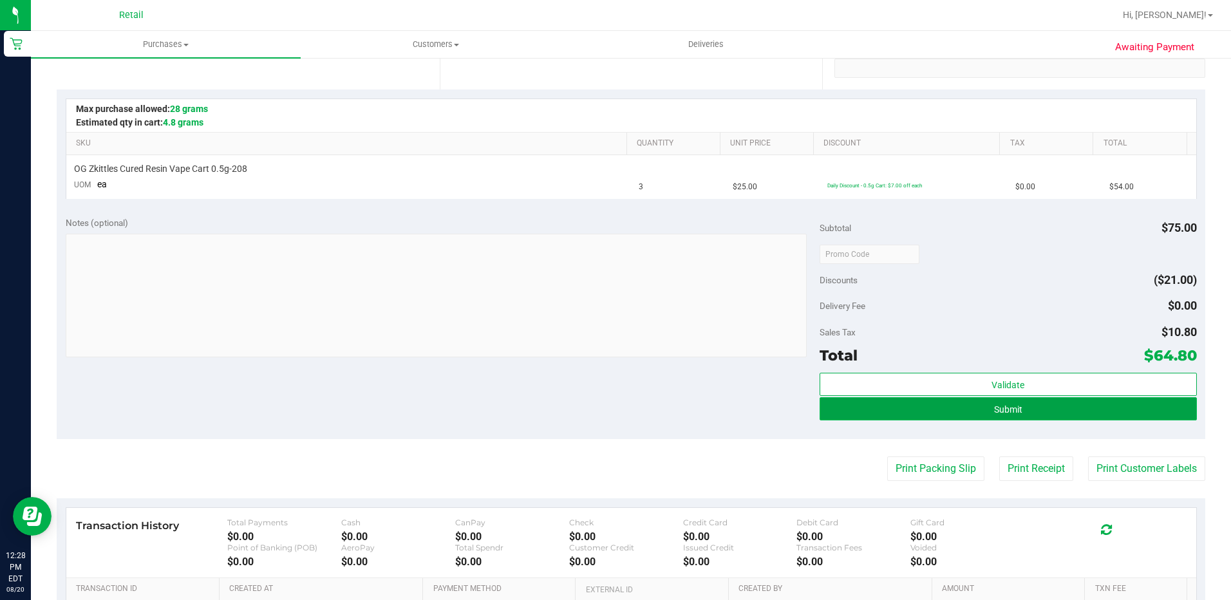
click at [929, 411] on button "Submit" at bounding box center [1007, 408] width 377 height 23
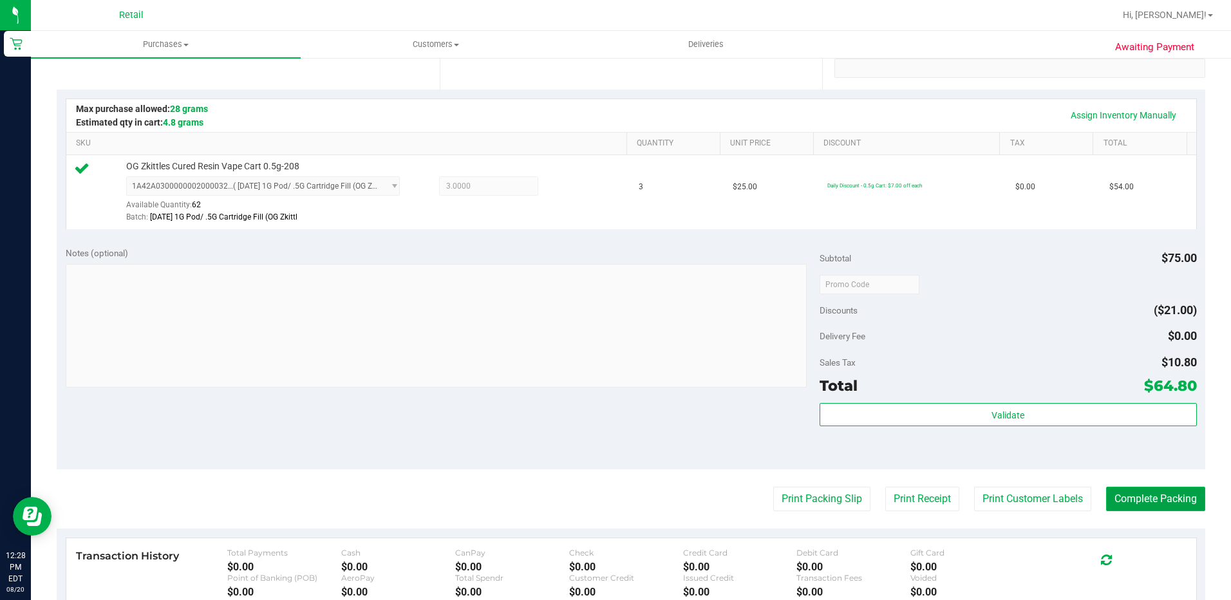
click at [1128, 493] on button "Complete Packing" at bounding box center [1155, 499] width 99 height 24
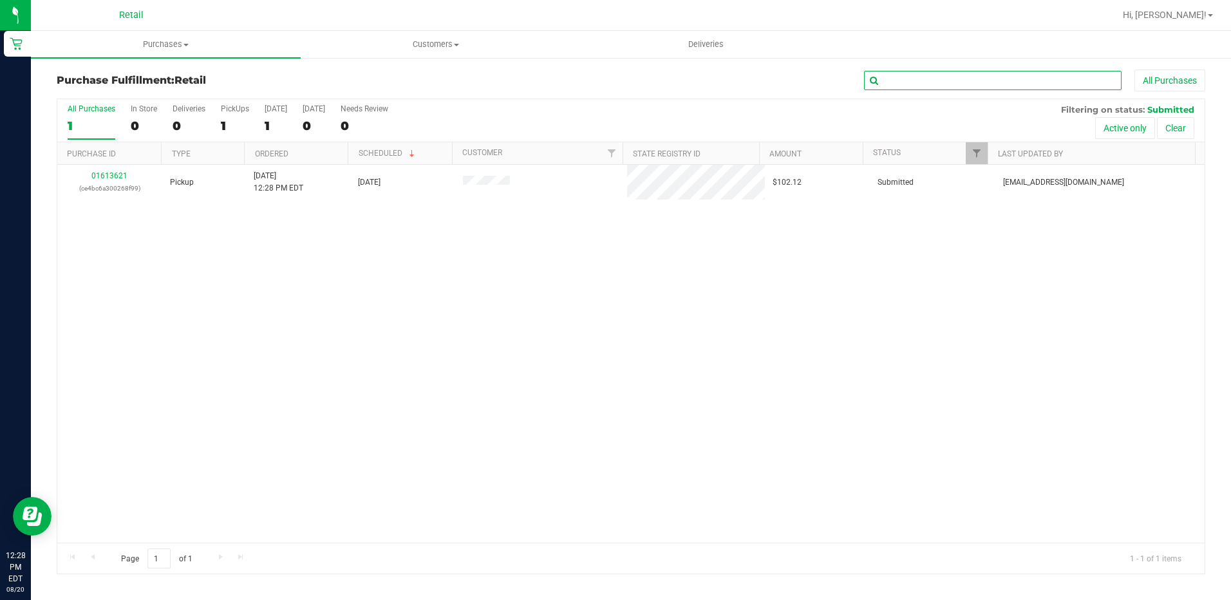
click at [904, 86] on input "text" at bounding box center [992, 80] width 257 height 19
type input "that"
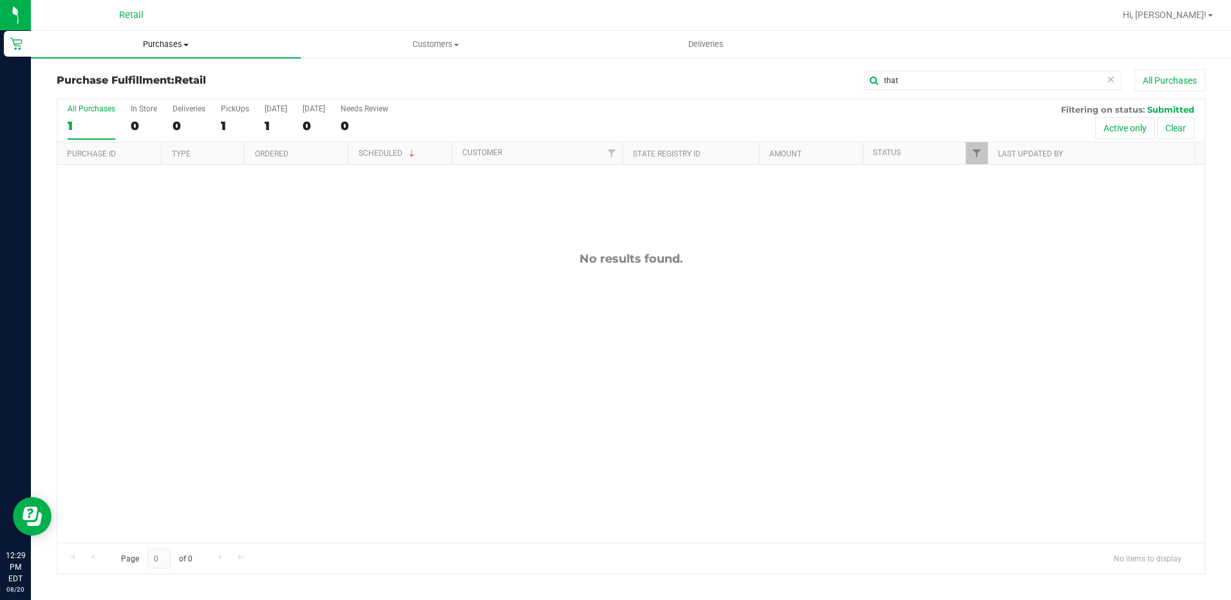
click at [176, 39] on span "Purchases" at bounding box center [166, 45] width 270 height 12
click at [113, 82] on span "Summary of purchases" at bounding box center [97, 77] width 132 height 11
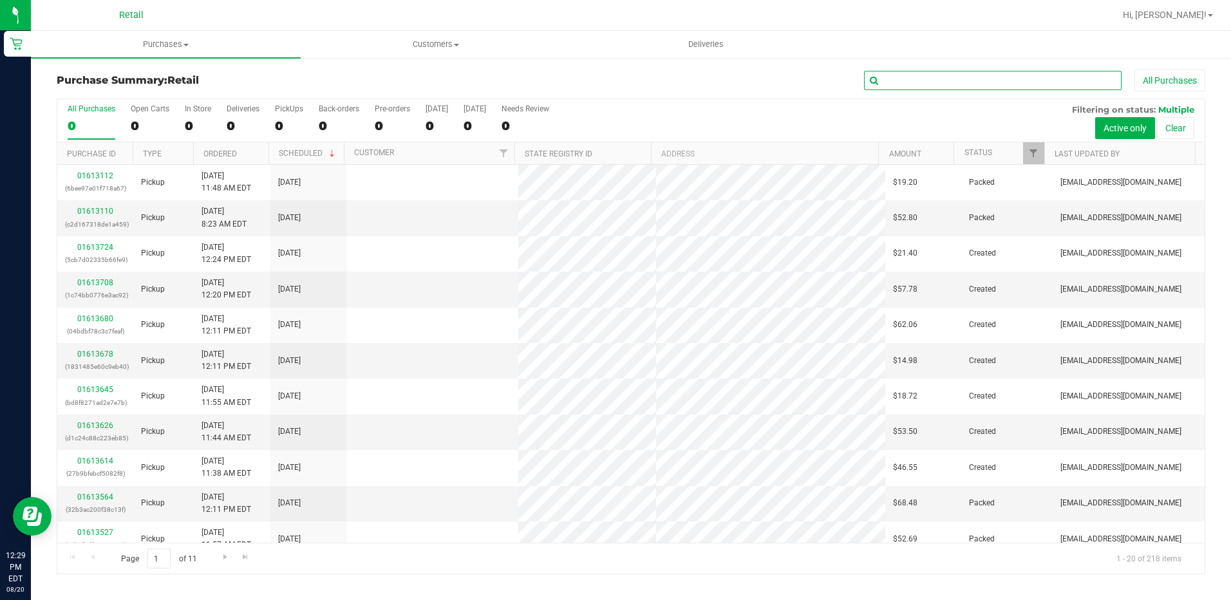
click at [886, 78] on input "text" at bounding box center [992, 80] width 257 height 19
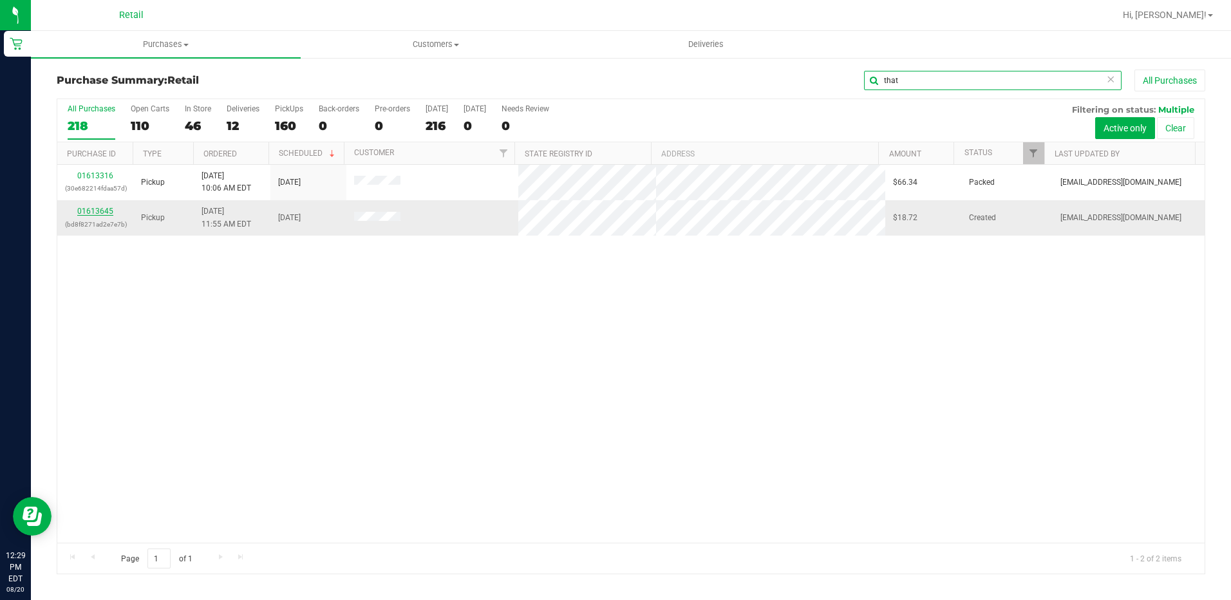
type input "that"
click at [83, 208] on link "01613645" at bounding box center [95, 211] width 36 height 9
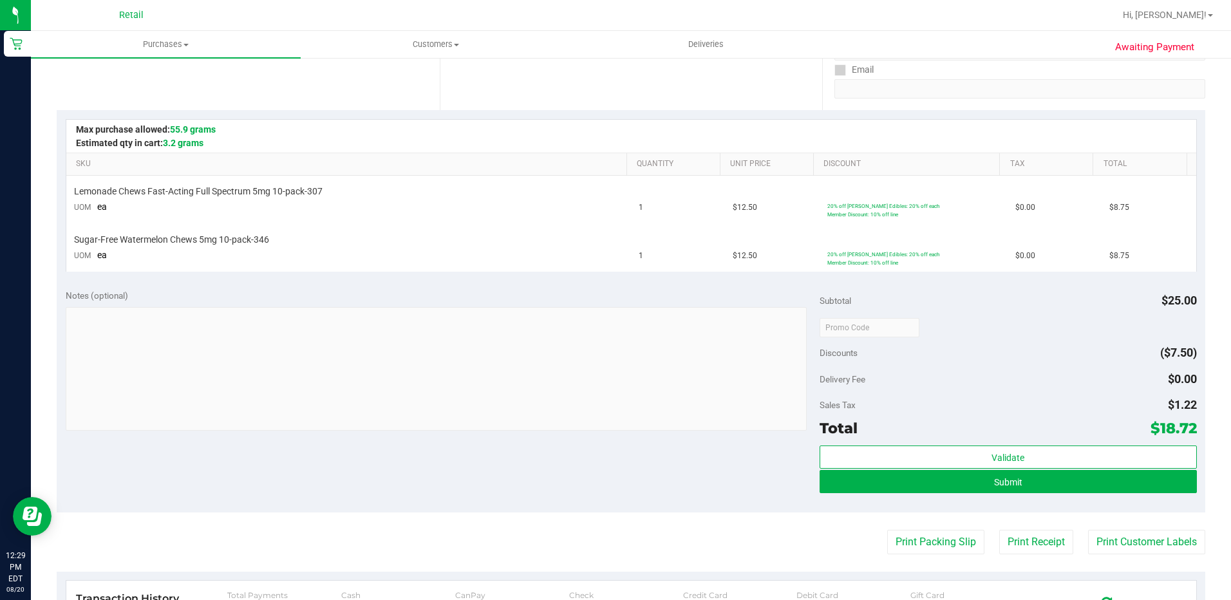
scroll to position [257, 0]
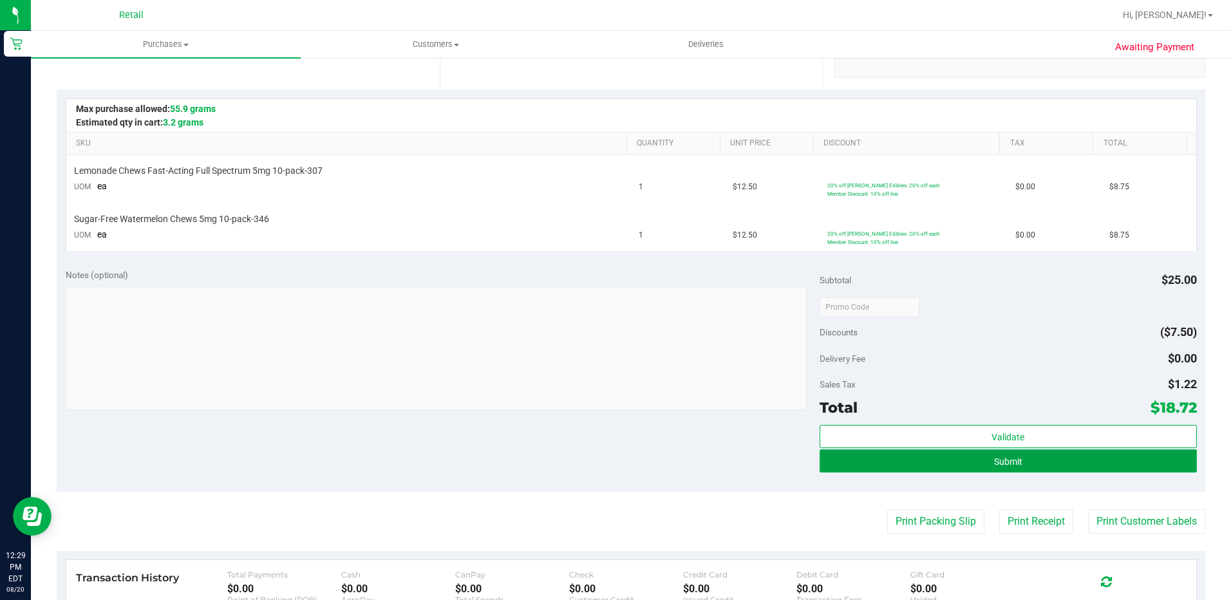
click at [994, 461] on span "Submit" at bounding box center [1008, 461] width 28 height 10
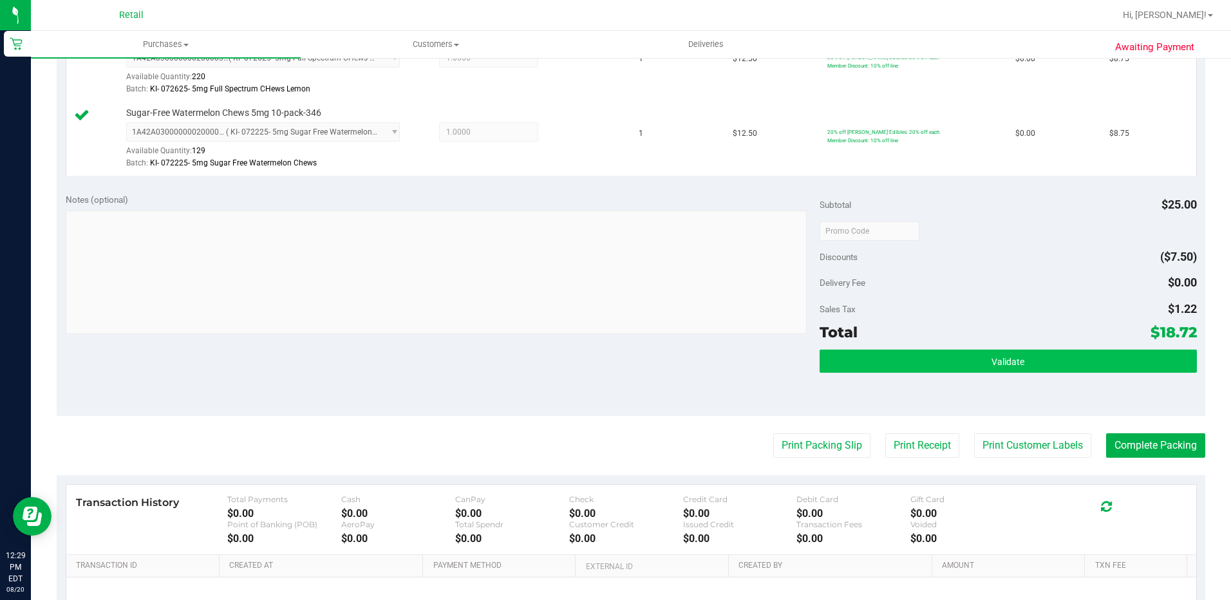
scroll to position [386, 0]
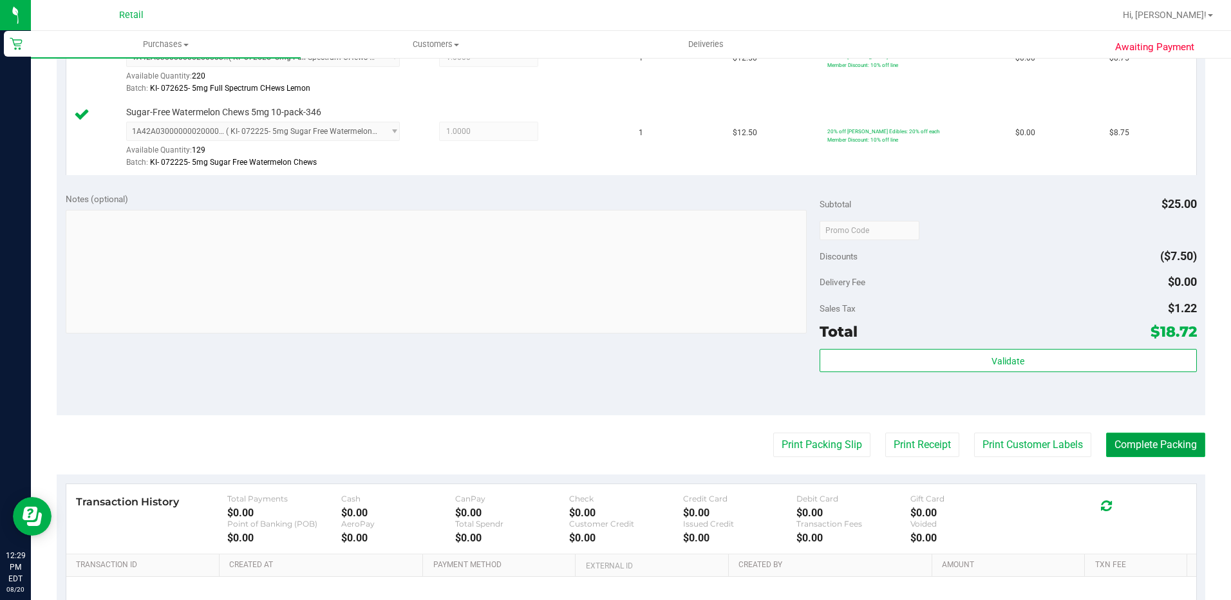
click at [1121, 448] on button "Complete Packing" at bounding box center [1155, 445] width 99 height 24
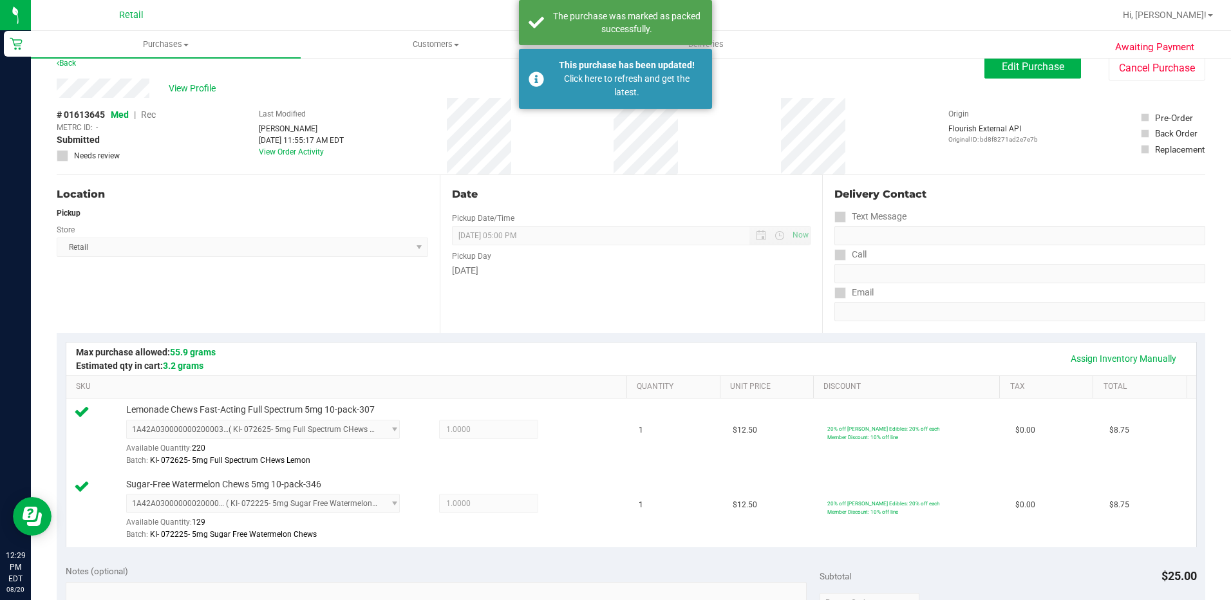
scroll to position [0, 0]
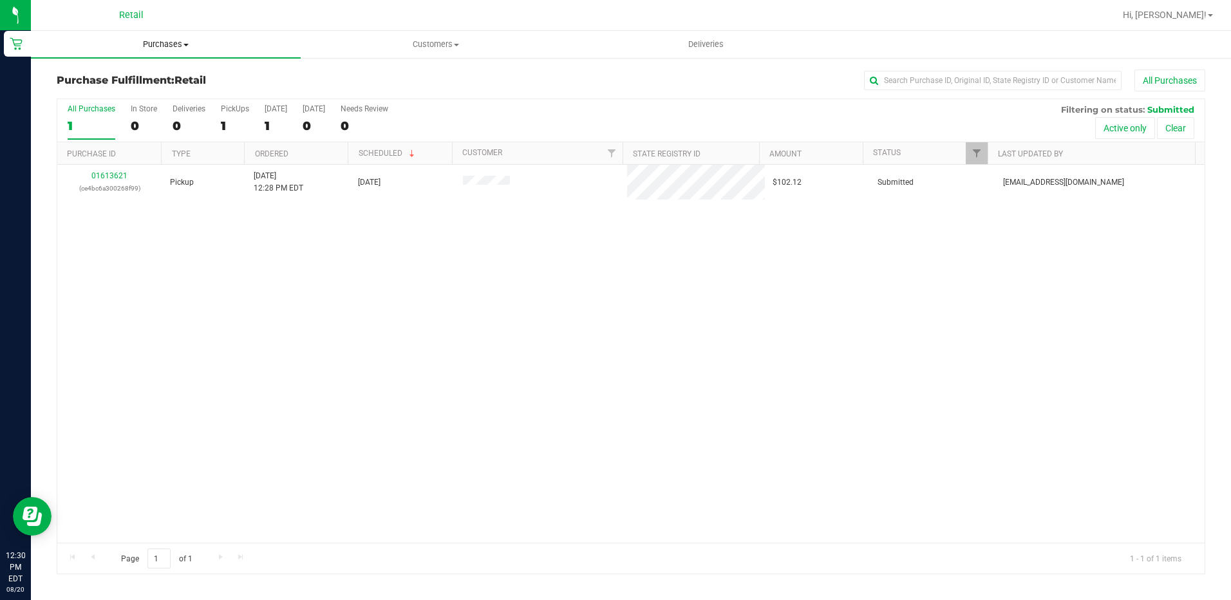
click at [164, 42] on span "Purchases" at bounding box center [166, 45] width 270 height 12
click at [920, 80] on input "text" at bounding box center [992, 80] width 257 height 19
click at [157, 44] on span "Purchases" at bounding box center [166, 45] width 270 height 12
click at [136, 81] on span "Summary of purchases" at bounding box center [97, 77] width 132 height 11
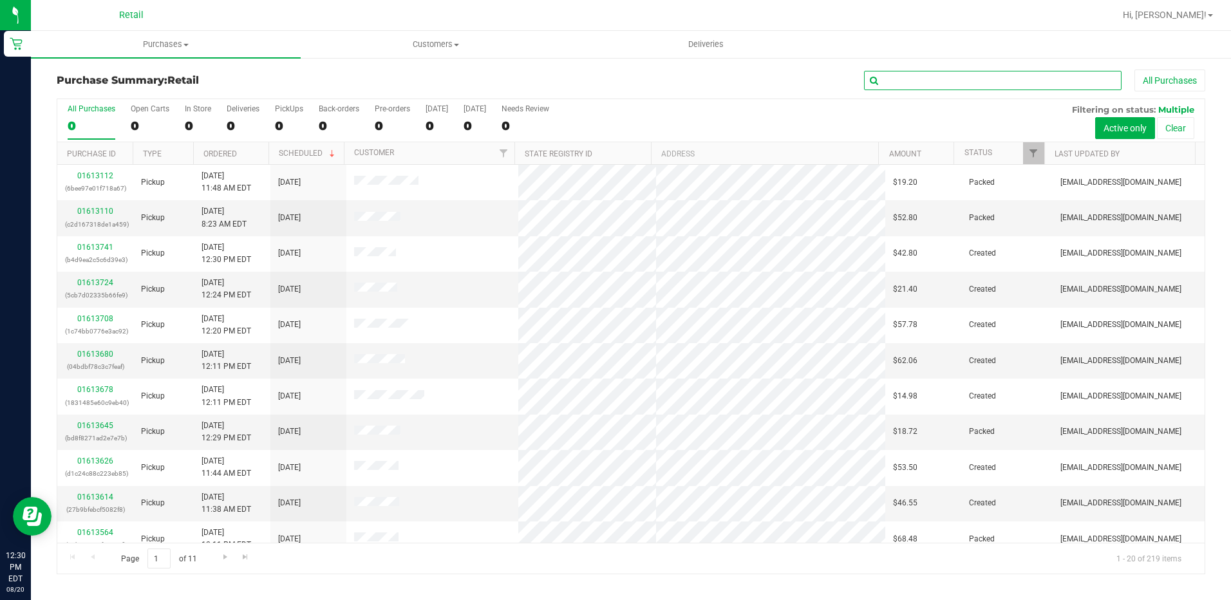
click at [919, 86] on input "text" at bounding box center [992, 80] width 257 height 19
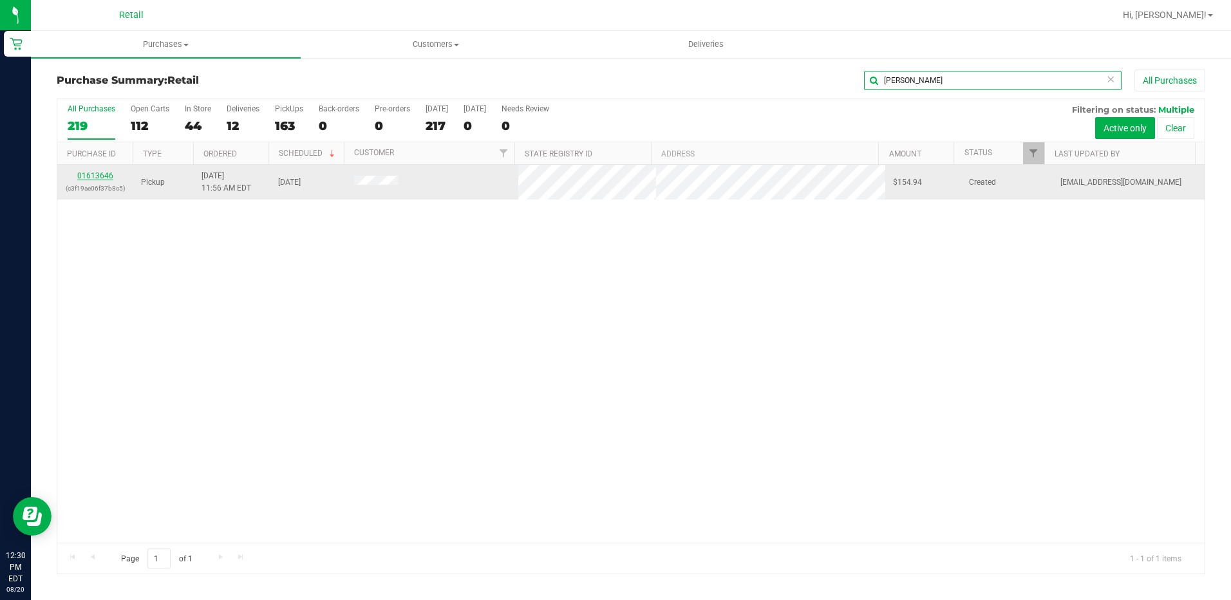
type input "jenny"
click at [89, 173] on link "01613646" at bounding box center [95, 175] width 36 height 9
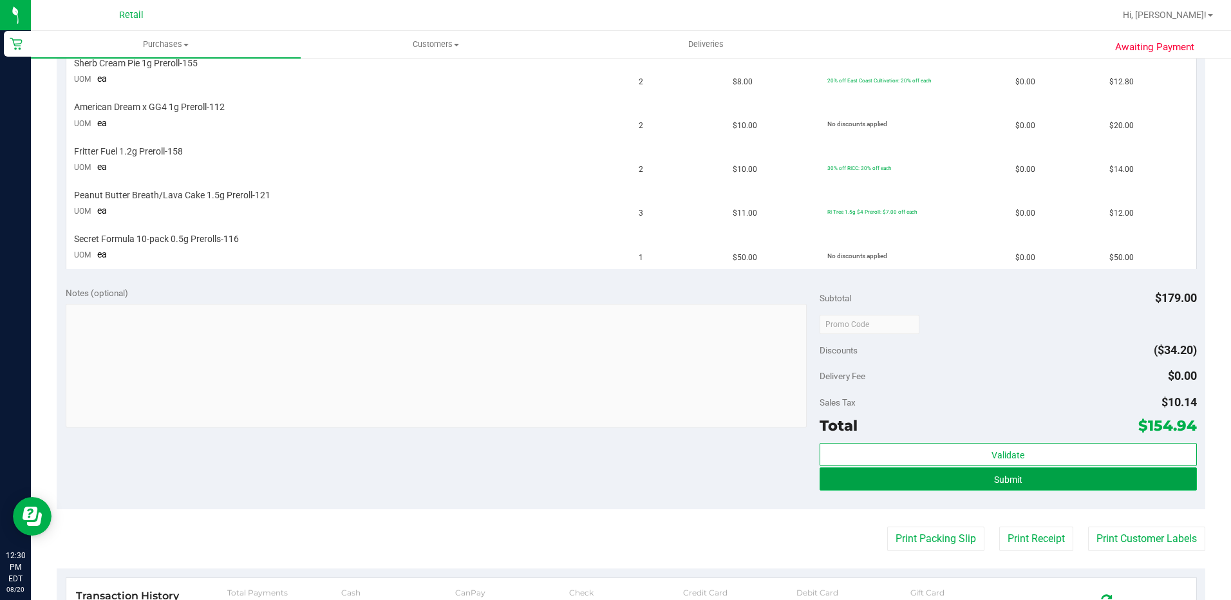
click at [967, 483] on button "Submit" at bounding box center [1007, 478] width 377 height 23
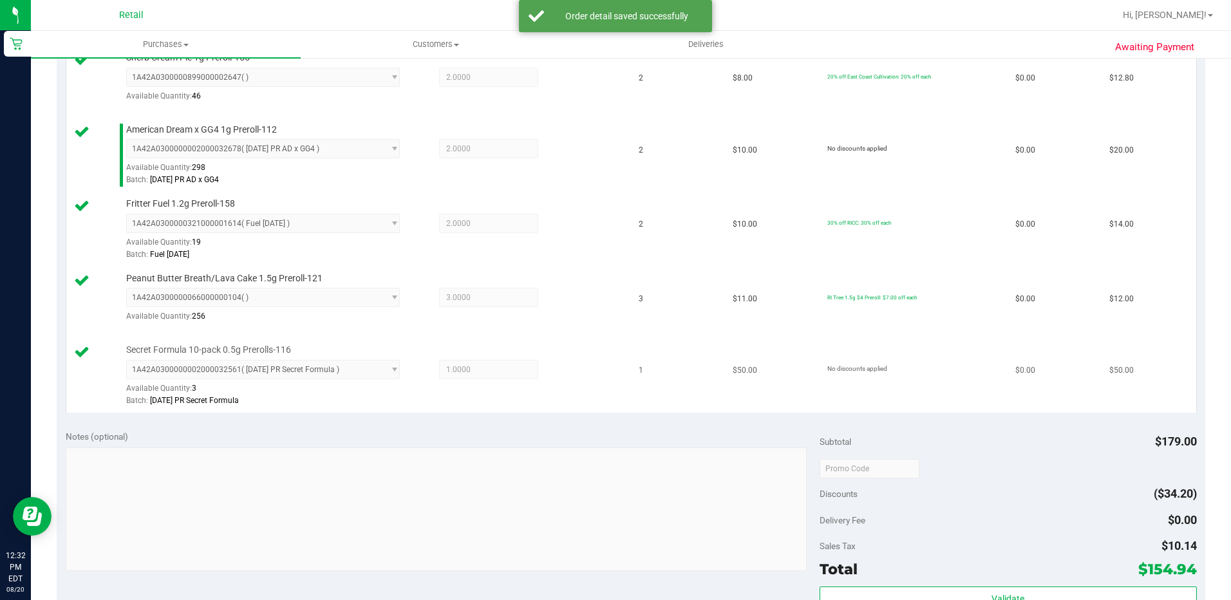
scroll to position [708, 0]
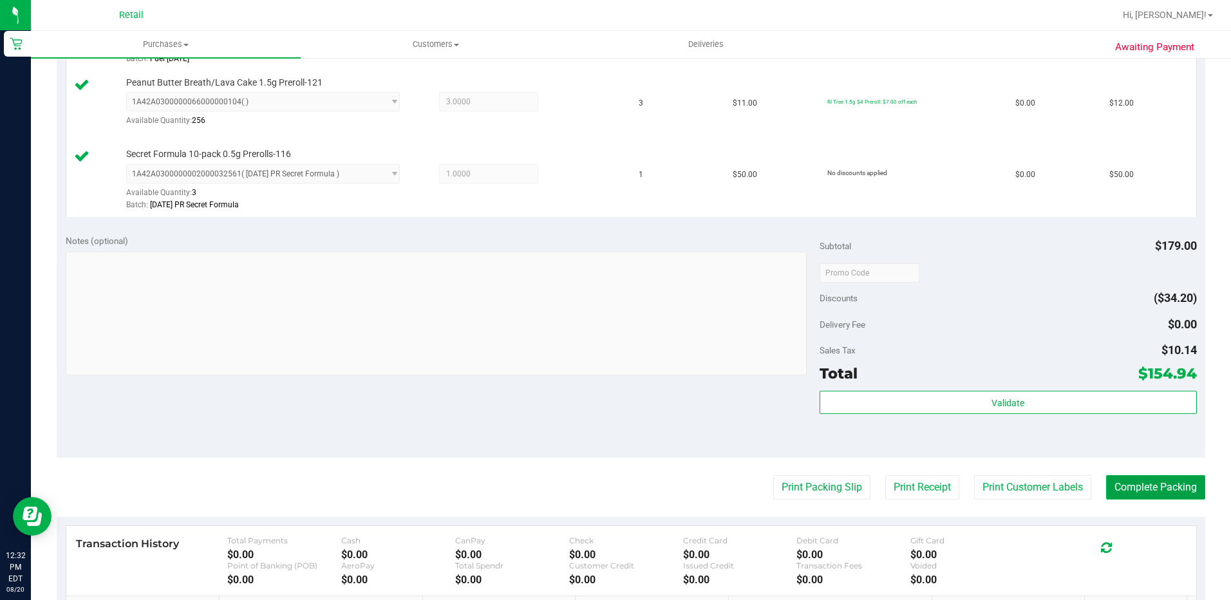
click at [1155, 496] on button "Complete Packing" at bounding box center [1155, 487] width 99 height 24
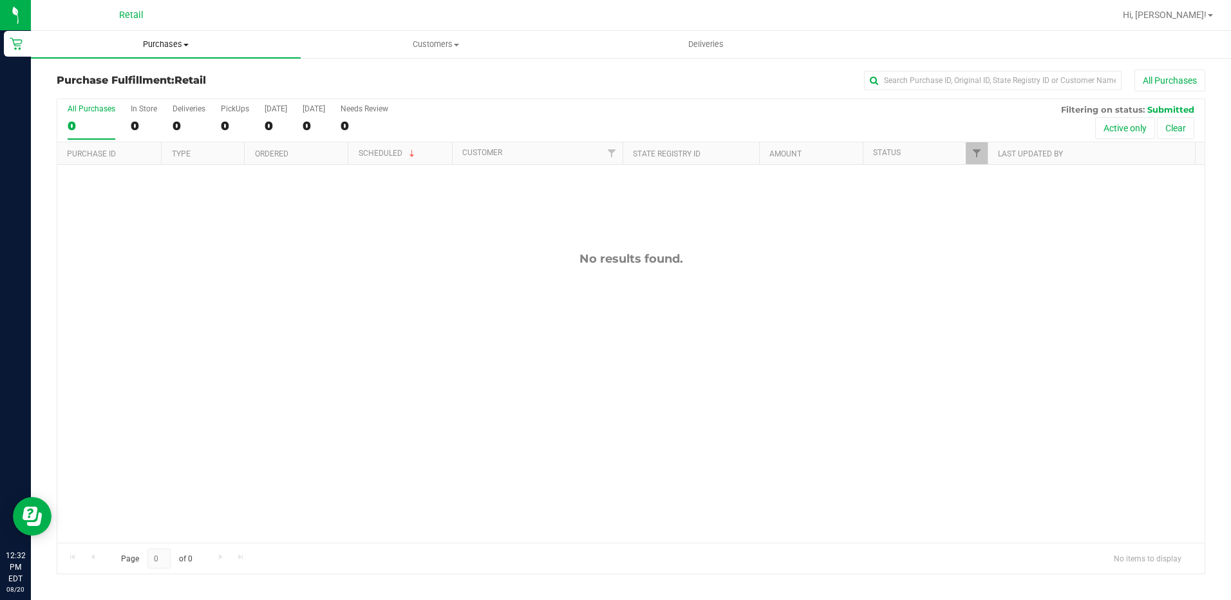
click at [146, 43] on span "Purchases" at bounding box center [166, 45] width 270 height 12
click at [127, 79] on span "Summary of purchases" at bounding box center [97, 77] width 132 height 11
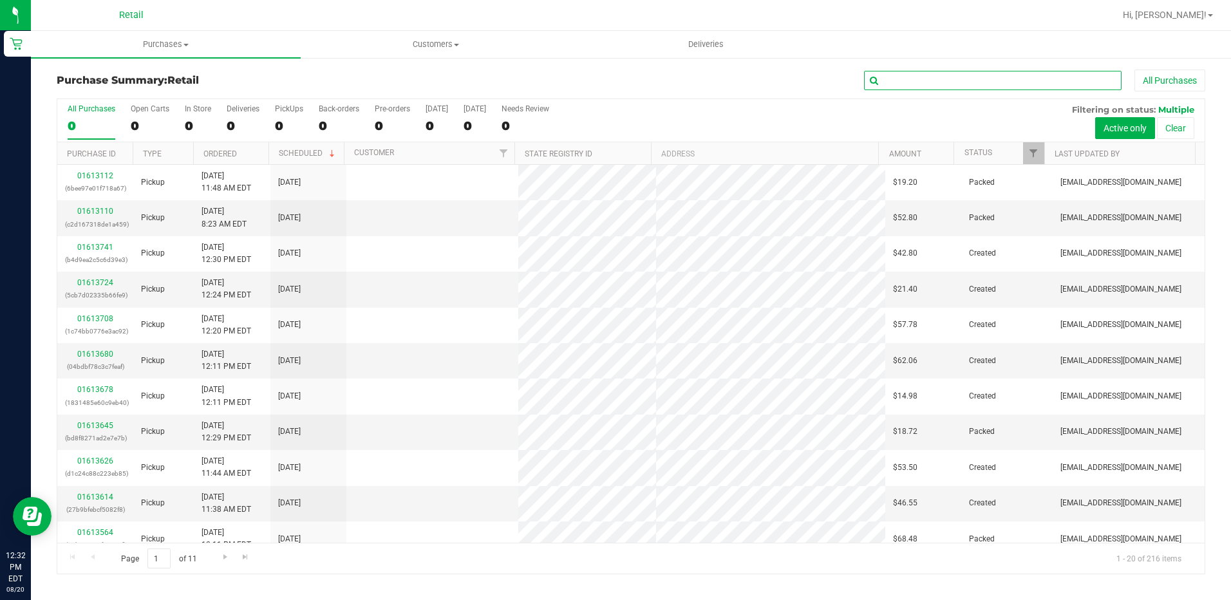
click at [921, 80] on input "text" at bounding box center [992, 80] width 257 height 19
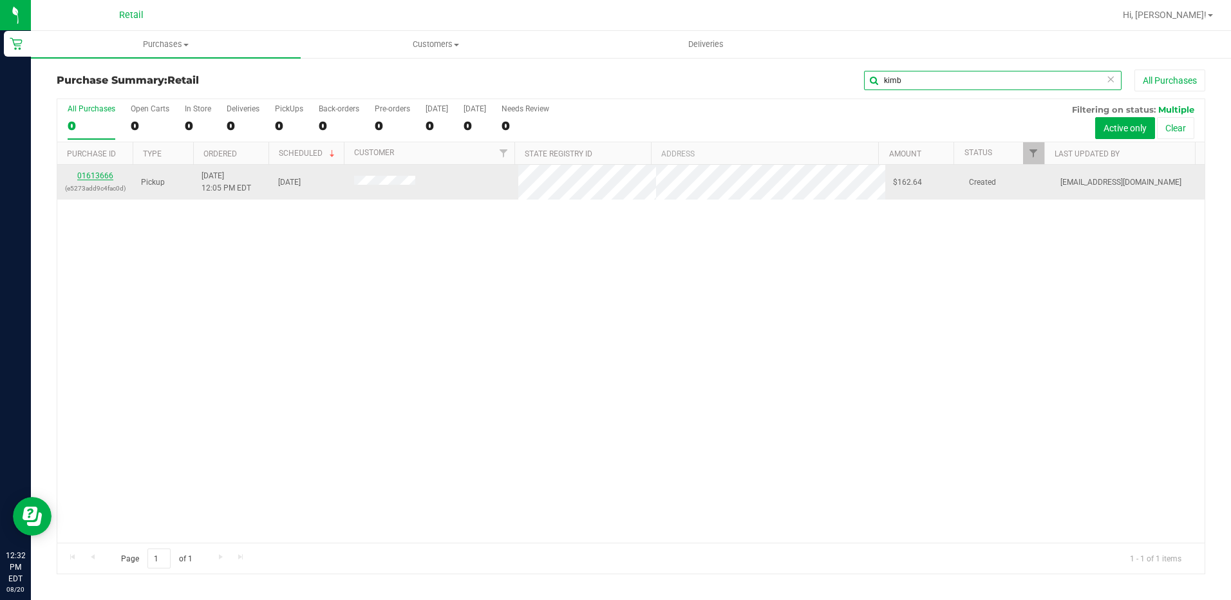
type input "kimb"
click at [84, 175] on link "01613666" at bounding box center [95, 175] width 36 height 9
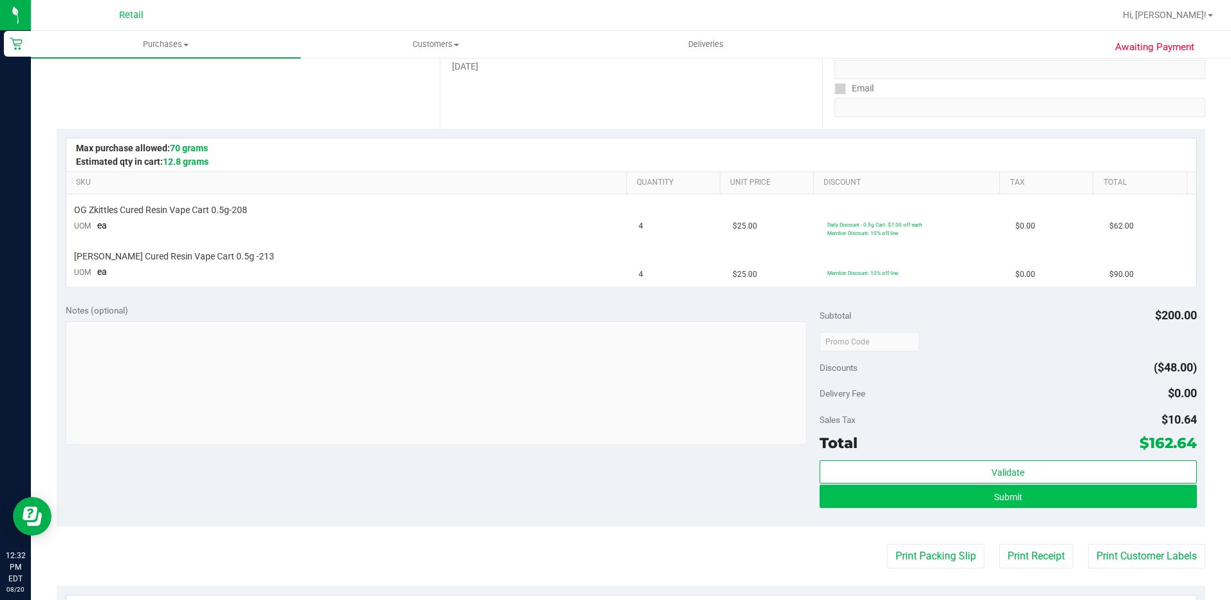
scroll to position [257, 0]
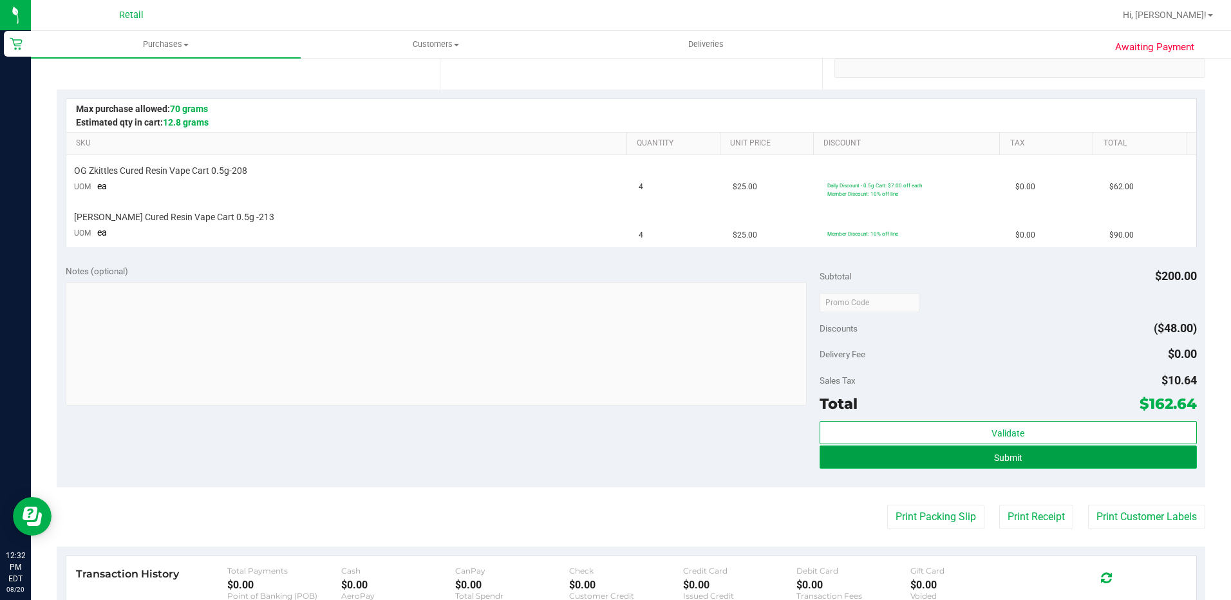
click at [974, 459] on button "Submit" at bounding box center [1007, 456] width 377 height 23
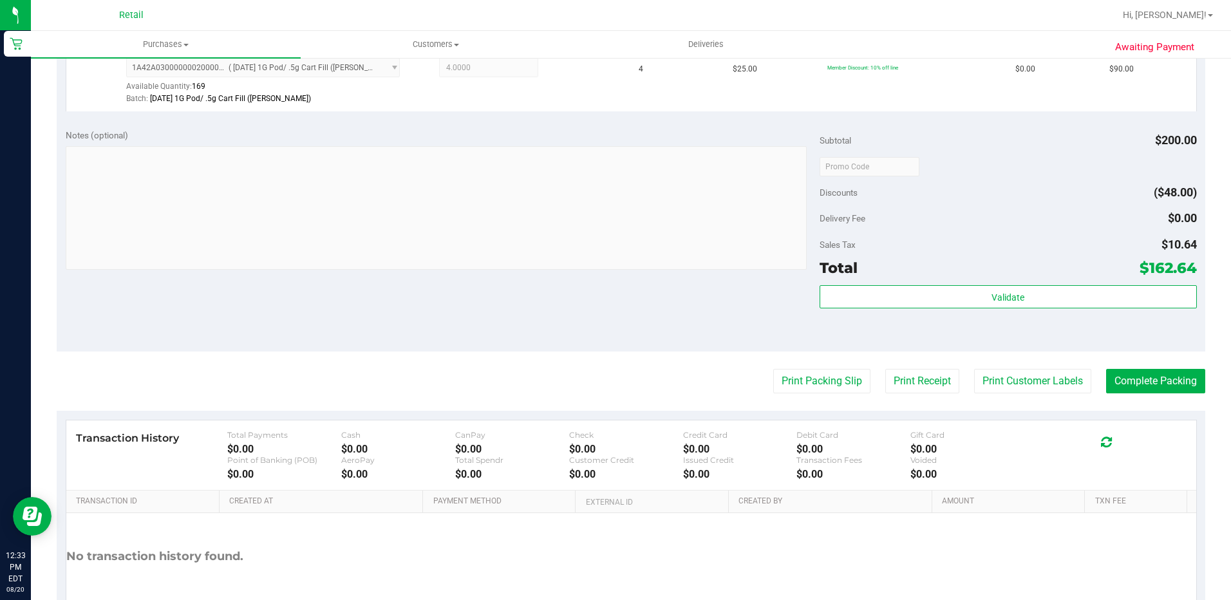
scroll to position [451, 0]
click at [1162, 381] on button "Complete Packing" at bounding box center [1155, 380] width 99 height 24
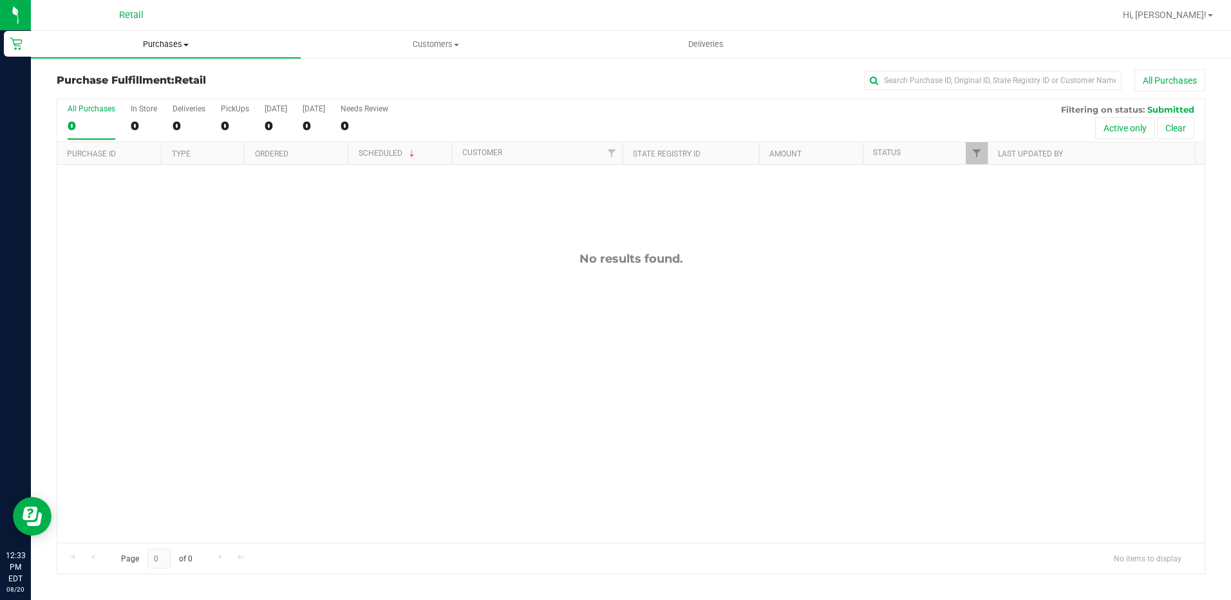
click at [163, 48] on span "Purchases" at bounding box center [166, 45] width 270 height 12
click at [132, 75] on span "Summary of purchases" at bounding box center [97, 77] width 132 height 11
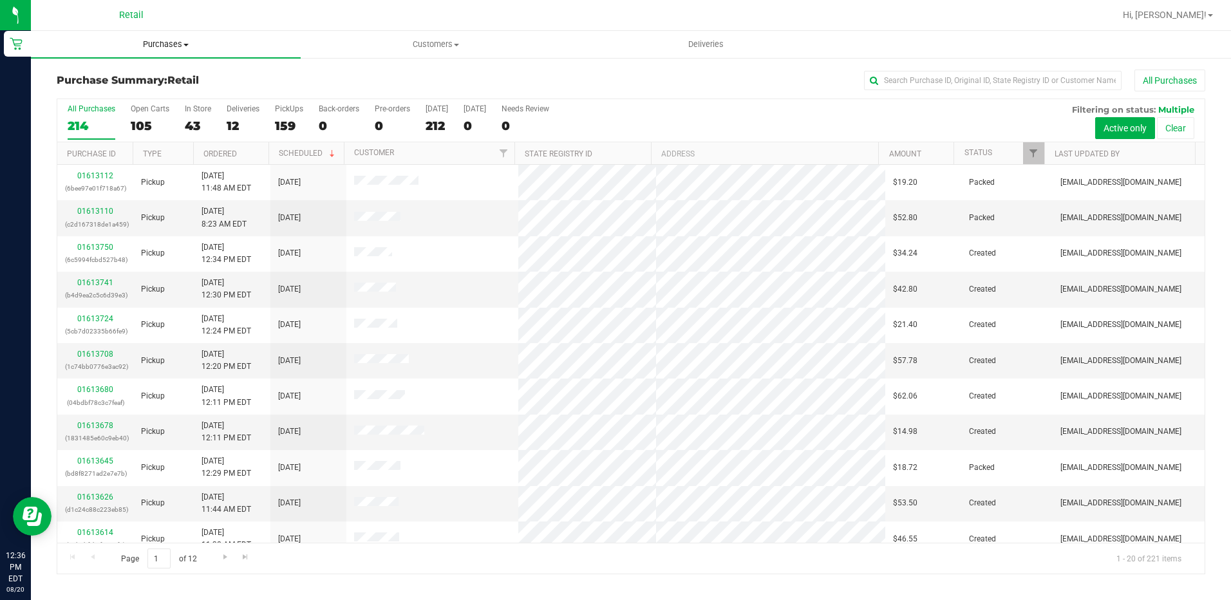
click at [166, 40] on span "Purchases" at bounding box center [166, 45] width 270 height 12
click at [100, 76] on span "Summary of purchases" at bounding box center [97, 77] width 132 height 11
click at [891, 81] on input "text" at bounding box center [992, 80] width 257 height 19
click at [919, 78] on input "text" at bounding box center [992, 80] width 257 height 19
click at [902, 92] on div "Purchase Summary: Retail All Purchases" at bounding box center [631, 84] width 1148 height 28
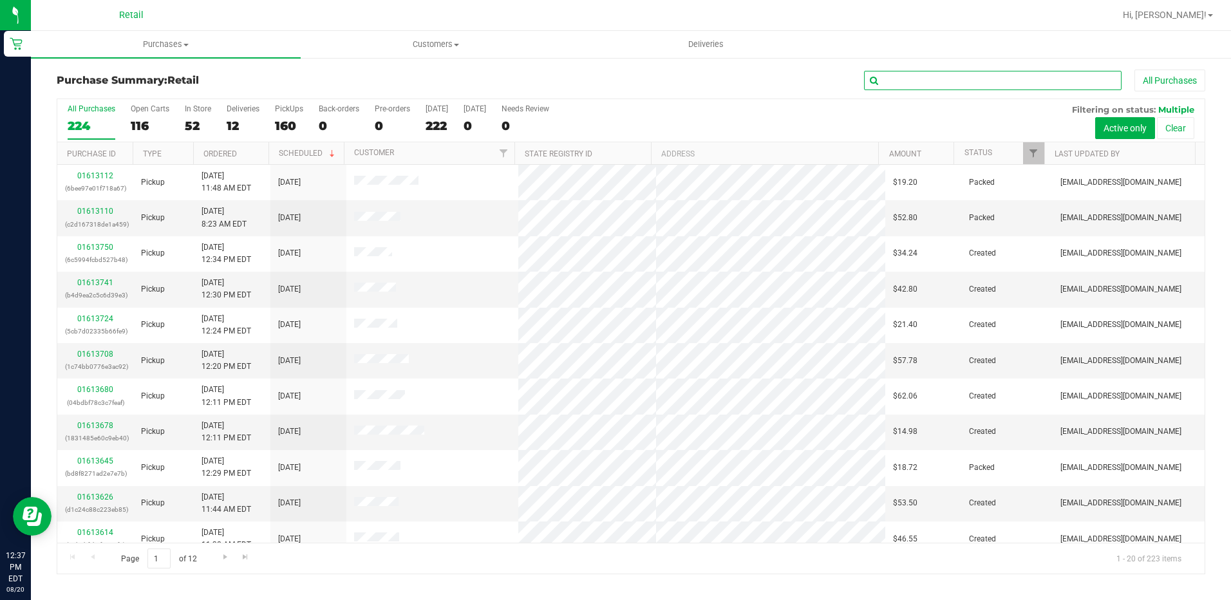
click at [904, 85] on input "text" at bounding box center [992, 80] width 257 height 19
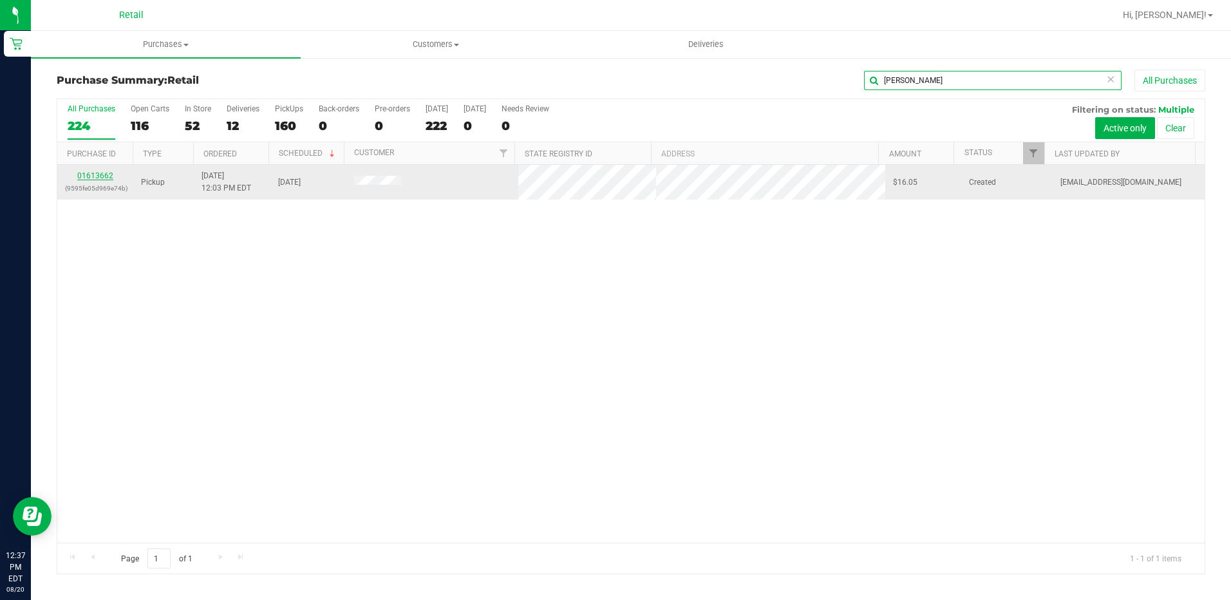
type input "daniell"
click at [101, 176] on link "01613662" at bounding box center [95, 175] width 36 height 9
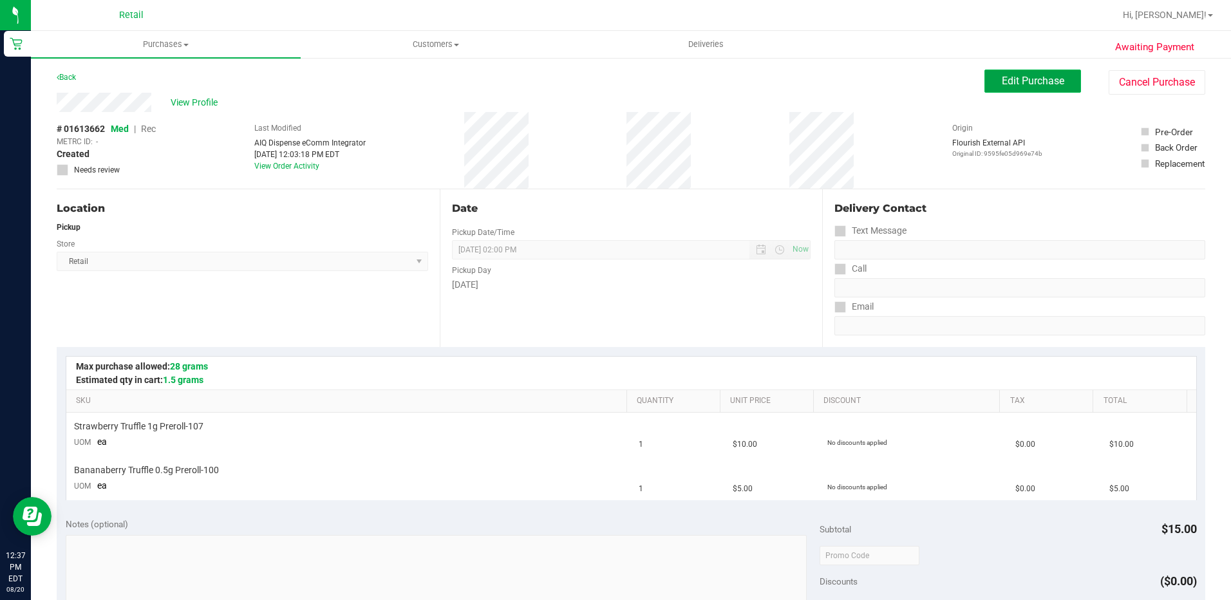
click at [1020, 82] on span "Edit Purchase" at bounding box center [1033, 81] width 62 height 12
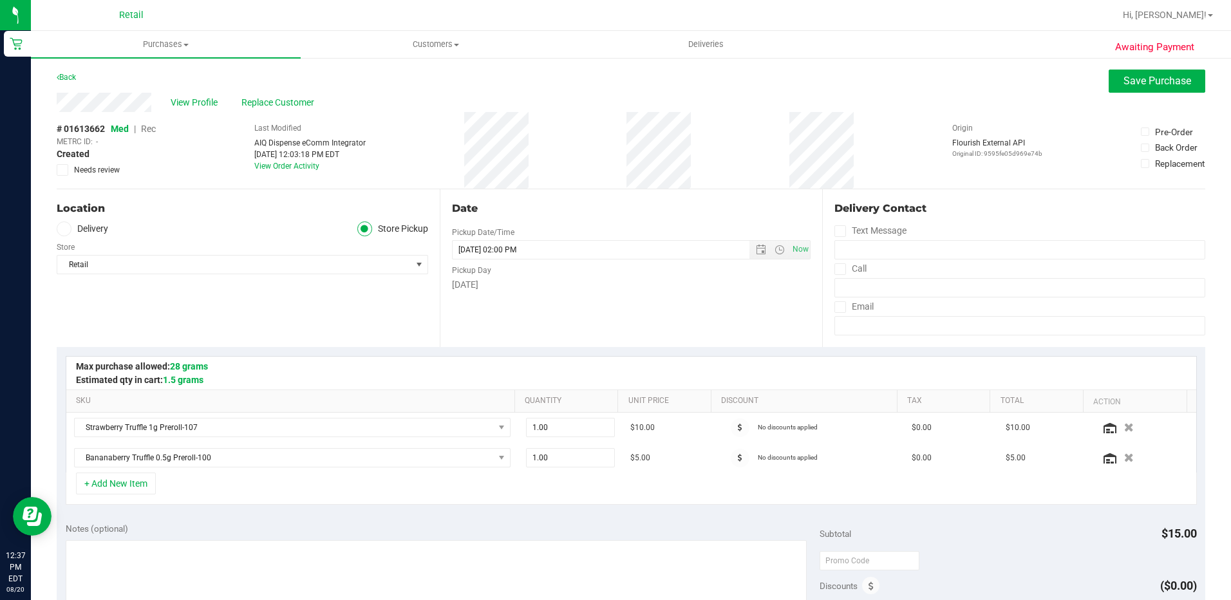
click at [153, 126] on span "Rec" at bounding box center [148, 129] width 15 height 10
click at [1130, 80] on span "Save Purchase" at bounding box center [1157, 81] width 68 height 12
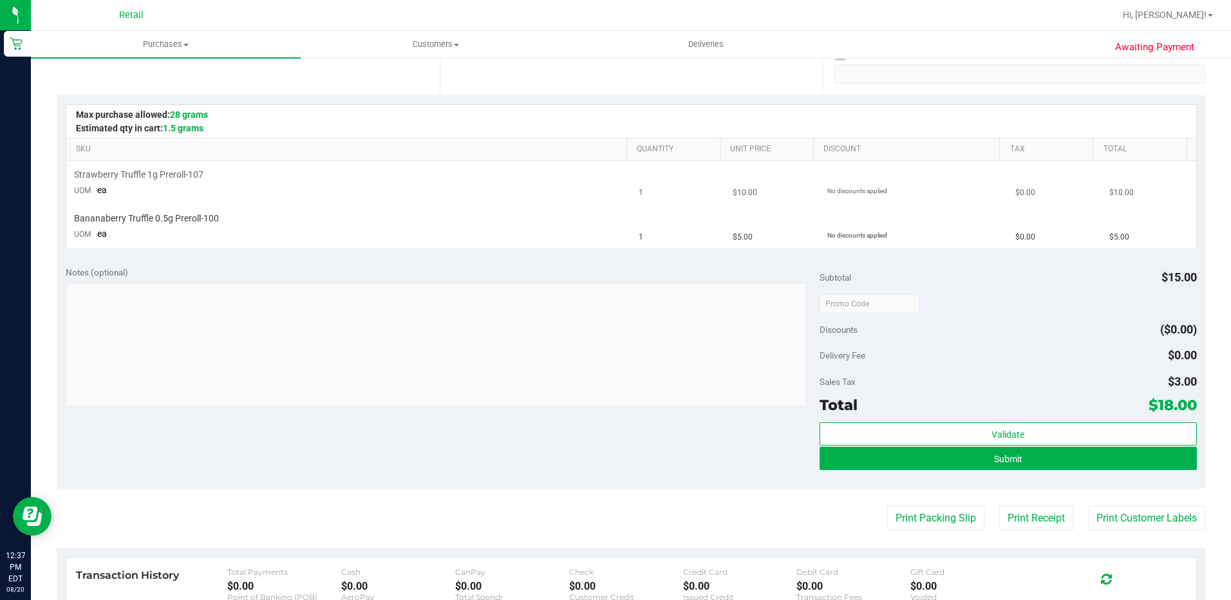
scroll to position [257, 0]
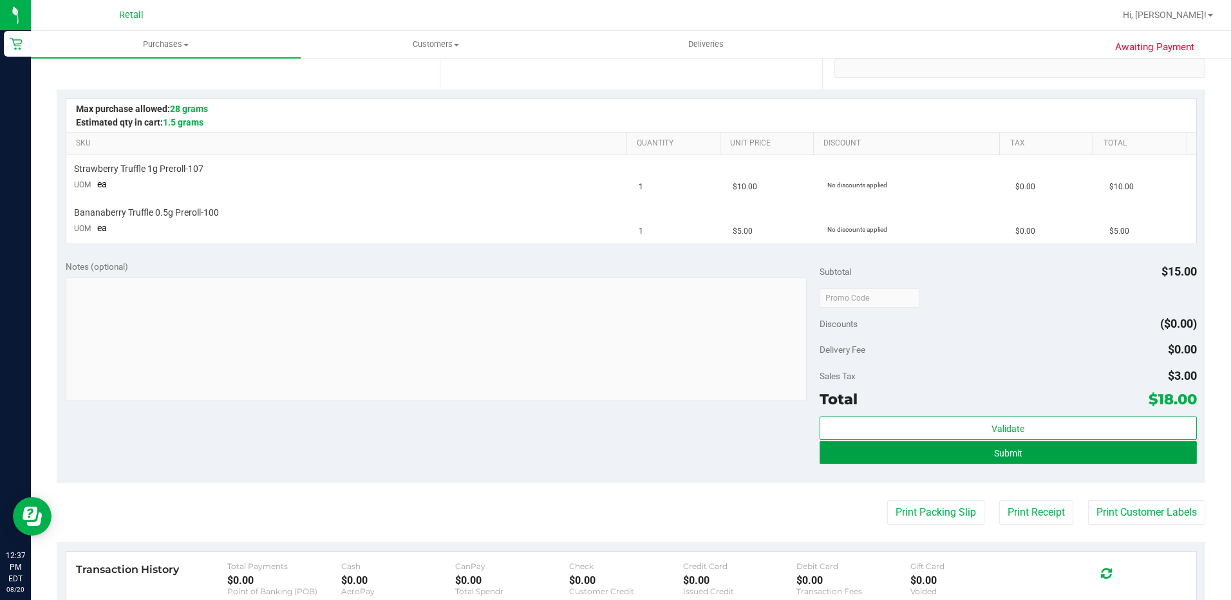
click at [927, 451] on button "Submit" at bounding box center [1007, 452] width 377 height 23
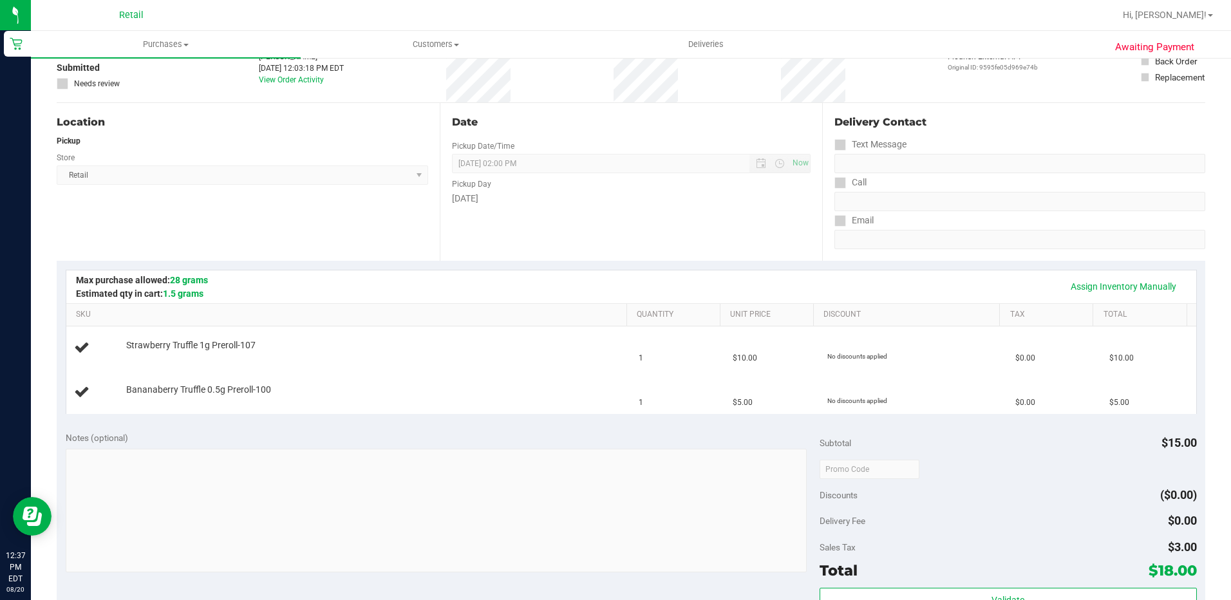
scroll to position [64, 0]
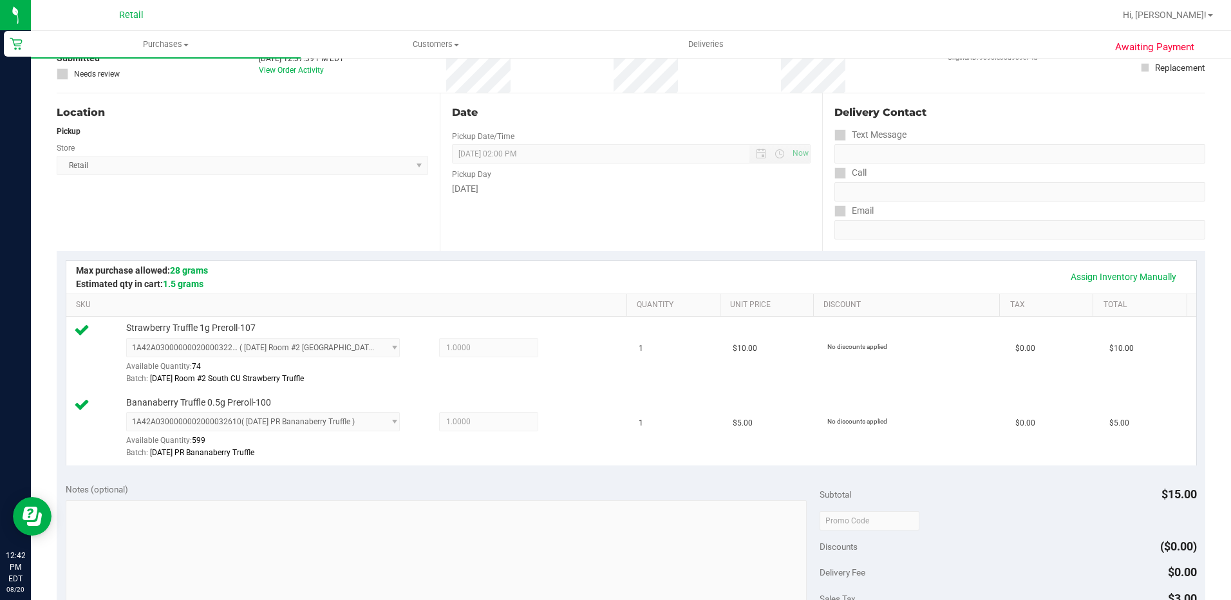
scroll to position [257, 0]
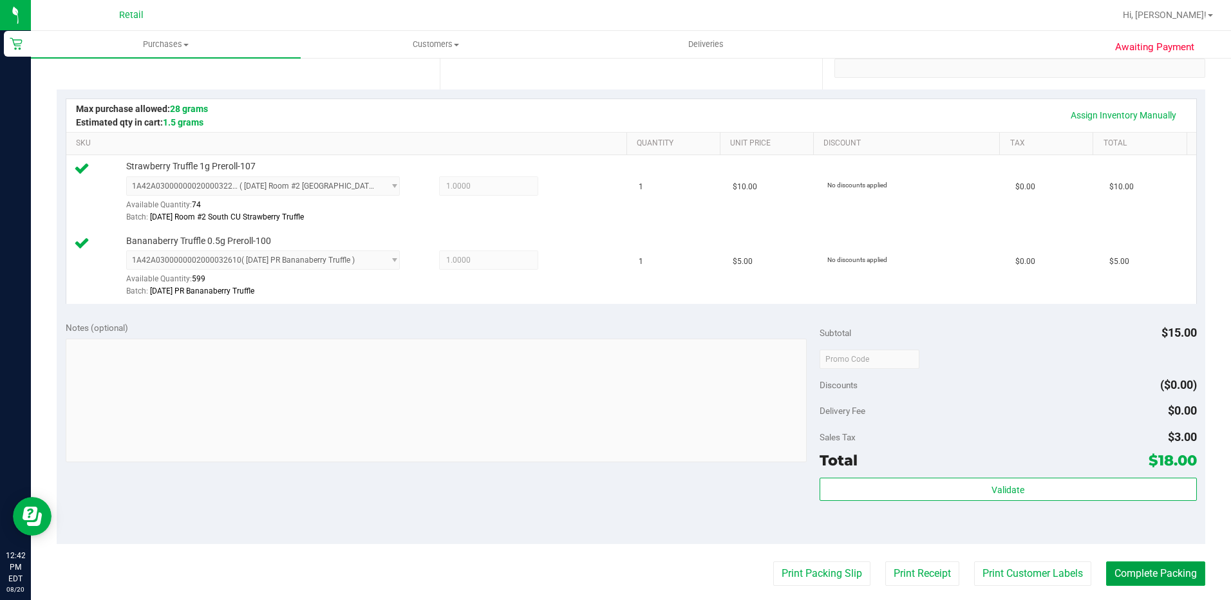
drag, startPoint x: 1163, startPoint y: 570, endPoint x: 1175, endPoint y: 559, distance: 15.9
click at [1164, 572] on button "Complete Packing" at bounding box center [1155, 573] width 99 height 24
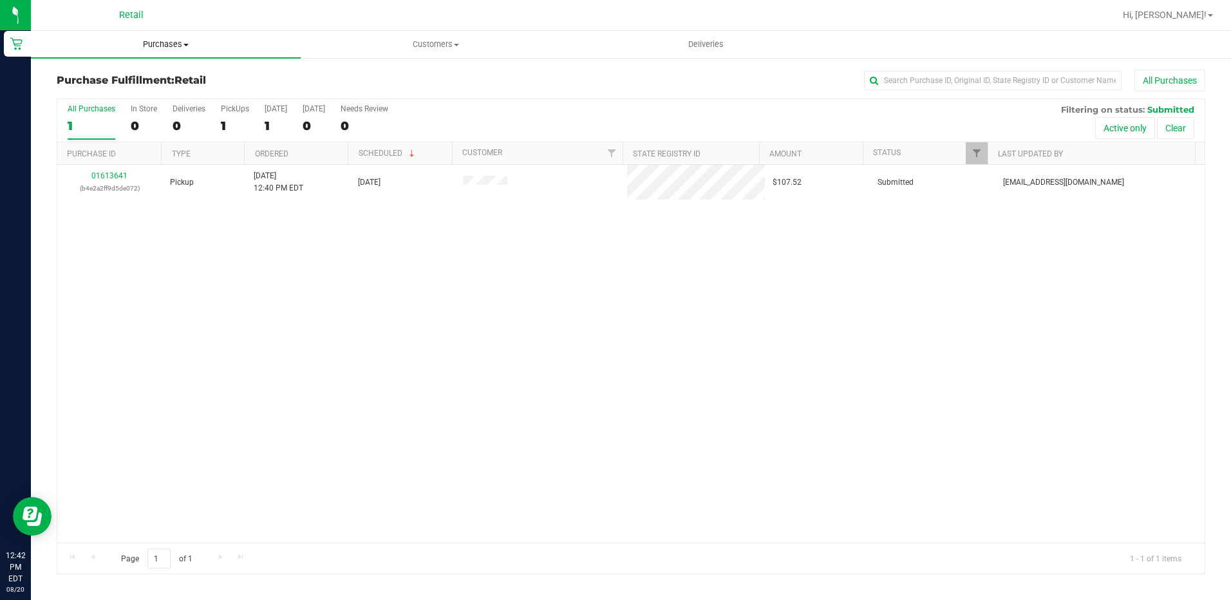
click at [145, 46] on span "Purchases" at bounding box center [166, 45] width 270 height 12
click at [119, 81] on span "Summary of purchases" at bounding box center [97, 77] width 132 height 11
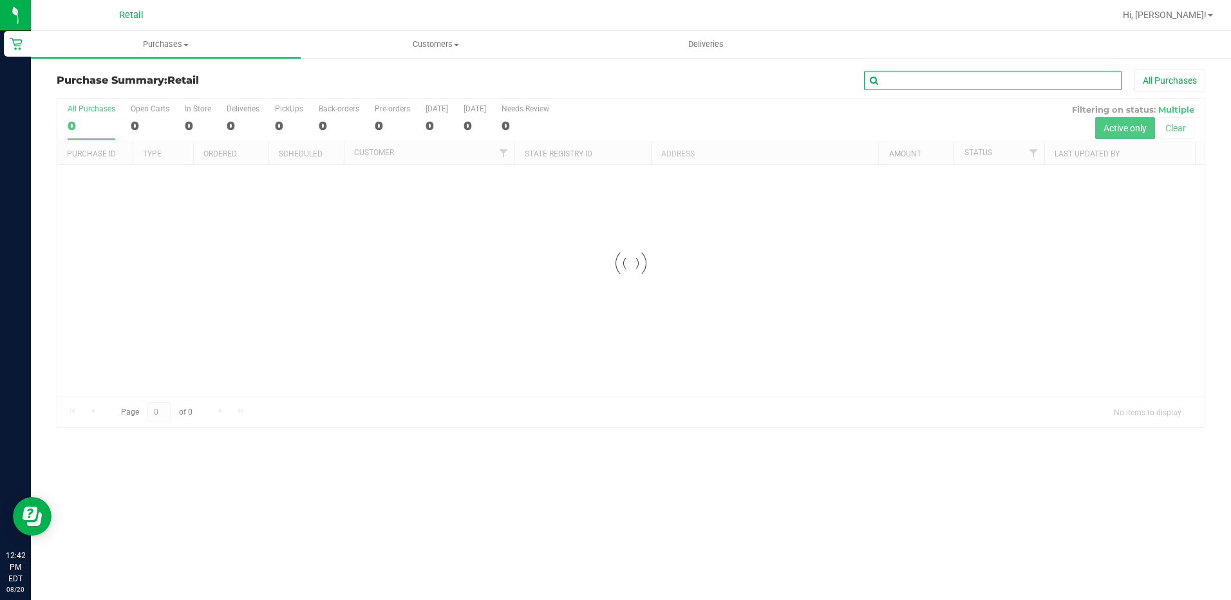
click at [904, 81] on input "text" at bounding box center [992, 80] width 257 height 19
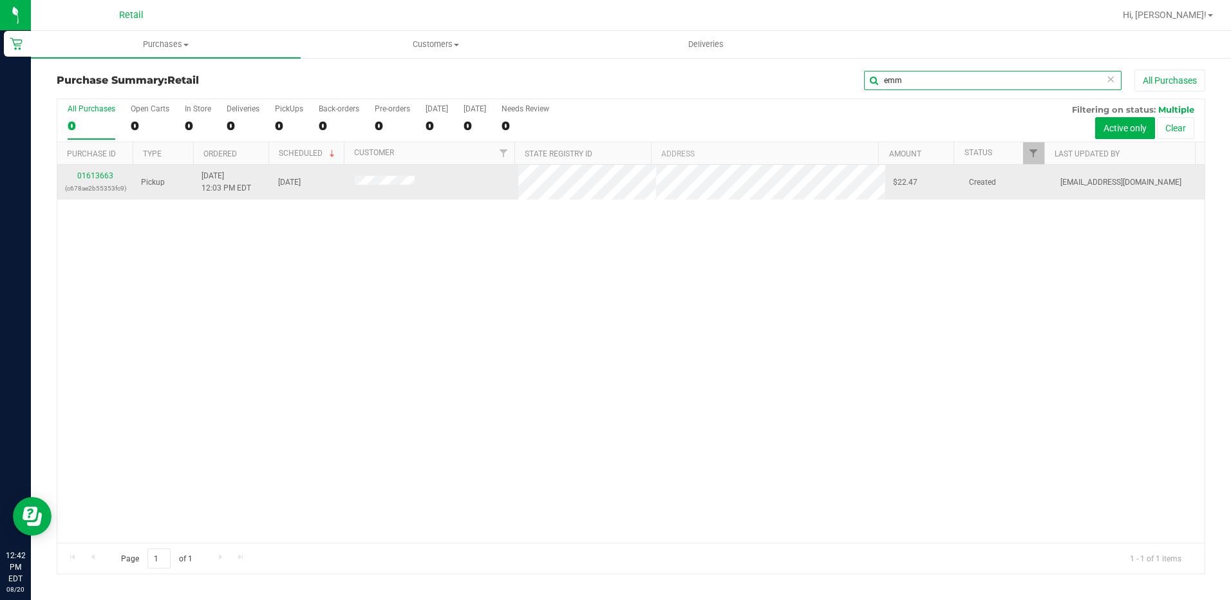
type input "emm"
click at [86, 182] on div "01613663 (c678ae2b55353fc9)" at bounding box center [95, 182] width 61 height 24
click at [95, 171] on link "01613663" at bounding box center [95, 175] width 36 height 9
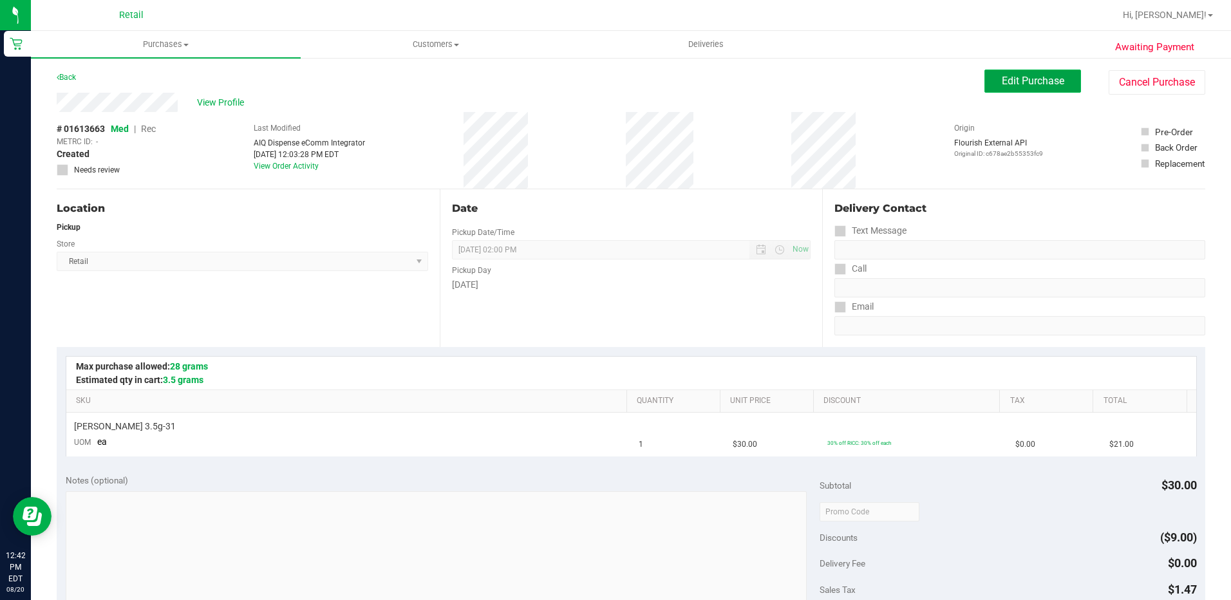
click at [1010, 90] on button "Edit Purchase" at bounding box center [1032, 81] width 97 height 23
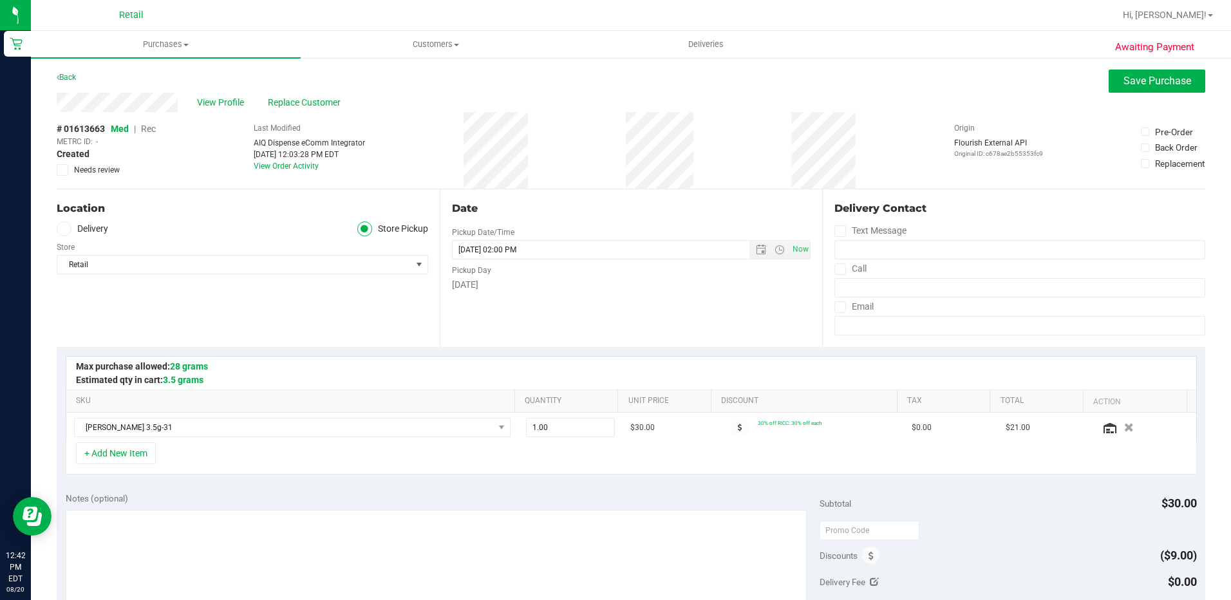
click at [148, 125] on span "Rec" at bounding box center [148, 129] width 15 height 10
click at [1123, 84] on span "Save Purchase" at bounding box center [1157, 81] width 68 height 12
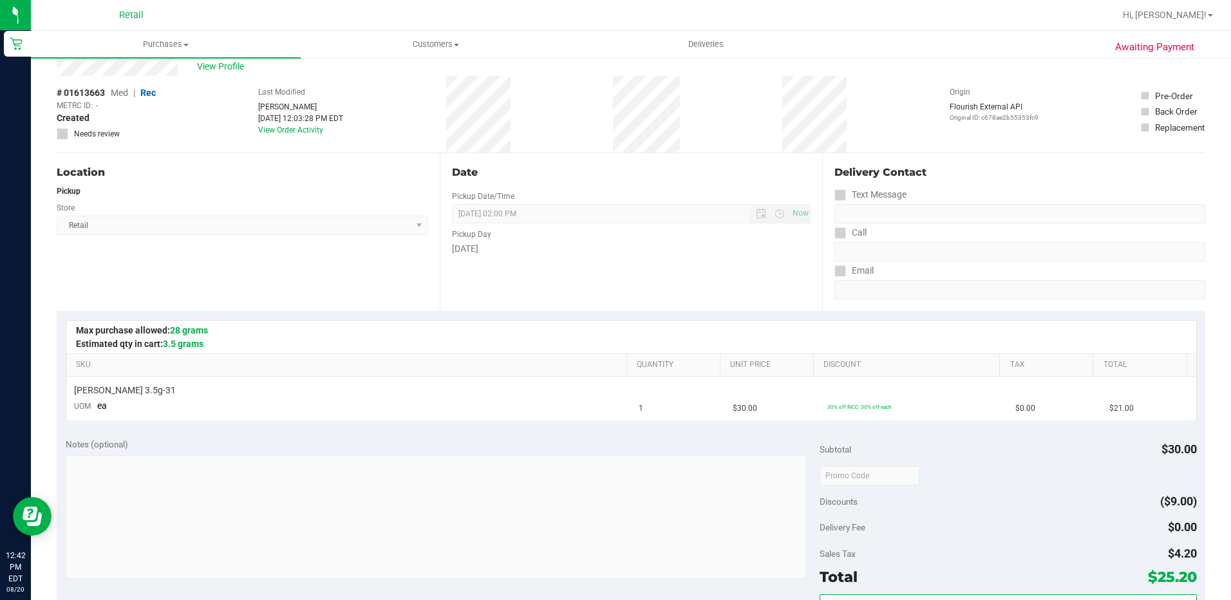
scroll to position [129, 0]
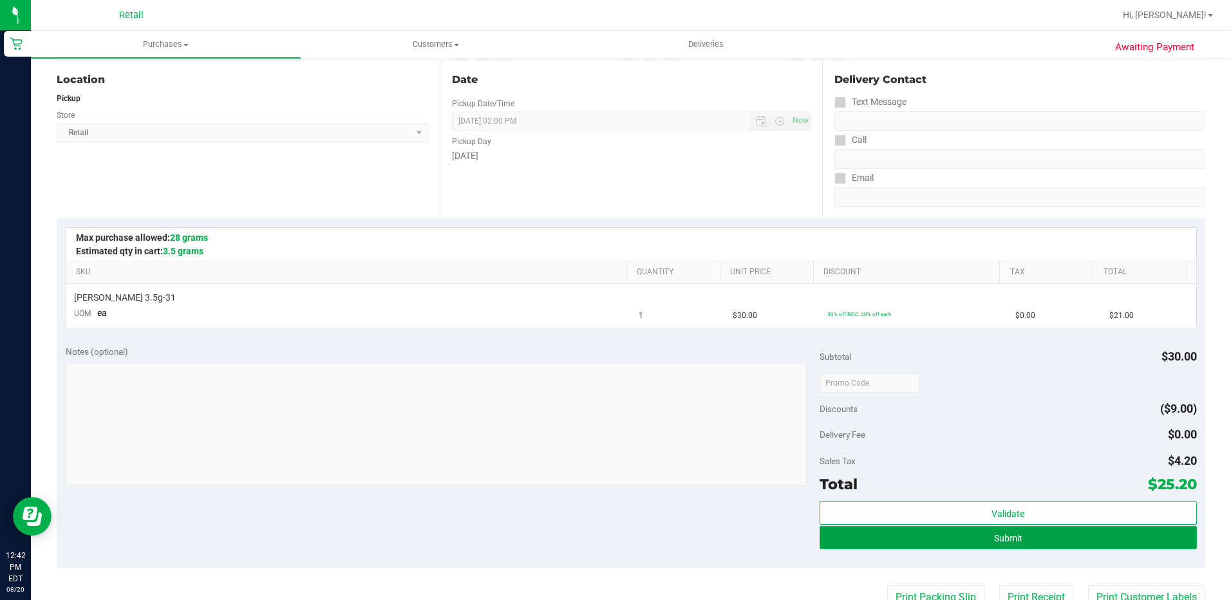
click at [996, 533] on span "Submit" at bounding box center [1008, 538] width 28 height 10
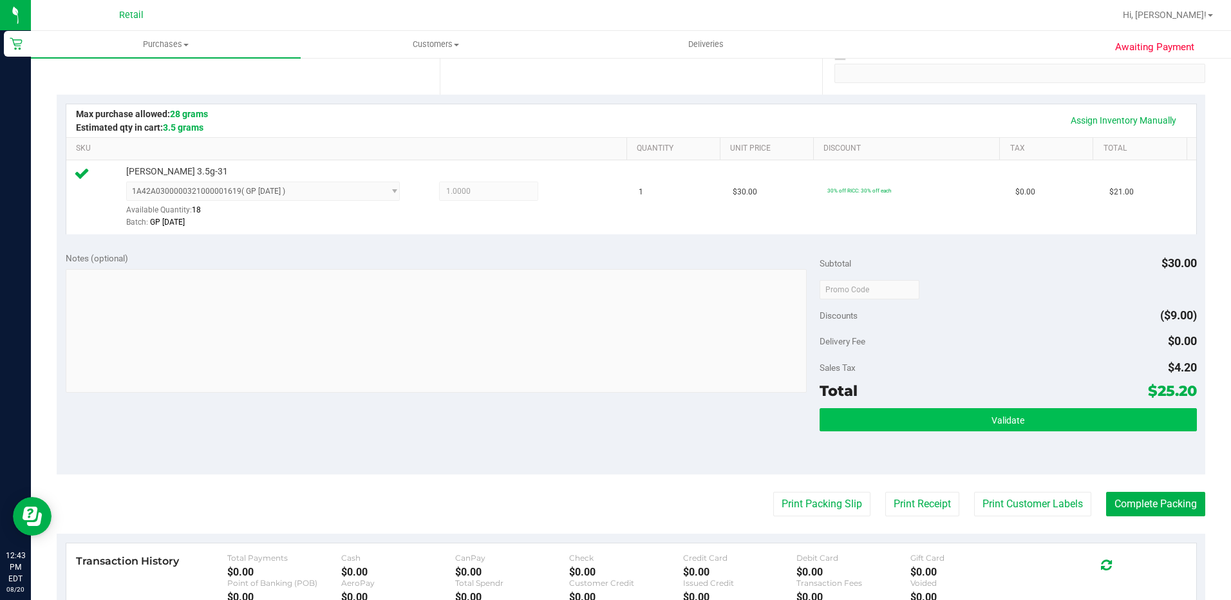
scroll to position [257, 0]
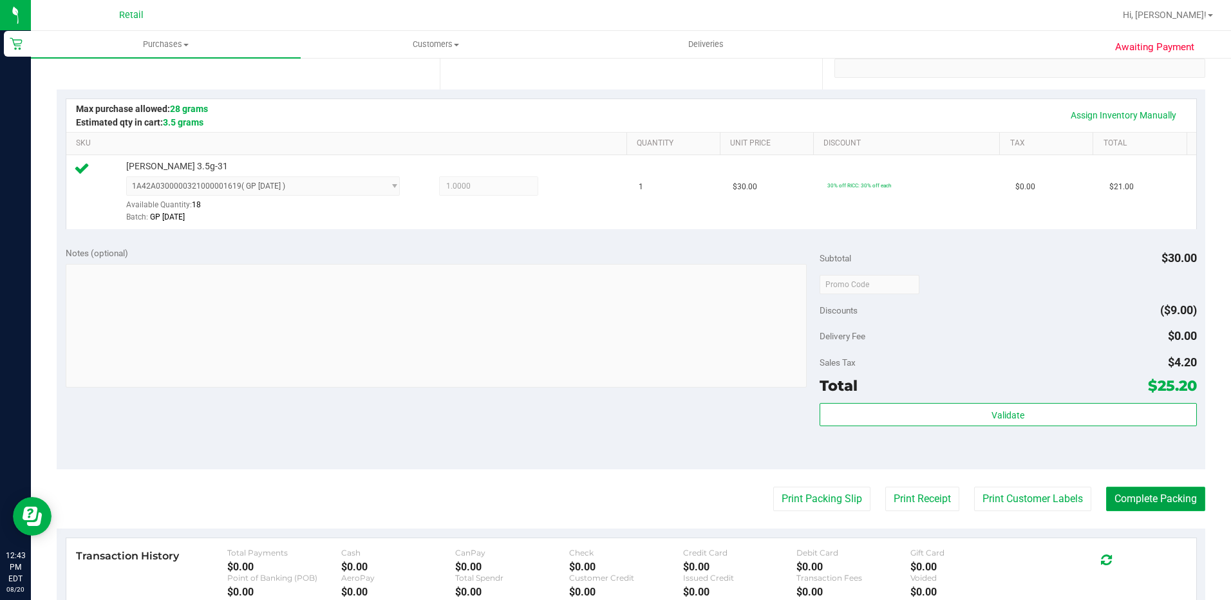
click at [1129, 505] on button "Complete Packing" at bounding box center [1155, 499] width 99 height 24
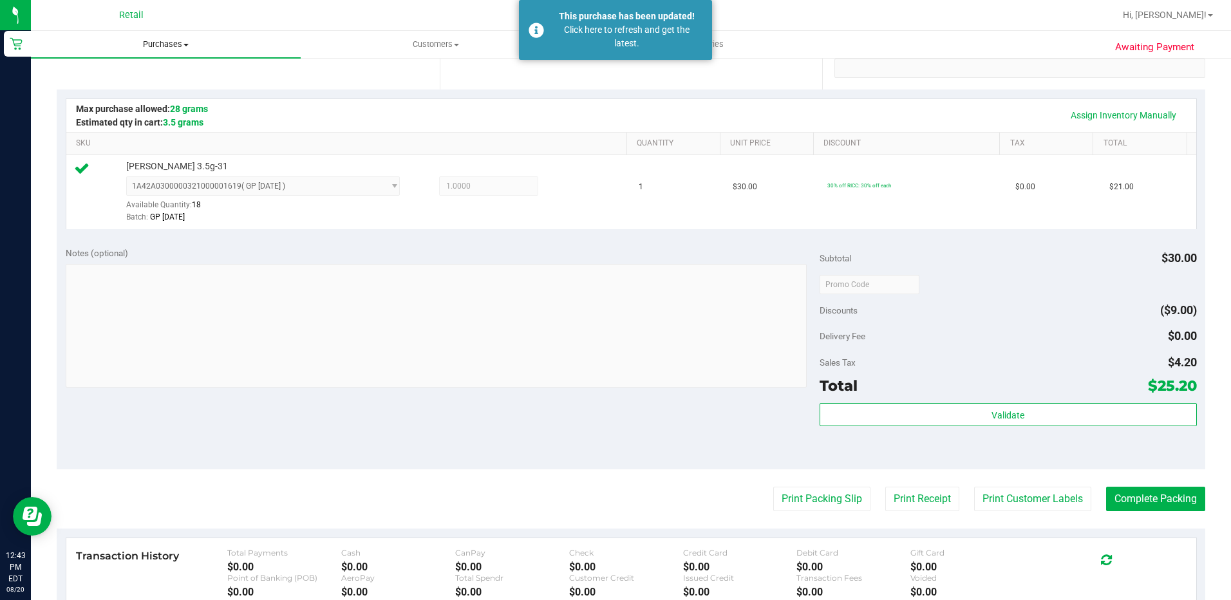
click at [153, 42] on div "Purchases Summary of purchases Fulfillment All purchases Customers All customer…" at bounding box center [631, 315] width 1200 height 569
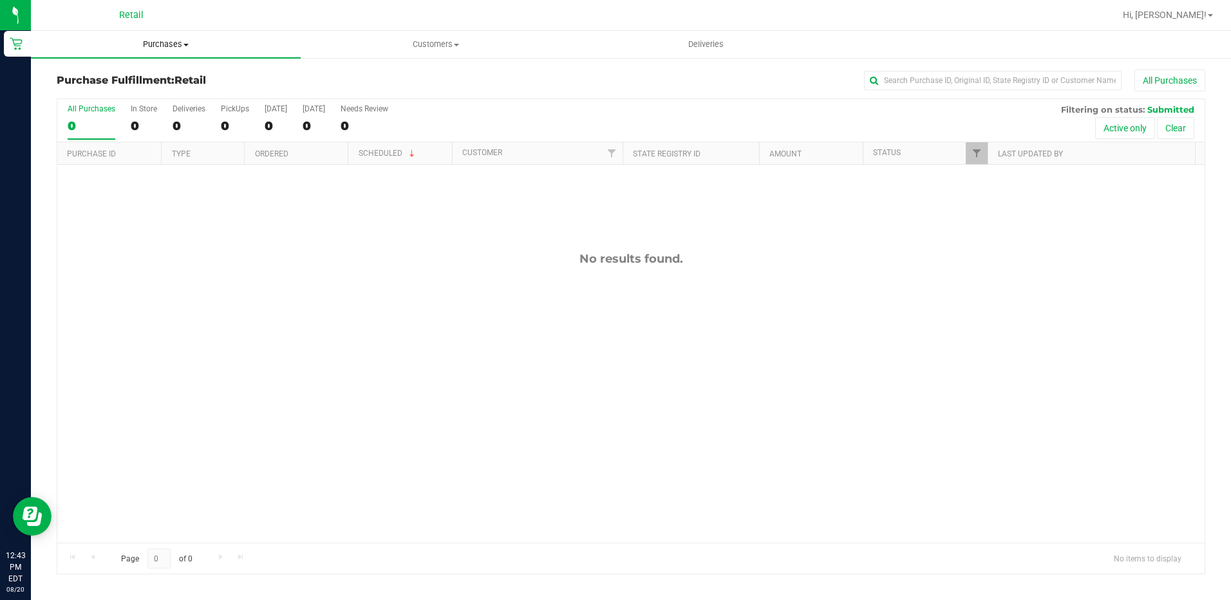
click at [150, 41] on span "Purchases" at bounding box center [166, 45] width 270 height 12
click at [127, 76] on span "Summary of purchases" at bounding box center [97, 77] width 132 height 11
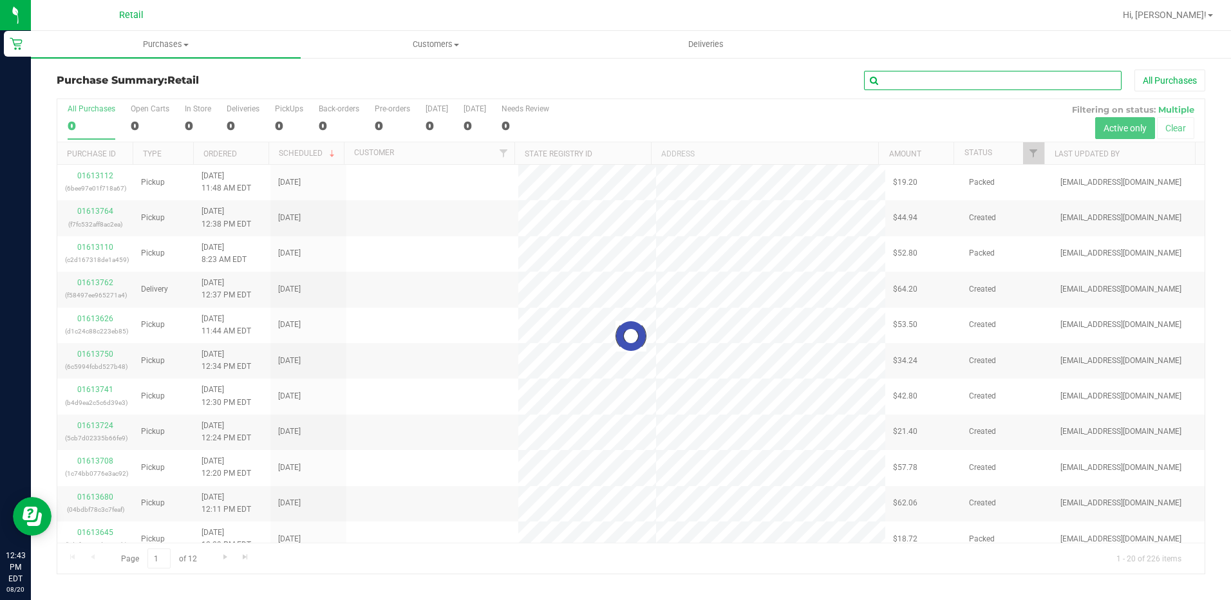
click at [956, 89] on input "text" at bounding box center [992, 80] width 257 height 19
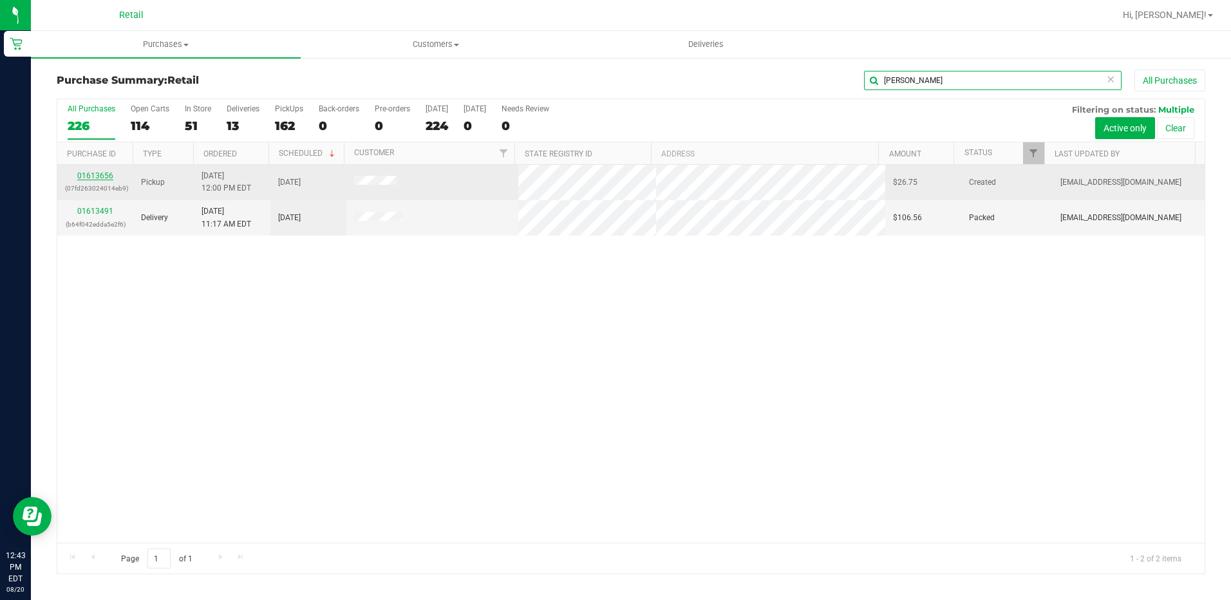
type input "[PERSON_NAME]"
click at [96, 175] on link "01613656" at bounding box center [95, 175] width 36 height 9
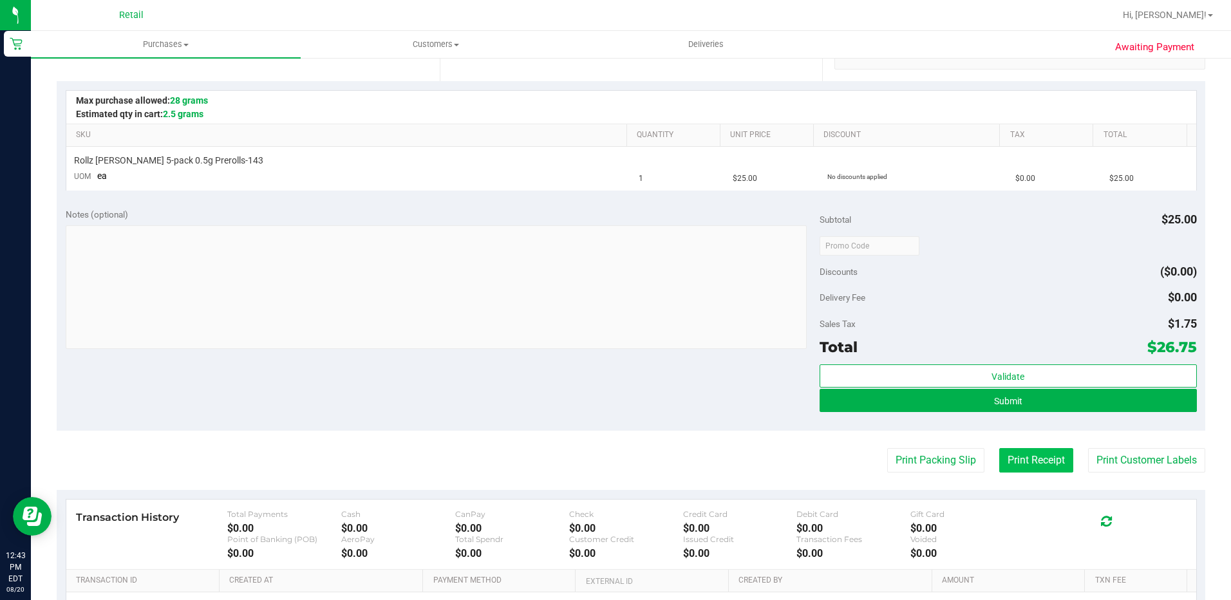
scroll to position [322, 0]
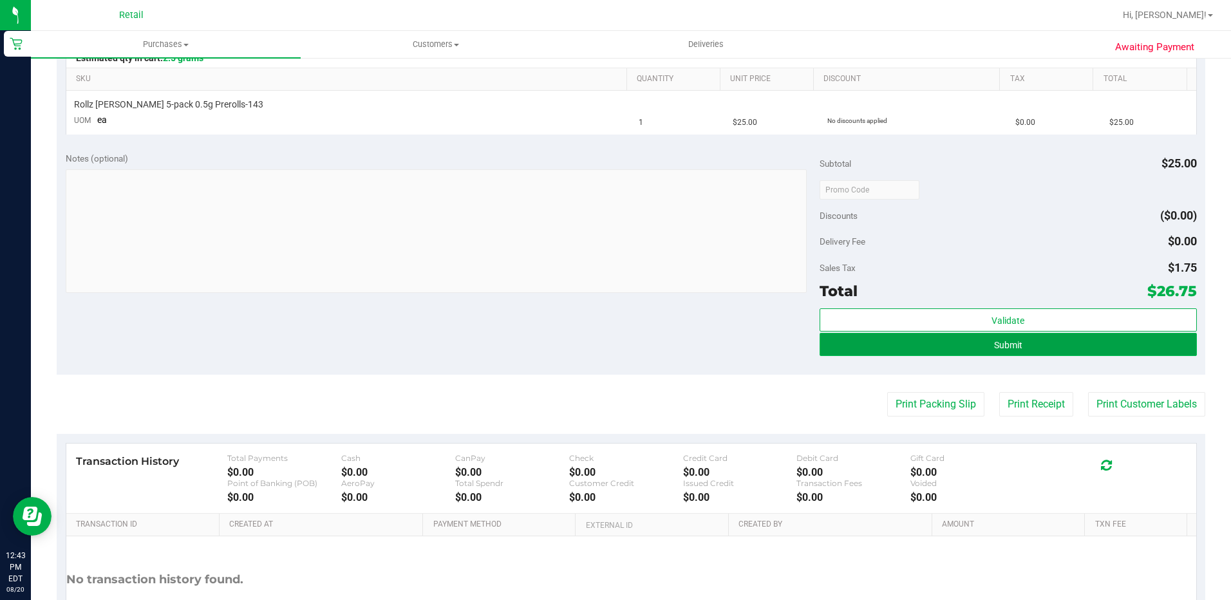
click at [1020, 348] on button "Submit" at bounding box center [1007, 344] width 377 height 23
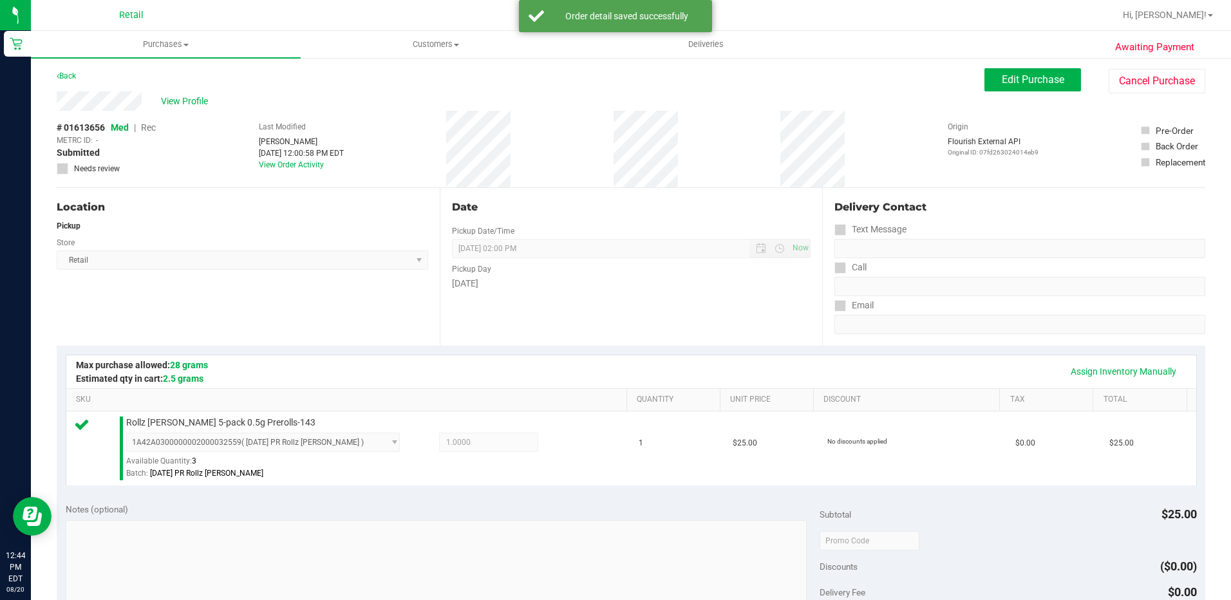
scroll to position [0, 0]
click at [1044, 76] on span "Edit Purchase" at bounding box center [1033, 81] width 62 height 12
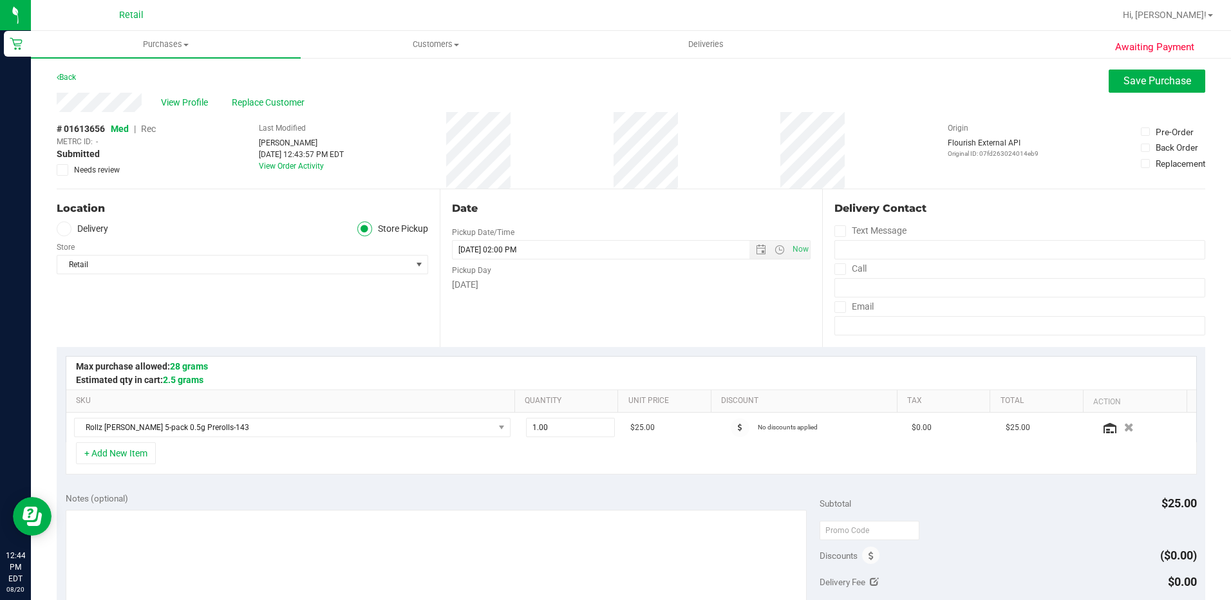
click at [152, 126] on span "Rec" at bounding box center [148, 129] width 15 height 10
click at [1108, 82] on button "Save Purchase" at bounding box center [1156, 81] width 97 height 23
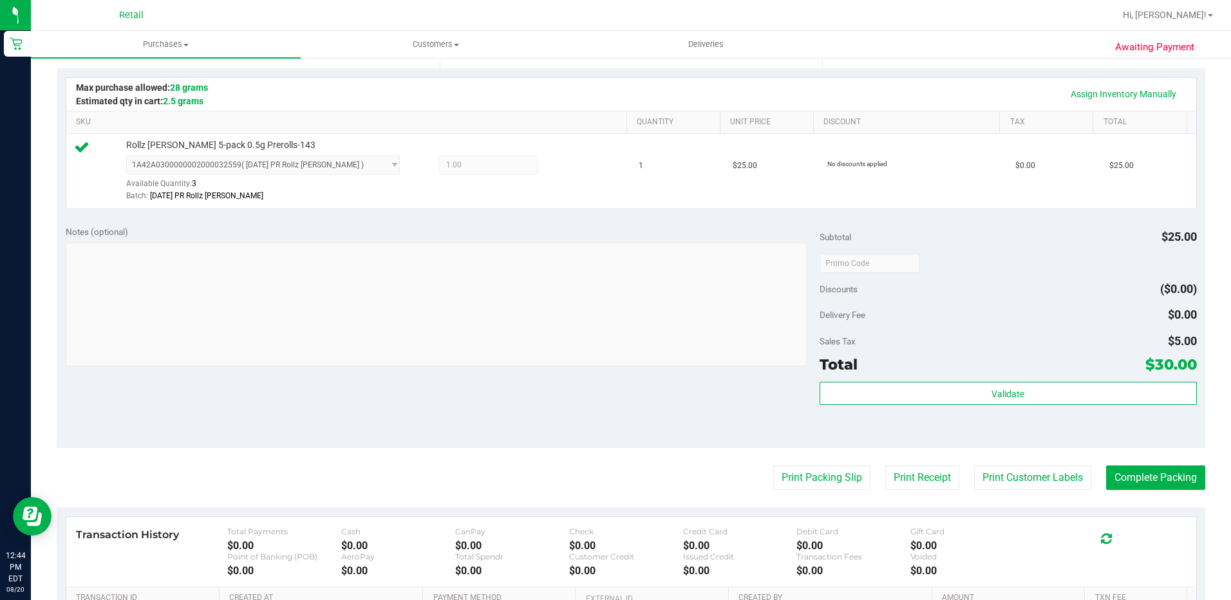
scroll to position [322, 0]
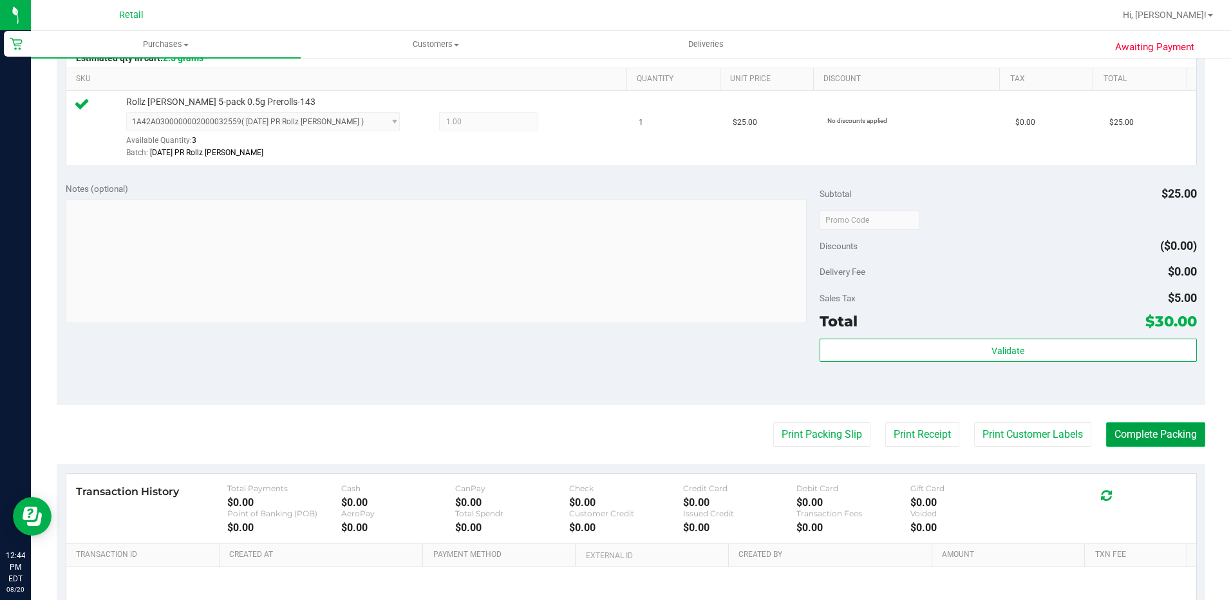
click at [1106, 431] on button "Complete Packing" at bounding box center [1155, 434] width 99 height 24
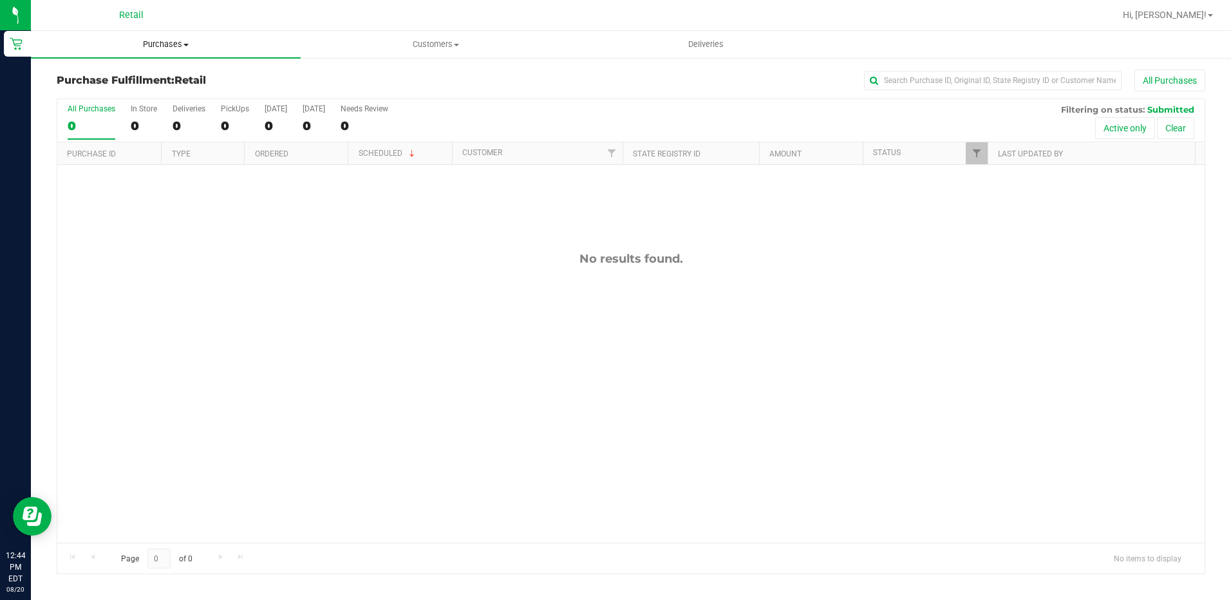
click at [153, 50] on uib-tab-heading "Purchases Summary of purchases Fulfillment All purchases" at bounding box center [166, 44] width 270 height 27
click at [97, 81] on span "Summary of purchases" at bounding box center [97, 77] width 132 height 11
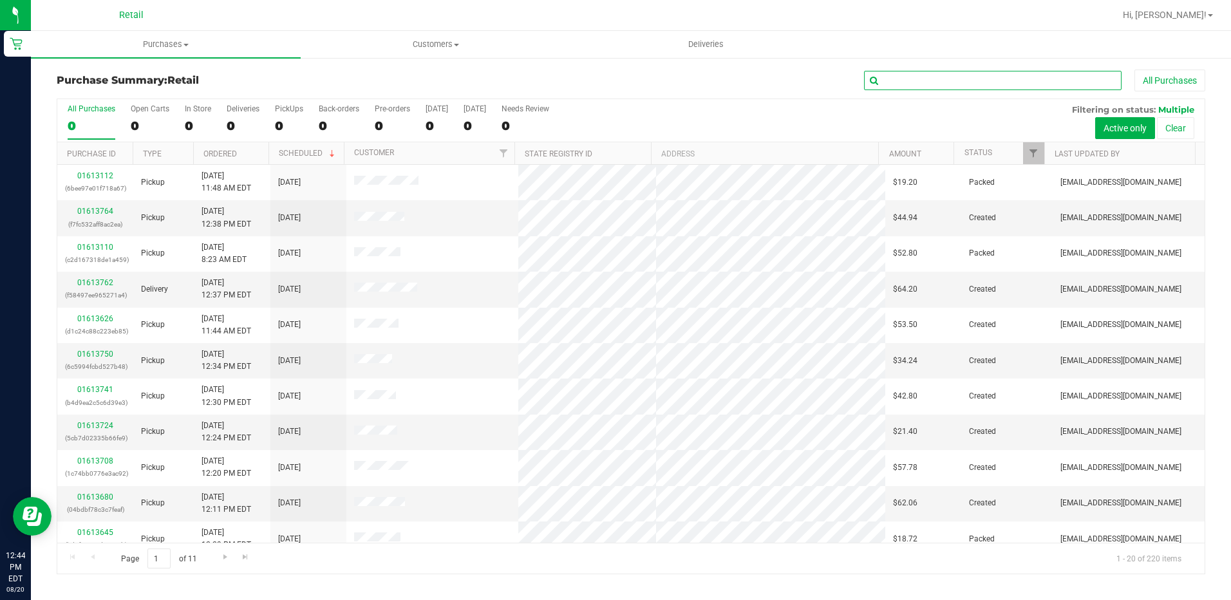
click at [953, 80] on input "text" at bounding box center [992, 80] width 257 height 19
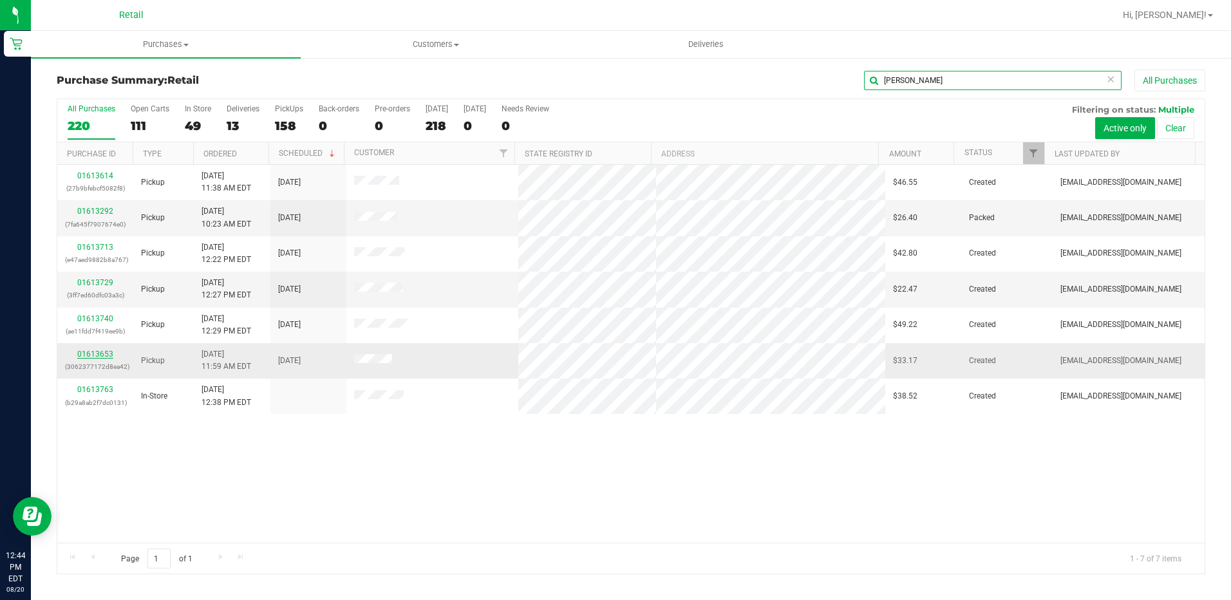
type input "[PERSON_NAME]"
click at [86, 353] on link "01613653" at bounding box center [95, 354] width 36 height 9
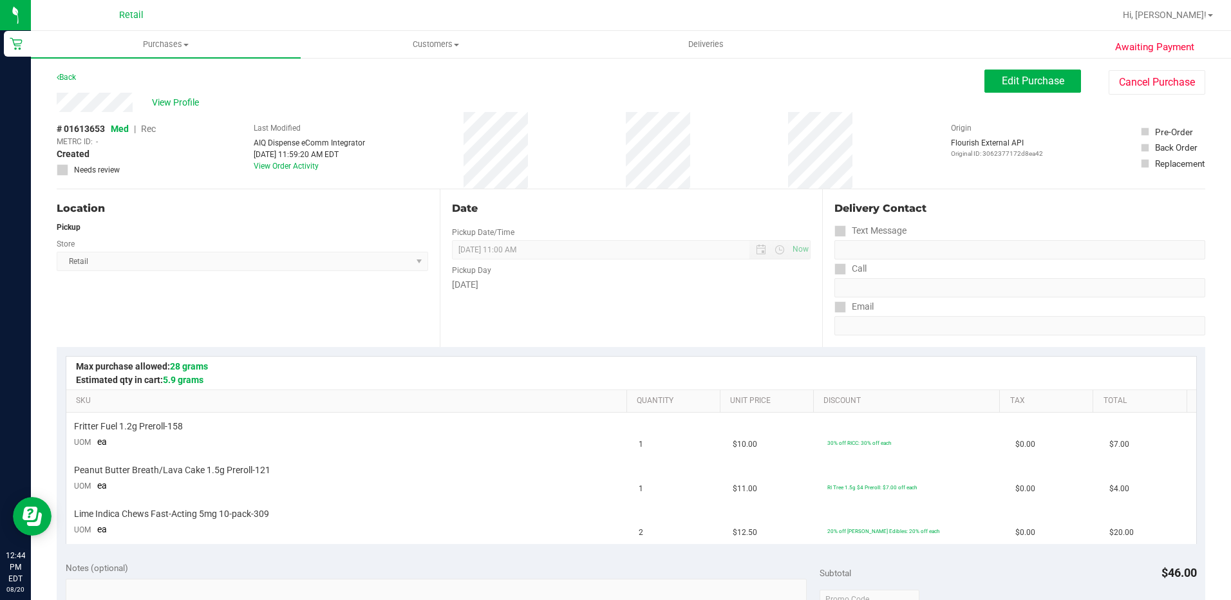
click at [577, 299] on div "Date Pickup Date/Time [DATE] Now [DATE] 11:00 AM Now Pickup Day [DATE]" at bounding box center [631, 268] width 383 height 158
click at [984, 79] on button "Edit Purchase" at bounding box center [1032, 81] width 97 height 23
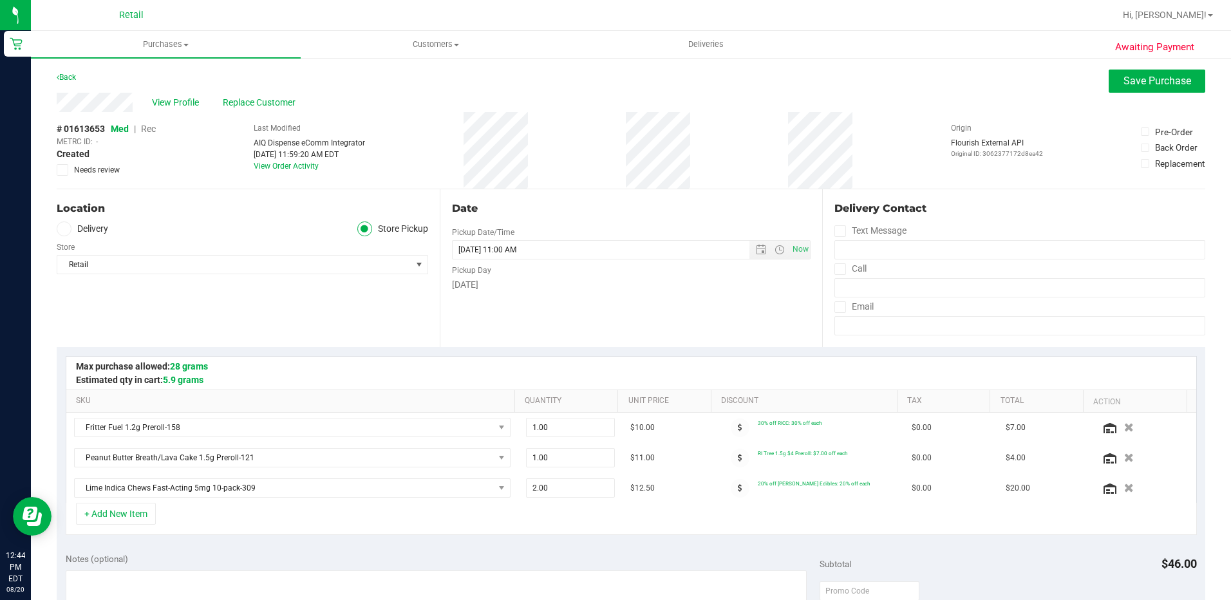
click at [158, 131] on div "# 01613653 Med | Rec METRC ID: - Created Needs review Last Modified AIQ Dispens…" at bounding box center [631, 150] width 1148 height 77
click at [145, 132] on span "Rec" at bounding box center [148, 129] width 15 height 10
click at [1130, 88] on button "Save Purchase" at bounding box center [1156, 81] width 97 height 23
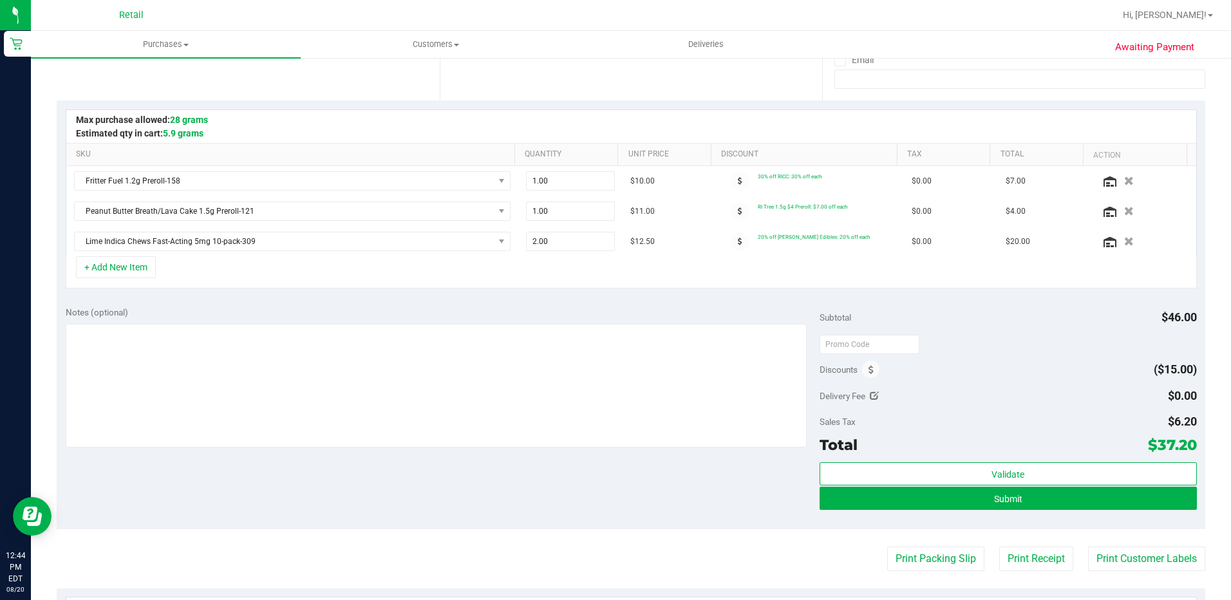
scroll to position [257, 0]
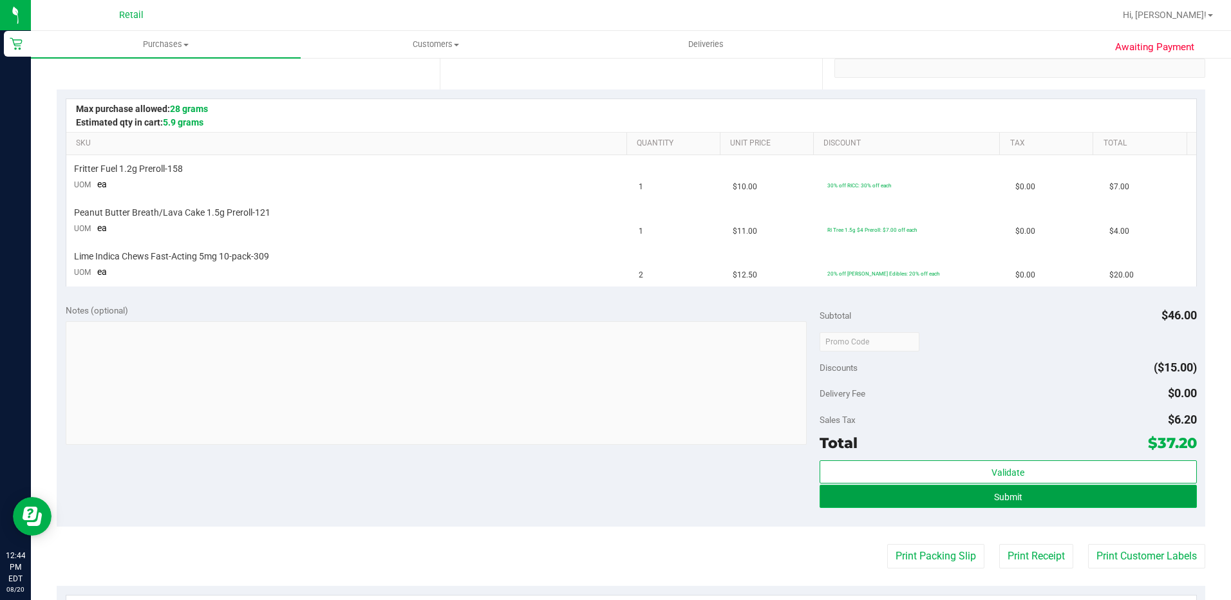
click at [890, 492] on button "Submit" at bounding box center [1007, 496] width 377 height 23
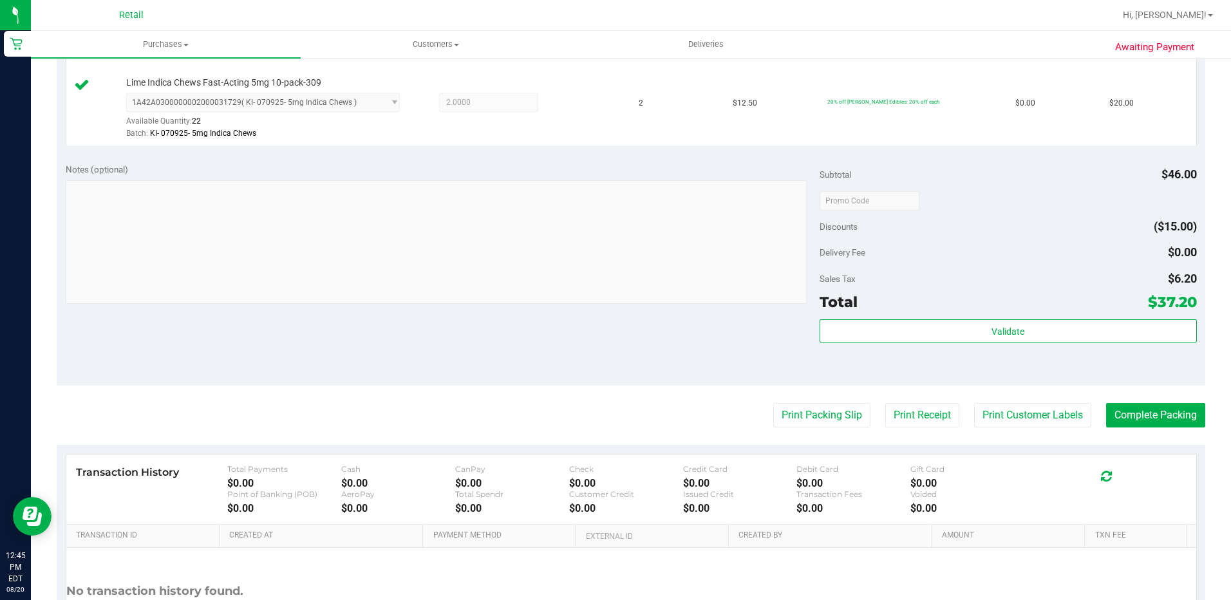
scroll to position [515, 0]
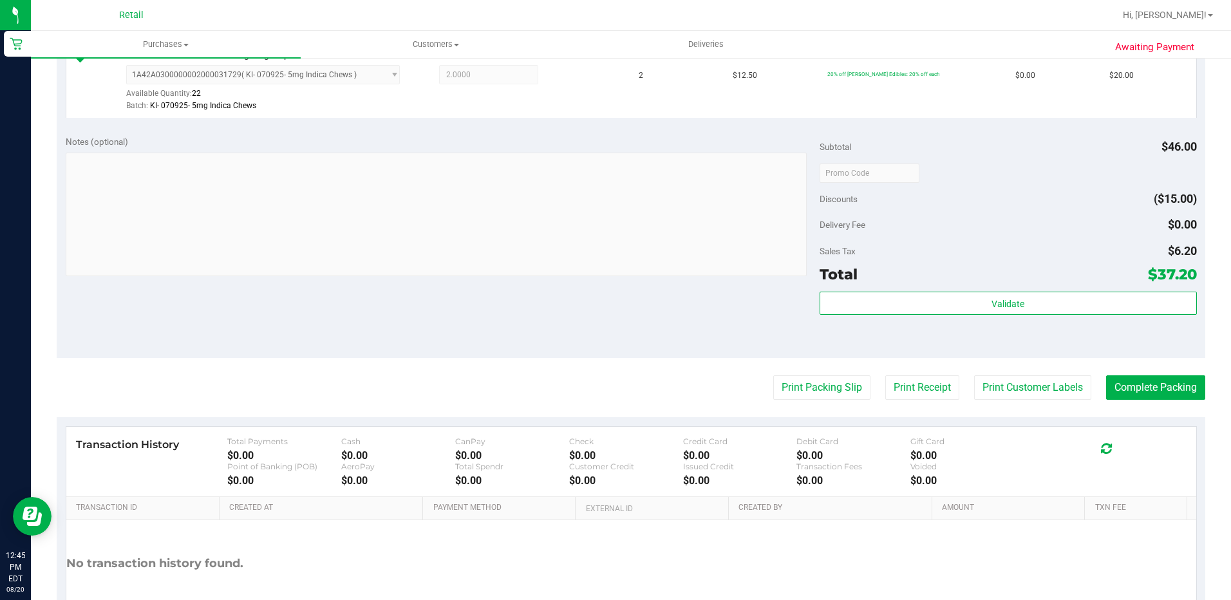
click at [1180, 373] on purchase-details "Back Edit Purchase Cancel Purchase View Profile # 01613653 Med | Rec METRC ID: …" at bounding box center [631, 106] width 1148 height 1103
click at [1179, 383] on button "Complete Packing" at bounding box center [1155, 387] width 99 height 24
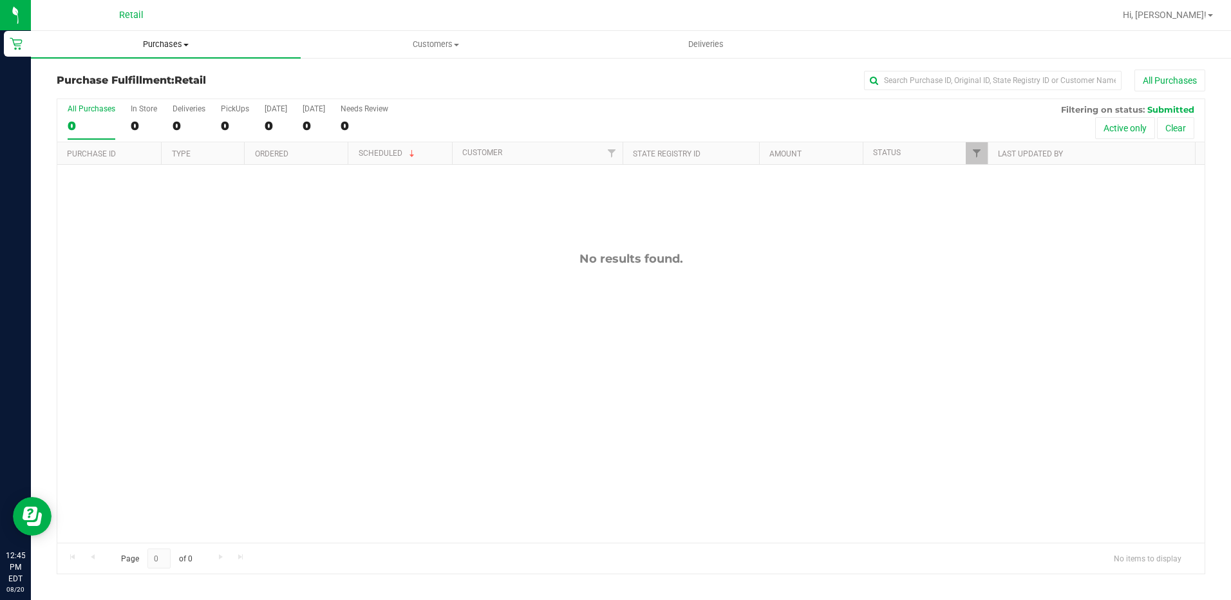
click at [158, 48] on span "Purchases" at bounding box center [166, 45] width 270 height 12
click at [128, 75] on span "Summary of purchases" at bounding box center [97, 77] width 132 height 11
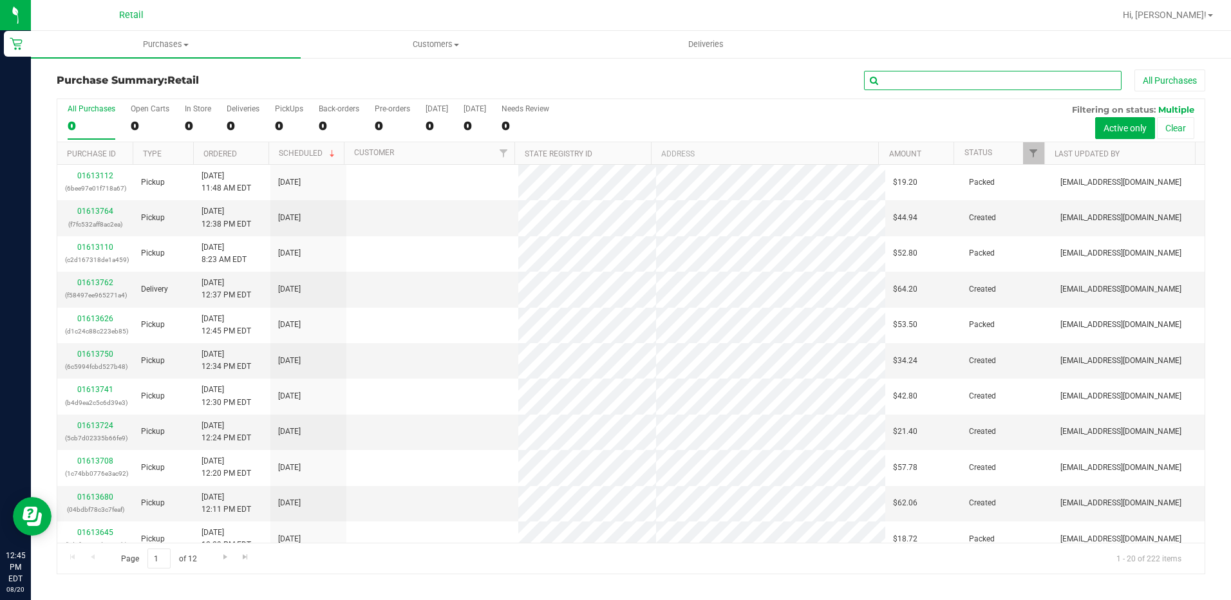
click at [906, 81] on input "text" at bounding box center [992, 80] width 257 height 19
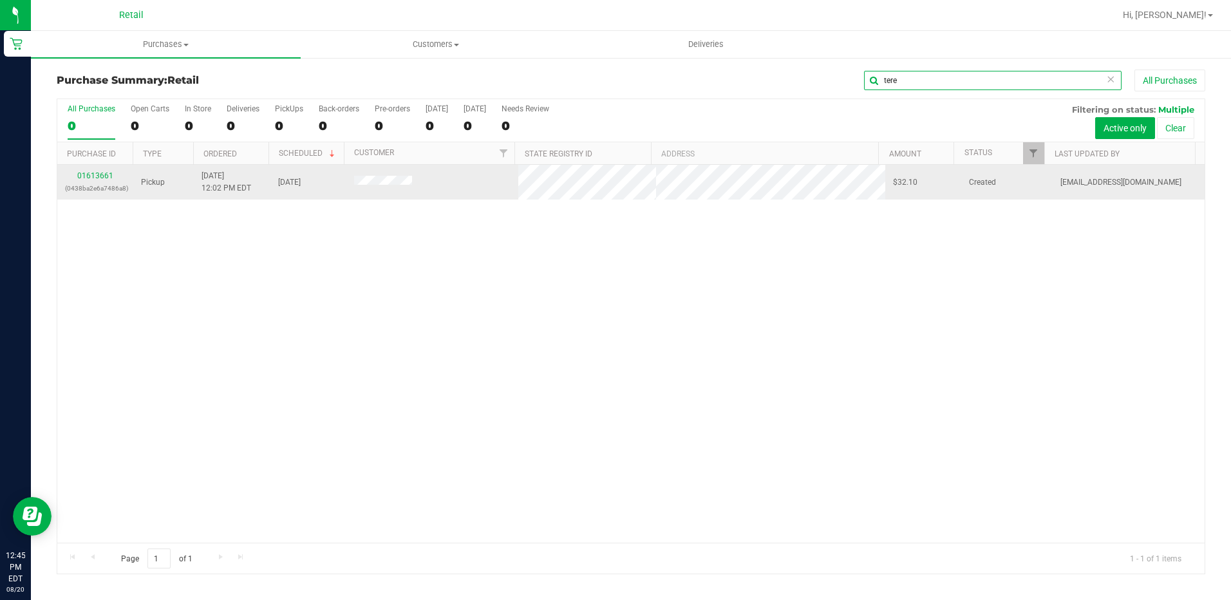
type input "tere"
click at [91, 182] on div "01613661 (0438ba2e6a7486a8)" at bounding box center [95, 182] width 61 height 24
click at [95, 180] on link "01613661" at bounding box center [95, 175] width 36 height 9
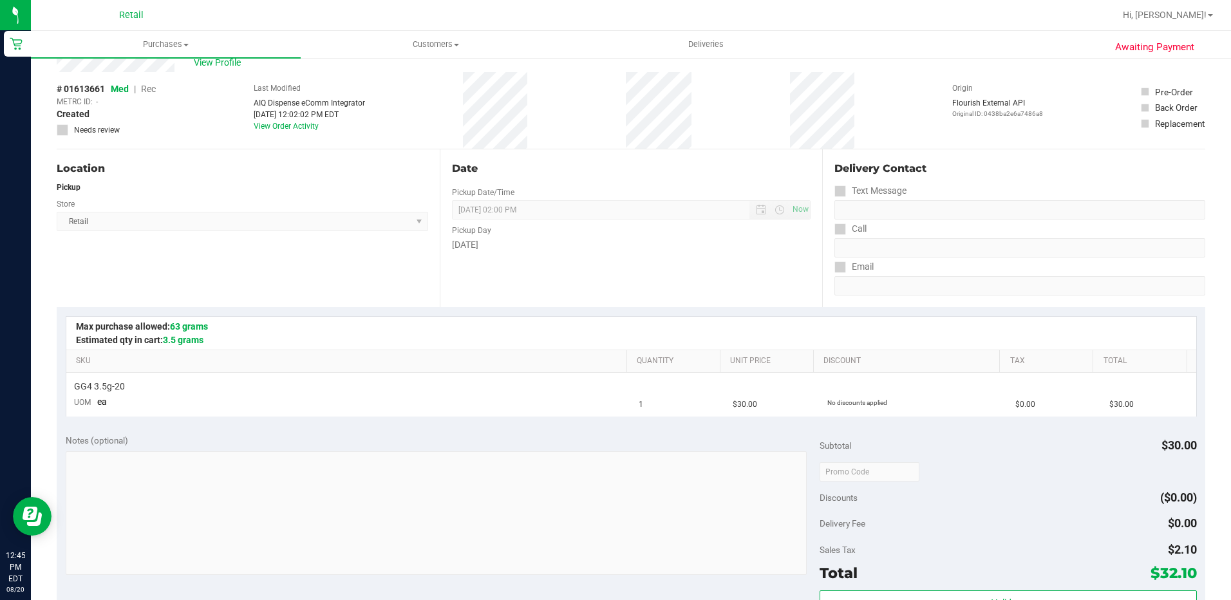
scroll to position [257, 0]
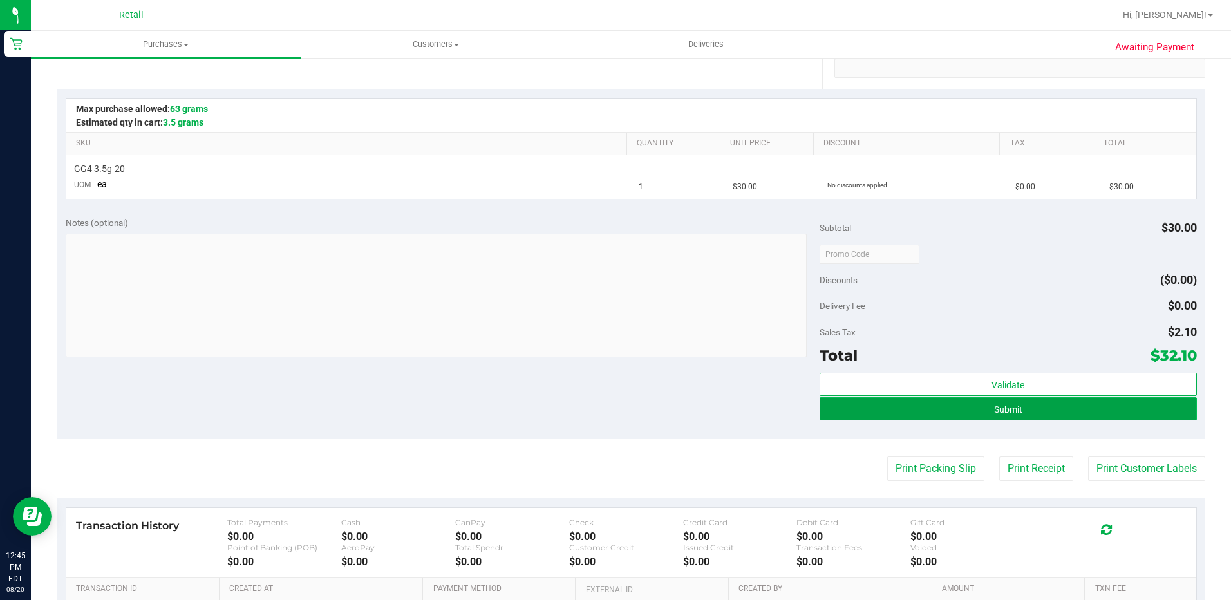
click at [979, 405] on button "Submit" at bounding box center [1007, 408] width 377 height 23
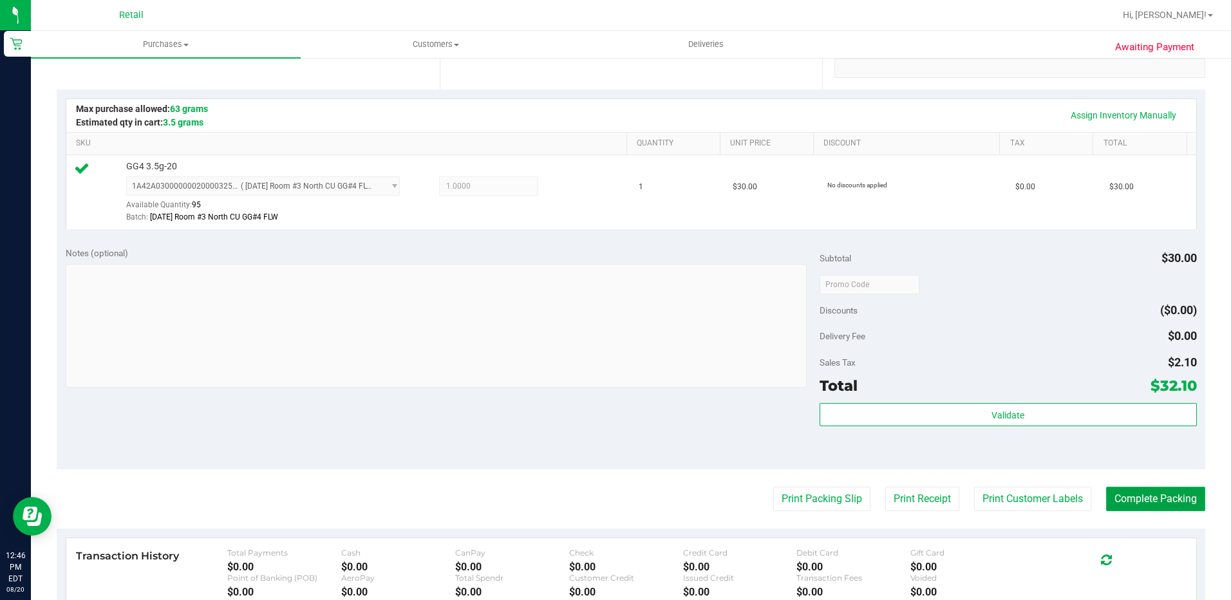
click at [1146, 496] on button "Complete Packing" at bounding box center [1155, 499] width 99 height 24
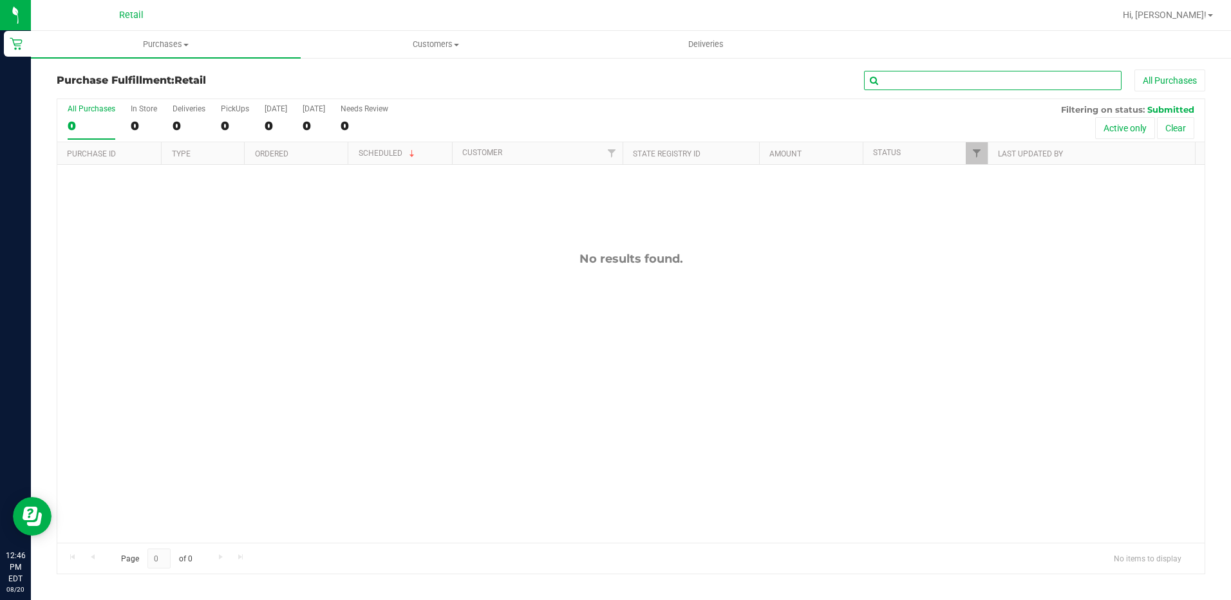
click at [924, 88] on input "text" at bounding box center [992, 80] width 257 height 19
click at [704, 46] on span "Deliveries" at bounding box center [706, 45] width 70 height 12
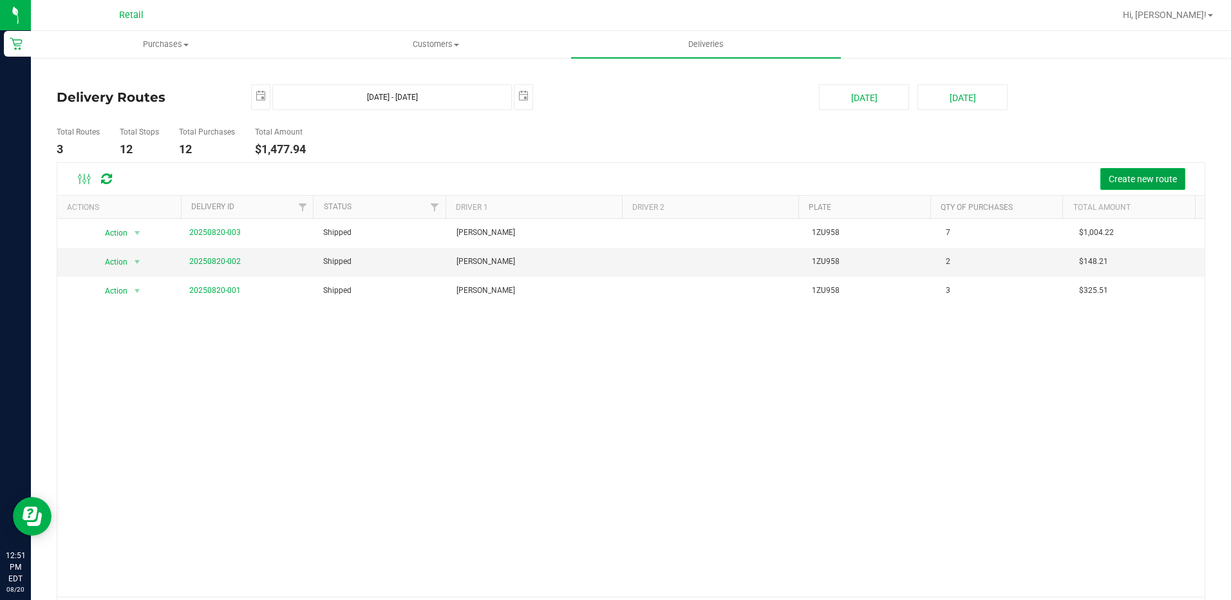
click at [1142, 172] on button "Create new route" at bounding box center [1142, 179] width 85 height 22
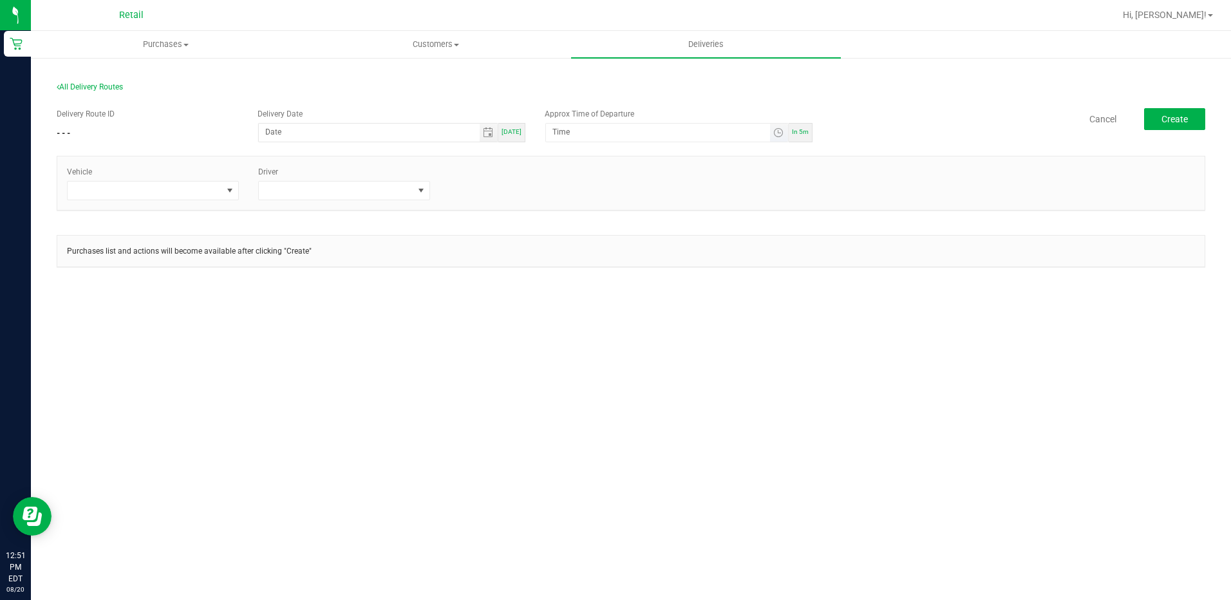
click at [773, 133] on span "Toggle time list" at bounding box center [779, 133] width 19 height 18
click at [565, 305] on li "2" at bounding box center [571, 311] width 31 height 17
click at [601, 241] on li "45" at bounding box center [612, 241] width 31 height 17
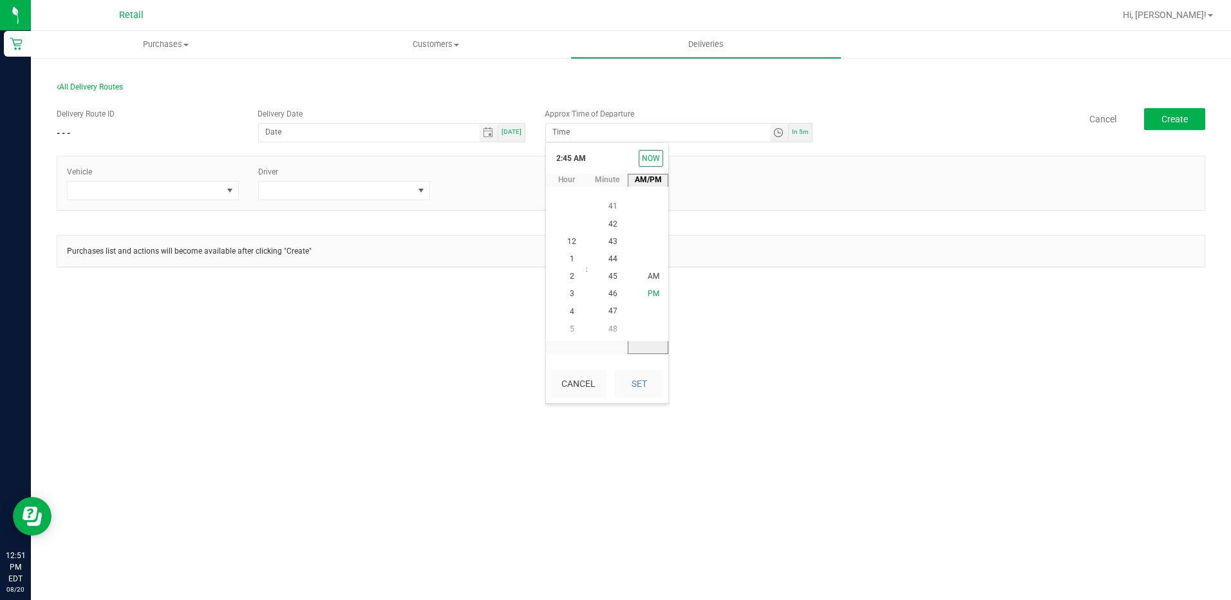
click at [651, 293] on span "PM" at bounding box center [654, 294] width 12 height 9
click at [631, 379] on button "Set" at bounding box center [639, 383] width 48 height 28
type input "[DATE]"
type input "2:45 PM"
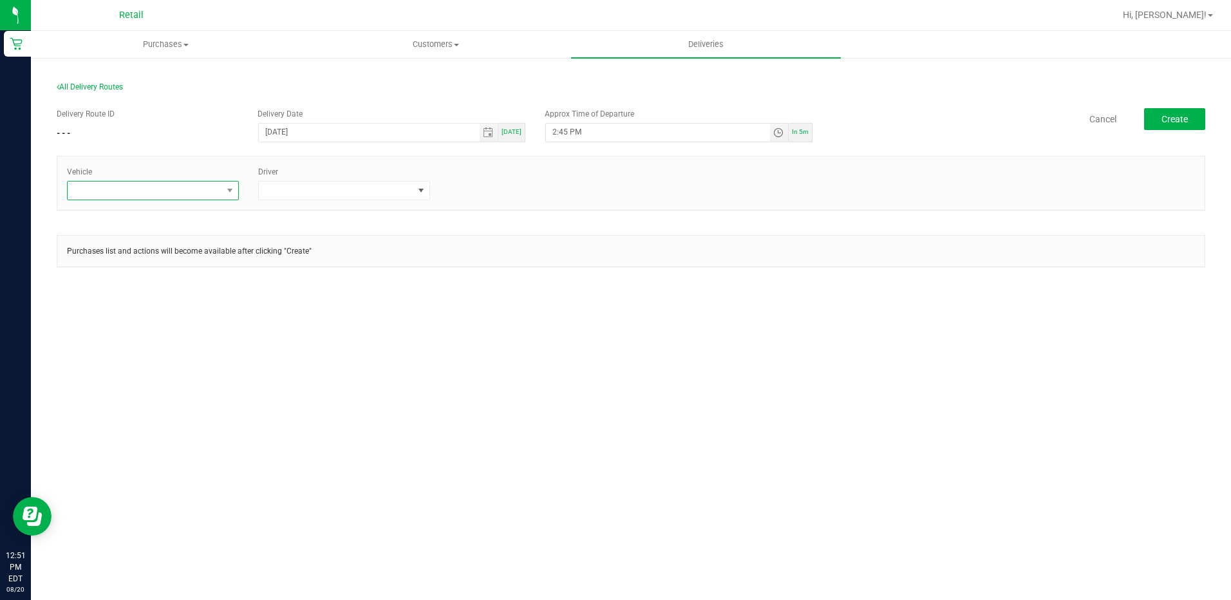
click at [179, 190] on span at bounding box center [145, 191] width 154 height 18
click at [147, 264] on li "Tesla" at bounding box center [153, 268] width 171 height 22
click at [334, 194] on span at bounding box center [336, 191] width 154 height 18
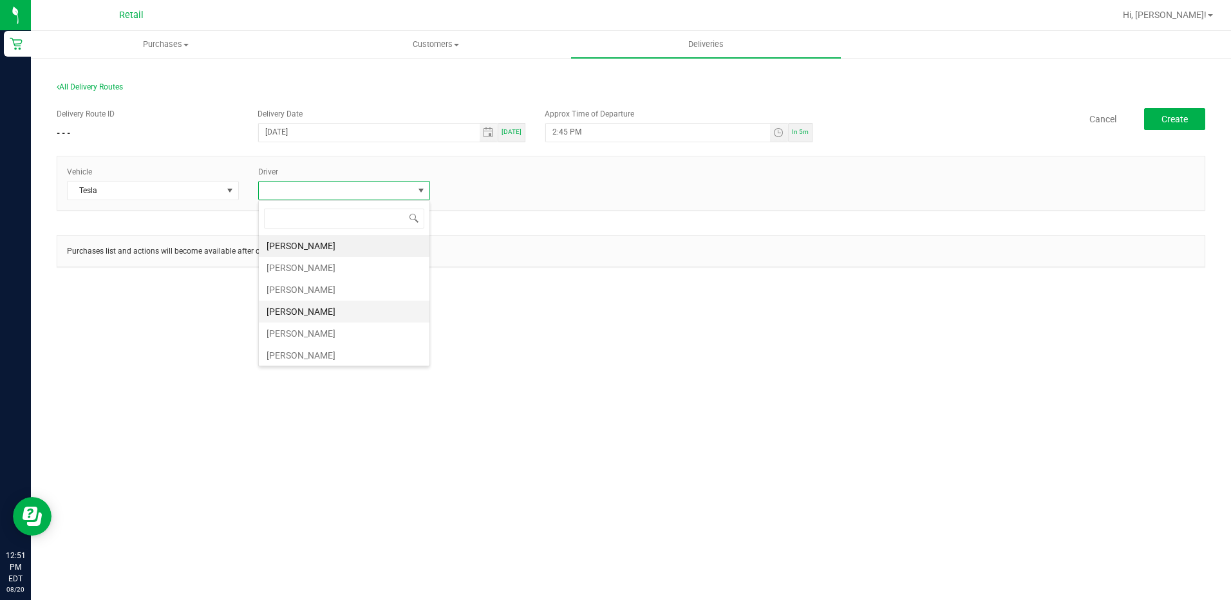
click at [316, 310] on li "[PERSON_NAME]" at bounding box center [344, 312] width 171 height 22
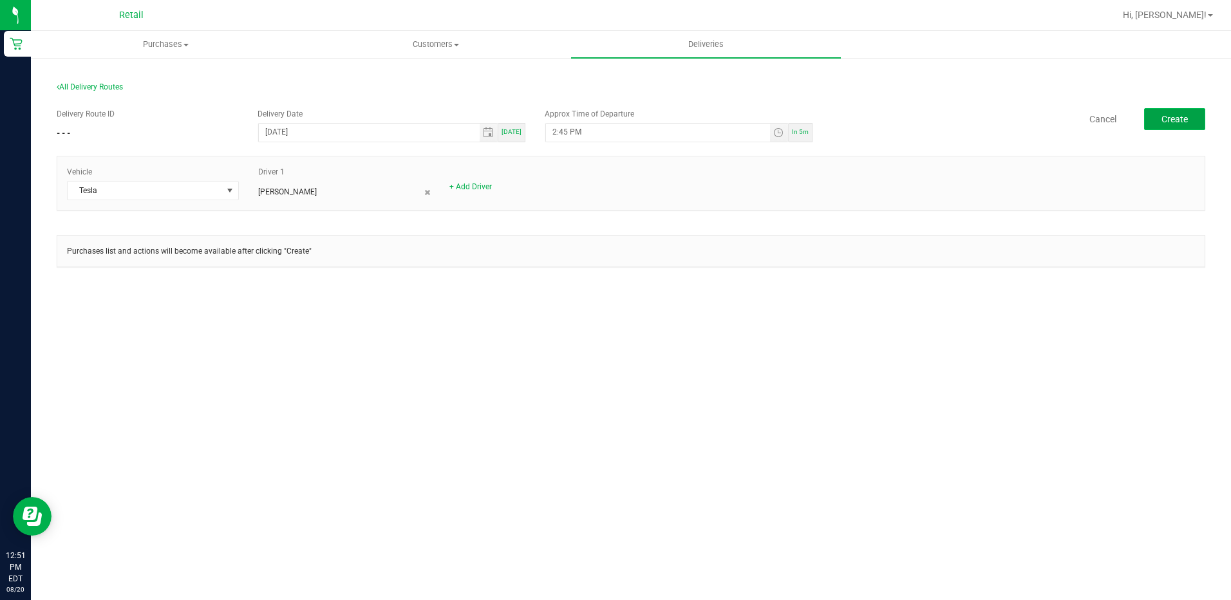
click at [1170, 114] on span "Create" at bounding box center [1174, 119] width 26 height 10
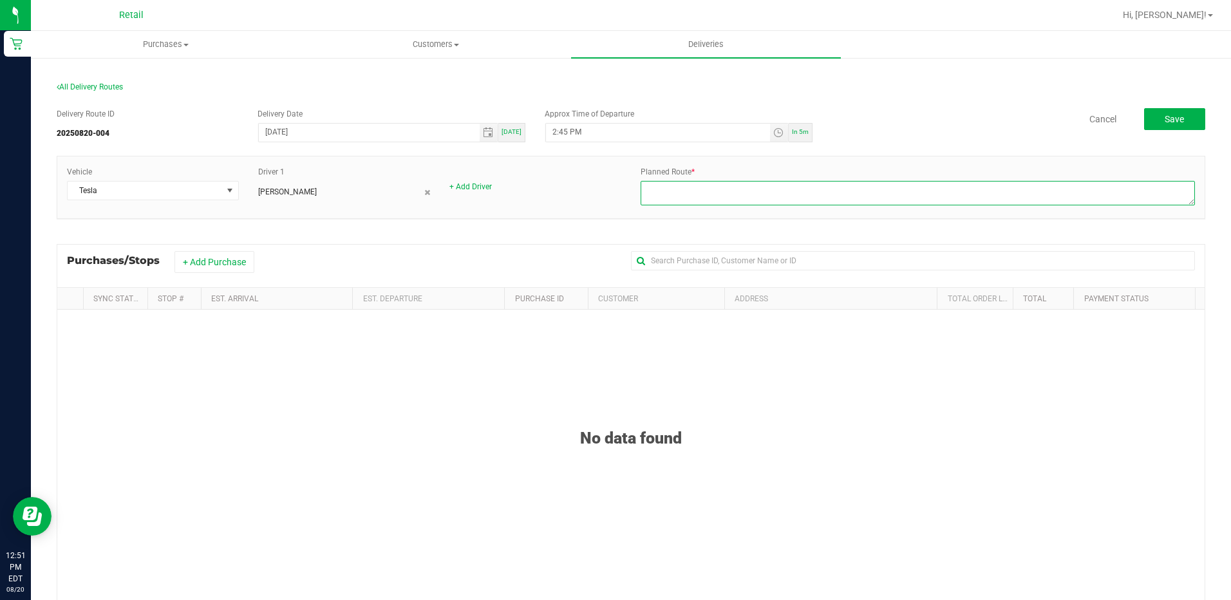
click at [728, 189] on textarea at bounding box center [917, 193] width 554 height 24
type textarea "[PERSON_NAME] center route 4 [DATE]"
drag, startPoint x: 1177, startPoint y: 115, endPoint x: 1161, endPoint y: 115, distance: 16.1
click at [1177, 115] on button "Save" at bounding box center [1174, 119] width 61 height 22
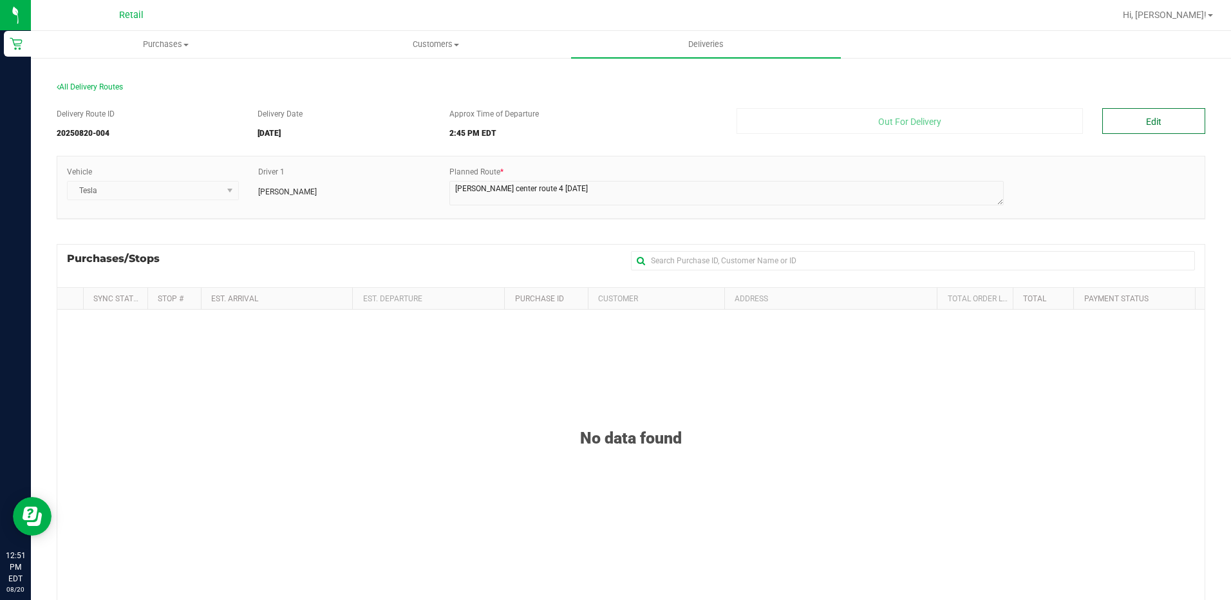
click at [1125, 123] on button "Edit" at bounding box center [1153, 121] width 103 height 26
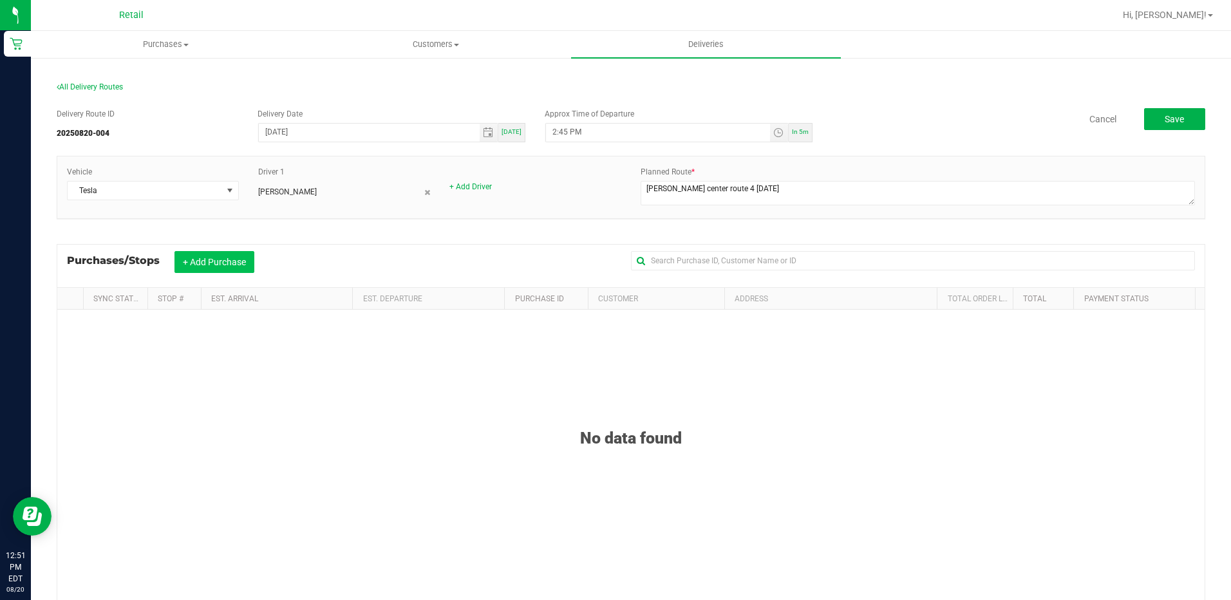
click at [214, 263] on button "+ Add Purchase" at bounding box center [214, 262] width 80 height 22
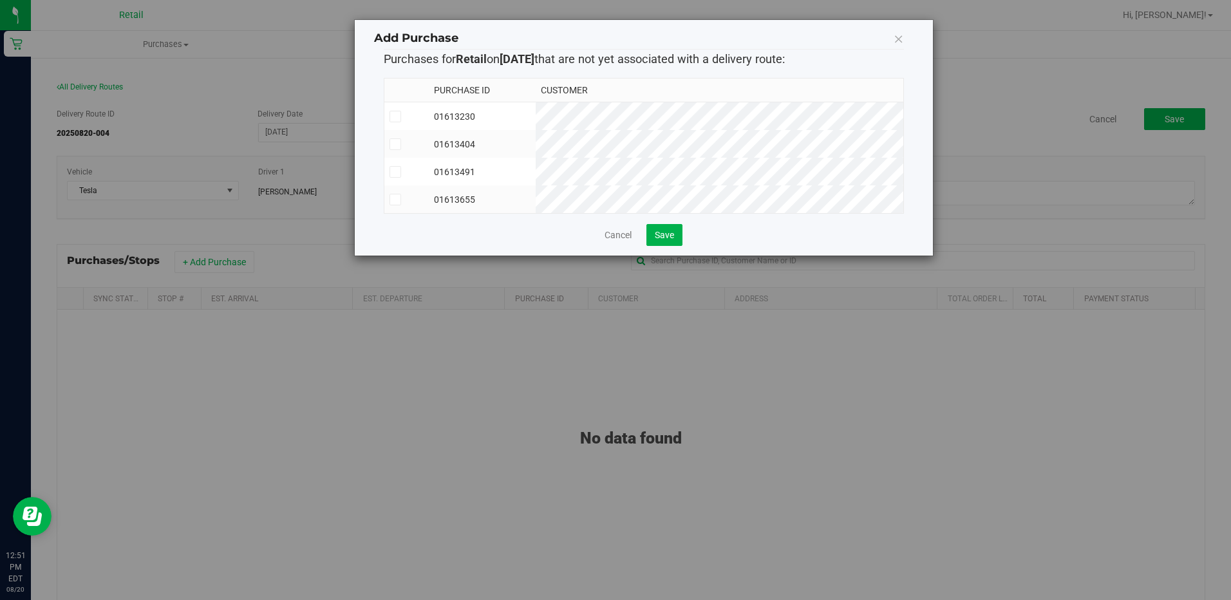
click at [392, 144] on icon at bounding box center [395, 144] width 8 height 0
click at [0, 0] on input "checkbox" at bounding box center [0, 0] width 0 height 0
click at [389, 200] on span at bounding box center [395, 200] width 12 height 12
click at [0, 0] on input "checkbox" at bounding box center [0, 0] width 0 height 0
click at [392, 117] on icon at bounding box center [395, 117] width 8 height 0
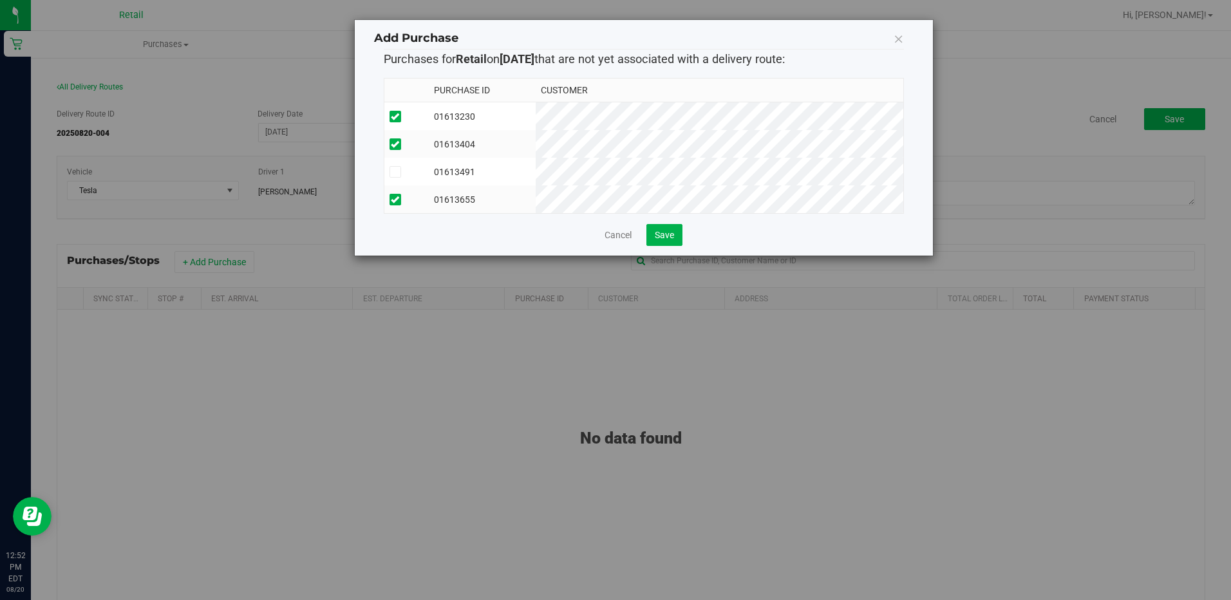
click at [0, 0] on input "checkbox" at bounding box center [0, 0] width 0 height 0
click at [653, 239] on button "Save" at bounding box center [664, 235] width 36 height 22
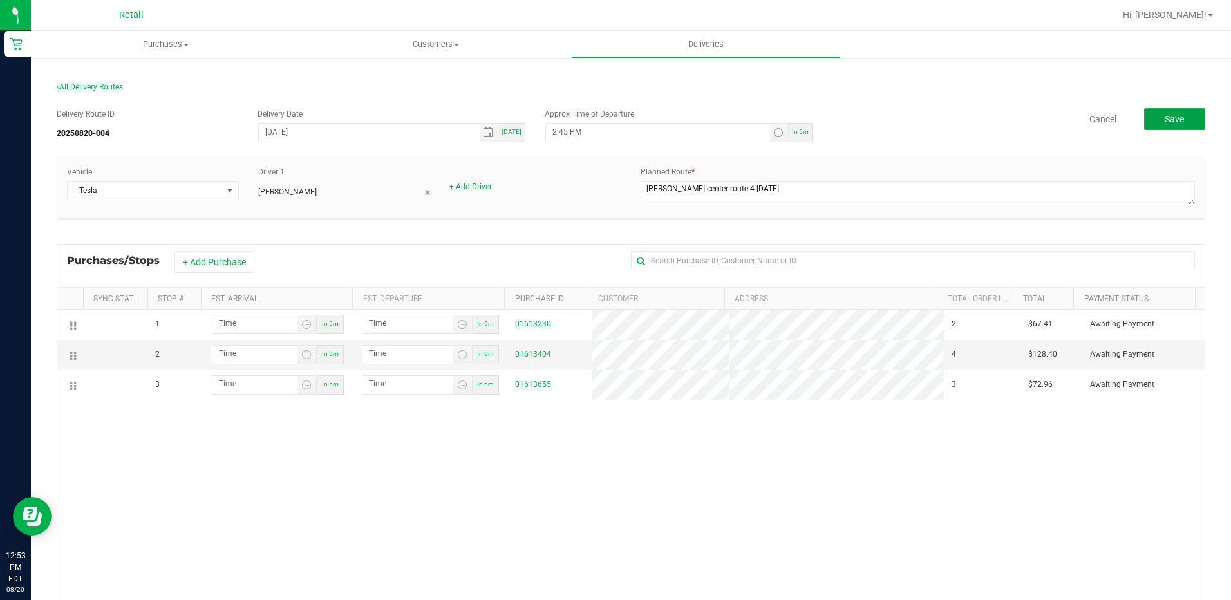
click at [1186, 110] on button "Save" at bounding box center [1174, 119] width 61 height 22
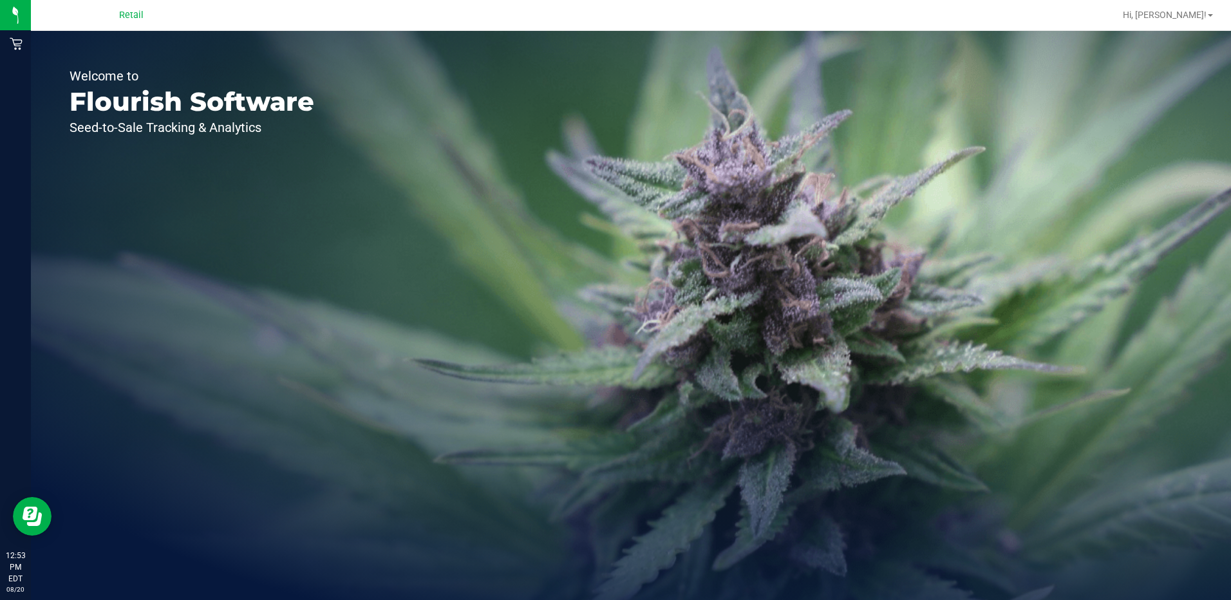
click at [1169, 8] on div "Hi, [PERSON_NAME]!" at bounding box center [1167, 15] width 100 height 23
click at [1180, 17] on span "Hi, [PERSON_NAME]!" at bounding box center [1165, 15] width 84 height 10
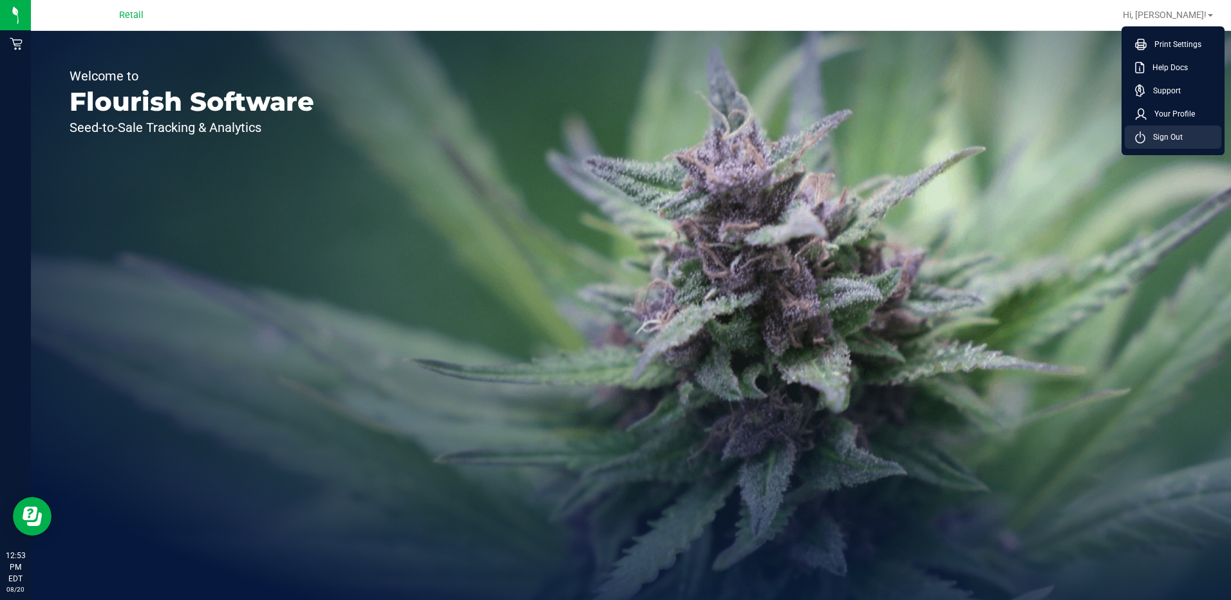
click at [1150, 130] on li "Sign Out" at bounding box center [1172, 137] width 97 height 23
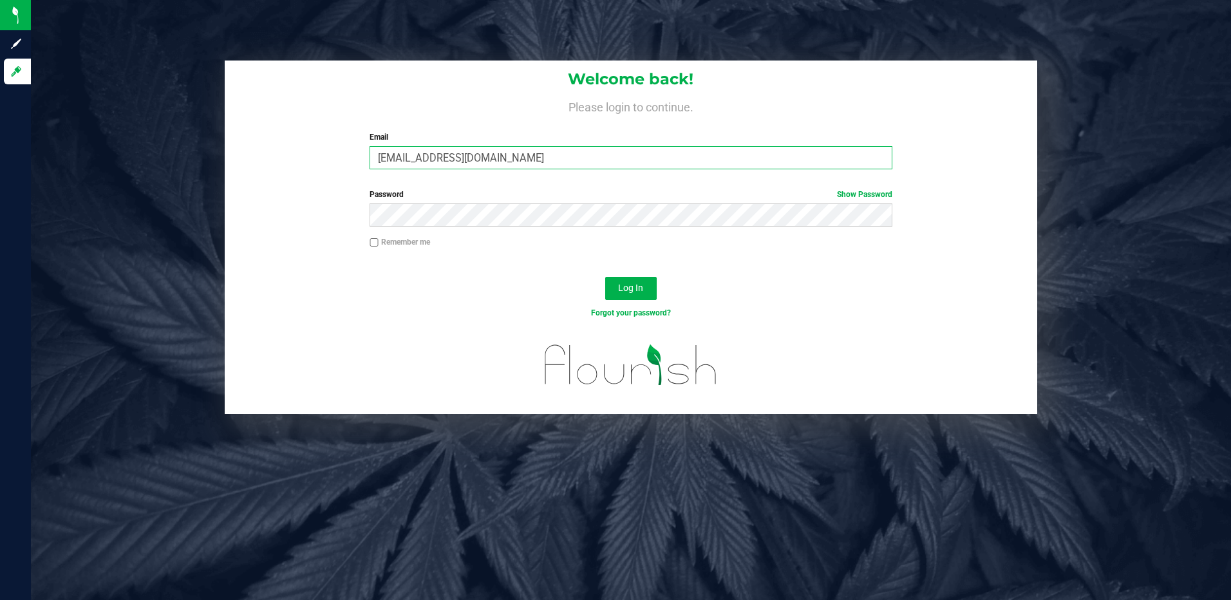
click at [596, 166] on input "[EMAIL_ADDRESS][DOMAIN_NAME]" at bounding box center [630, 157] width 523 height 23
drag, startPoint x: 514, startPoint y: 165, endPoint x: 352, endPoint y: 163, distance: 161.6
click at [352, 163] on div "Welcome back! Please login to continue. Email [EMAIL_ADDRESS] Required Please f…" at bounding box center [631, 120] width 813 height 119
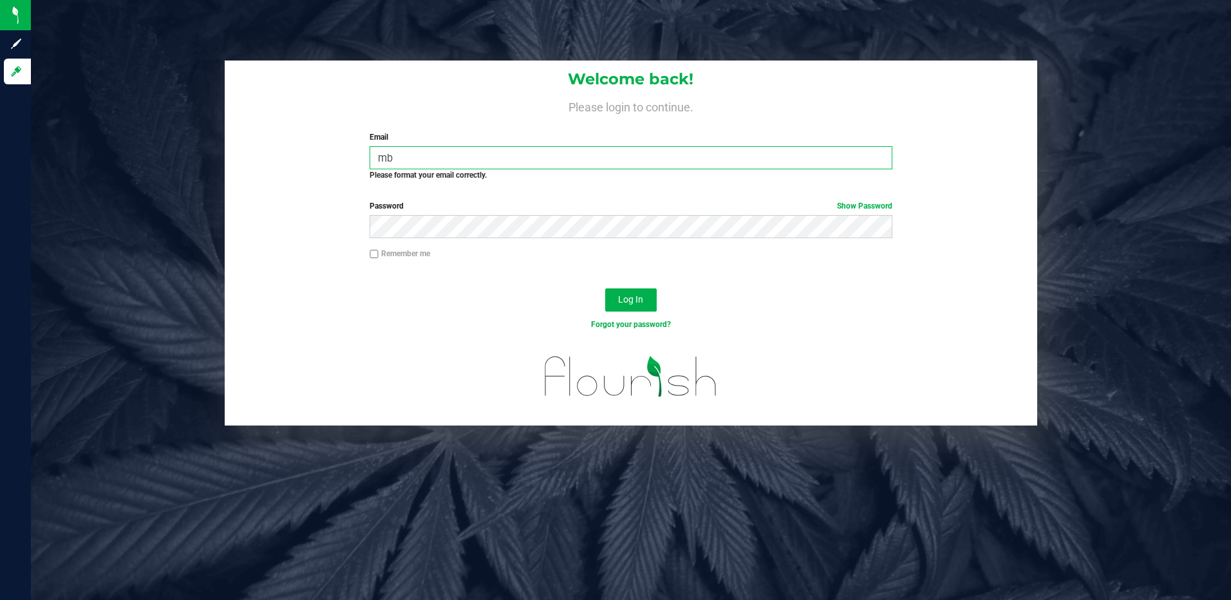
type input "[EMAIL_ADDRESS][DOMAIN_NAME]"
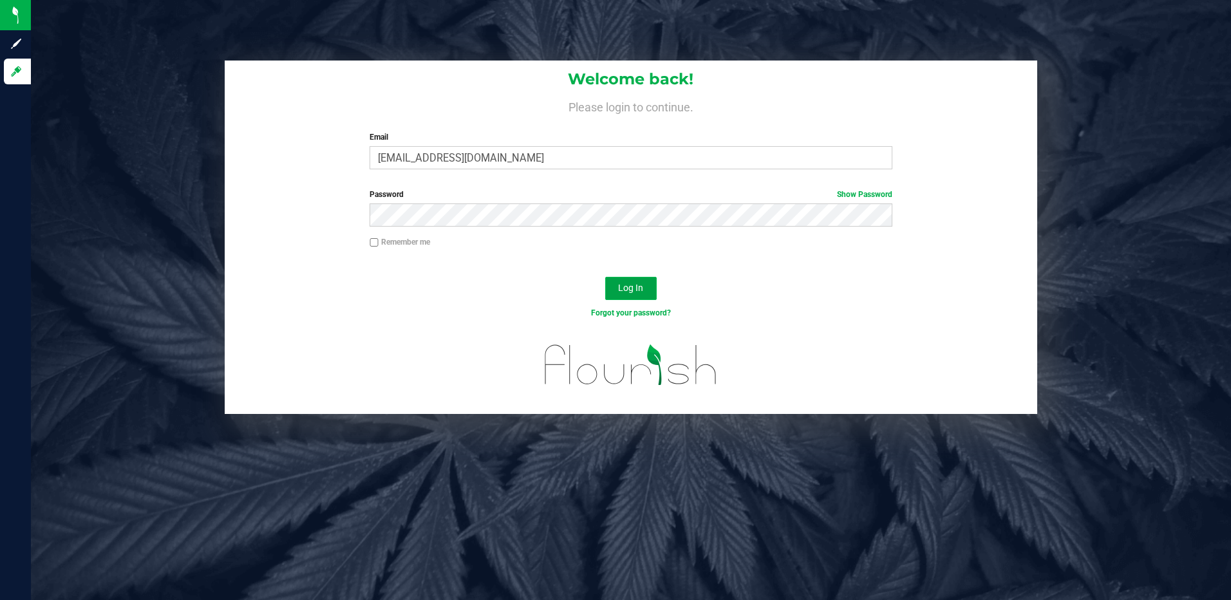
click at [624, 291] on span "Log In" at bounding box center [630, 288] width 25 height 10
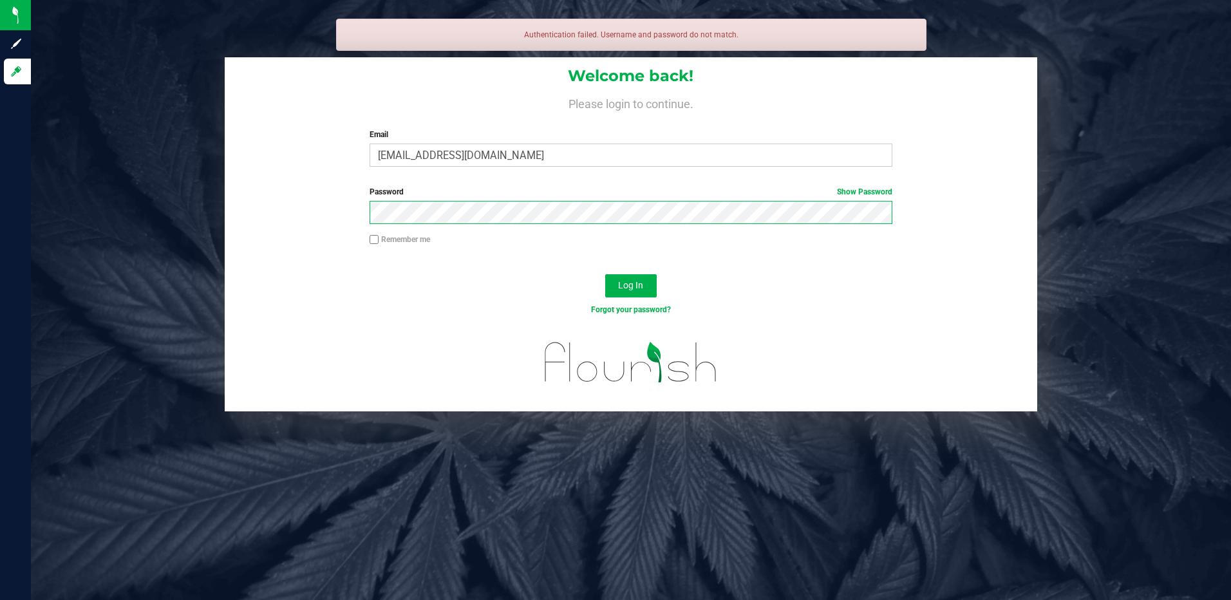
click at [605, 274] on button "Log In" at bounding box center [630, 285] width 51 height 23
